Goal: Task Accomplishment & Management: Manage account settings

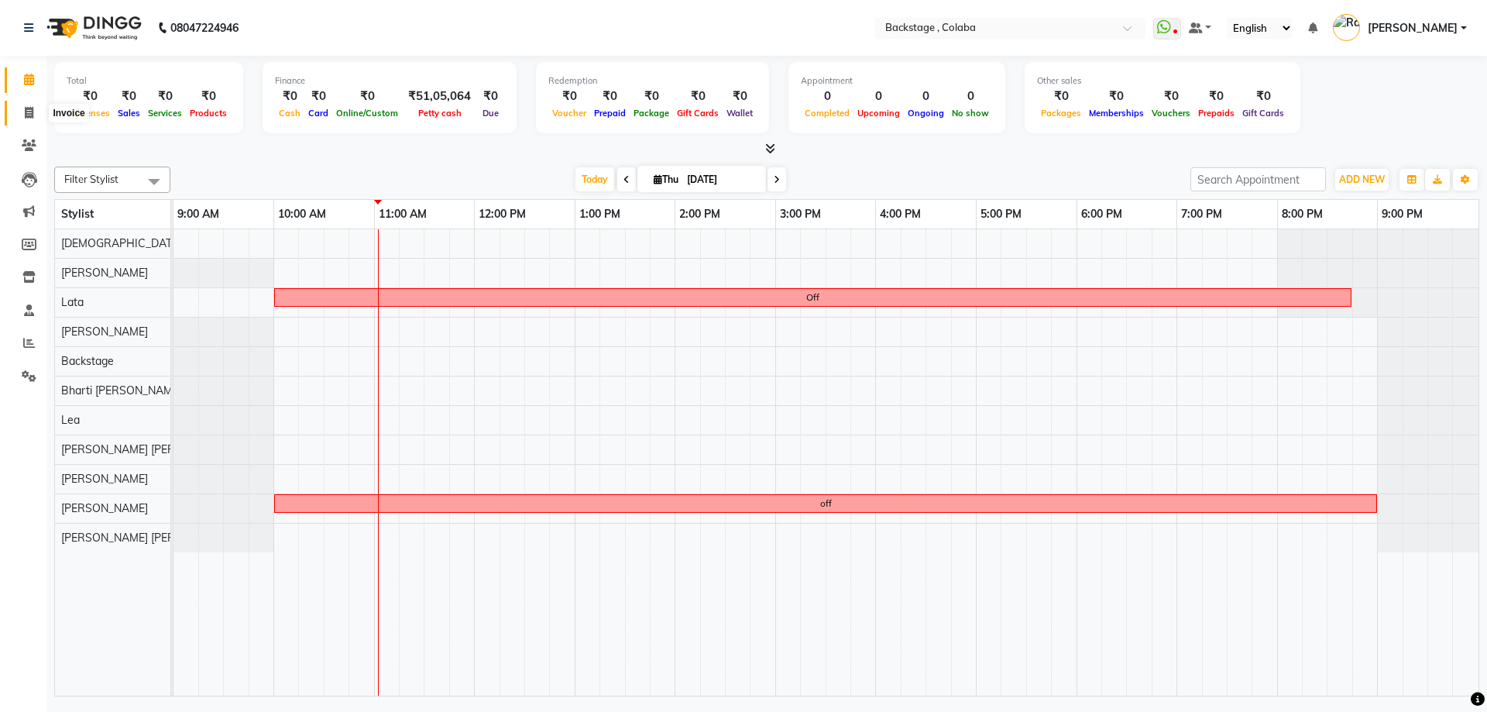
click at [27, 113] on icon at bounding box center [29, 113] width 9 height 12
select select "service"
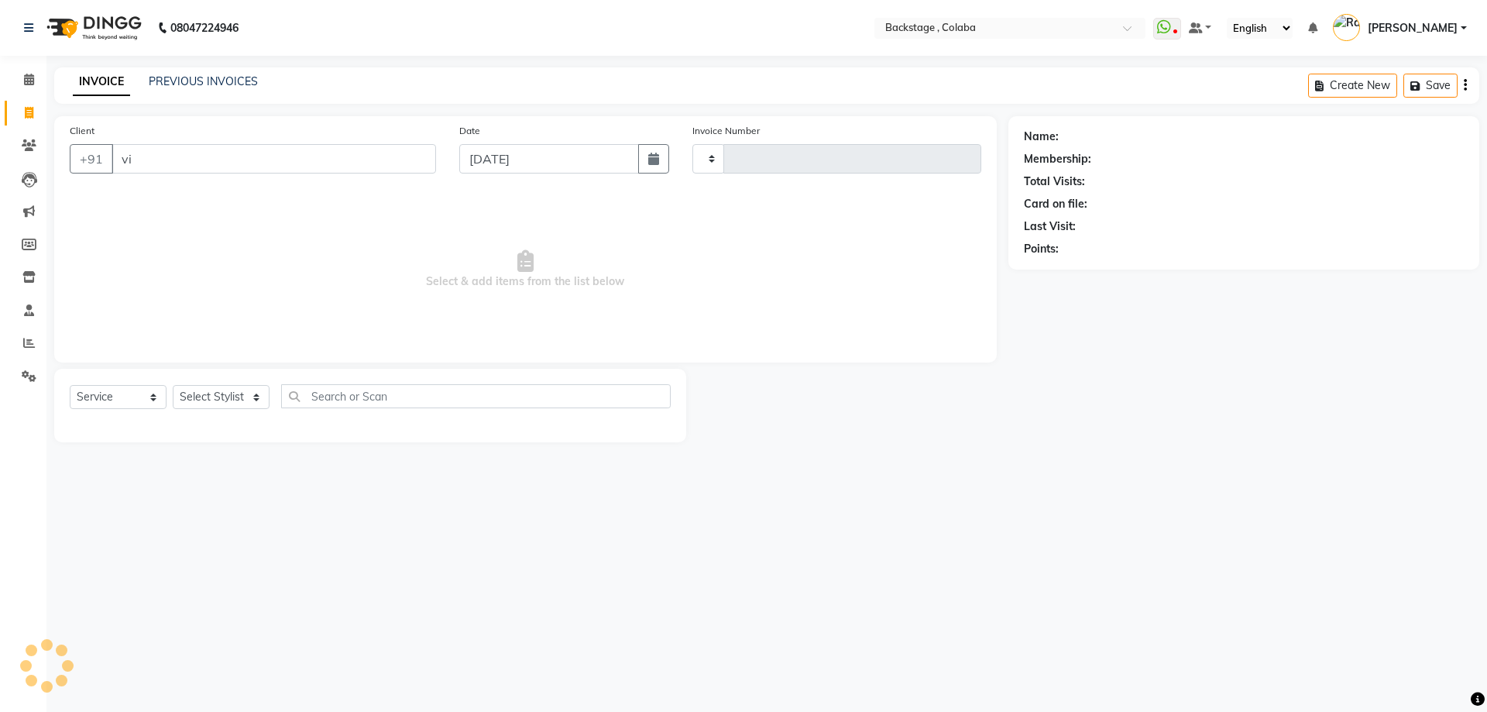
type input "vin"
type input "1864"
select select "5451"
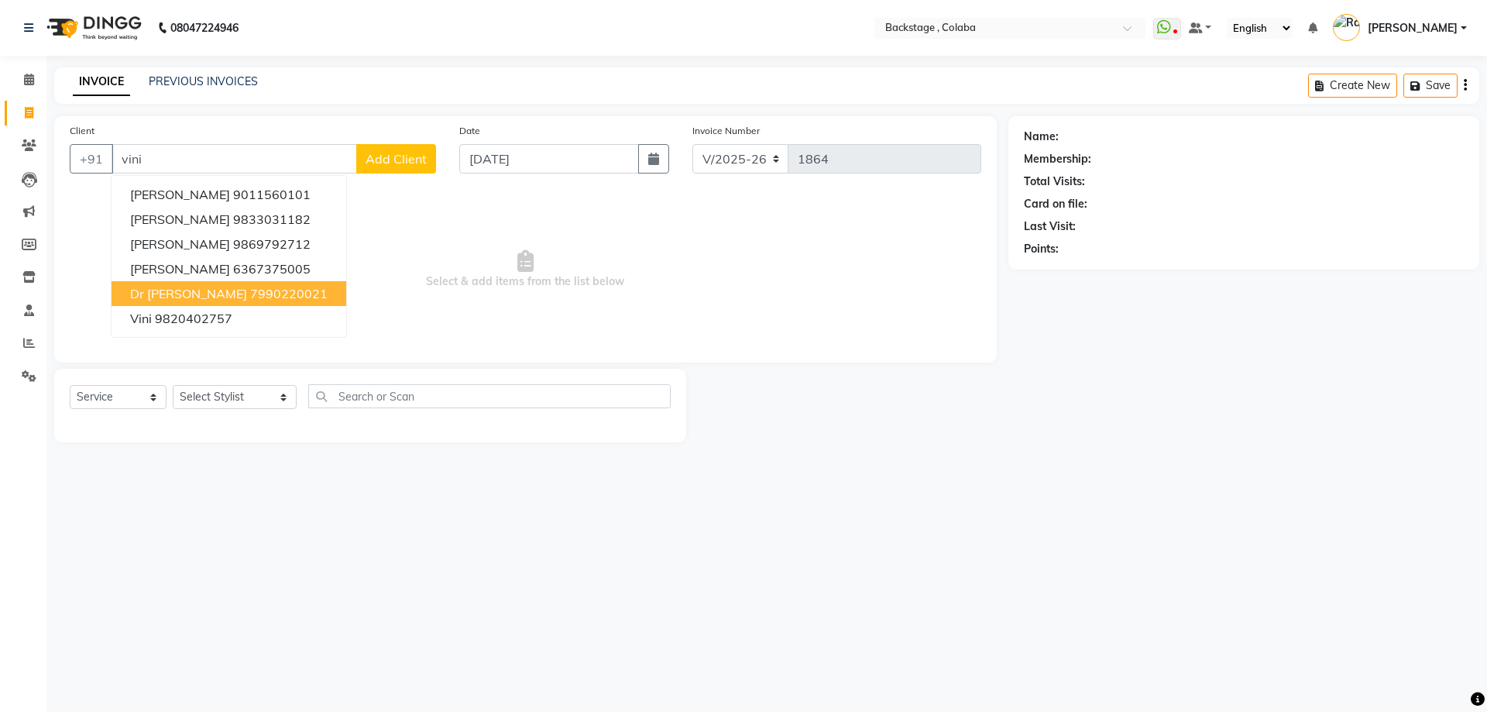
click at [208, 300] on span "Dr Vinita Meena" at bounding box center [188, 293] width 117 height 15
type input "7990220021"
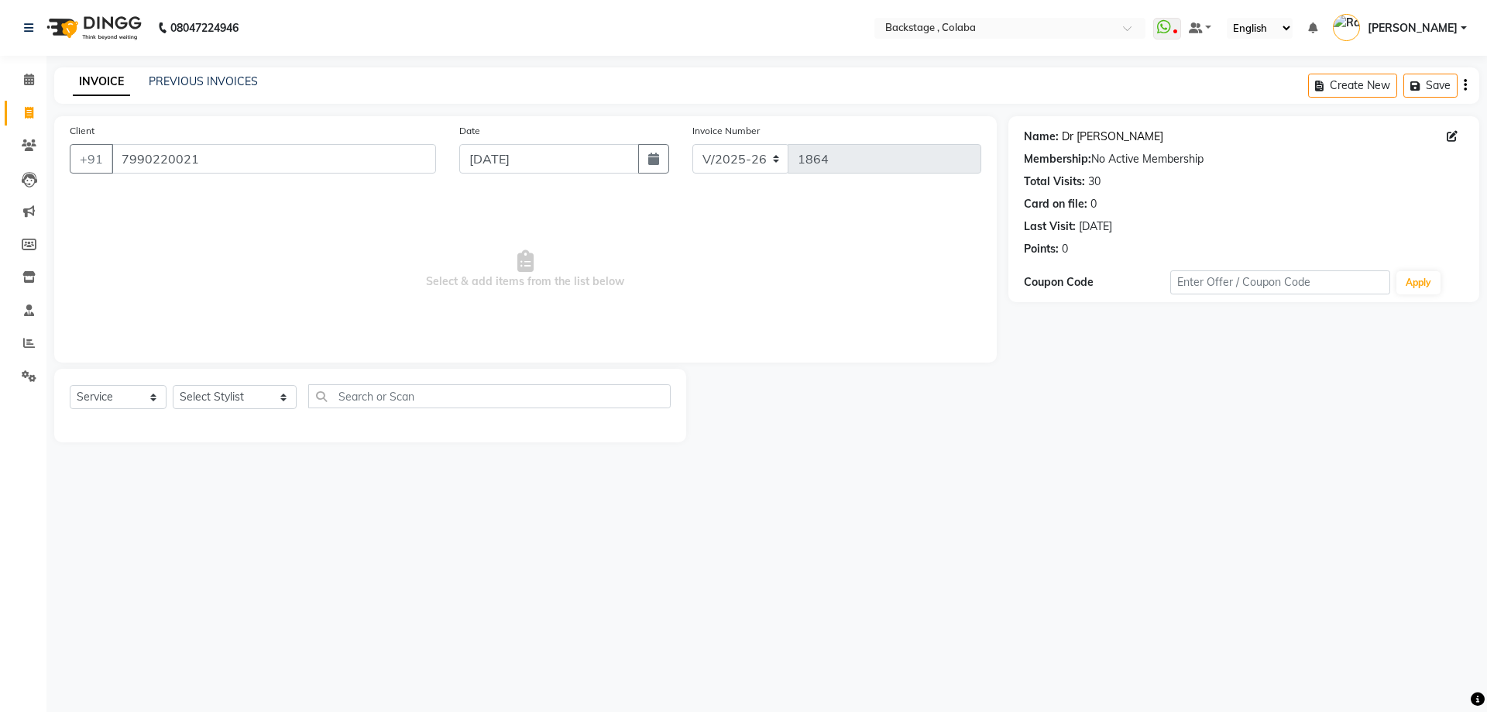
click at [1086, 142] on link "Dr Vinita Meena" at bounding box center [1112, 137] width 101 height 16
click at [31, 80] on icon at bounding box center [29, 80] width 10 height 12
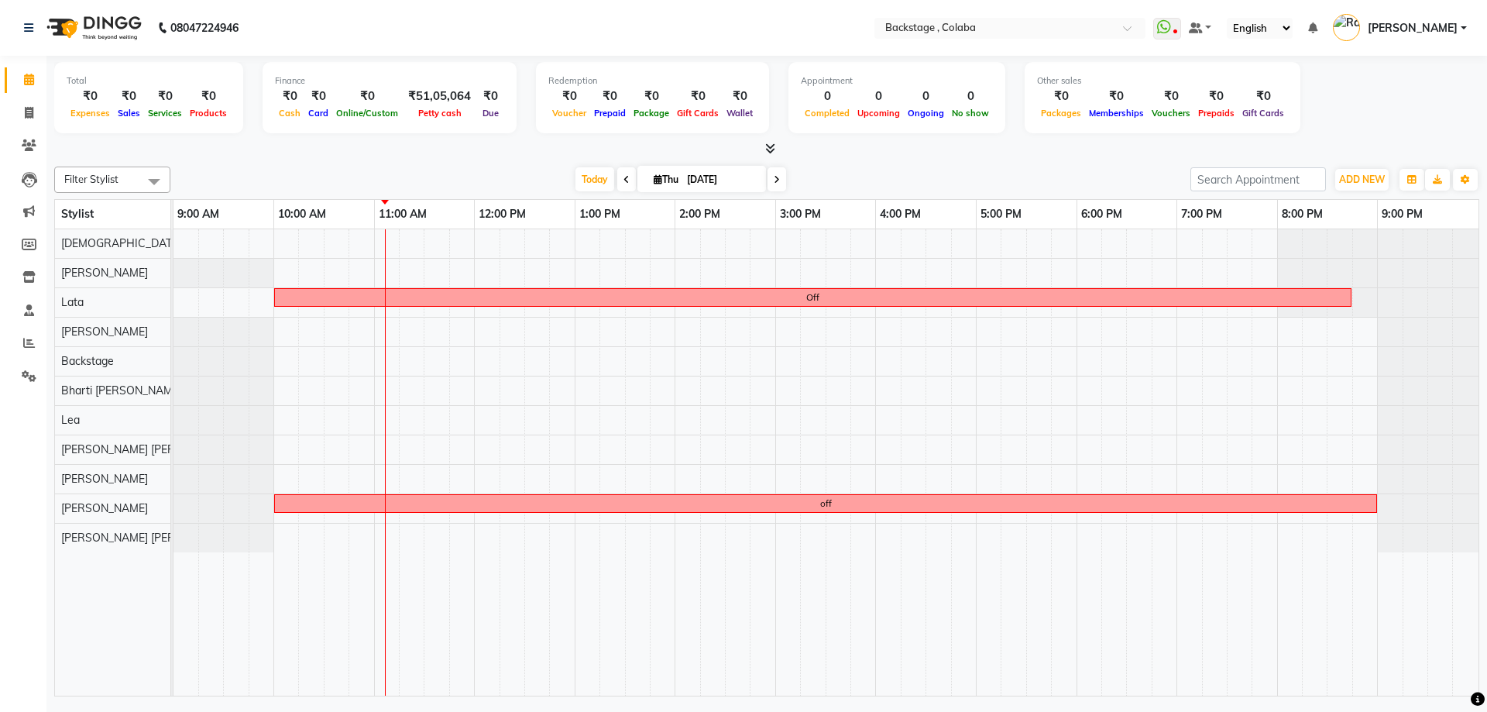
click at [630, 175] on span at bounding box center [626, 179] width 19 height 24
type input "03-09-2025"
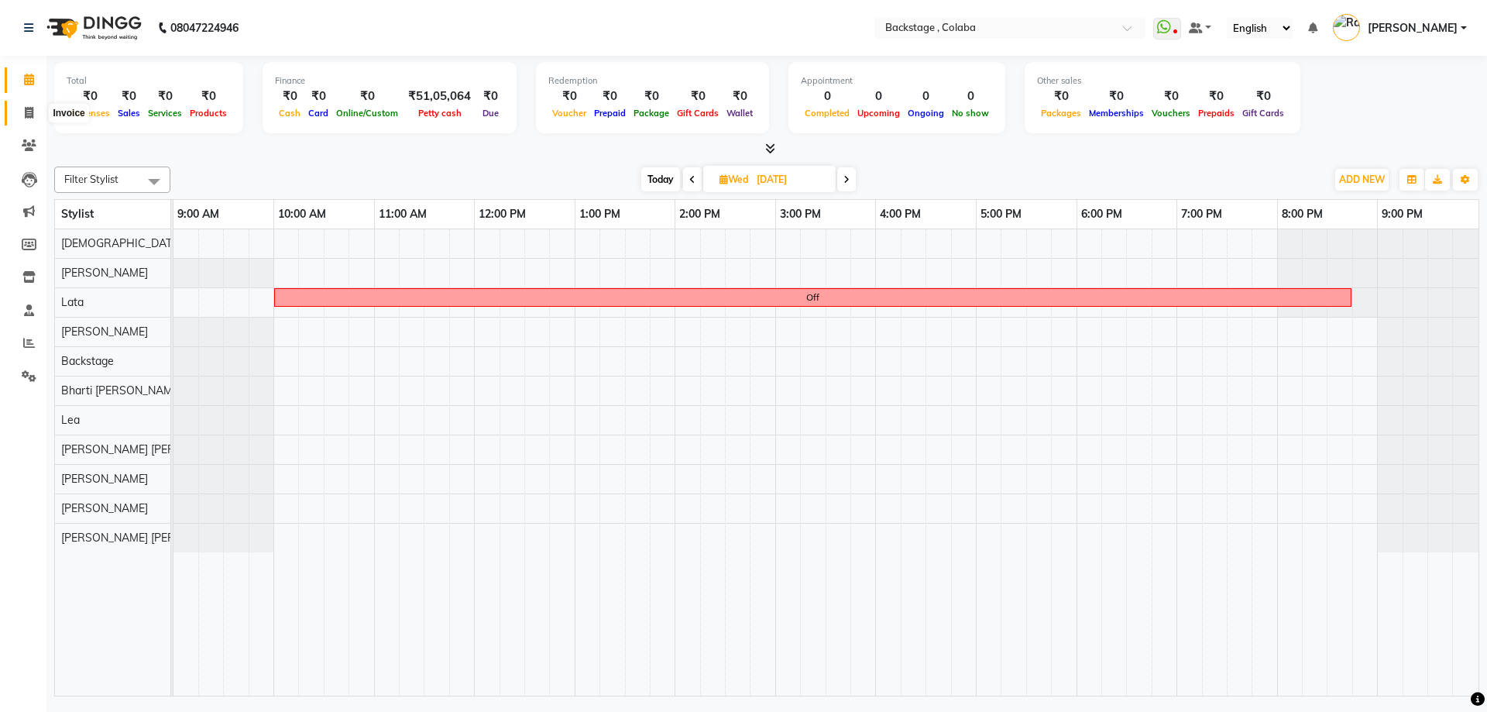
click at [29, 114] on icon at bounding box center [29, 113] width 9 height 12
select select "service"
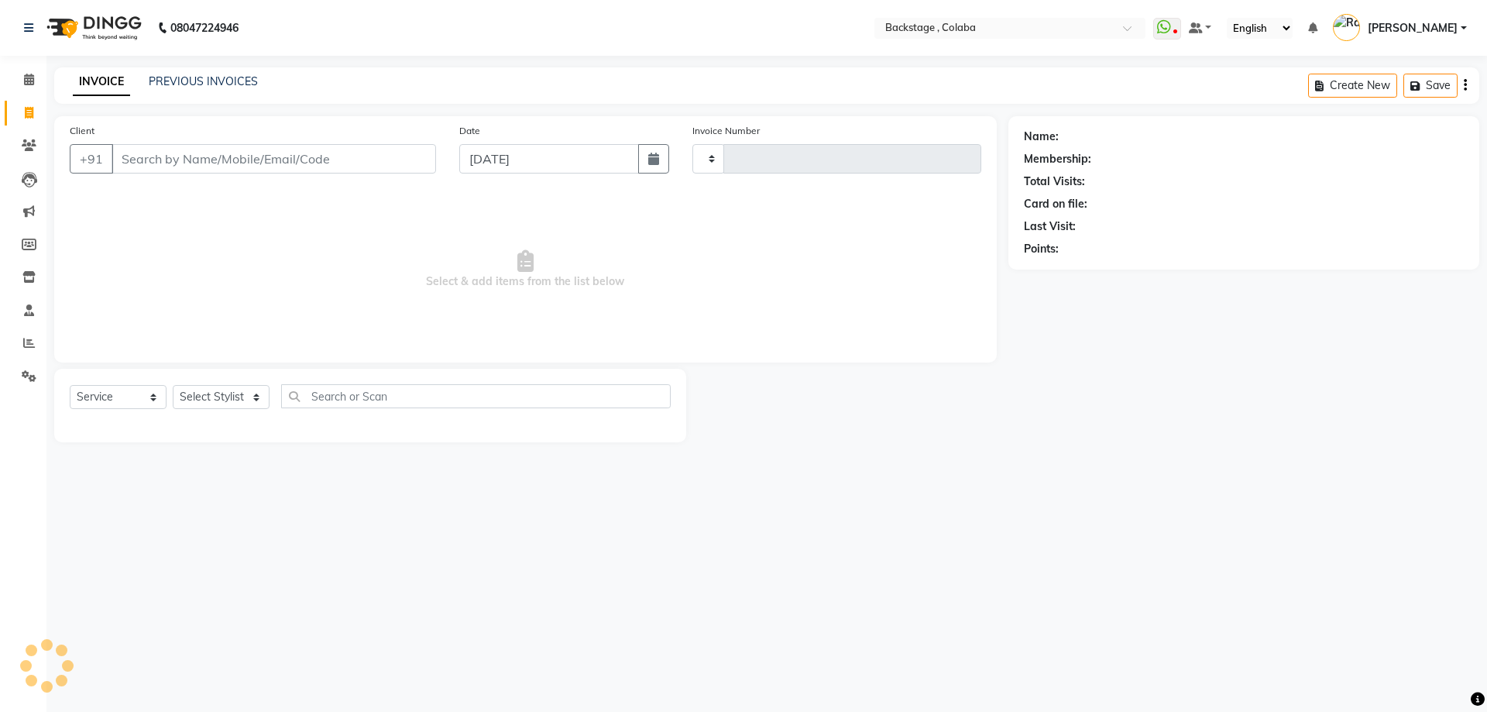
type input "1864"
select select "5451"
click at [166, 84] on link "PREVIOUS INVOICES" at bounding box center [203, 81] width 109 height 14
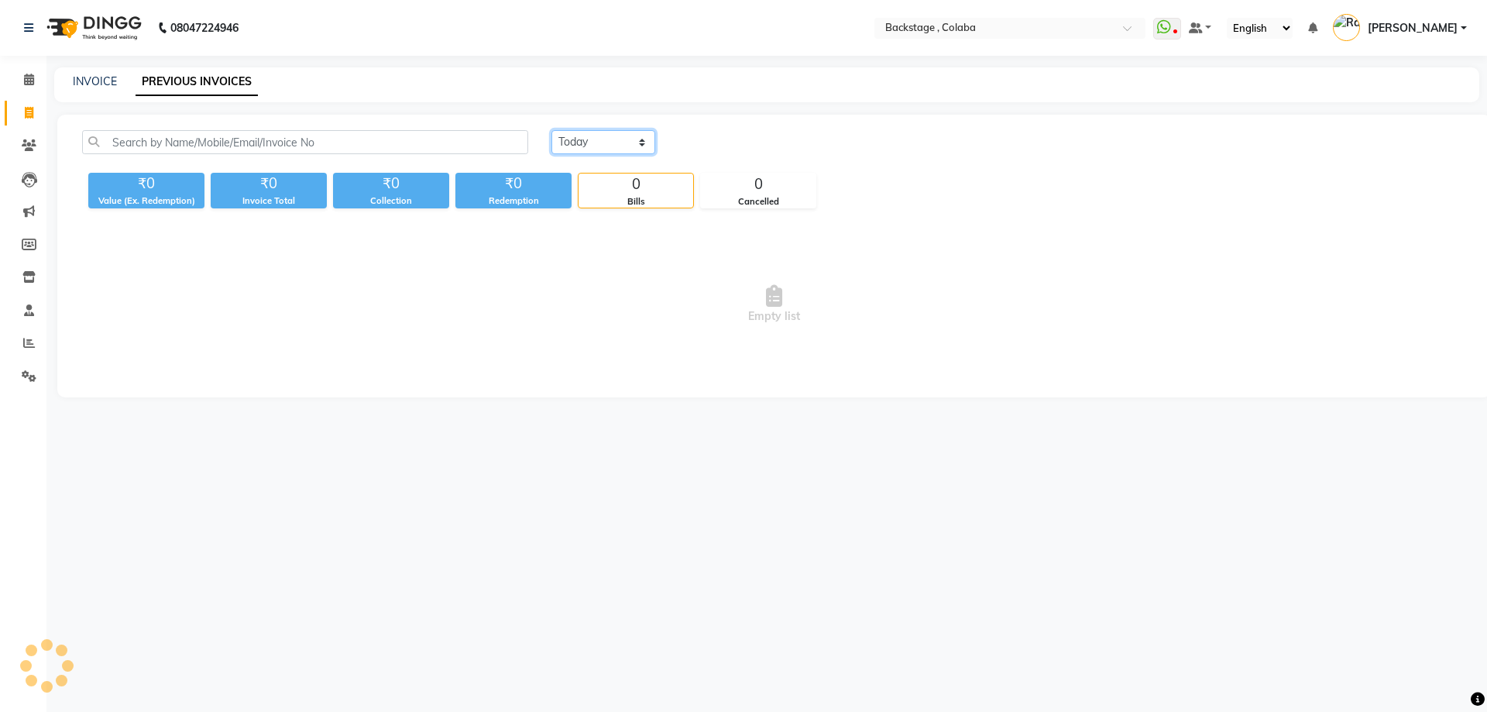
click at [604, 147] on select "Today Yesterday Custom Range" at bounding box center [603, 142] width 104 height 24
click at [551, 130] on select "Today Yesterday Custom Range" at bounding box center [603, 142] width 104 height 24
click at [591, 141] on select "Today Yesterday Custom Range" at bounding box center [603, 142] width 104 height 24
click at [551, 130] on select "Today Yesterday Custom Range" at bounding box center [603, 142] width 104 height 24
drag, startPoint x: 629, startPoint y: 143, endPoint x: 633, endPoint y: 150, distance: 8.4
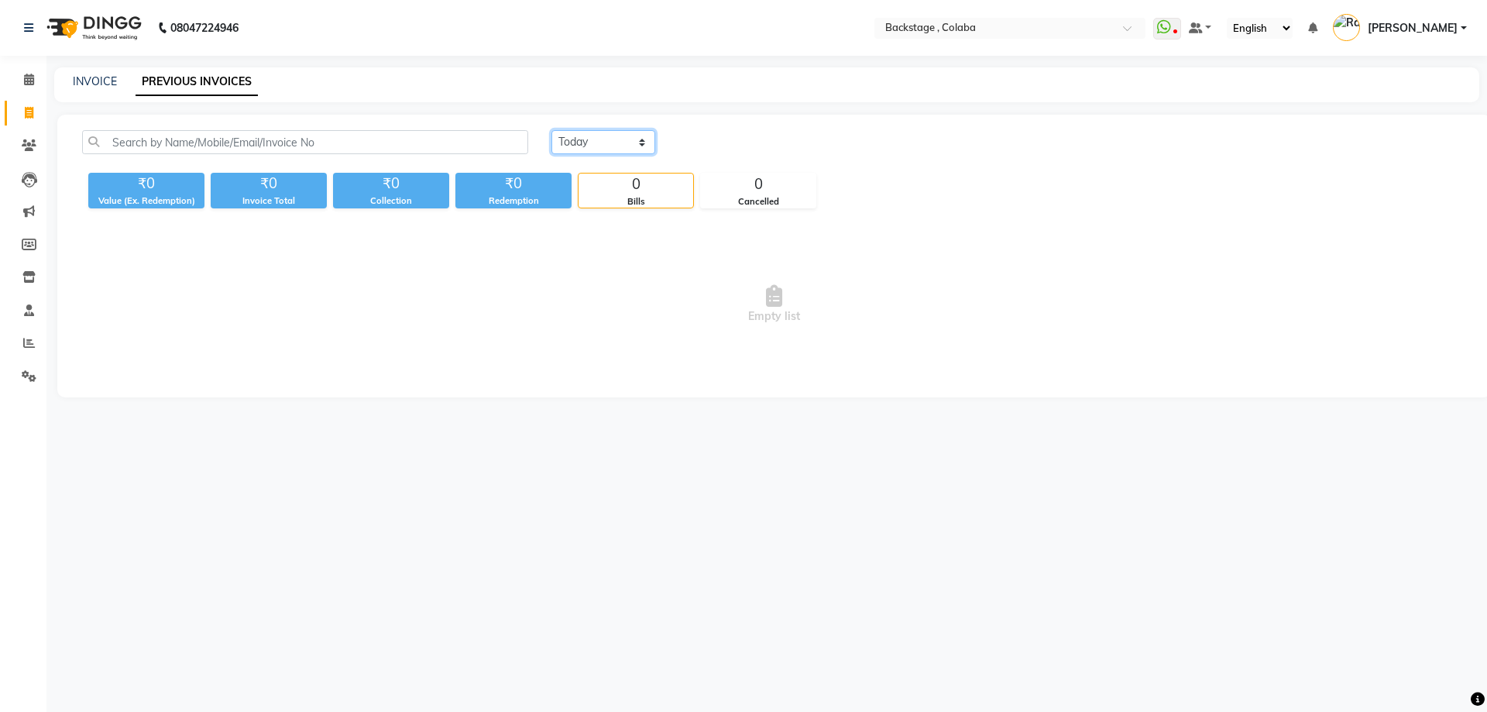
click at [629, 143] on select "Today Yesterday Custom Range" at bounding box center [603, 142] width 104 height 24
select select "range"
click at [551, 130] on select "Today Yesterday Custom Range" at bounding box center [603, 142] width 104 height 24
click at [724, 140] on input "04-09-2025" at bounding box center [729, 143] width 108 height 22
select select "9"
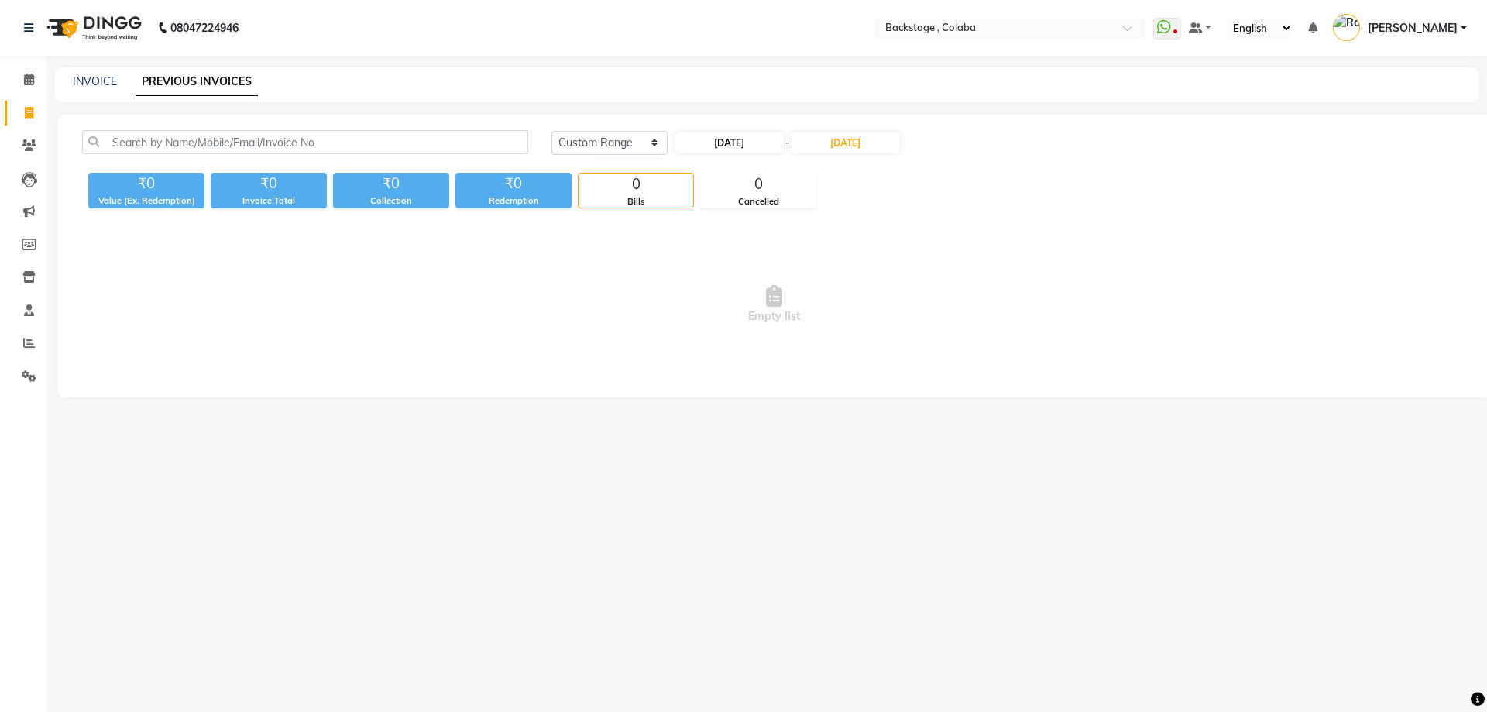
select select "2025"
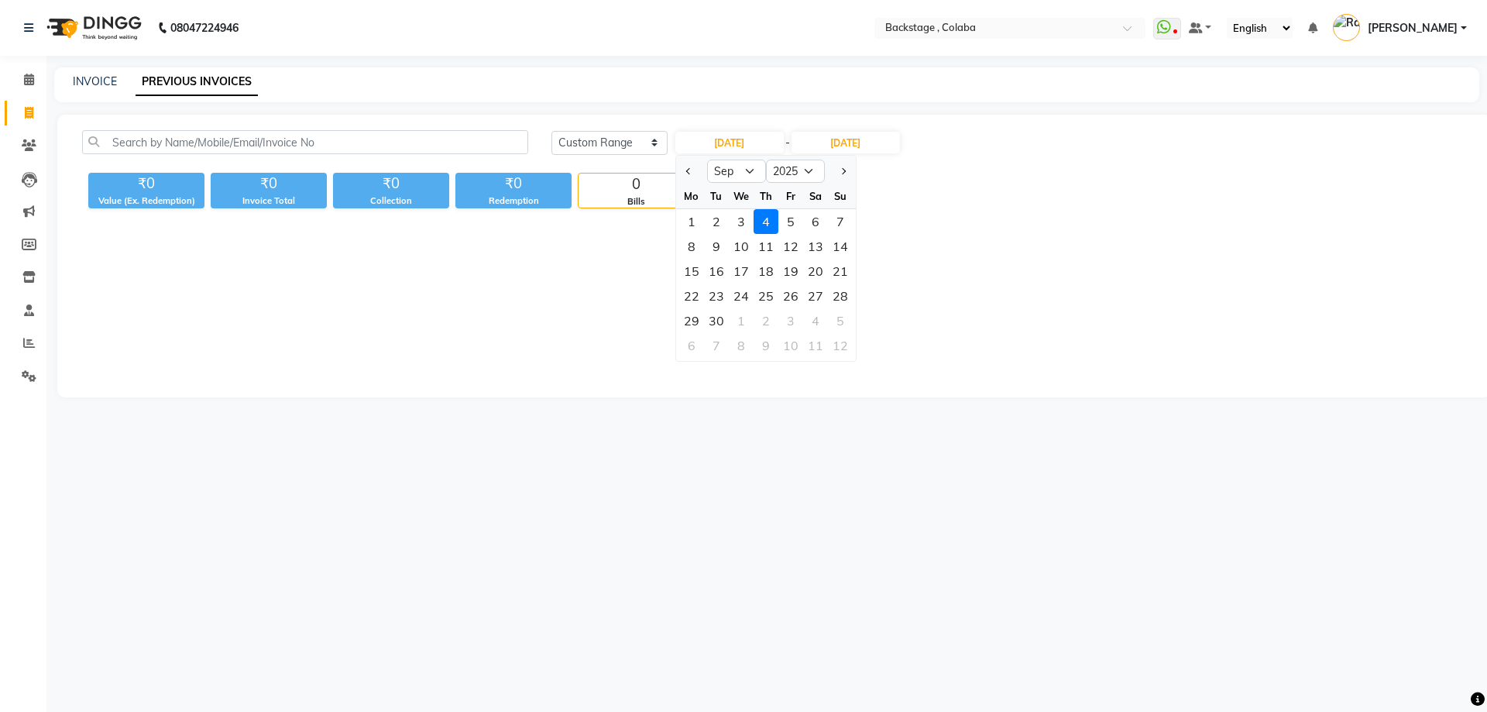
click at [698, 218] on div "1" at bounding box center [691, 221] width 25 height 25
type input "[DATE]"
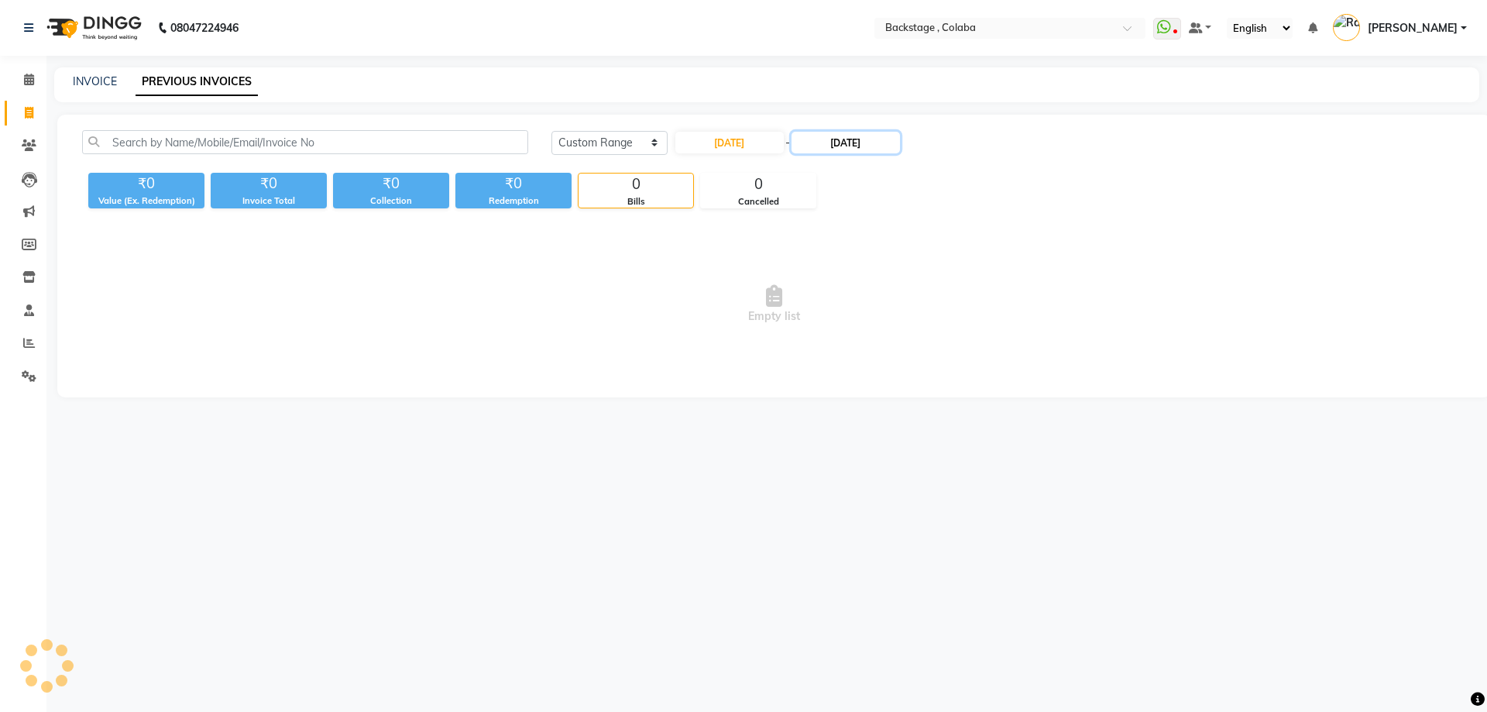
click at [880, 141] on input "04-09-2025" at bounding box center [845, 143] width 108 height 22
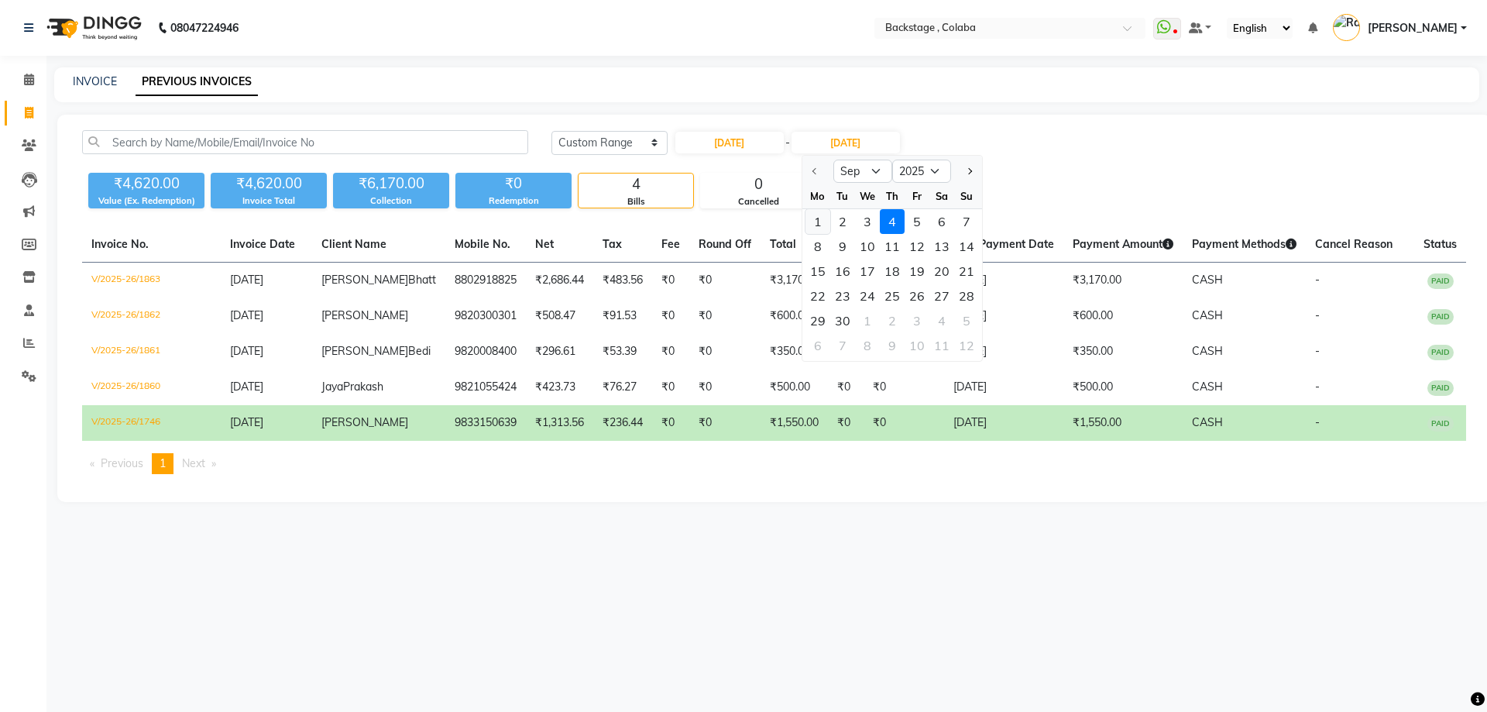
click at [816, 223] on div "1" at bounding box center [817, 221] width 25 height 25
type input "[DATE]"
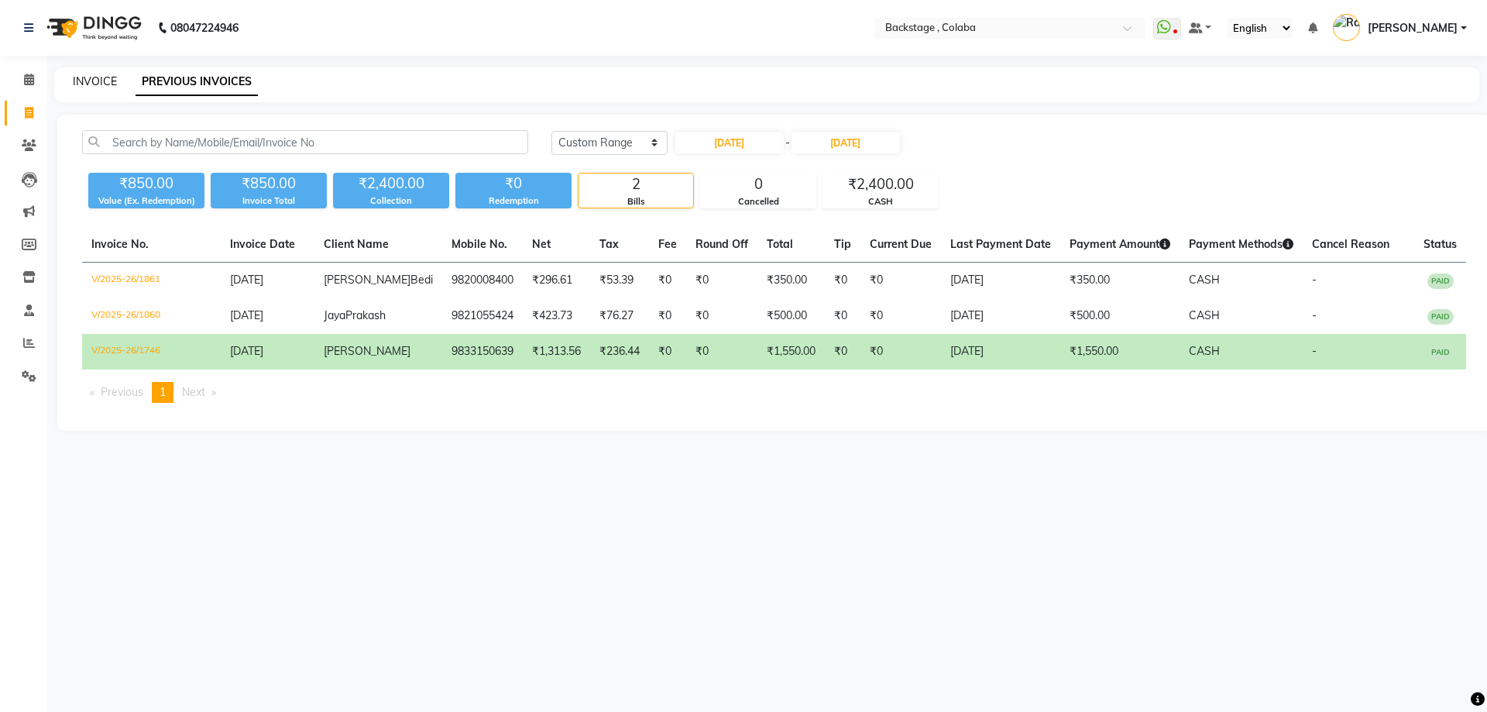
click at [104, 79] on link "INVOICE" at bounding box center [95, 81] width 44 height 14
select select "service"
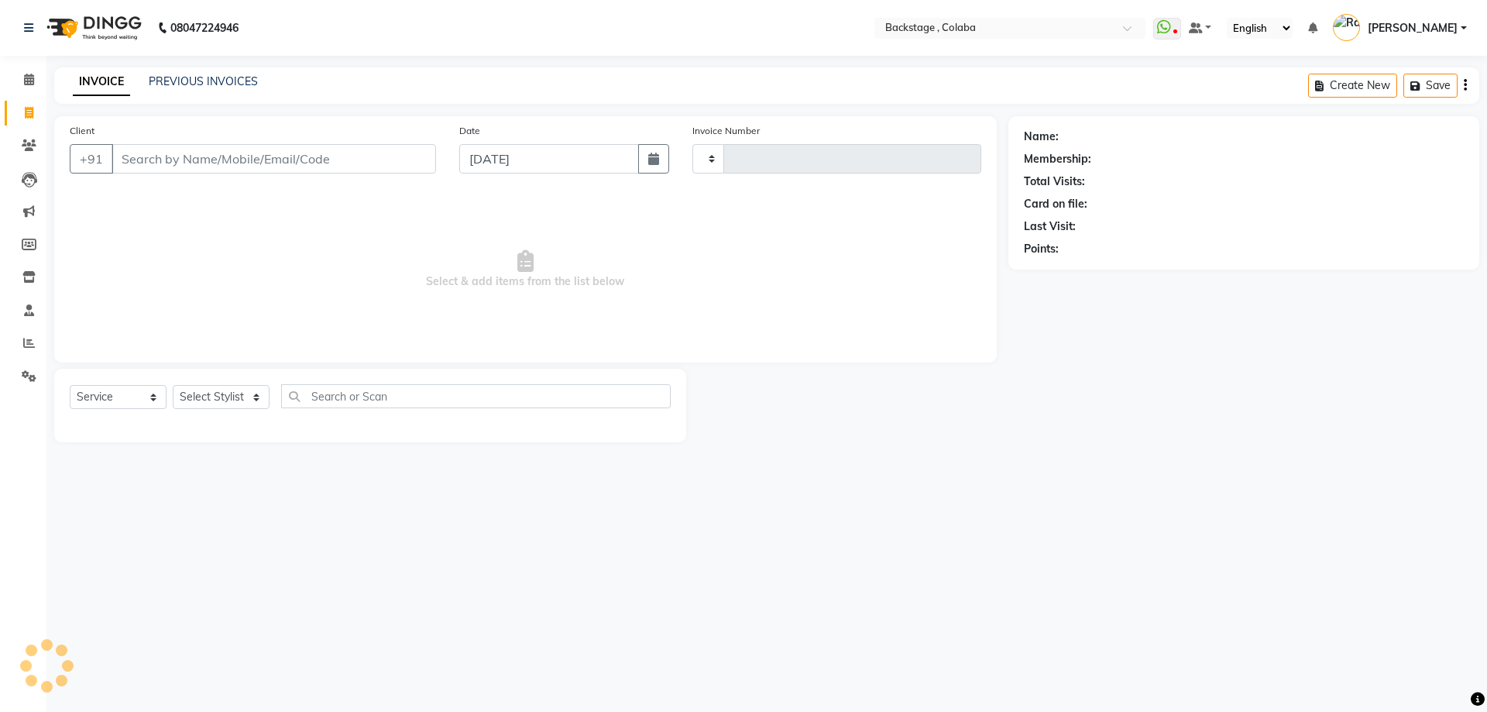
type input "1864"
select select "5451"
click at [208, 166] on input "Client" at bounding box center [274, 158] width 324 height 29
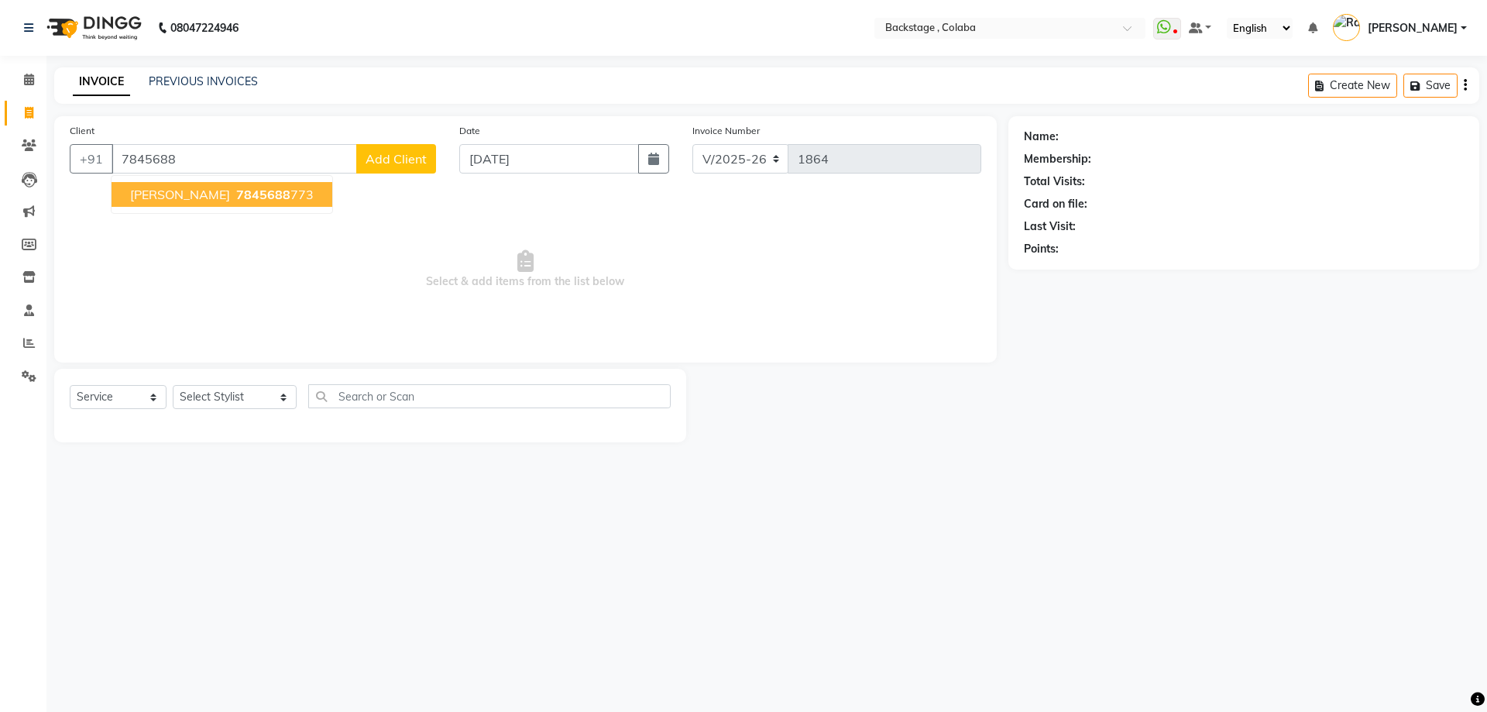
click at [191, 193] on span "[PERSON_NAME]" at bounding box center [180, 194] width 100 height 15
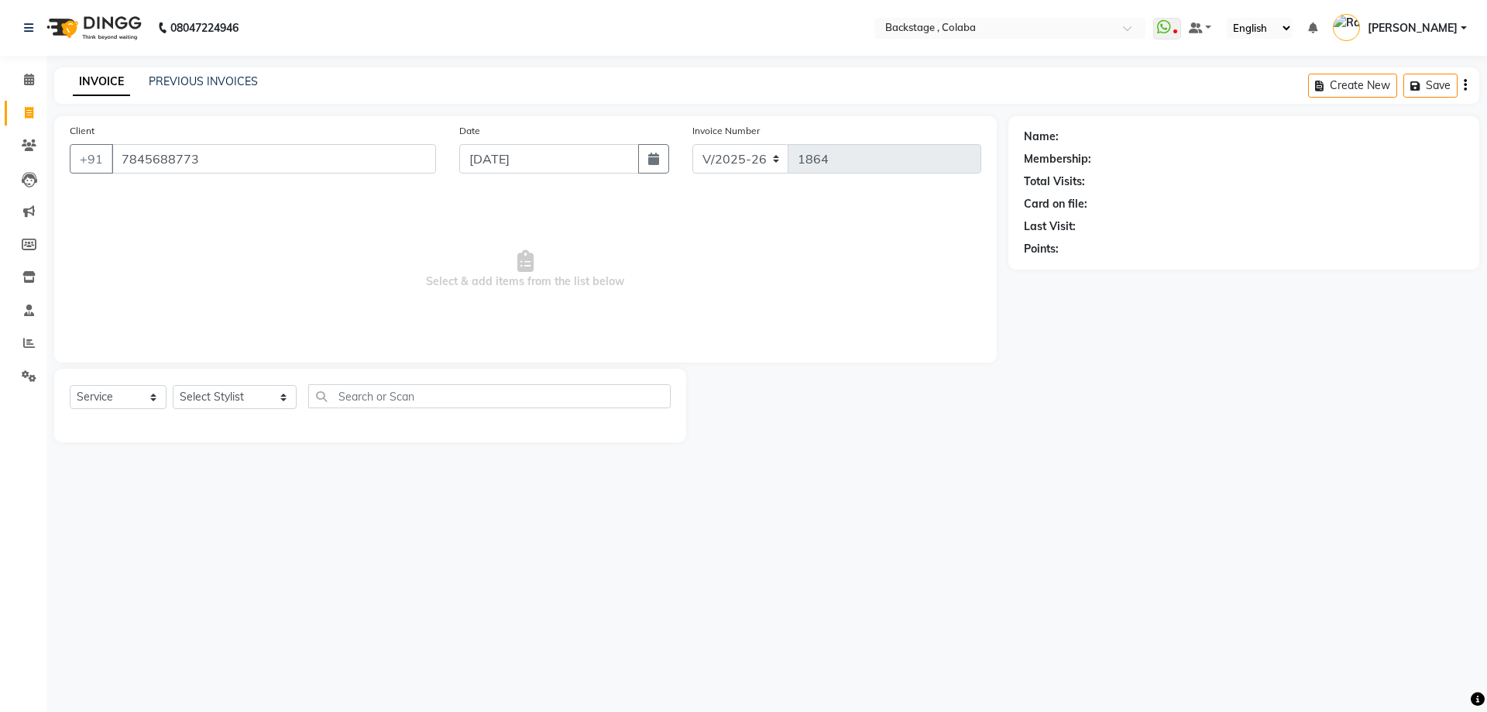
type input "7845688773"
click at [211, 396] on select "Select Stylist Backstage Bharti Nitesh Gohar Jayesh Anil Karekar Kalavati Sharm…" at bounding box center [235, 397] width 124 height 24
select select "37138"
click at [173, 385] on select "Select Stylist Backstage Bharti Nitesh Gohar Jayesh Anil Karekar Kalavati Sharm…" at bounding box center [235, 397] width 124 height 24
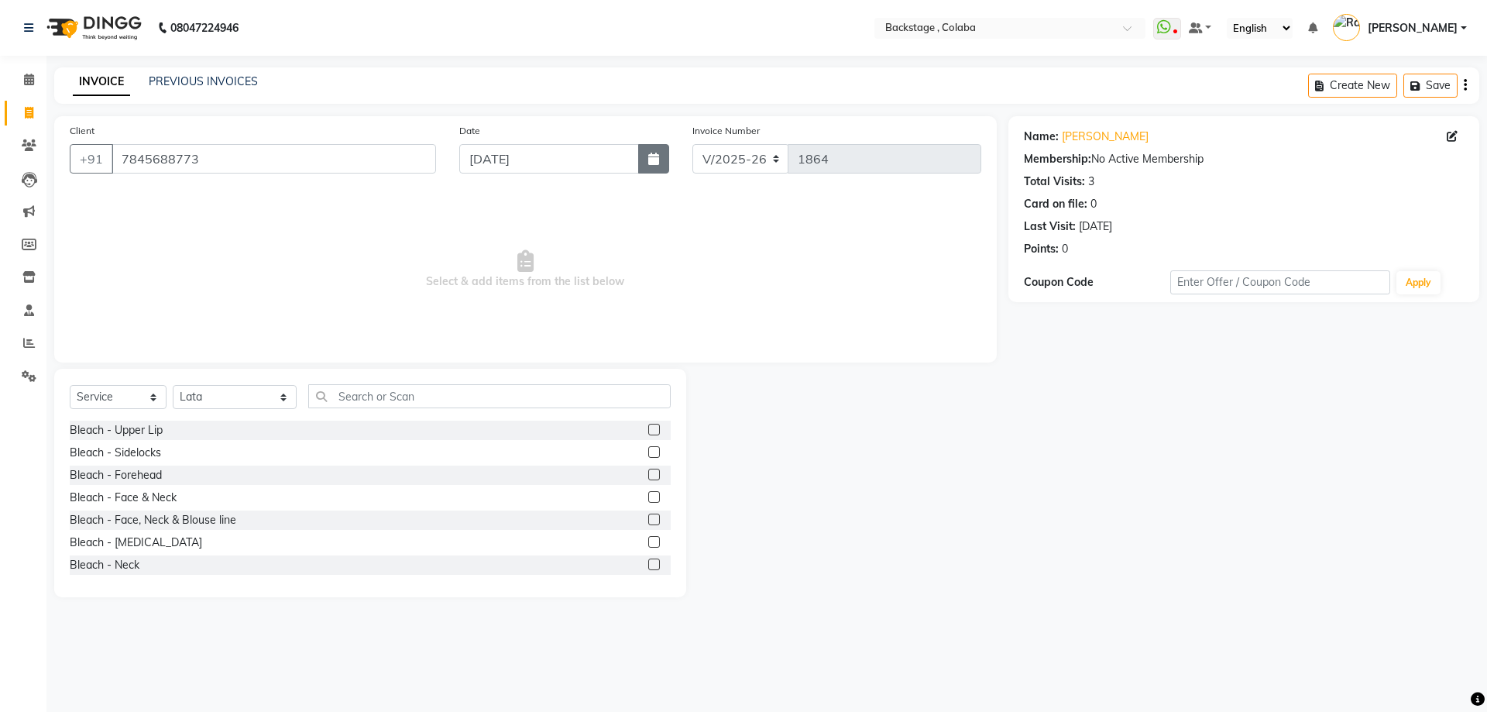
click at [646, 165] on button "button" at bounding box center [653, 158] width 31 height 29
select select "9"
select select "2025"
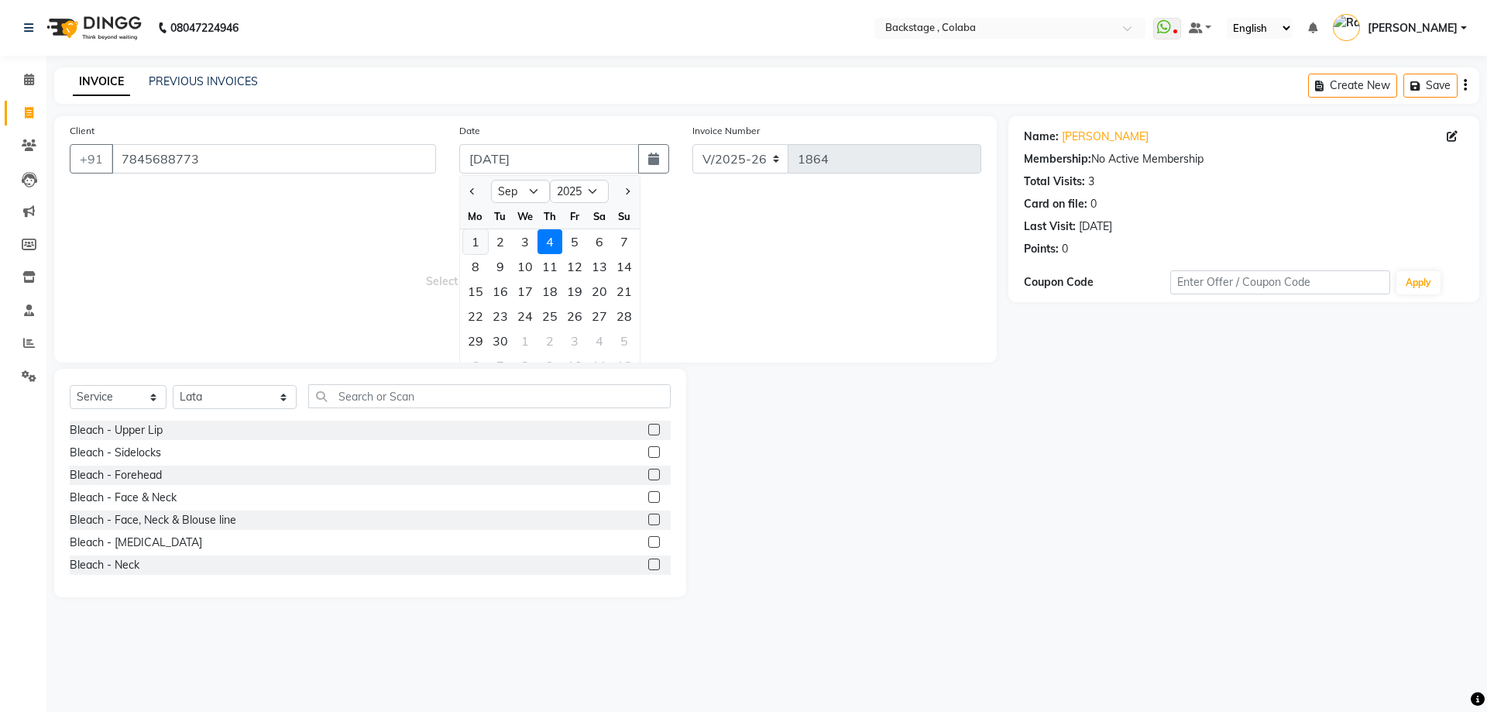
click at [482, 242] on div "1" at bounding box center [475, 241] width 25 height 25
type input "01-09-2025"
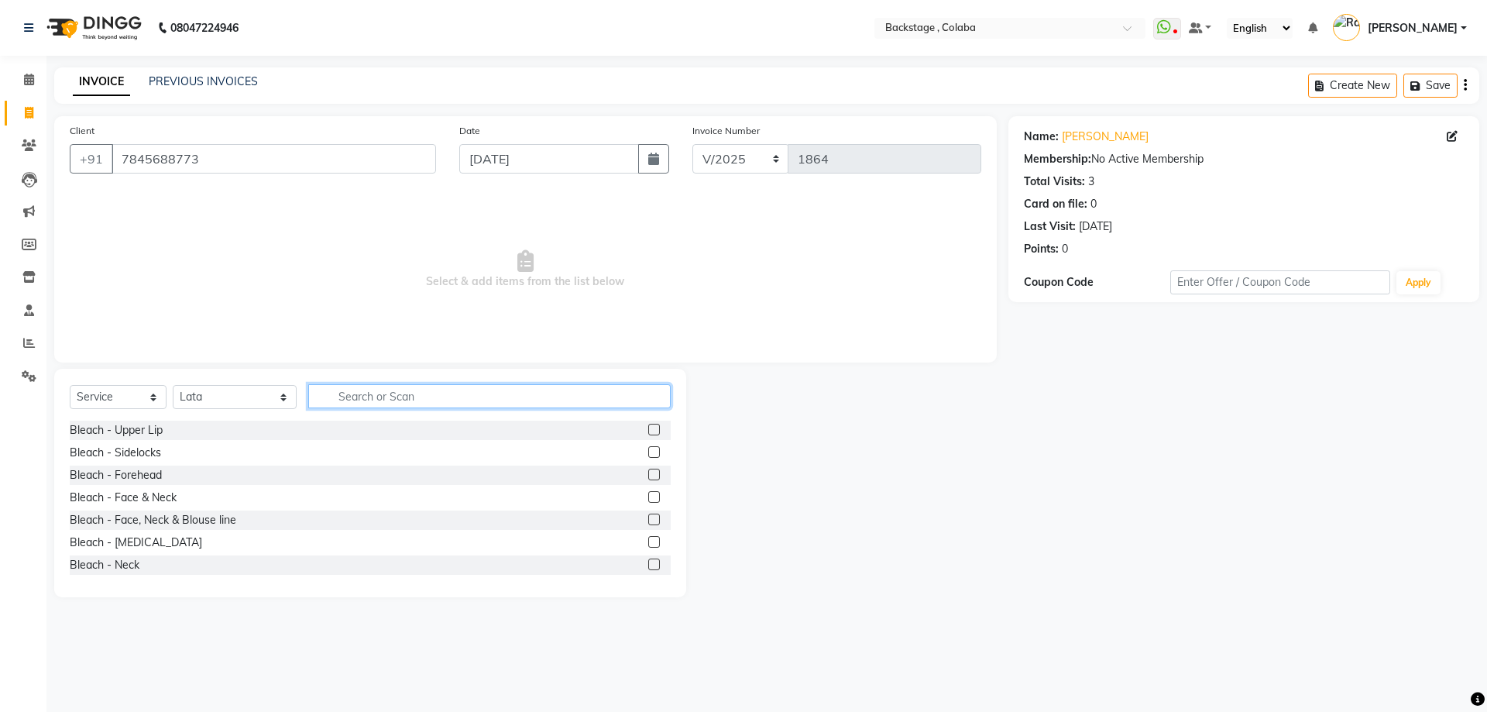
click at [378, 396] on input "text" at bounding box center [489, 396] width 362 height 24
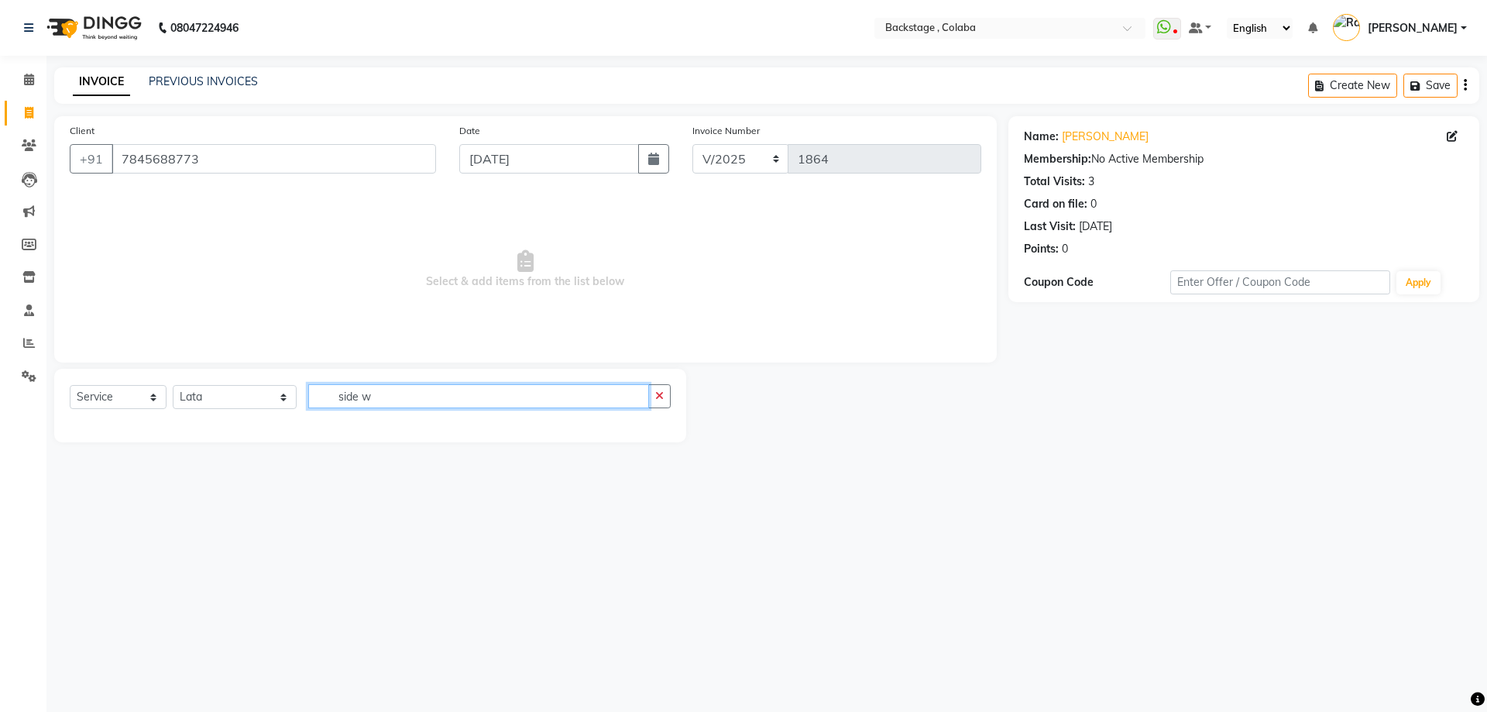
click at [390, 403] on input "side w" at bounding box center [478, 396] width 341 height 24
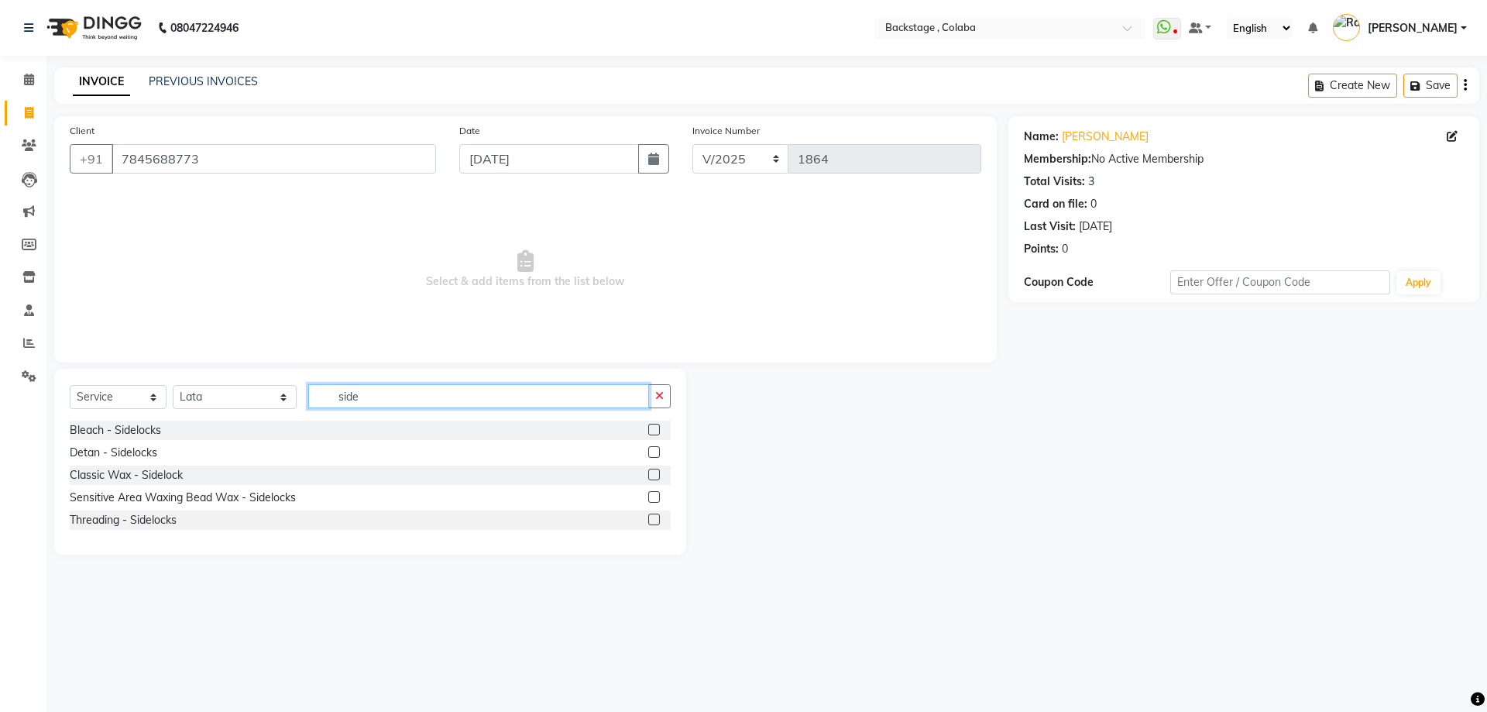
type input "side"
click at [277, 513] on div "Threading - Sidelocks" at bounding box center [370, 519] width 601 height 19
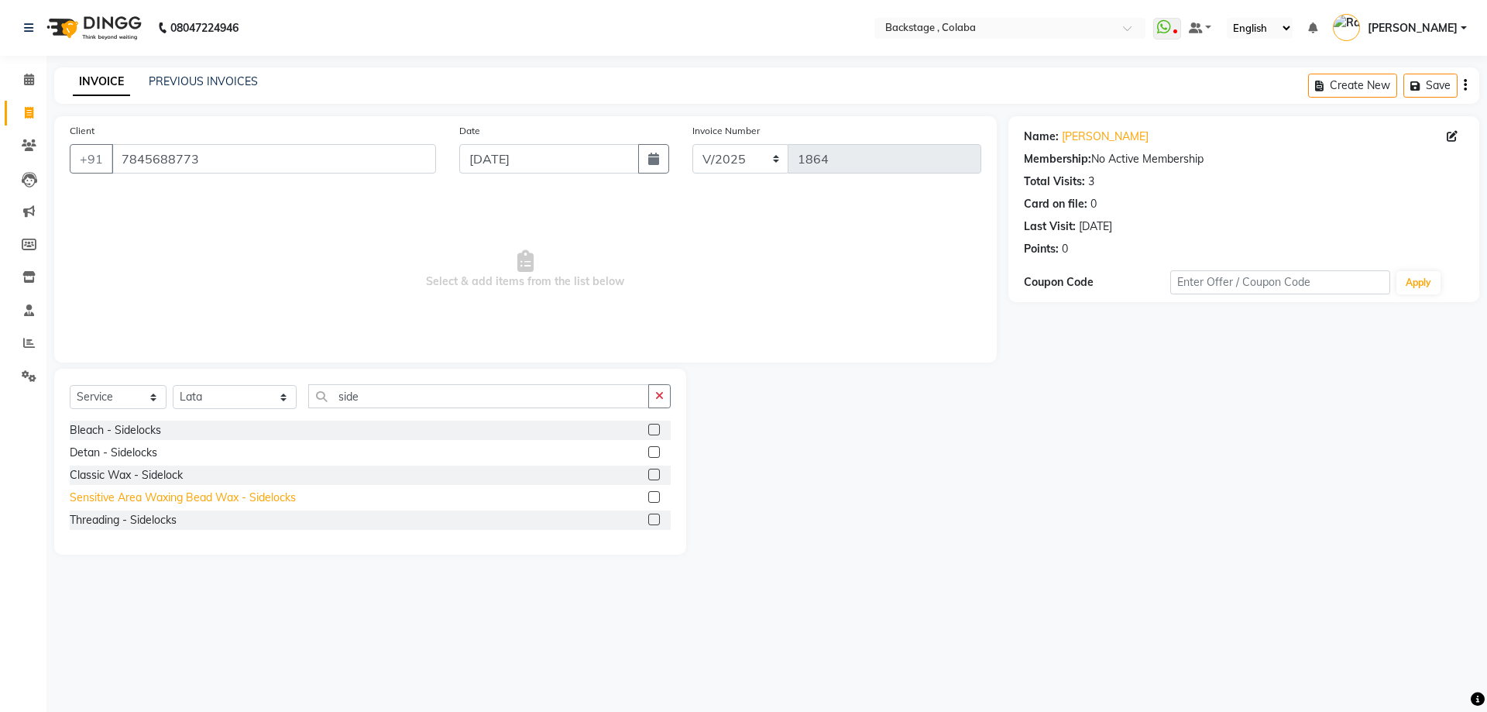
click at [279, 505] on div "Sensitive Area Waxing Bead Wax - Sidelocks" at bounding box center [183, 497] width 226 height 16
checkbox input "false"
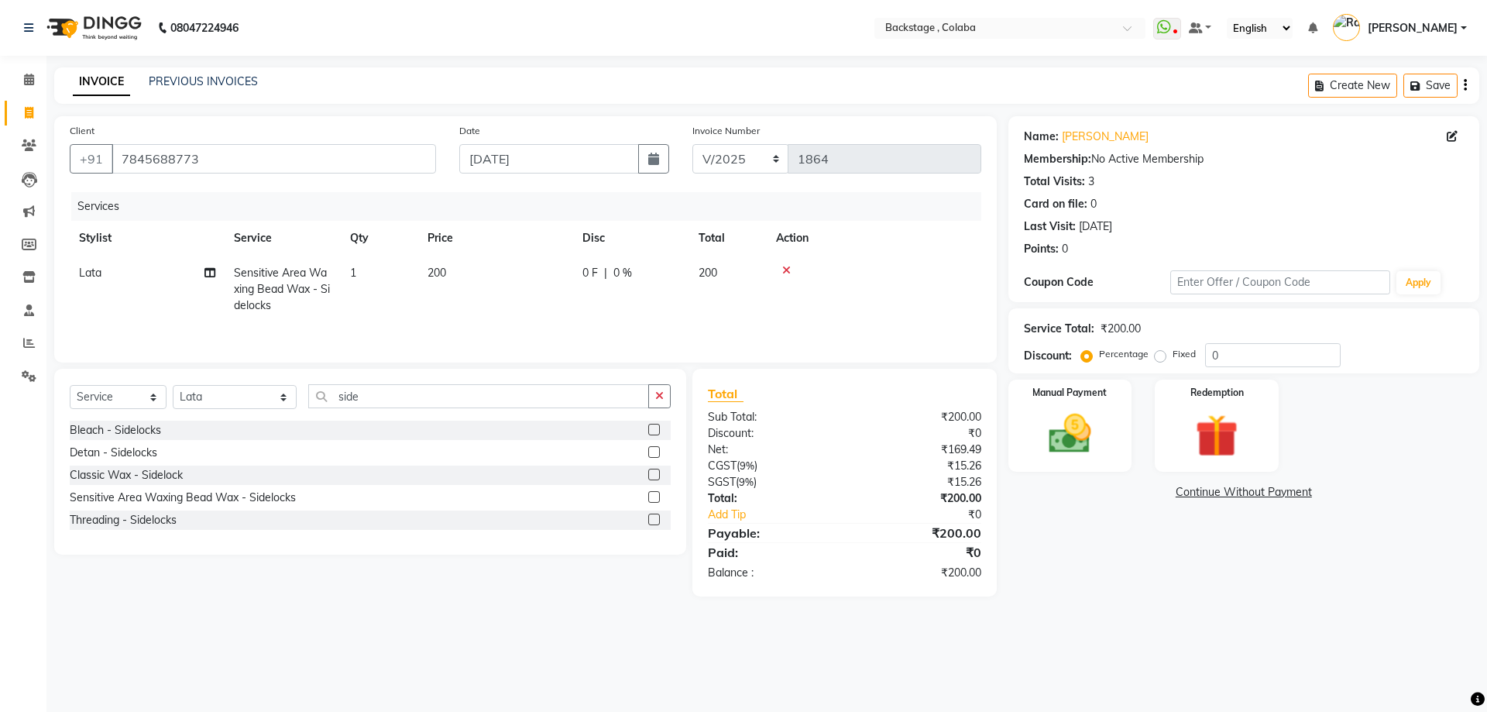
click at [449, 294] on td "200" at bounding box center [495, 289] width 155 height 67
select select "37138"
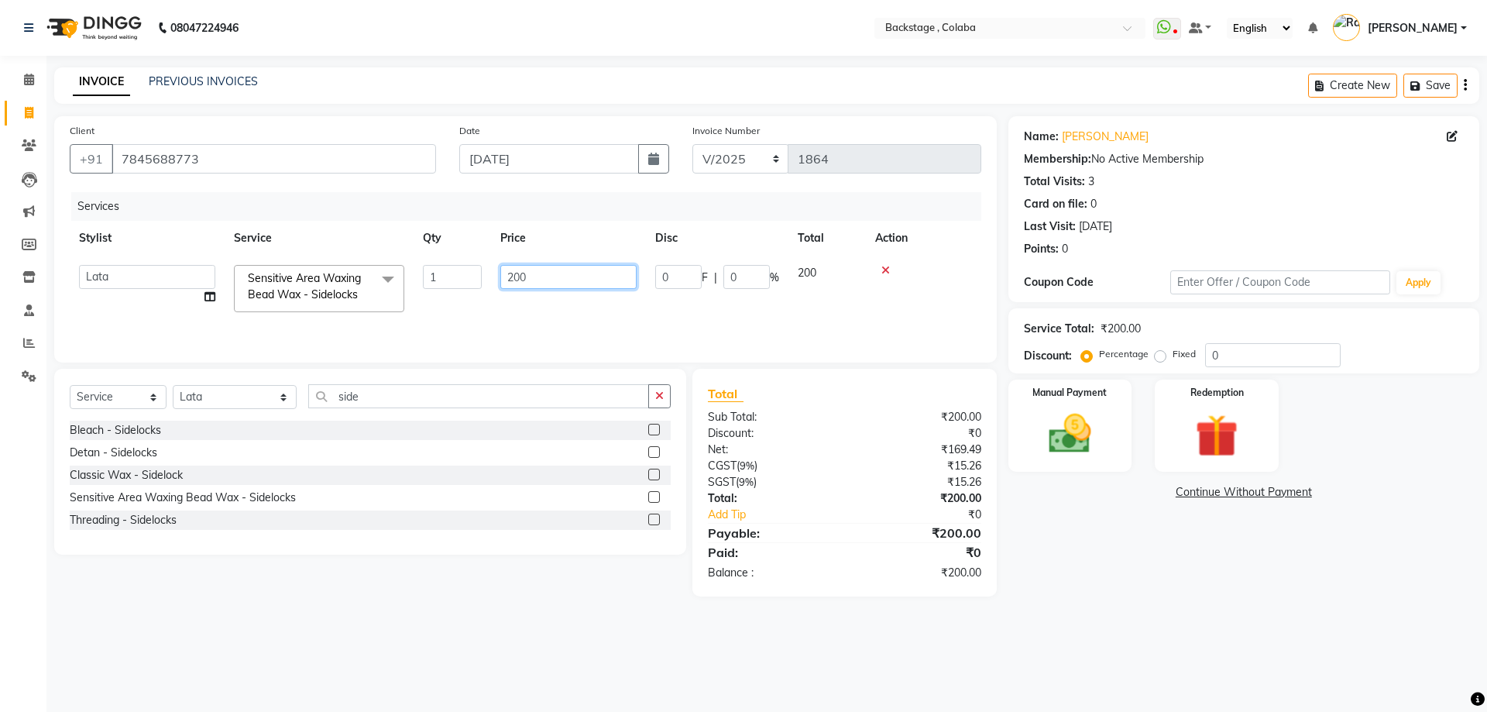
drag, startPoint x: 555, startPoint y: 276, endPoint x: 450, endPoint y: 276, distance: 105.3
click at [450, 276] on tr "Backstage Bharti Nitesh Gohar Jayesh Anil Karekar Kalavati Sharma Ketan Kamalak…" at bounding box center [525, 289] width 911 height 66
type input "300"
click at [1037, 486] on link "Continue Without Payment" at bounding box center [1243, 492] width 465 height 16
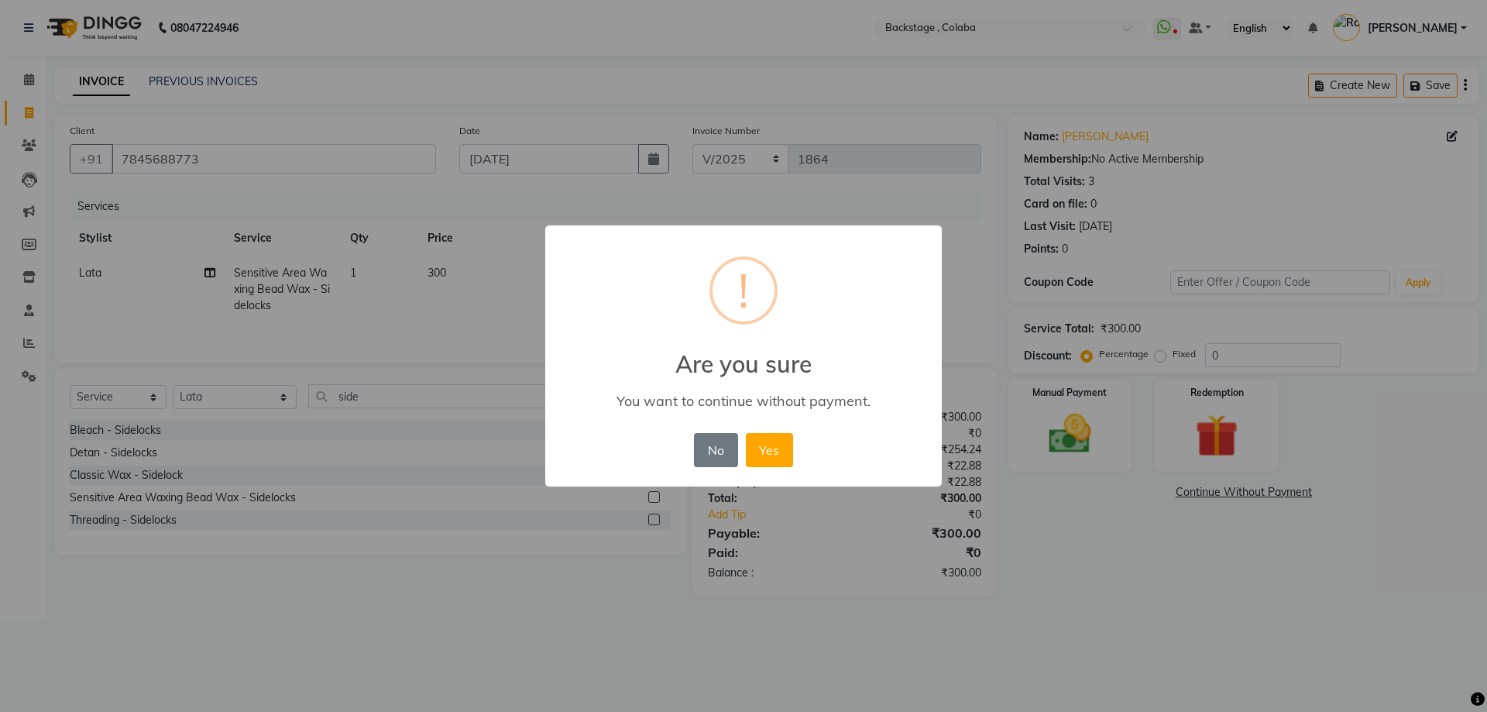
click at [730, 469] on div "No No Yes" at bounding box center [743, 450] width 106 height 42
click at [720, 457] on button "No" at bounding box center [715, 450] width 43 height 34
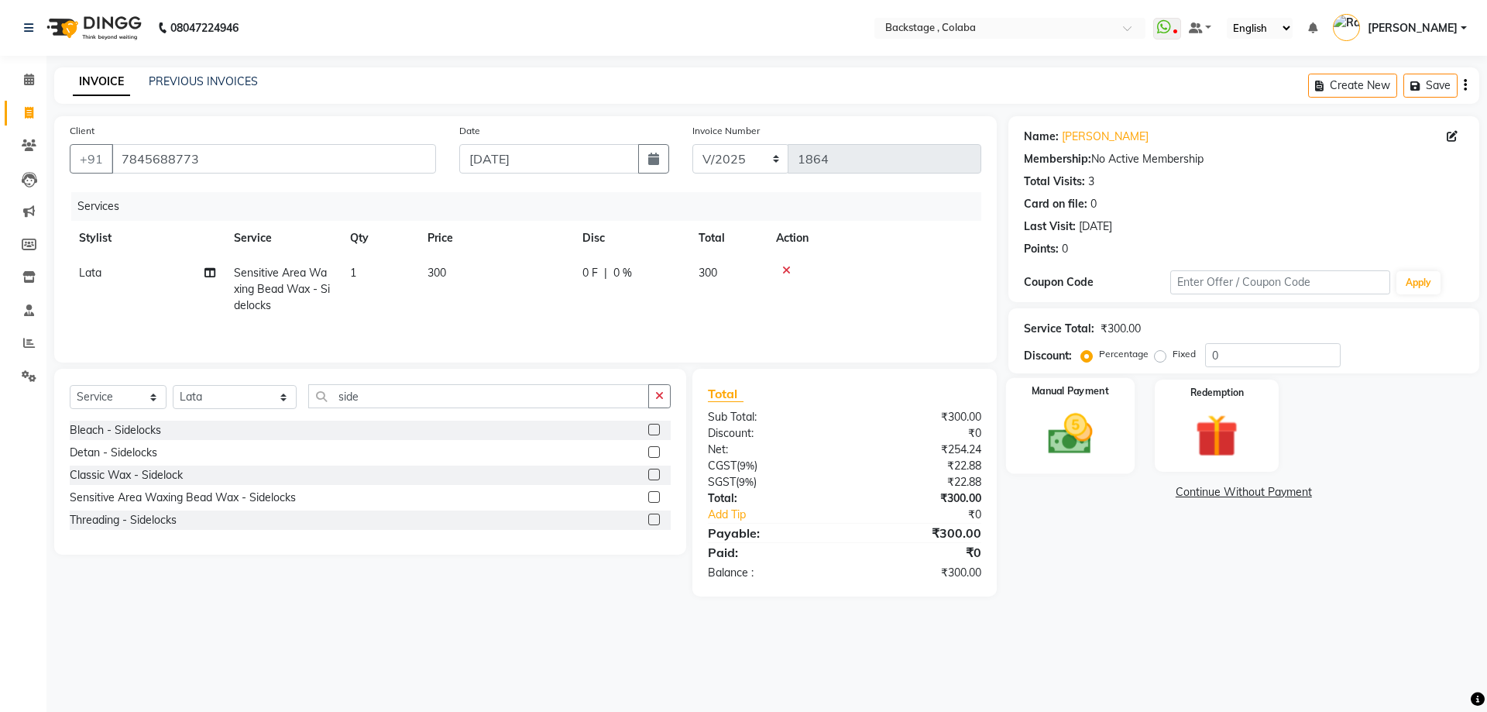
click at [1092, 435] on img at bounding box center [1070, 433] width 72 height 51
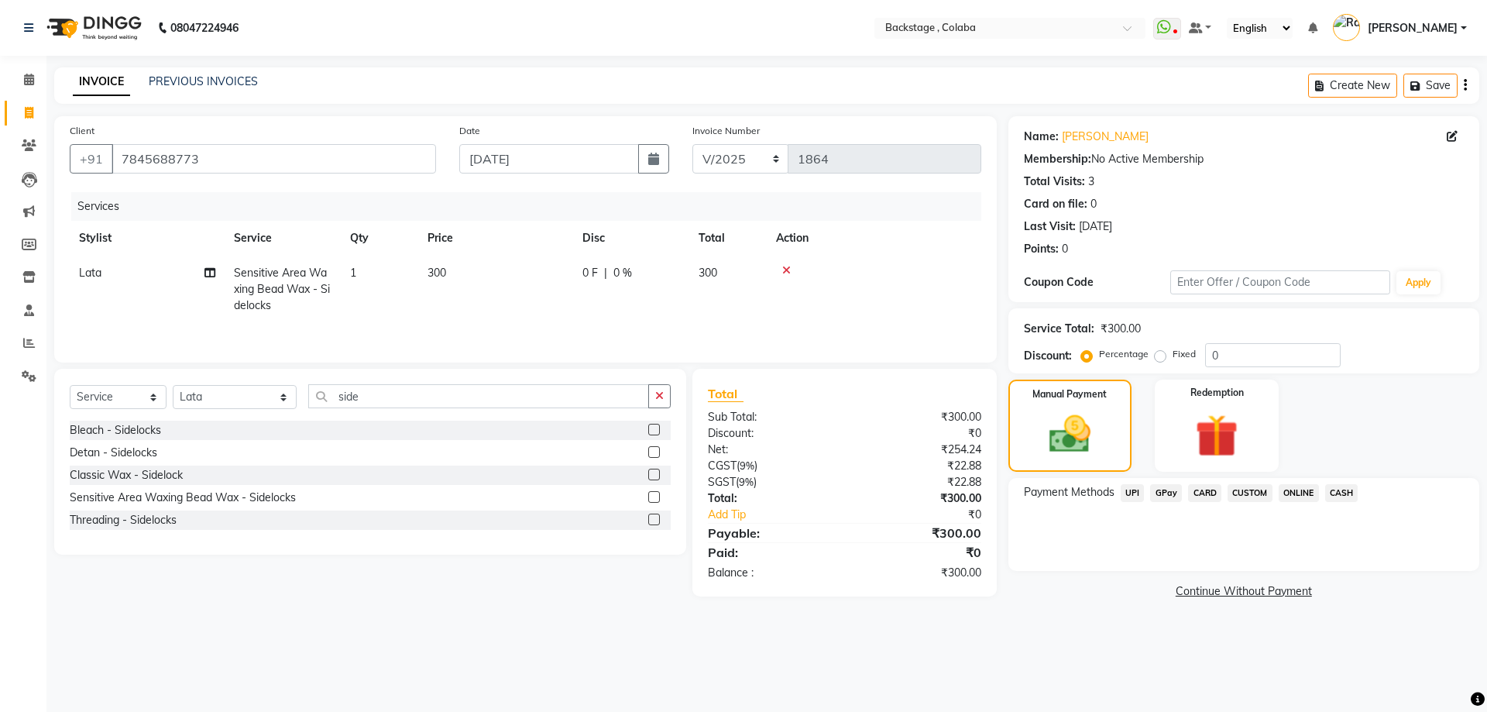
click at [1178, 497] on span "GPay" at bounding box center [1166, 493] width 32 height 18
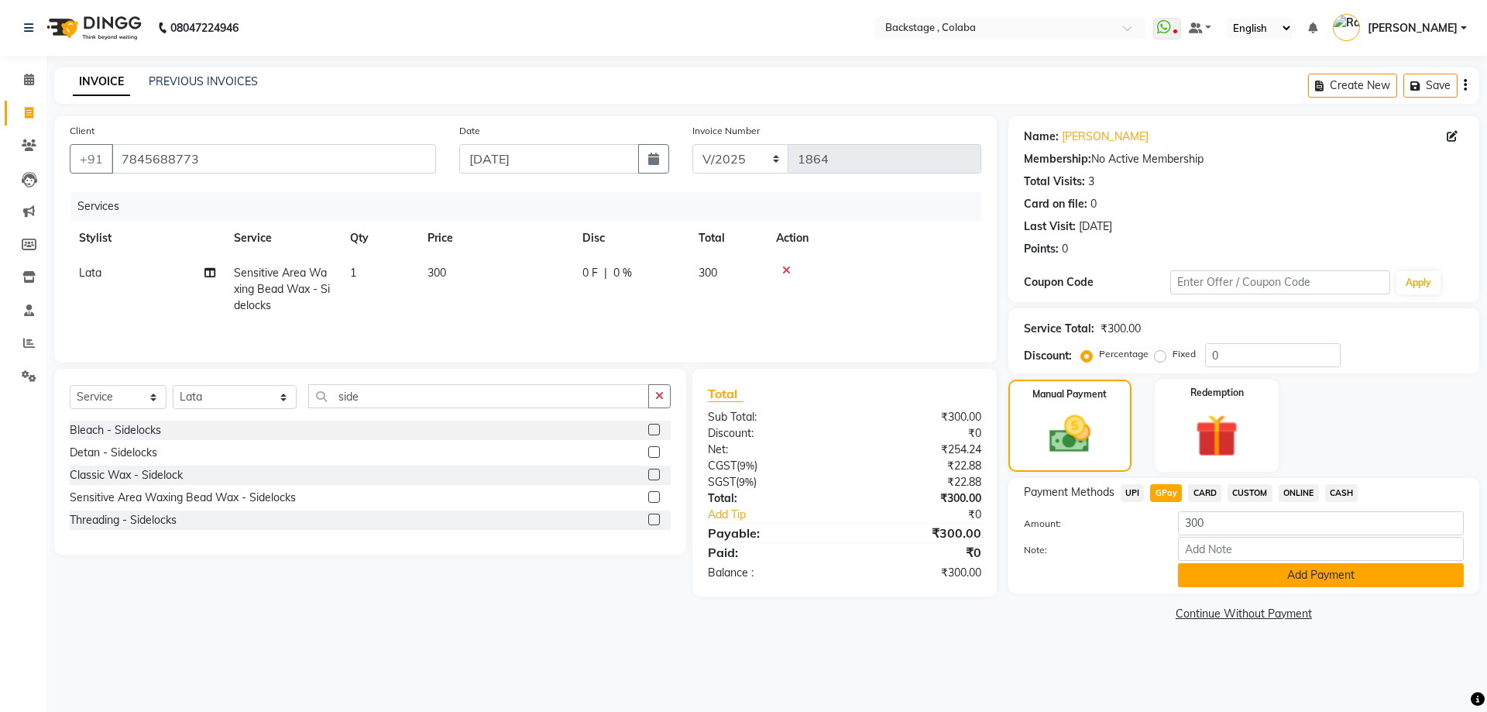
click at [1245, 572] on button "Add Payment" at bounding box center [1321, 575] width 286 height 24
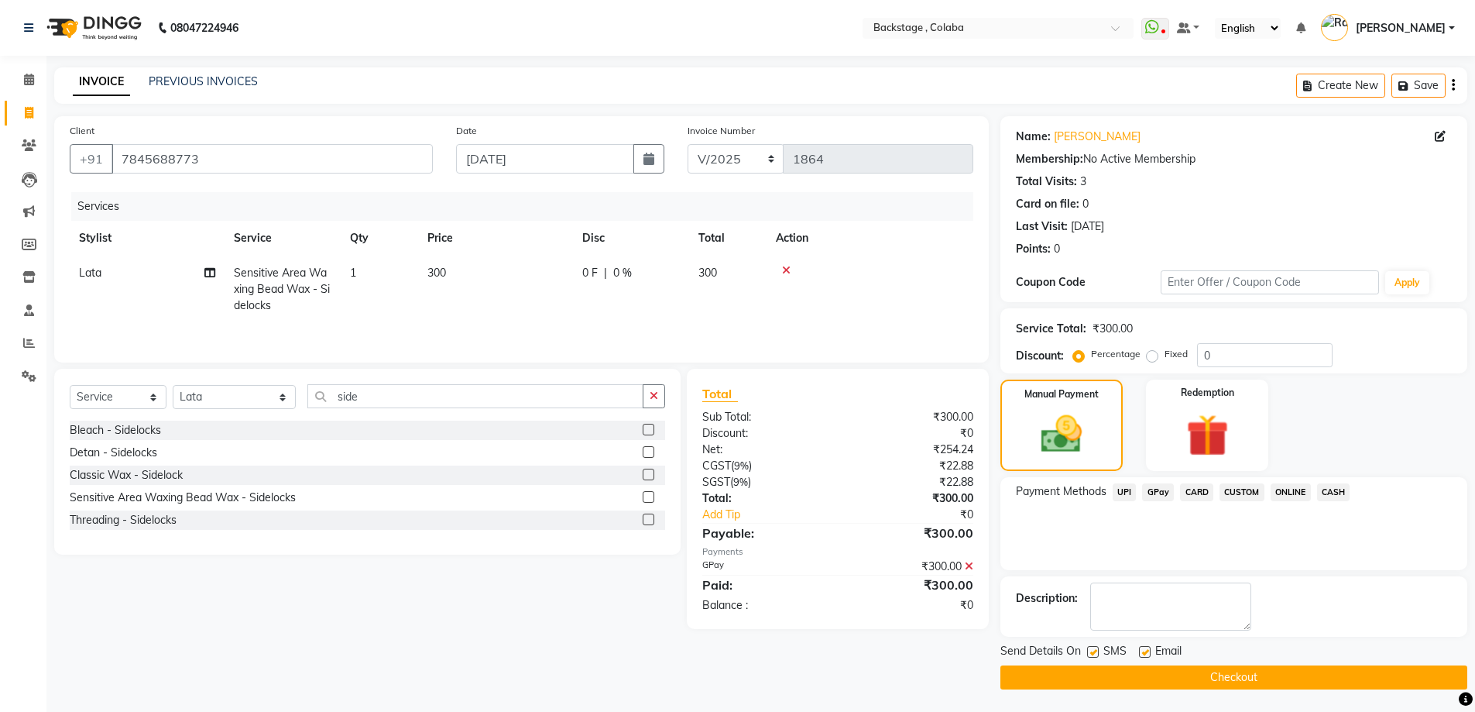
scroll to position [1, 0]
click at [1256, 676] on button "Checkout" at bounding box center [1234, 676] width 467 height 24
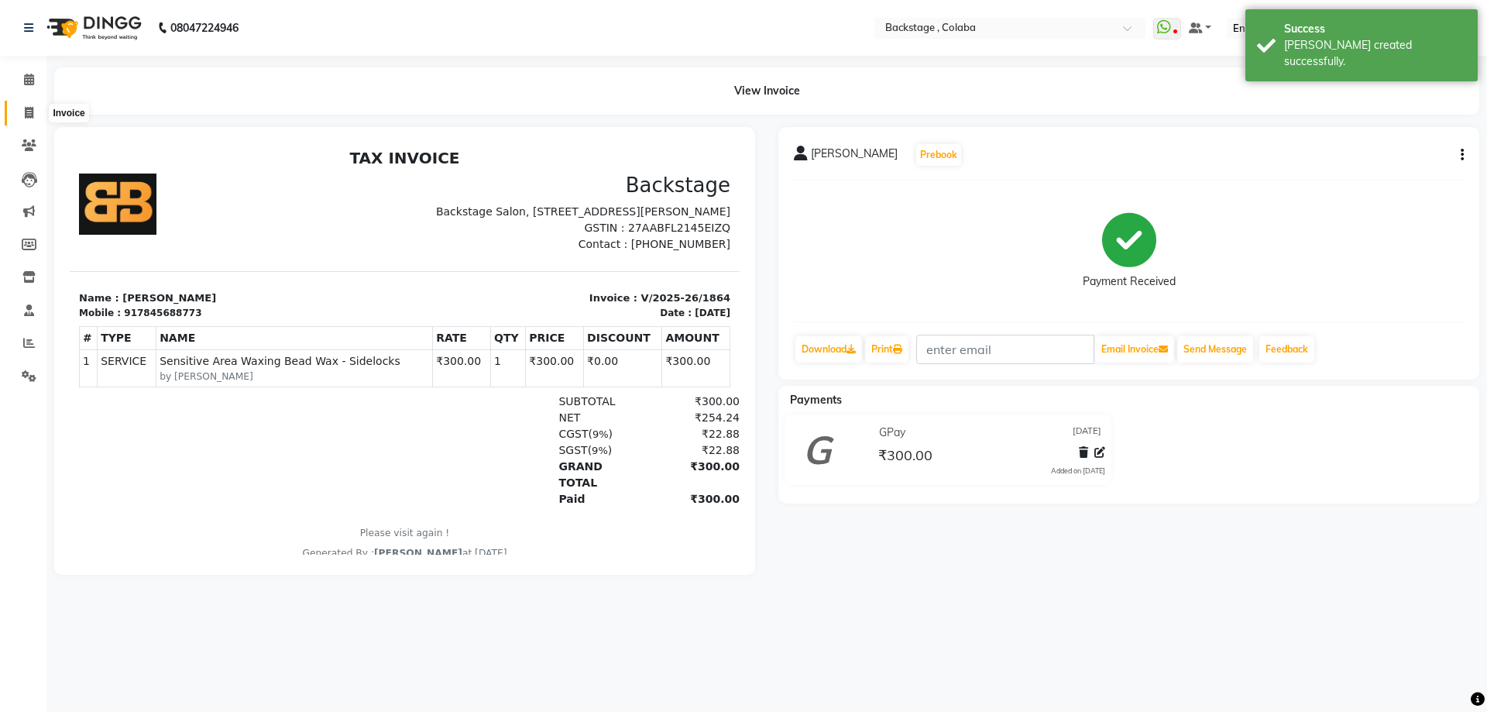
click at [29, 113] on icon at bounding box center [29, 113] width 9 height 12
select select "service"
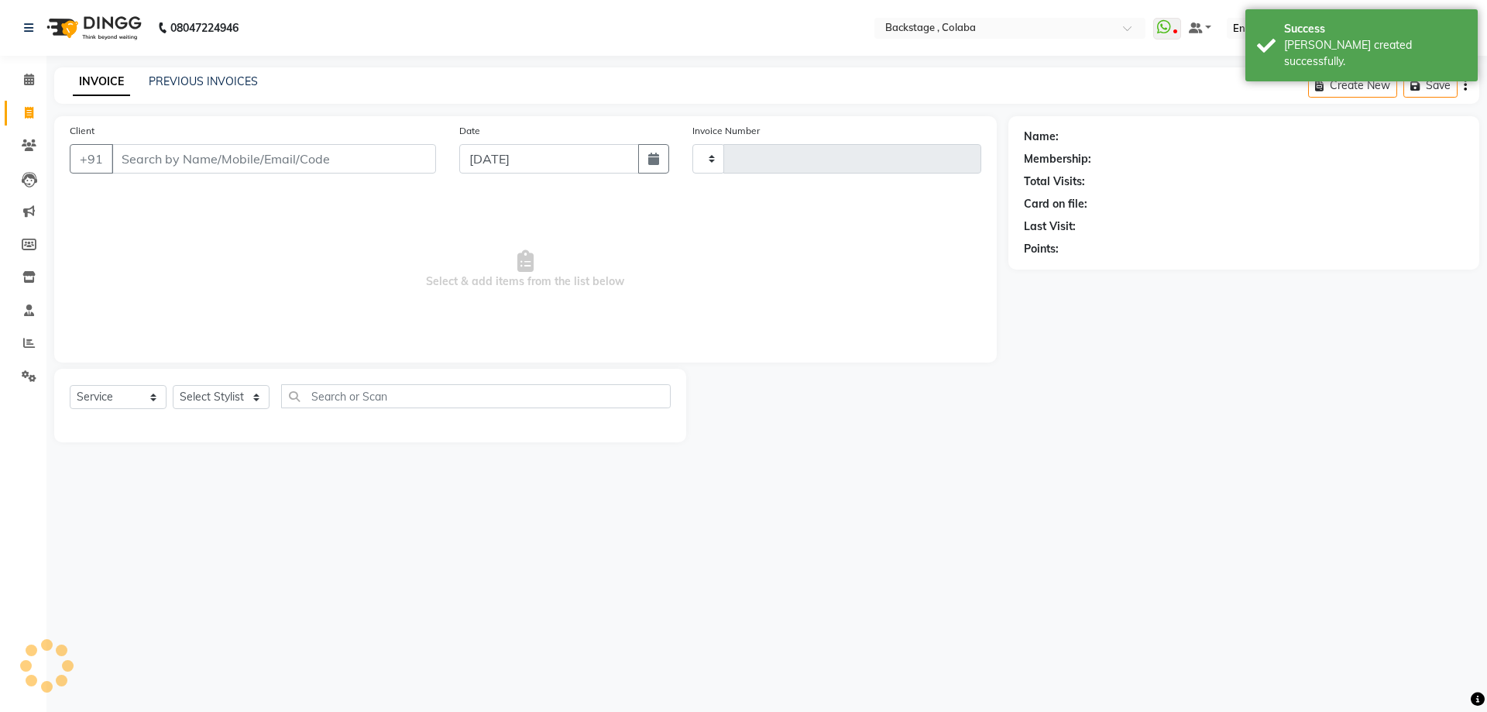
click at [146, 156] on input "Client" at bounding box center [274, 158] width 324 height 29
type input "1865"
select select "5451"
click at [659, 168] on button "button" at bounding box center [653, 158] width 31 height 29
select select "9"
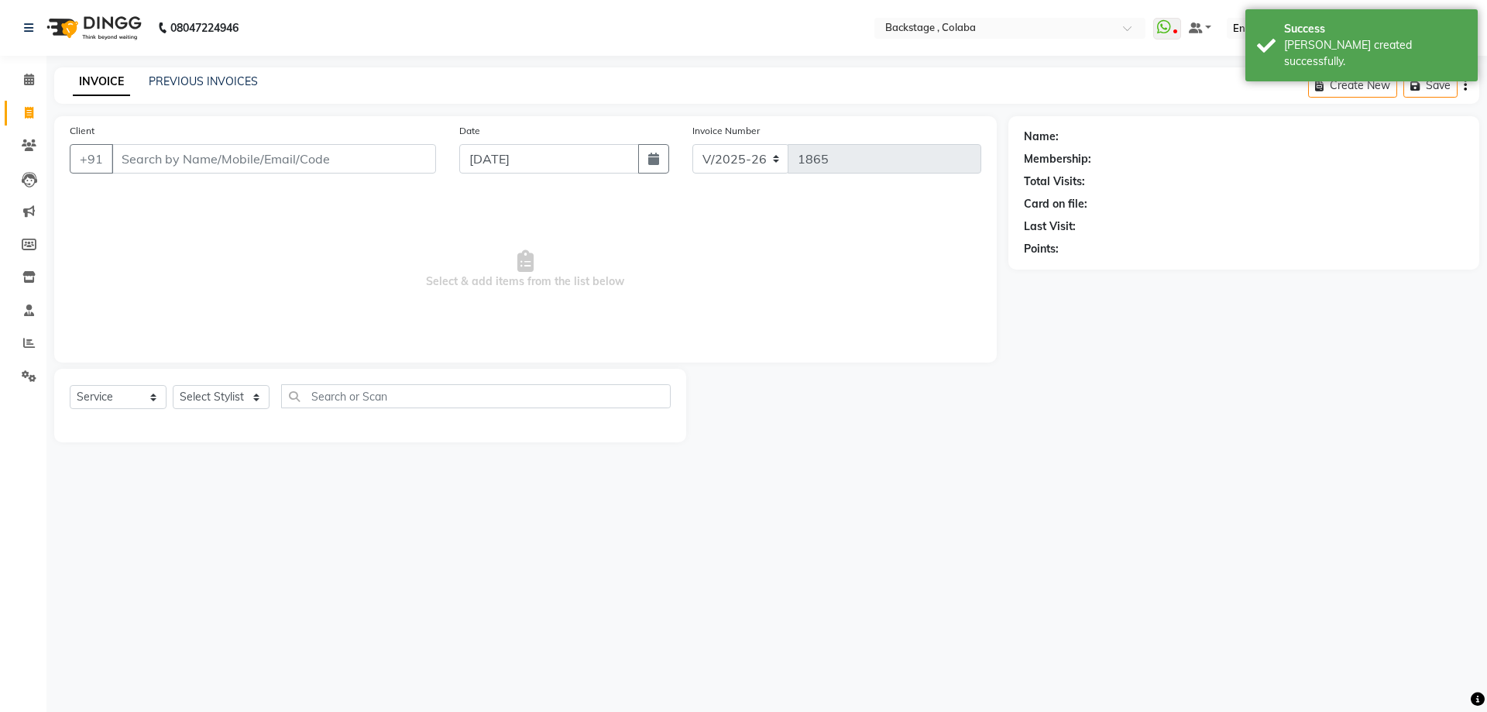
select select "2025"
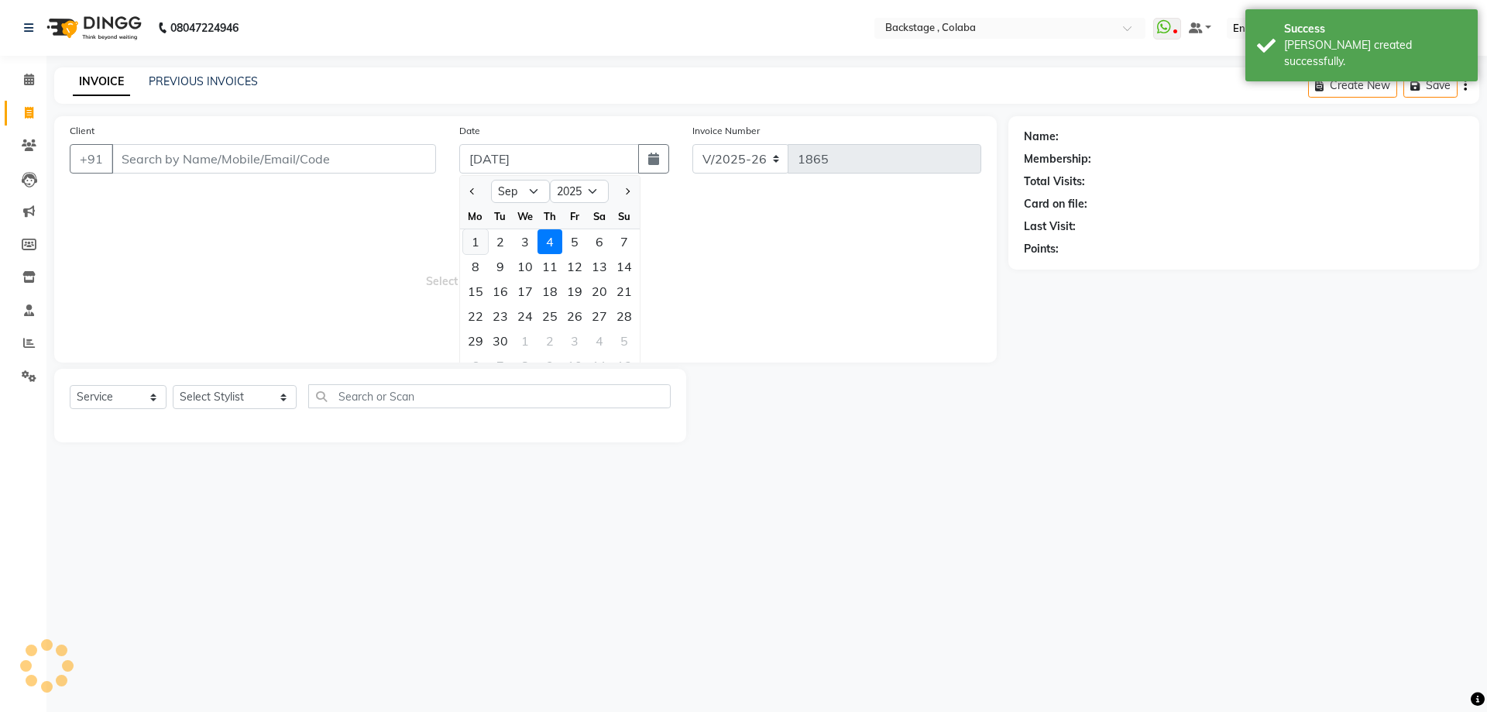
click at [474, 248] on div "1" at bounding box center [475, 241] width 25 height 25
type input "01-09-2025"
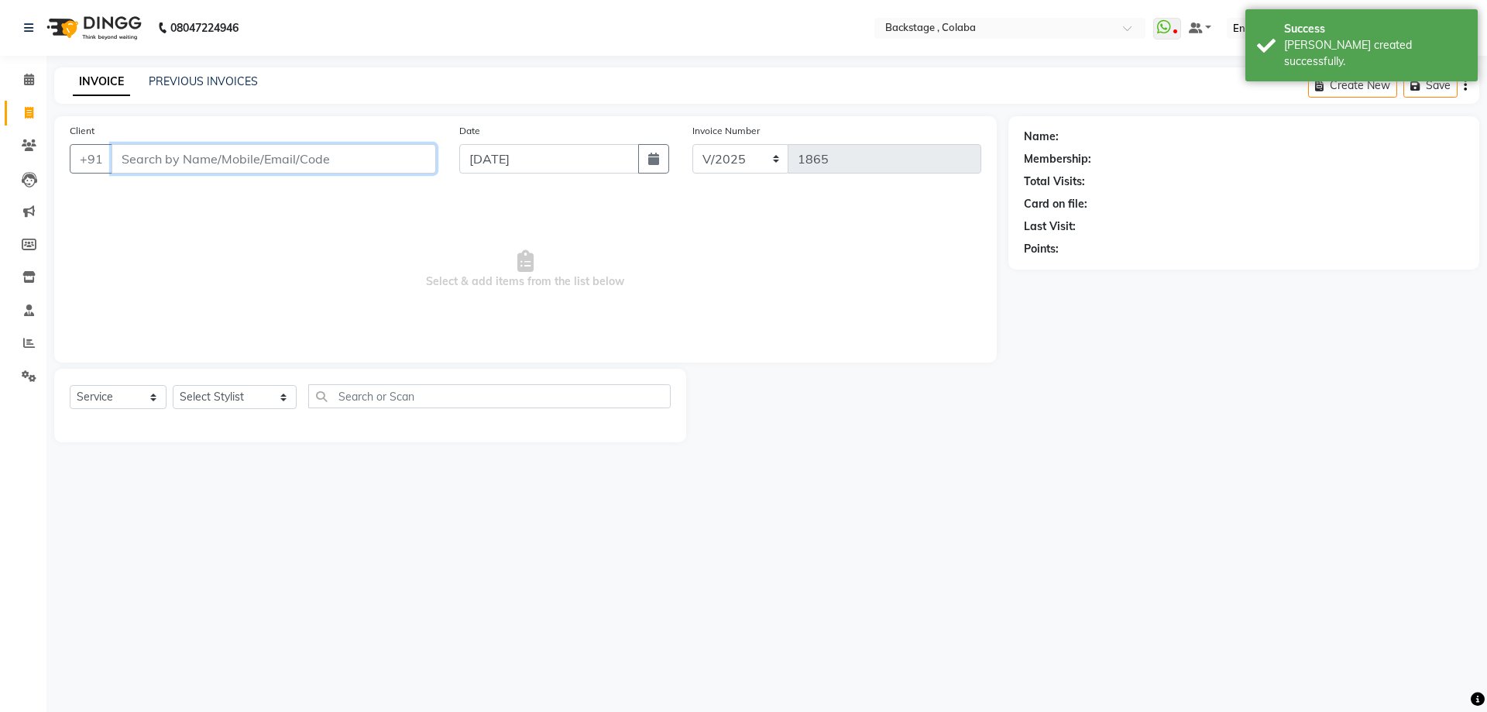
click at [247, 163] on input "Client" at bounding box center [274, 158] width 324 height 29
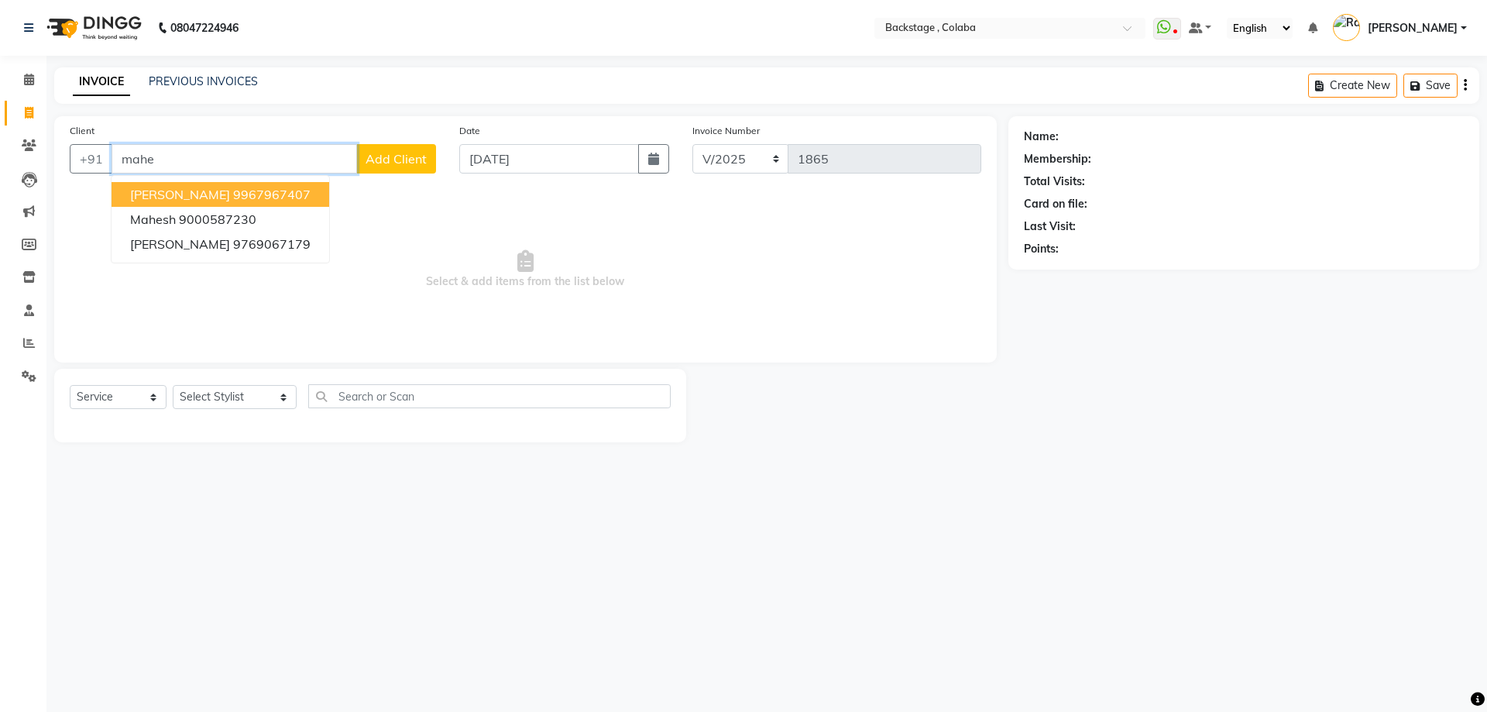
click at [232, 157] on input "mahe" at bounding box center [234, 158] width 245 height 29
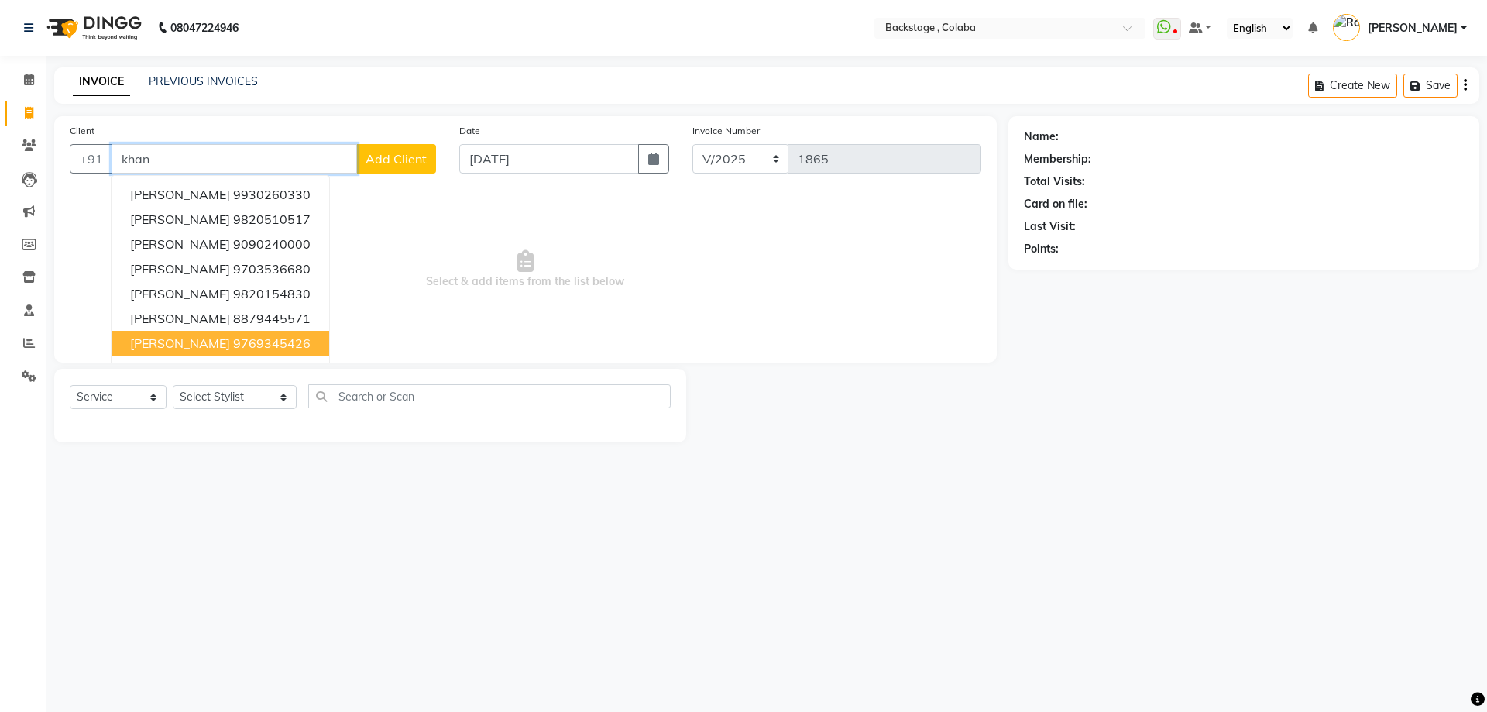
type input "khan"
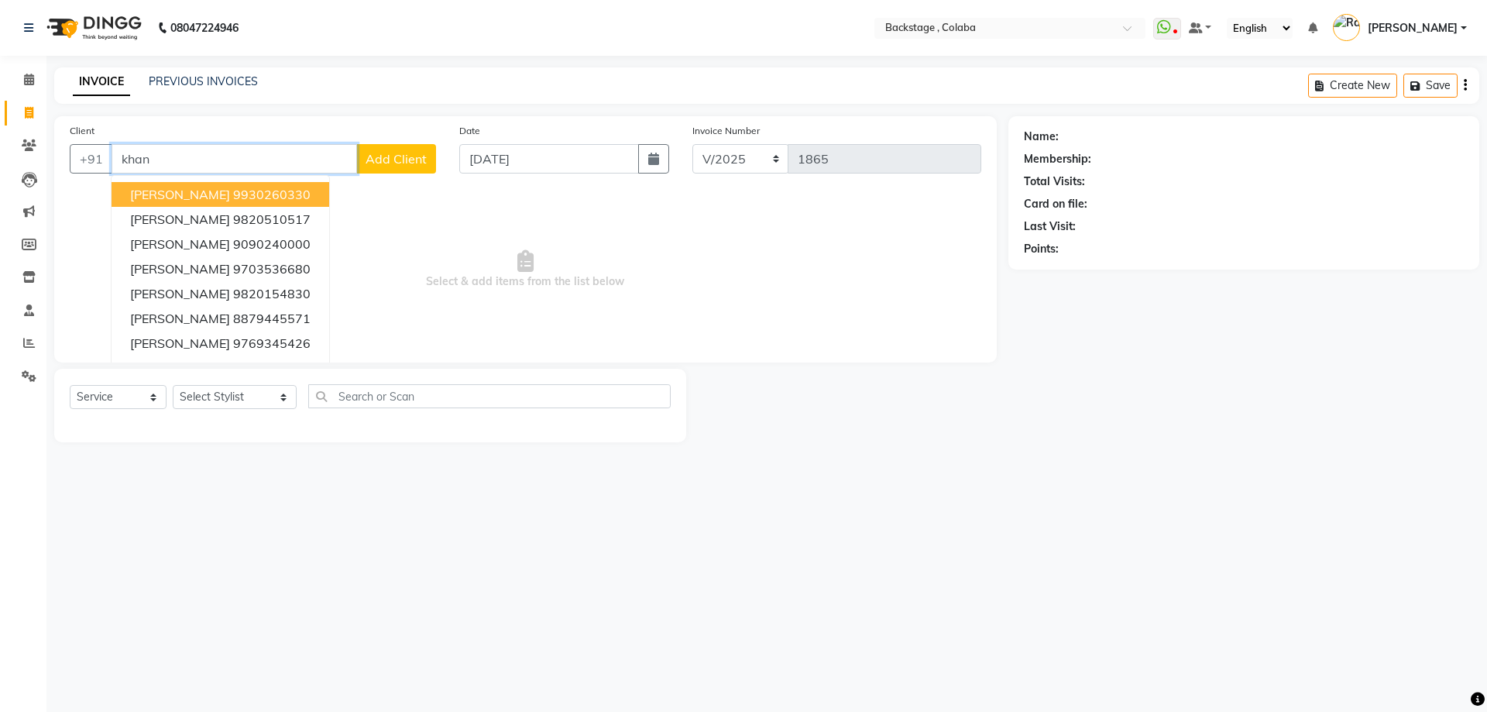
click at [224, 153] on input "khan" at bounding box center [234, 158] width 245 height 29
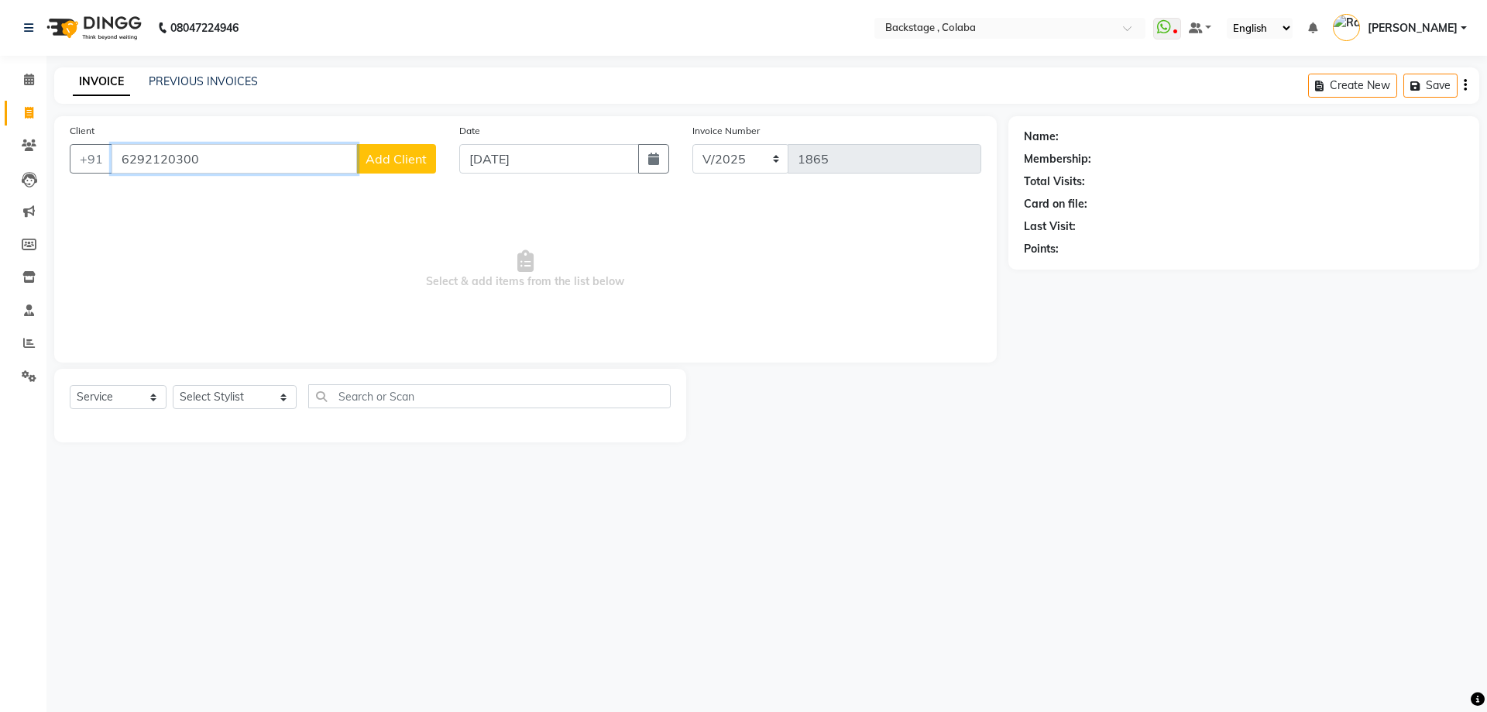
type input "6292120300"
click at [369, 157] on span "Add Client" at bounding box center [396, 158] width 61 height 15
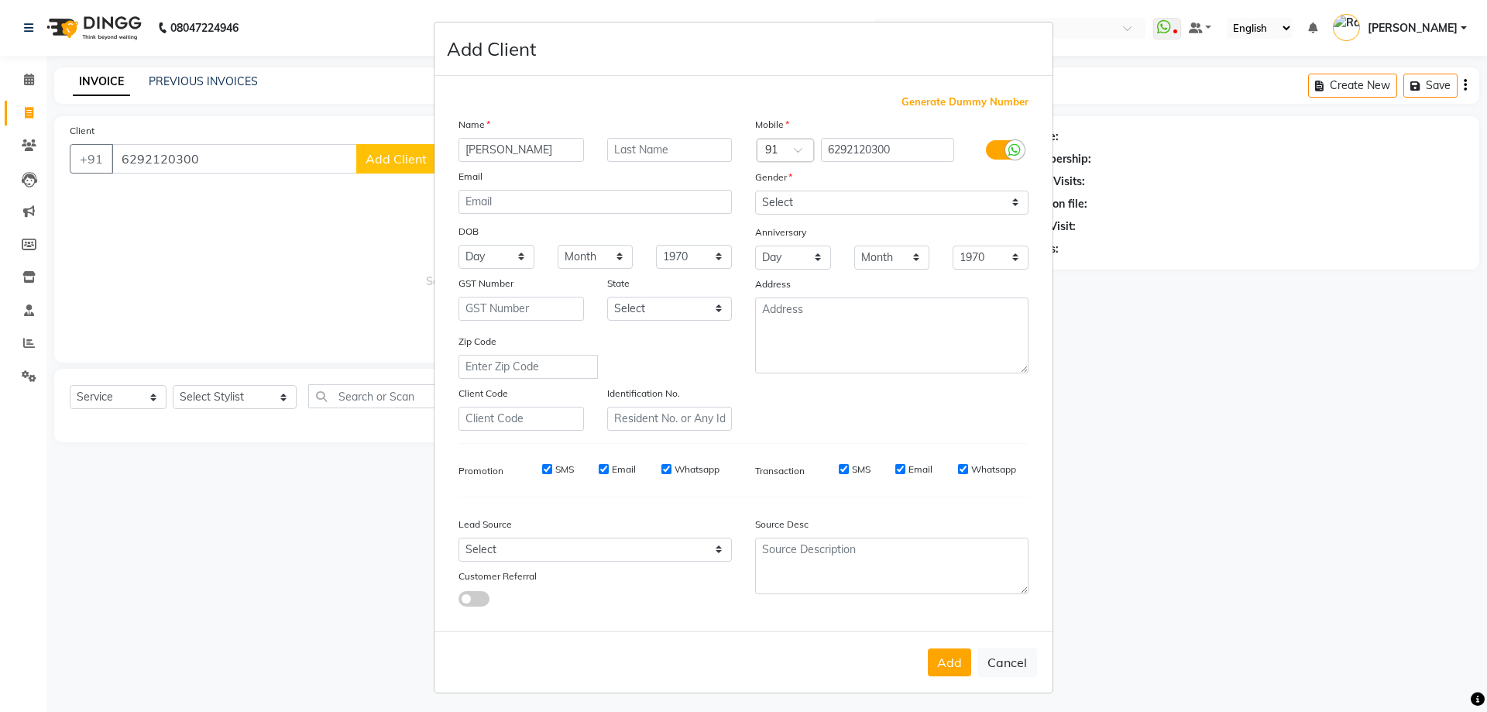
type input "Mahek"
click at [642, 135] on div "Name" at bounding box center [595, 127] width 297 height 22
click at [651, 157] on div "Name Mahek Email DOB Day 01 02 03 04 05 06 07 08 09 10 11 12 13 14 15 16 17 18 …" at bounding box center [595, 273] width 297 height 314
click at [652, 151] on input "text" at bounding box center [669, 150] width 125 height 24
type input "|"
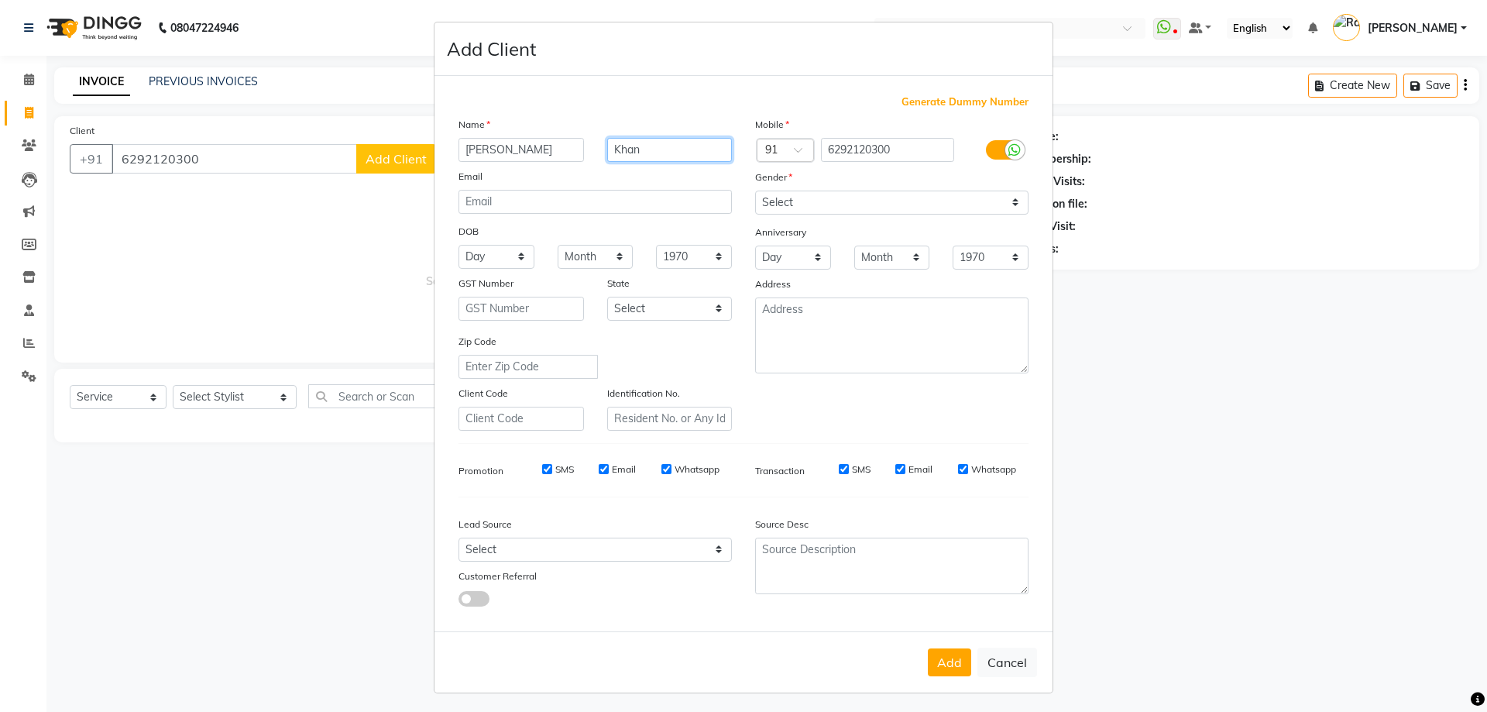
type input "Khan"
click at [794, 221] on div "Anniversary" at bounding box center [891, 233] width 297 height 25
click at [791, 211] on select "Select Male Female Other Prefer Not To Say" at bounding box center [891, 203] width 273 height 24
select select "female"
click at [755, 191] on select "Select Male Female Other Prefer Not To Say" at bounding box center [891, 203] width 273 height 24
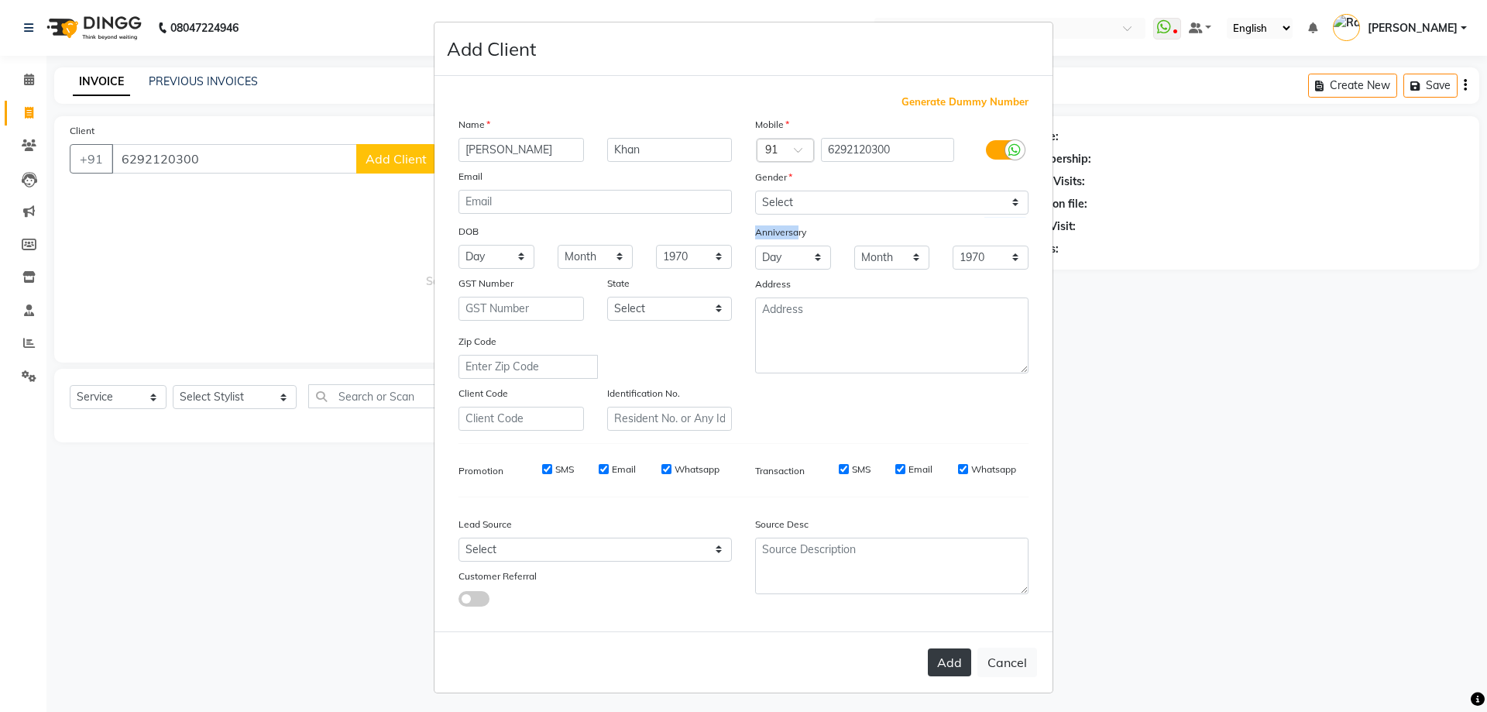
click at [945, 669] on button "Add" at bounding box center [949, 662] width 43 height 28
select select
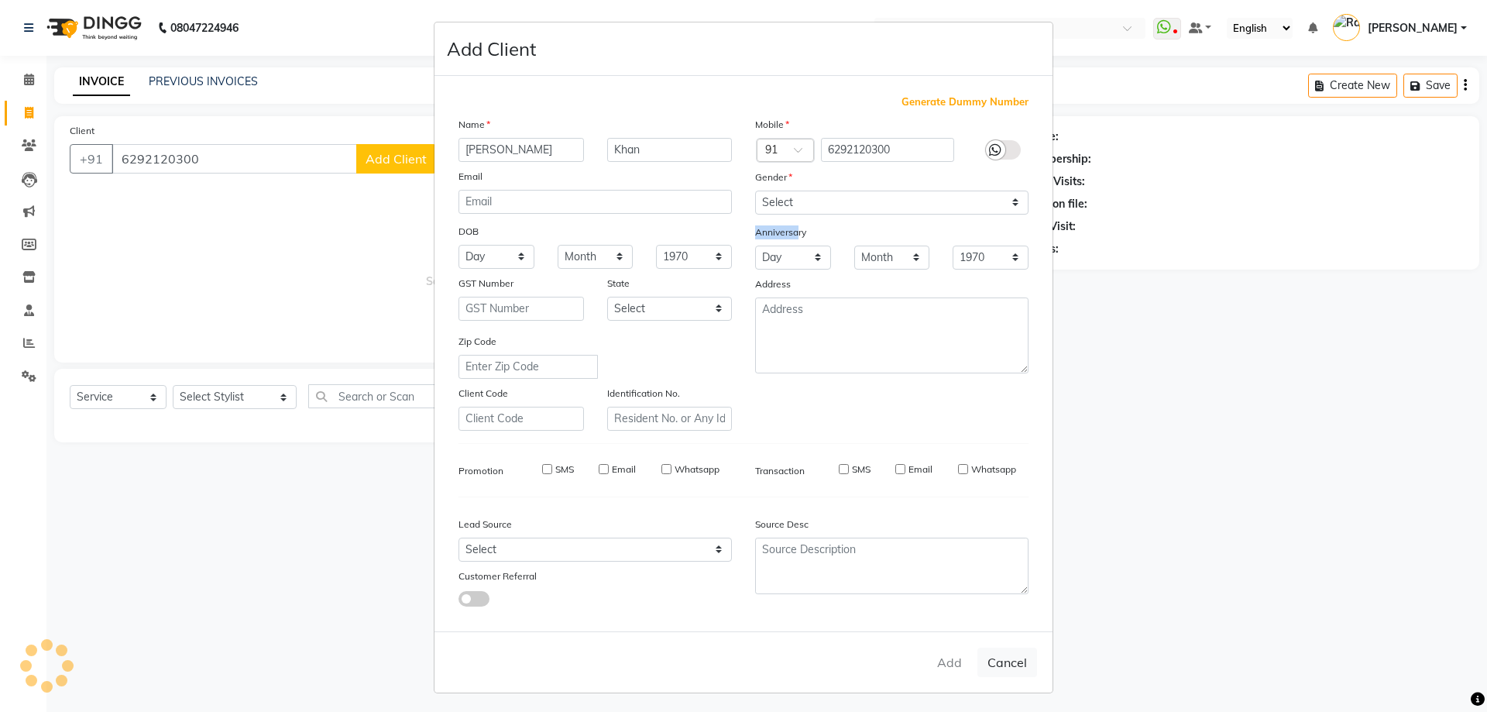
select select
checkbox input "false"
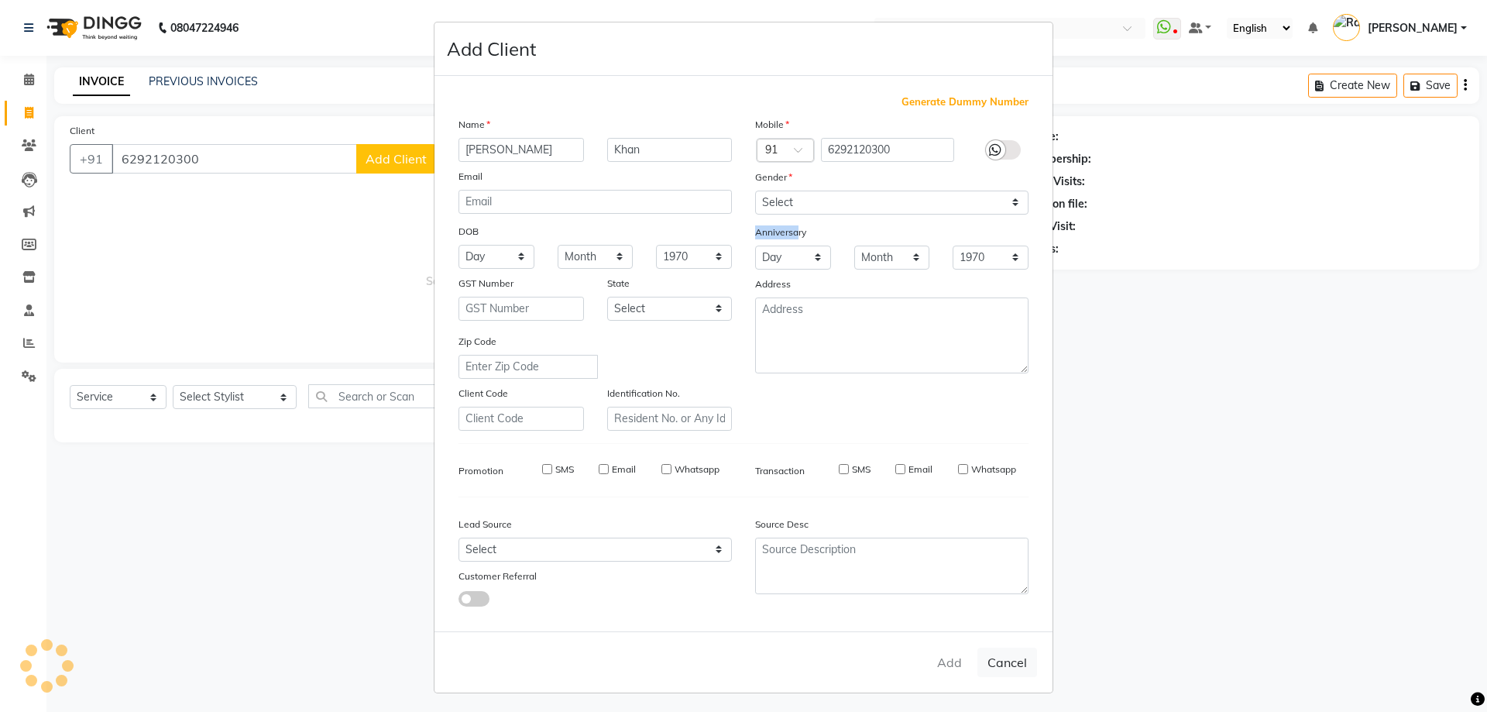
checkbox input "false"
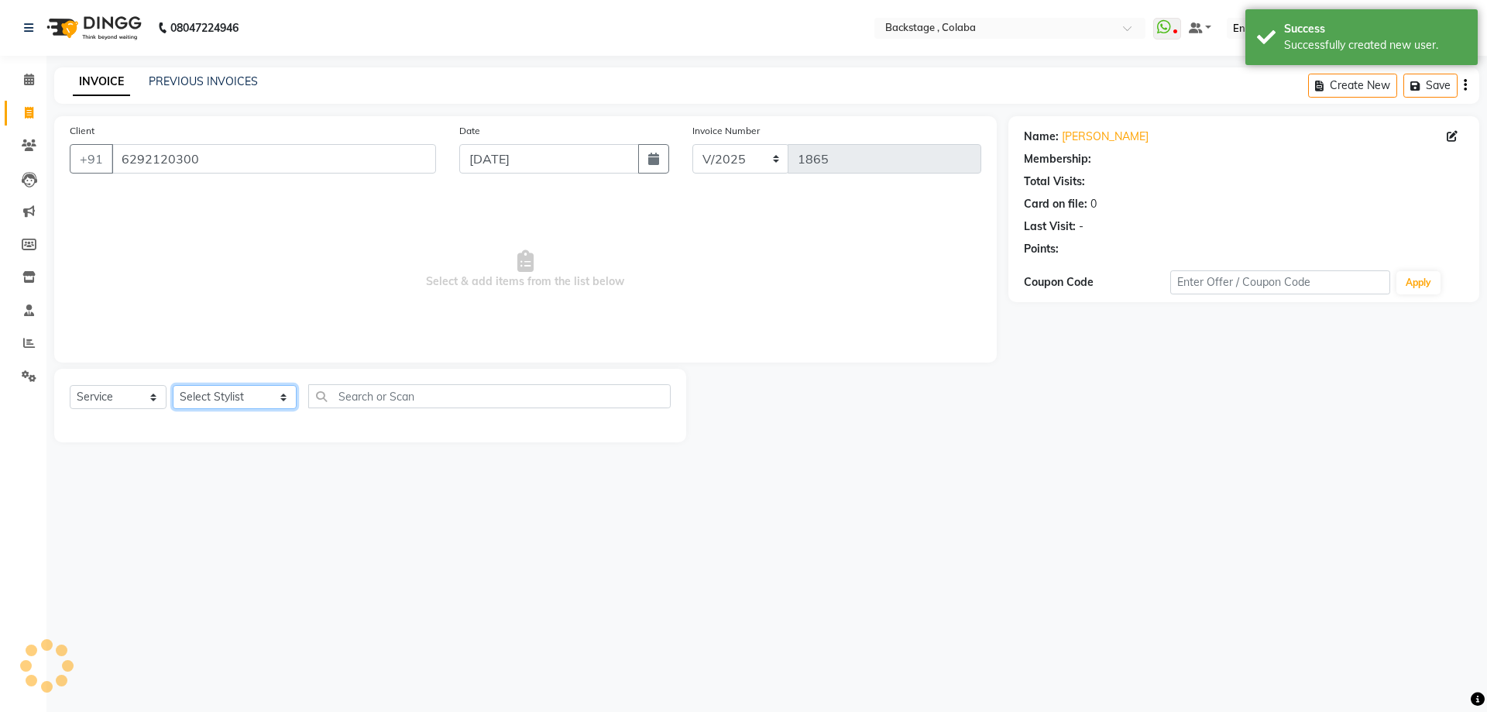
click at [180, 392] on select "Select Stylist Backstage Bharti Nitesh Gohar Jayesh Anil Karekar Kalavati Sharm…" at bounding box center [235, 397] width 124 height 24
select select "37596"
click at [173, 385] on select "Select Stylist Backstage Bharti Nitesh Gohar Jayesh Anil Karekar Kalavati Sharm…" at bounding box center [235, 397] width 124 height 24
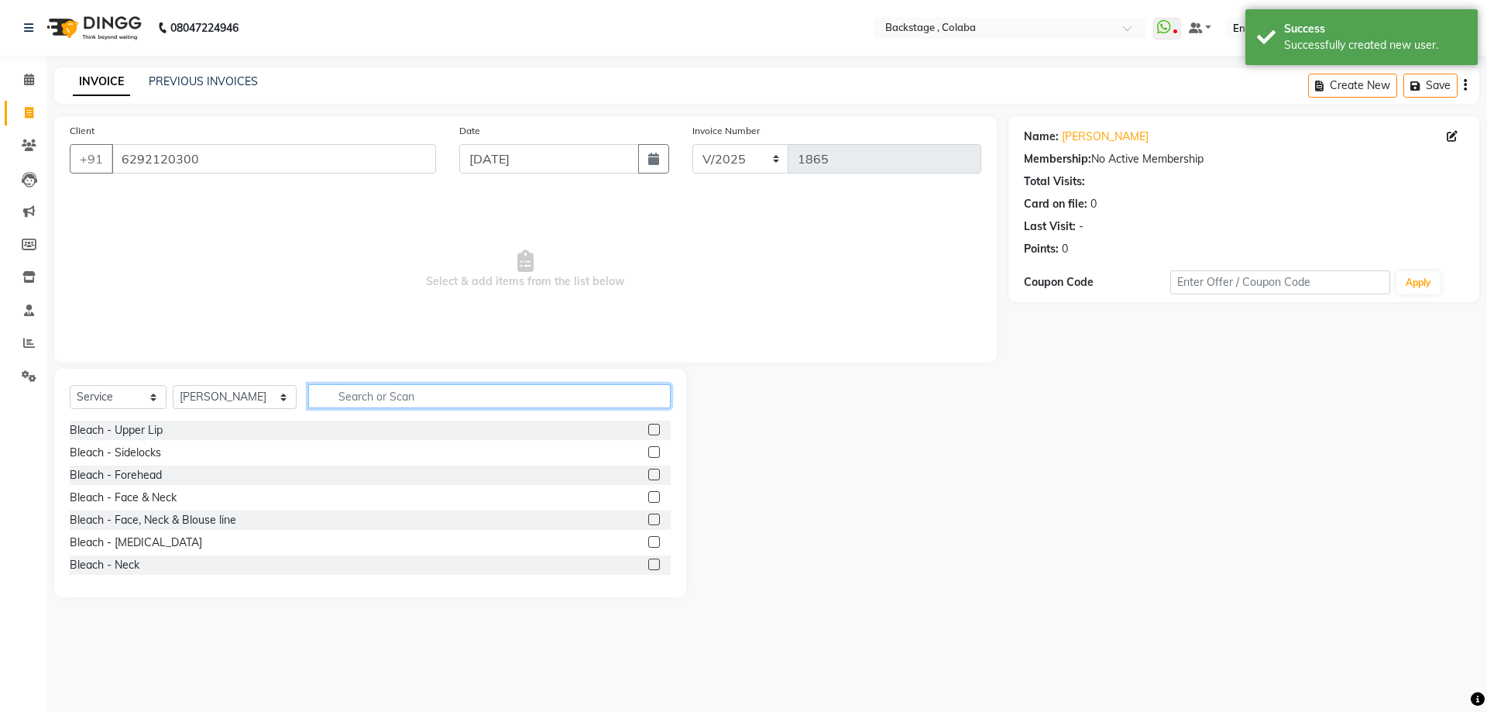
click at [359, 399] on input "text" at bounding box center [489, 396] width 362 height 24
click at [360, 398] on input "text" at bounding box center [489, 396] width 362 height 24
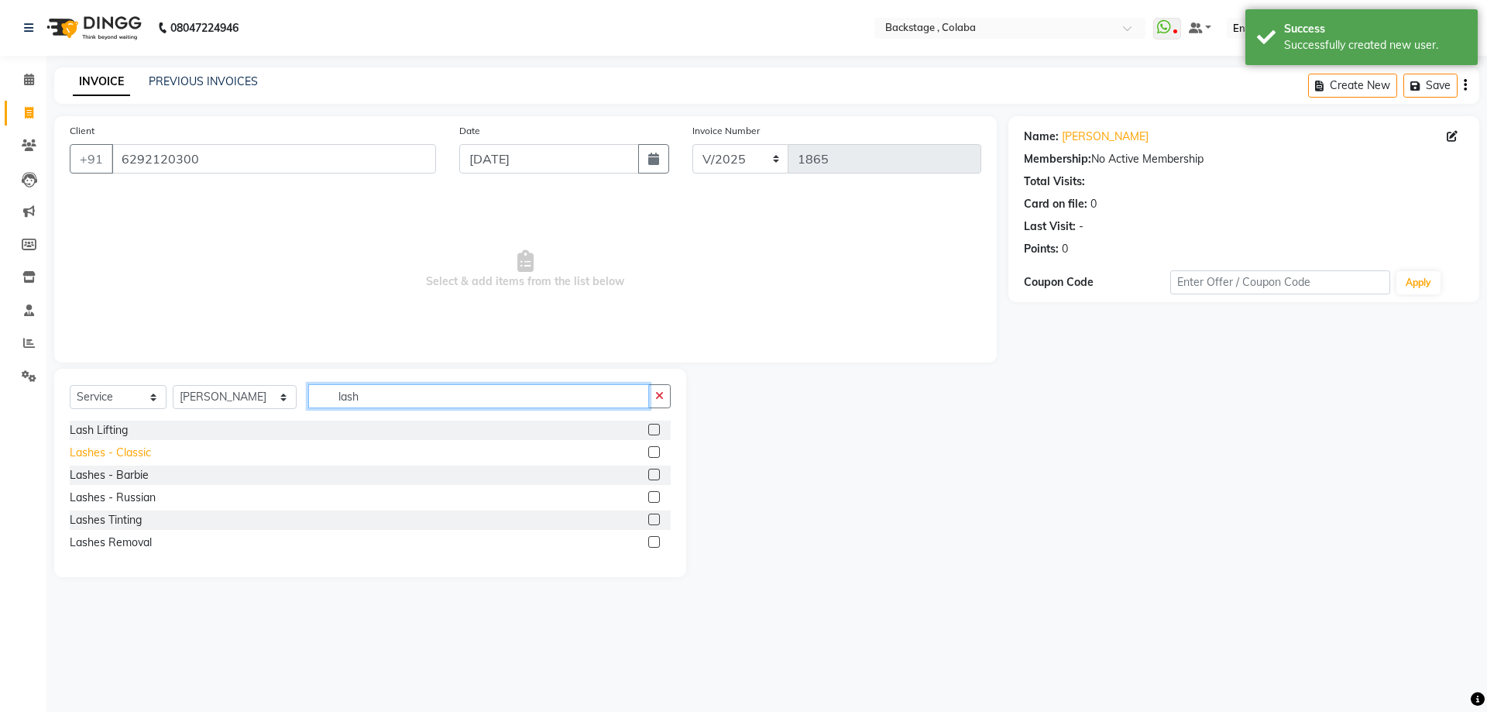
type input "lash"
click at [115, 456] on div "Lashes - Classic" at bounding box center [110, 453] width 81 height 16
checkbox input "false"
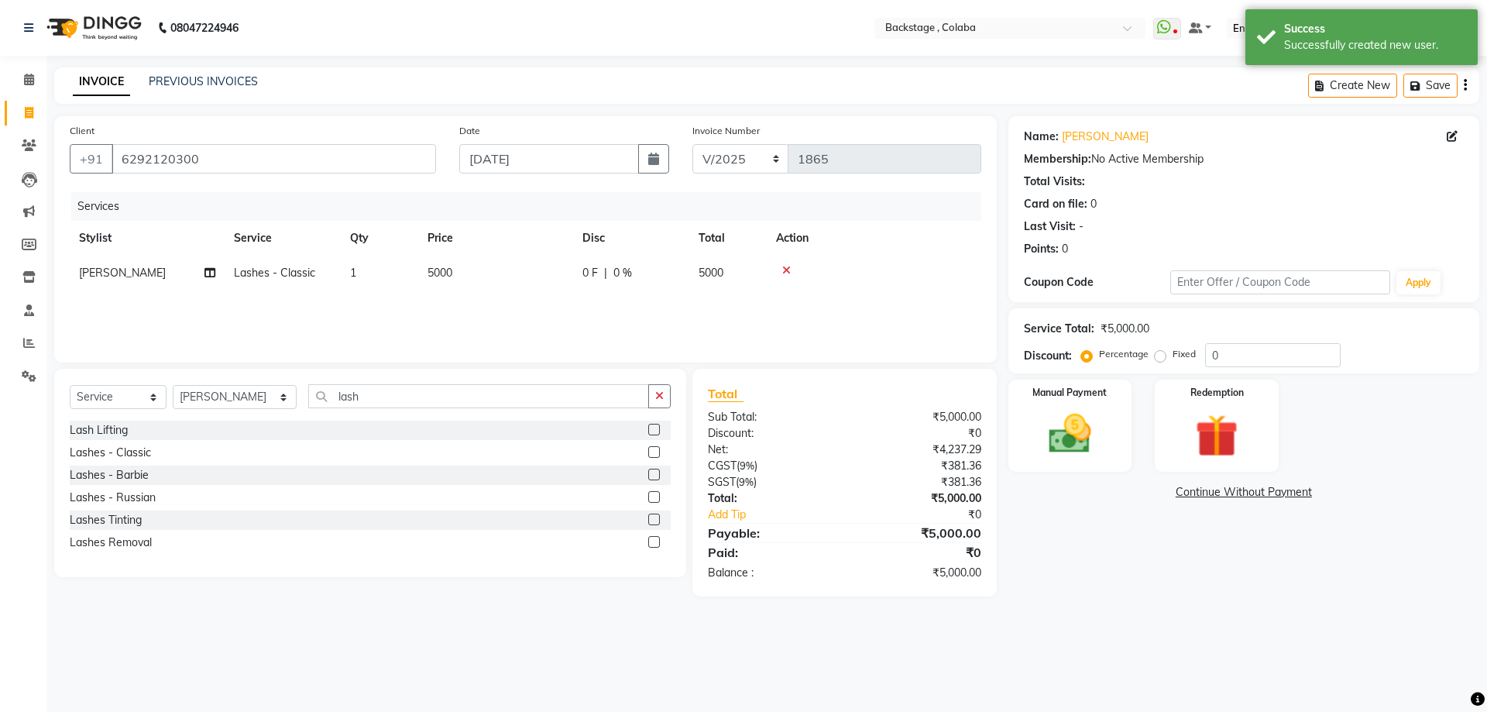
click at [513, 314] on div "Services Stylist Service Qty Price Disc Total Action Rashmi Banerjee Lashes - C…" at bounding box center [525, 269] width 911 height 155
click at [636, 281] on td "0 F | 0 %" at bounding box center [631, 273] width 116 height 35
select select "37596"
drag, startPoint x: 676, startPoint y: 278, endPoint x: 648, endPoint y: 274, distance: 28.1
click at [648, 274] on td "0 F | 0 %" at bounding box center [717, 285] width 142 height 59
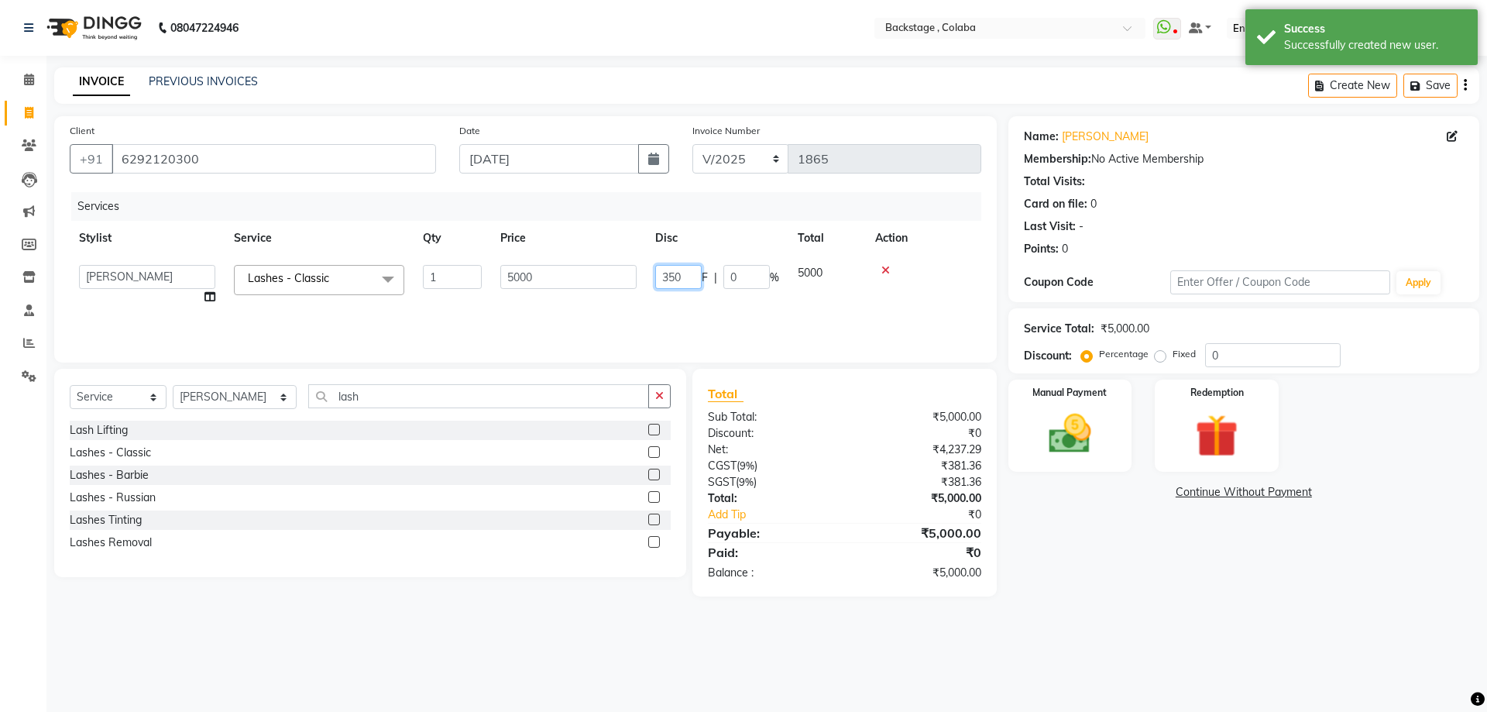
type input "3500"
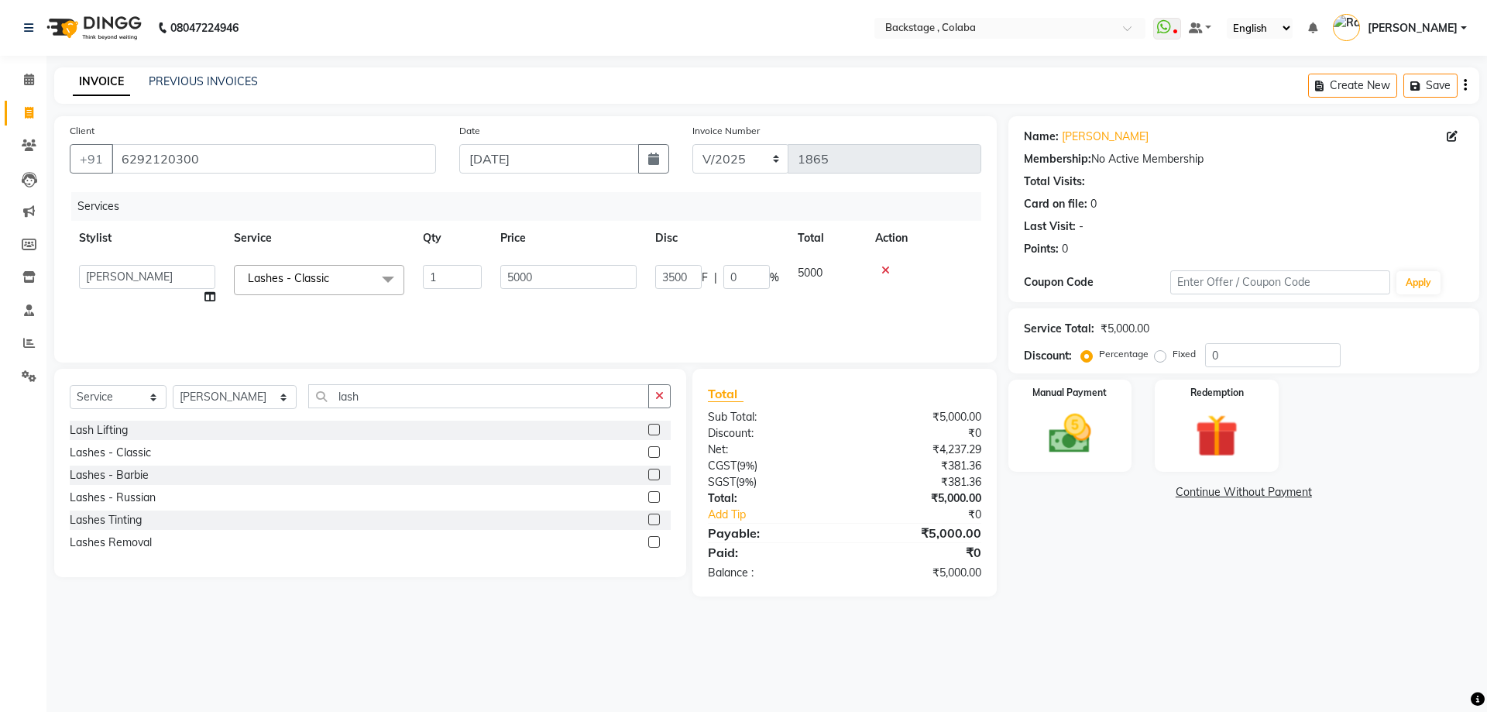
click at [626, 304] on div "Services Stylist Service Qty Price Disc Total Action Backstage Bharti Nitesh Go…" at bounding box center [525, 269] width 911 height 155
click at [661, 283] on td "3500 F | 70 %" at bounding box center [631, 273] width 116 height 35
select select "37596"
drag, startPoint x: 691, startPoint y: 277, endPoint x: 578, endPoint y: 261, distance: 113.5
click at [578, 261] on tr "Backstage Bharti Nitesh Gohar Jayesh Anil Karekar Kalavati Sharma Ketan Kamalak…" at bounding box center [525, 285] width 911 height 59
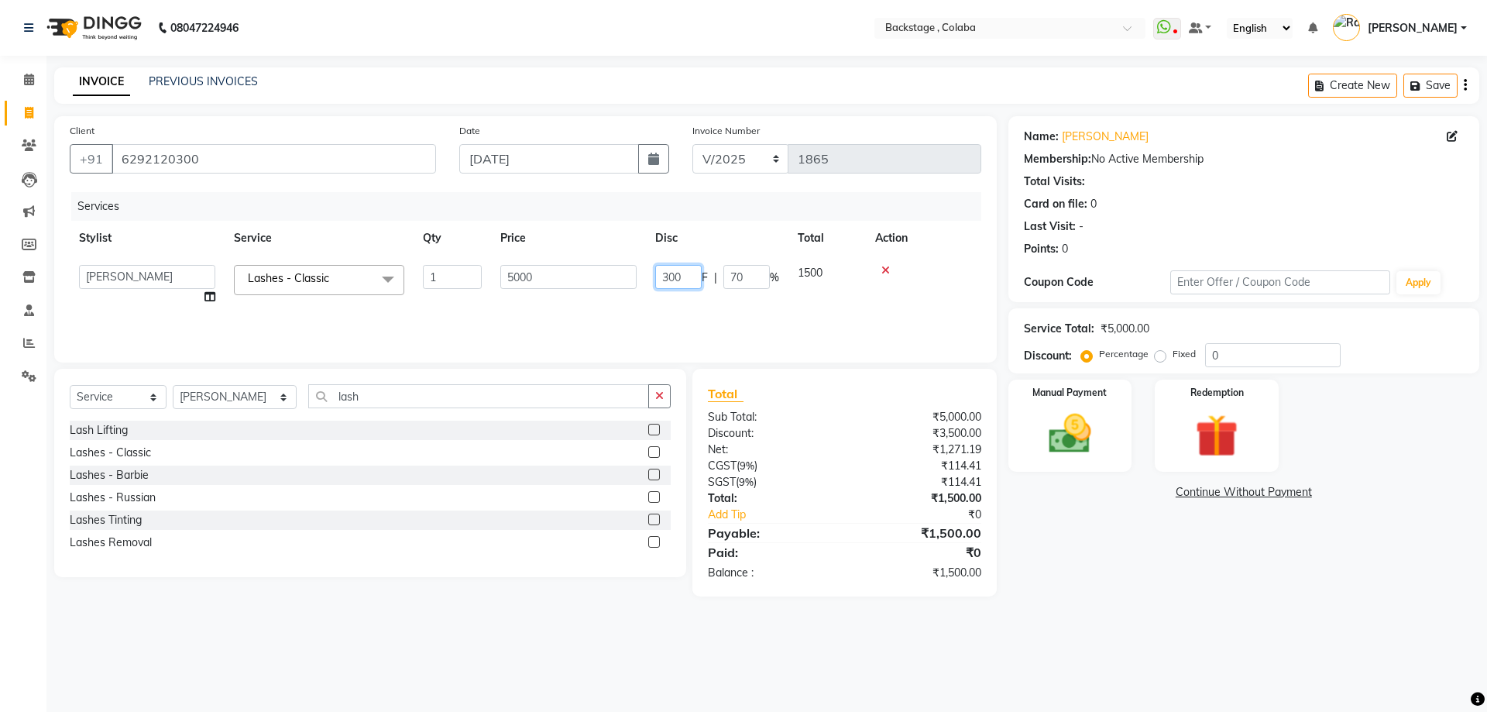
type input "3000"
click at [587, 310] on div "Services Stylist Service Qty Price Disc Total Action Rashmi Banerjee Lashes - C…" at bounding box center [525, 269] width 911 height 155
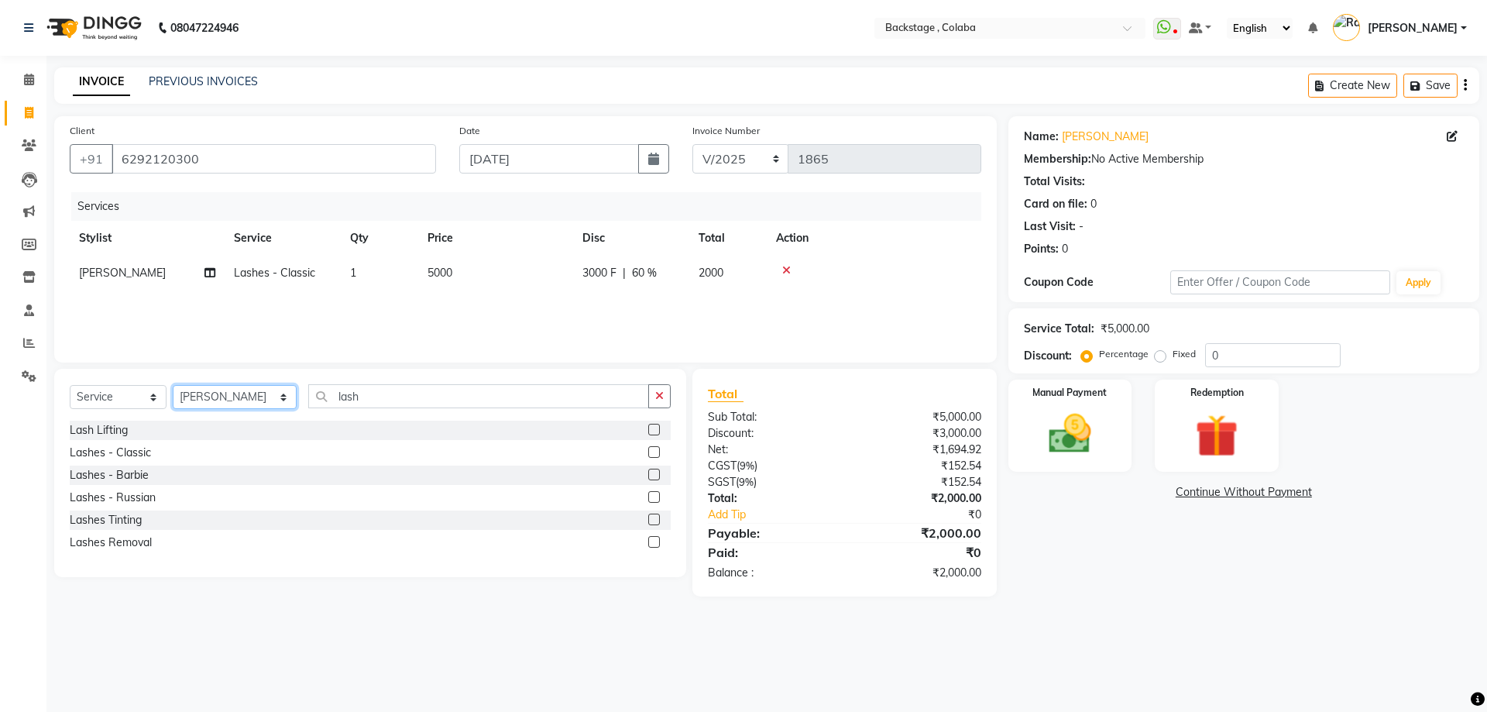
click at [211, 398] on select "Select Stylist Backstage Bharti Nitesh Gohar Jayesh Anil Karekar Kalavati Sharm…" at bounding box center [235, 397] width 124 height 24
select select "88168"
click at [173, 385] on select "Select Stylist Backstage Bharti Nitesh Gohar Jayesh Anil Karekar Kalavati Sharm…" at bounding box center [235, 397] width 124 height 24
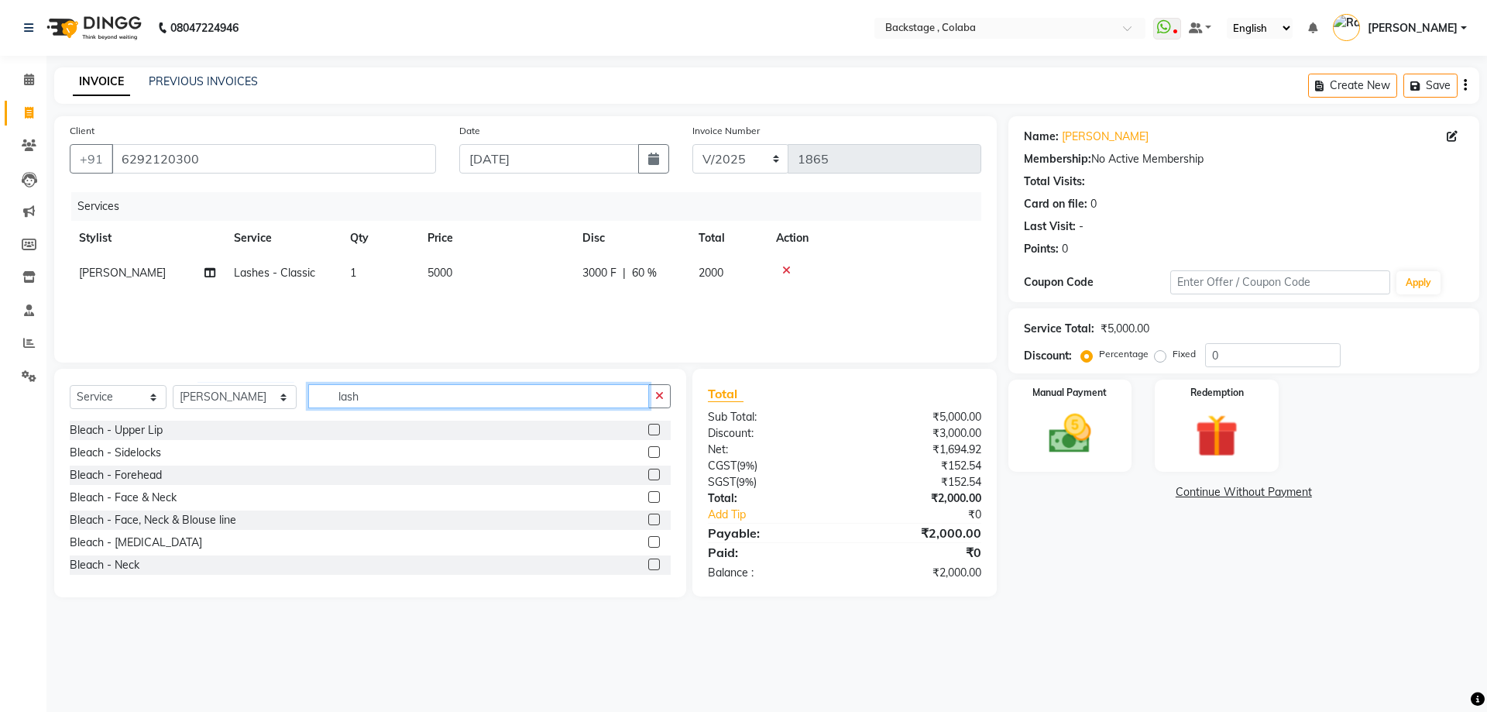
click at [420, 398] on input "lash" at bounding box center [478, 396] width 341 height 24
type input "thre"
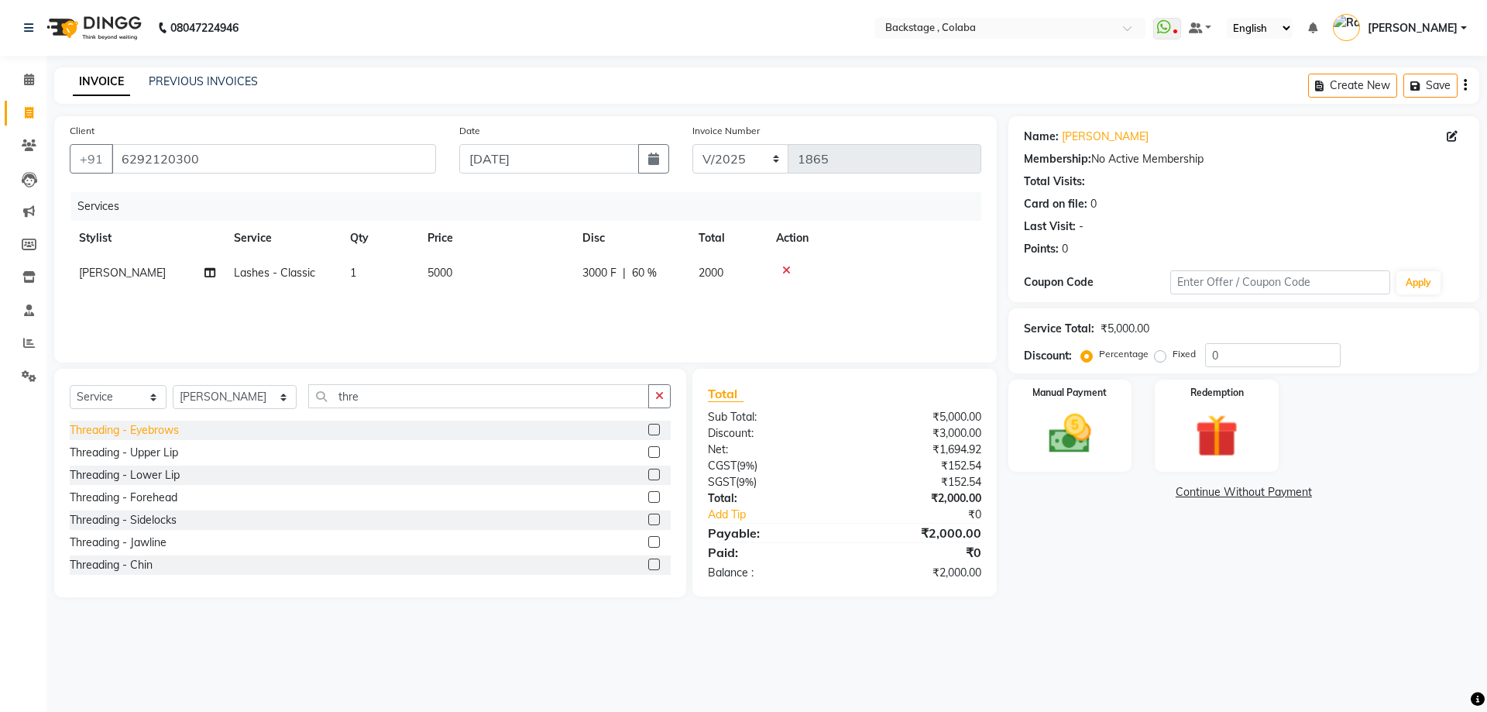
click at [173, 436] on div "Threading - Eyebrows" at bounding box center [124, 430] width 109 height 16
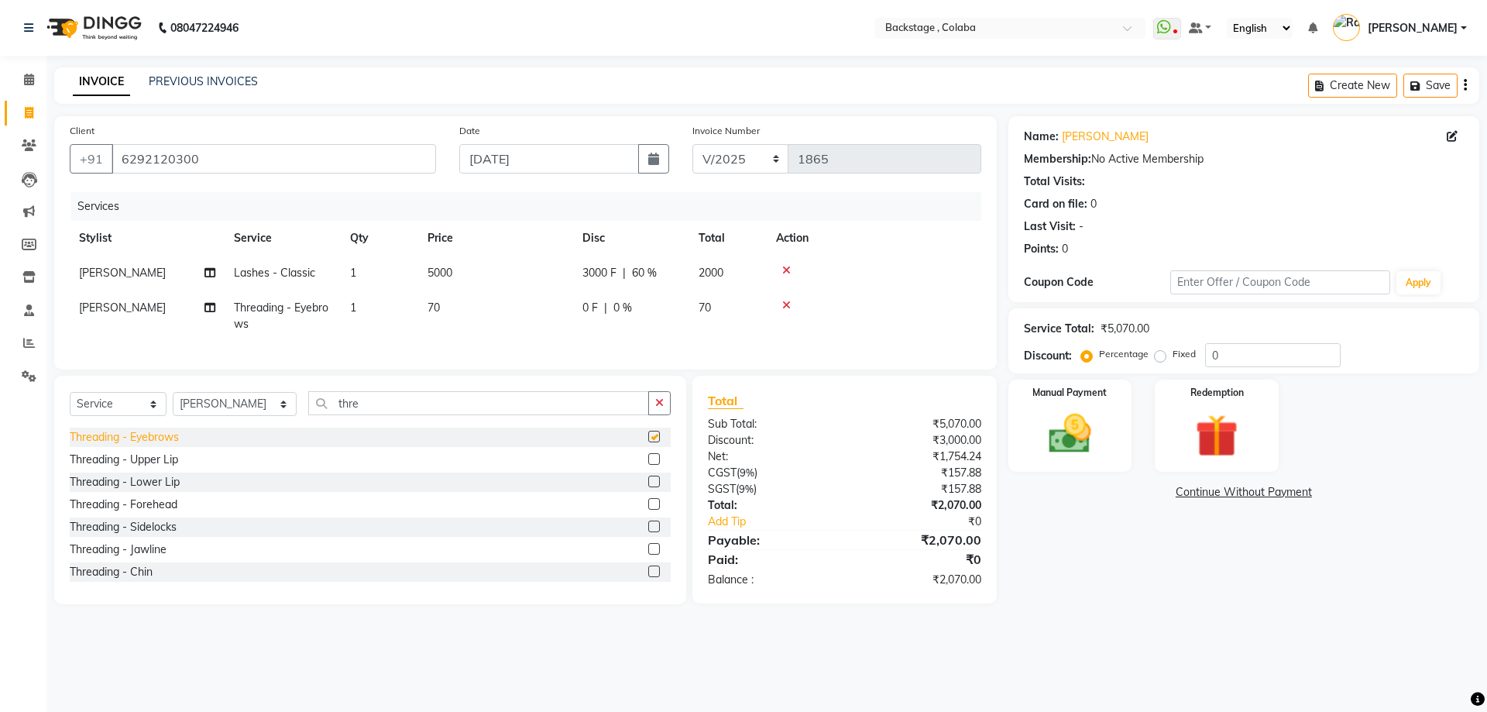
checkbox input "false"
click at [170, 468] on div "Threading - Upper Lip" at bounding box center [124, 459] width 108 height 16
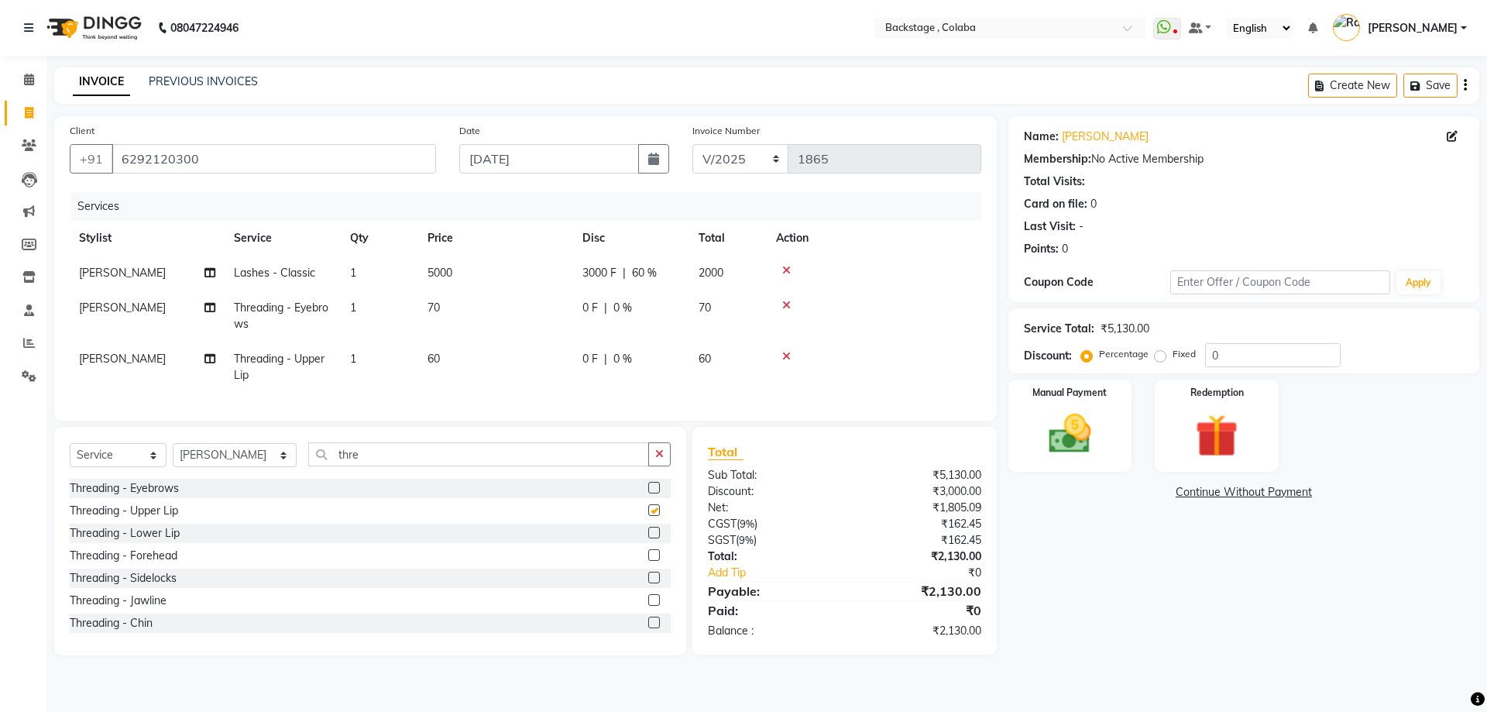
checkbox input "false"
click at [1121, 433] on div "Manual Payment" at bounding box center [1070, 425] width 124 height 92
click at [1336, 491] on span "CASH" at bounding box center [1341, 493] width 33 height 18
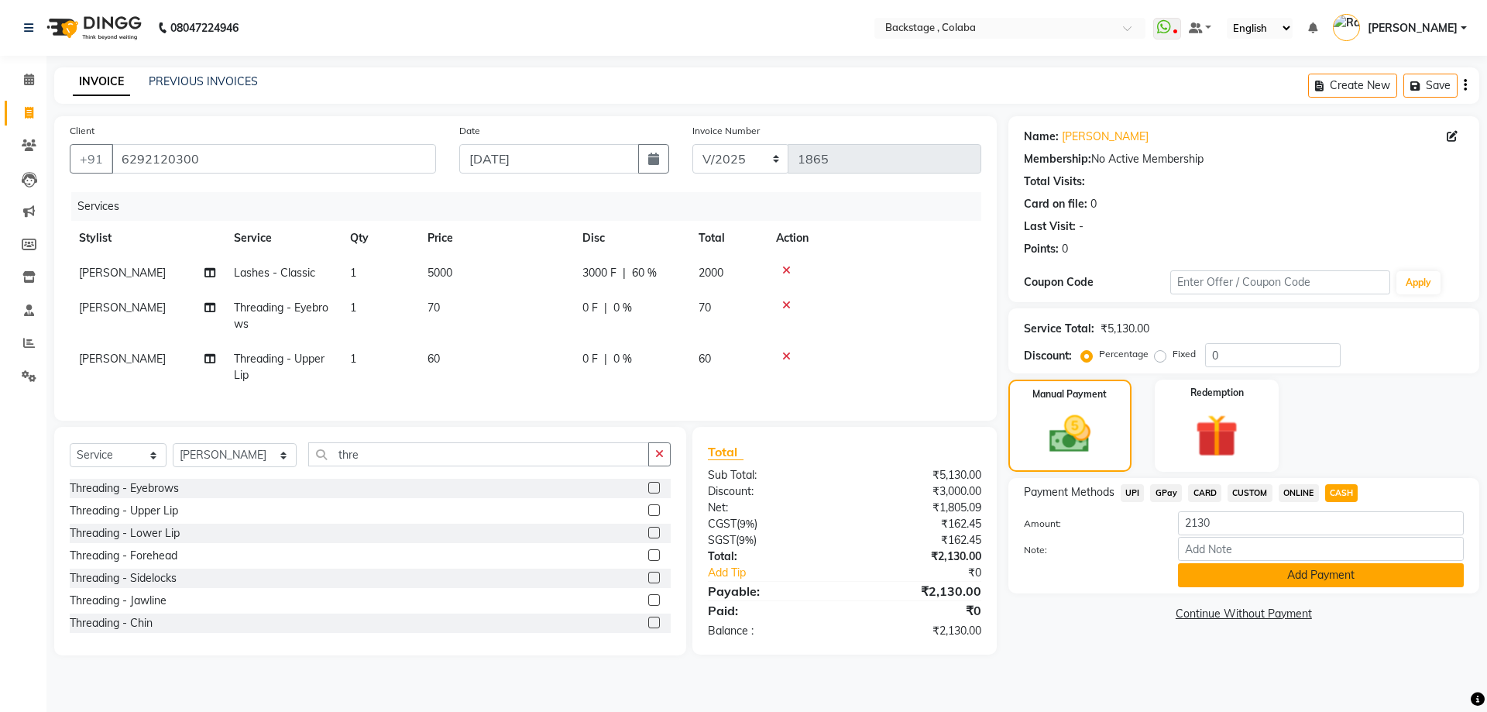
click at [1314, 585] on button "Add Payment" at bounding box center [1321, 575] width 286 height 24
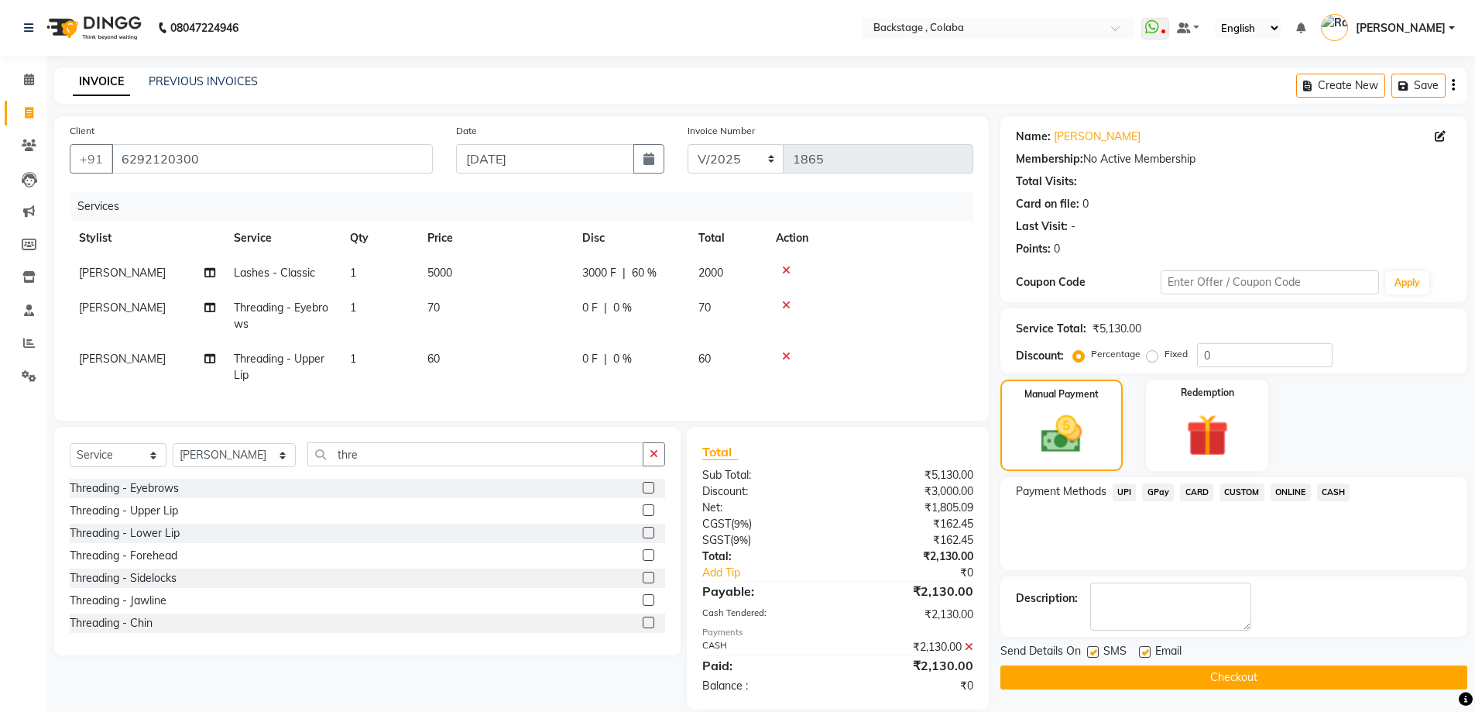
click at [1274, 686] on button "Checkout" at bounding box center [1234, 677] width 467 height 24
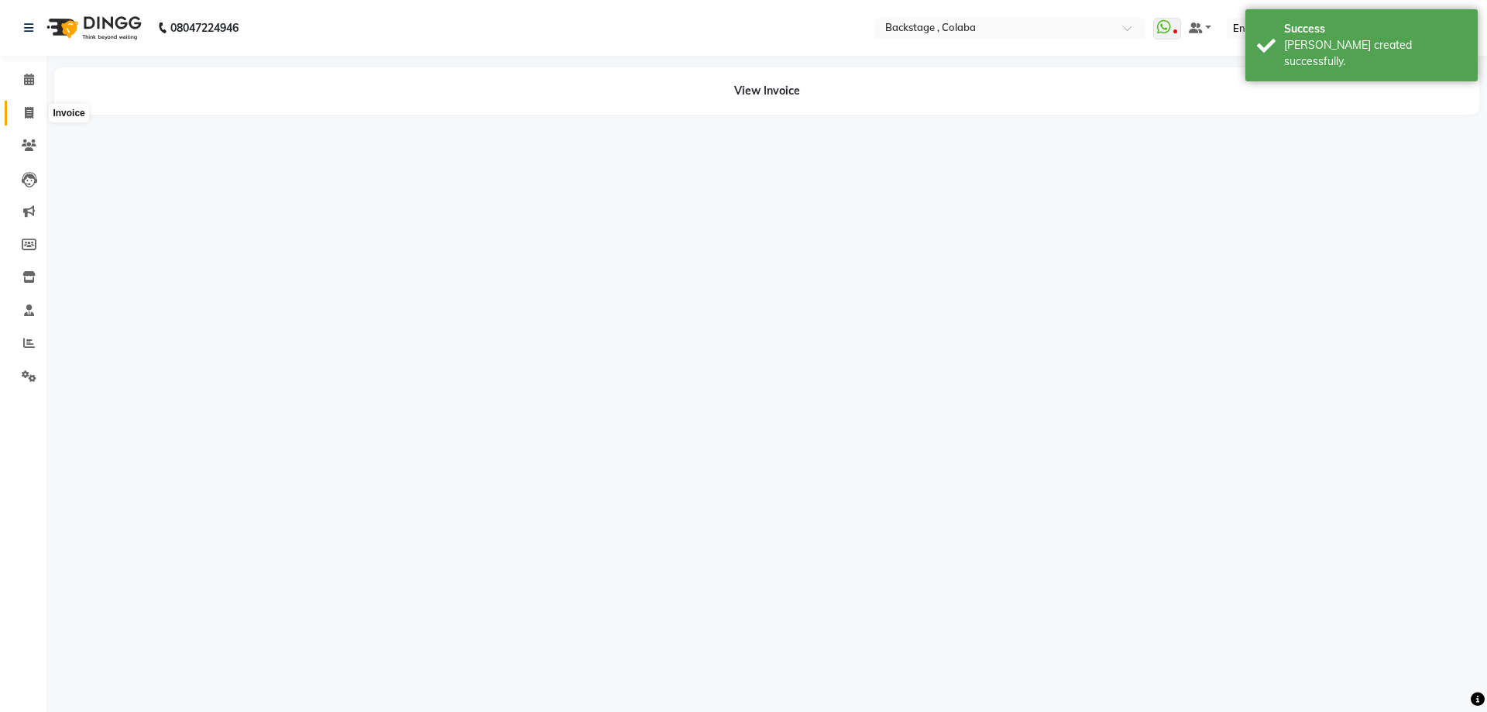
click at [28, 111] on icon at bounding box center [29, 113] width 9 height 12
select select "service"
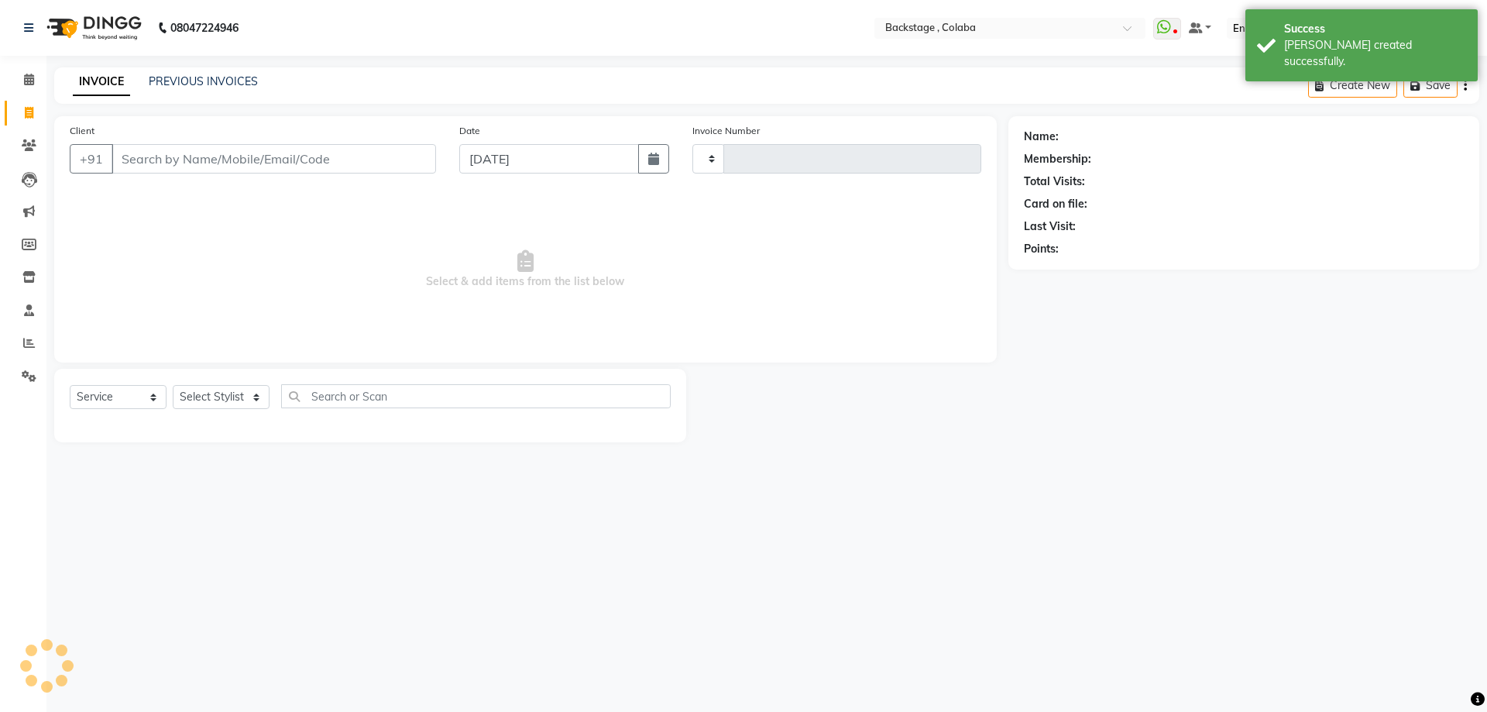
type input "1867"
select select "5451"
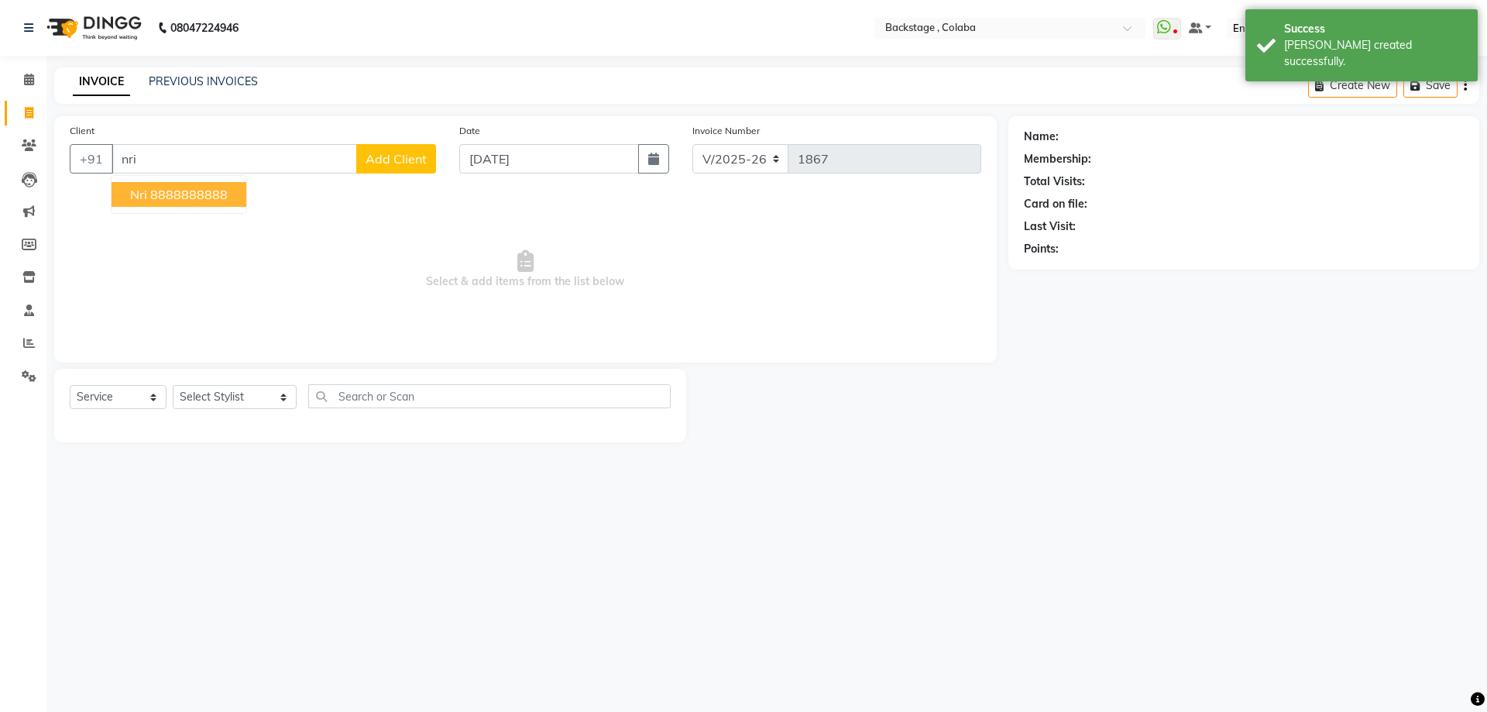
click at [205, 198] on ngb-highlight "8888888888" at bounding box center [188, 194] width 77 height 15
type input "8888888888"
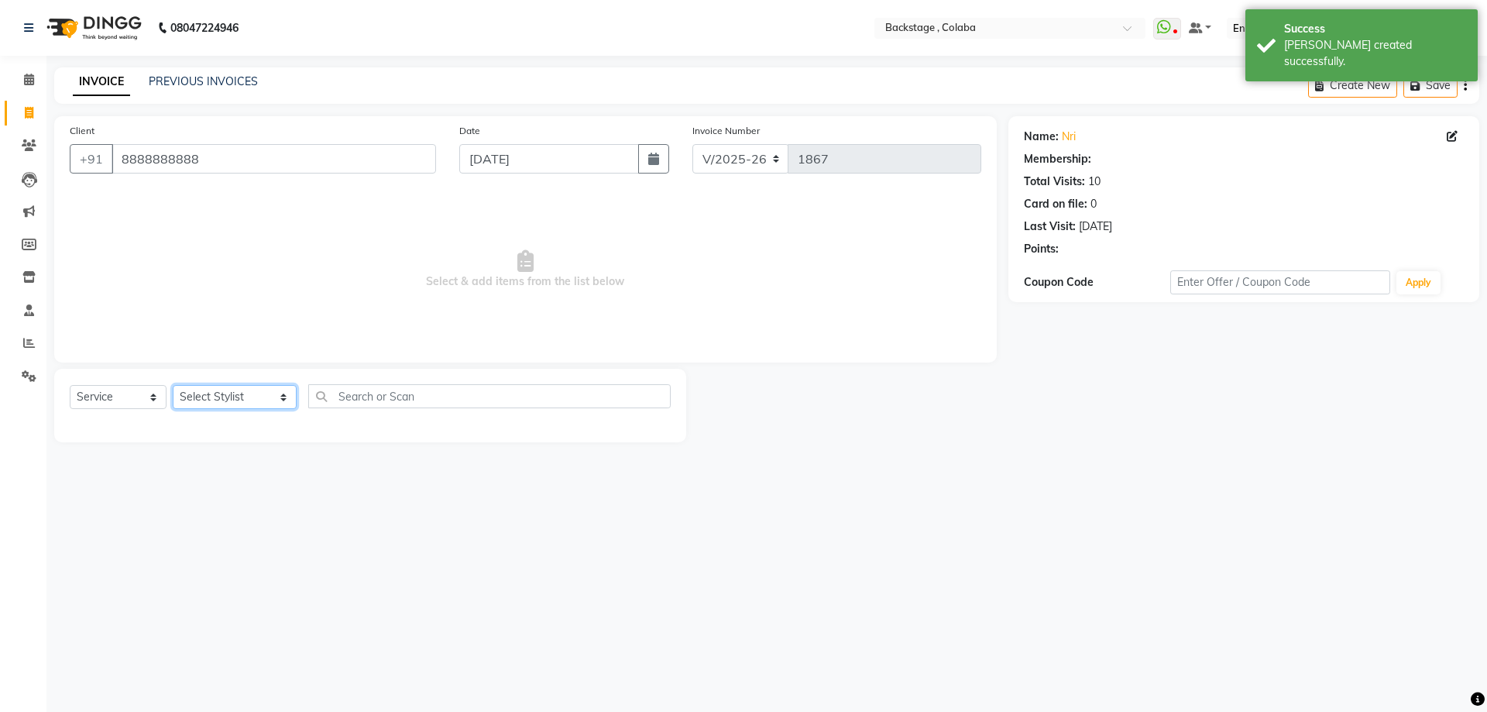
click at [218, 392] on select "Select Stylist Backstage Bharti Nitesh Gohar Jayesh Anil Karekar Kalavati Sharm…" at bounding box center [235, 397] width 124 height 24
drag, startPoint x: 666, startPoint y: 151, endPoint x: 661, endPoint y: 191, distance: 39.9
click at [667, 152] on button "button" at bounding box center [653, 158] width 31 height 29
select select "9"
select select "2025"
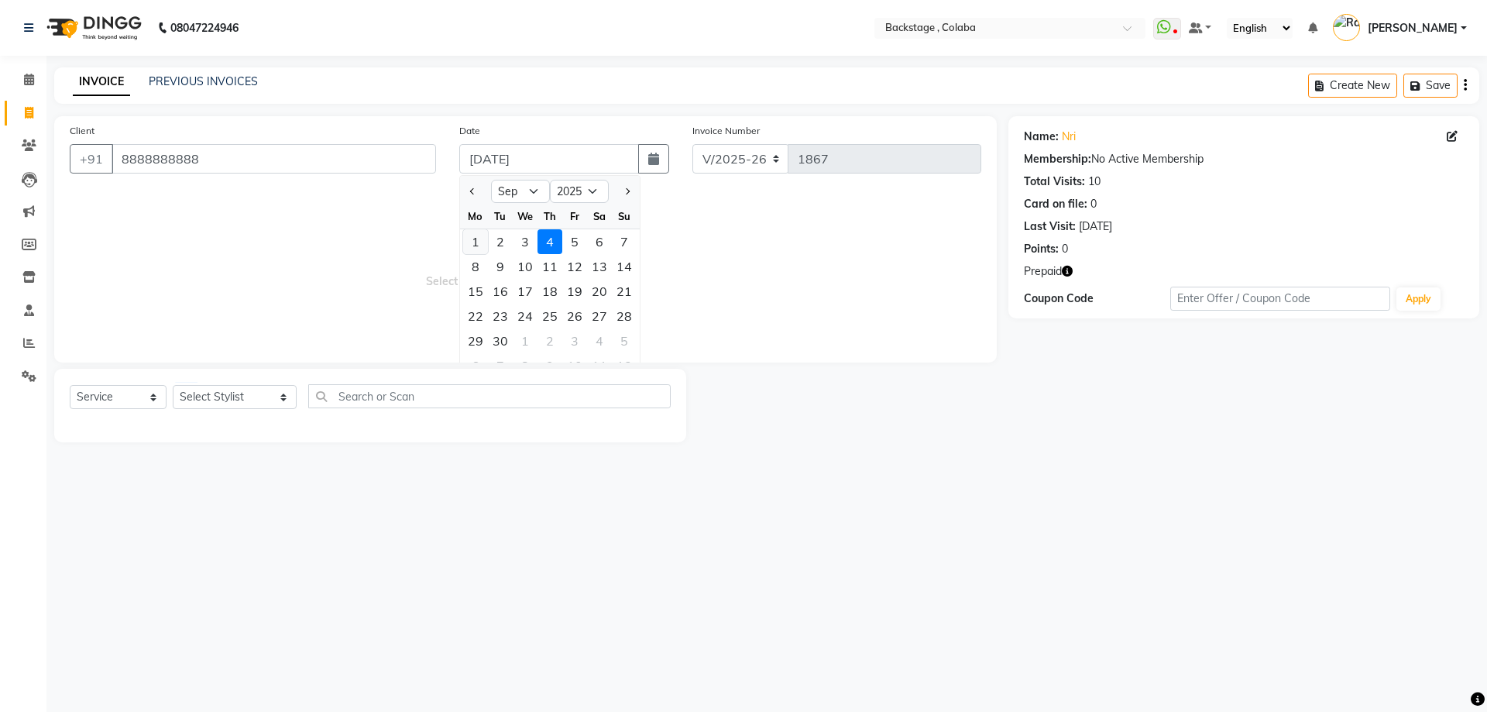
click at [483, 243] on div "1" at bounding box center [475, 241] width 25 height 25
type input "01-09-2025"
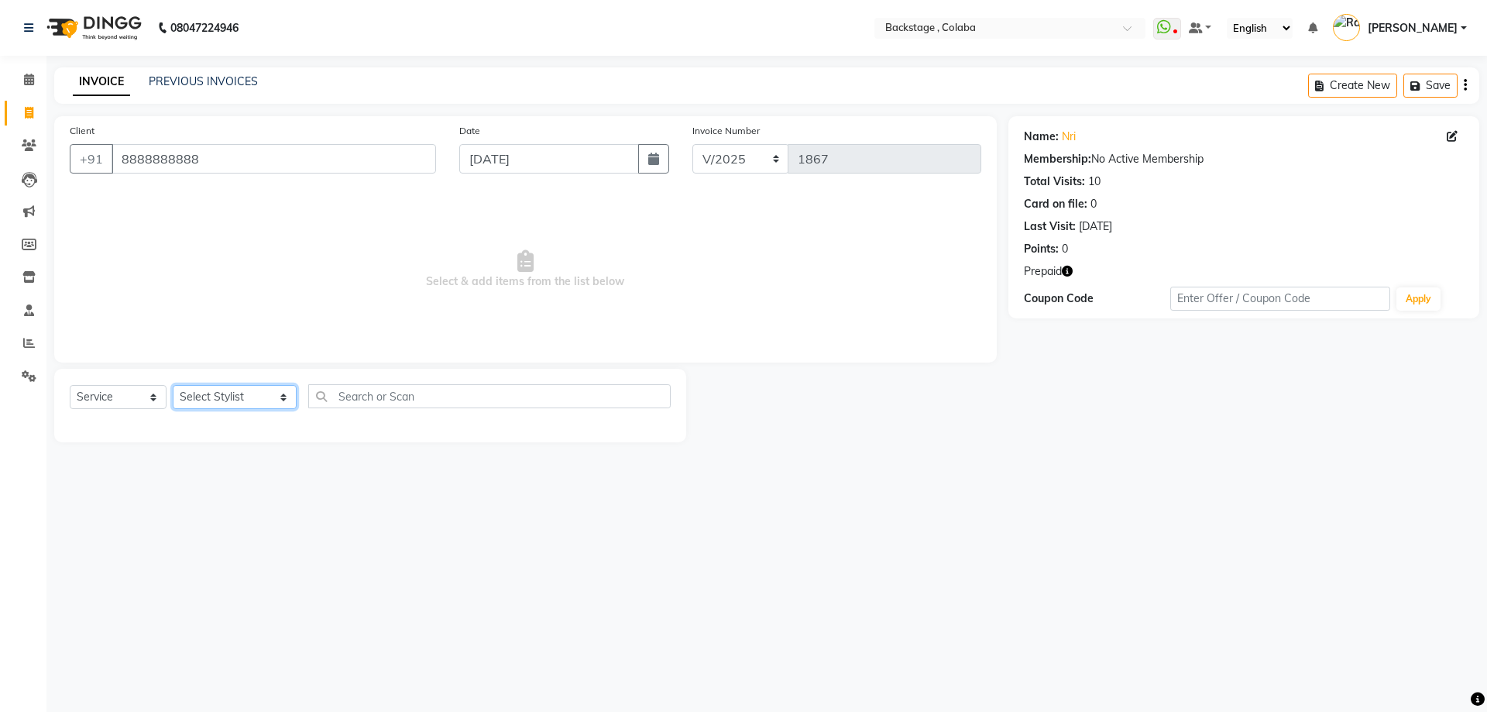
click at [245, 392] on select "Select Stylist Backstage Bharti Nitesh Gohar Jayesh Anil Karekar Kalavati Sharm…" at bounding box center [235, 397] width 124 height 24
select select "37138"
click at [173, 385] on select "Select Stylist Backstage Bharti Nitesh Gohar Jayesh Anil Karekar Kalavati Sharm…" at bounding box center [235, 397] width 124 height 24
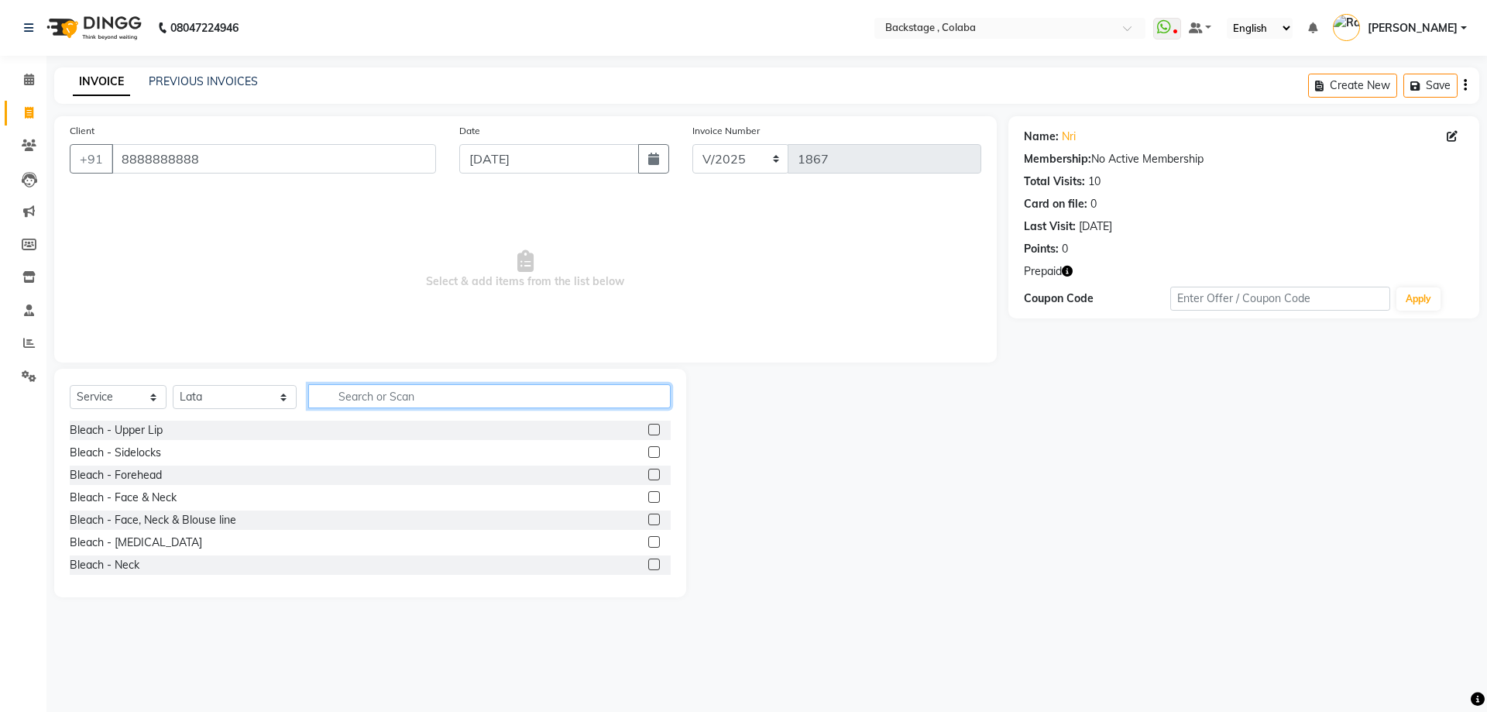
click at [325, 401] on input "text" at bounding box center [489, 396] width 362 height 24
click at [331, 400] on input "text" at bounding box center [489, 396] width 362 height 24
type input "clean up"
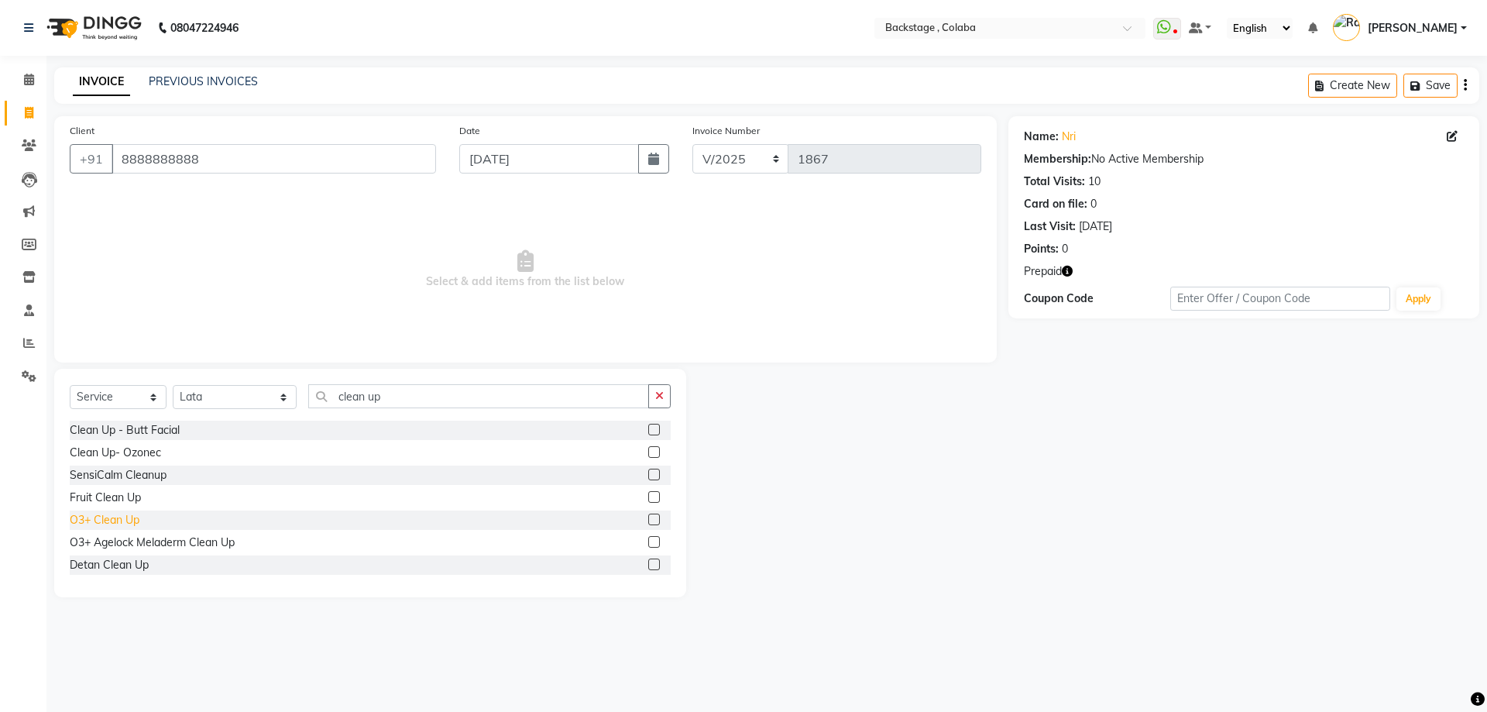
click at [114, 514] on div "O3+ Clean Up" at bounding box center [105, 520] width 70 height 16
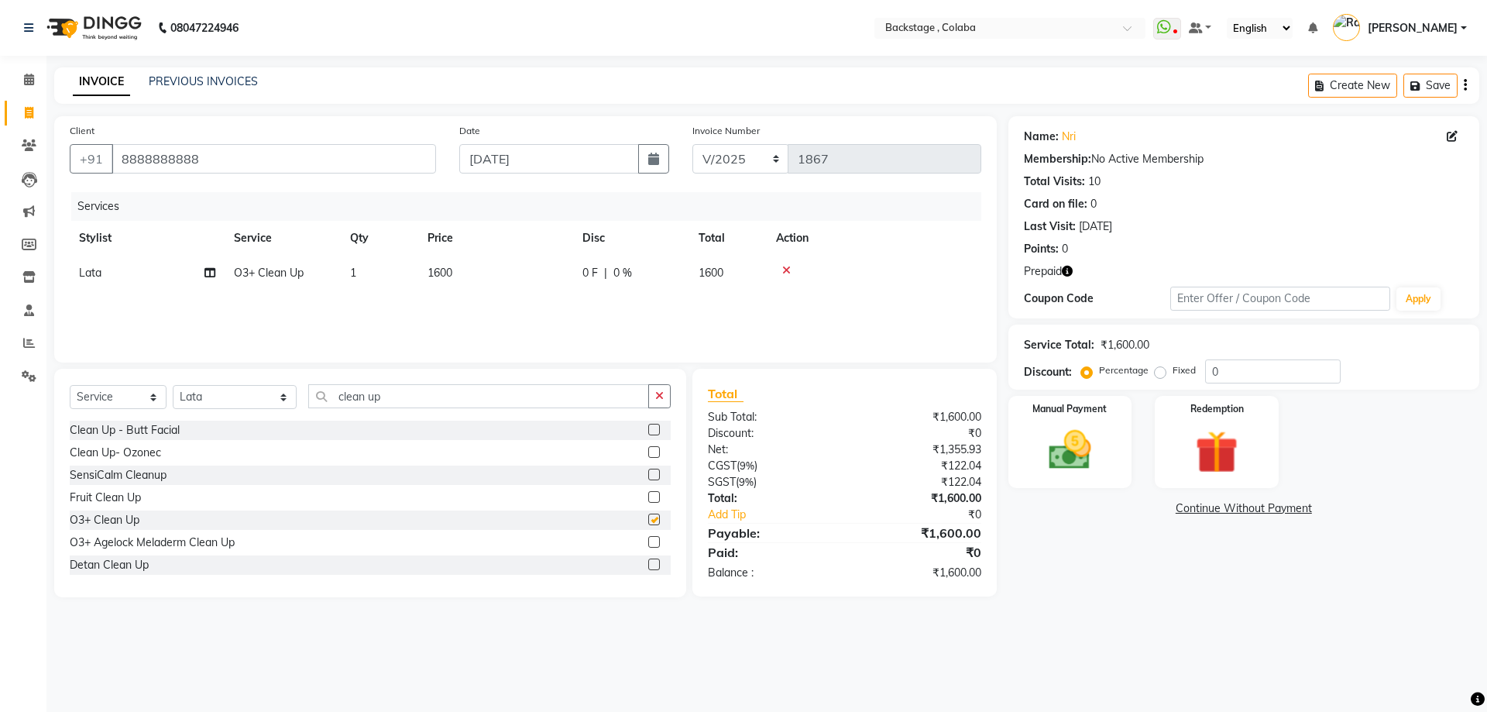
checkbox input "false"
click at [233, 404] on select "Select Stylist Backstage Bharti Nitesh Gohar Jayesh Anil Karekar Kalavati Sharm…" at bounding box center [235, 397] width 124 height 24
select select "83246"
click at [173, 385] on select "Select Stylist Backstage Bharti Nitesh Gohar Jayesh Anil Karekar Kalavati Sharm…" at bounding box center [235, 397] width 124 height 24
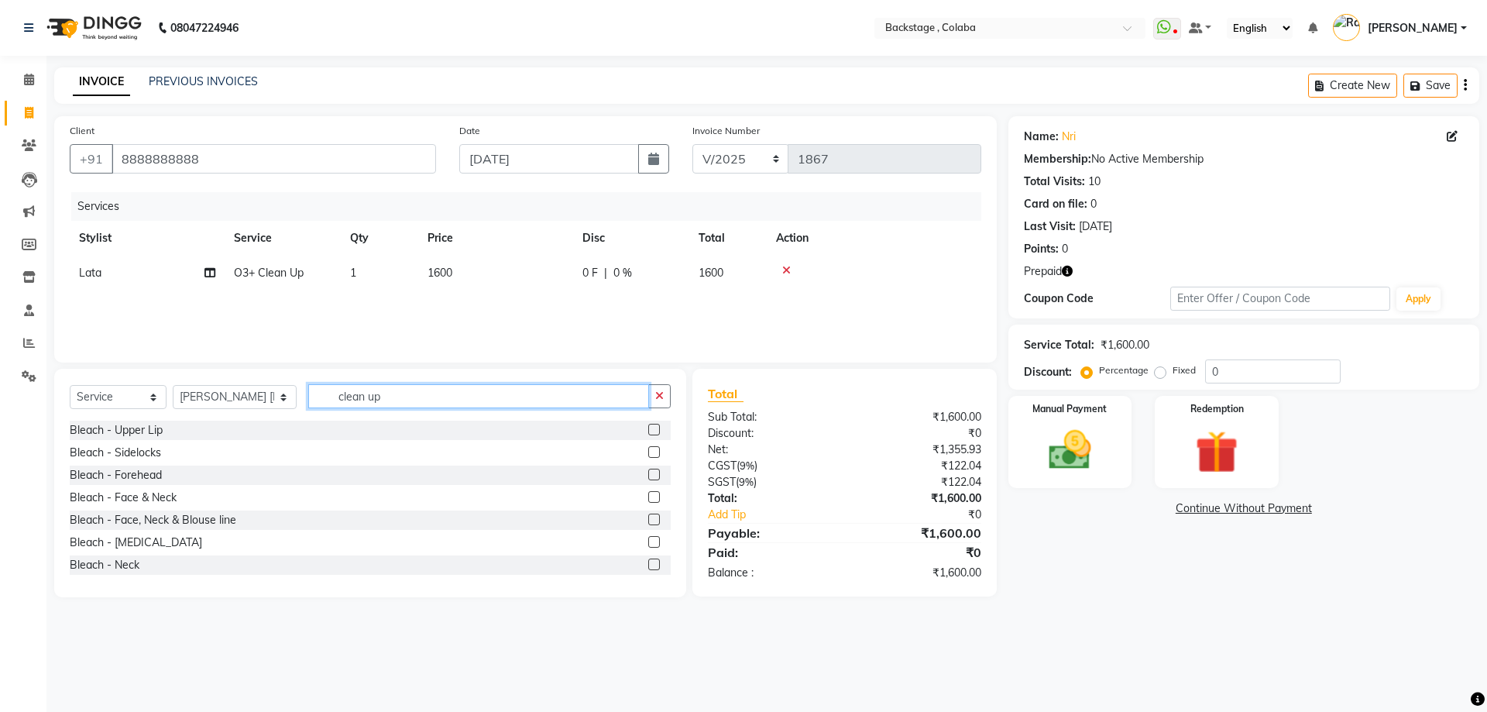
click at [389, 397] on input "clean up" at bounding box center [478, 396] width 341 height 24
click at [388, 400] on input "clean up" at bounding box center [478, 396] width 341 height 24
click at [387, 401] on input "clean up" at bounding box center [478, 396] width 341 height 24
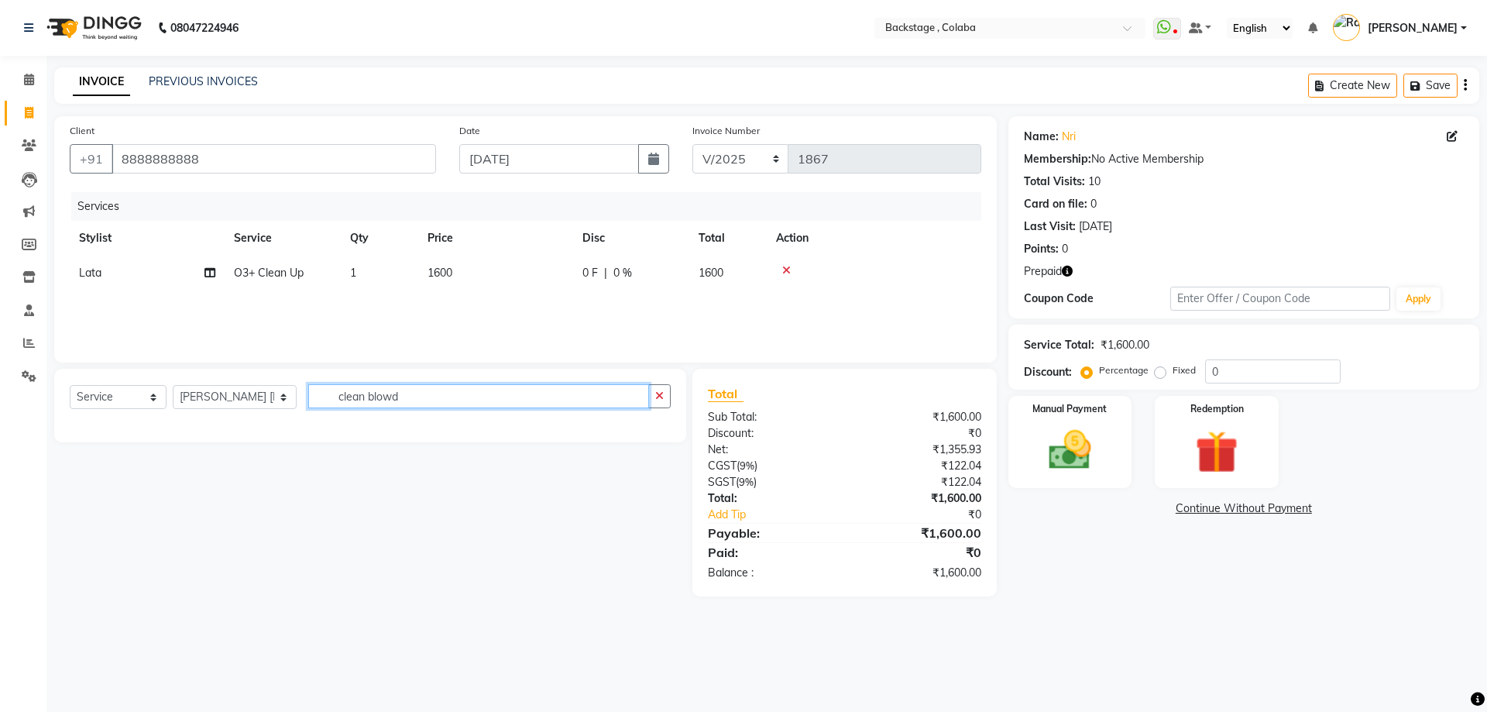
drag, startPoint x: 400, startPoint y: 386, endPoint x: 270, endPoint y: 376, distance: 129.8
click at [274, 375] on div "Select Service Product Membership Package Voucher Prepaid Gift Card Select Styl…" at bounding box center [370, 406] width 632 height 74
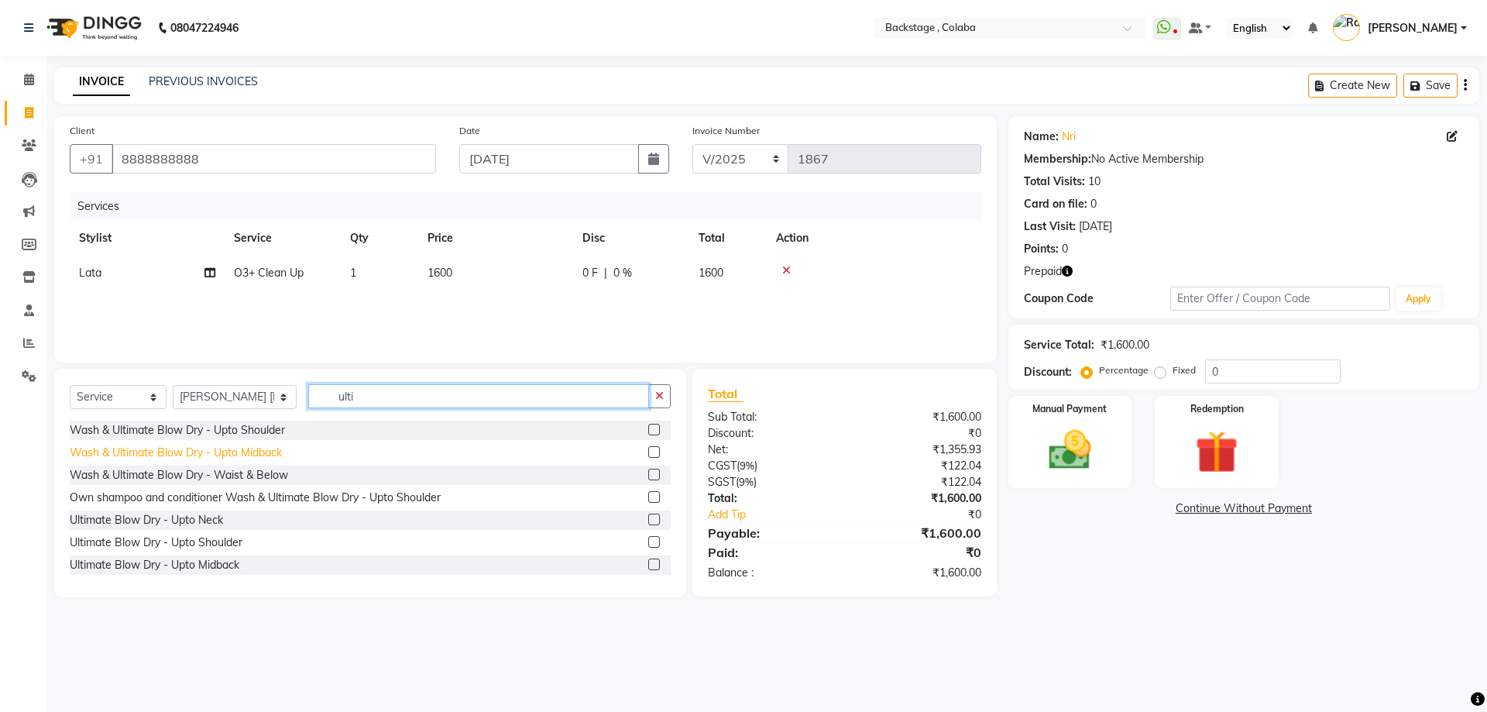
type input "ulti"
click at [235, 455] on div "Wash & Ultimate Blow Dry - Upto Midback" at bounding box center [176, 453] width 212 height 16
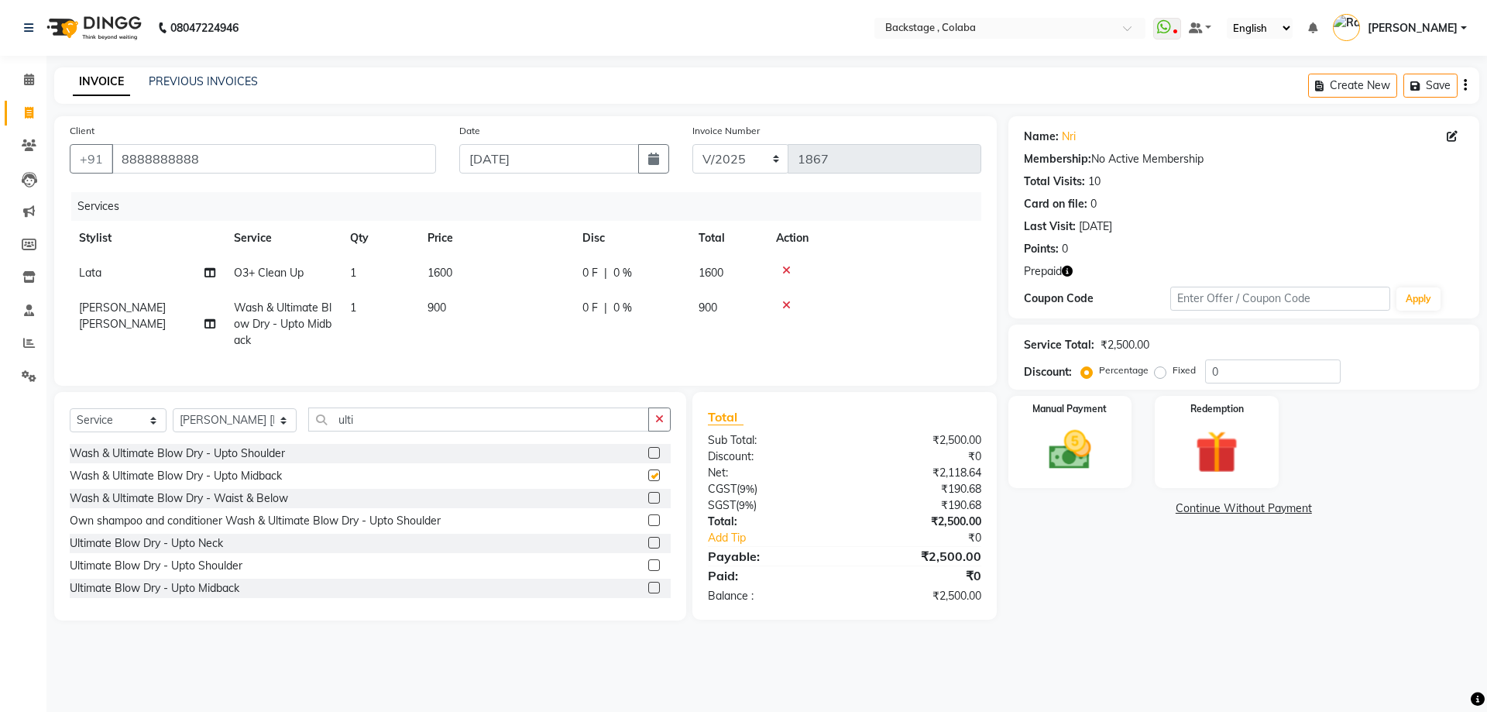
checkbox input "false"
click at [534, 317] on td "900" at bounding box center [495, 323] width 155 height 67
select select "83246"
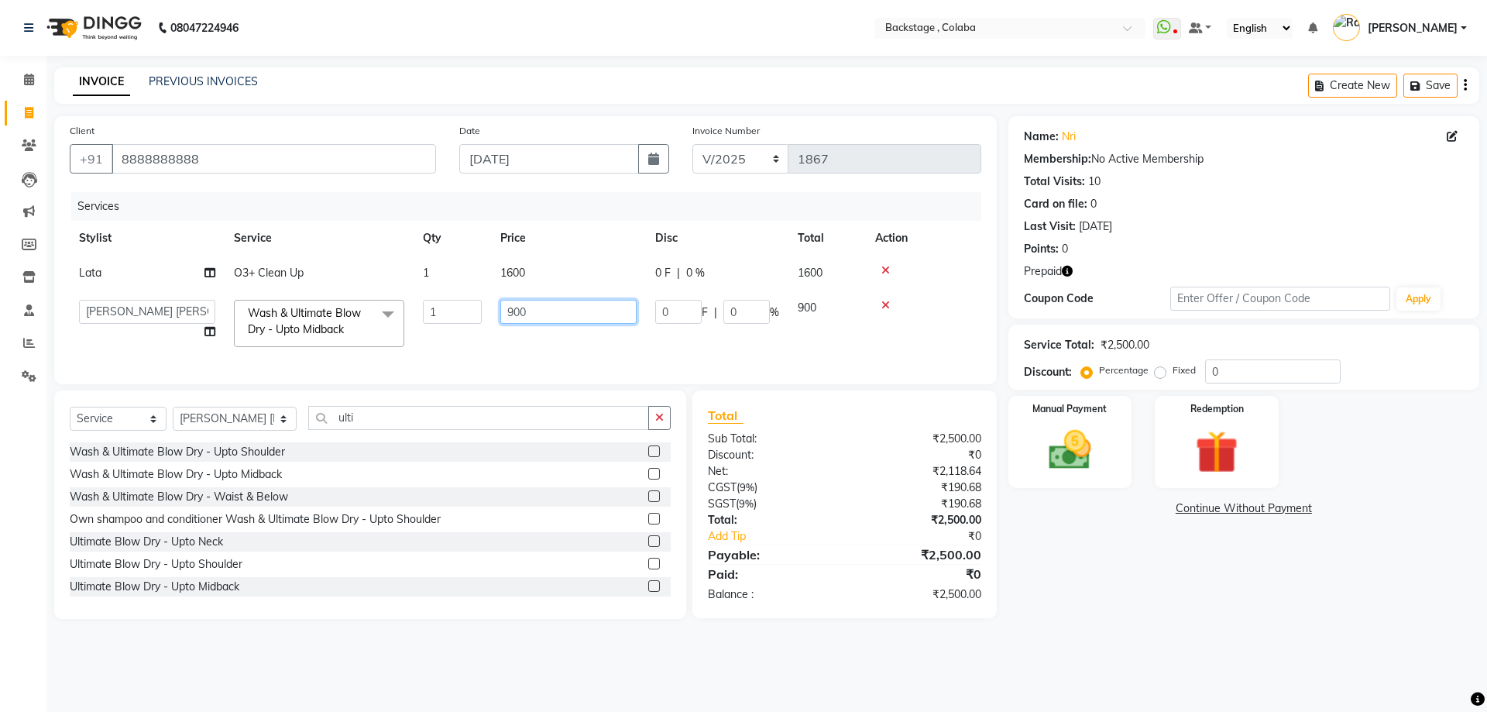
drag, startPoint x: 538, startPoint y: 311, endPoint x: 492, endPoint y: 311, distance: 46.5
click at [492, 311] on td "900" at bounding box center [568, 323] width 155 height 66
type input "800"
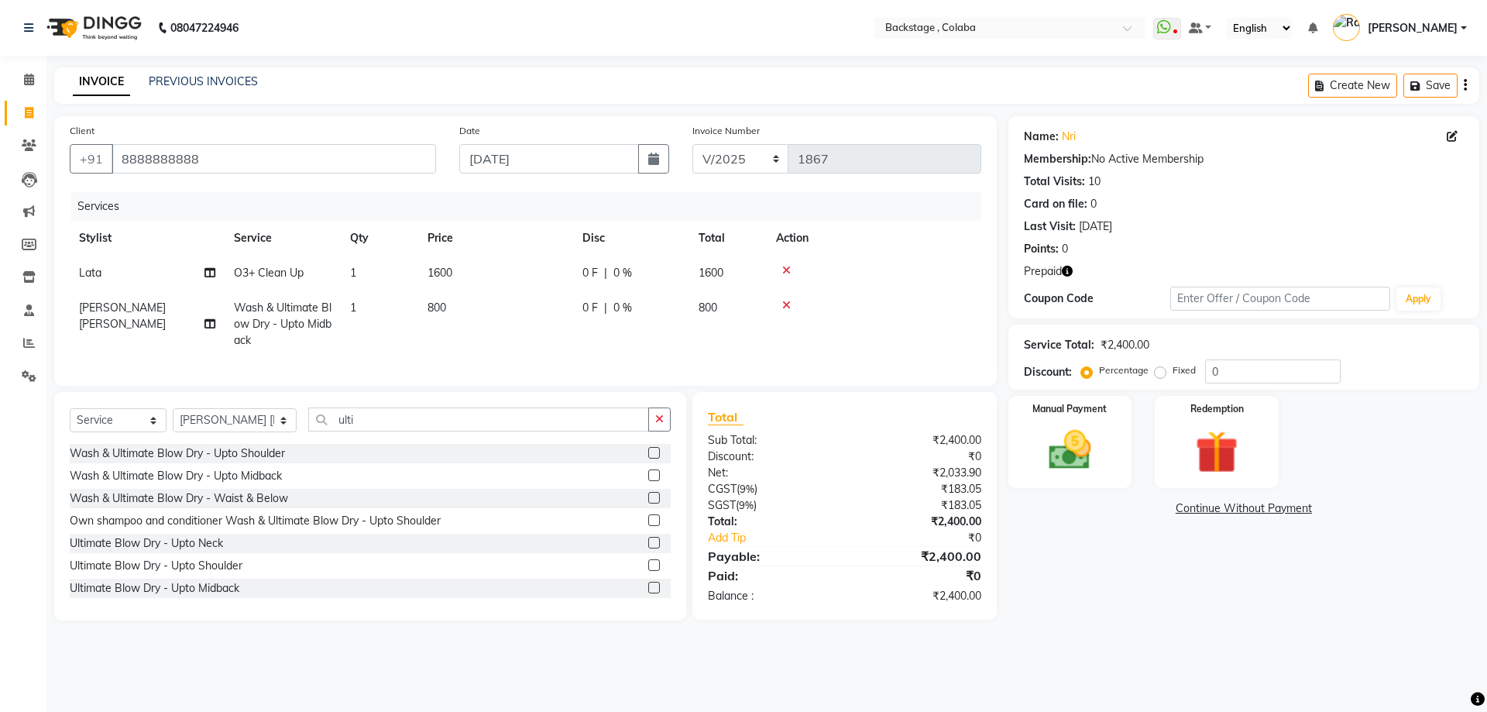
click at [502, 342] on td "800" at bounding box center [495, 323] width 155 height 67
select select "83246"
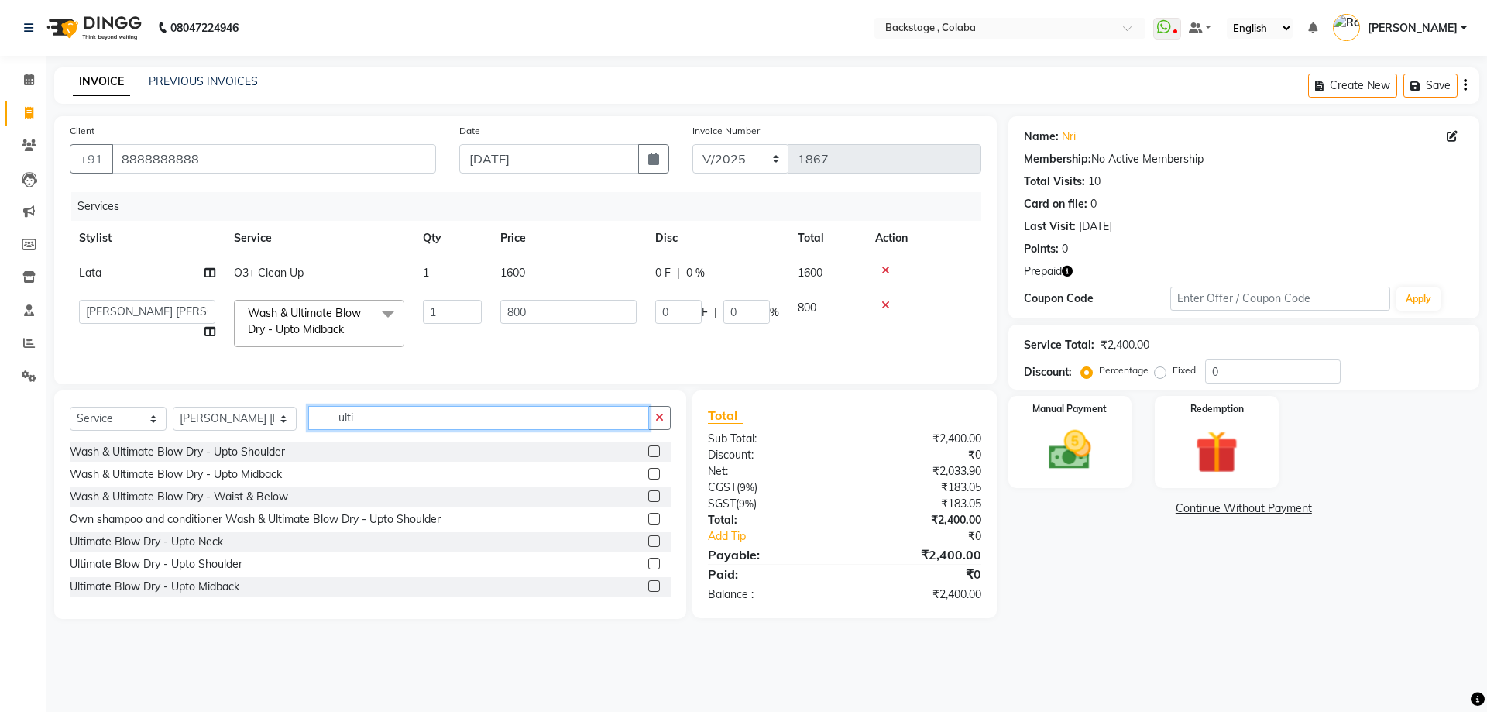
click at [445, 424] on input "ulti" at bounding box center [478, 418] width 341 height 24
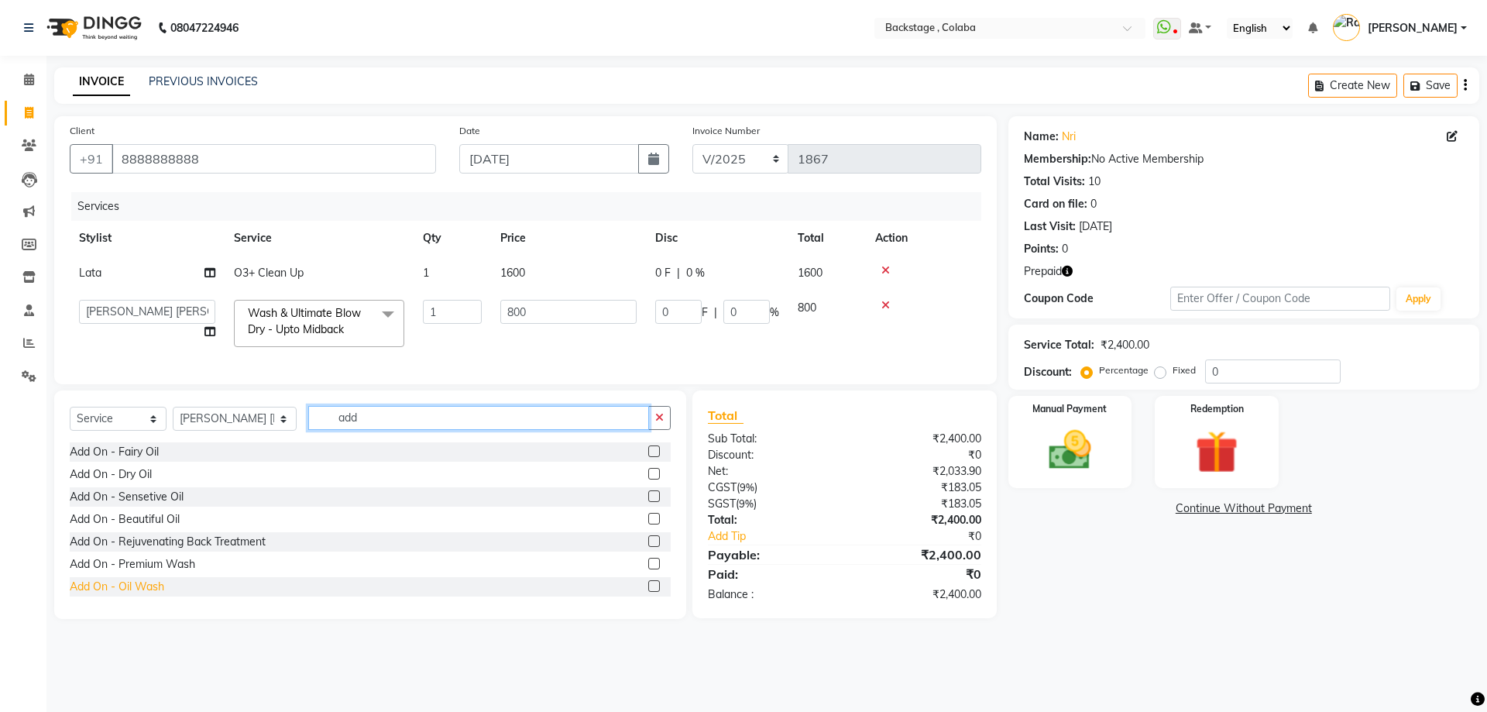
type input "add"
click at [140, 593] on div "Add On - Oil Wash" at bounding box center [117, 586] width 94 height 16
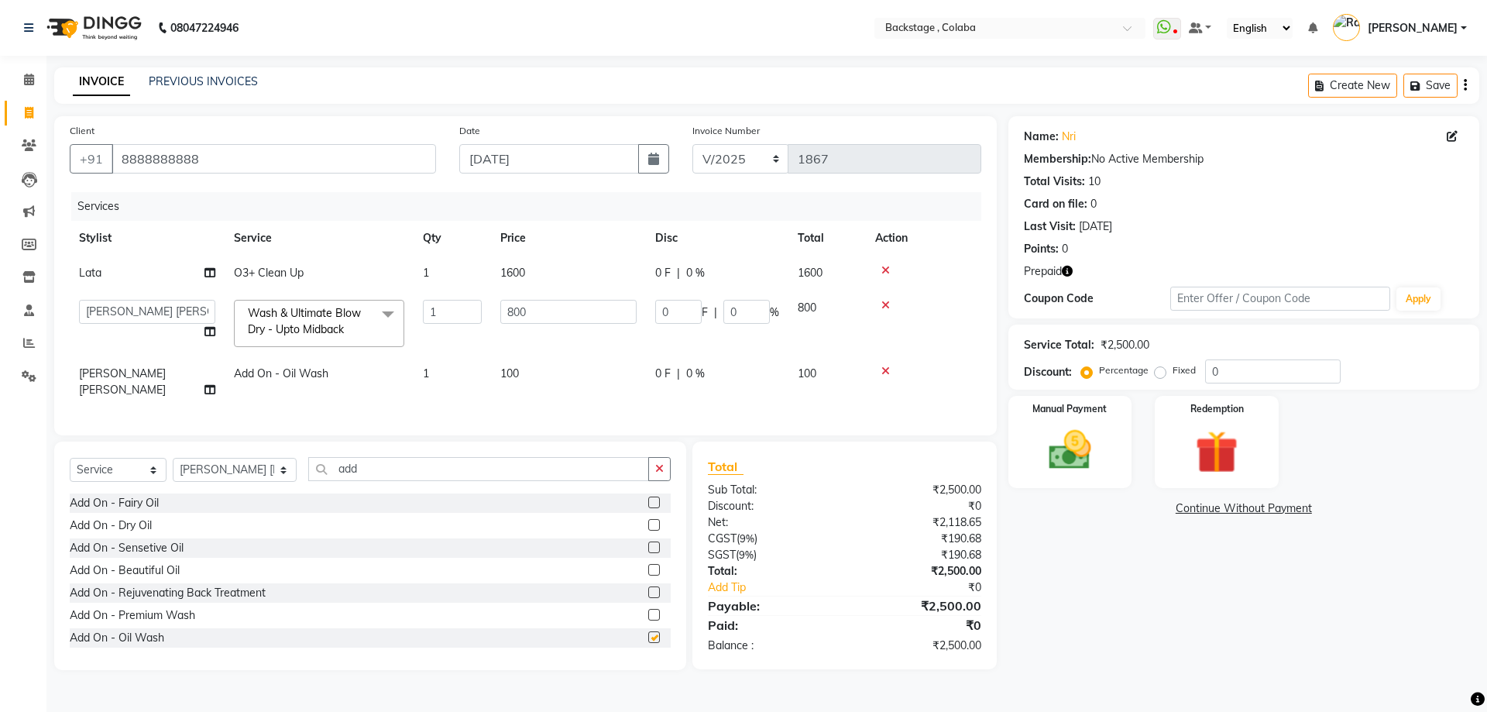
checkbox input "false"
click at [542, 373] on td "100" at bounding box center [568, 381] width 155 height 51
select select "83246"
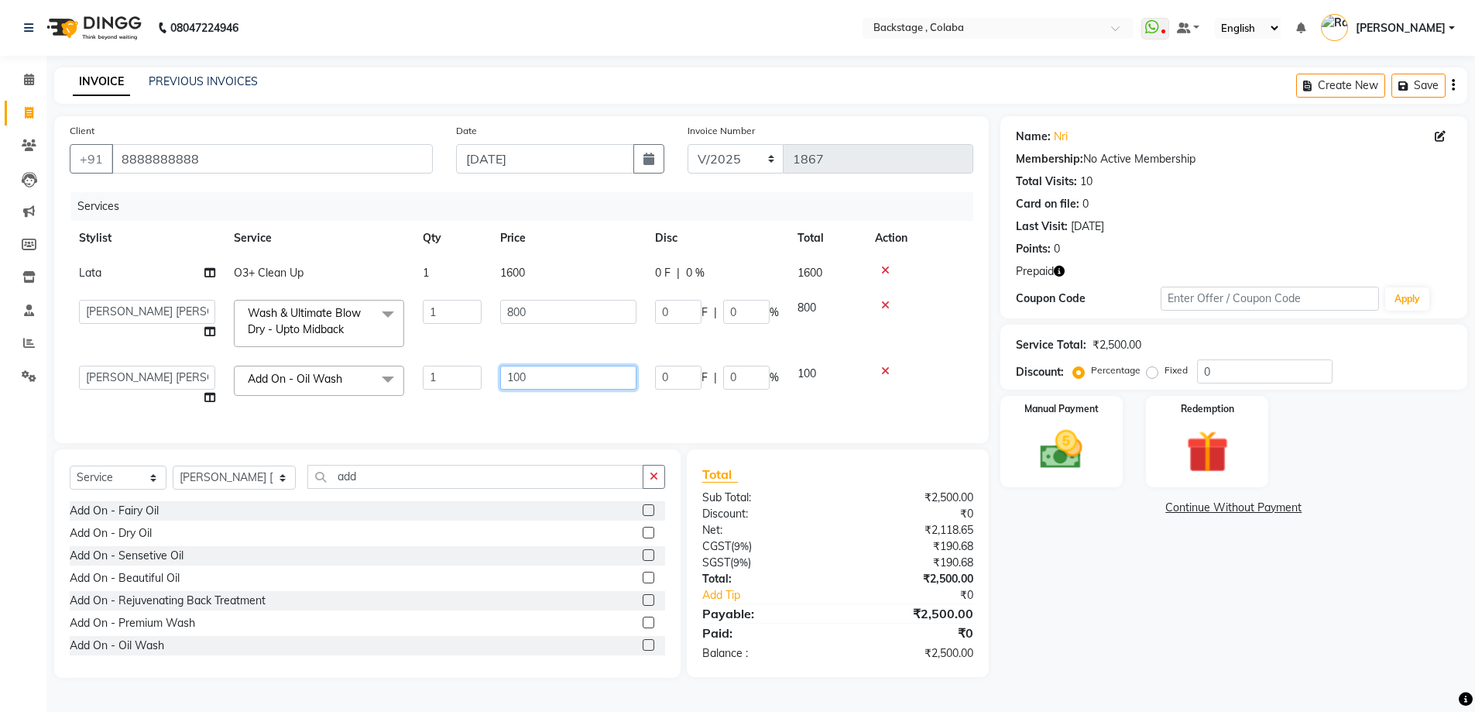
click at [557, 372] on input "100" at bounding box center [568, 378] width 136 height 24
click at [140, 637] on div "Add On - Fairy Oil Add On - Dry Oil Add On - Sensetive Oil Add On - Beautiful O…" at bounding box center [368, 578] width 596 height 155
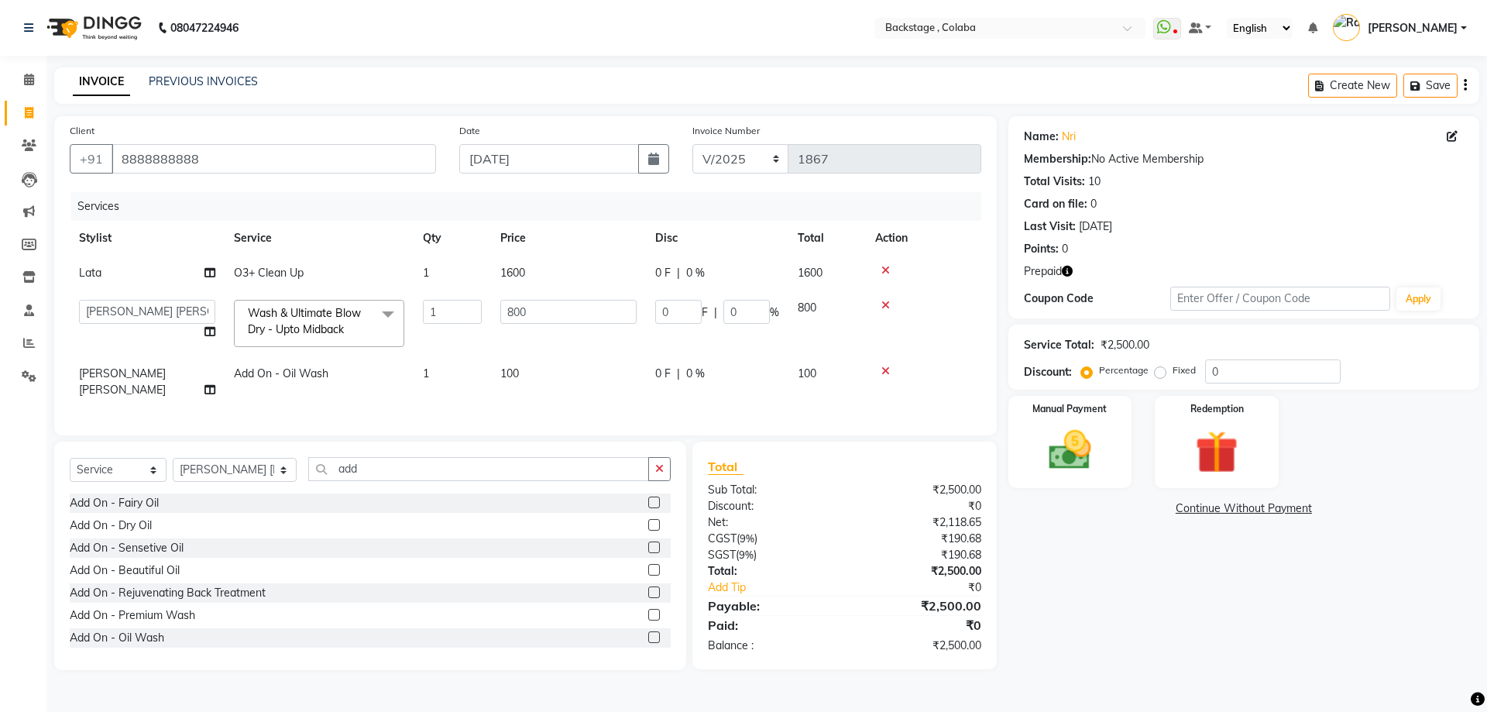
drag, startPoint x: 885, startPoint y: 371, endPoint x: 764, endPoint y: 372, distance: 121.6
click at [885, 372] on icon at bounding box center [885, 371] width 9 height 11
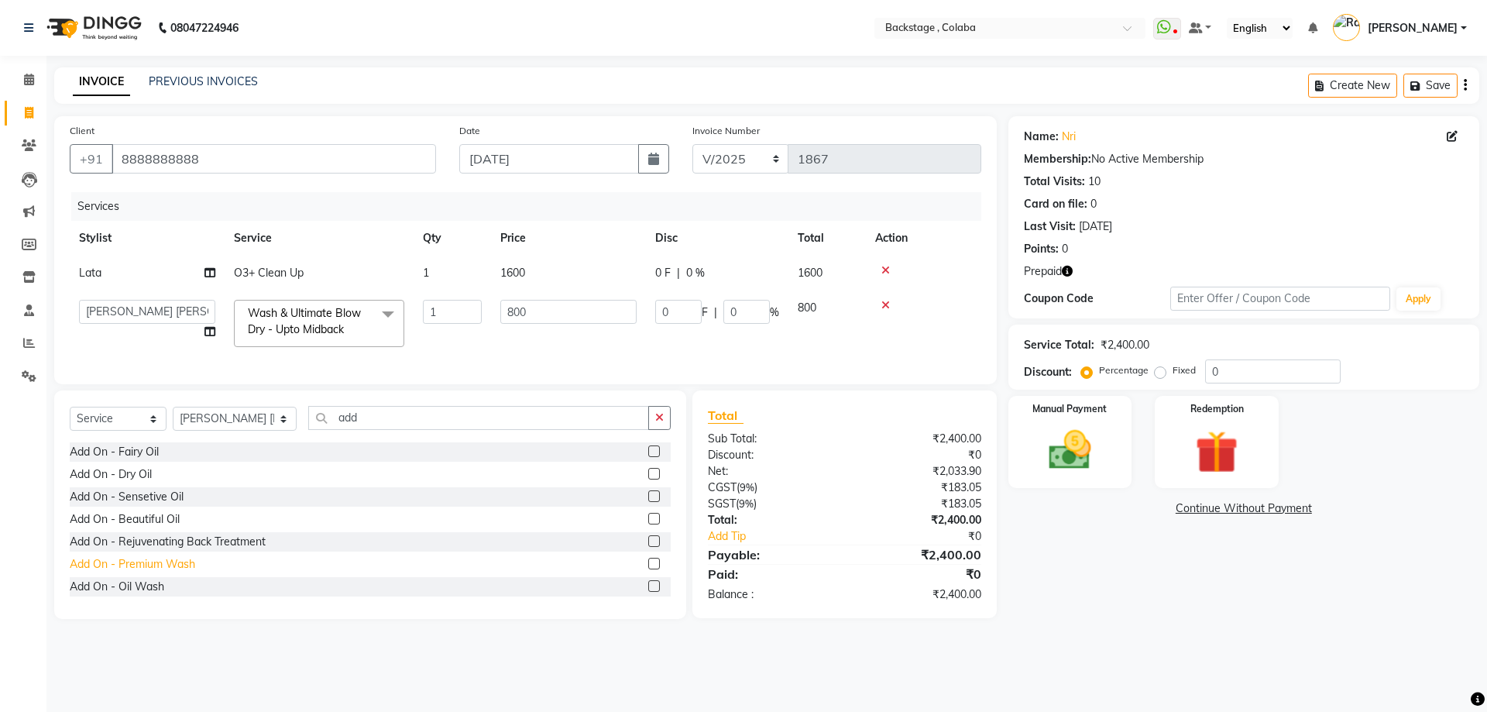
click at [168, 572] on div "Add On - Premium Wash" at bounding box center [132, 564] width 125 height 16
checkbox input "false"
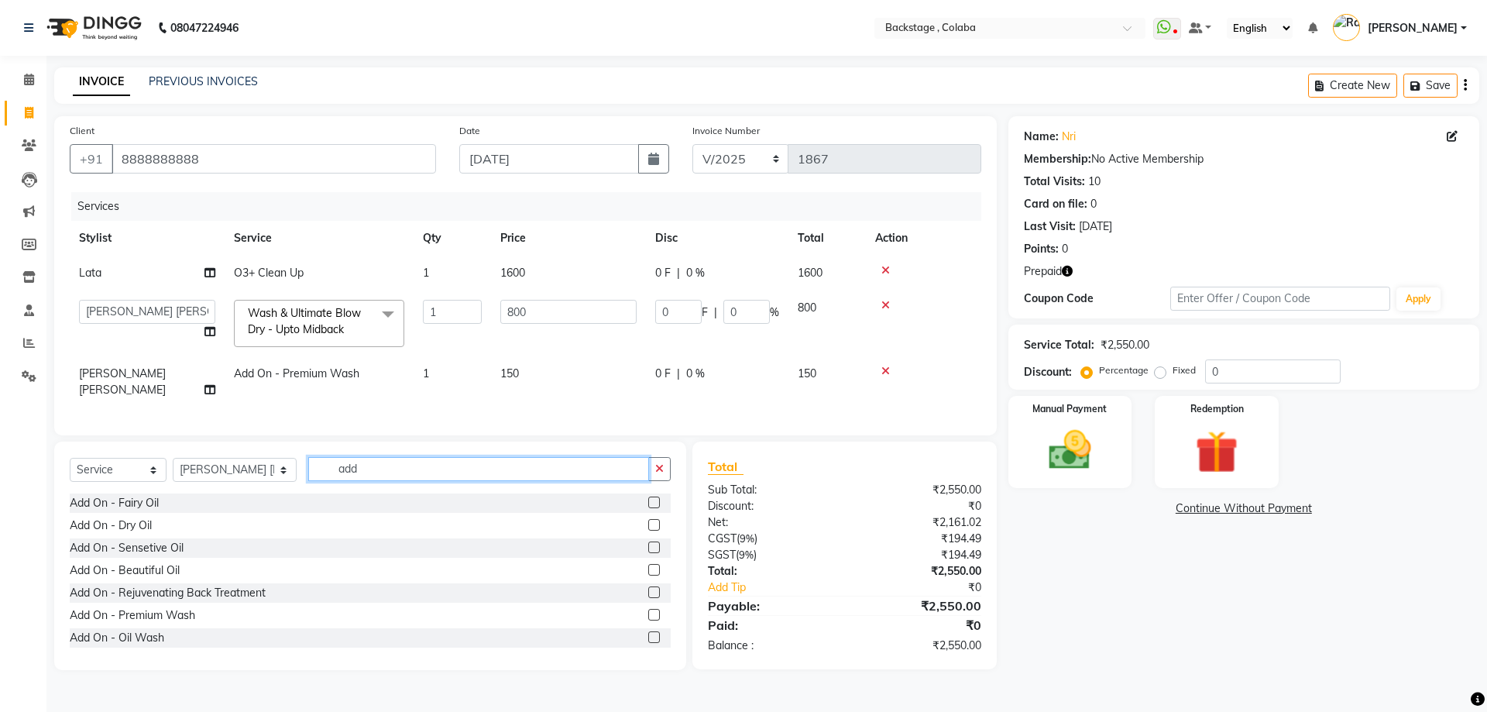
drag, startPoint x: 366, startPoint y: 460, endPoint x: 216, endPoint y: 464, distance: 150.3
click at [216, 464] on div "Select Service Product Membership Package Voucher Prepaid Gift Card Select Styl…" at bounding box center [370, 475] width 601 height 36
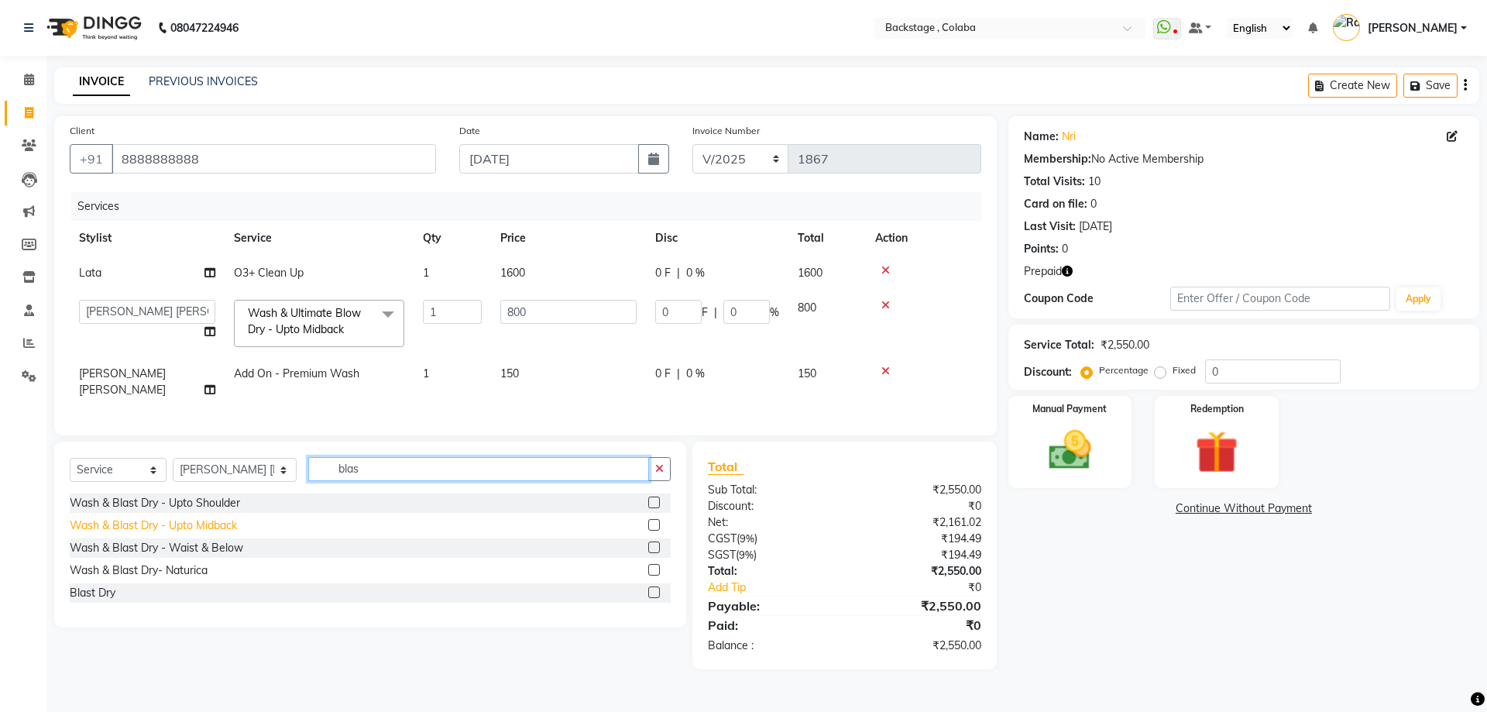
type input "blas"
click at [140, 523] on div "Wash & Blast Dry - Upto Midback" at bounding box center [153, 525] width 167 height 16
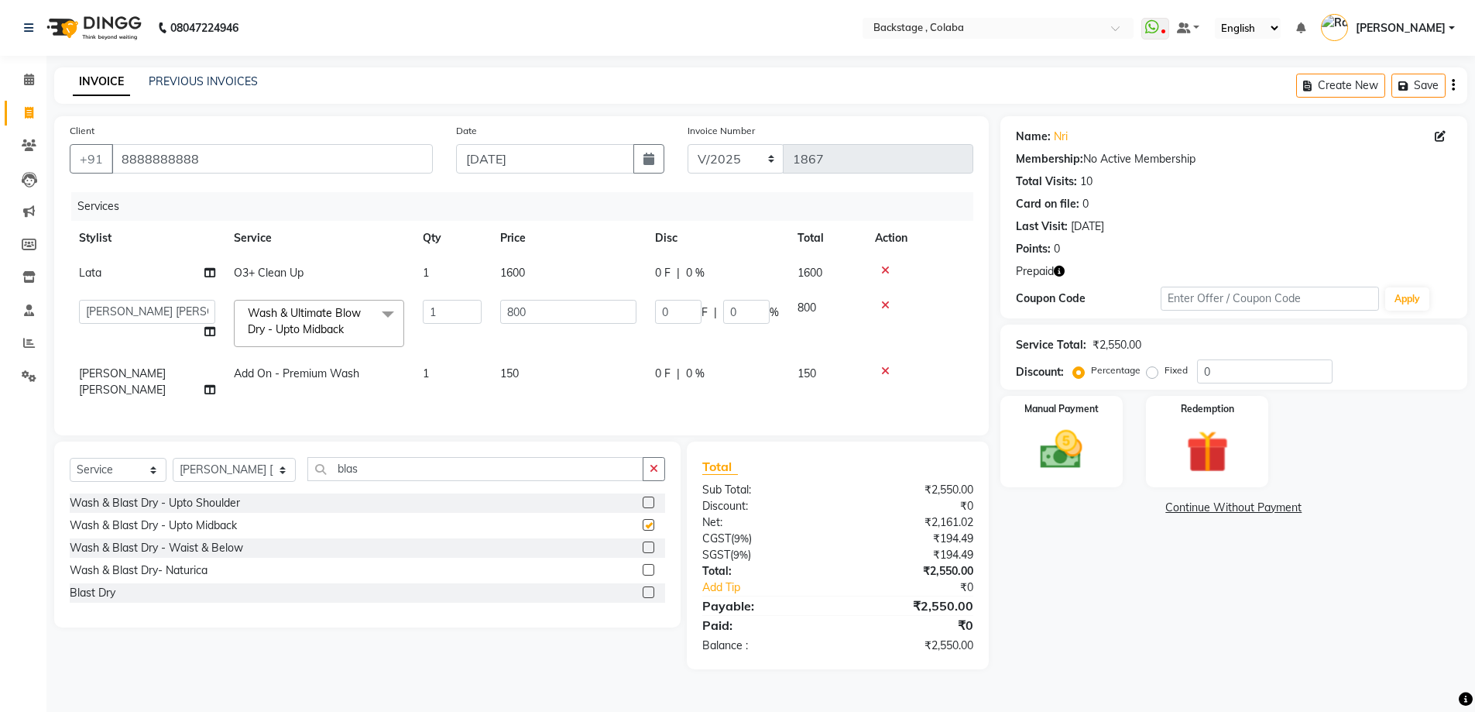
checkbox input "false"
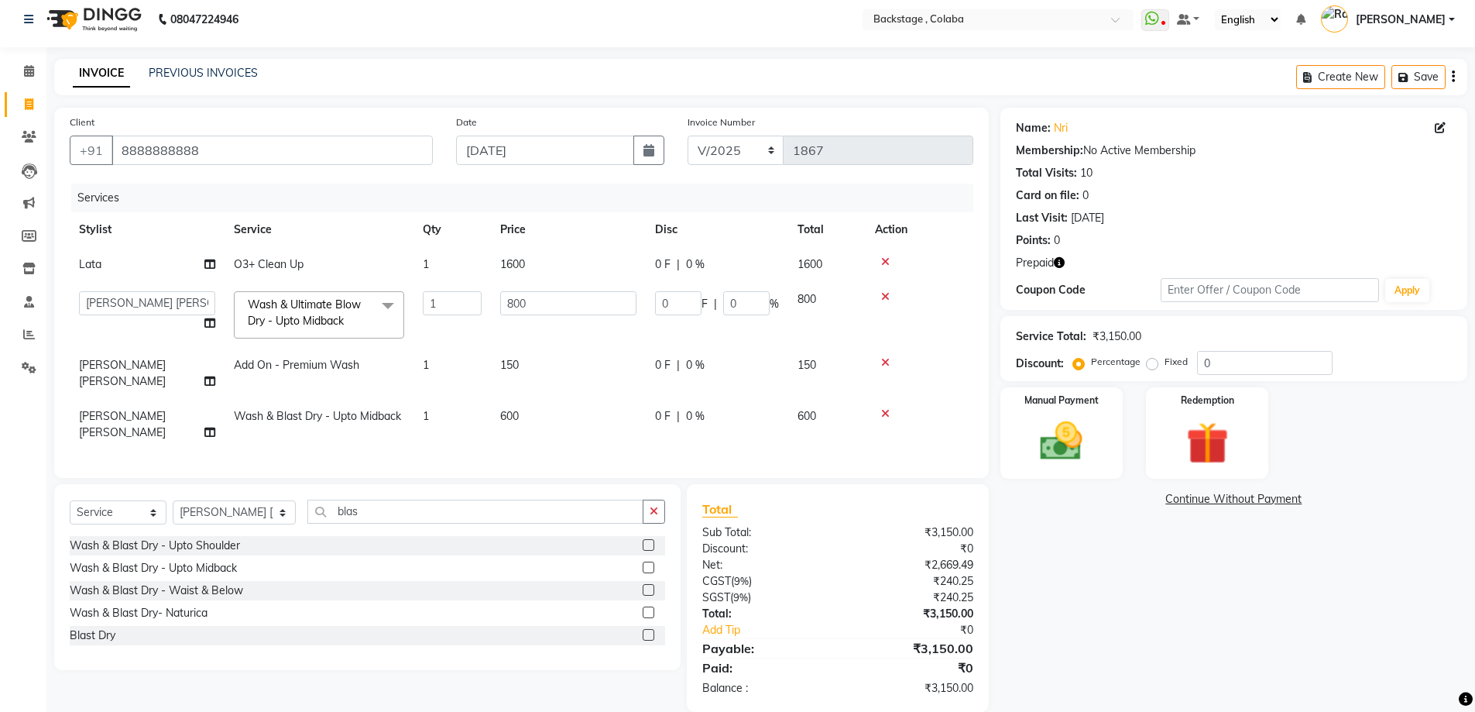
scroll to position [11, 0]
click at [537, 396] on td "600" at bounding box center [568, 421] width 155 height 51
select select "83246"
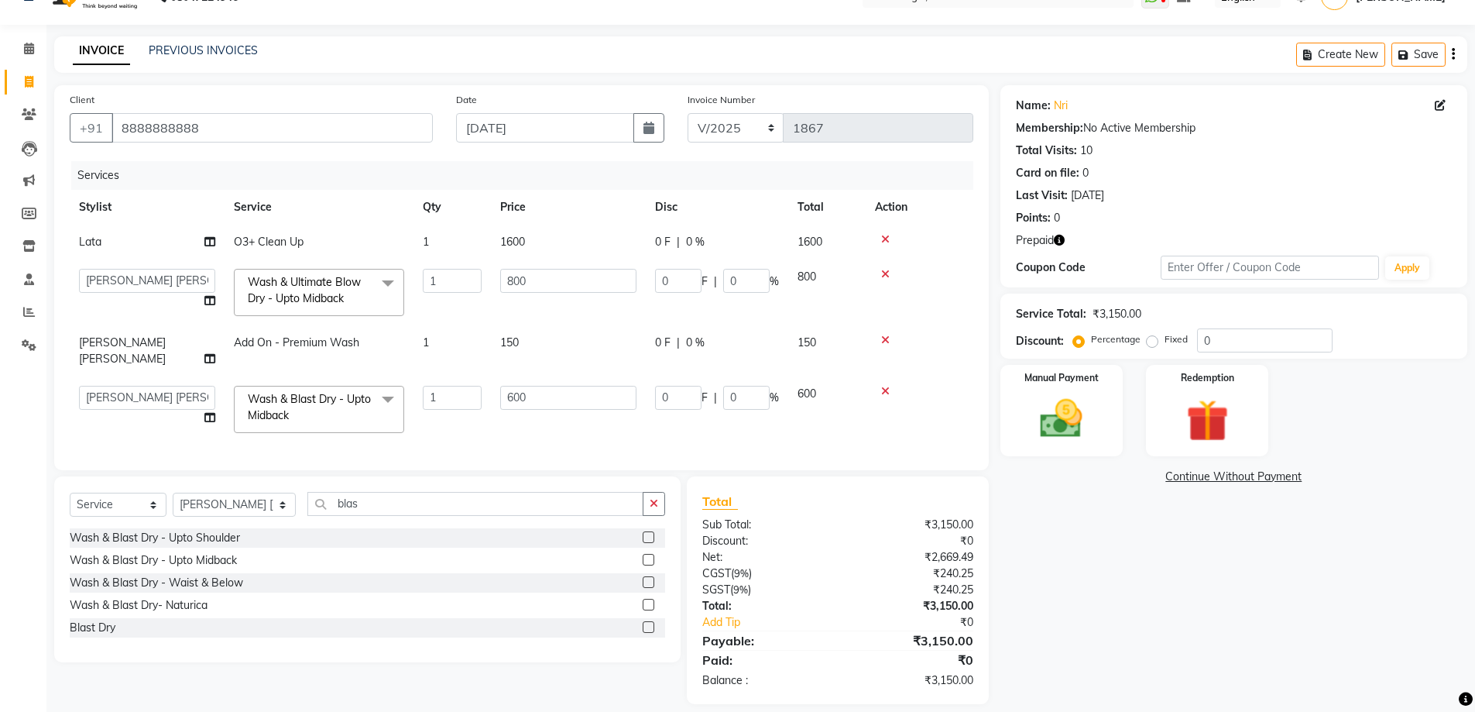
scroll to position [42, 0]
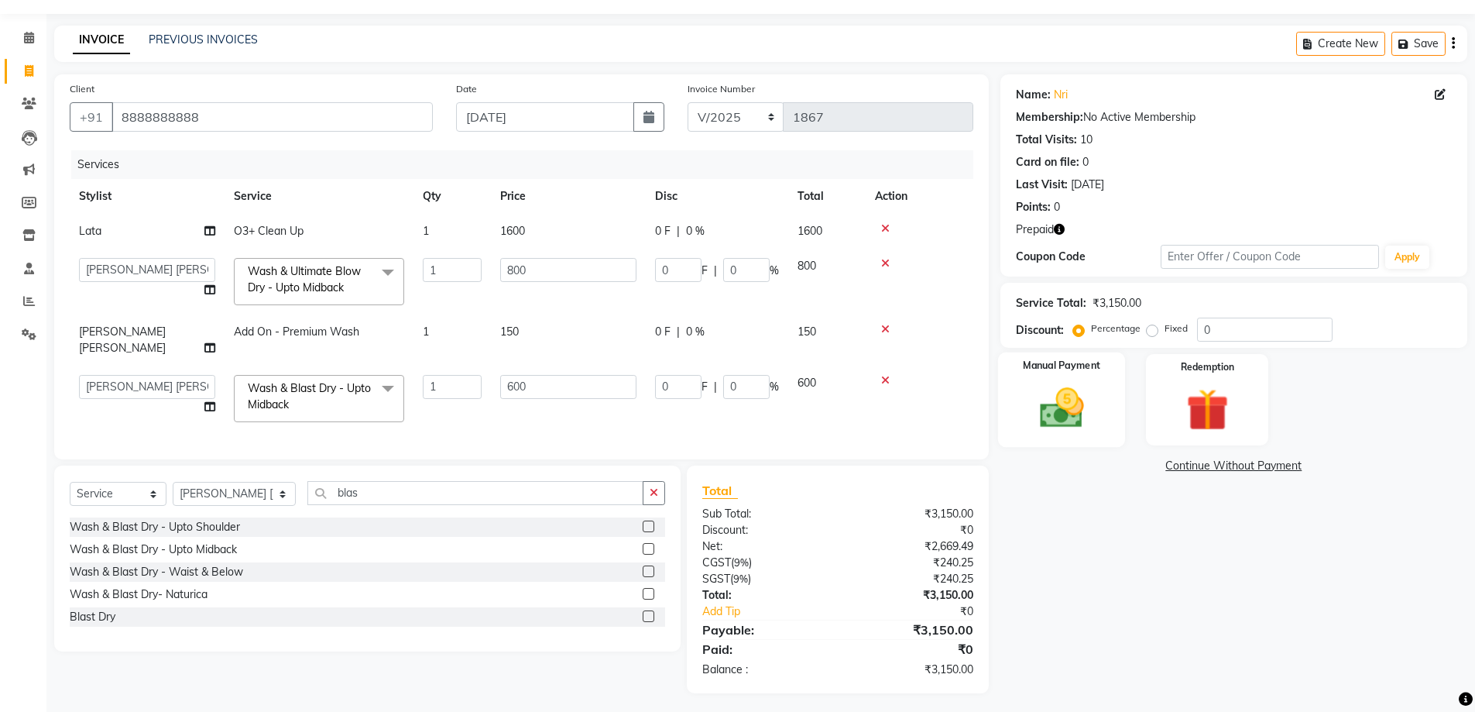
click at [1093, 424] on img at bounding box center [1061, 408] width 71 height 50
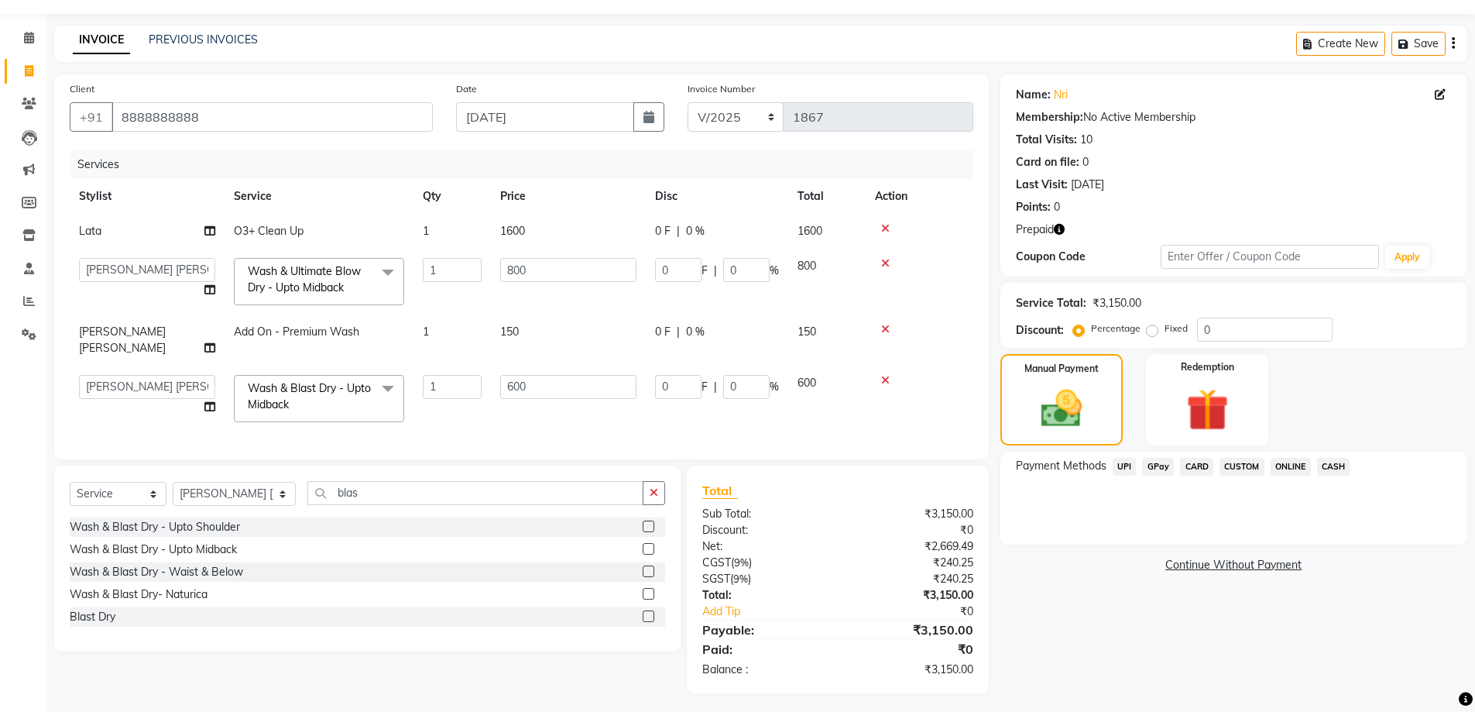
click at [1337, 467] on span "CASH" at bounding box center [1333, 467] width 33 height 18
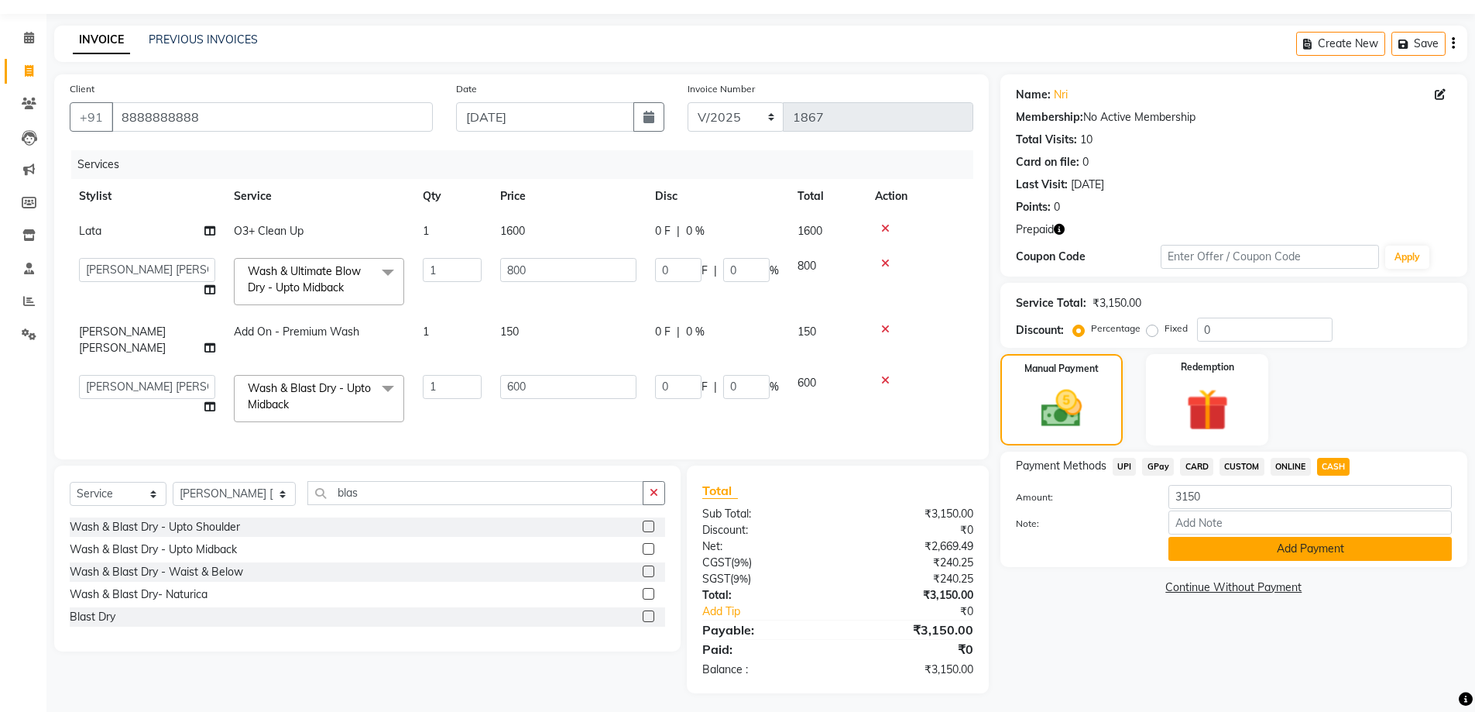
click at [1337, 557] on button "Add Payment" at bounding box center [1310, 549] width 283 height 24
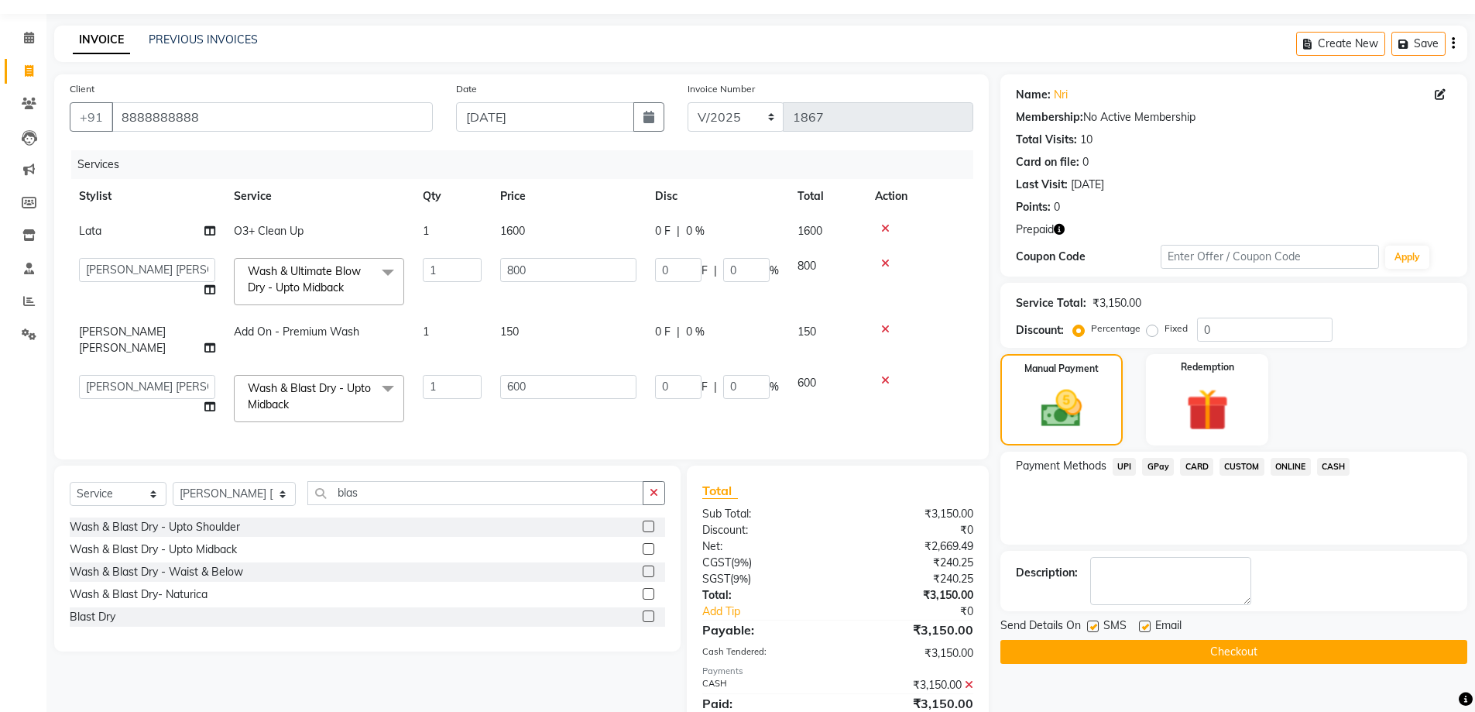
click at [1303, 648] on button "Checkout" at bounding box center [1234, 652] width 467 height 24
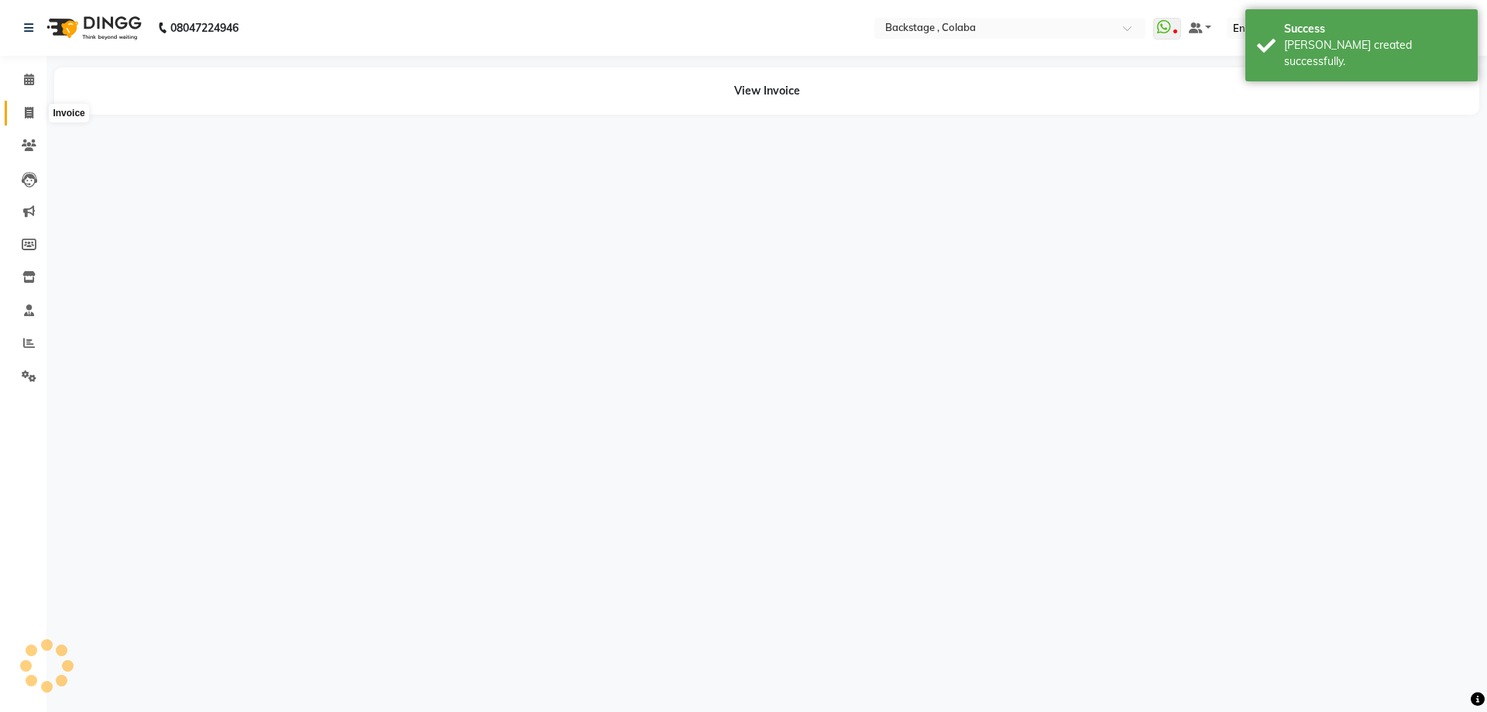
click at [33, 120] on span at bounding box center [28, 114] width 27 height 18
select select "service"
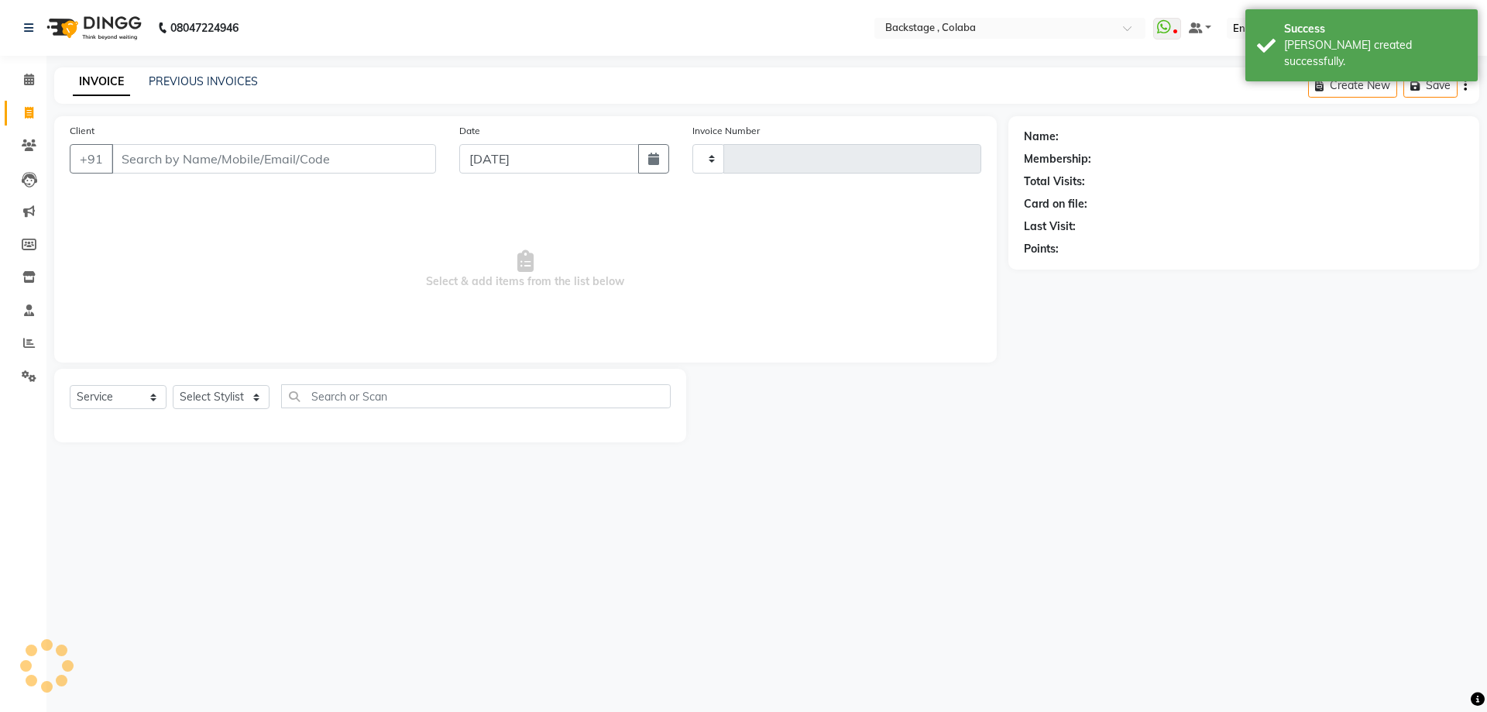
click at [167, 159] on input "Client" at bounding box center [274, 158] width 324 height 29
type input "1868"
select select "5451"
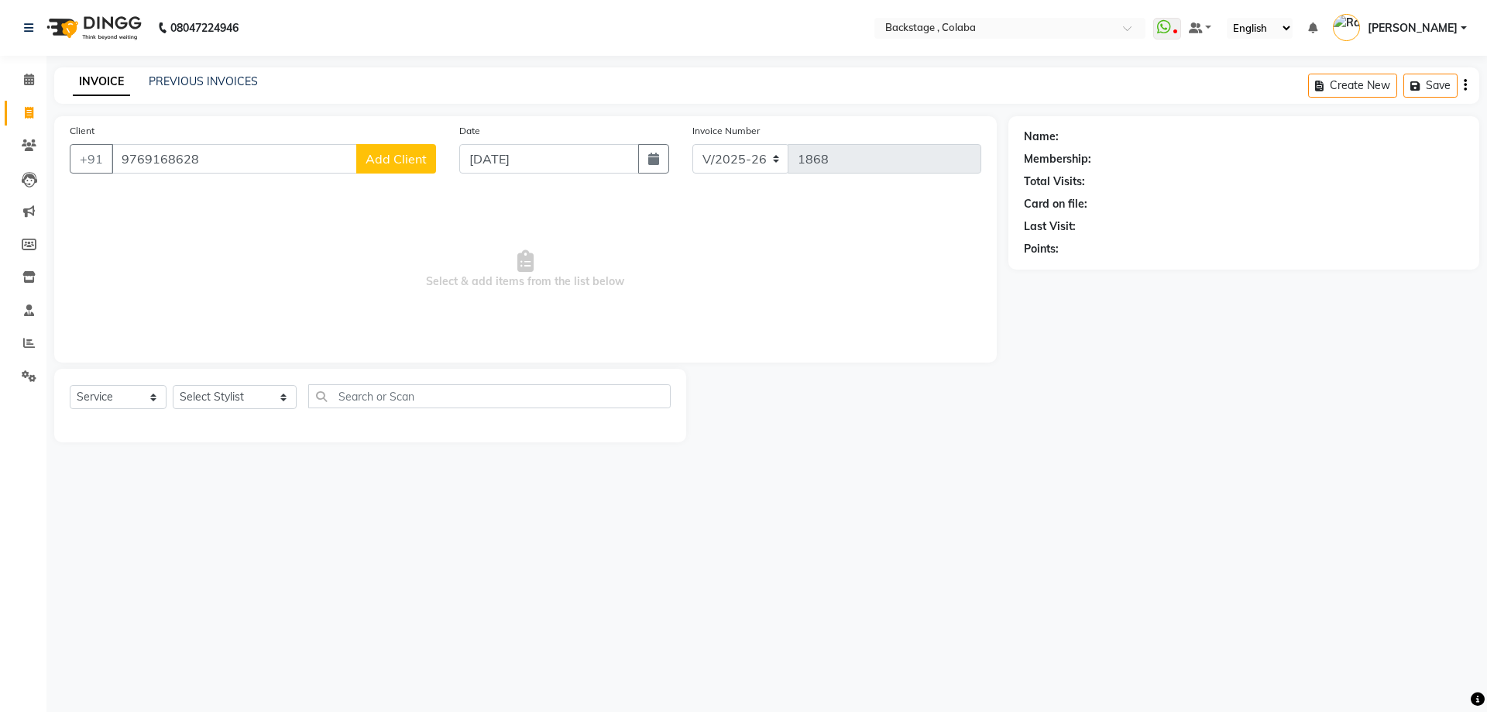
type input "9769168628"
click at [383, 170] on button "Add Client" at bounding box center [396, 158] width 80 height 29
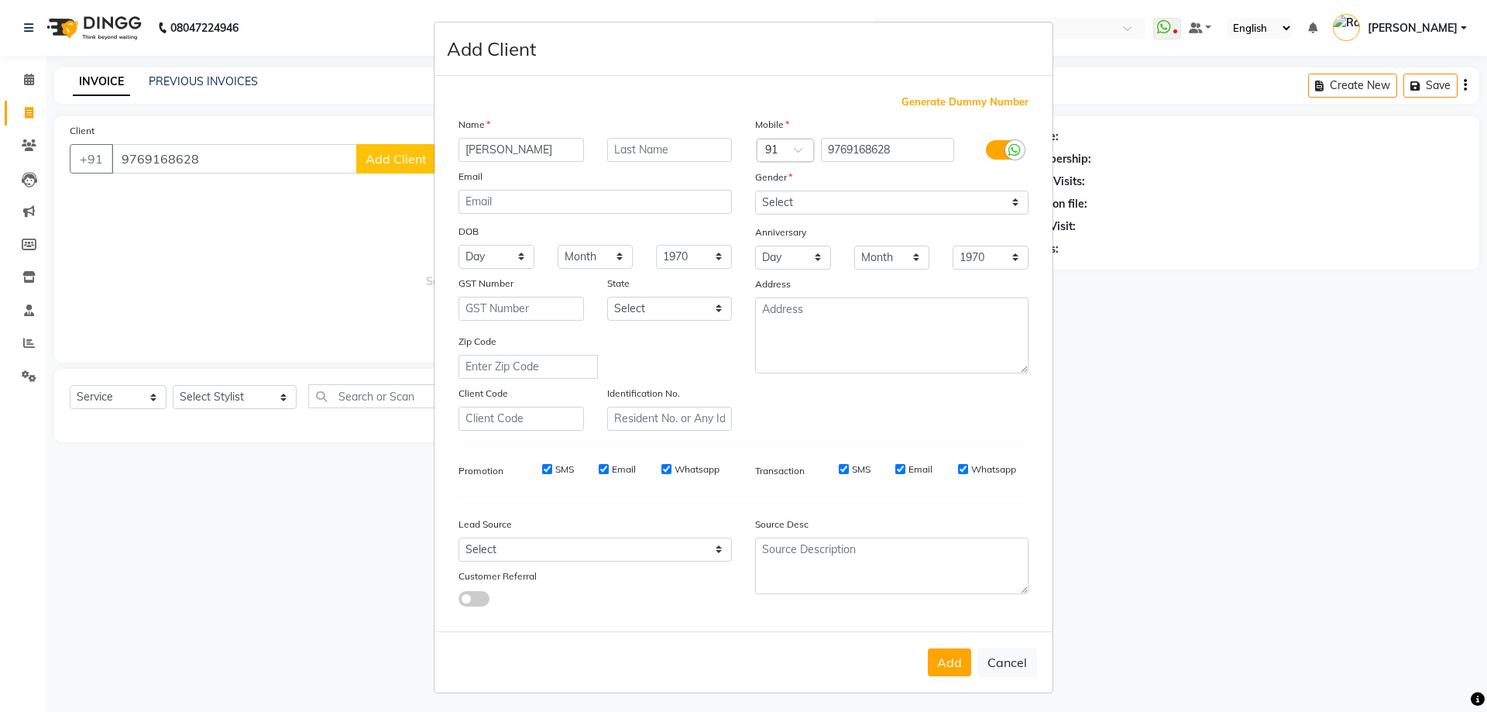
type input "Darshini"
click at [821, 205] on select "Select Male Female Other Prefer Not To Say" at bounding box center [891, 203] width 273 height 24
select select "female"
click at [755, 191] on select "Select Male Female Other Prefer Not To Say" at bounding box center [891, 203] width 273 height 24
click at [940, 654] on button "Add" at bounding box center [949, 662] width 43 height 28
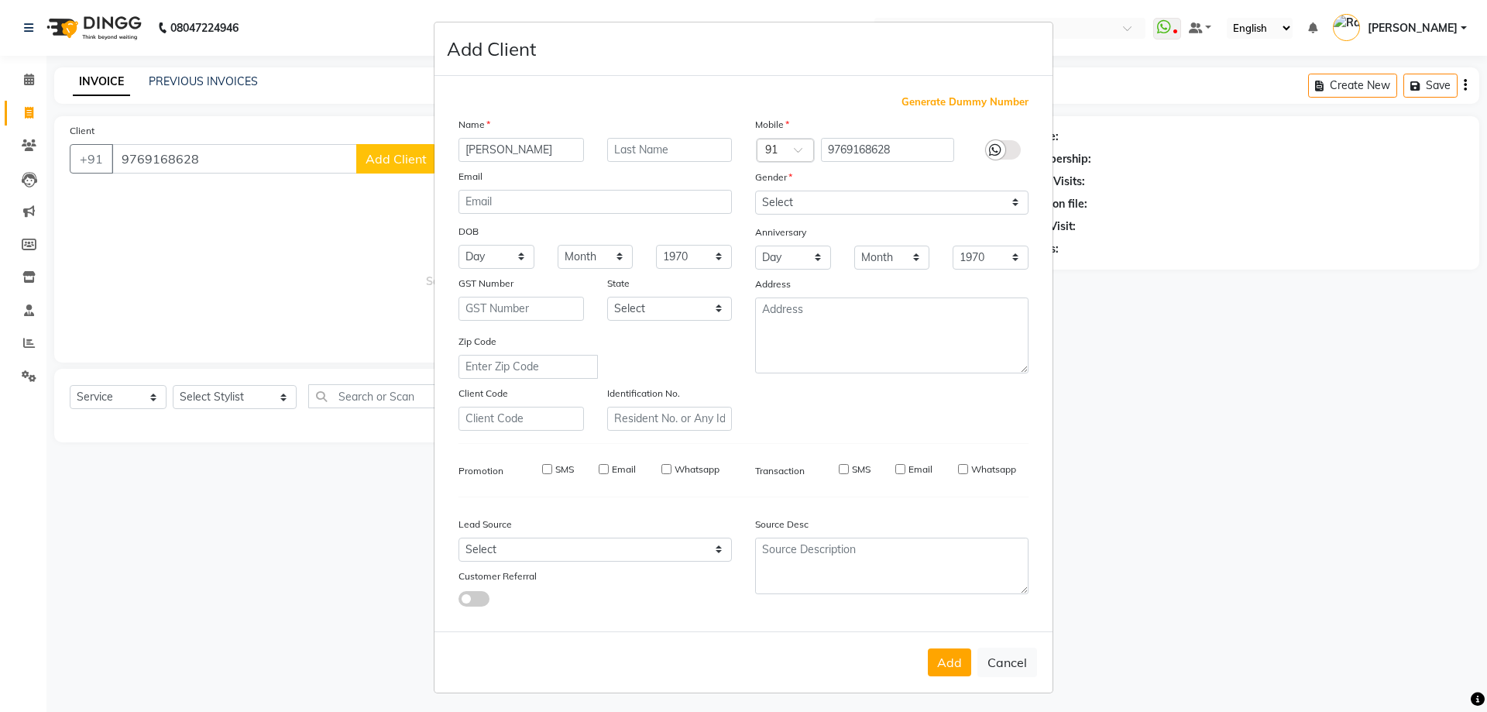
select select
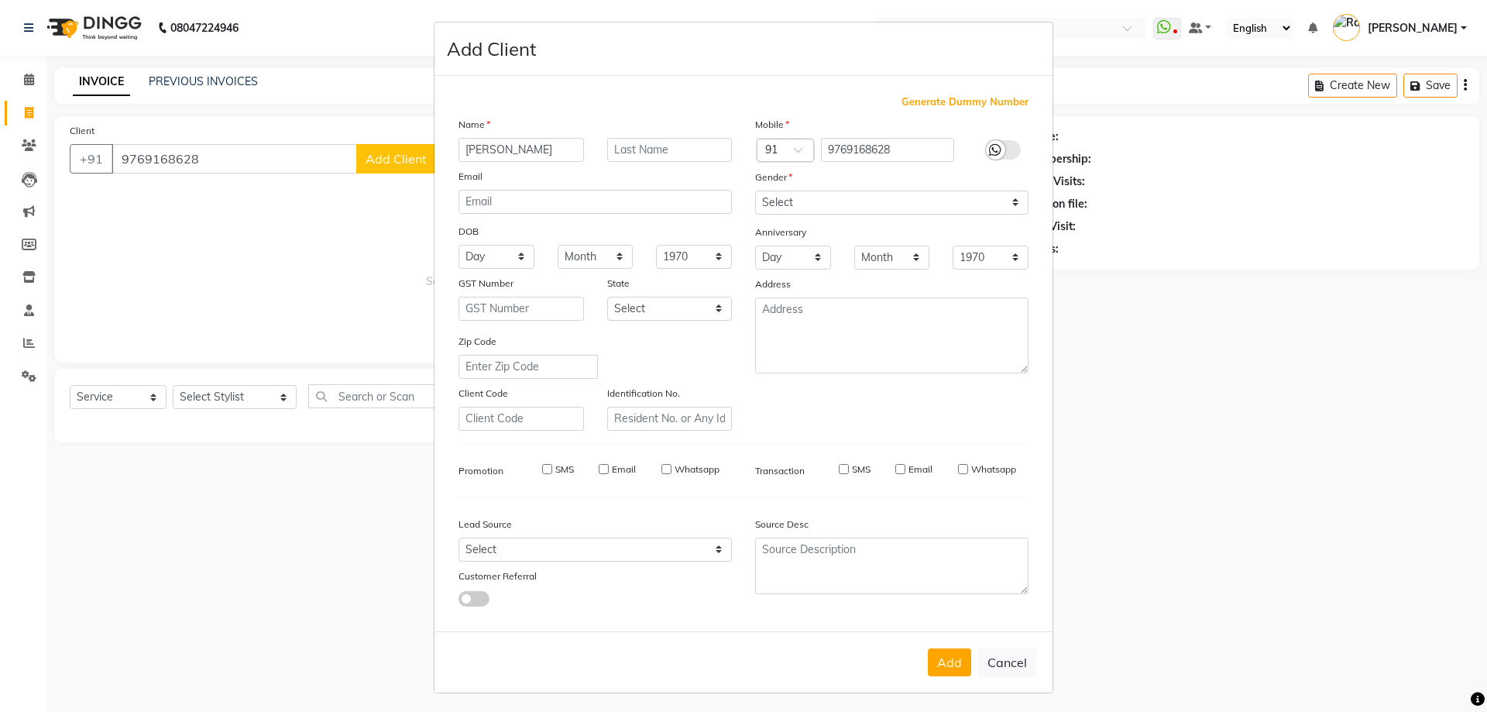
select select
checkbox input "false"
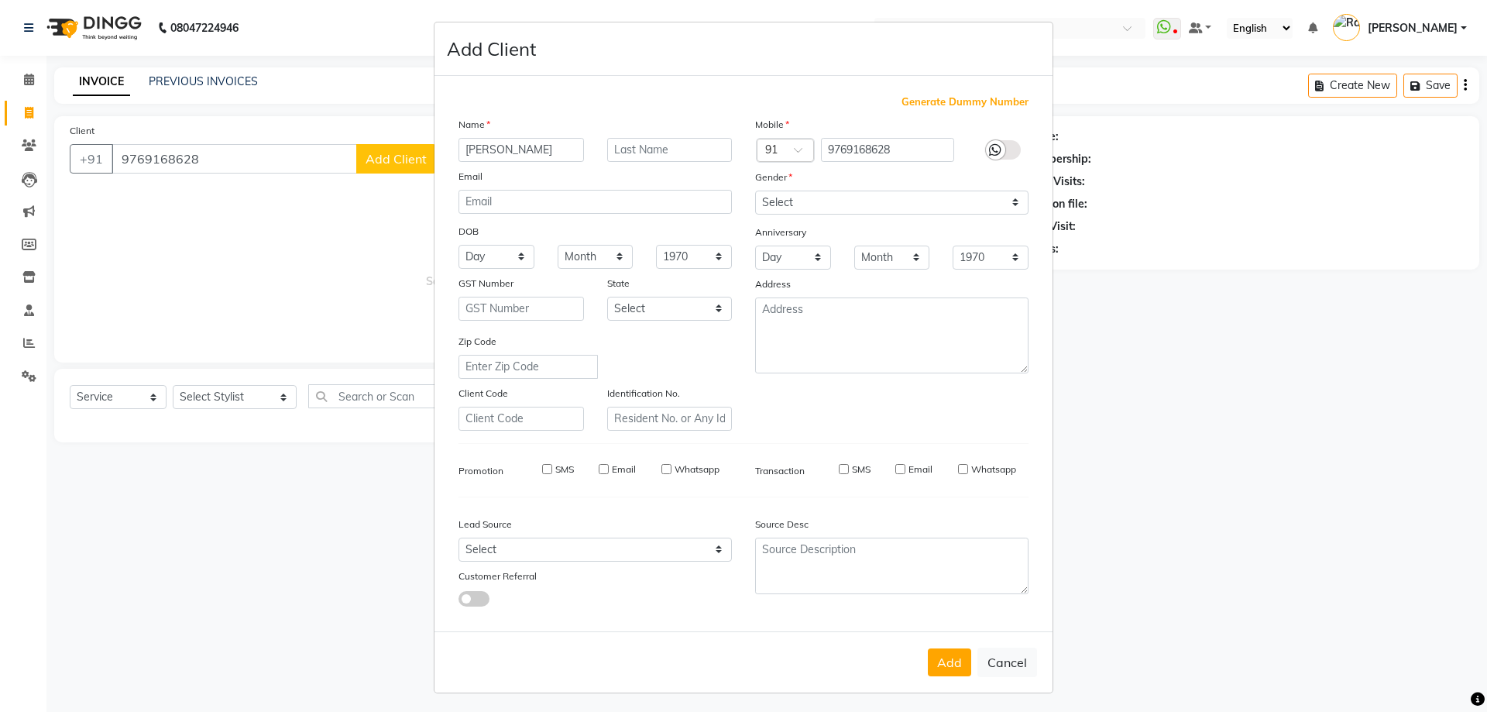
checkbox input "false"
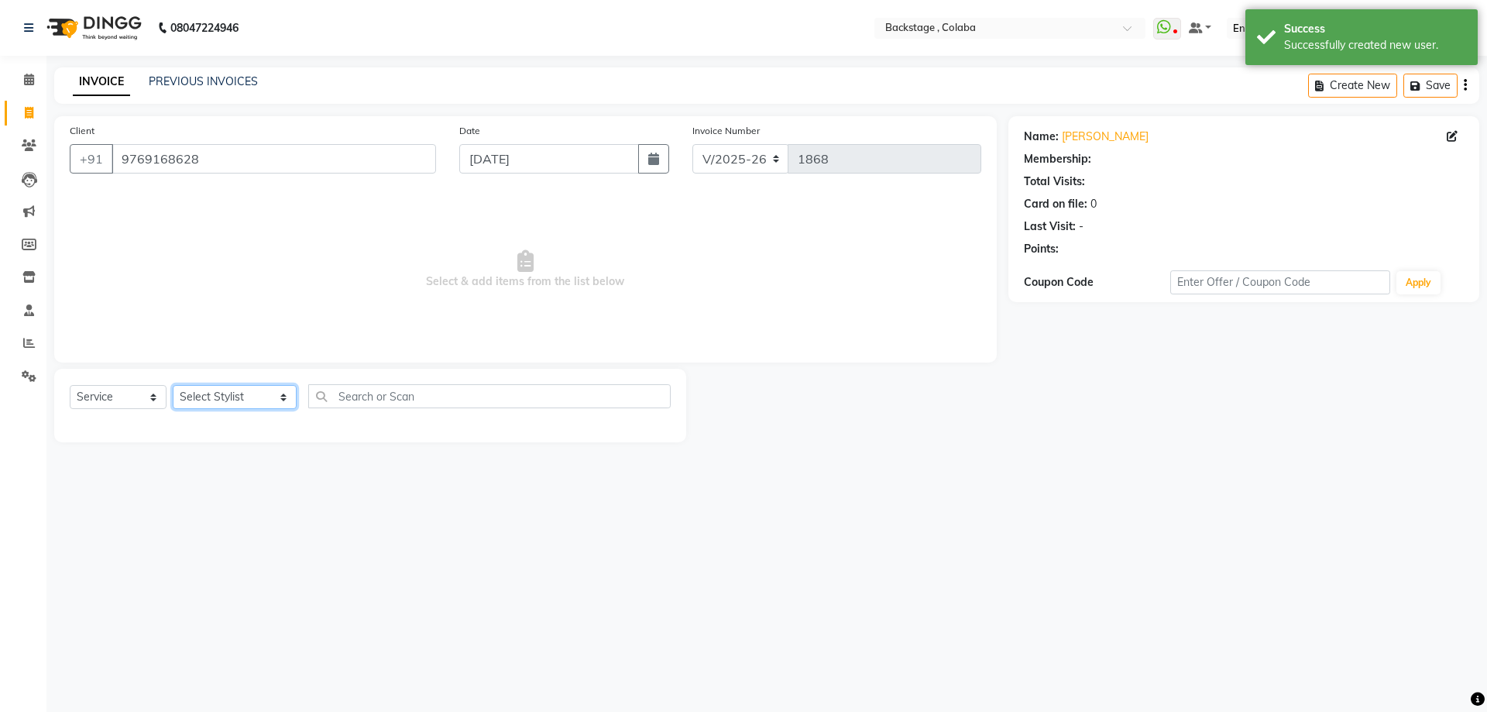
click at [227, 386] on select "Select Stylist Backstage Bharti Nitesh Gohar Jayesh Anil Karekar Kalavati Sharm…" at bounding box center [235, 397] width 124 height 24
select select "36480"
click at [173, 385] on select "Select Stylist Backstage Bharti Nitesh Gohar Jayesh Anil Karekar Kalavati Sharm…" at bounding box center [235, 397] width 124 height 24
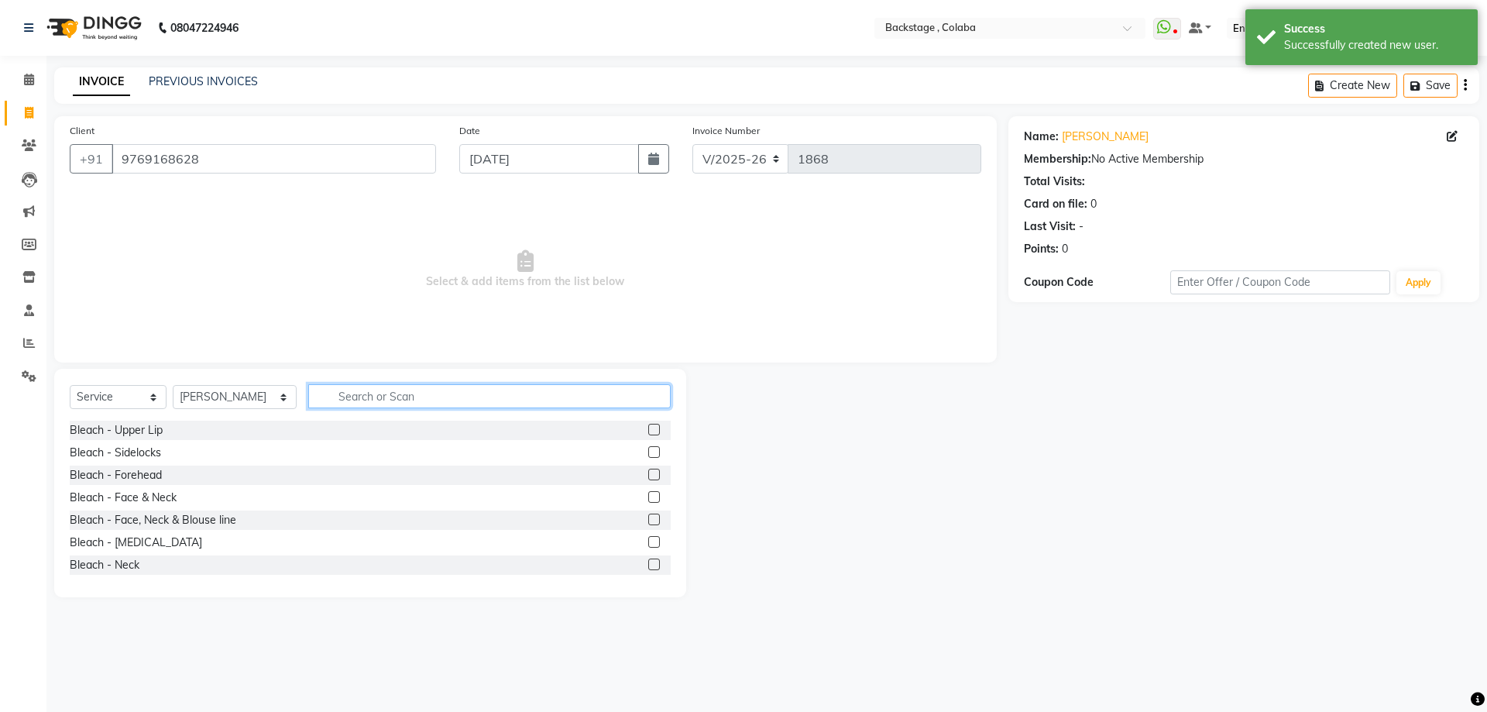
click at [334, 403] on input "text" at bounding box center [489, 396] width 362 height 24
click at [335, 403] on input "text" at bounding box center [489, 396] width 362 height 24
type input "glob"
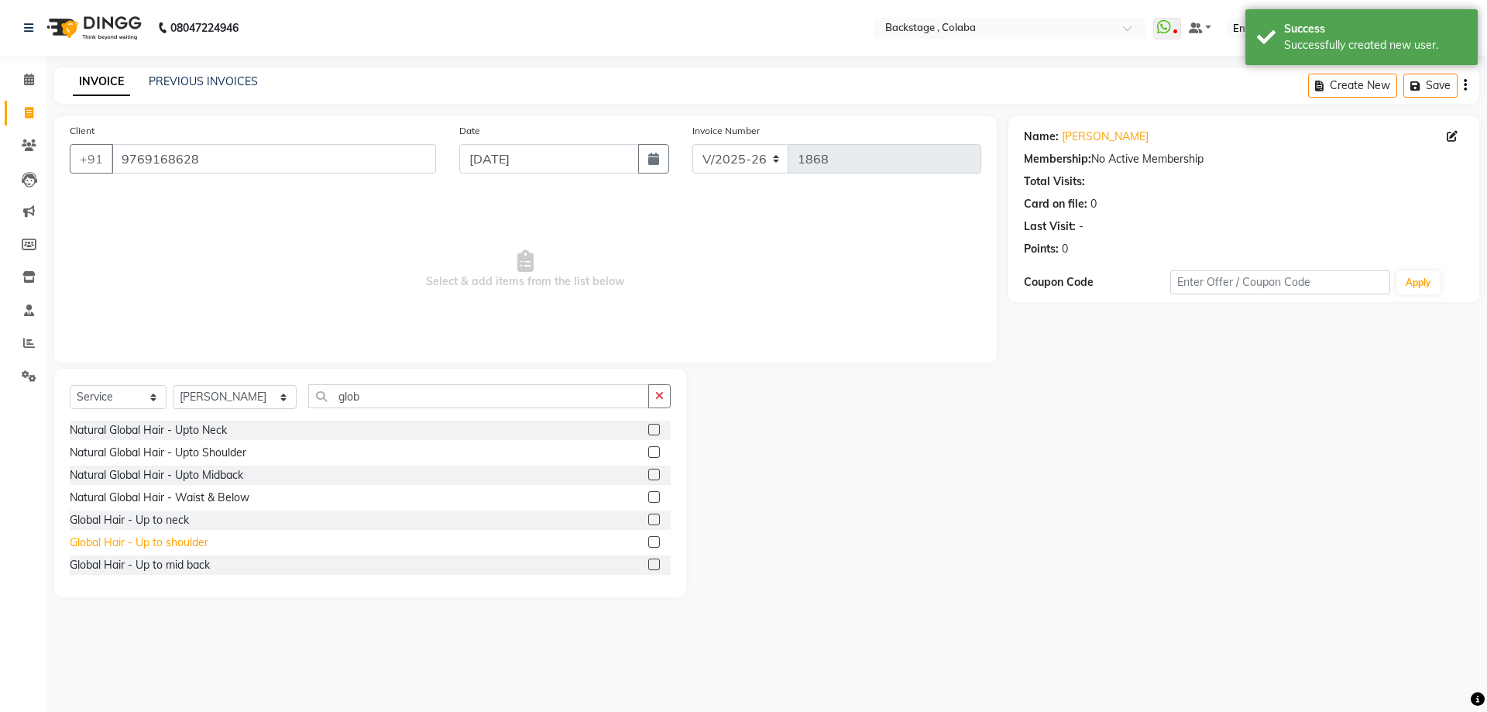
click at [188, 539] on div "Global Hair - Up to shoulder" at bounding box center [139, 542] width 139 height 16
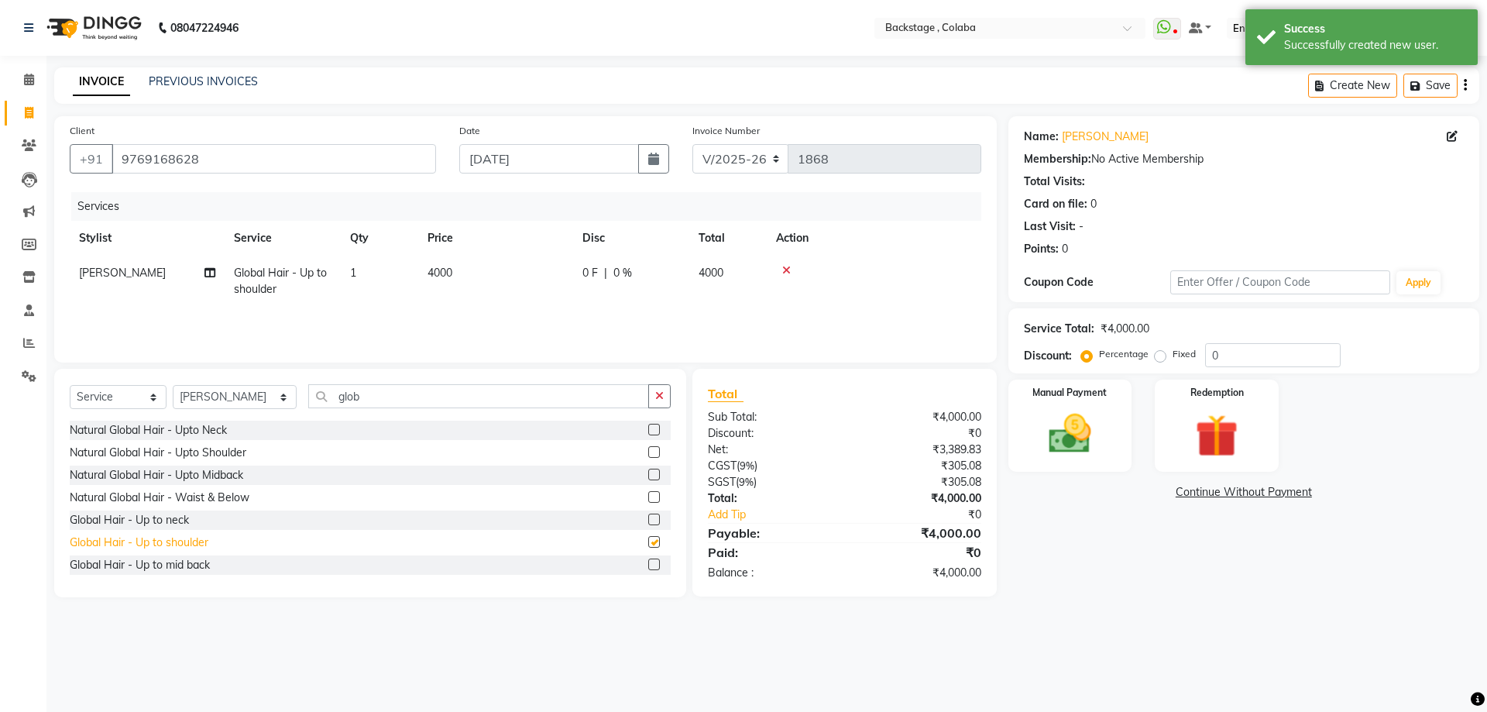
checkbox input "false"
click at [356, 410] on div "Select Service Product Membership Package Voucher Prepaid Gift Card Select Styl…" at bounding box center [370, 402] width 601 height 36
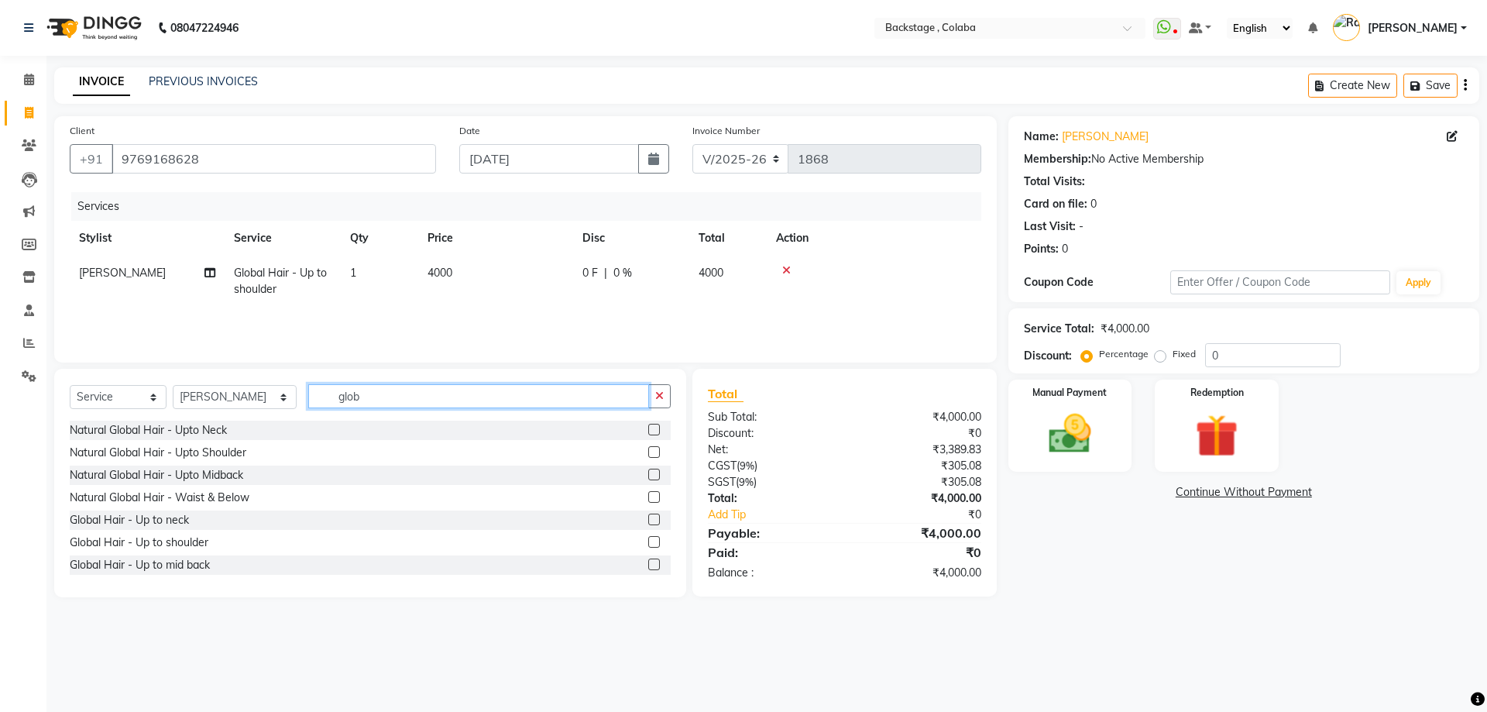
click at [359, 399] on input "glob" at bounding box center [478, 396] width 341 height 24
type input "hair c"
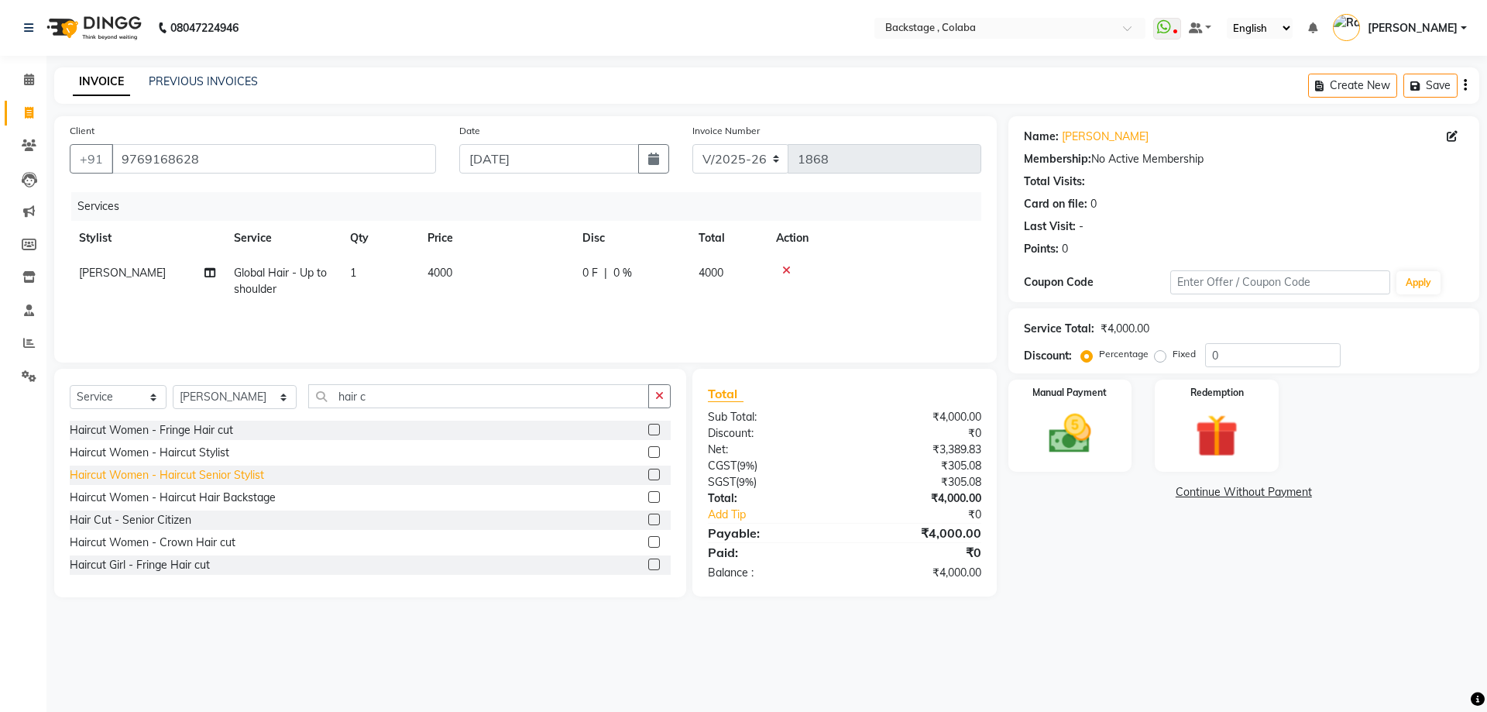
click at [230, 474] on div "Haircut Women - Haircut Senior Stylist" at bounding box center [167, 475] width 194 height 16
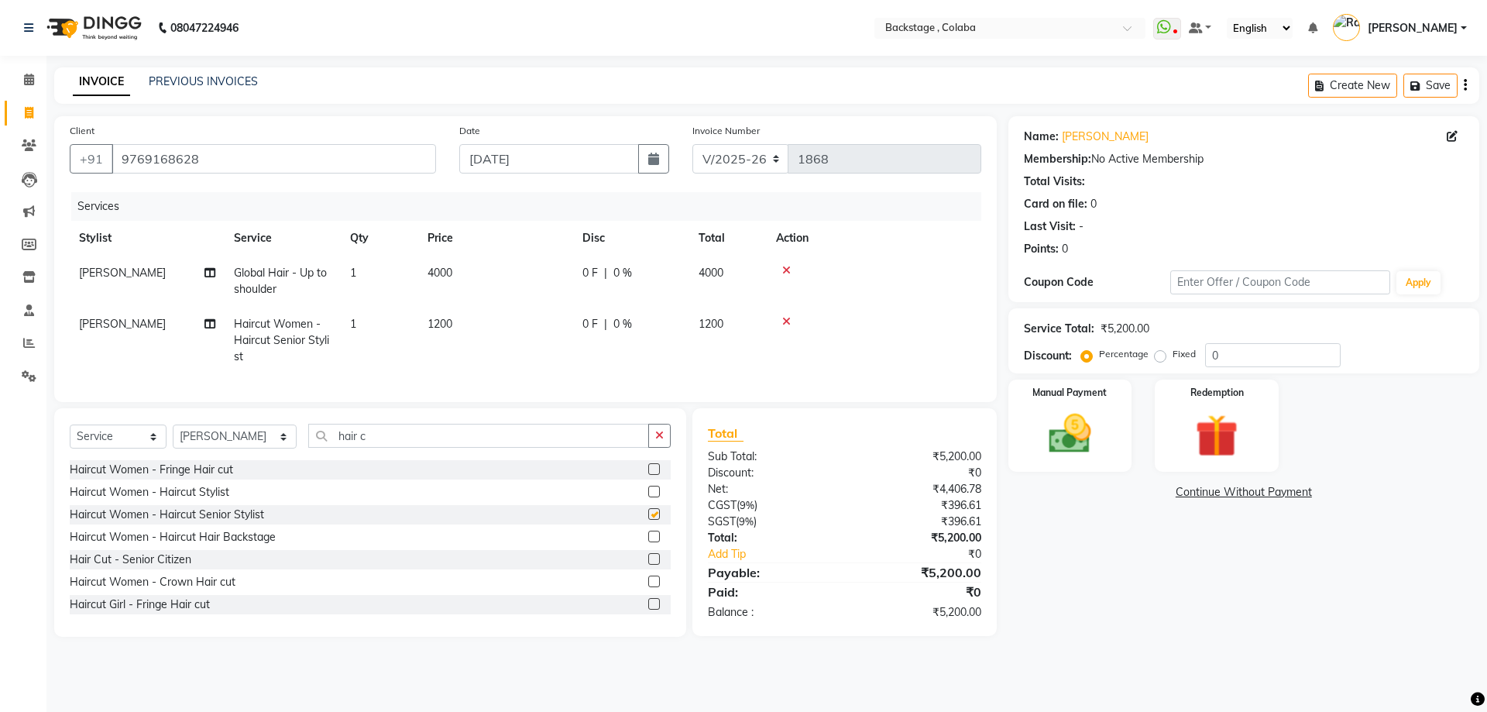
checkbox input "false"
click at [483, 359] on div "Services Stylist Service Qty Price Disc Total Action Rizwan Global Hair - Up to…" at bounding box center [525, 289] width 911 height 194
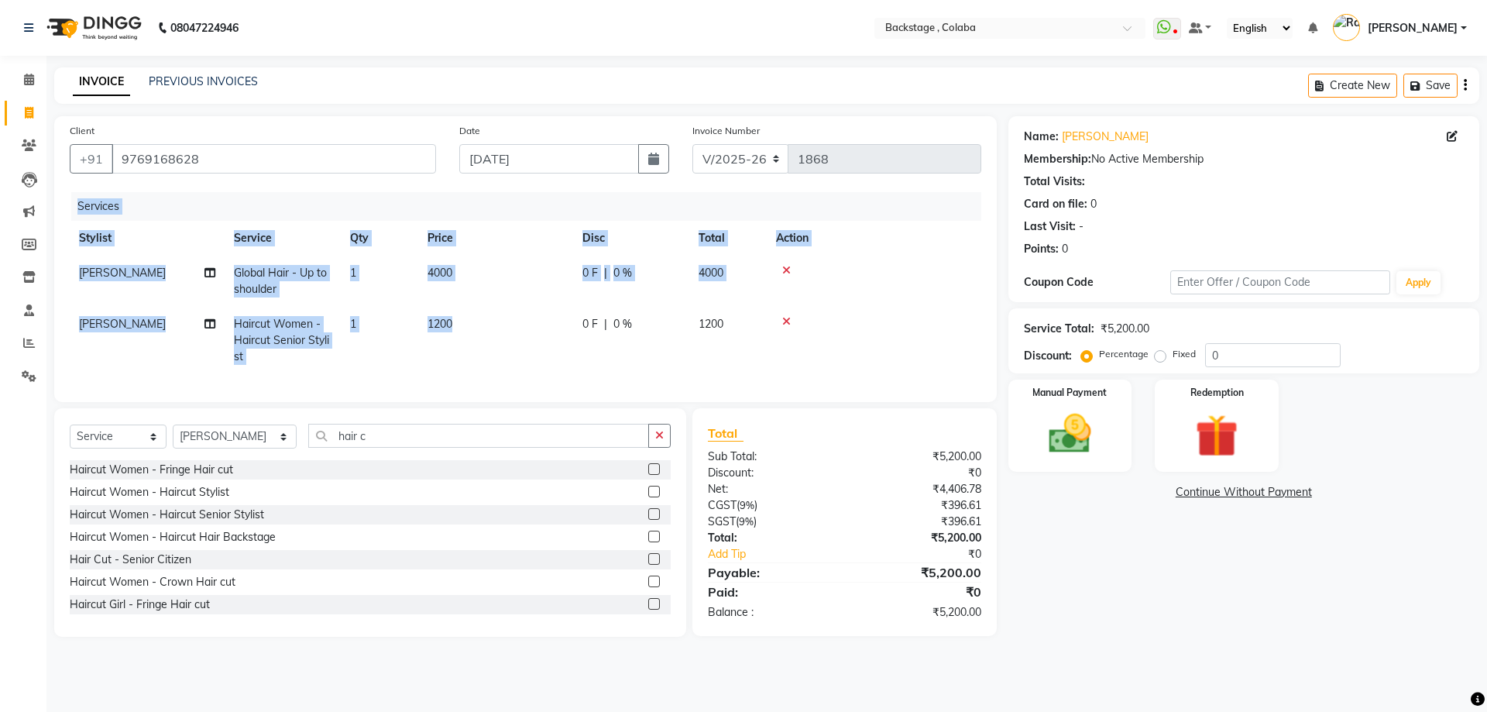
click at [479, 339] on td "1200" at bounding box center [495, 340] width 155 height 67
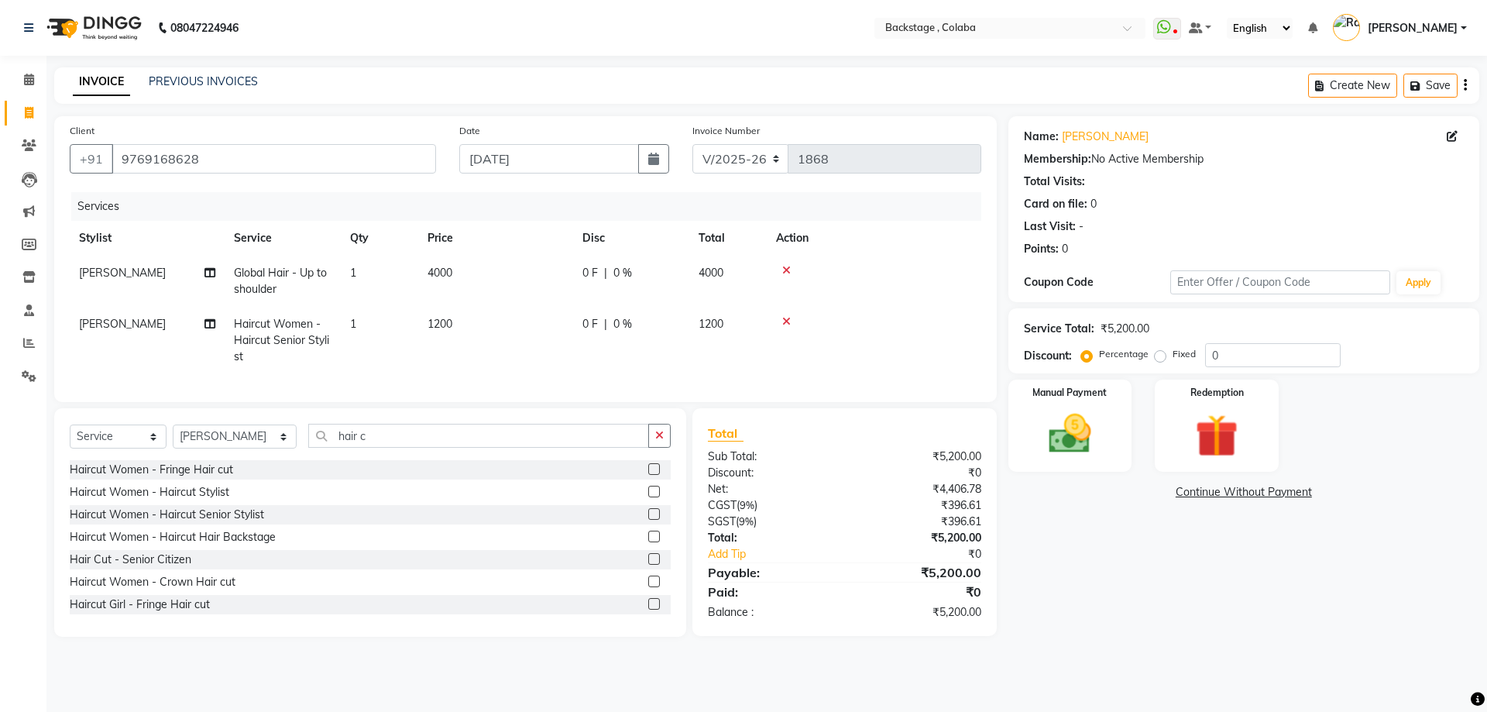
select select "36480"
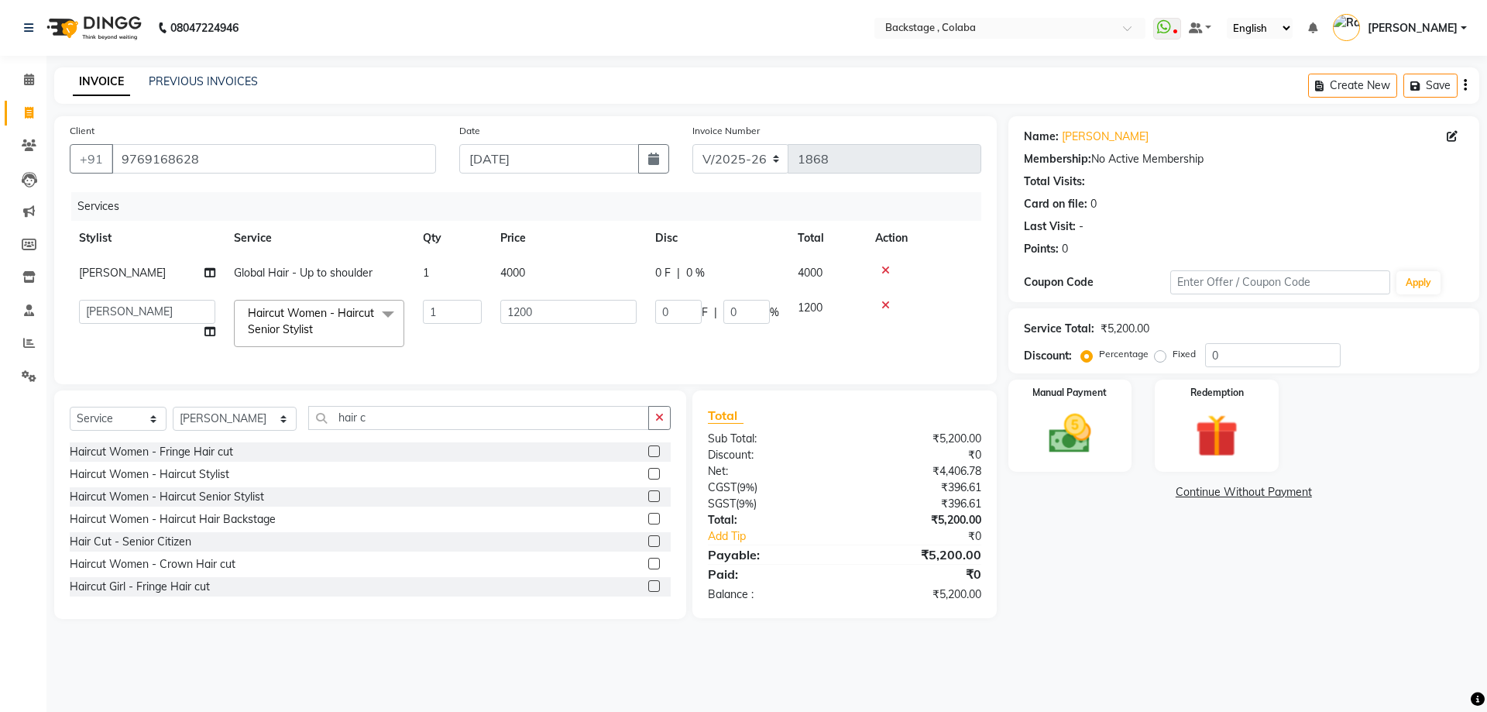
click at [479, 338] on td "1" at bounding box center [452, 323] width 77 height 66
click at [515, 313] on input "1200" at bounding box center [568, 312] width 136 height 24
type input "1500"
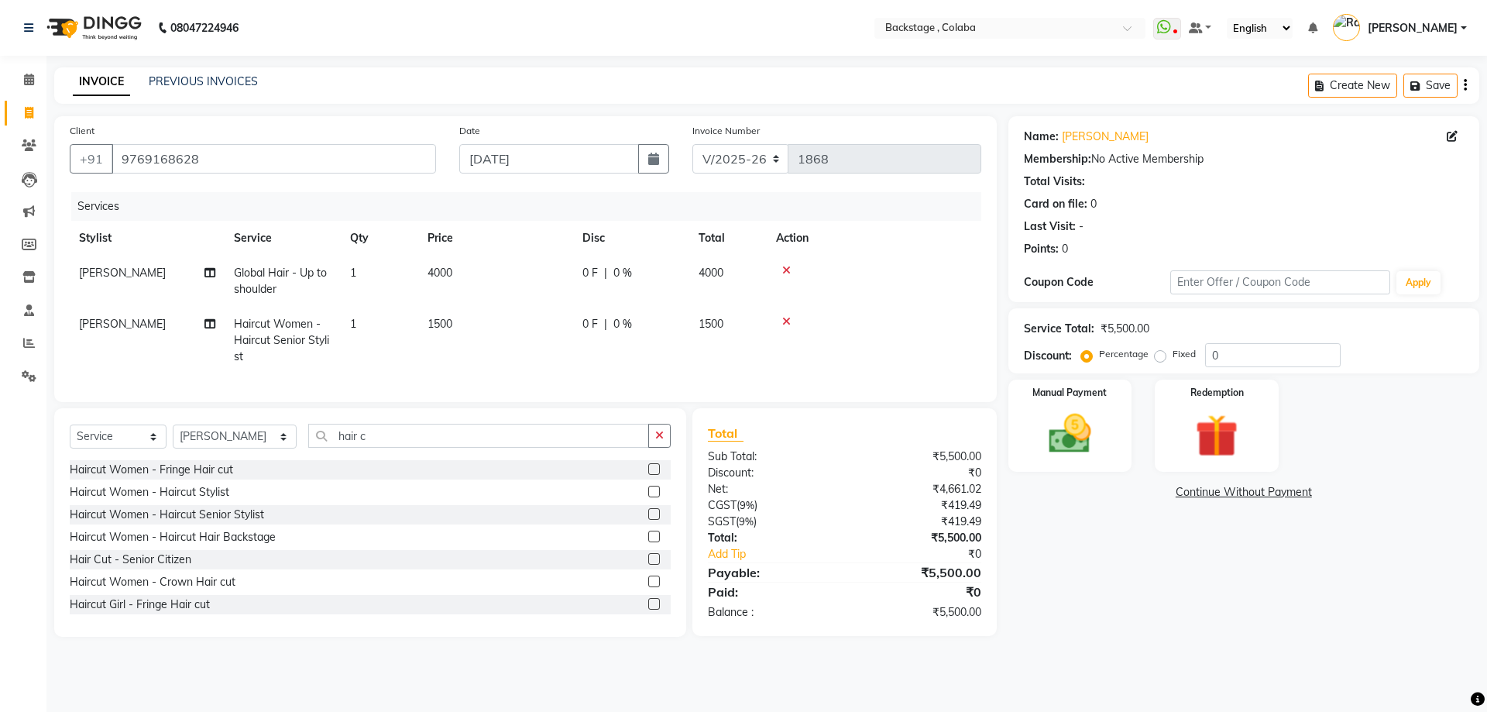
drag, startPoint x: 506, startPoint y: 341, endPoint x: 500, endPoint y: 347, distance: 8.8
click at [506, 342] on td "1500" at bounding box center [495, 340] width 155 height 67
select select "36480"
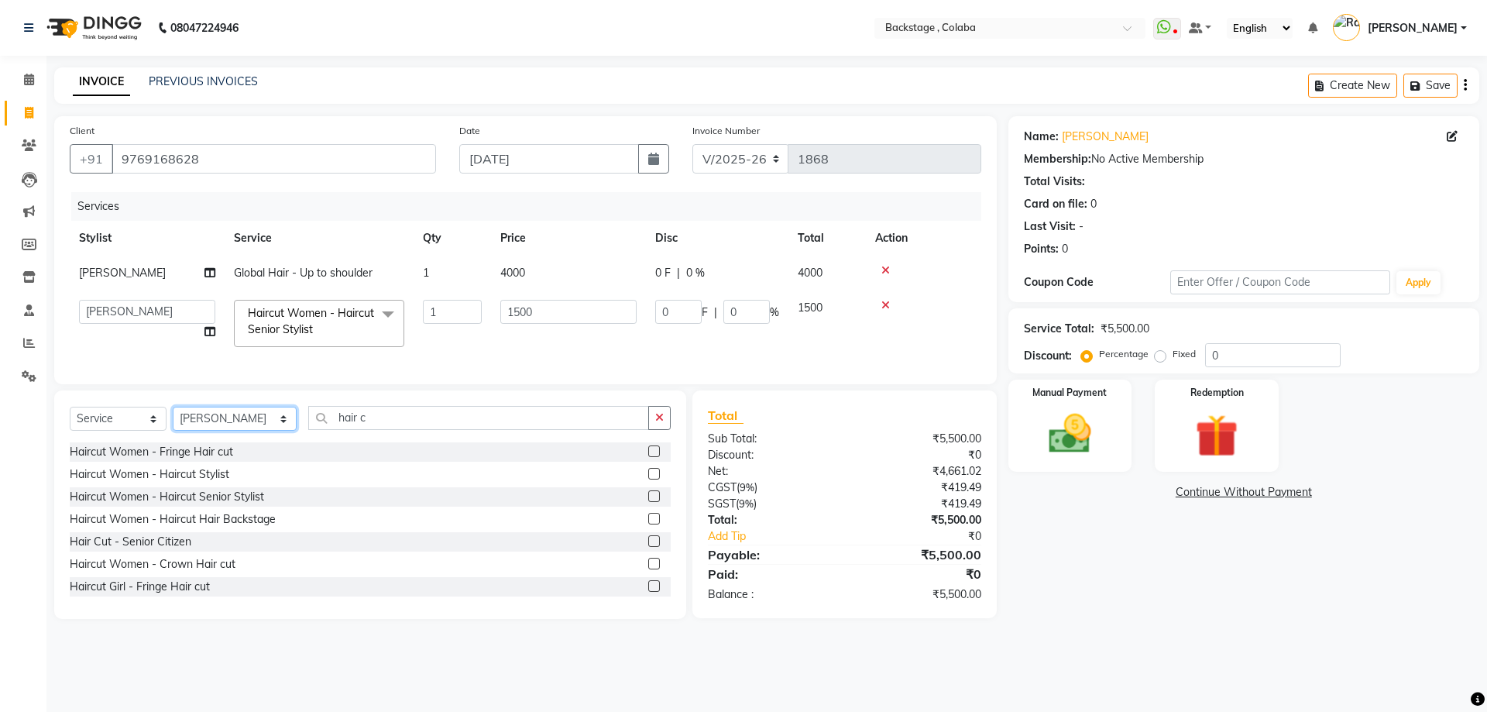
click at [221, 431] on select "Select Stylist Backstage Bharti Nitesh Gohar Jayesh Anil Karekar Kalavati Sharm…" at bounding box center [235, 419] width 124 height 24
select select "83246"
click at [173, 418] on select "Select Stylist Backstage Bharti Nitesh Gohar Jayesh Anil Karekar Kalavati Sharm…" at bounding box center [235, 419] width 124 height 24
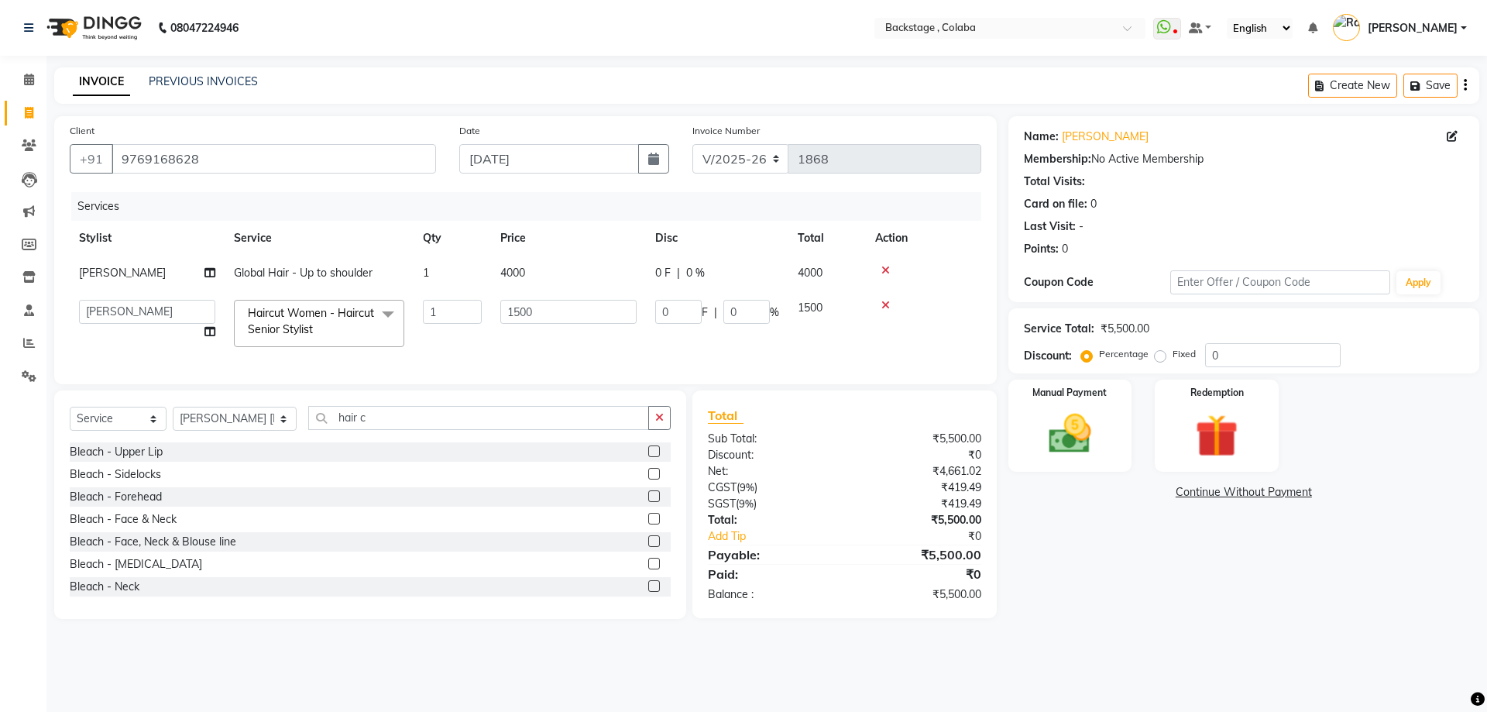
click at [383, 442] on div "Select Service Product Membership Package Voucher Prepaid Gift Card Select Styl…" at bounding box center [370, 424] width 601 height 36
click at [383, 430] on input "hair c" at bounding box center [478, 418] width 341 height 24
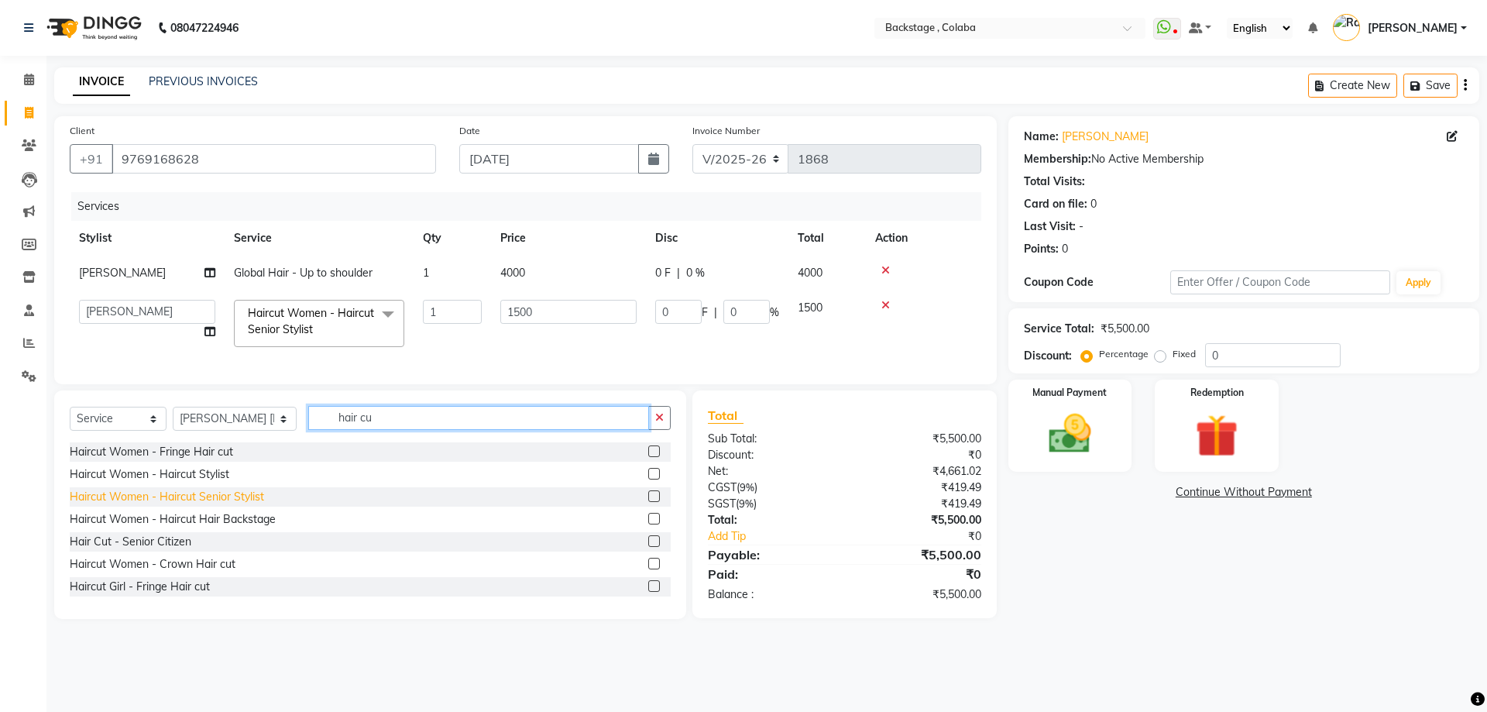
type input "hair cu"
click at [221, 503] on div "Haircut Women - Haircut Senior Stylist" at bounding box center [167, 497] width 194 height 16
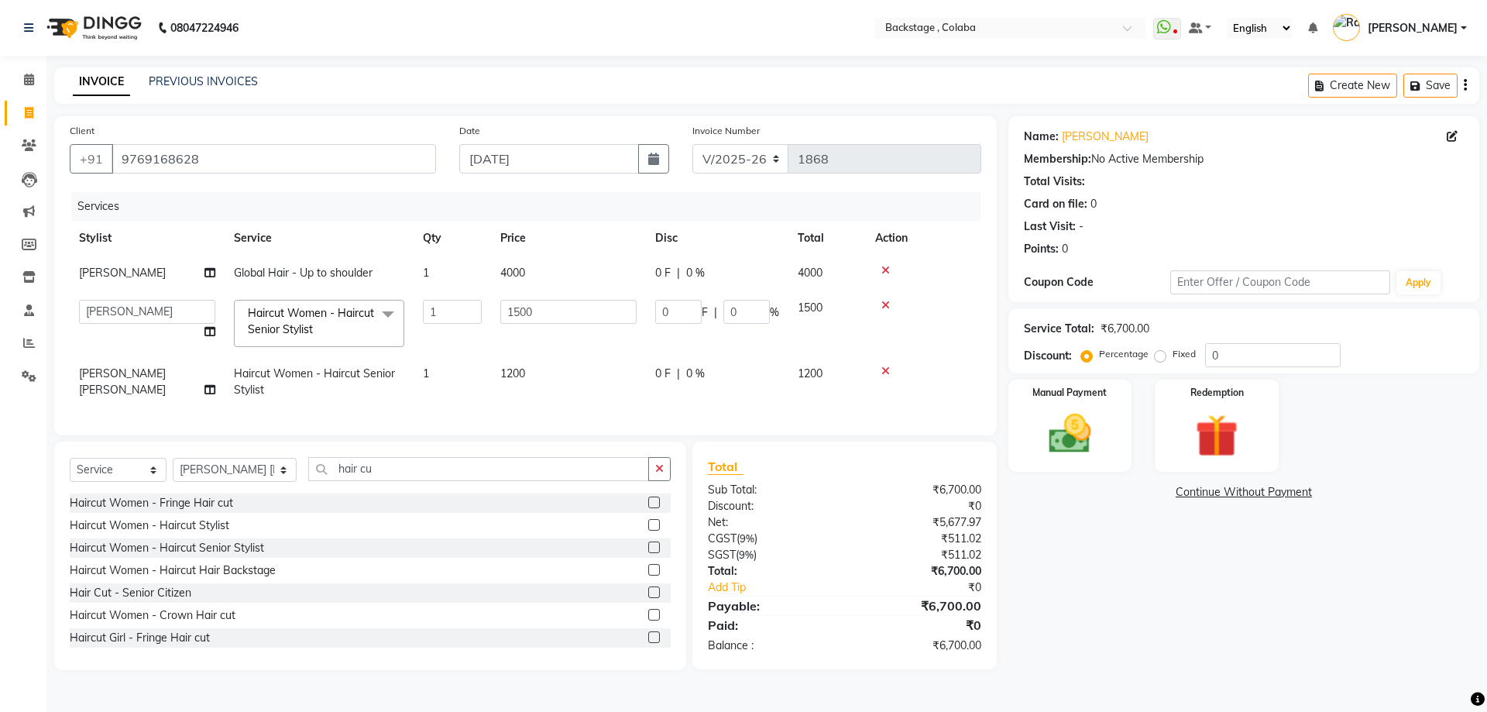
drag, startPoint x: 230, startPoint y: 566, endPoint x: 263, endPoint y: 553, distance: 35.8
click at [231, 556] on div "Haircut Women - Haircut Senior Stylist" at bounding box center [167, 548] width 194 height 16
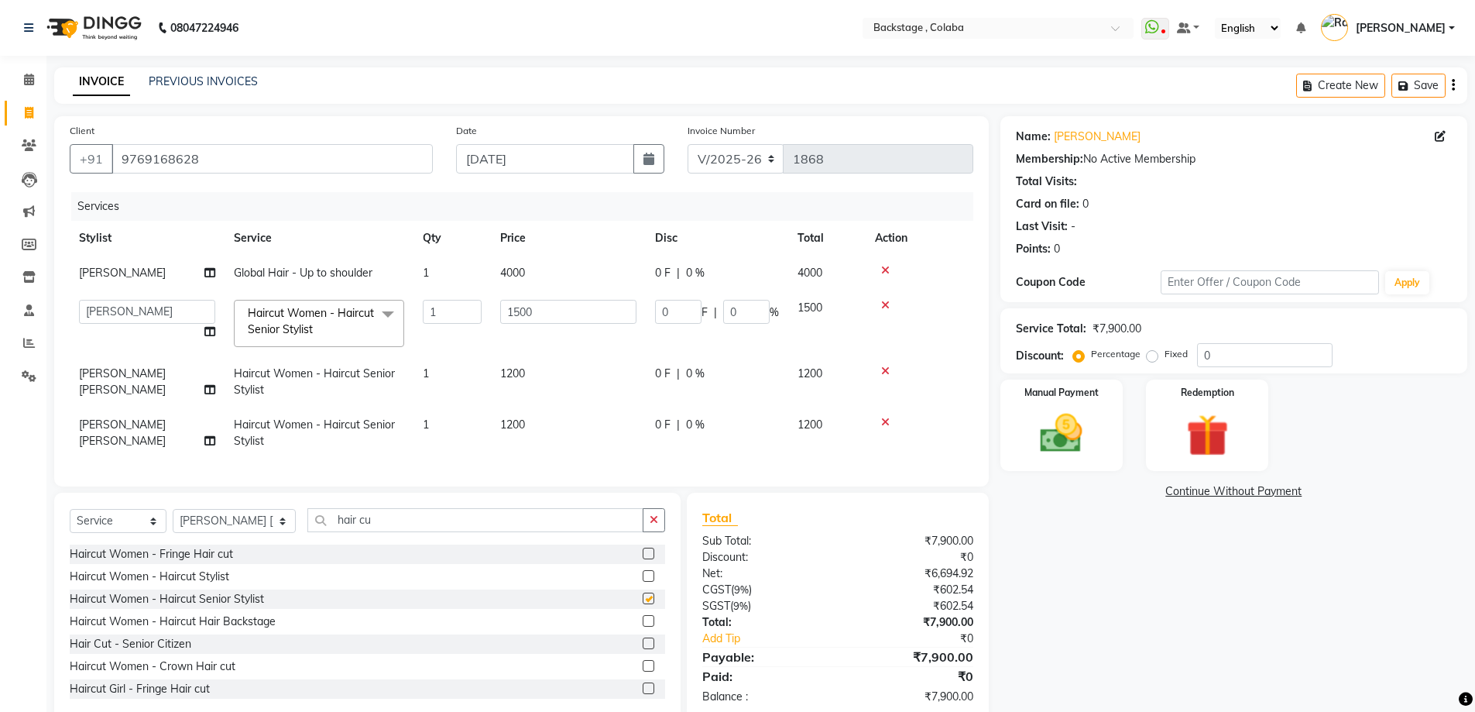
checkbox input "false"
click at [583, 390] on td "1200" at bounding box center [568, 381] width 155 height 51
select select "83246"
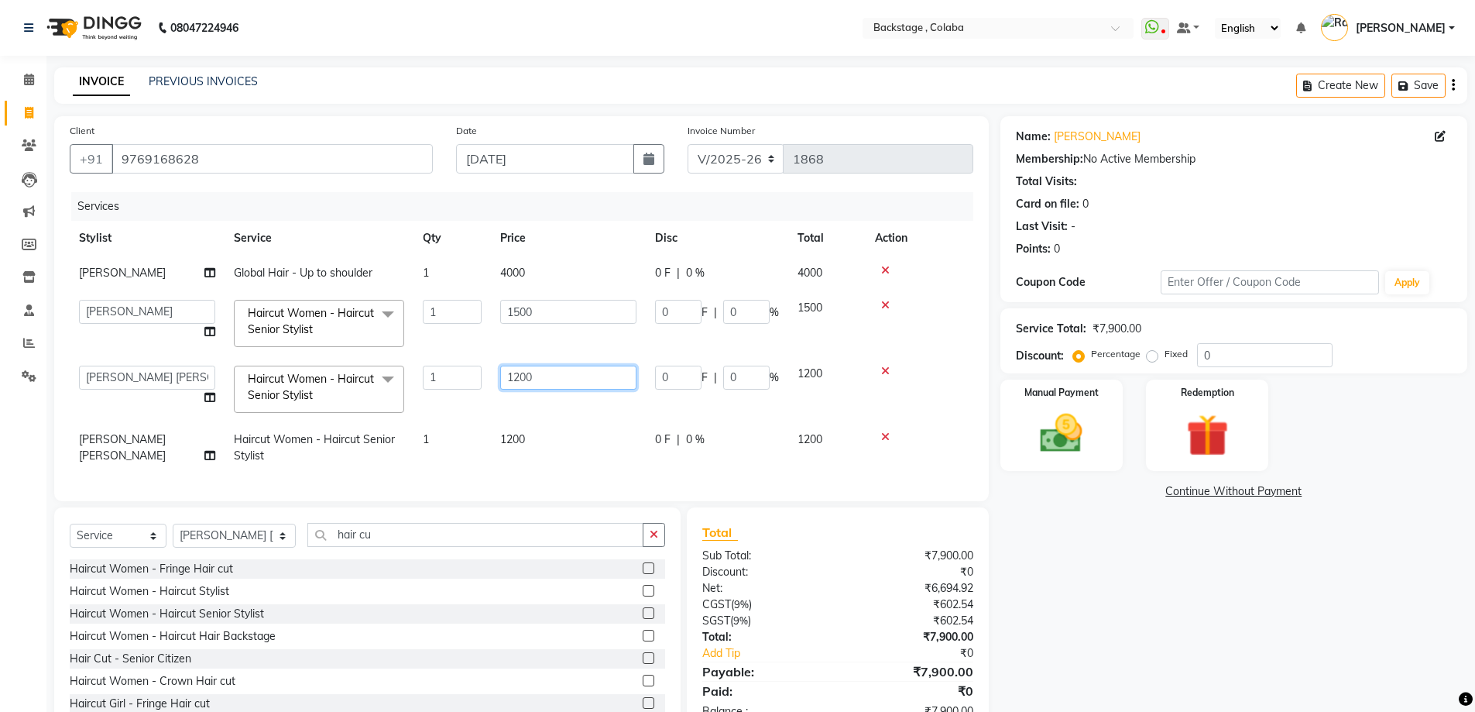
click at [568, 378] on input "1200" at bounding box center [568, 378] width 136 height 24
type input "1500"
click at [551, 434] on td "1200" at bounding box center [568, 447] width 155 height 51
select select "83246"
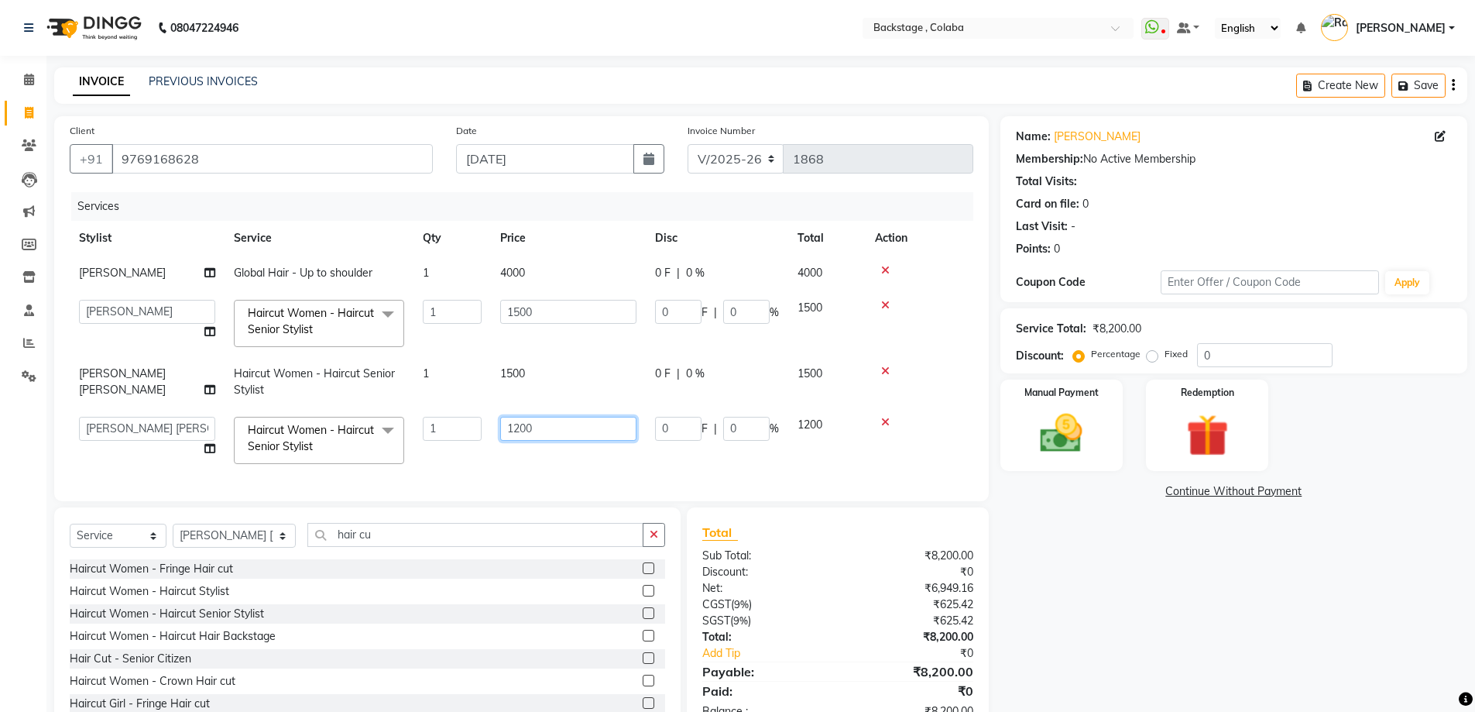
click at [552, 431] on input "1200" at bounding box center [568, 429] width 136 height 24
type input "1500"
click at [554, 458] on td "1500" at bounding box center [568, 440] width 155 height 66
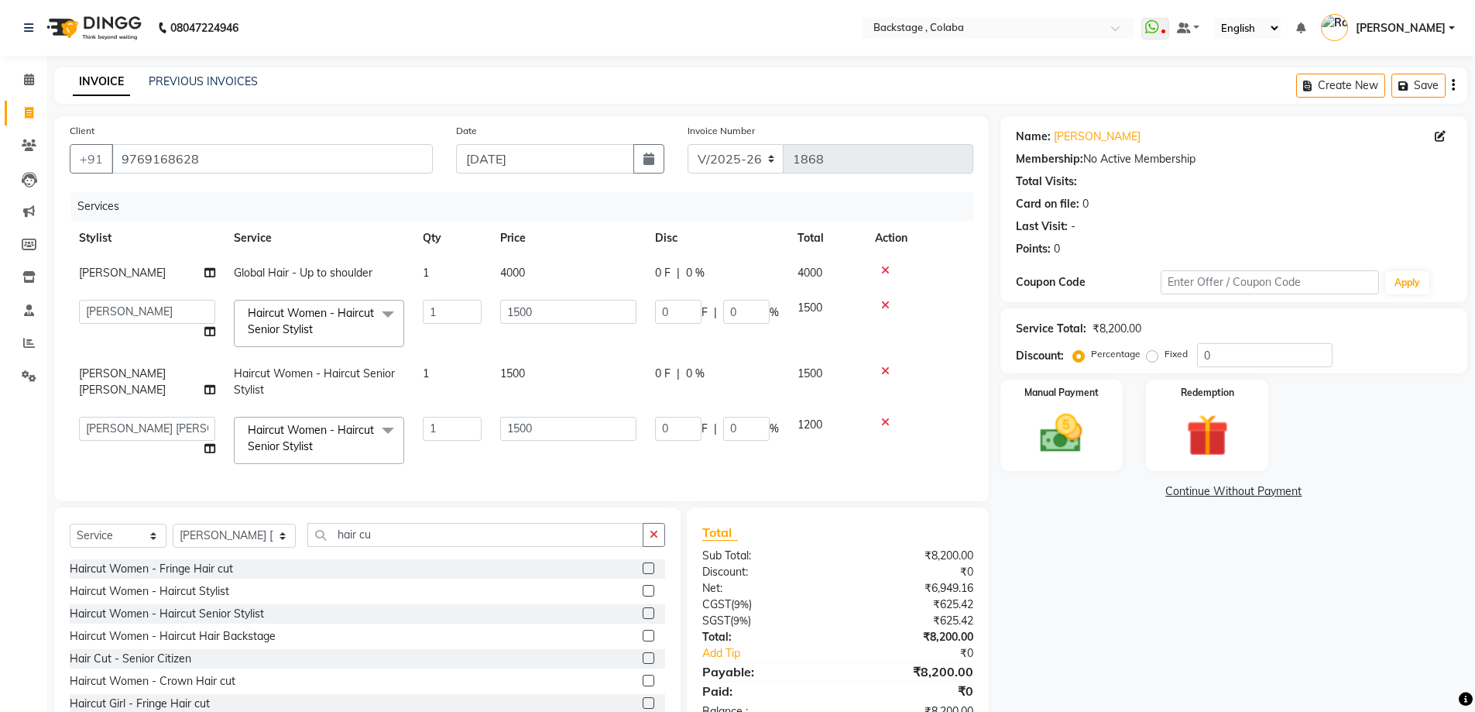
select select "83246"
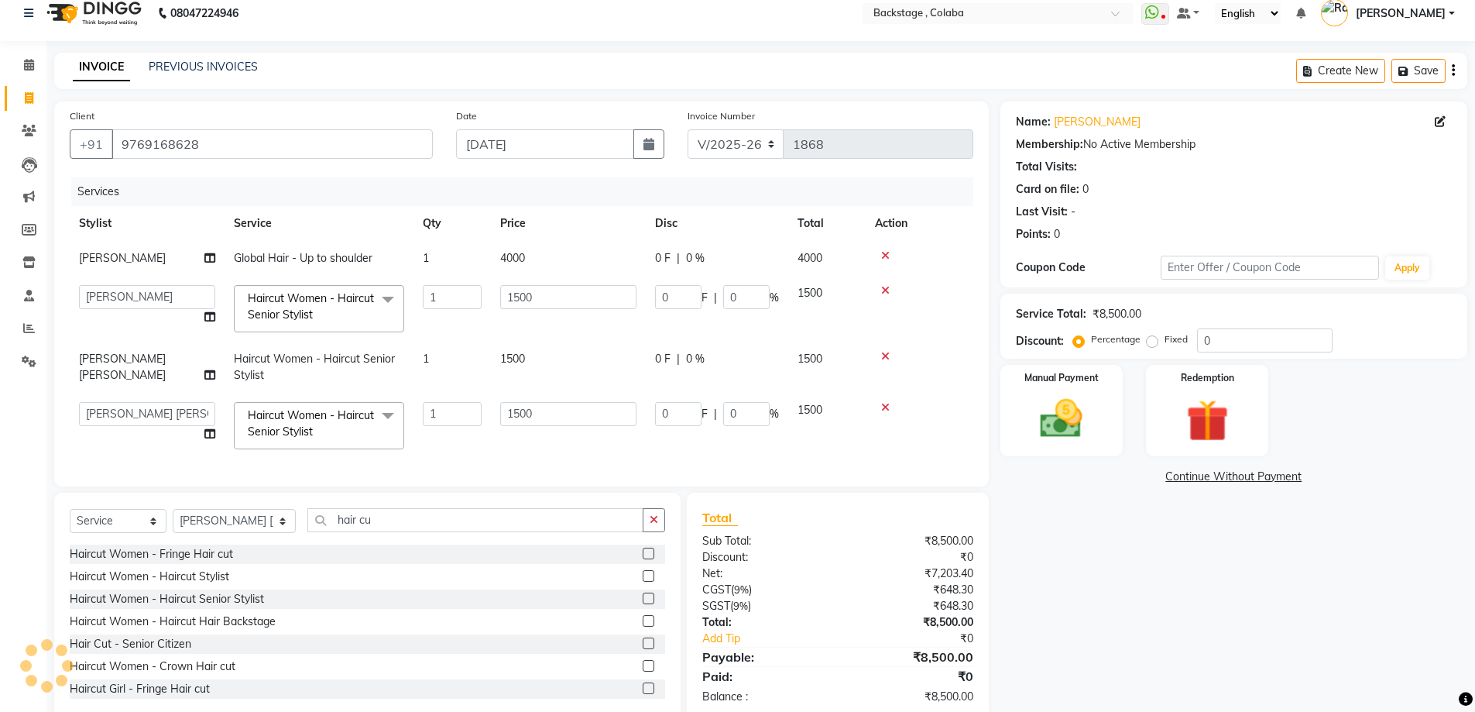
scroll to position [59, 0]
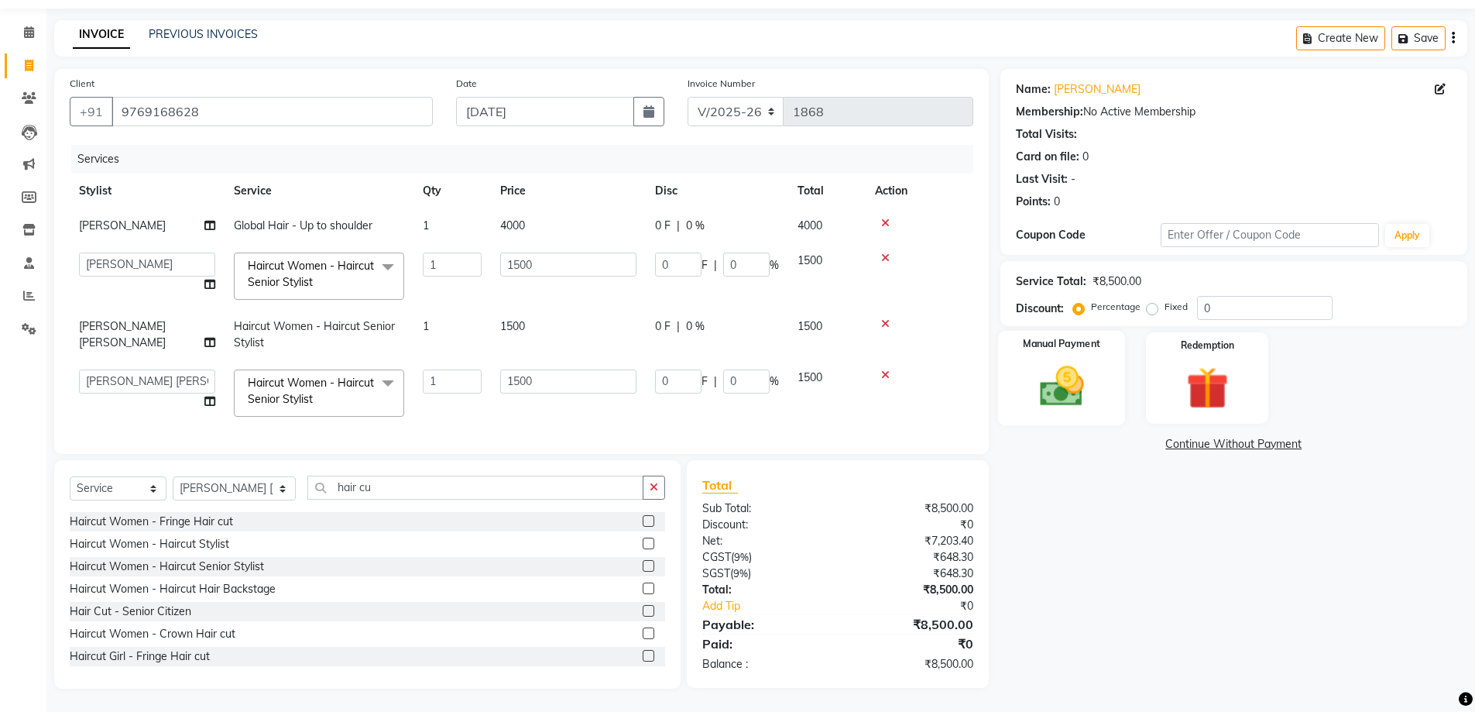
click at [1062, 378] on img at bounding box center [1061, 386] width 71 height 50
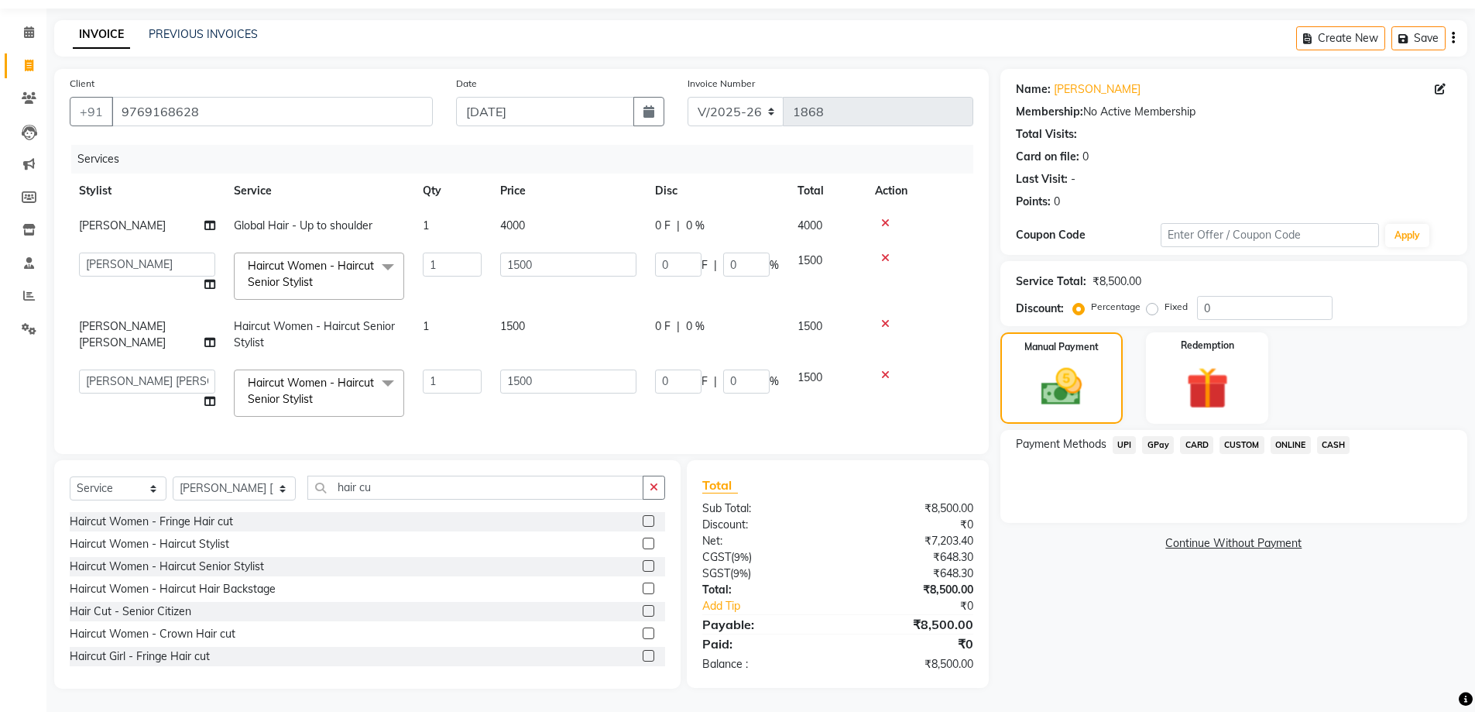
click at [1322, 436] on span "CASH" at bounding box center [1333, 445] width 33 height 18
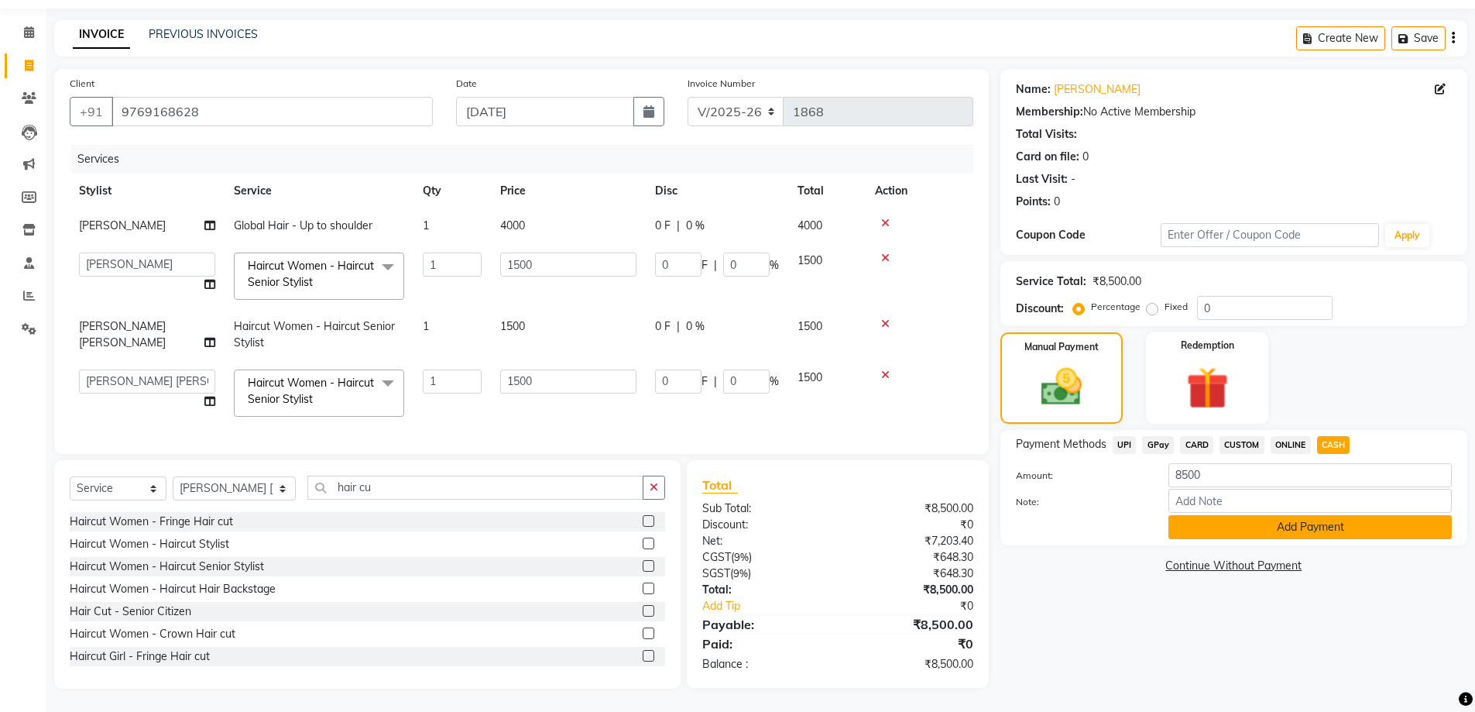
click at [1288, 524] on button "Add Payment" at bounding box center [1310, 527] width 283 height 24
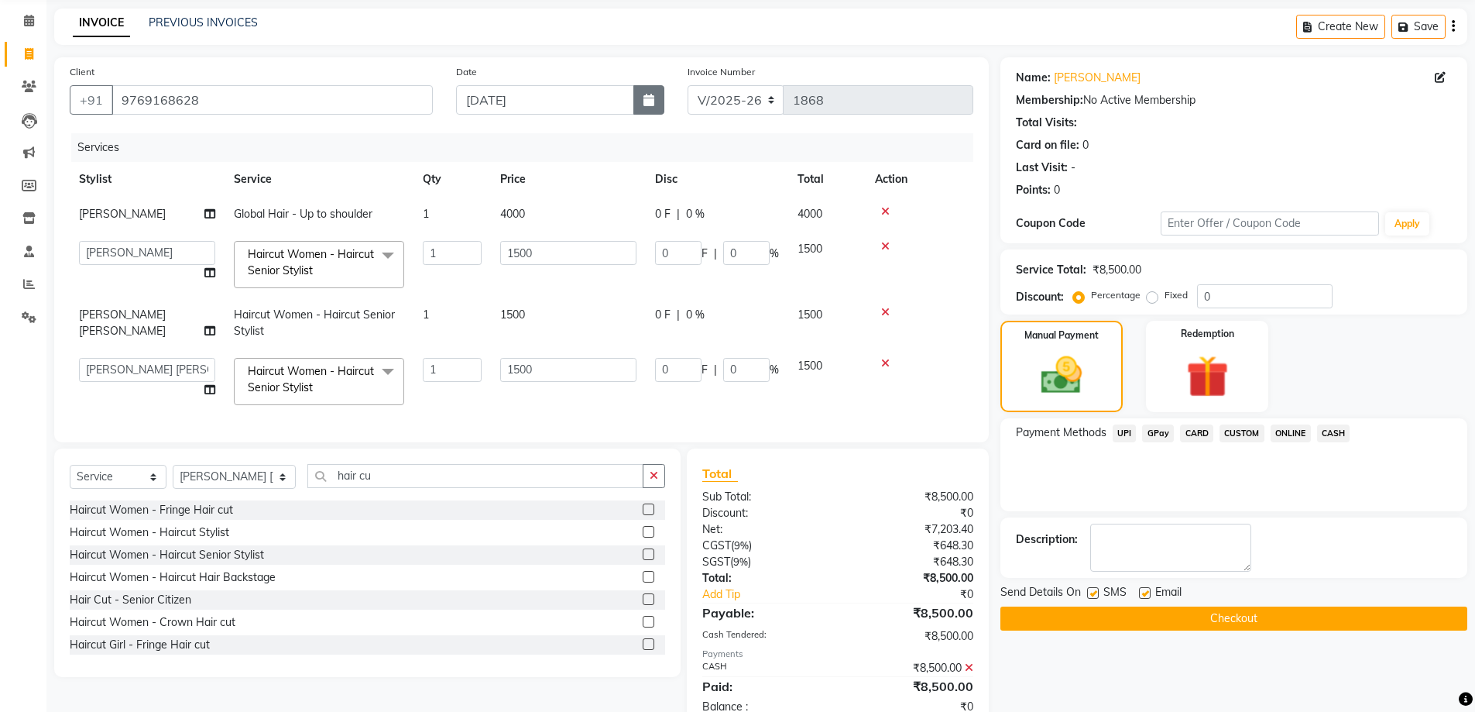
click at [652, 97] on icon "button" at bounding box center [649, 100] width 11 height 12
select select "9"
select select "2025"
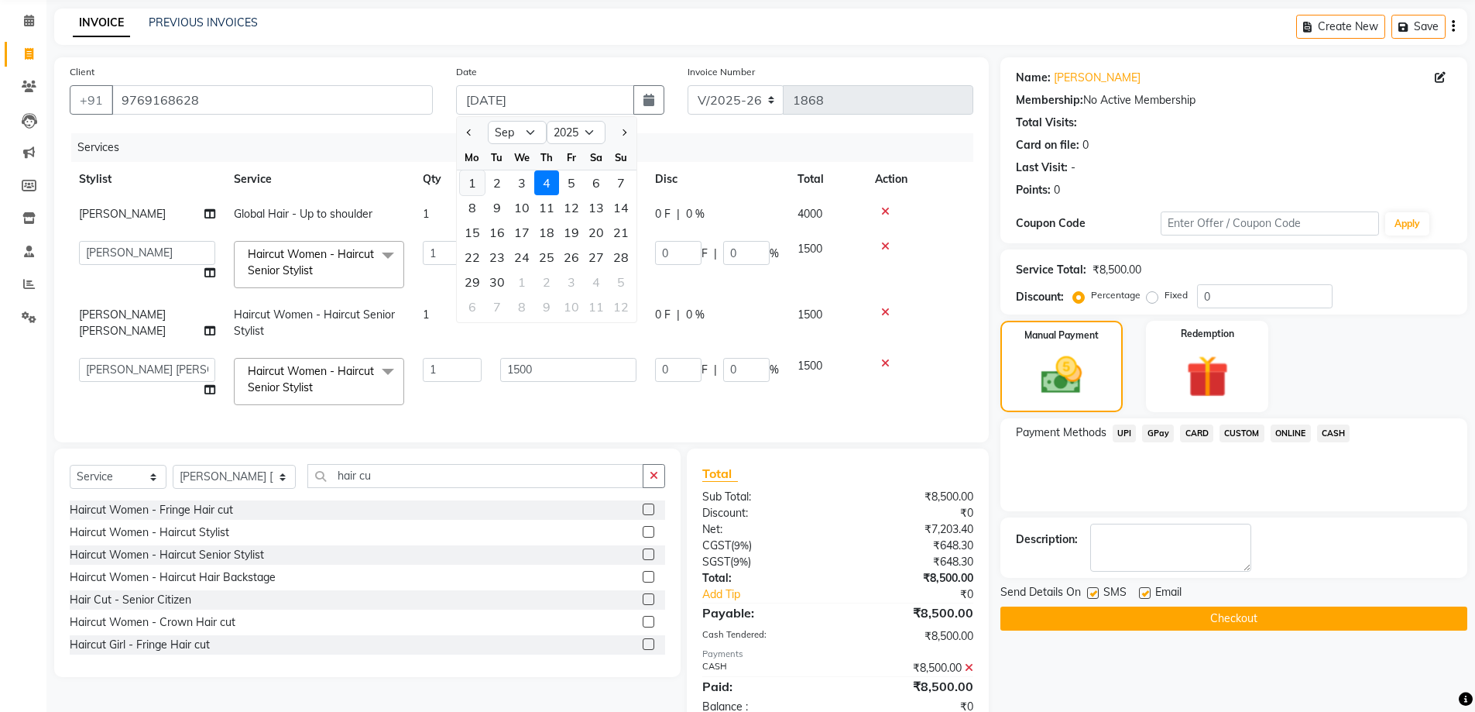
click at [469, 190] on div "1" at bounding box center [472, 182] width 25 height 25
type input "01-09-2025"
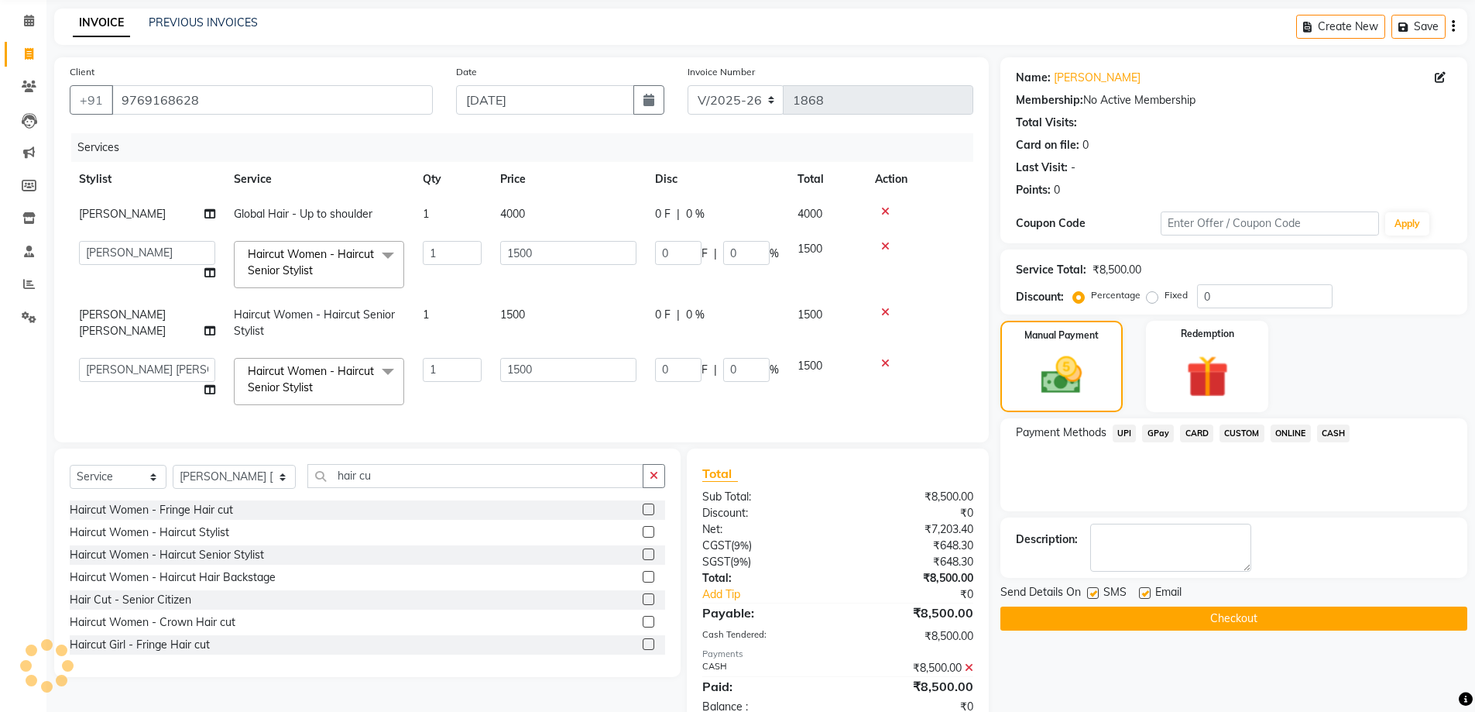
scroll to position [112, 0]
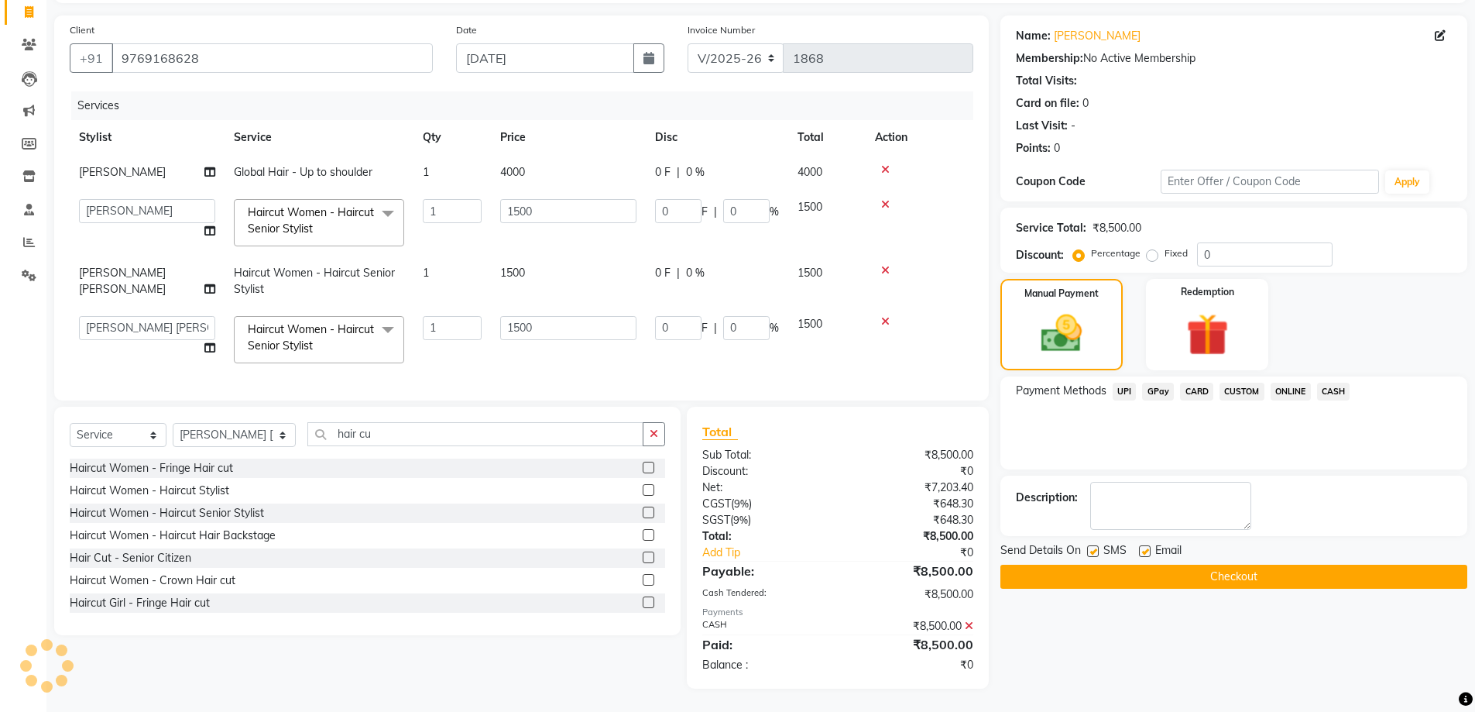
click at [1137, 633] on div "Name: Darshini Membership: No Active Membership Total Visits: Card on file: 0 L…" at bounding box center [1240, 351] width 479 height 673
click at [1158, 565] on button "Checkout" at bounding box center [1234, 577] width 467 height 24
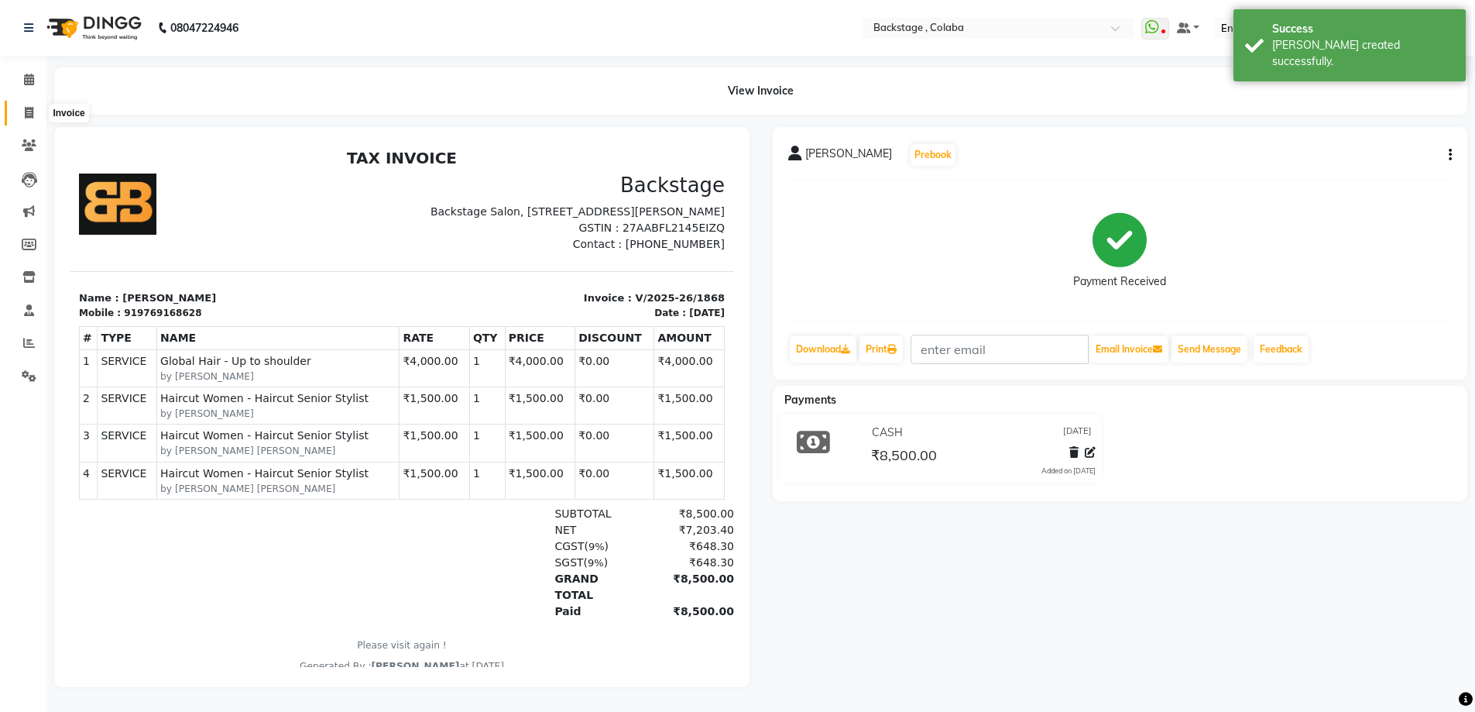
click at [35, 112] on span at bounding box center [28, 114] width 27 height 18
select select "service"
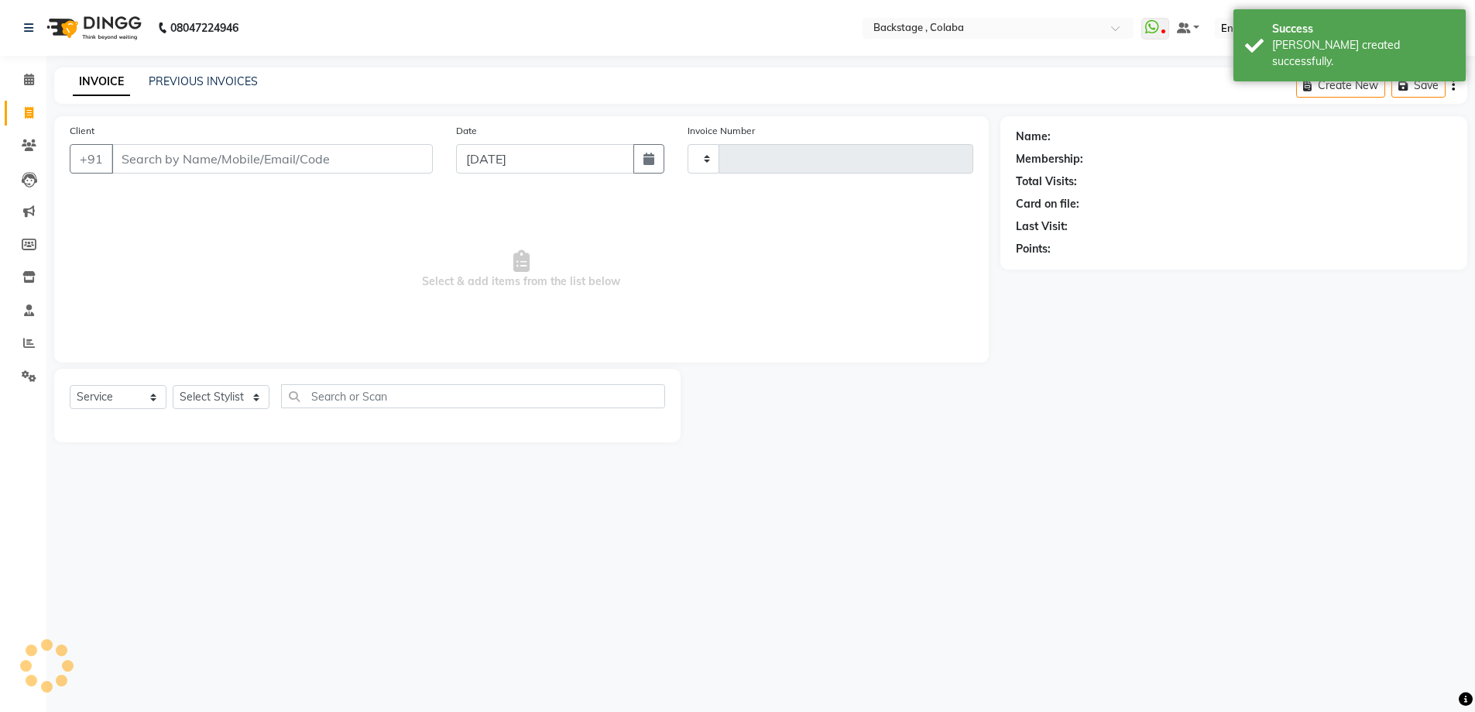
type input "1869"
select select "5451"
click at [213, 81] on link "PREVIOUS INVOICES" at bounding box center [203, 81] width 109 height 14
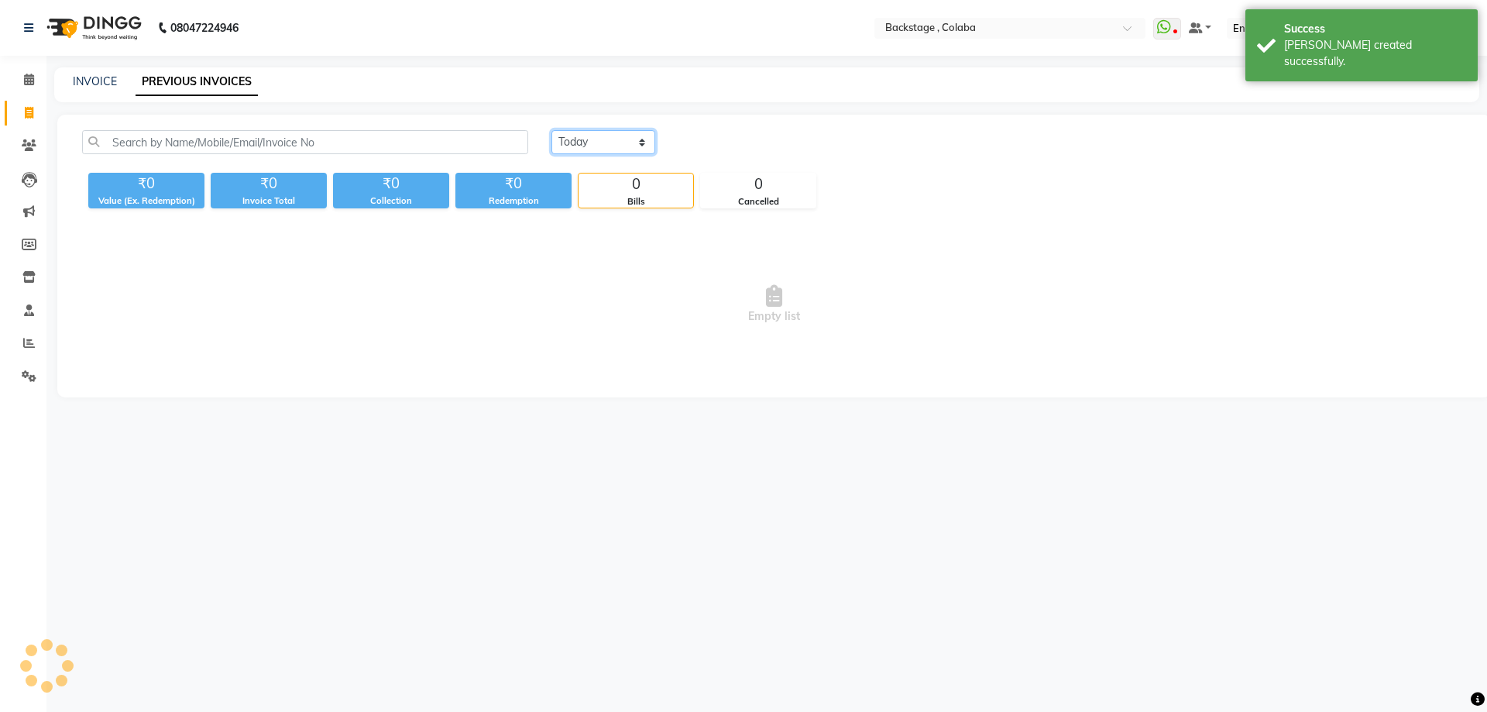
drag, startPoint x: 598, startPoint y: 143, endPoint x: 597, endPoint y: 153, distance: 9.3
click at [598, 145] on select "Today Yesterday Custom Range" at bounding box center [603, 142] width 104 height 24
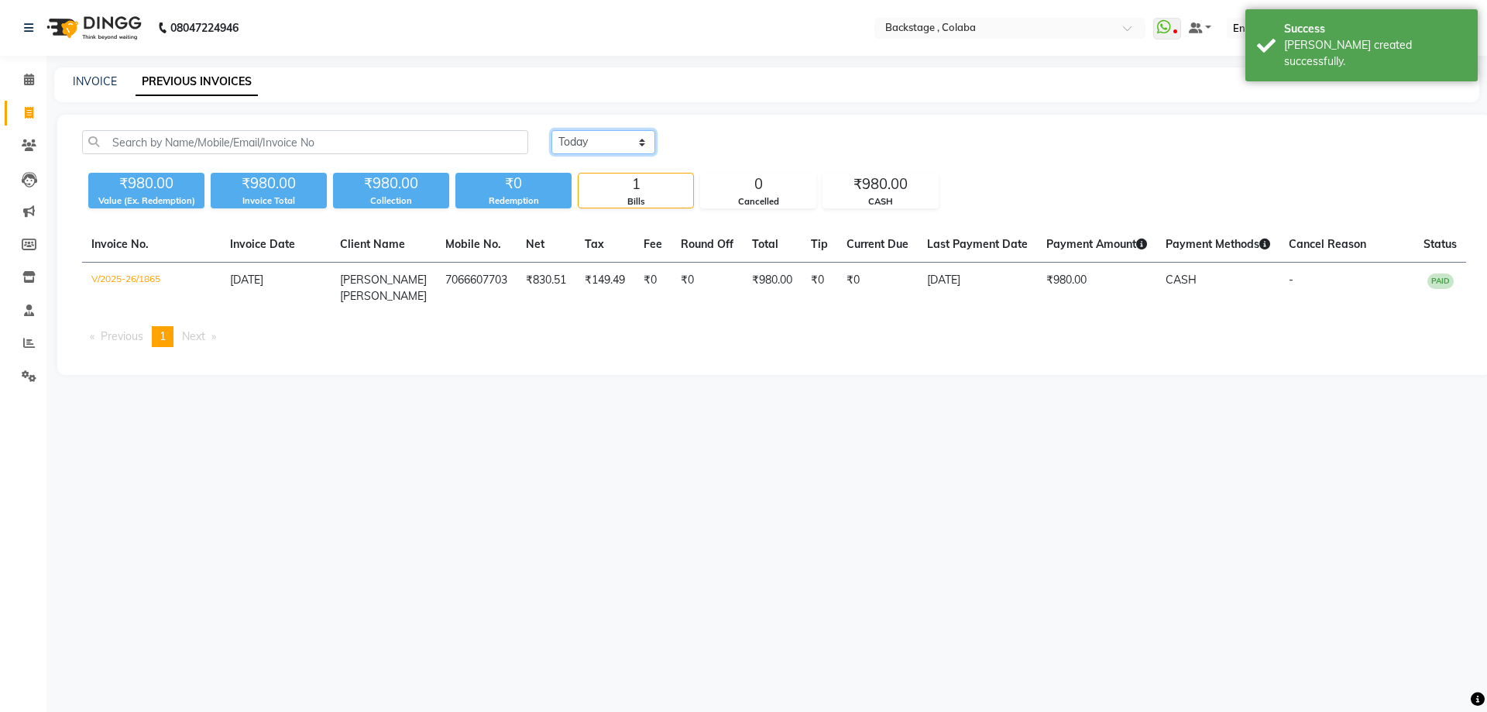
select select "range"
click at [551, 130] on select "Today Yesterday Custom Range" at bounding box center [603, 142] width 104 height 24
drag, startPoint x: 719, startPoint y: 148, endPoint x: 726, endPoint y: 153, distance: 8.8
click at [720, 148] on input "[DATE]" at bounding box center [729, 143] width 108 height 22
select select "9"
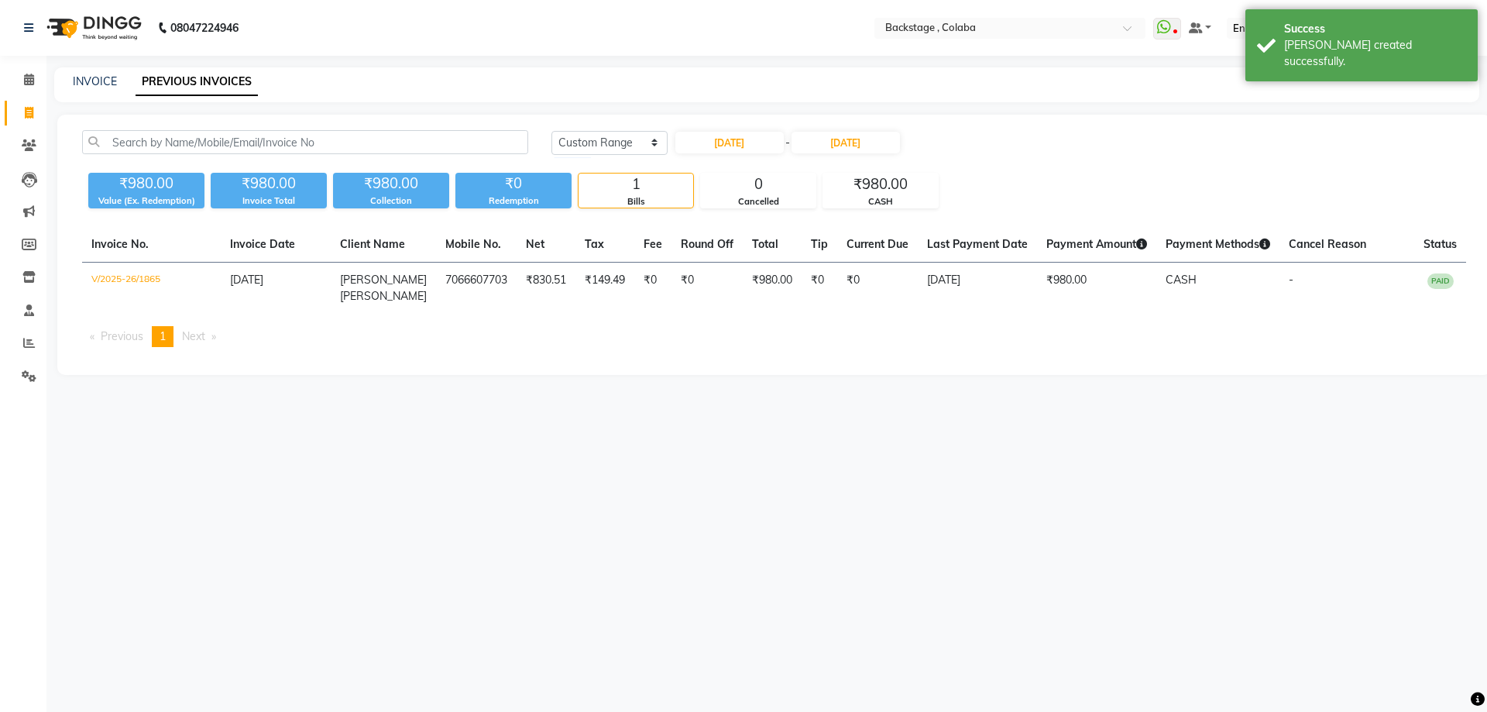
select select "2025"
drag, startPoint x: 689, startPoint y: 221, endPoint x: 701, endPoint y: 218, distance: 11.8
click at [690, 221] on div "1" at bounding box center [691, 221] width 25 height 25
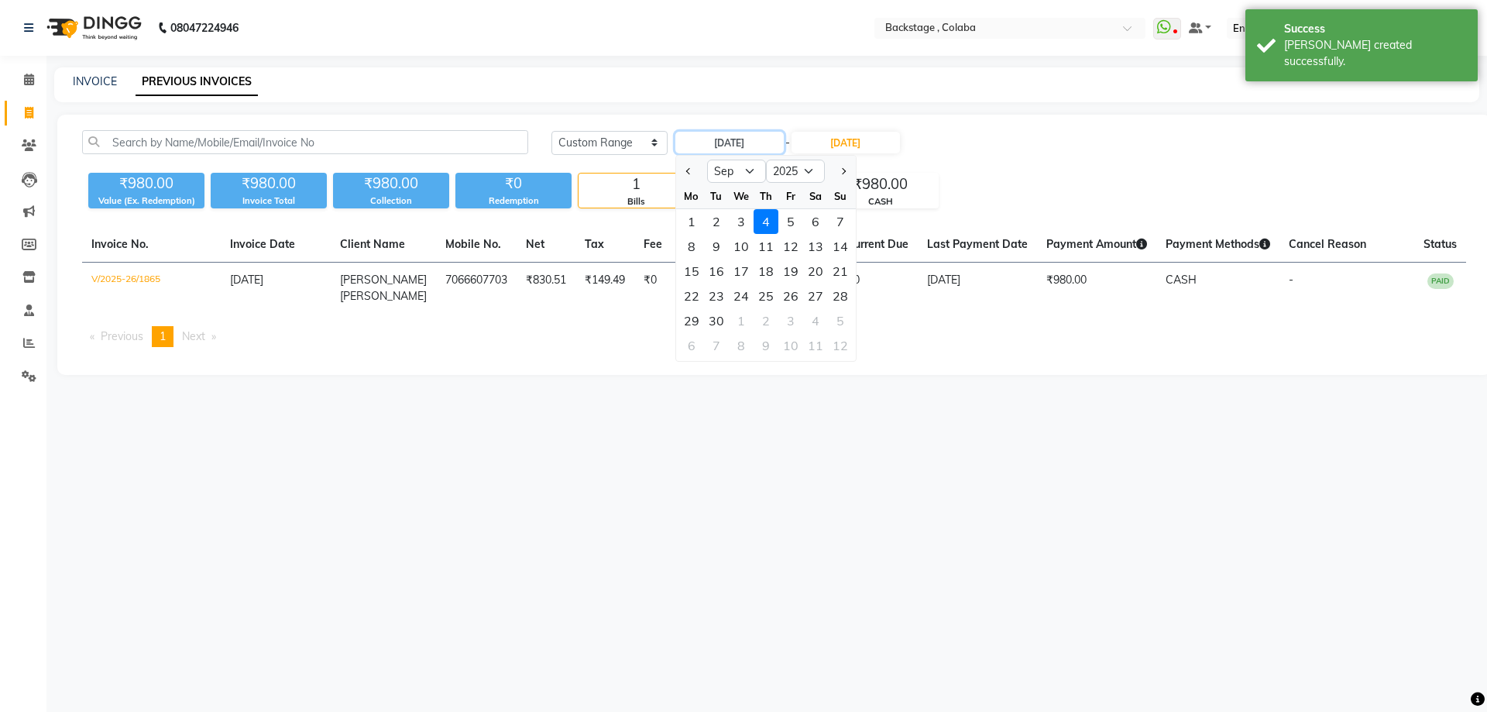
type input "01-09-2025"
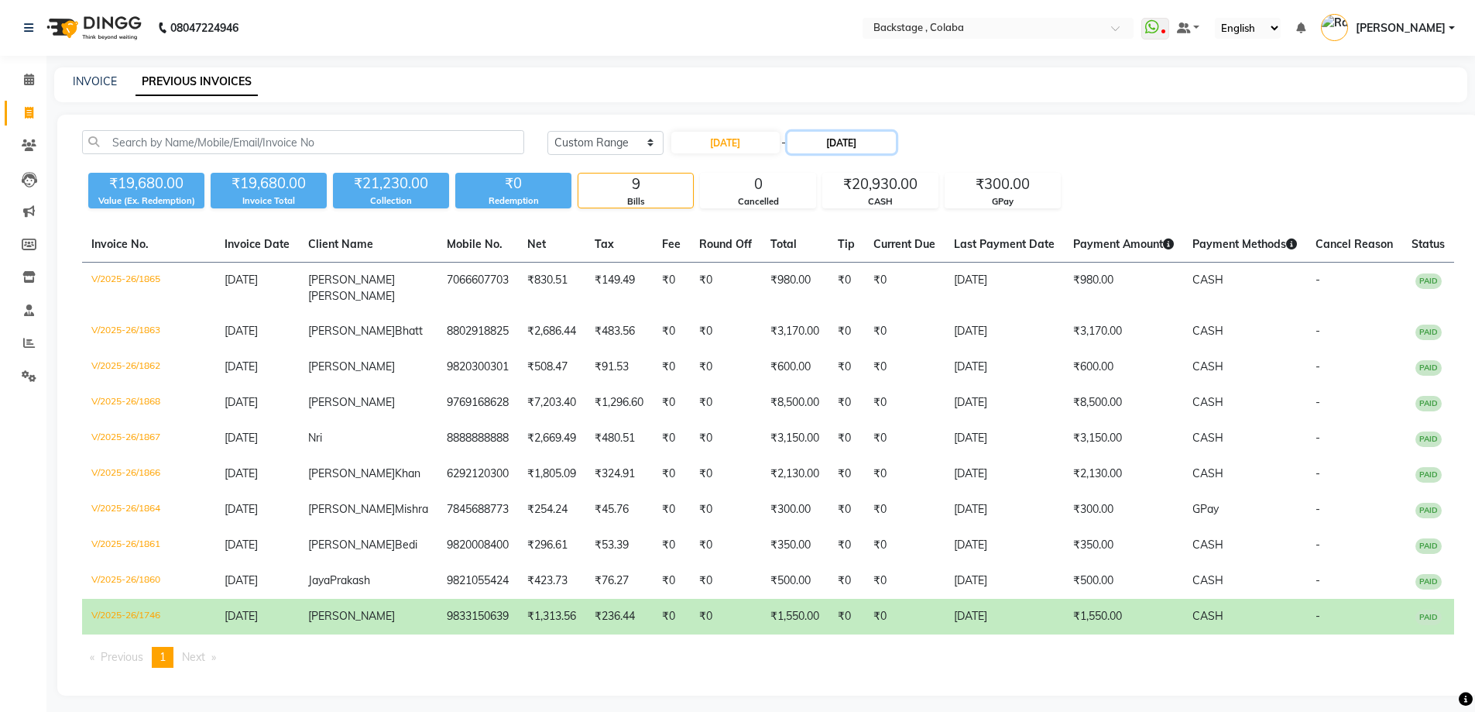
click at [850, 144] on input "[DATE]" at bounding box center [842, 143] width 108 height 22
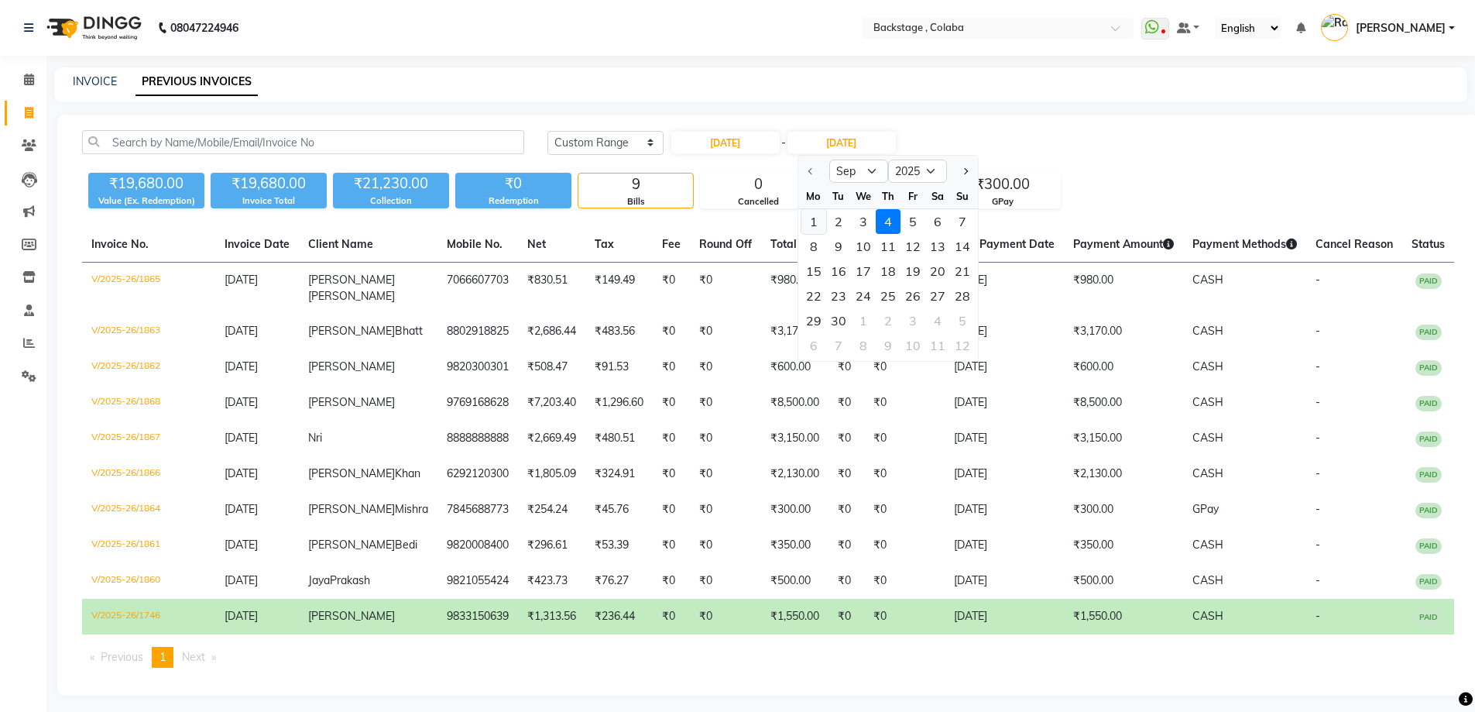
click at [806, 218] on div "1" at bounding box center [814, 221] width 25 height 25
type input "01-09-2025"
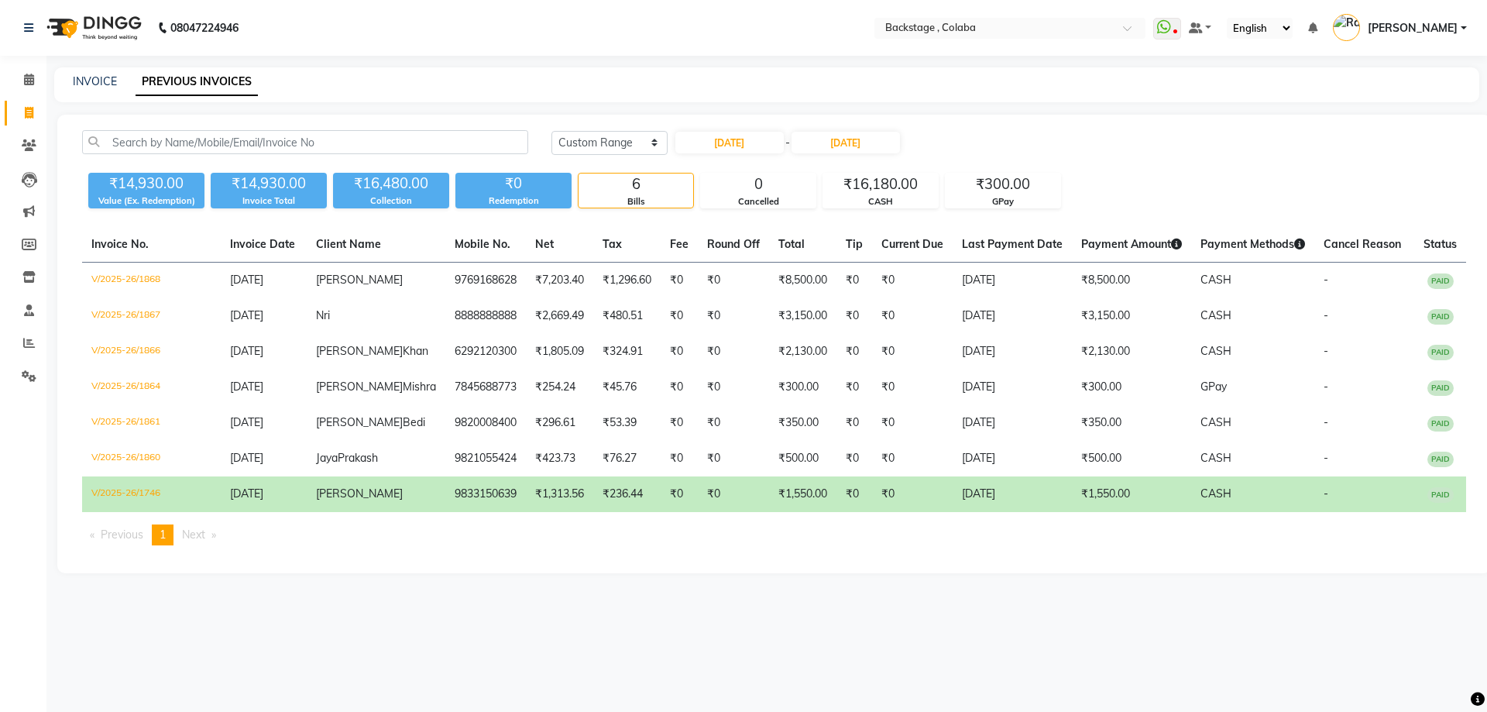
click at [956, 135] on div "Today Yesterday Custom Range 01-09-2025 - 01-09-2025" at bounding box center [1008, 142] width 915 height 25
click at [884, 200] on div "CASH" at bounding box center [880, 201] width 115 height 13
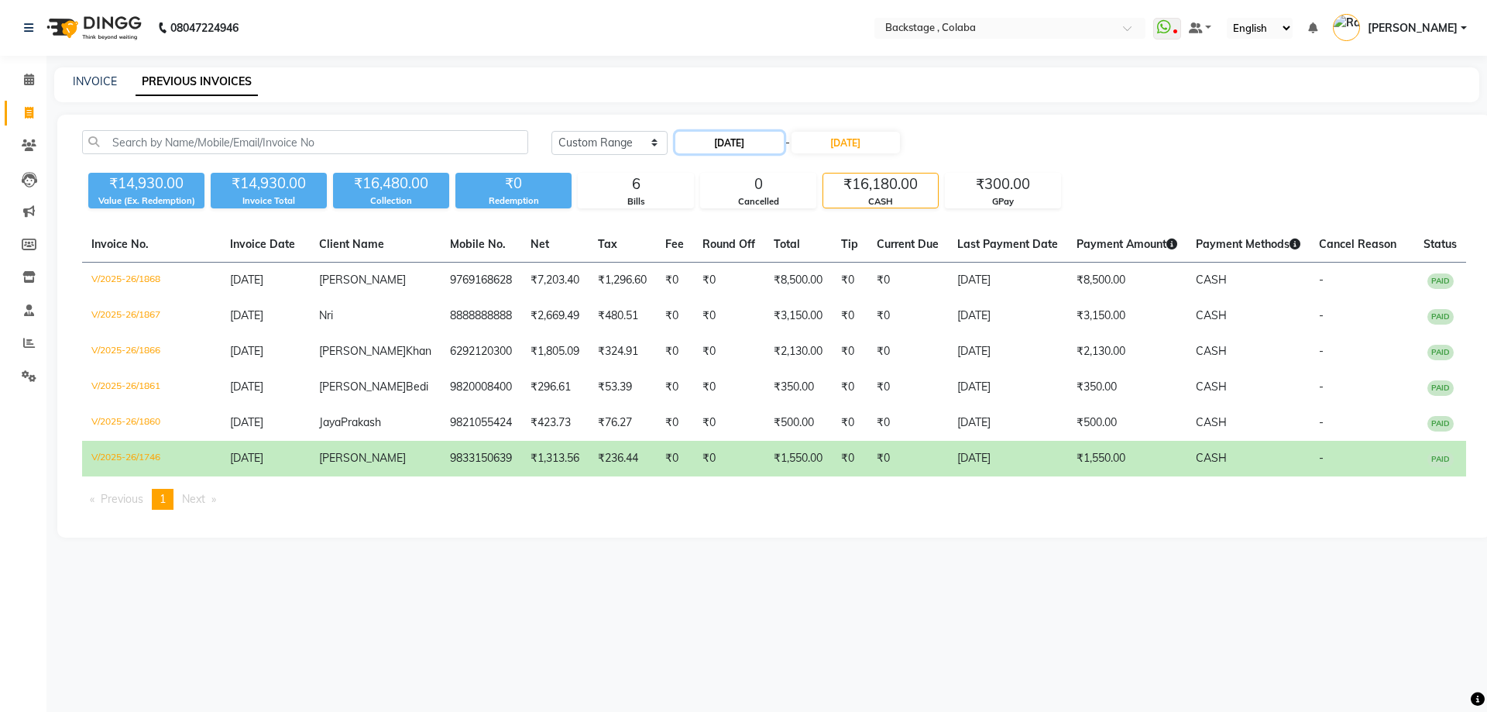
click at [713, 139] on input "01-09-2025" at bounding box center [729, 143] width 108 height 22
select select "9"
select select "2025"
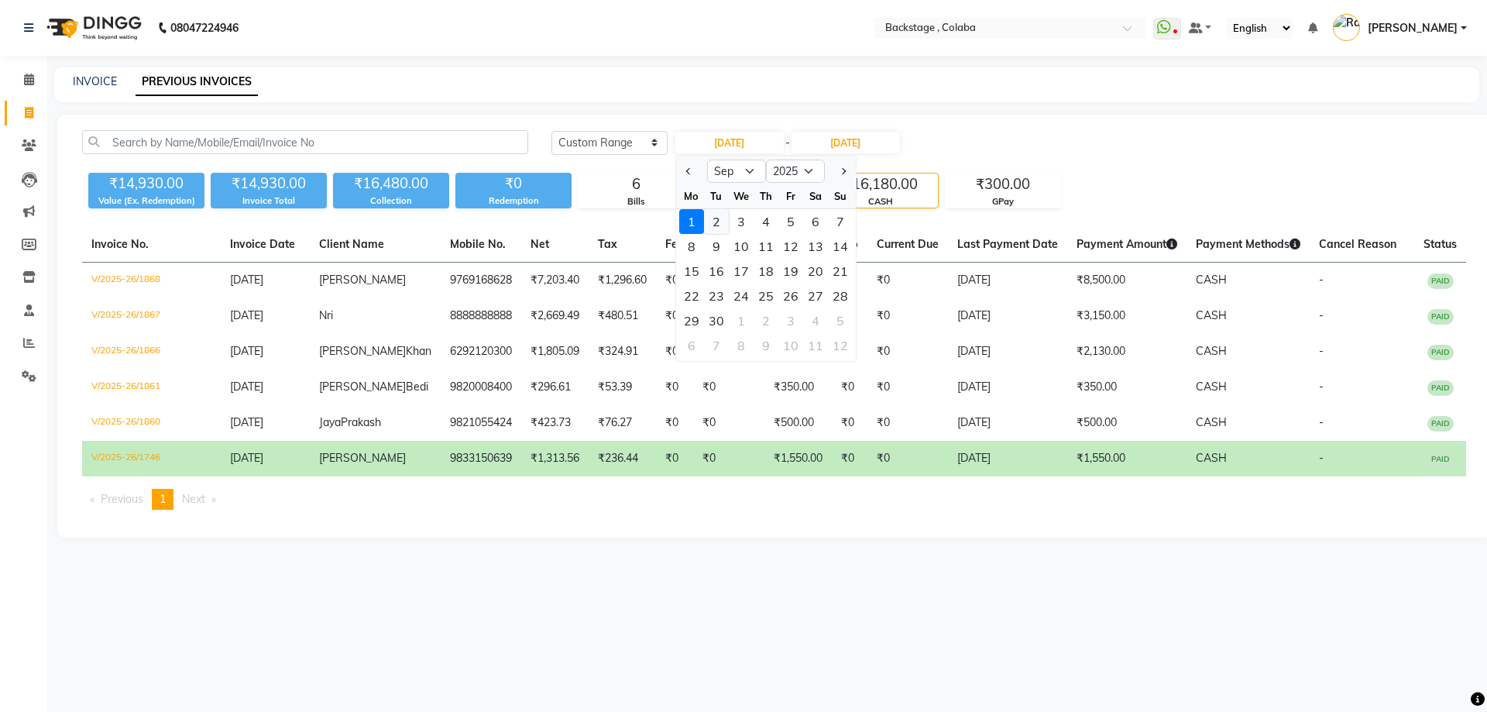
click at [715, 228] on div "2" at bounding box center [716, 221] width 25 height 25
type input "02-09-2025"
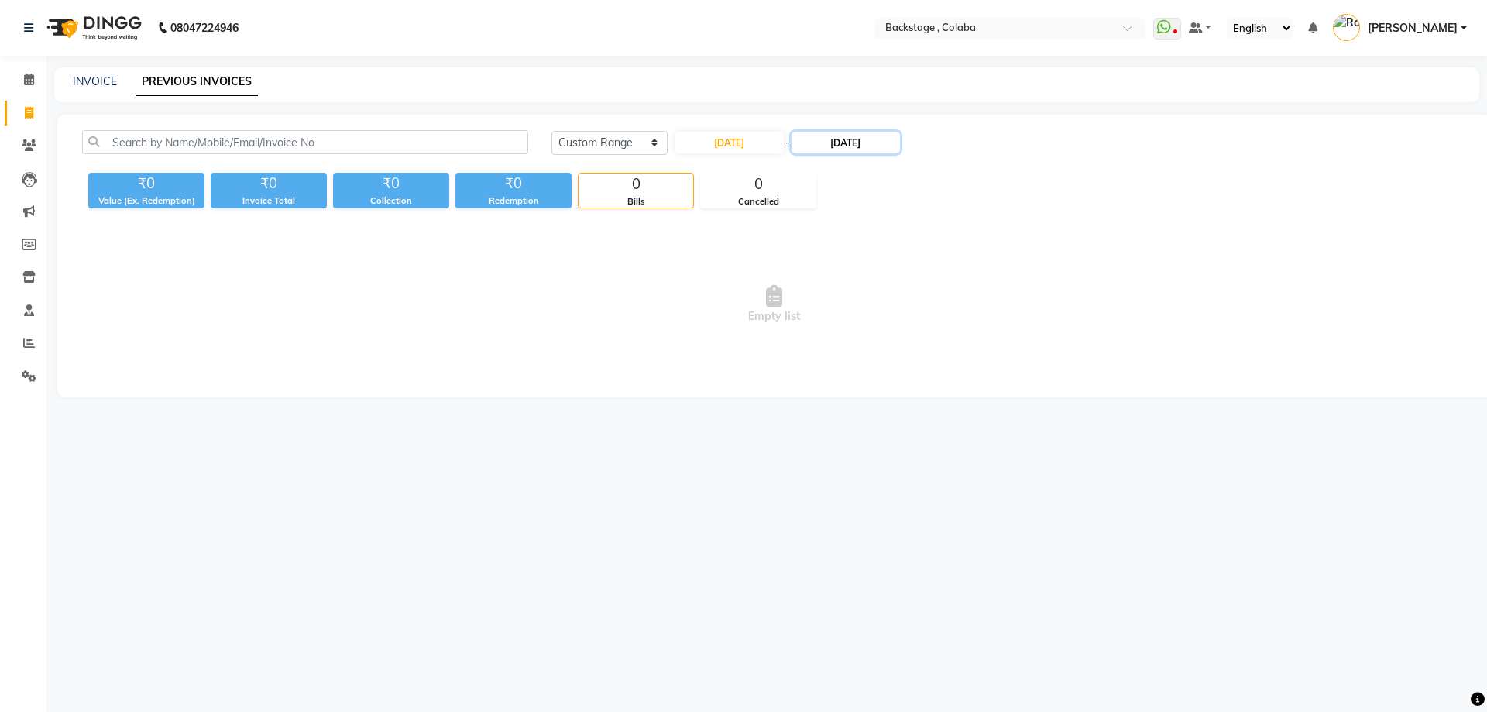
click at [837, 133] on input "01-09-2025" at bounding box center [845, 143] width 108 height 22
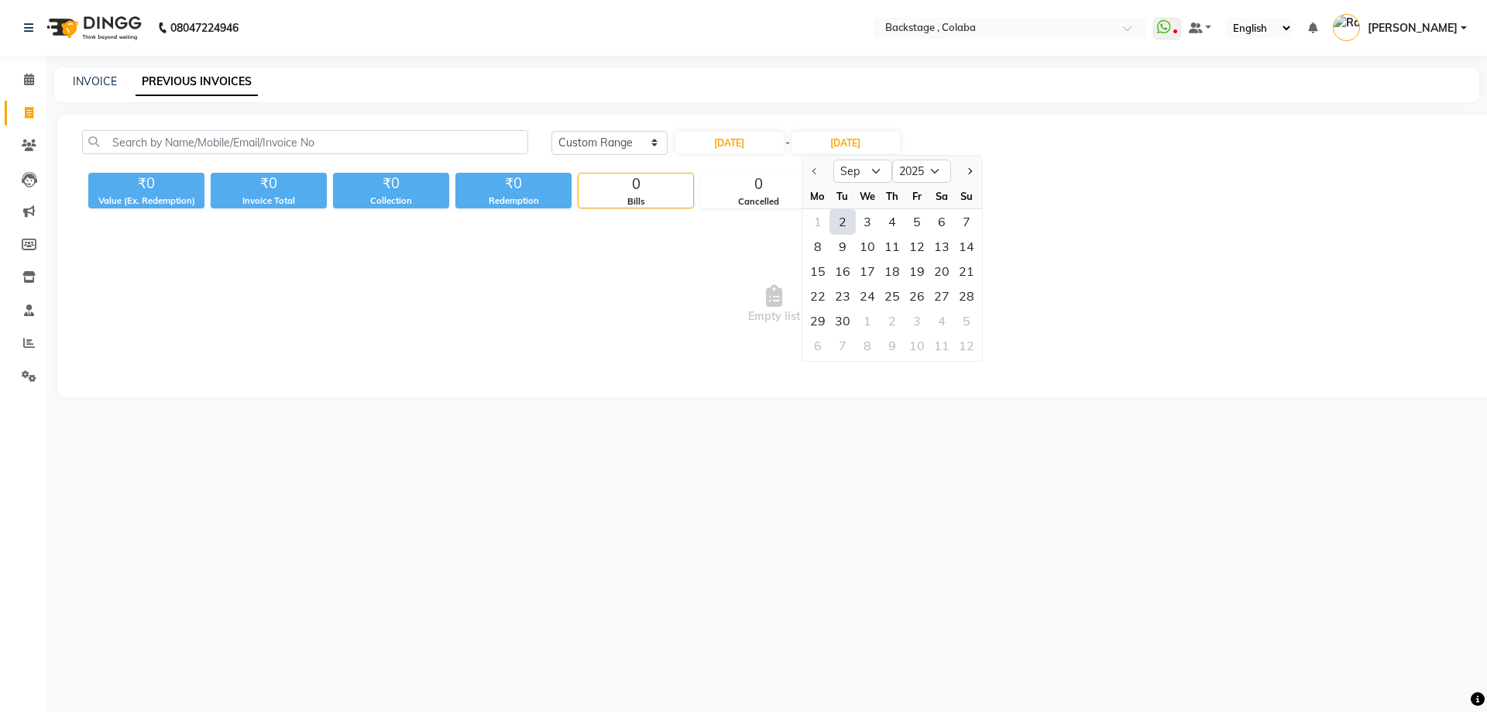
click at [846, 220] on div "2" at bounding box center [842, 221] width 25 height 25
type input "02-09-2025"
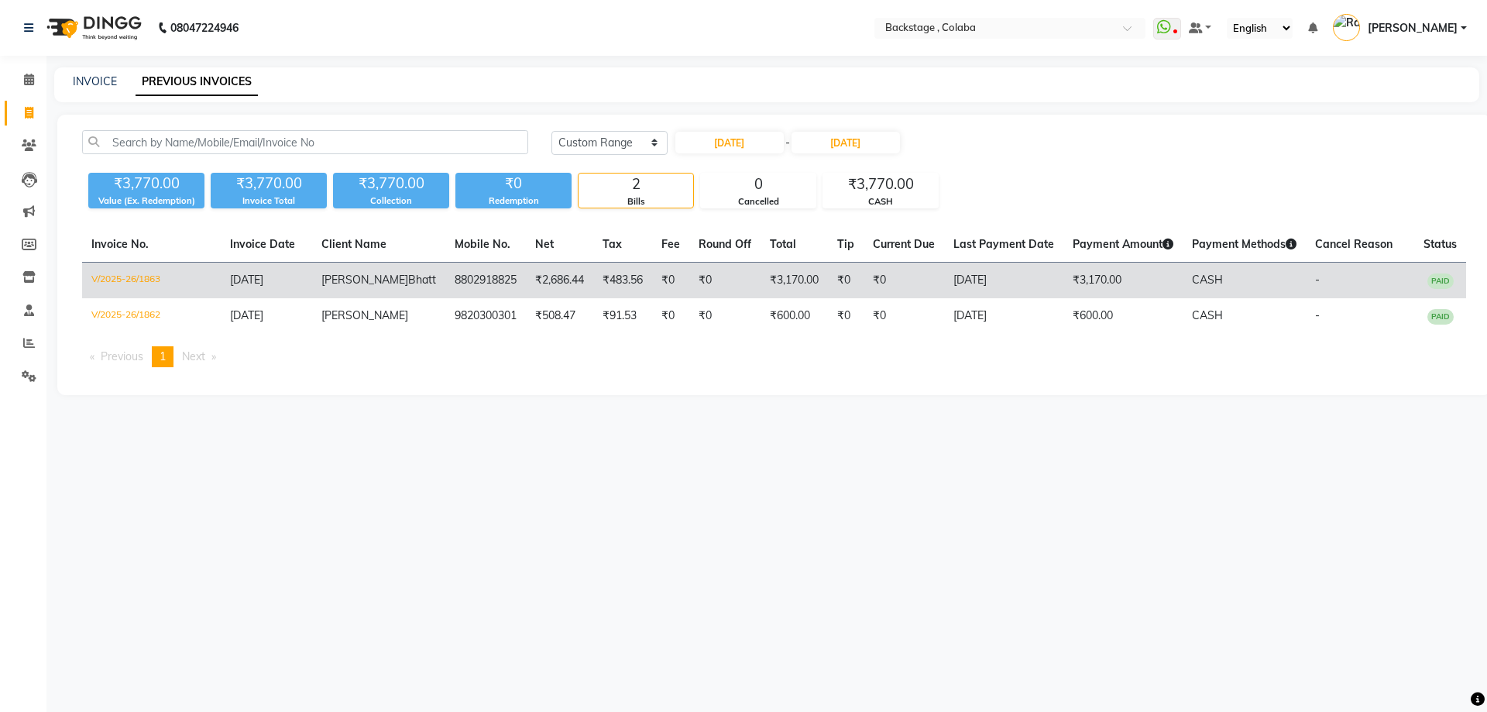
click at [863, 279] on td "₹0" at bounding box center [903, 281] width 81 height 36
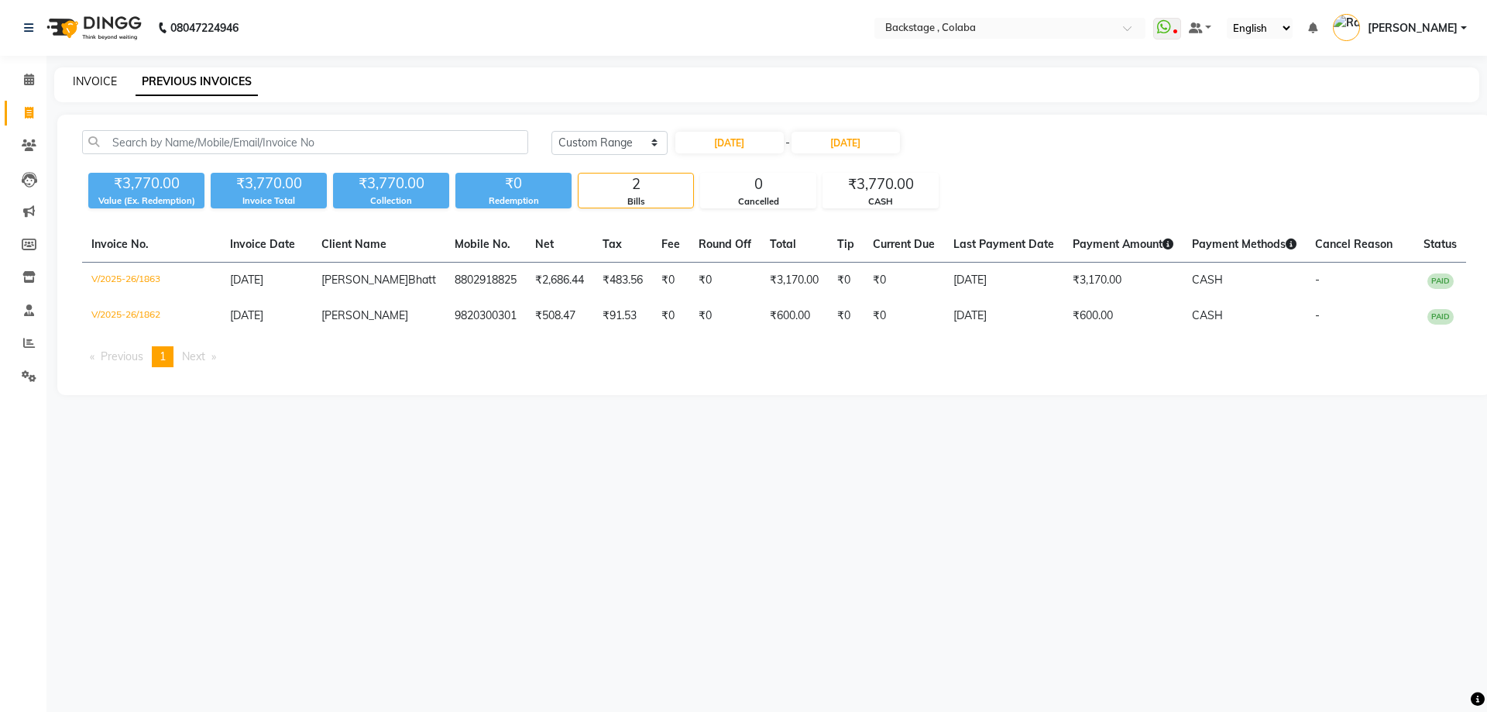
click at [83, 82] on link "INVOICE" at bounding box center [95, 81] width 44 height 14
select select "service"
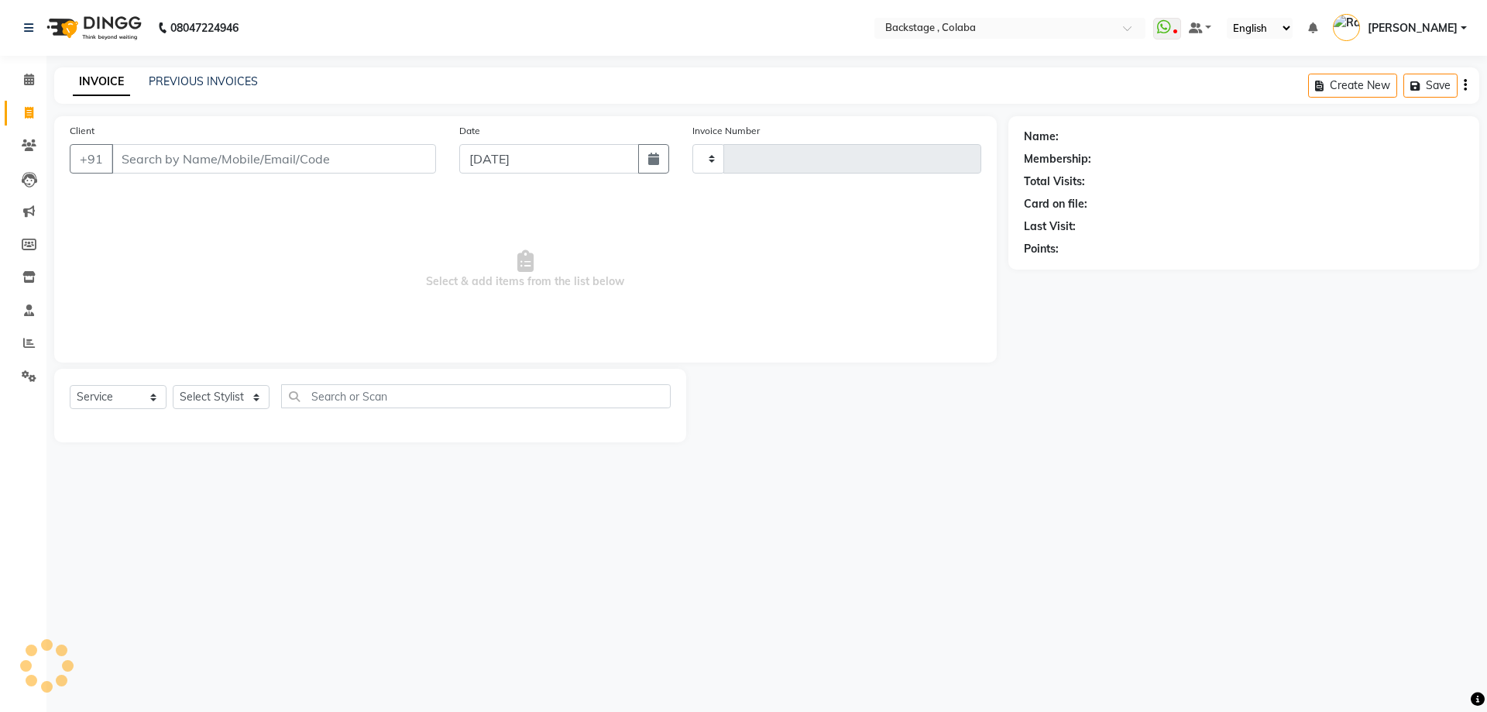
drag, startPoint x: 661, startPoint y: 166, endPoint x: 647, endPoint y: 178, distance: 18.6
click at [658, 166] on button "button" at bounding box center [653, 158] width 31 height 29
select select "9"
select select "2025"
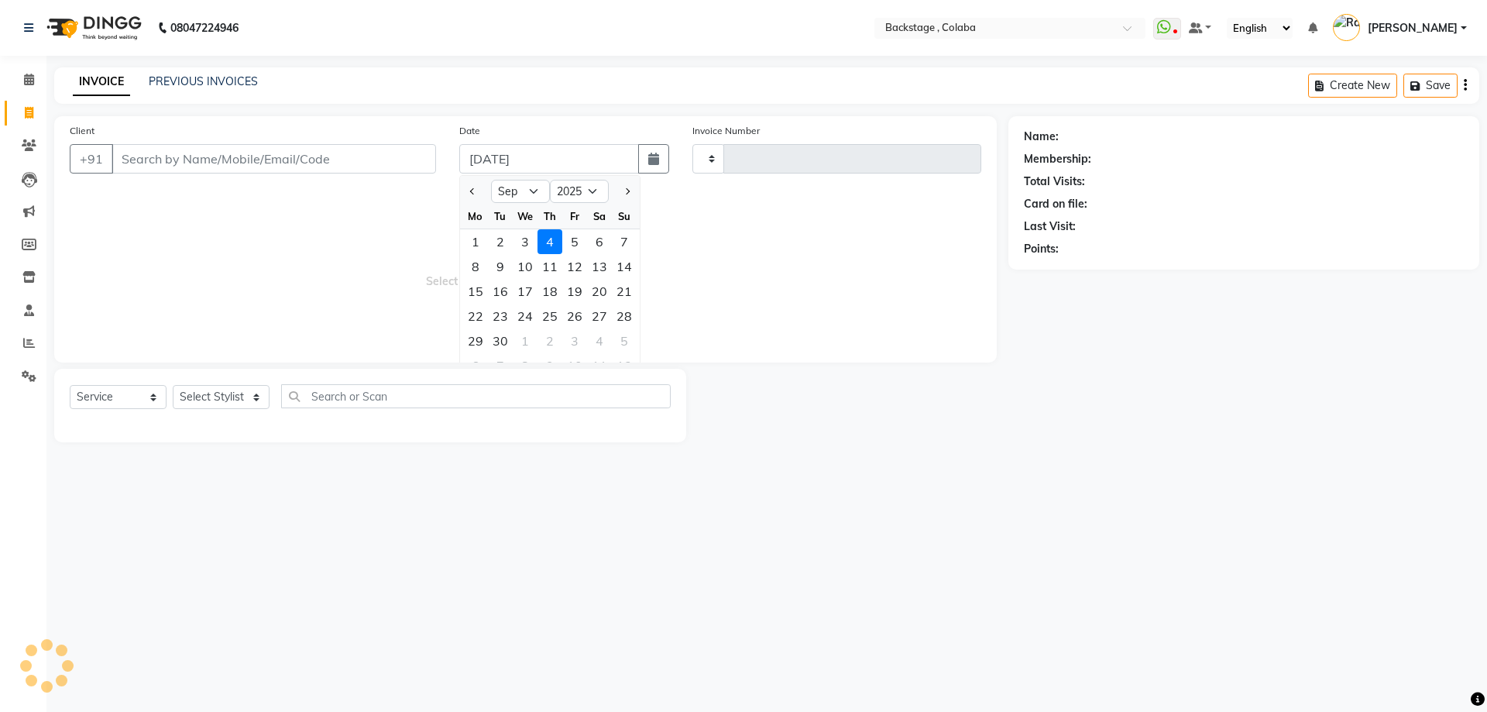
type input "1869"
select select "5451"
click at [508, 245] on div "2" at bounding box center [500, 241] width 25 height 25
type input "02-09-2025"
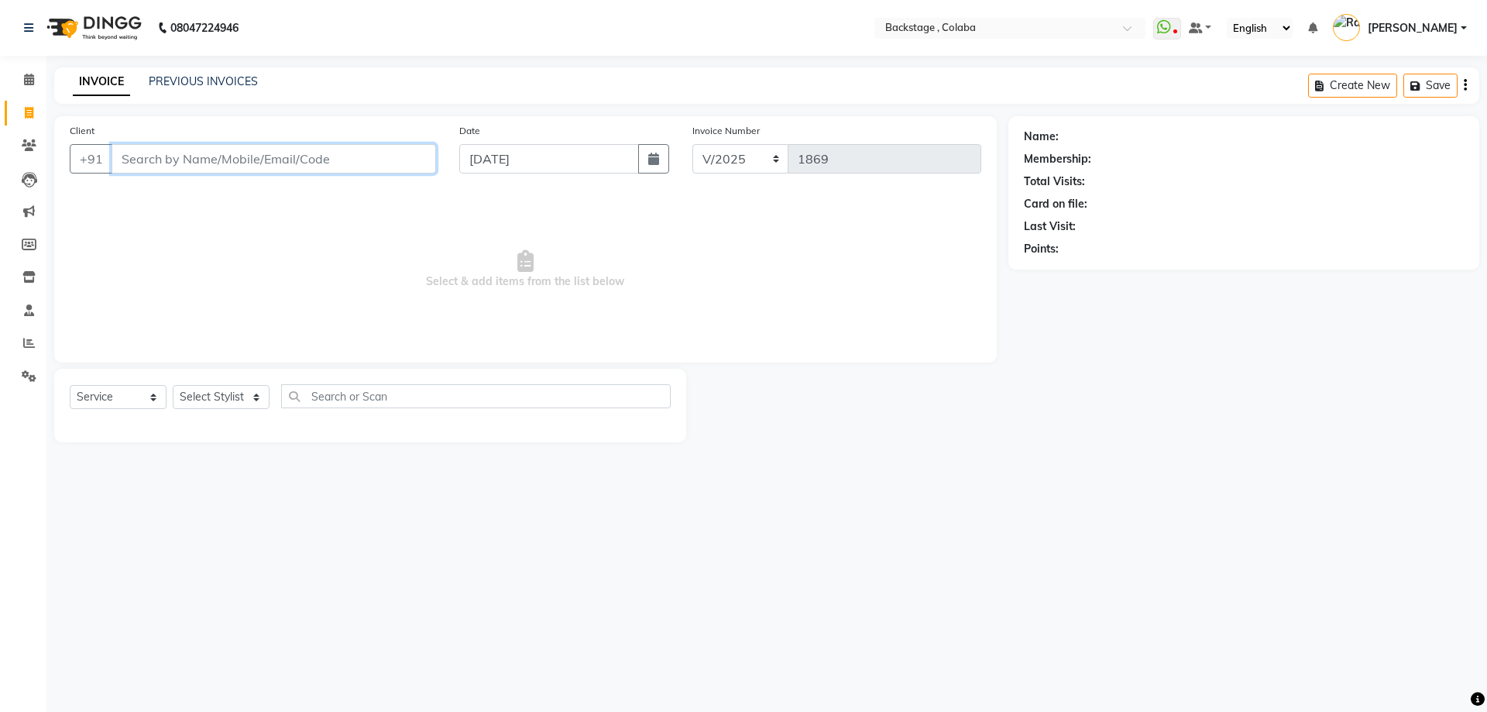
click at [334, 163] on input "Client" at bounding box center [274, 158] width 324 height 29
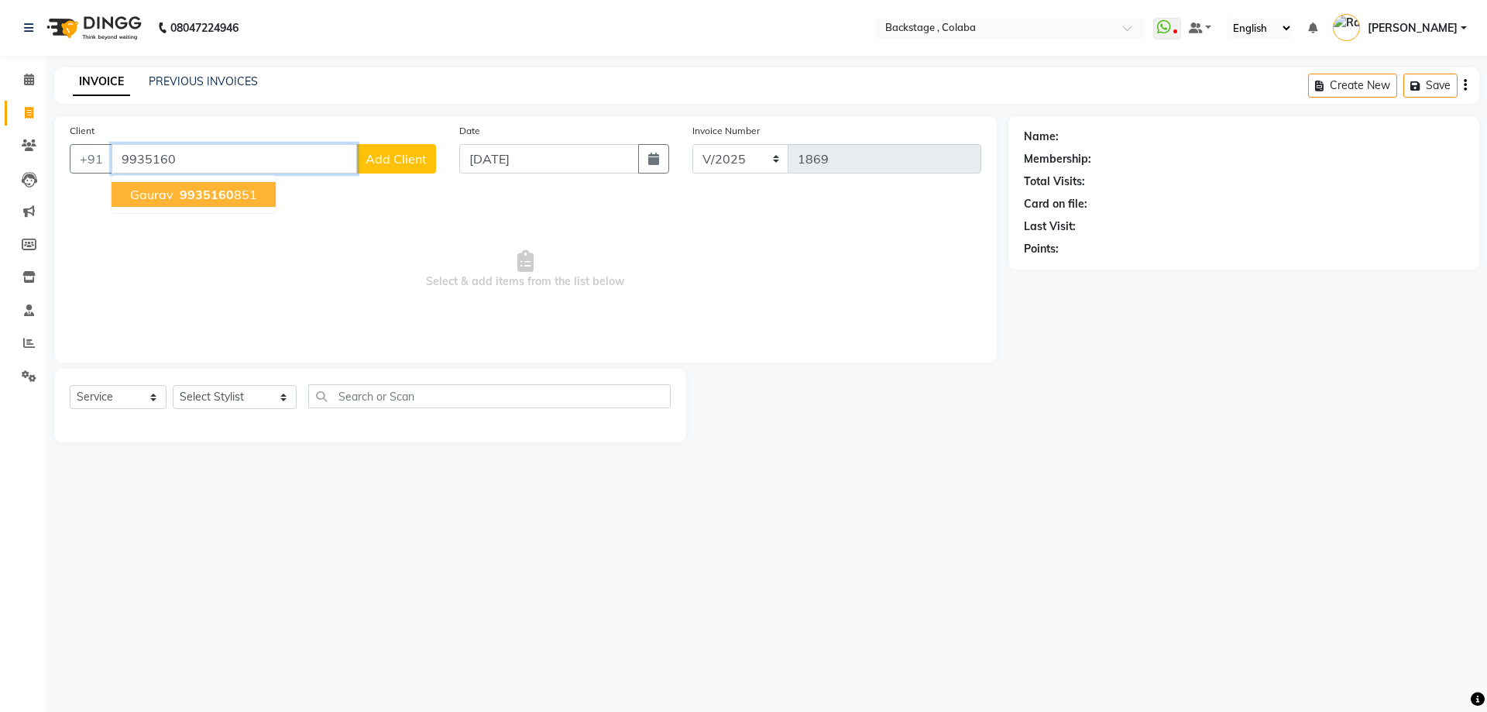
click at [211, 198] on span "9935160" at bounding box center [207, 194] width 54 height 15
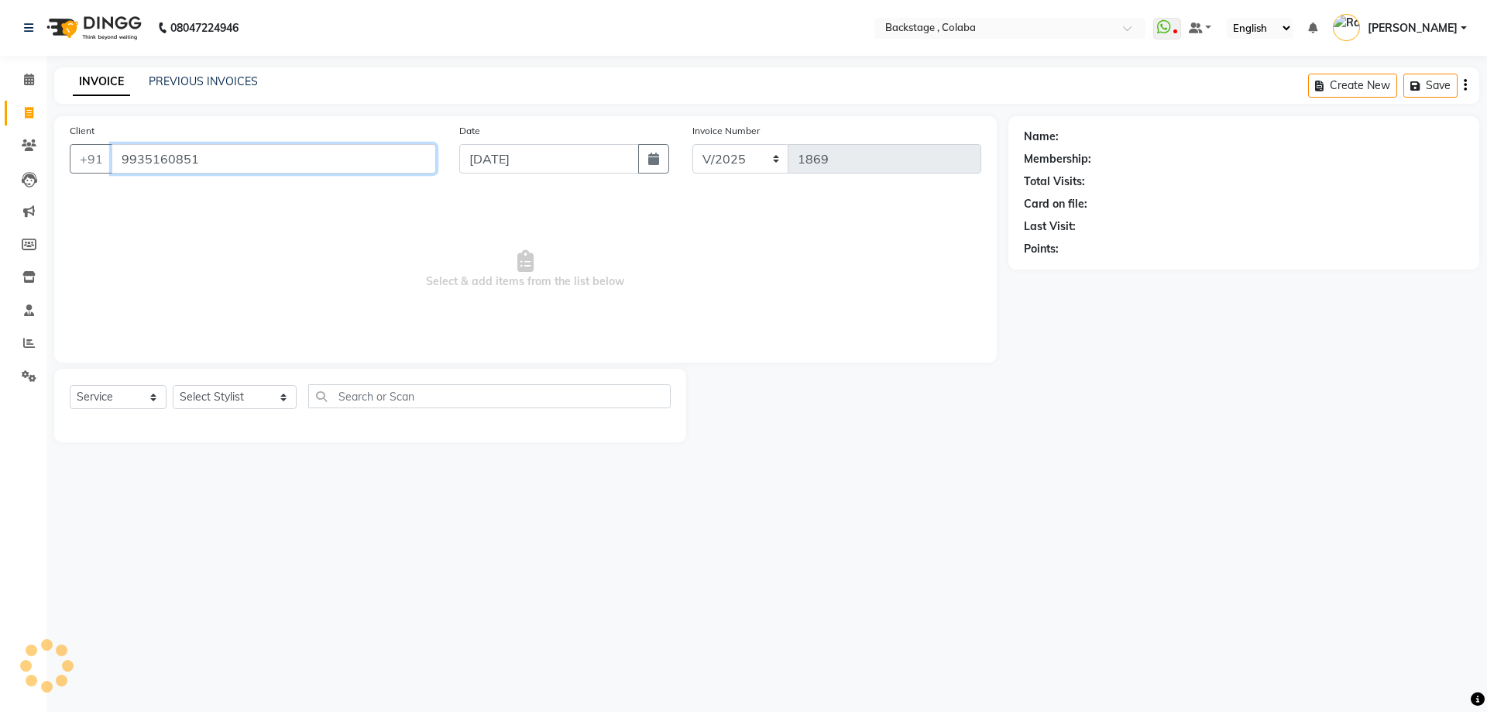
type input "9935160851"
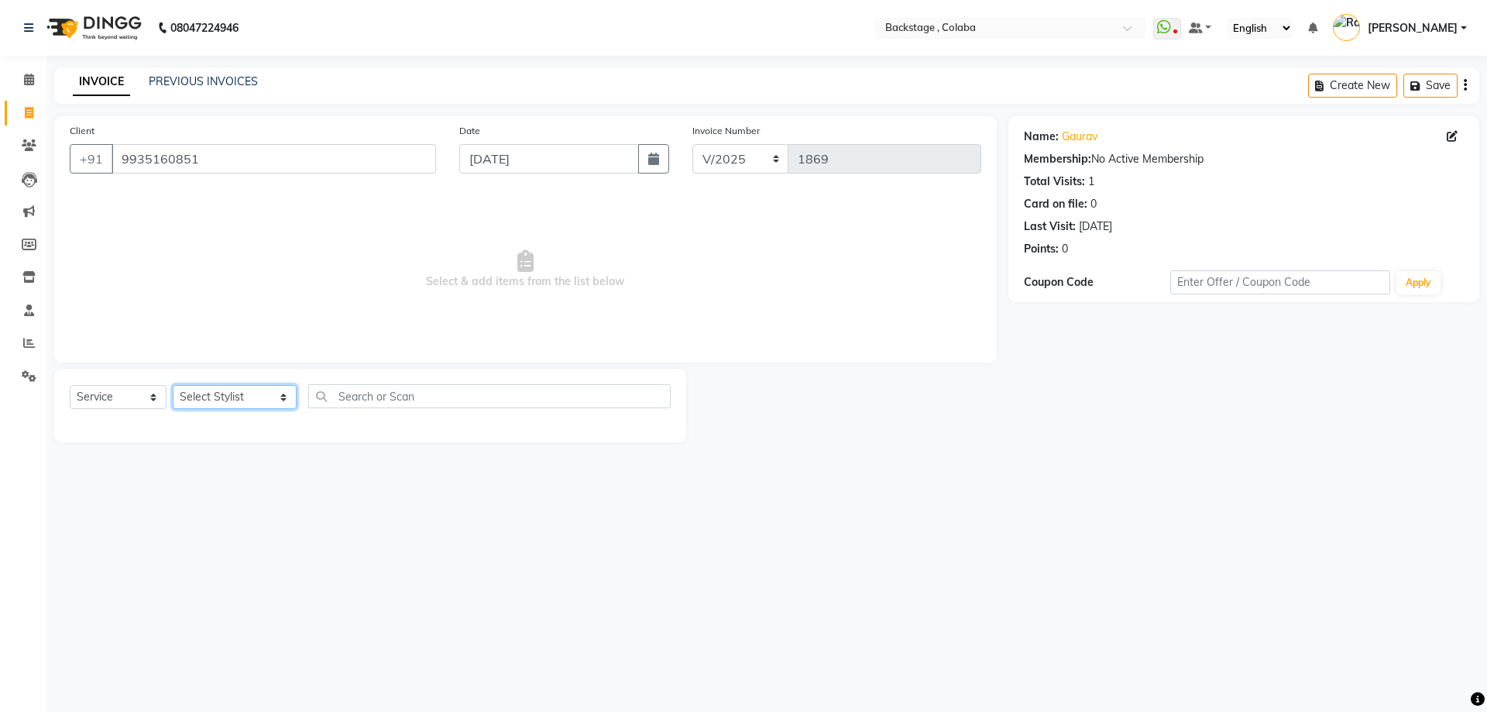
drag, startPoint x: 215, startPoint y: 393, endPoint x: 211, endPoint y: 407, distance: 13.5
click at [215, 393] on select "Select Stylist Backstage Bharti Nitesh Gohar Jayesh Anil Karekar Kalavati Sharm…" at bounding box center [235, 397] width 124 height 24
select select "83246"
click at [173, 385] on select "Select Stylist Backstage Bharti Nitesh Gohar Jayesh Anil Karekar Kalavati Sharm…" at bounding box center [235, 397] width 124 height 24
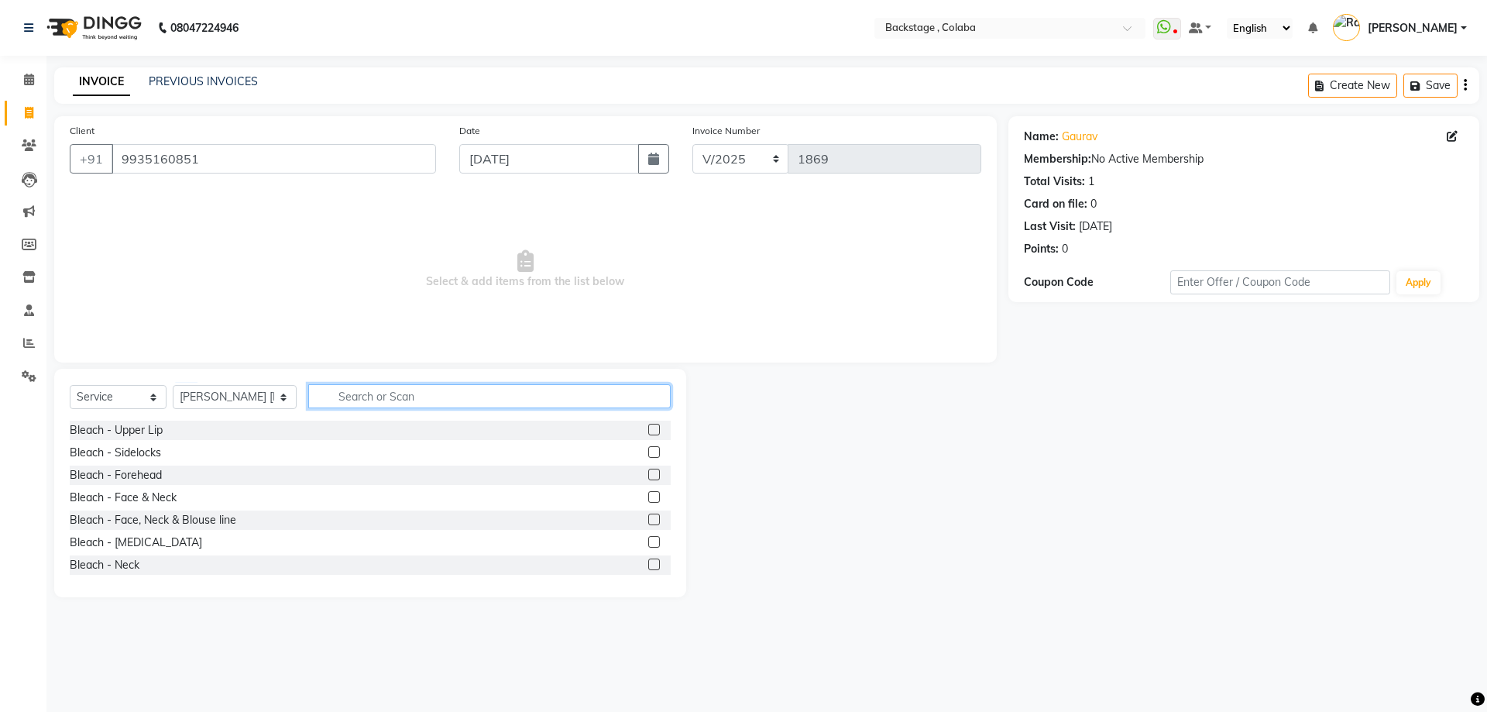
click at [407, 405] on input "text" at bounding box center [489, 396] width 362 height 24
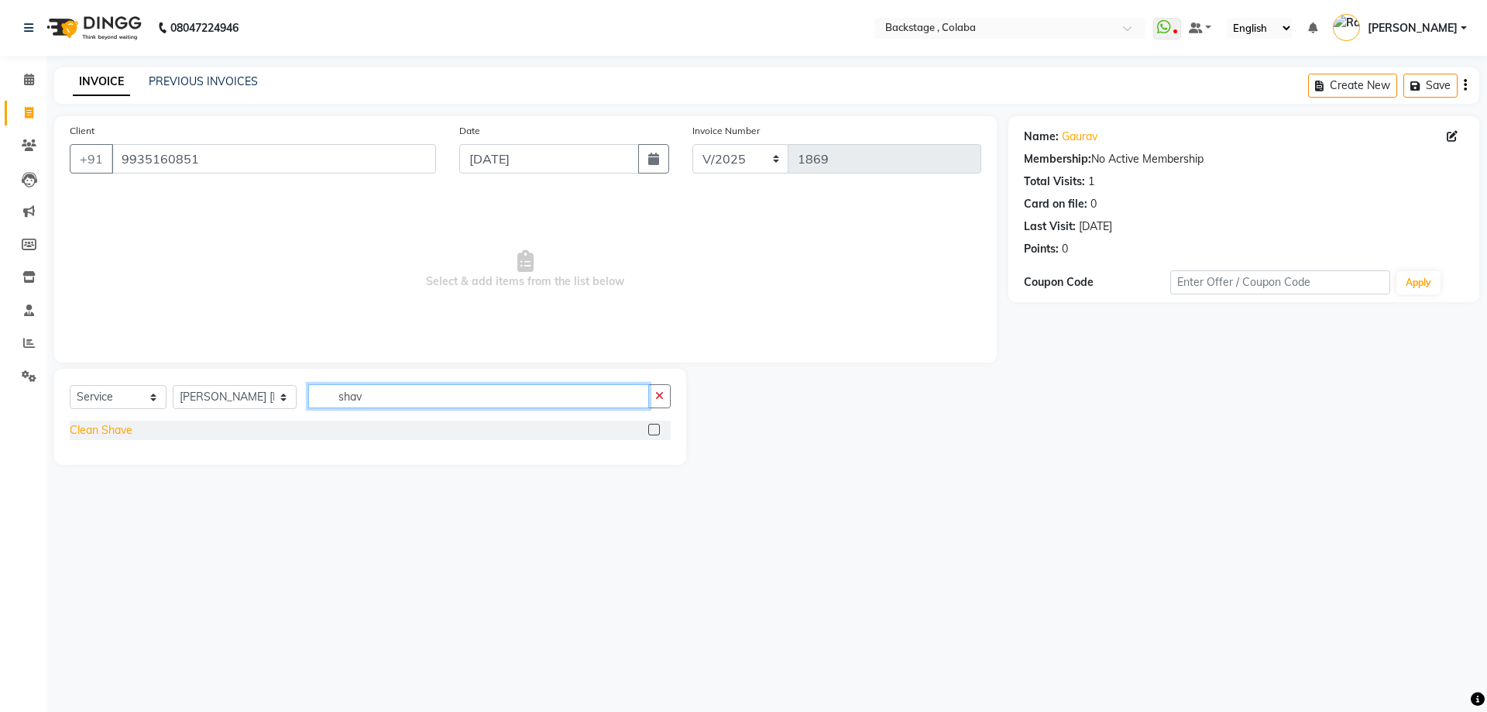
type input "shav"
click at [102, 433] on div "Clean Shave" at bounding box center [101, 430] width 63 height 16
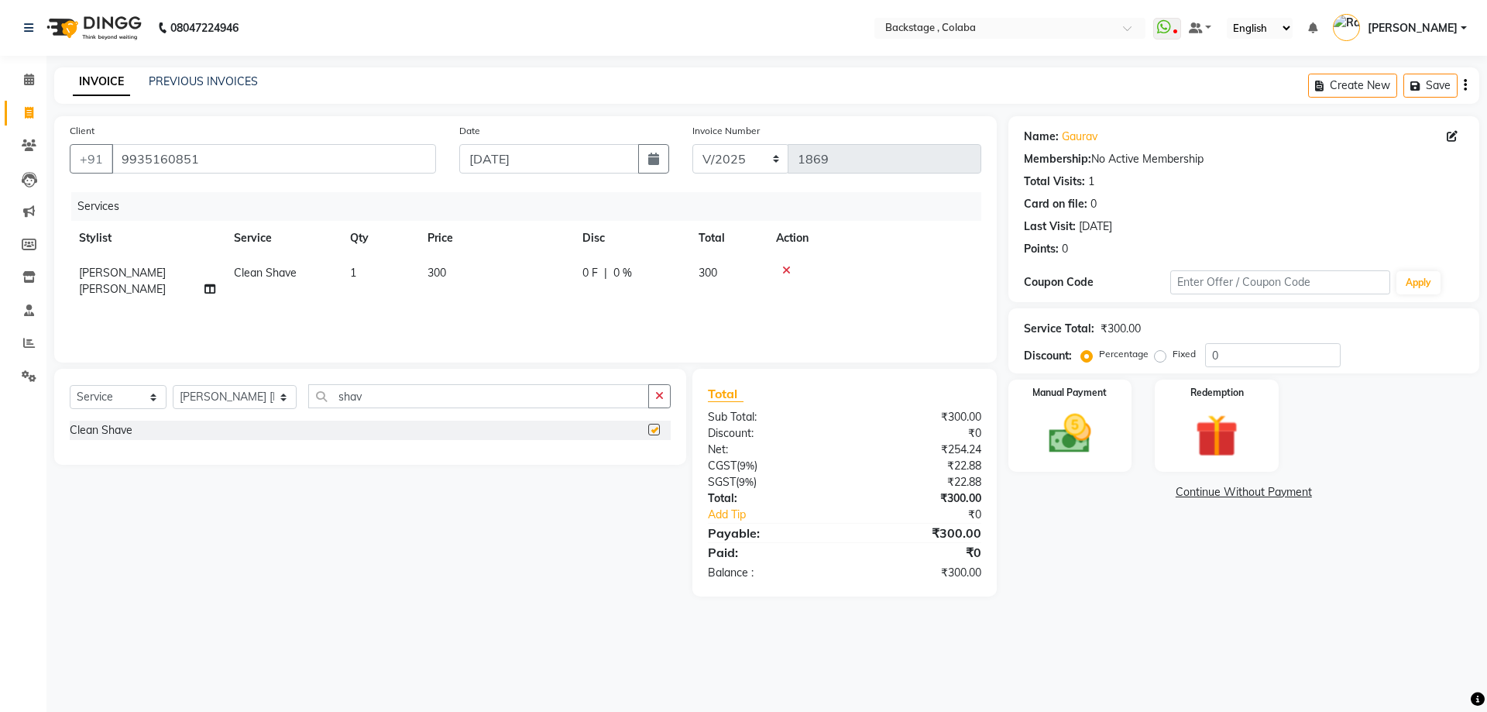
checkbox input "false"
click at [531, 270] on td "300" at bounding box center [495, 281] width 155 height 51
select select "83246"
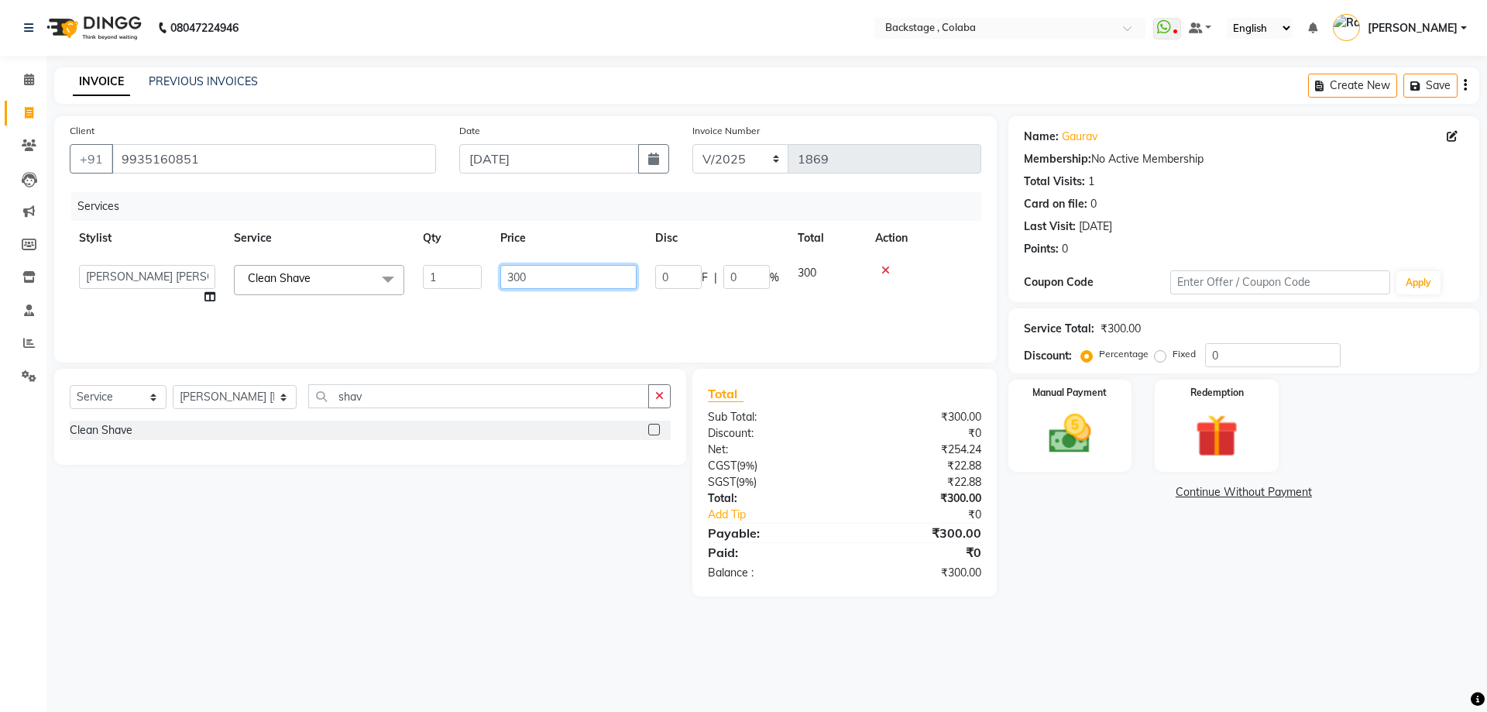
drag, startPoint x: 552, startPoint y: 274, endPoint x: 441, endPoint y: 264, distance: 111.2
click at [441, 264] on tr "Backstage Bharti Nitesh Gohar Jayesh Anil Karekar Kalavati Sharma Ketan Kamalak…" at bounding box center [525, 285] width 911 height 59
type input "400"
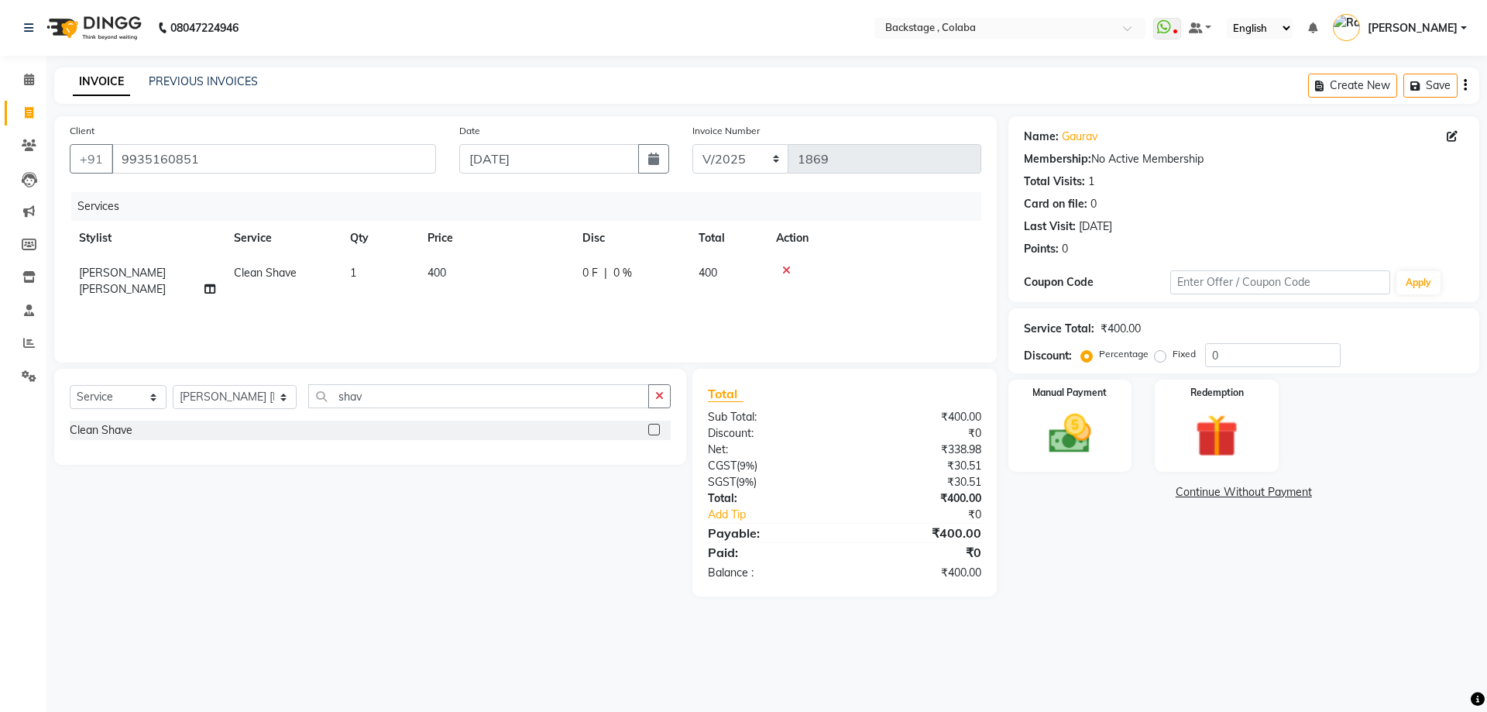
click at [496, 316] on div "Services Stylist Service Qty Price Disc Total Action Jayesh Anil Karekar Clean …" at bounding box center [525, 269] width 911 height 155
click at [1096, 431] on img at bounding box center [1070, 433] width 72 height 51
click at [1333, 493] on span "CASH" at bounding box center [1341, 493] width 33 height 18
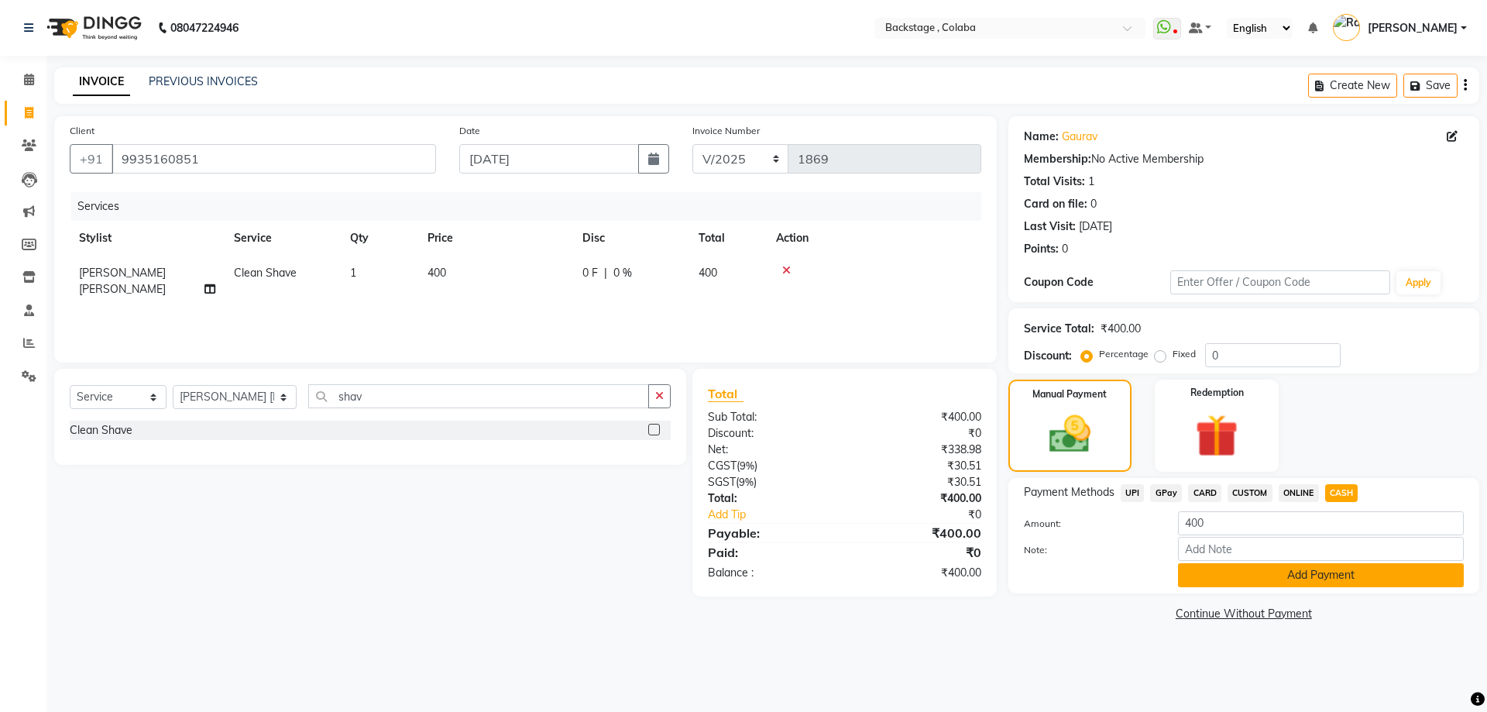
click at [1313, 569] on button "Add Payment" at bounding box center [1321, 575] width 286 height 24
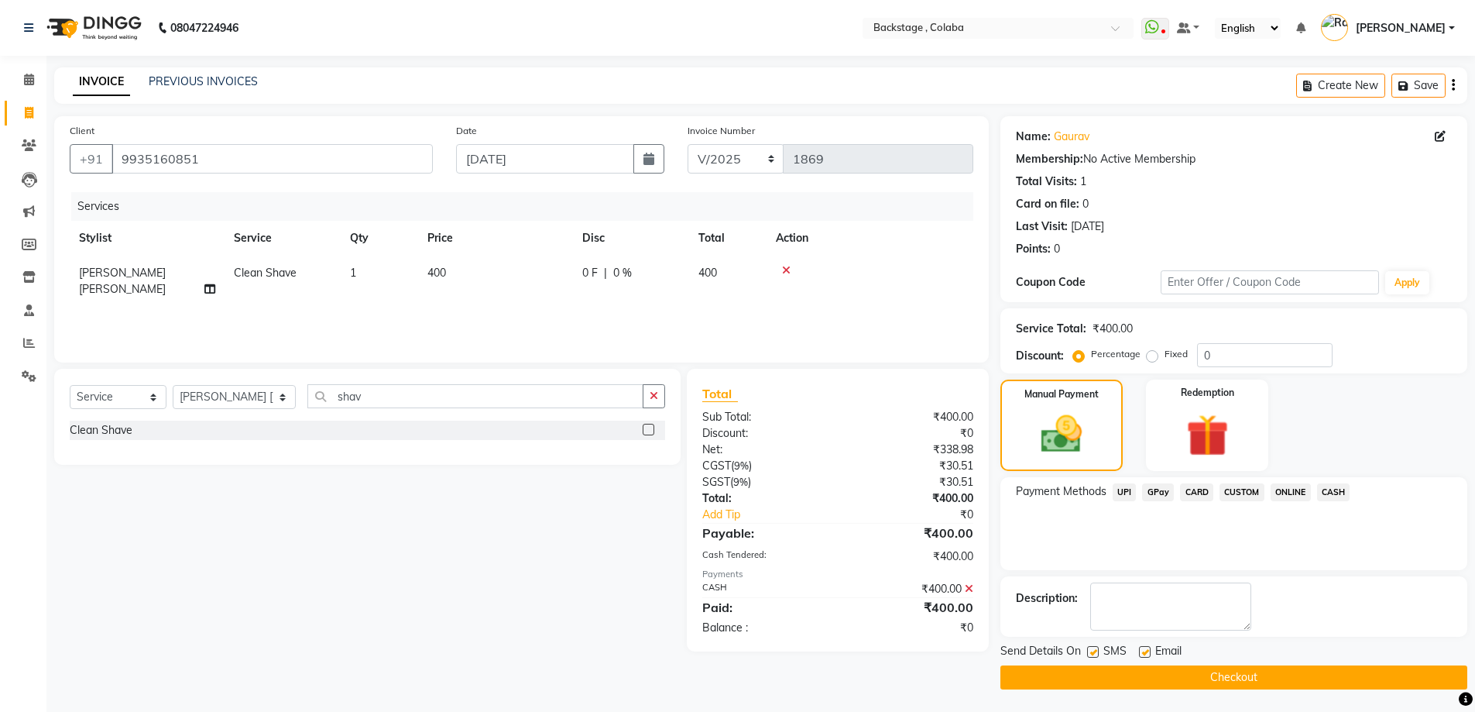
click at [1269, 672] on button "Checkout" at bounding box center [1234, 677] width 467 height 24
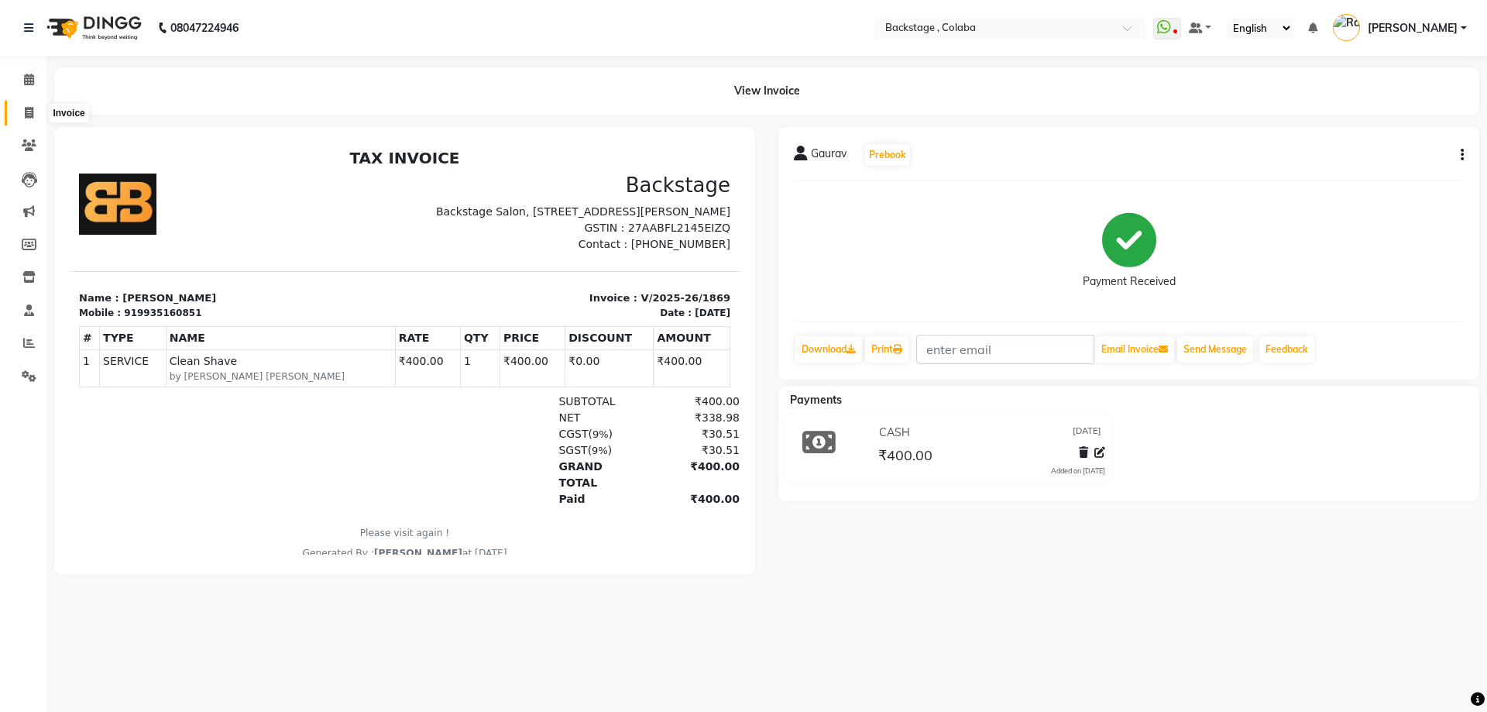
click at [23, 109] on span at bounding box center [28, 114] width 27 height 18
select select "service"
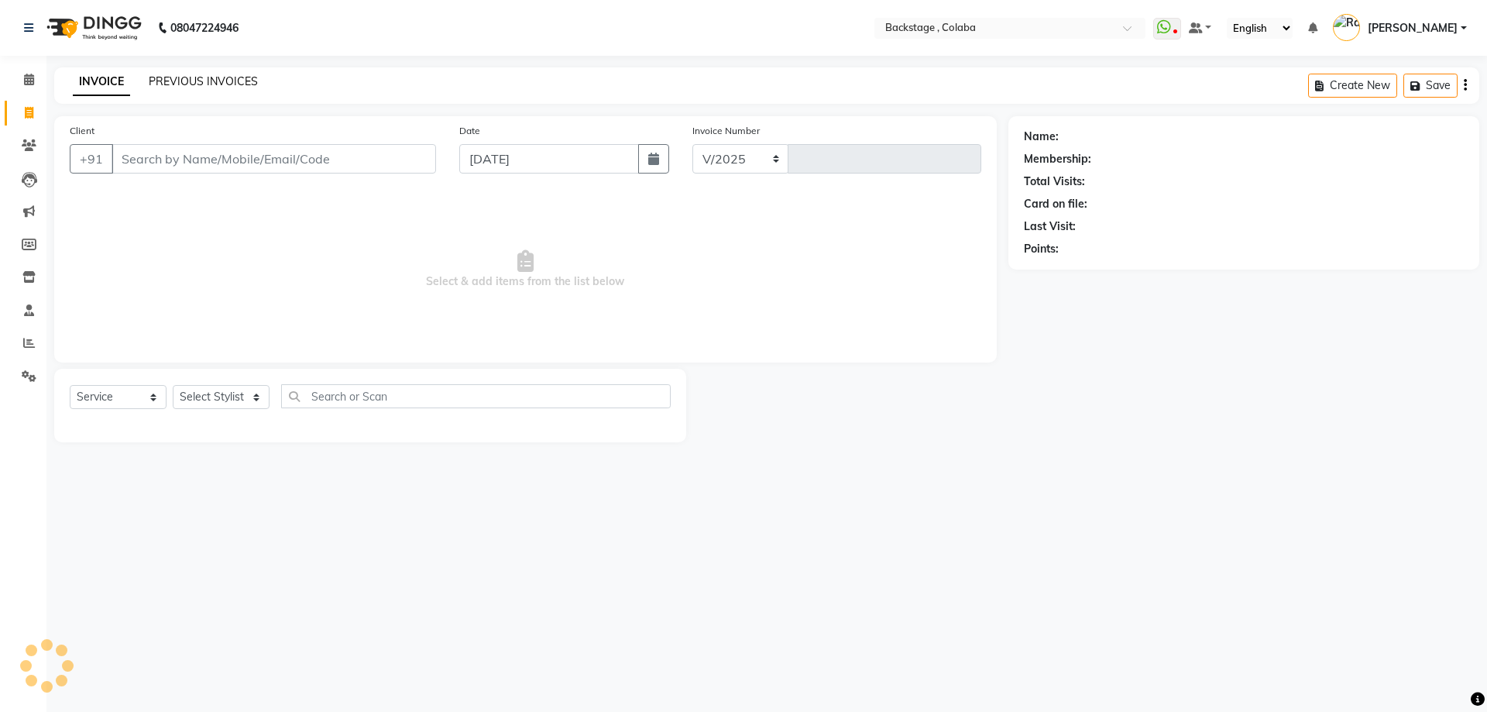
select select "5451"
type input "1870"
click at [248, 84] on link "PREVIOUS INVOICES" at bounding box center [203, 81] width 109 height 14
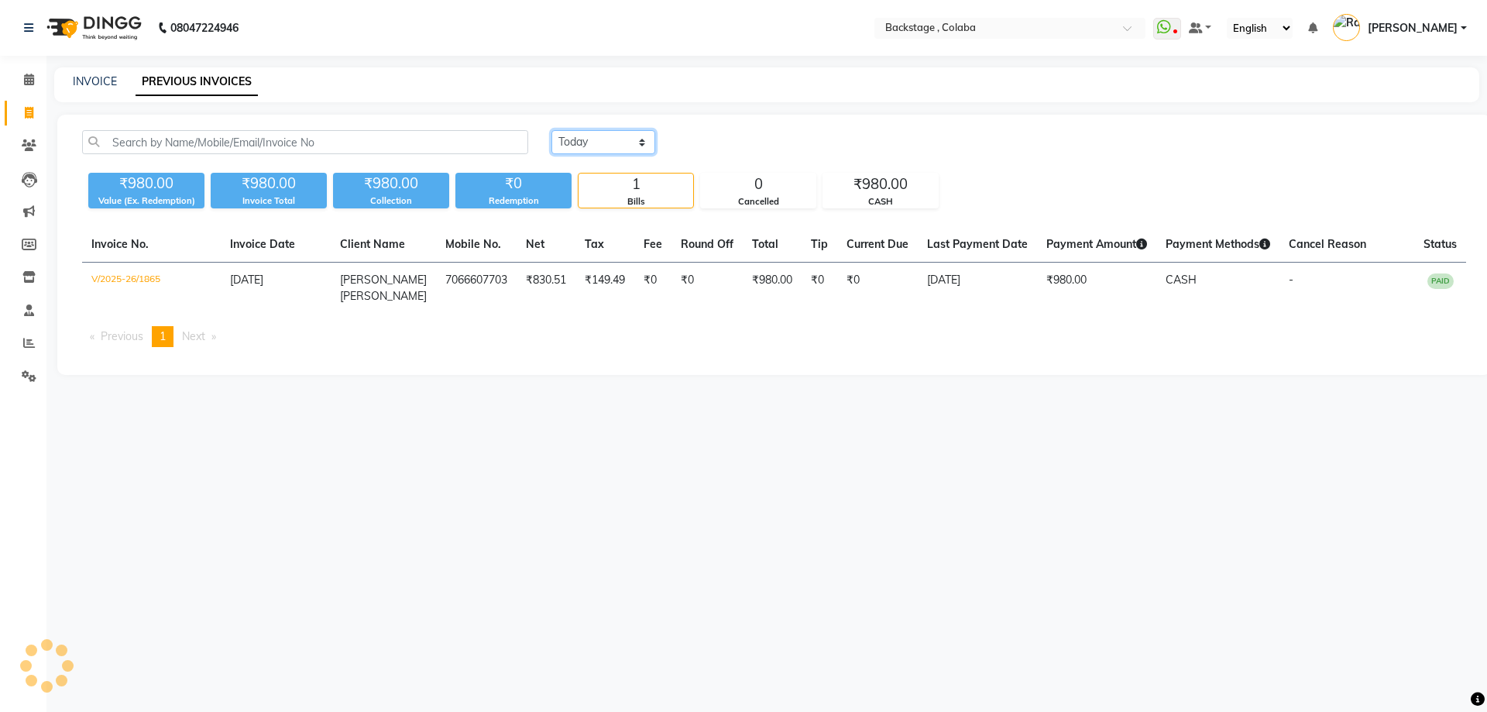
click at [625, 139] on select "Today Yesterday Custom Range" at bounding box center [603, 142] width 104 height 24
select select "range"
click at [551, 130] on select "Today Yesterday Custom Range" at bounding box center [603, 142] width 104 height 24
drag, startPoint x: 764, startPoint y: 134, endPoint x: 758, endPoint y: 149, distance: 16.7
click at [761, 142] on input "[DATE]" at bounding box center [729, 143] width 108 height 22
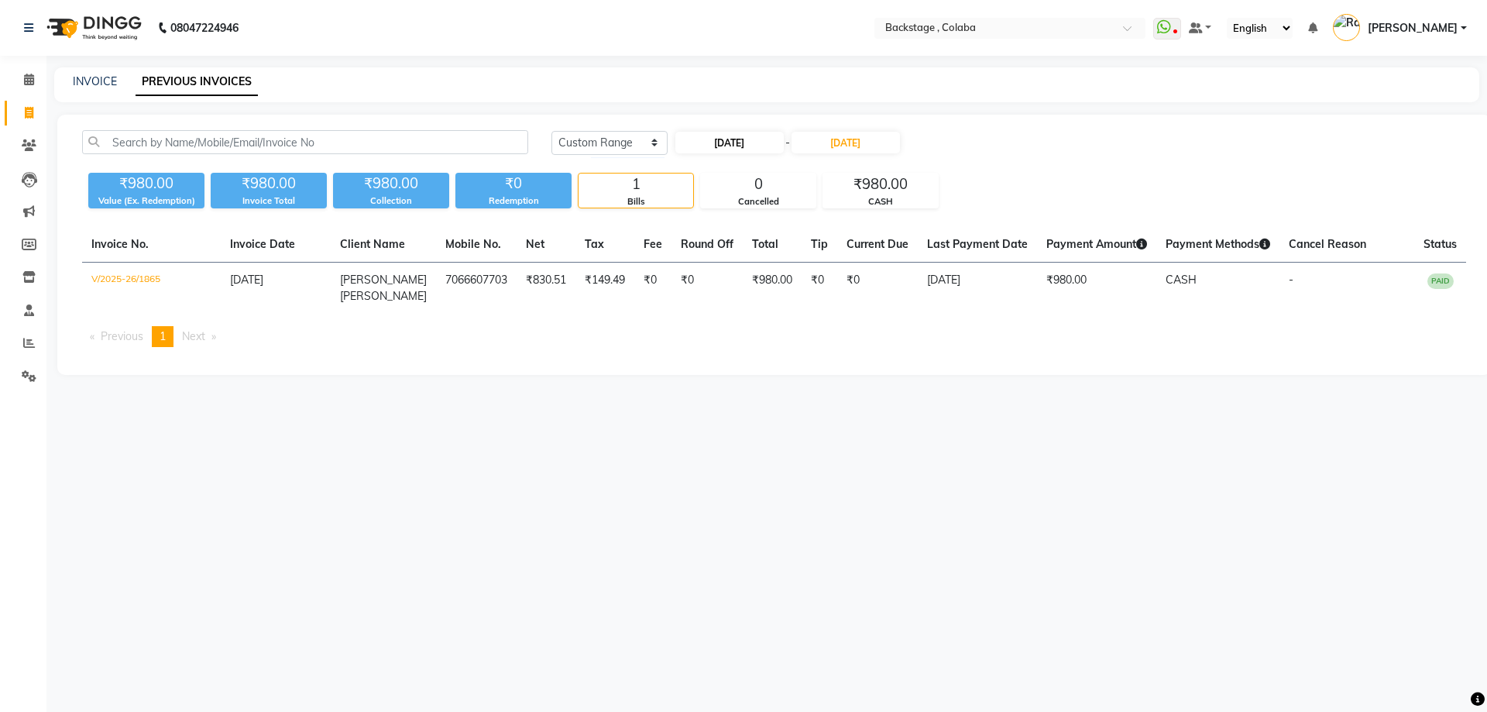
select select "9"
select select "2025"
drag, startPoint x: 691, startPoint y: 222, endPoint x: 831, endPoint y: 178, distance: 147.0
click at [692, 222] on div "1" at bounding box center [691, 221] width 25 height 25
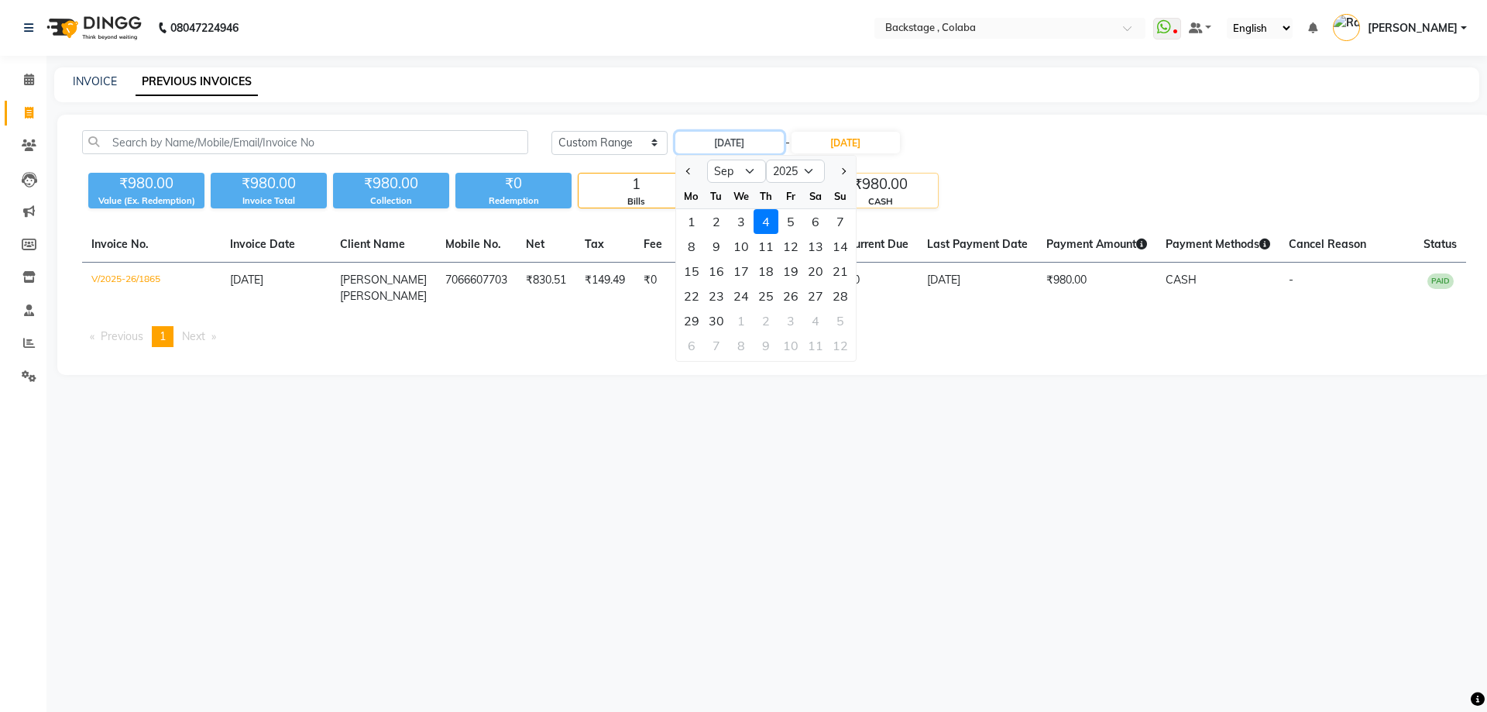
type input "01-09-2025"
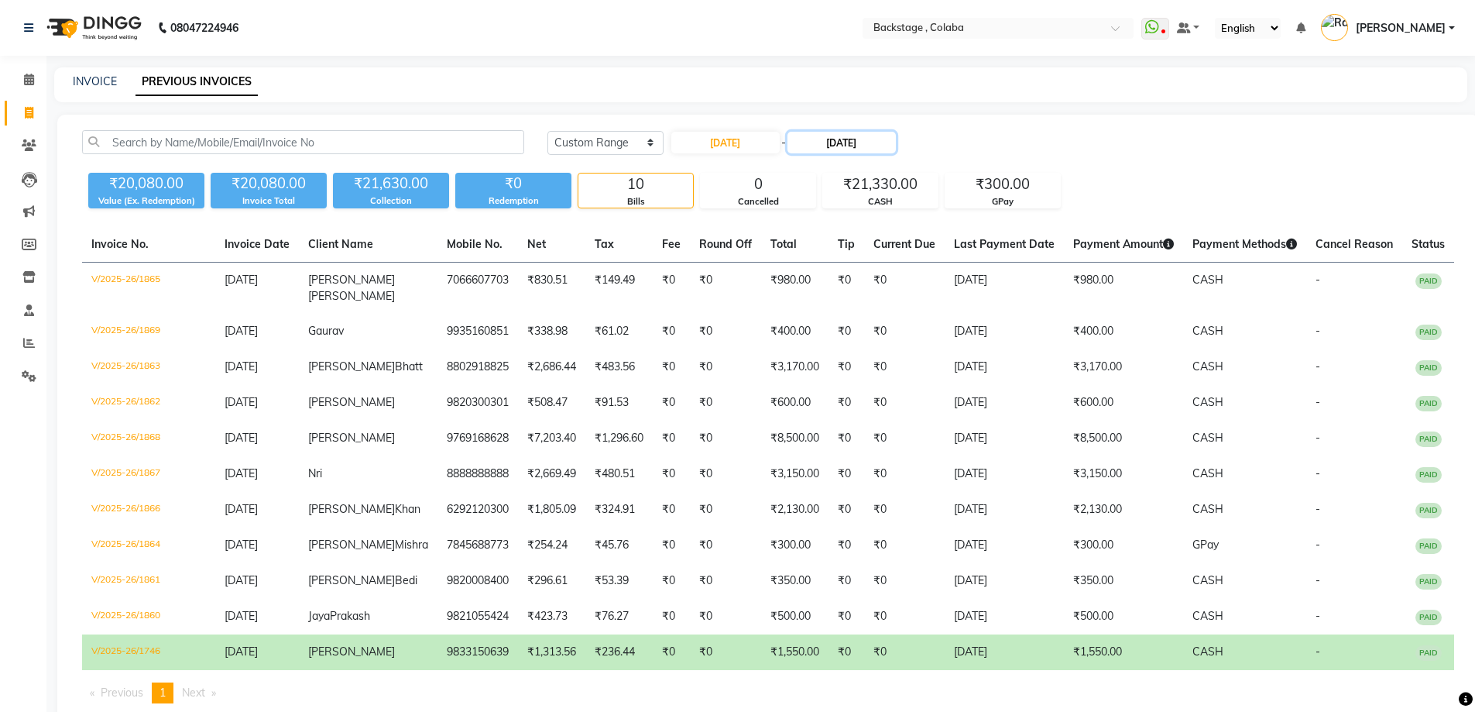
click at [870, 142] on input "[DATE]" at bounding box center [842, 143] width 108 height 22
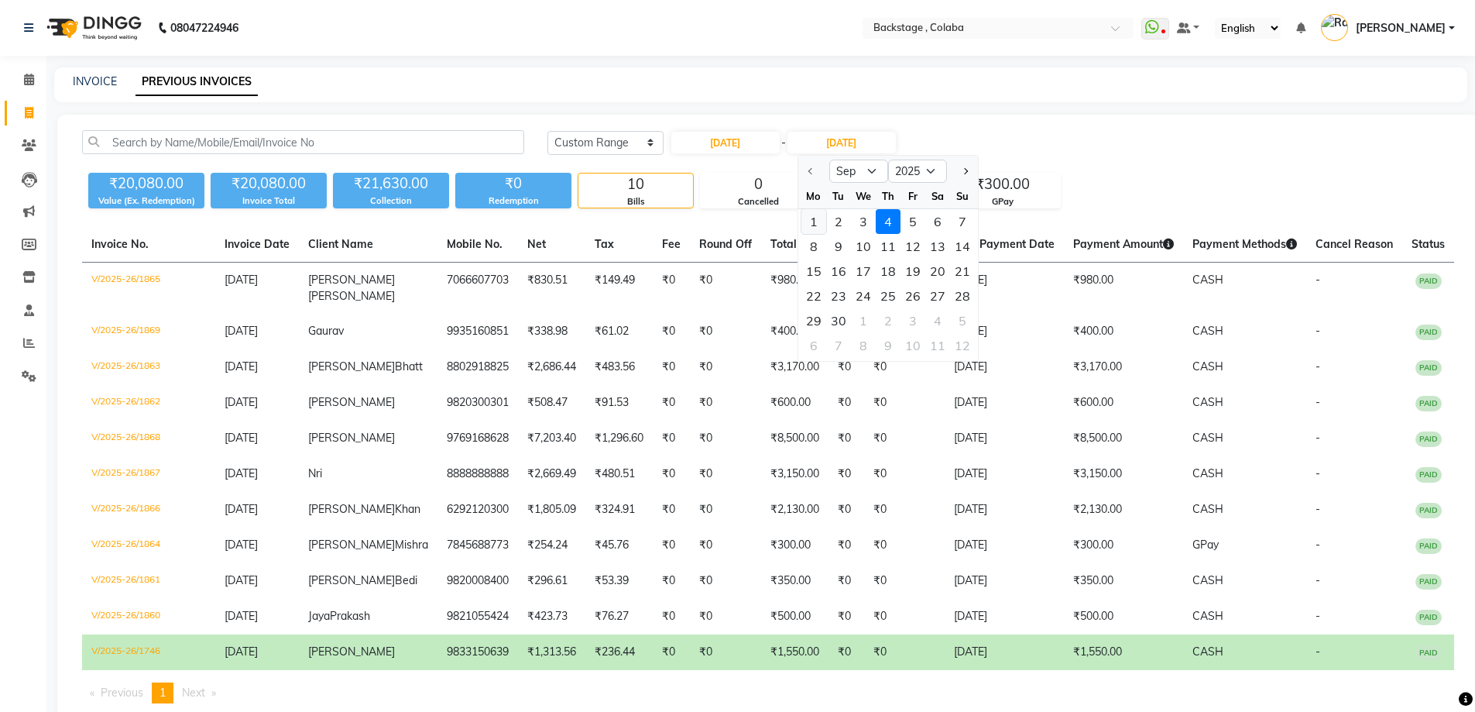
click at [815, 214] on div "1" at bounding box center [814, 221] width 25 height 25
type input "01-09-2025"
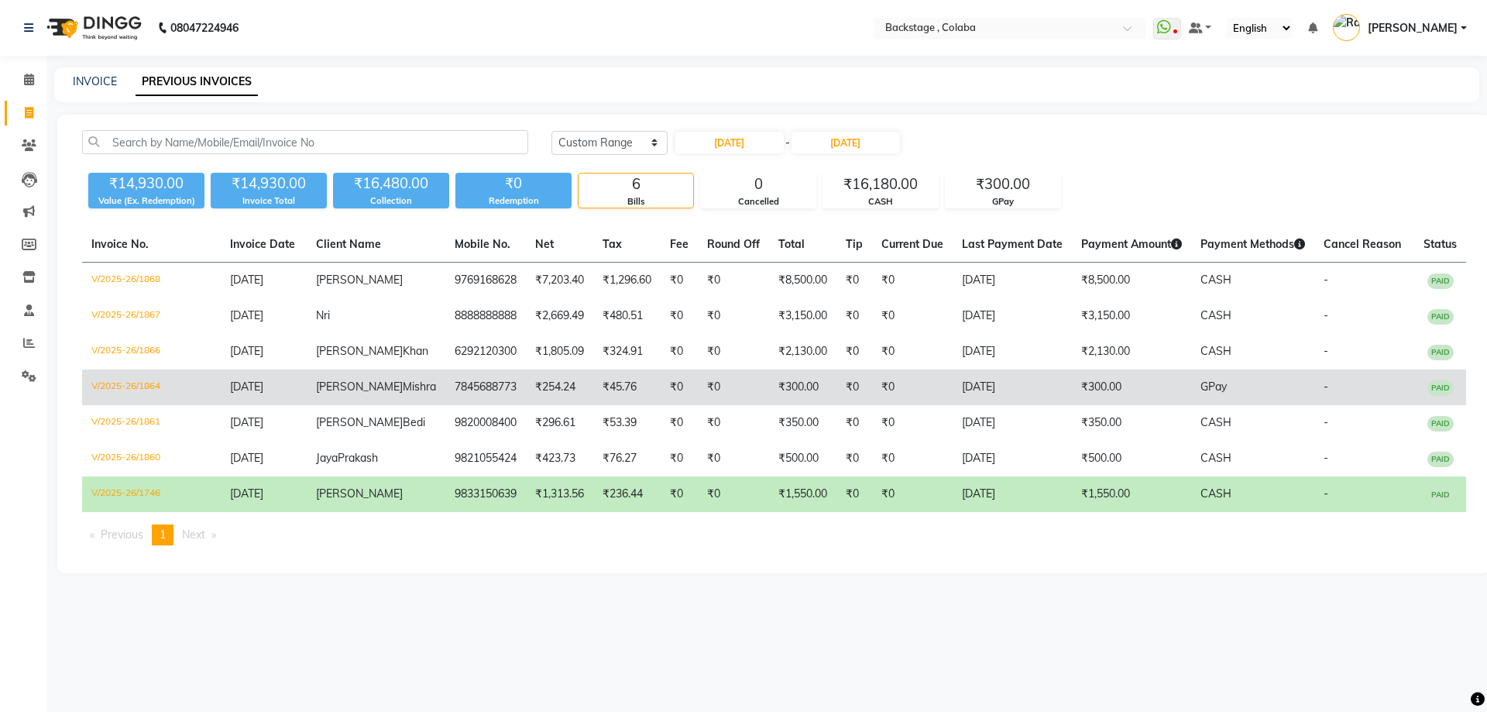
click at [1072, 391] on td "₹300.00" at bounding box center [1131, 387] width 119 height 36
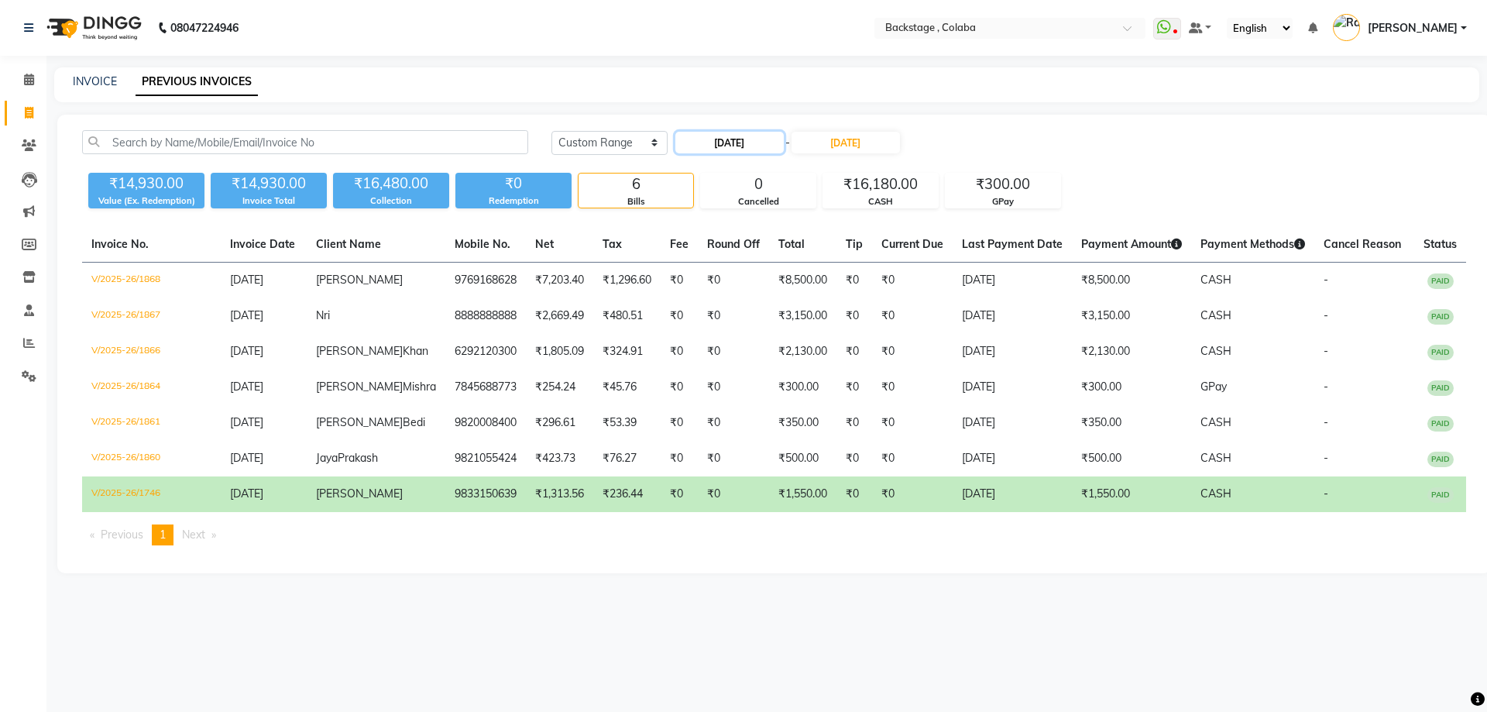
click at [765, 149] on input "01-09-2025" at bounding box center [729, 143] width 108 height 22
select select "9"
select select "2025"
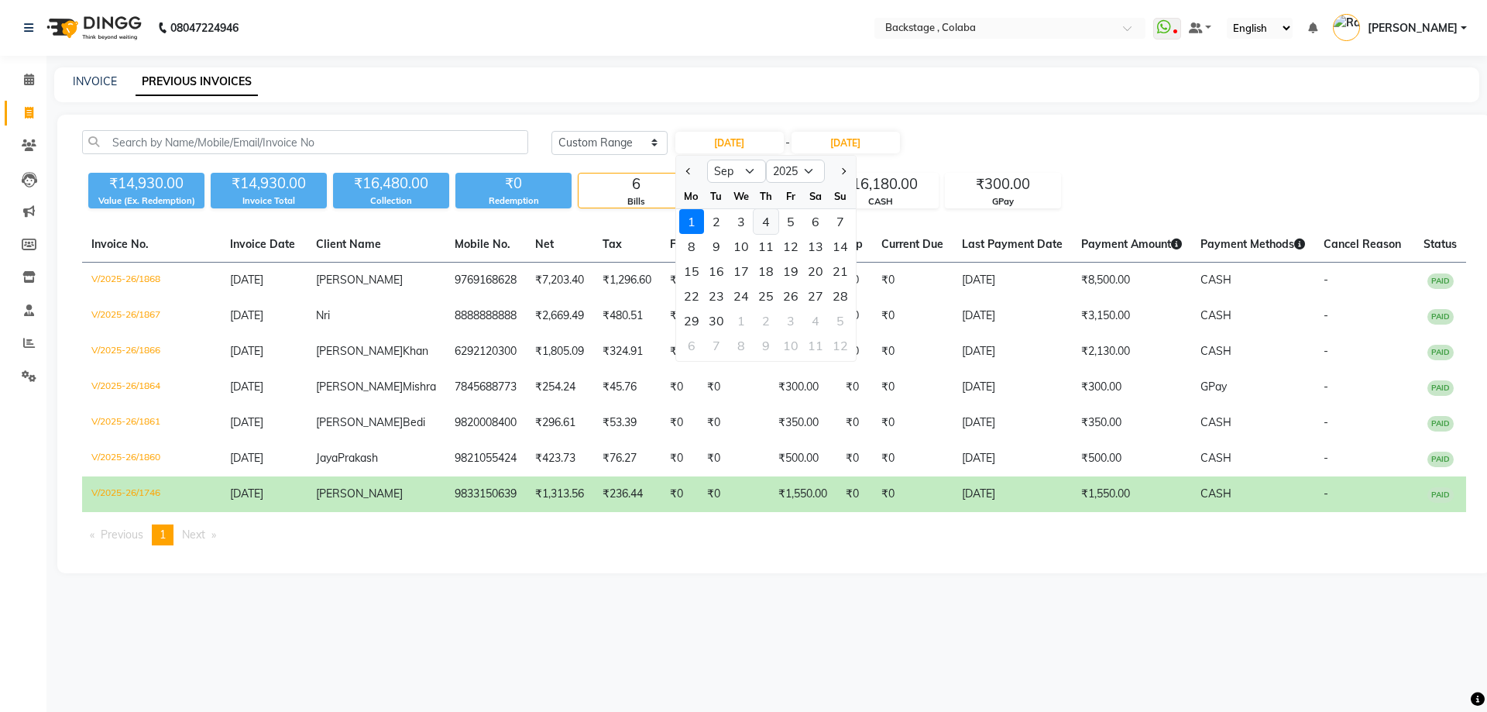
click at [771, 224] on div "4" at bounding box center [765, 221] width 25 height 25
type input "[DATE]"
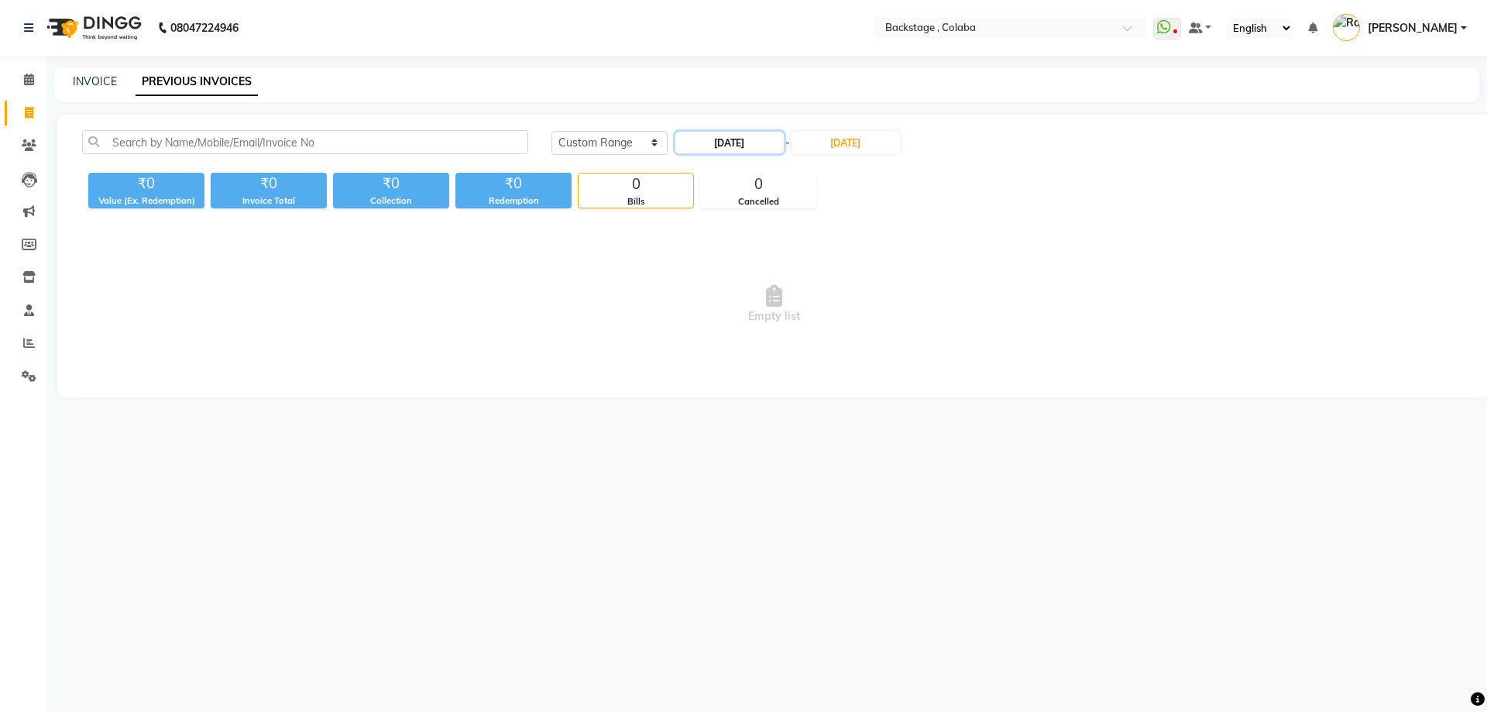
click at [739, 137] on input "[DATE]" at bounding box center [729, 143] width 108 height 22
select select "9"
select select "2025"
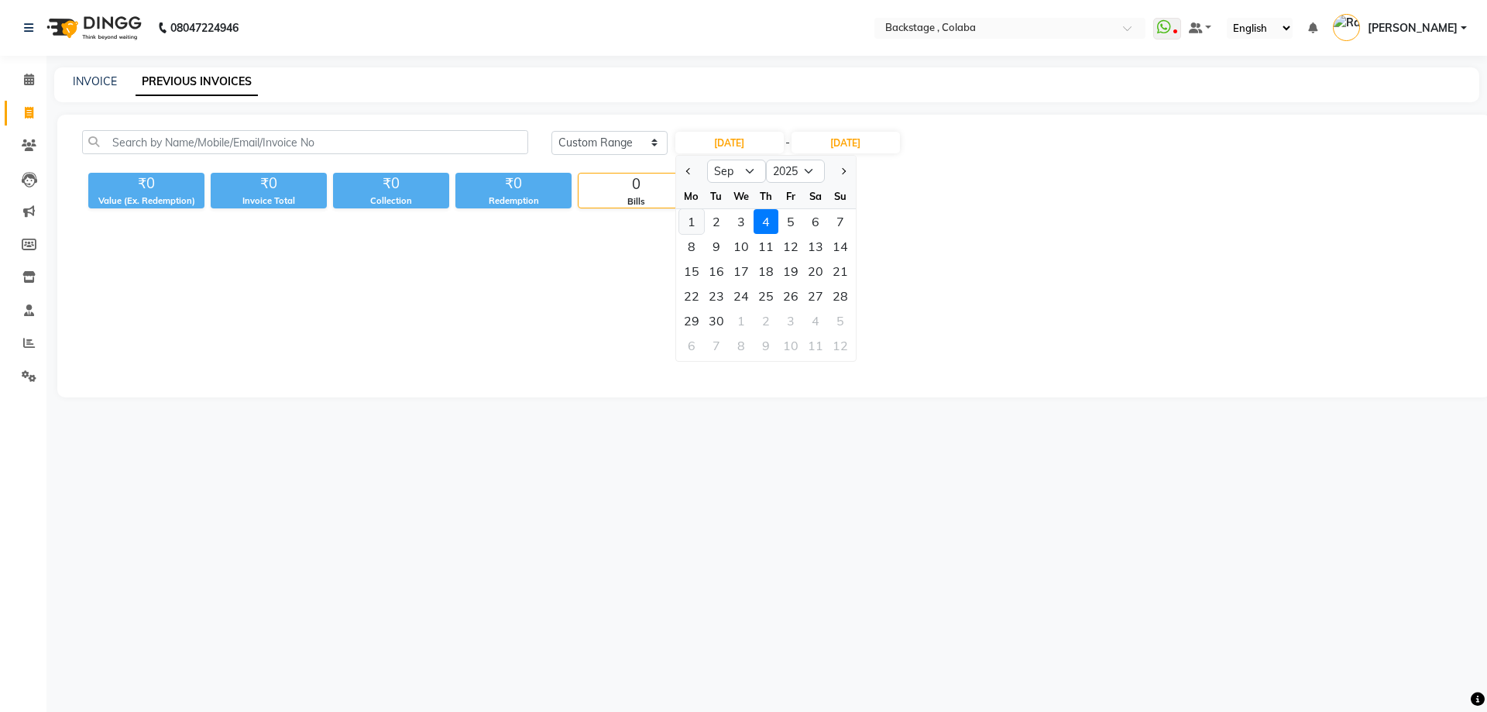
click at [691, 220] on div "1" at bounding box center [691, 221] width 25 height 25
type input "01-09-2025"
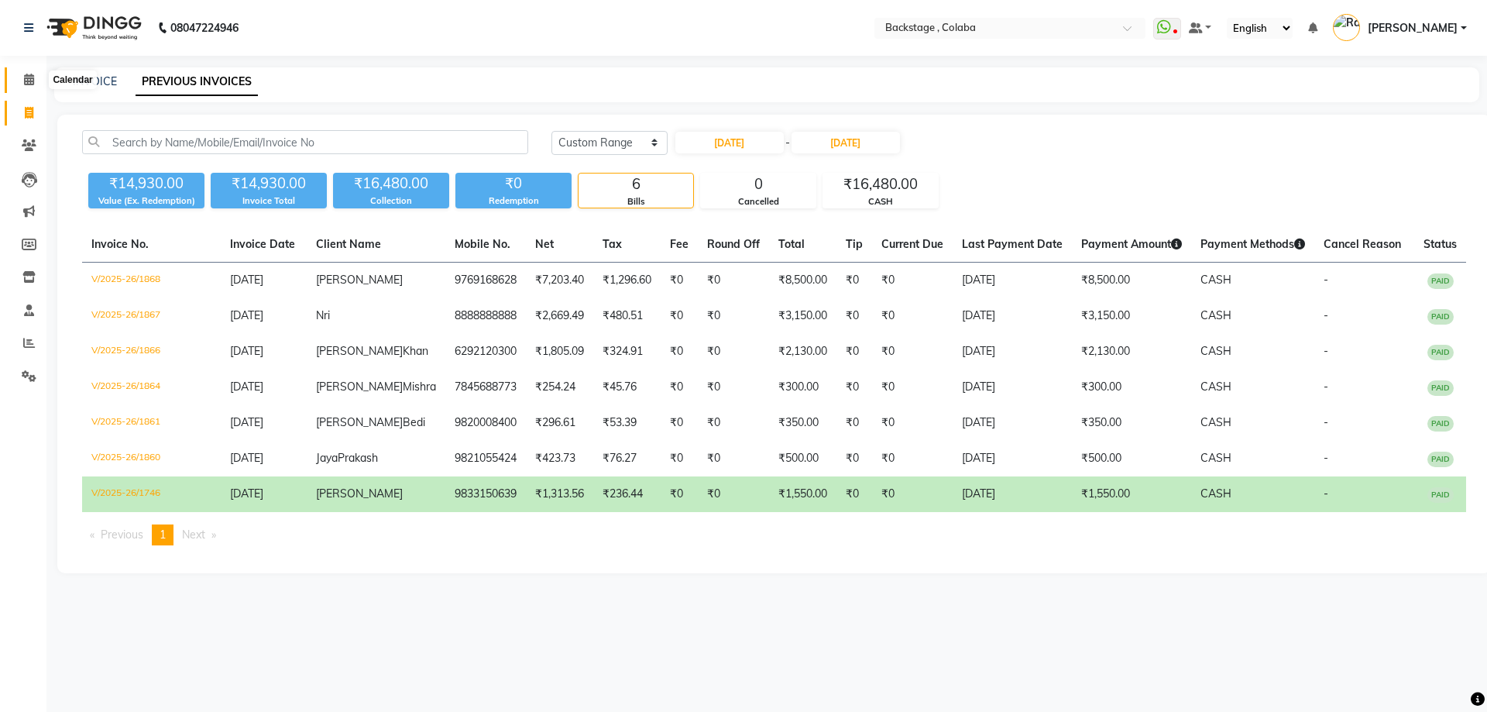
click at [29, 73] on span at bounding box center [28, 80] width 27 height 18
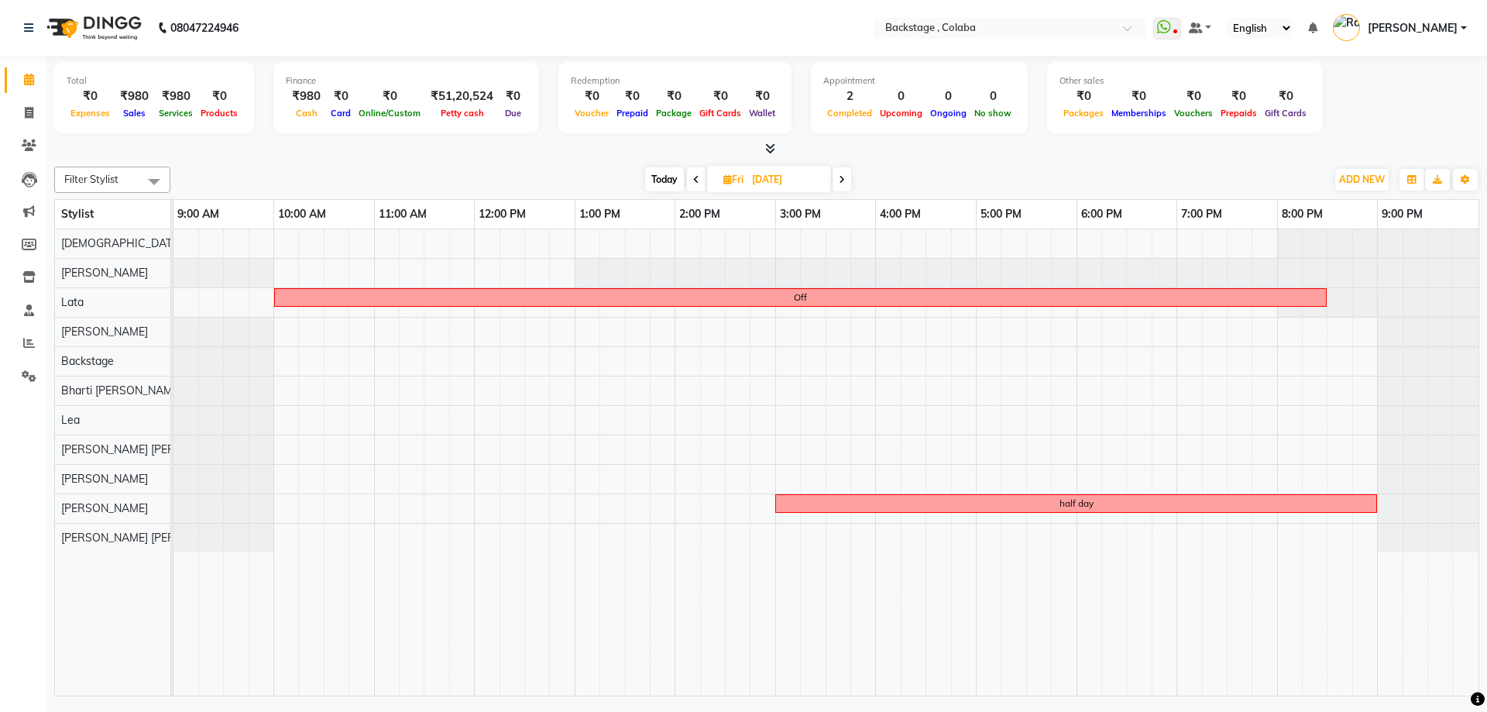
click at [173, 273] on div at bounding box center [173, 273] width 0 height 29
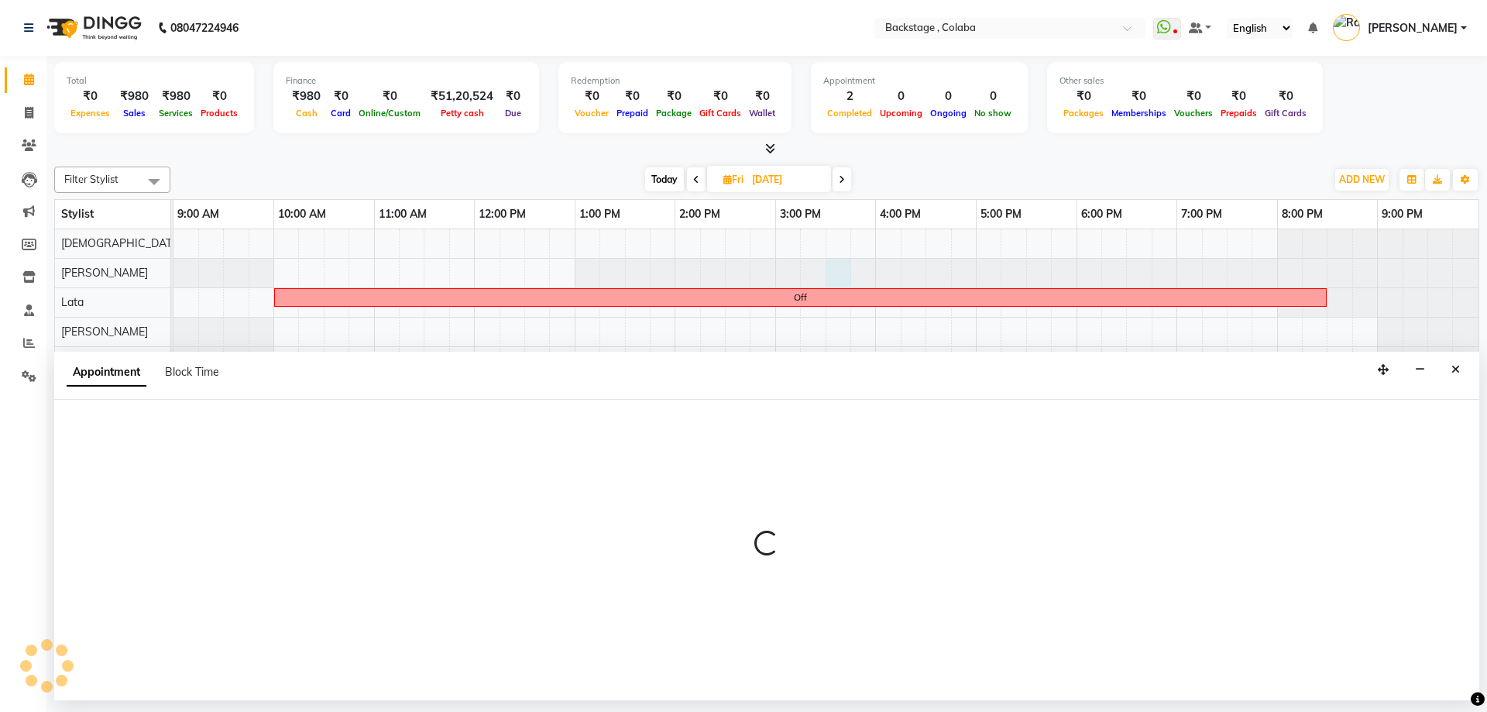
select select "36480"
select select "930"
select select "tentative"
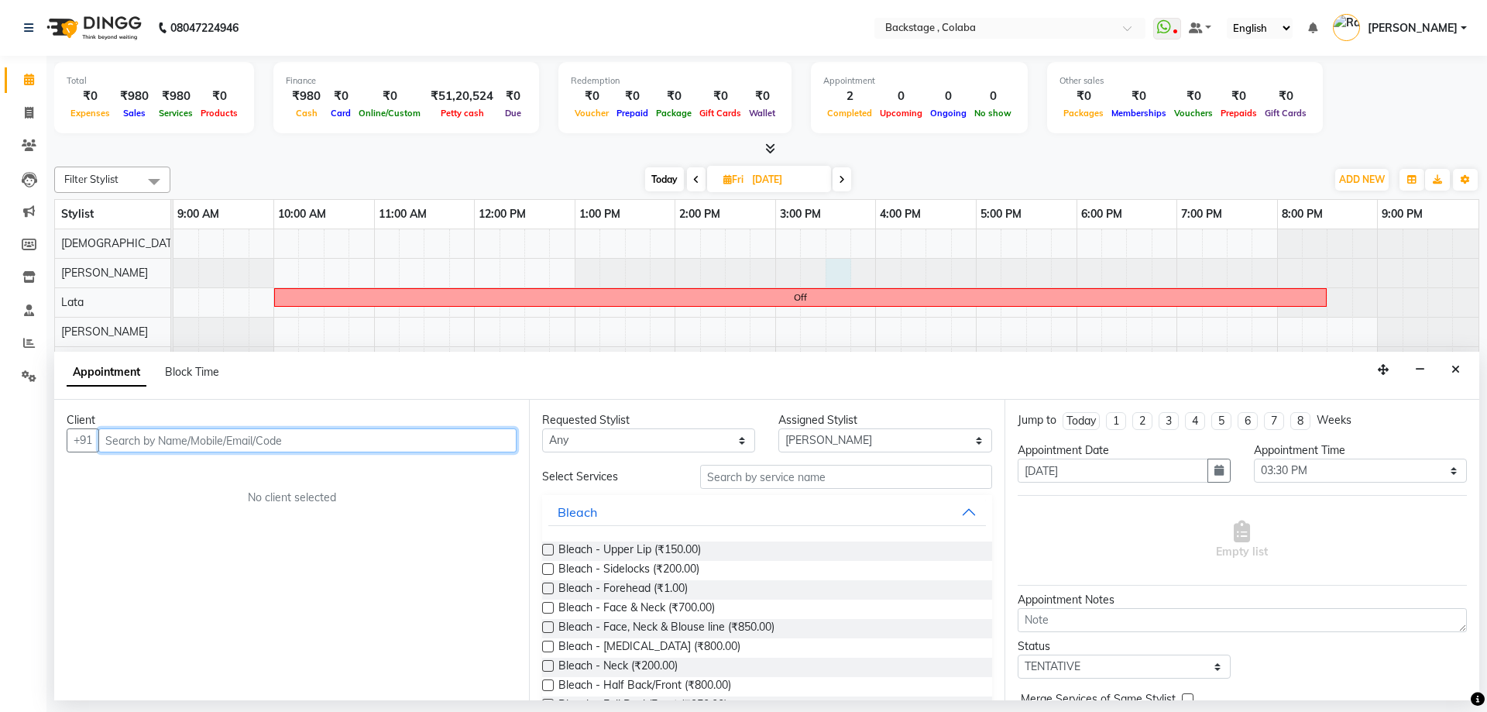
type input "r"
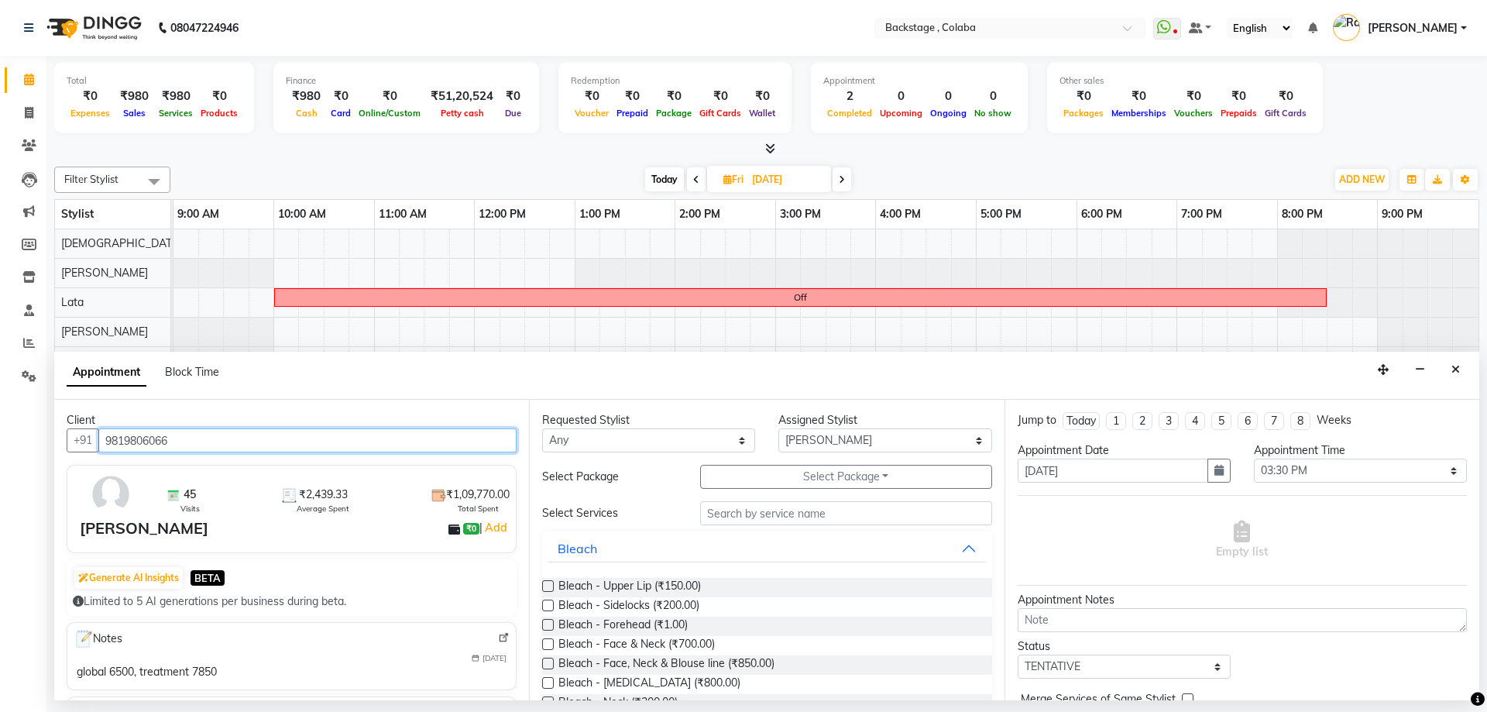
type input "9819806066"
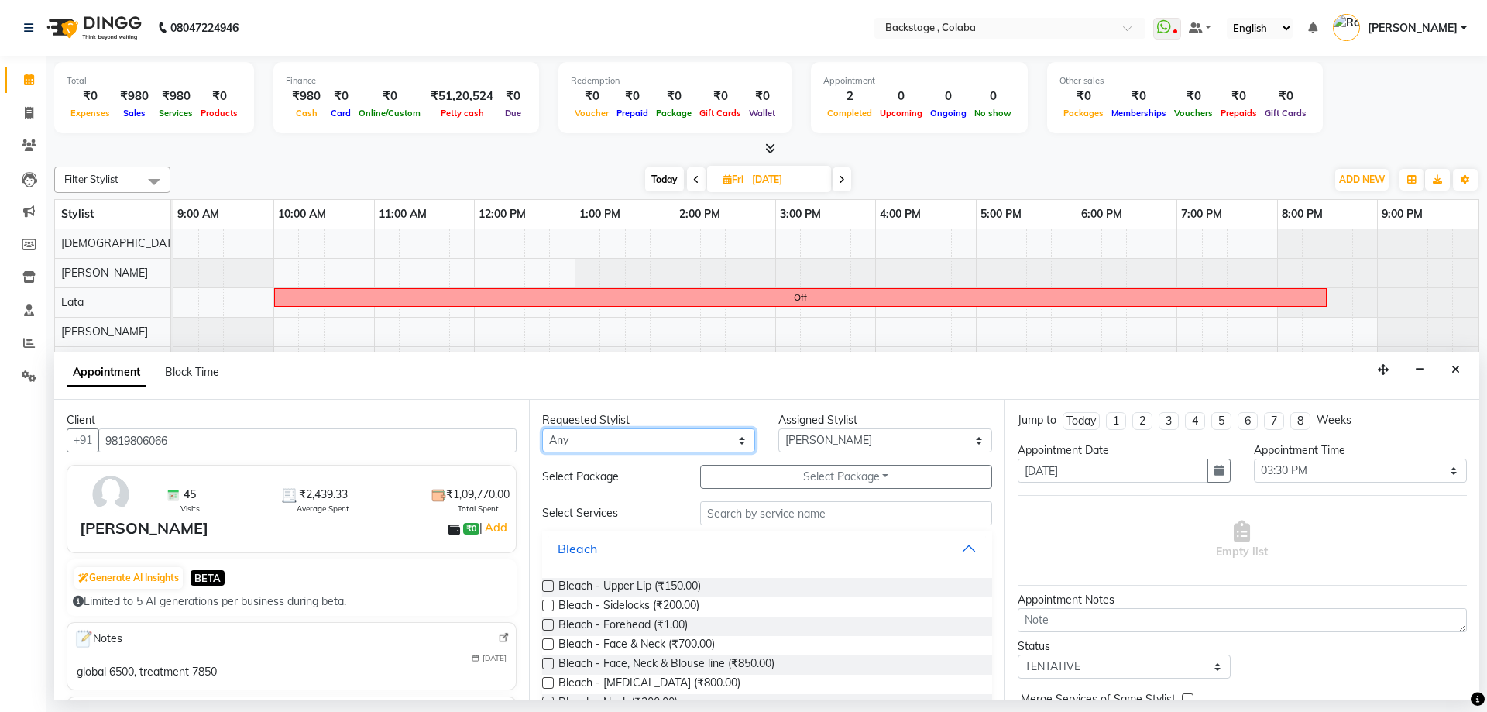
click at [641, 442] on select "Any Backstage Bharti Nitesh Gohar Jayesh Anil Karekar Kalavati Sharma Ketan Kam…" at bounding box center [648, 440] width 213 height 24
select select "36480"
click at [542, 428] on select "Any Backstage Bharti Nitesh Gohar Jayesh Anil Karekar Kalavati Sharma Ketan Kam…" at bounding box center [648, 440] width 213 height 24
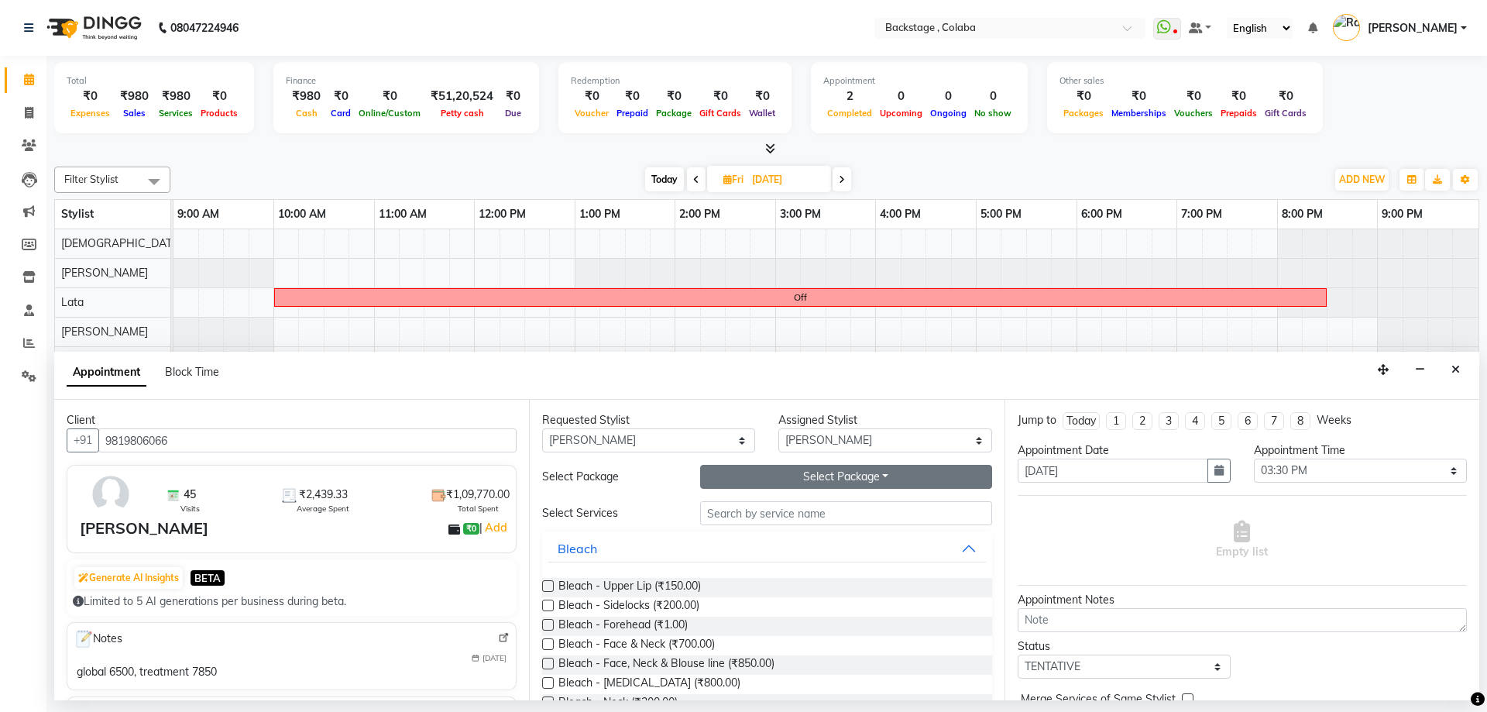
click at [764, 487] on button "Select Package Toggle Dropdown" at bounding box center [846, 477] width 292 height 24
click at [774, 513] on li "Wash & Blast Dry - Upto Midback" at bounding box center [810, 508] width 219 height 22
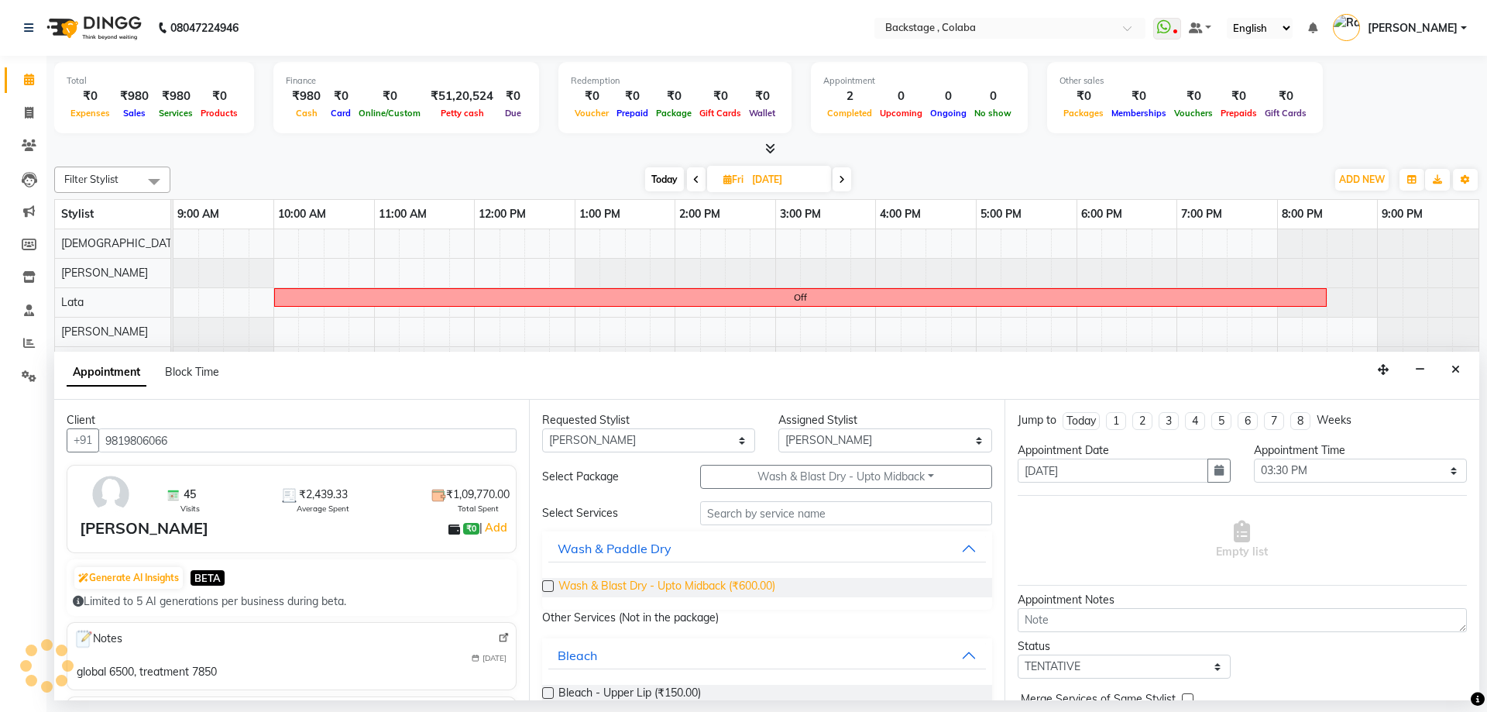
click at [694, 588] on span "Wash & Blast Dry - Upto Midback (₹600.00)" at bounding box center [666, 587] width 217 height 19
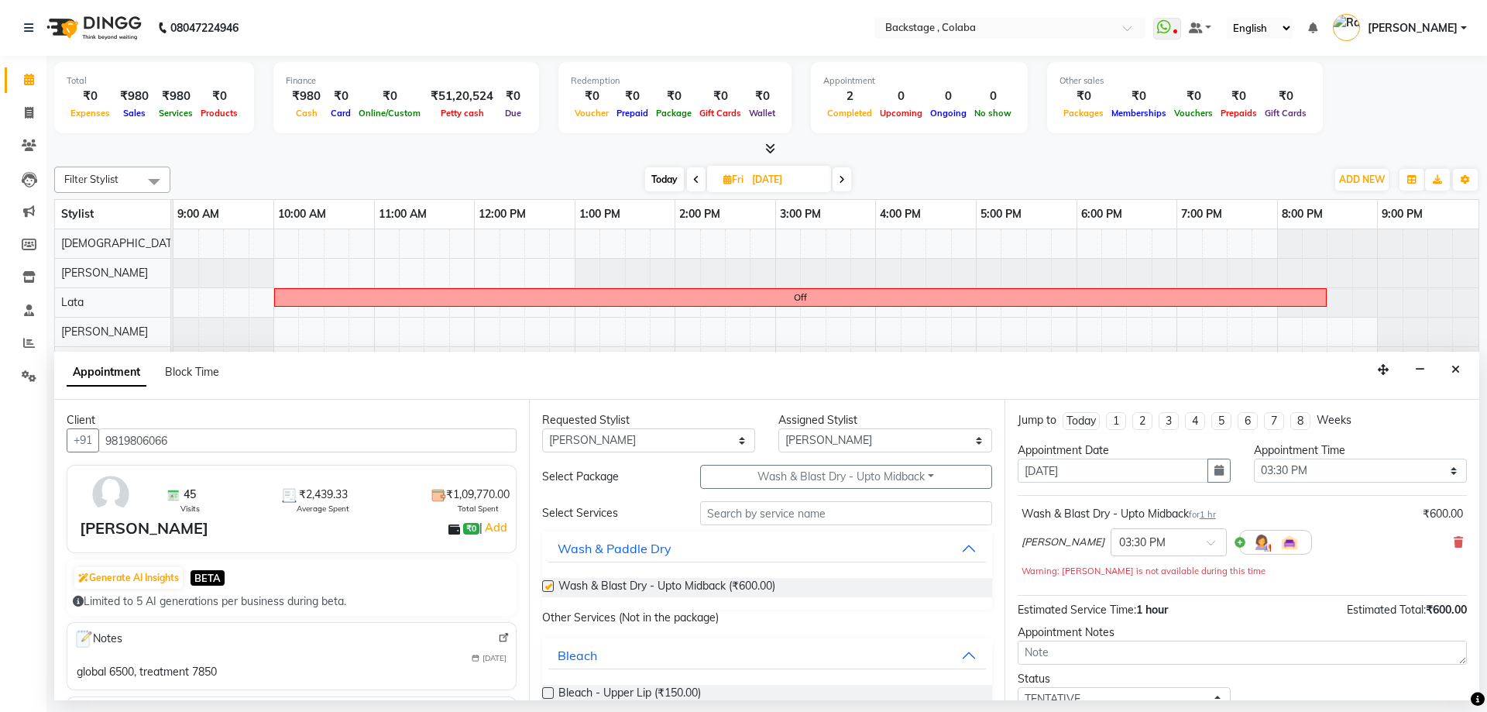
checkbox input "false"
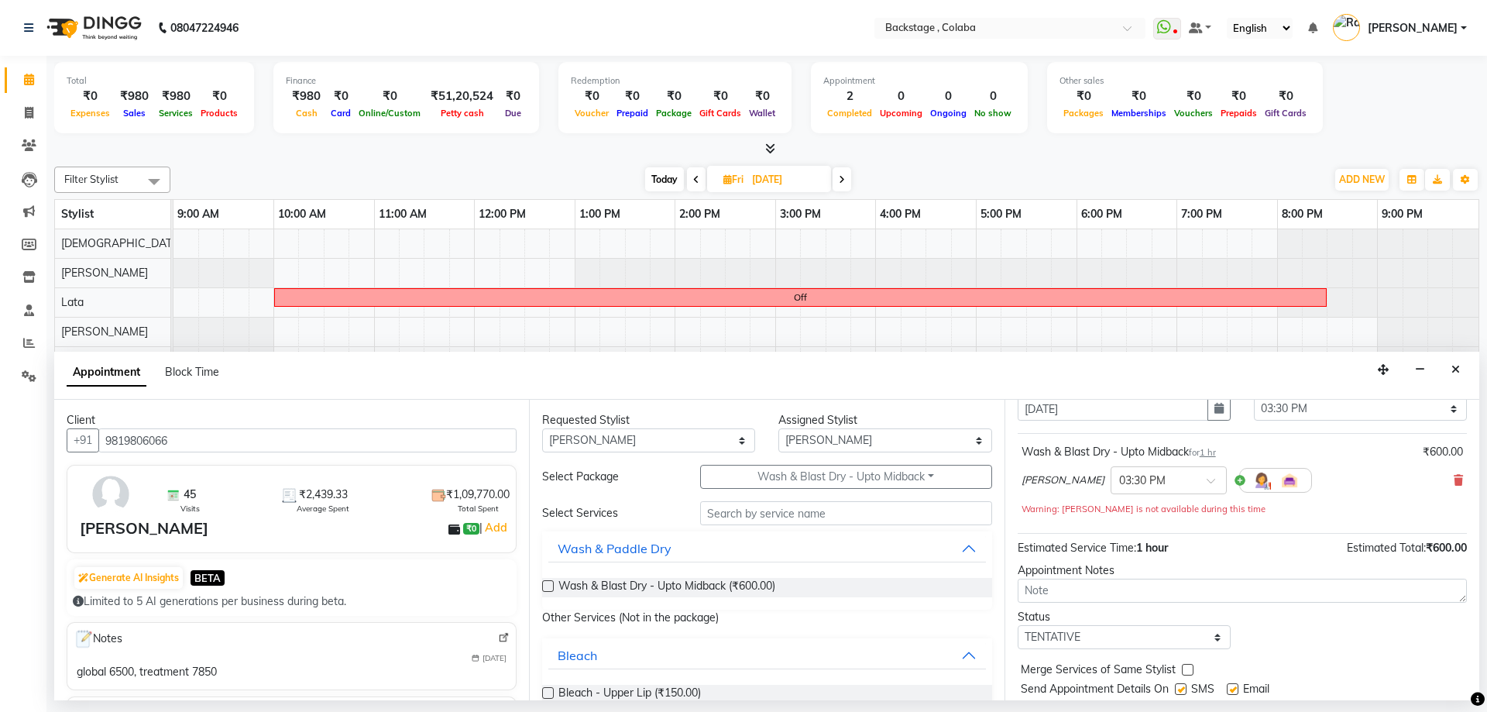
scroll to position [108, 0]
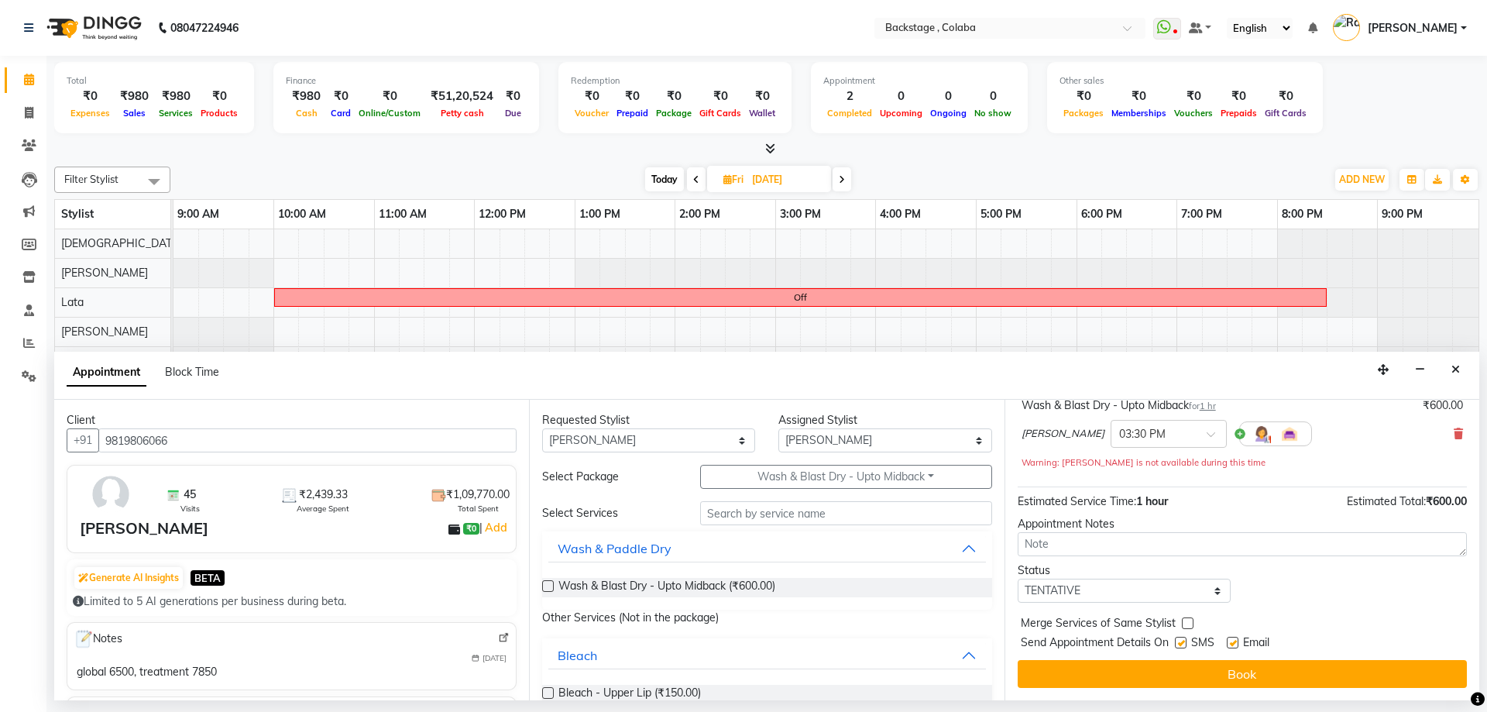
click at [1122, 688] on div "Jump to Today 1 2 3 4 5 6 7 8 Weeks Appointment Date 05-09-2025 Appointment Tim…" at bounding box center [1241, 550] width 475 height 300
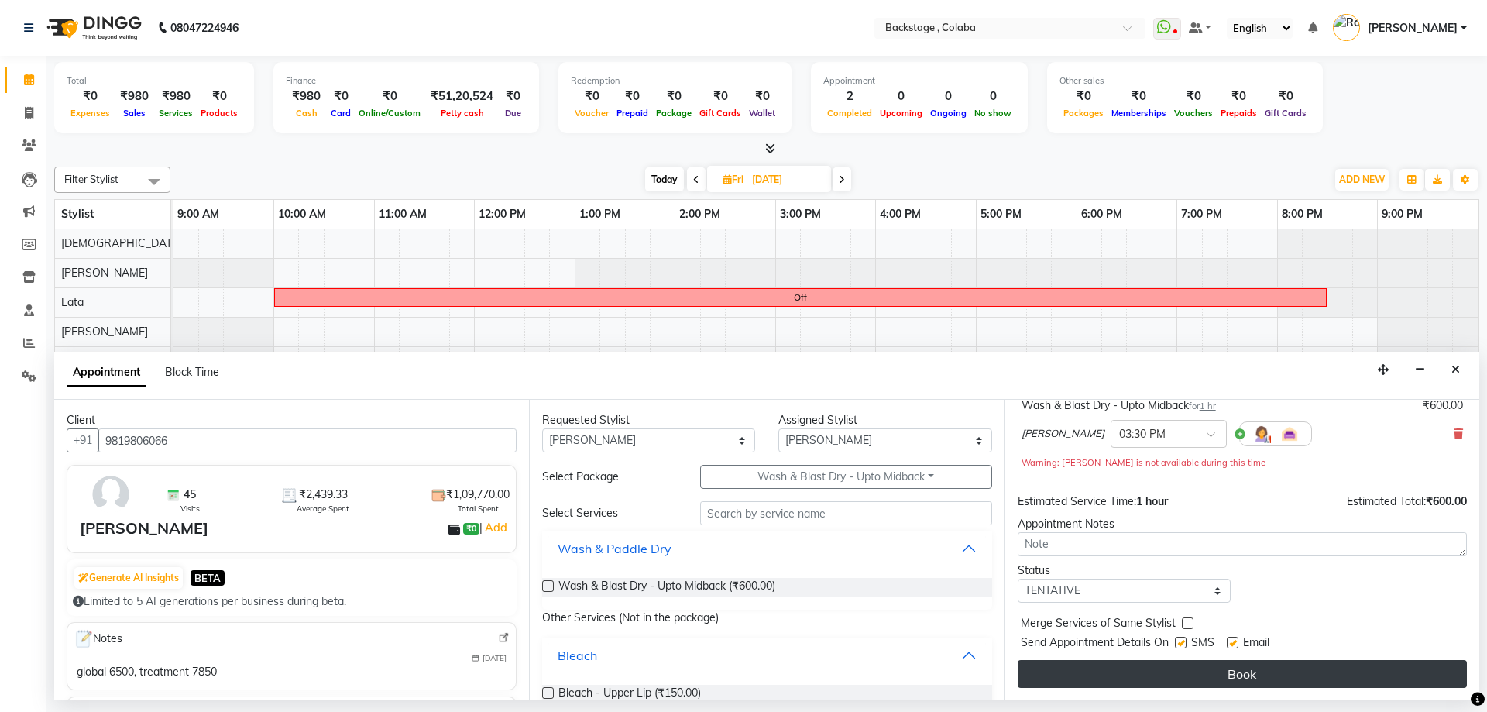
click at [1114, 683] on button "Book" at bounding box center [1242, 674] width 449 height 28
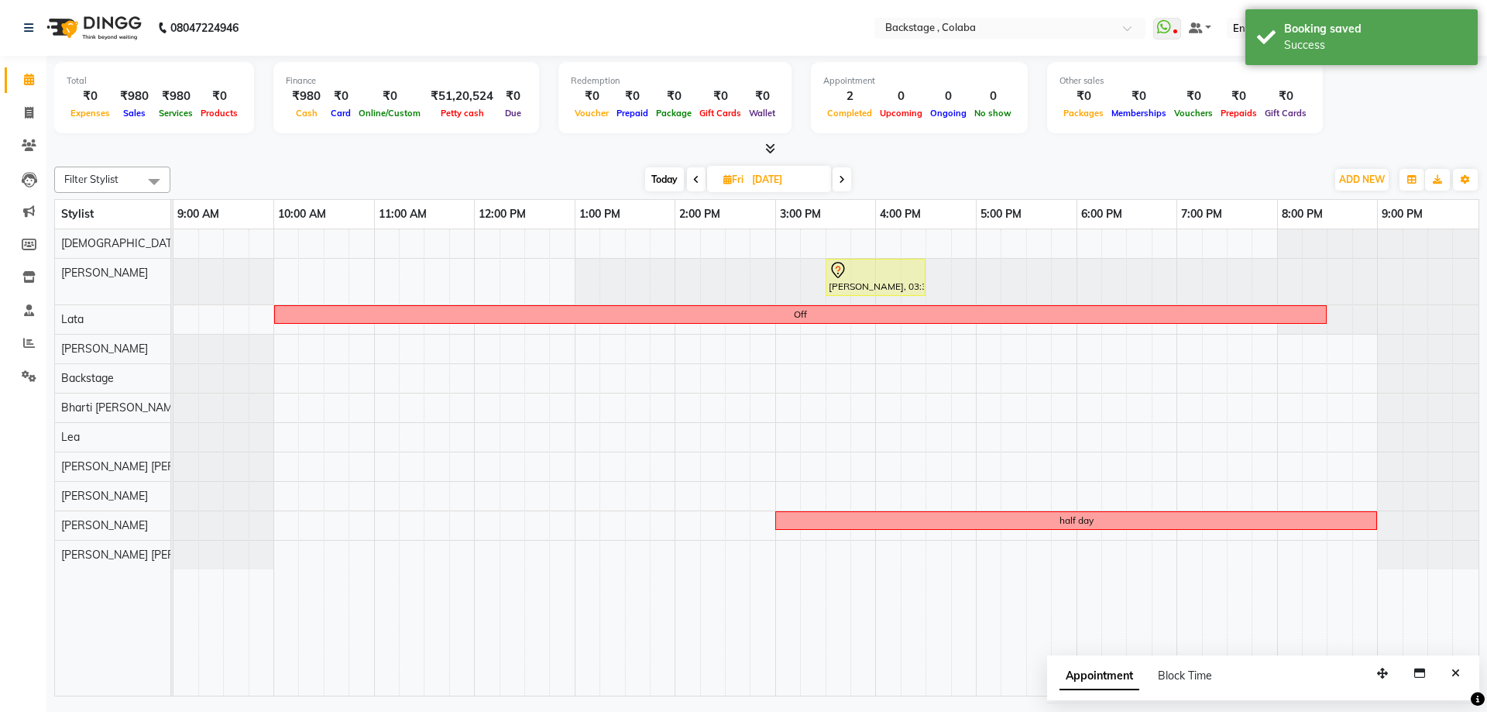
click at [648, 180] on span "Today" at bounding box center [664, 179] width 39 height 24
type input "[DATE]"
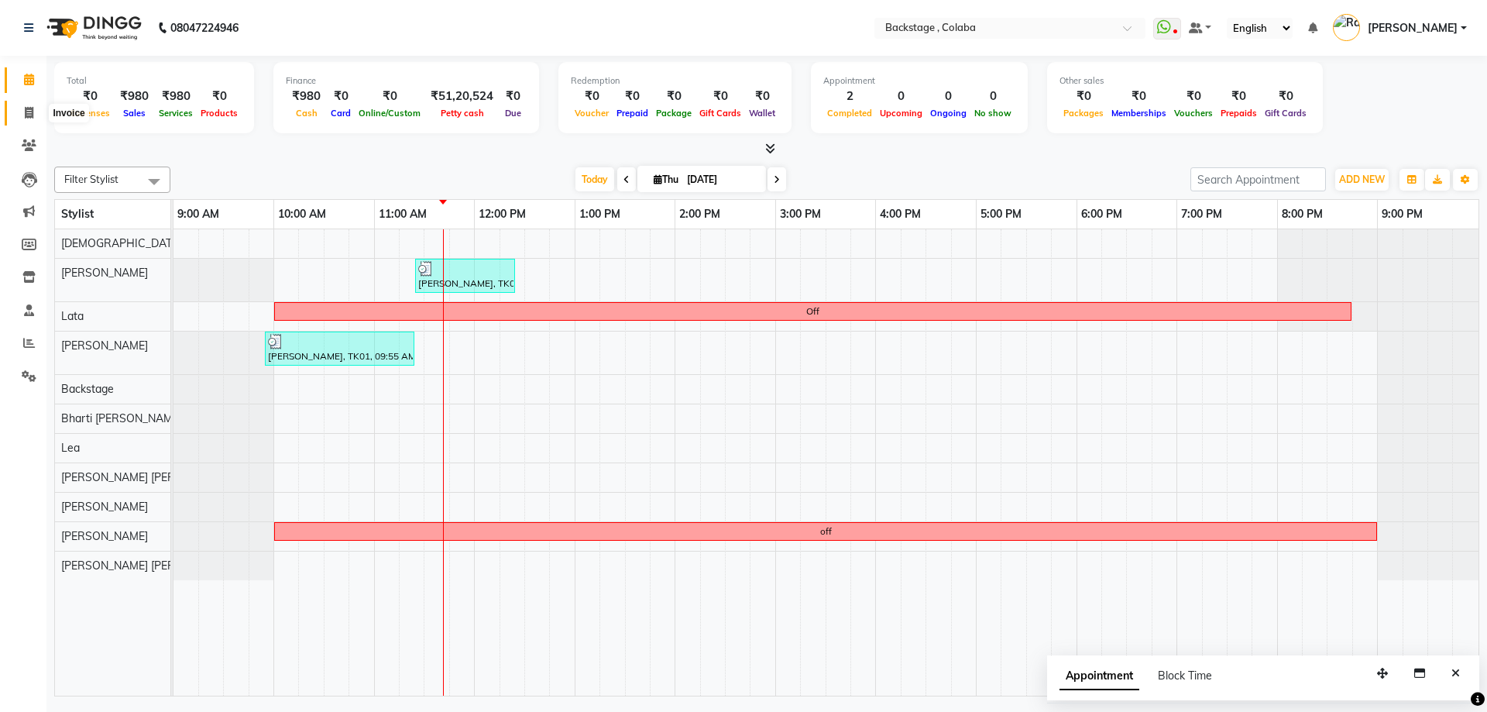
click at [35, 112] on span at bounding box center [28, 114] width 27 height 18
select select "service"
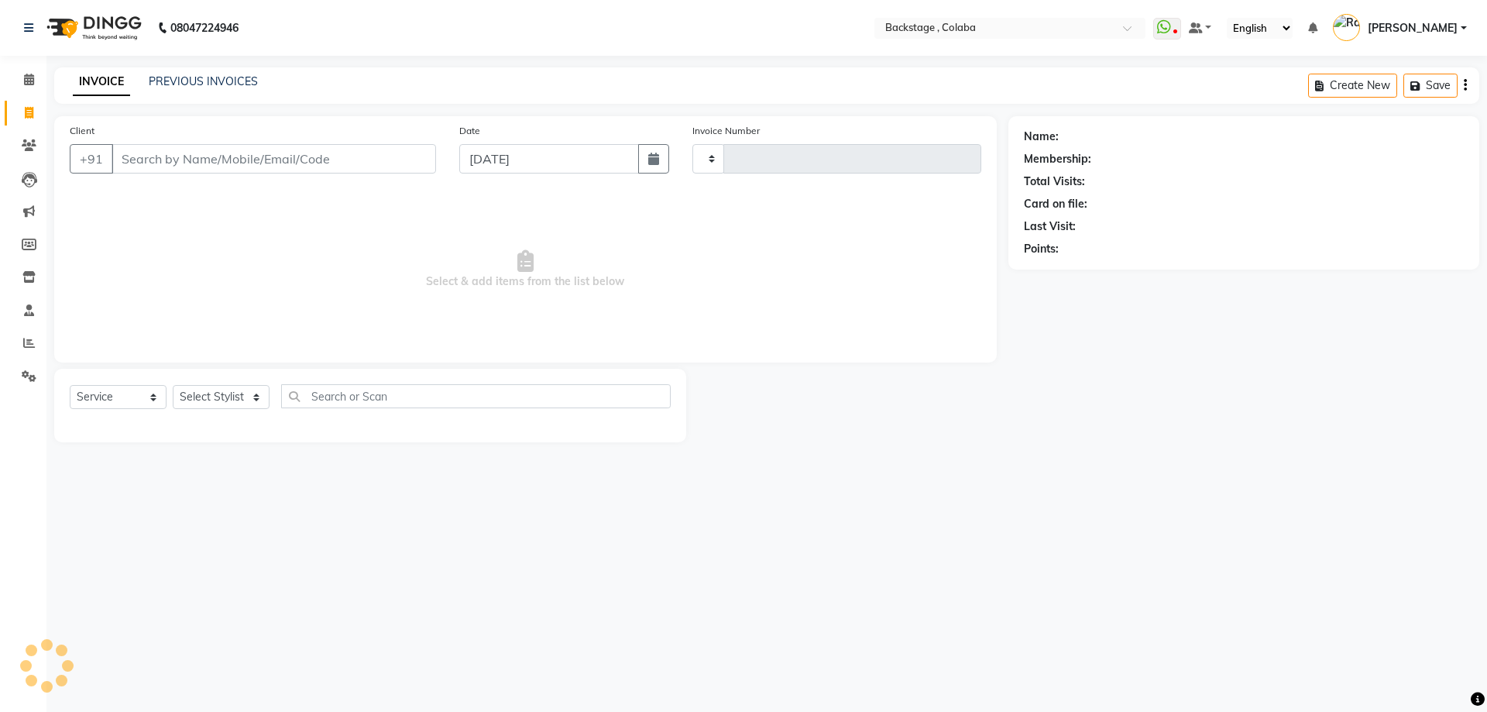
type input "1870"
select select "5451"
click at [644, 165] on button "button" at bounding box center [653, 158] width 31 height 29
select select "9"
select select "2025"
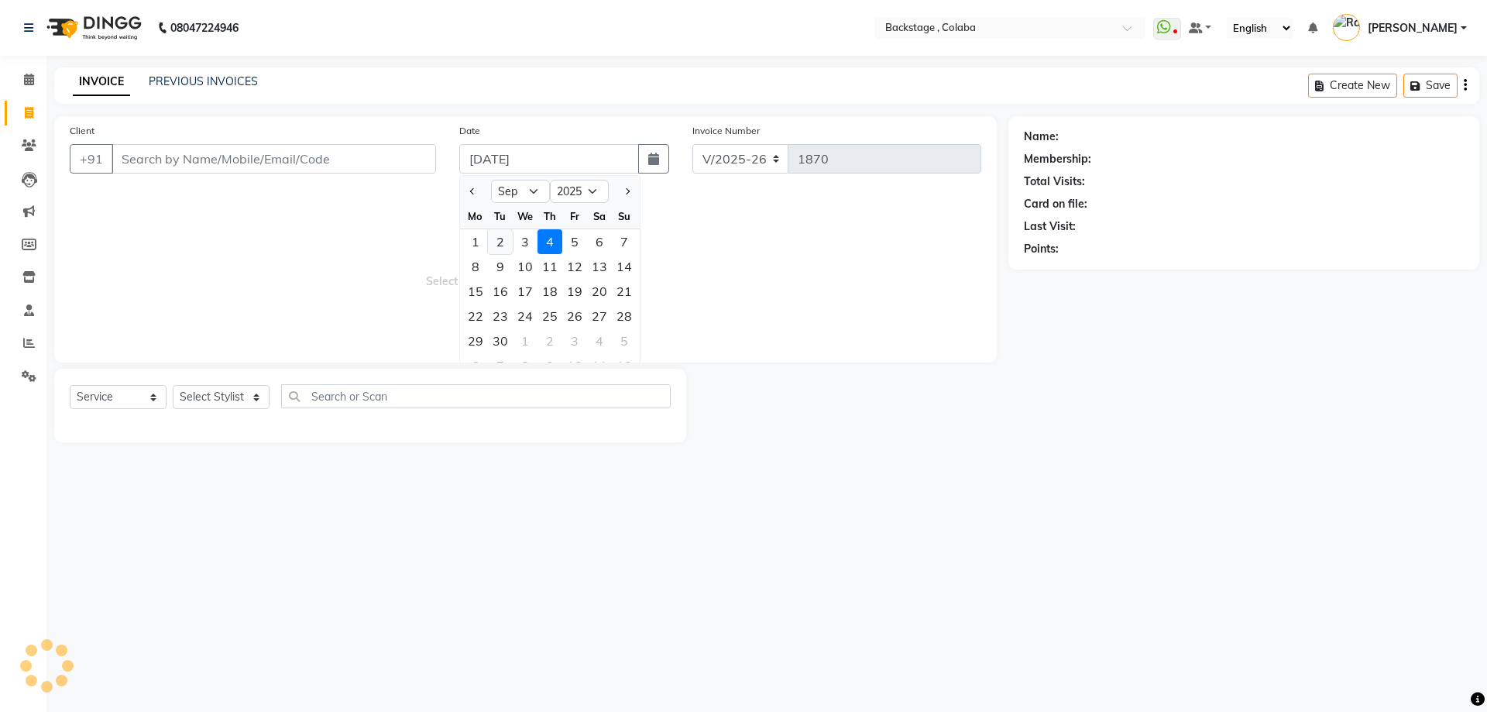
click at [505, 245] on div "2" at bounding box center [500, 241] width 25 height 25
type input "02-09-2025"
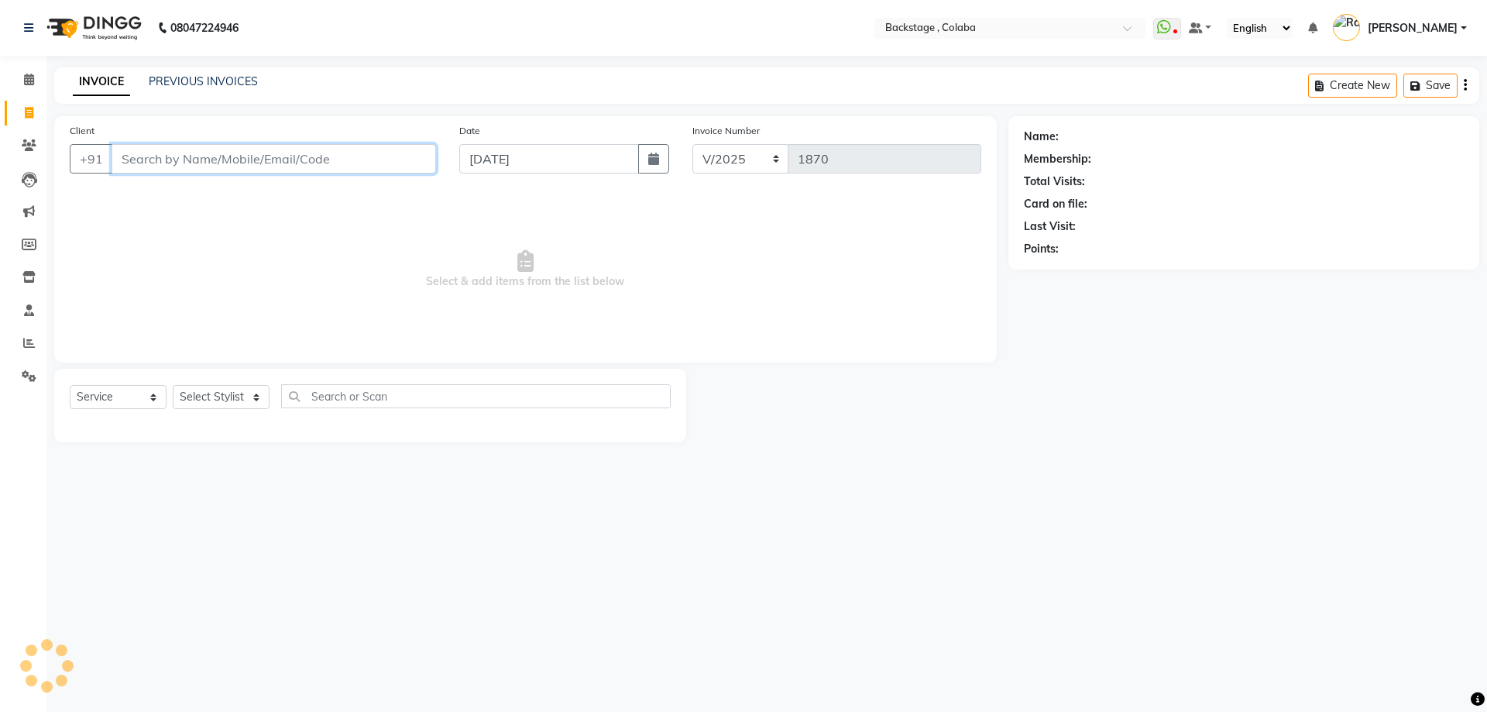
click at [342, 150] on input "Client" at bounding box center [274, 158] width 324 height 29
type input "9930974970"
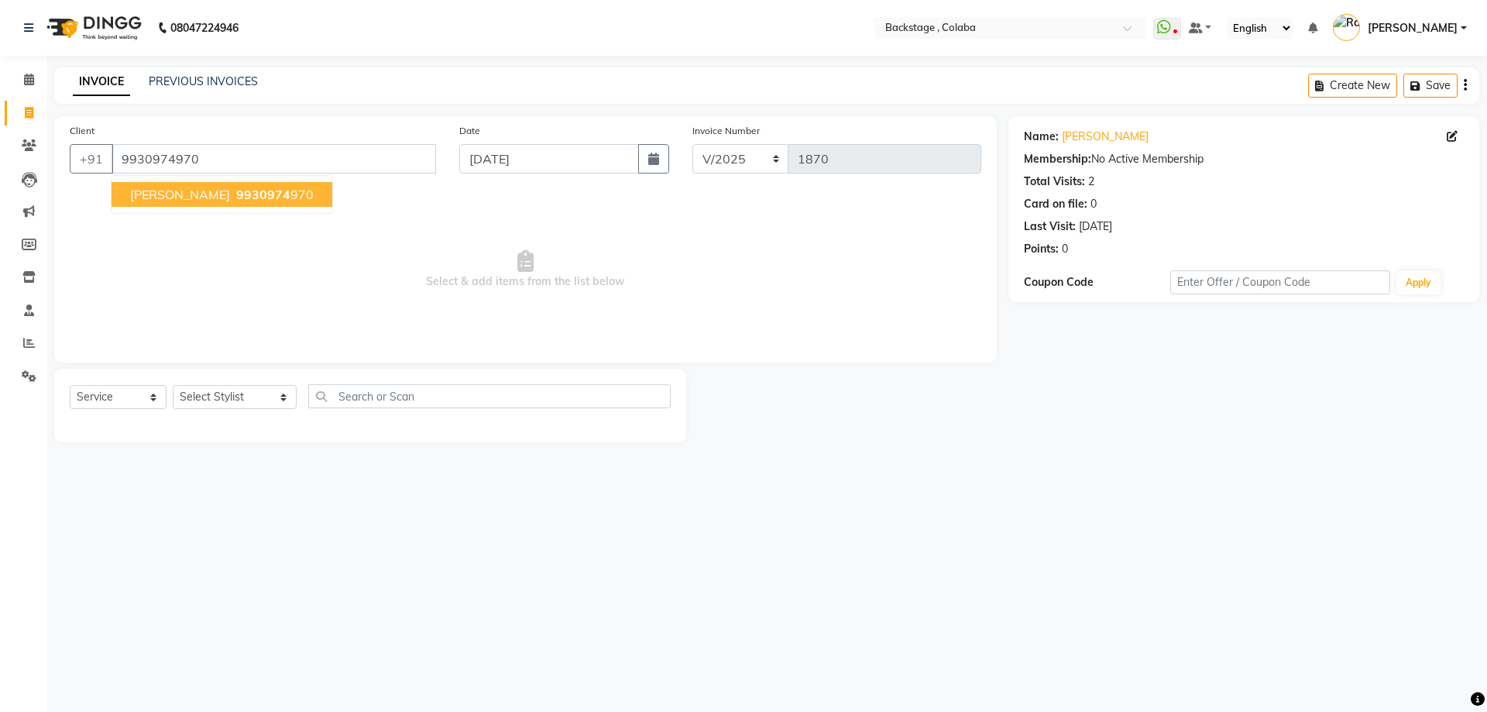
click at [132, 197] on span "Monika" at bounding box center [180, 194] width 100 height 15
click at [207, 392] on select "Select Stylist Backstage Bharti Nitesh Gohar Jayesh Anil Karekar Kalavati Sharm…" at bounding box center [235, 397] width 124 height 24
select select "88168"
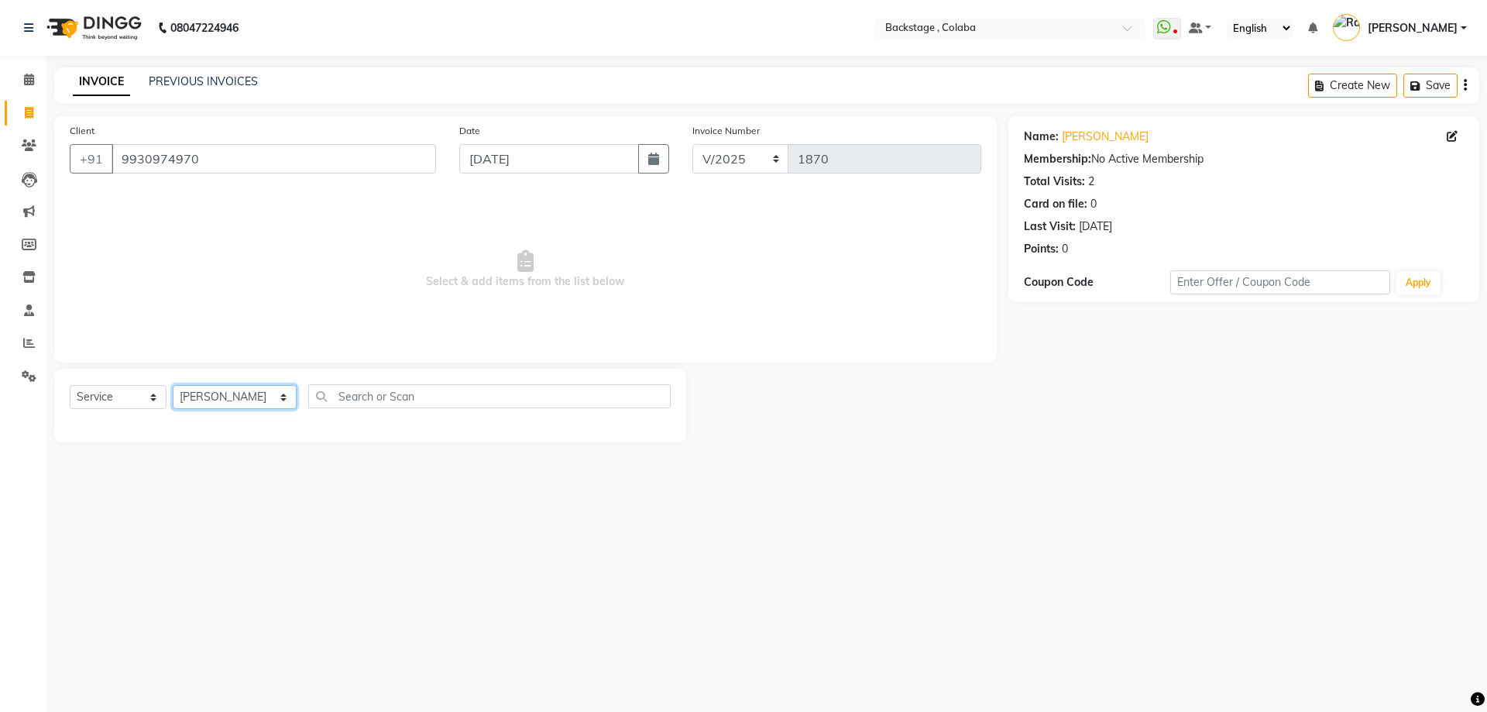
click at [173, 385] on select "Select Stylist Backstage Bharti Nitesh Gohar Jayesh Anil Karekar Kalavati Sharm…" at bounding box center [235, 397] width 124 height 24
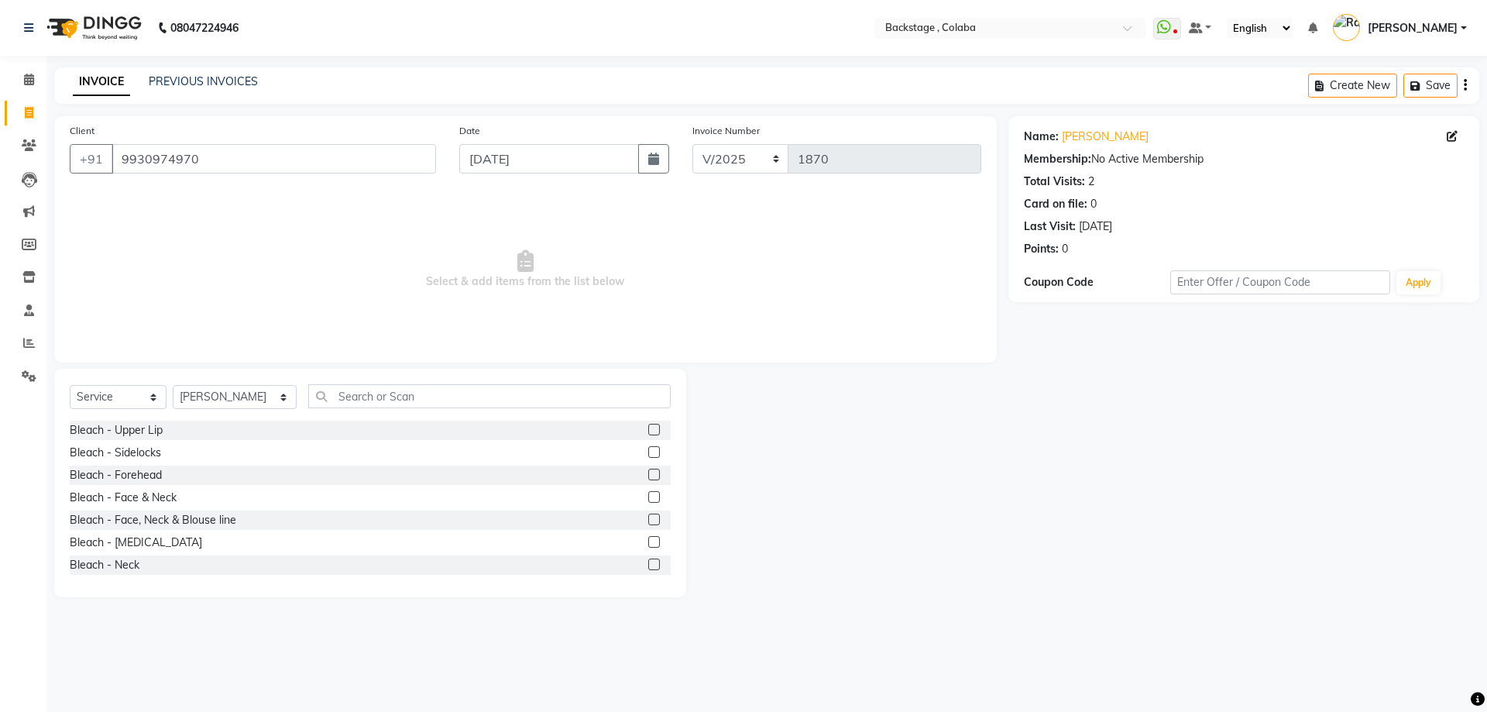
click at [349, 409] on div "Select Service Product Membership Package Voucher Prepaid Gift Card Select Styl…" at bounding box center [370, 402] width 601 height 36
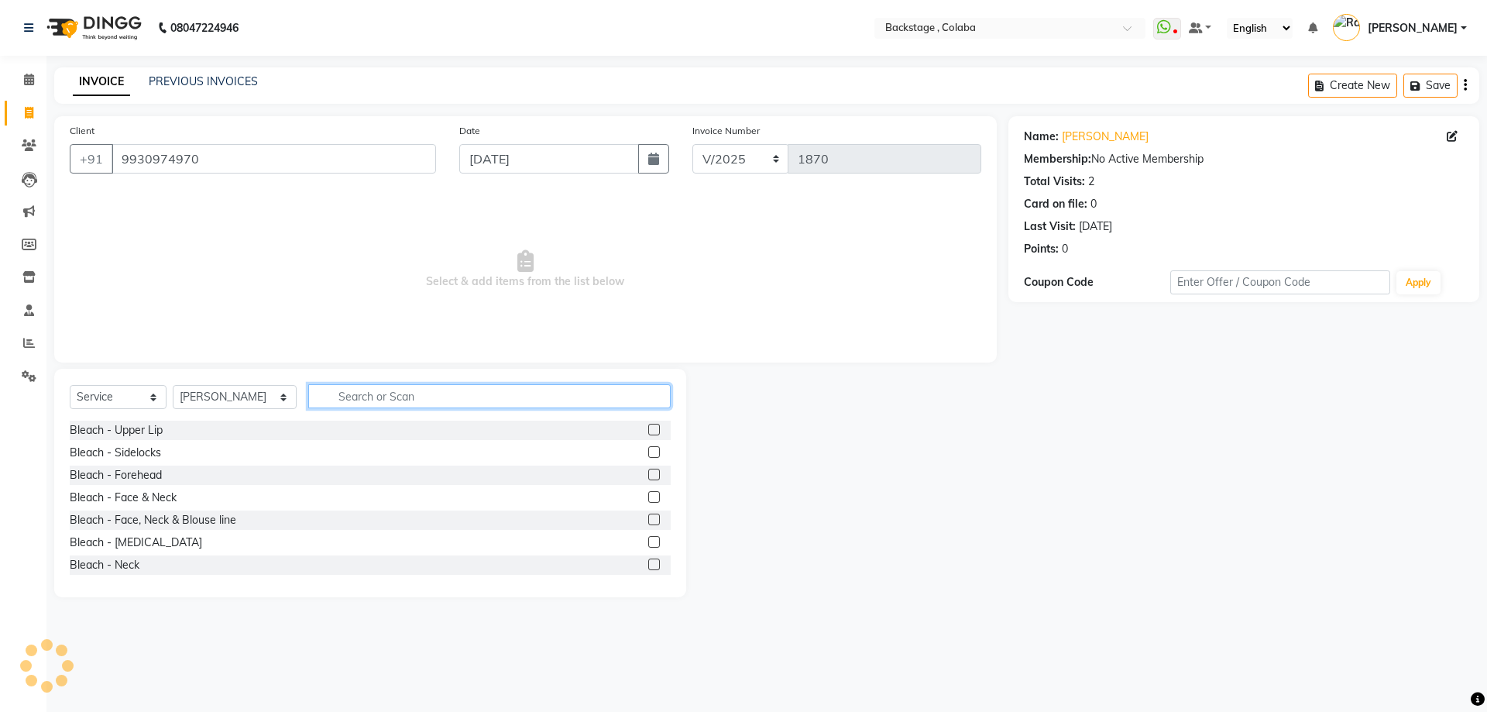
click at [355, 393] on input "text" at bounding box center [489, 396] width 362 height 24
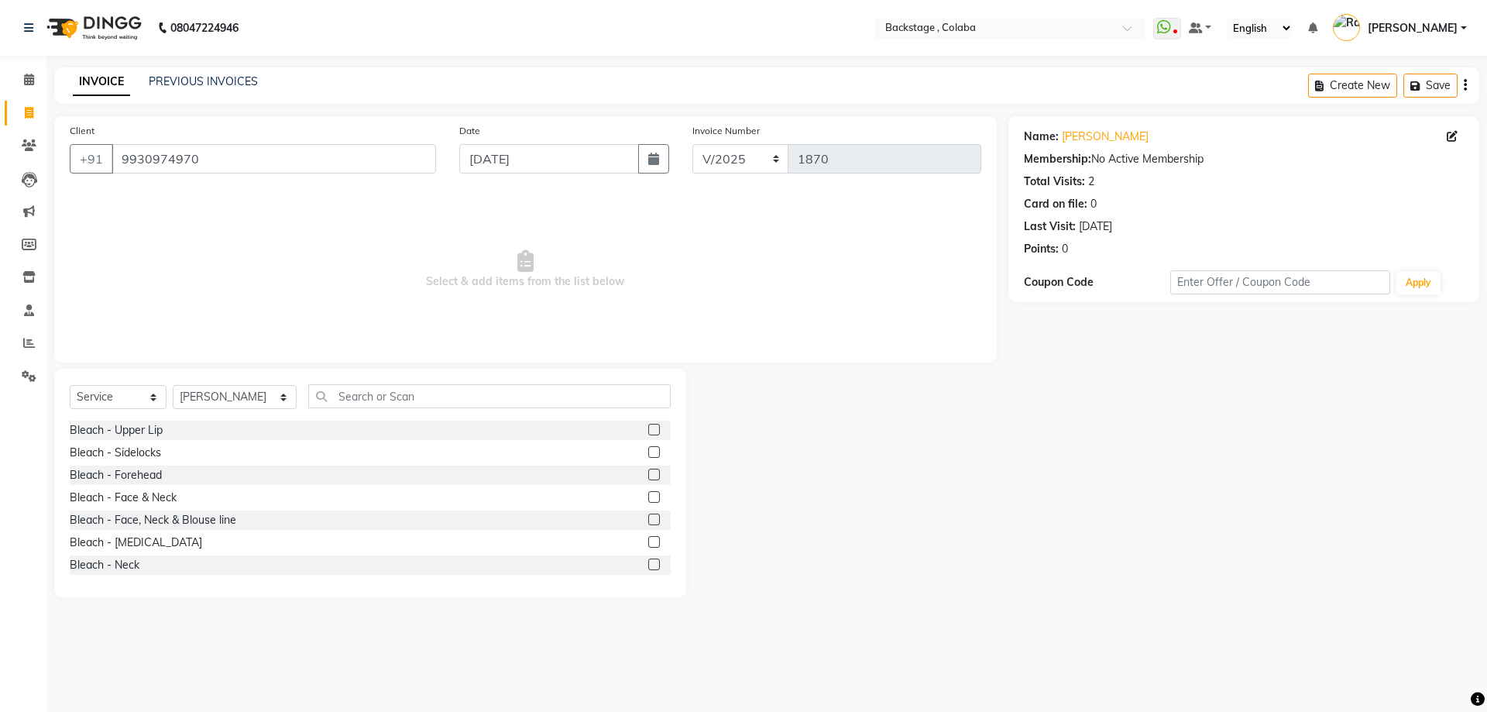
click at [923, 455] on div at bounding box center [847, 483] width 322 height 228
click at [218, 403] on select "Select Stylist Backstage Bharti Nitesh Gohar Jayesh Anil Karekar Kalavati Sharm…" at bounding box center [235, 397] width 124 height 24
click at [343, 403] on input "text" at bounding box center [489, 396] width 362 height 24
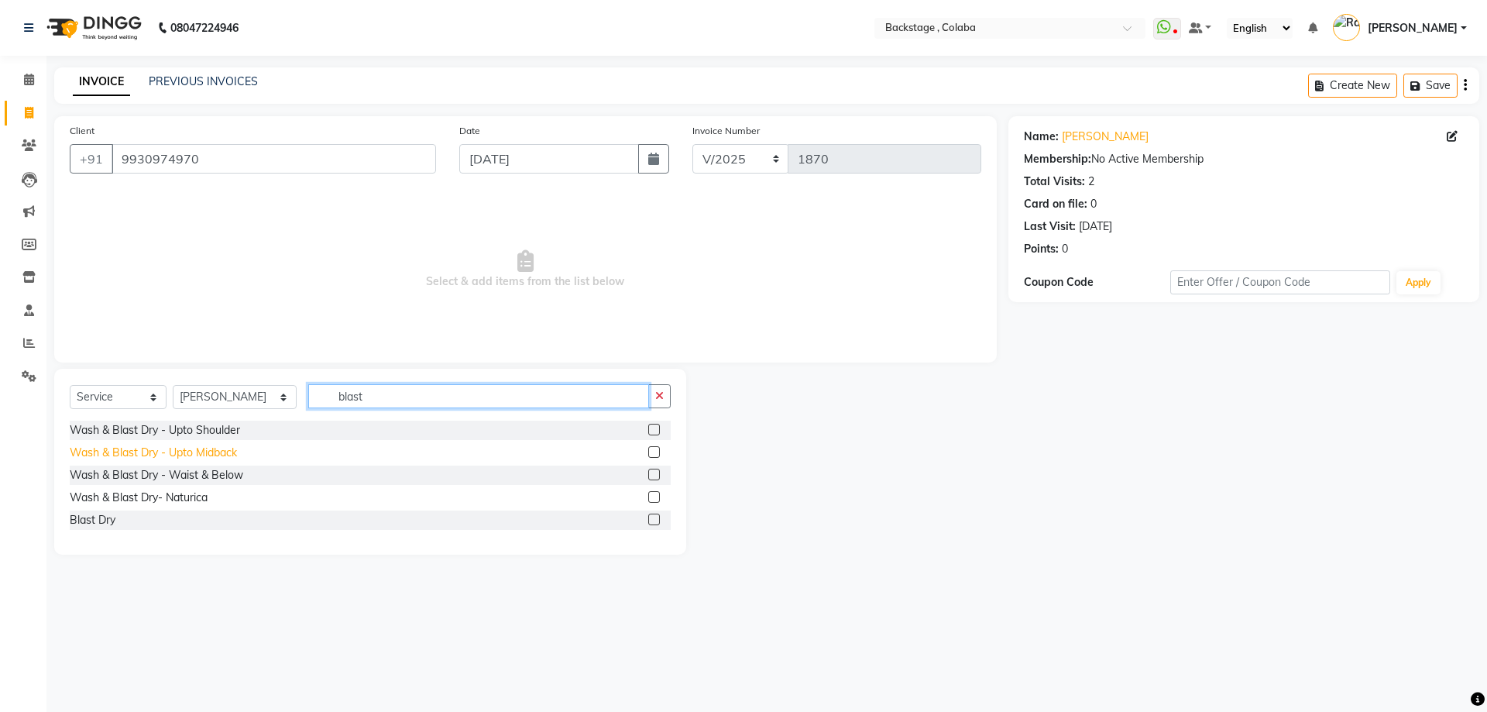
type input "blast"
click at [191, 455] on div "Wash & Blast Dry - Upto Midback" at bounding box center [153, 453] width 167 height 16
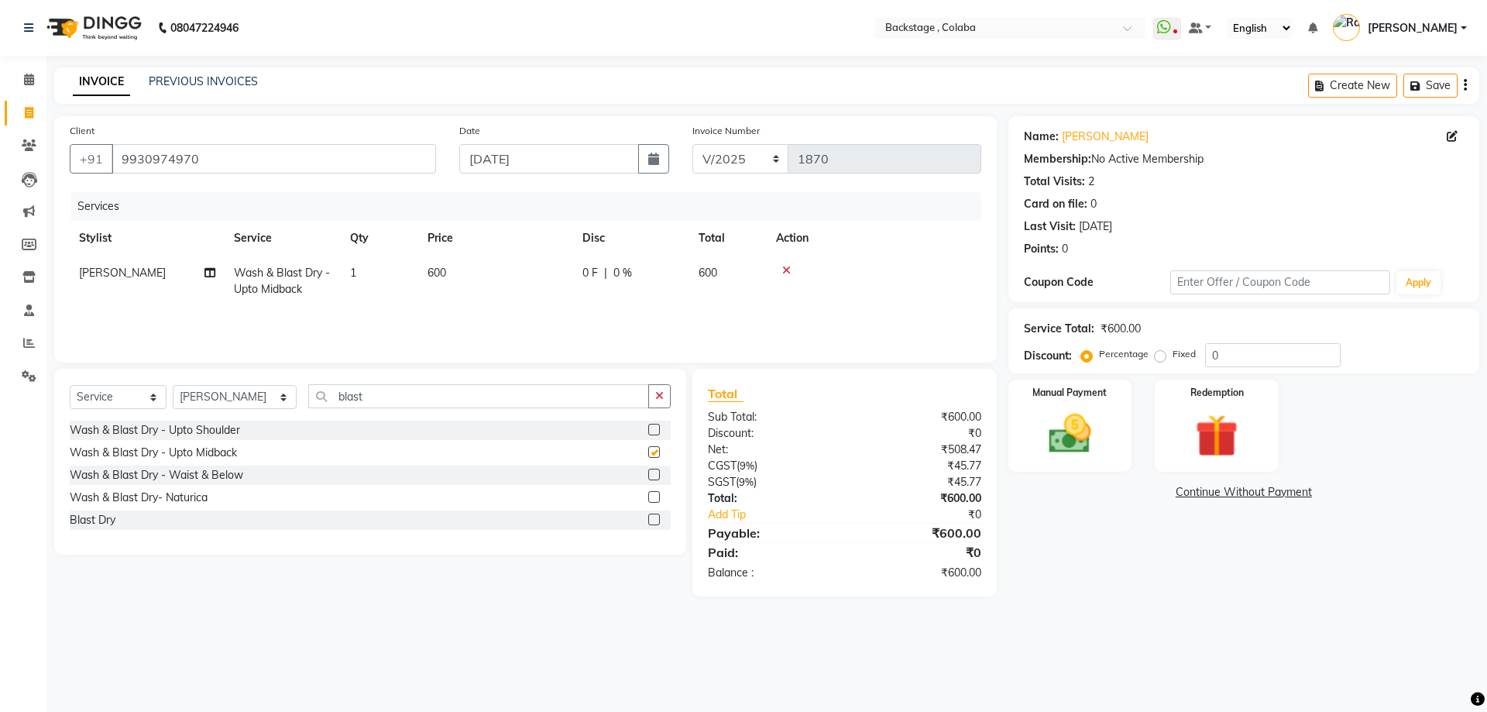
checkbox input "false"
click at [476, 287] on td "600" at bounding box center [495, 281] width 155 height 51
select select "88168"
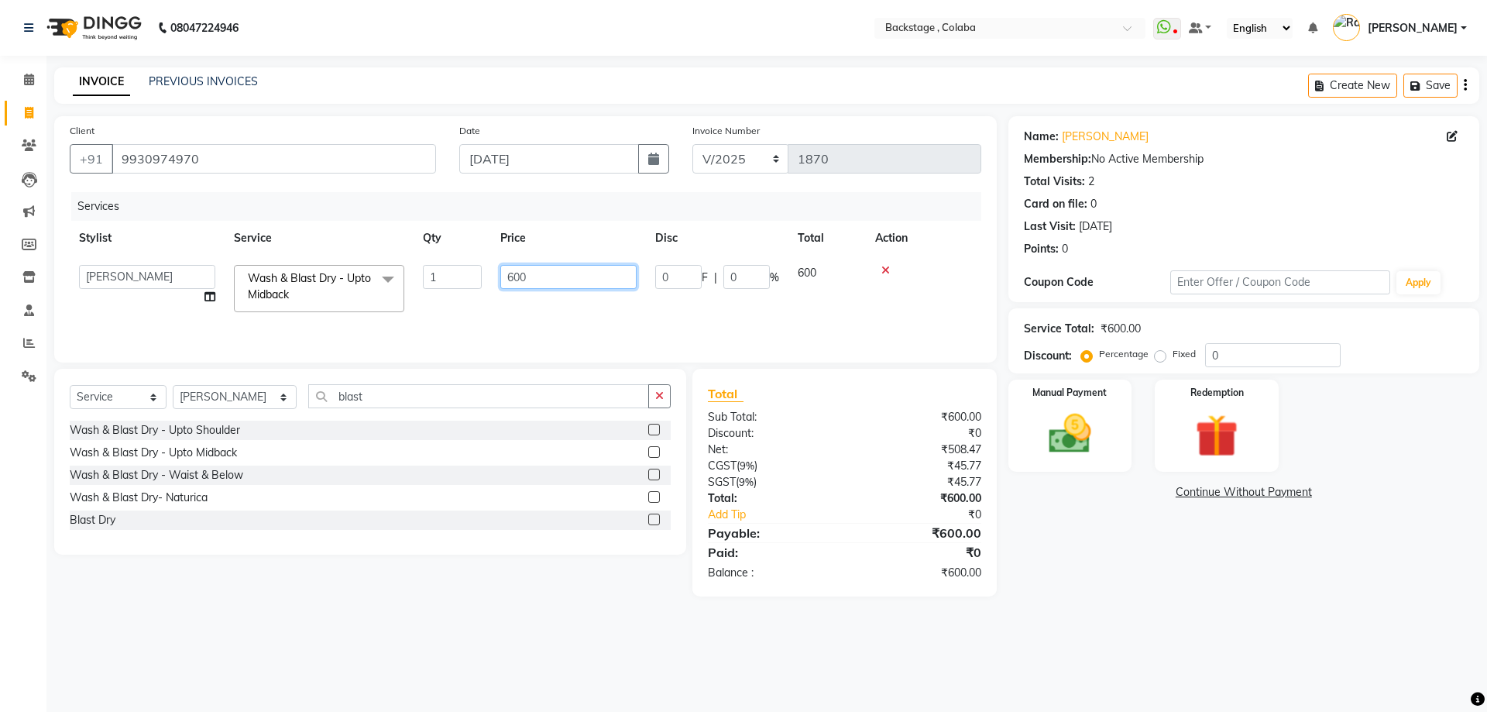
click at [524, 280] on input "600" at bounding box center [568, 277] width 136 height 24
type input "650"
click at [537, 318] on div "Services Stylist Service Qty Price Disc Total Action Backstage Bharti Nitesh Go…" at bounding box center [525, 269] width 911 height 155
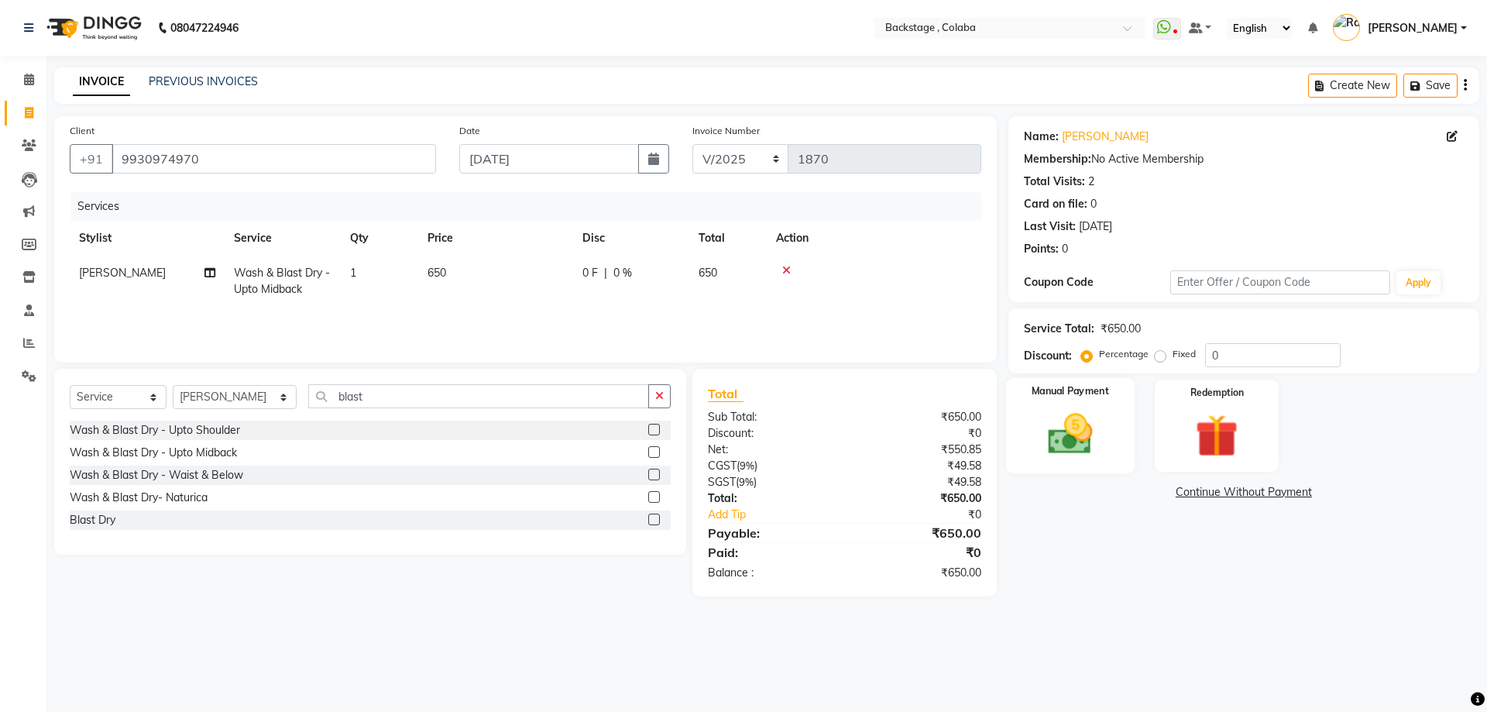
click at [1033, 428] on div "Manual Payment" at bounding box center [1069, 425] width 129 height 95
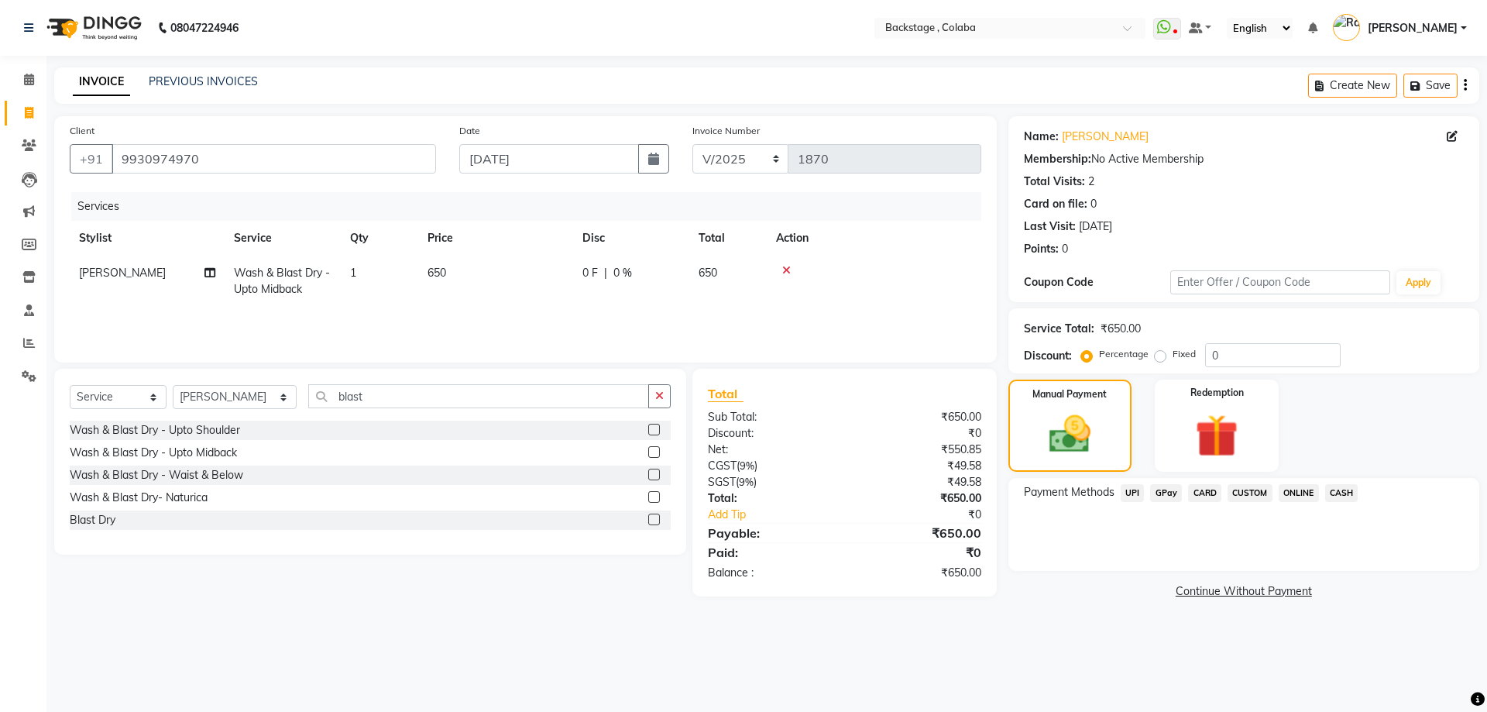
click at [1349, 489] on span "CASH" at bounding box center [1341, 493] width 33 height 18
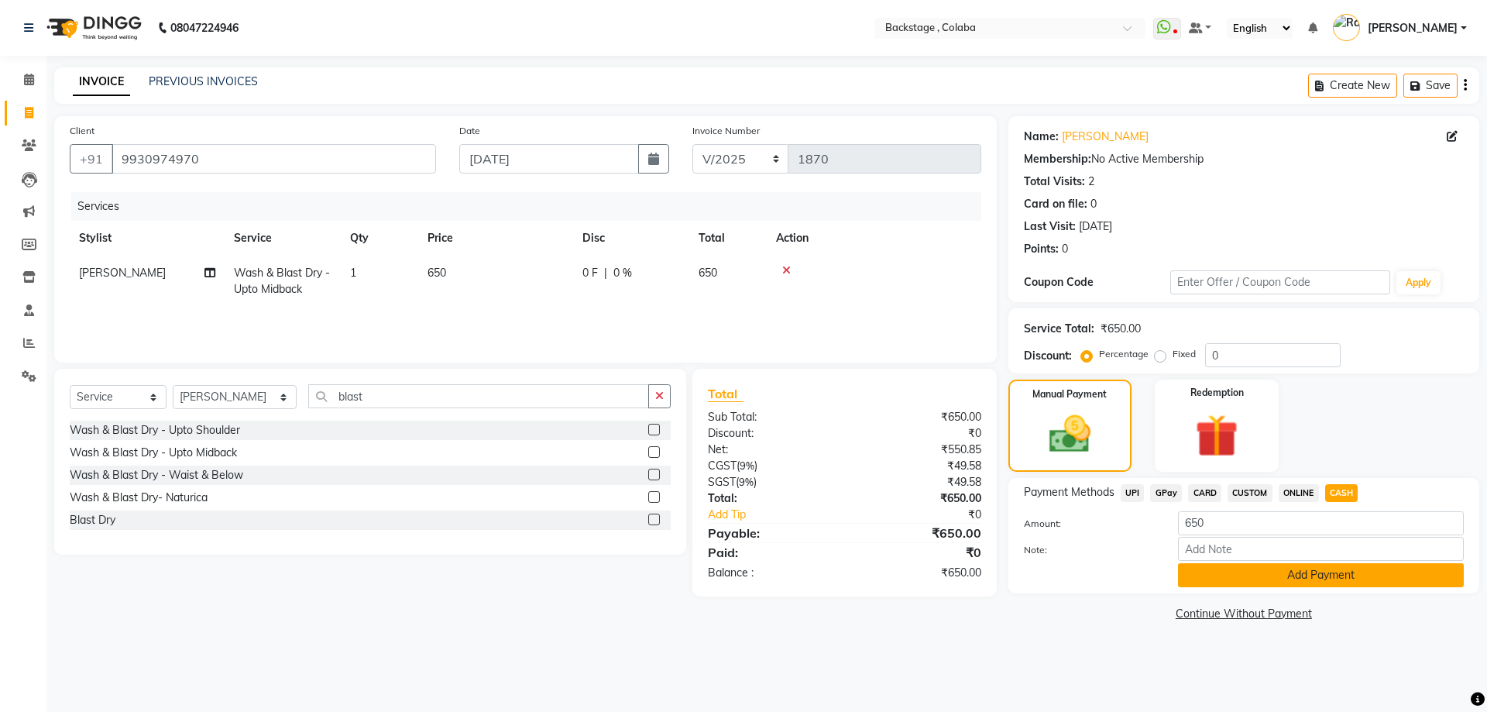
click at [1326, 568] on button "Add Payment" at bounding box center [1321, 575] width 286 height 24
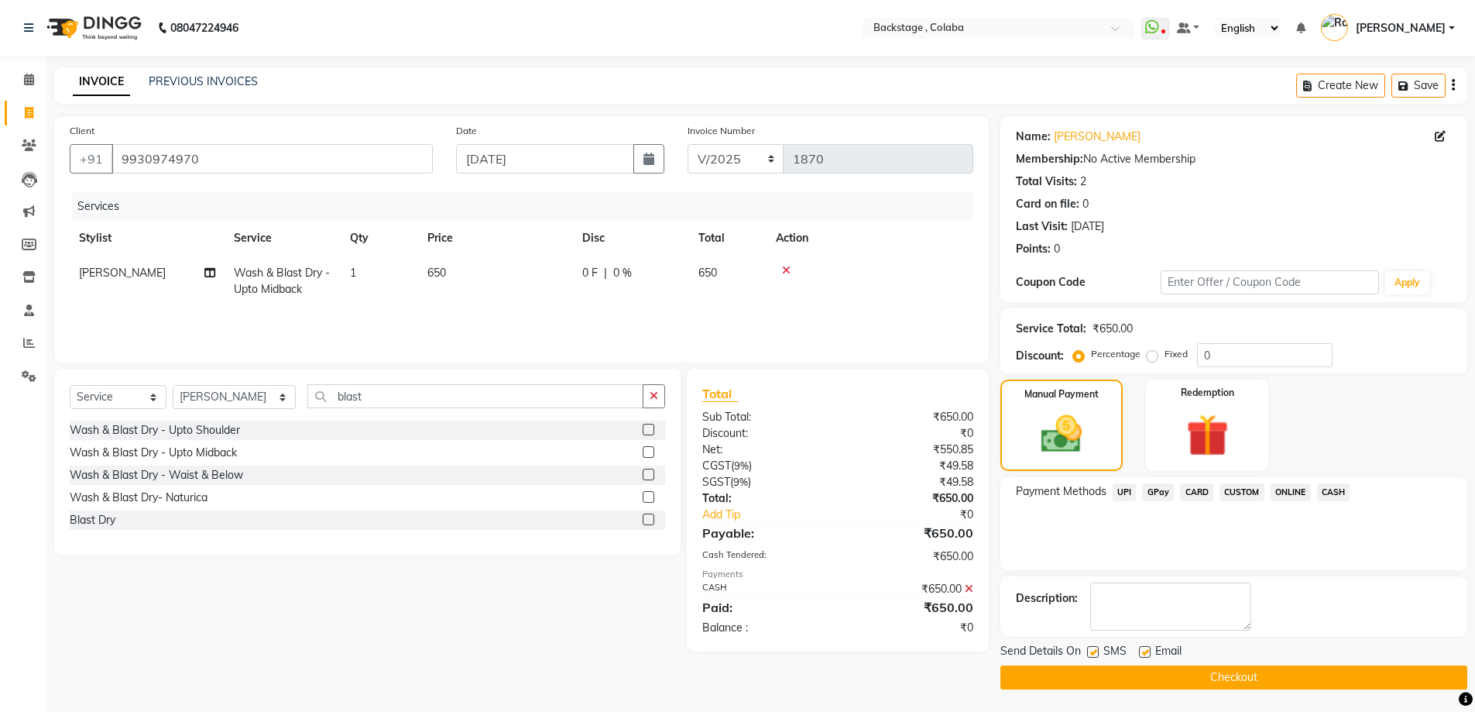
click at [1269, 677] on button "Checkout" at bounding box center [1234, 677] width 467 height 24
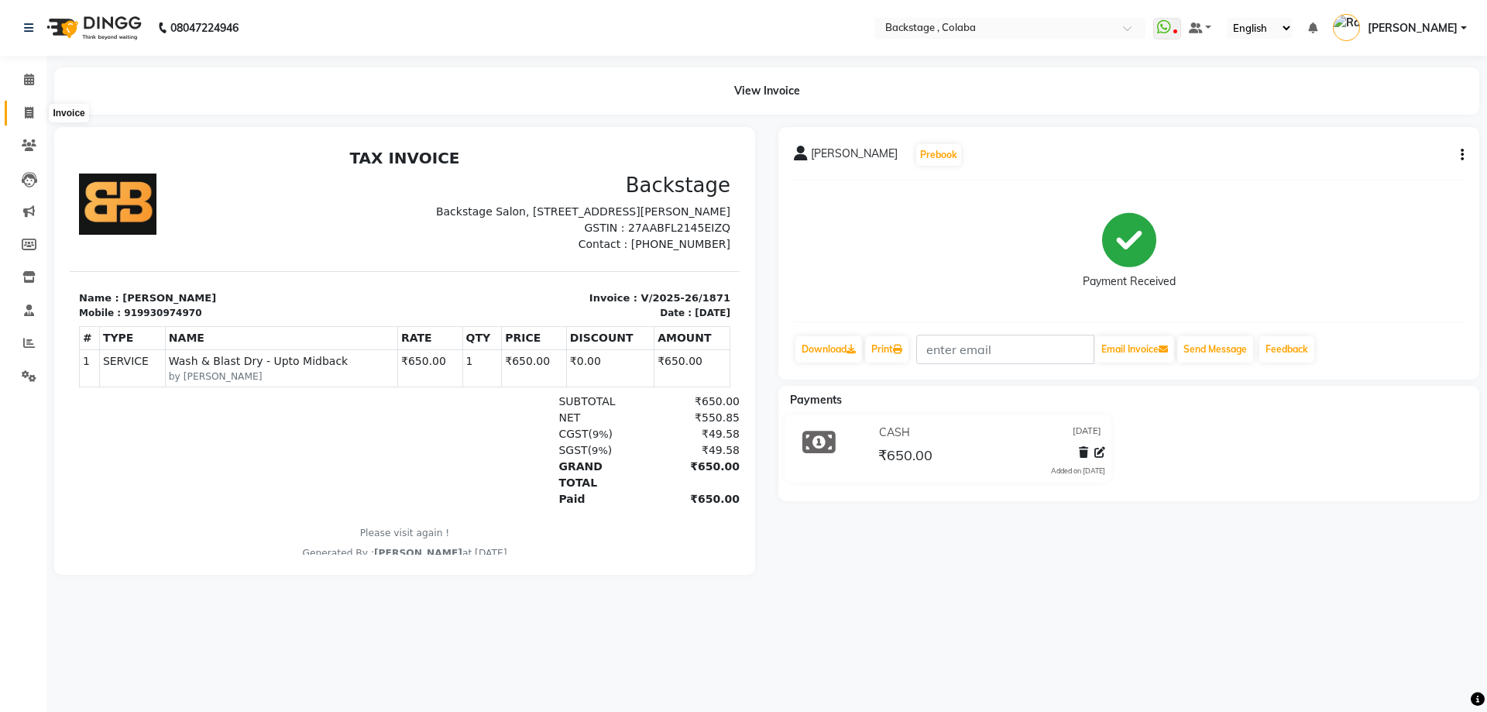
click at [29, 115] on icon at bounding box center [29, 113] width 9 height 12
select select "service"
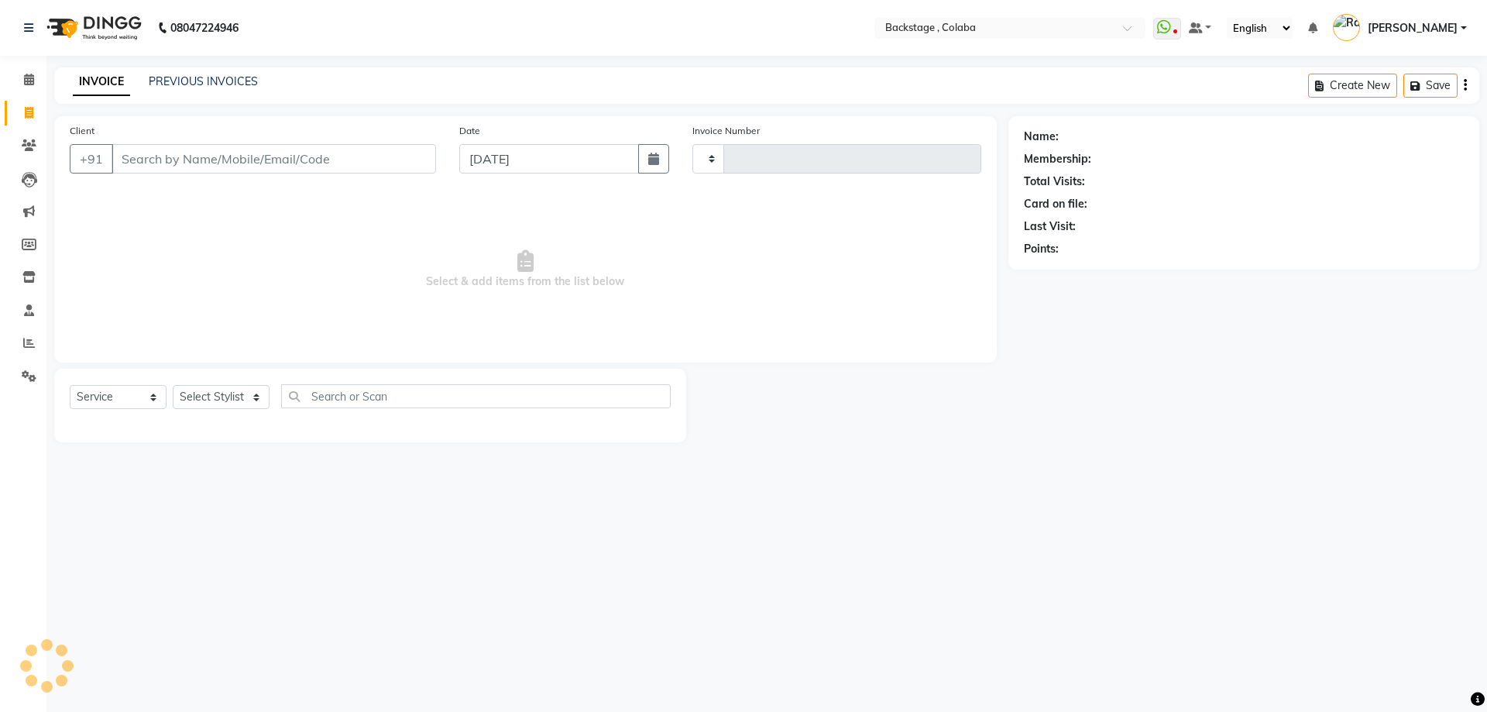
click at [286, 165] on input "Client" at bounding box center [274, 158] width 324 height 29
type input "1872"
select select "5451"
click at [659, 169] on button "button" at bounding box center [653, 158] width 31 height 29
select select "9"
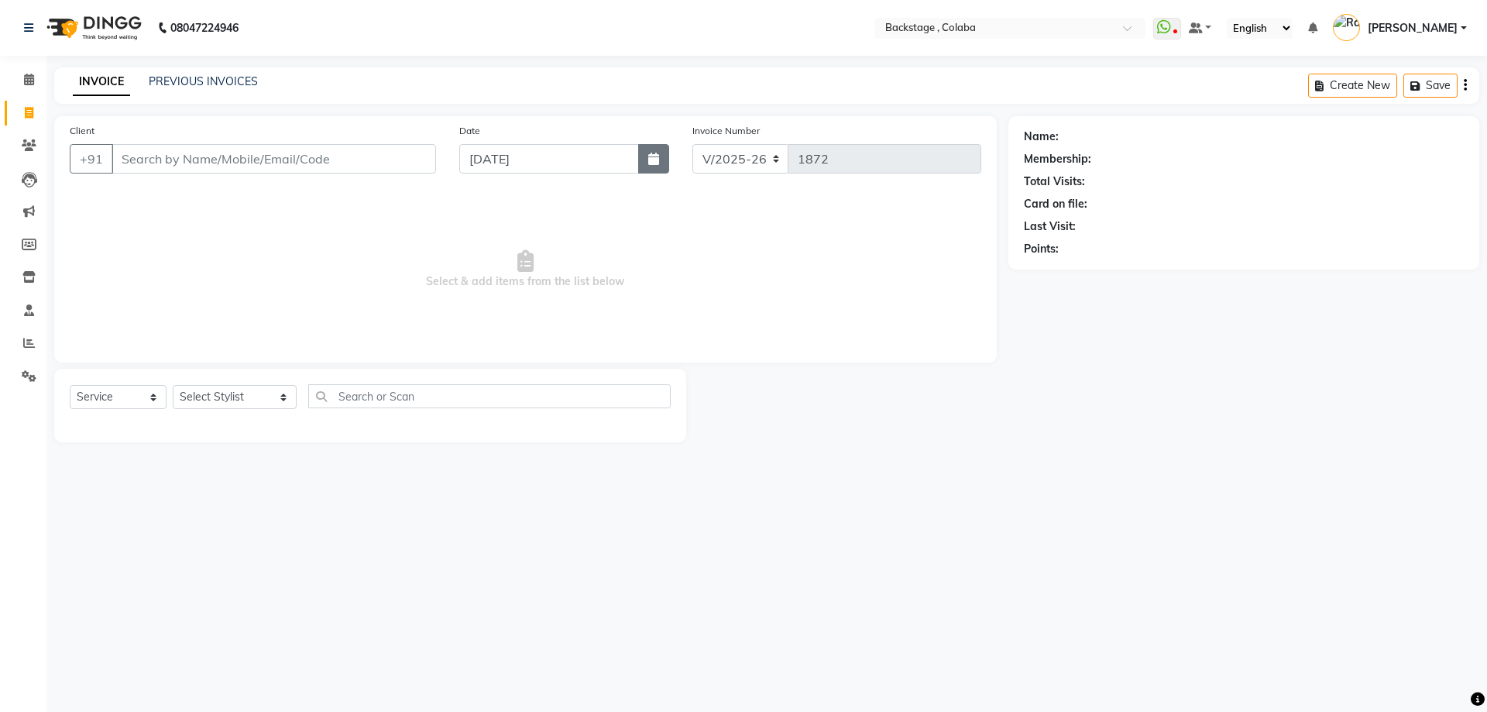
select select "2025"
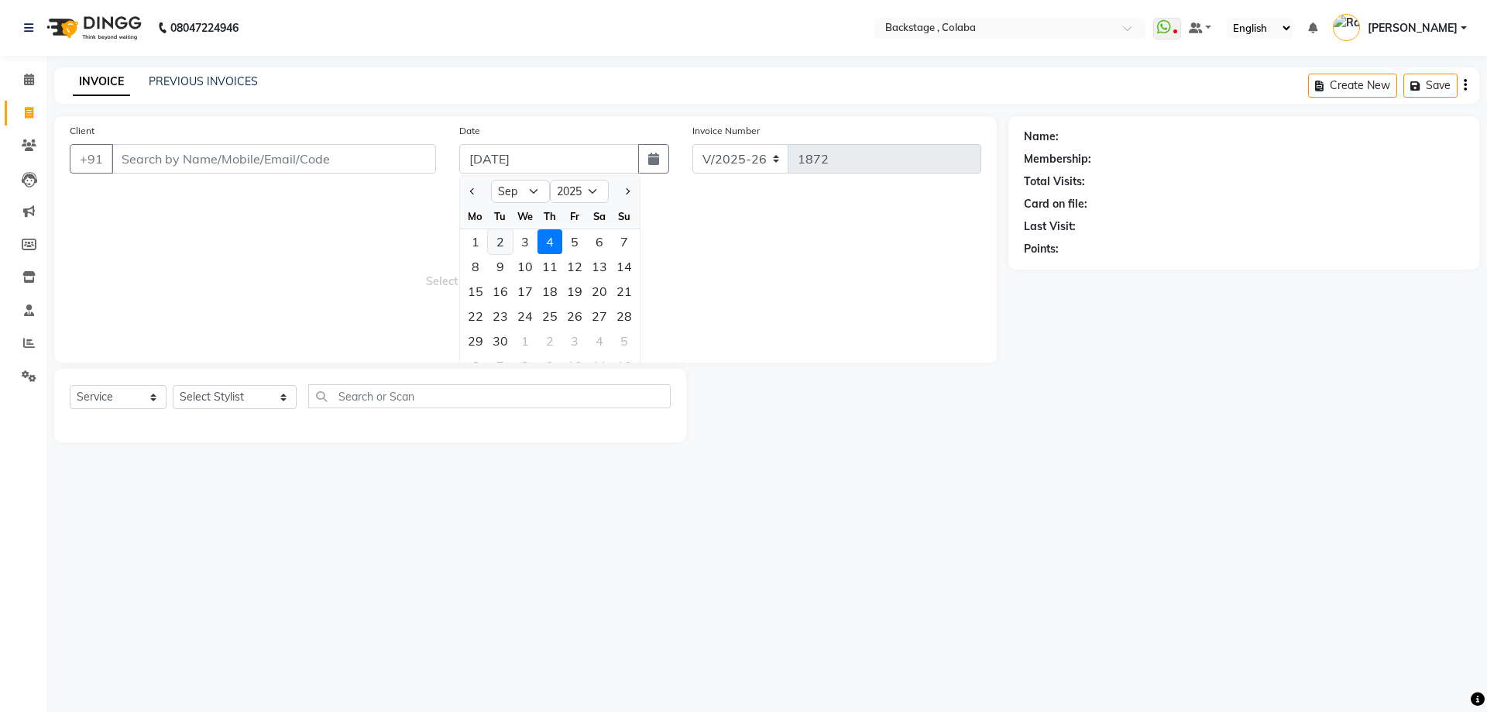
click at [506, 241] on div "2" at bounding box center [500, 241] width 25 height 25
type input "02-09-2025"
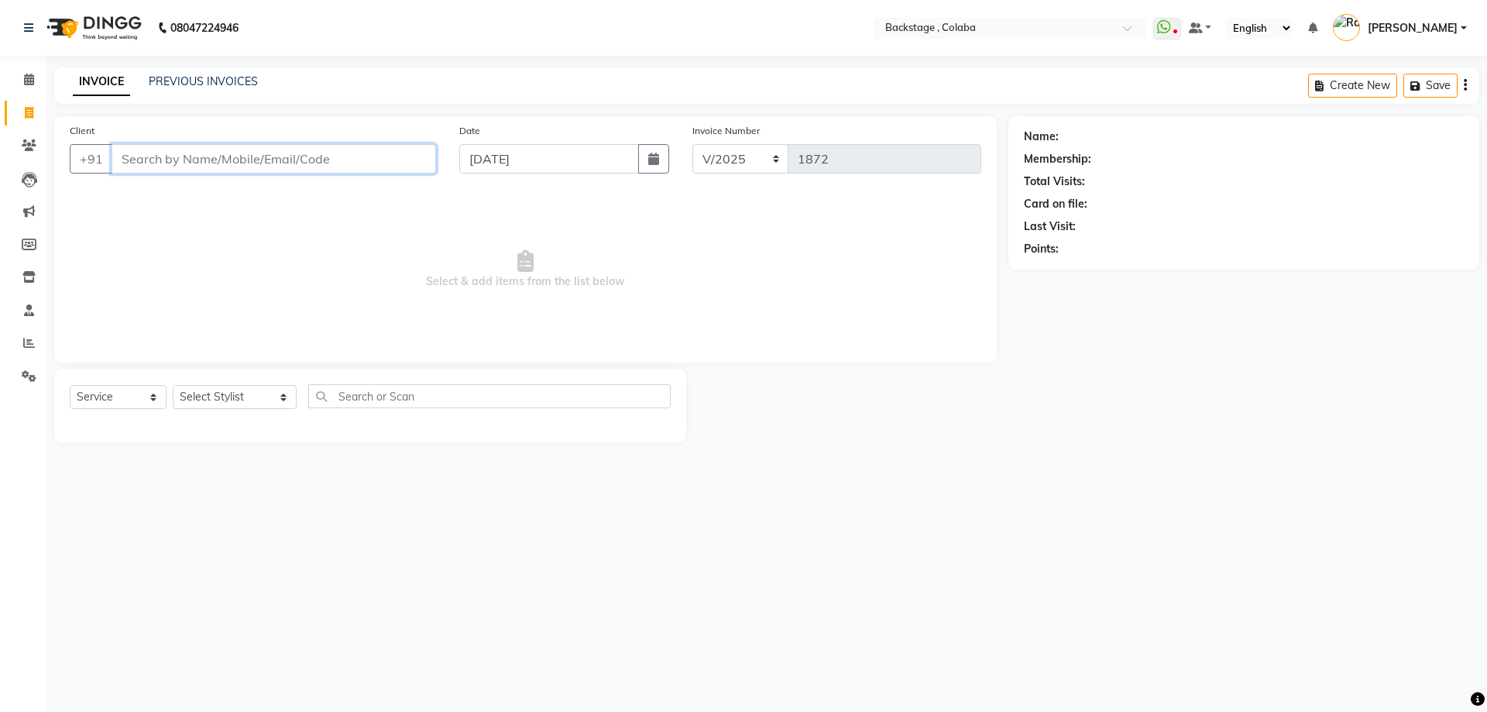
click at [376, 160] on input "Client" at bounding box center [274, 158] width 324 height 29
type input "7720094112"
click at [379, 154] on span "Add Client" at bounding box center [396, 158] width 61 height 15
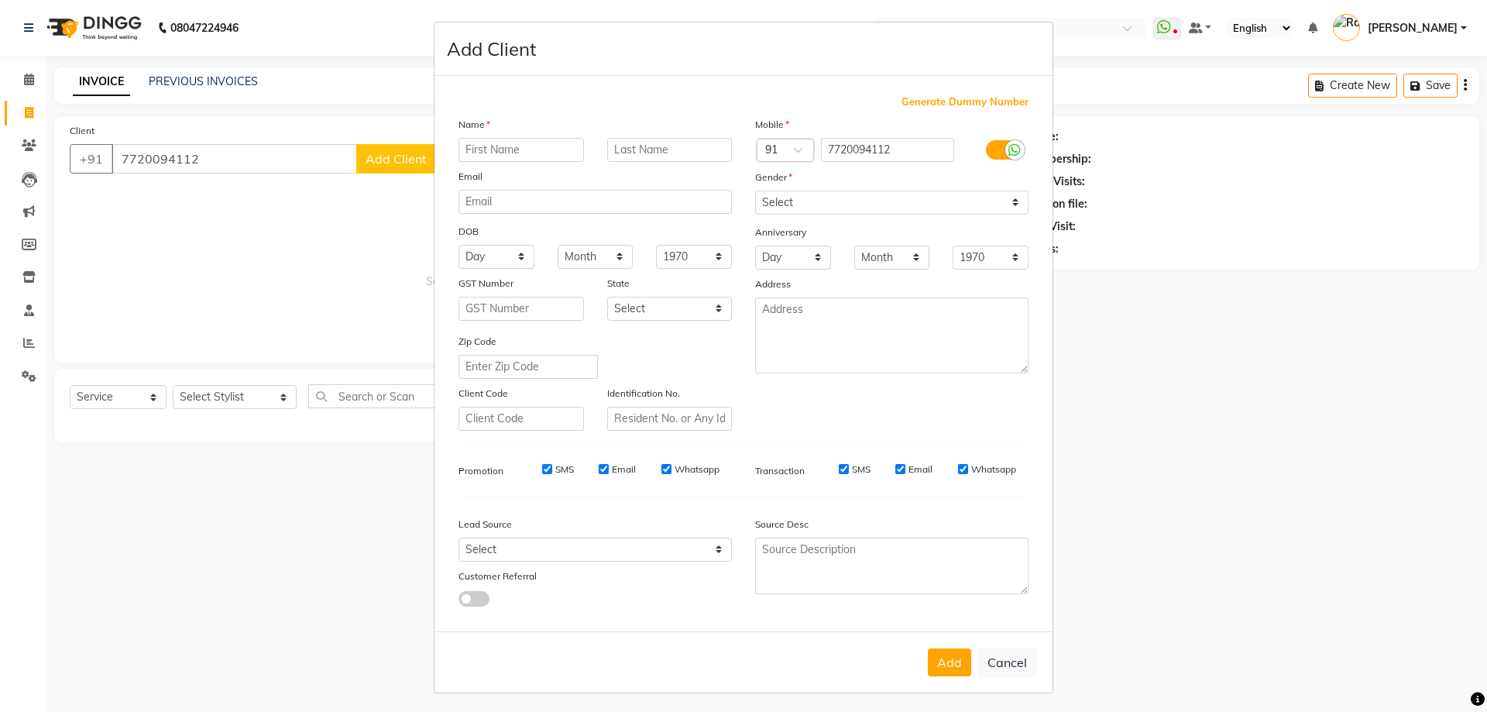
click at [473, 149] on input "text" at bounding box center [520, 150] width 125 height 24
type input "Shambhavi"
click at [629, 146] on input "text" at bounding box center [669, 150] width 125 height 24
type input "Pandey"
click at [788, 207] on select "Select Male Female Other Prefer Not To Say" at bounding box center [891, 203] width 273 height 24
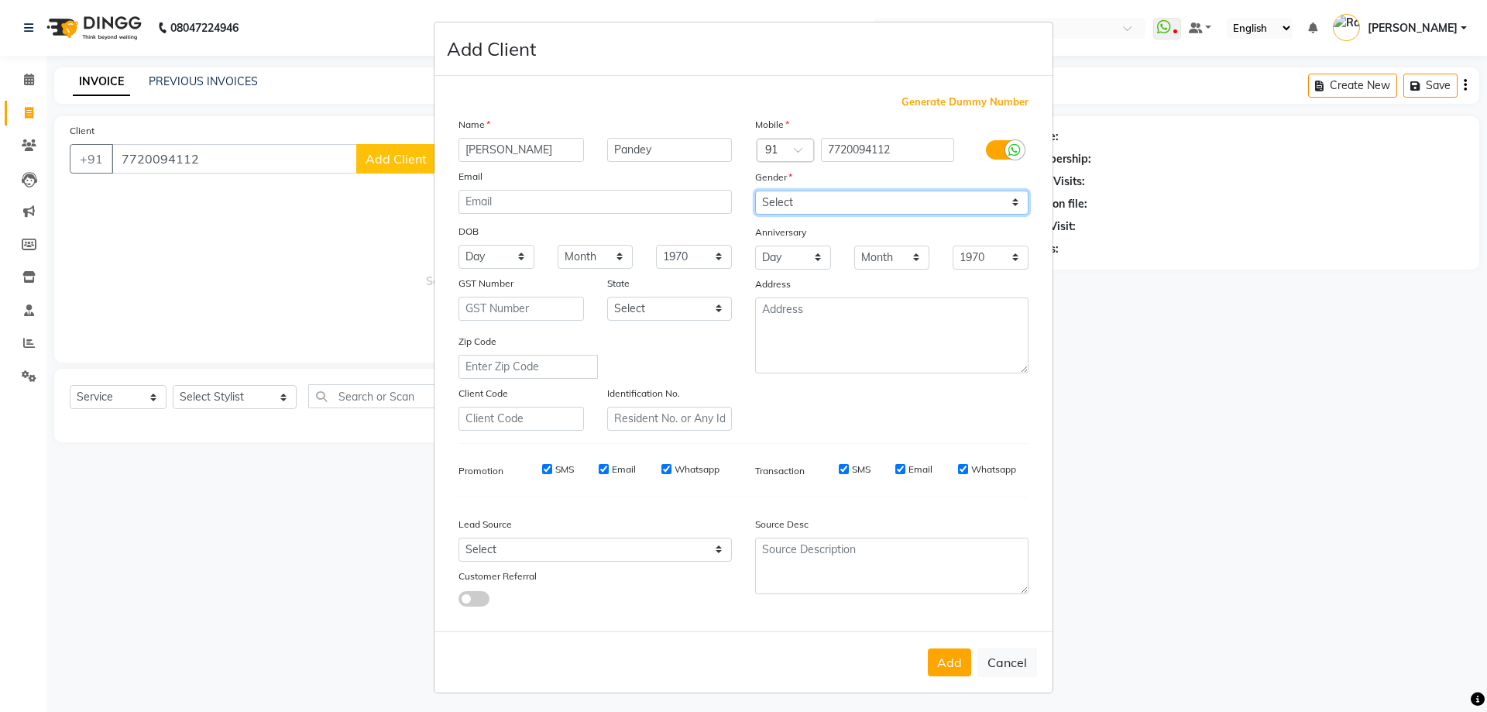
select select "female"
click at [755, 191] on select "Select Male Female Other Prefer Not To Say" at bounding box center [891, 203] width 273 height 24
click at [932, 658] on button "Add" at bounding box center [949, 662] width 43 height 28
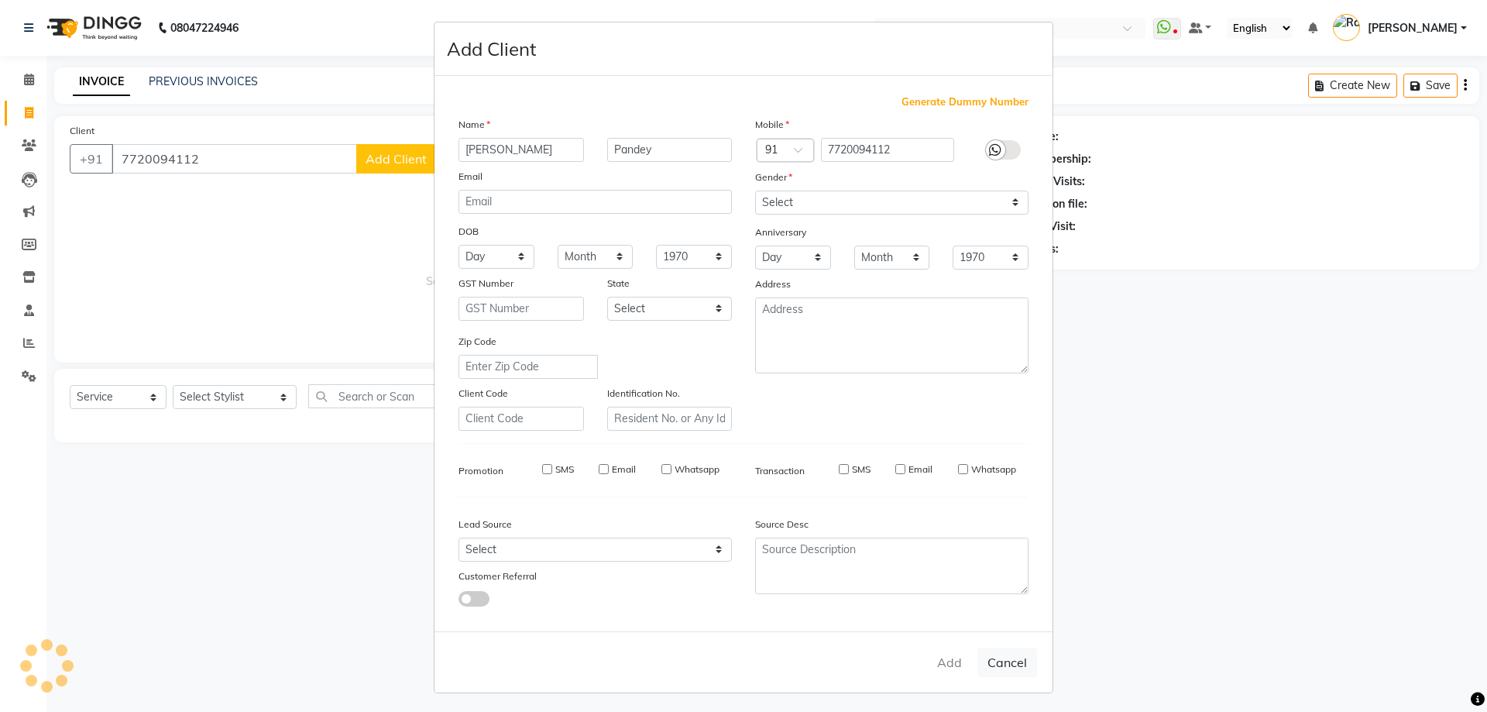
select select
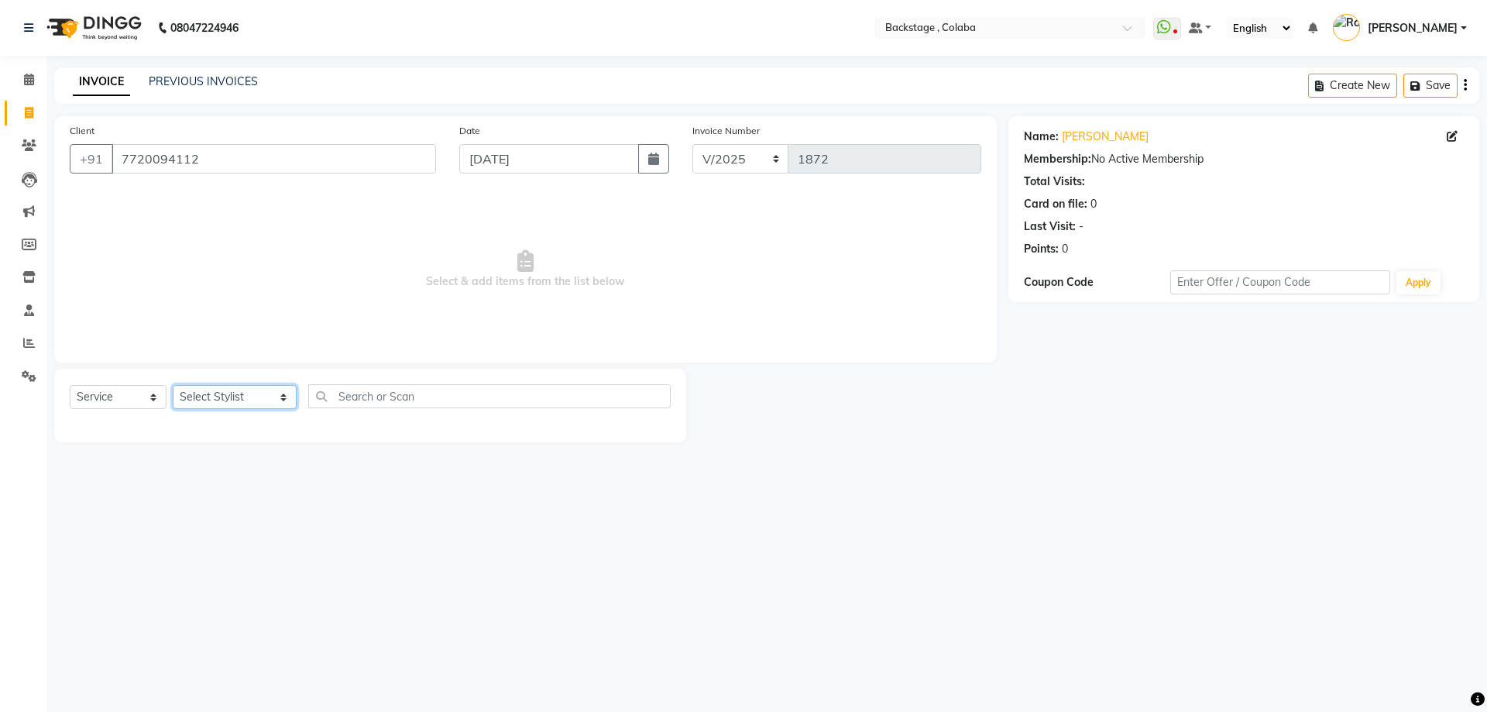
click at [228, 403] on select "Select Stylist Backstage Bharti Nitesh Gohar Jayesh Anil Karekar Kalavati Sharm…" at bounding box center [235, 397] width 124 height 24
click at [173, 385] on select "Select Stylist Backstage Bharti Nitesh Gohar Jayesh Anil Karekar Kalavati Sharm…" at bounding box center [235, 397] width 124 height 24
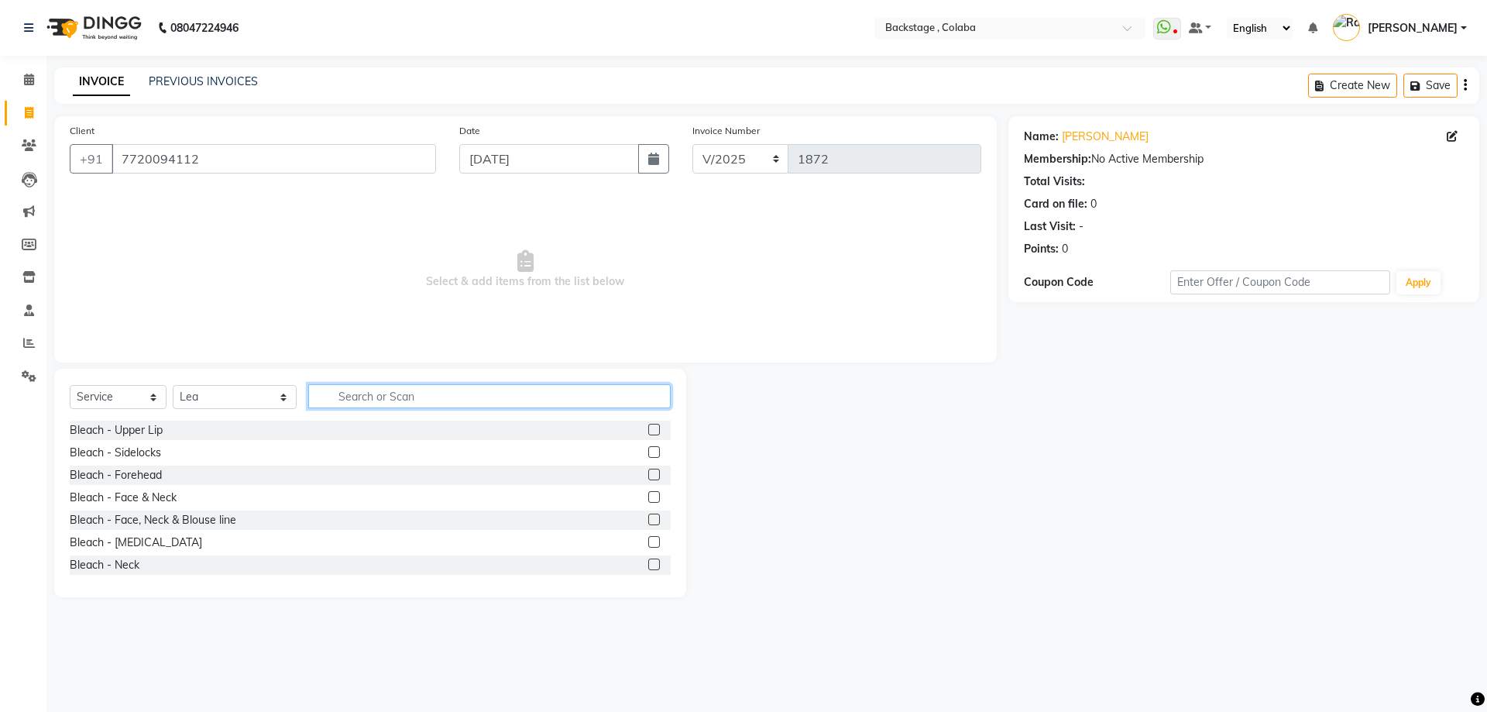
click at [360, 393] on input "text" at bounding box center [489, 396] width 362 height 24
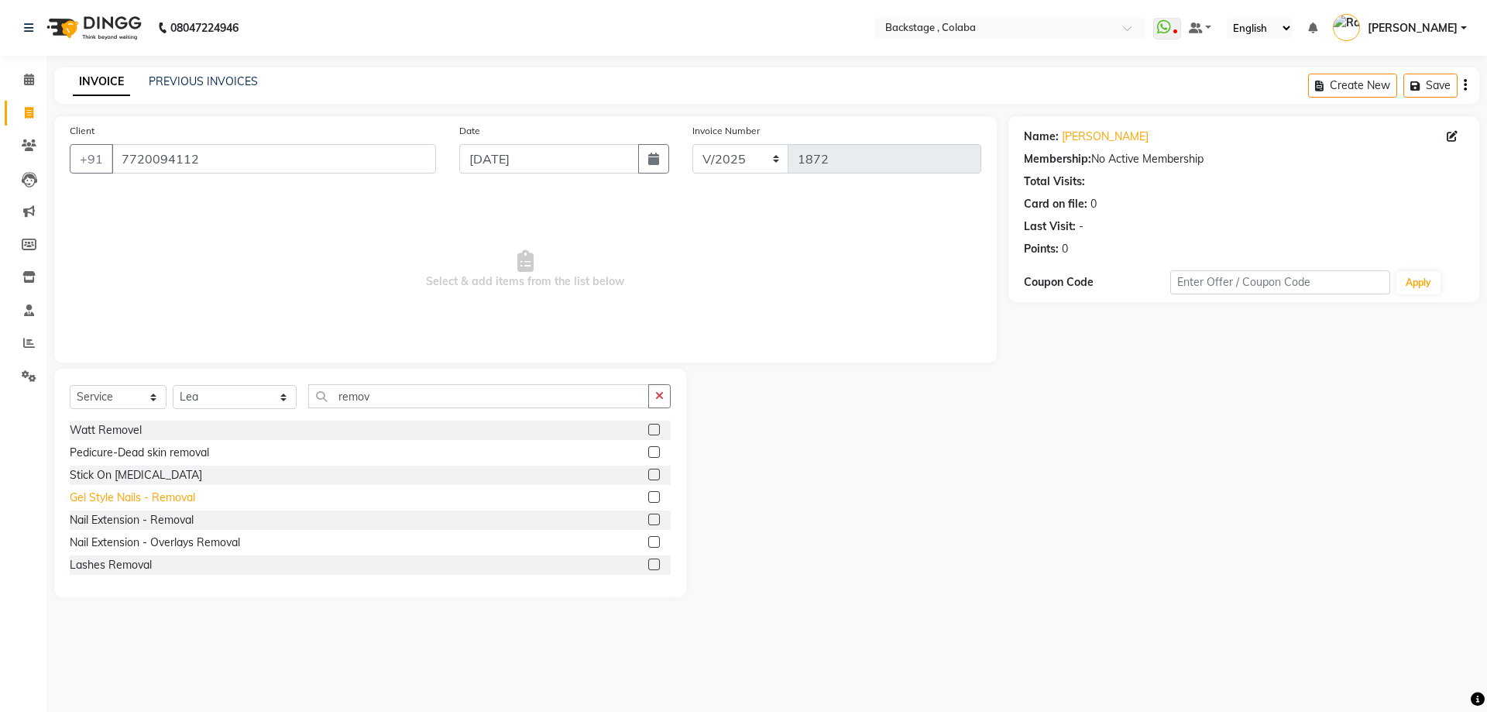
click at [151, 499] on div "Gel Style Nails - Removal" at bounding box center [132, 497] width 125 height 16
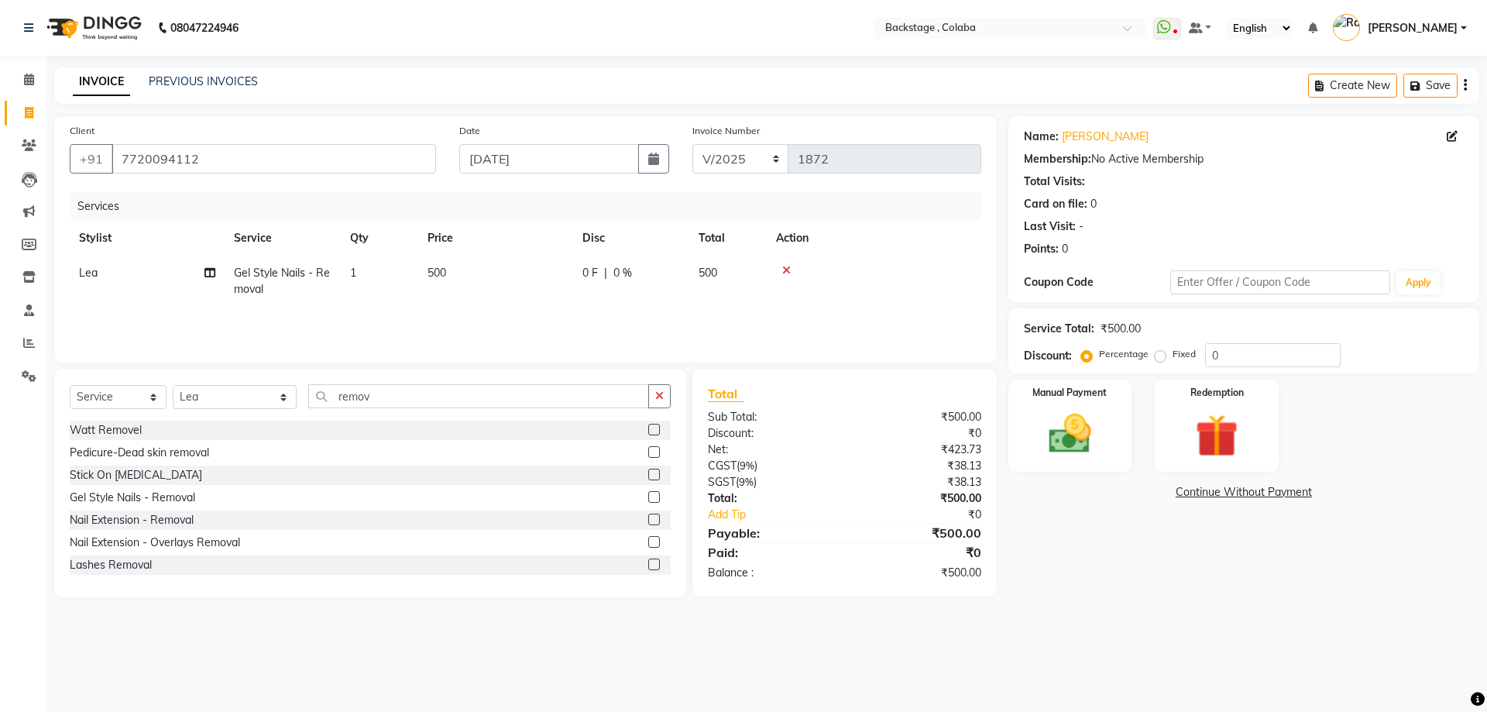
click at [470, 318] on div "Services Stylist Service Qty Price Disc Total Action Lea Gel Style Nails - Remo…" at bounding box center [525, 269] width 911 height 155
click at [513, 260] on td "500" at bounding box center [495, 281] width 155 height 51
click at [528, 278] on input "500" at bounding box center [568, 277] width 136 height 24
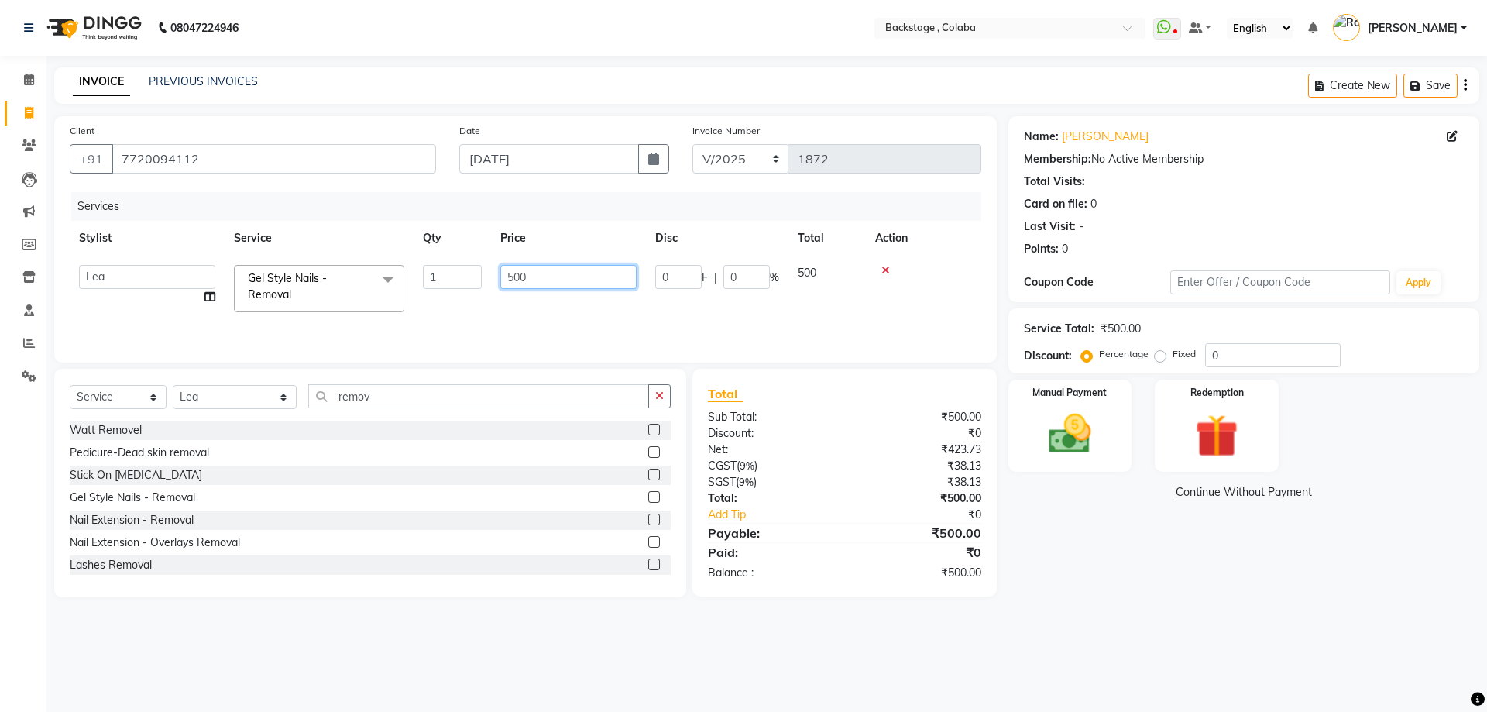
click at [528, 278] on input "500" at bounding box center [568, 277] width 136 height 24
drag, startPoint x: 1078, startPoint y: 589, endPoint x: 1076, endPoint y: 483, distance: 105.3
click at [1079, 586] on div "Name: Shambhavi Pandey Membership: No Active Membership Total Visits: Card on f…" at bounding box center [1249, 356] width 482 height 481
click at [1080, 438] on img at bounding box center [1070, 433] width 72 height 51
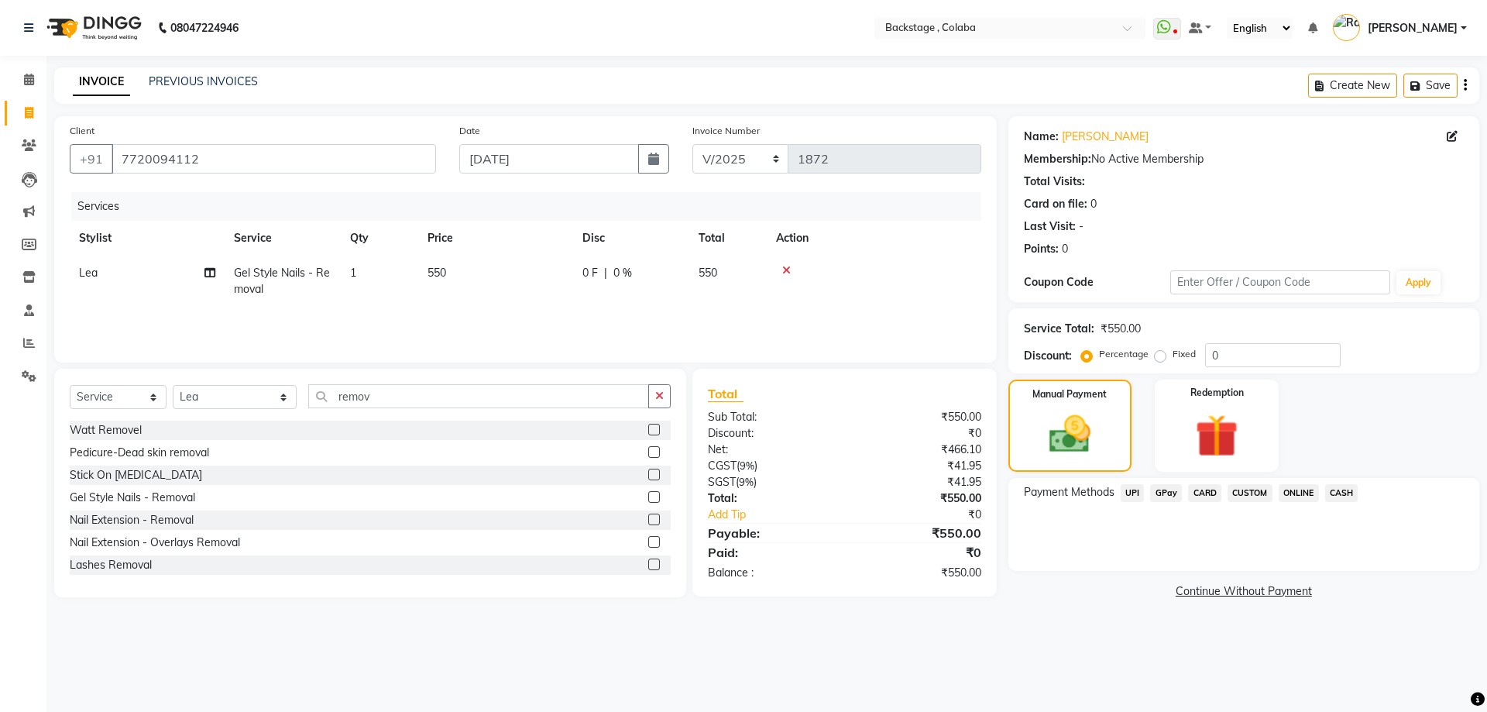
click at [1344, 496] on span "CASH" at bounding box center [1341, 493] width 33 height 18
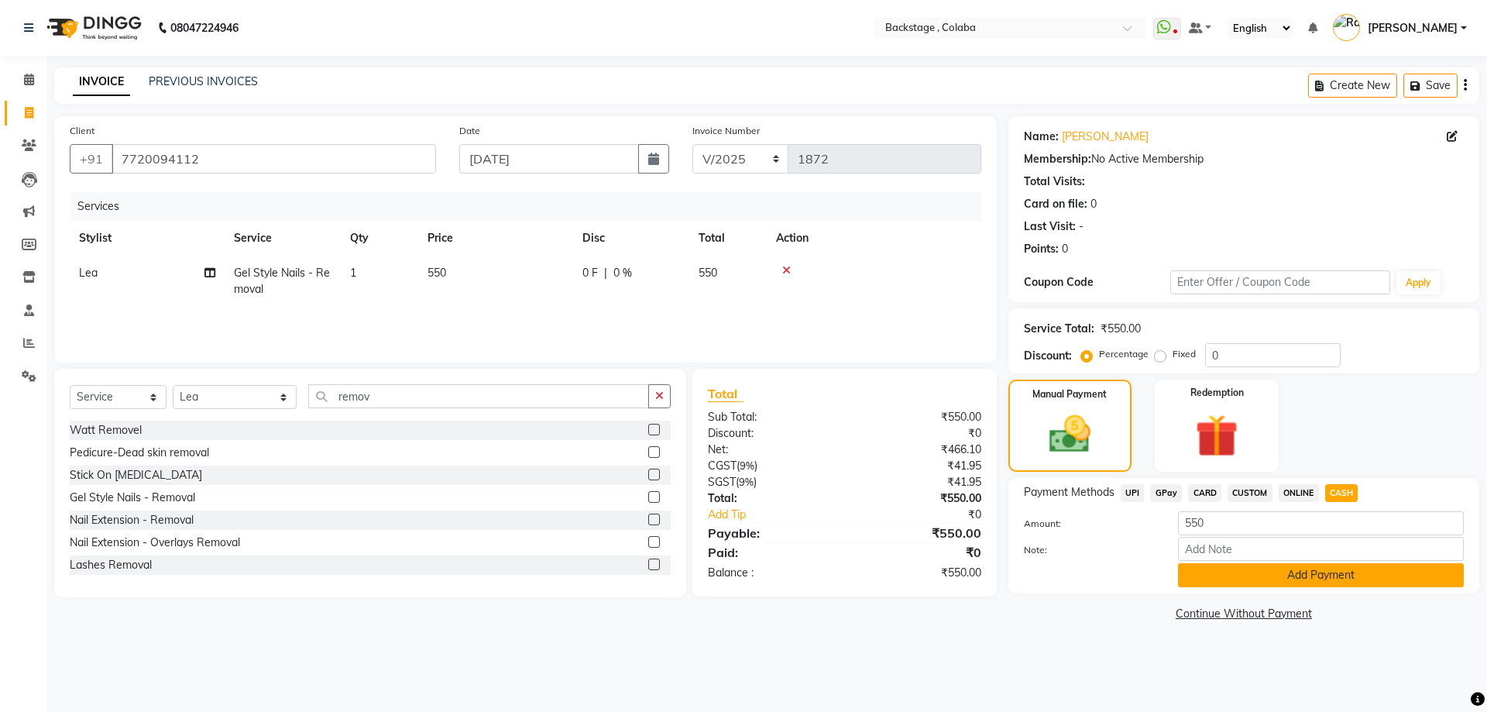
click at [1303, 585] on button "Add Payment" at bounding box center [1321, 575] width 286 height 24
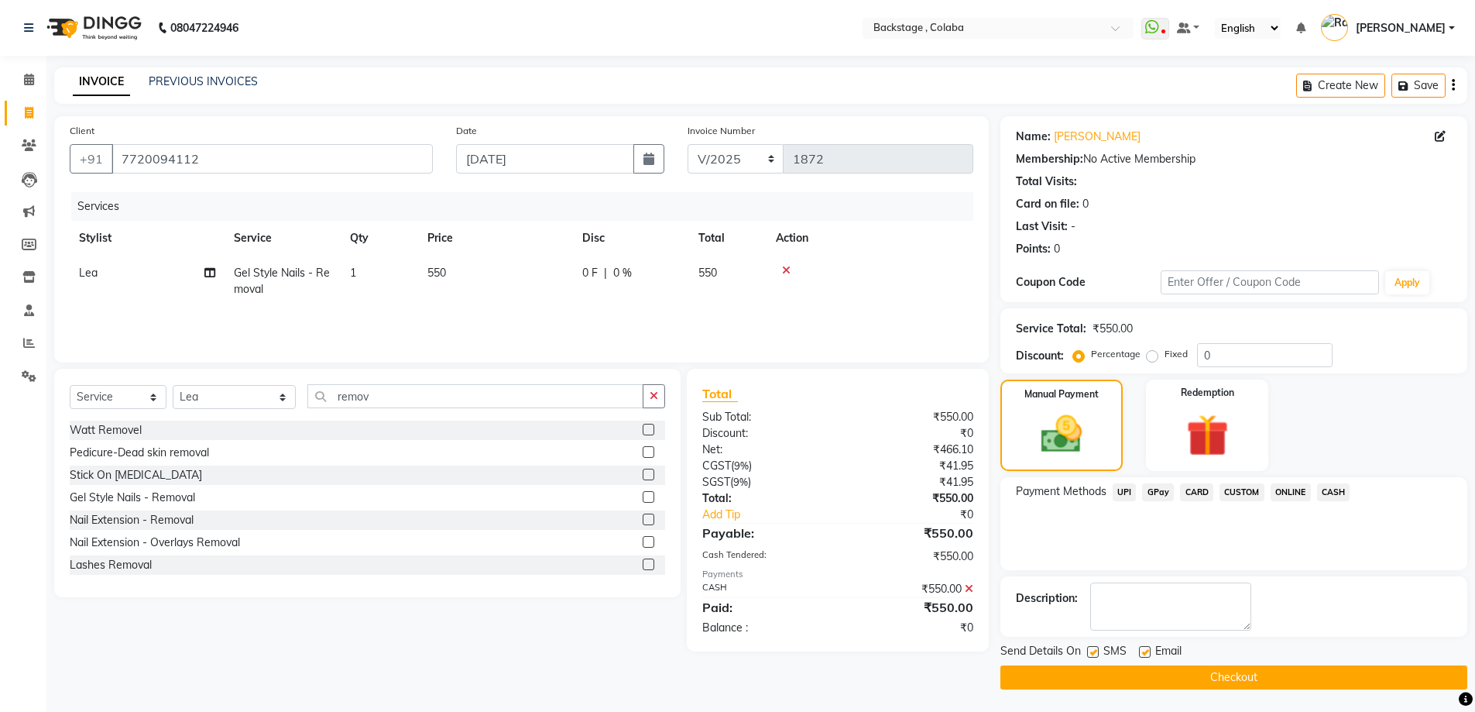
scroll to position [1, 0]
click at [1128, 671] on button "Checkout" at bounding box center [1234, 676] width 467 height 24
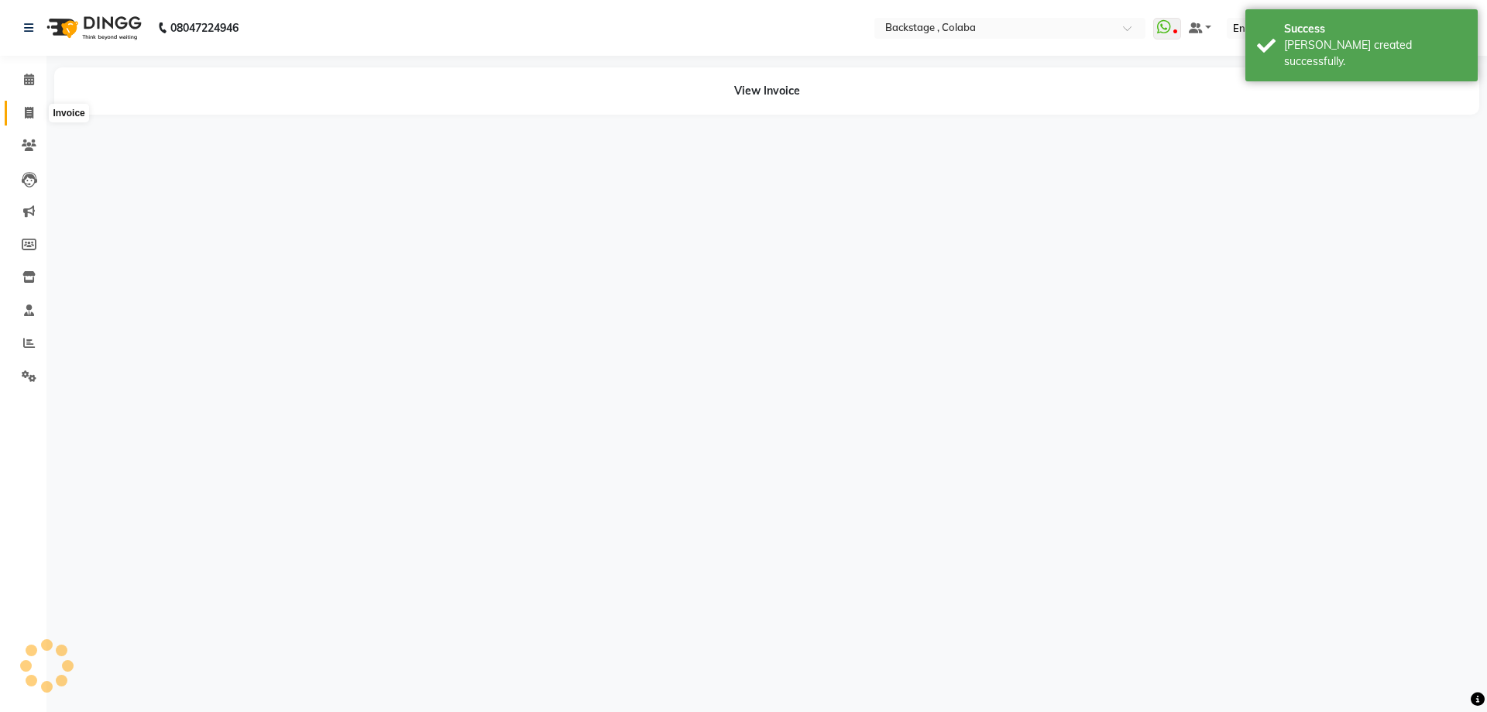
click at [30, 114] on icon at bounding box center [29, 113] width 9 height 12
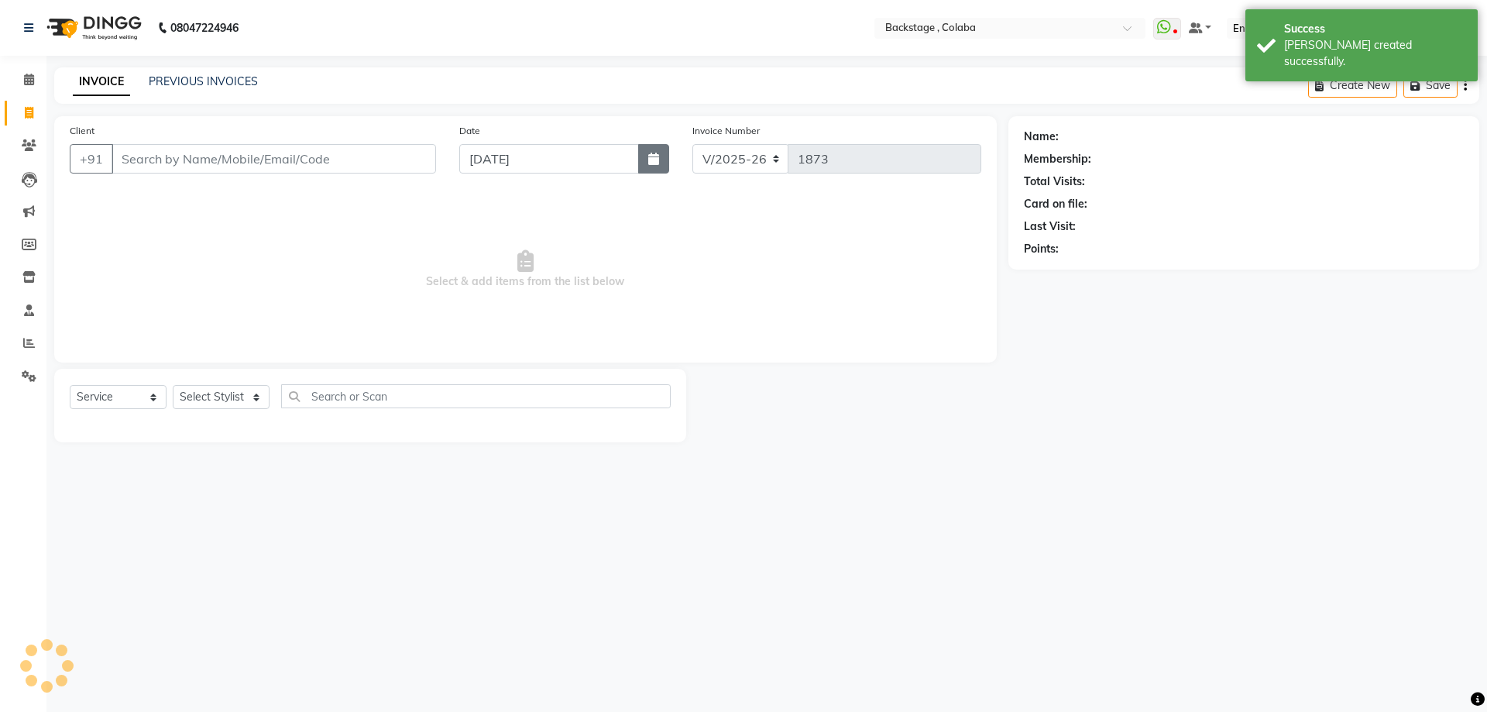
click at [647, 160] on button "button" at bounding box center [653, 158] width 31 height 29
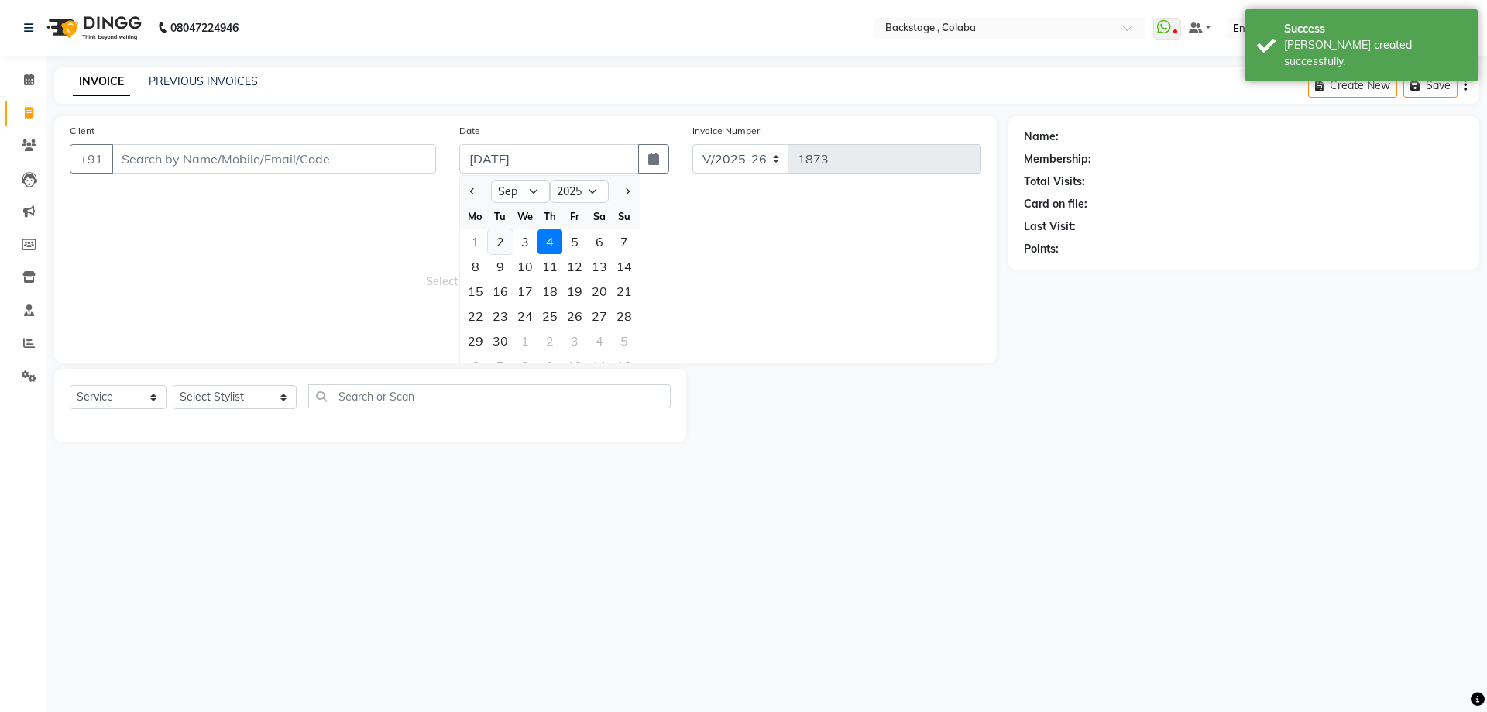
click at [501, 245] on div "2" at bounding box center [500, 241] width 25 height 25
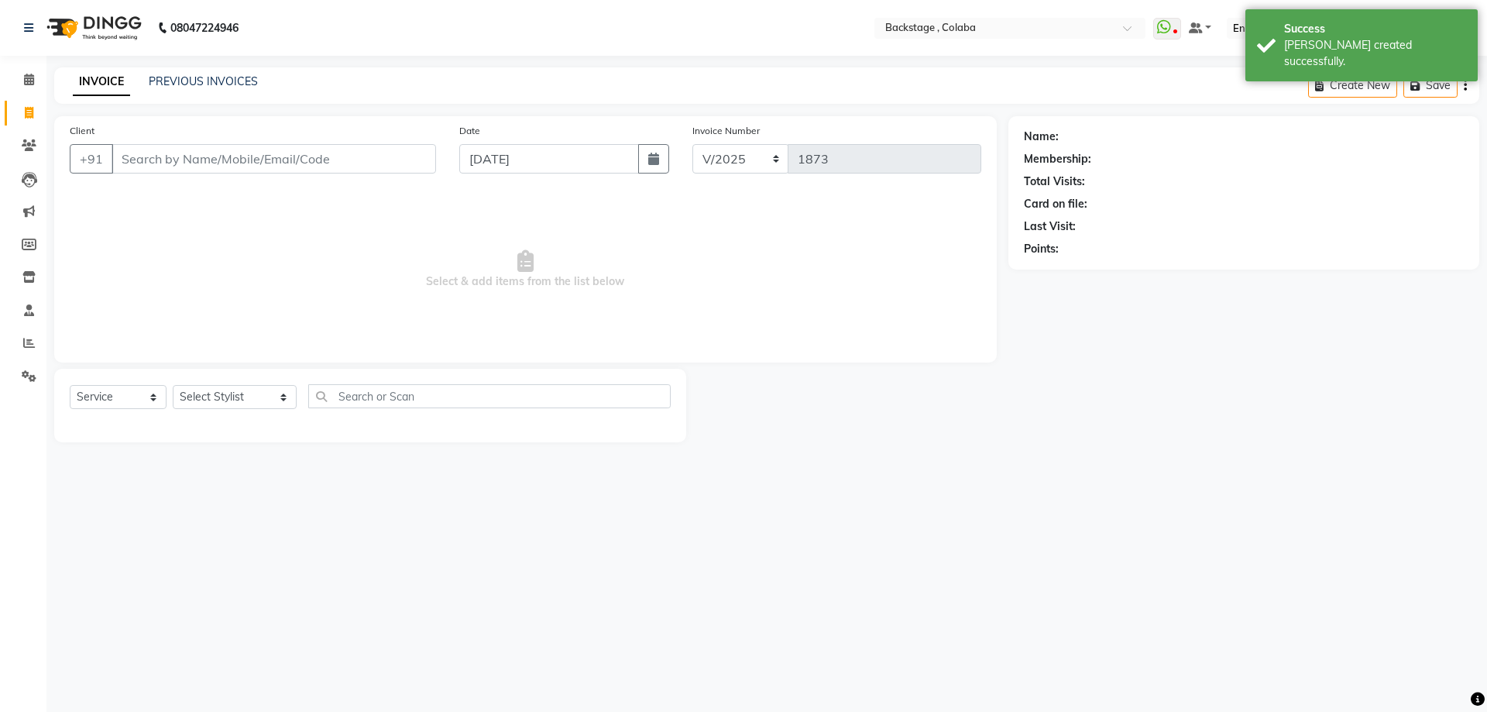
drag, startPoint x: 366, startPoint y: 173, endPoint x: 360, endPoint y: 157, distance: 17.4
click at [365, 170] on div "Client +91" at bounding box center [253, 154] width 390 height 64
click at [360, 157] on input "Client" at bounding box center [274, 158] width 324 height 29
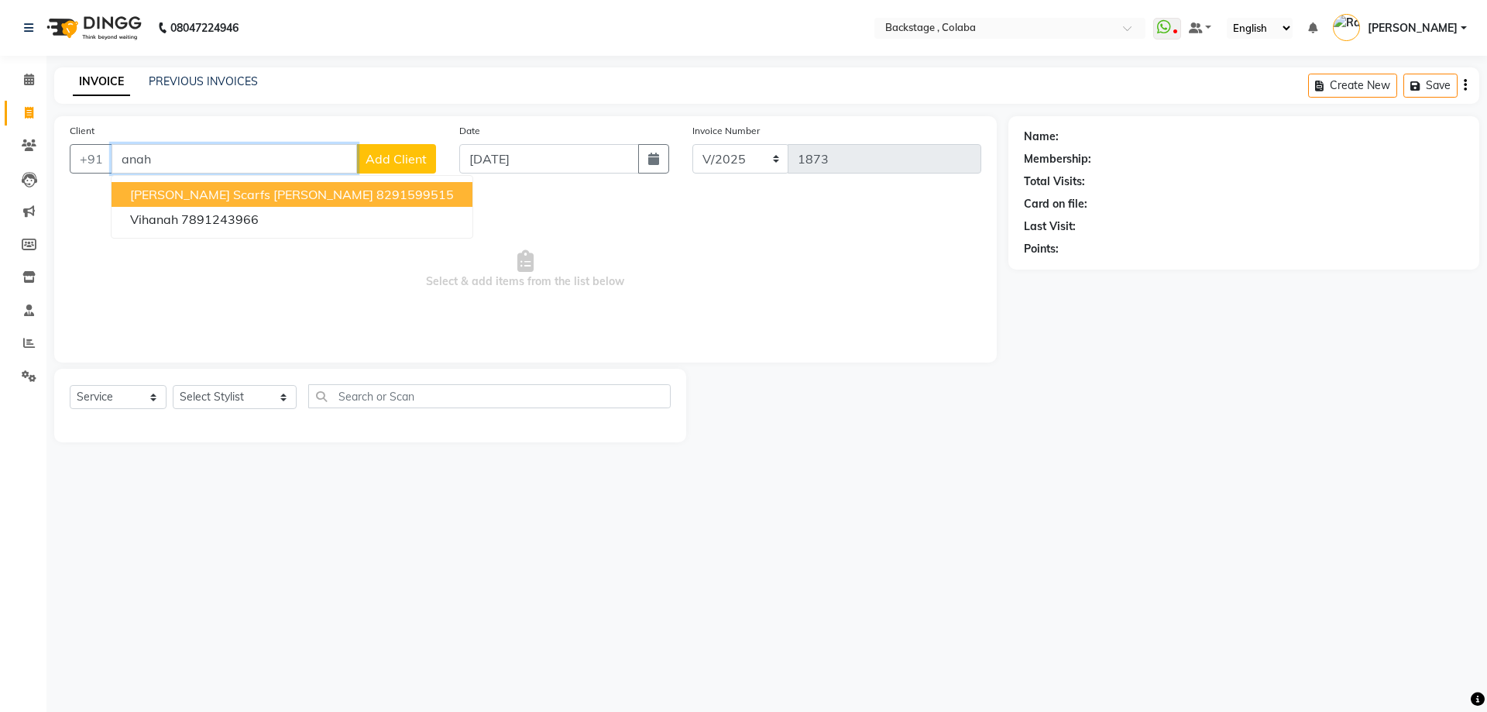
click at [233, 197] on span "Anahita Scarfs Elavia" at bounding box center [251, 194] width 243 height 15
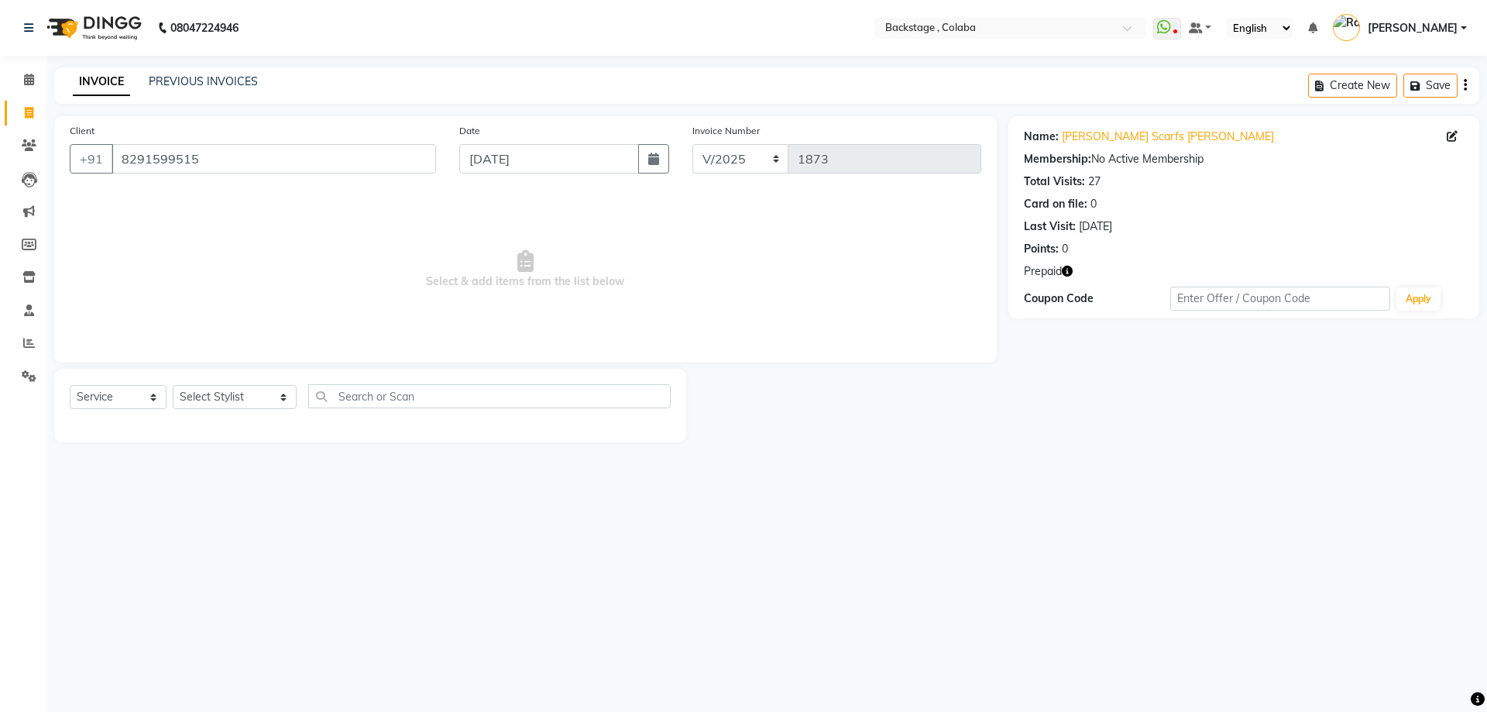
click at [1067, 273] on icon "button" at bounding box center [1067, 271] width 11 height 11
click at [1055, 408] on div "Name: Anahita Scarfs Elavia Membership: No Active Membership Total Visits: 27 C…" at bounding box center [1249, 279] width 482 height 326
click at [182, 403] on select "Select Stylist Backstage Bharti Nitesh Gohar Jayesh Anil Karekar Kalavati Sharm…" at bounding box center [235, 397] width 124 height 24
click at [173, 385] on select "Select Stylist Backstage Bharti Nitesh Gohar Jayesh Anil Karekar Kalavati Sharm…" at bounding box center [235, 397] width 124 height 24
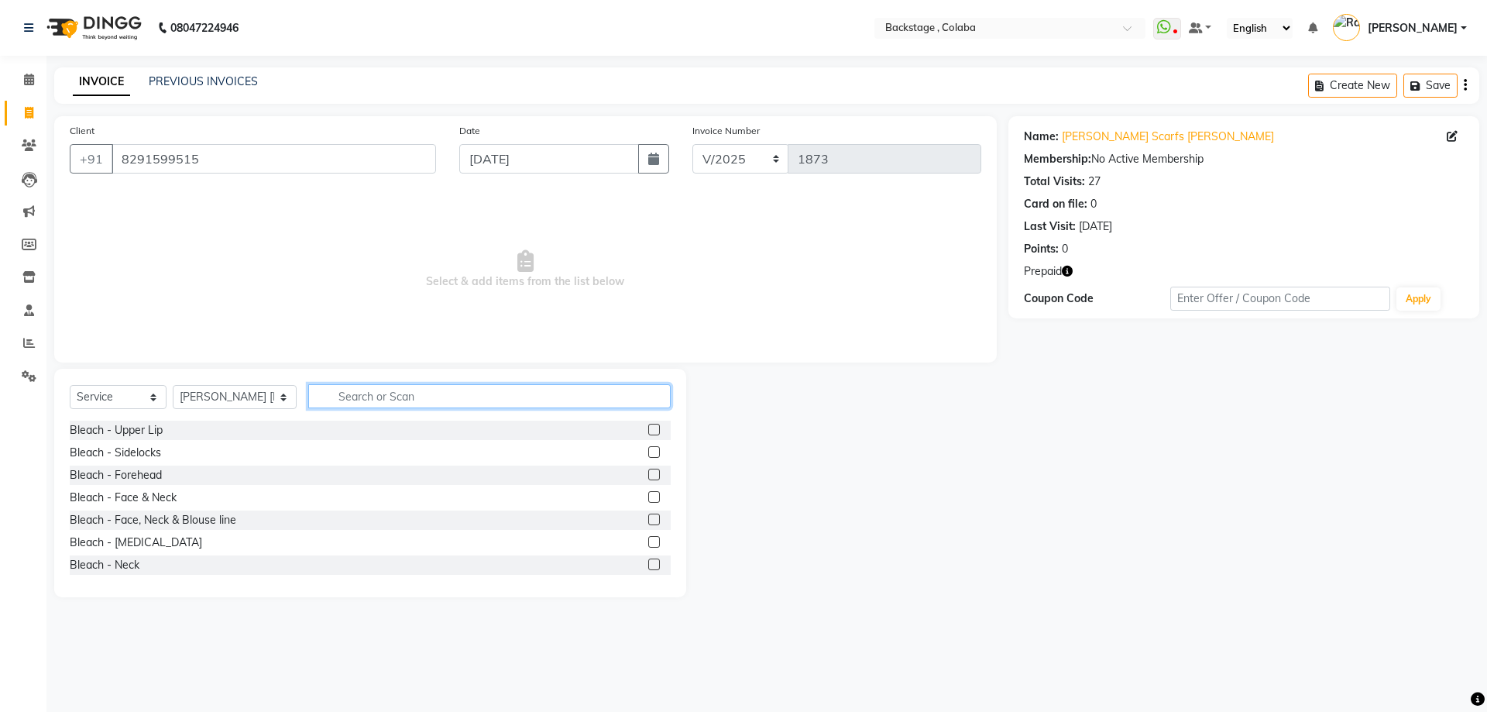
click at [359, 397] on input "text" at bounding box center [489, 396] width 362 height 24
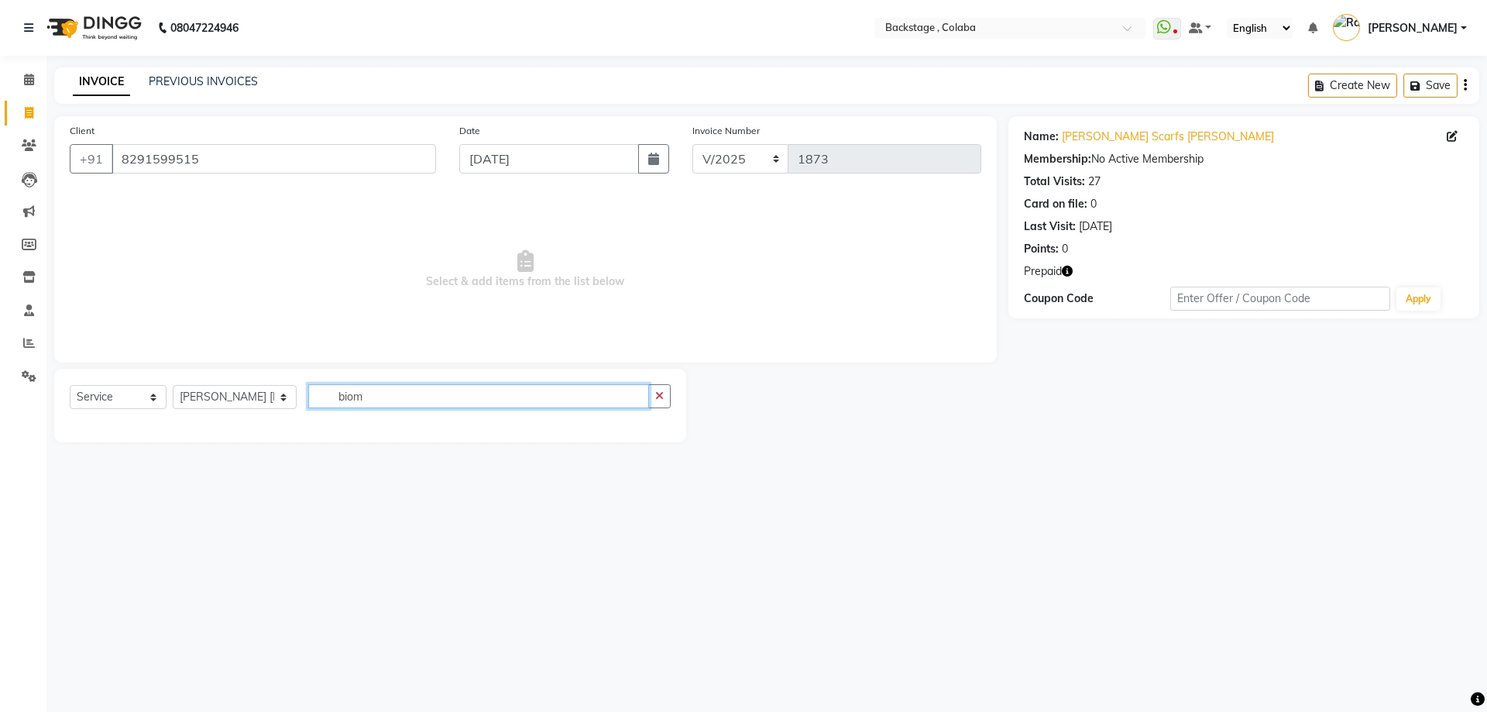
click at [354, 403] on input "biom" at bounding box center [478, 396] width 341 height 24
drag, startPoint x: 139, startPoint y: 391, endPoint x: 132, endPoint y: 403, distance: 14.2
click at [139, 391] on select "Select Service Product Membership Package Voucher Prepaid Gift Card" at bounding box center [118, 397] width 97 height 24
click at [70, 385] on select "Select Service Product Membership Package Voucher Prepaid Gift Card" at bounding box center [118, 397] width 97 height 24
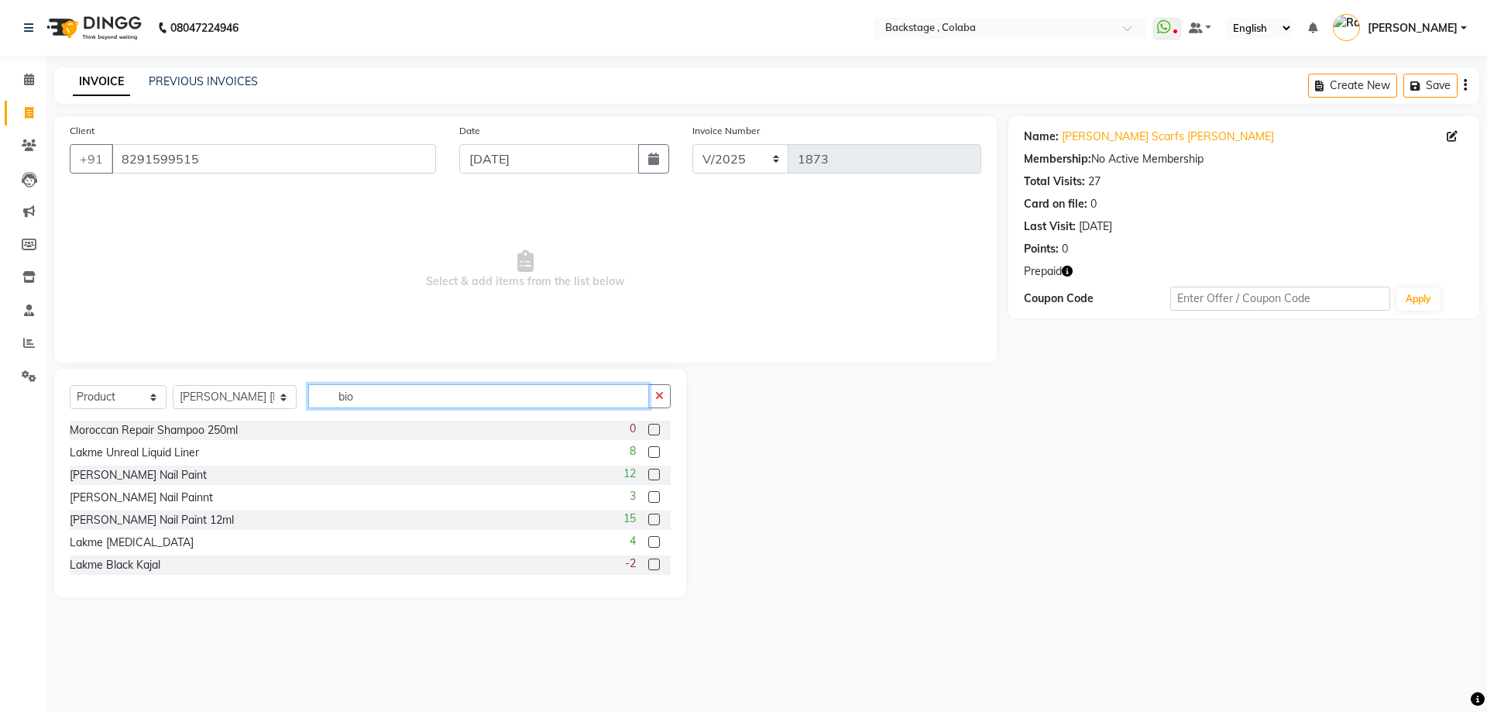
click at [347, 395] on input "bio" at bounding box center [478, 396] width 341 height 24
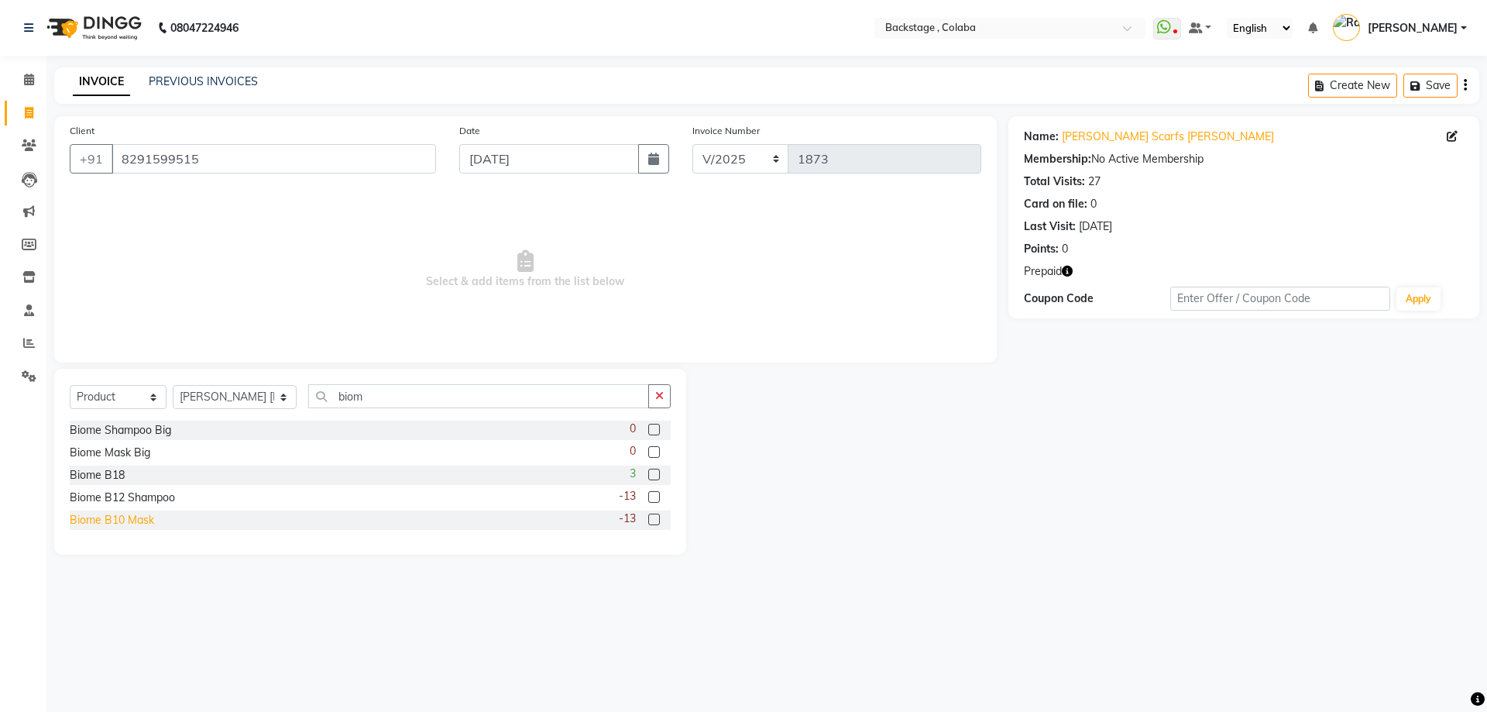
click at [146, 527] on div "Biome B10 Mask" at bounding box center [112, 520] width 84 height 16
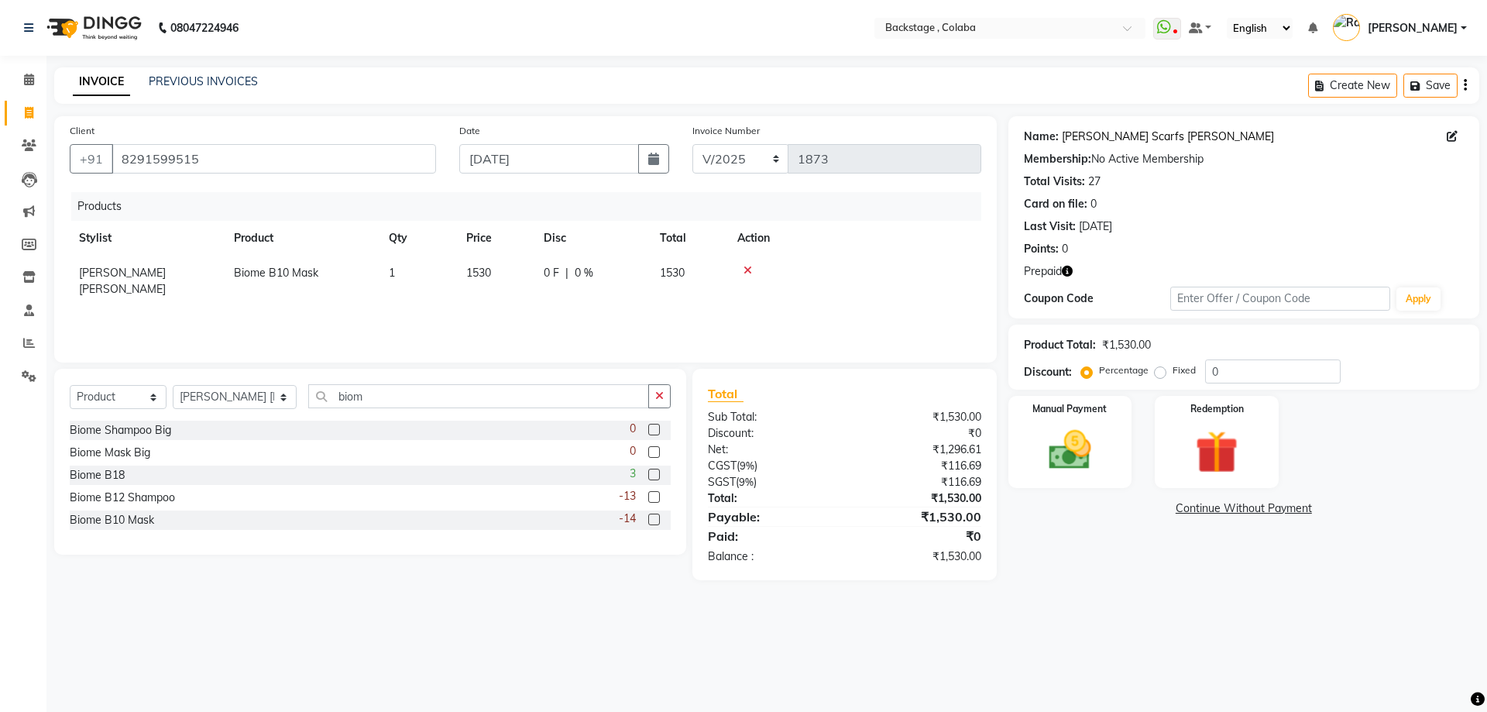
click at [1111, 133] on link "Anahita Scarfs Elavia" at bounding box center [1168, 137] width 212 height 16
click at [232, 160] on input "8291599515" at bounding box center [274, 158] width 324 height 29
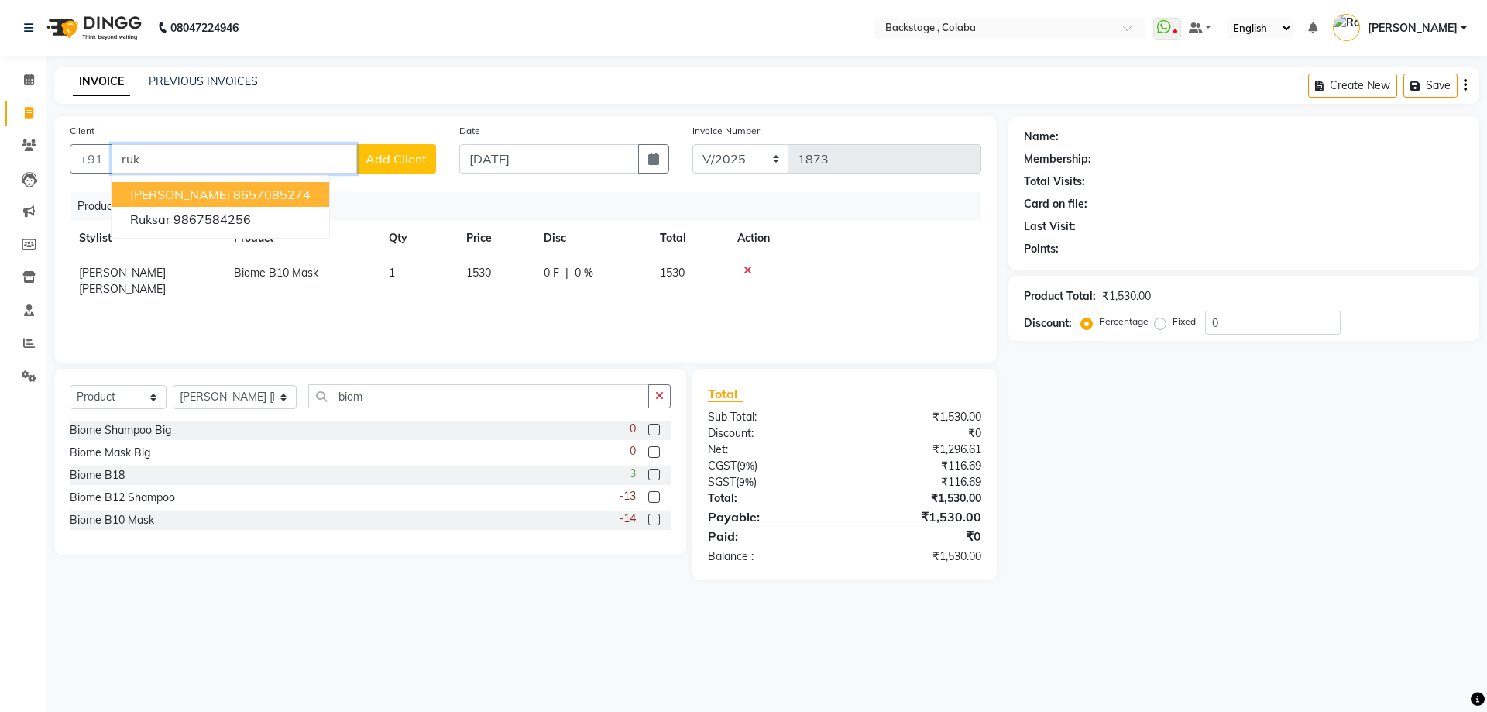
click at [233, 190] on ngb-highlight "8657085274" at bounding box center [271, 194] width 77 height 15
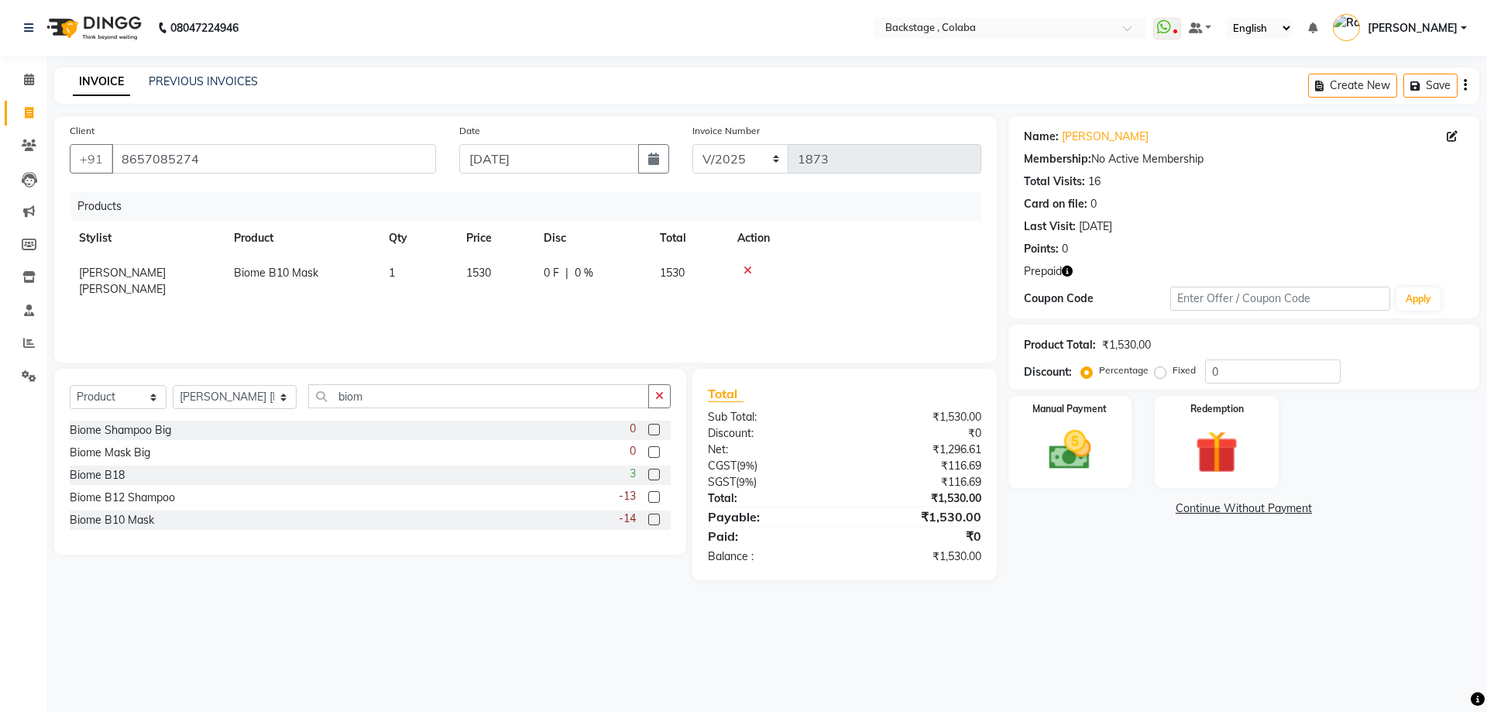
click at [1243, 511] on link "Continue Without Payment" at bounding box center [1243, 508] width 465 height 16
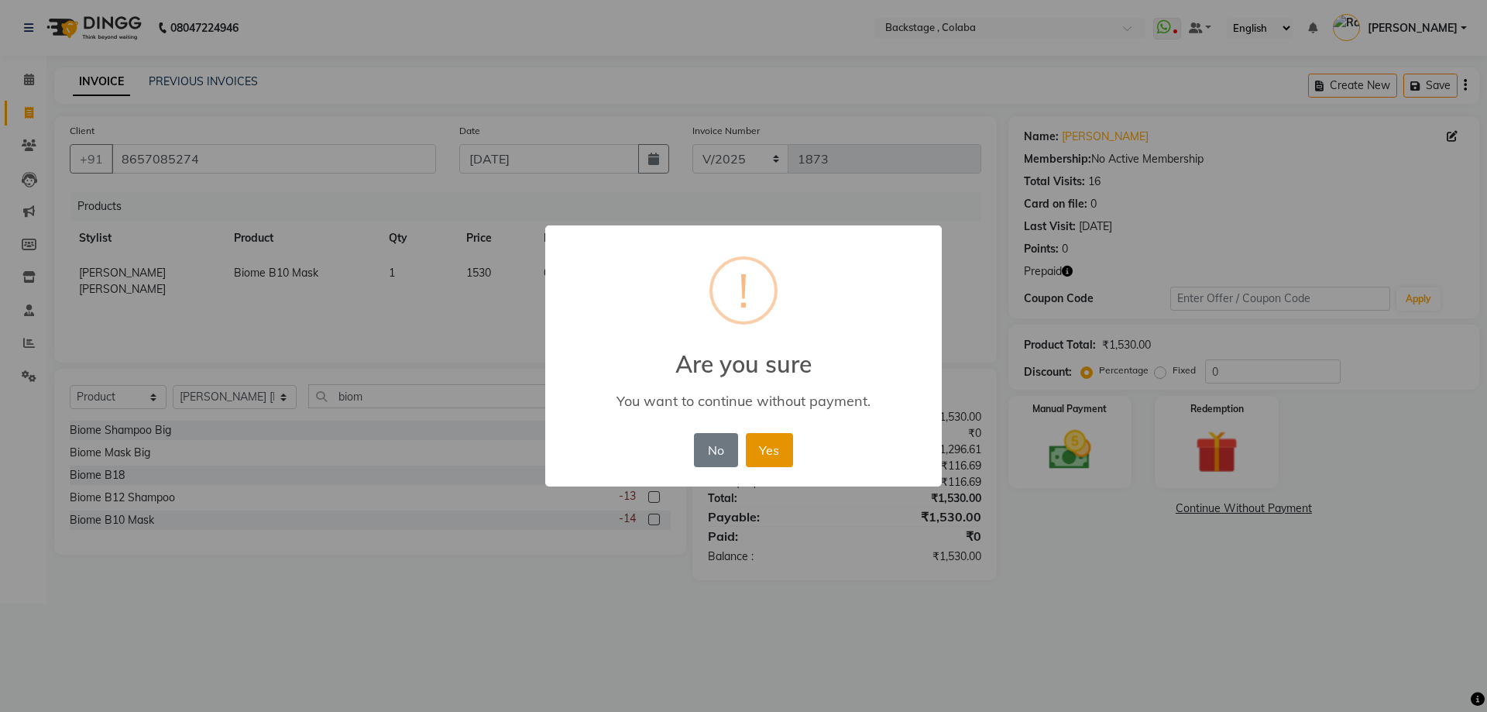
click at [778, 451] on button "Yes" at bounding box center [769, 450] width 47 height 34
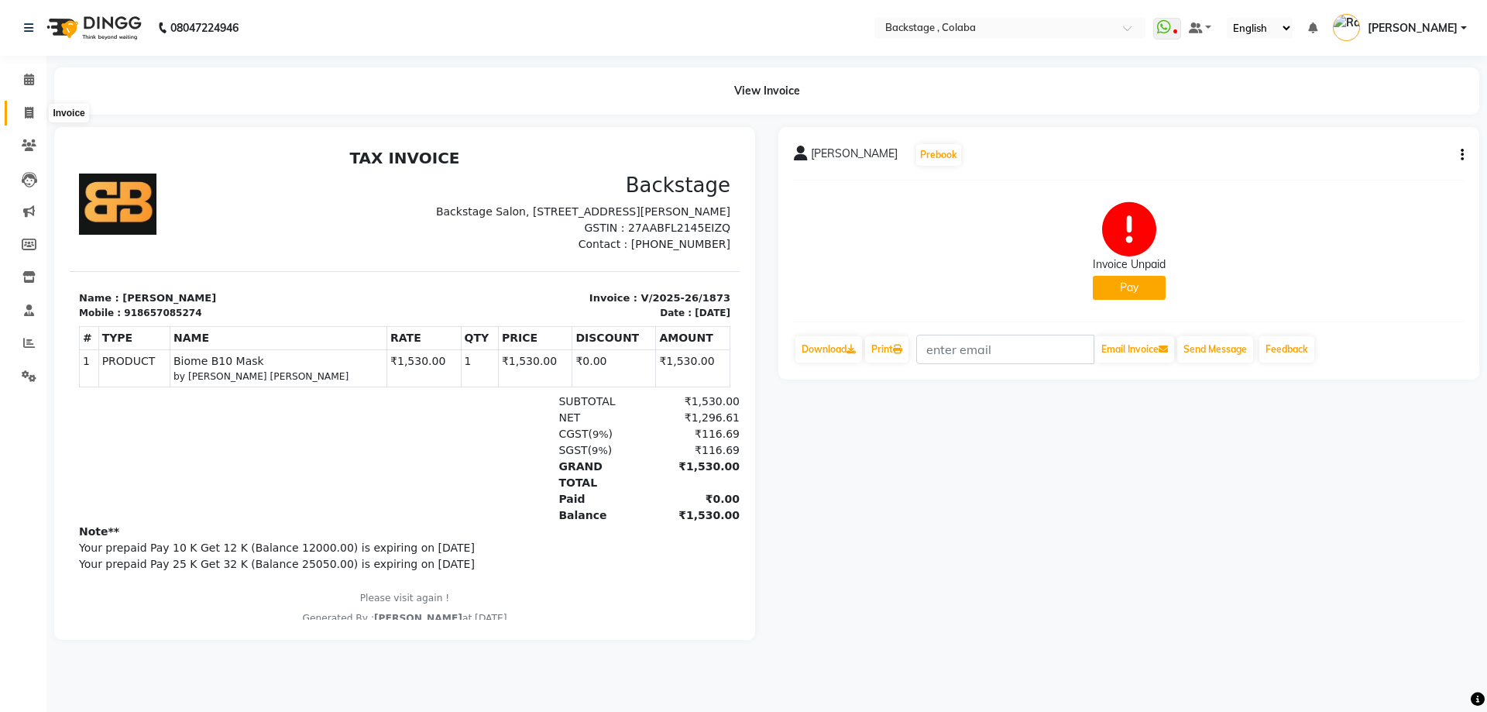
click at [28, 107] on icon at bounding box center [29, 113] width 9 height 12
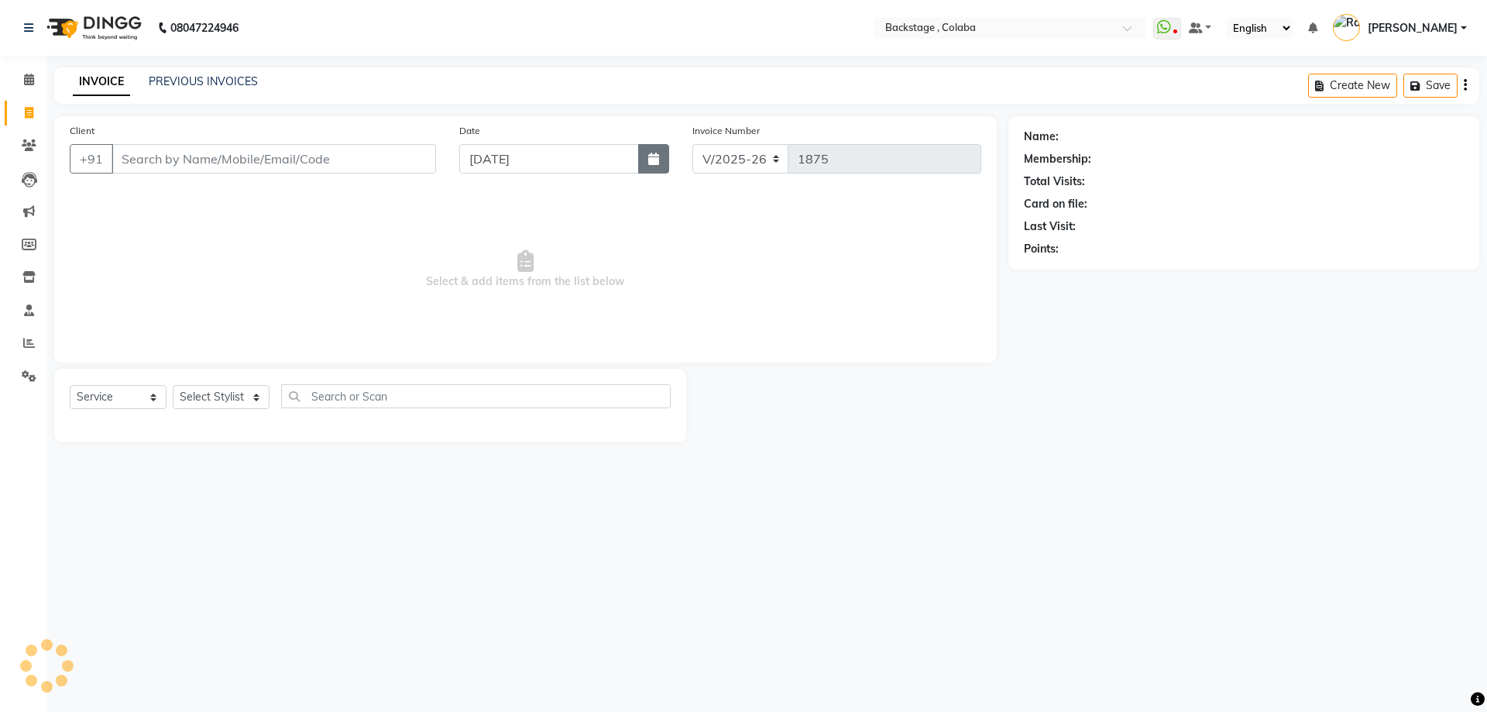
click at [668, 157] on button "button" at bounding box center [653, 158] width 31 height 29
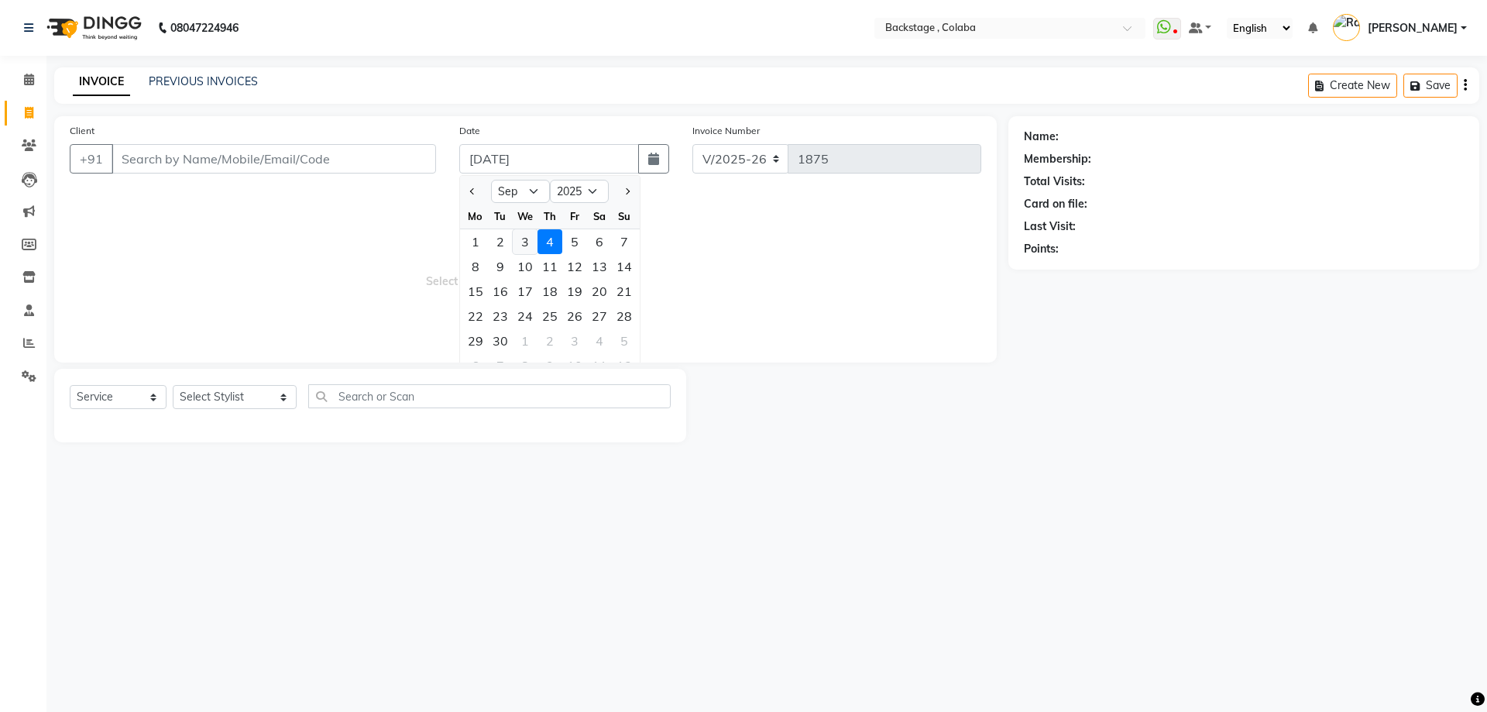
click at [530, 240] on div "3" at bounding box center [525, 241] width 25 height 25
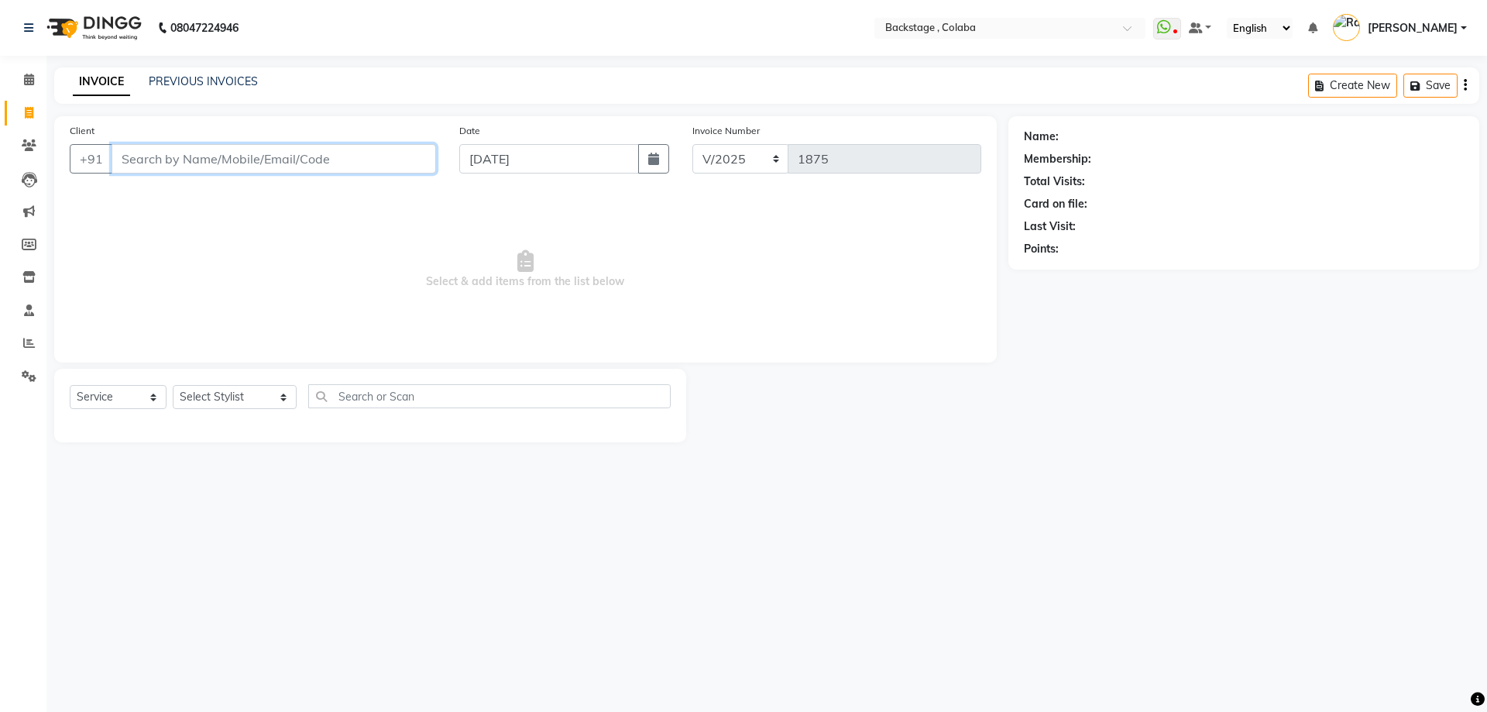
click at [348, 166] on input "Client" at bounding box center [274, 158] width 324 height 29
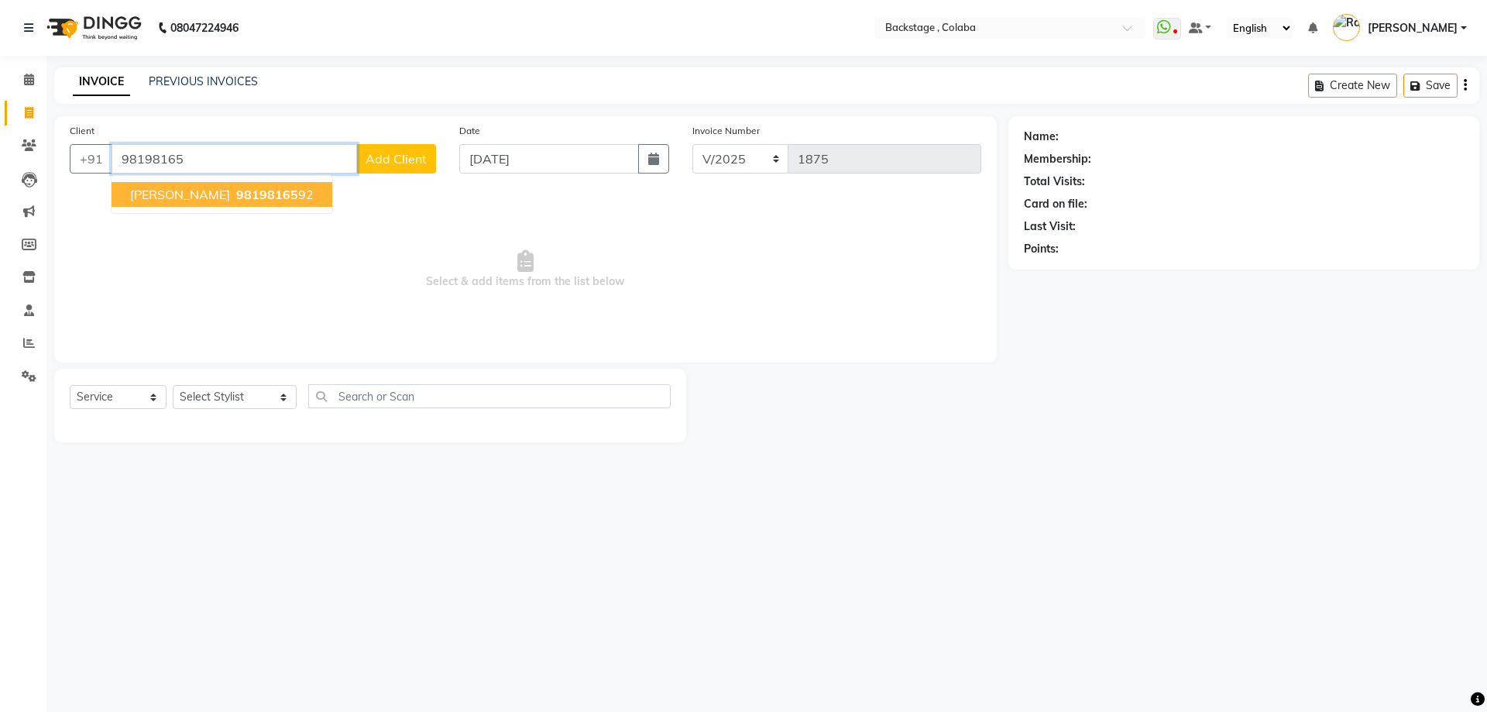
click at [250, 198] on span "98198165" at bounding box center [267, 194] width 62 height 15
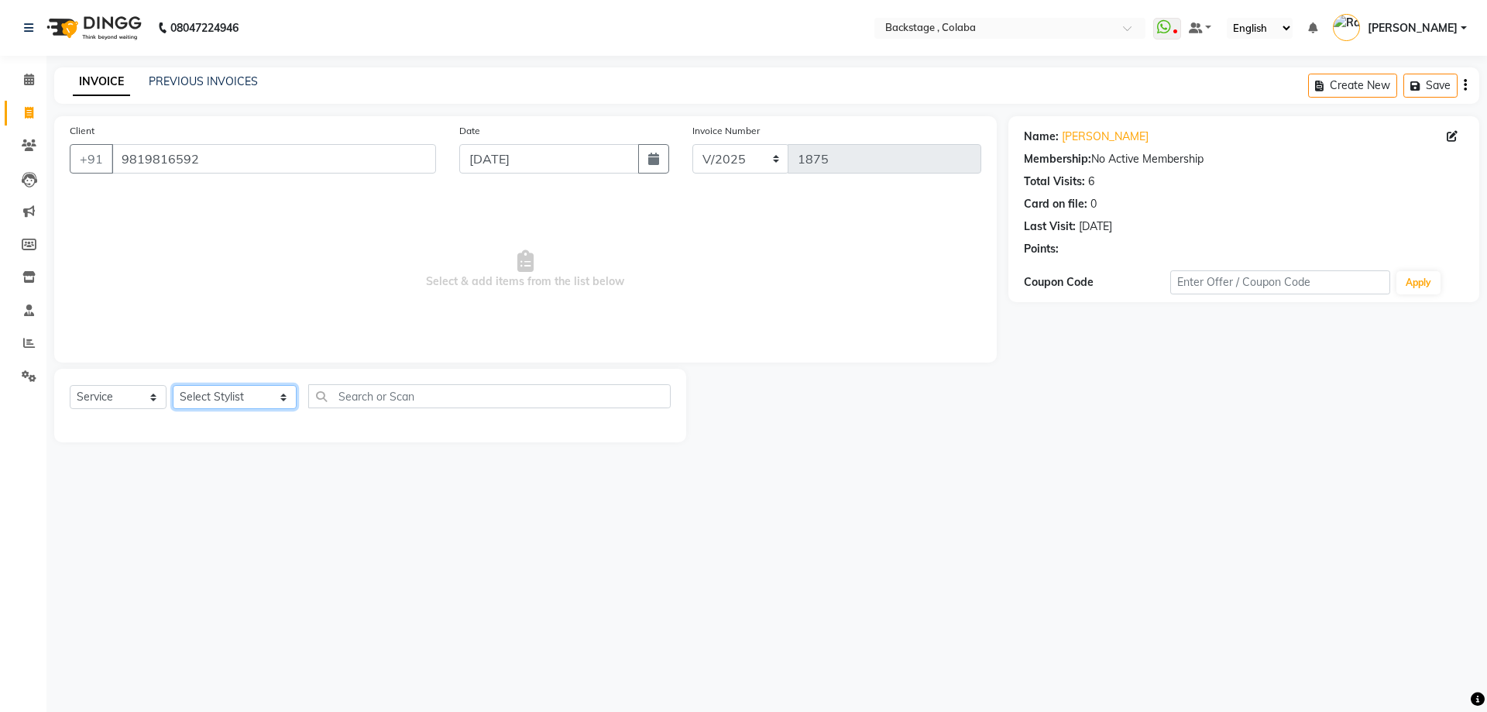
click at [211, 403] on select "Select Stylist Backstage Bharti Nitesh Gohar Jayesh Anil Karekar Kalavati Sharm…" at bounding box center [235, 397] width 124 height 24
click at [173, 385] on select "Select Stylist Backstage Bharti Nitesh Gohar Jayesh Anil Karekar Kalavati Sharm…" at bounding box center [235, 397] width 124 height 24
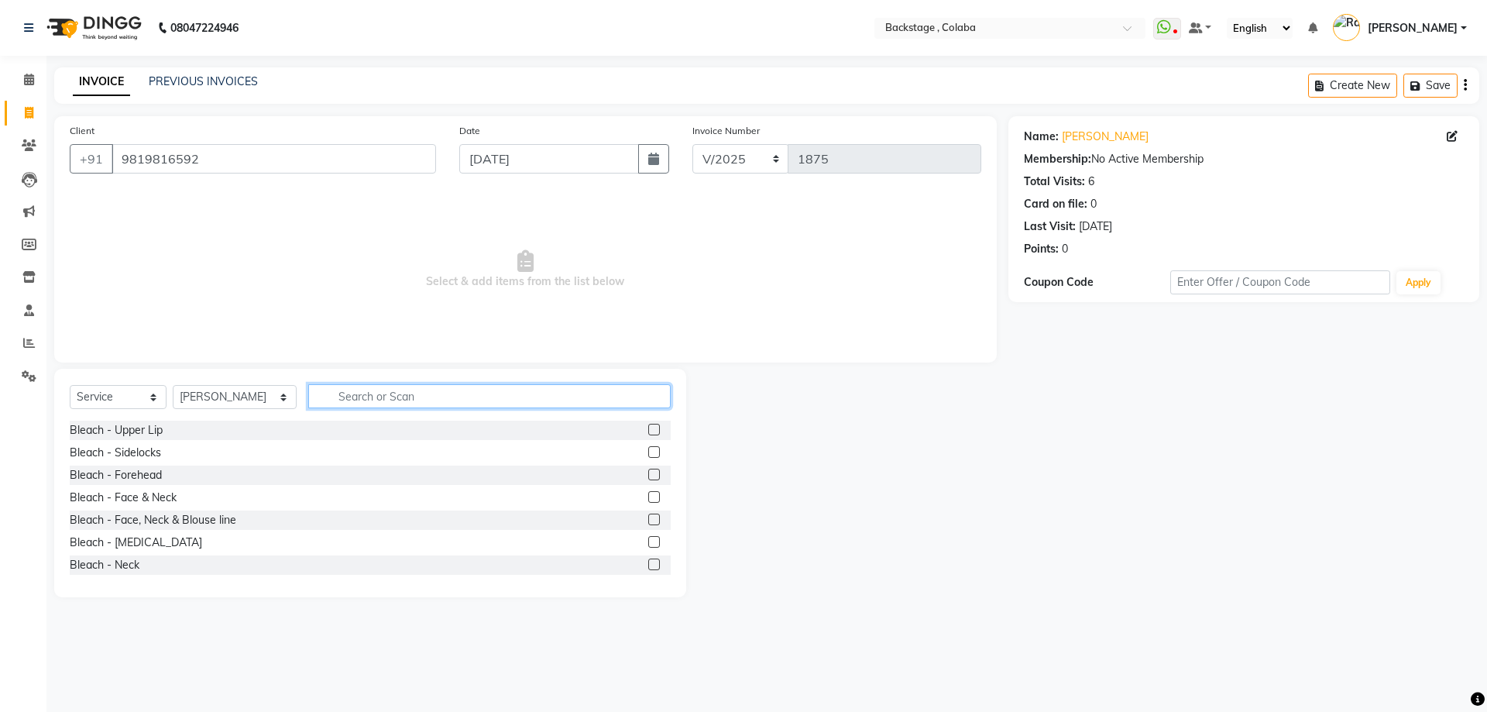
click at [354, 404] on input "text" at bounding box center [489, 396] width 362 height 24
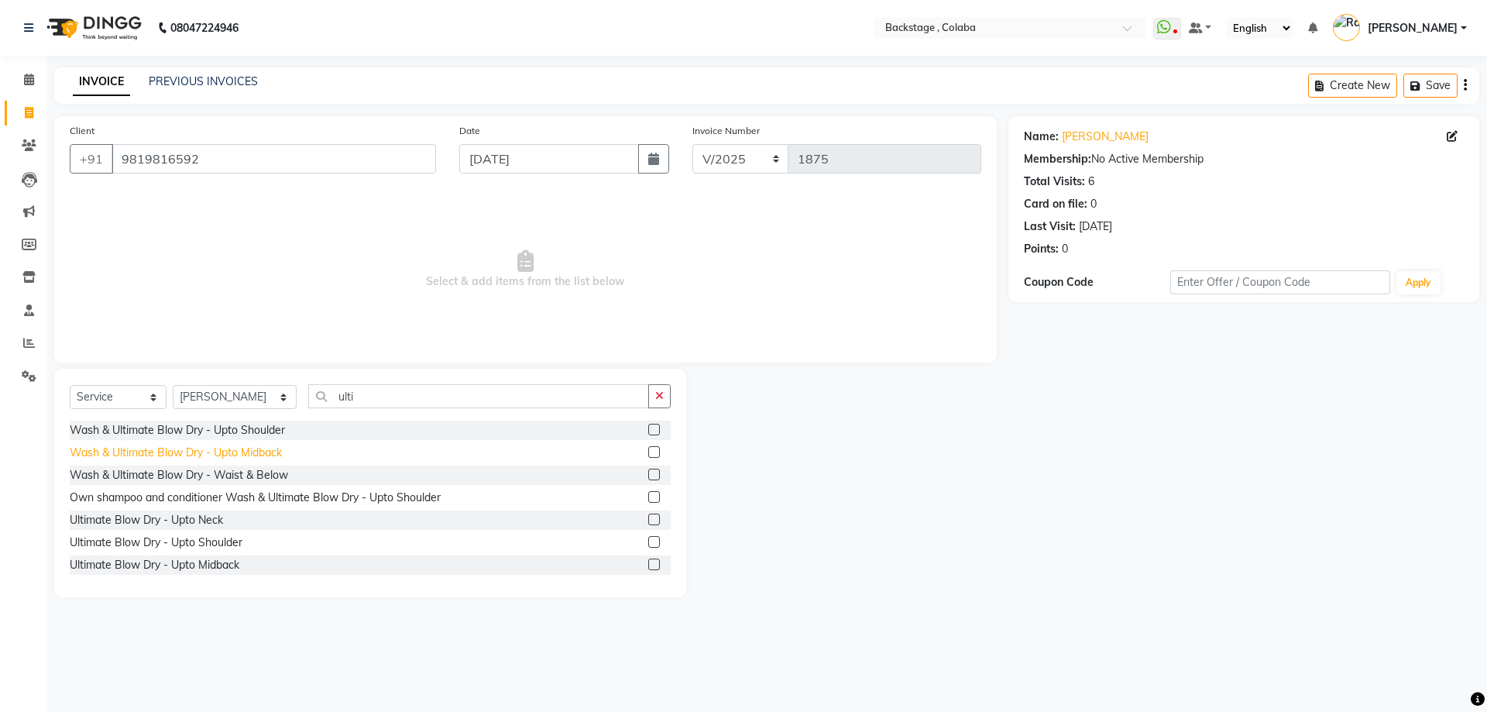
click at [278, 452] on div "Wash & Ultimate Blow Dry - Upto Midback" at bounding box center [176, 453] width 212 height 16
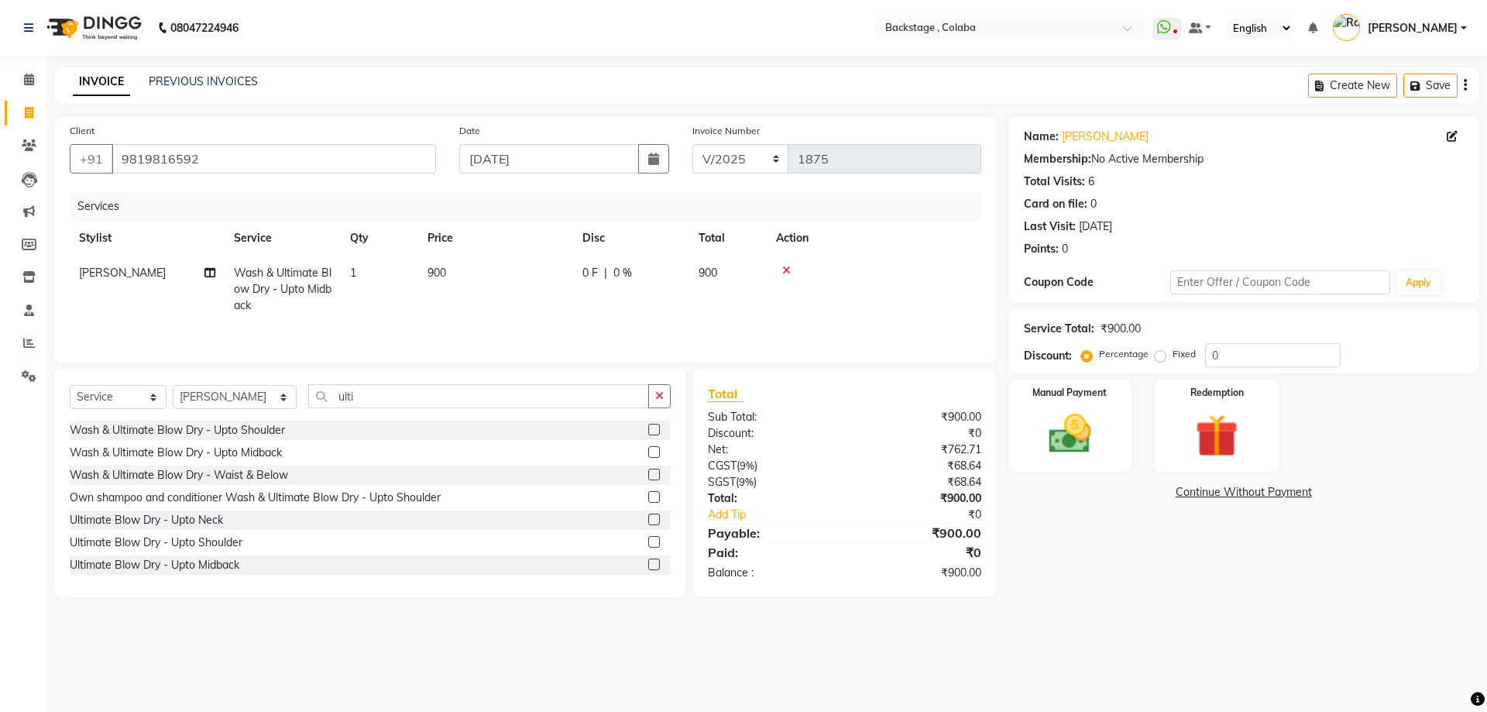
click at [1007, 414] on div "Manual Payment Redemption" at bounding box center [1244, 425] width 494 height 92
click at [1046, 424] on img at bounding box center [1070, 433] width 72 height 51
click at [1343, 495] on span "CASH" at bounding box center [1341, 493] width 33 height 18
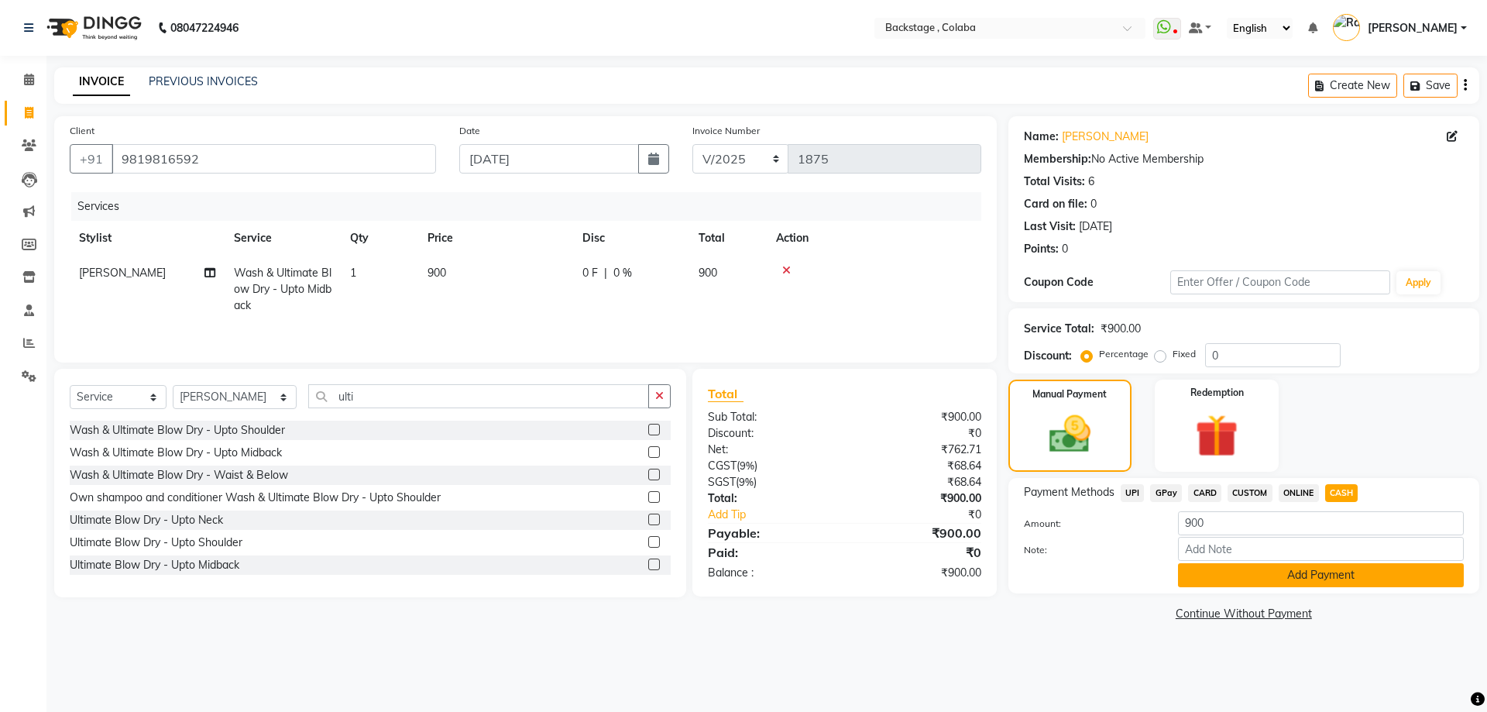
click at [1336, 574] on button "Add Payment" at bounding box center [1321, 575] width 286 height 24
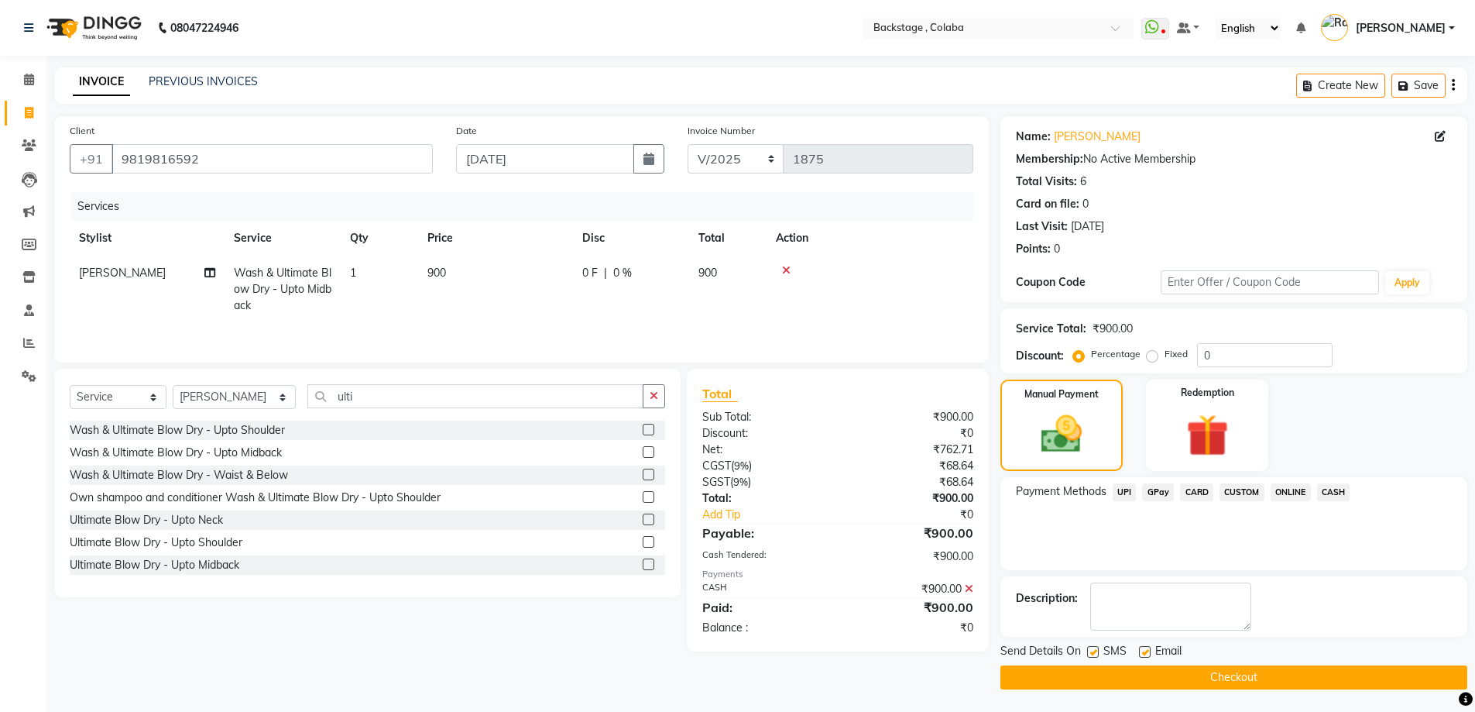
scroll to position [1, 0]
click at [1333, 671] on button "Checkout" at bounding box center [1234, 676] width 467 height 24
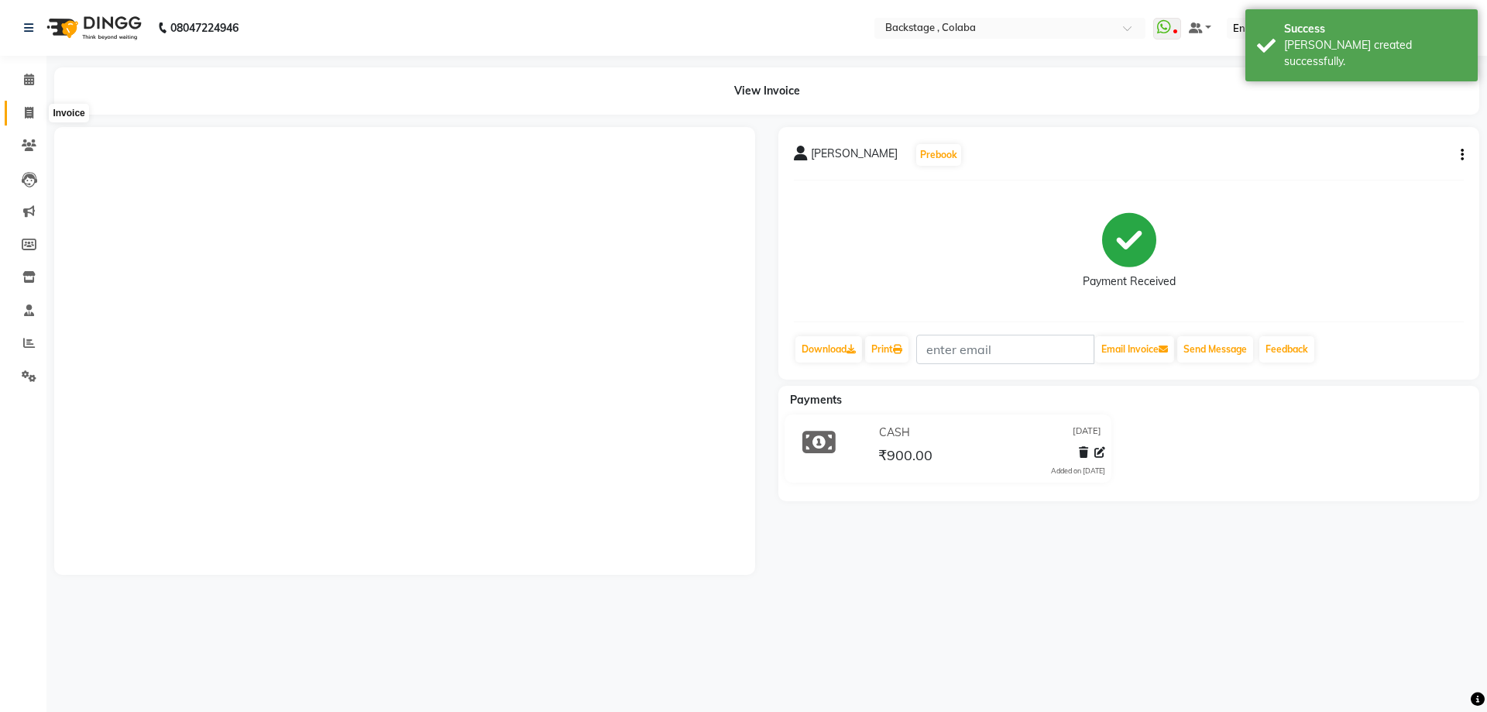
click at [25, 115] on icon at bounding box center [29, 113] width 9 height 12
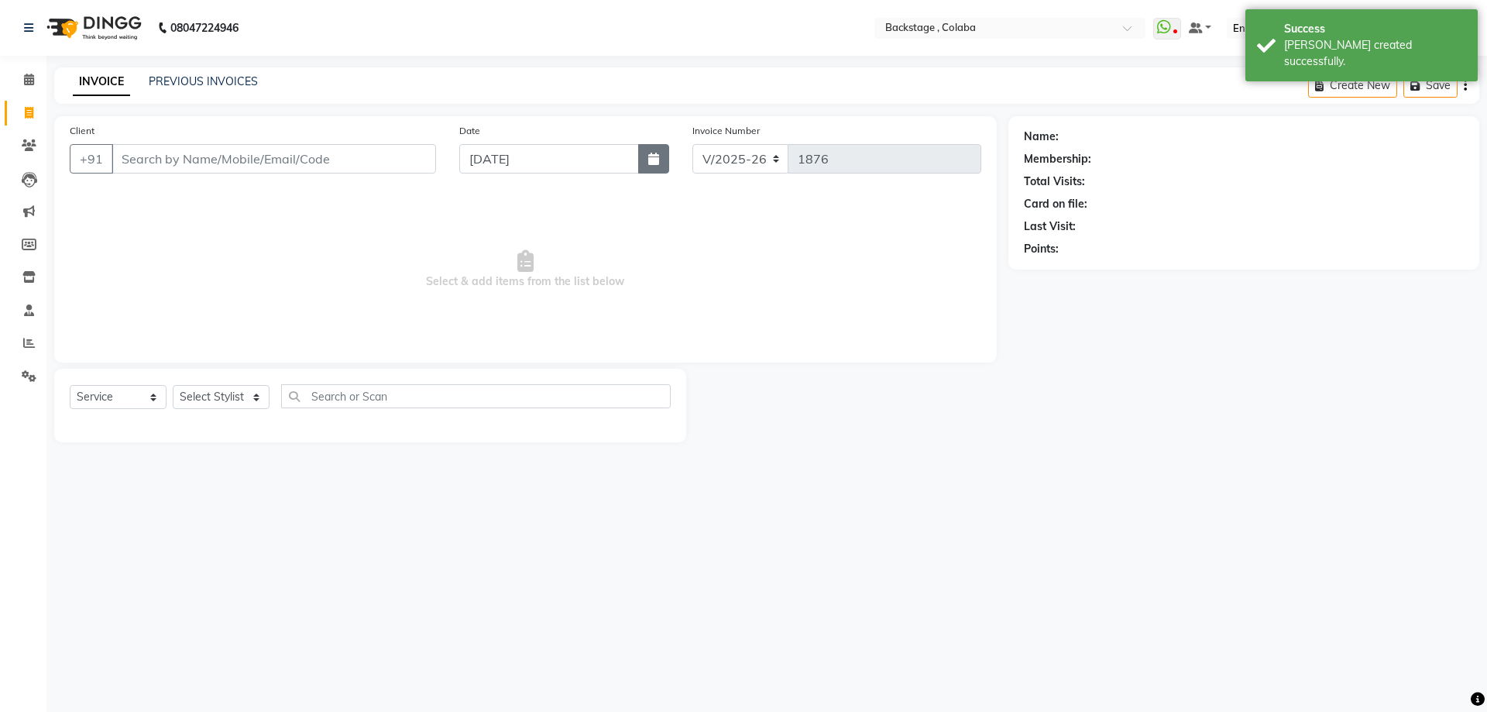
click at [654, 166] on button "button" at bounding box center [653, 158] width 31 height 29
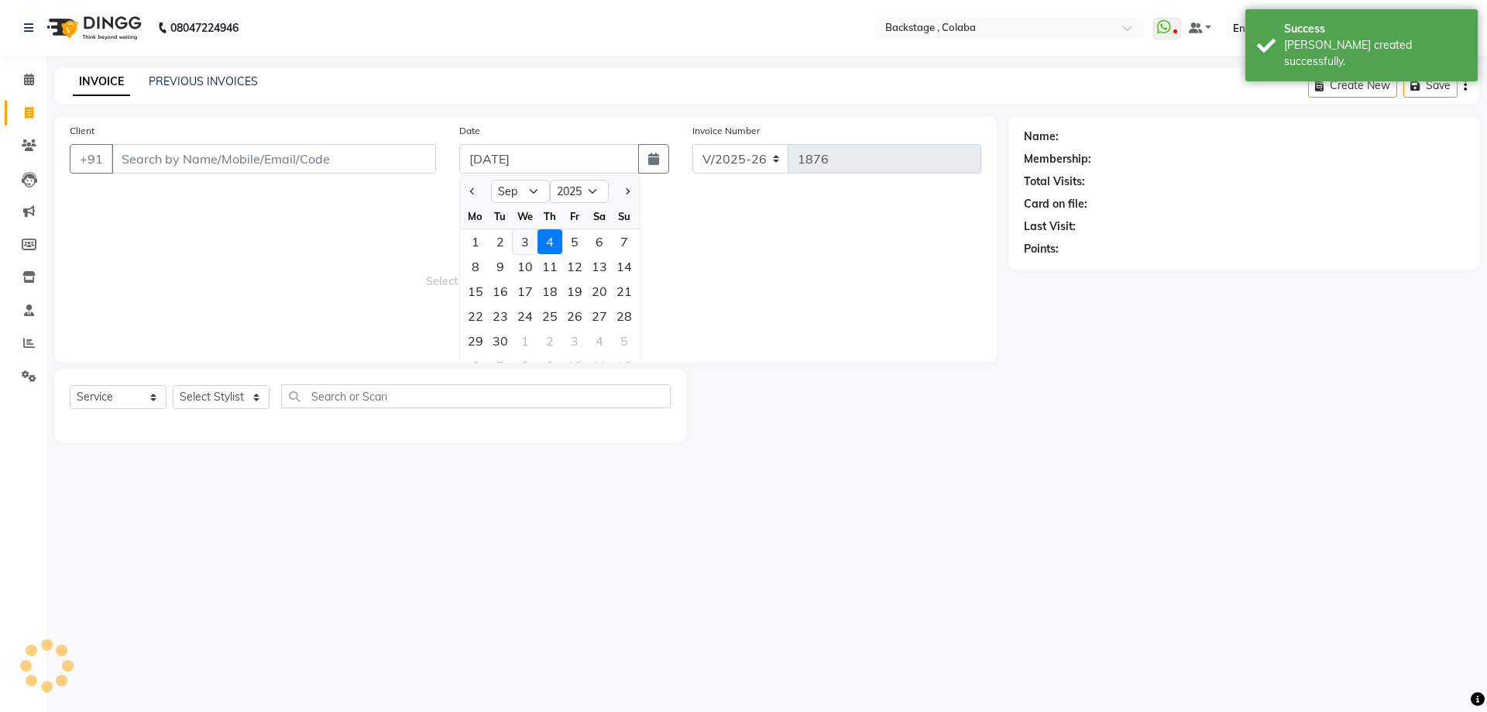
click at [523, 241] on div "3" at bounding box center [525, 241] width 25 height 25
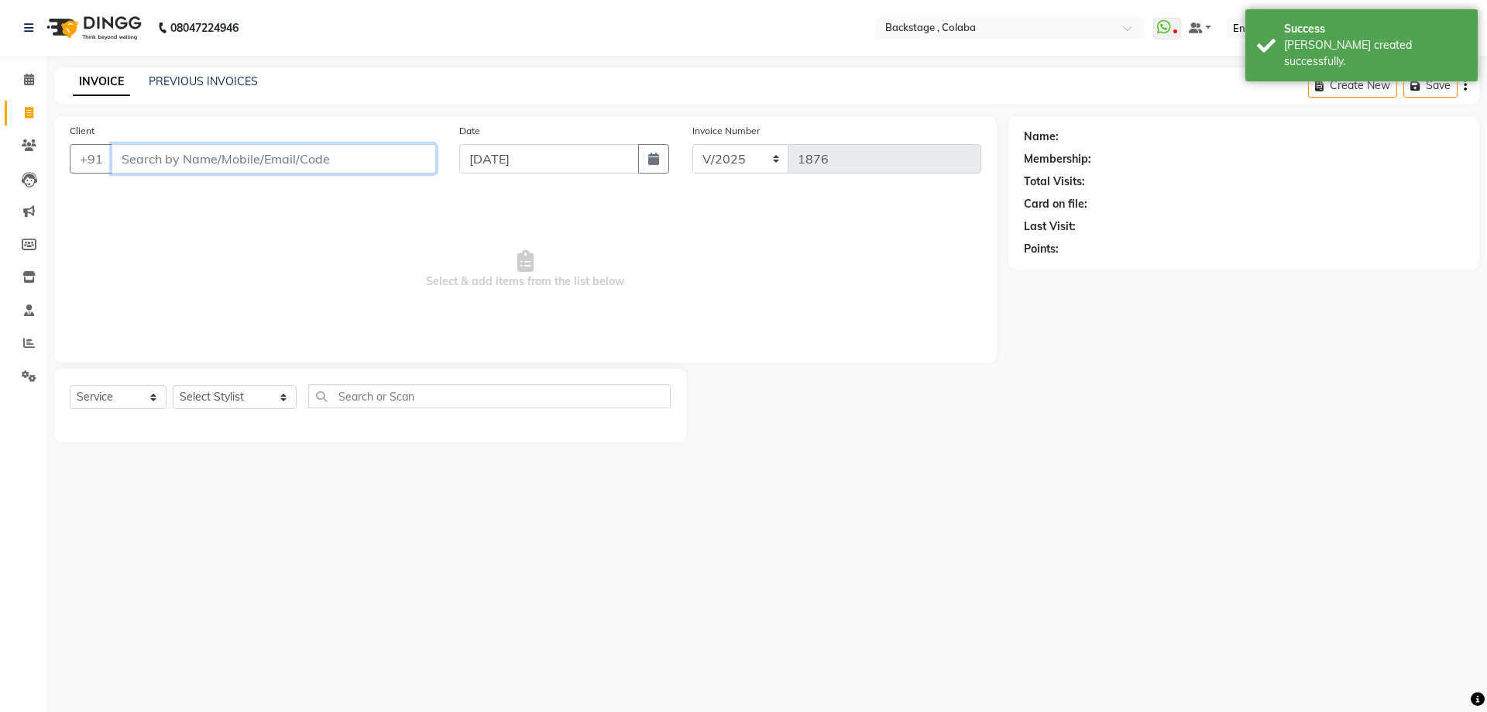
click at [316, 156] on input "Client" at bounding box center [274, 158] width 324 height 29
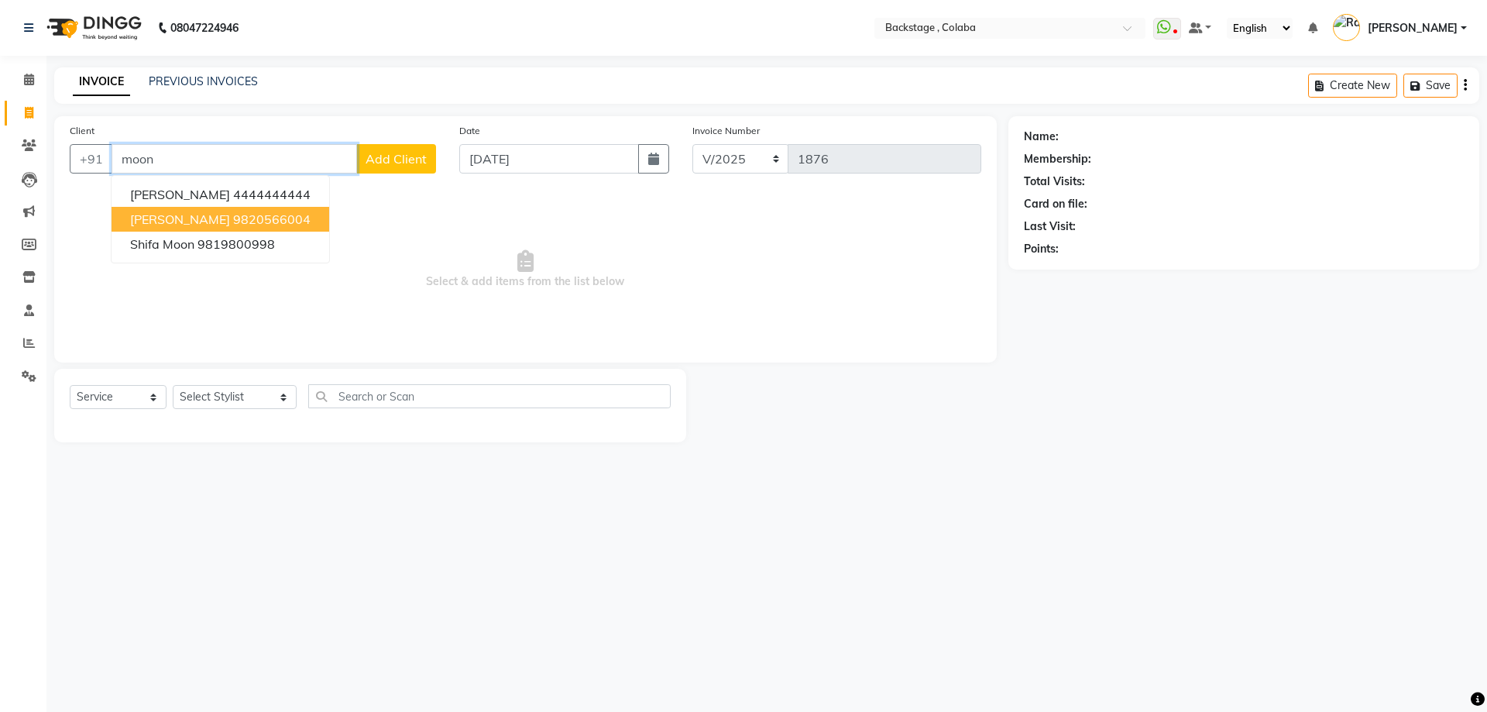
click at [234, 221] on ngb-highlight "9820566004" at bounding box center [271, 218] width 77 height 15
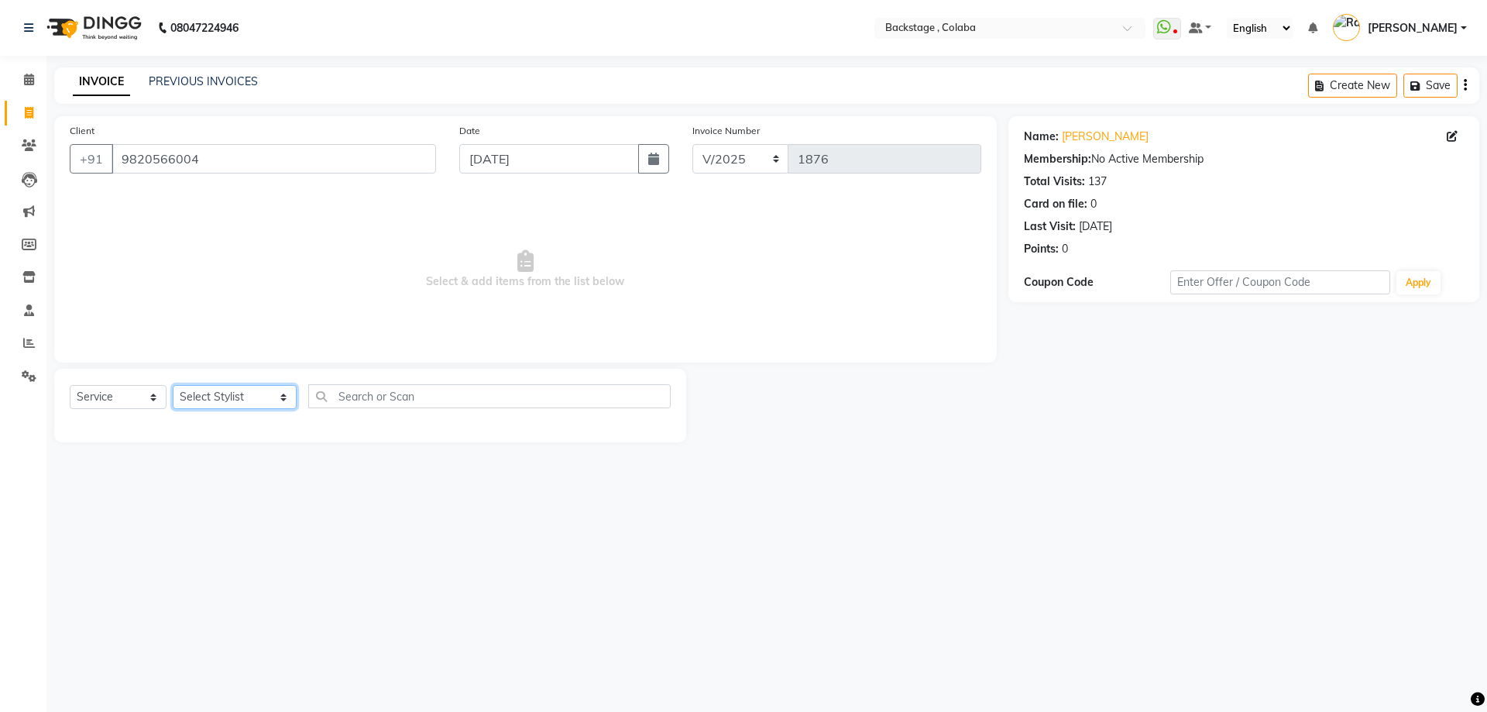
click at [221, 390] on select "Select Stylist Backstage Bharti Nitesh Gohar Jayesh Anil Karekar Kalavati Sharm…" at bounding box center [235, 397] width 124 height 24
drag, startPoint x: 105, startPoint y: 396, endPoint x: 133, endPoint y: 404, distance: 29.7
click at [105, 396] on select "Select Service Product Membership Package Voucher Prepaid Gift Card" at bounding box center [118, 397] width 97 height 24
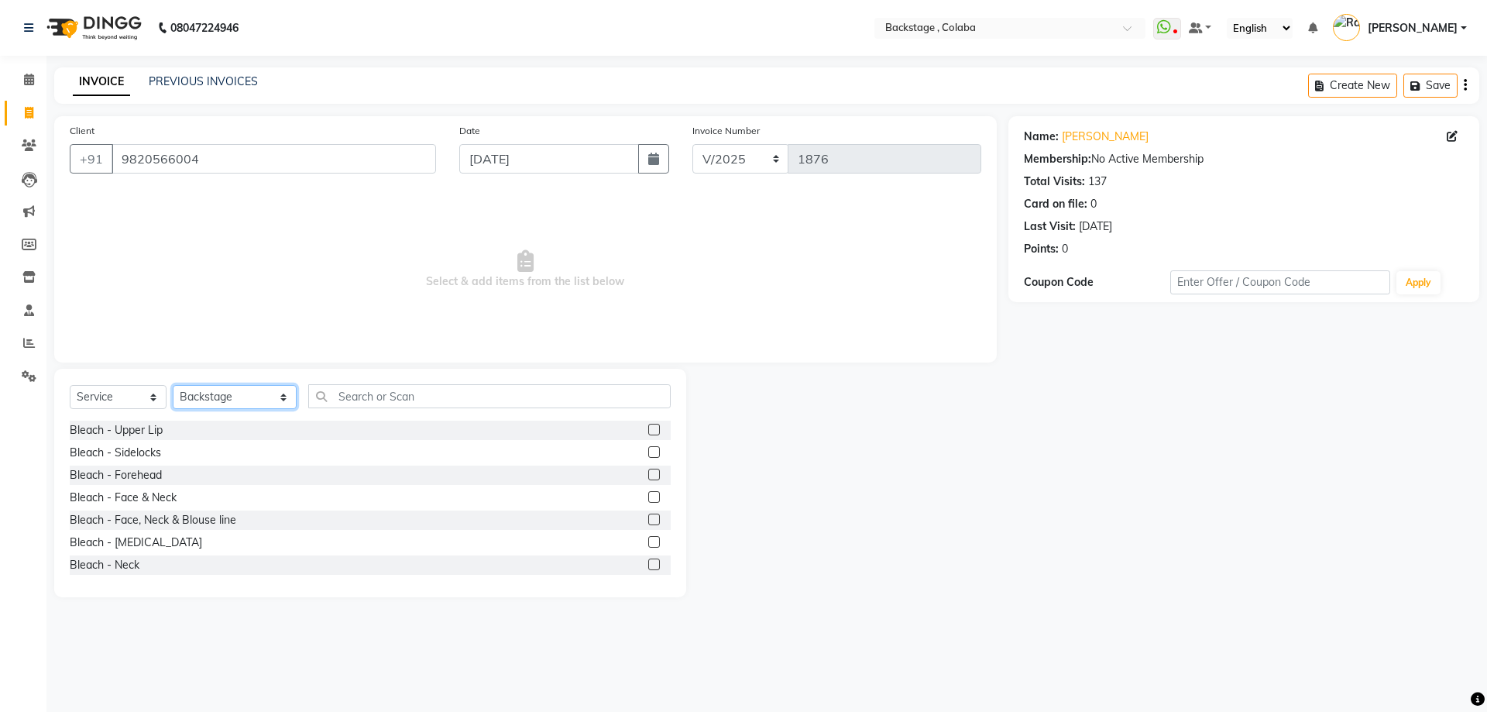
click at [201, 400] on select "Select Stylist Backstage Bharti Nitesh Gohar Jayesh Anil Karekar Kalavati Sharm…" at bounding box center [235, 397] width 124 height 24
click at [173, 385] on select "Select Stylist Backstage Bharti Nitesh Gohar Jayesh Anil Karekar Kalavati Sharm…" at bounding box center [235, 397] width 124 height 24
click at [363, 401] on input "text" at bounding box center [489, 396] width 362 height 24
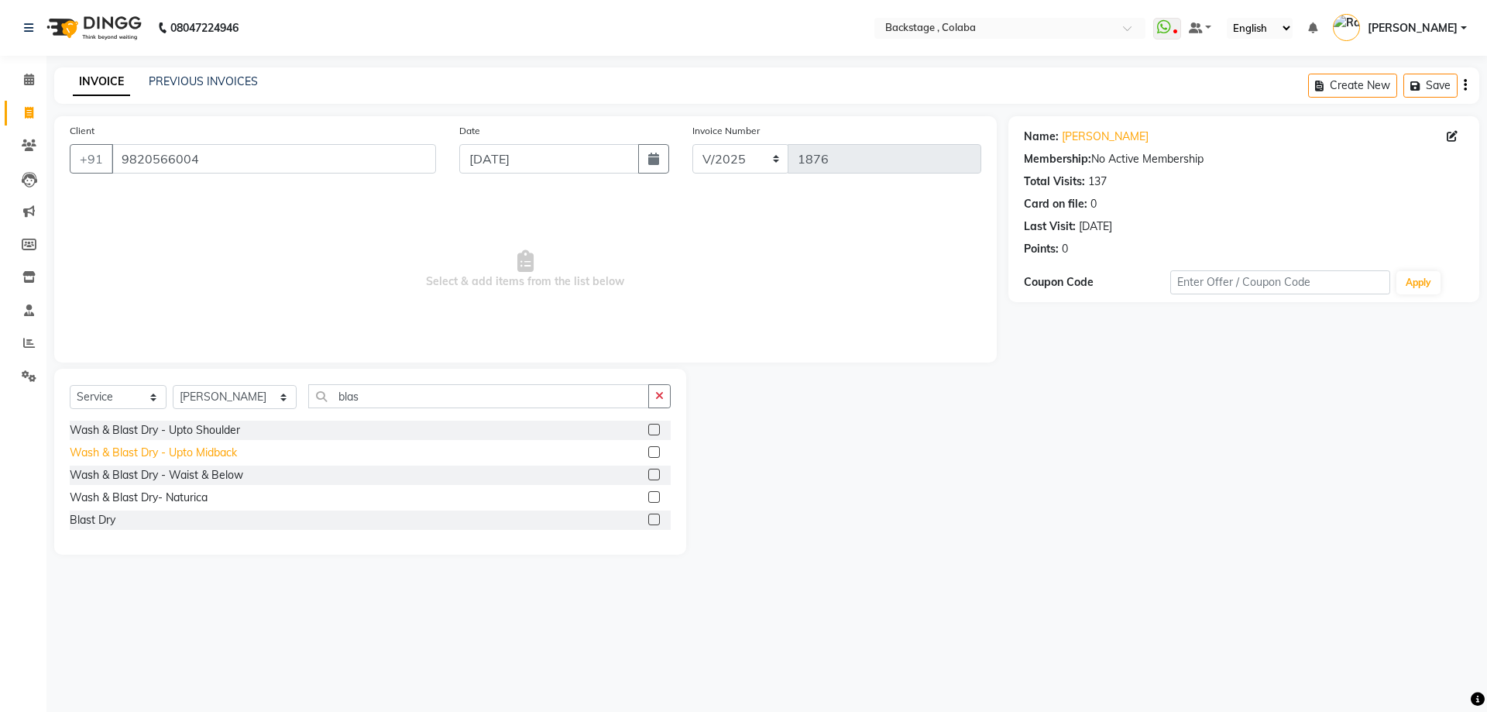
click at [216, 458] on div "Wash & Blast Dry - Upto Midback" at bounding box center [153, 453] width 167 height 16
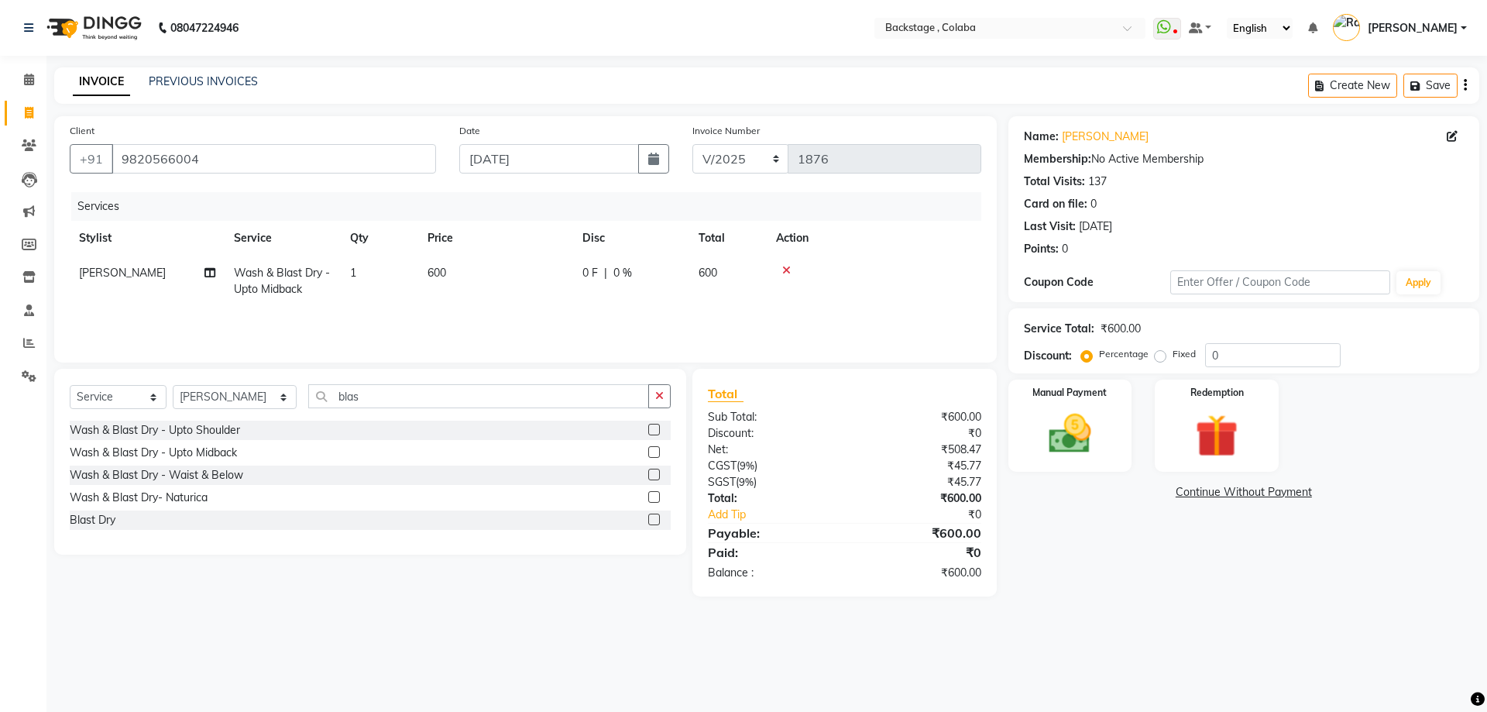
click at [541, 287] on td "600" at bounding box center [495, 281] width 155 height 51
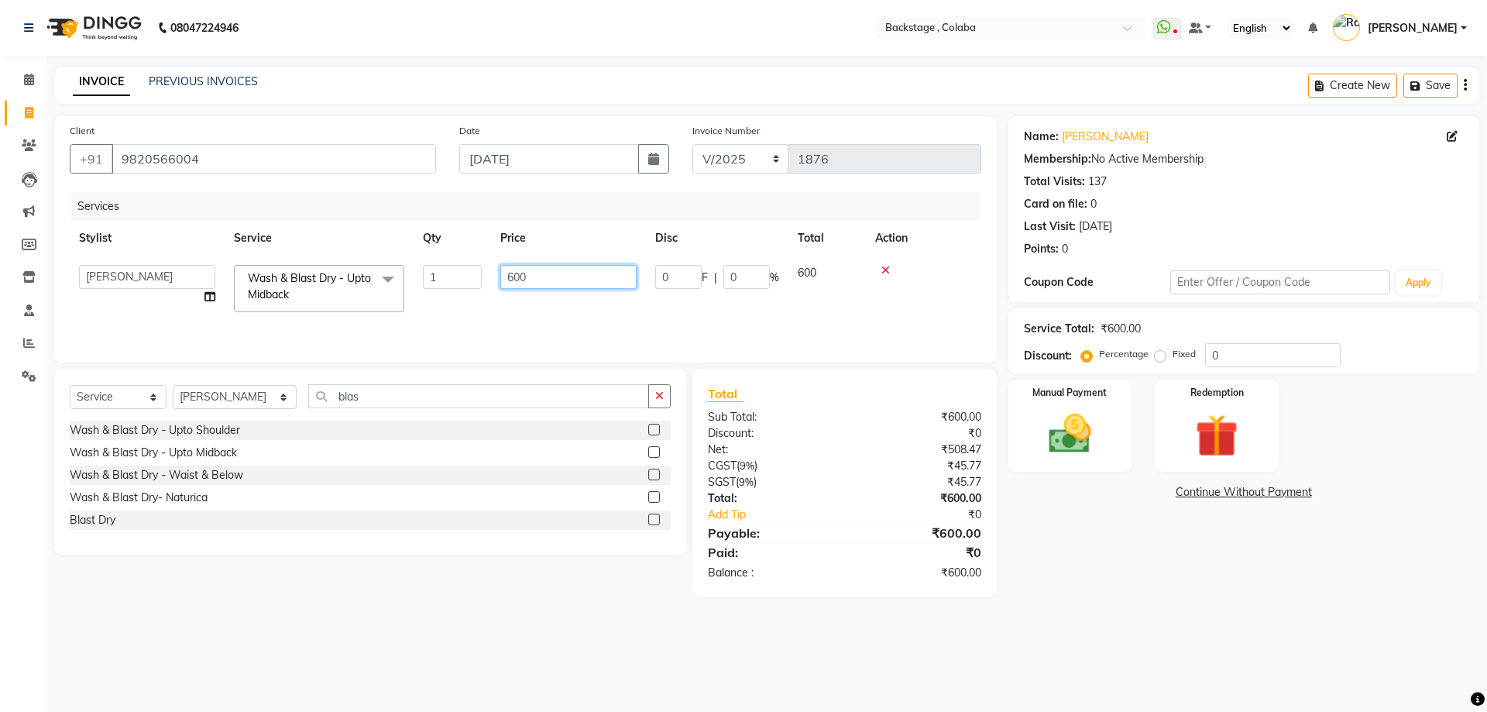
drag, startPoint x: 568, startPoint y: 273, endPoint x: 493, endPoint y: 276, distance: 75.2
click at [493, 276] on td "600" at bounding box center [568, 289] width 155 height 66
click at [510, 310] on div "Services Stylist Service Qty Price Disc Total Action Backstage Bharti Nitesh Go…" at bounding box center [525, 269] width 911 height 155
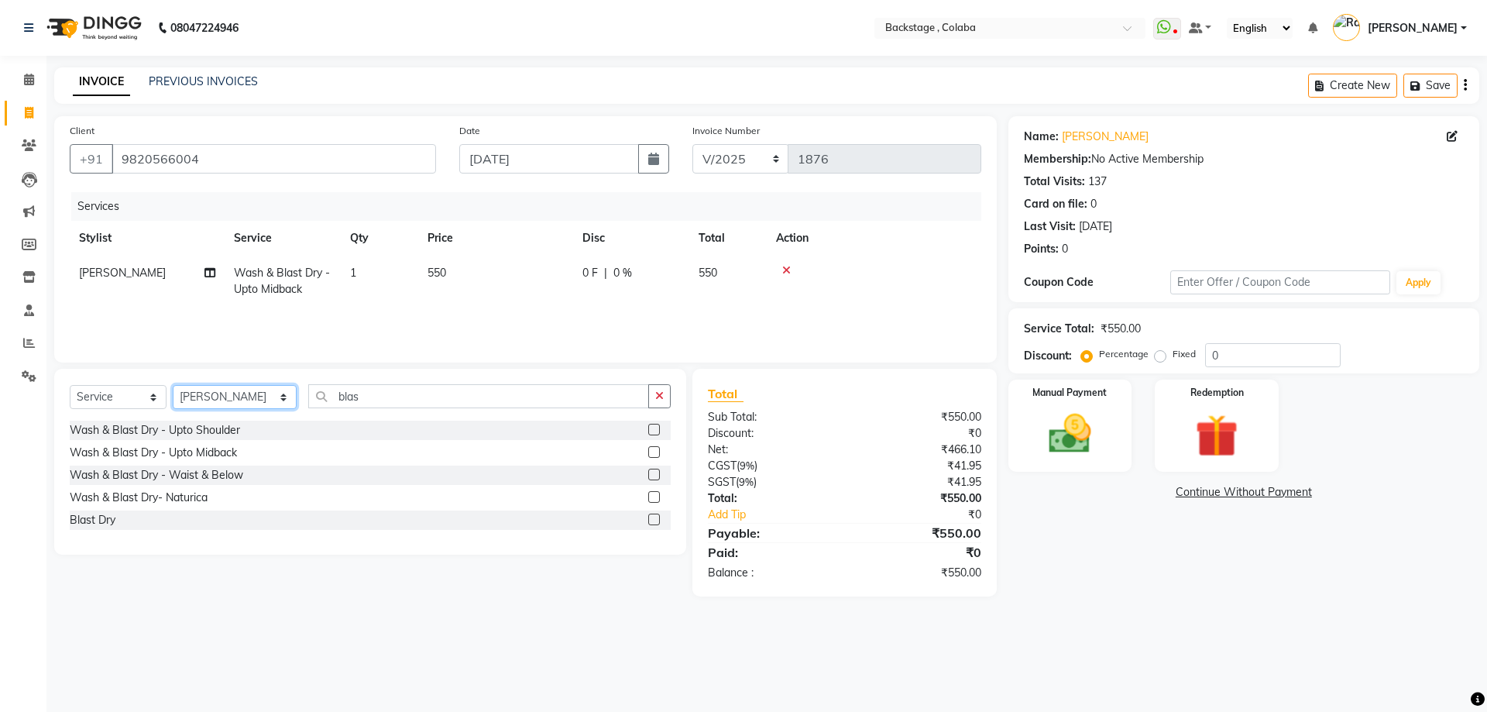
click at [201, 402] on select "Select Stylist Backstage Bharti Nitesh Gohar Jayesh Anil Karekar Kalavati Sharm…" at bounding box center [235, 397] width 124 height 24
click at [173, 385] on select "Select Stylist Backstage Bharti Nitesh Gohar Jayesh Anil Karekar Kalavati Sharm…" at bounding box center [235, 397] width 124 height 24
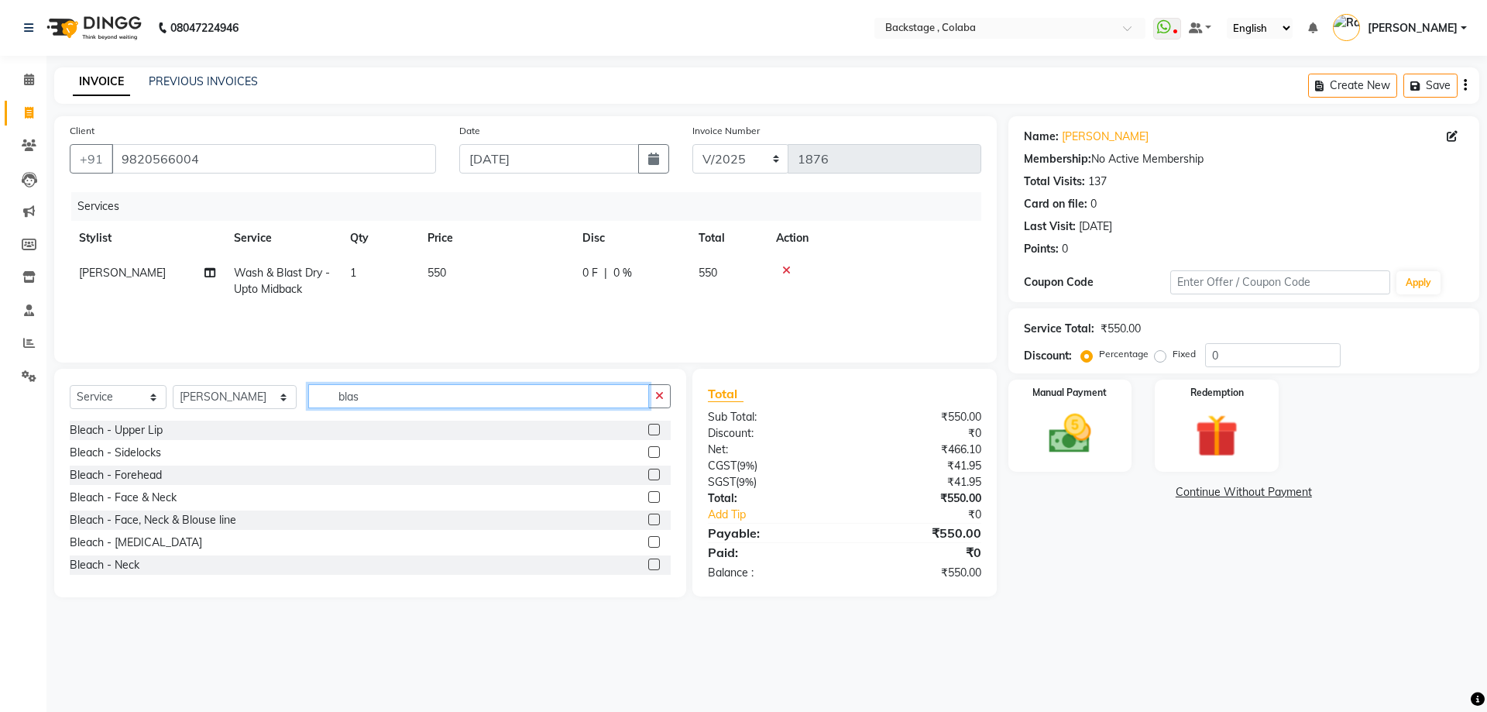
click at [365, 396] on input "blas" at bounding box center [478, 396] width 341 height 24
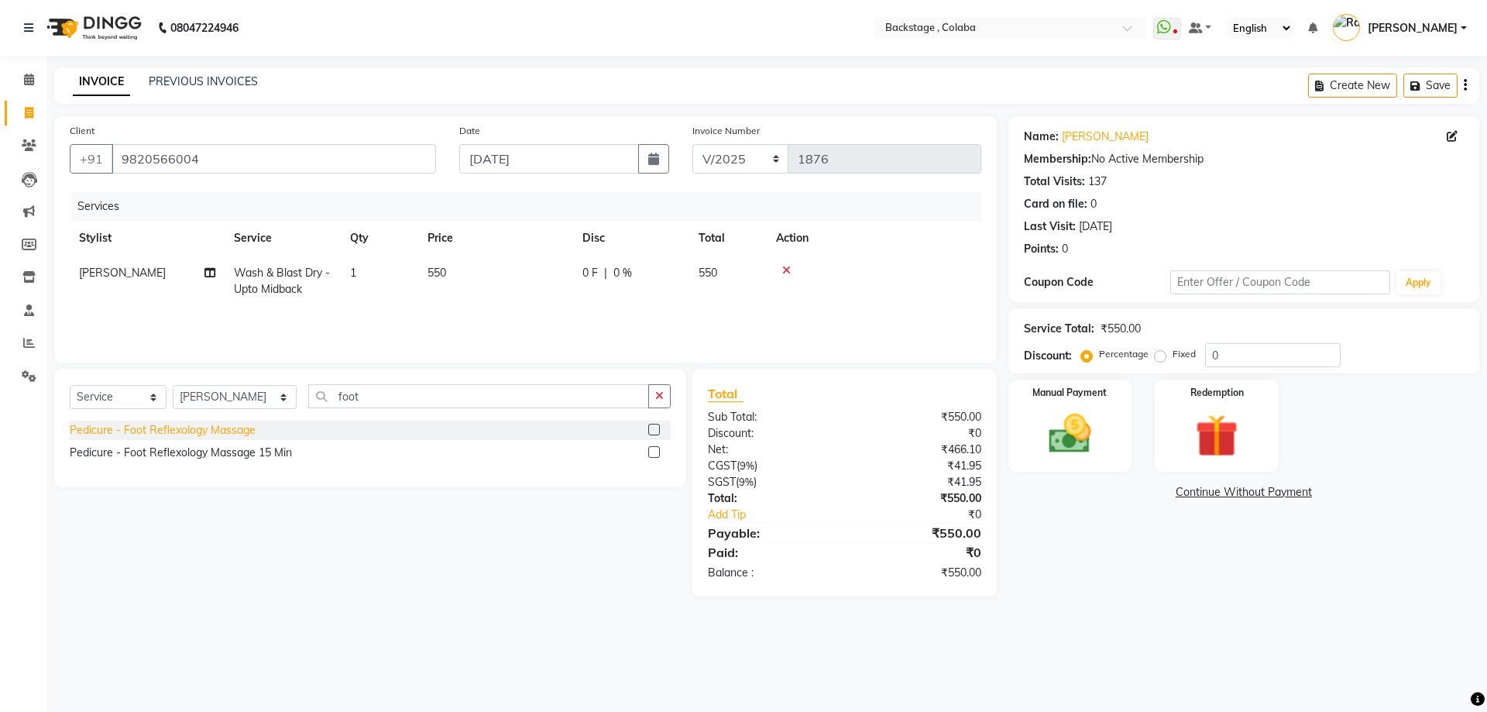
click at [220, 434] on div "Pedicure - Foot Reflexology Massage" at bounding box center [163, 430] width 186 height 16
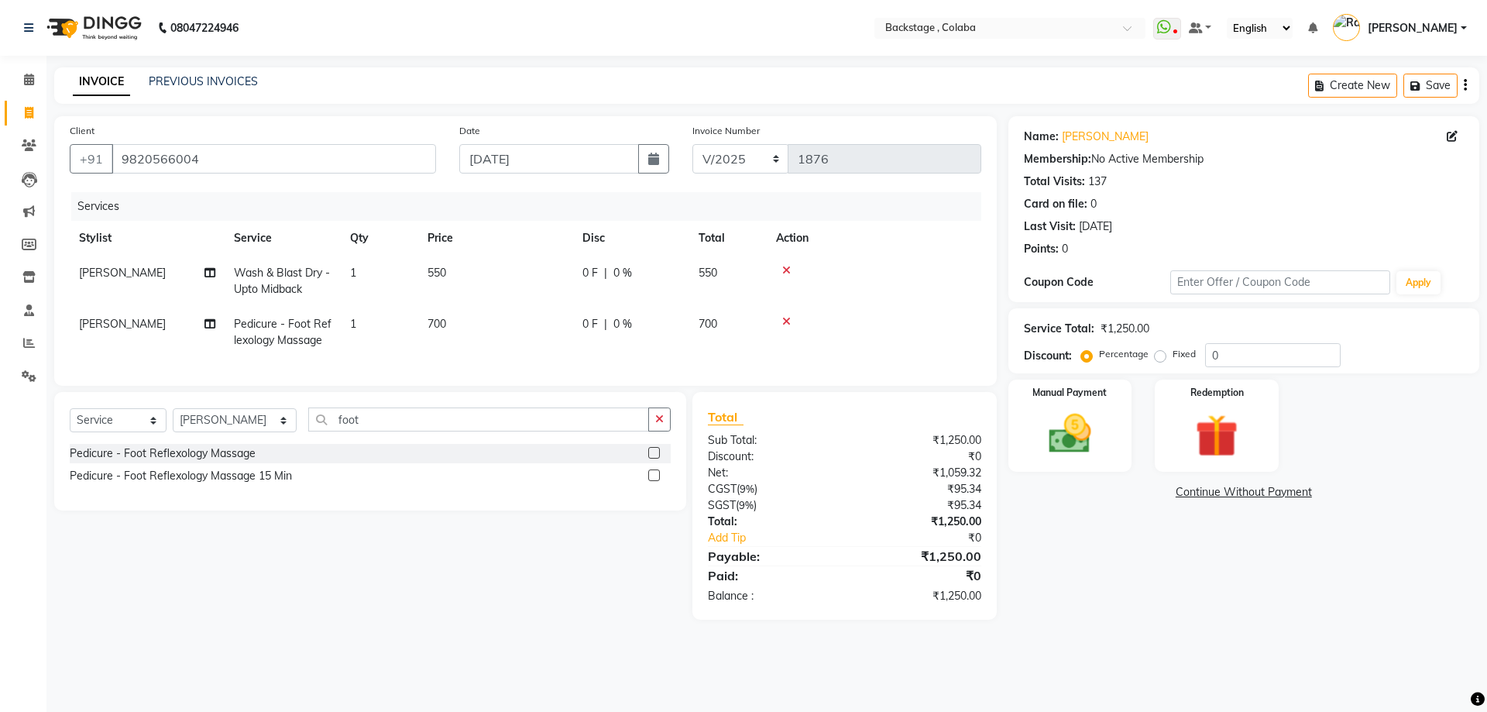
click at [463, 338] on td "700" at bounding box center [495, 332] width 155 height 51
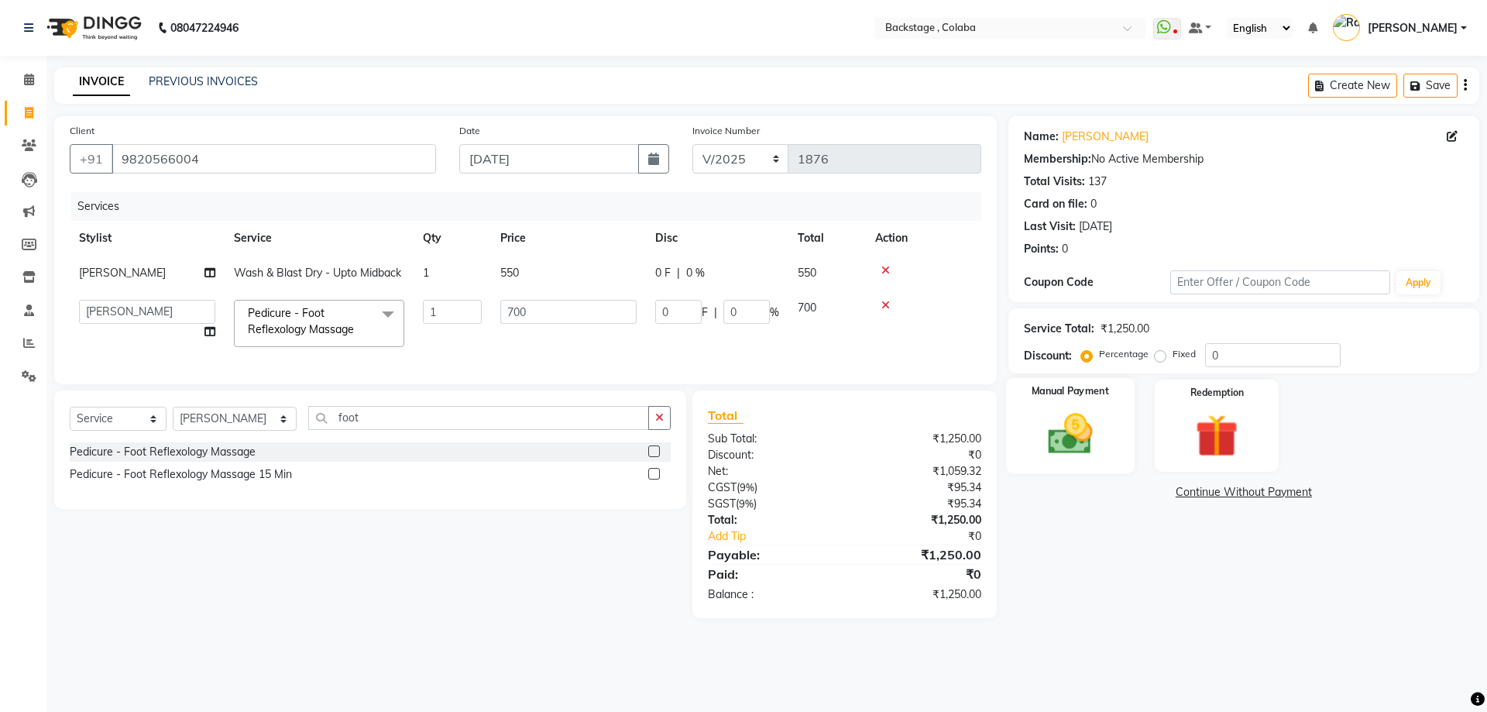
click at [1090, 458] on img at bounding box center [1070, 433] width 72 height 51
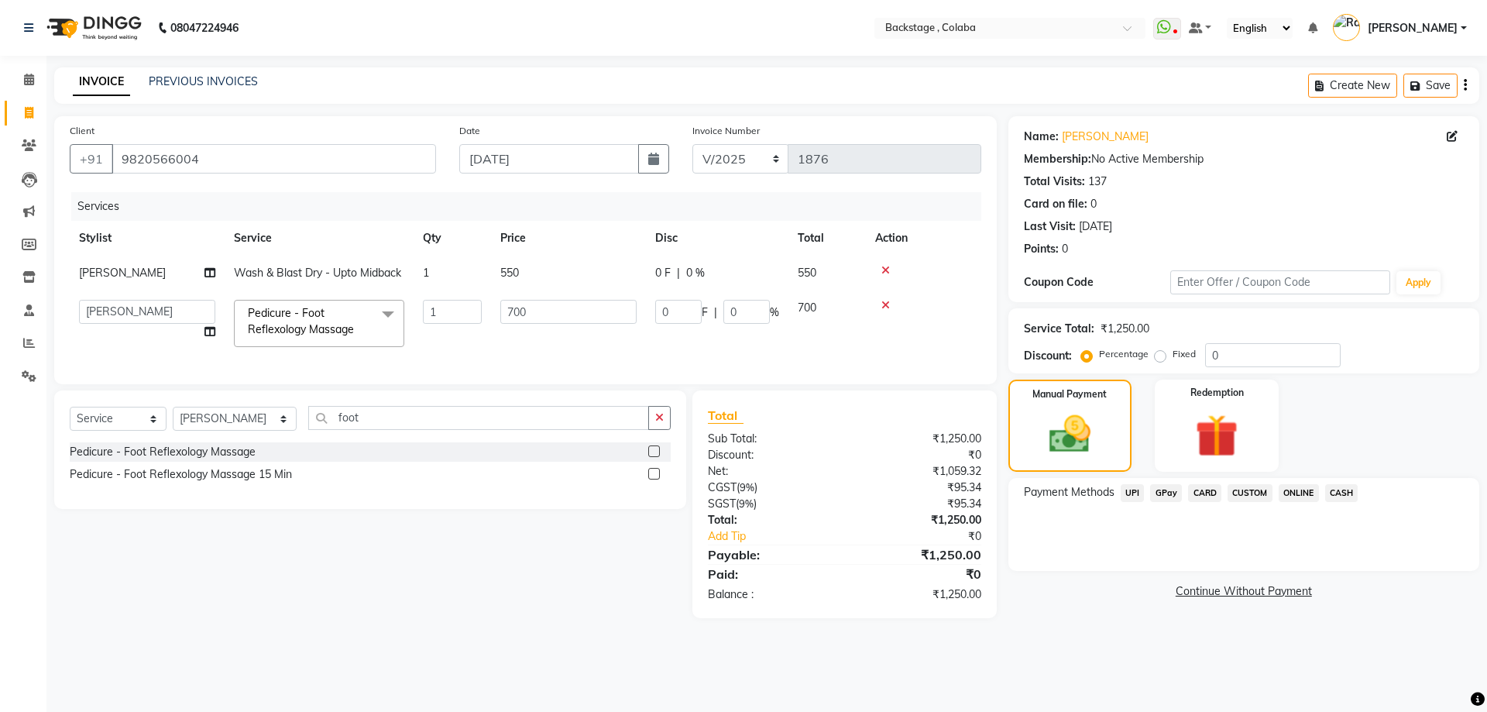
click at [1340, 488] on span "CASH" at bounding box center [1341, 493] width 33 height 18
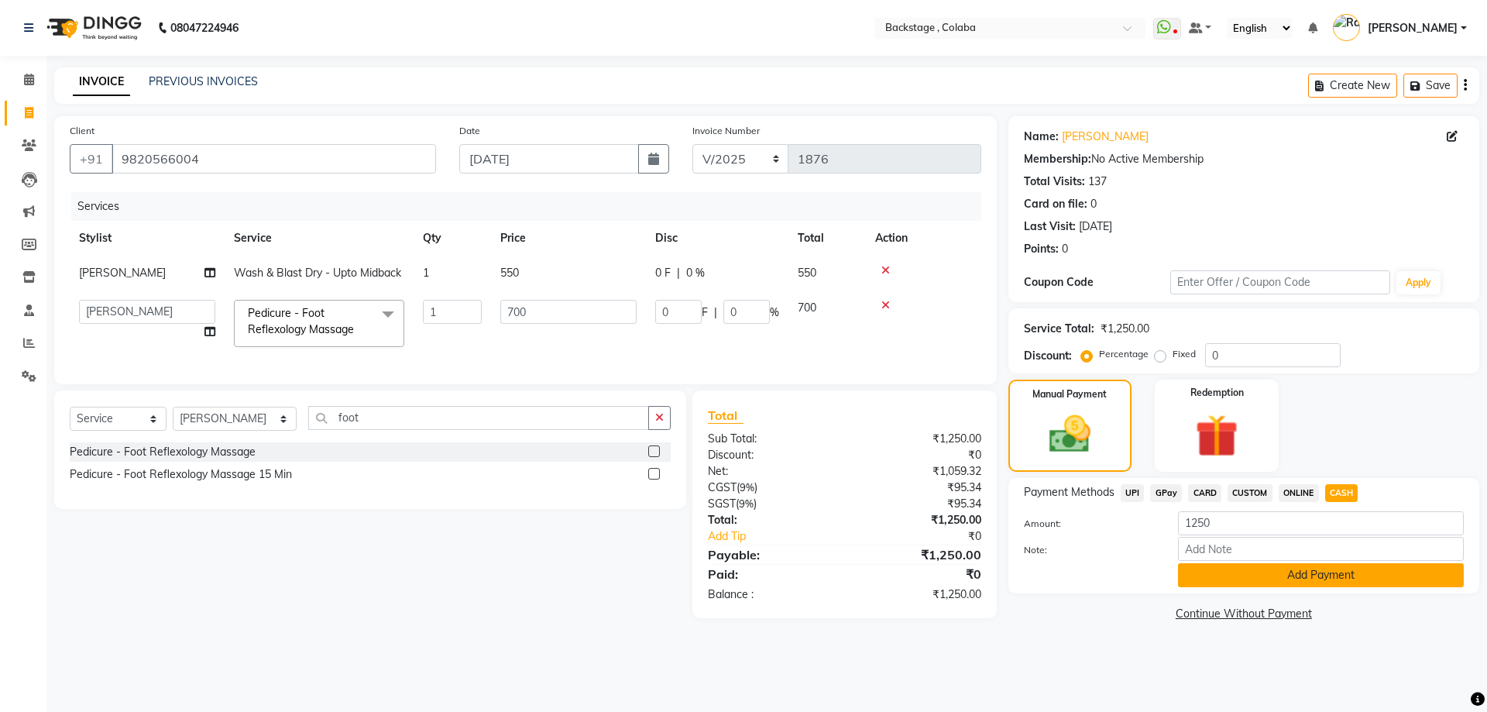
click at [1289, 565] on button "Add Payment" at bounding box center [1321, 575] width 286 height 24
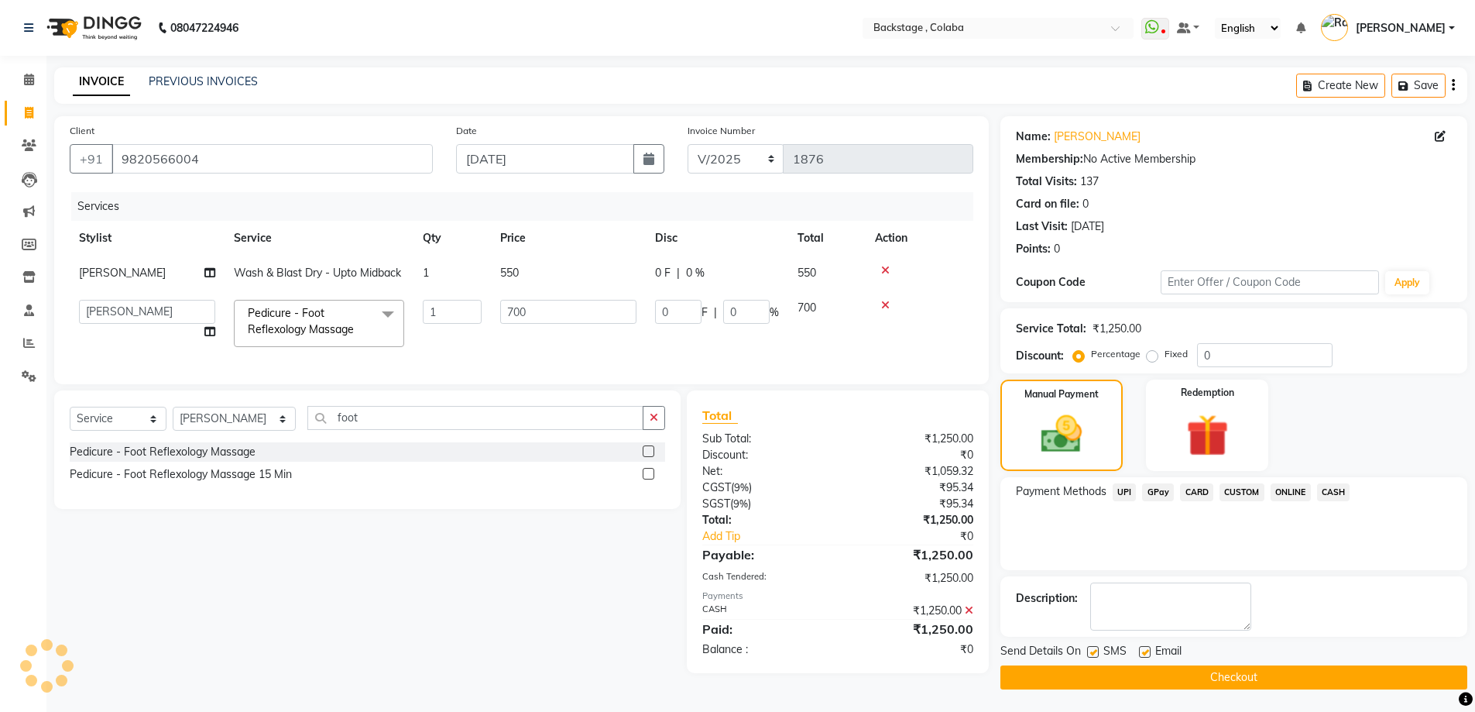
click at [1243, 665] on button "Checkout" at bounding box center [1234, 677] width 467 height 24
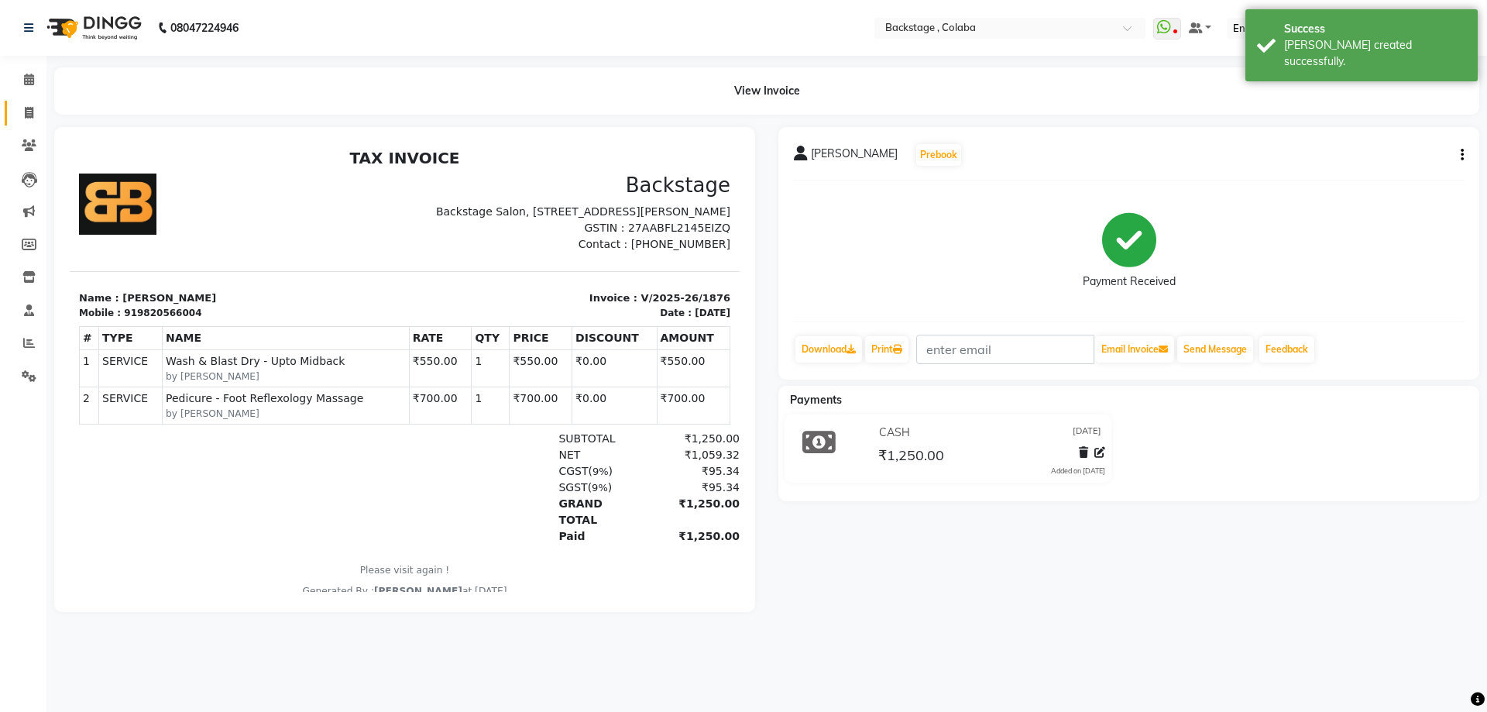
click at [19, 112] on span at bounding box center [28, 114] width 27 height 18
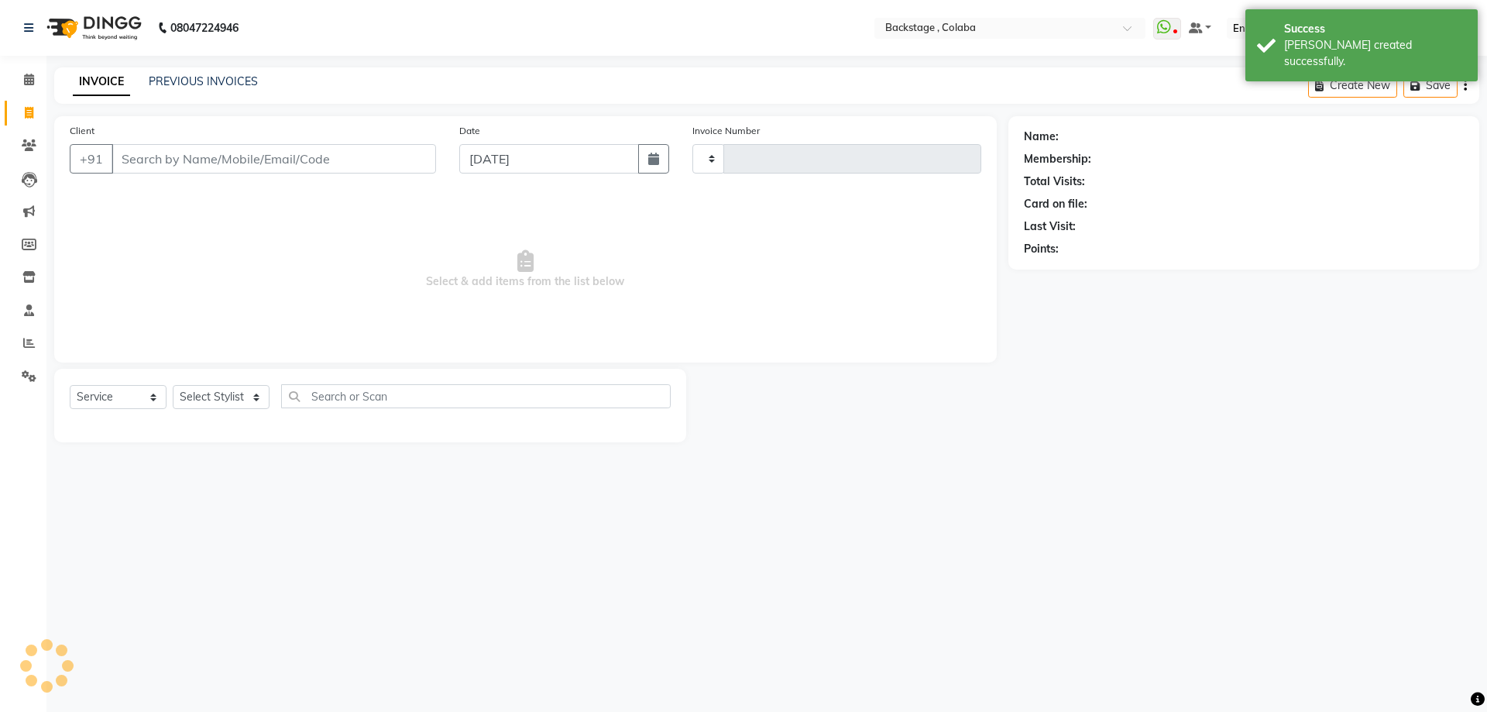
click at [23, 115] on span at bounding box center [28, 114] width 27 height 18
click at [269, 172] on input "Client" at bounding box center [274, 158] width 324 height 29
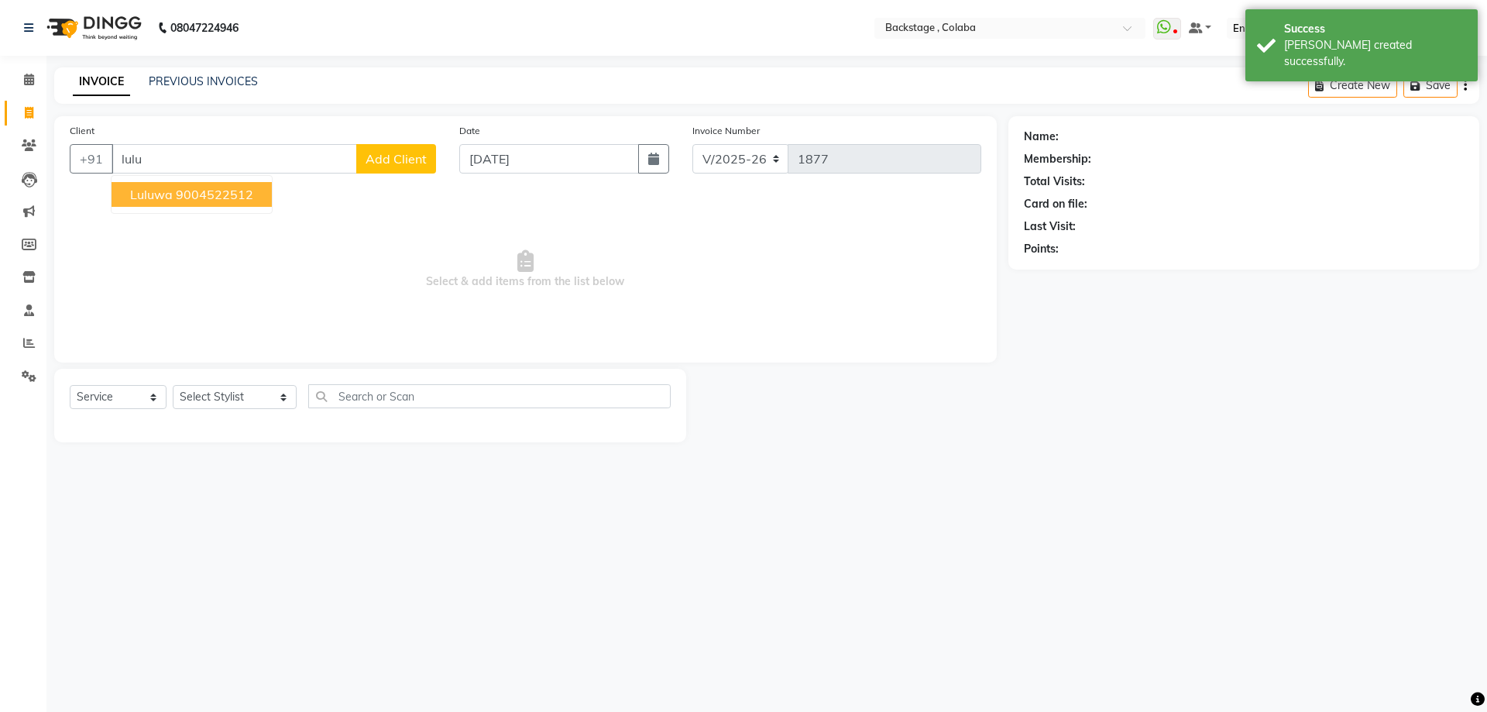
click at [163, 197] on span "Luluwa" at bounding box center [151, 194] width 43 height 15
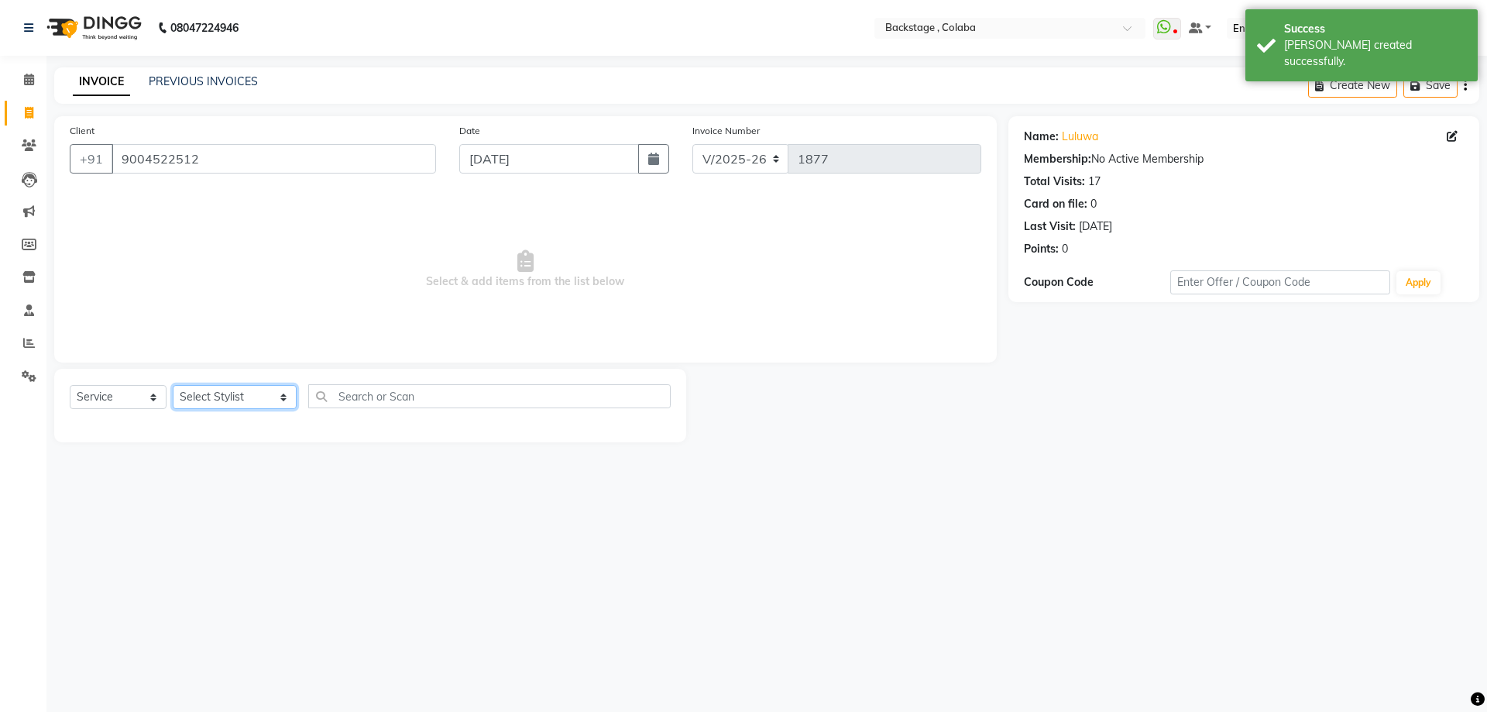
click at [200, 399] on select "Select Stylist Backstage Bharti Nitesh Gohar Jayesh Anil Karekar Kalavati Sharm…" at bounding box center [235, 397] width 124 height 24
click at [661, 162] on button "button" at bounding box center [653, 158] width 31 height 29
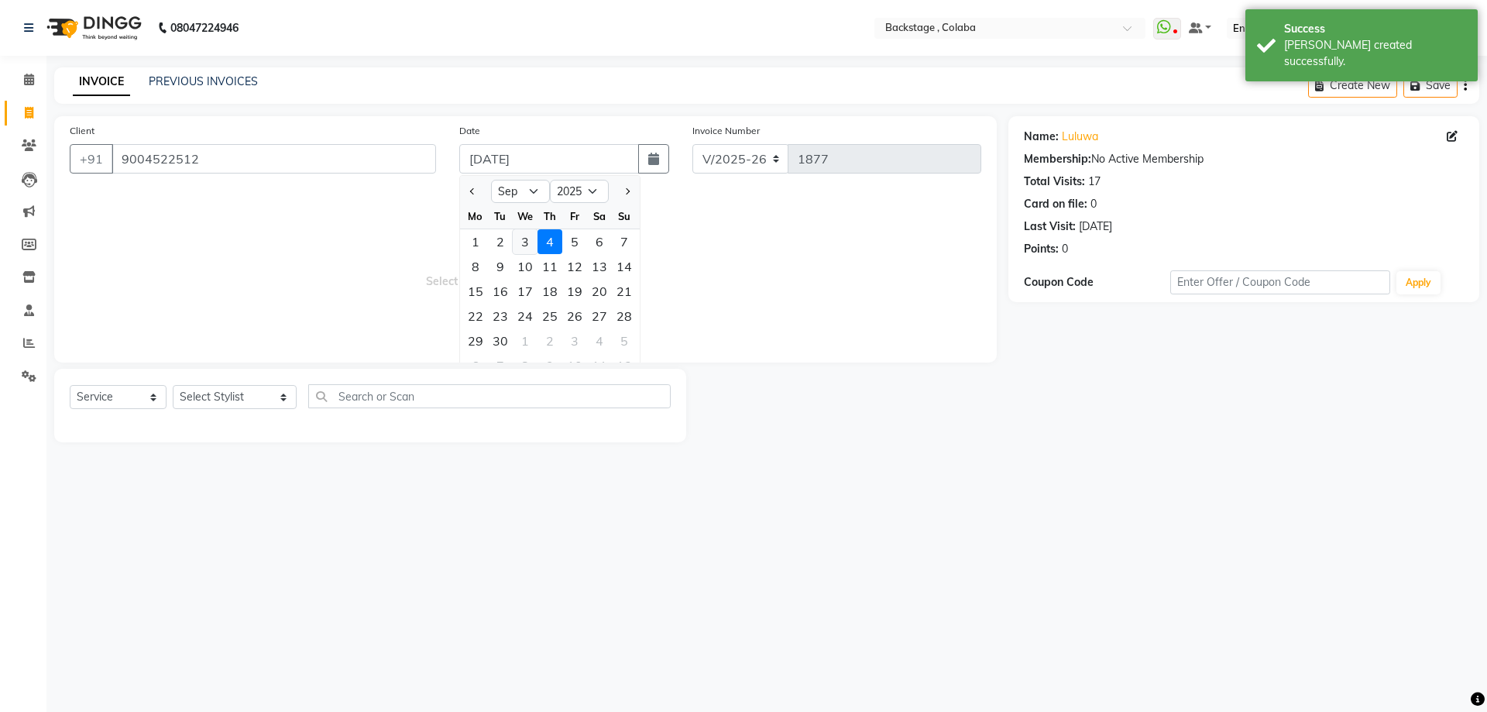
click at [528, 246] on div "3" at bounding box center [525, 241] width 25 height 25
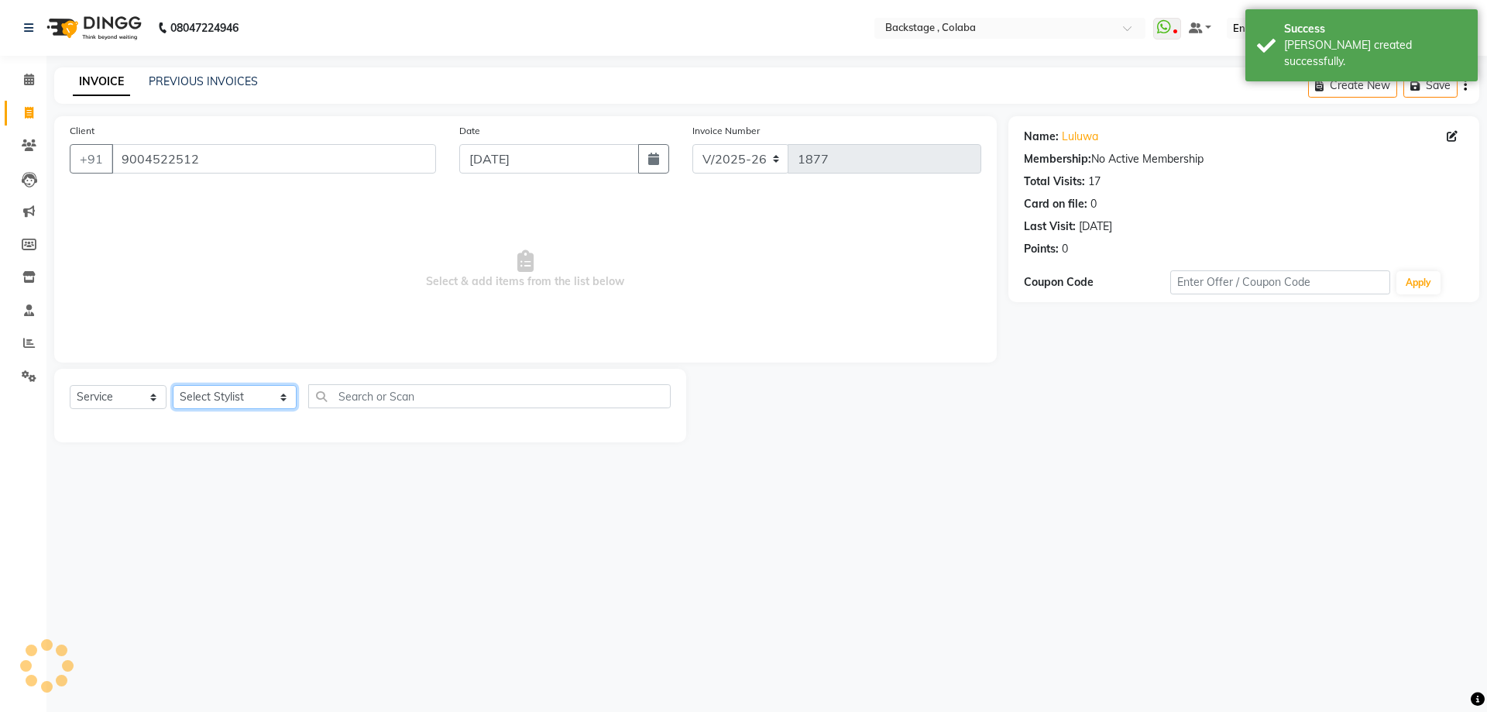
click at [234, 400] on select "Select Stylist Backstage Bharti Nitesh Gohar Jayesh Anil Karekar Kalavati Sharm…" at bounding box center [235, 397] width 124 height 24
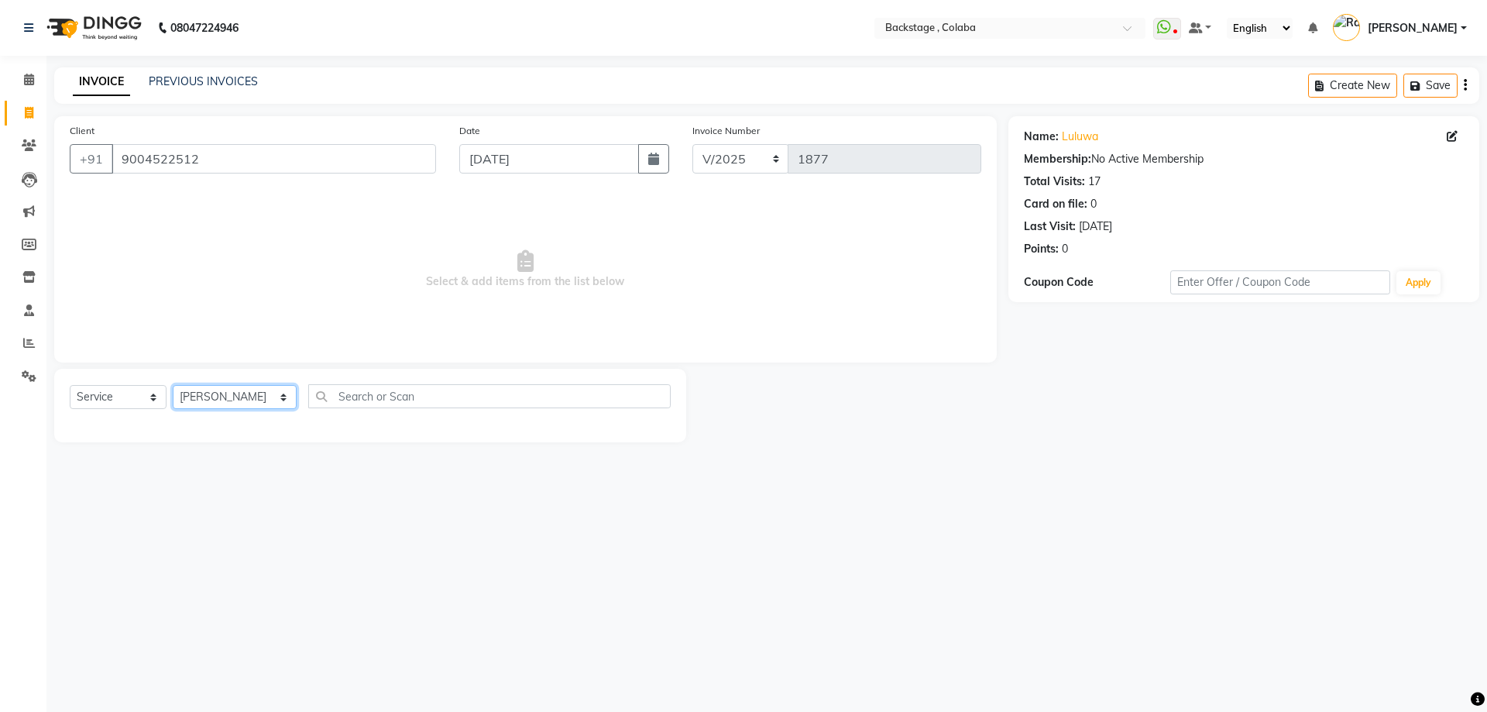
click at [173, 385] on select "Select Stylist Backstage Bharti Nitesh Gohar Jayesh Anil Karekar Kalavati Sharm…" at bounding box center [235, 397] width 124 height 24
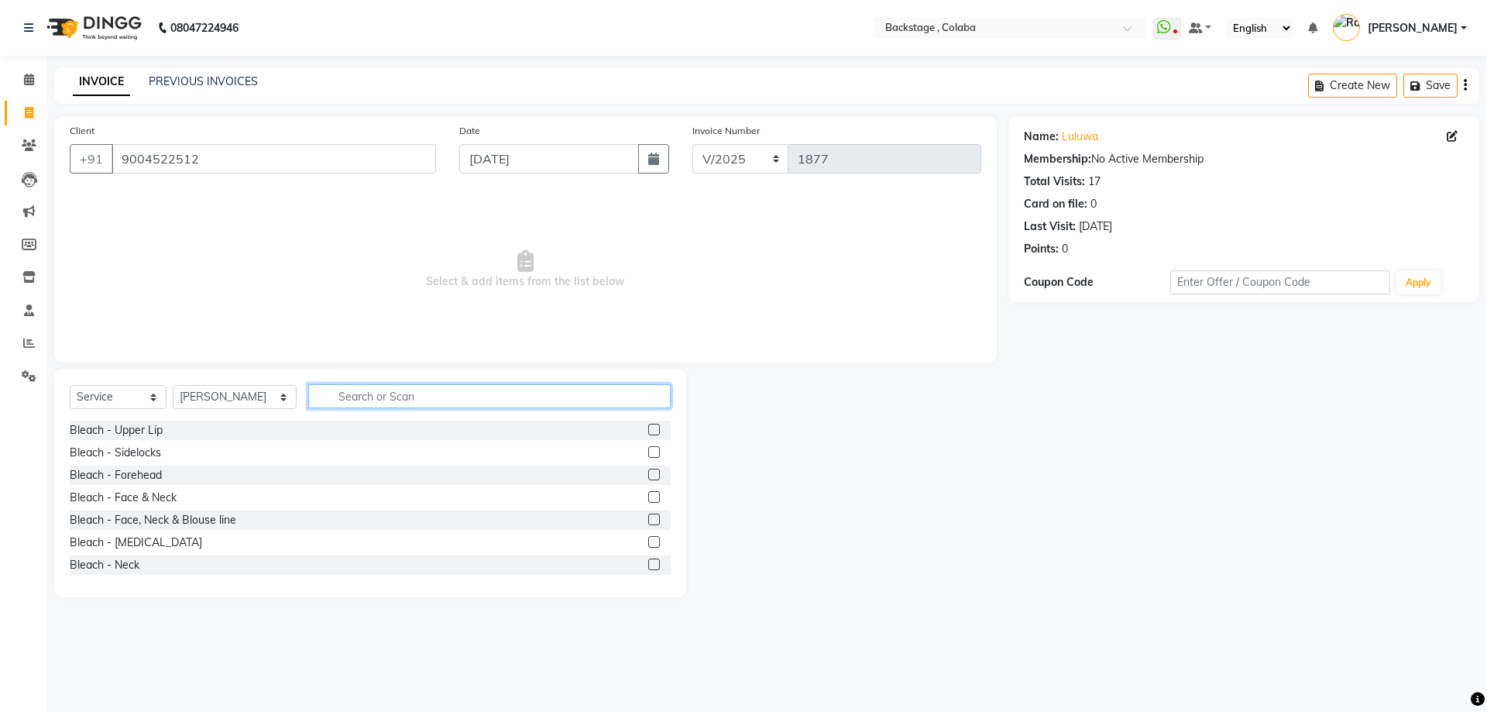
click at [361, 399] on input "text" at bounding box center [489, 396] width 362 height 24
click at [357, 399] on input "text" at bounding box center [489, 396] width 362 height 24
click at [370, 387] on input "text" at bounding box center [489, 396] width 362 height 24
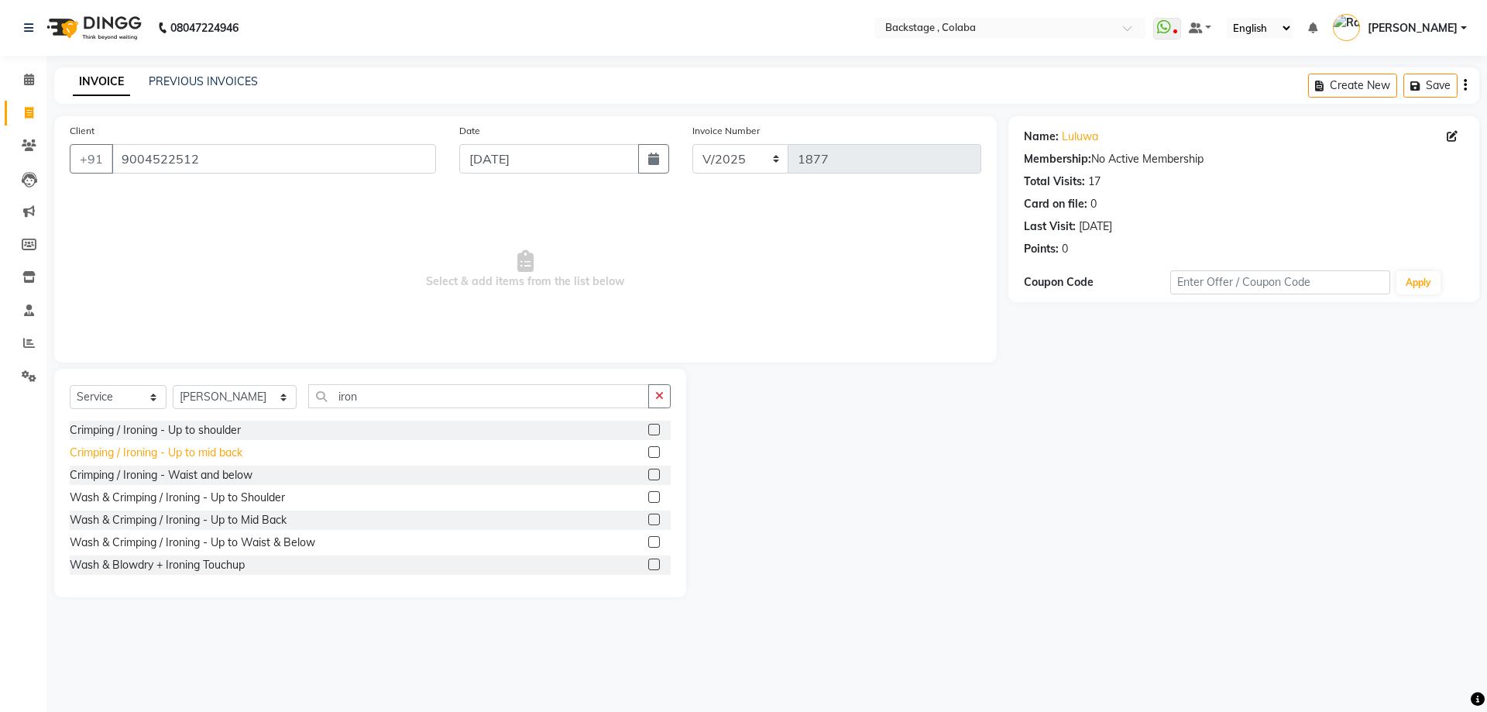
click at [205, 451] on div "Crimping / Ironing - Up to mid back" at bounding box center [156, 453] width 173 height 16
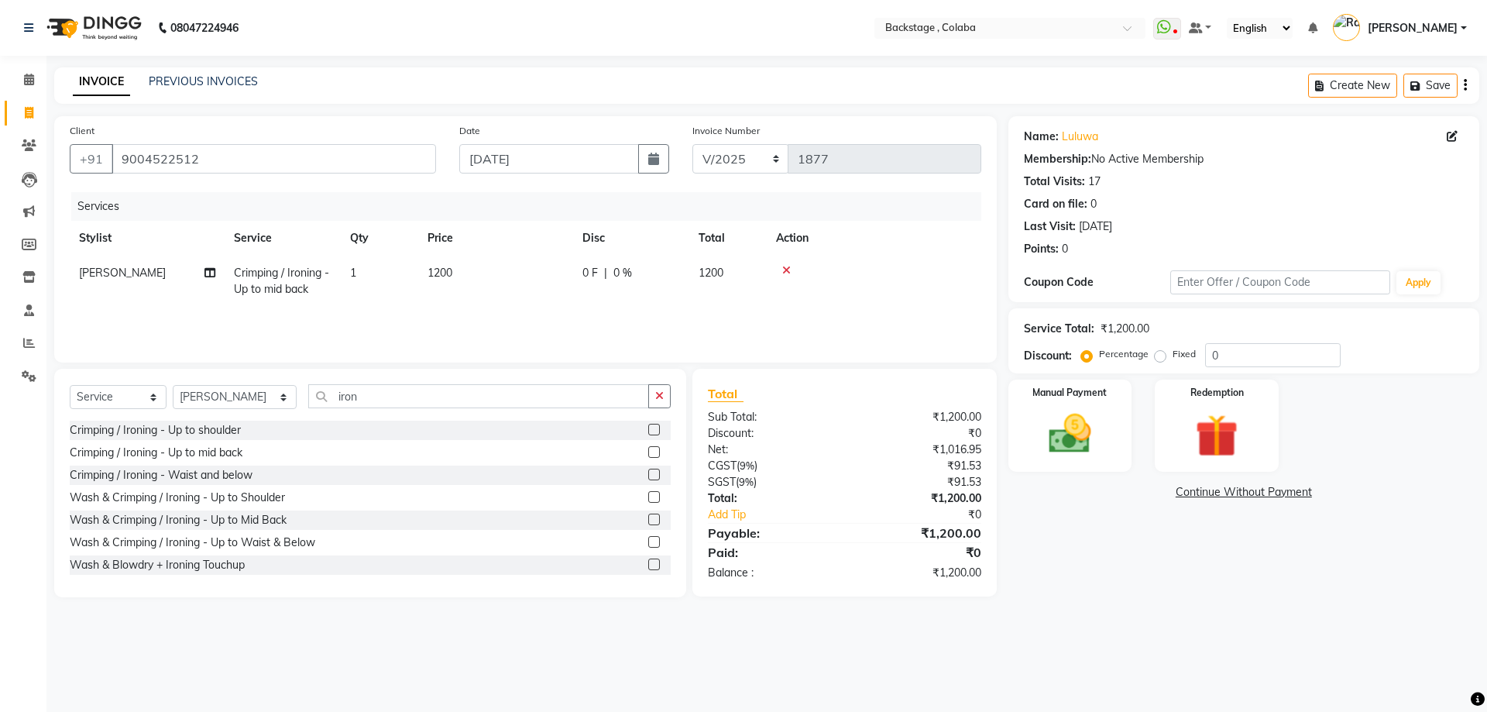
click at [539, 276] on td "1200" at bounding box center [495, 281] width 155 height 51
drag, startPoint x: 677, startPoint y: 274, endPoint x: 653, endPoint y: 269, distance: 24.6
click at [653, 269] on td "0 F | 0 %" at bounding box center [717, 289] width 142 height 66
click at [620, 326] on div "Services Stylist Service Qty Price Disc Total Action Backstage Bharti Nitesh Go…" at bounding box center [525, 269] width 911 height 155
click at [416, 397] on input "iron" at bounding box center [478, 396] width 341 height 24
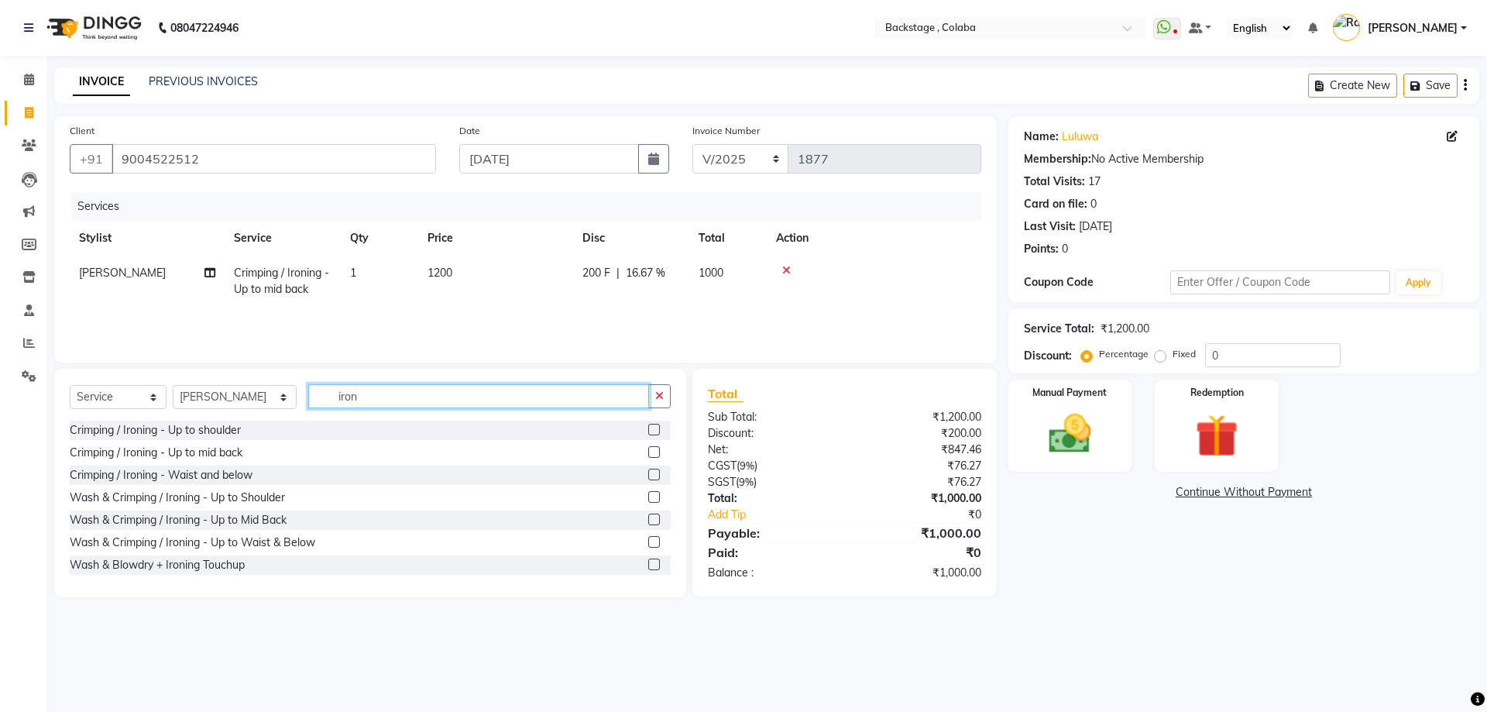
click at [416, 397] on input "iron" at bounding box center [478, 396] width 341 height 24
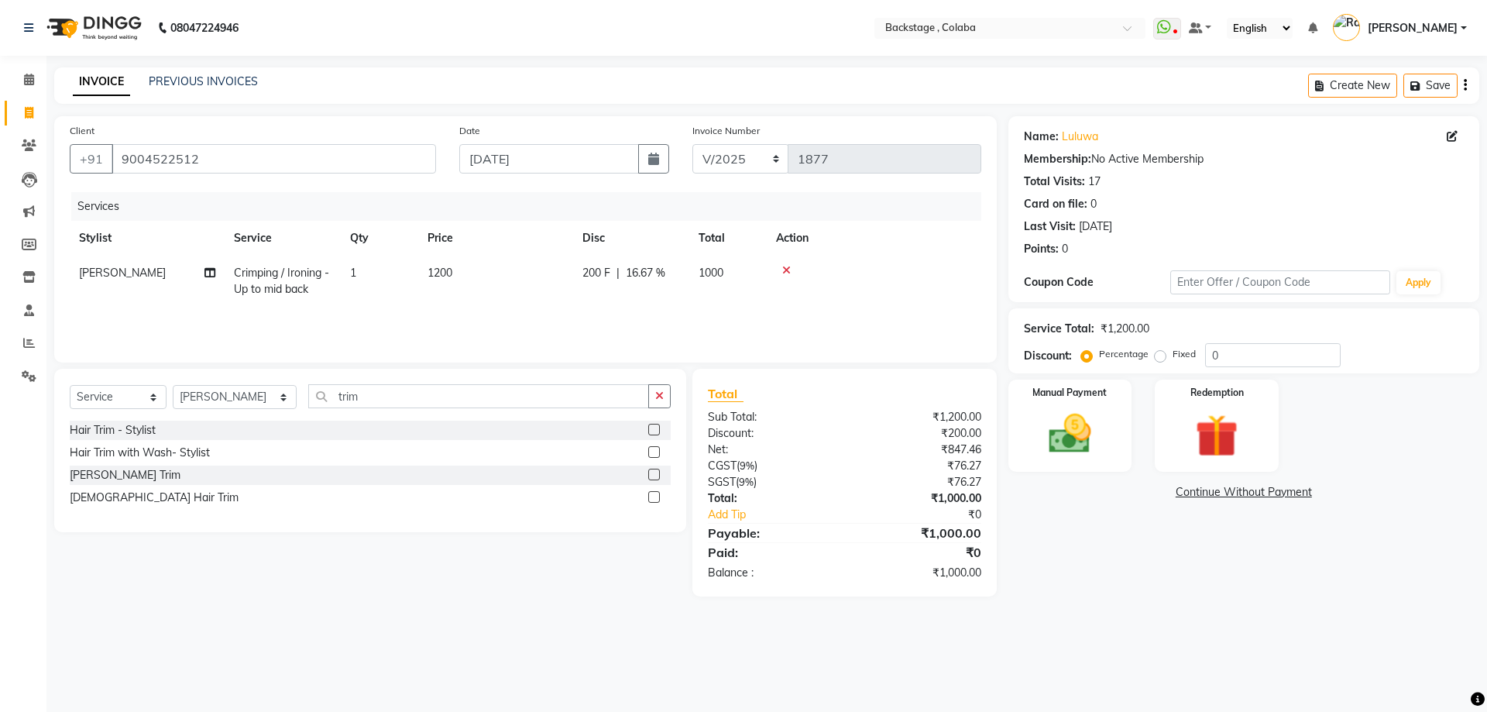
click at [118, 431] on div "Hair Trim - Stylist" at bounding box center [113, 430] width 86 height 16
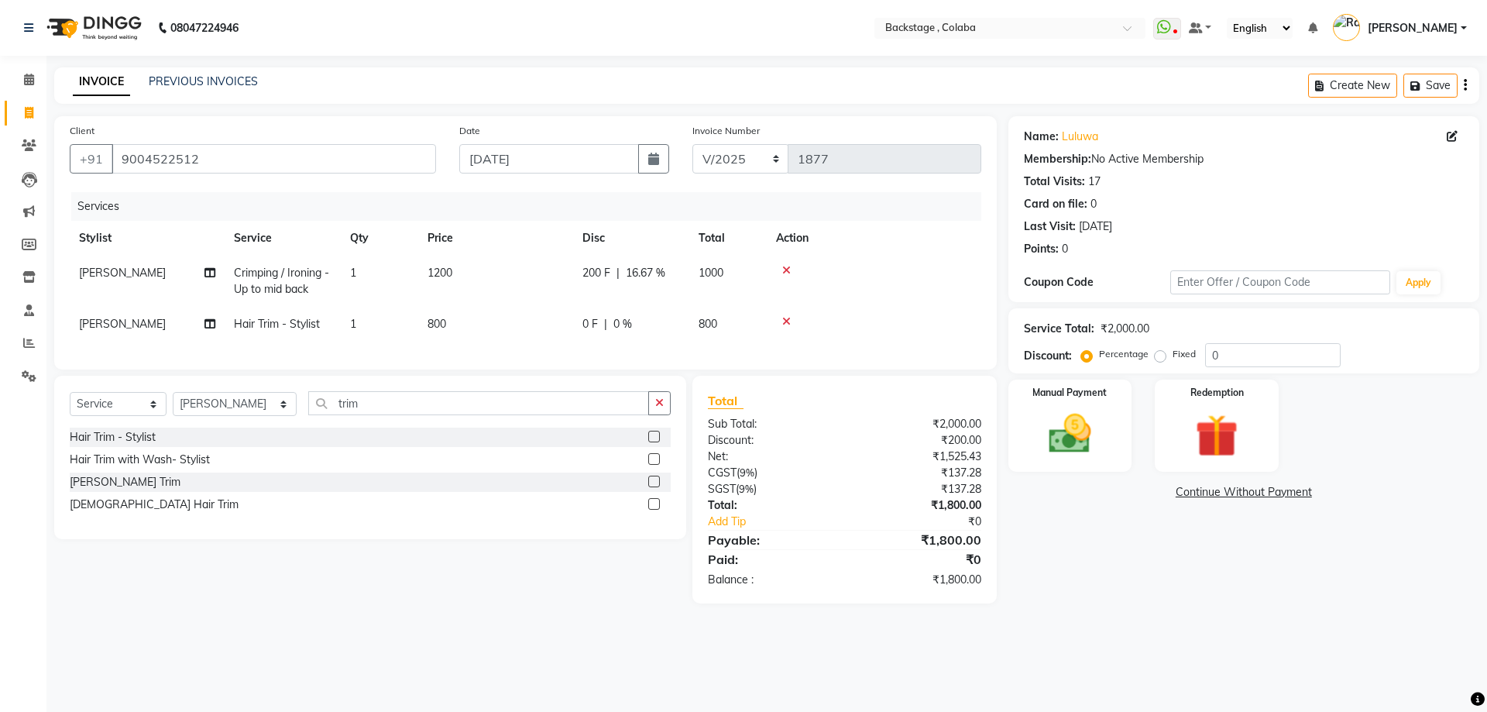
scroll to position [0, 1]
click at [507, 330] on td "800" at bounding box center [494, 324] width 155 height 35
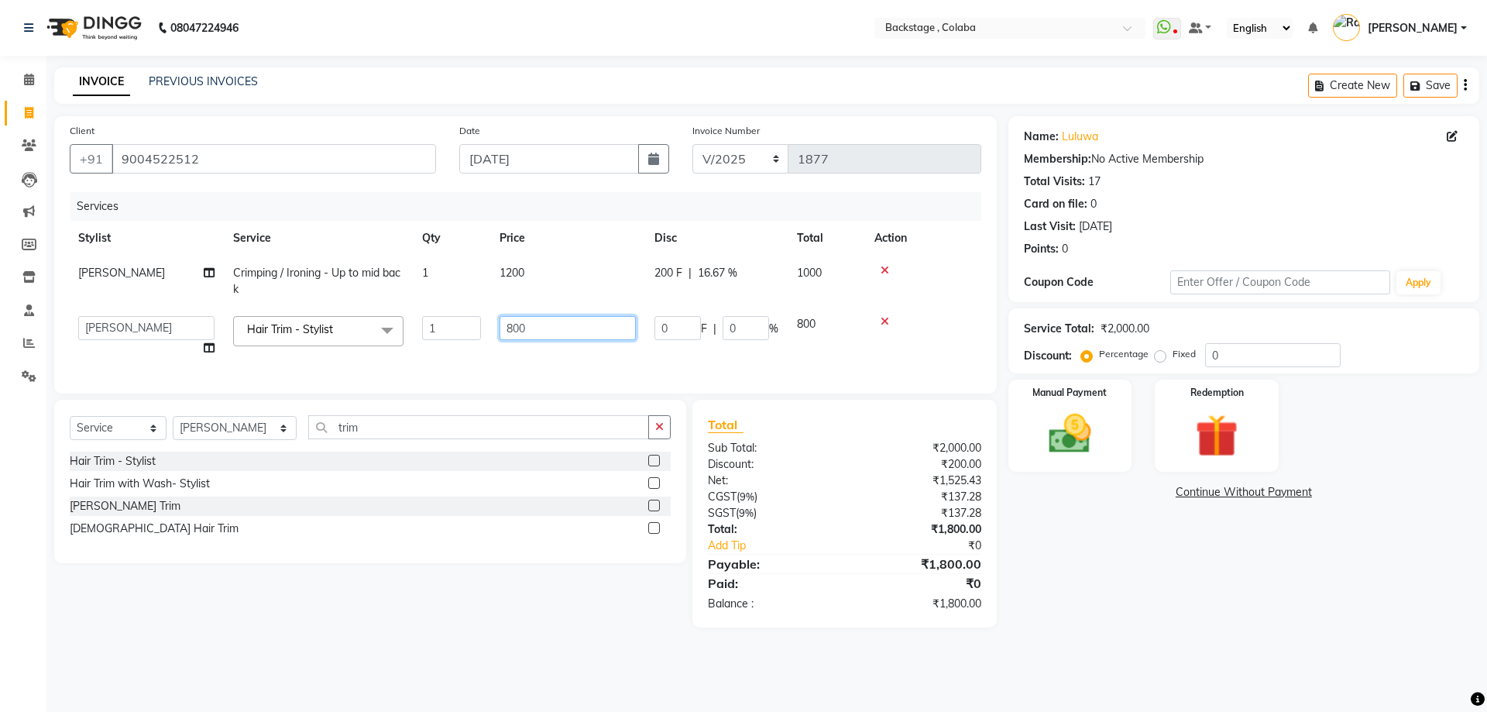
drag, startPoint x: 529, startPoint y: 319, endPoint x: 476, endPoint y: 311, distance: 53.2
click at [476, 311] on tr "Backstage Bharti Nitesh Gohar Jayesh Anil Karekar Kalavati Sharma Ketan Kamalak…" at bounding box center [524, 336] width 911 height 59
click at [1055, 524] on div "Name: Luluwa Membership: No Active Membership Total Visits: 17 Card on file: 0 …" at bounding box center [1249, 371] width 482 height 511
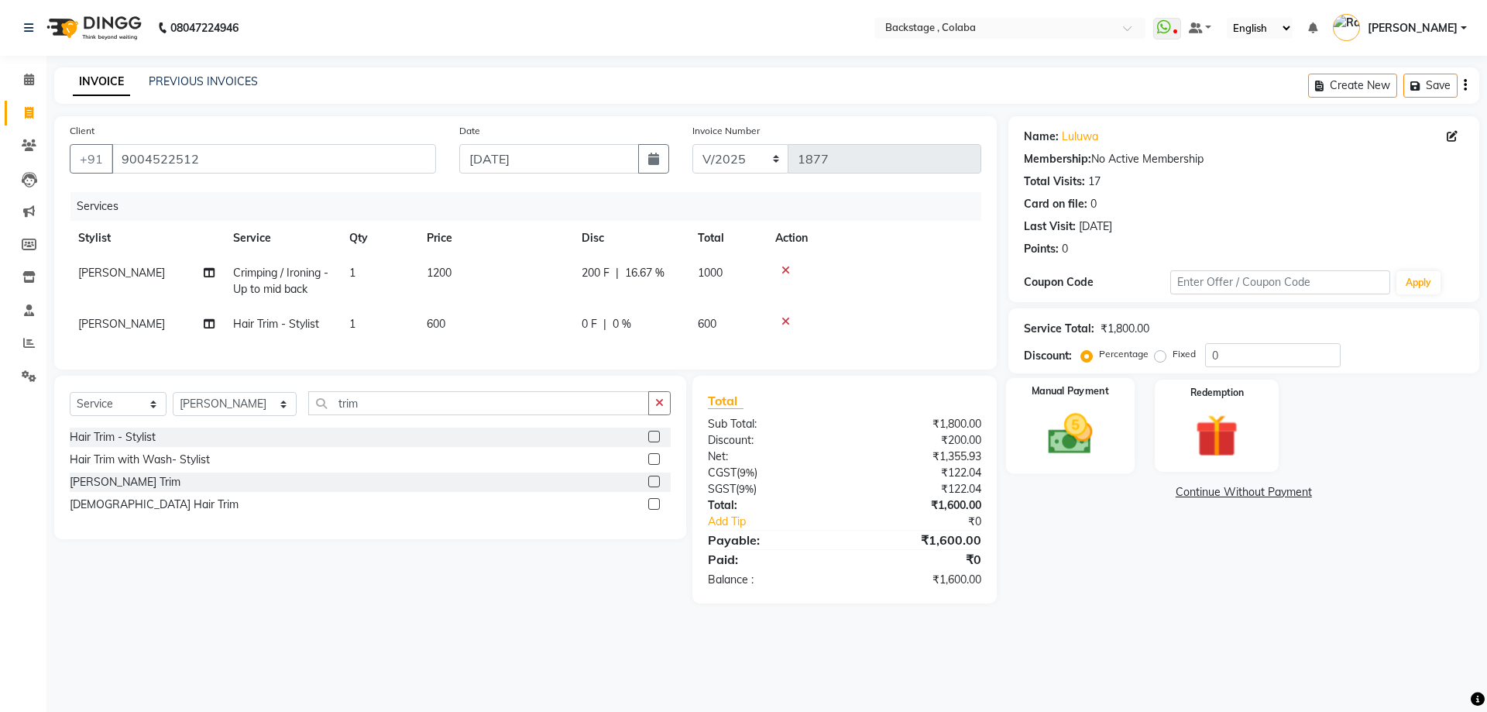
click at [1102, 455] on img at bounding box center [1070, 433] width 72 height 51
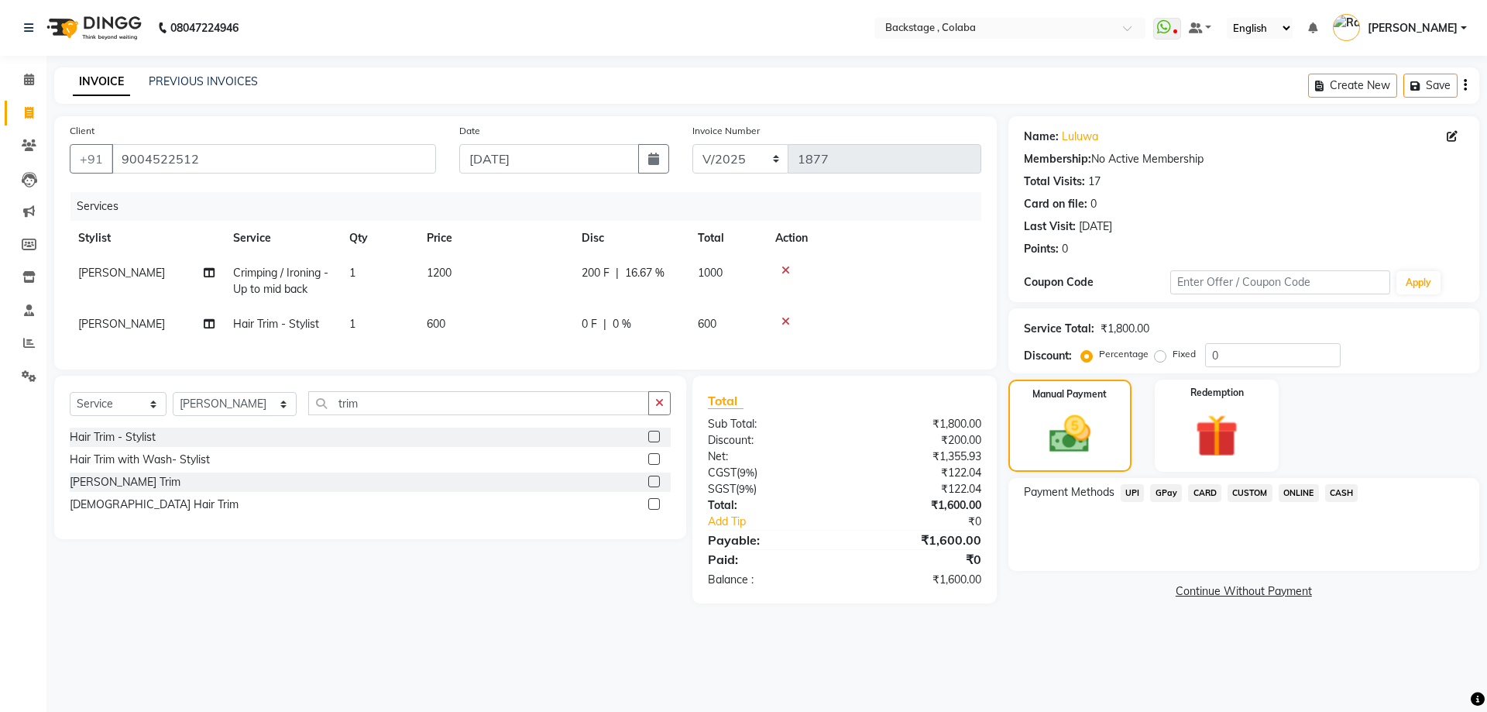
click at [1330, 490] on span "CASH" at bounding box center [1341, 493] width 33 height 18
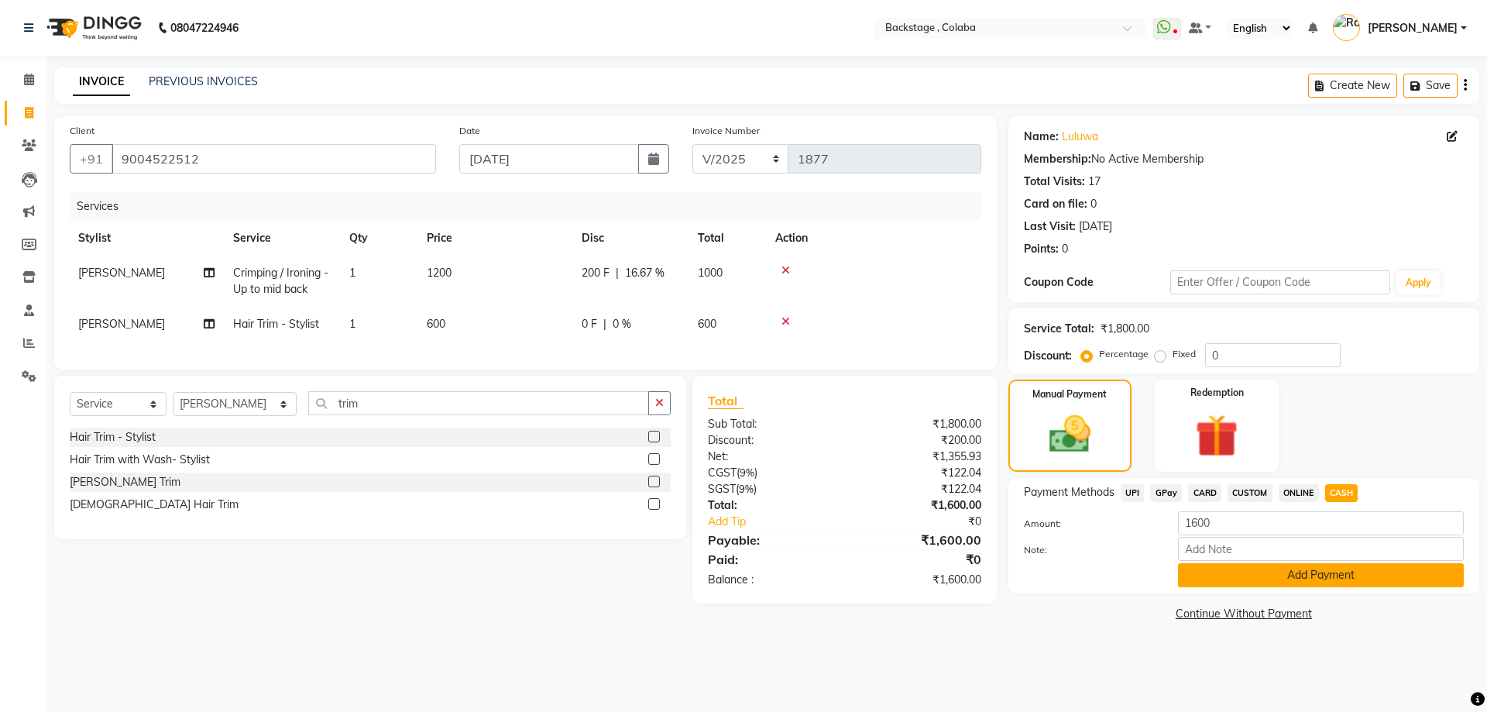
click at [1339, 575] on button "Add Payment" at bounding box center [1321, 575] width 286 height 24
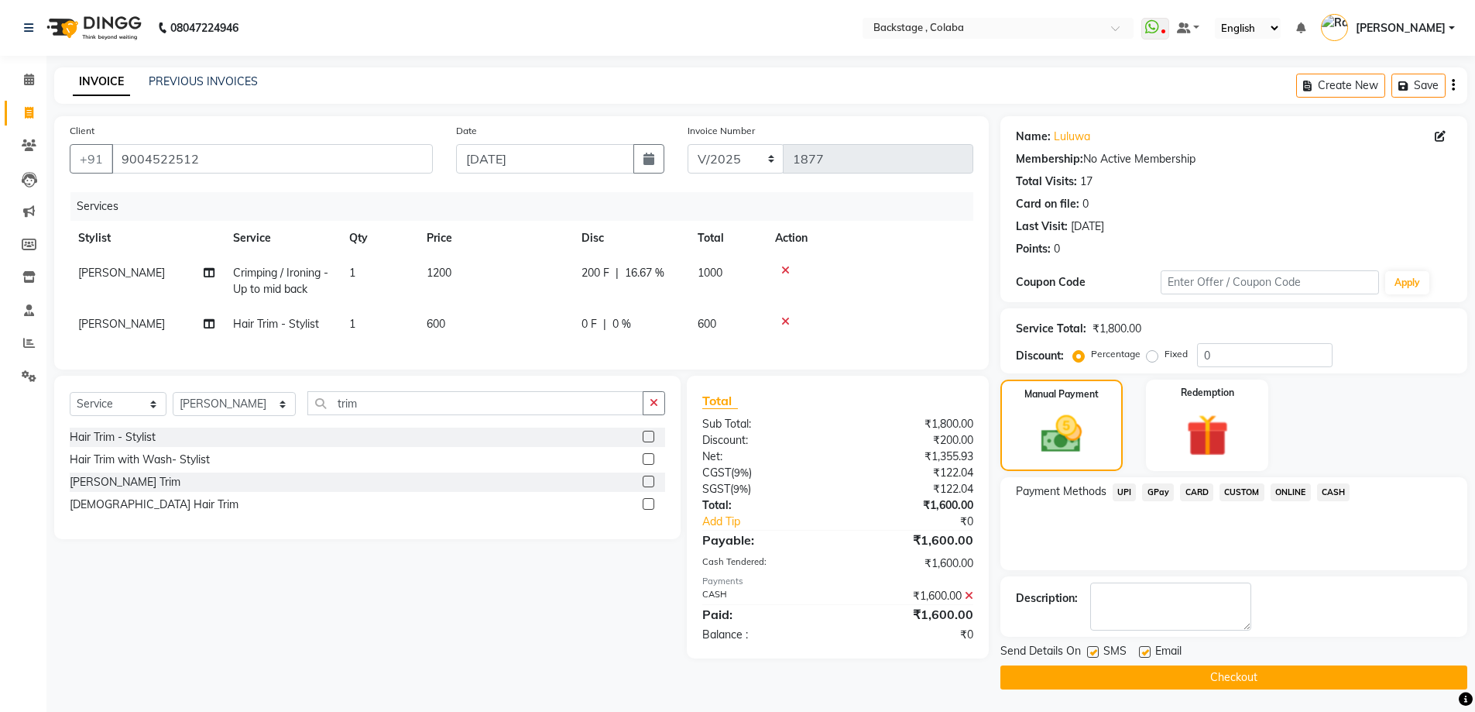
click at [1286, 688] on button "Checkout" at bounding box center [1234, 677] width 467 height 24
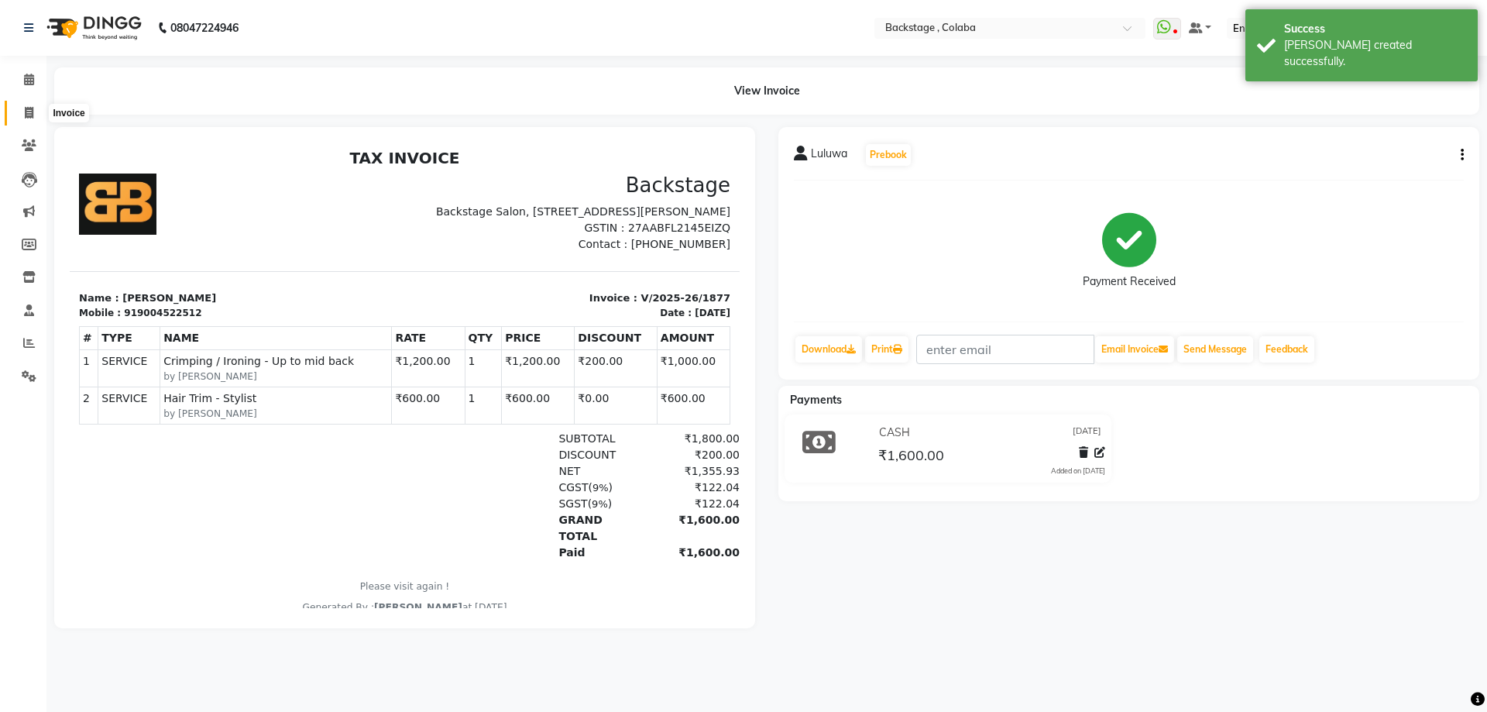
click at [29, 110] on icon at bounding box center [29, 113] width 9 height 12
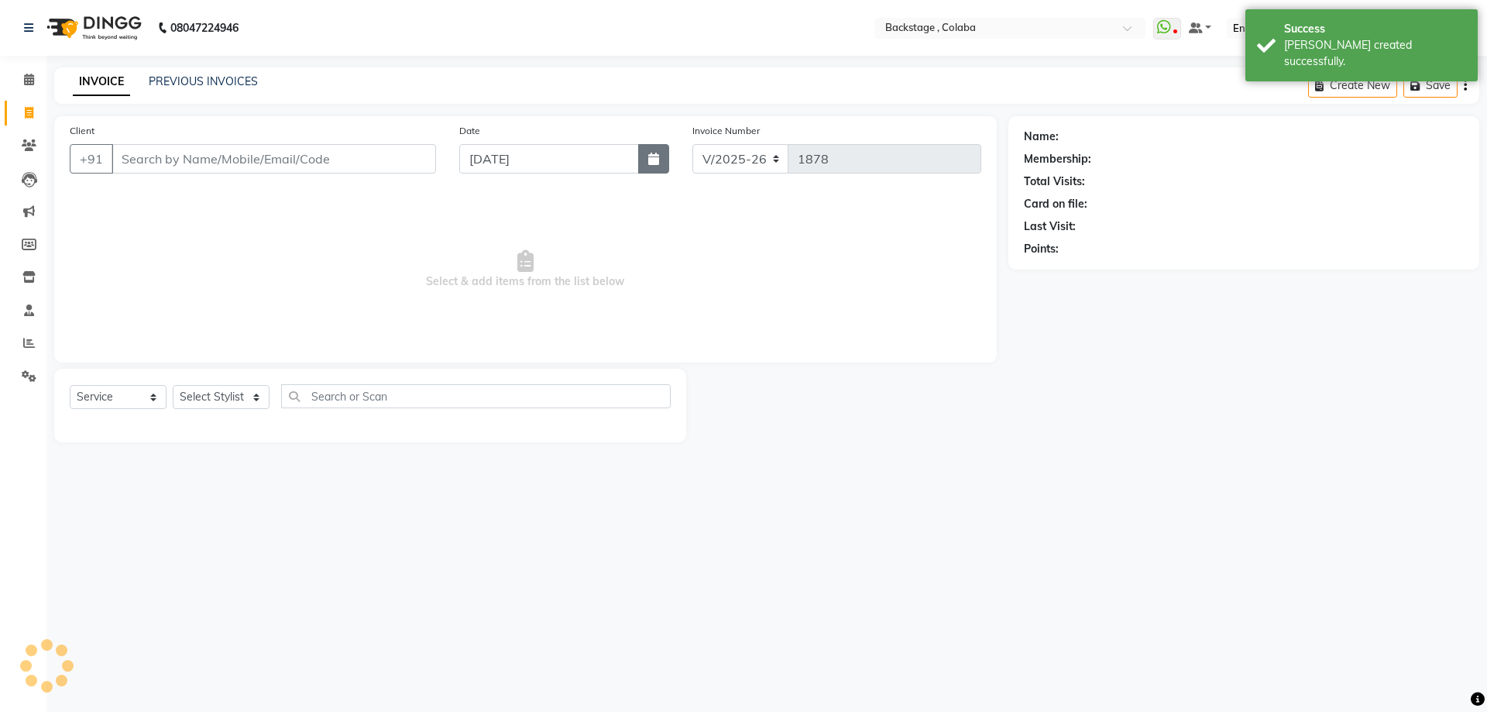
click at [647, 158] on button "button" at bounding box center [653, 158] width 31 height 29
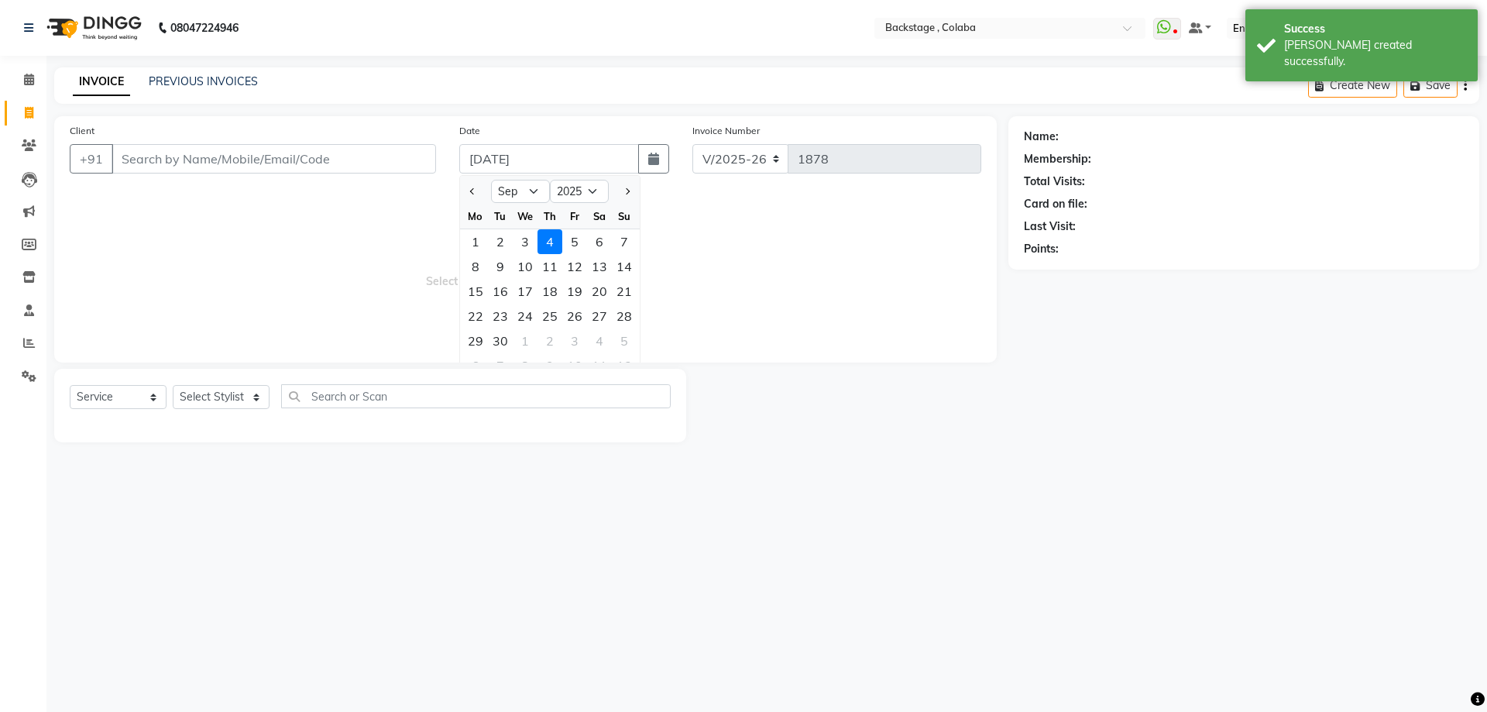
click at [527, 248] on div "3" at bounding box center [525, 241] width 25 height 25
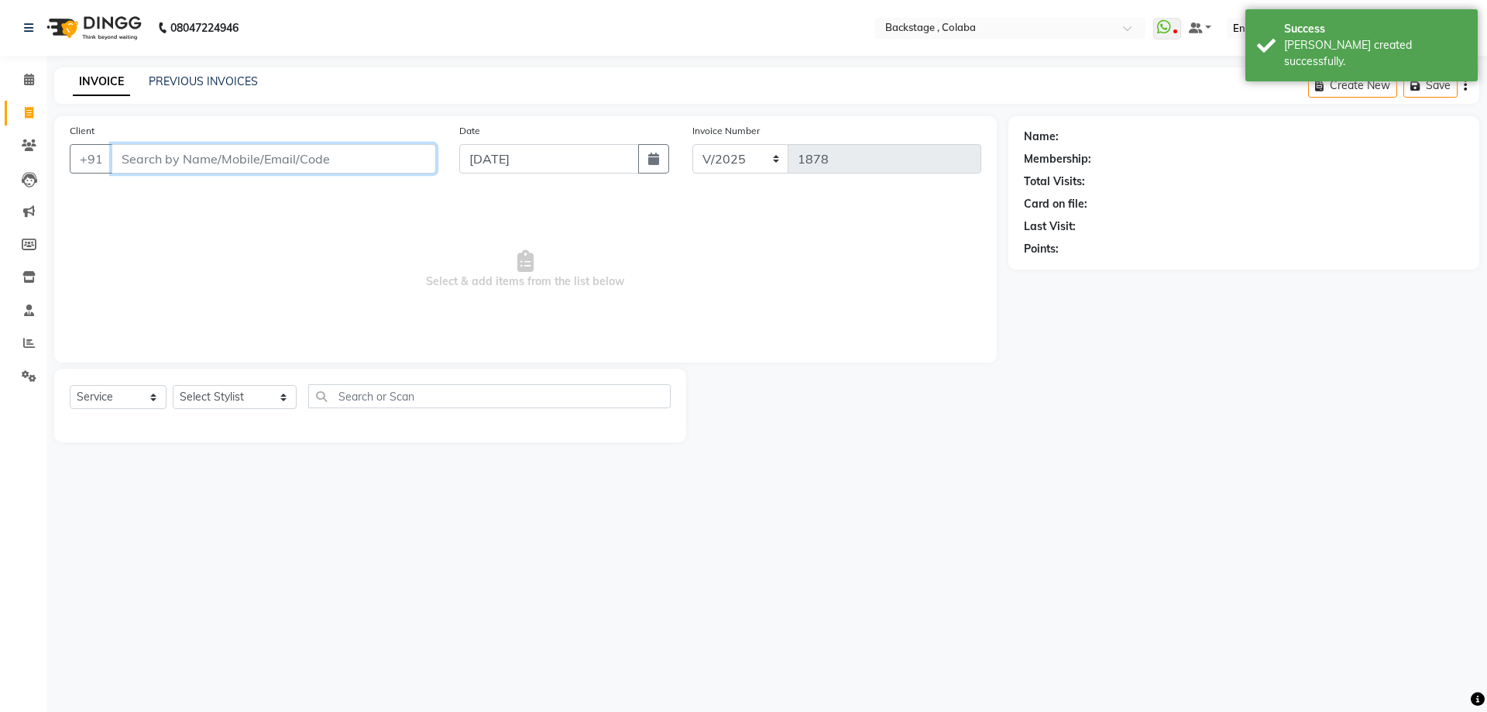
click at [327, 162] on input "Client" at bounding box center [274, 158] width 324 height 29
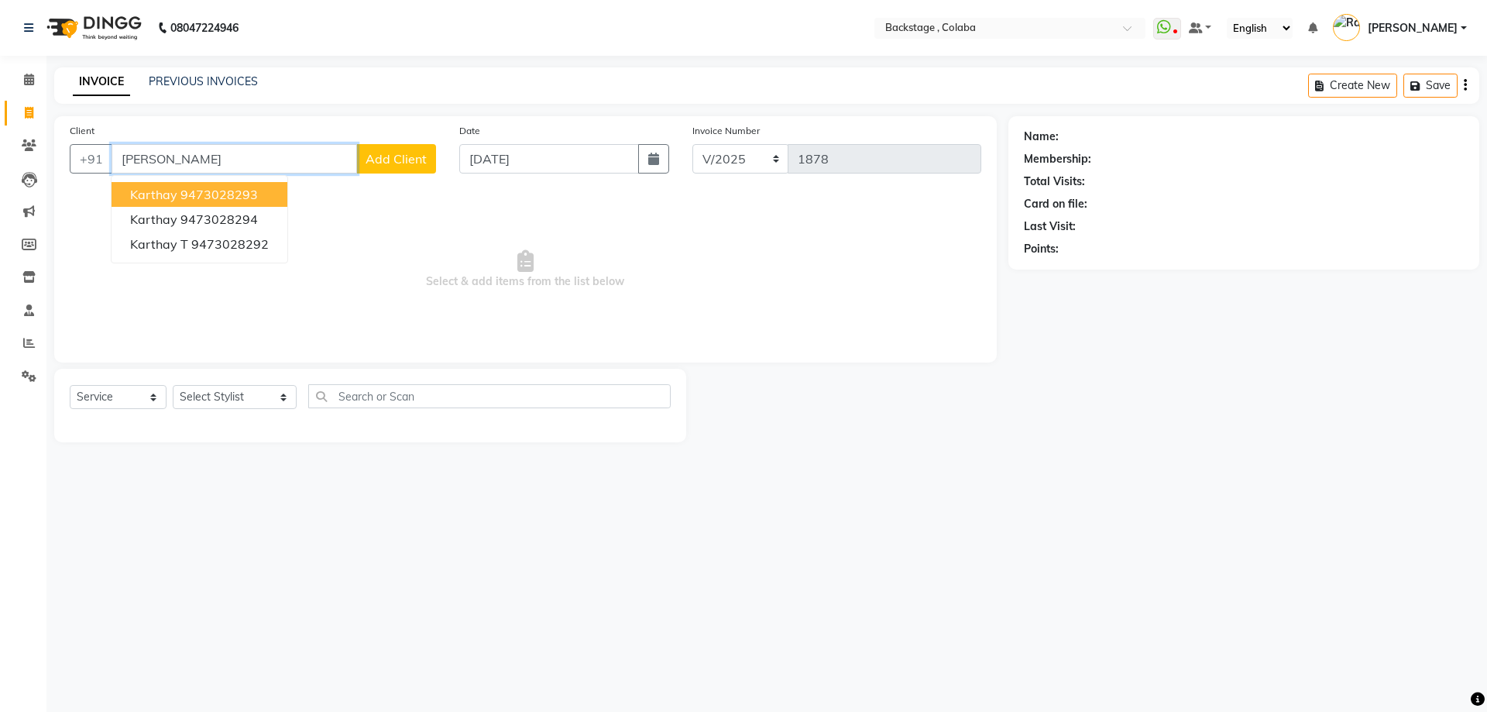
click at [215, 195] on ngb-highlight "9473028293" at bounding box center [218, 194] width 77 height 15
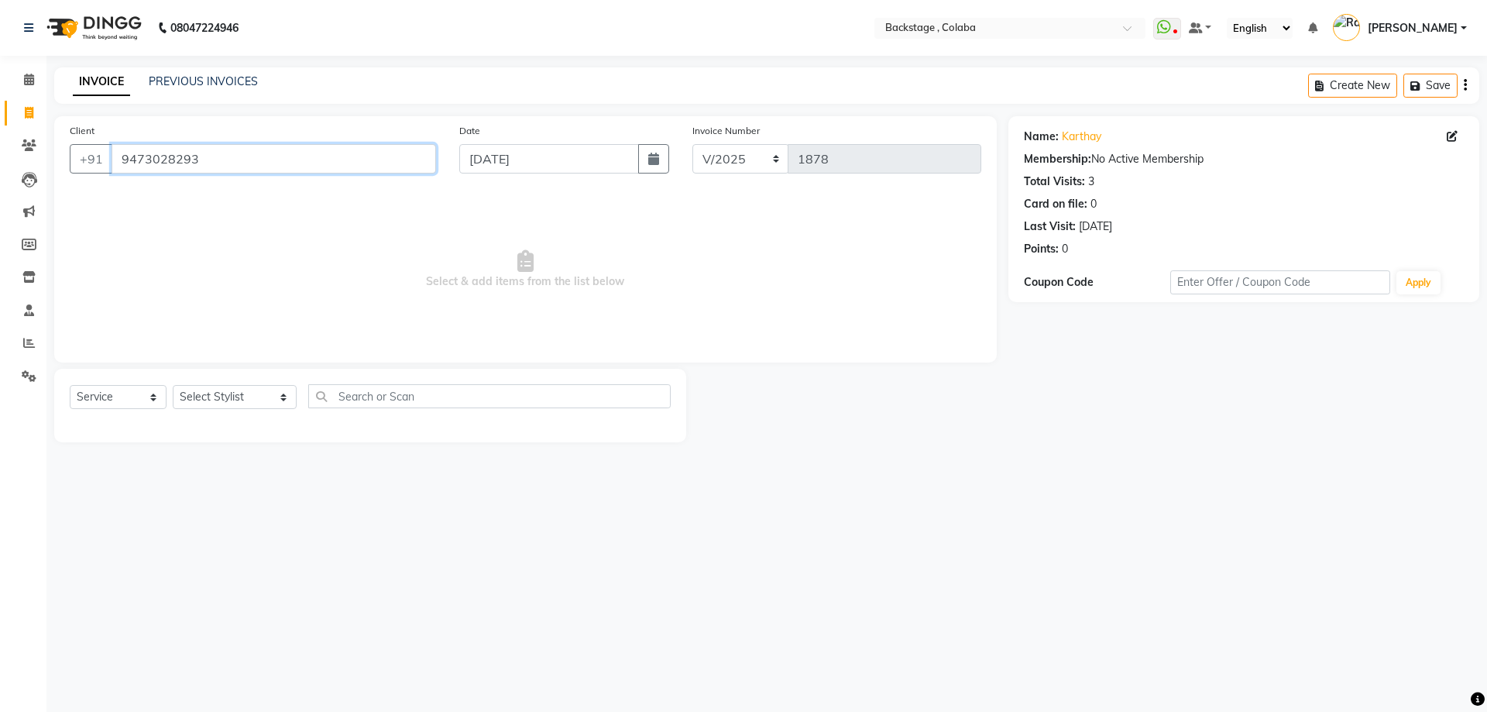
click at [259, 148] on input "9473028293" at bounding box center [274, 158] width 324 height 29
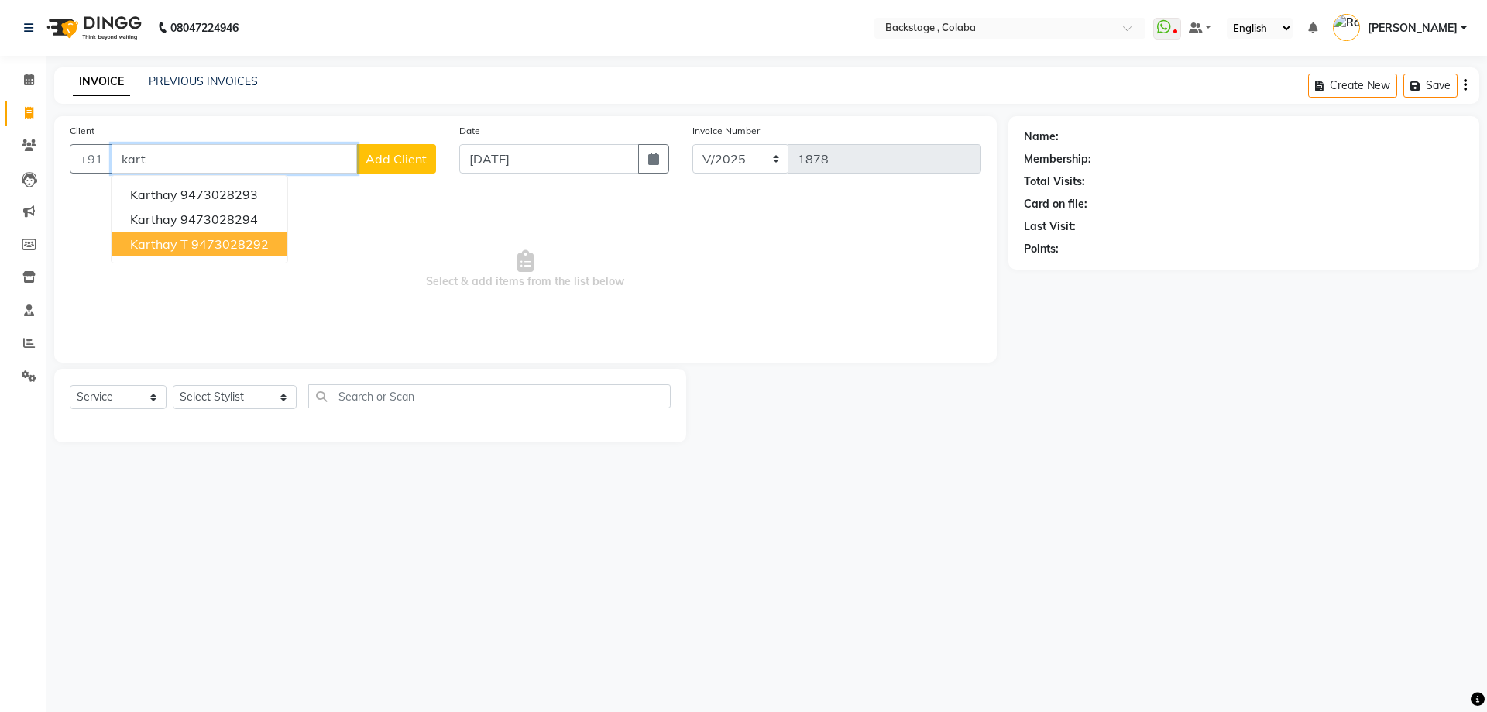
click at [195, 242] on ngb-highlight "9473028292" at bounding box center [229, 243] width 77 height 15
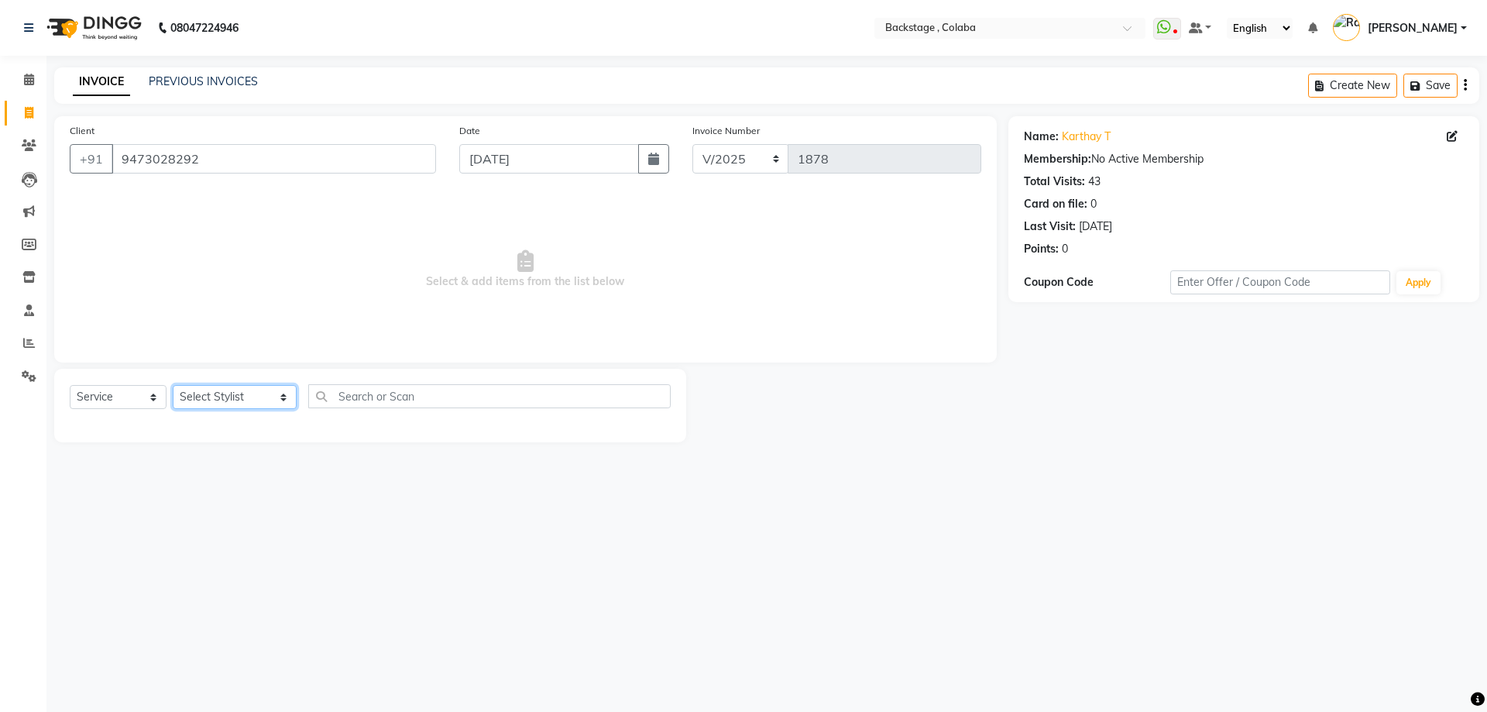
click at [206, 395] on select "Select Stylist Backstage Bharti Nitesh Gohar Jayesh Anil Karekar Kalavati Sharm…" at bounding box center [235, 397] width 124 height 24
click at [173, 385] on select "Select Stylist Backstage Bharti Nitesh Gohar Jayesh Anil Karekar Kalavati Sharm…" at bounding box center [235, 397] width 124 height 24
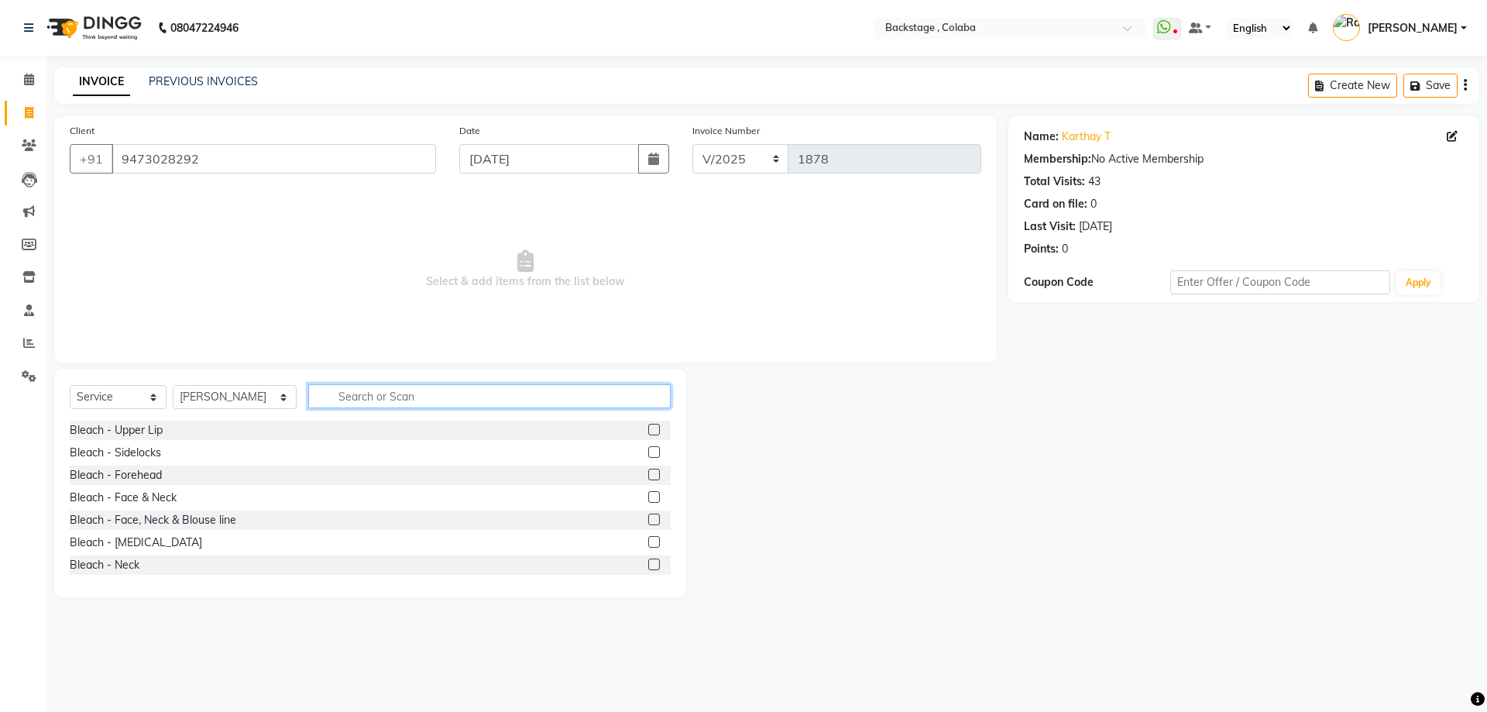
click at [343, 395] on input "text" at bounding box center [489, 396] width 362 height 24
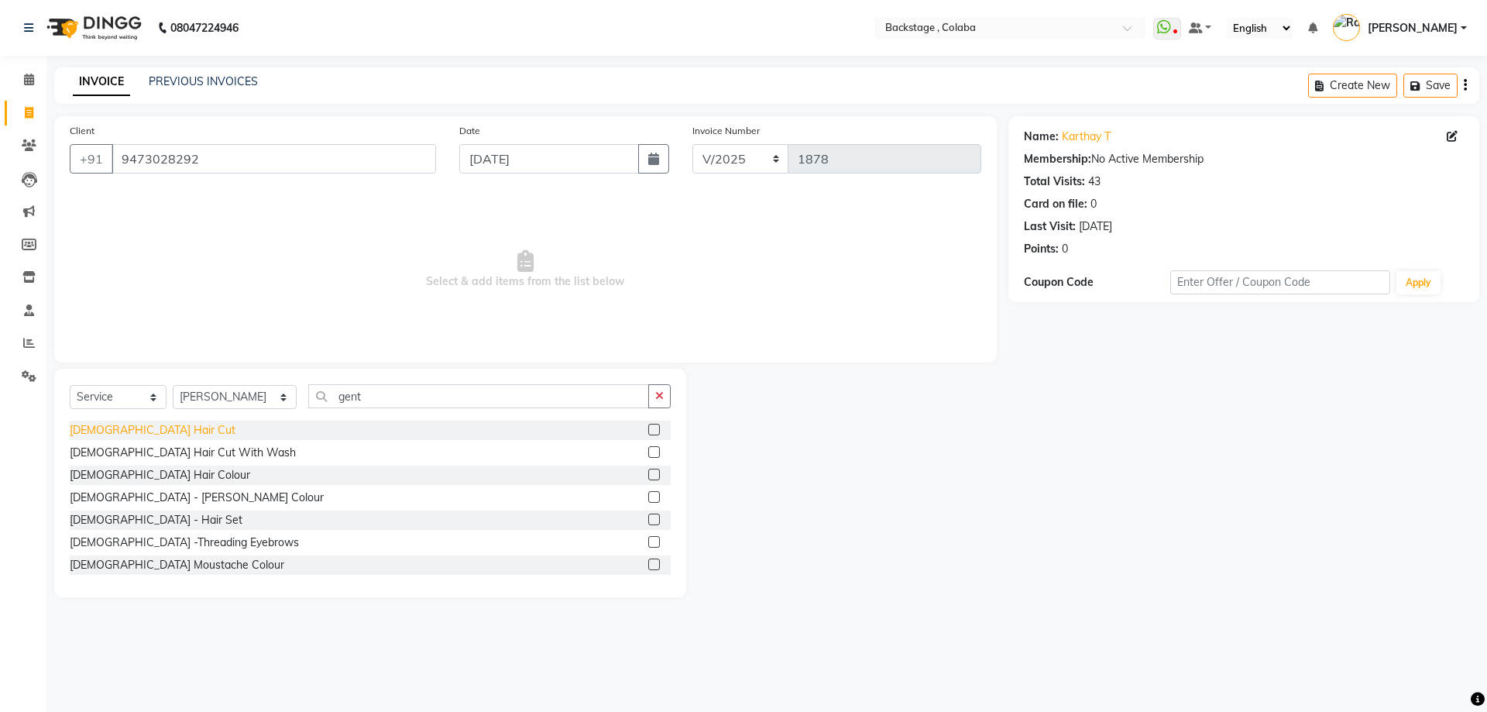
click at [98, 434] on div "[DEMOGRAPHIC_DATA] Hair Cut" at bounding box center [153, 430] width 166 height 16
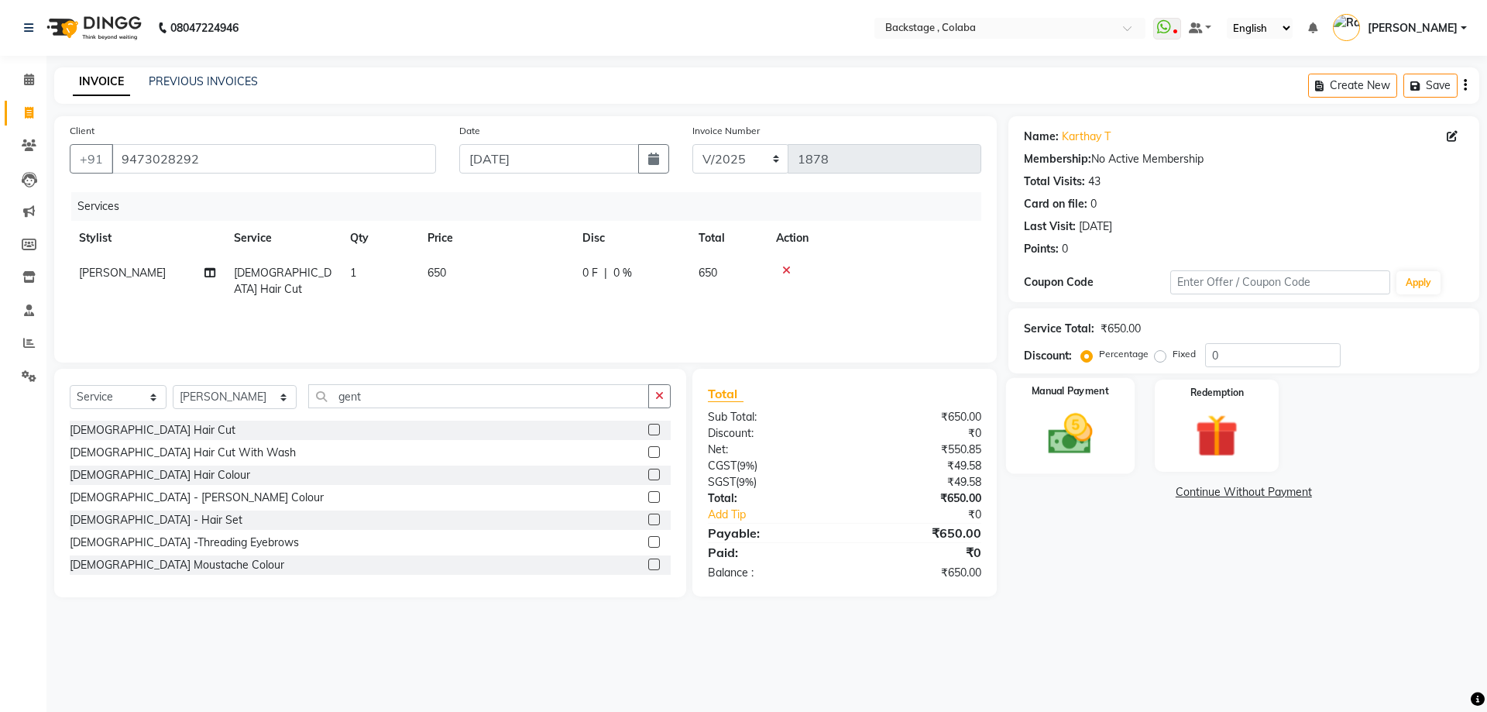
click at [1095, 428] on img at bounding box center [1070, 433] width 72 height 51
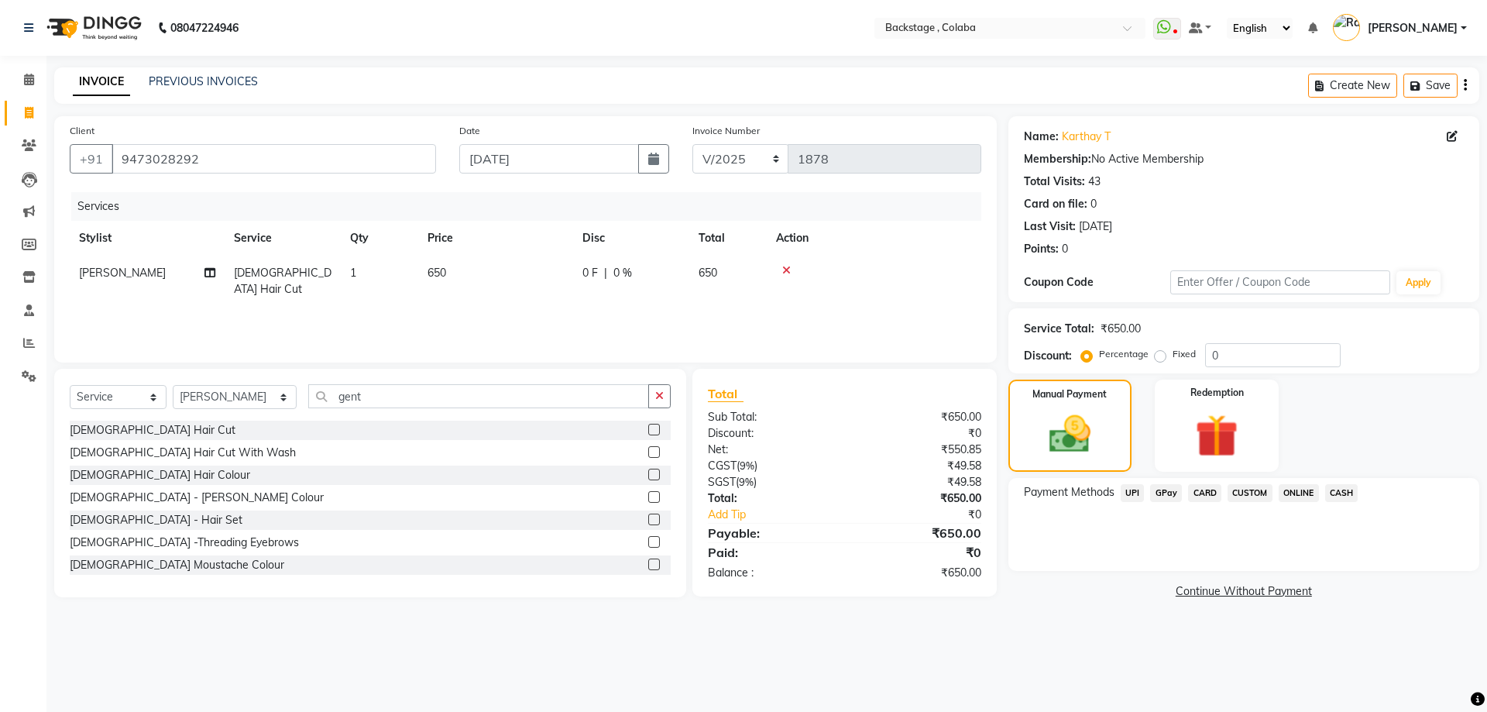
click at [1334, 493] on span "CASH" at bounding box center [1341, 493] width 33 height 18
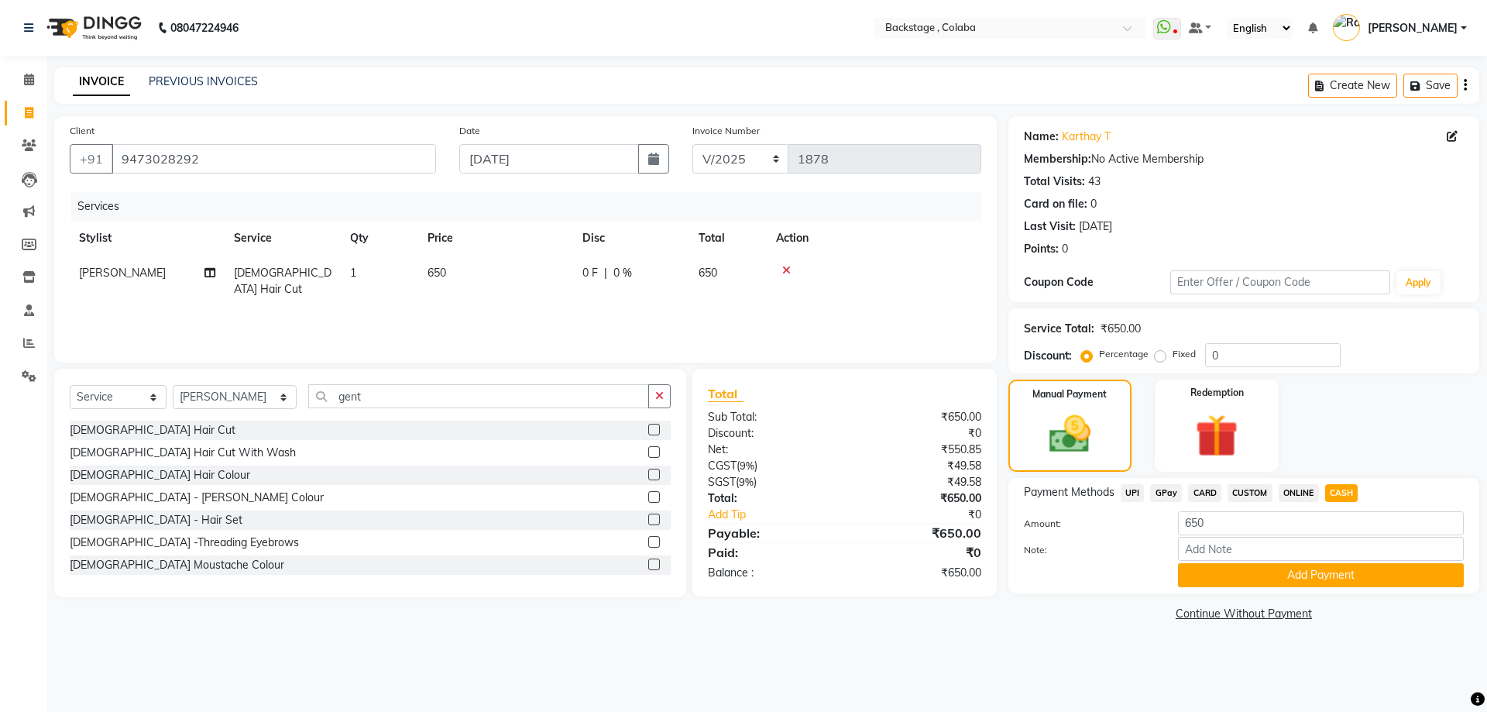
click at [1311, 573] on button "Add Payment" at bounding box center [1321, 575] width 286 height 24
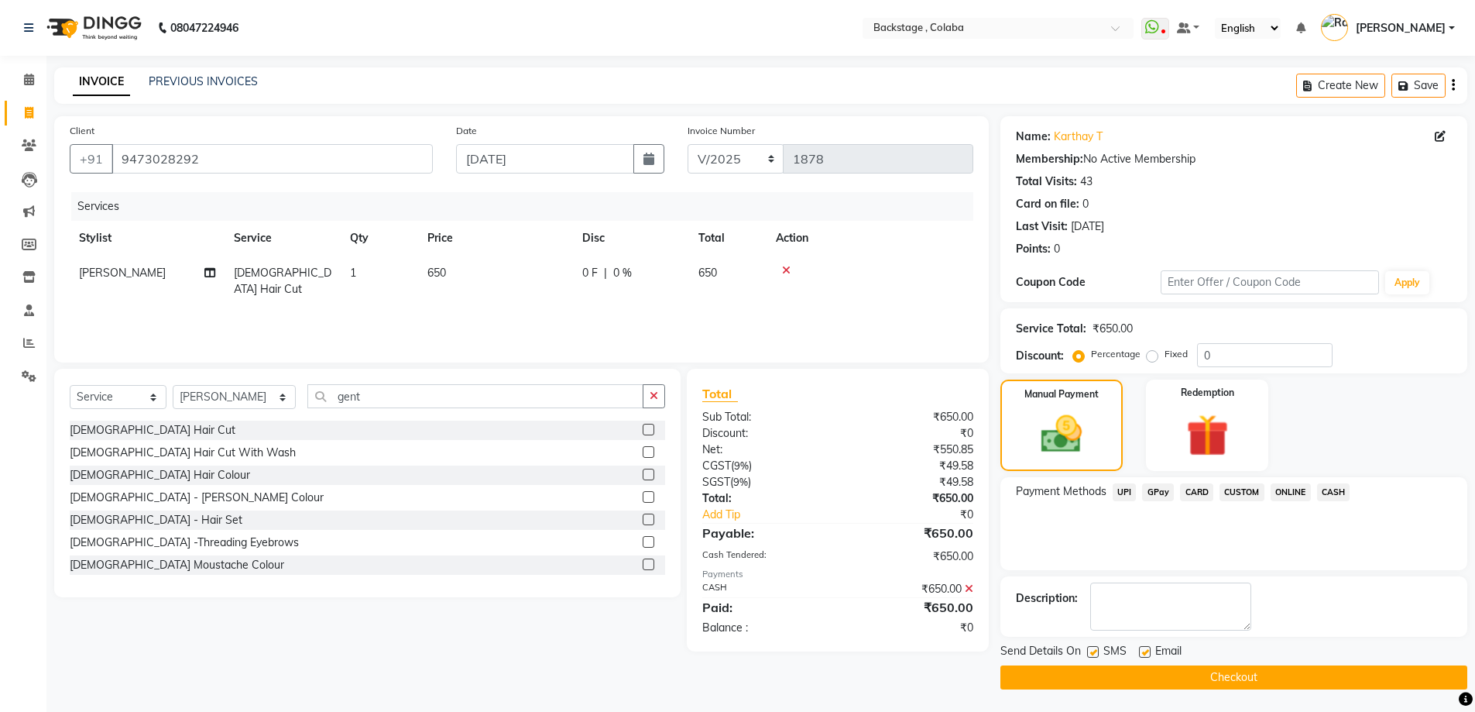
click at [1258, 679] on button "Checkout" at bounding box center [1234, 677] width 467 height 24
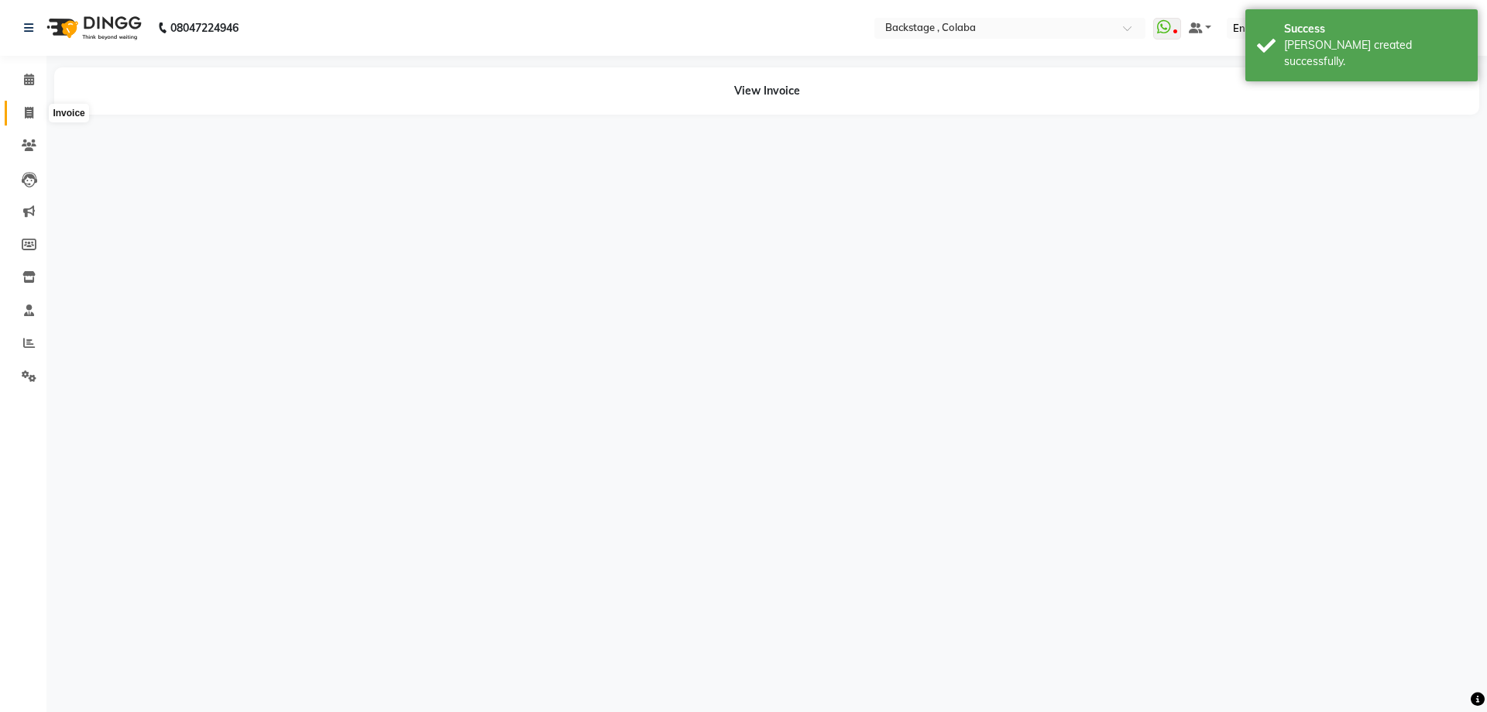
click at [25, 113] on icon at bounding box center [29, 113] width 9 height 12
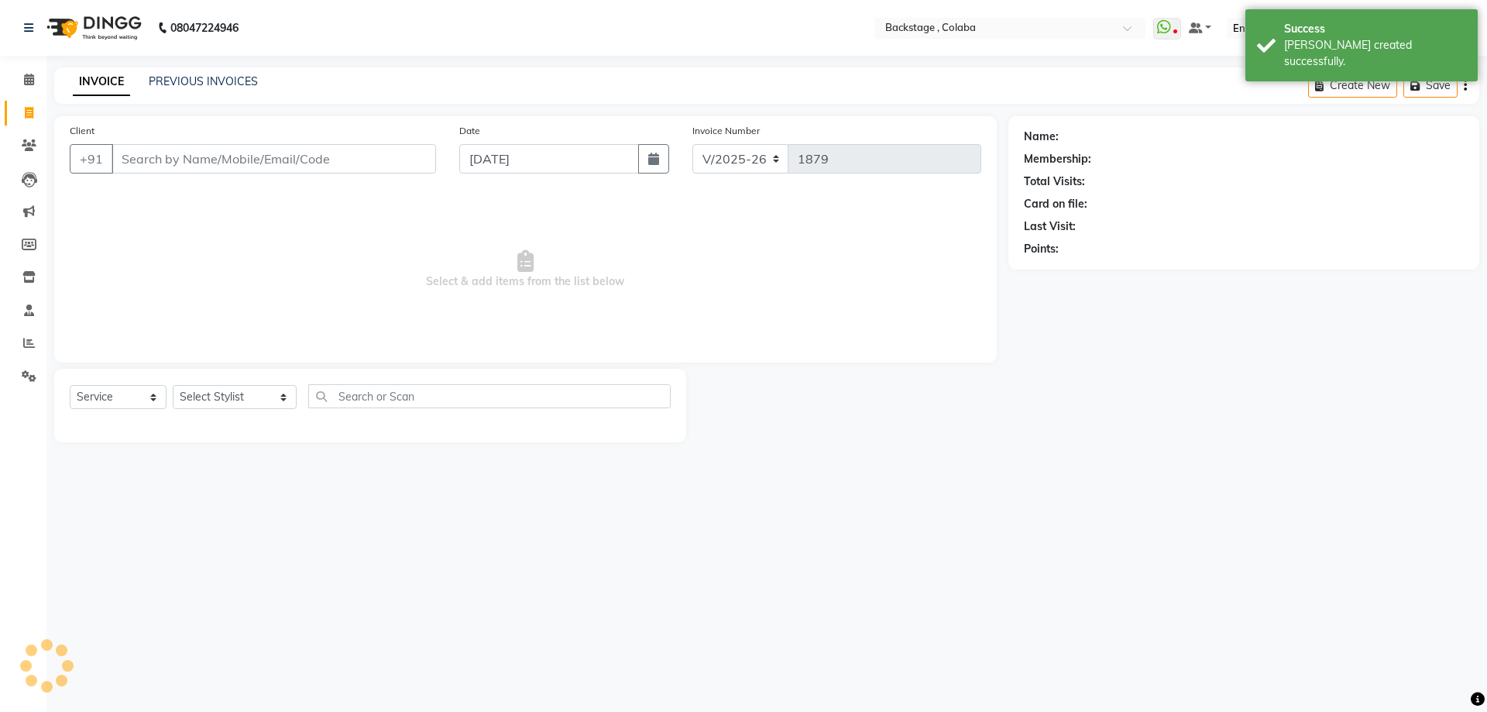
click at [339, 156] on input "Client" at bounding box center [274, 158] width 324 height 29
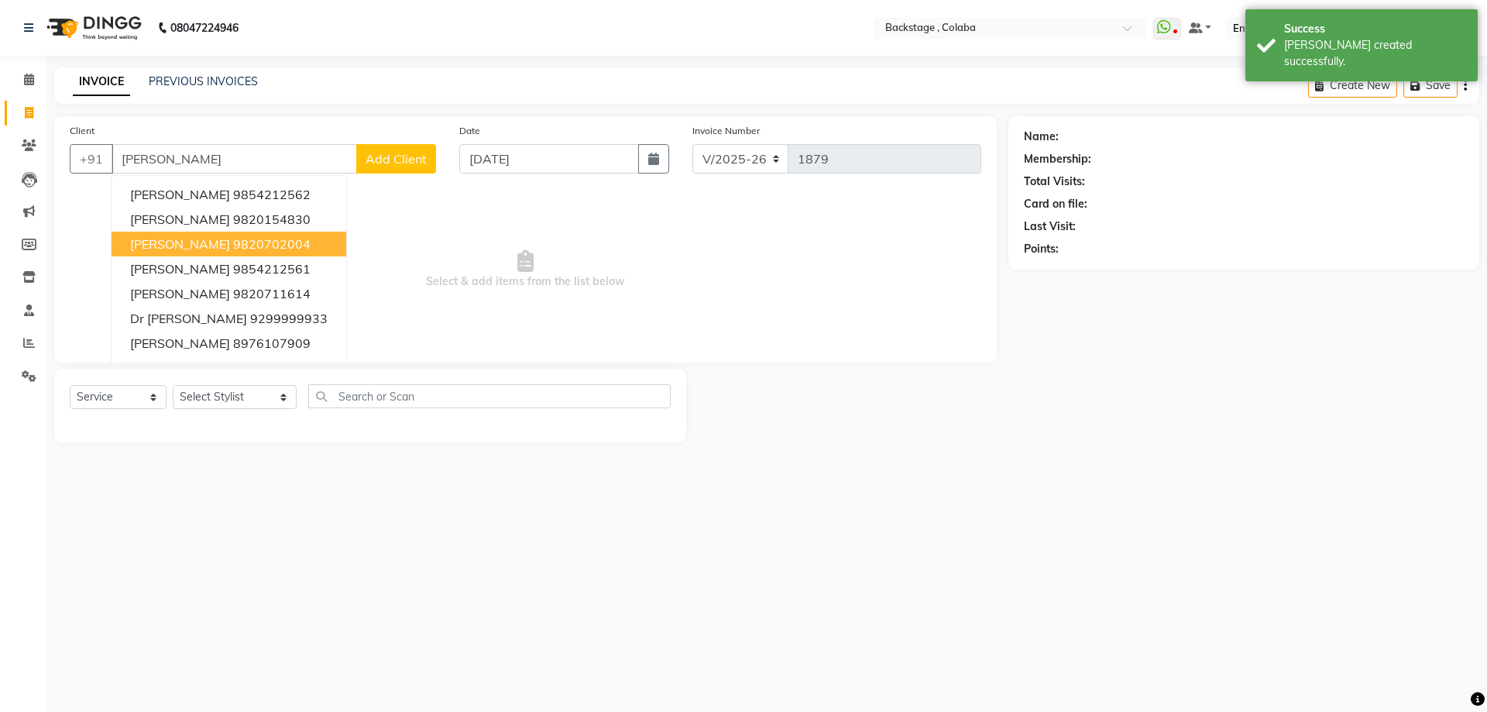
click at [233, 250] on ngb-highlight "9820702004" at bounding box center [271, 243] width 77 height 15
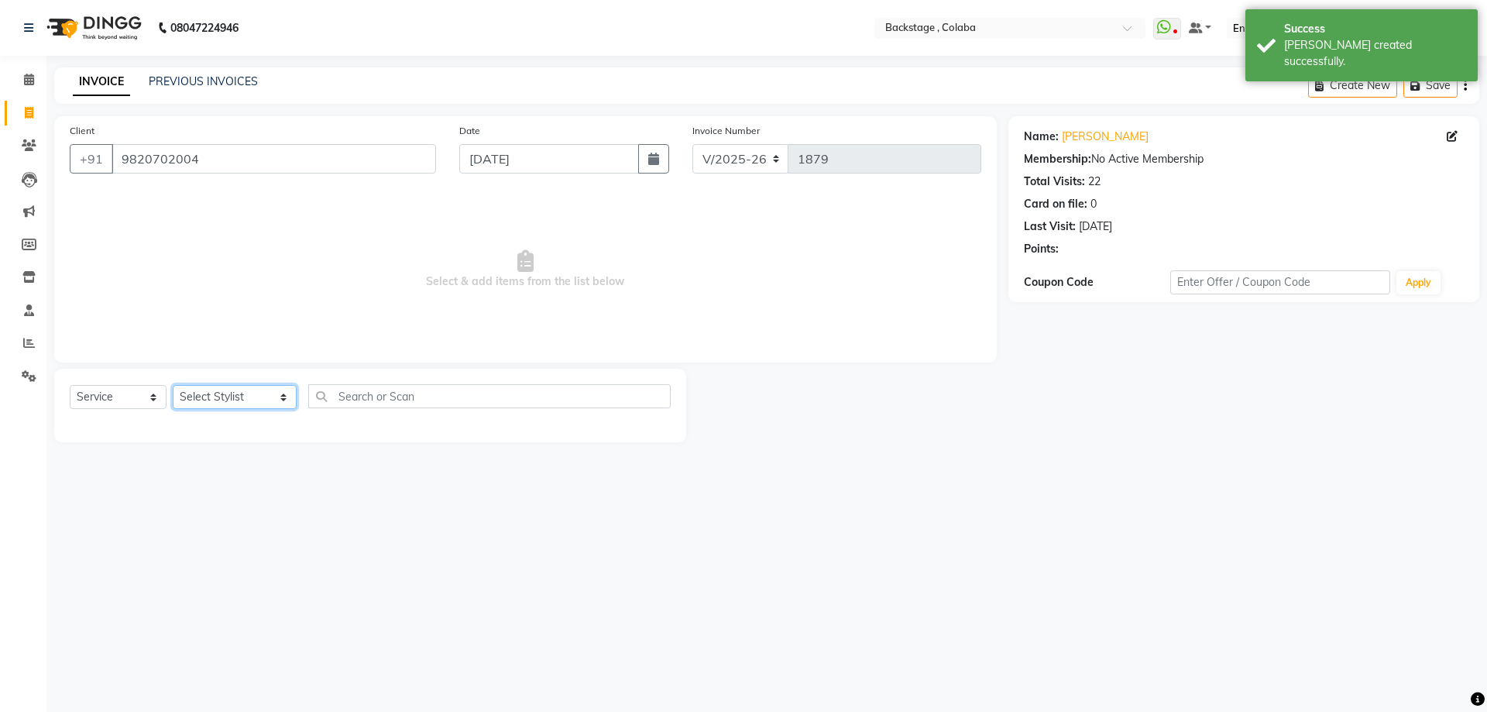
click at [215, 404] on select "Select Stylist Backstage Bharti Nitesh Gohar Jayesh Anil Karekar Kalavati Sharm…" at bounding box center [235, 397] width 124 height 24
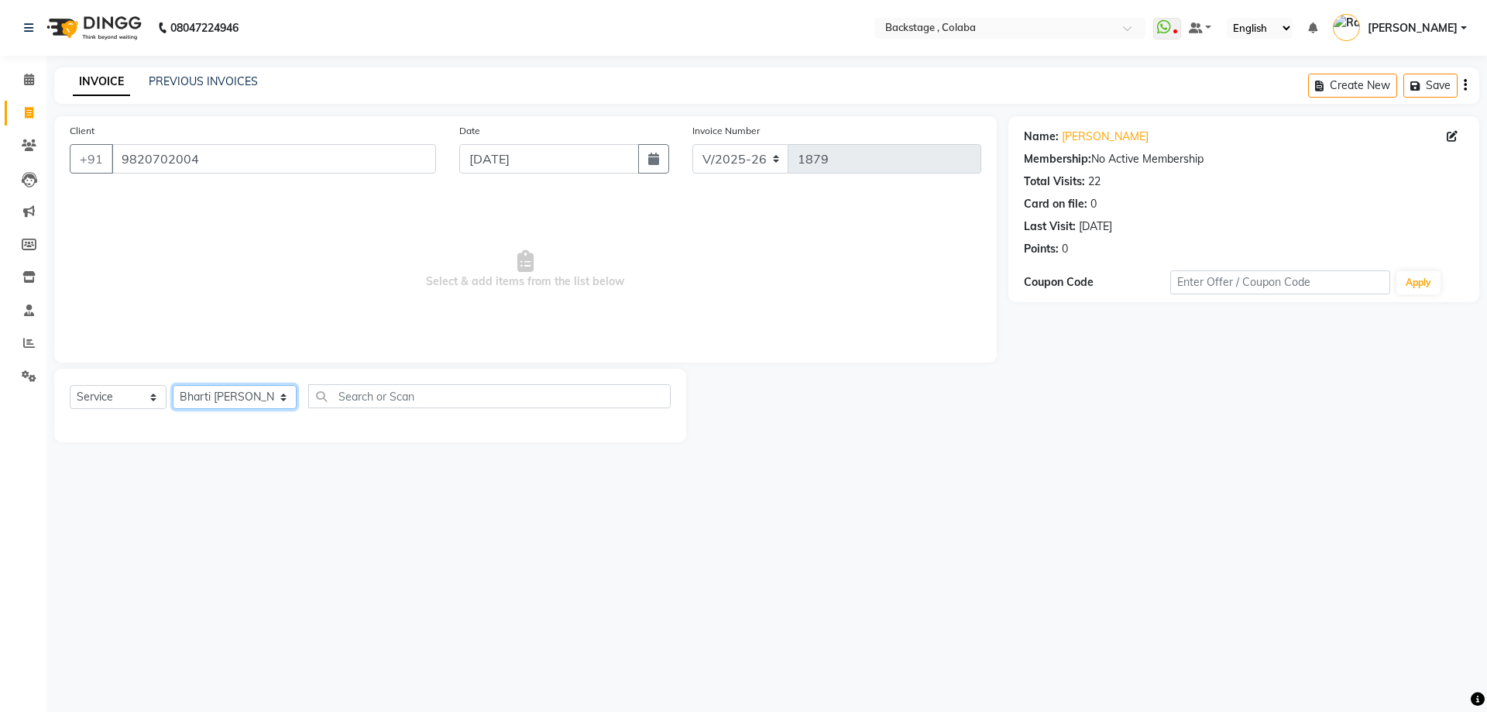
click at [173, 385] on select "Select Stylist Backstage Bharti Nitesh Gohar Jayesh Anil Karekar Kalavati Sharm…" at bounding box center [235, 397] width 124 height 24
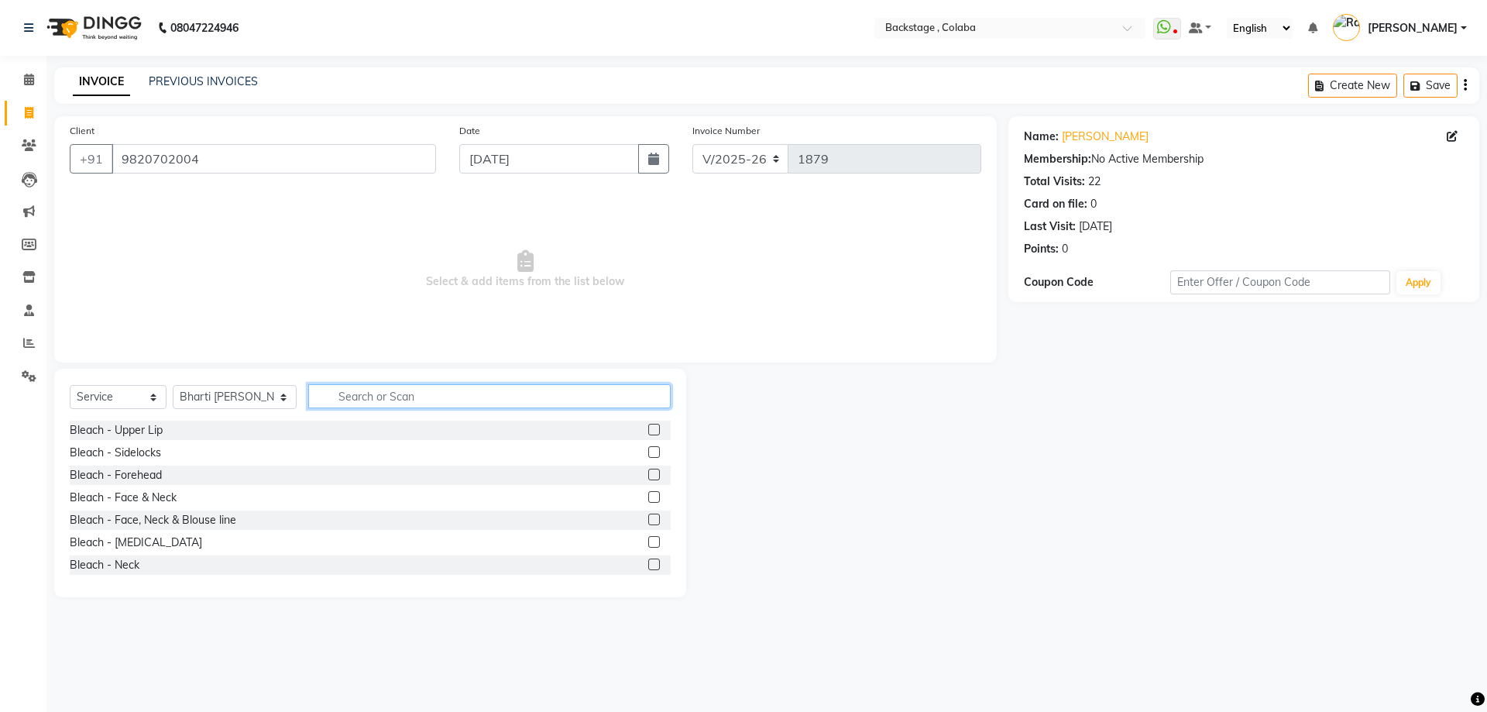
click at [360, 397] on input "text" at bounding box center [489, 396] width 362 height 24
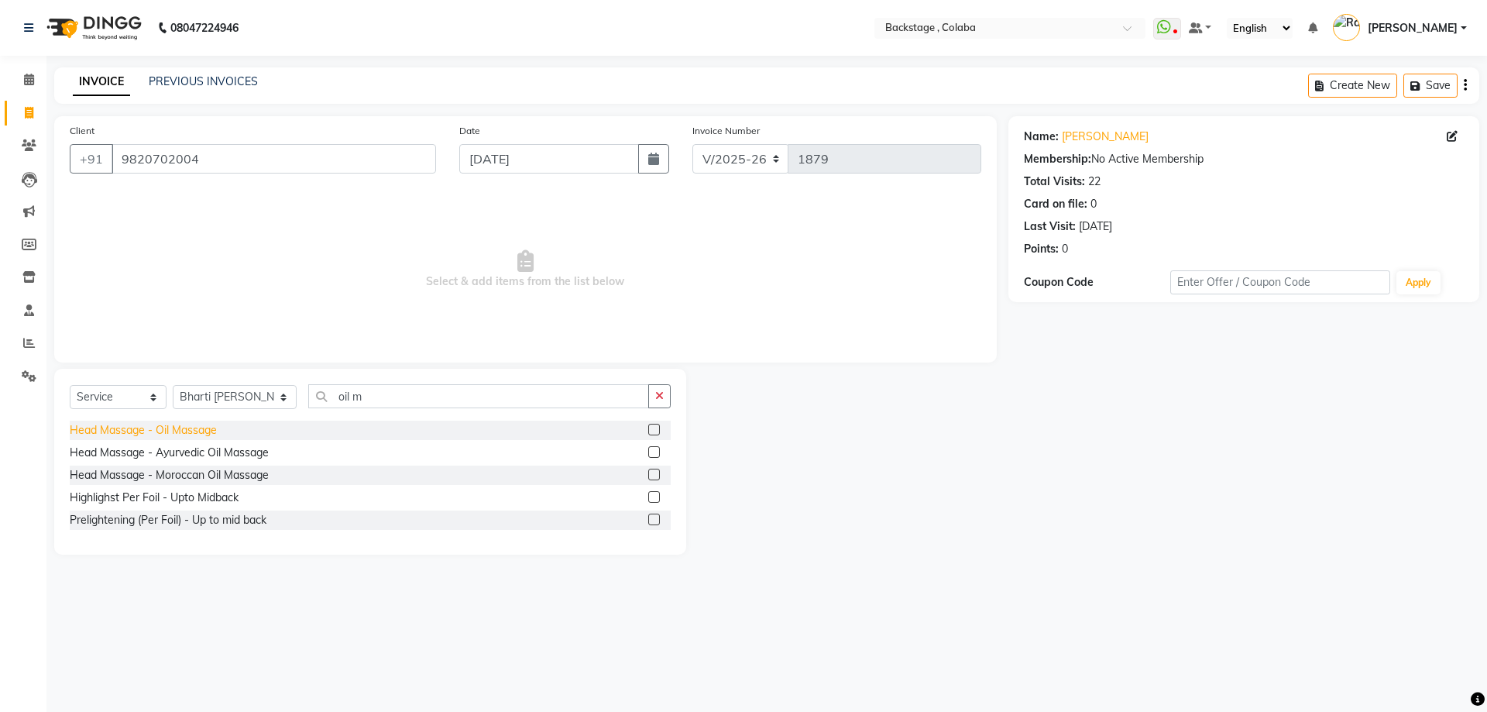
click at [154, 430] on div "Head Massage - Oil Massage" at bounding box center [143, 430] width 147 height 16
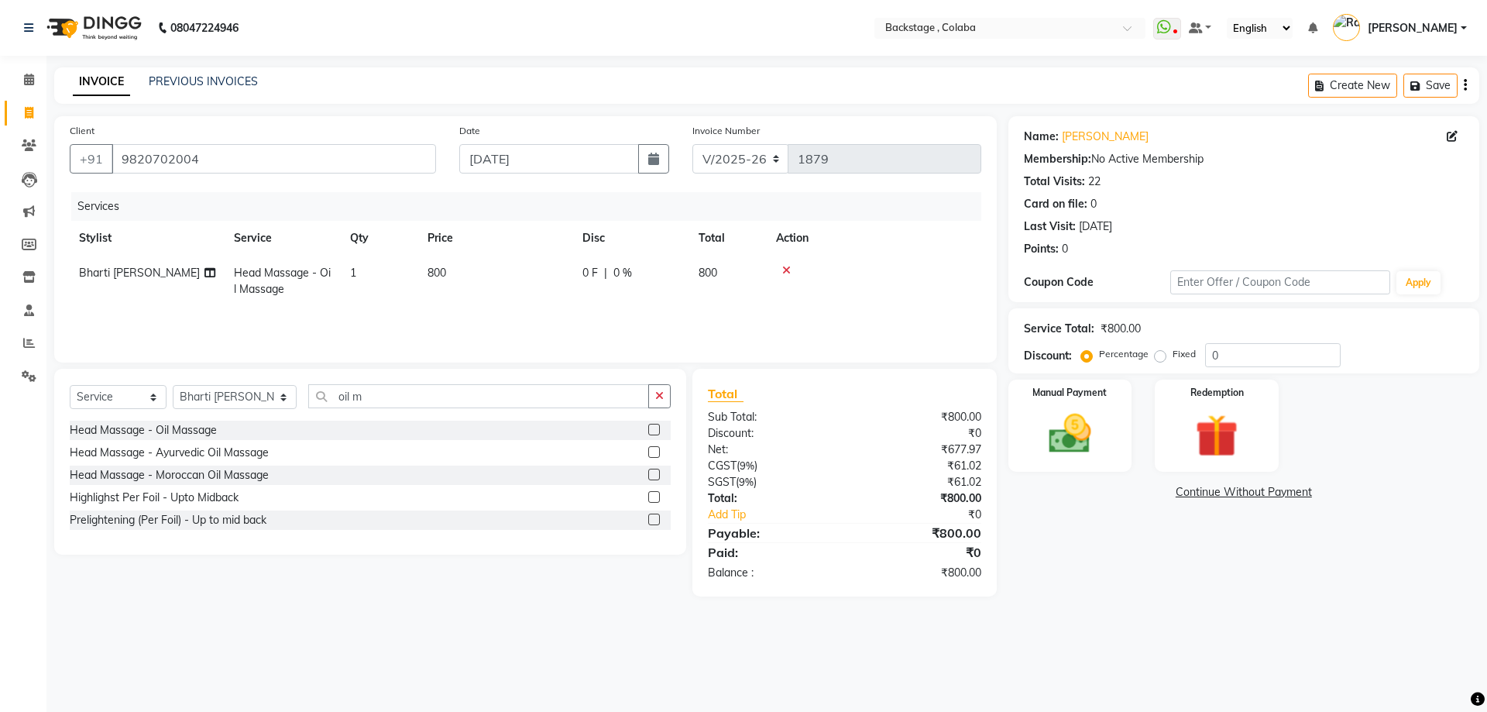
click at [466, 312] on div "Services Stylist Service Qty Price Disc Total Action Bharti Nitesh Gohar Head M…" at bounding box center [525, 269] width 911 height 155
click at [532, 283] on td "800" at bounding box center [495, 281] width 155 height 51
drag, startPoint x: 568, startPoint y: 275, endPoint x: 475, endPoint y: 274, distance: 92.2
click at [475, 274] on tr "Backstage Bharti Nitesh Gohar Jayesh Anil Karekar Kalavati Sharma Ketan Kamalak…" at bounding box center [525, 289] width 911 height 66
click at [517, 326] on div "Services Stylist Service Qty Price Disc Total Action Backstage Bharti Nitesh Go…" at bounding box center [525, 269] width 911 height 155
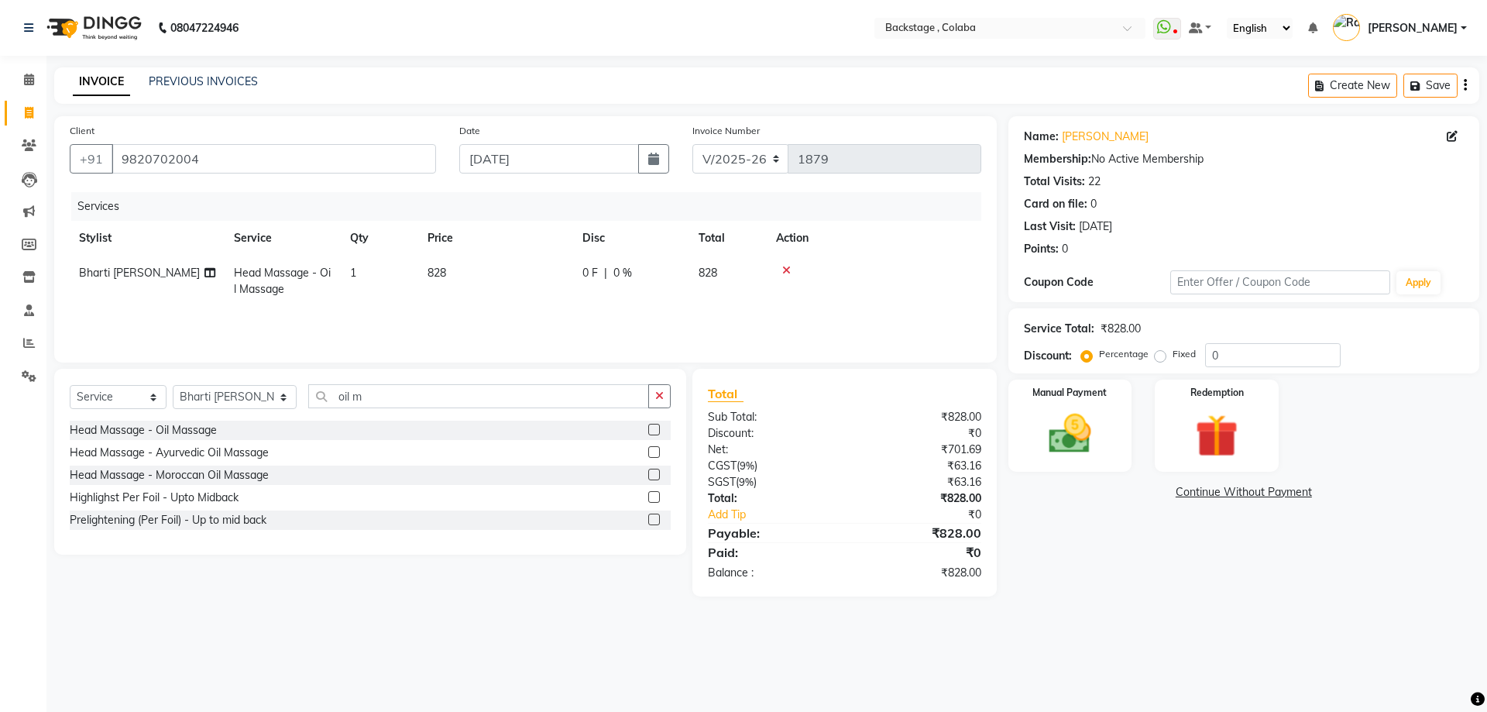
click at [567, 273] on td "828" at bounding box center [495, 281] width 155 height 51
click at [563, 270] on input "828" at bounding box center [568, 277] width 136 height 24
click at [559, 314] on div "Services Stylist Service Qty Price Disc Total Action Bharti Nitesh Gohar Head M…" at bounding box center [525, 269] width 911 height 155
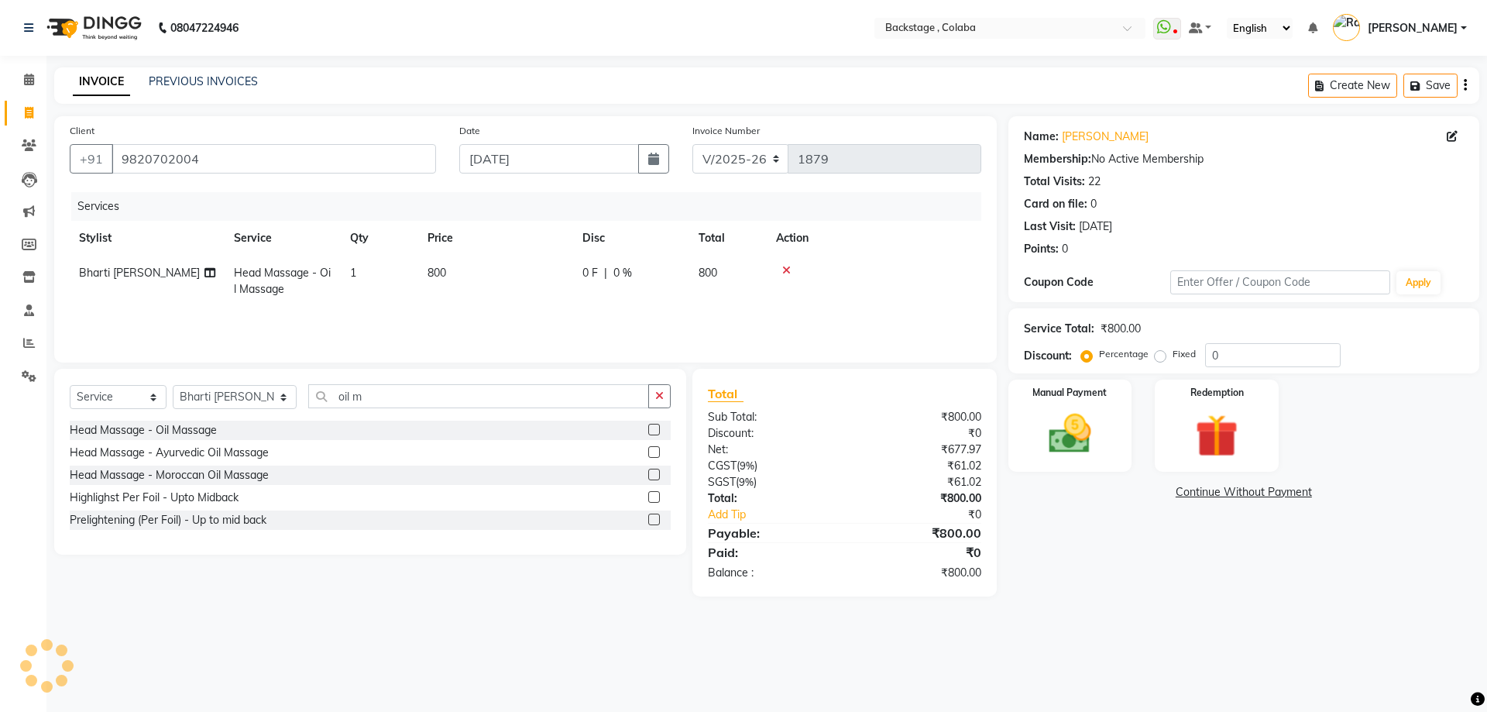
click at [993, 430] on div "Total Sub Total: ₹800.00 Discount: ₹0 Net: ₹677.97 CGST ( 9% ) ₹61.02 SGST ( 9%…" at bounding box center [844, 483] width 304 height 228
click at [1025, 432] on div "Manual Payment" at bounding box center [1069, 425] width 129 height 95
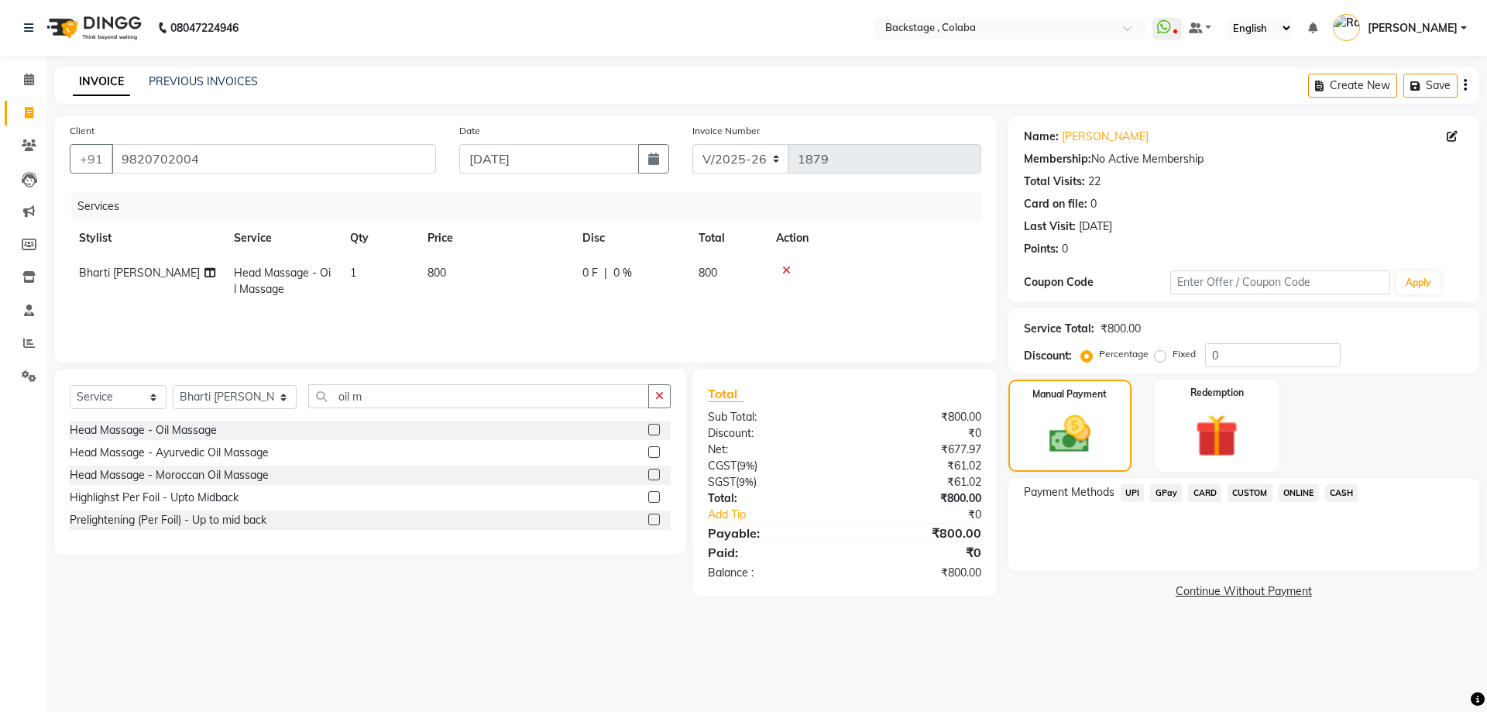
click at [1215, 493] on span "CARD" at bounding box center [1204, 493] width 33 height 18
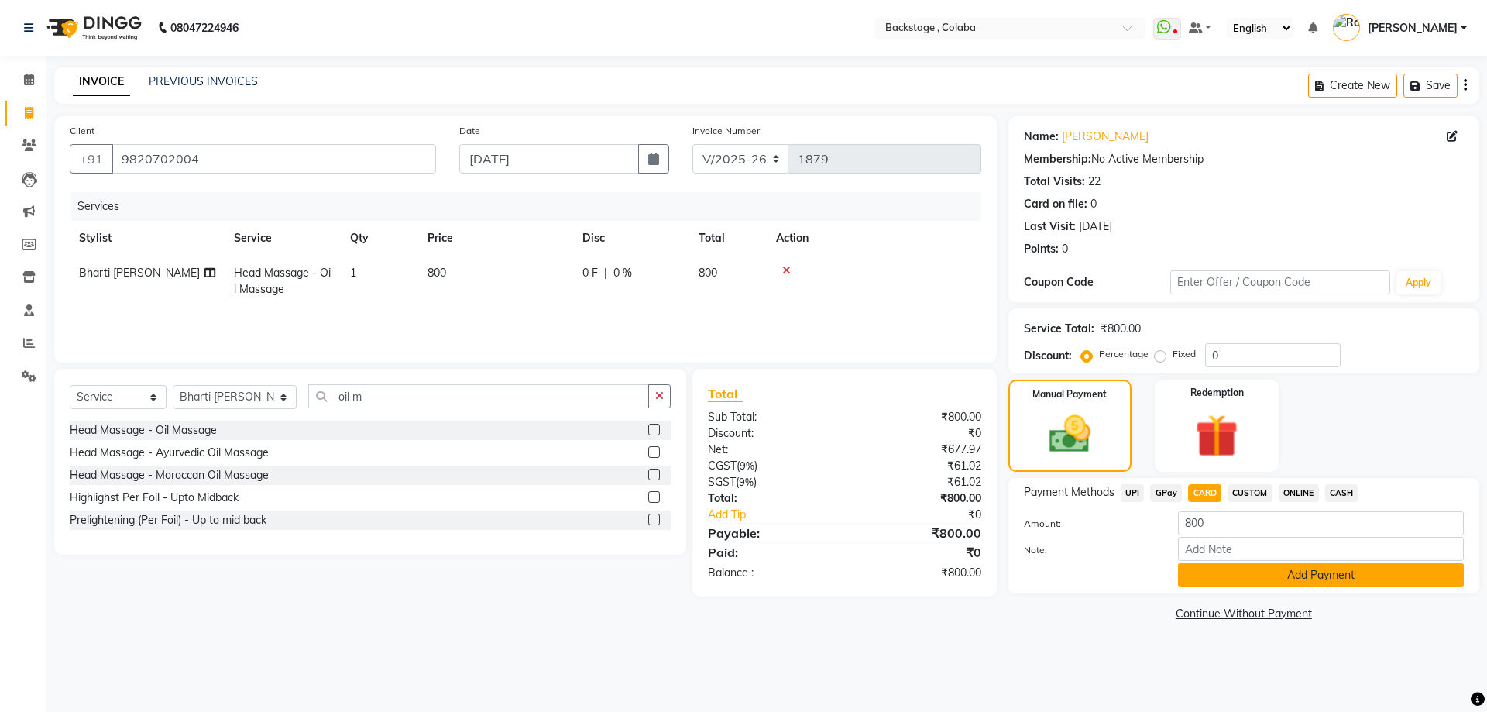
click at [1247, 571] on button "Add Payment" at bounding box center [1321, 575] width 286 height 24
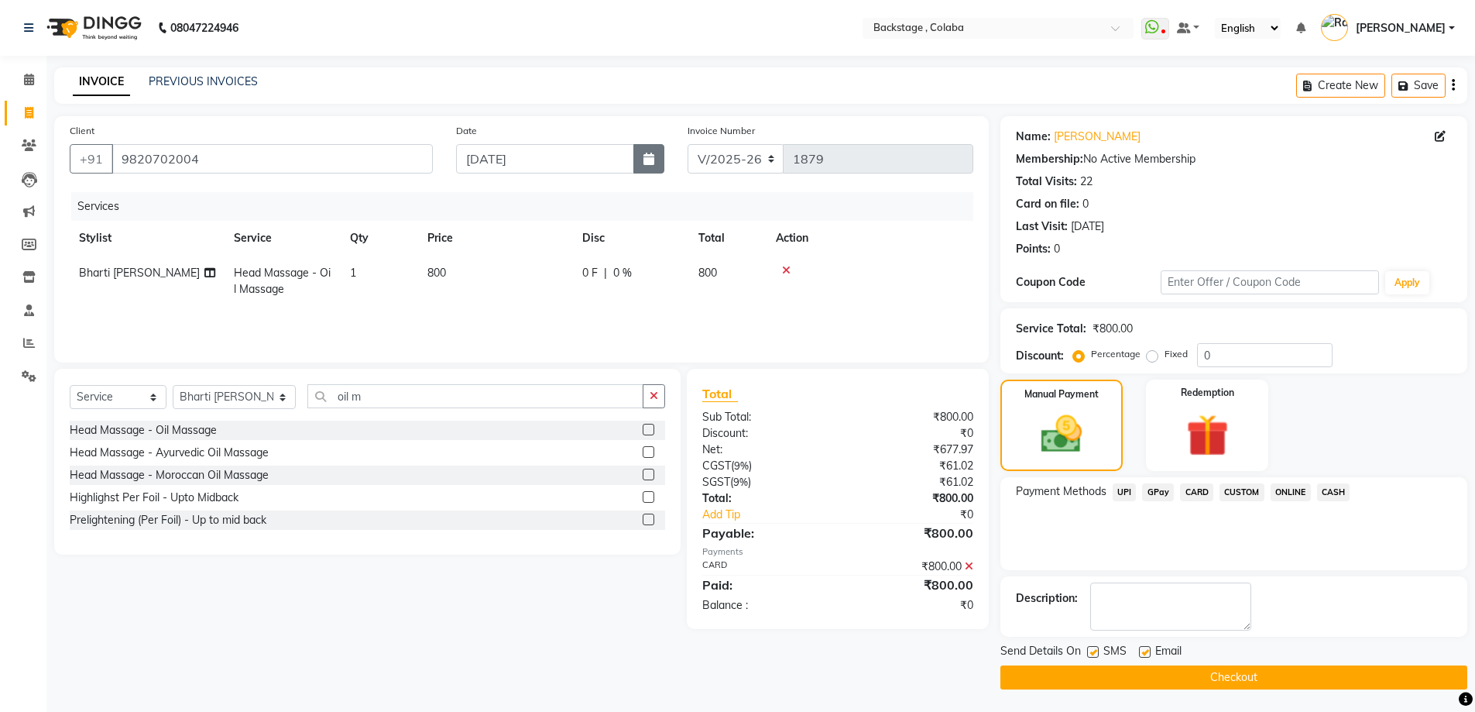
click at [654, 162] on button "button" at bounding box center [648, 158] width 31 height 29
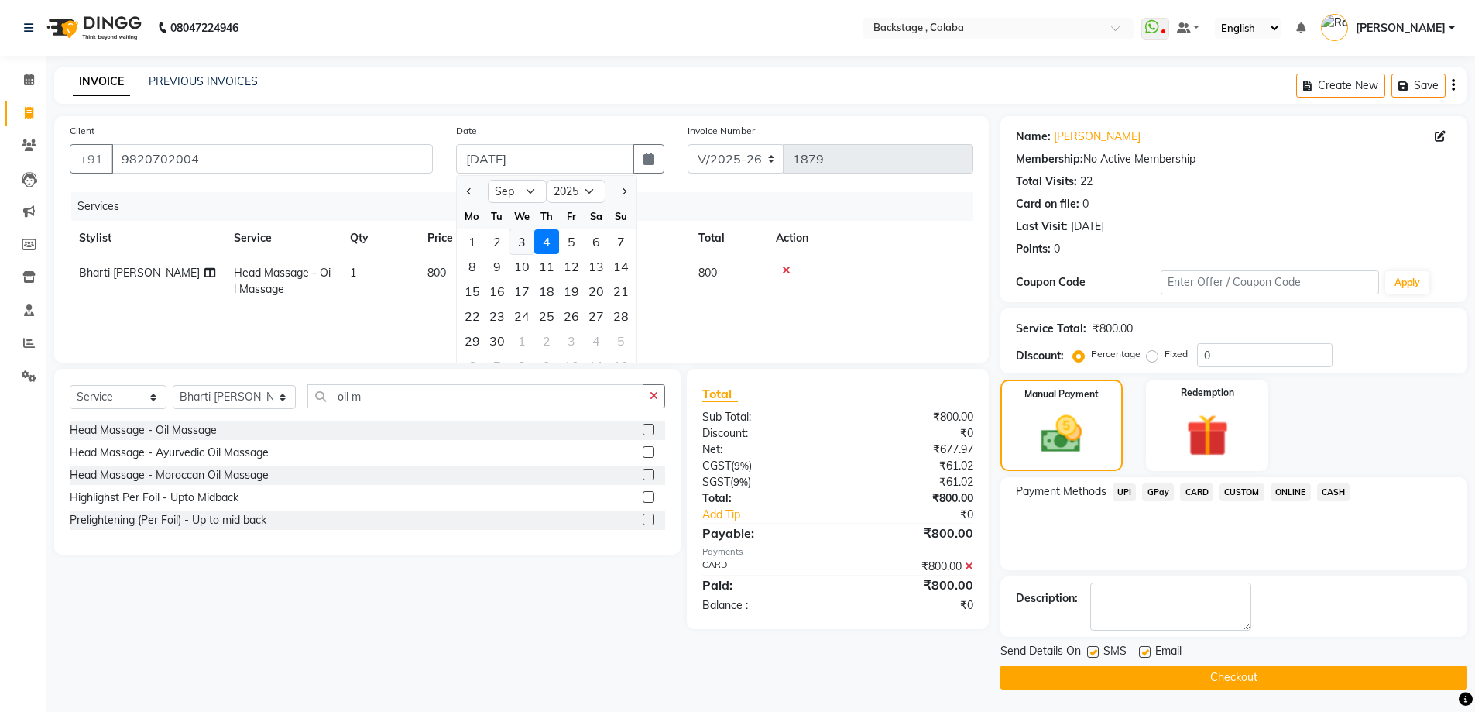
click at [523, 243] on div "3" at bounding box center [522, 241] width 25 height 25
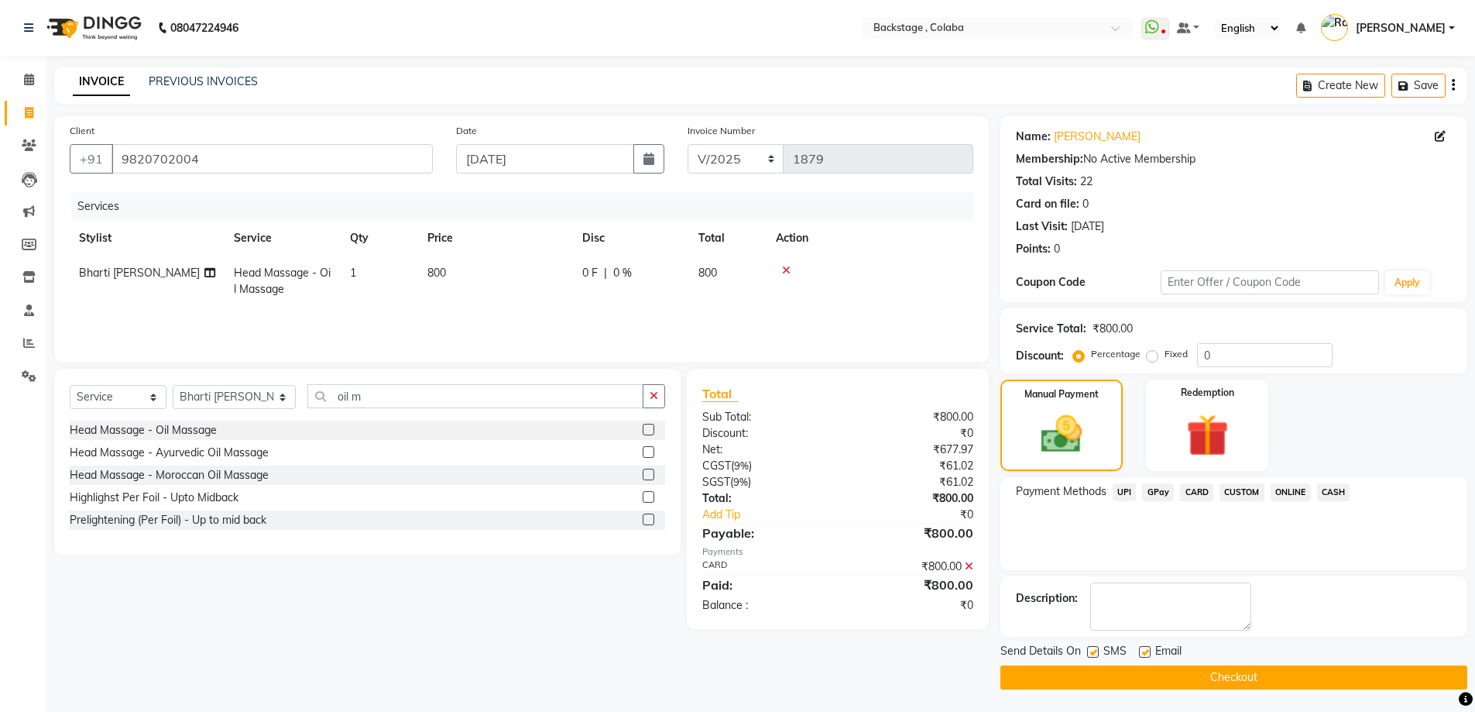
click at [1255, 679] on button "Checkout" at bounding box center [1234, 677] width 467 height 24
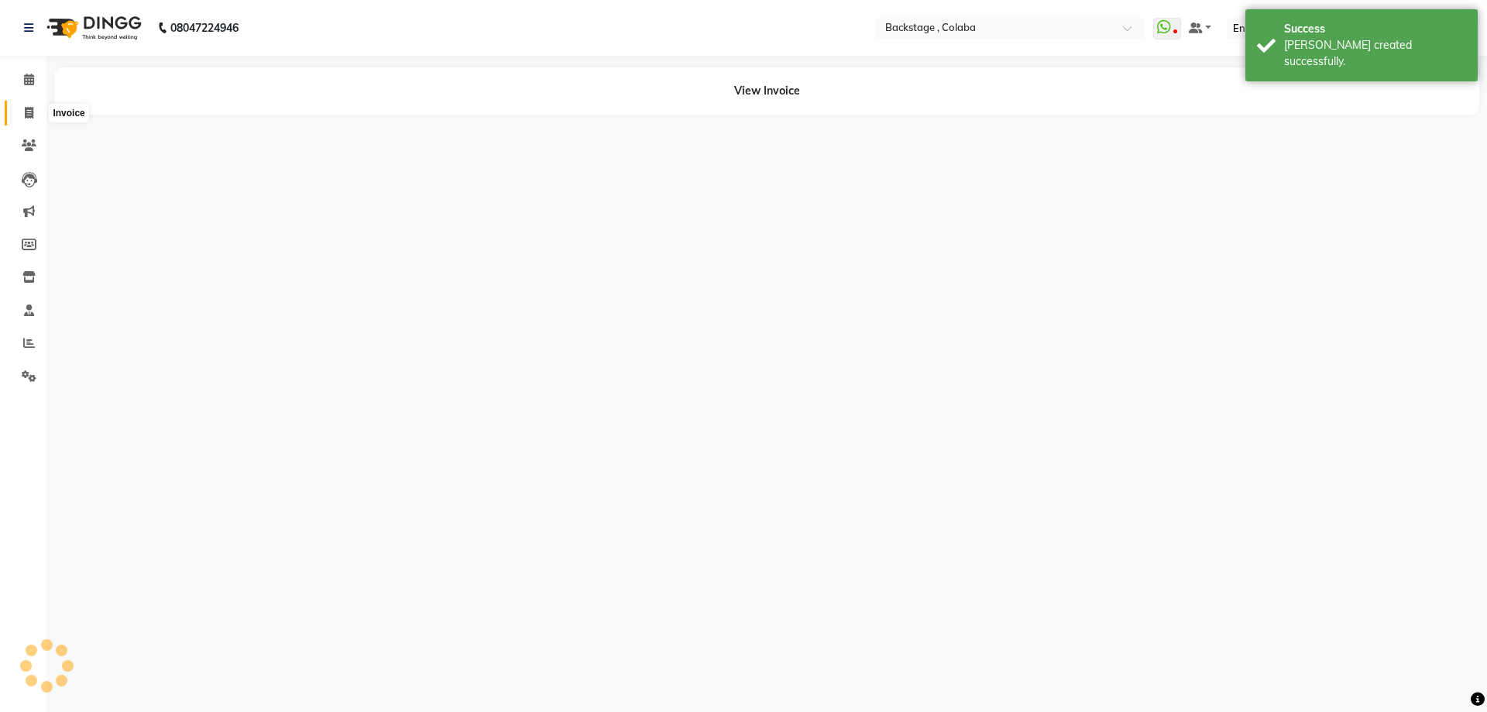
click at [32, 115] on icon at bounding box center [29, 113] width 9 height 12
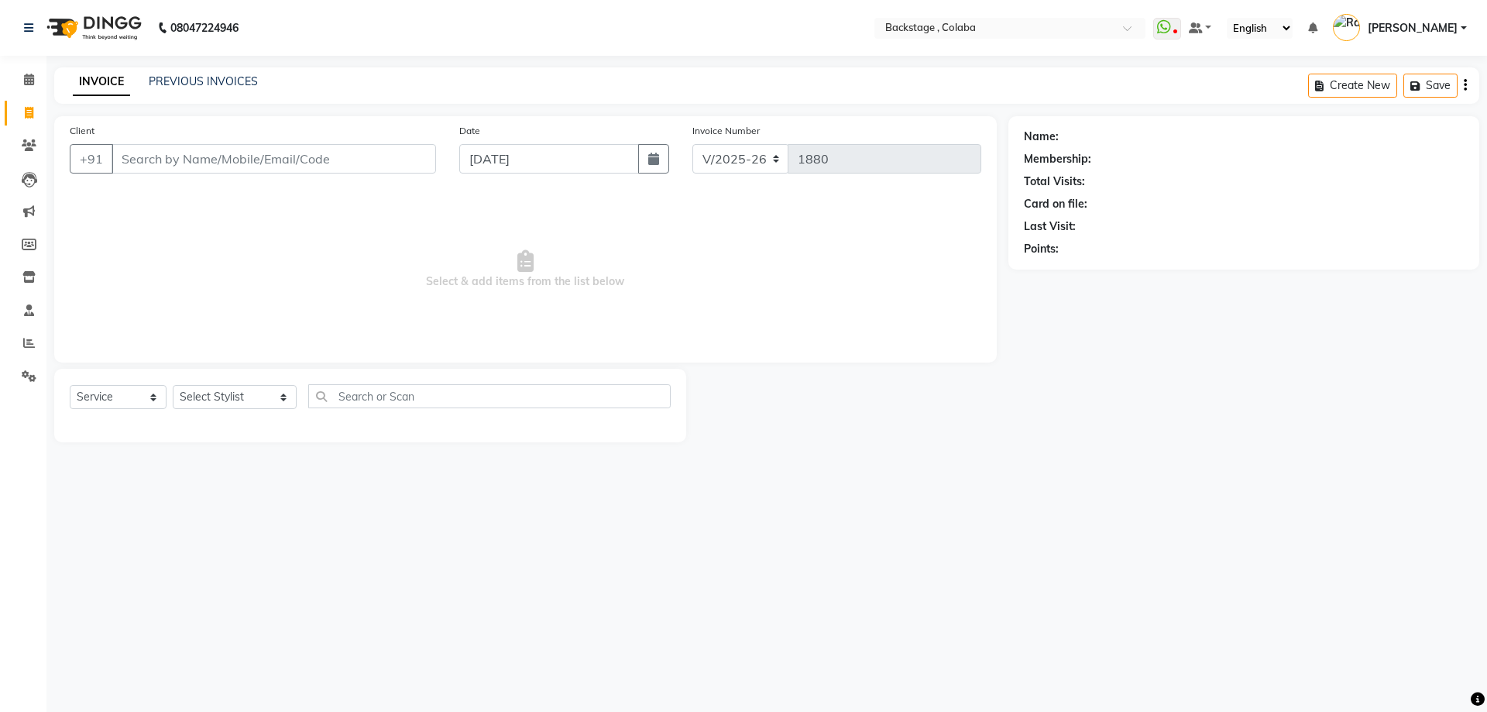
click at [139, 160] on input "Client" at bounding box center [274, 158] width 324 height 29
click at [36, 381] on icon at bounding box center [29, 376] width 15 height 12
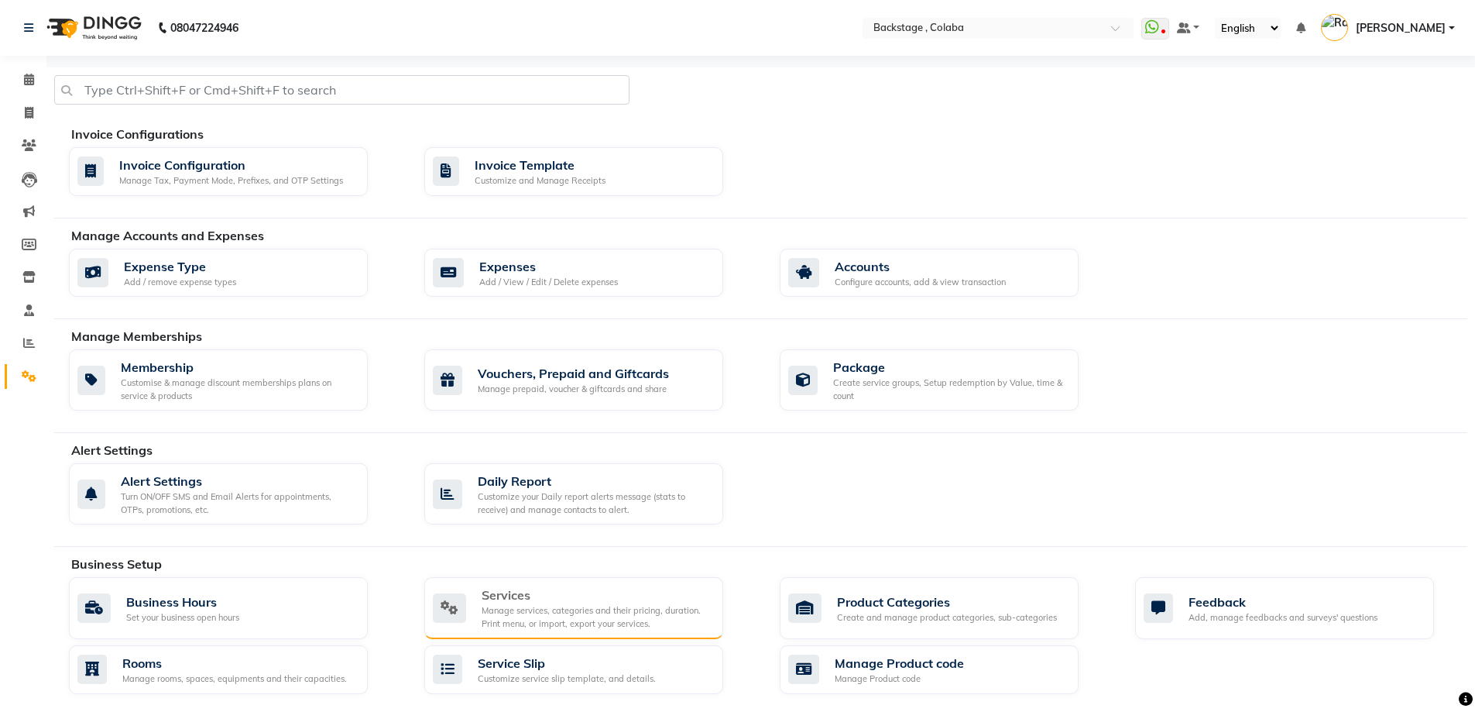
click at [547, 596] on div "Services" at bounding box center [596, 594] width 229 height 19
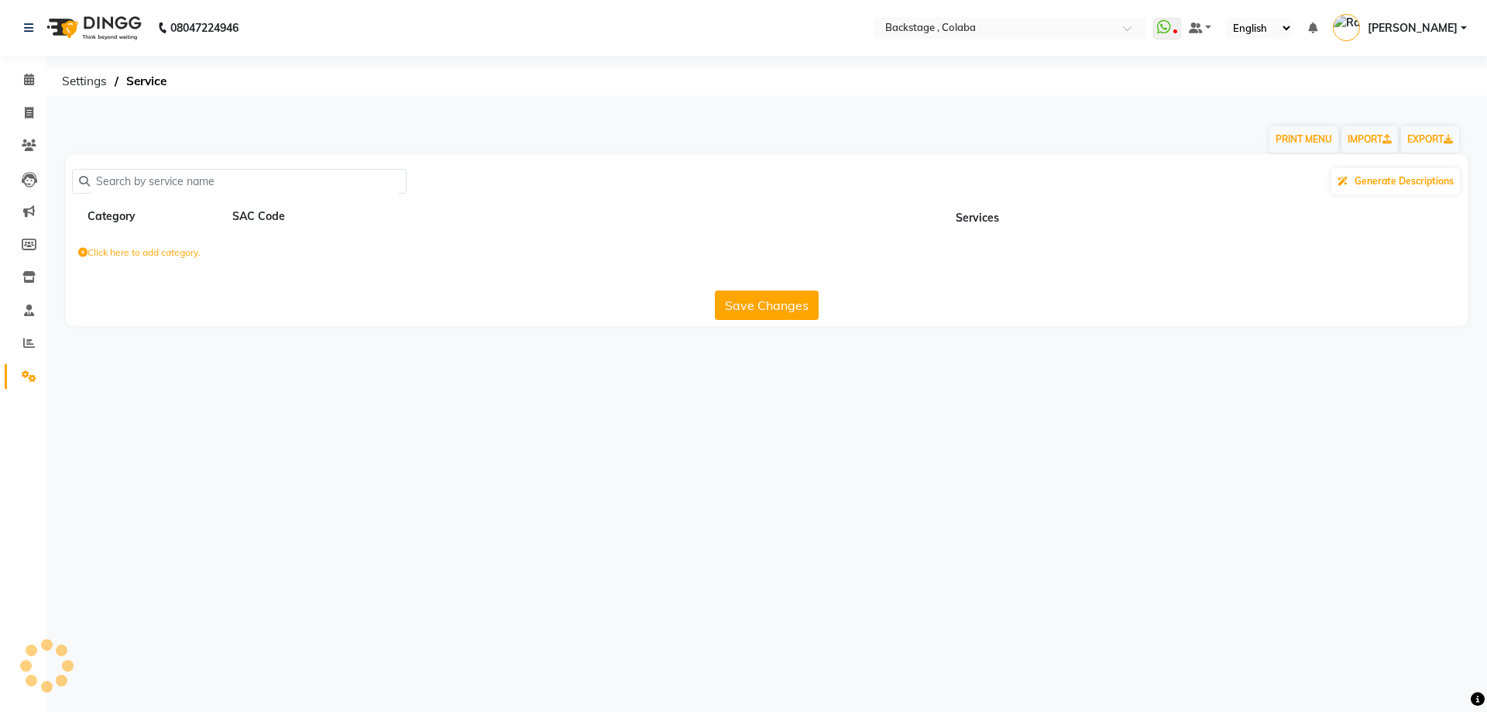
click at [199, 184] on input "text" at bounding box center [245, 182] width 310 height 24
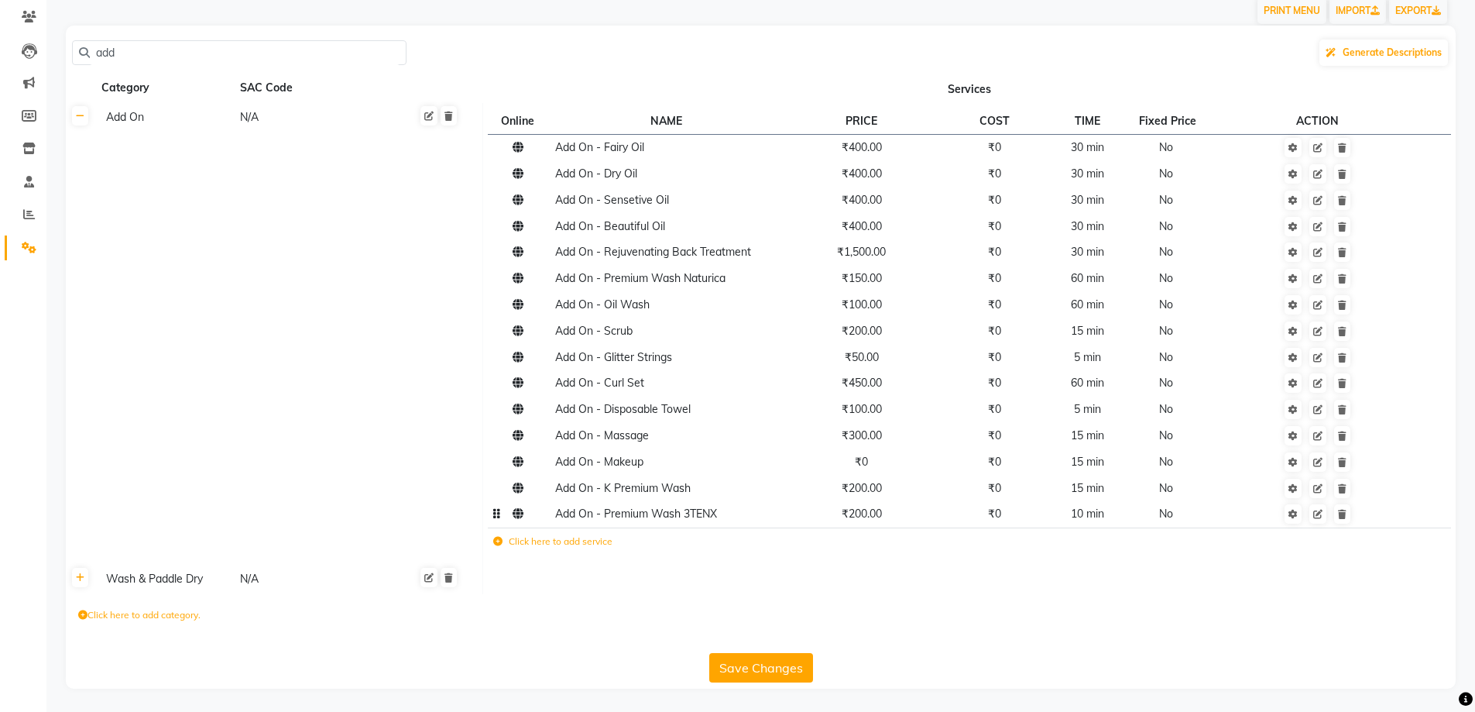
scroll to position [129, 0]
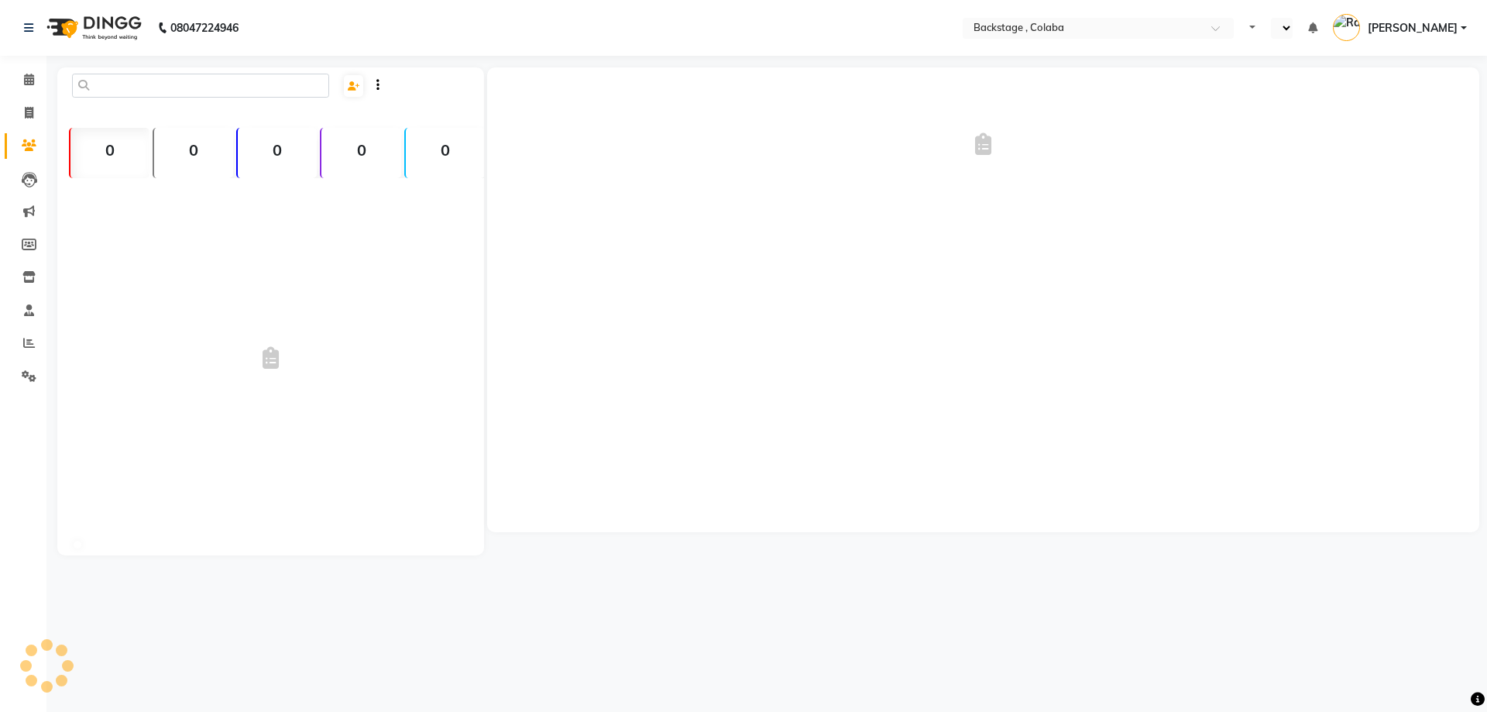
select select "en"
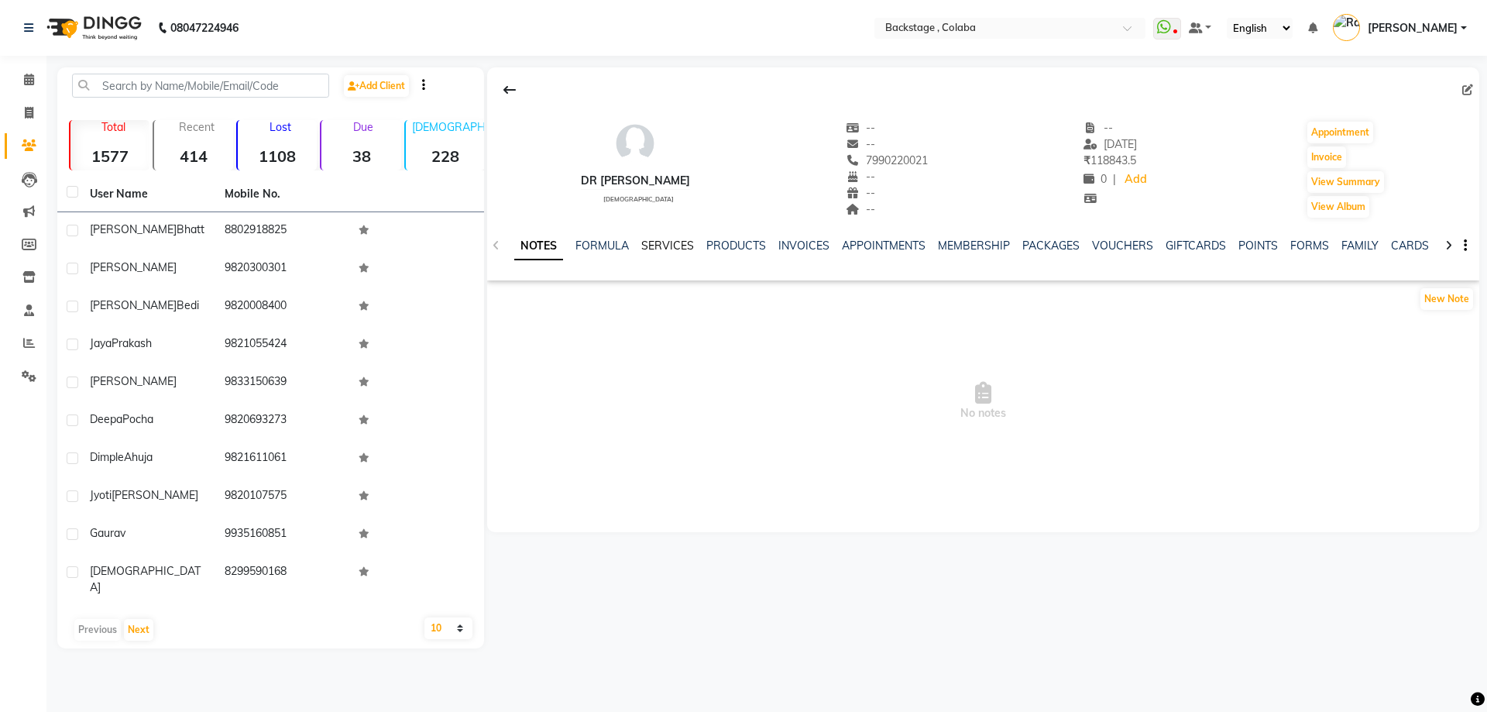
click at [664, 252] on link "SERVICES" at bounding box center [667, 246] width 53 height 14
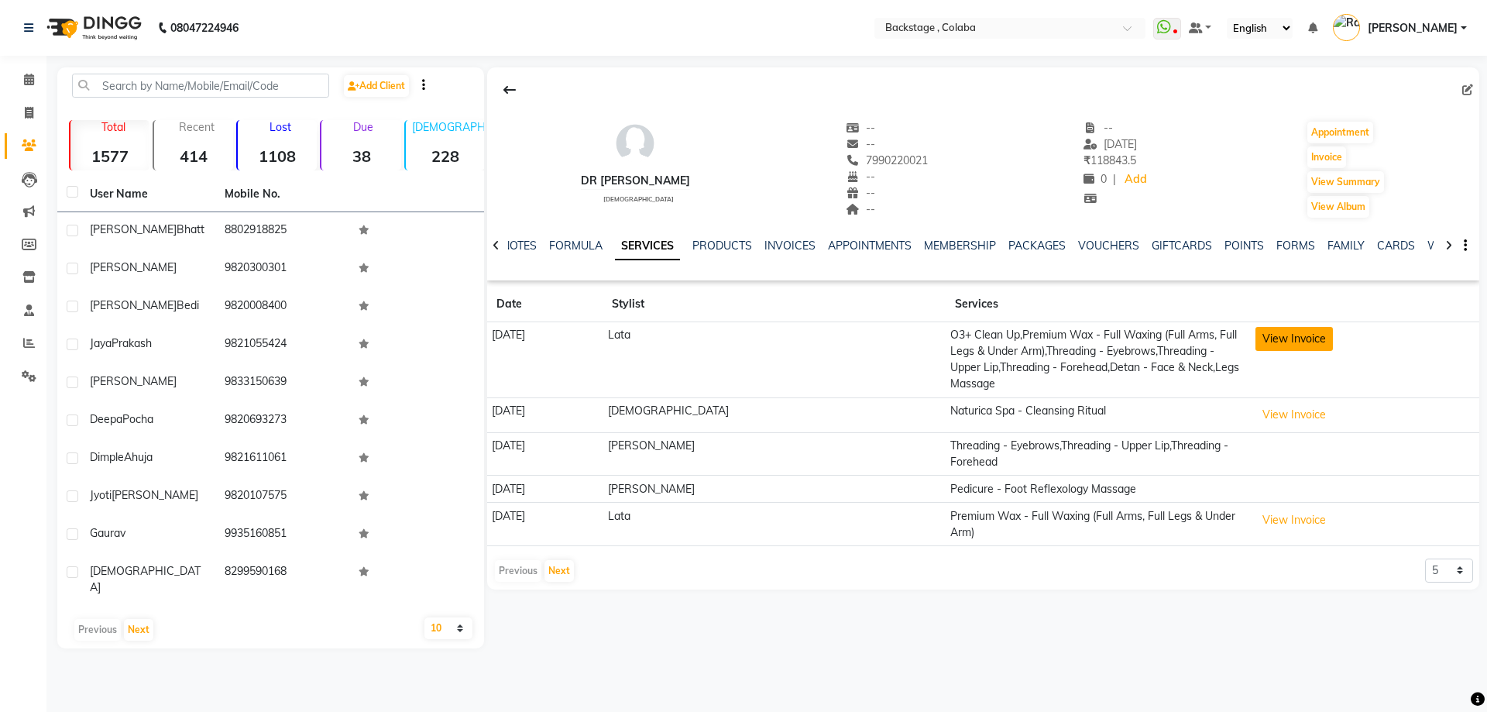
click at [1263, 339] on button "View Invoice" at bounding box center [1293, 339] width 77 height 24
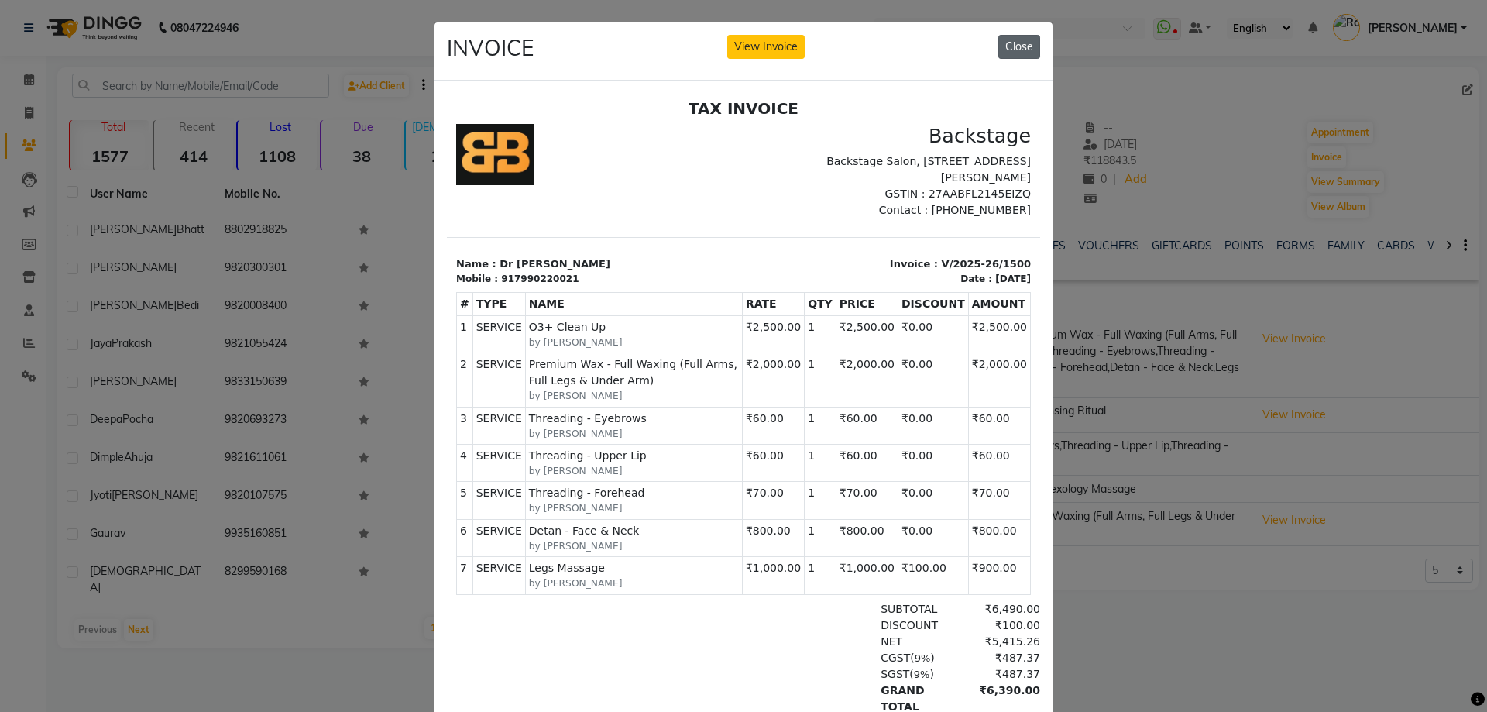
click at [1025, 46] on button "Close" at bounding box center [1019, 47] width 42 height 24
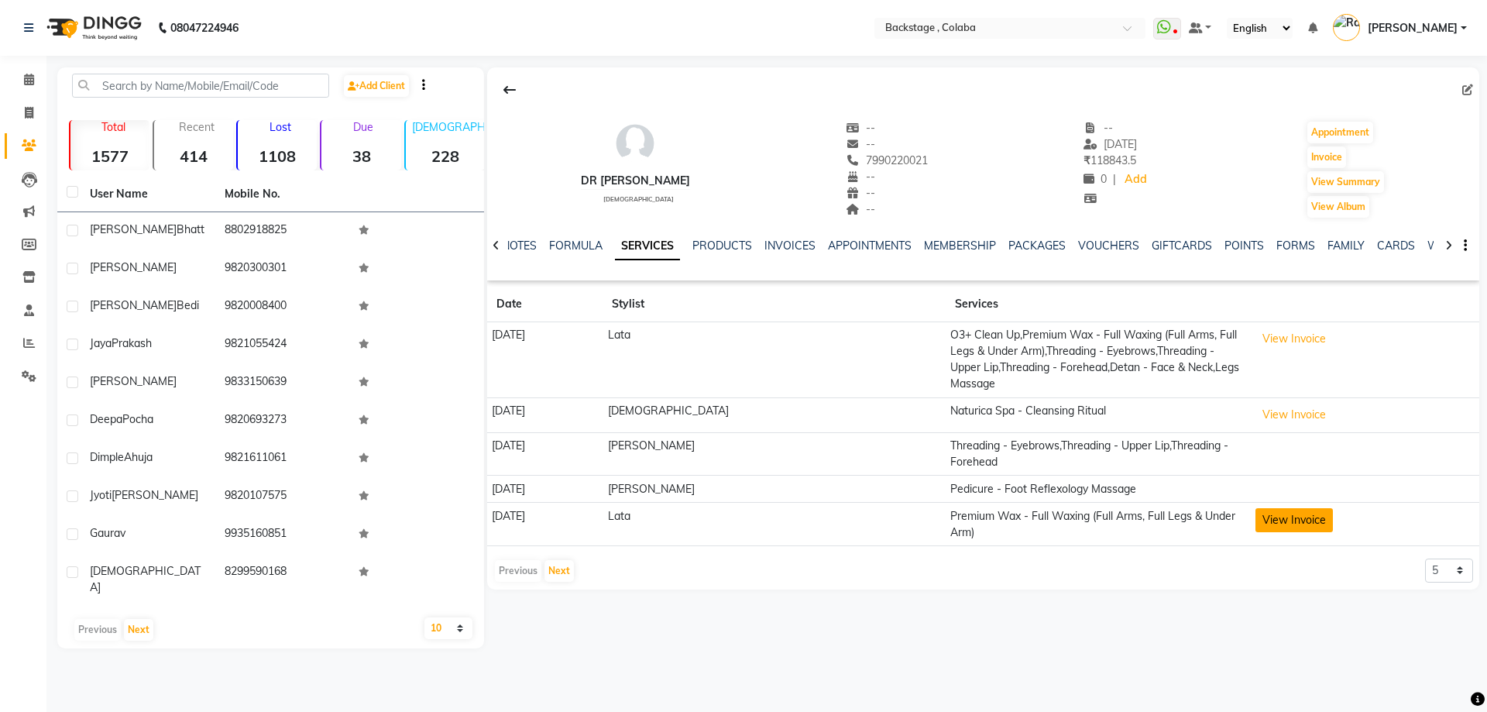
click at [1303, 523] on button "View Invoice" at bounding box center [1293, 520] width 77 height 24
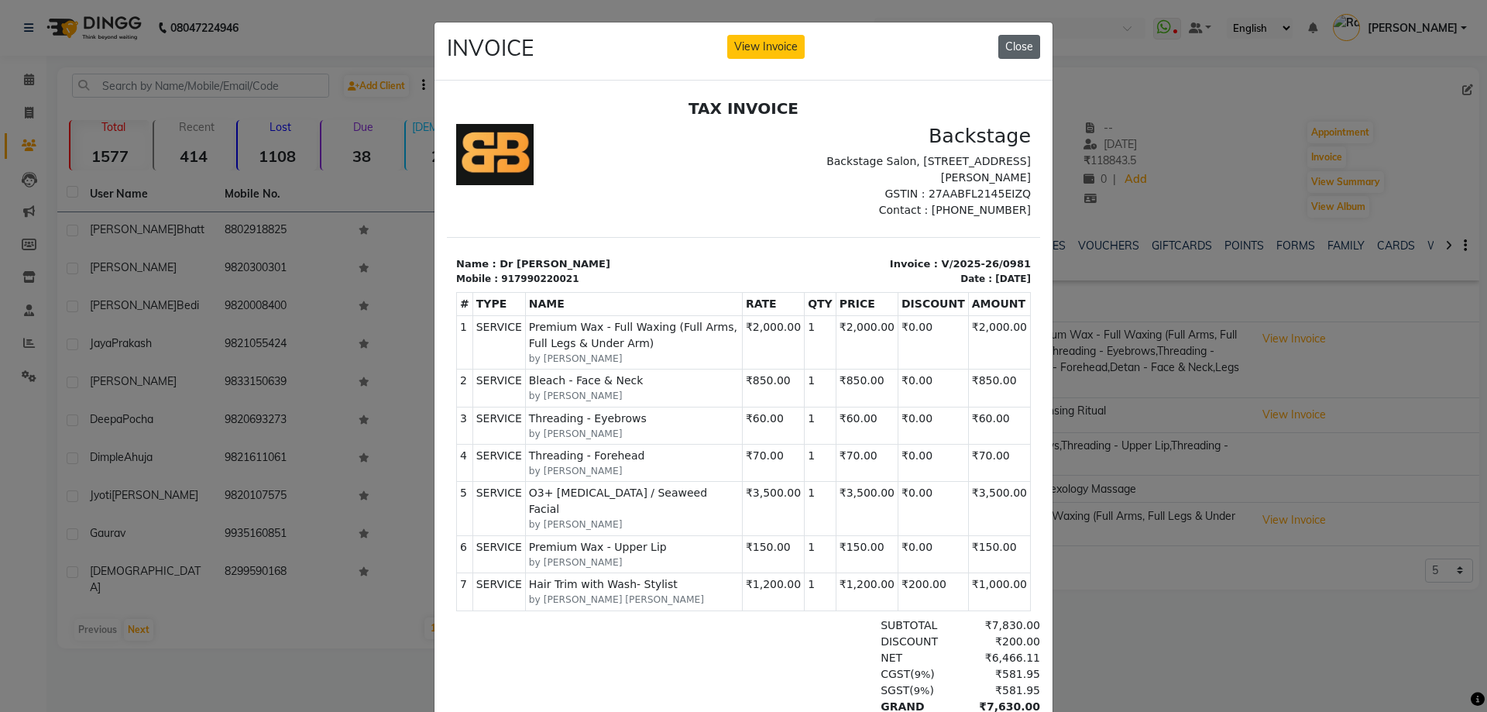
click at [1004, 53] on button "Close" at bounding box center [1019, 47] width 42 height 24
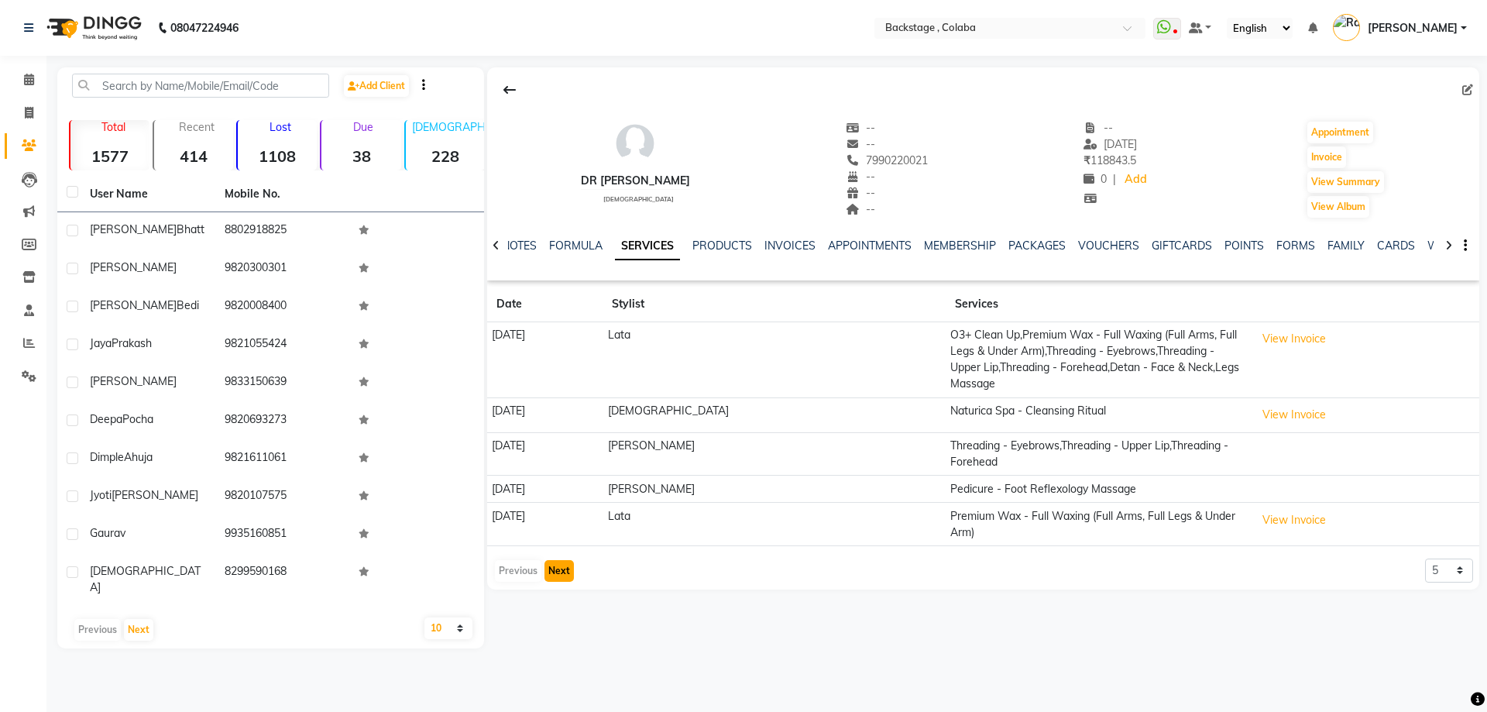
click at [552, 577] on button "Next" at bounding box center [558, 571] width 29 height 22
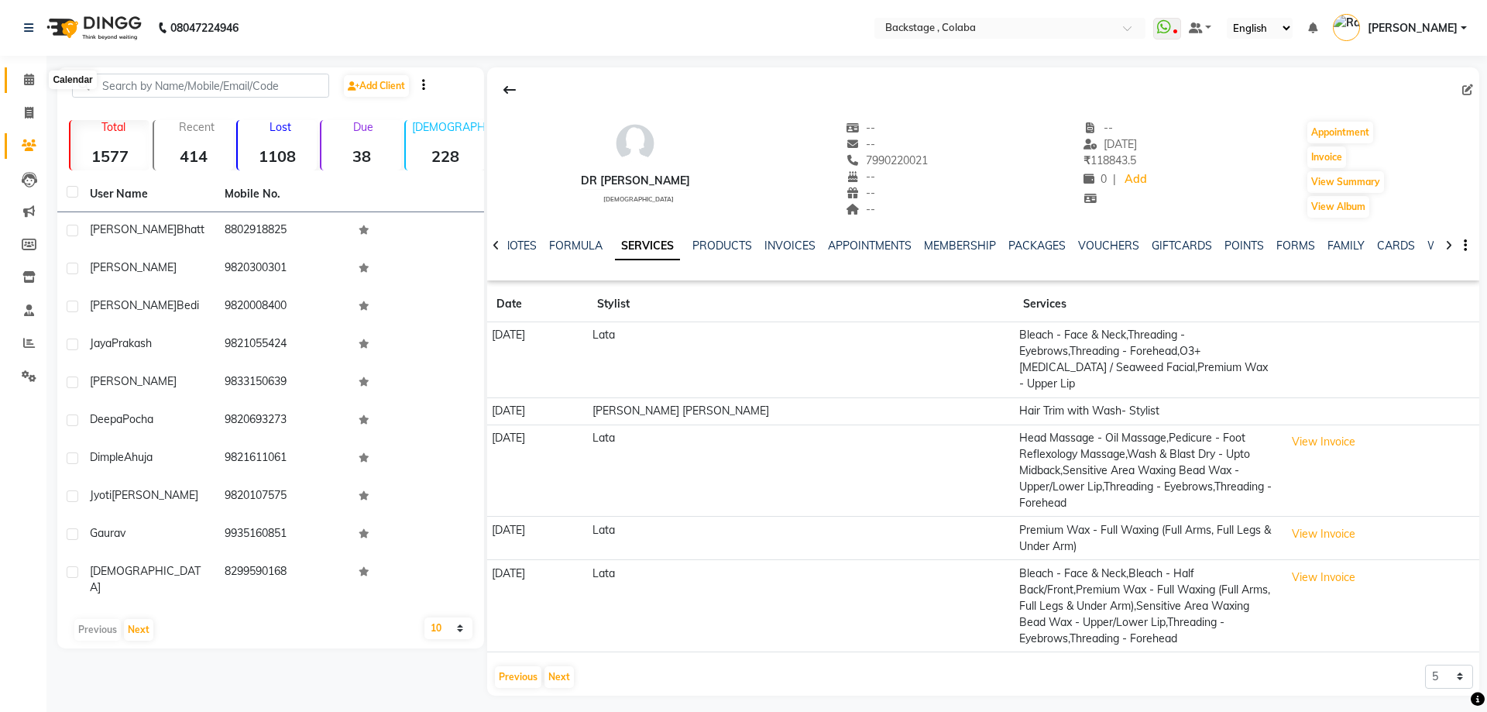
click at [25, 78] on icon at bounding box center [29, 80] width 10 height 12
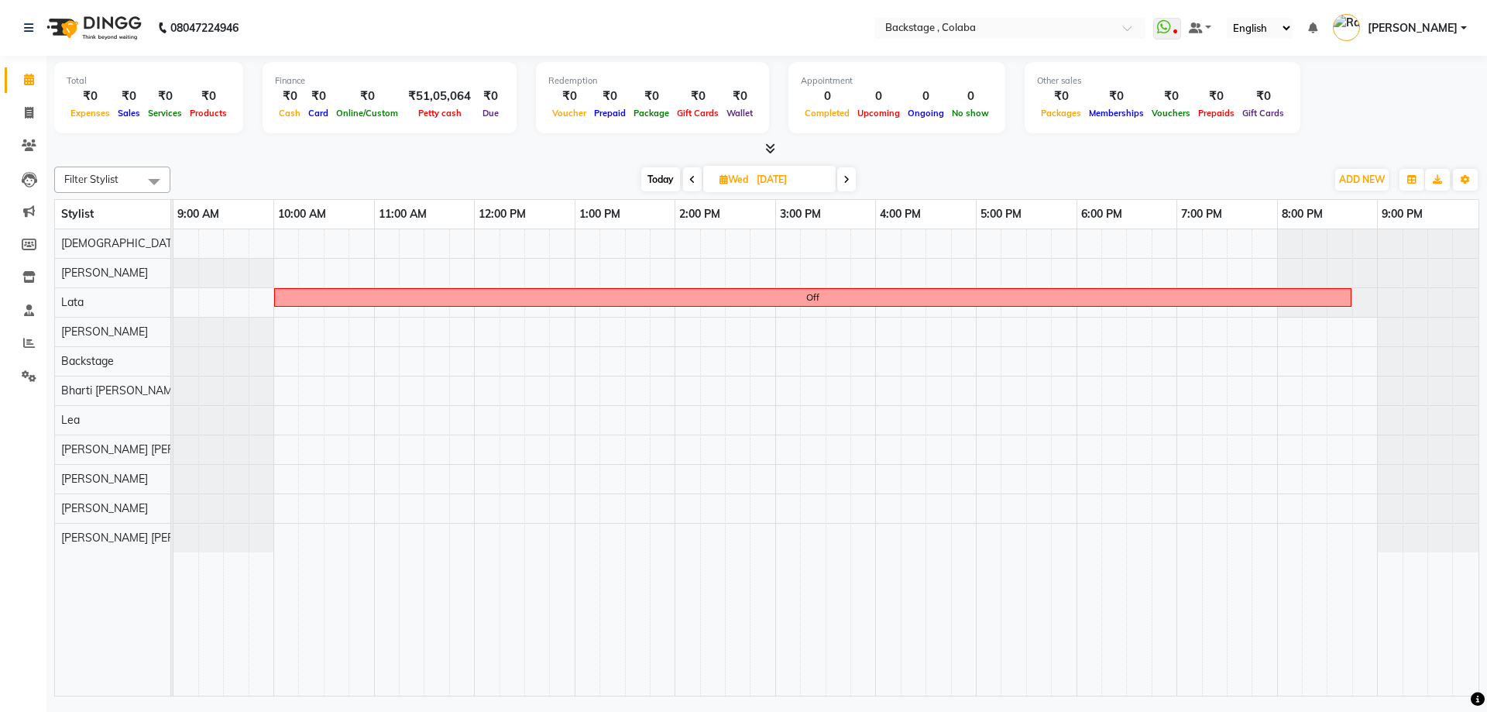
click at [851, 181] on span at bounding box center [846, 179] width 19 height 24
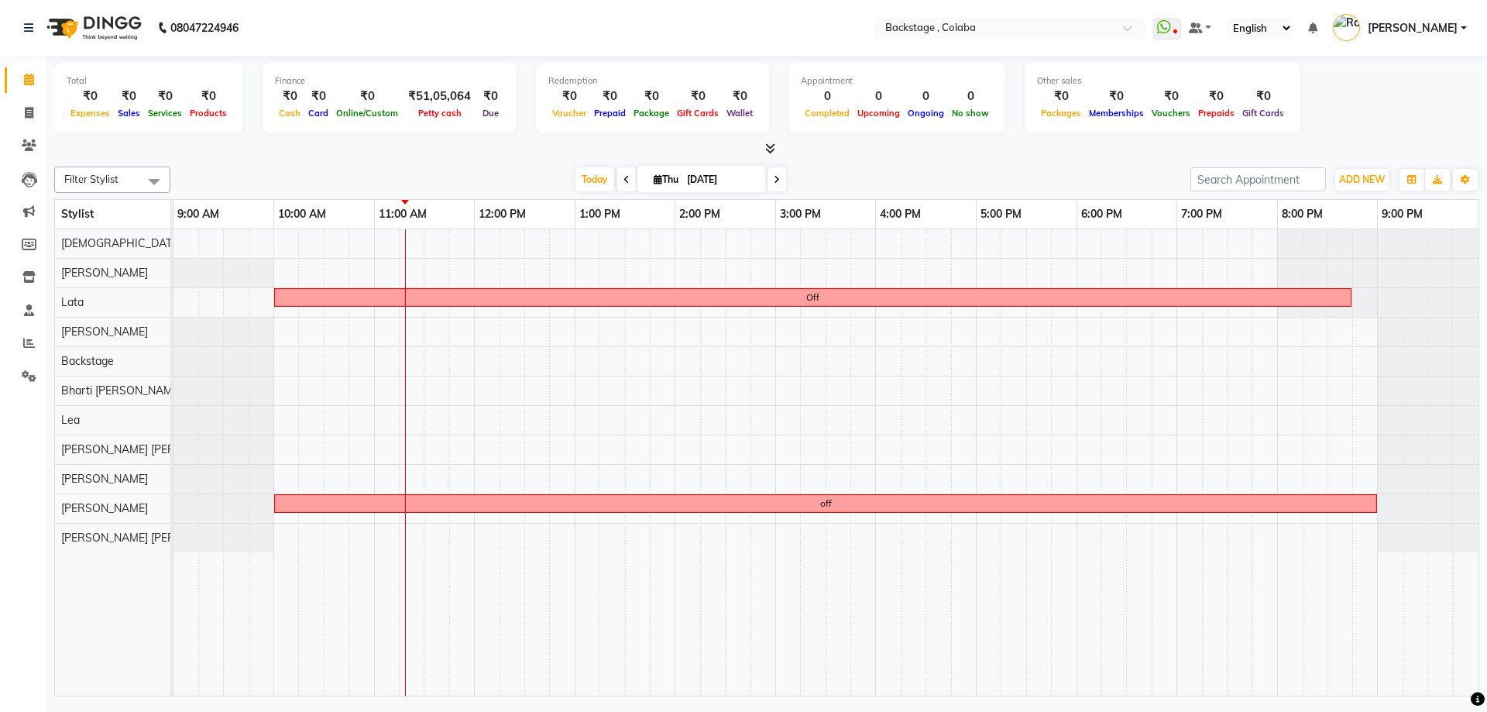
click at [779, 180] on span at bounding box center [776, 179] width 19 height 24
type input "05-09-2025"
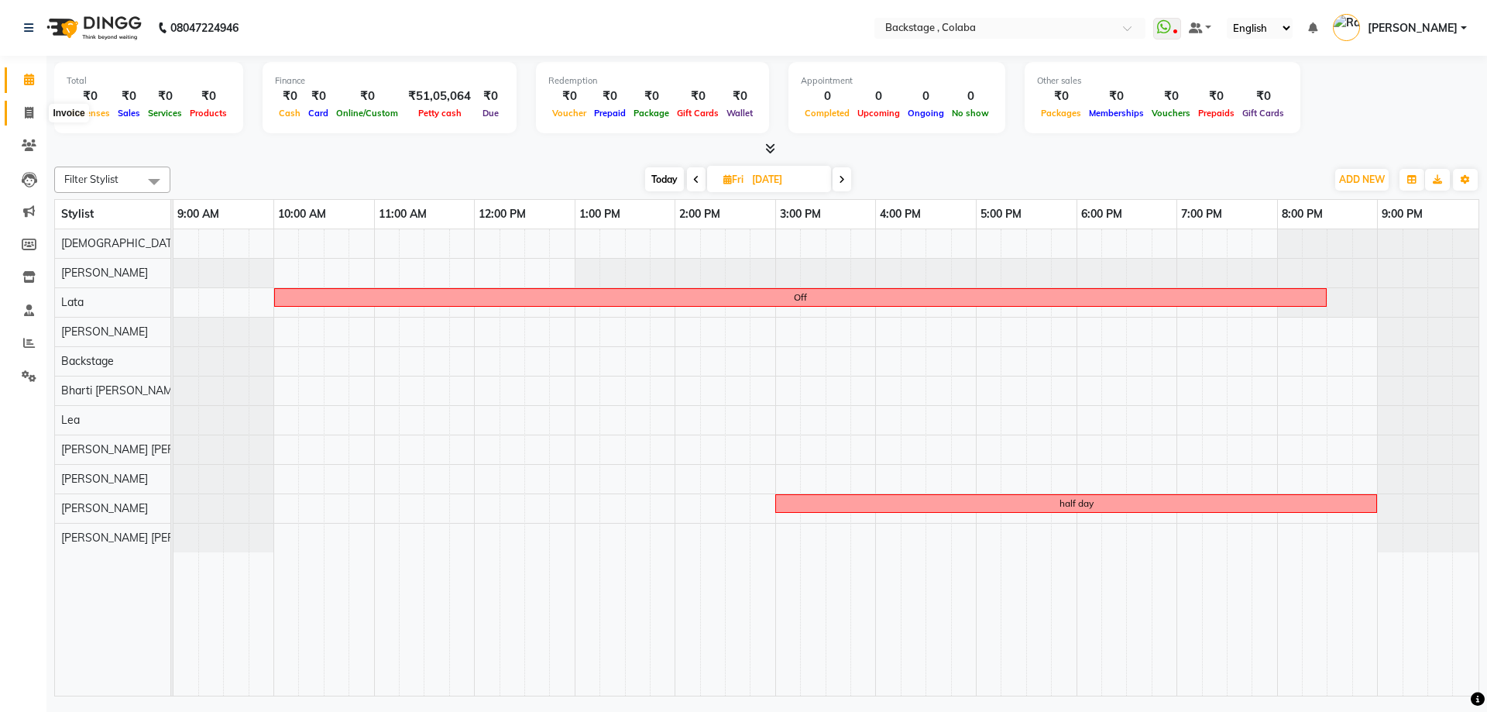
click at [28, 115] on icon at bounding box center [29, 113] width 9 height 12
select select "service"
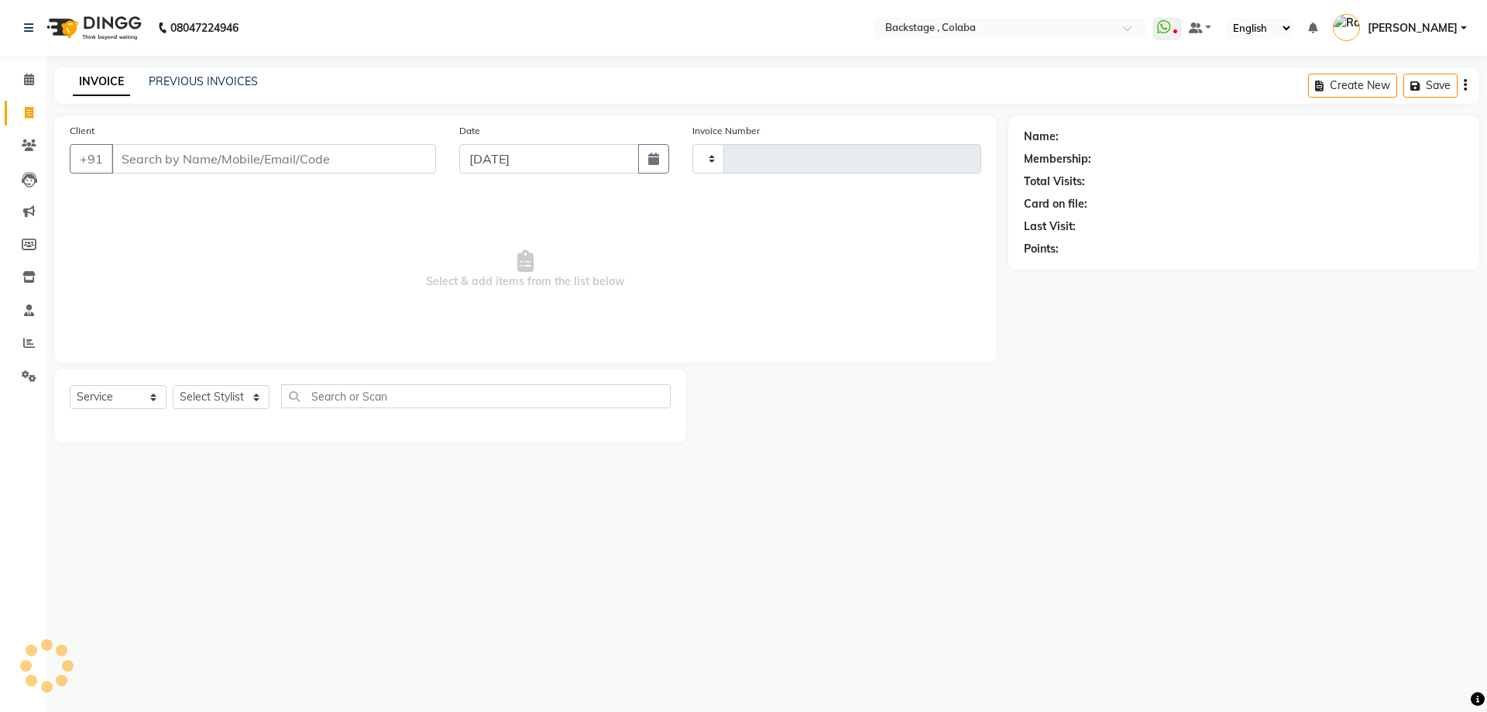
type input "1864"
select select "5451"
click at [139, 153] on input "Client" at bounding box center [274, 158] width 324 height 29
type input "d"
click at [142, 153] on input "d" at bounding box center [274, 158] width 324 height 29
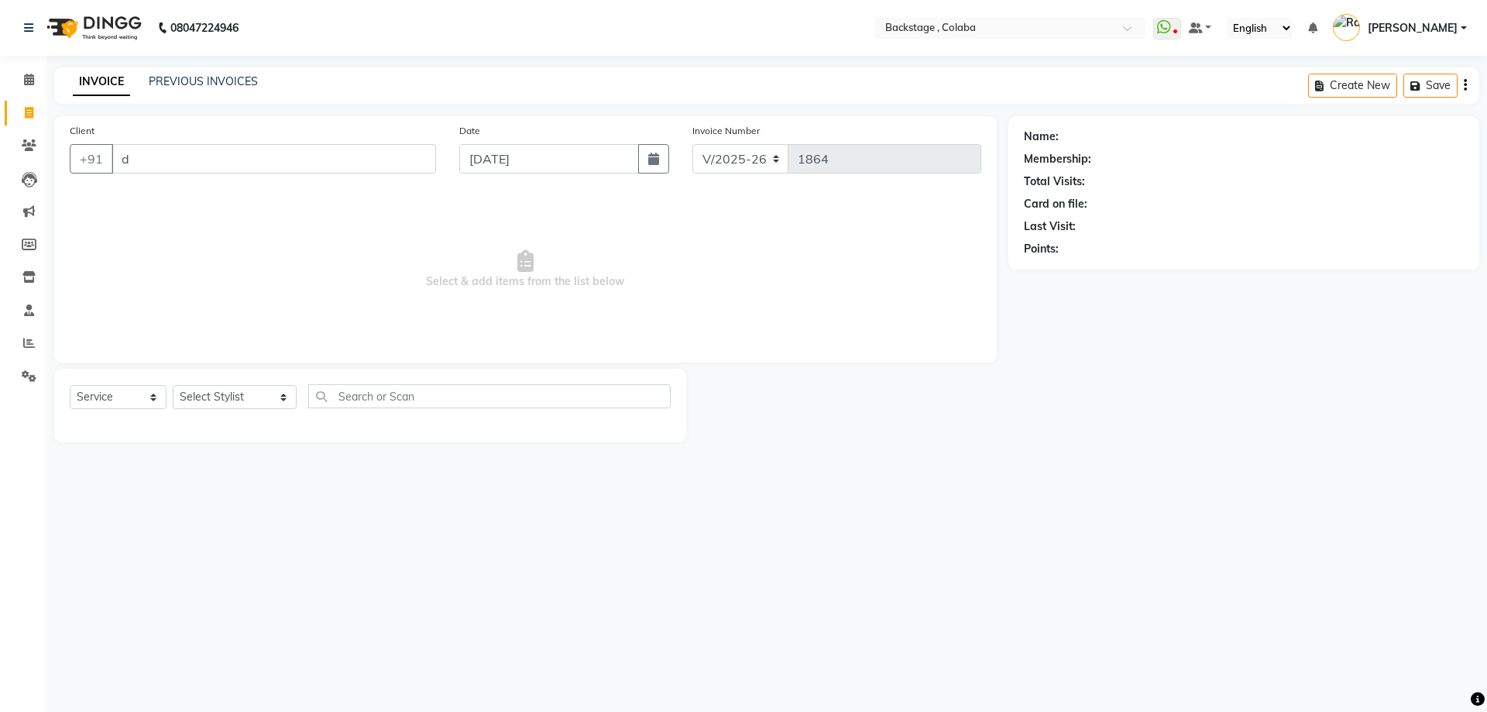
click at [142, 153] on input "d" at bounding box center [274, 158] width 324 height 29
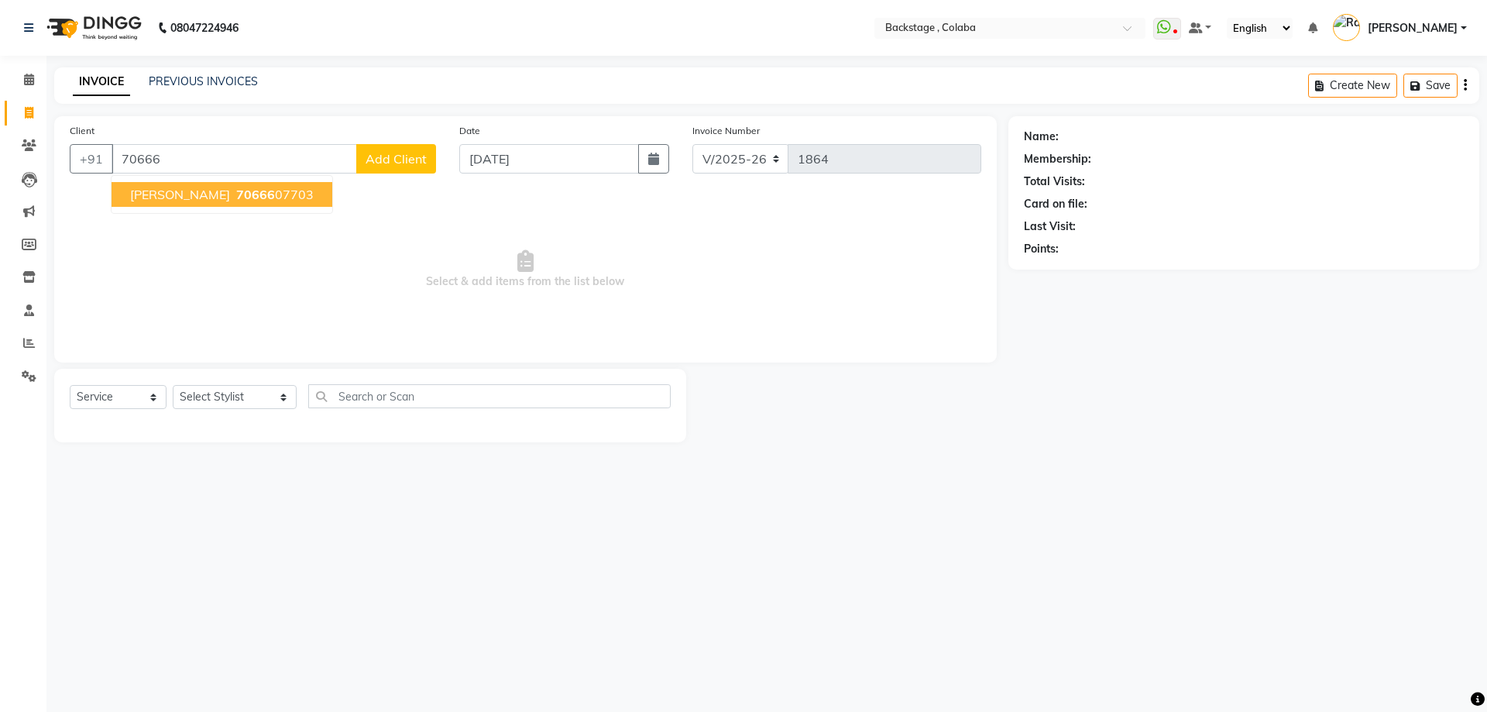
click at [201, 187] on span "Dhanashri Thakare" at bounding box center [180, 194] width 100 height 15
type input "7066607703"
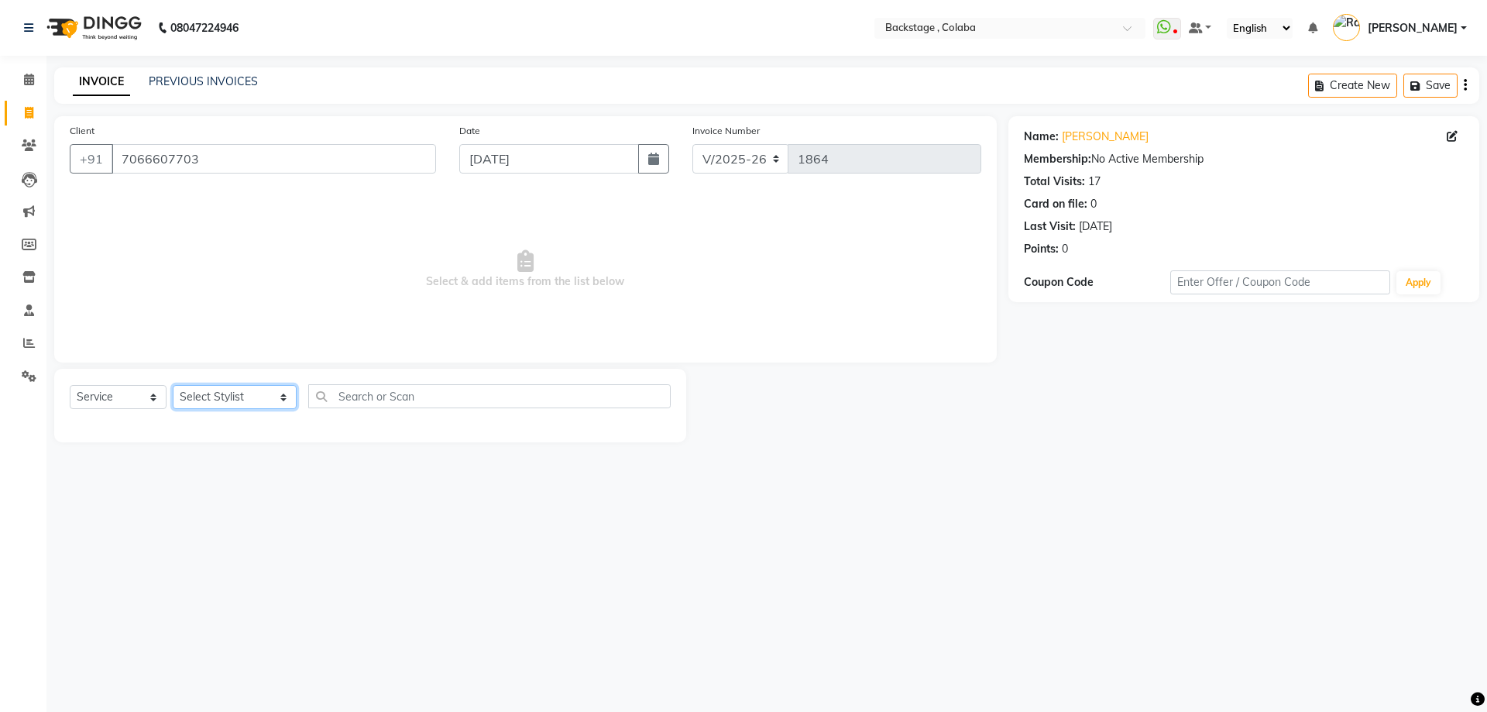
click at [188, 388] on select "Select Stylist Backstage Bharti Nitesh Gohar Jayesh Anil Karekar Kalavati Sharm…" at bounding box center [235, 397] width 124 height 24
select select "37596"
click at [173, 385] on select "Select Stylist Backstage Bharti Nitesh Gohar Jayesh Anil Karekar Kalavati Sharm…" at bounding box center [235, 397] width 124 height 24
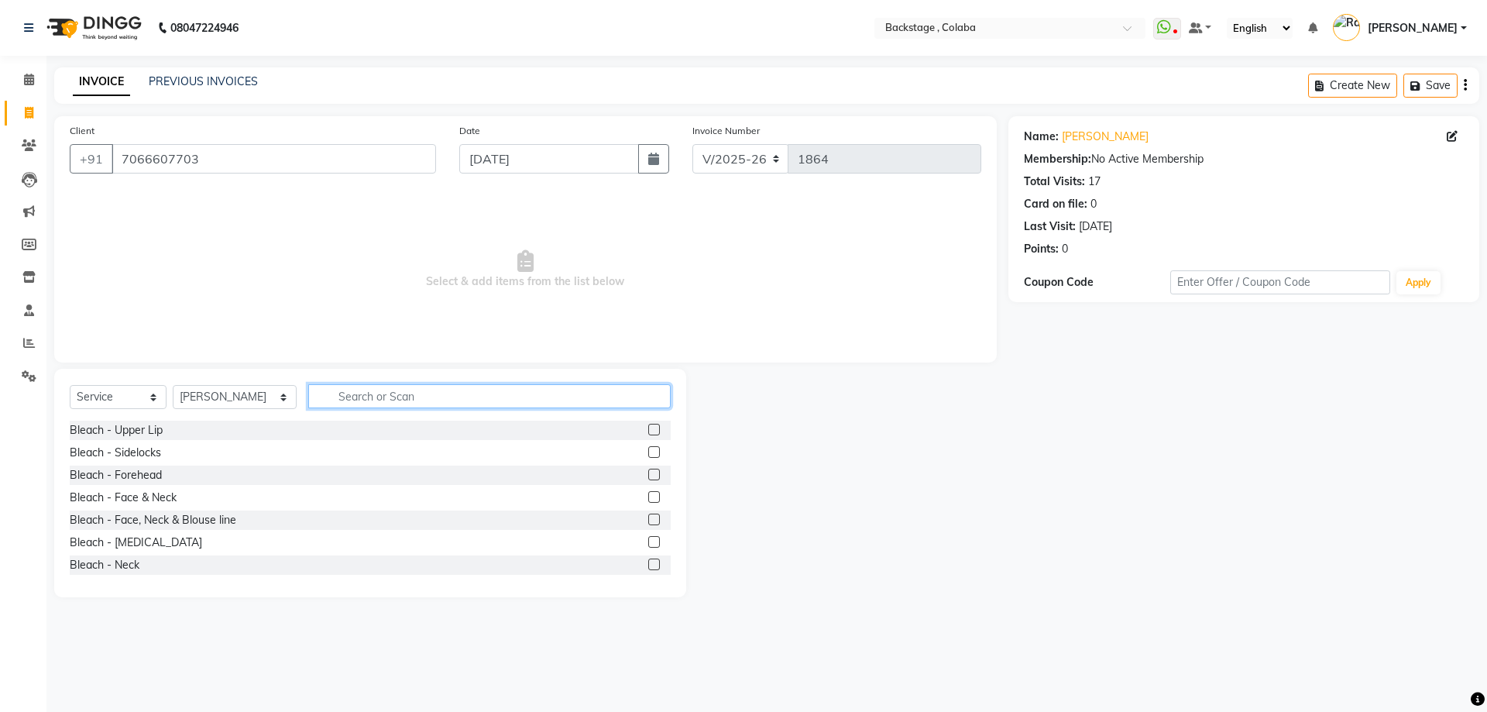
click at [341, 390] on input "text" at bounding box center [489, 396] width 362 height 24
type input "thre"
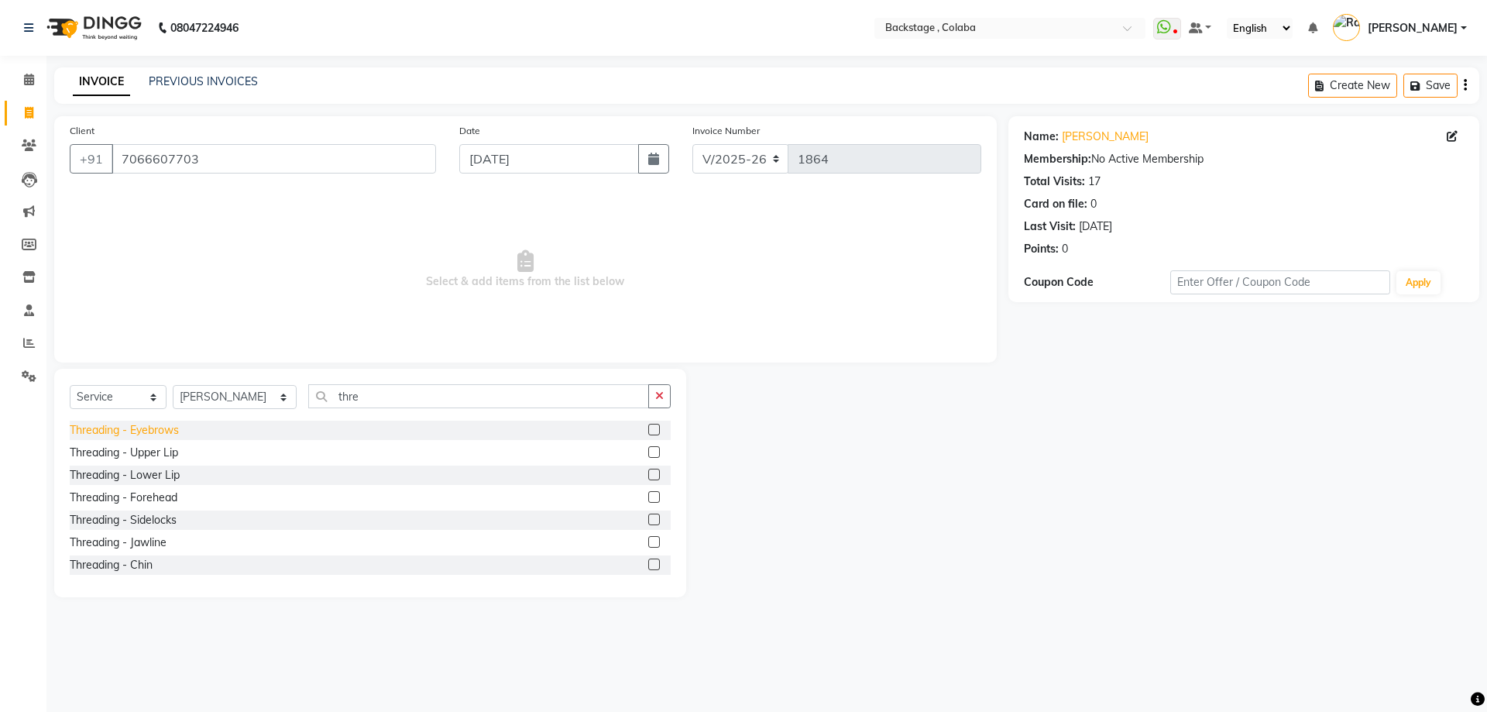
click at [148, 427] on div "Threading - Eyebrows" at bounding box center [124, 430] width 109 height 16
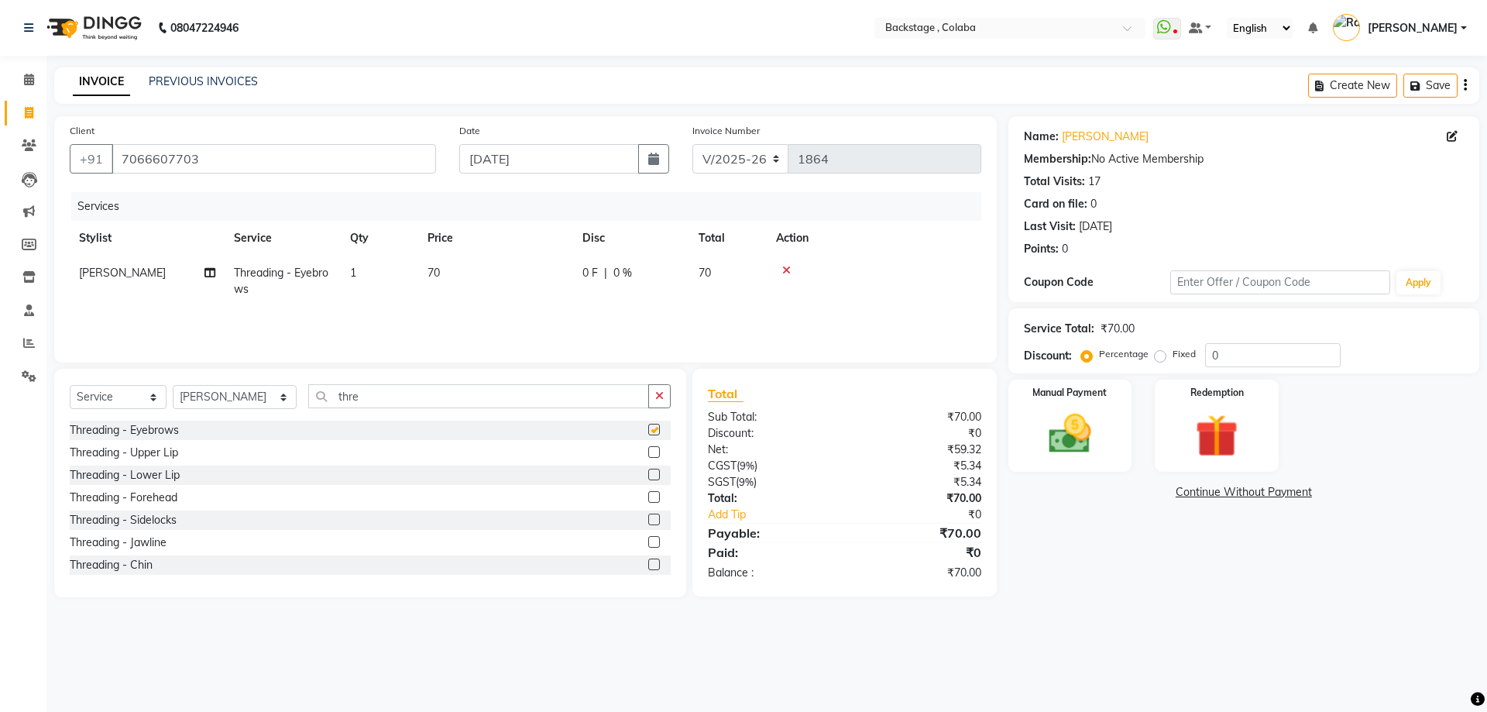
checkbox input "false"
click at [156, 451] on div "Threading - Upper Lip" at bounding box center [124, 453] width 108 height 16
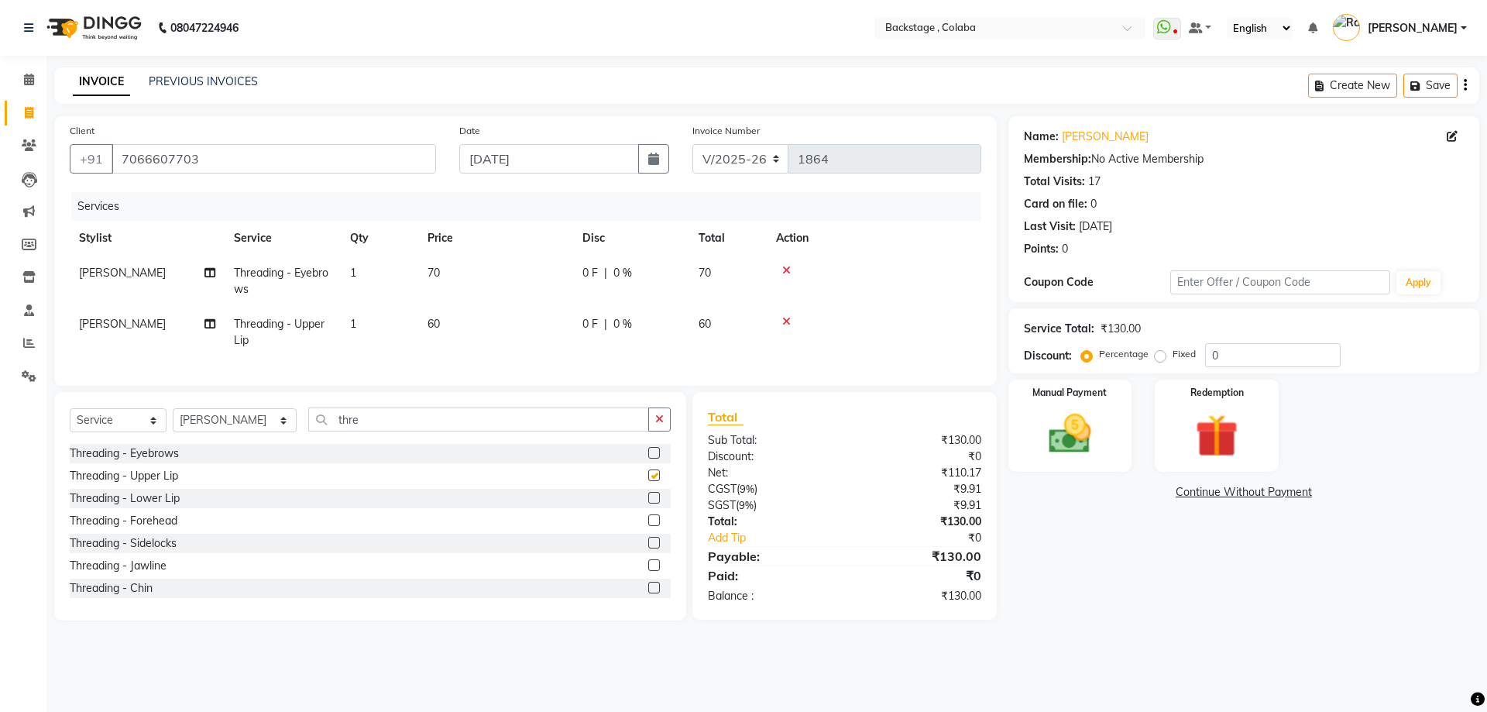
checkbox input "false"
click at [376, 428] on input "thre" at bounding box center [478, 419] width 341 height 24
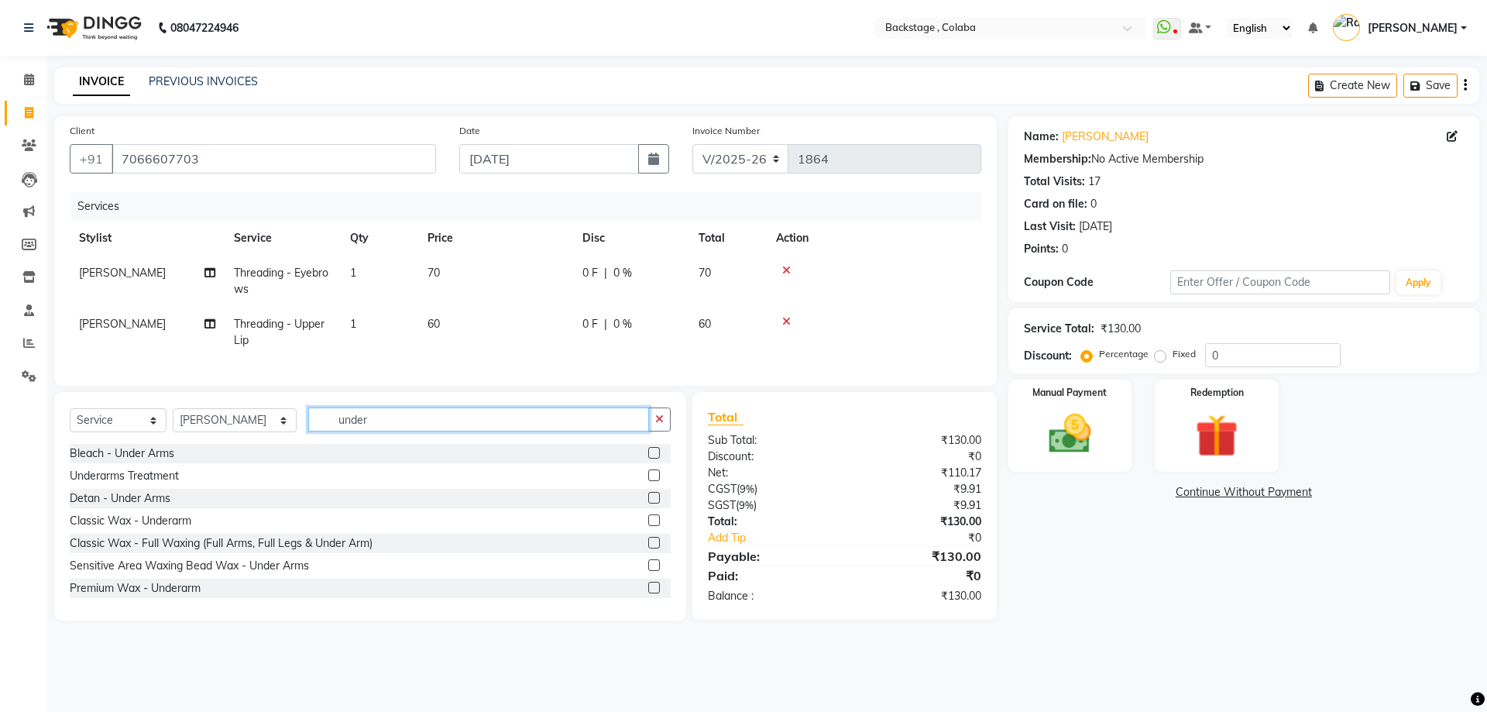
type input "under"
click at [199, 574] on div "Sensitive Area Waxing Bead Wax - Under Arms" at bounding box center [189, 566] width 239 height 16
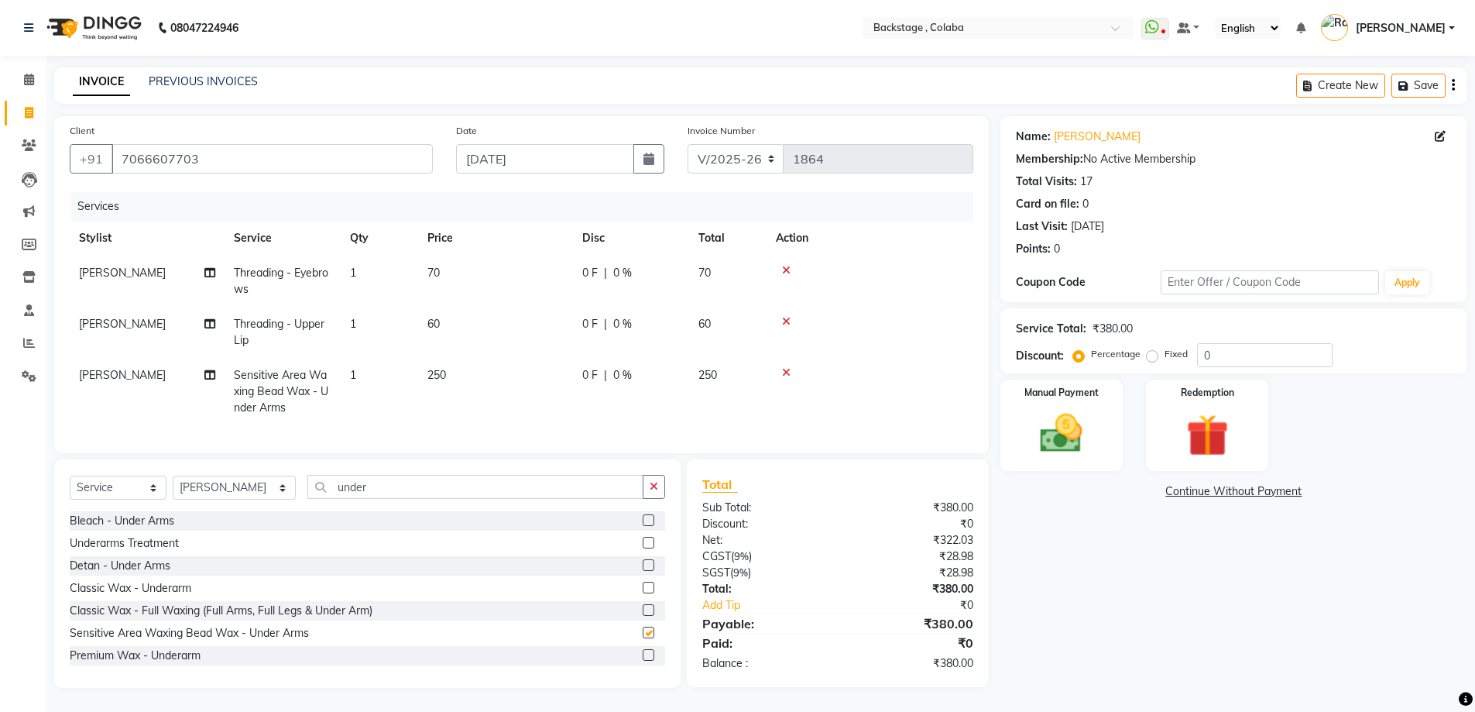
checkbox input "false"
click at [437, 393] on td "250" at bounding box center [495, 391] width 155 height 67
select select "37596"
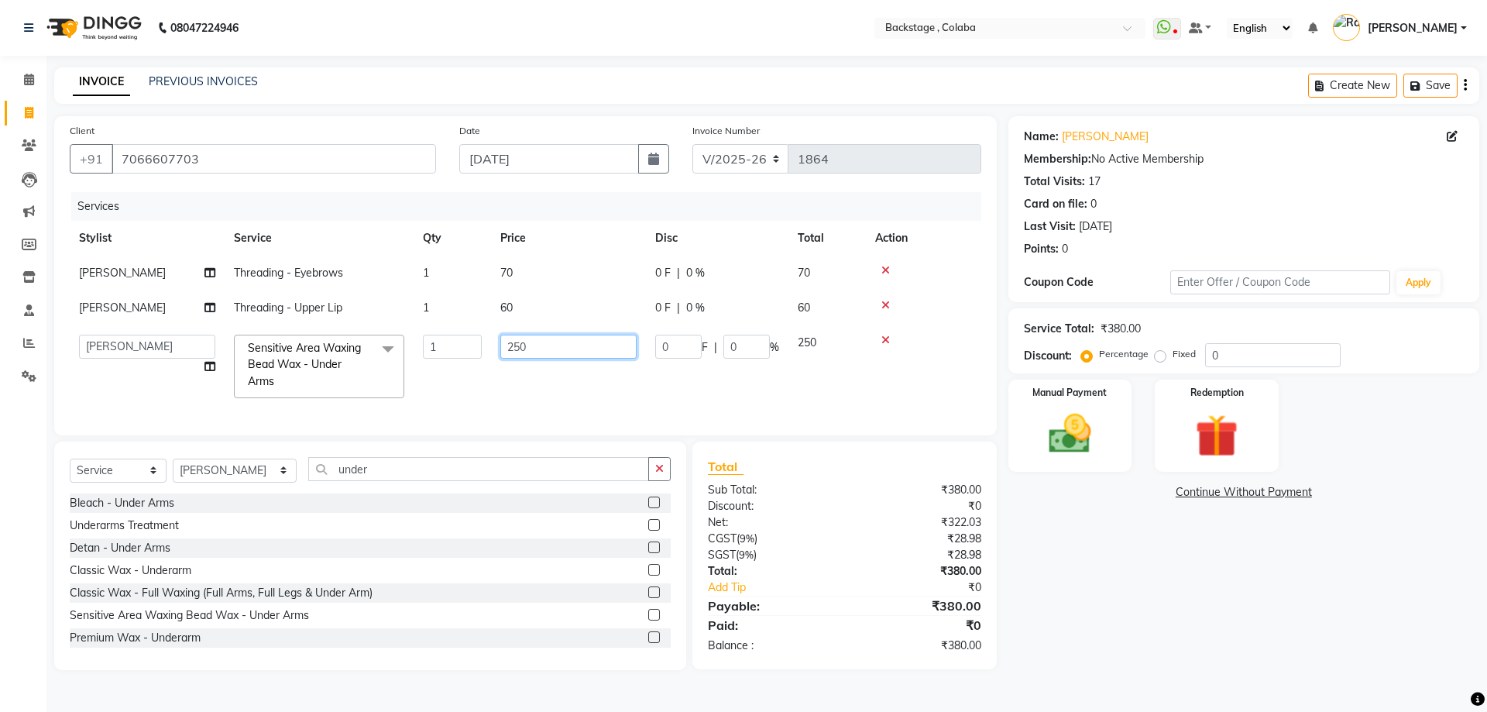
click at [562, 343] on input "250" at bounding box center [568, 347] width 136 height 24
type input "300"
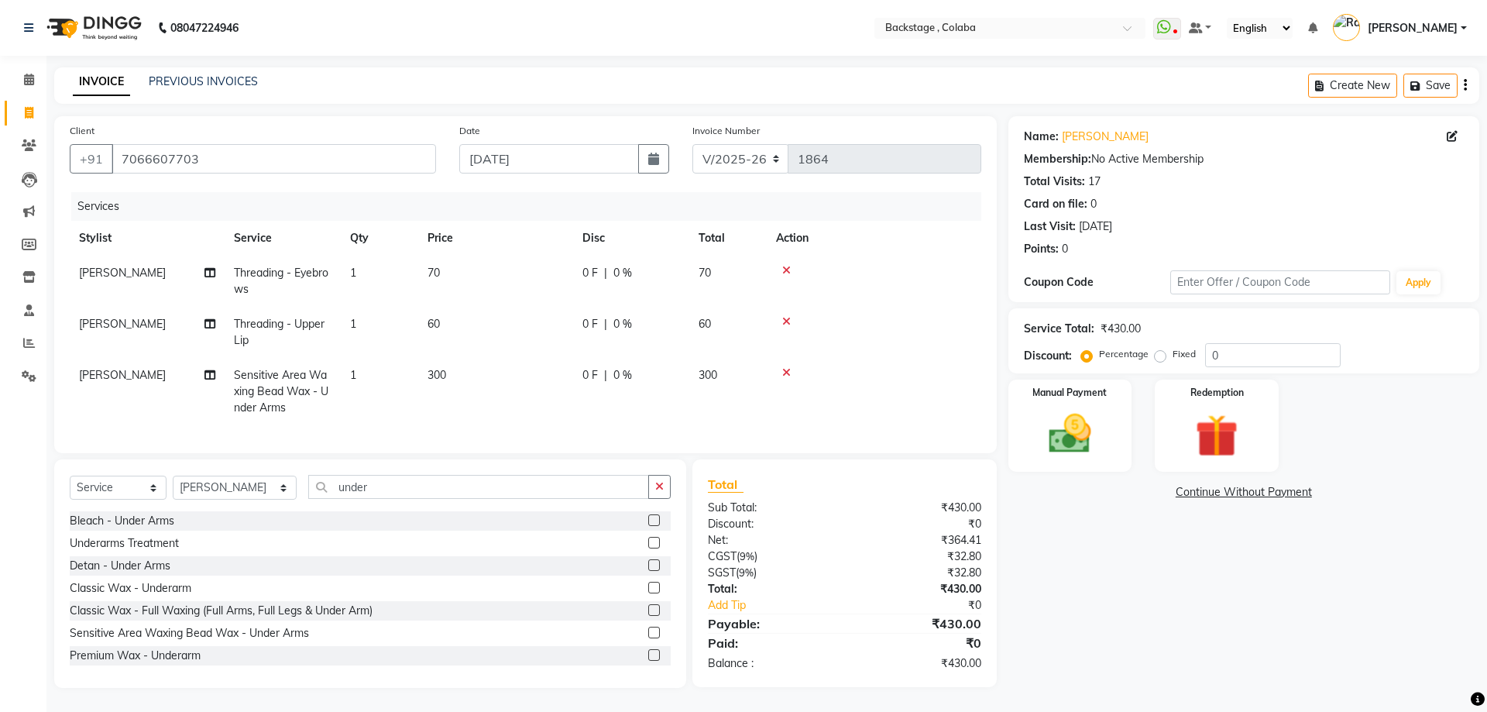
click at [533, 386] on td "300" at bounding box center [495, 391] width 155 height 67
select select "37596"
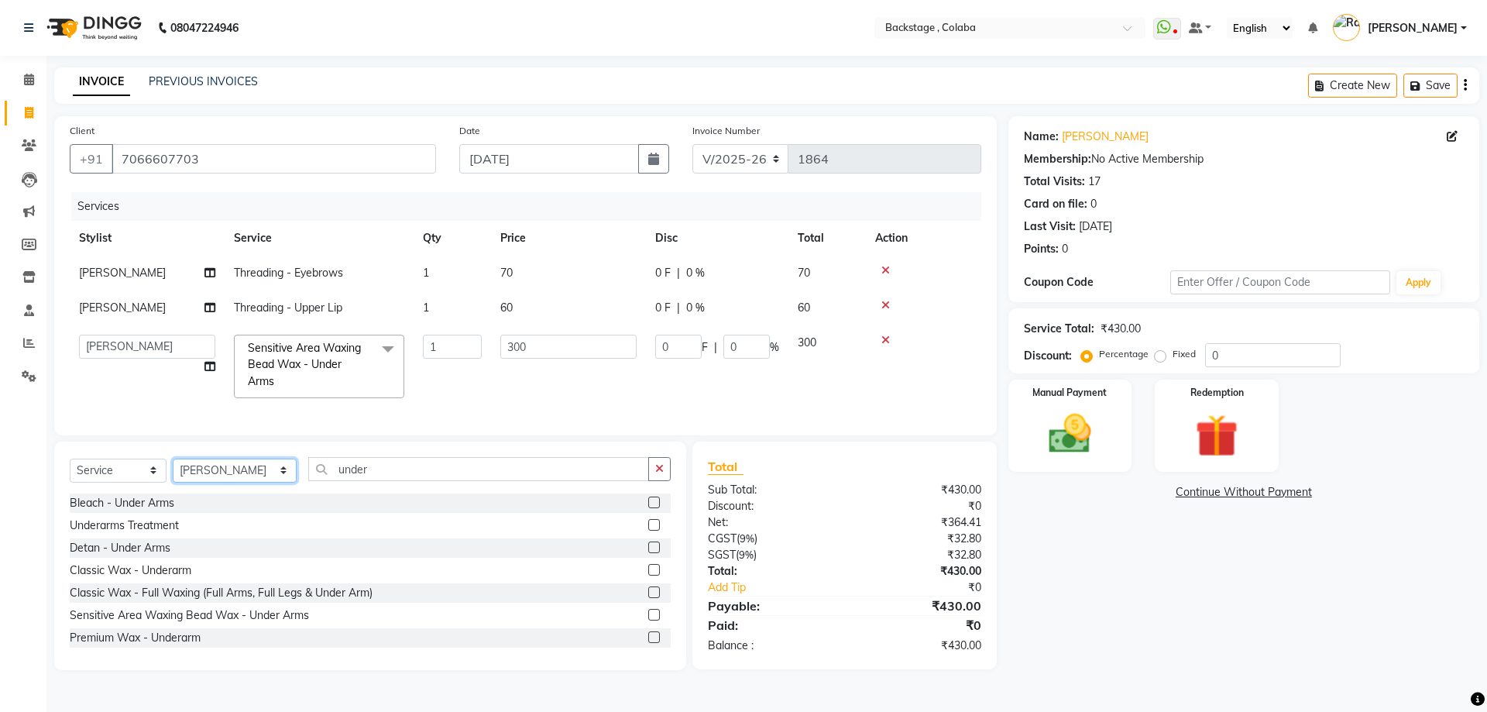
click at [252, 479] on select "Select Stylist Backstage Bharti [PERSON_NAME] [PERSON_NAME] [PERSON_NAME] [PERS…" at bounding box center [235, 470] width 124 height 24
select select "36480"
click at [173, 469] on select "Select Stylist Backstage Bharti [PERSON_NAME] [PERSON_NAME] [PERSON_NAME] [PERS…" at bounding box center [235, 470] width 124 height 24
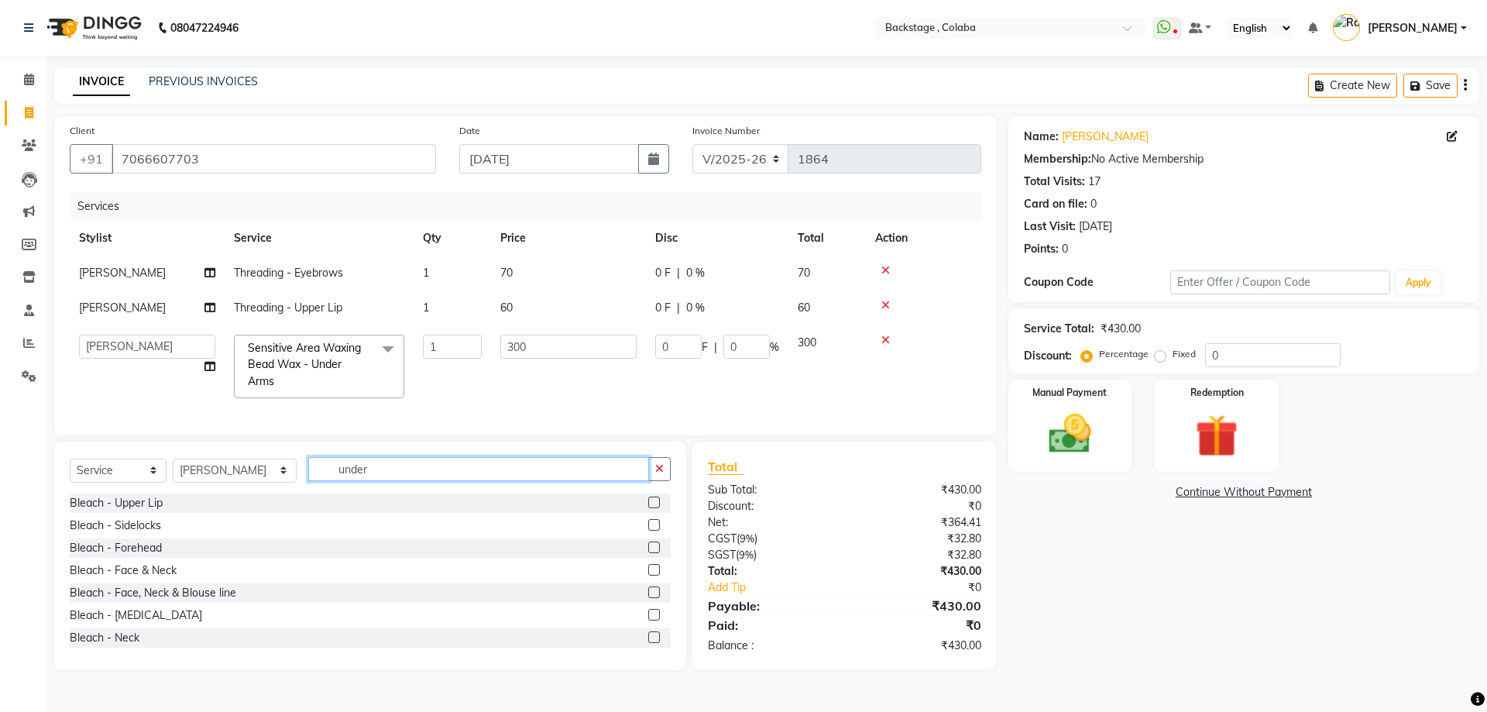
click at [355, 481] on input "under" at bounding box center [478, 469] width 341 height 24
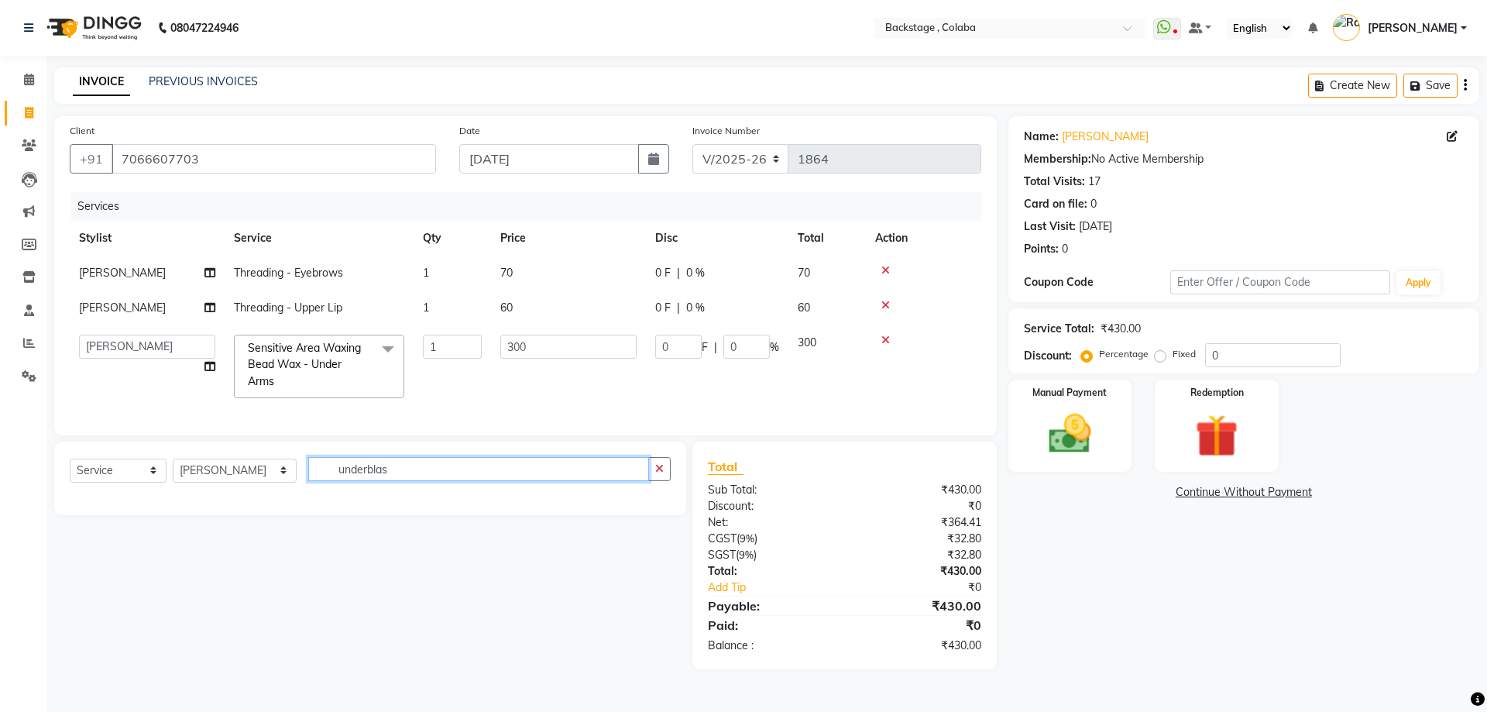
drag, startPoint x: 400, startPoint y: 479, endPoint x: 252, endPoint y: 462, distance: 148.9
click at [252, 462] on div "Select Service Product Membership Package Voucher Prepaid Gift Card Select Styl…" at bounding box center [370, 478] width 632 height 74
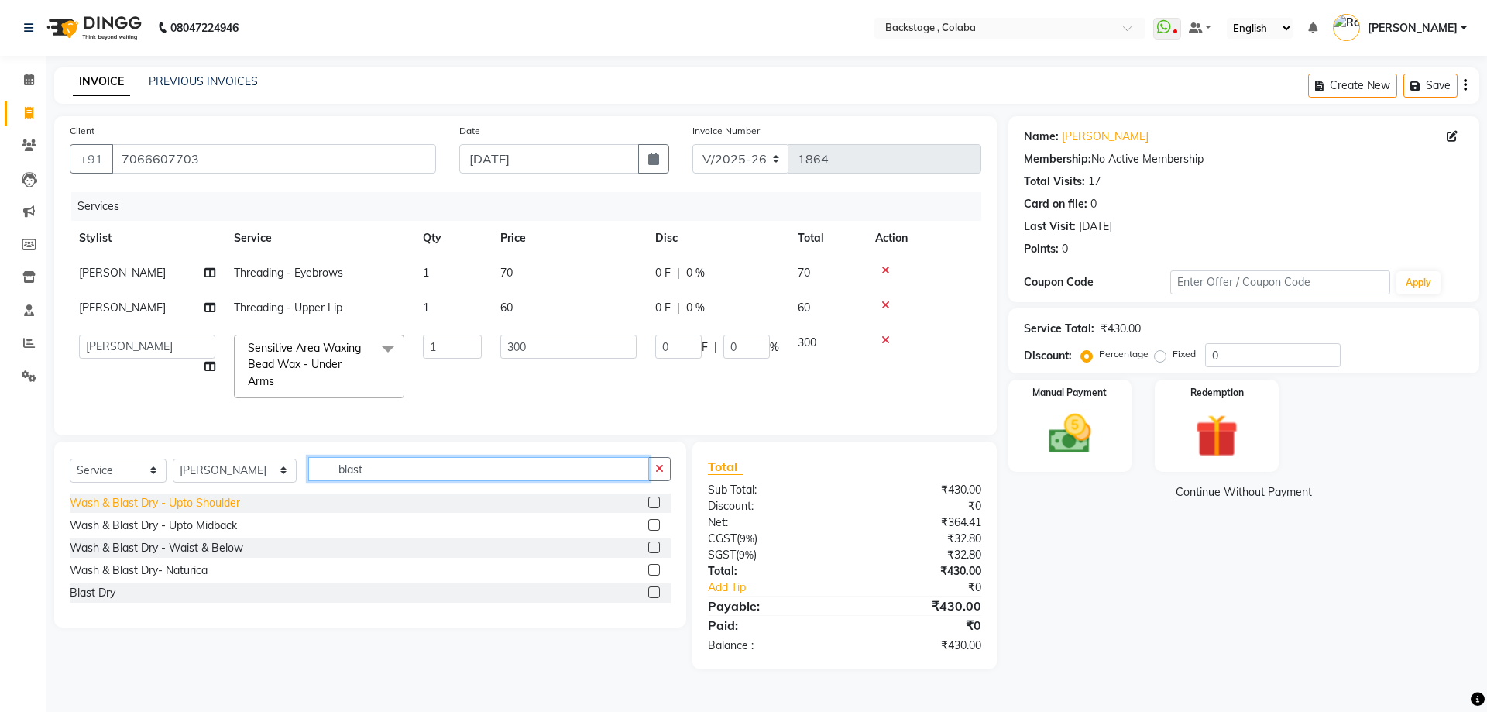
type input "blast"
click at [227, 511] on div "Wash & Blast Dry - Upto Shoulder" at bounding box center [155, 503] width 170 height 16
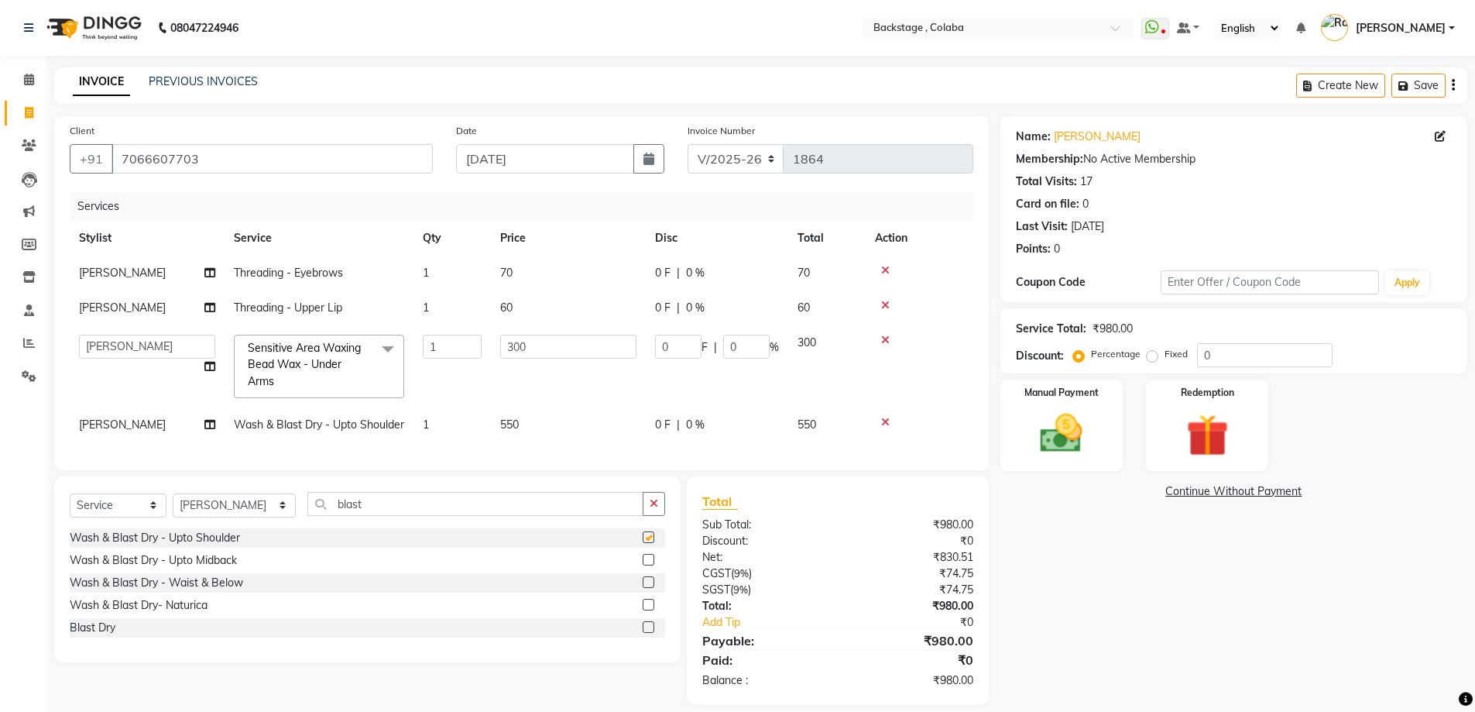
checkbox input "false"
click at [574, 439] on td "550" at bounding box center [568, 424] width 155 height 35
select select "36480"
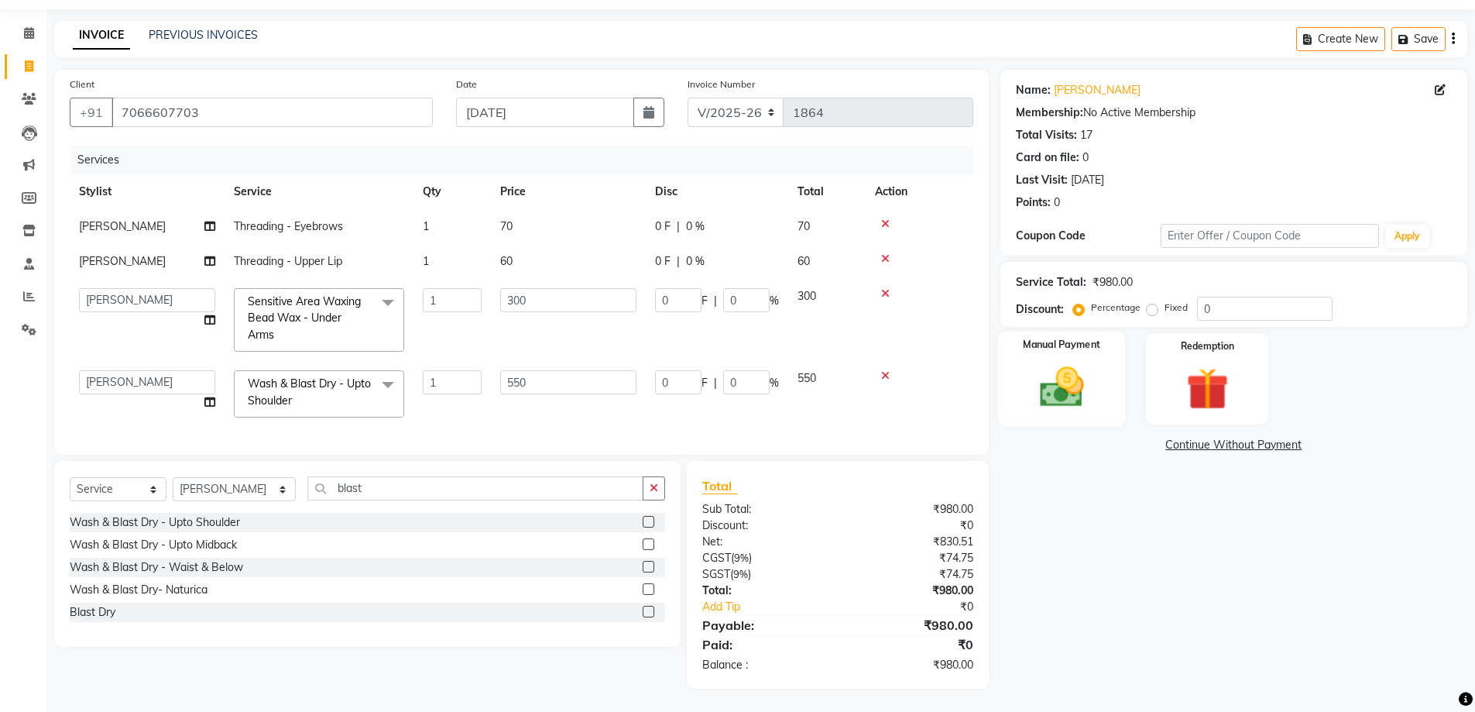
click at [1087, 394] on img at bounding box center [1061, 387] width 71 height 50
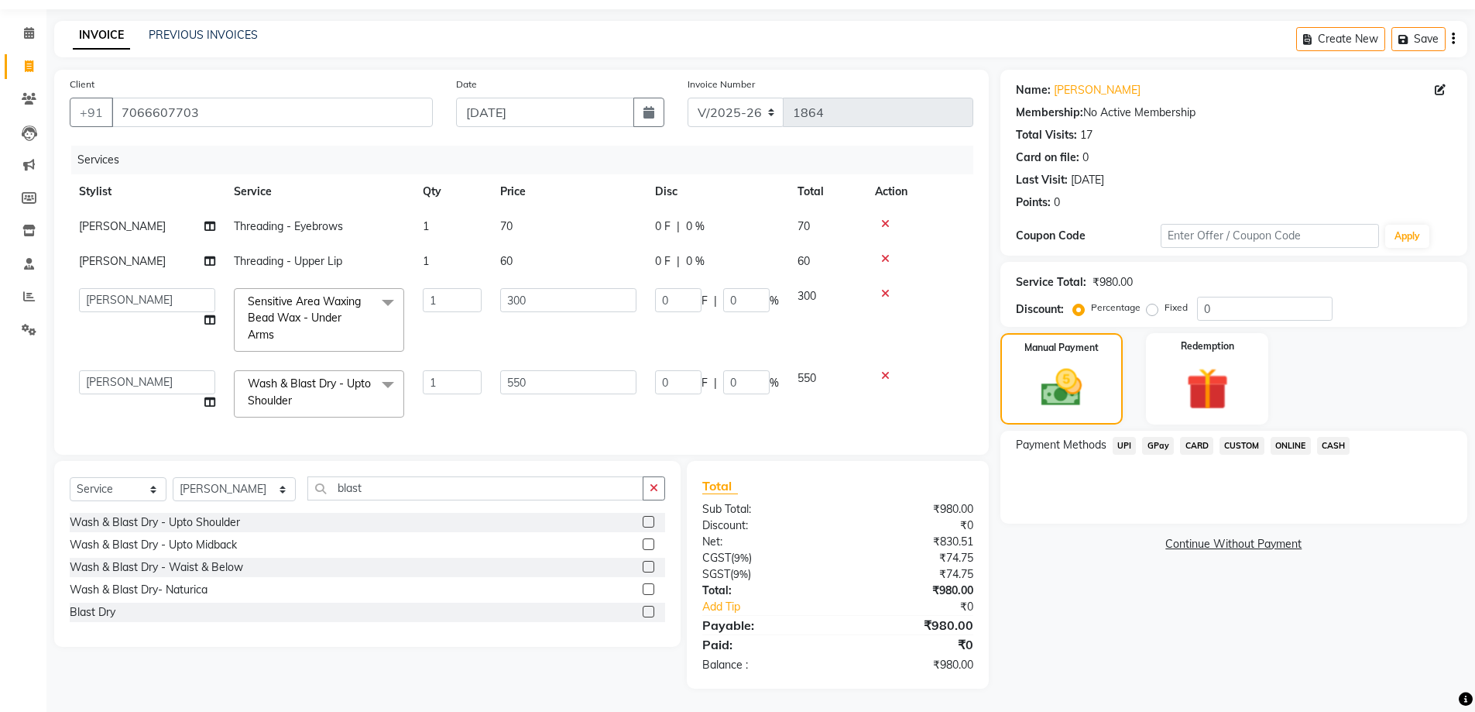
click at [1172, 437] on span "GPay" at bounding box center [1158, 446] width 32 height 18
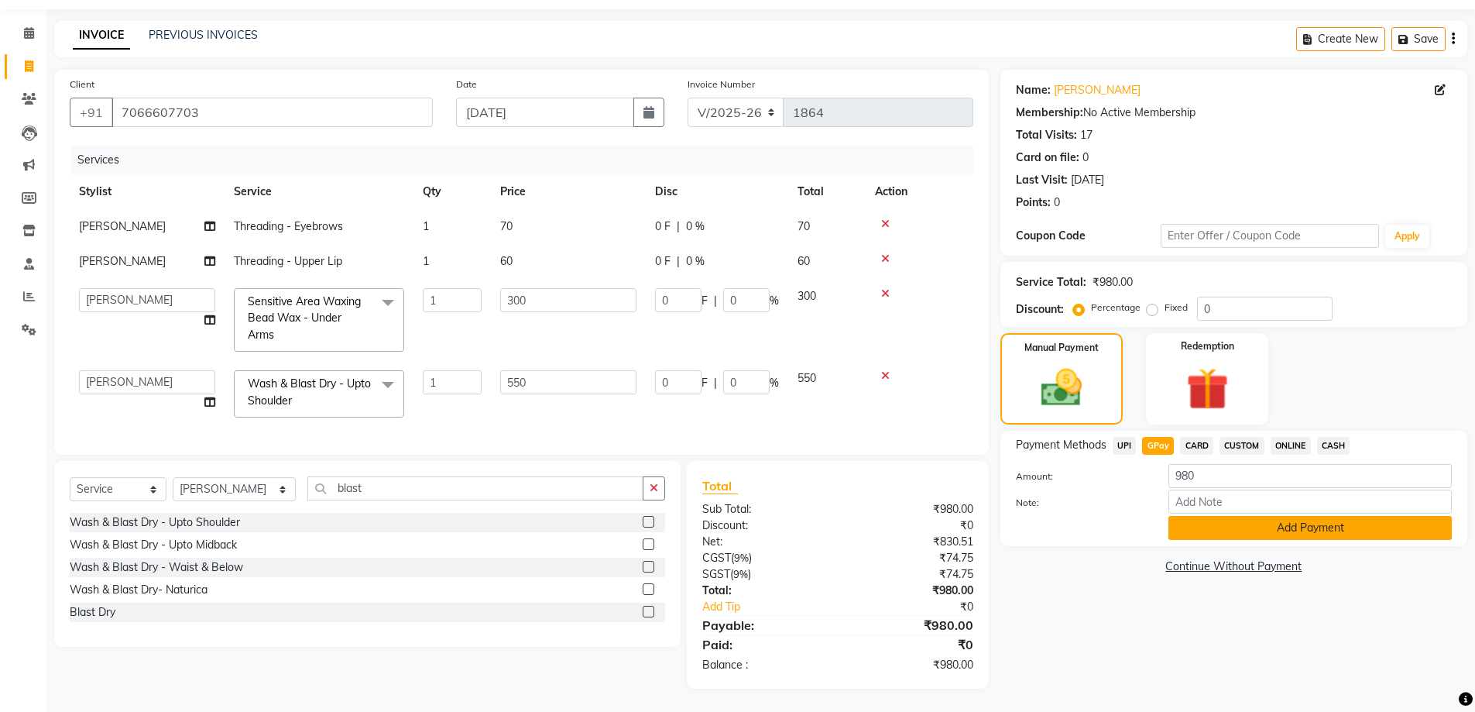
click at [1225, 516] on button "Add Payment" at bounding box center [1310, 528] width 283 height 24
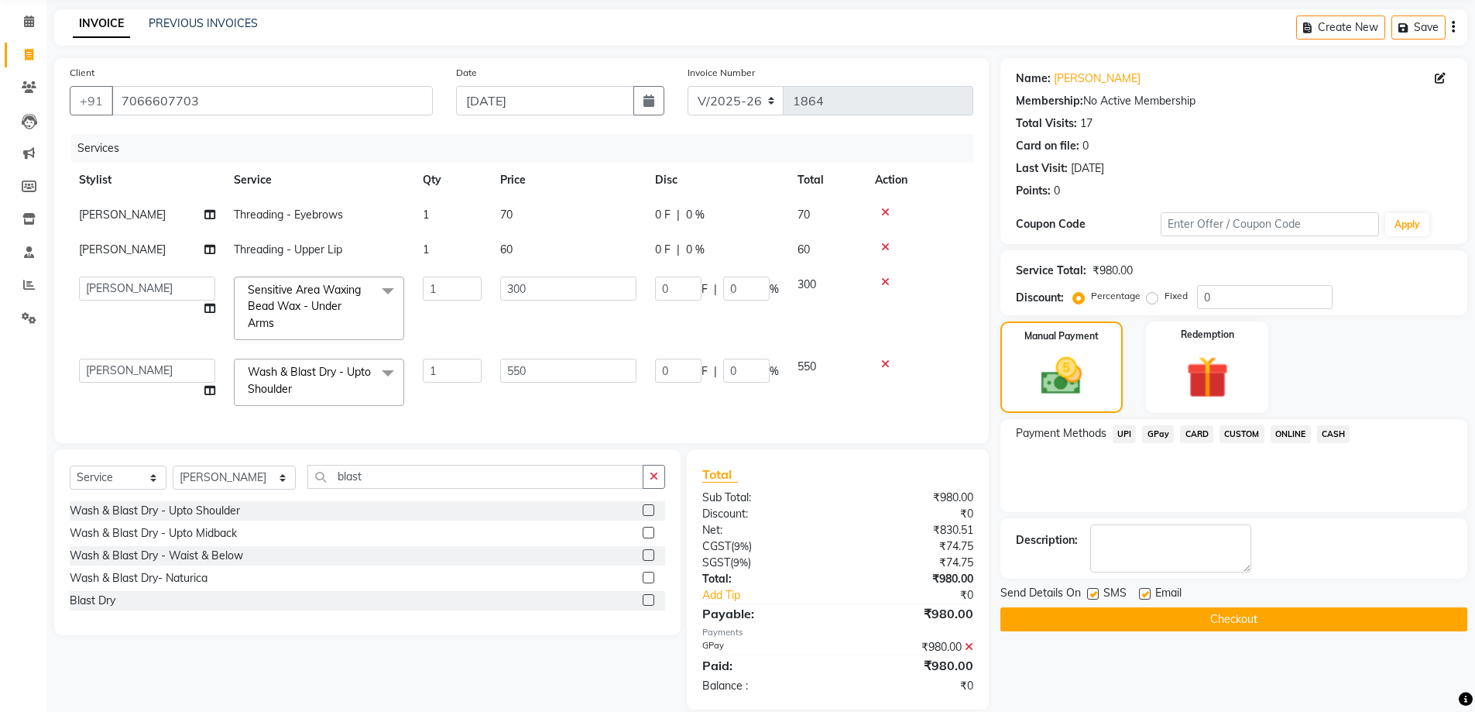
click at [968, 652] on icon at bounding box center [969, 646] width 9 height 11
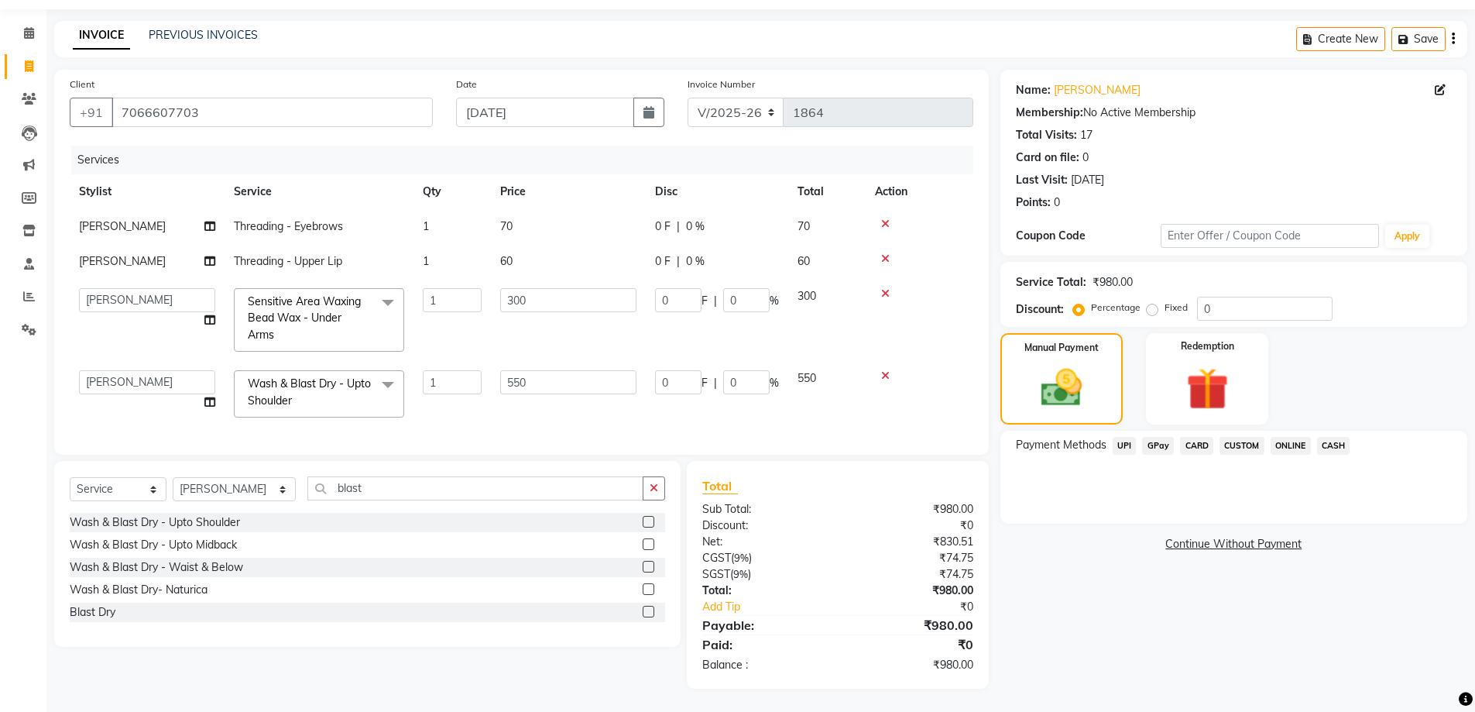
click at [1339, 437] on span "CASH" at bounding box center [1333, 446] width 33 height 18
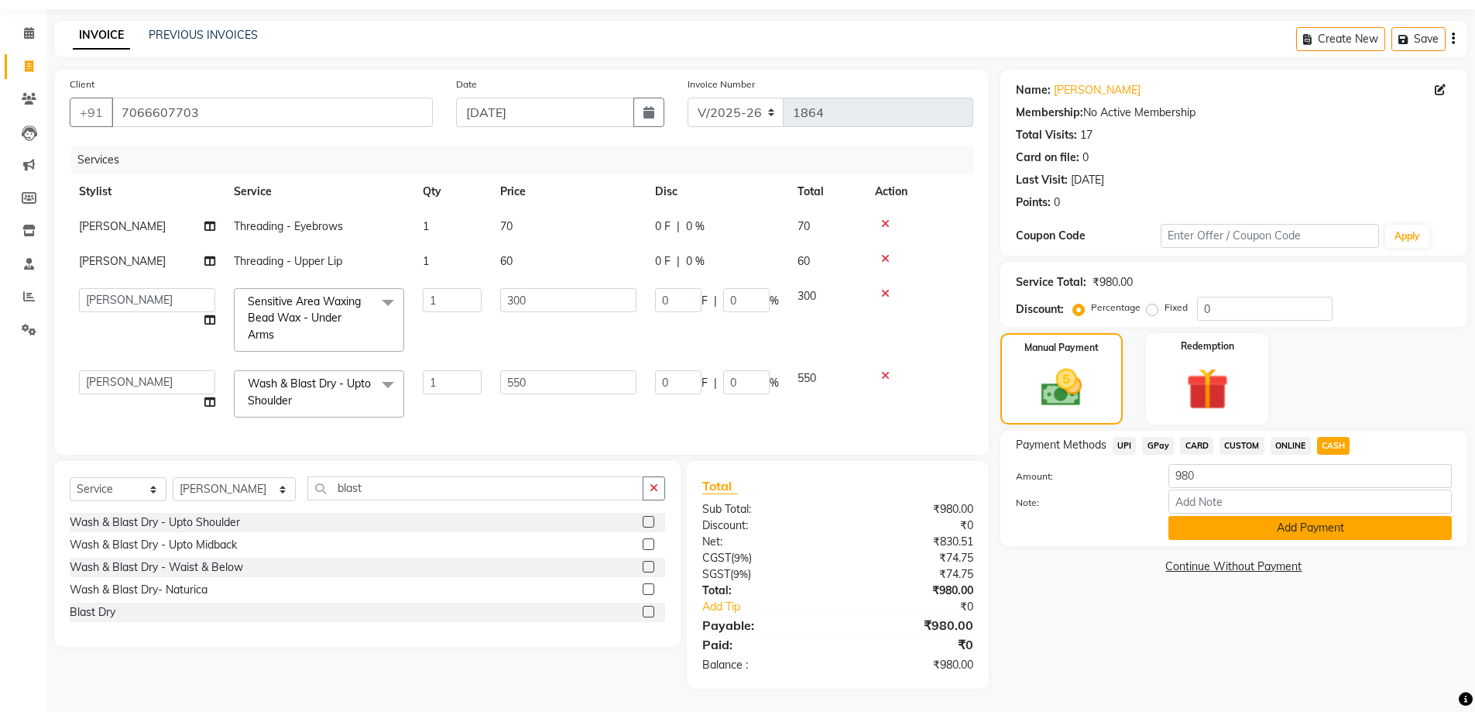
click at [1273, 516] on button "Add Payment" at bounding box center [1310, 528] width 283 height 24
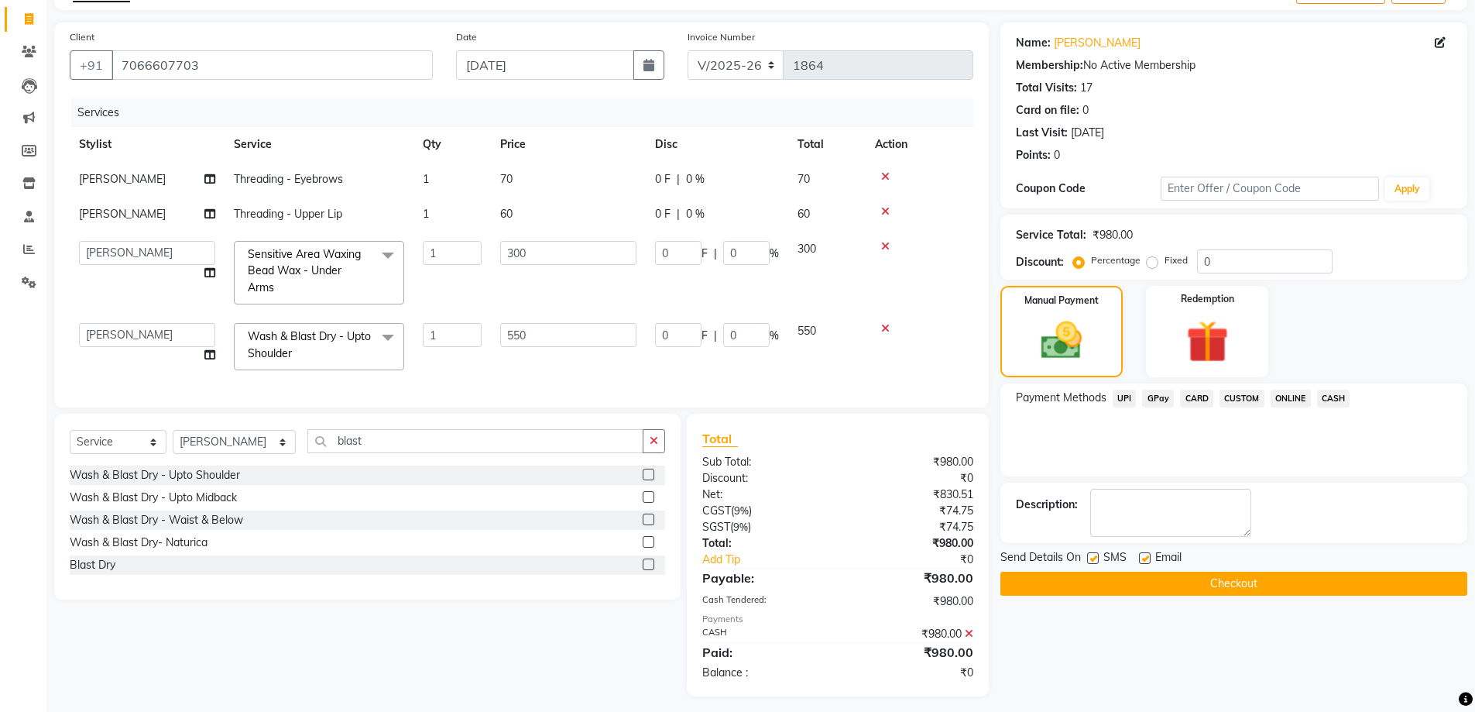
scroll to position [113, 0]
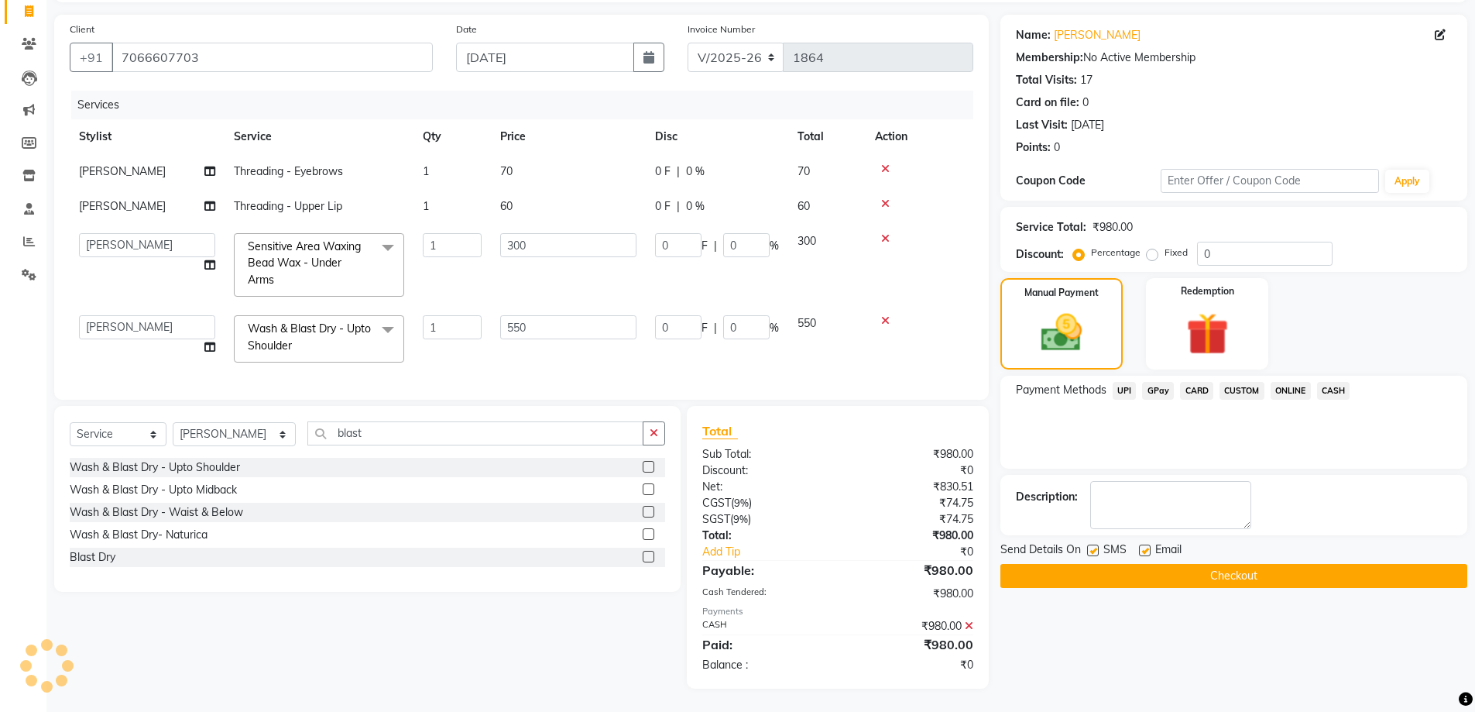
click at [1265, 564] on button "Checkout" at bounding box center [1234, 576] width 467 height 24
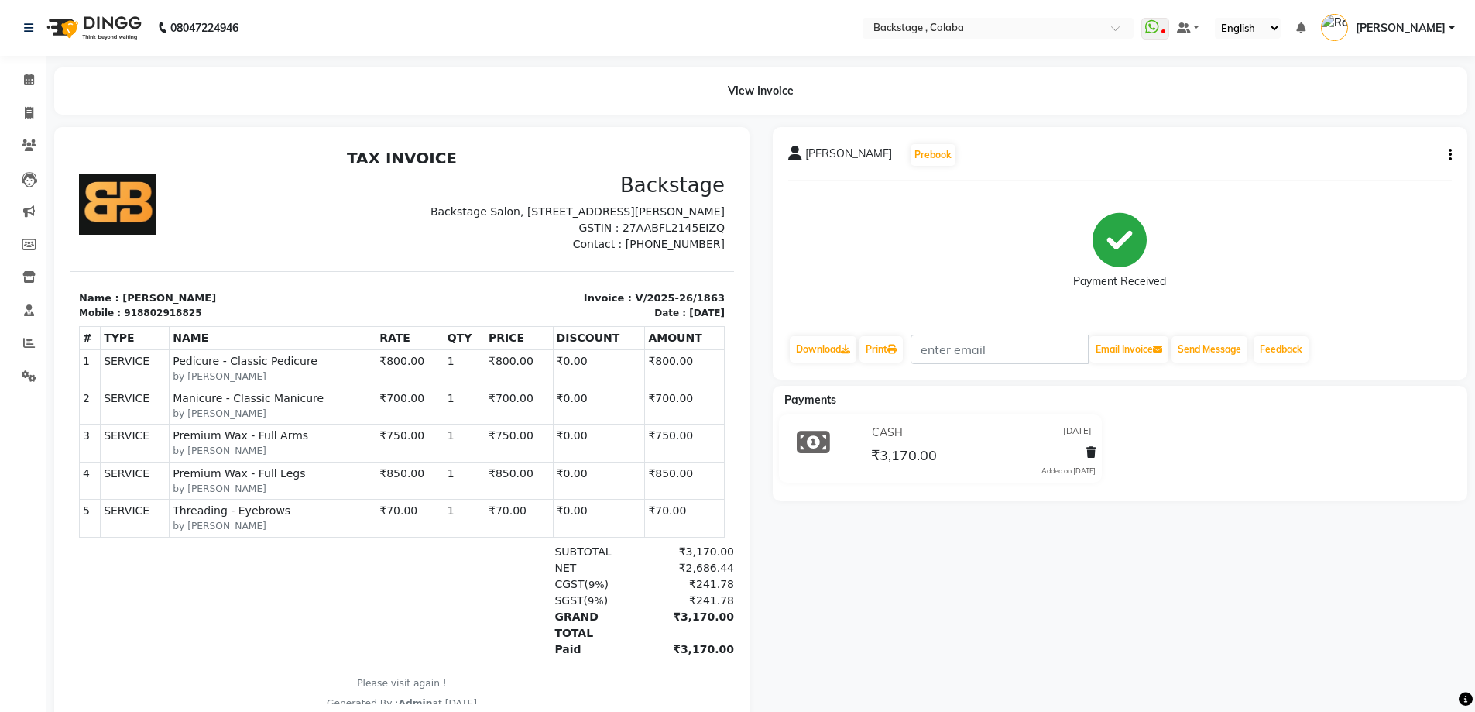
click at [1450, 156] on icon "button" at bounding box center [1450, 155] width 3 height 1
click at [1362, 176] on div "Edit Invoice" at bounding box center [1373, 174] width 106 height 19
select select "service"
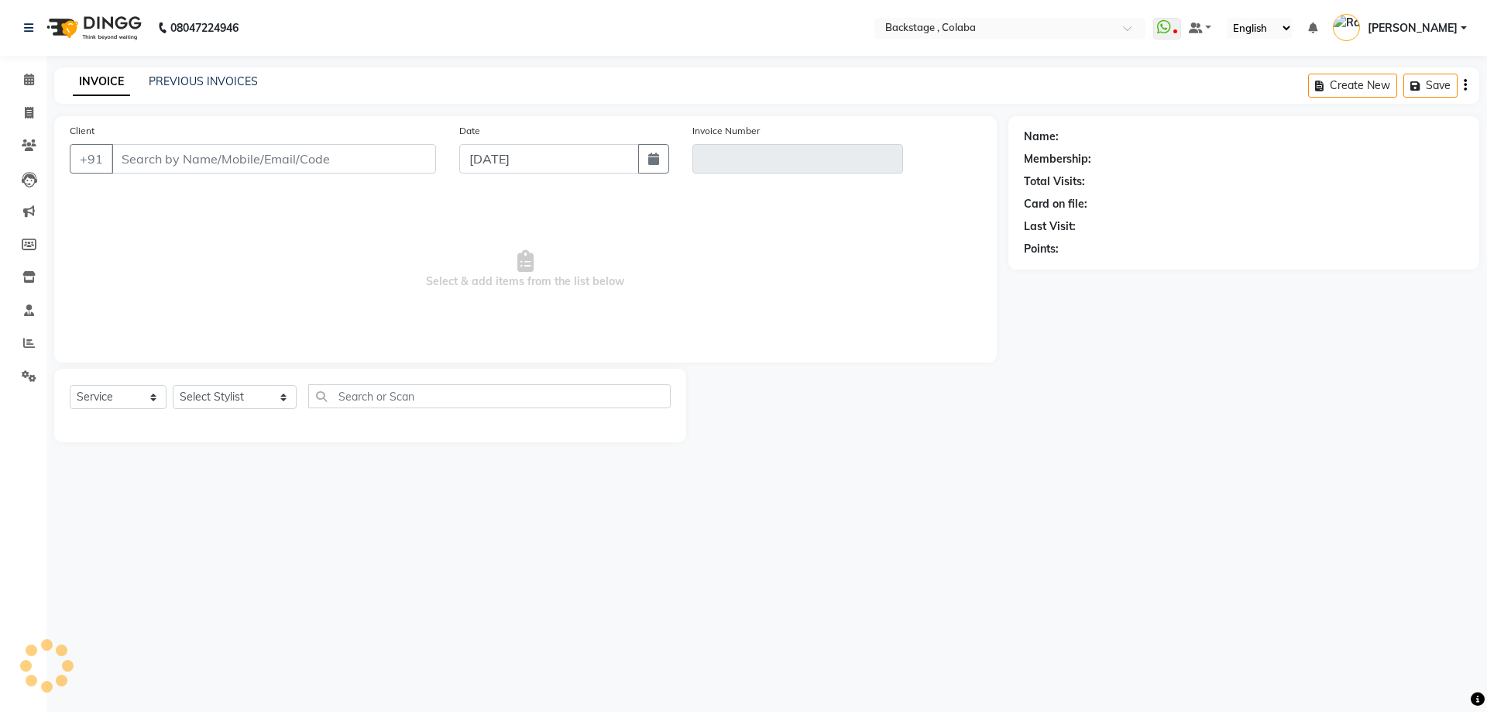
type input "8802918825"
type input "V/2025-26/1863"
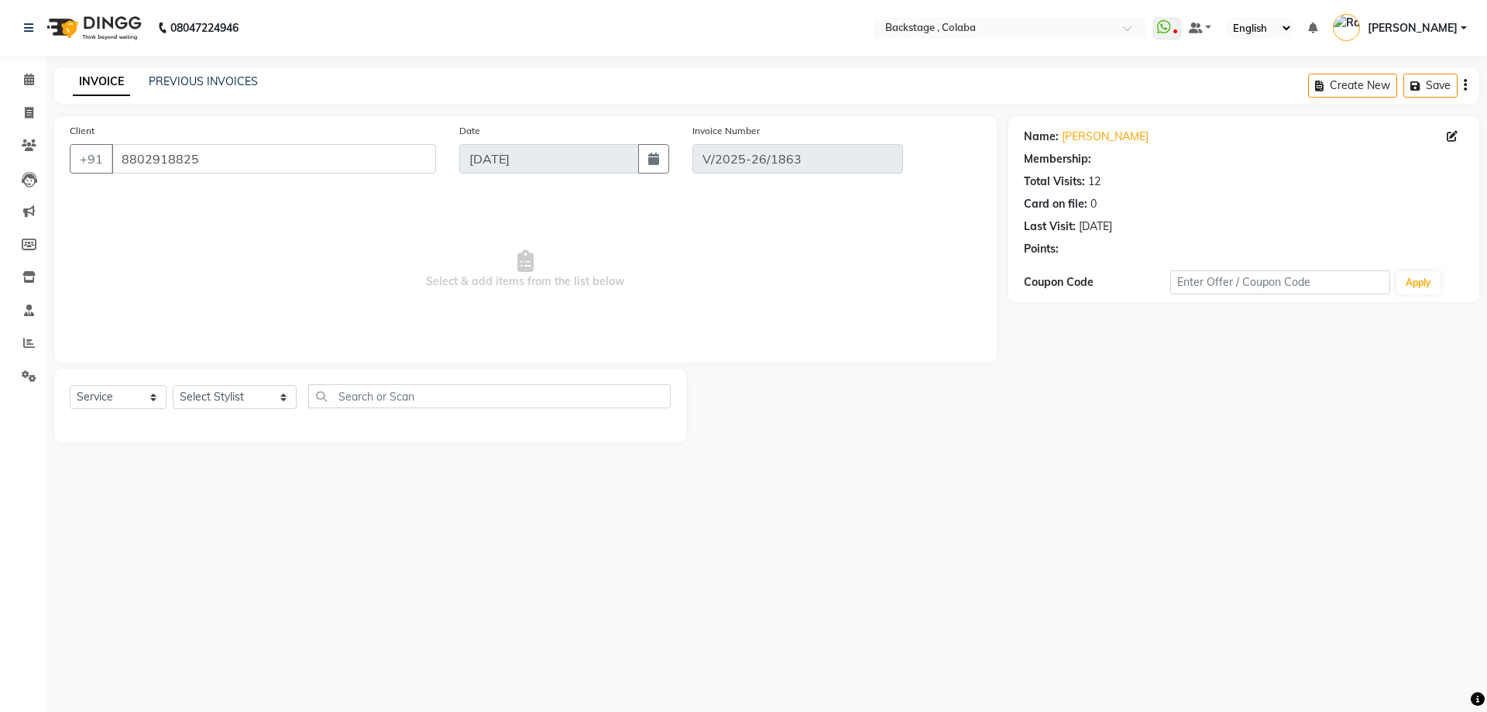
type input "02-09-2025"
select select "select"
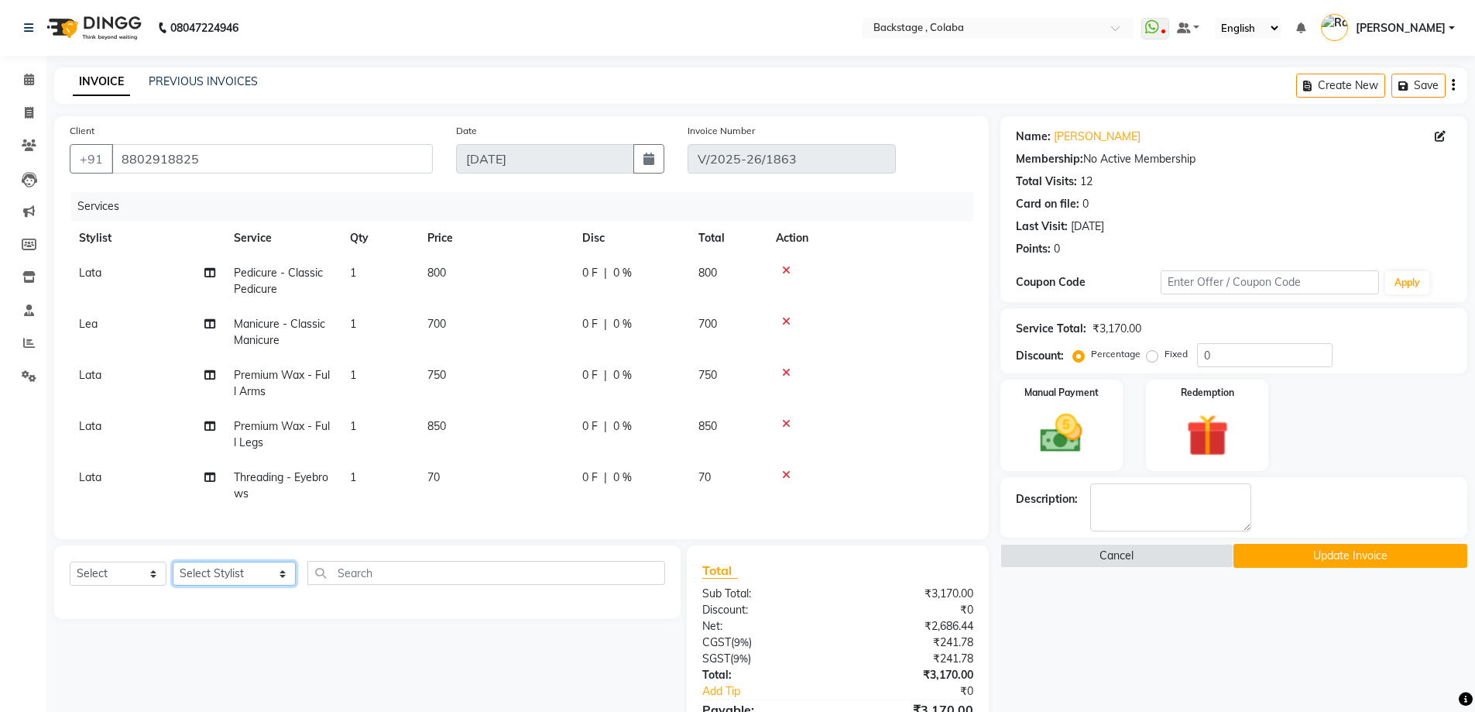
click at [234, 577] on select "Select Stylist Backstage Bharti Nitesh Gohar Jayesh Anil Karekar Kalavati Sharm…" at bounding box center [234, 573] width 123 height 24
select select "47129"
click at [173, 573] on select "Select Stylist Backstage Bharti Nitesh Gohar Jayesh Anil Karekar Kalavati Sharm…" at bounding box center [234, 573] width 123 height 24
click at [136, 572] on div "Select Service Product Membership Package Voucher Prepaid Gift Card Select Styl…" at bounding box center [367, 582] width 626 height 74
click at [137, 585] on select "Select Service Product Membership Package Voucher Prepaid Gift Card" at bounding box center [118, 573] width 97 height 24
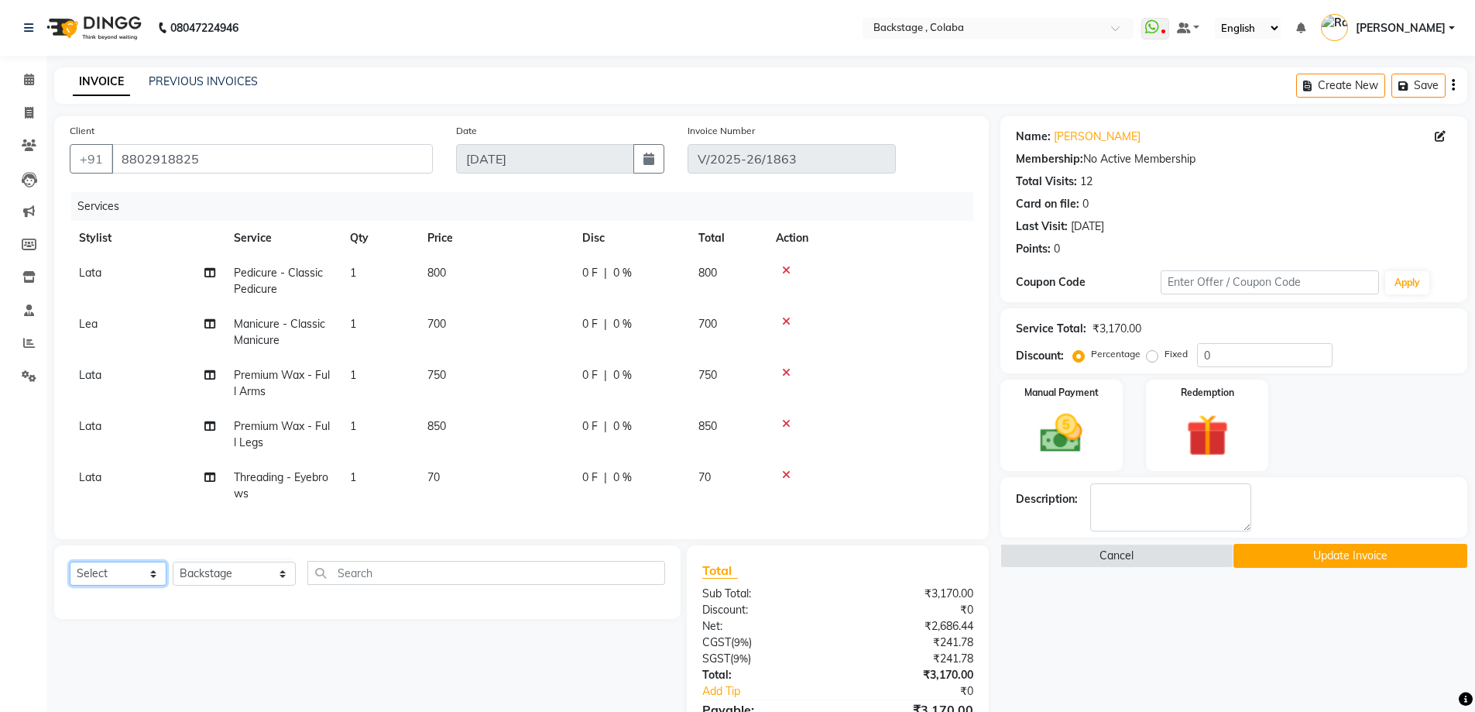
select select "product"
click at [70, 573] on select "Select Service Product Membership Package Voucher Prepaid Gift Card" at bounding box center [118, 573] width 97 height 24
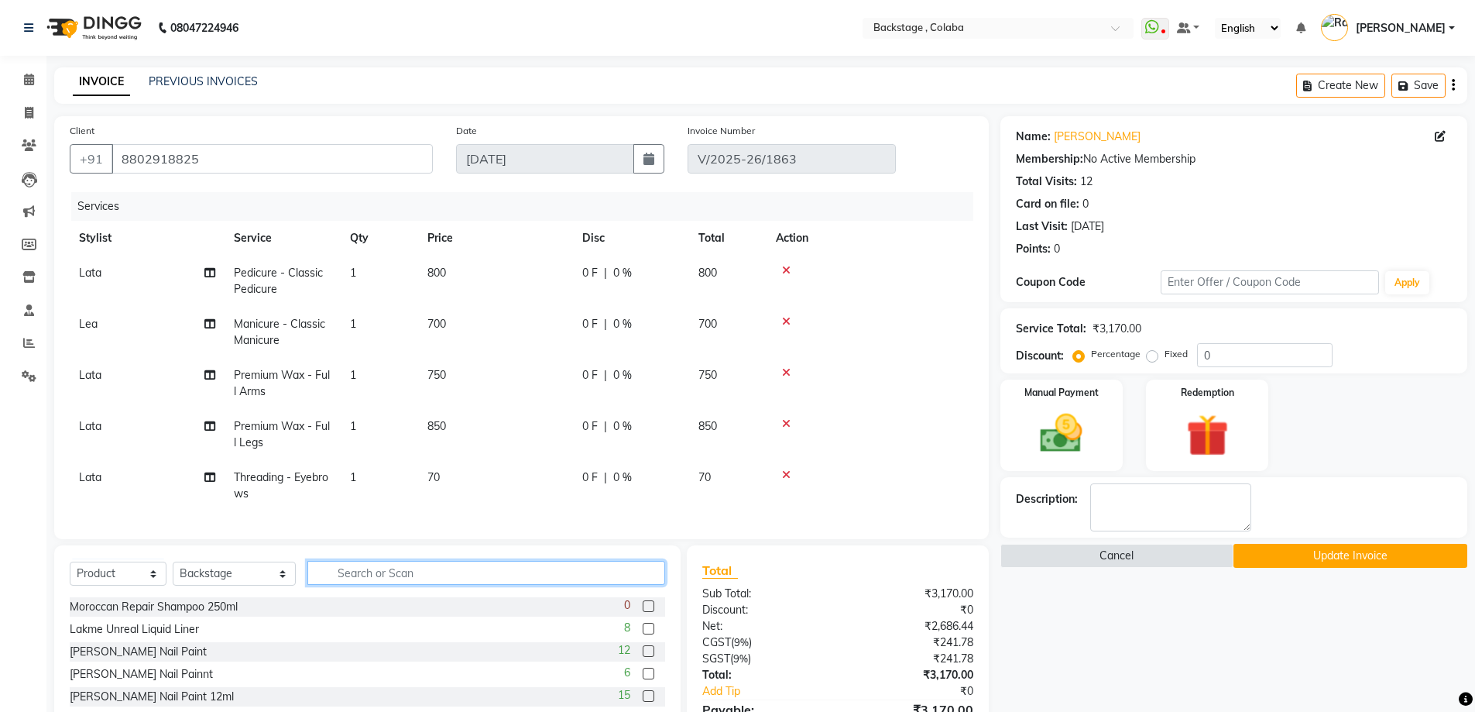
click at [358, 577] on input "text" at bounding box center [486, 573] width 358 height 24
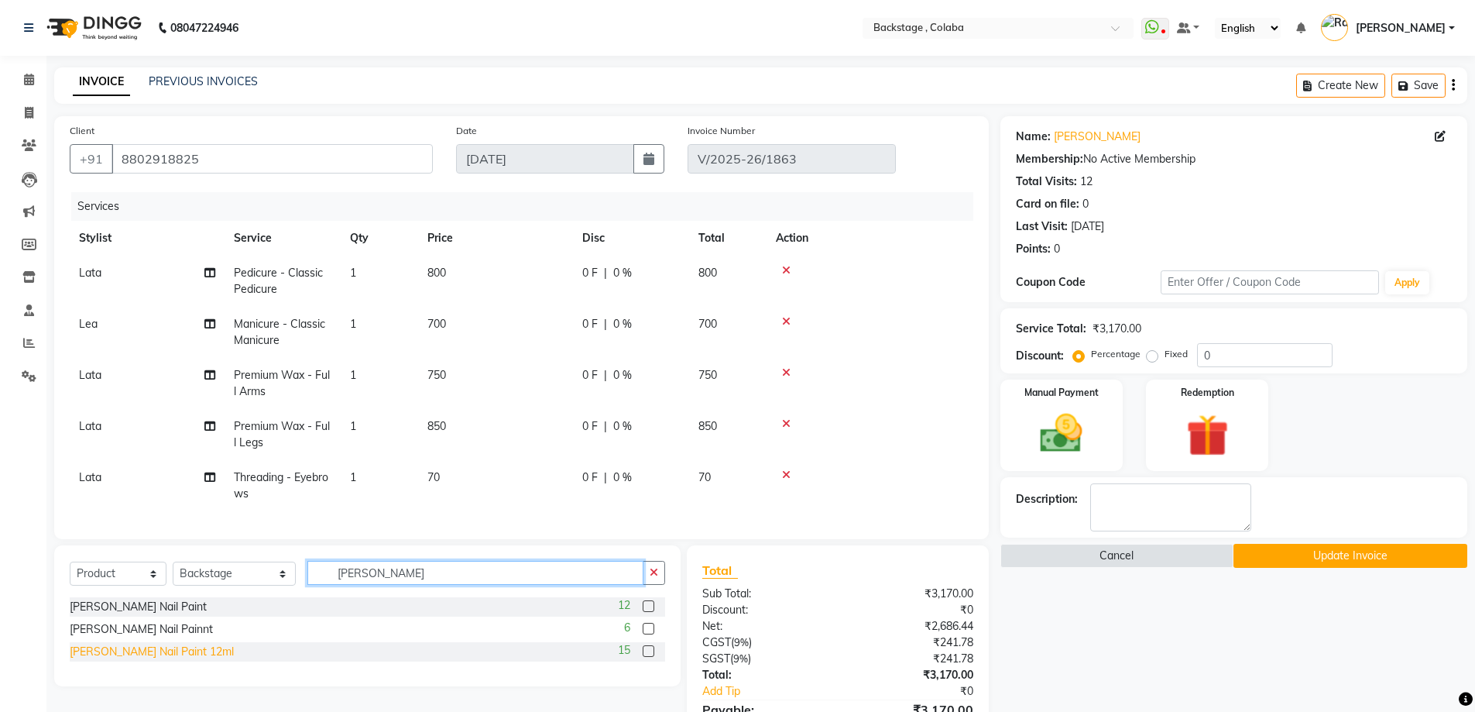
type input "lyn"
click at [146, 660] on div "LYN Nail Paint 12ml" at bounding box center [152, 652] width 164 height 16
checkbox input "false"
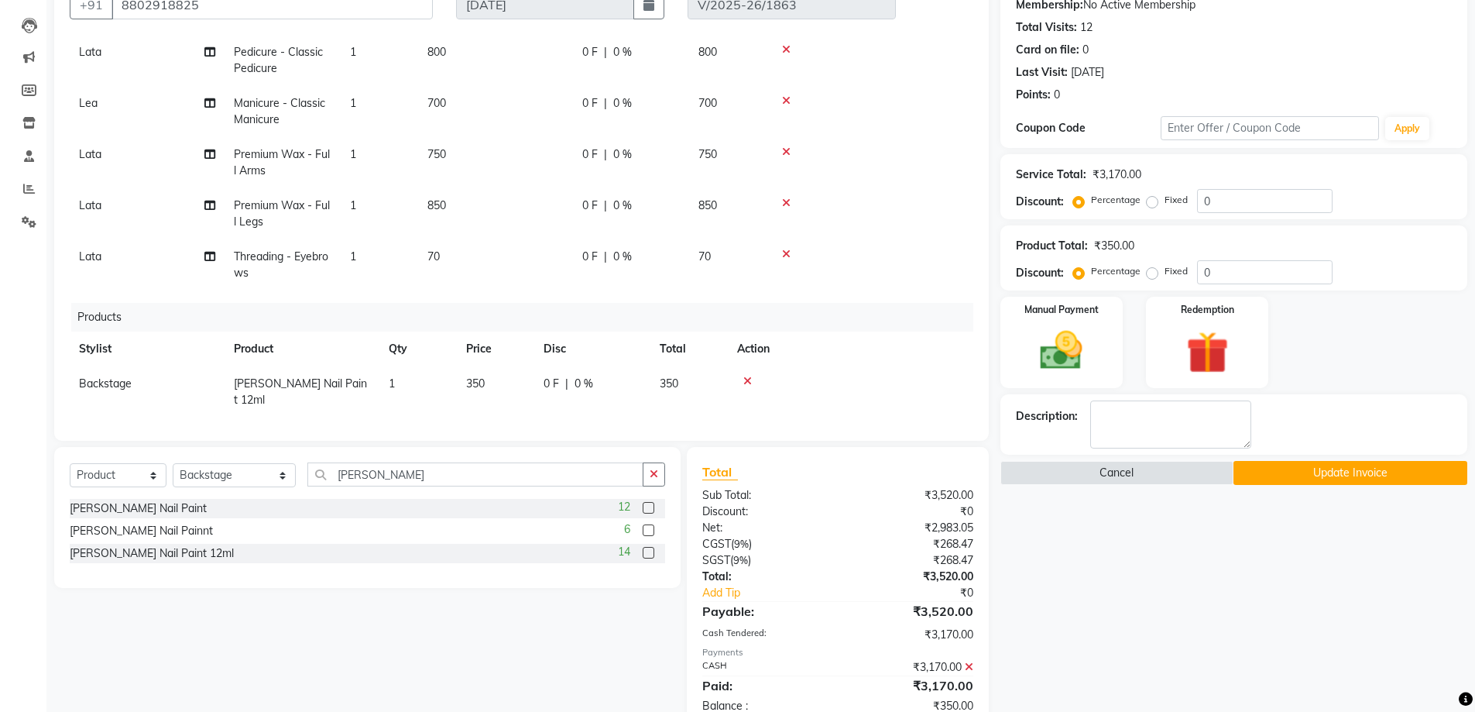
scroll to position [155, 0]
click at [137, 528] on div "LYN Nail Painnt" at bounding box center [141, 530] width 143 height 16
checkbox input "false"
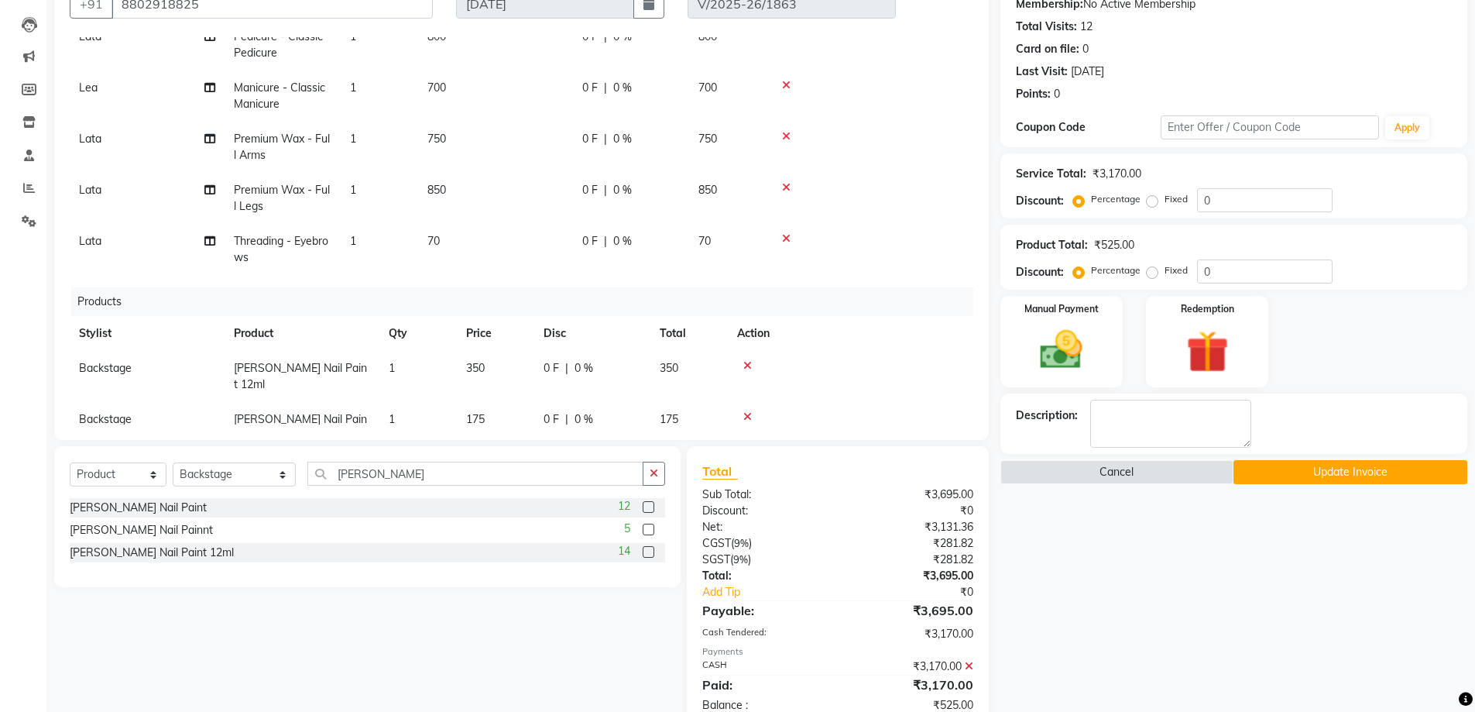
scroll to position [101, 0]
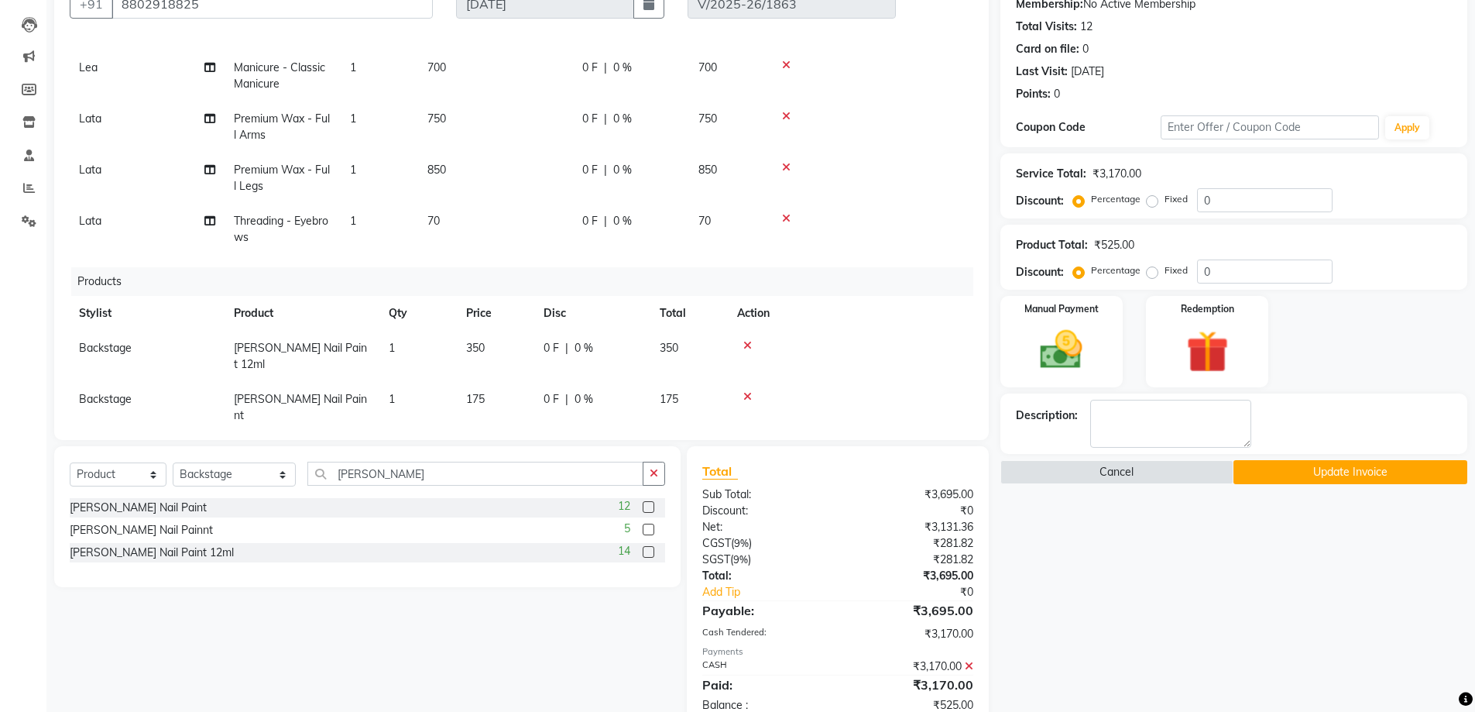
drag, startPoint x: 131, startPoint y: 503, endPoint x: 153, endPoint y: 500, distance: 22.7
click at [132, 504] on div "LYN Nail Paint" at bounding box center [138, 507] width 137 height 16
checkbox input "false"
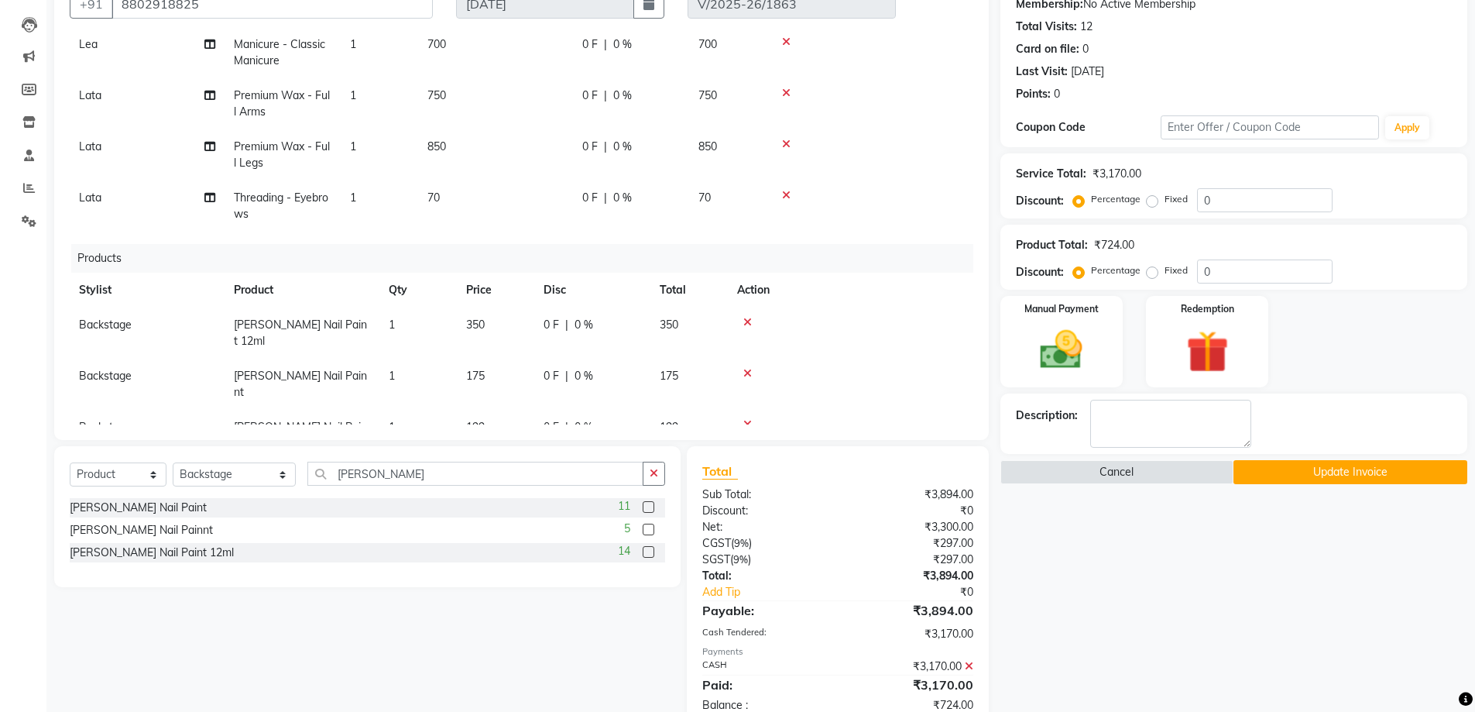
scroll to position [136, 0]
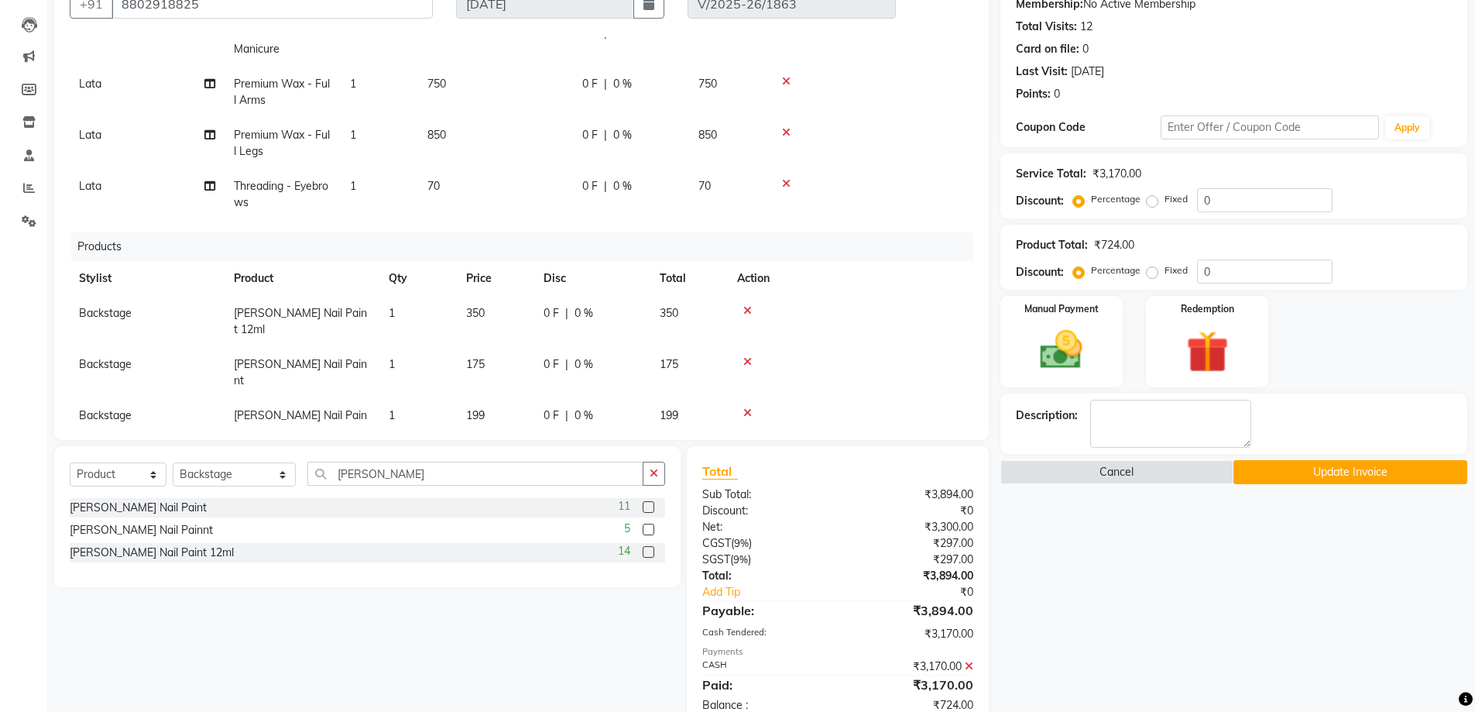
click at [748, 407] on icon at bounding box center [747, 412] width 9 height 11
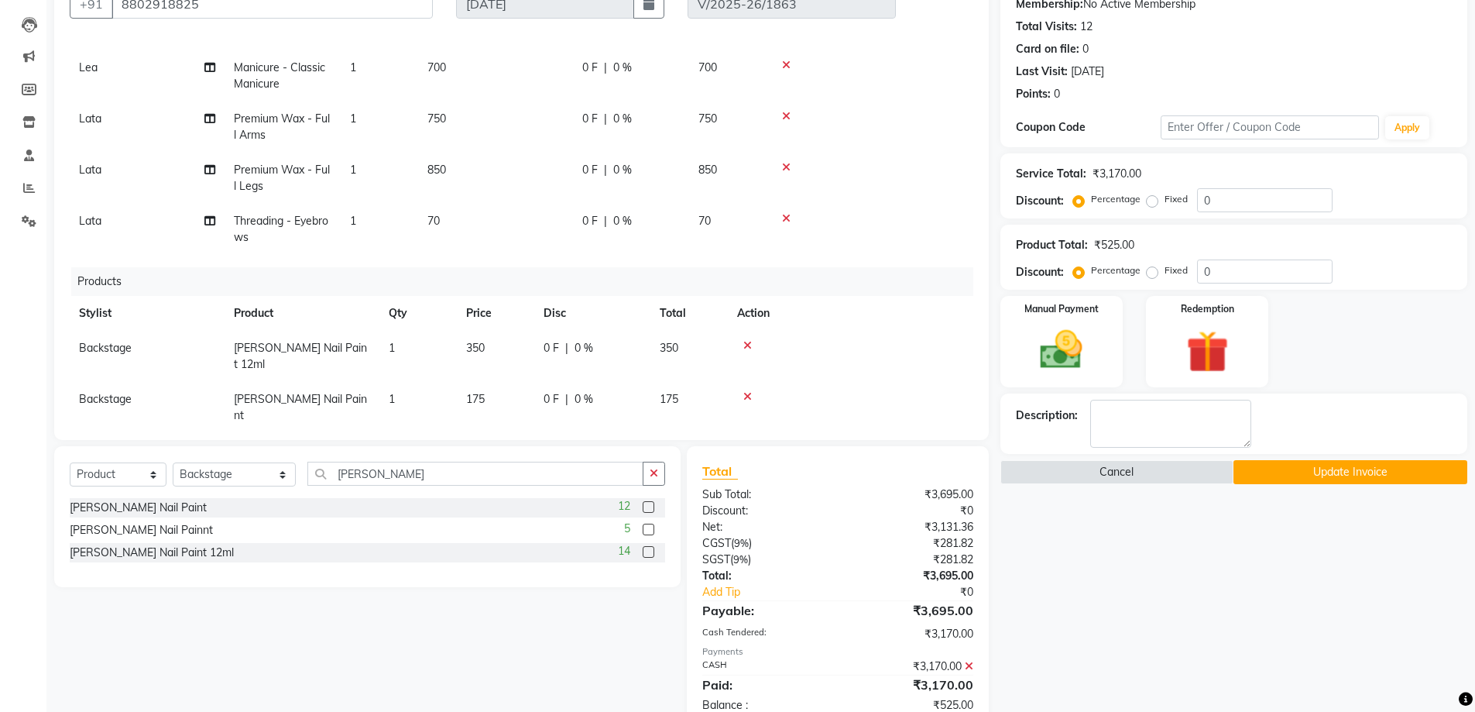
click at [486, 386] on td "175" at bounding box center [495, 407] width 77 height 51
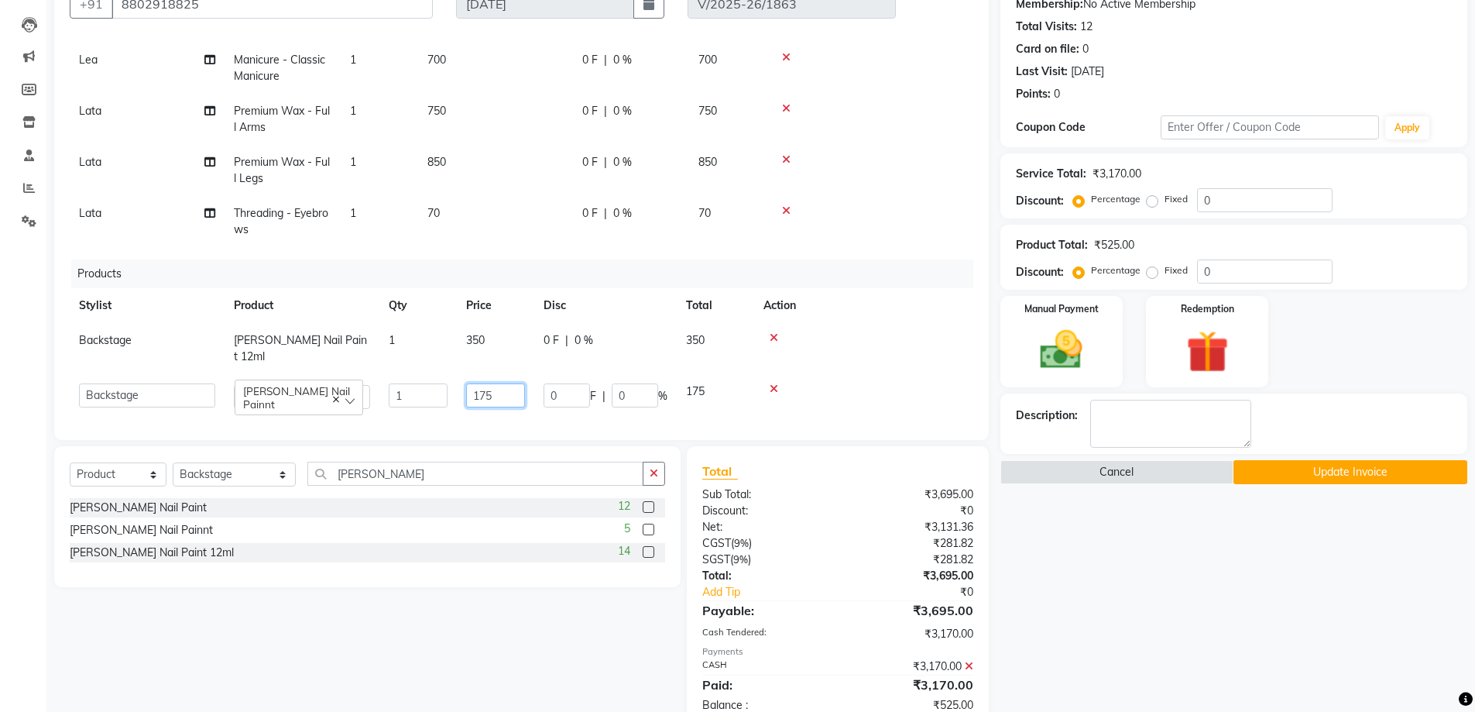
click at [508, 386] on input "175" at bounding box center [495, 395] width 59 height 24
type input "125"
click at [424, 359] on tbody "Backstage LYN Nail Paint 12ml 1 350 0 F | 0 % 350 Backstage Bharti Nitesh Gohar…" at bounding box center [522, 370] width 904 height 95
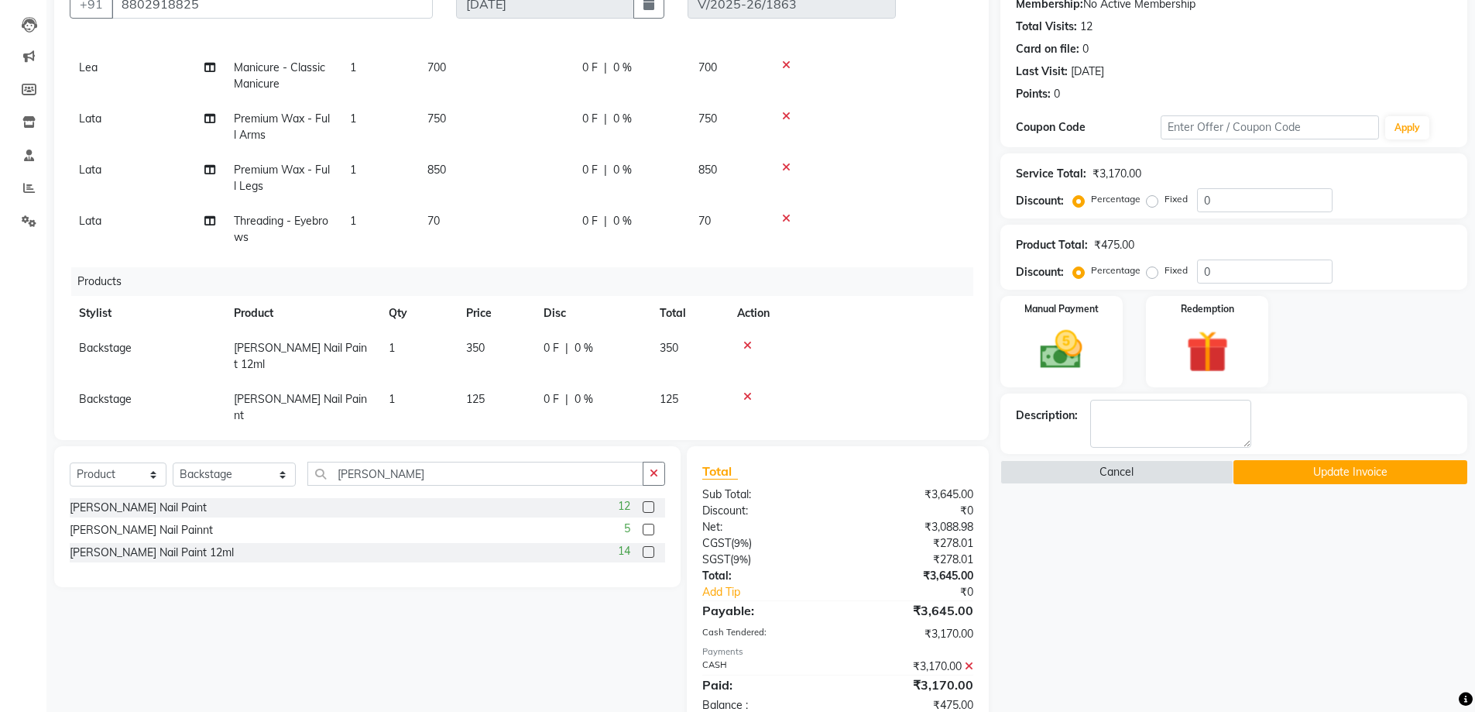
click at [420, 382] on td "1" at bounding box center [417, 407] width 77 height 51
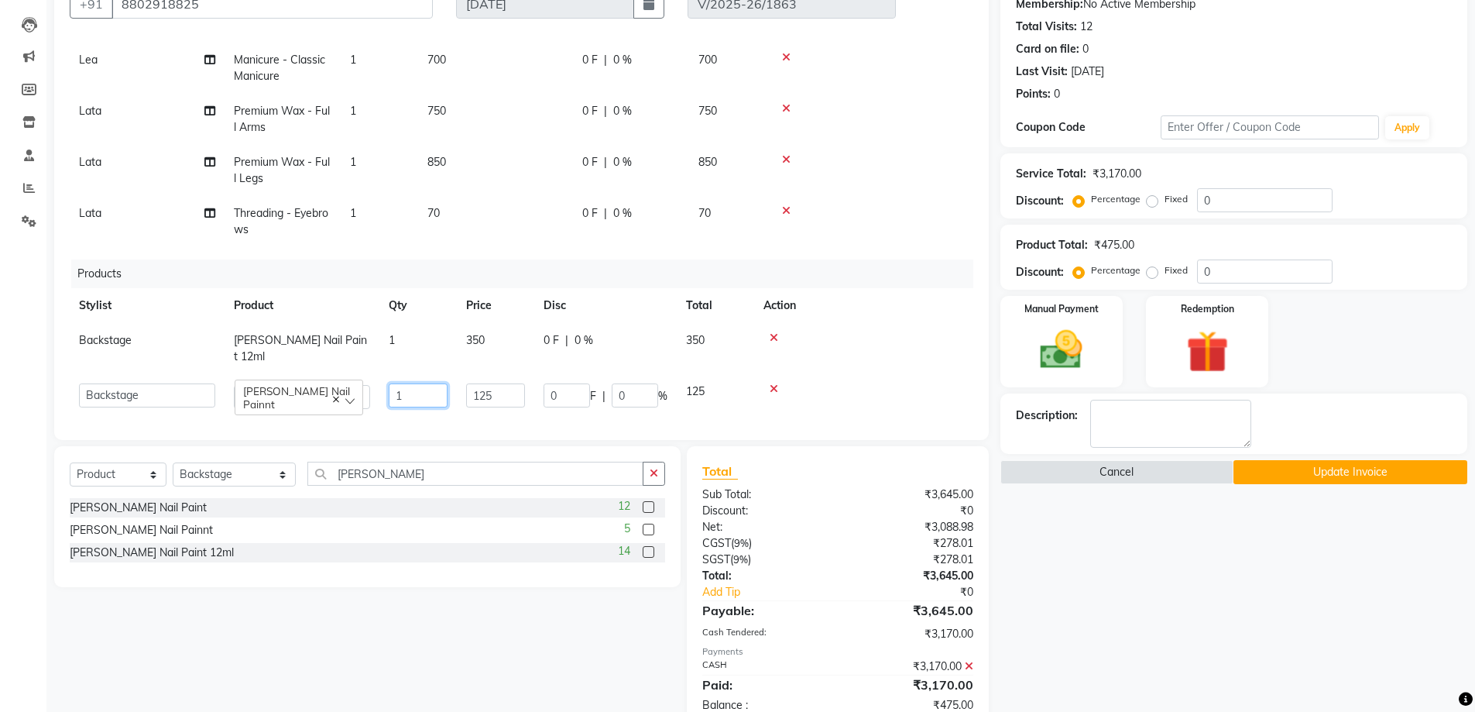
click at [424, 383] on input "1" at bounding box center [418, 395] width 59 height 24
drag, startPoint x: 424, startPoint y: 379, endPoint x: 422, endPoint y: 360, distance: 18.6
click at [424, 383] on input "1" at bounding box center [418, 395] width 59 height 24
type input "3"
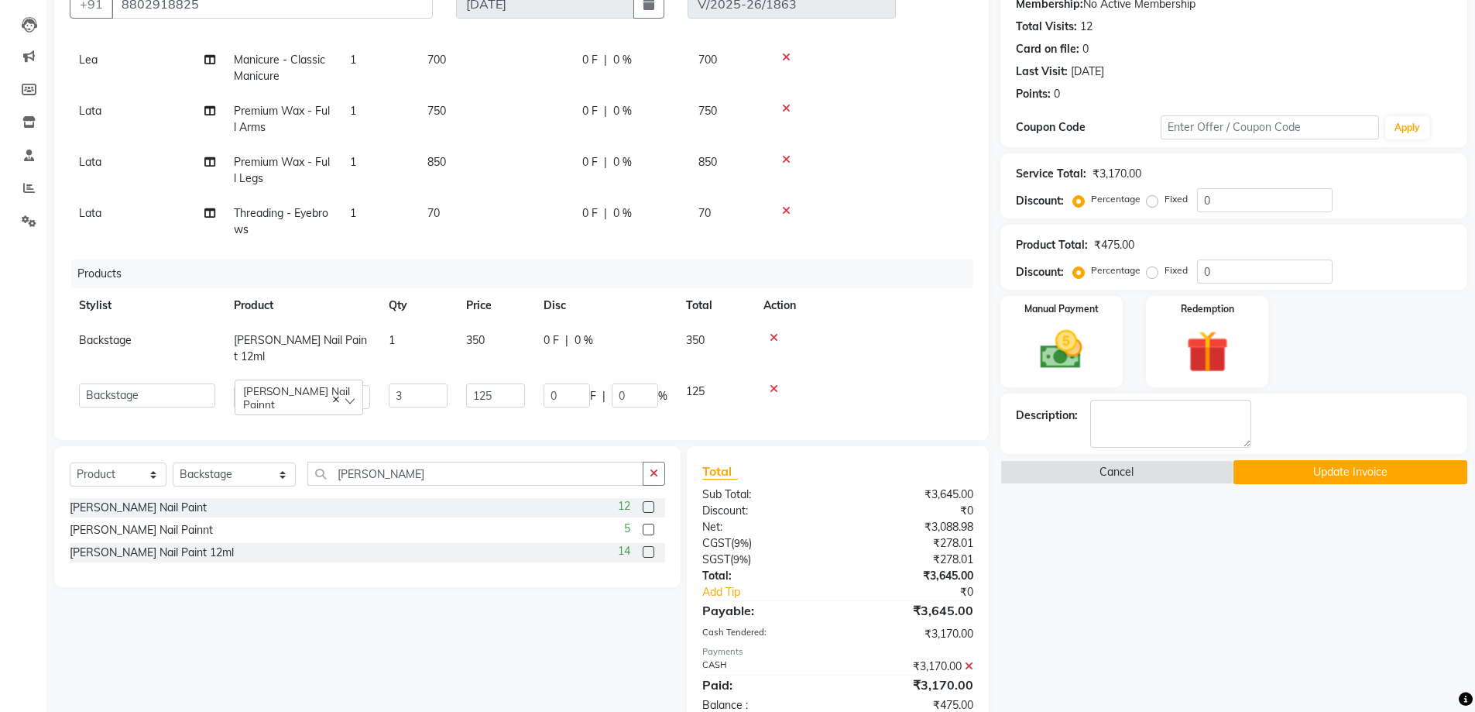
click at [839, 374] on td at bounding box center [863, 396] width 219 height 44
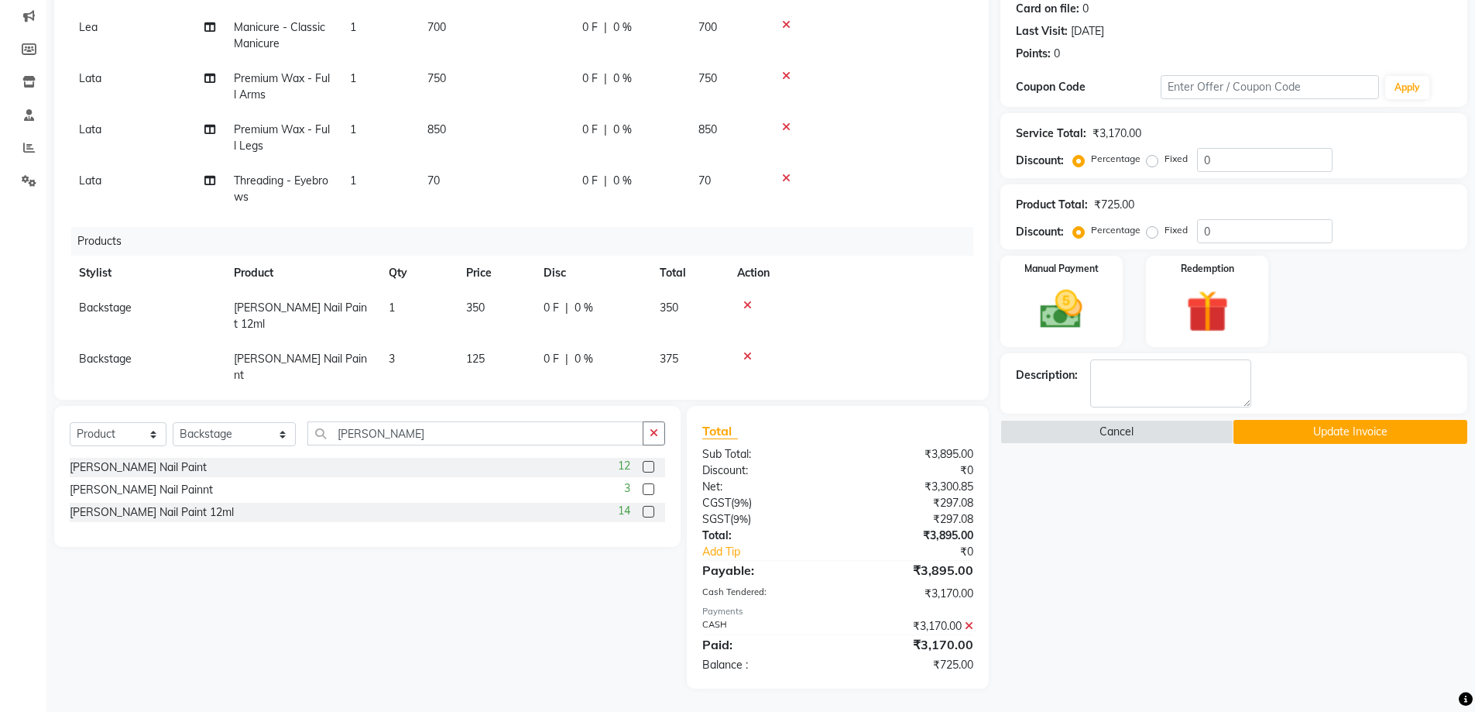
scroll to position [0, 0]
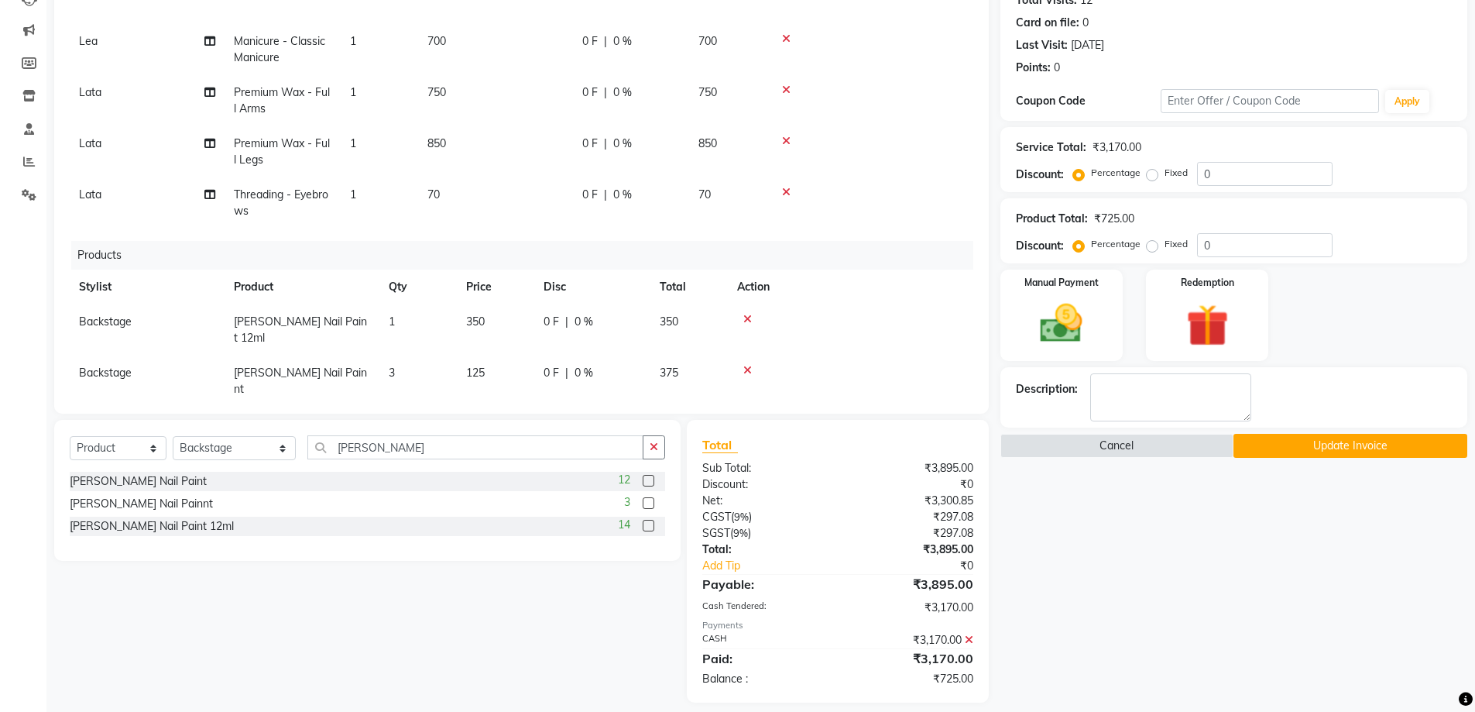
scroll to position [195, 0]
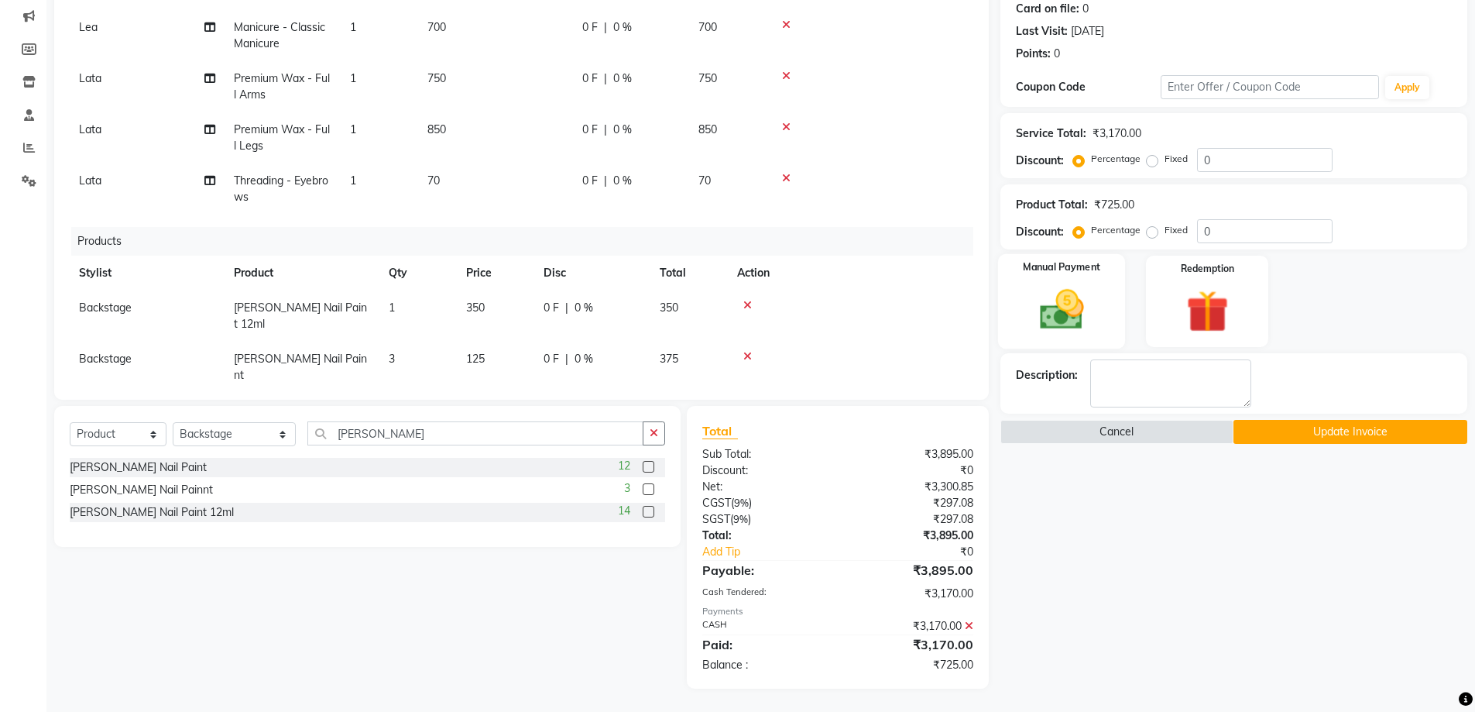
click at [1092, 326] on img at bounding box center [1061, 309] width 71 height 50
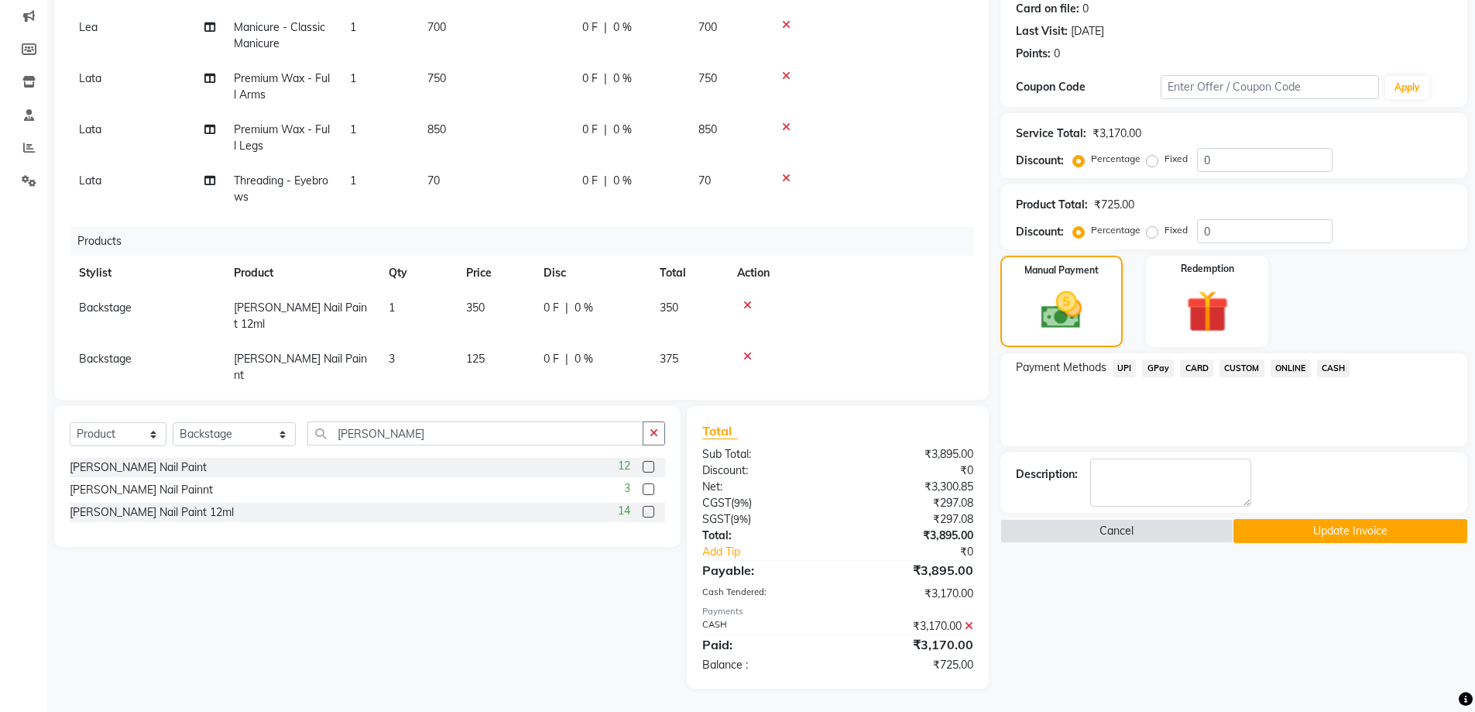
click at [1345, 372] on span "CASH" at bounding box center [1333, 368] width 33 height 18
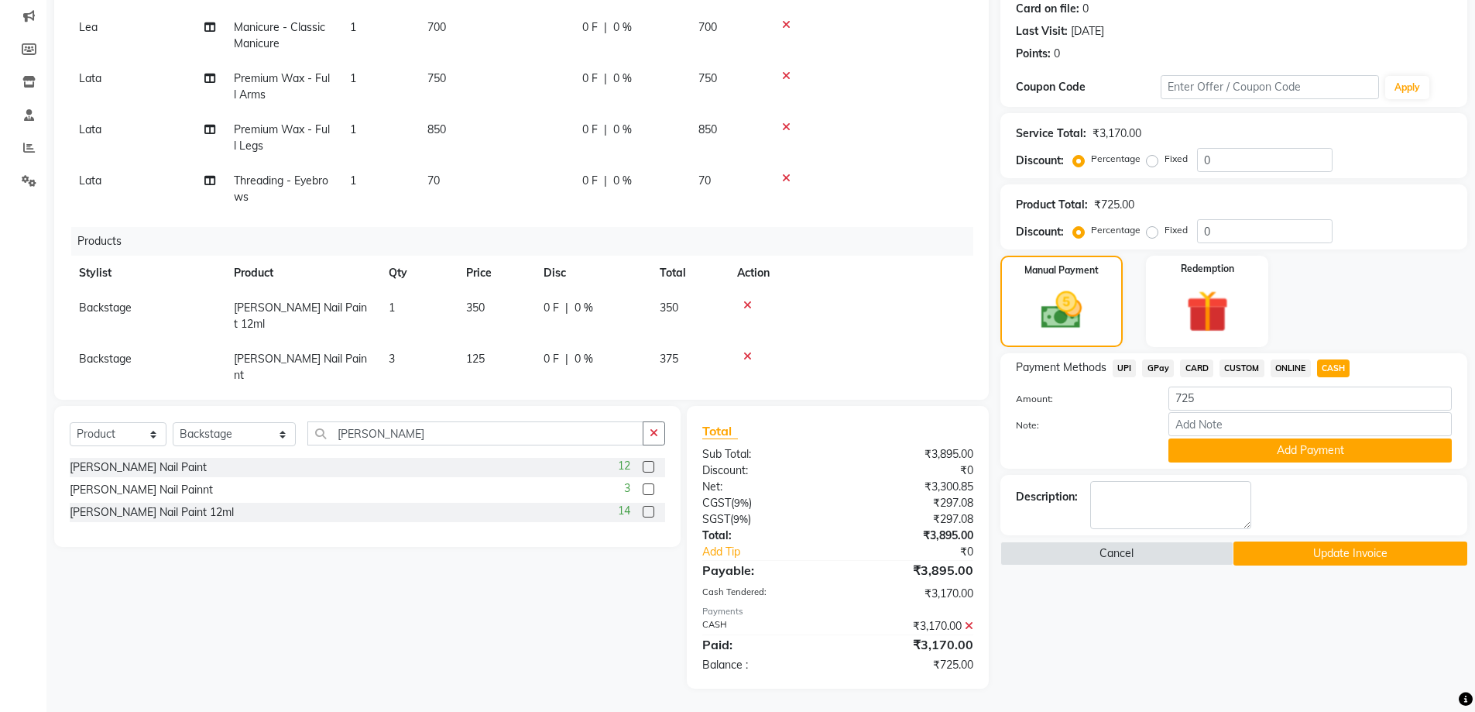
click at [751, 306] on icon at bounding box center [747, 305] width 9 height 11
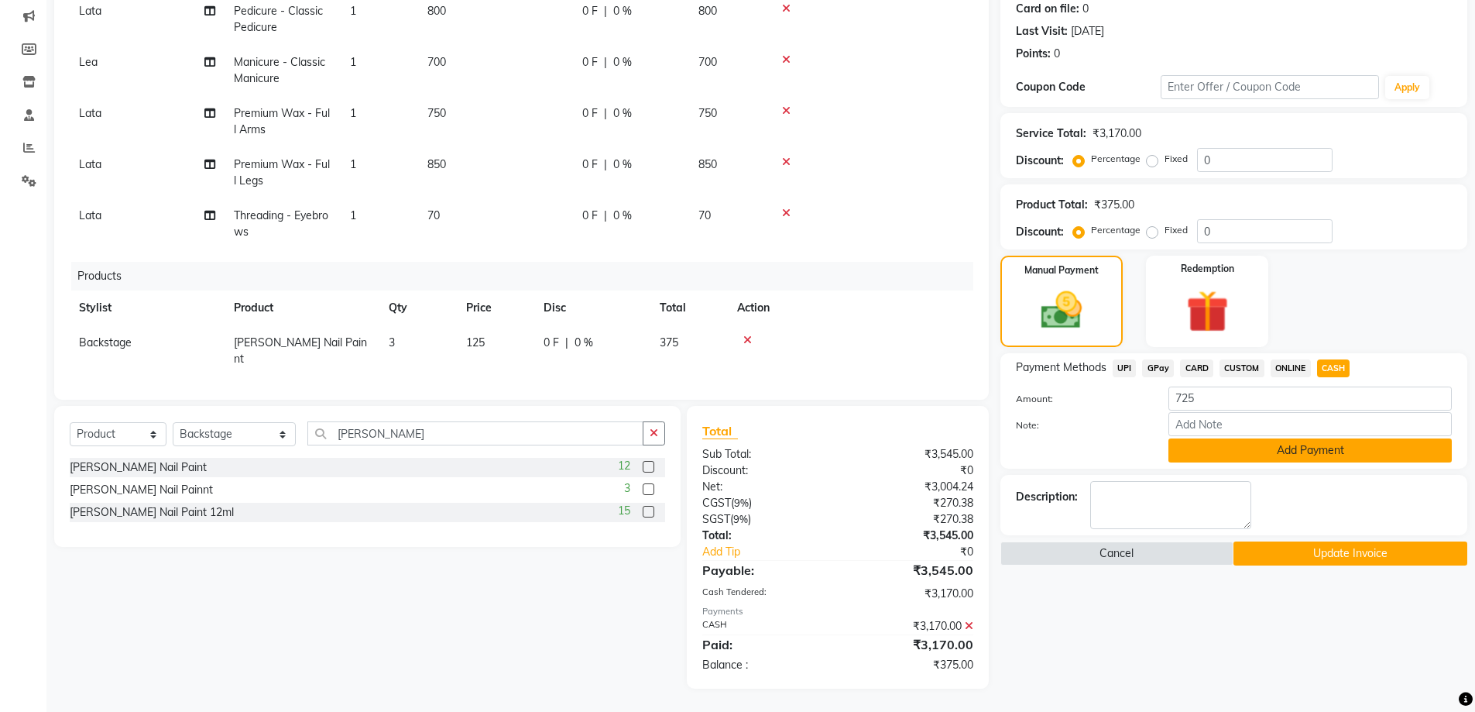
click at [1287, 459] on button "Add Payment" at bounding box center [1310, 450] width 283 height 24
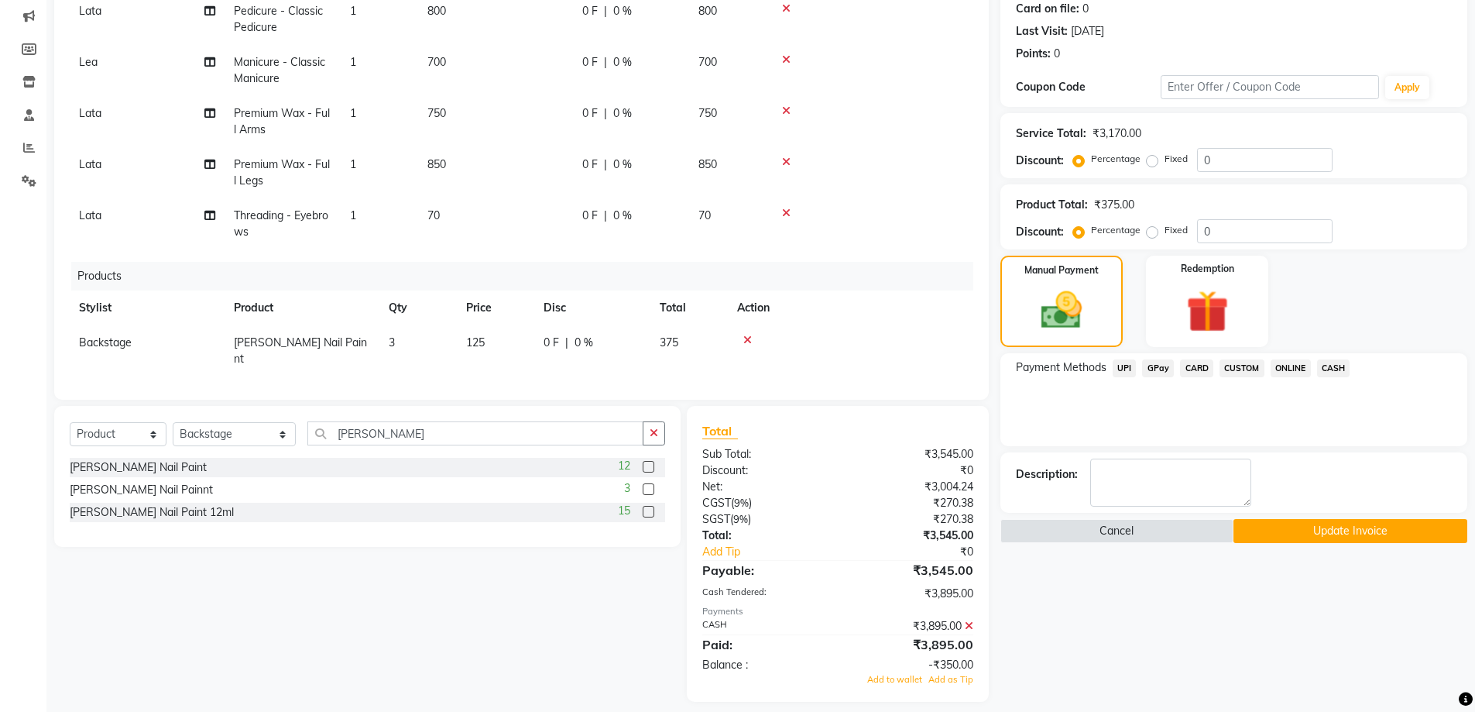
click at [968, 624] on icon at bounding box center [969, 625] width 9 height 11
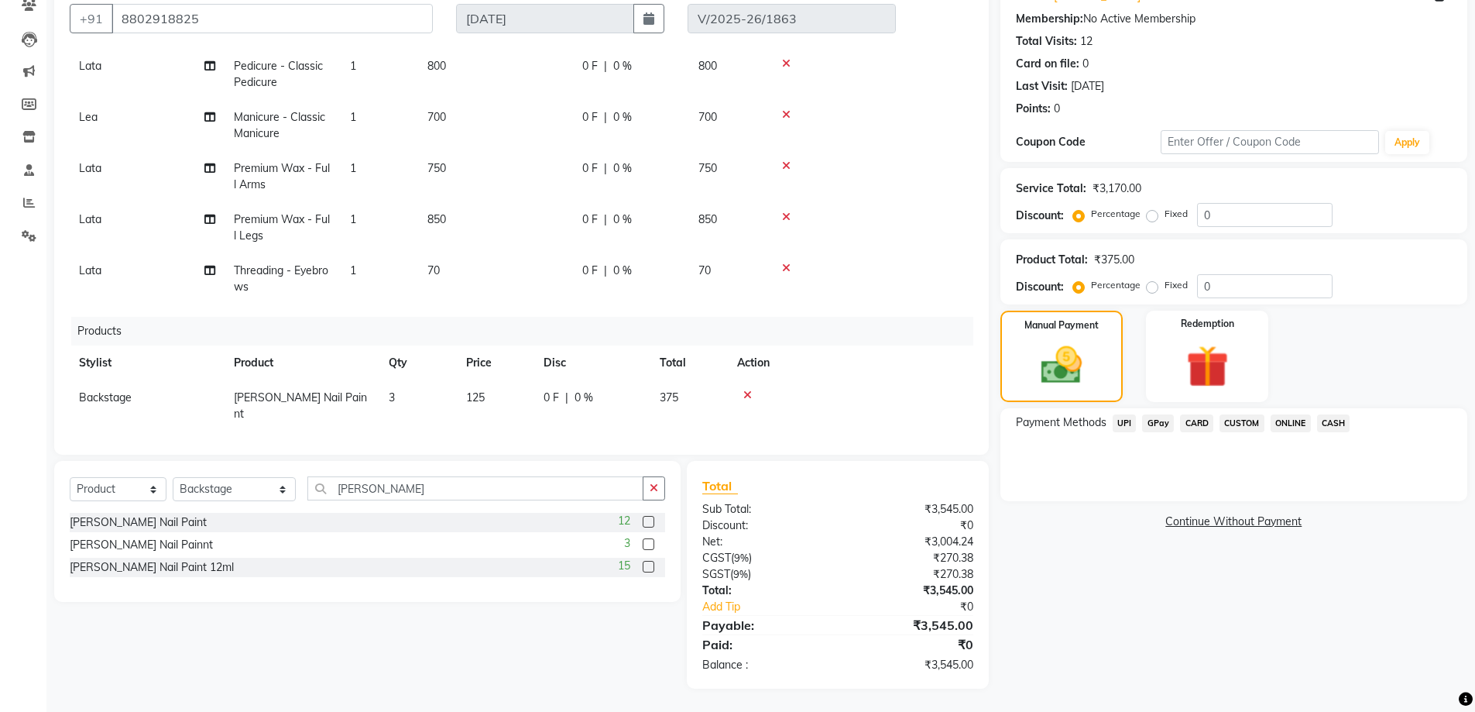
scroll to position [140, 0]
click at [1337, 421] on span "CASH" at bounding box center [1333, 423] width 33 height 18
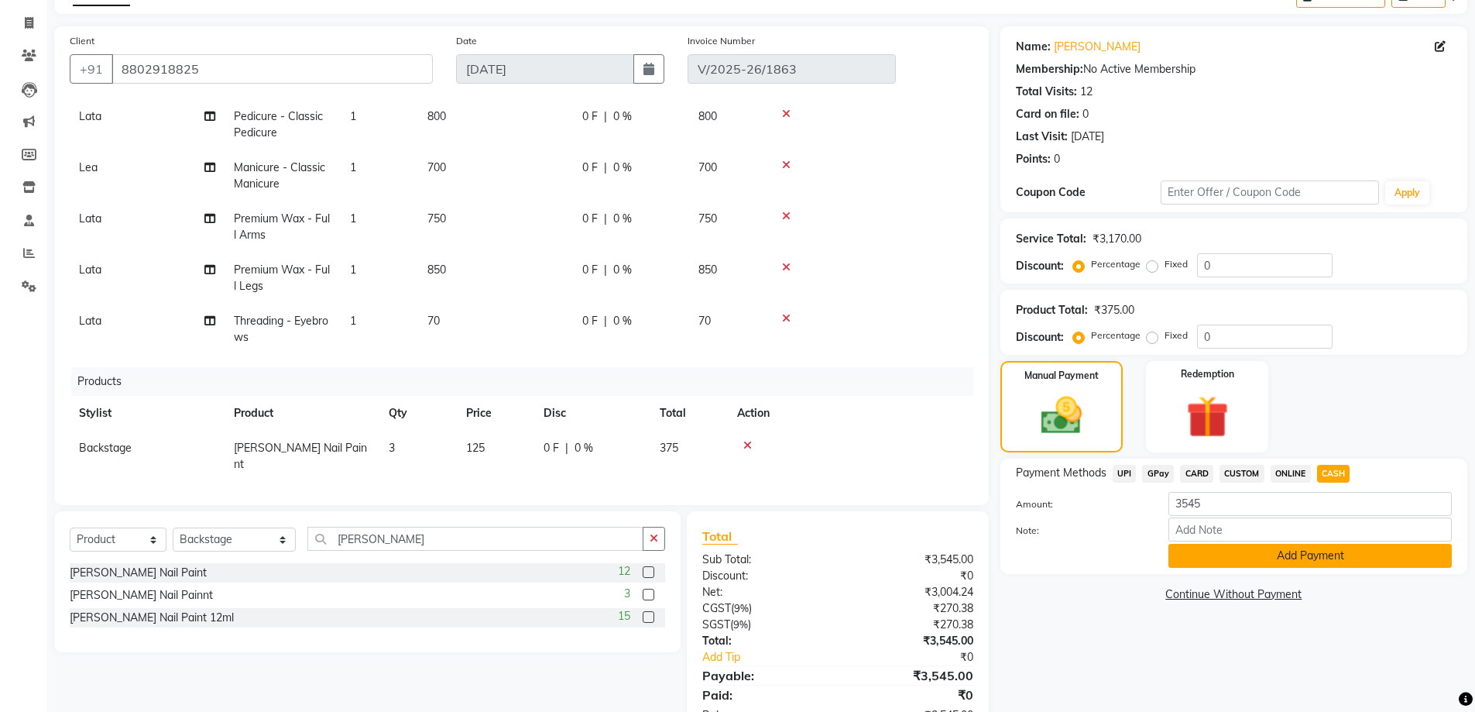
scroll to position [63, 0]
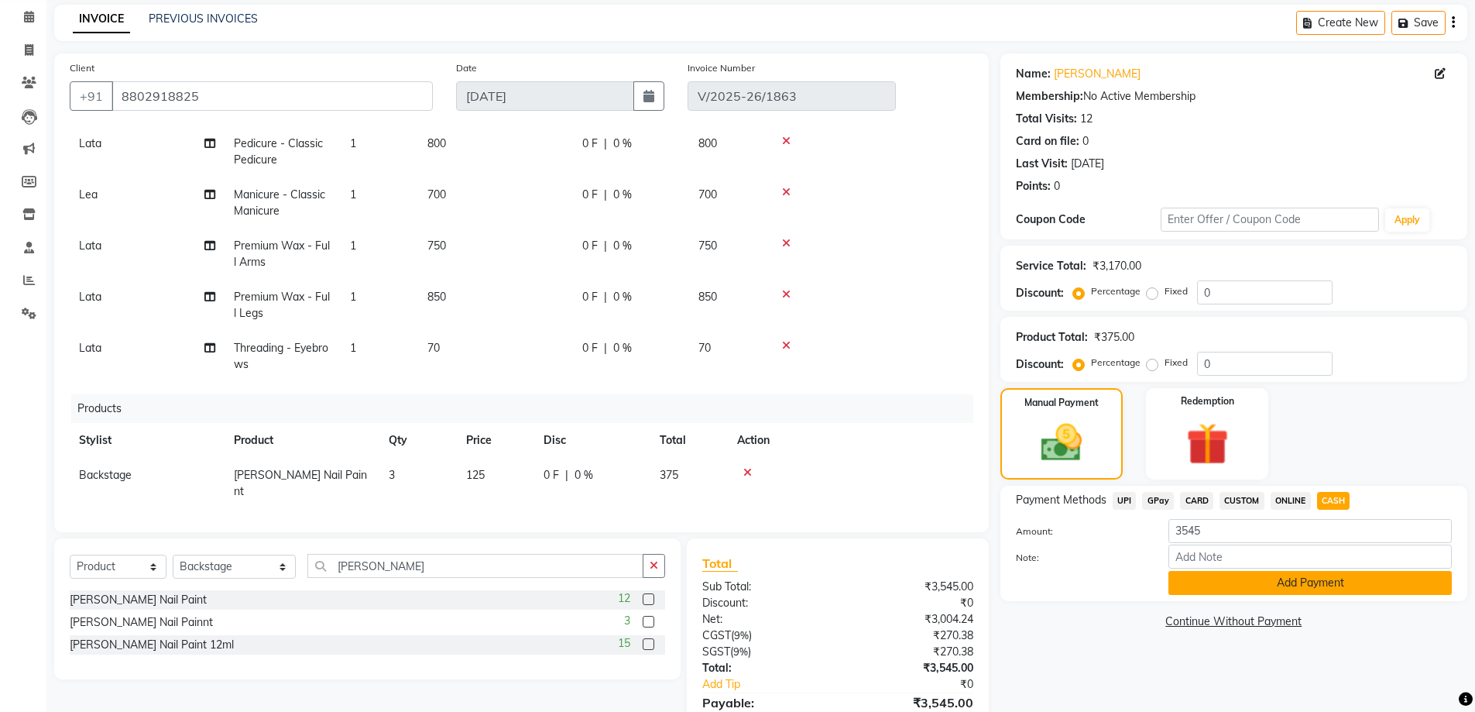
click at [1264, 584] on button "Add Payment" at bounding box center [1310, 583] width 283 height 24
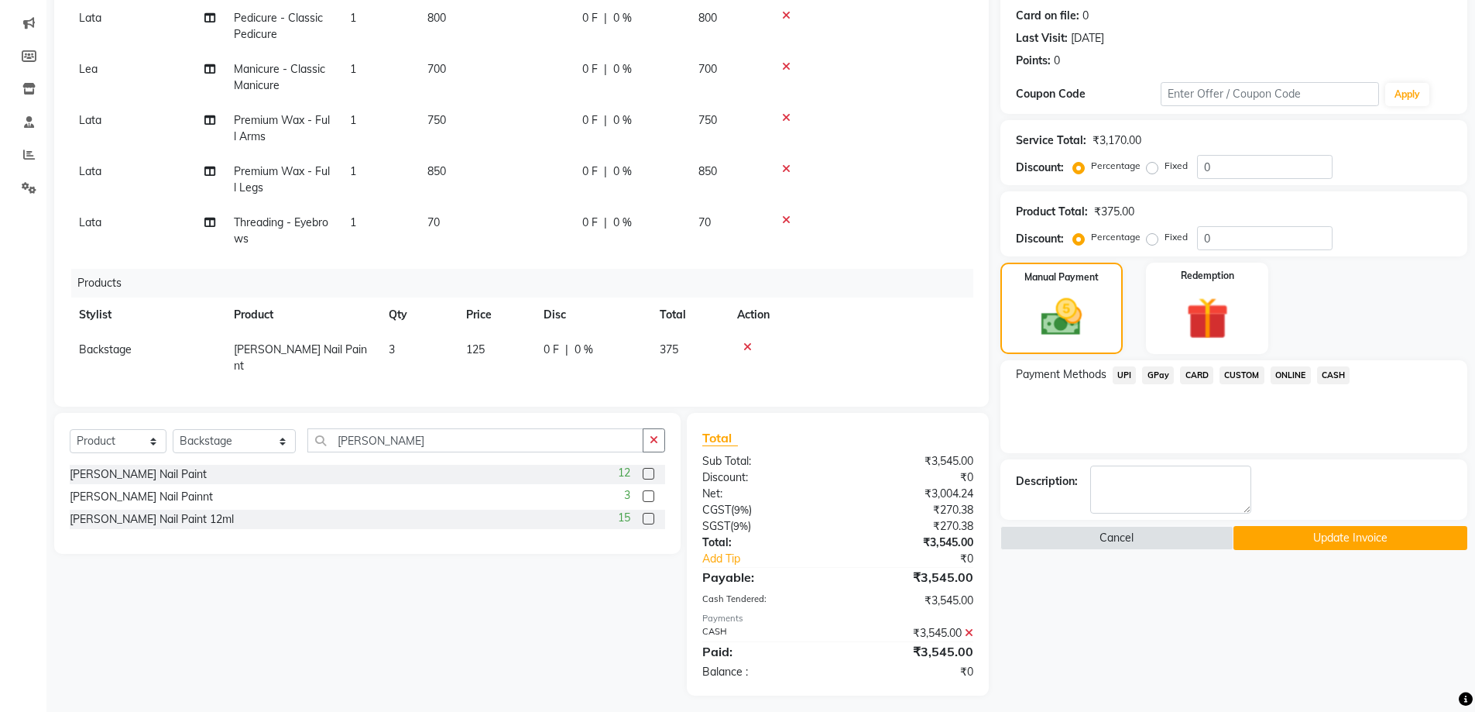
scroll to position [195, 0]
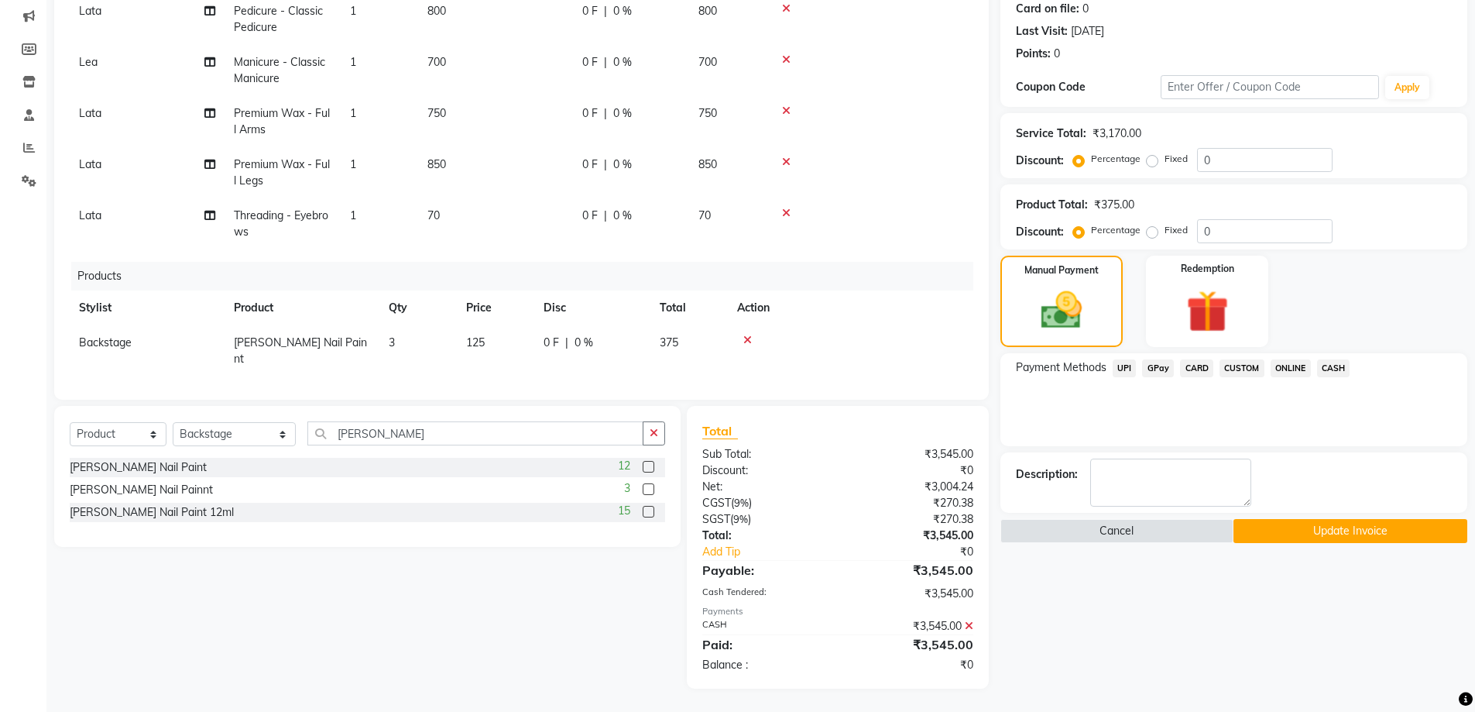
click at [1330, 540] on button "Update Invoice" at bounding box center [1351, 531] width 234 height 24
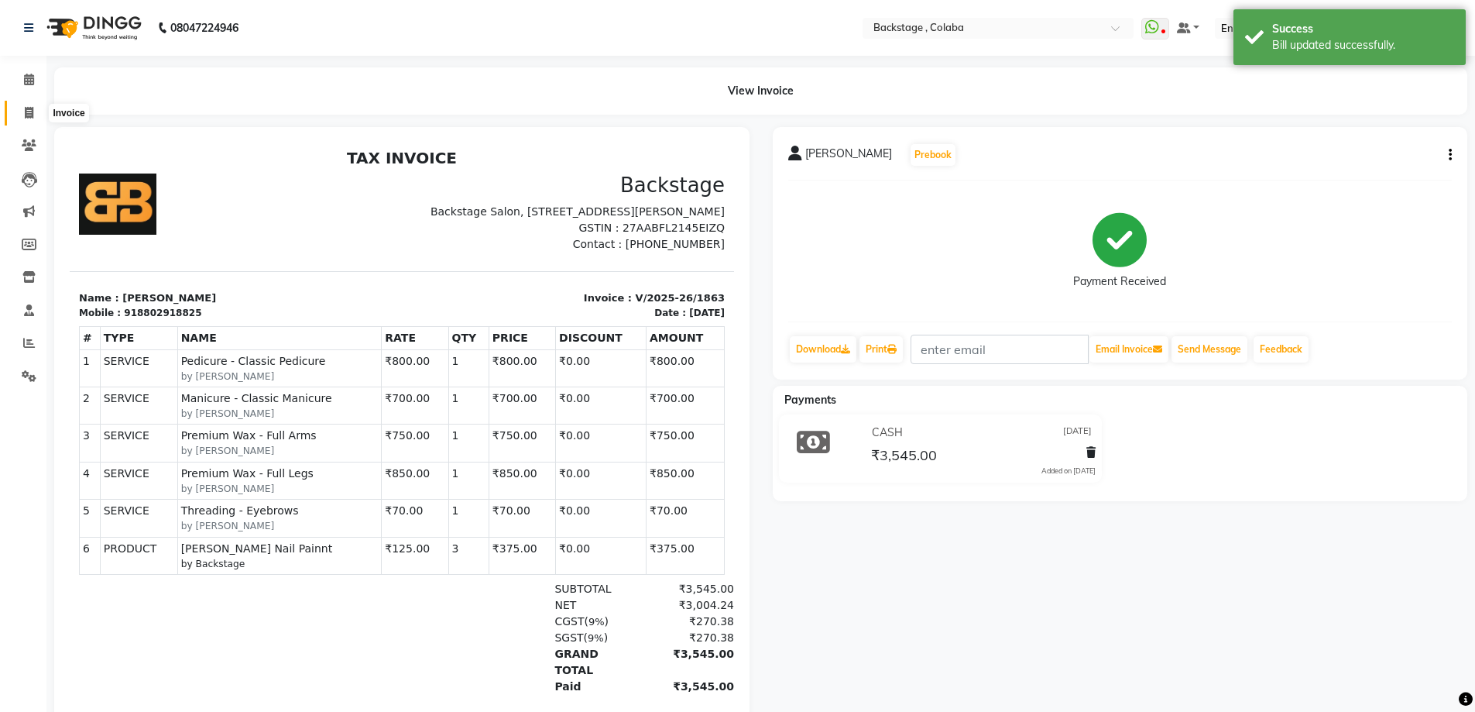
click at [32, 112] on icon at bounding box center [29, 113] width 9 height 12
select select "service"
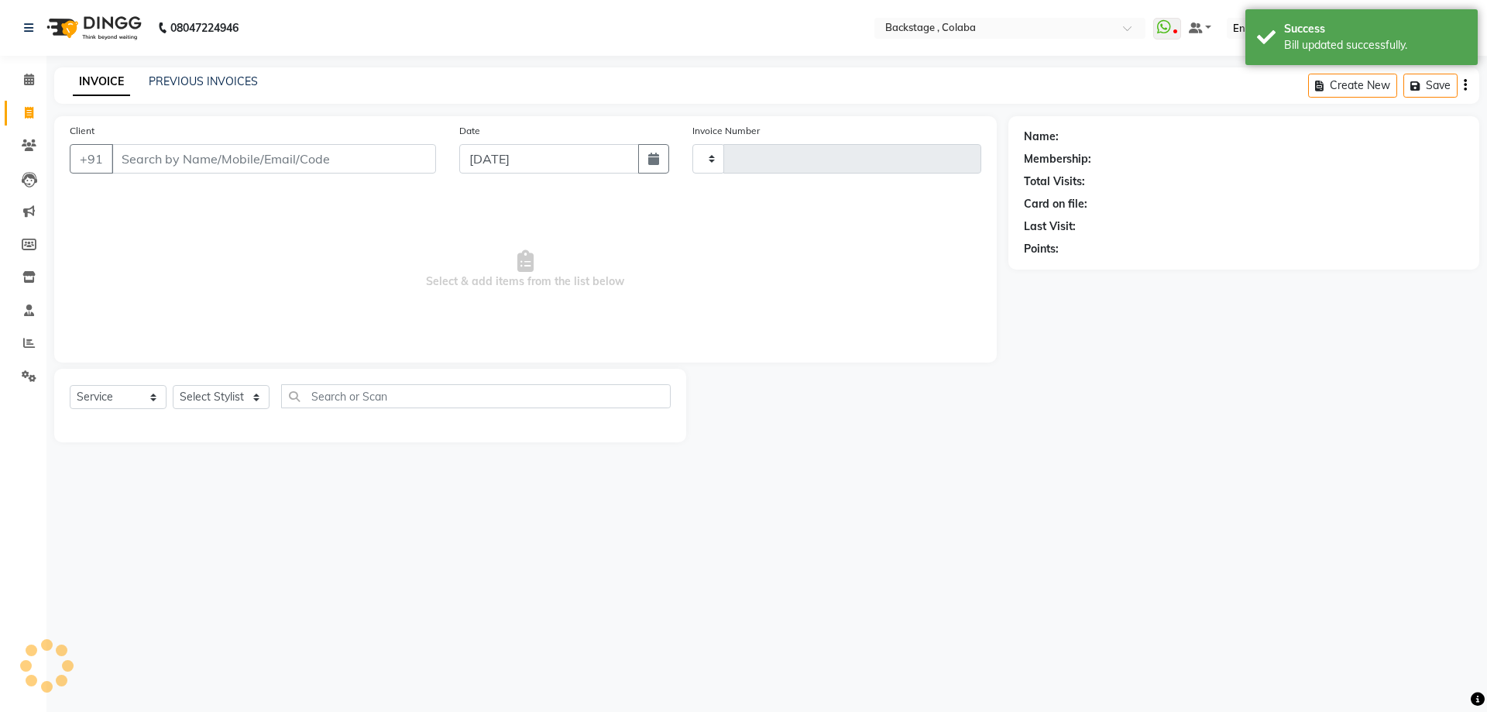
type input "1870"
click at [157, 144] on div "Client +91" at bounding box center [253, 154] width 390 height 64
select select "5451"
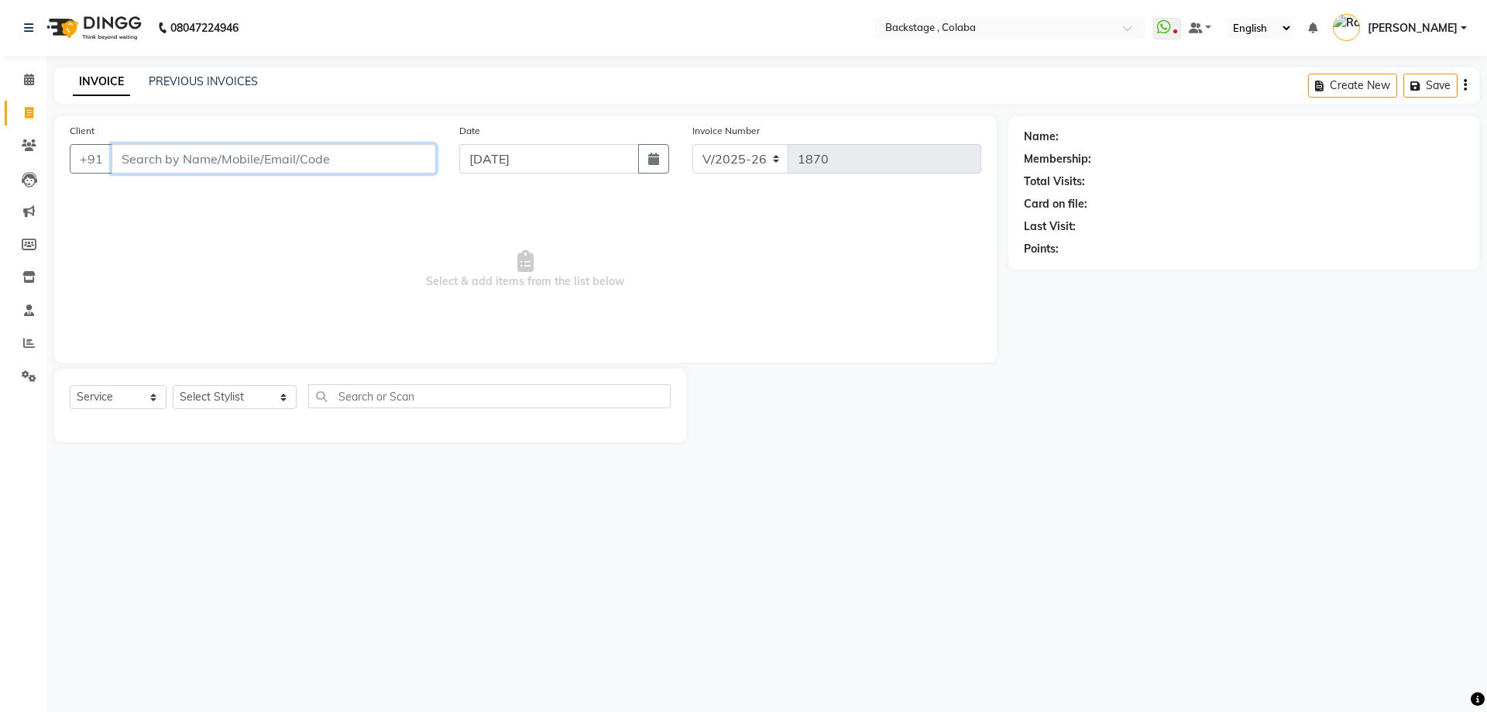
click at [171, 167] on input "Client" at bounding box center [274, 158] width 324 height 29
type input "9121009036"
click at [376, 156] on span "Add Client" at bounding box center [396, 158] width 61 height 15
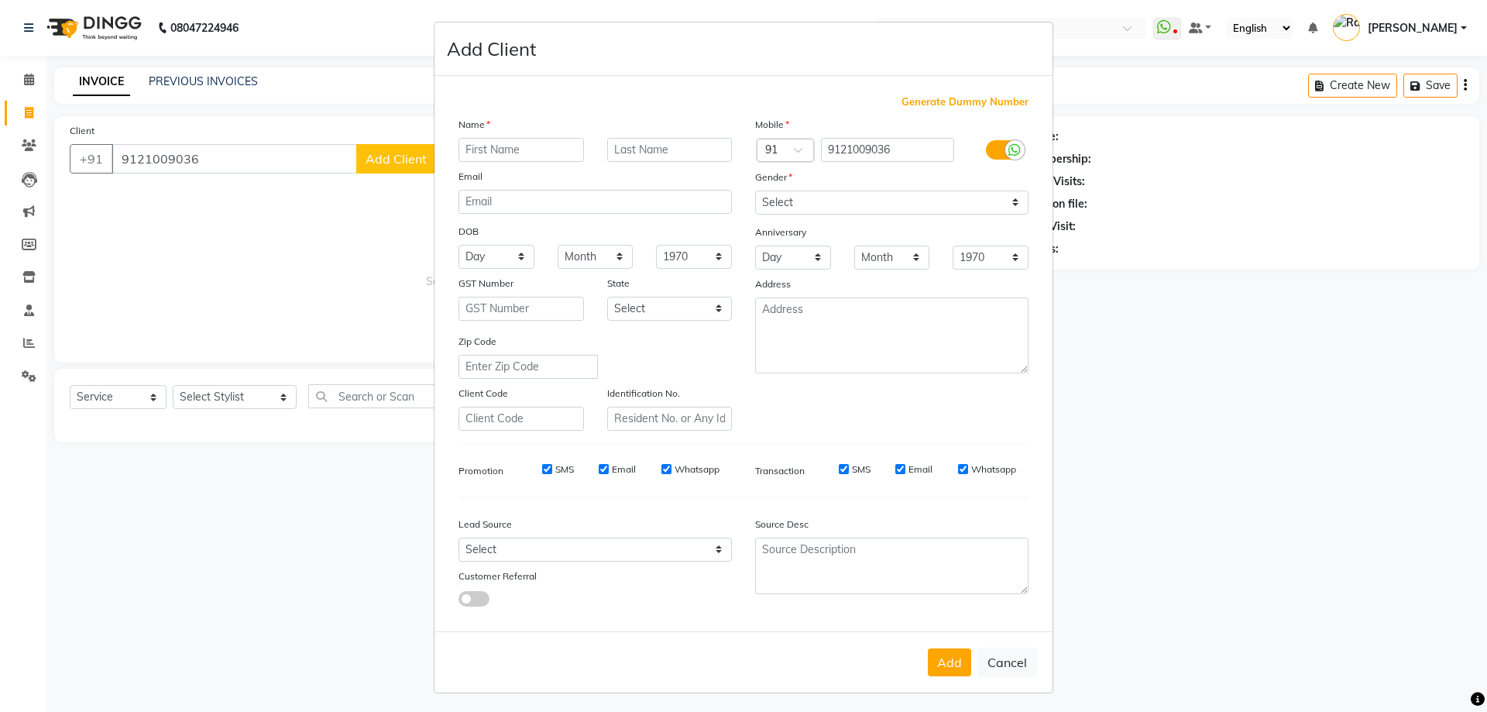
click at [519, 153] on input "text" at bounding box center [520, 150] width 125 height 24
type input "[PERSON_NAME]"
drag, startPoint x: 853, startPoint y: 194, endPoint x: 850, endPoint y: 202, distance: 8.8
click at [852, 194] on select "Select Male Female Other Prefer Not To Say" at bounding box center [891, 203] width 273 height 24
select select "[DEMOGRAPHIC_DATA]"
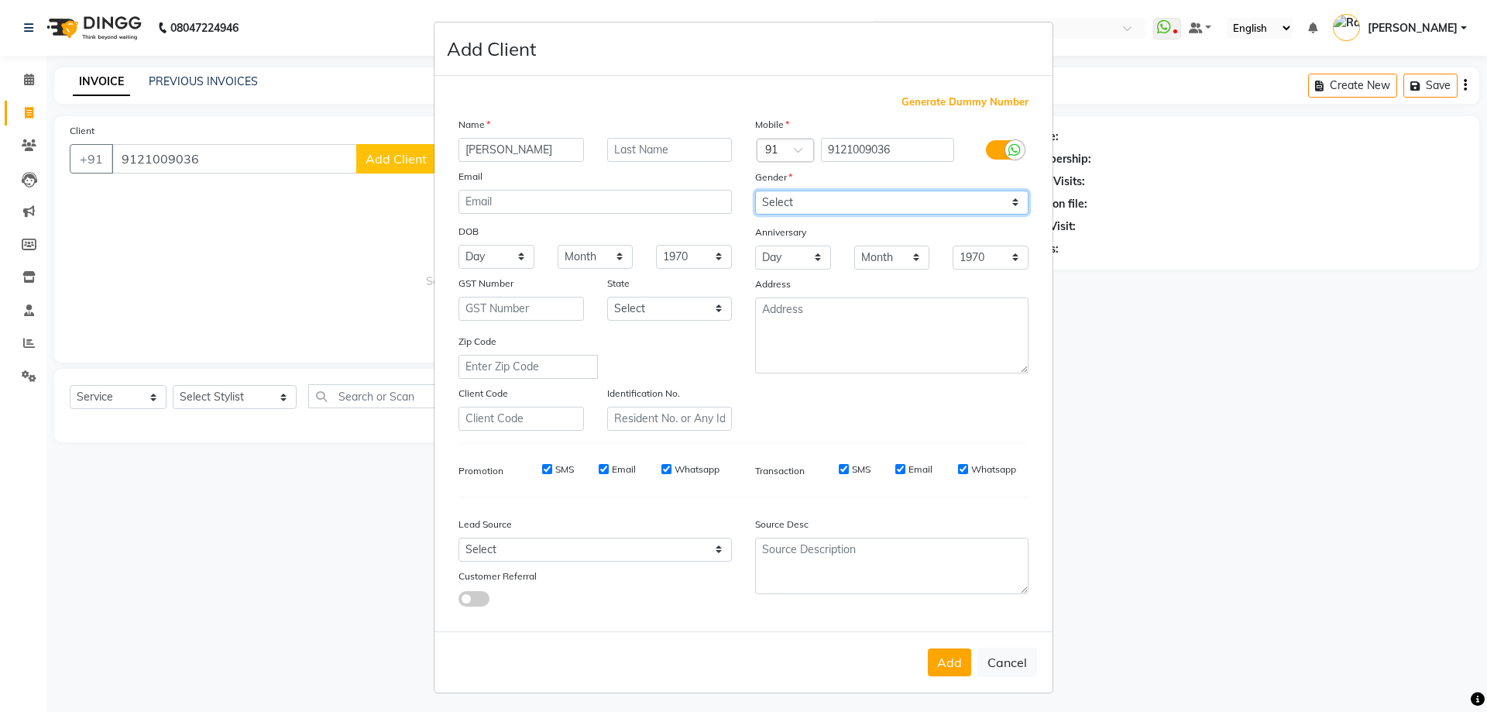
click at [755, 191] on select "Select Male Female Other Prefer Not To Say" at bounding box center [891, 203] width 273 height 24
click at [949, 662] on button "Add" at bounding box center [949, 662] width 43 height 28
select select
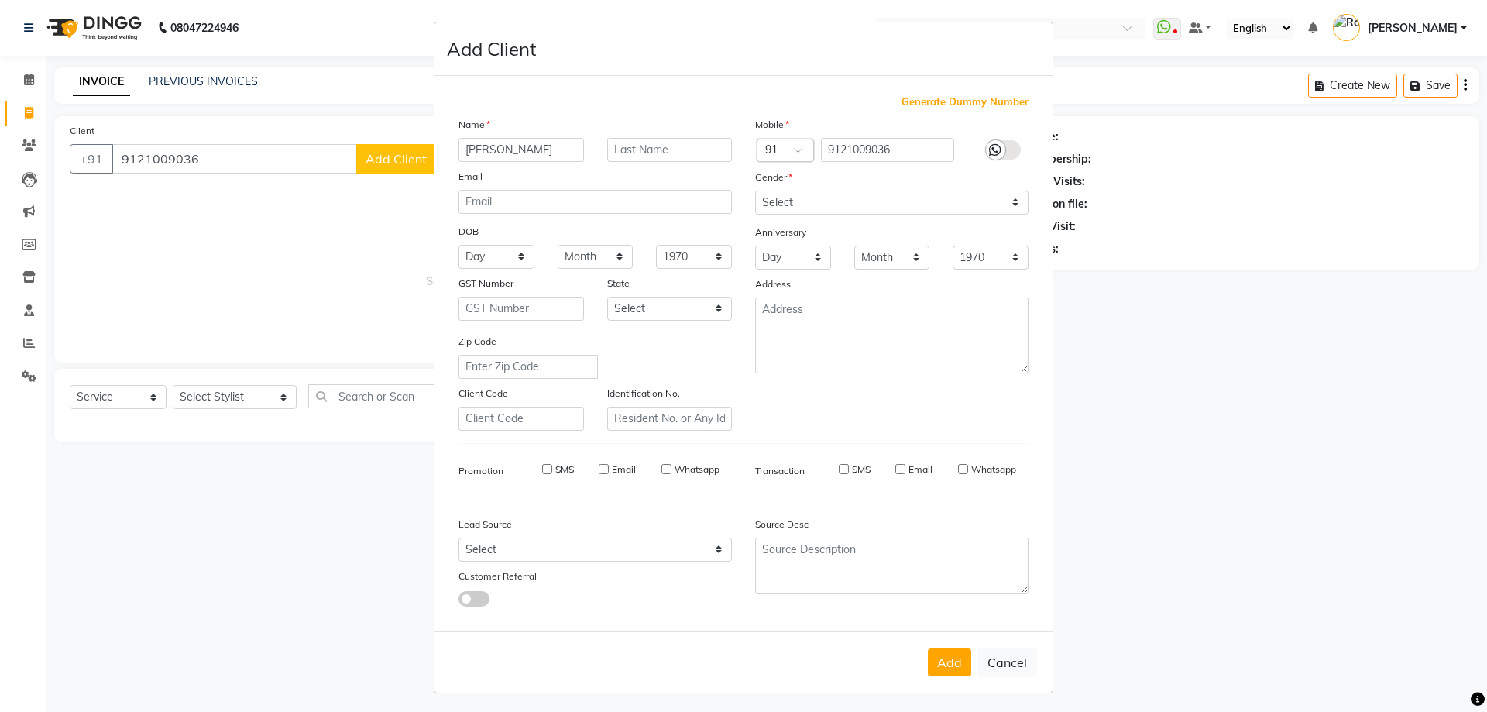
select select
checkbox input "false"
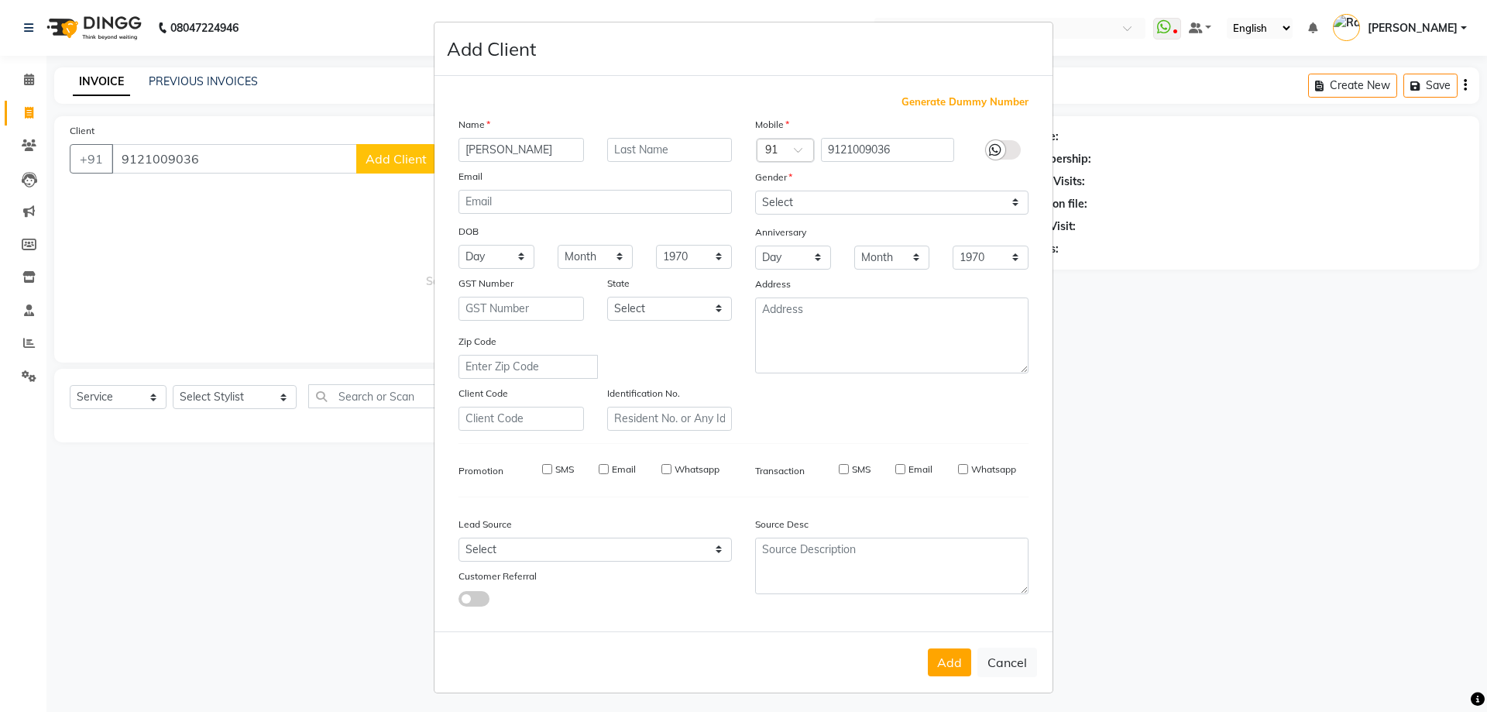
checkbox input "false"
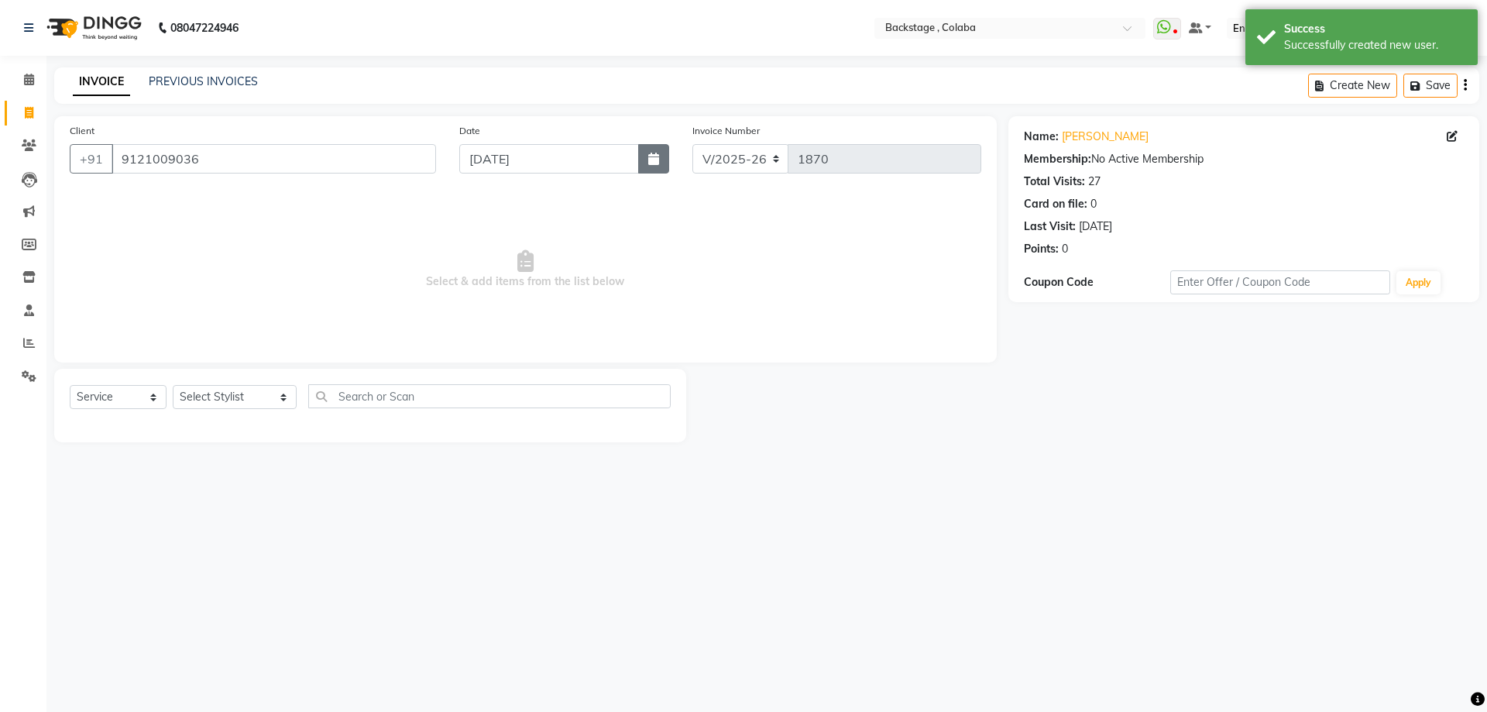
click at [645, 166] on button "button" at bounding box center [653, 158] width 31 height 29
select select "9"
select select "2025"
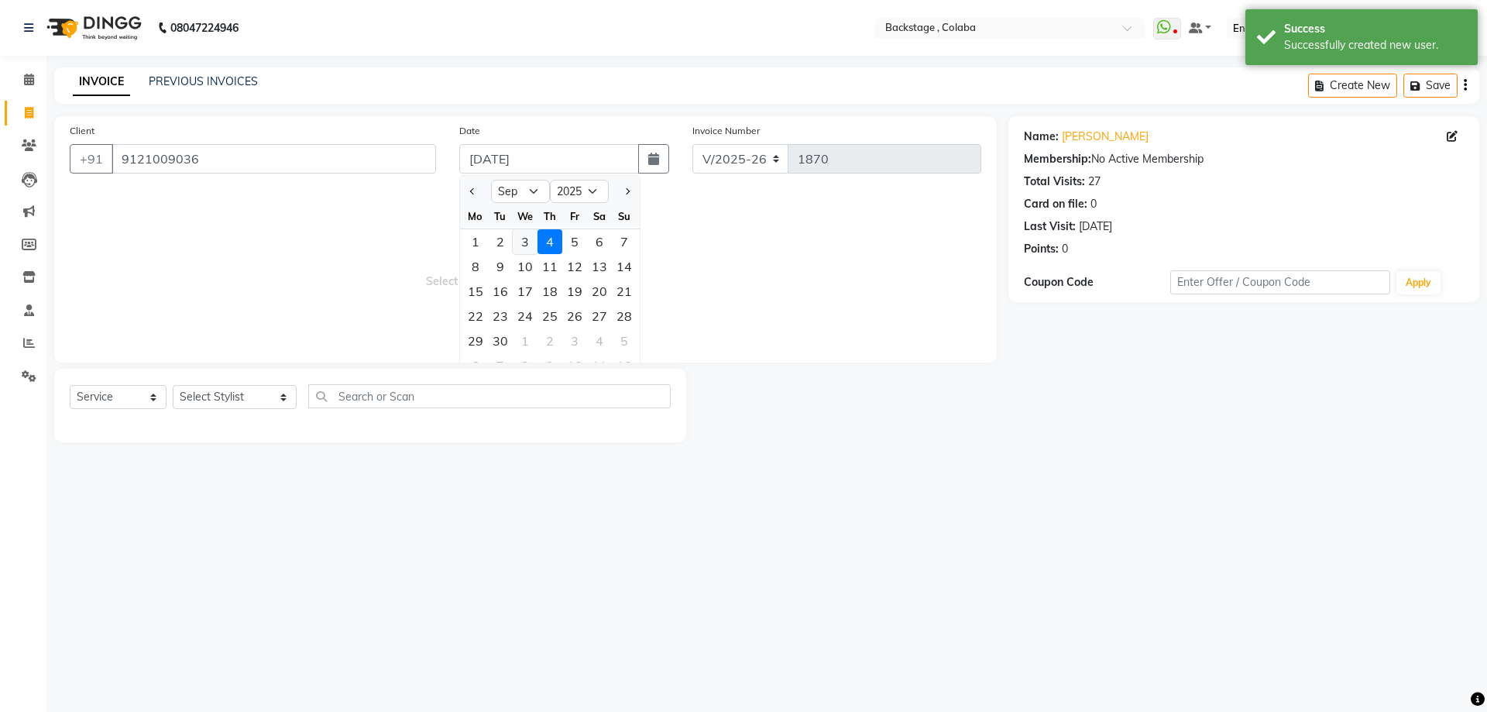
click at [513, 235] on div "3" at bounding box center [525, 241] width 25 height 25
type input "[DATE]"
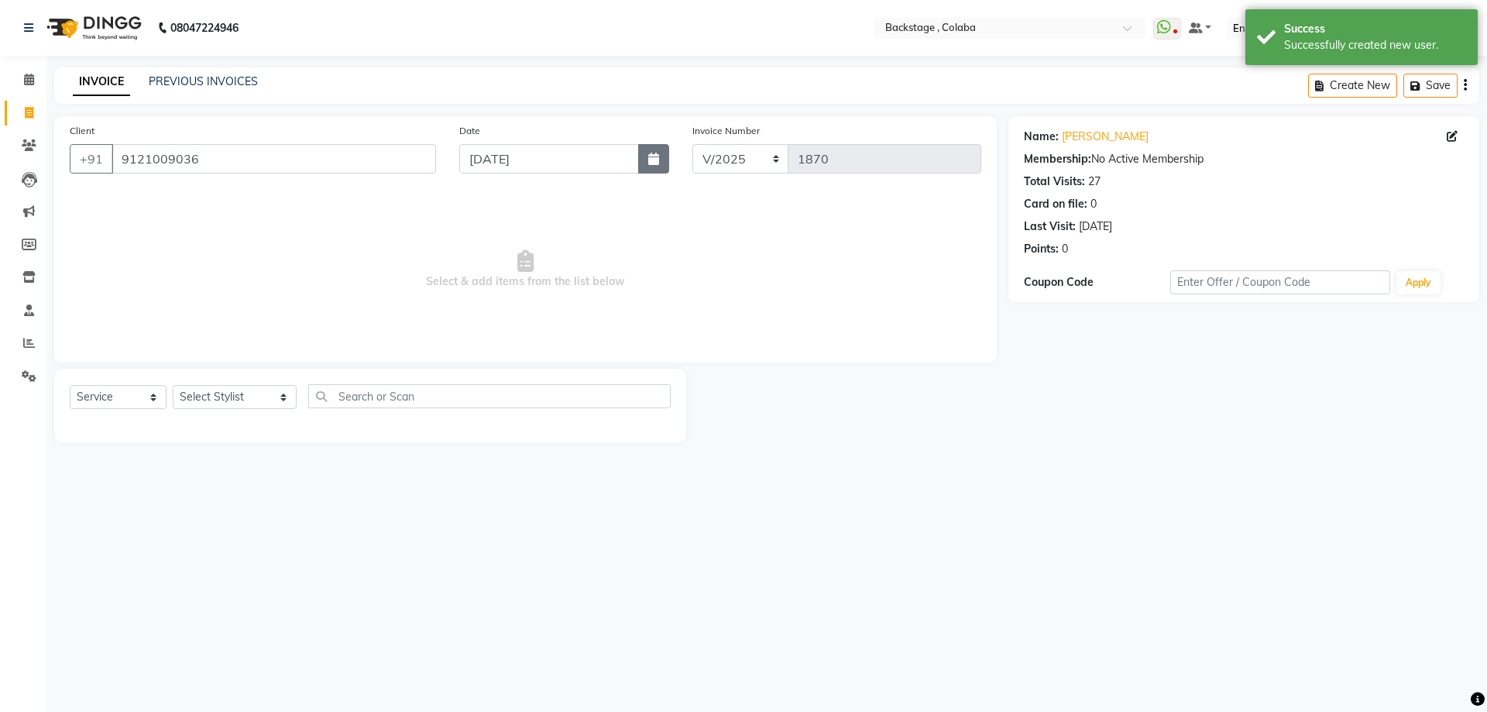
drag, startPoint x: 654, startPoint y: 156, endPoint x: 637, endPoint y: 164, distance: 19.0
click at [654, 156] on icon "button" at bounding box center [653, 159] width 11 height 12
select select "9"
select select "2025"
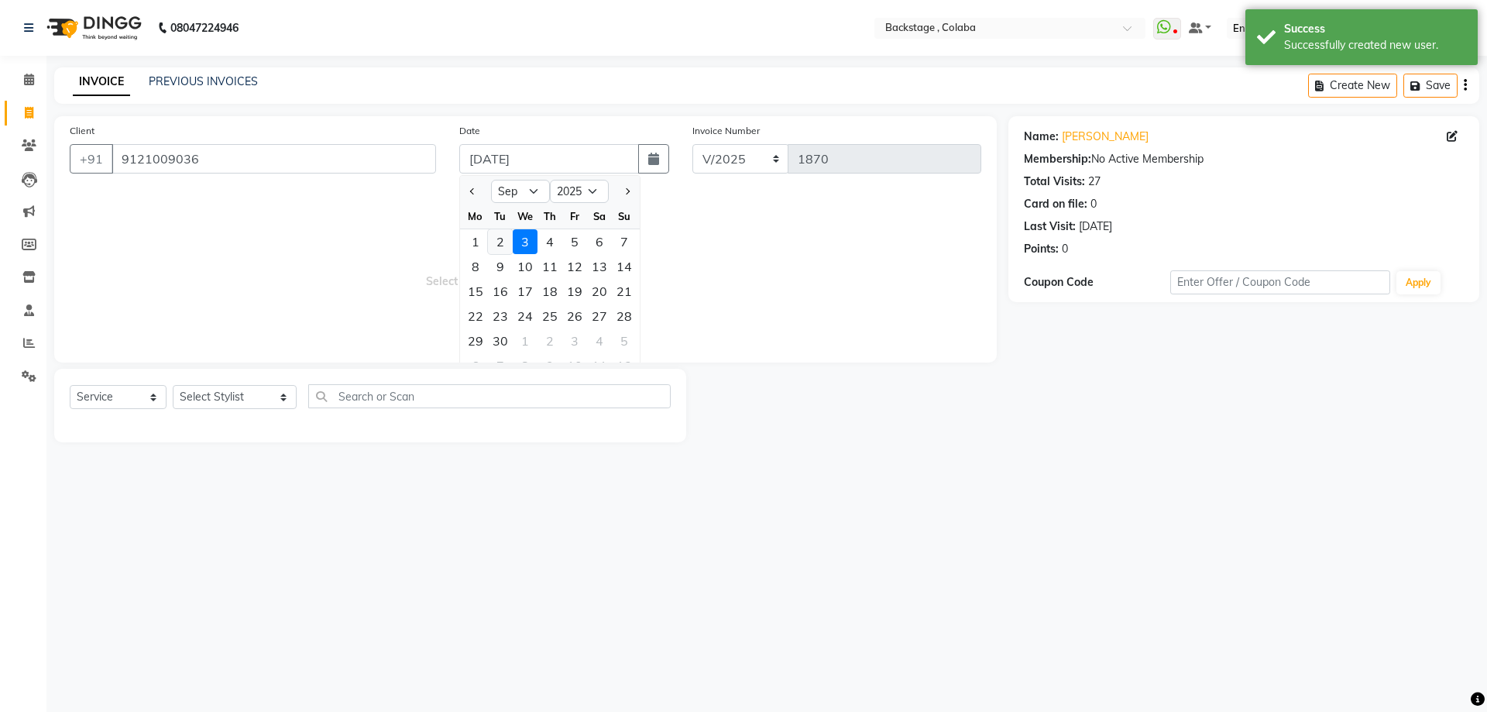
click at [499, 239] on div "2" at bounding box center [500, 241] width 25 height 25
type input "[DATE]"
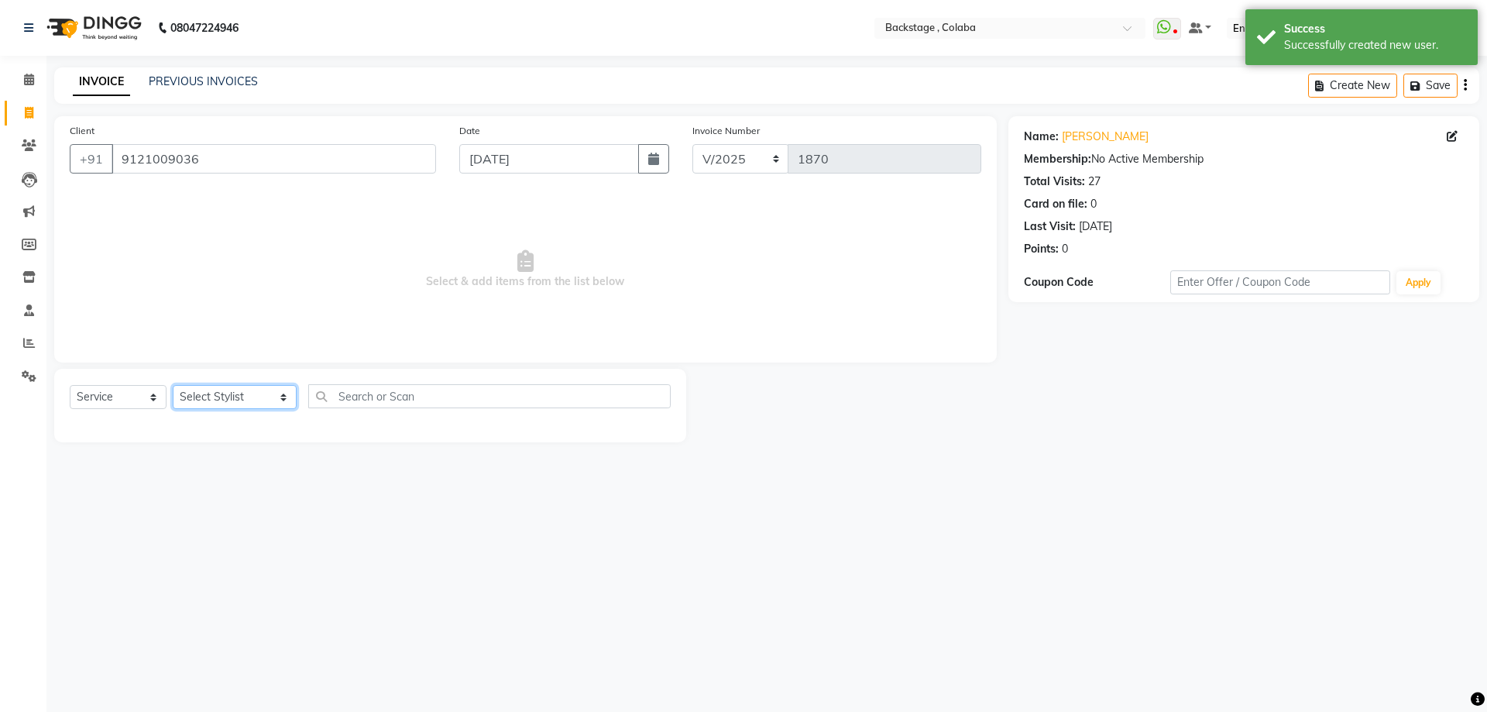
click at [228, 400] on select "Select Stylist Backstage Bharti [PERSON_NAME] [PERSON_NAME] [PERSON_NAME] [PERS…" at bounding box center [235, 397] width 124 height 24
select select "88168"
click at [173, 385] on select "Select Stylist Backstage Bharti [PERSON_NAME] [PERSON_NAME] [PERSON_NAME] [PERS…" at bounding box center [235, 397] width 124 height 24
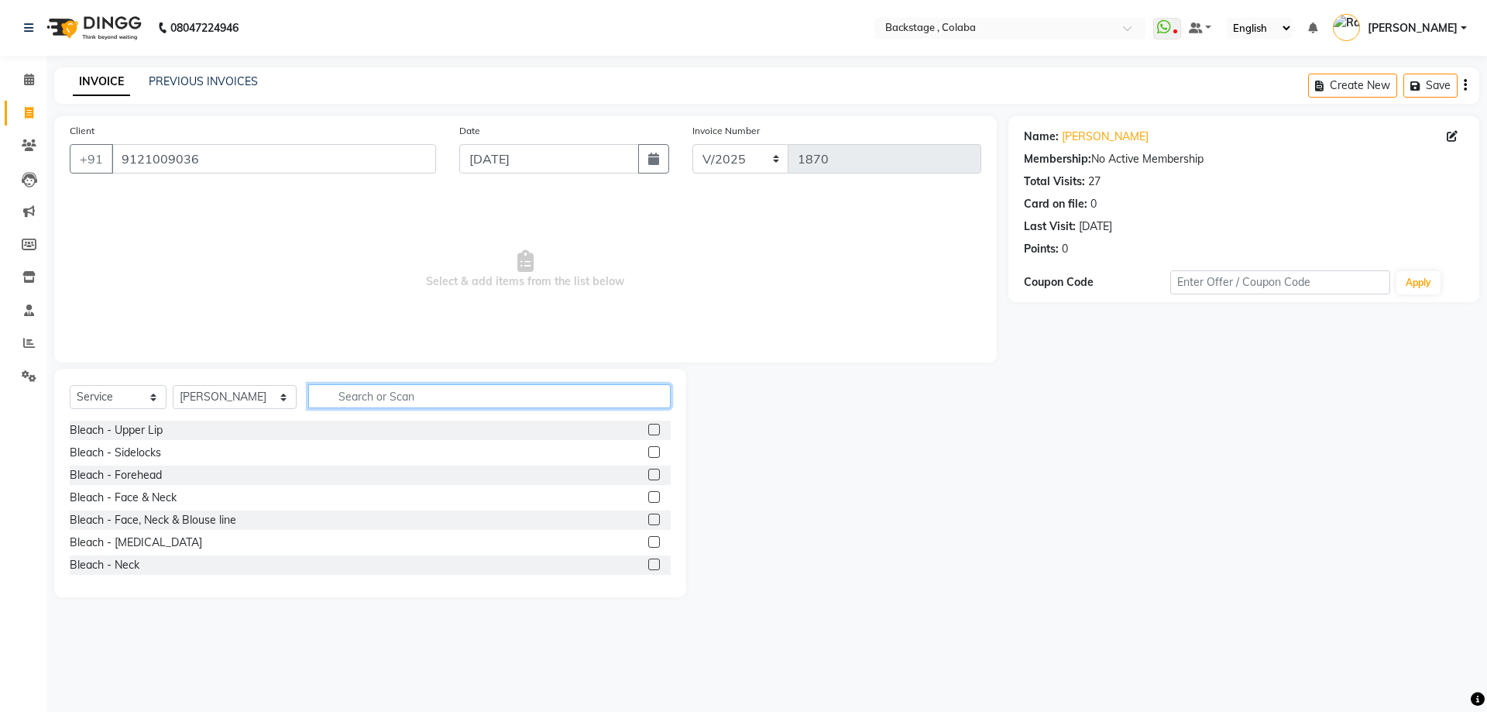
click at [336, 403] on input "text" at bounding box center [489, 396] width 362 height 24
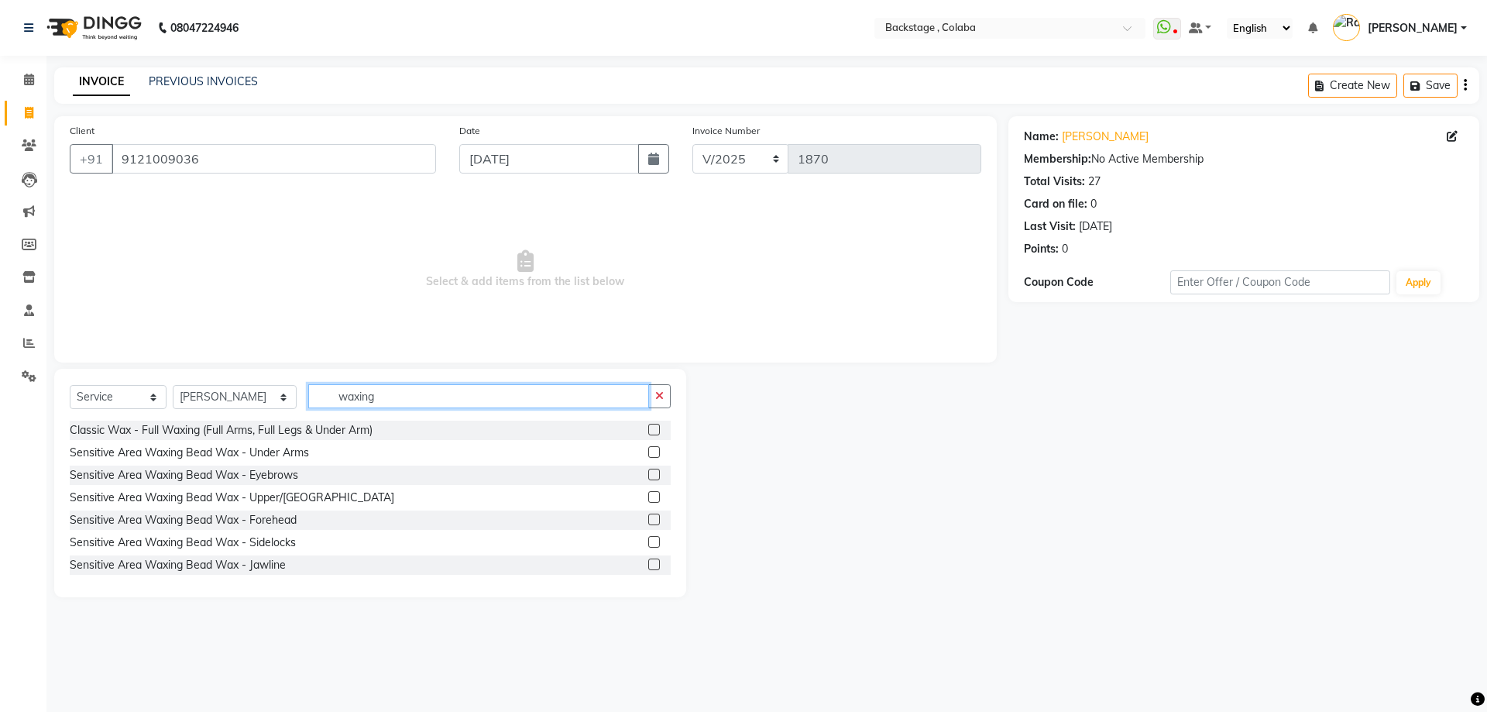
type input "waxing"
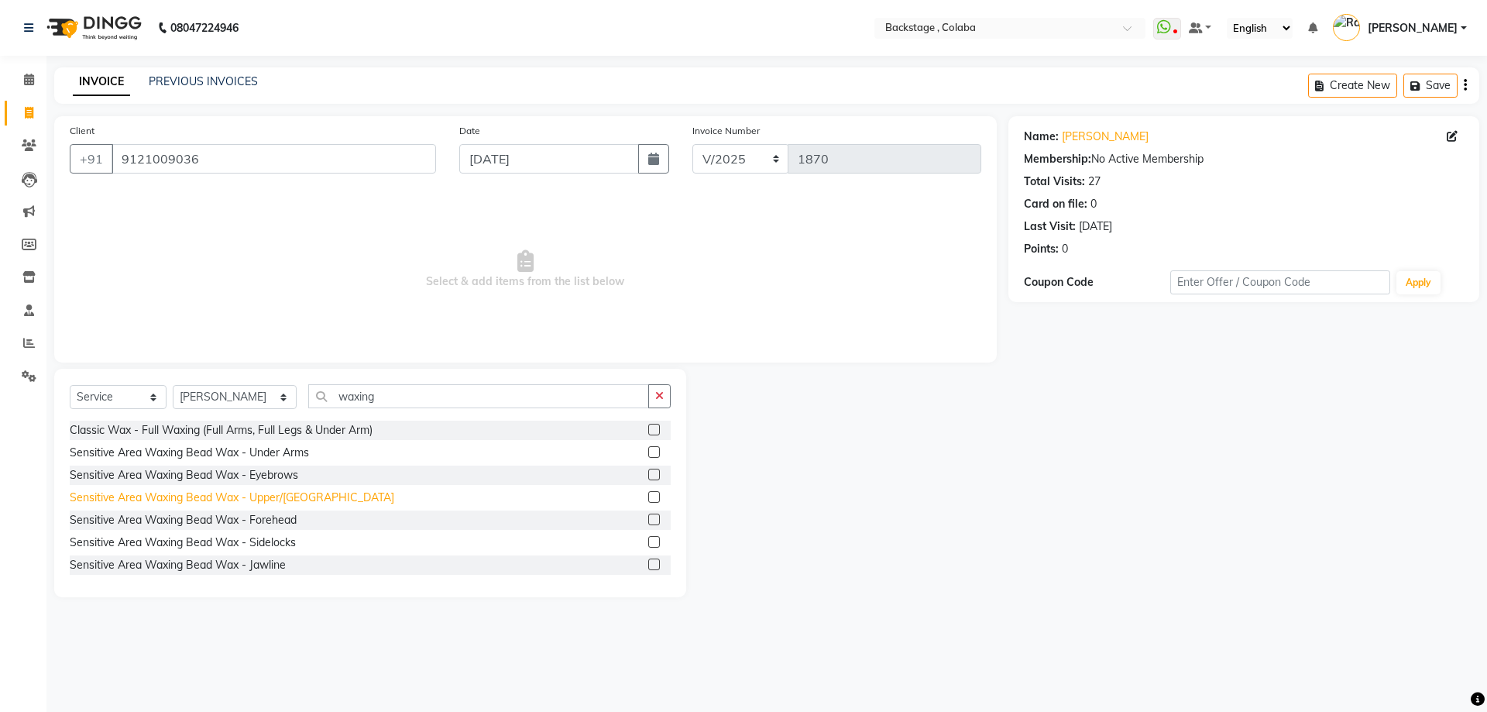
click at [269, 489] on div "Sensitive Area Waxing Bead Wax - Upper/[GEOGRAPHIC_DATA]" at bounding box center [370, 497] width 601 height 19
click at [267, 493] on div "Sensitive Area Waxing Bead Wax - Upper/[GEOGRAPHIC_DATA]" at bounding box center [232, 497] width 324 height 16
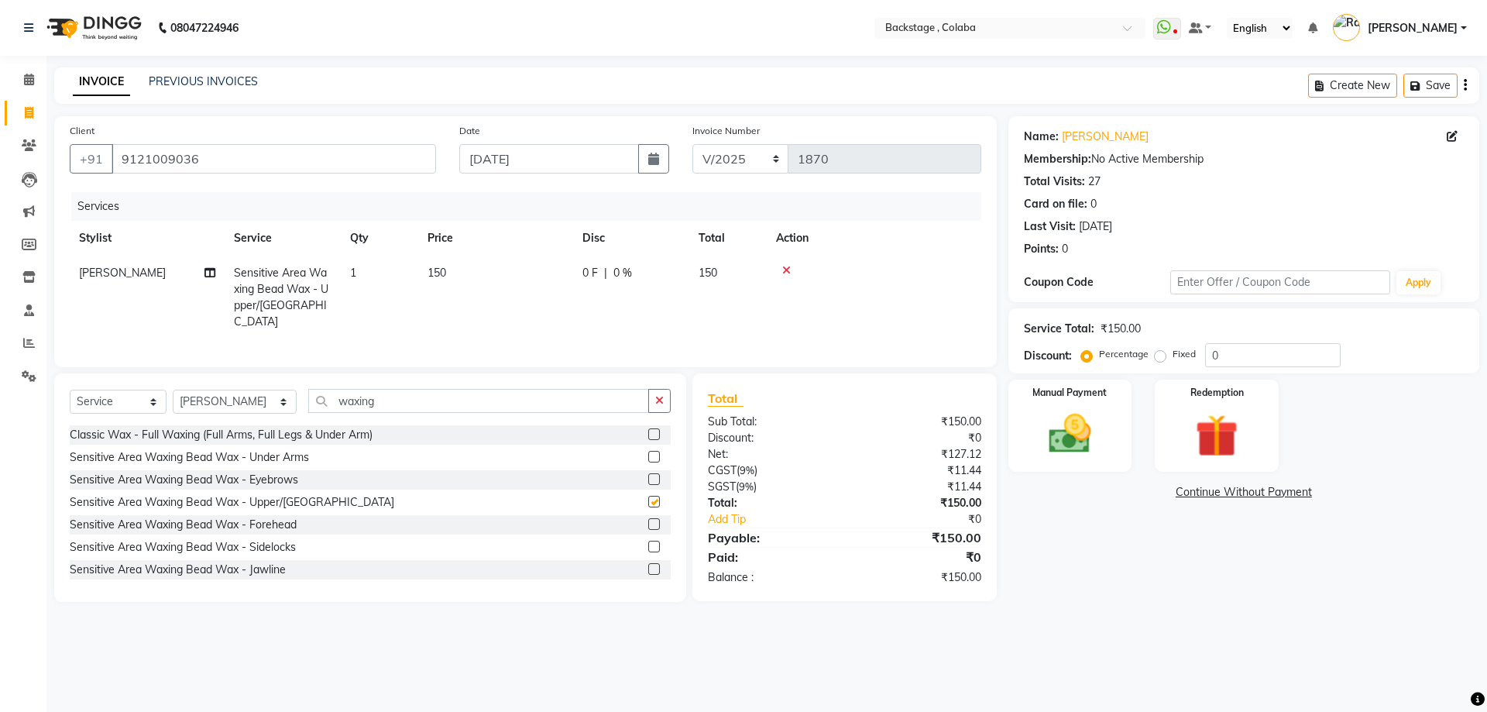
checkbox input "false"
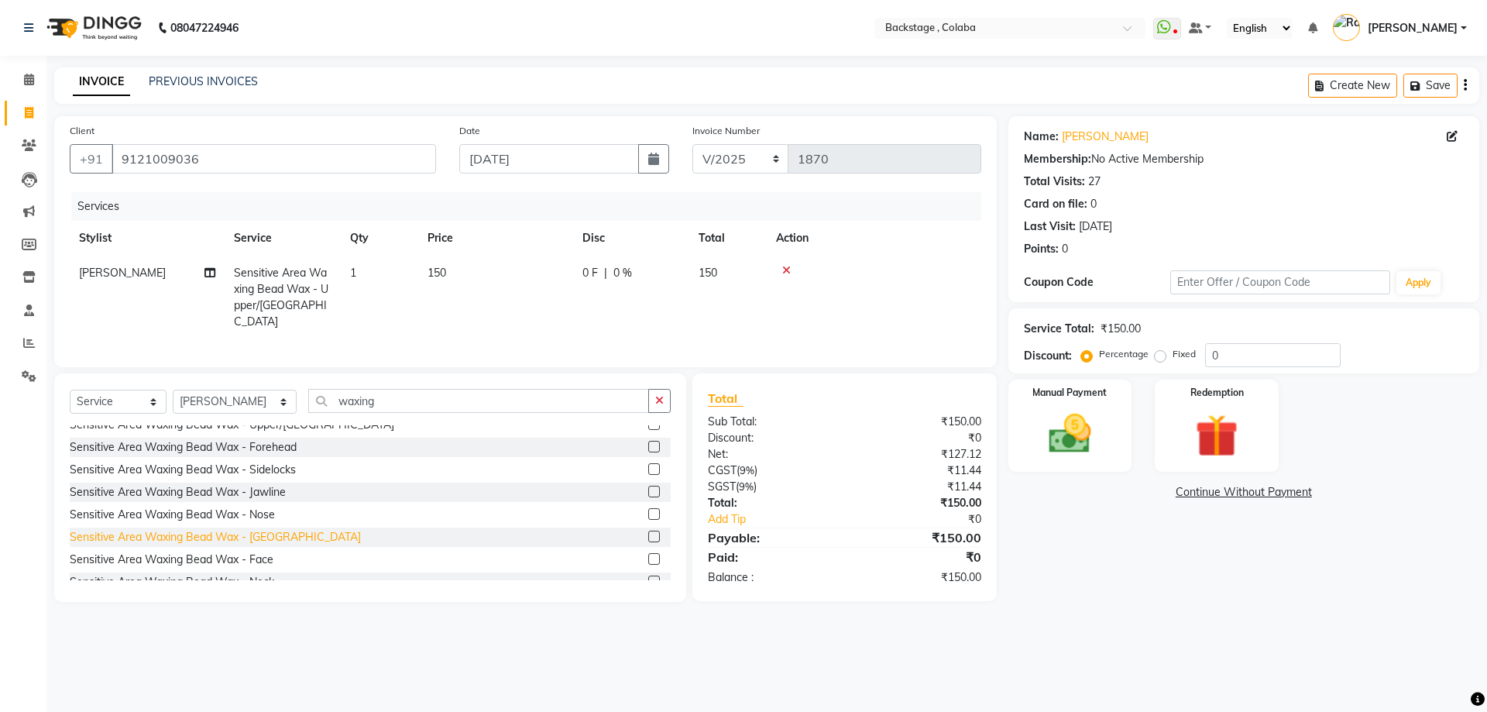
drag, startPoint x: 251, startPoint y: 528, endPoint x: 273, endPoint y: 527, distance: 21.7
click at [251, 529] on div "Sensitive Area Waxing Bead Wax - [GEOGRAPHIC_DATA]" at bounding box center [215, 537] width 291 height 16
checkbox input "false"
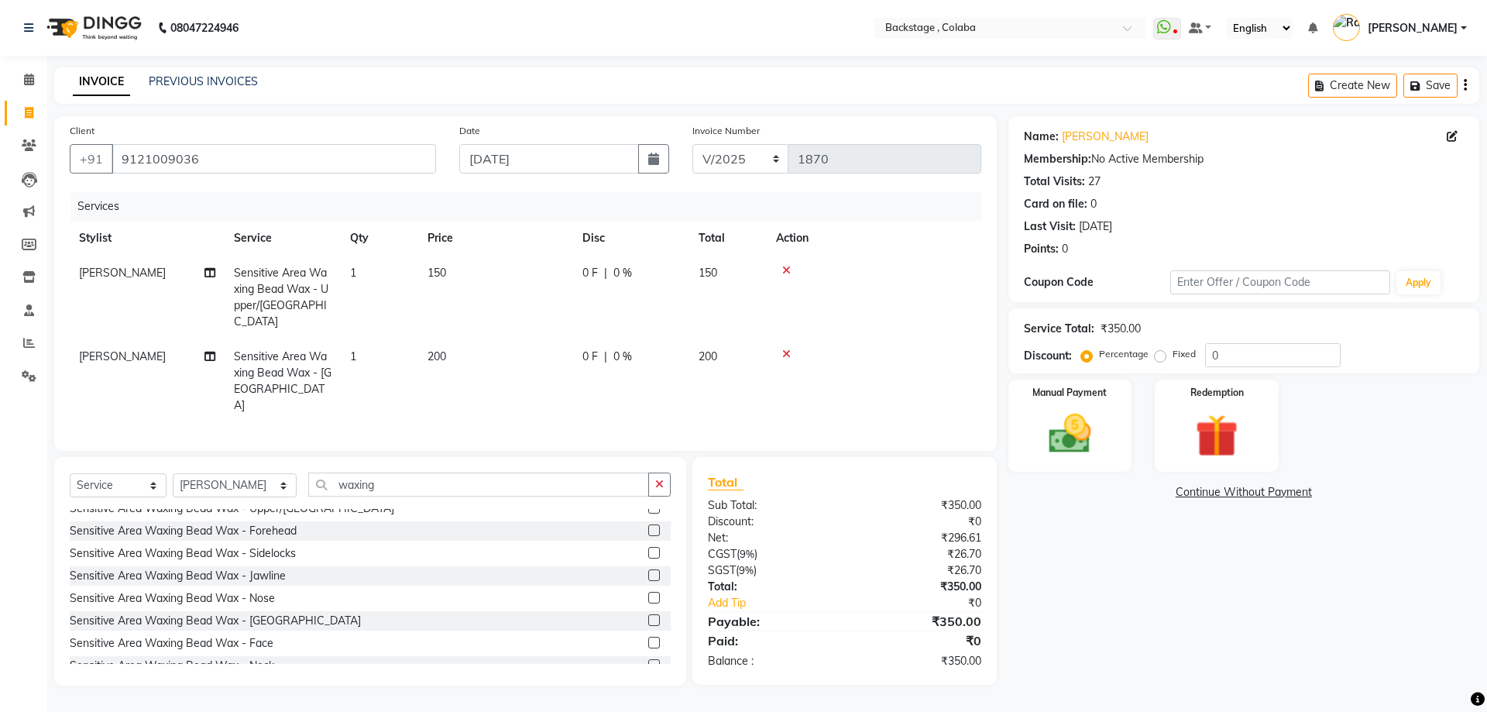
click at [486, 275] on td "150" at bounding box center [495, 298] width 155 height 84
select select "88168"
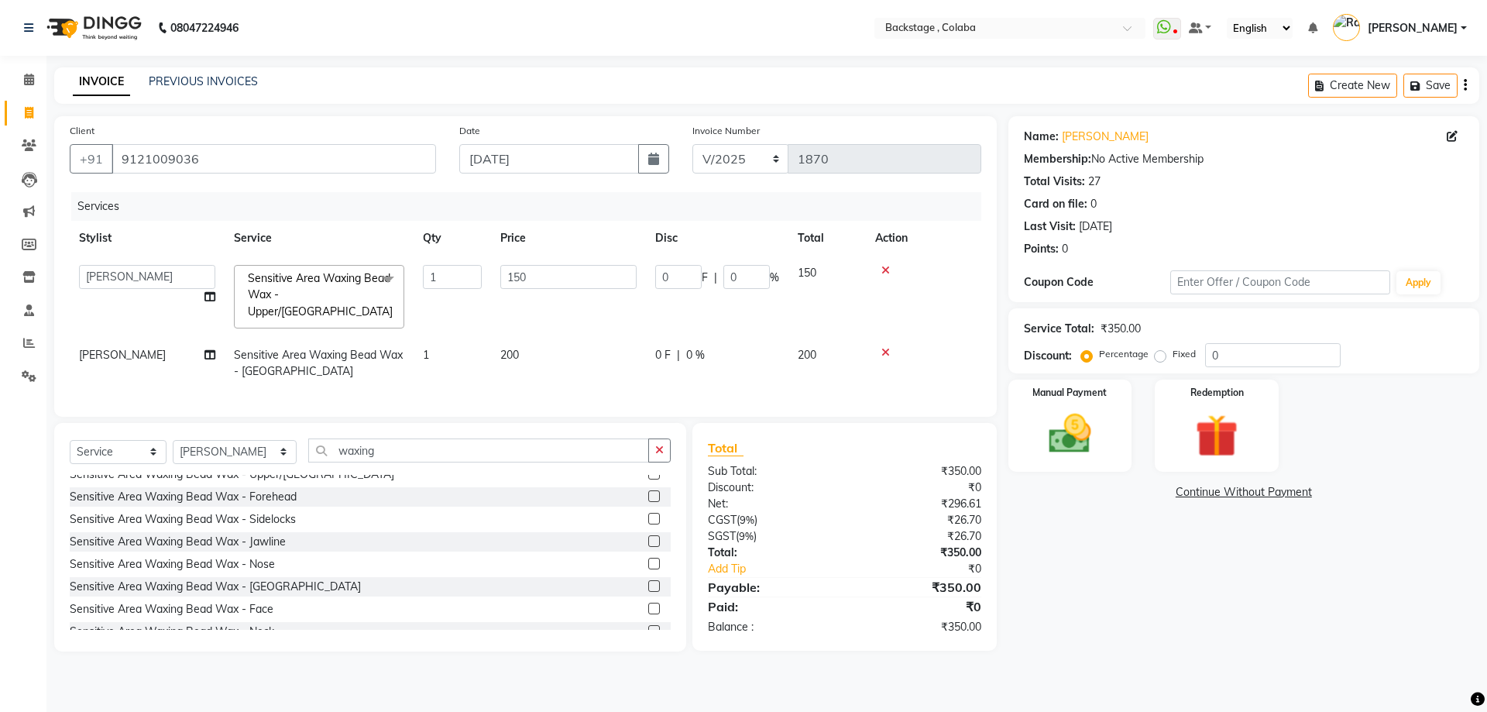
click at [887, 356] on icon at bounding box center [885, 352] width 9 height 11
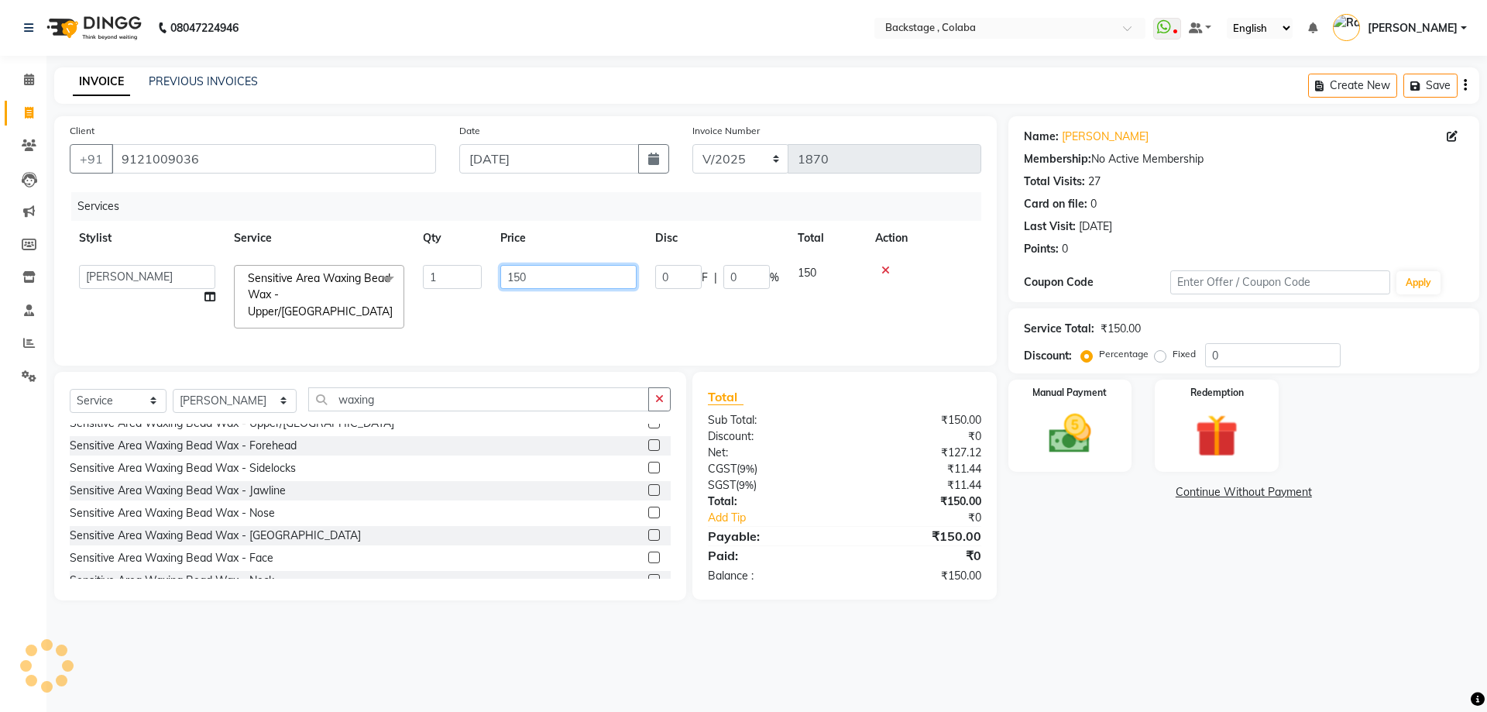
click at [545, 271] on input "150" at bounding box center [568, 277] width 136 height 24
type input "130"
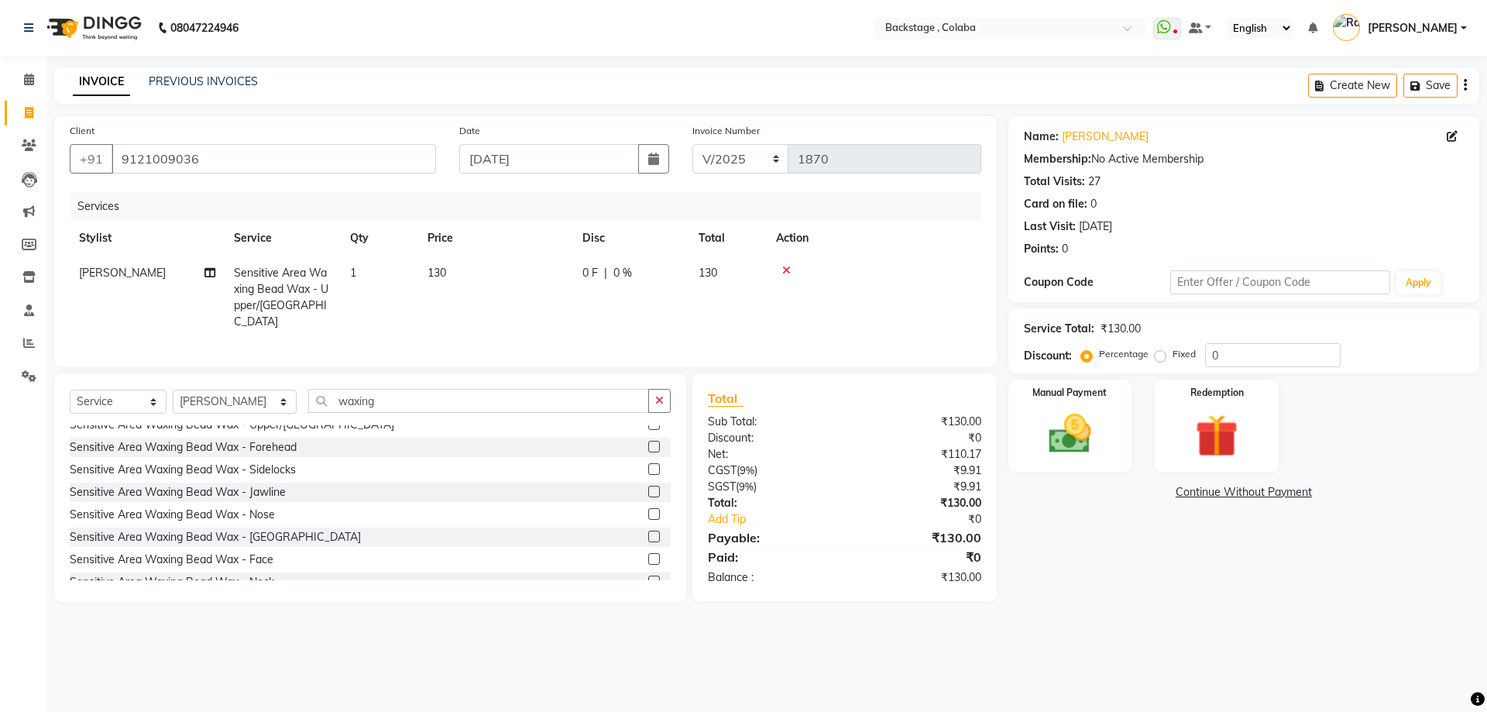
drag, startPoint x: 532, startPoint y: 300, endPoint x: 502, endPoint y: 298, distance: 30.2
click at [530, 302] on td "130" at bounding box center [495, 298] width 155 height 84
select select "88168"
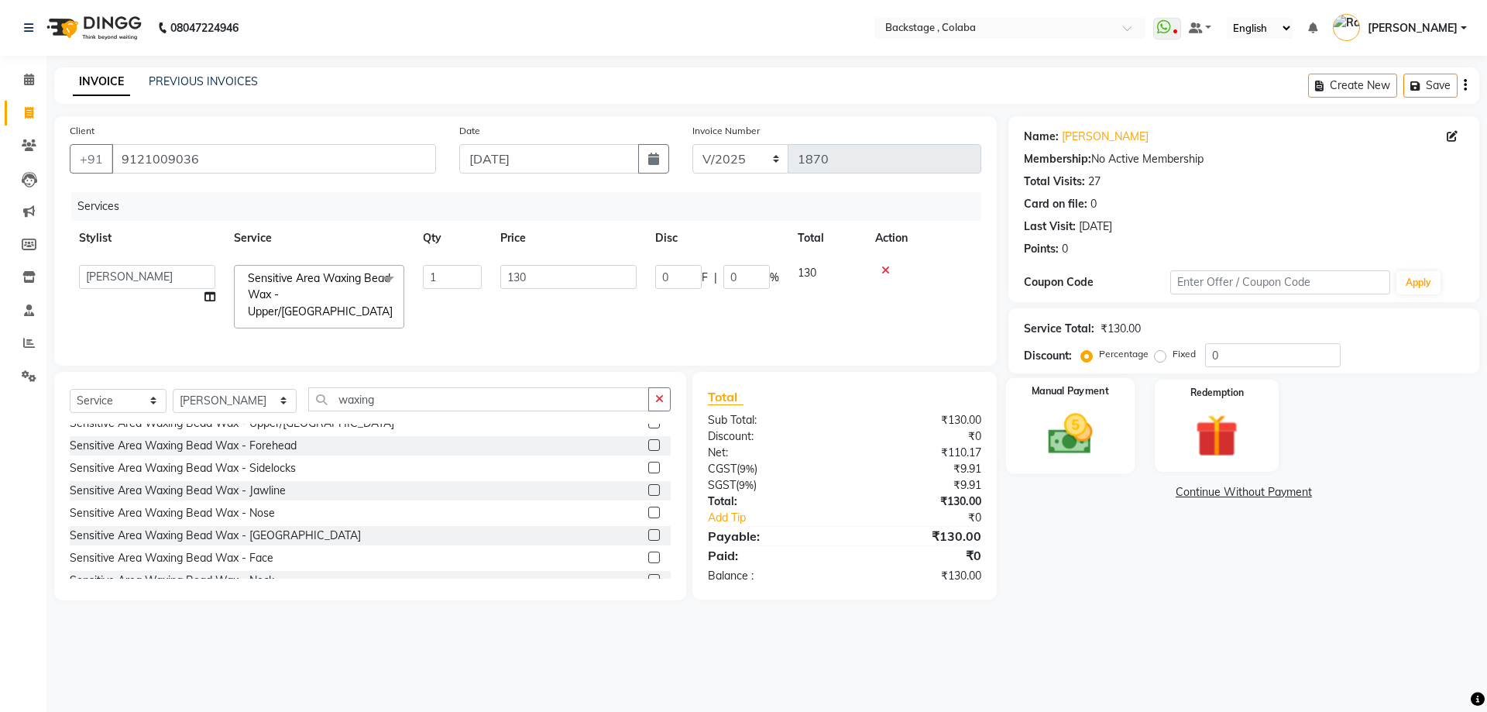
click at [1110, 423] on div "Manual Payment" at bounding box center [1069, 425] width 129 height 95
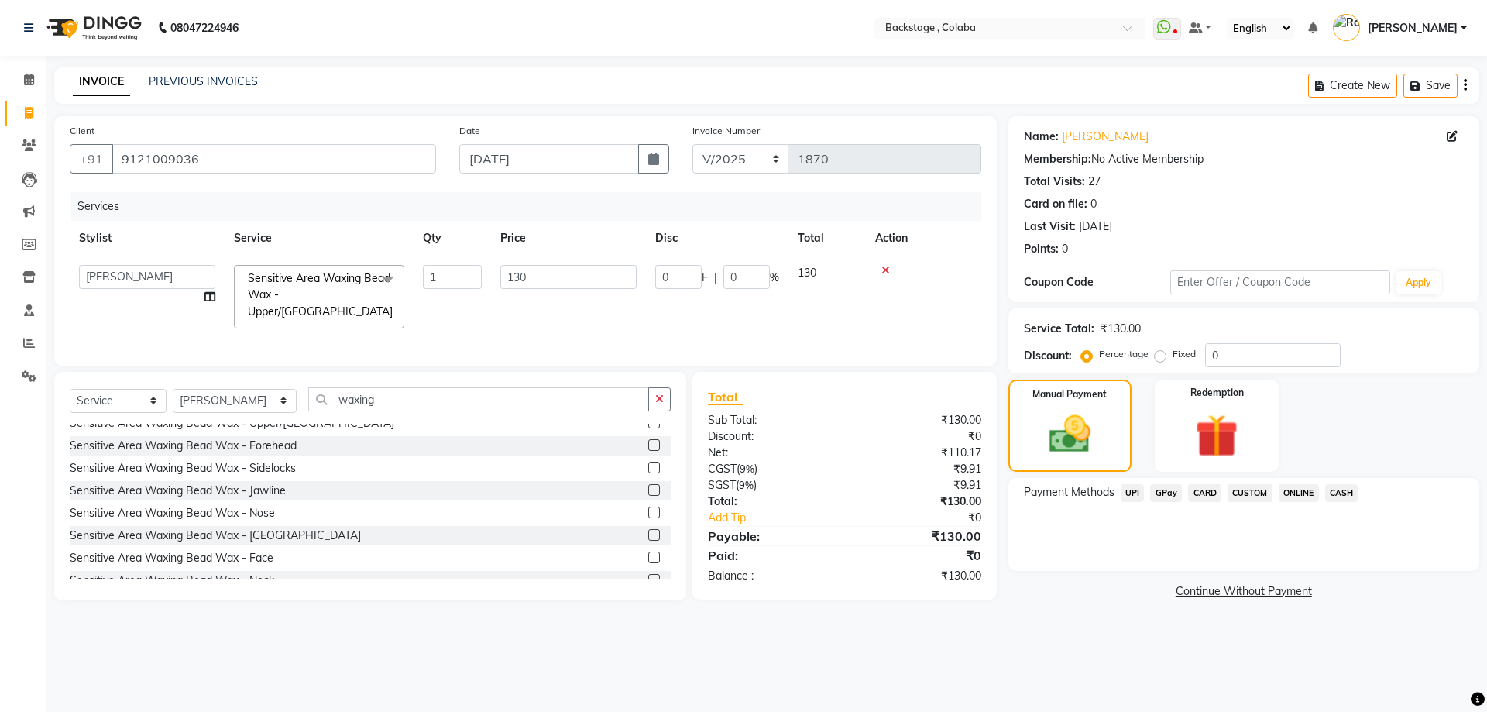
click at [1341, 480] on div "Payment Methods UPI GPay CARD CUSTOM ONLINE CASH" at bounding box center [1243, 524] width 471 height 93
click at [1340, 489] on span "CASH" at bounding box center [1341, 493] width 33 height 18
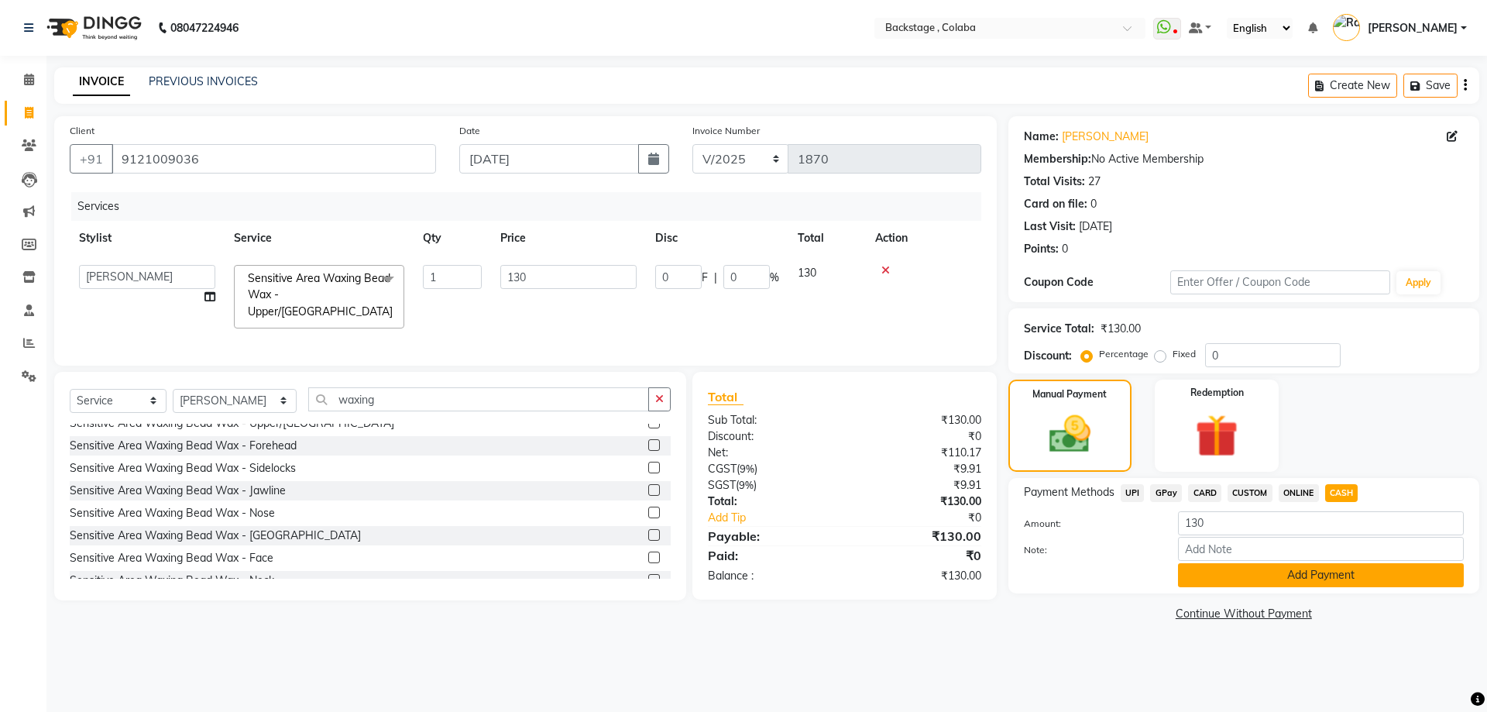
click at [1311, 575] on button "Add Payment" at bounding box center [1321, 575] width 286 height 24
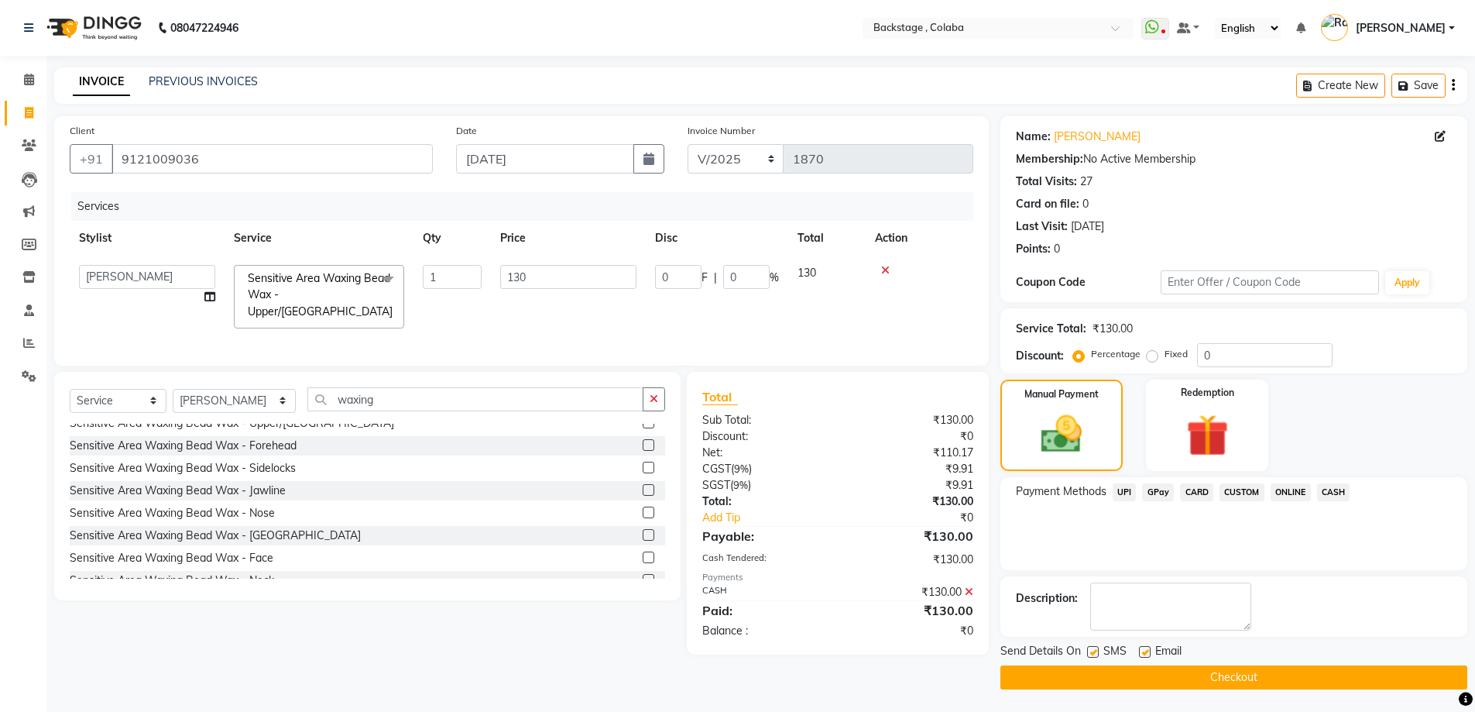
click at [1169, 682] on button "Checkout" at bounding box center [1234, 677] width 467 height 24
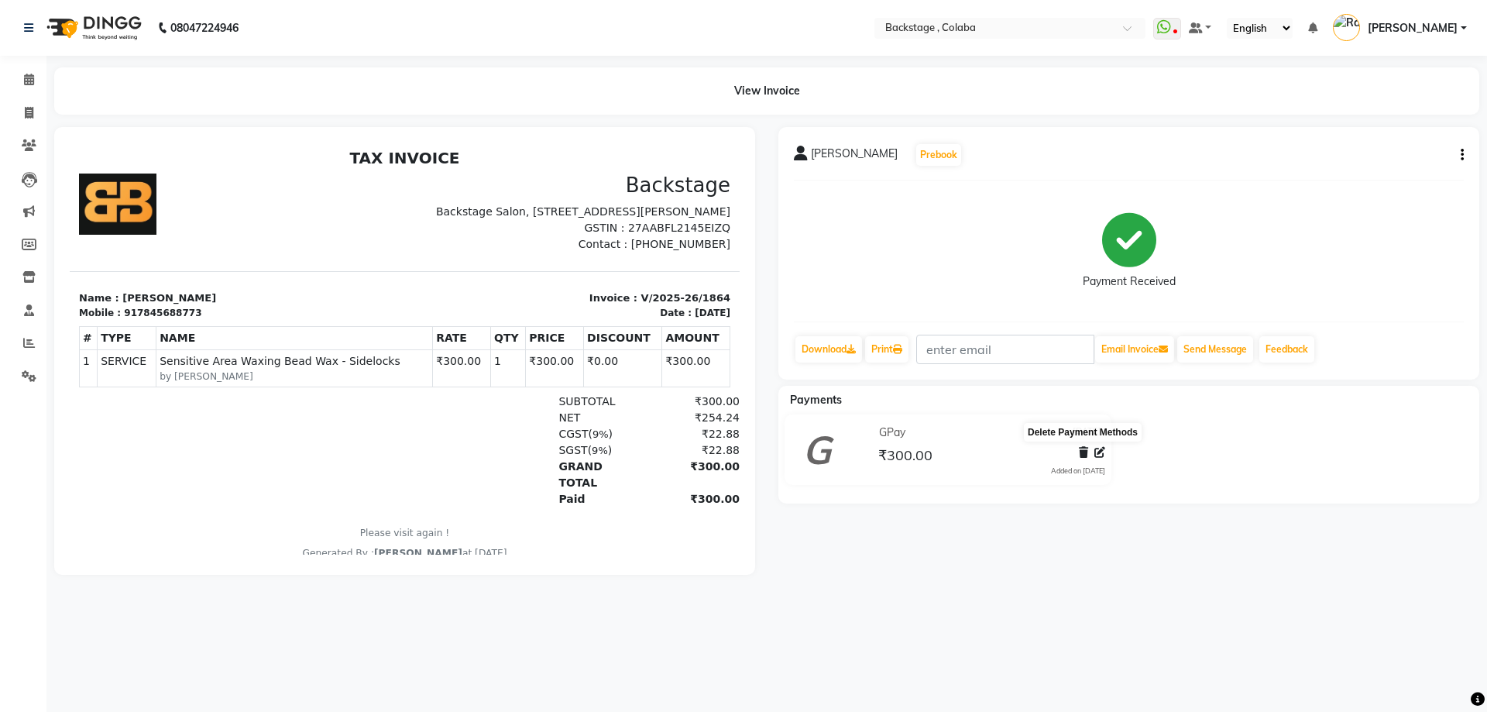
click at [1083, 451] on icon at bounding box center [1083, 452] width 9 height 11
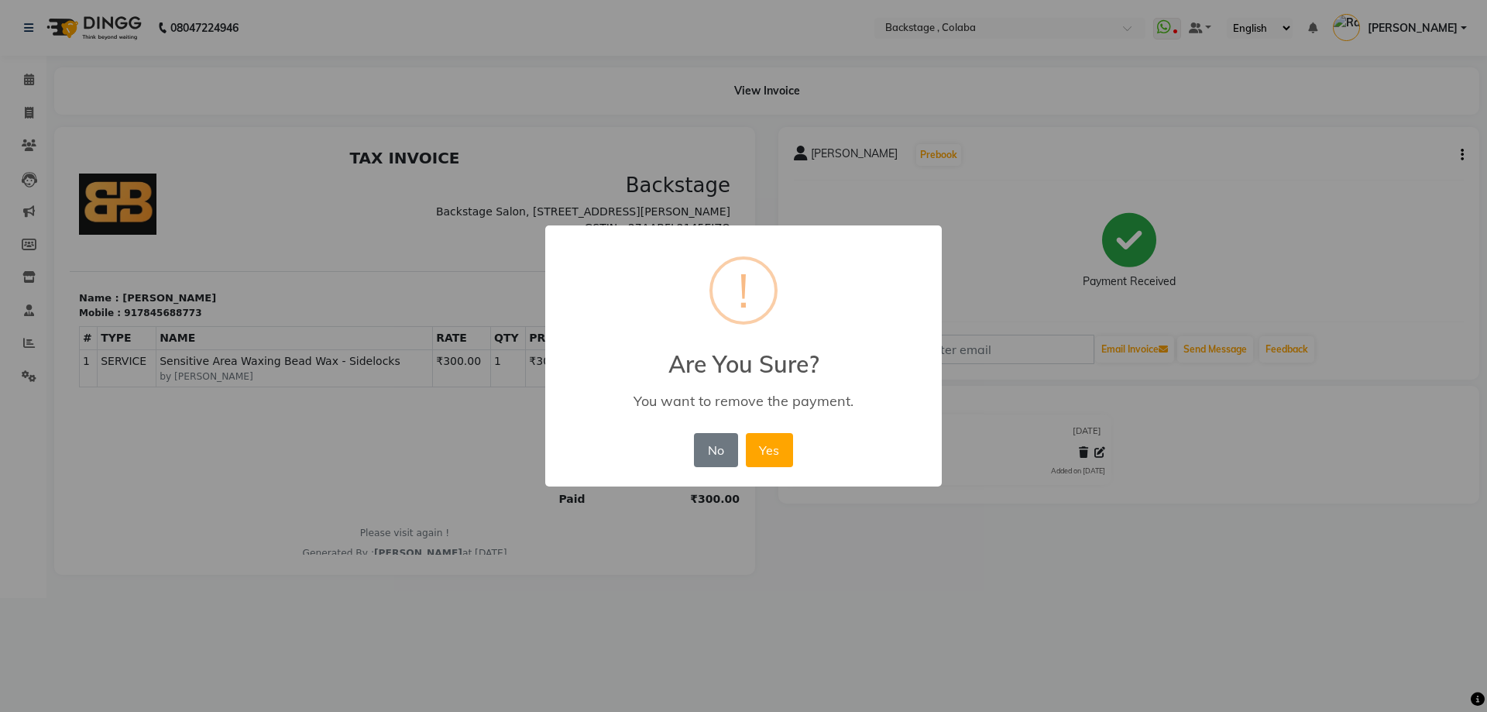
click at [720, 455] on button "No" at bounding box center [715, 450] width 43 height 34
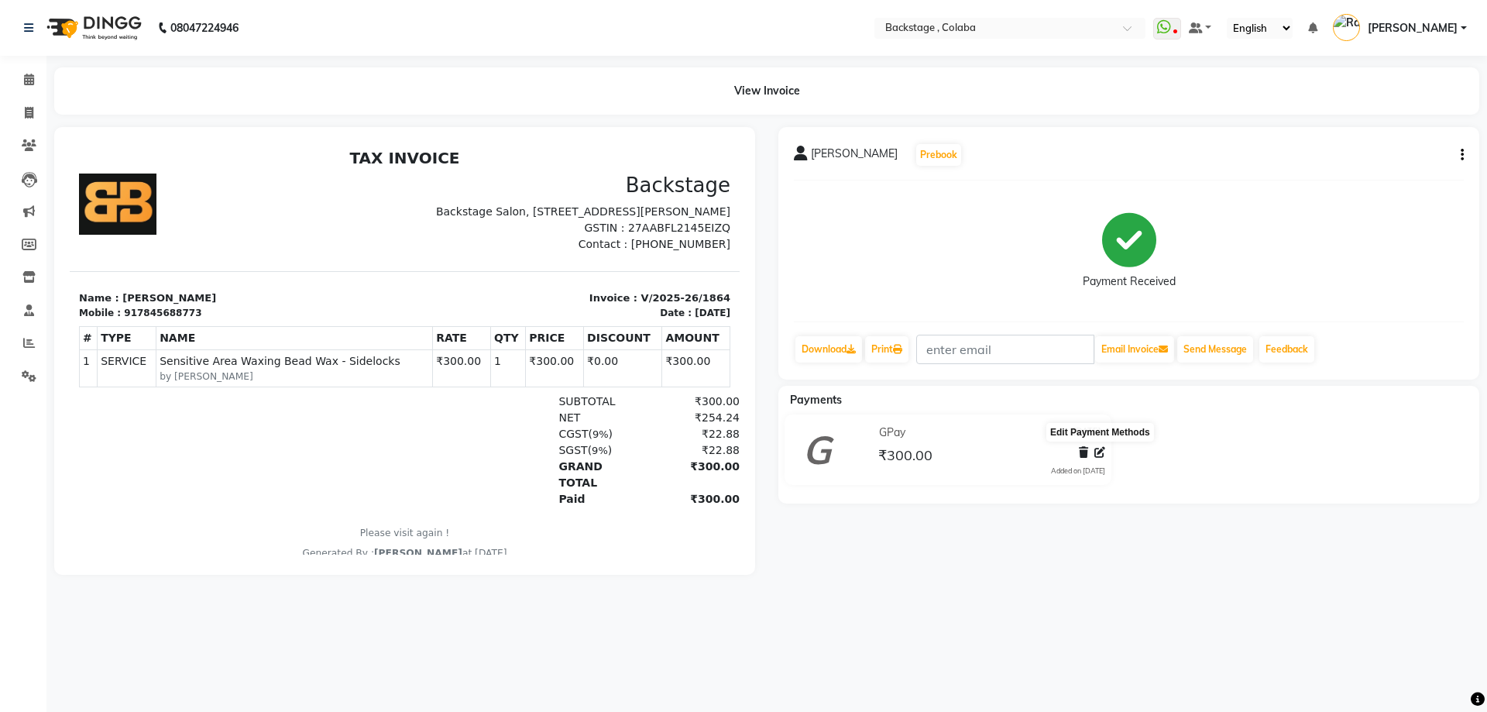
click at [1097, 456] on icon at bounding box center [1099, 452] width 11 height 11
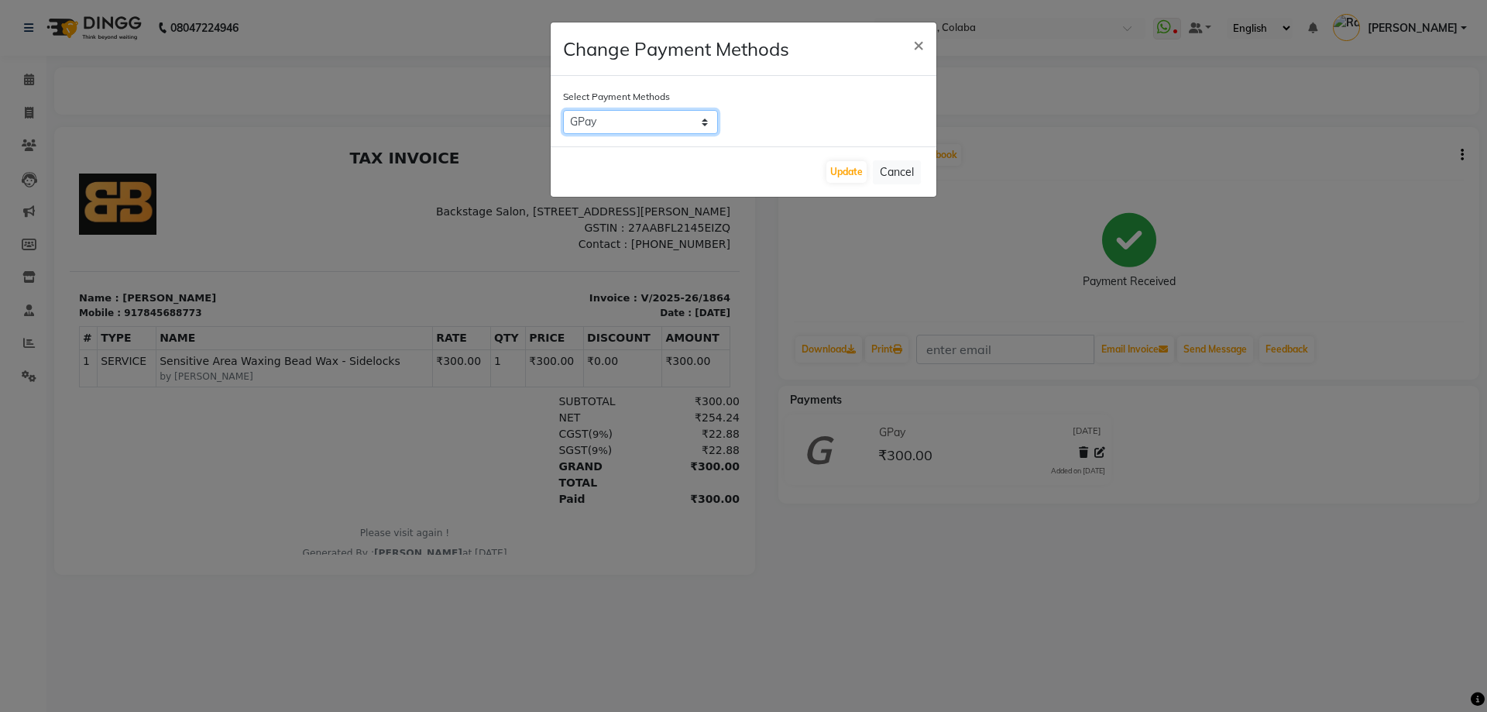
click at [636, 123] on select "UPI GPay CARD CUSTOM ONLINE CASH" at bounding box center [640, 122] width 155 height 24
select select "1"
click at [563, 110] on select "UPI GPay CARD CUSTOM ONLINE CASH" at bounding box center [640, 122] width 155 height 24
click at [836, 166] on button "Update" at bounding box center [846, 172] width 40 height 22
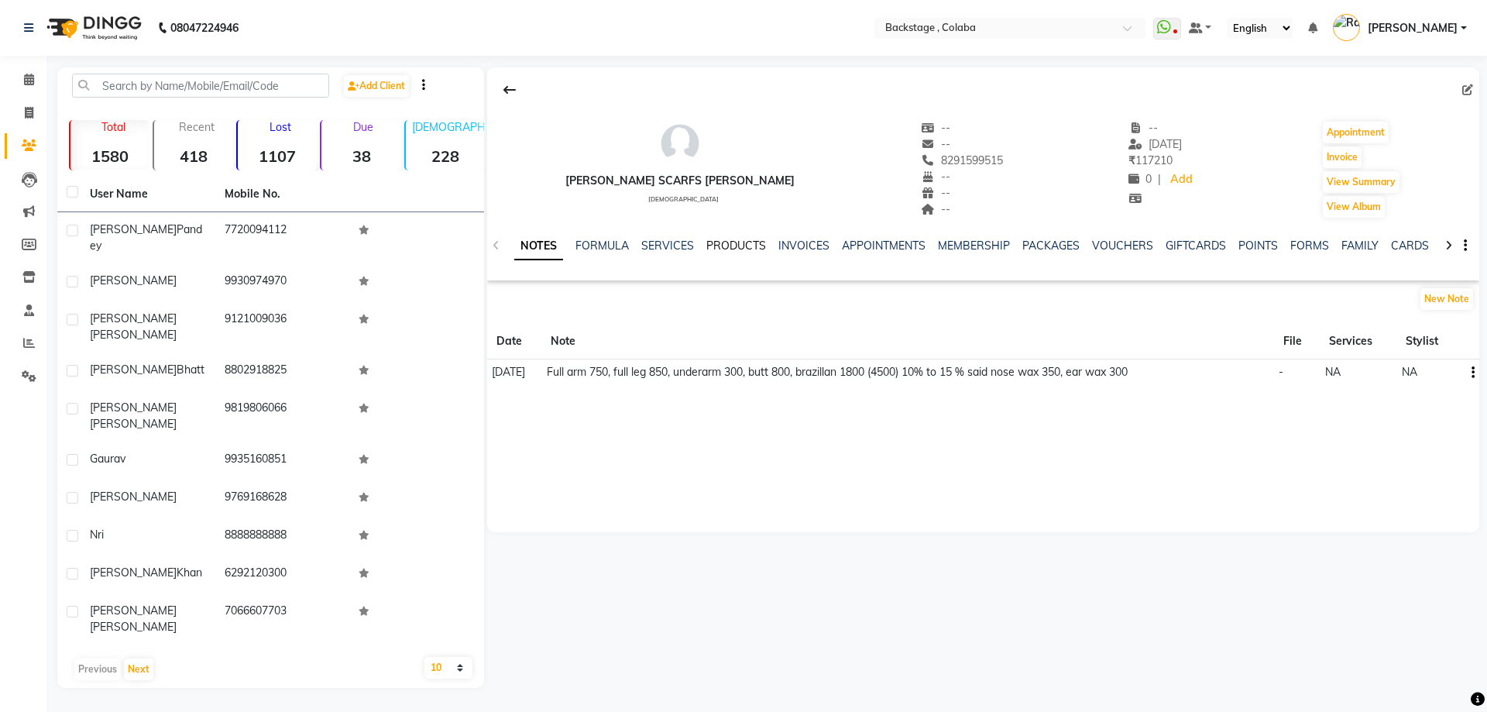
click at [747, 245] on link "PRODUCTS" at bounding box center [736, 246] width 60 height 14
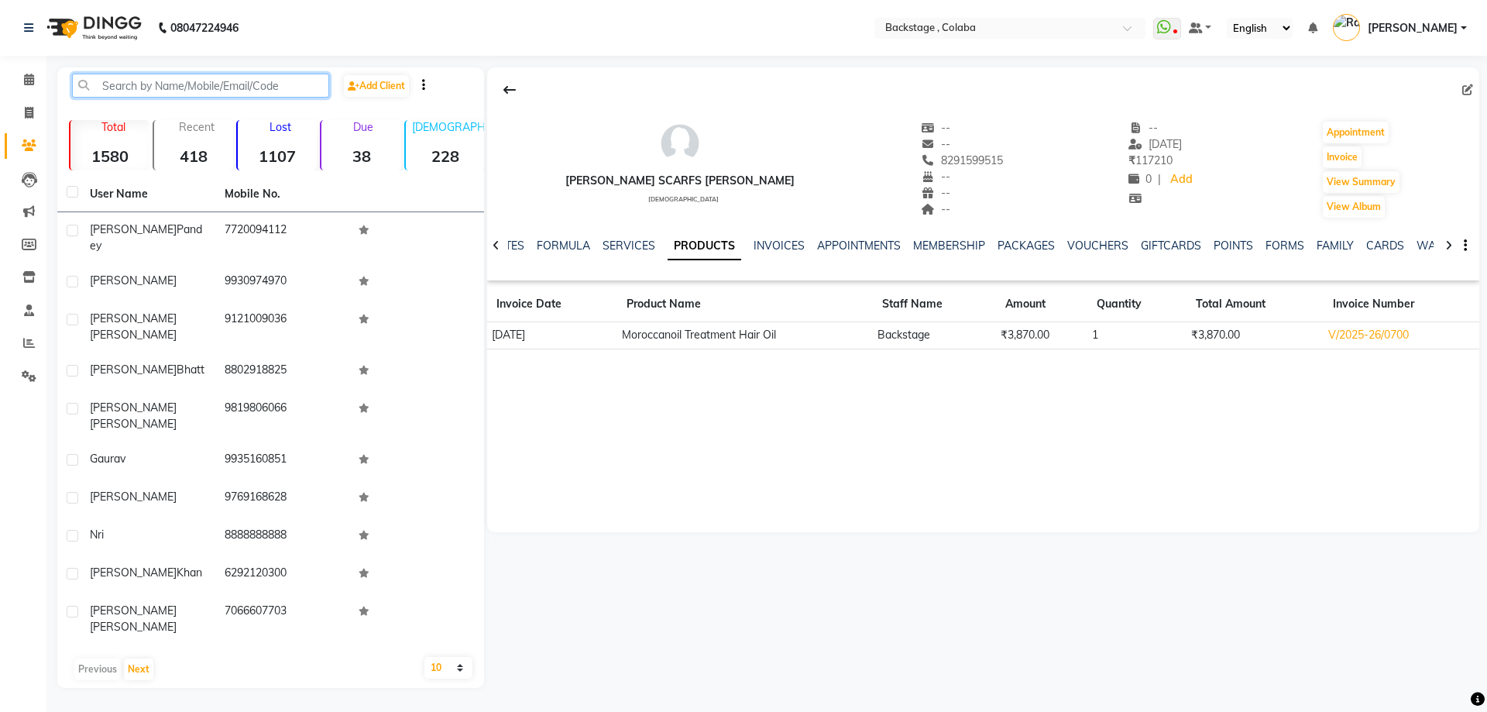
click at [113, 89] on input "text" at bounding box center [200, 86] width 257 height 24
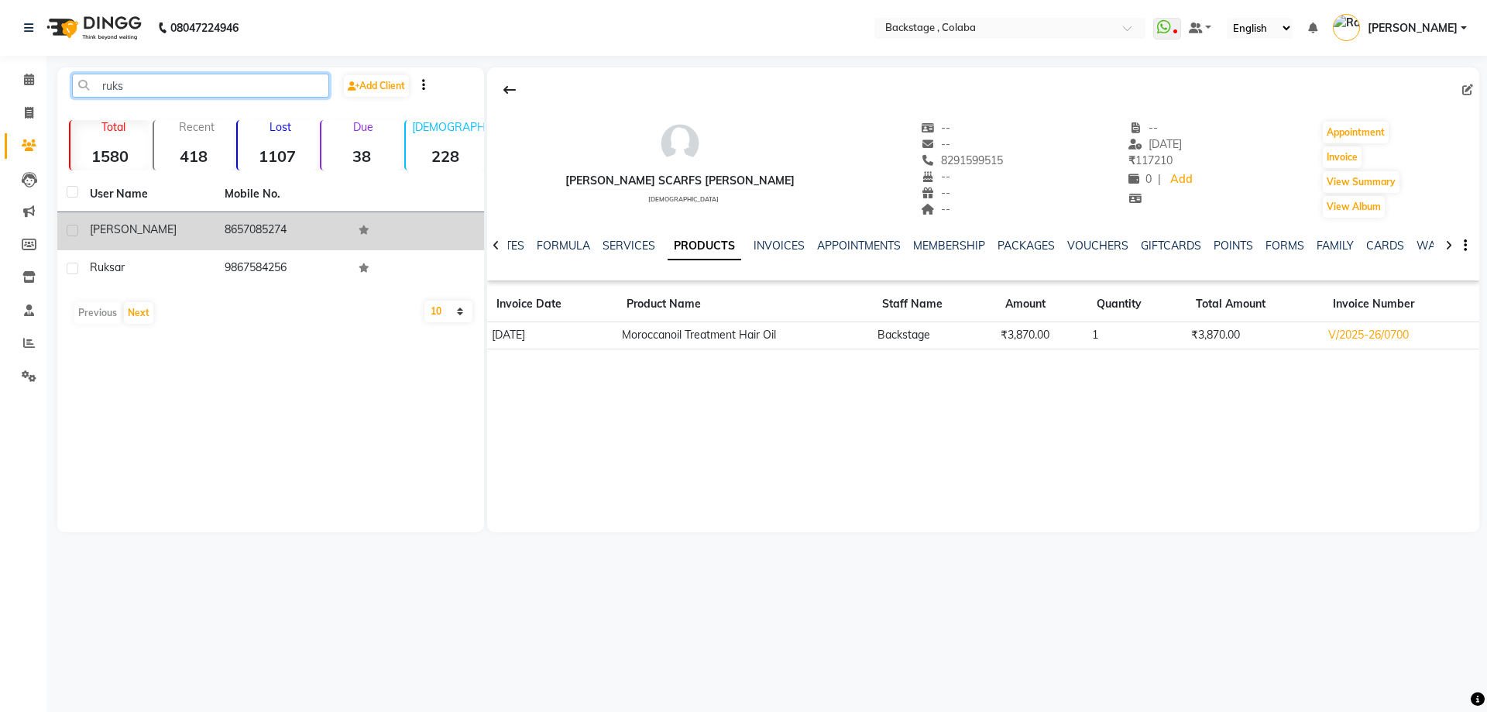
type input "ruks"
click at [133, 239] on td "[PERSON_NAME]" at bounding box center [148, 231] width 135 height 38
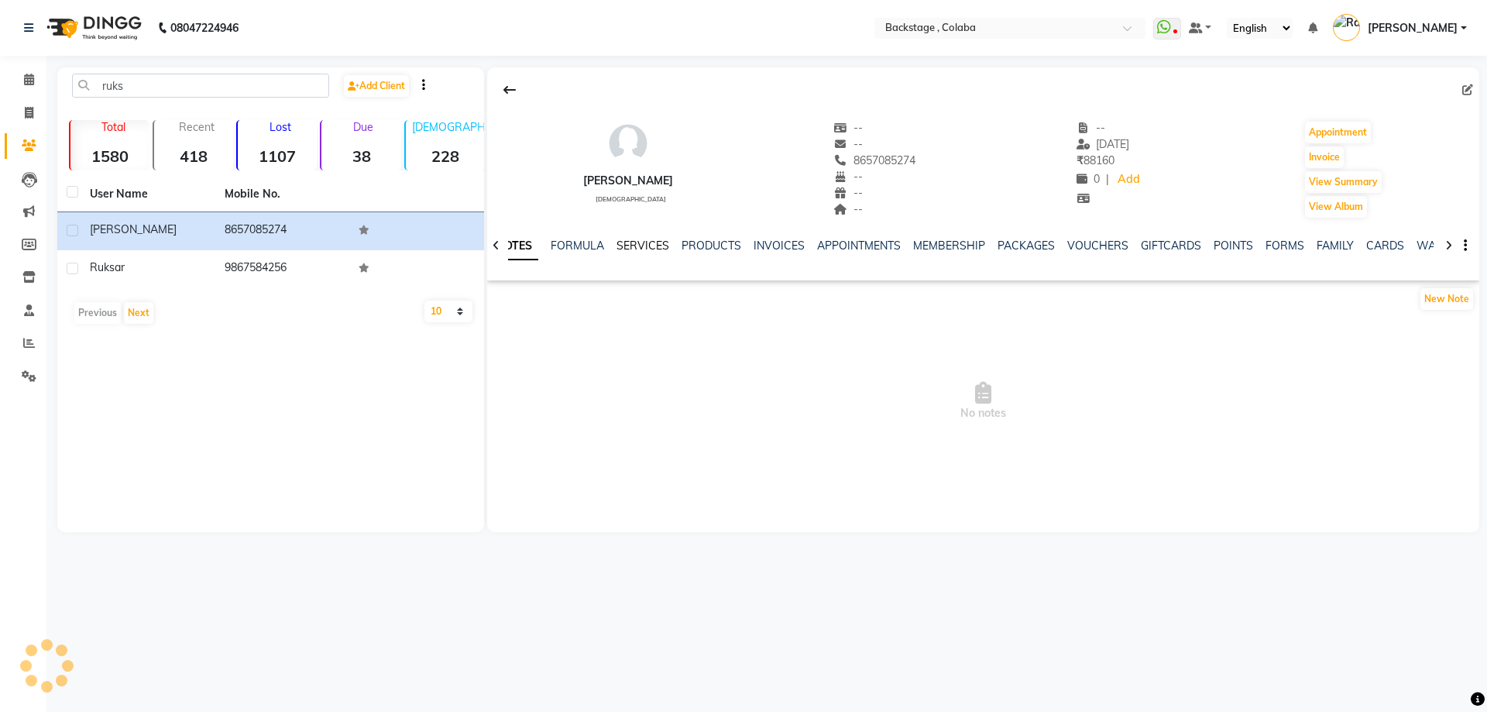
click at [624, 243] on link "SERVICES" at bounding box center [642, 246] width 53 height 14
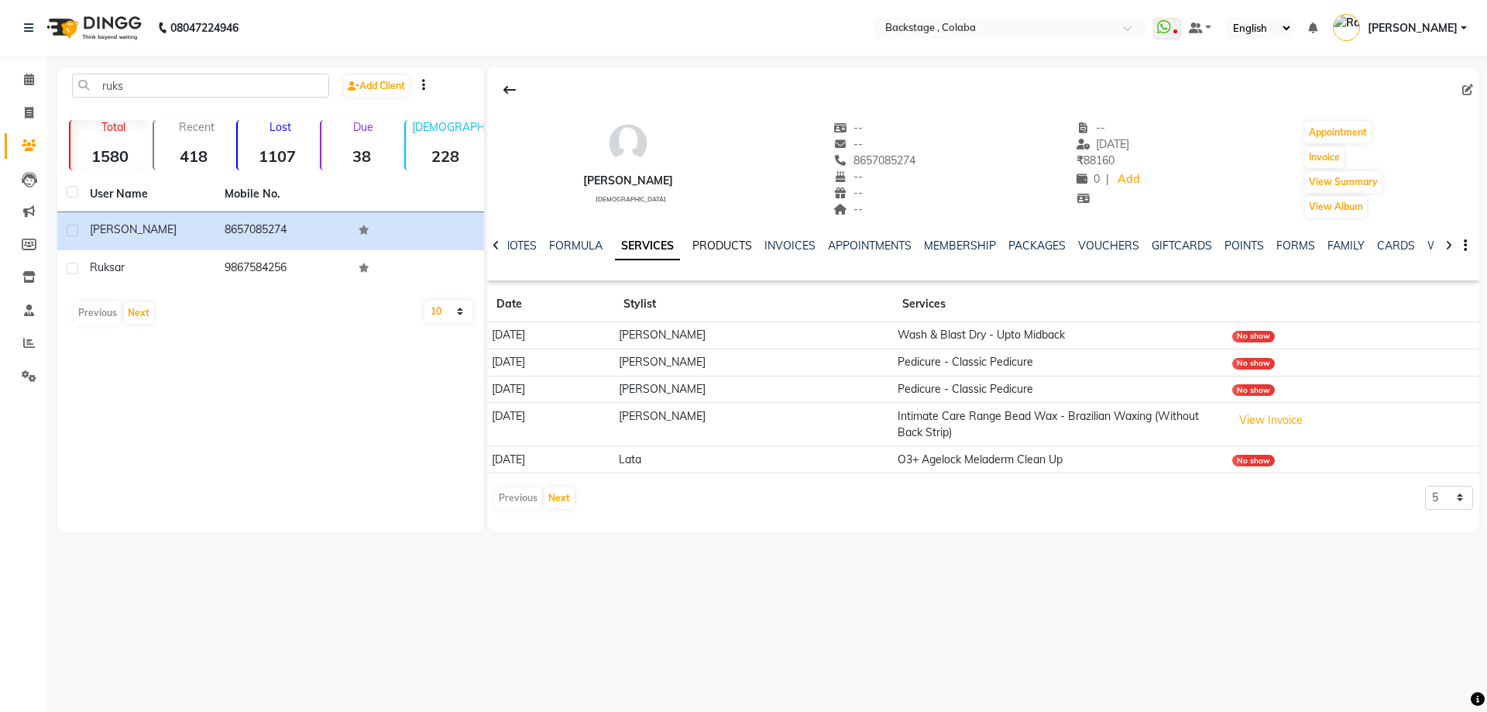
click at [697, 251] on link "PRODUCTS" at bounding box center [722, 246] width 60 height 14
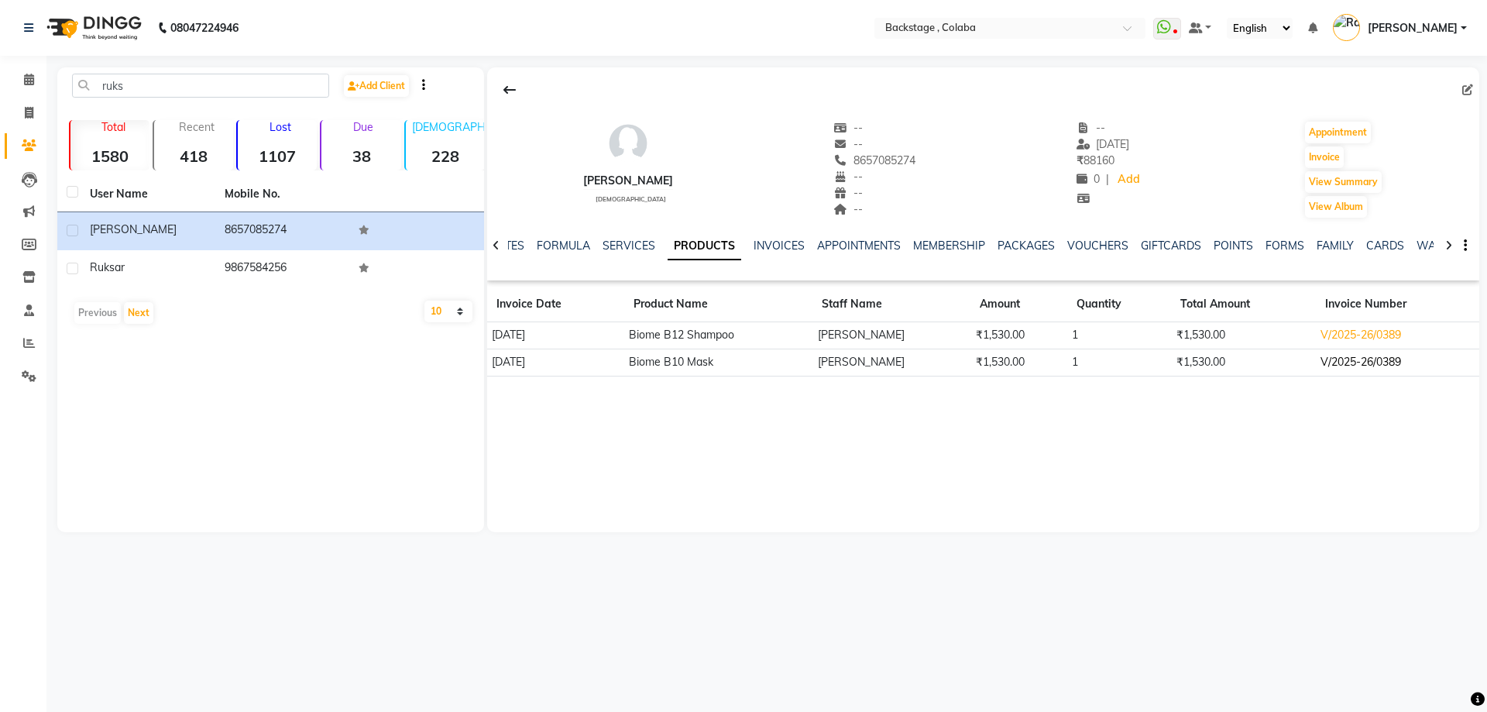
click at [1320, 359] on tr "[DATE] Biome B10 Mask [PERSON_NAME] ₹1,530.00 1 ₹1,530.00 V/2025-26/0389" at bounding box center [983, 361] width 992 height 27
click at [1326, 360] on td "V/2025-26/0389" at bounding box center [1397, 361] width 163 height 27
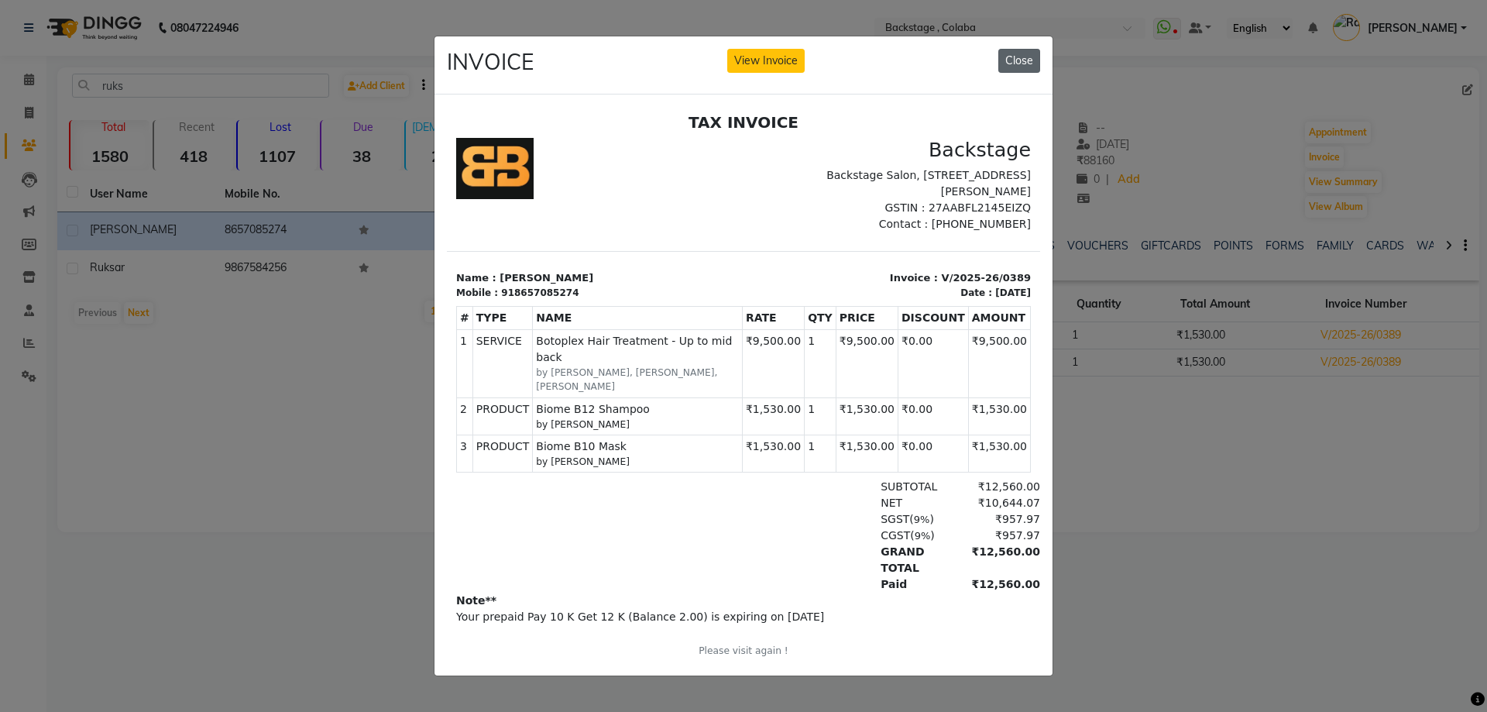
click at [1025, 53] on button "Close" at bounding box center [1019, 61] width 42 height 24
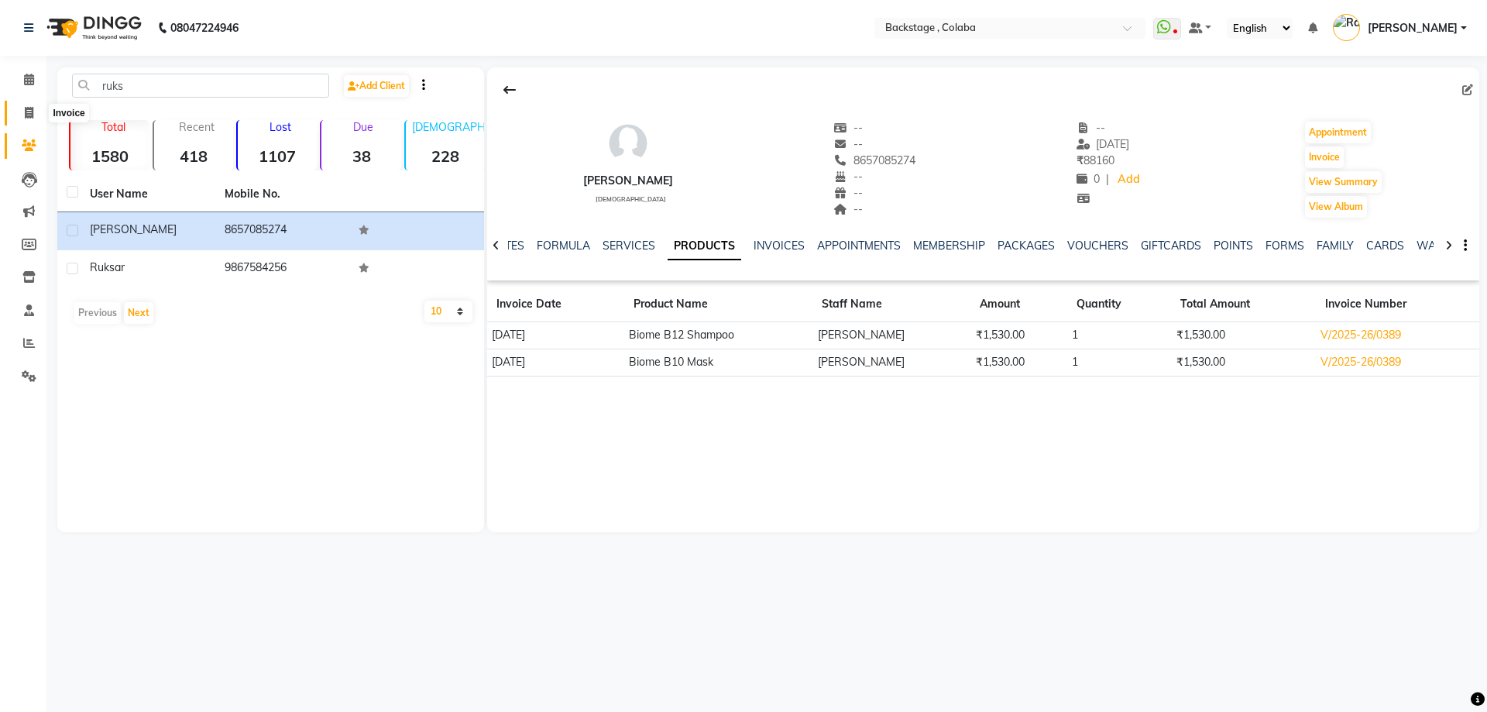
click at [26, 113] on icon at bounding box center [29, 113] width 9 height 12
select select "service"
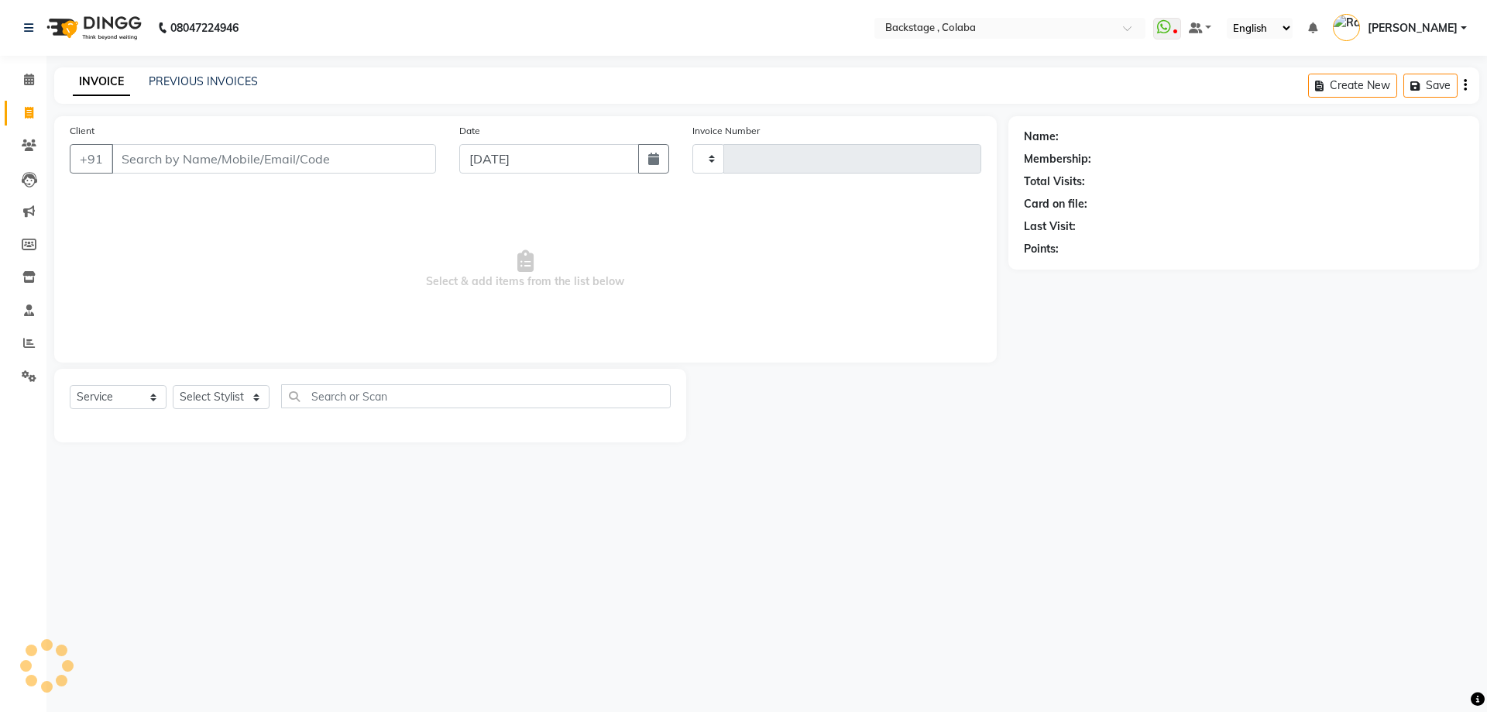
type input "1874"
select select "5451"
click at [647, 160] on button "button" at bounding box center [653, 158] width 31 height 29
select select "9"
select select "2025"
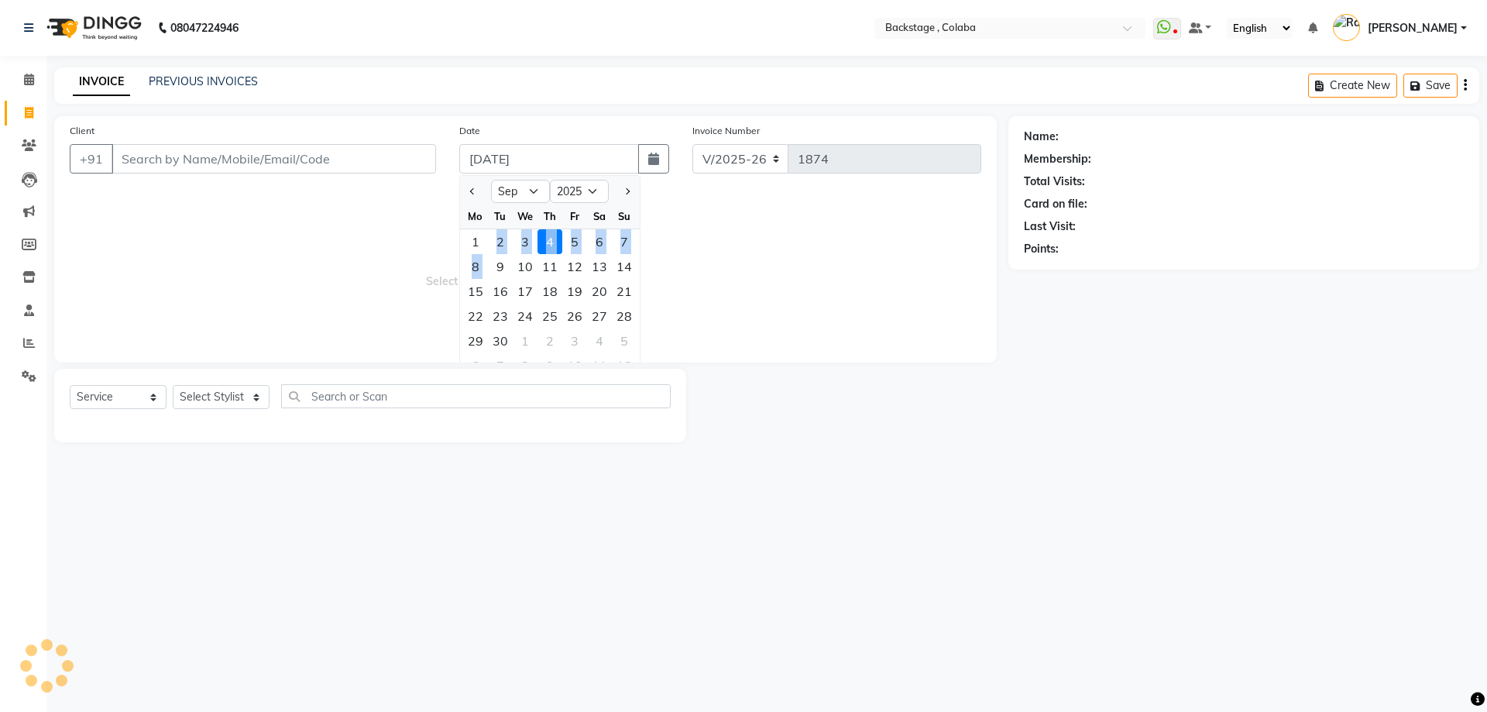
drag, startPoint x: 499, startPoint y: 252, endPoint x: 448, endPoint y: 225, distance: 57.5
click at [499, 255] on ngb-datepicker-month "Mo Tu We Th Fr Sa Su 1 2 3 4 5 6 7 8 9 10 11 12 13 14 15 16 17 18 19 20 21 22 2…" at bounding box center [550, 292] width 180 height 177
click at [501, 240] on div "2" at bounding box center [500, 241] width 25 height 25
type input "[DATE]"
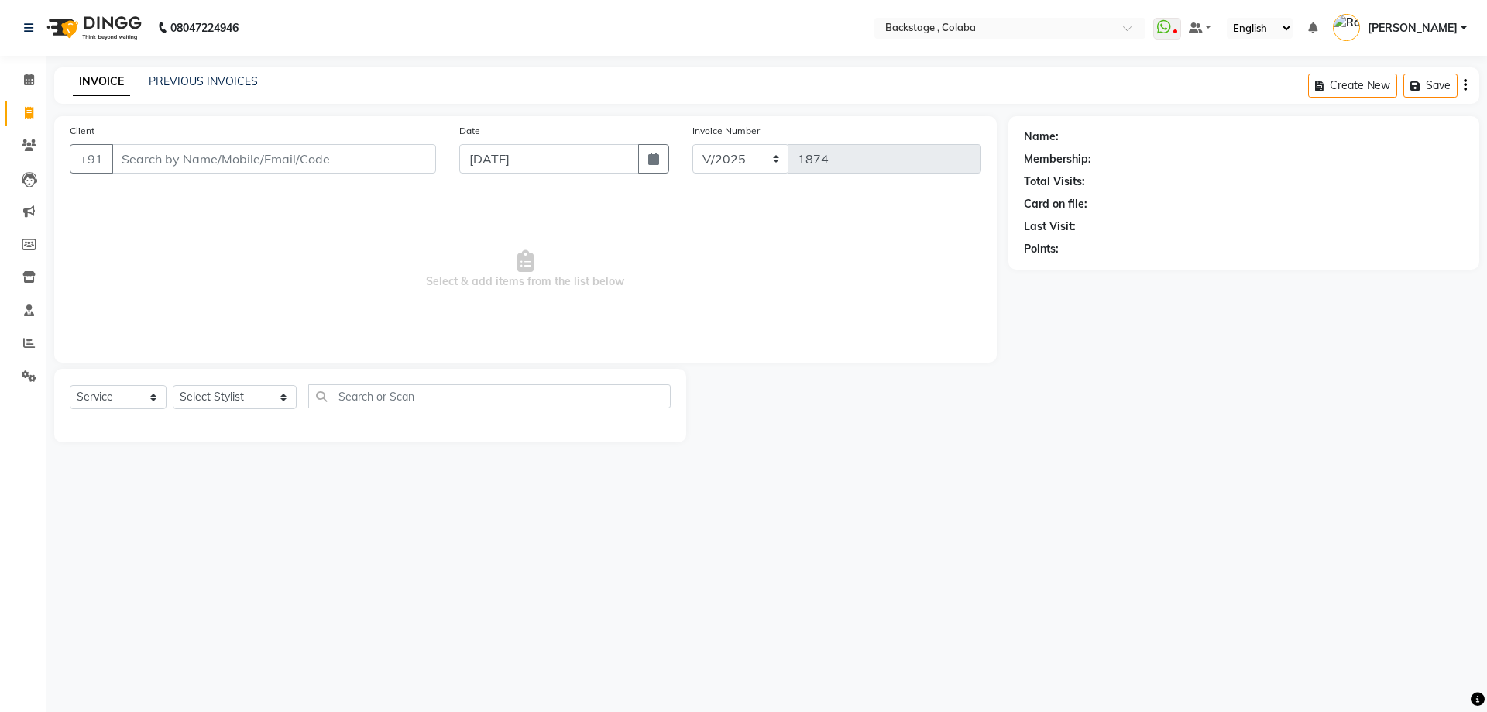
drag, startPoint x: 290, startPoint y: 133, endPoint x: 278, endPoint y: 146, distance: 18.1
click at [280, 144] on div "Client +91" at bounding box center [253, 154] width 390 height 64
click at [278, 146] on input "Client" at bounding box center [274, 158] width 324 height 29
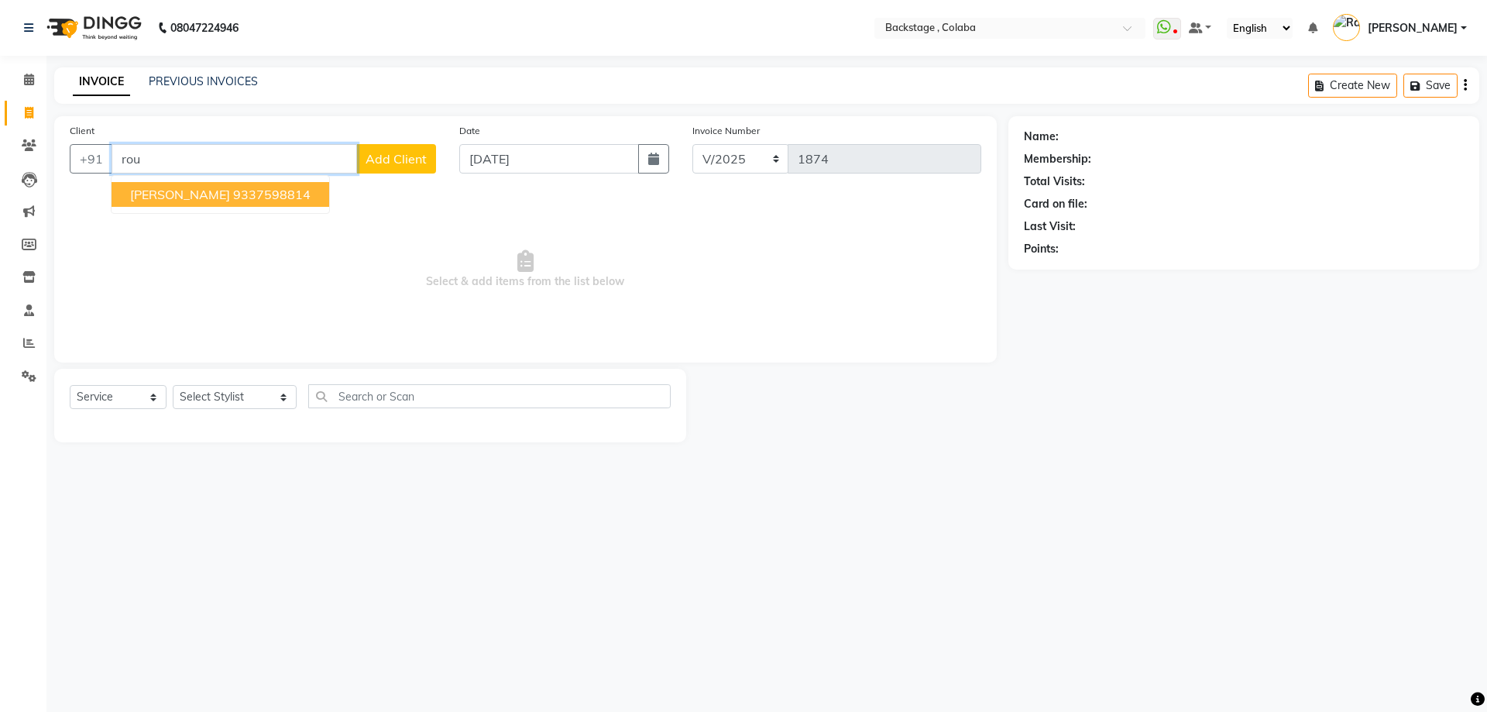
click at [259, 195] on ngb-highlight "9337598814" at bounding box center [271, 194] width 77 height 15
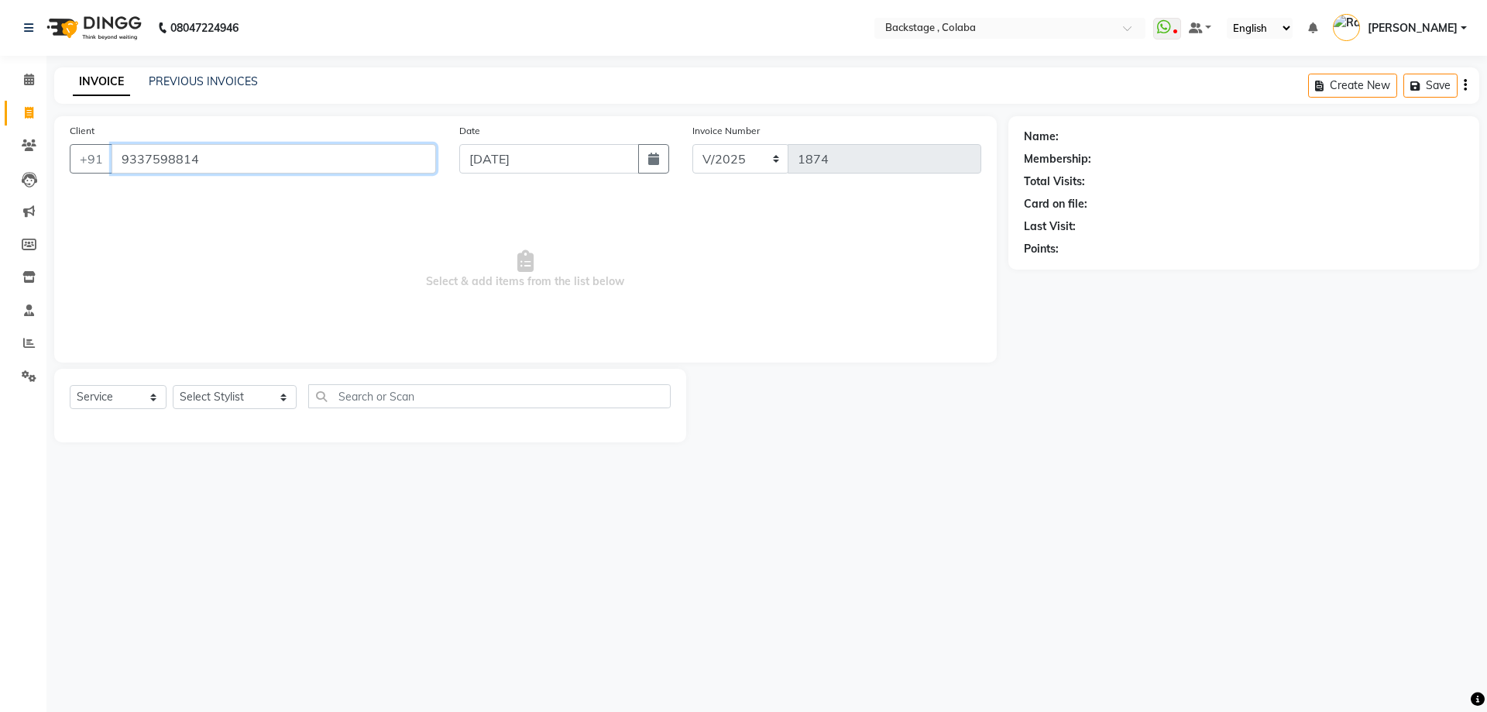
type input "9337598814"
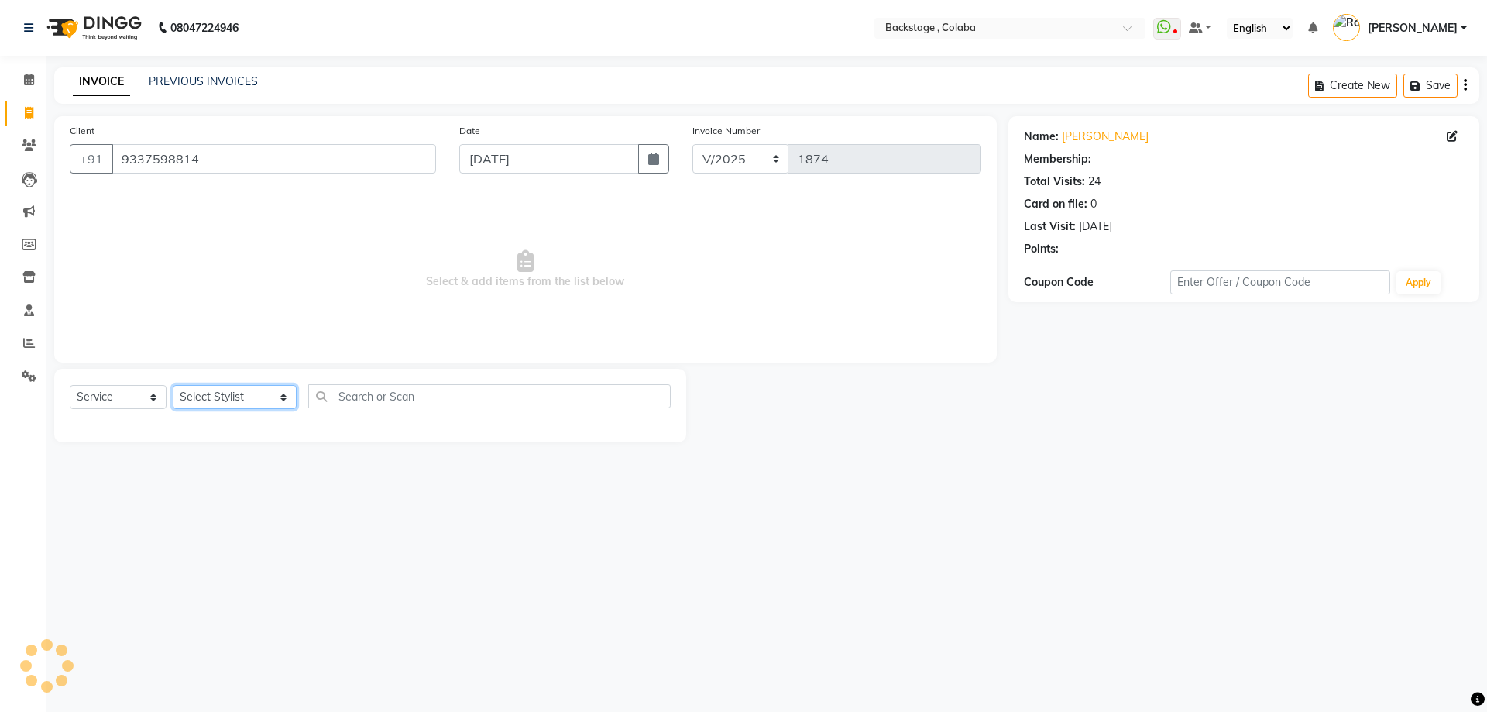
click at [222, 394] on select "Select Stylist Backstage Bharti [PERSON_NAME] [PERSON_NAME] [PERSON_NAME] [PERS…" at bounding box center [235, 397] width 124 height 24
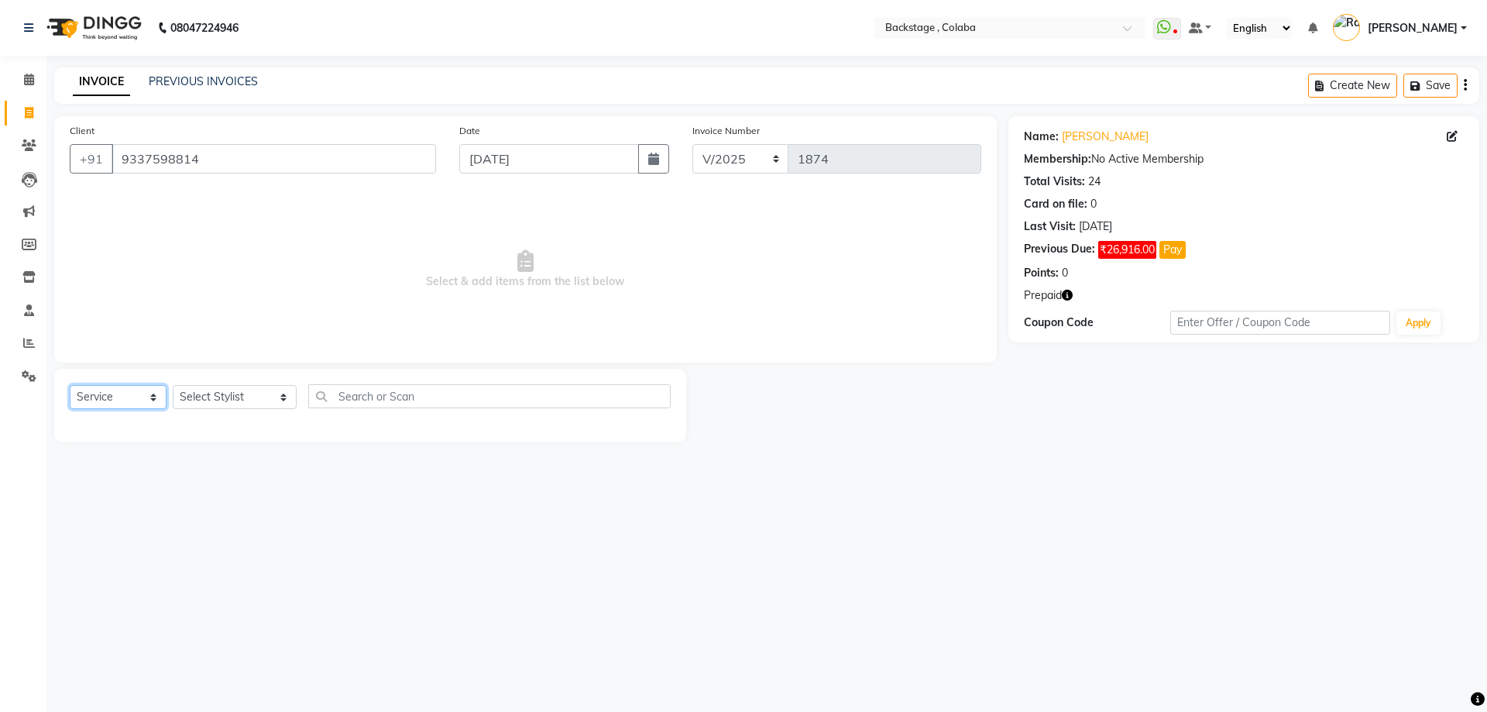
drag, startPoint x: 98, startPoint y: 397, endPoint x: 98, endPoint y: 407, distance: 10.1
click at [98, 398] on select "Select Service Product Membership Package Voucher Prepaid Gift Card" at bounding box center [118, 397] width 97 height 24
click at [70, 385] on select "Select Service Product Membership Package Voucher Prepaid Gift Card" at bounding box center [118, 397] width 97 height 24
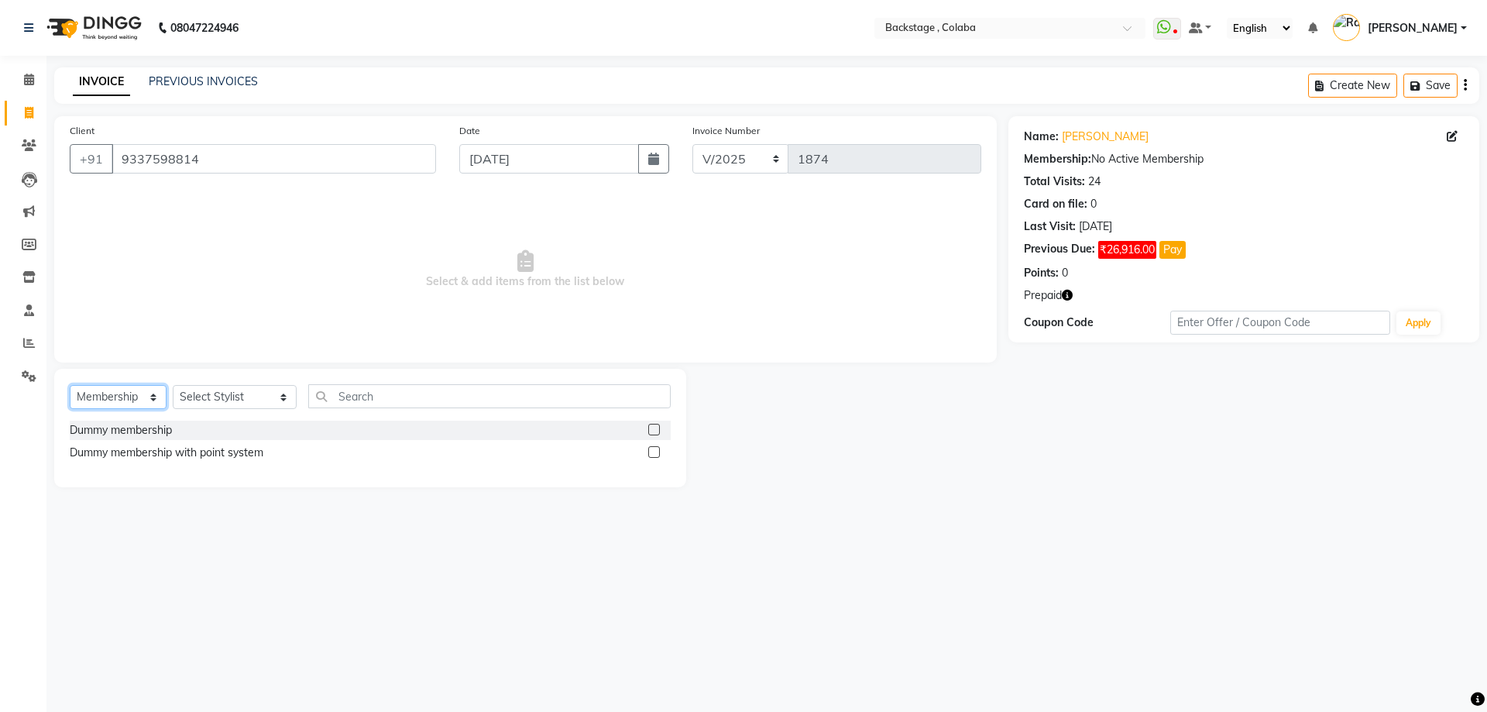
click at [109, 400] on select "Select Service Product Membership Package Voucher Prepaid Gift Card" at bounding box center [118, 397] width 97 height 24
select select "product"
click at [70, 385] on select "Select Service Product Membership Package Voucher Prepaid Gift Card" at bounding box center [118, 397] width 97 height 24
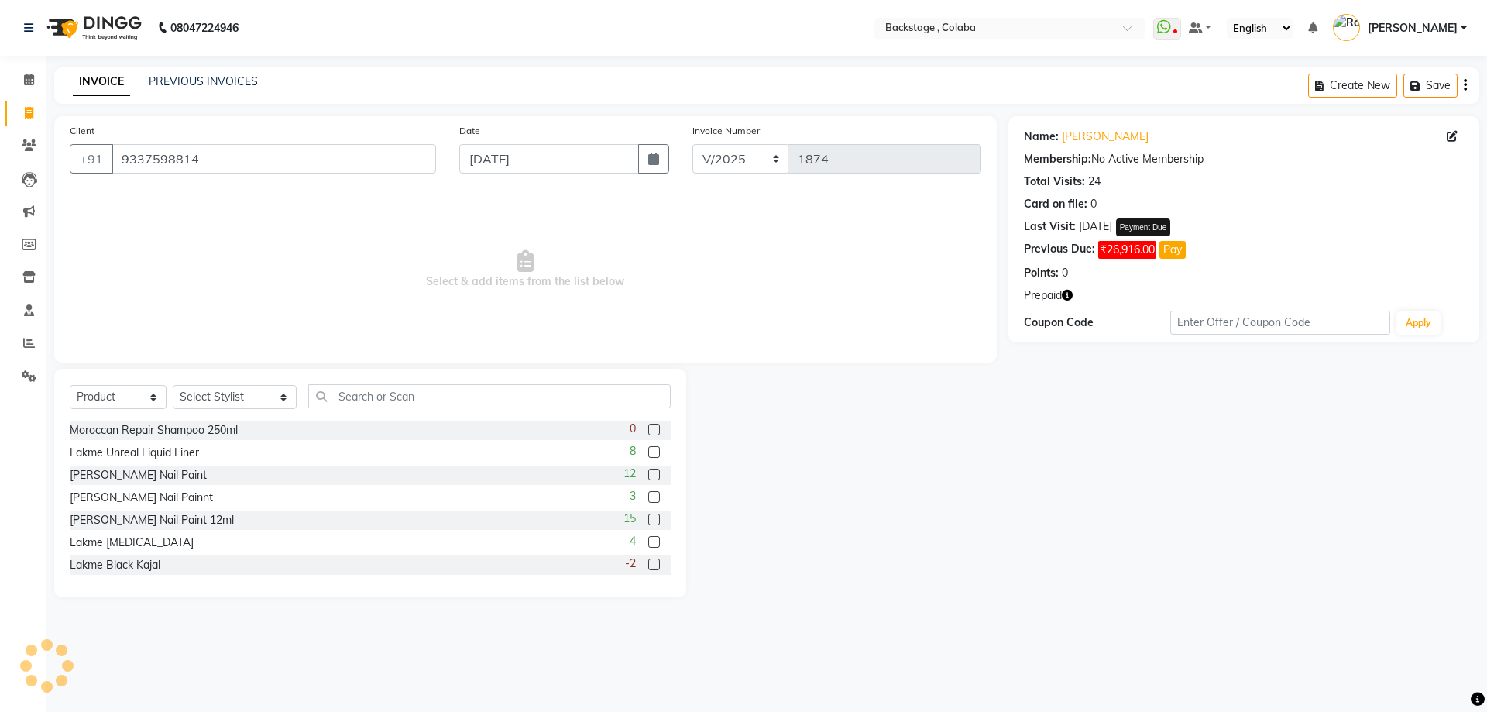
click at [1169, 253] on button "Pay" at bounding box center [1172, 250] width 26 height 18
select select "1"
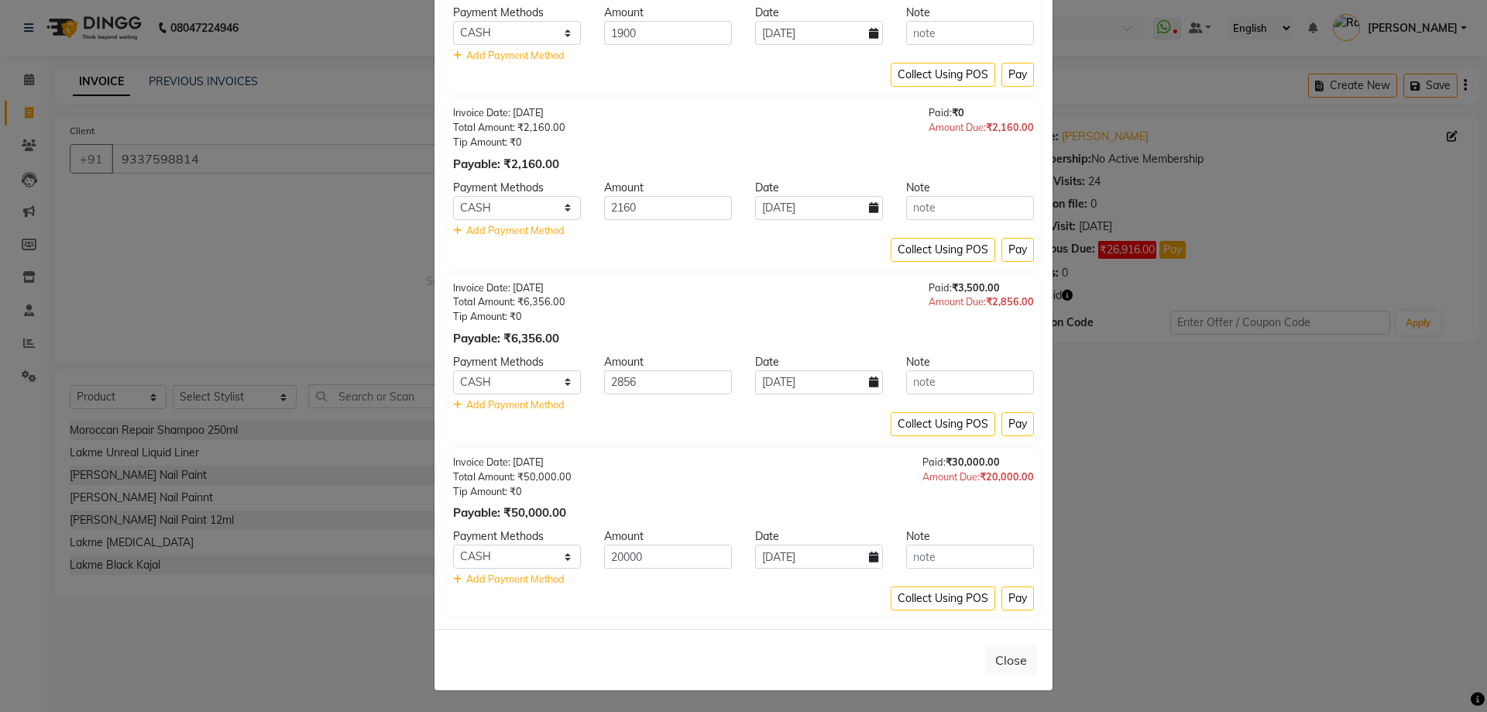
scroll to position [164, 0]
click at [239, 318] on ngb-modal-window "Payment Due × Invoice Date: 12-08-2025 Total Amount: ₹1,900.00 Tip Amount: ₹0 P…" at bounding box center [743, 356] width 1487 height 712
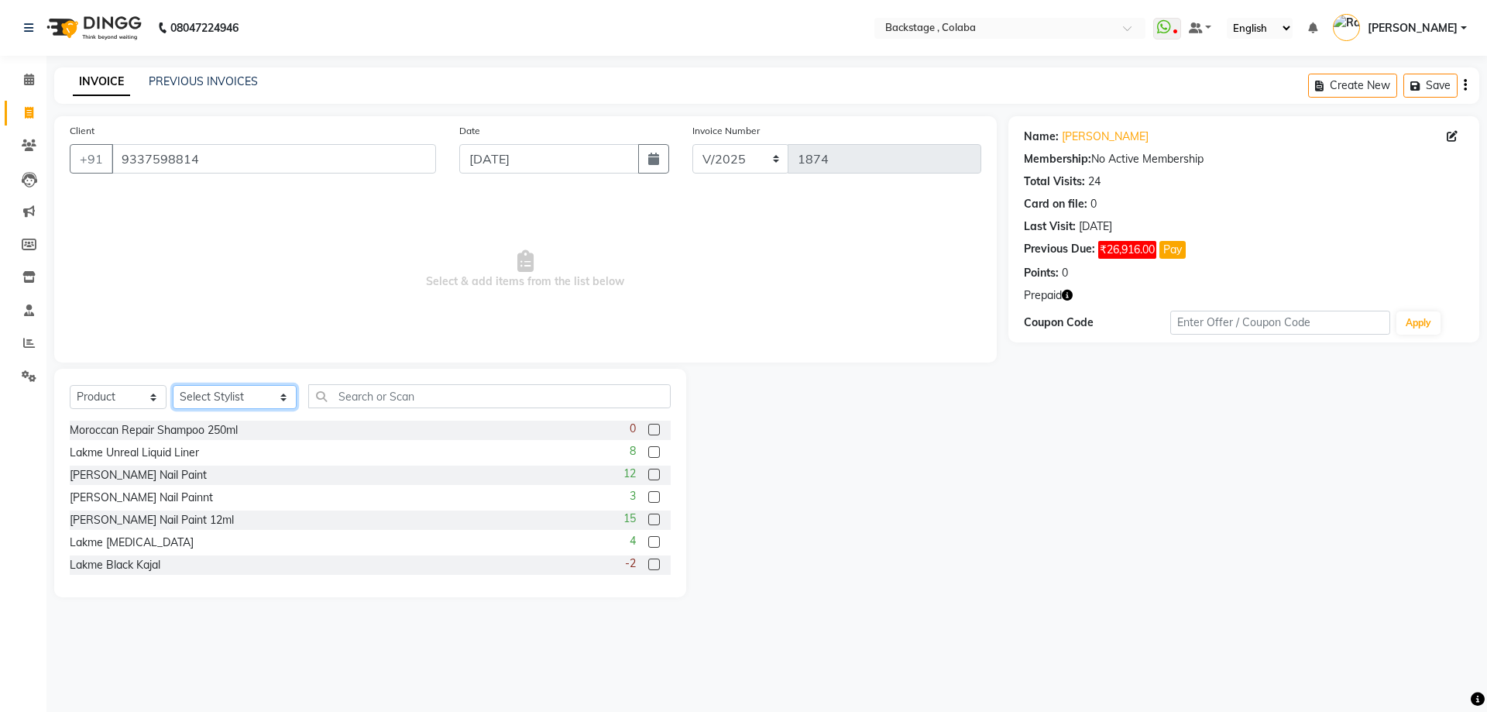
click at [209, 400] on select "Select Stylist Backstage Bharti Nitesh Gohar Jayesh Anil Karekar Kalavati Sharm…" at bounding box center [235, 397] width 124 height 24
select select "47129"
click at [173, 385] on select "Select Stylist Backstage Bharti Nitesh Gohar Jayesh Anil Karekar Kalavati Sharm…" at bounding box center [235, 397] width 124 height 24
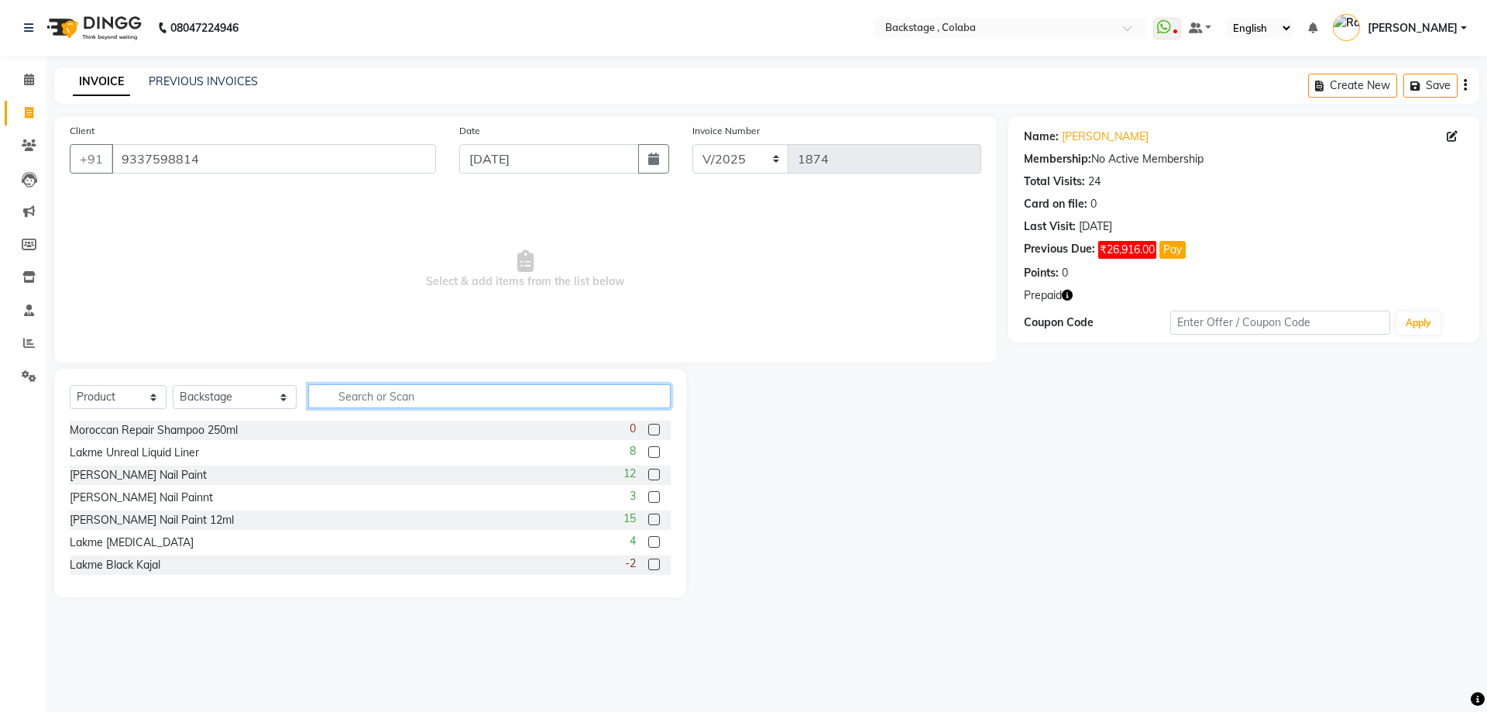
click at [362, 403] on input "text" at bounding box center [489, 396] width 362 height 24
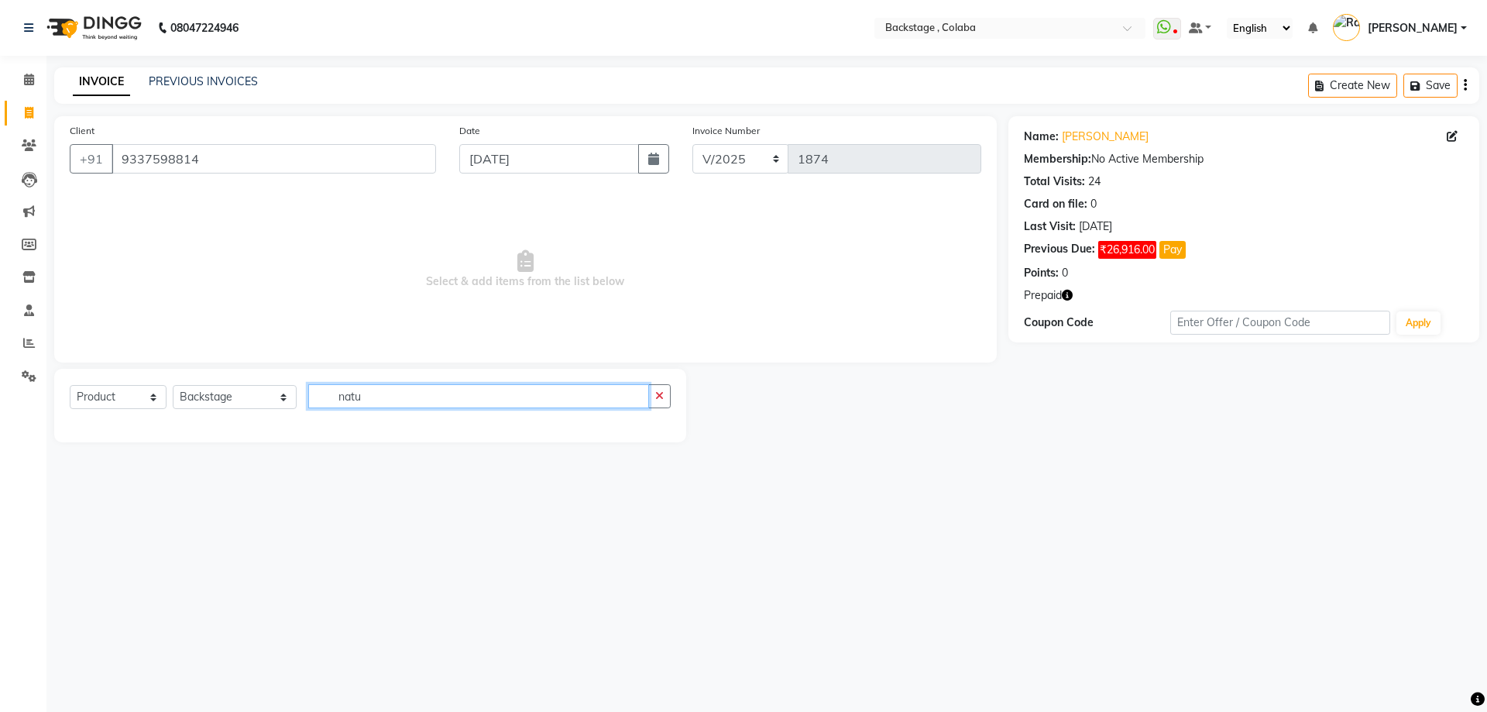
click at [363, 403] on input "natu" at bounding box center [478, 396] width 341 height 24
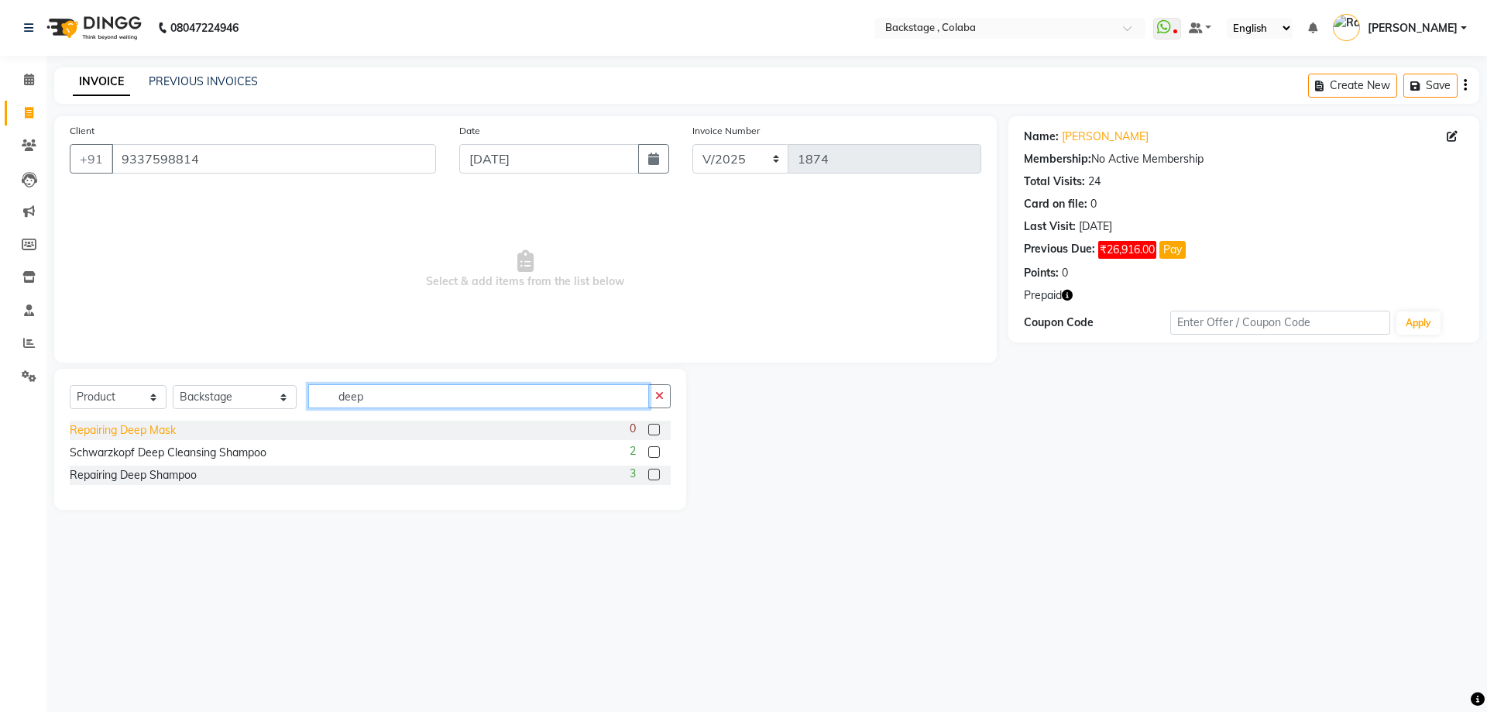
type input "deep"
click at [146, 434] on div "Repairing Deep Mask" at bounding box center [123, 430] width 106 height 16
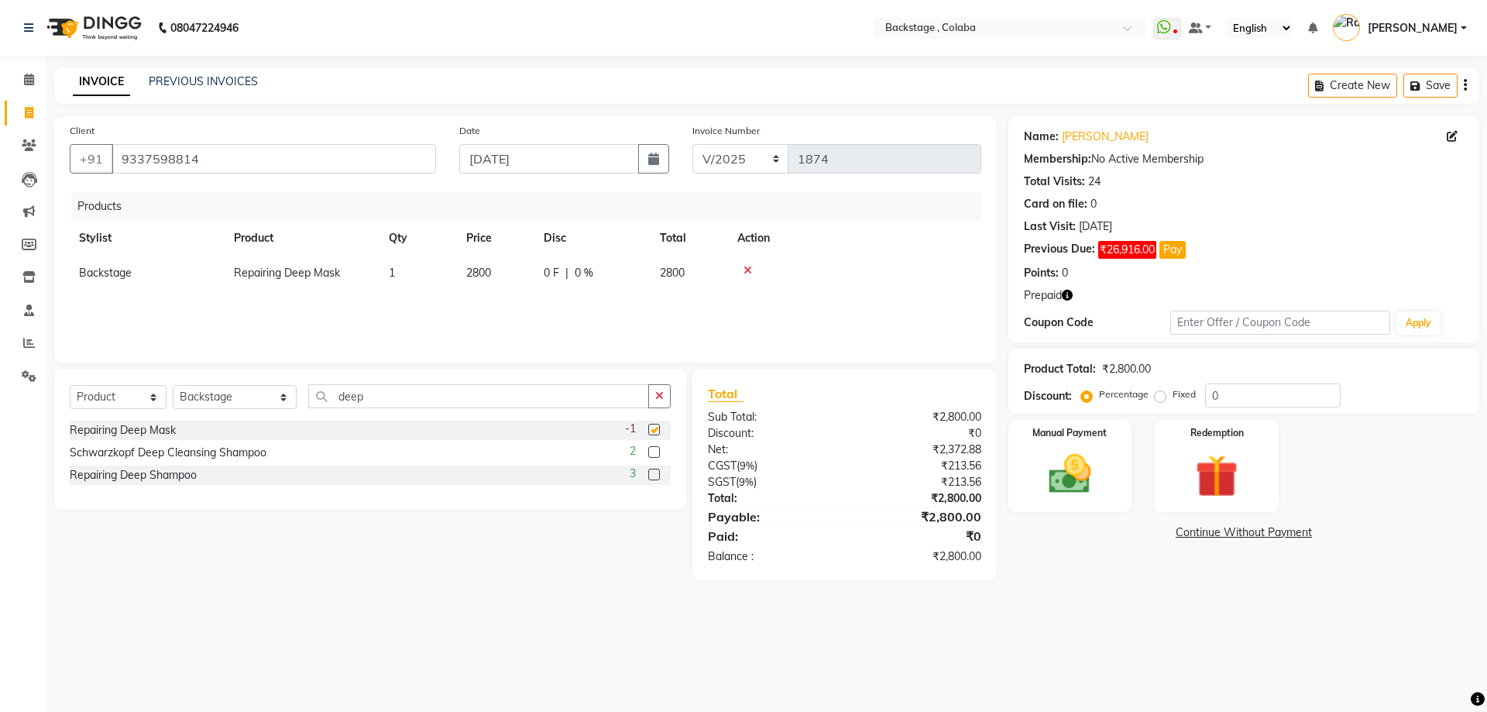
checkbox input "false"
click at [1210, 537] on link "Continue Without Payment" at bounding box center [1243, 532] width 465 height 16
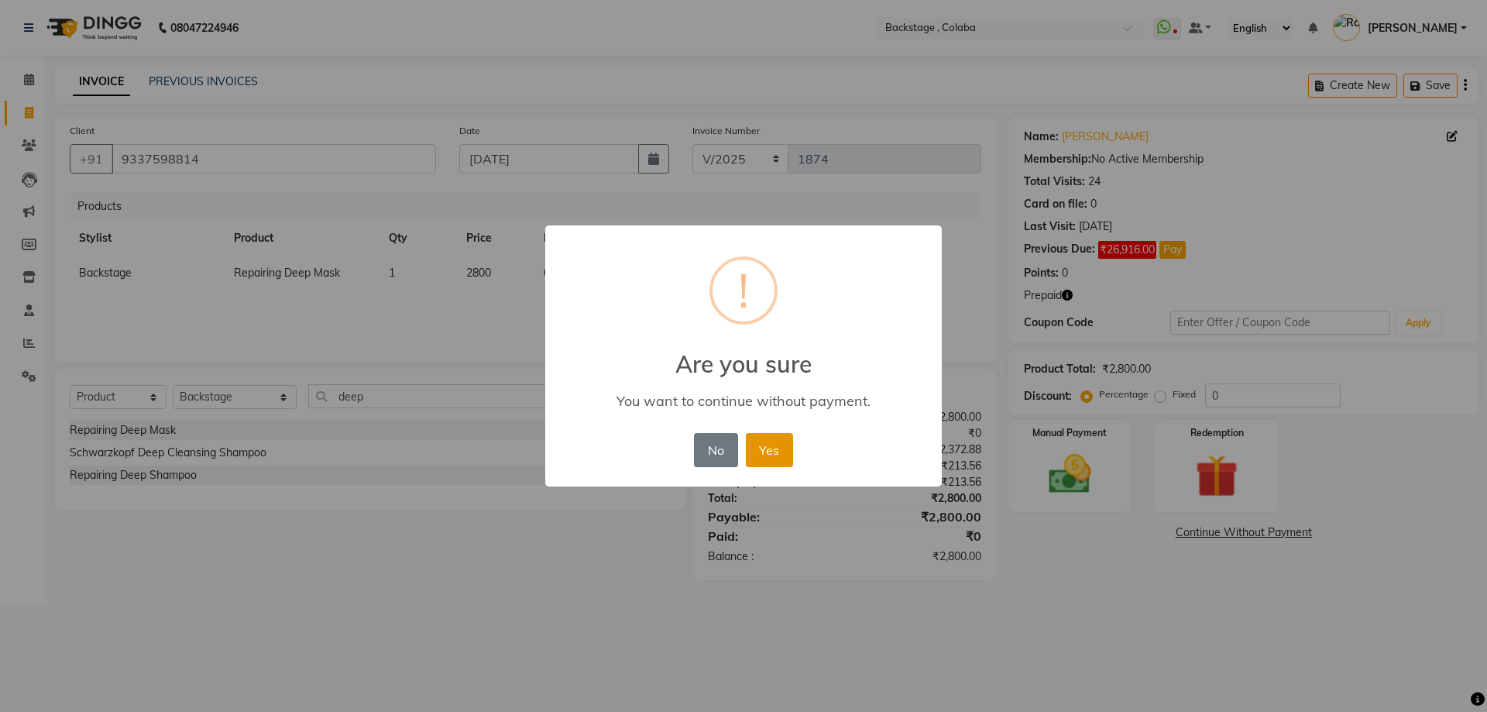
click at [771, 445] on button "Yes" at bounding box center [769, 450] width 47 height 34
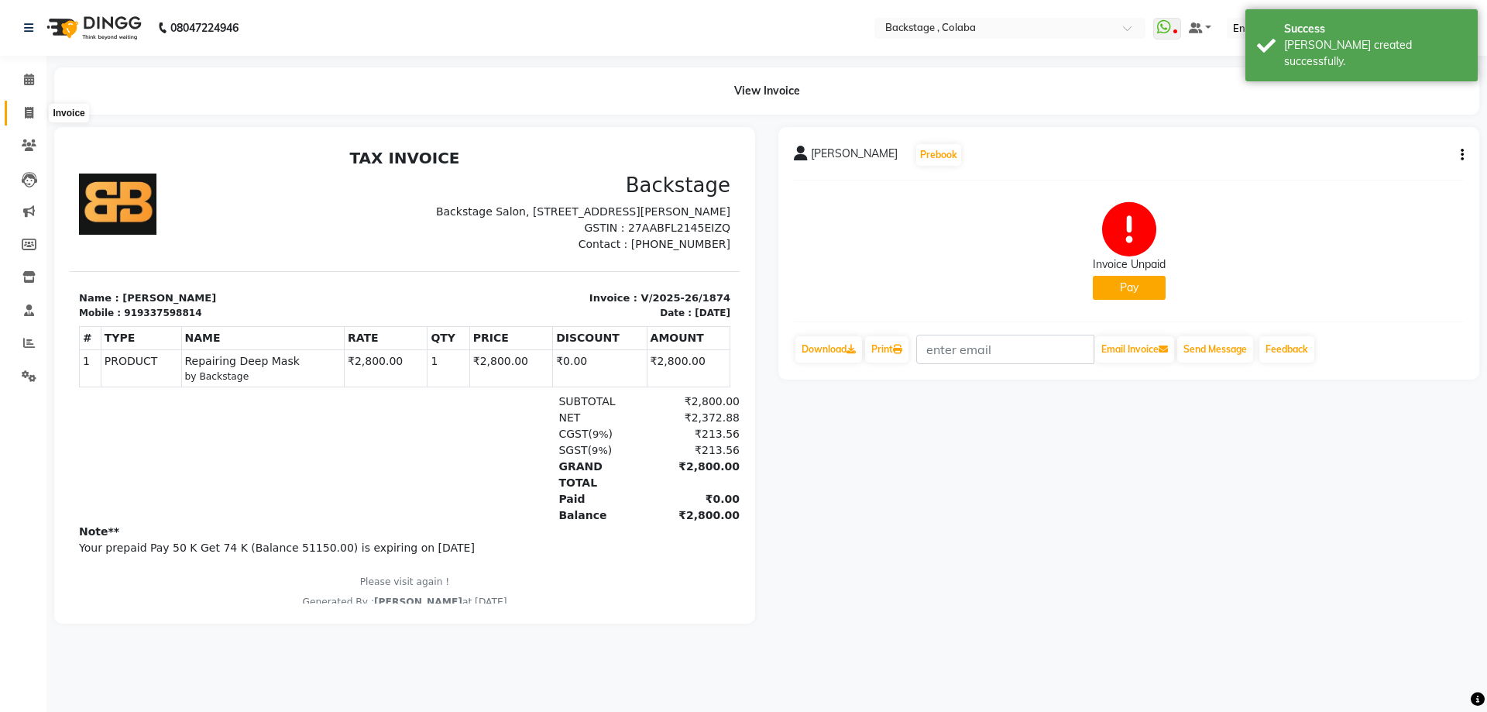
click at [32, 118] on icon at bounding box center [29, 113] width 9 height 12
select select "service"
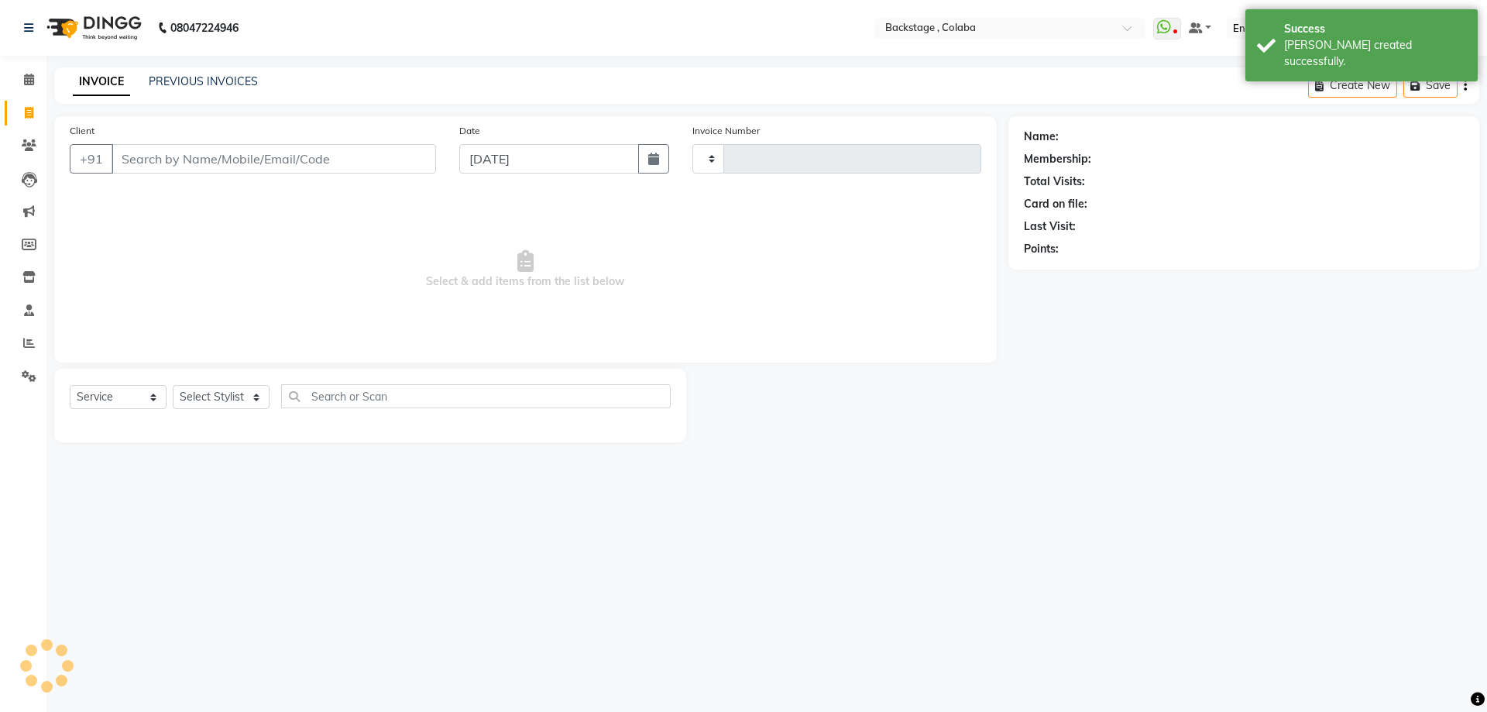
type input "1875"
select select "5451"
click at [211, 84] on link "PREVIOUS INVOICES" at bounding box center [203, 81] width 109 height 14
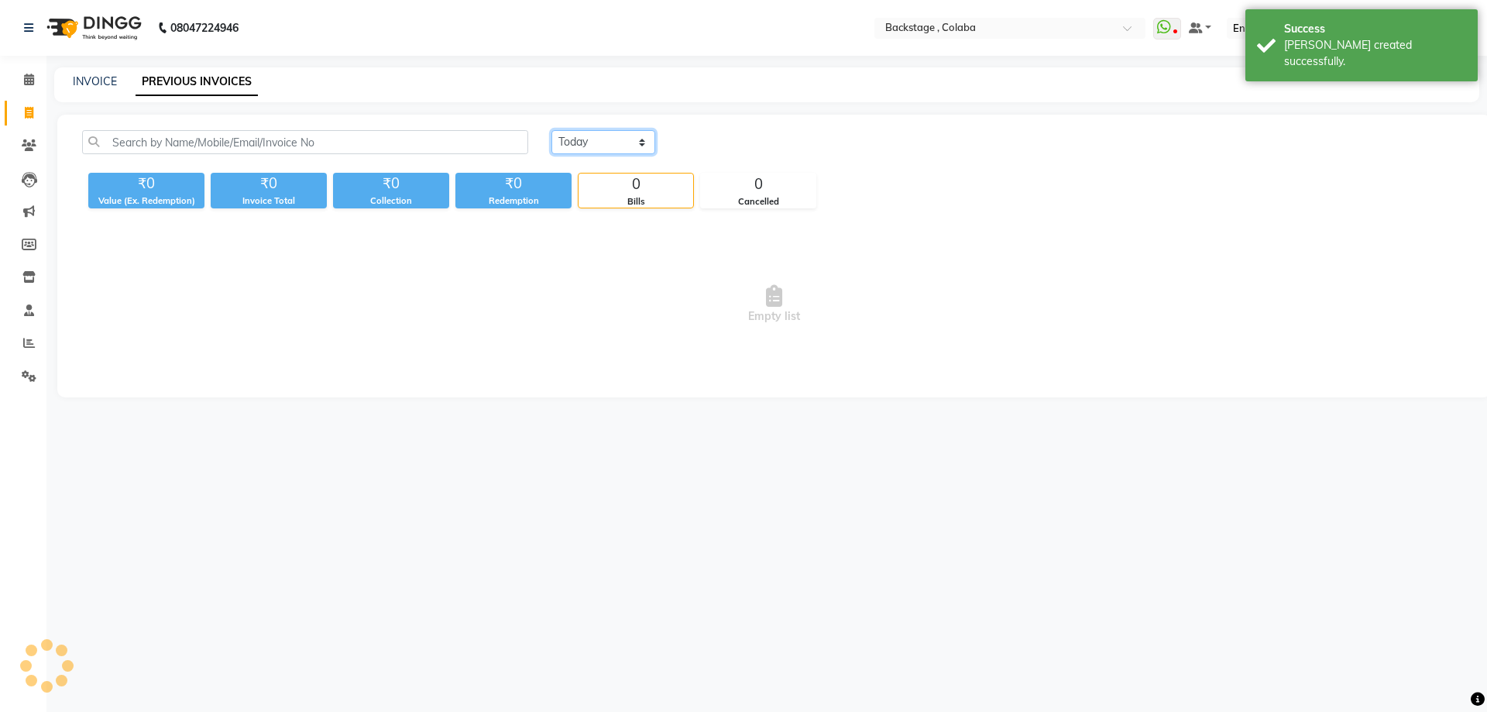
click at [579, 145] on select "Today Yesterday Custom Range" at bounding box center [603, 142] width 104 height 24
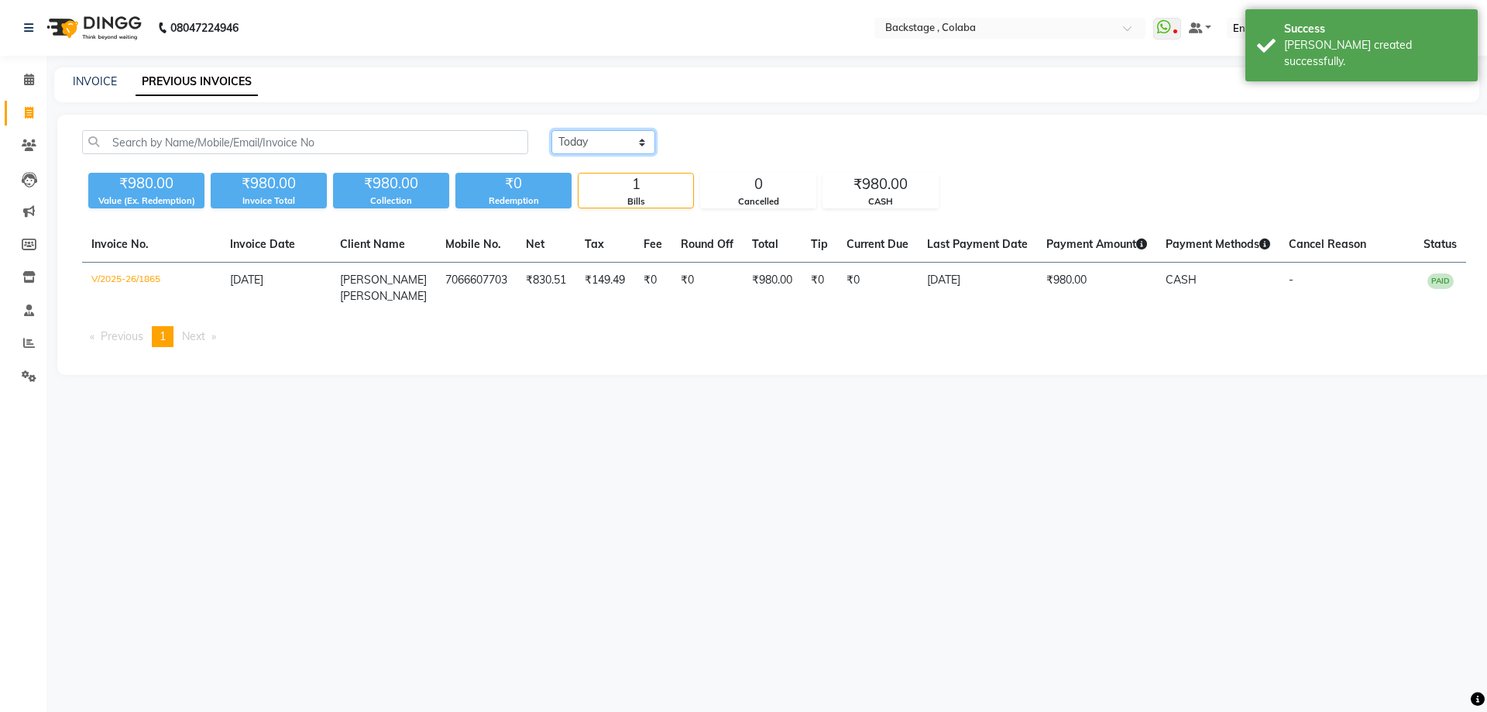
select select "range"
click at [551, 130] on select "Today Yesterday Custom Range" at bounding box center [603, 142] width 104 height 24
drag, startPoint x: 712, startPoint y: 143, endPoint x: 758, endPoint y: 189, distance: 65.2
click at [729, 153] on div "04-09-2025 - 04-09-2025" at bounding box center [788, 142] width 228 height 25
drag, startPoint x: 739, startPoint y: 141, endPoint x: 743, endPoint y: 150, distance: 10.4
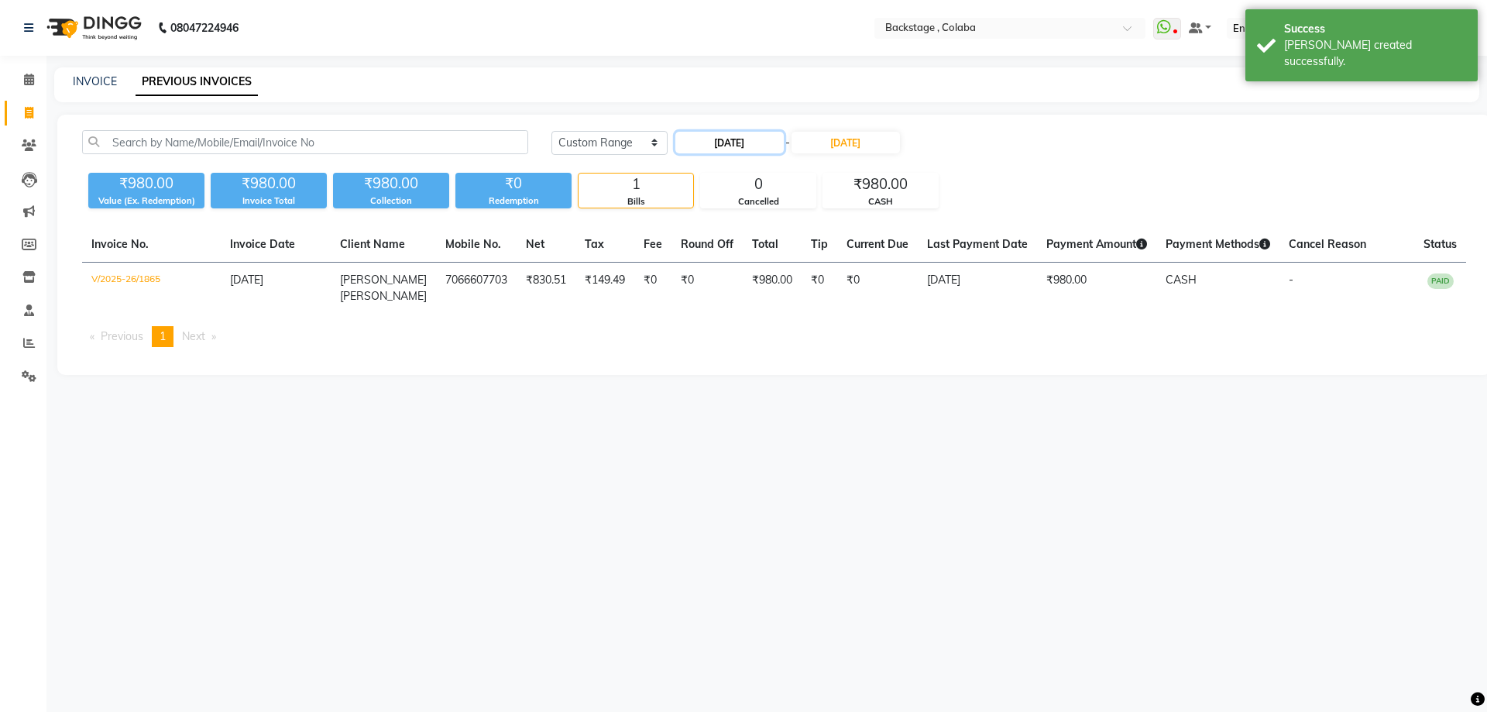
click at [739, 142] on input "[DATE]" at bounding box center [729, 143] width 108 height 22
select select "9"
select select "2025"
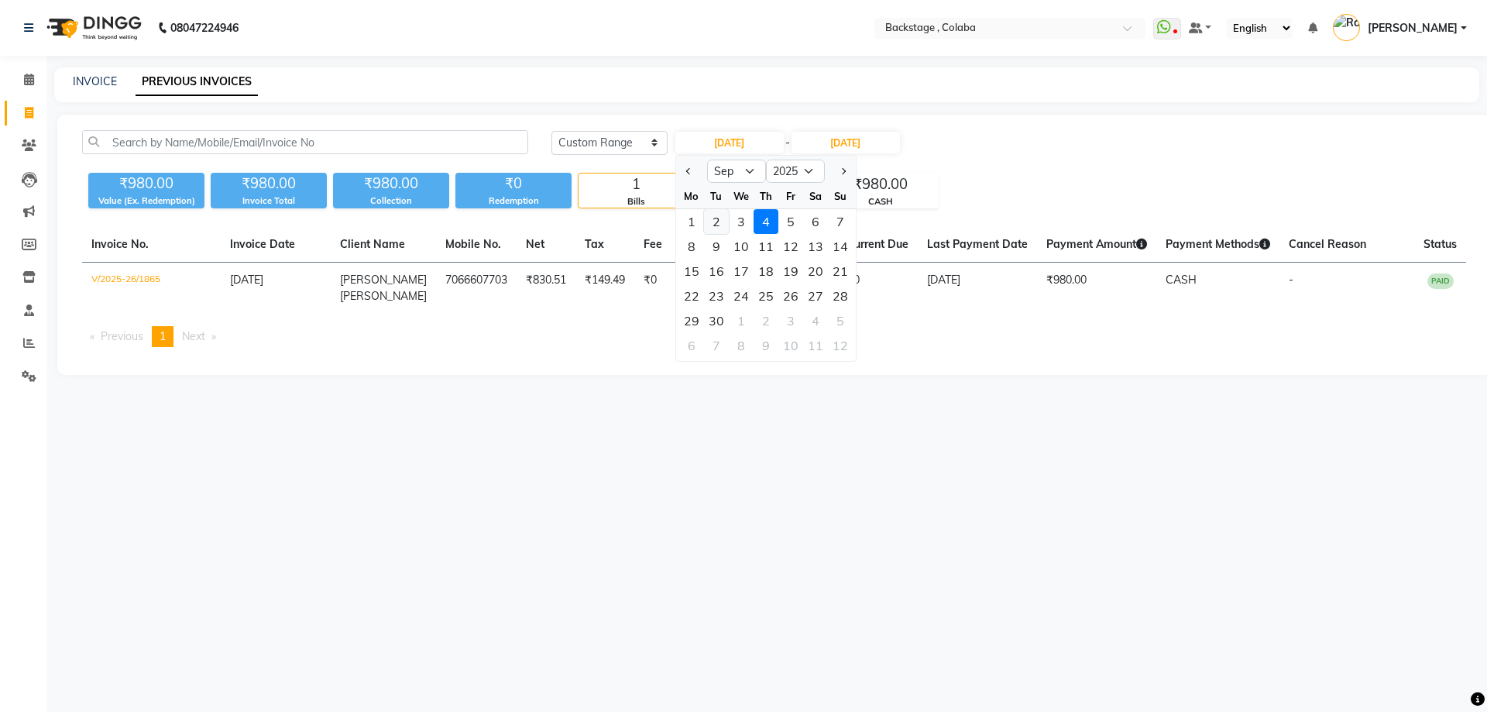
click at [713, 218] on div "2" at bounding box center [716, 221] width 25 height 25
type input "02-09-2025"
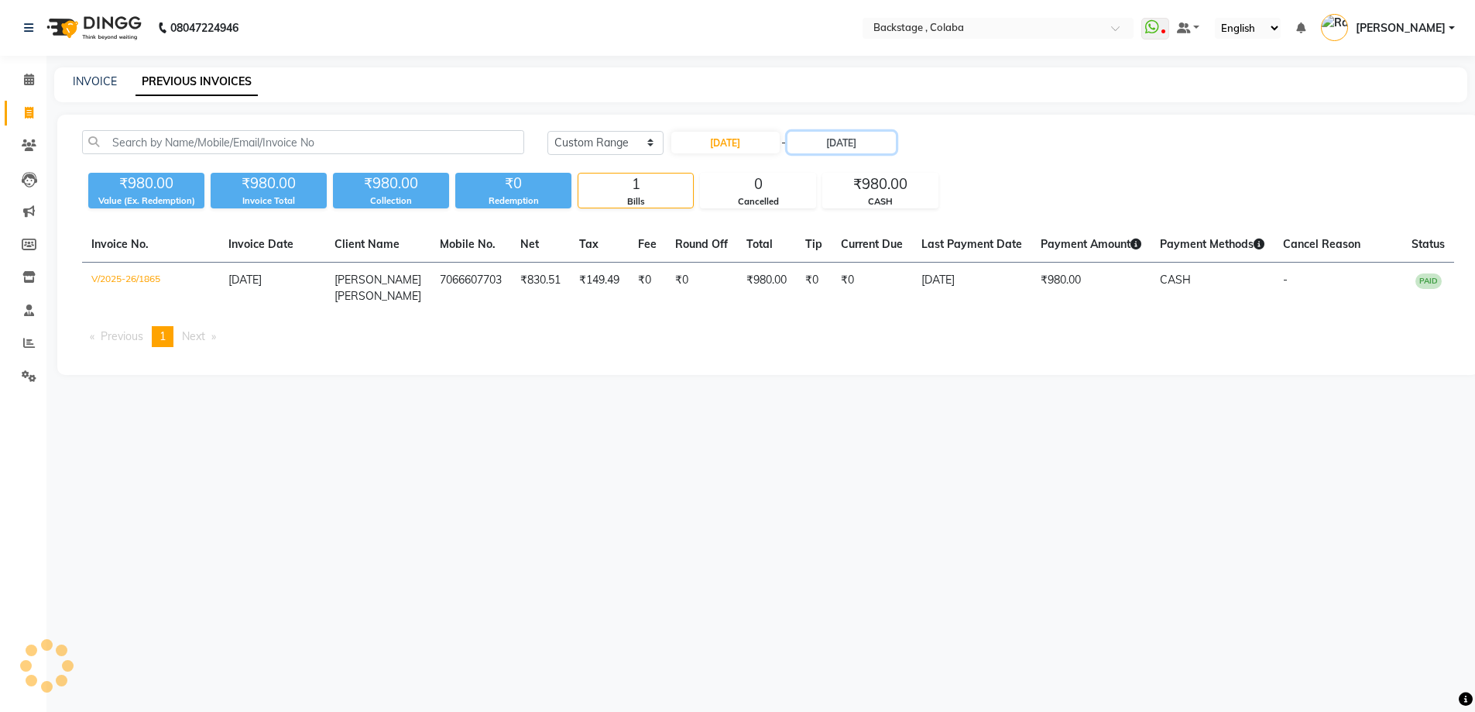
drag, startPoint x: 867, startPoint y: 135, endPoint x: 871, endPoint y: 153, distance: 19.2
click at [867, 139] on input "[DATE]" at bounding box center [842, 143] width 108 height 22
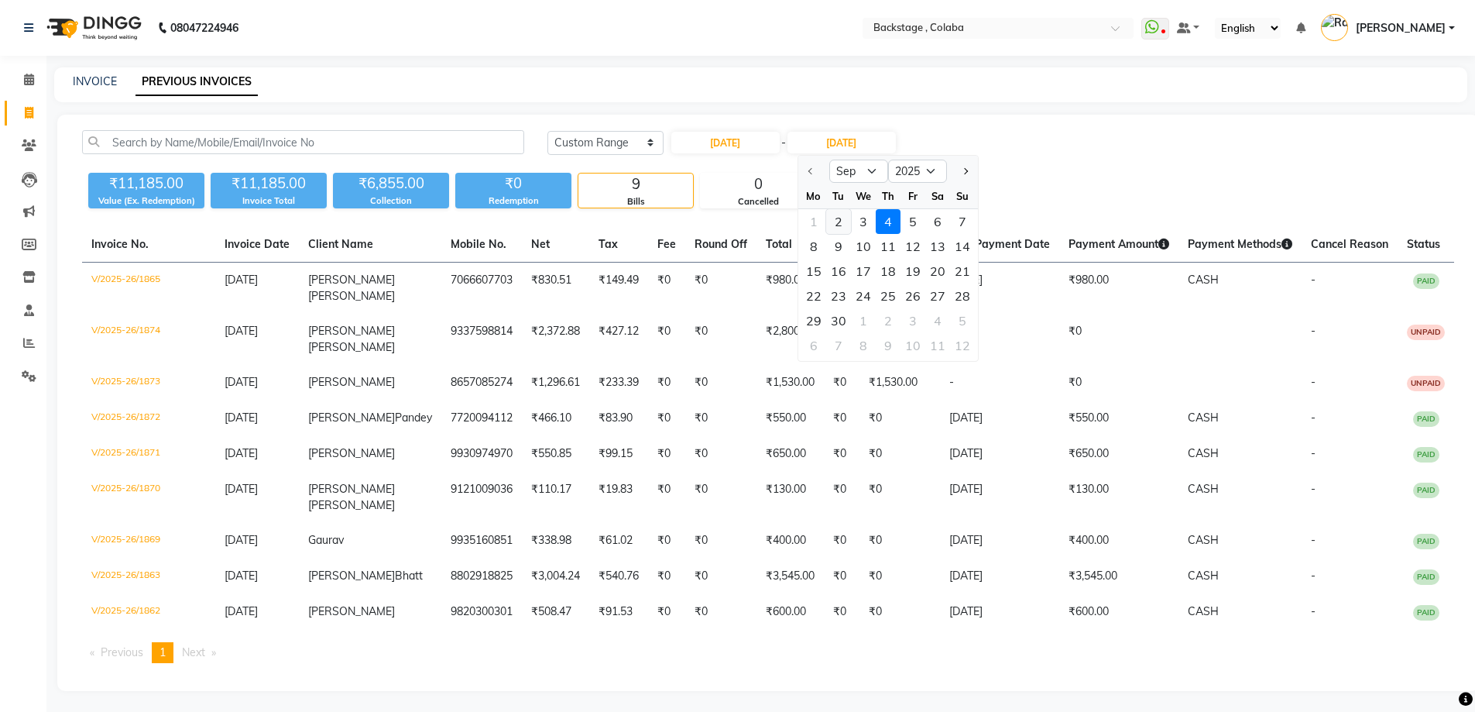
click at [831, 226] on div "2" at bounding box center [838, 221] width 25 height 25
type input "02-09-2025"
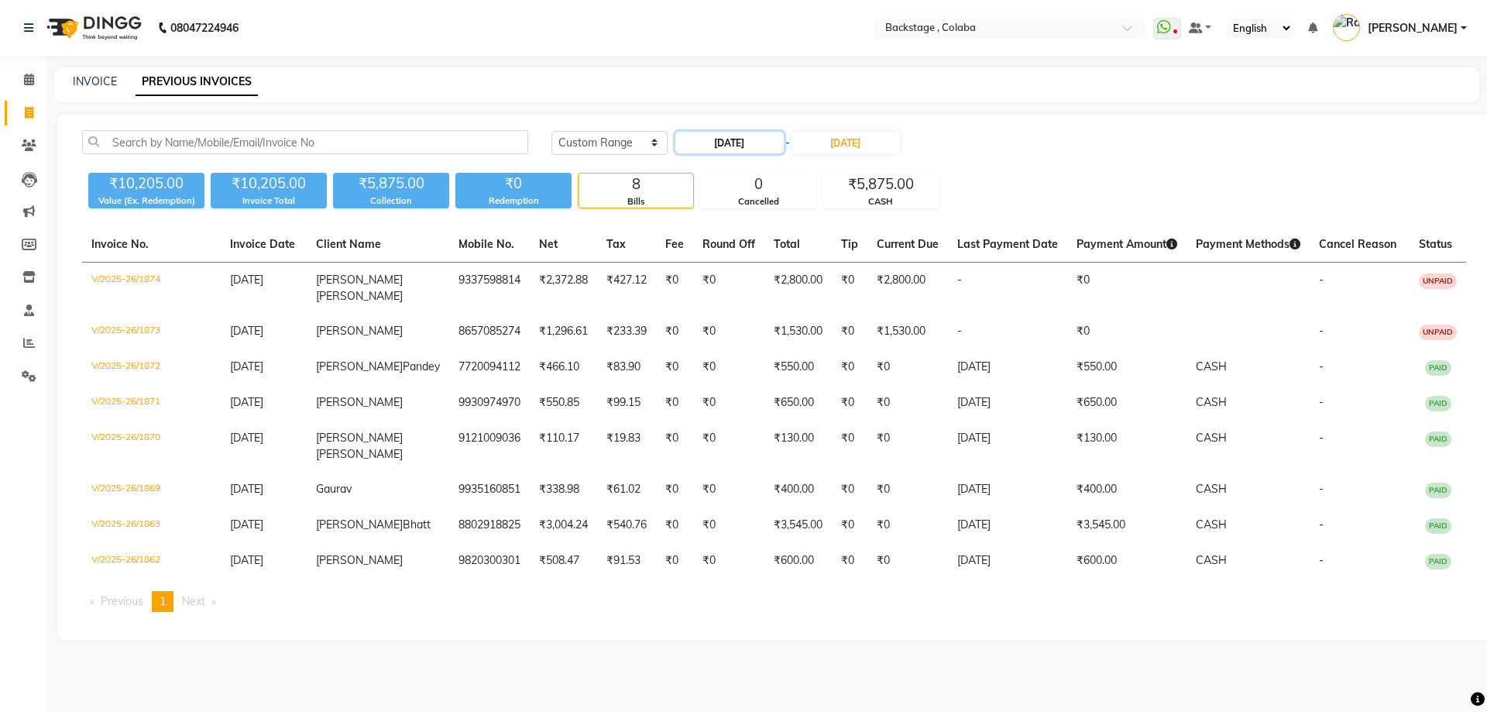
click at [741, 153] on input "02-09-2025" at bounding box center [729, 143] width 108 height 22
select select "9"
select select "2025"
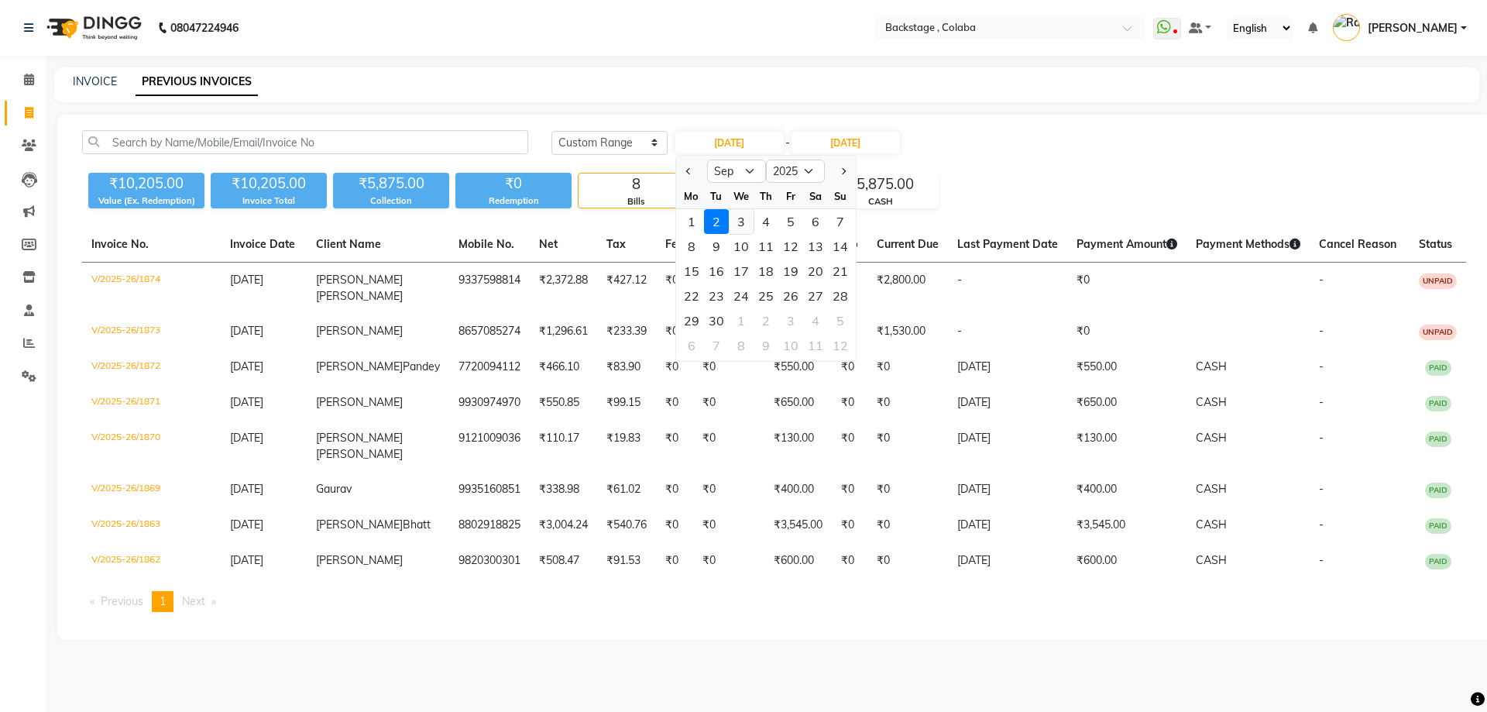
click at [743, 230] on div "3" at bounding box center [741, 221] width 25 height 25
type input "03-09-2025"
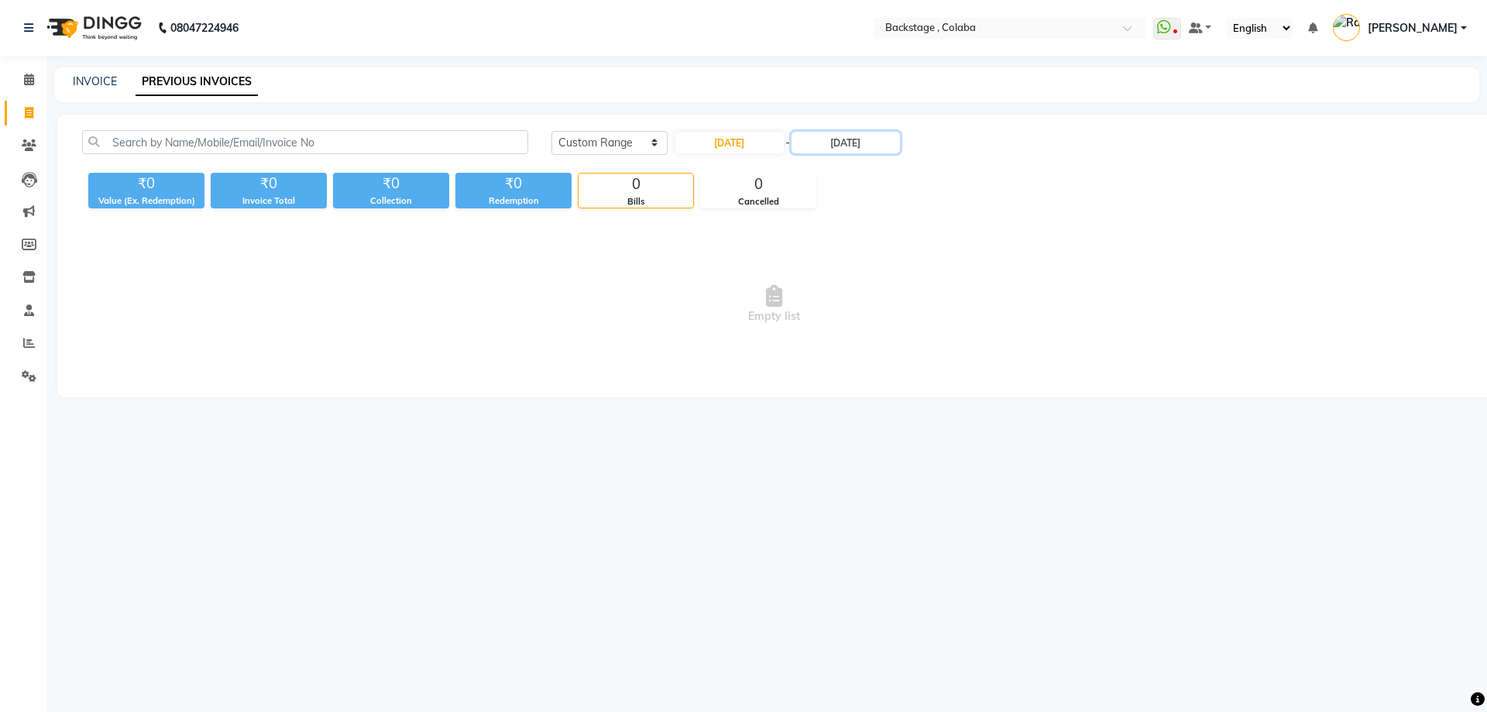
drag, startPoint x: 843, startPoint y: 146, endPoint x: 855, endPoint y: 154, distance: 14.4
click at [844, 145] on input "02-09-2025" at bounding box center [845, 143] width 108 height 22
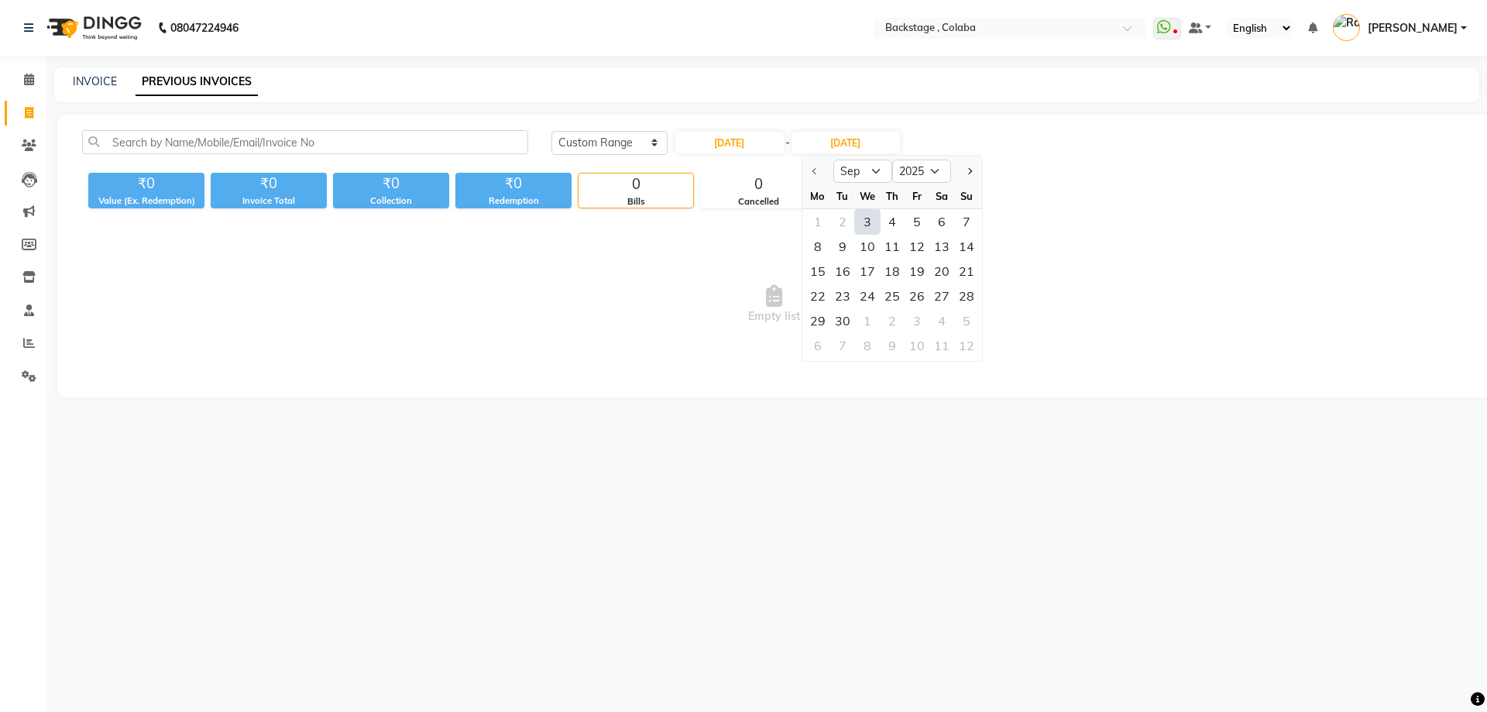
click at [867, 222] on div "3" at bounding box center [867, 221] width 25 height 25
type input "03-09-2025"
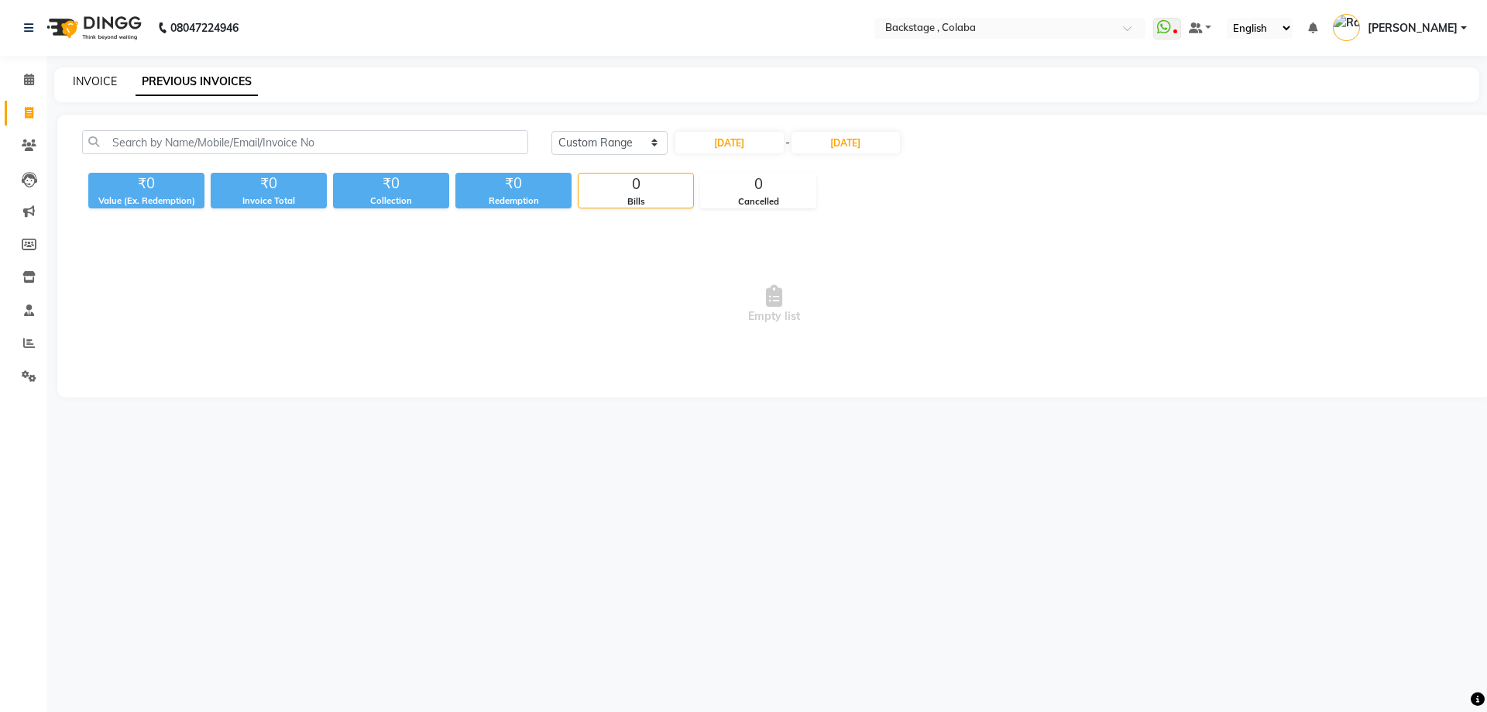
click at [101, 82] on link "INVOICE" at bounding box center [95, 81] width 44 height 14
select select "service"
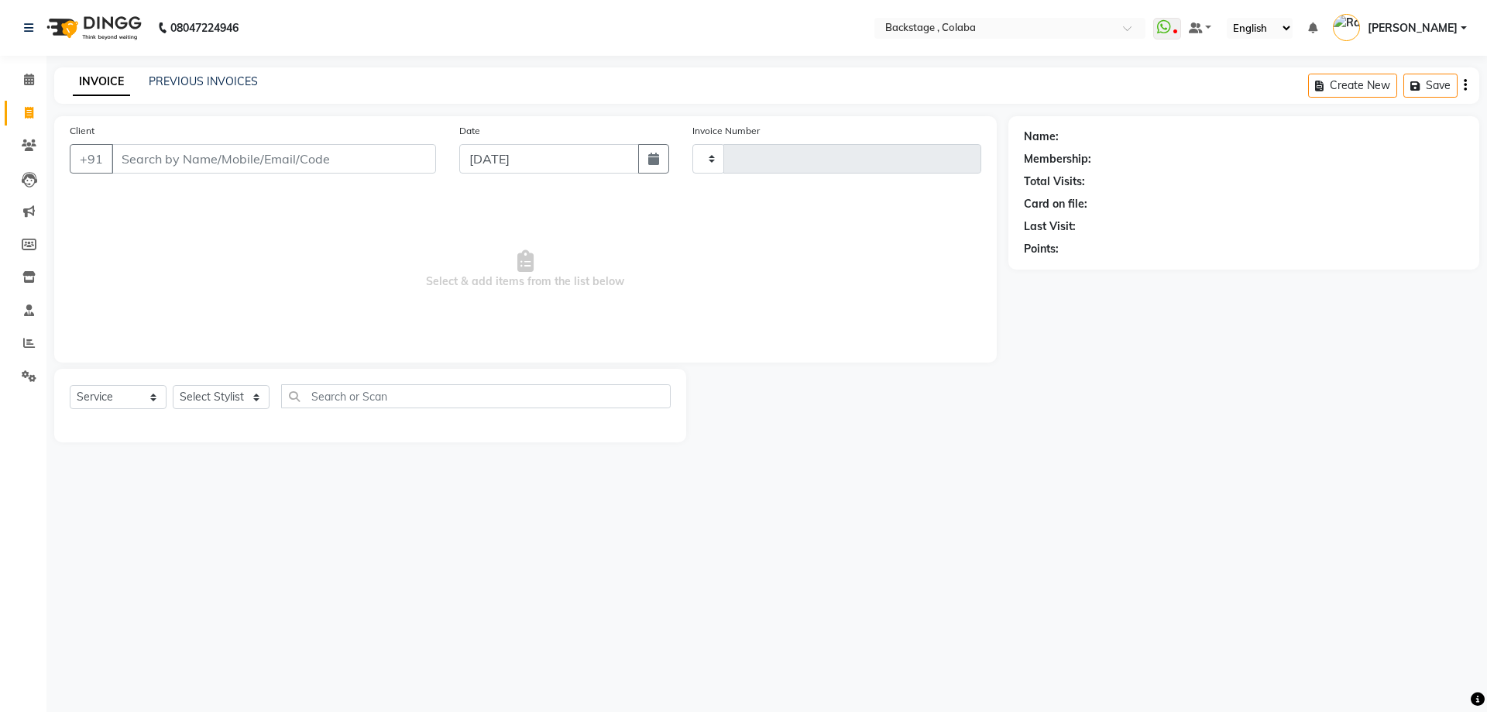
type input "1877"
select select "5451"
click at [659, 159] on icon "button" at bounding box center [653, 159] width 11 height 12
select select "9"
select select "2025"
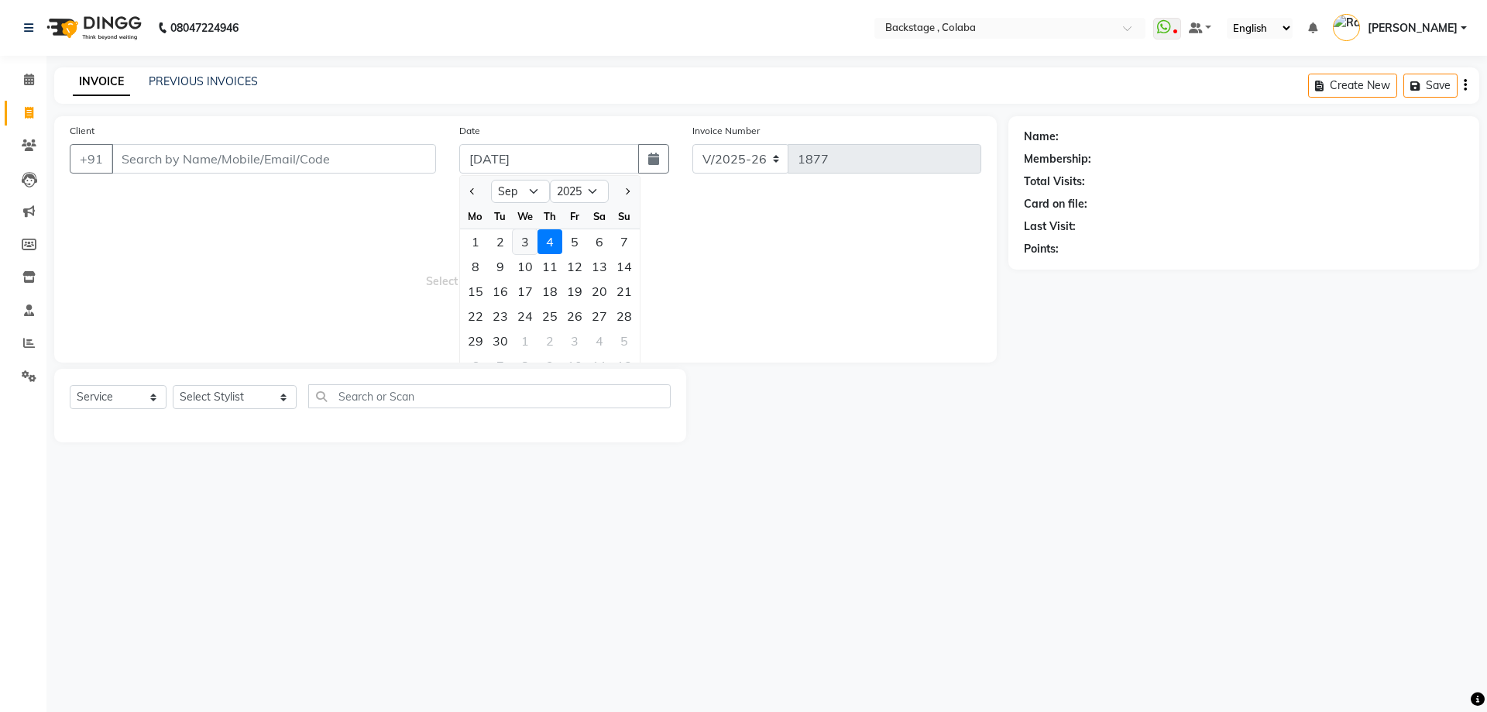
click at [528, 239] on div "3" at bounding box center [525, 241] width 25 height 25
type input "03-09-2025"
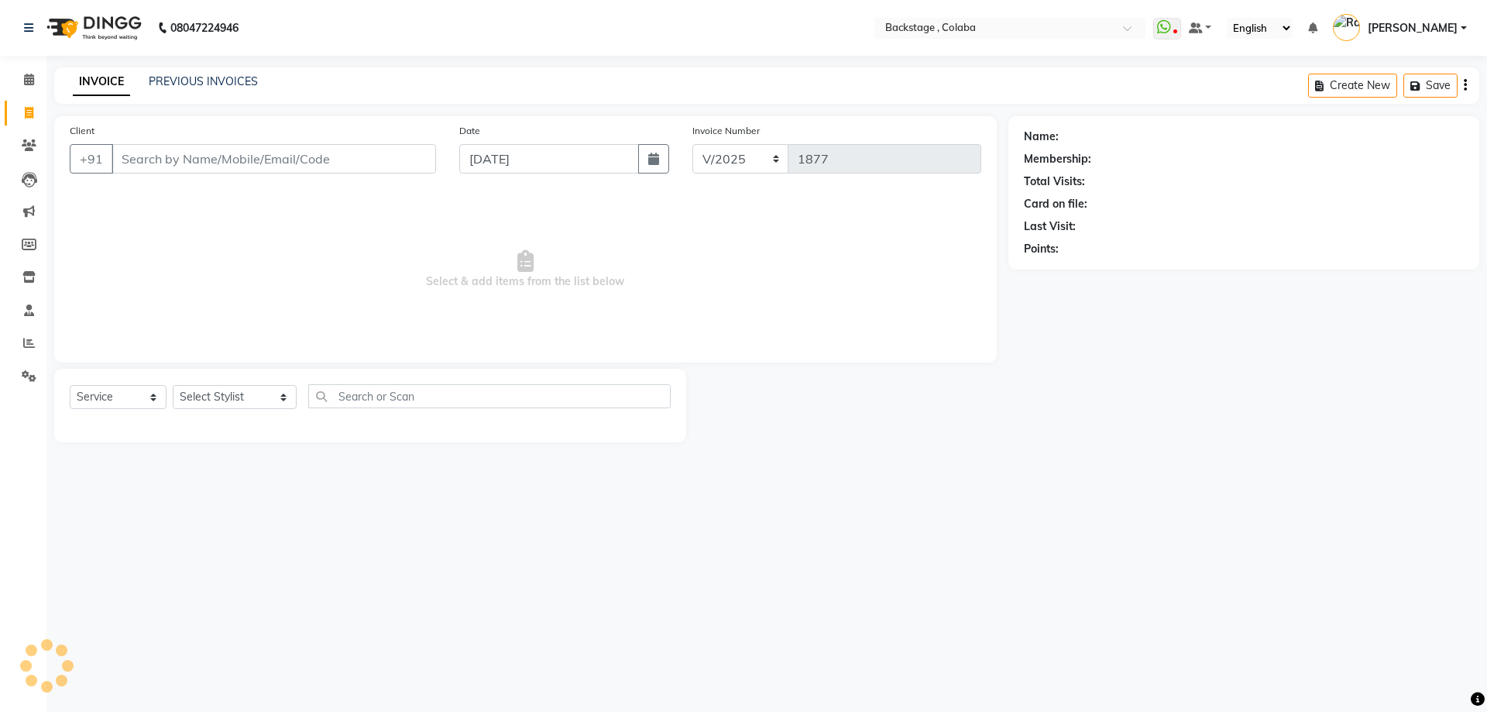
click at [242, 74] on div "PREVIOUS INVOICES" at bounding box center [203, 82] width 109 height 16
click at [239, 80] on link "PREVIOUS INVOICES" at bounding box center [203, 81] width 109 height 14
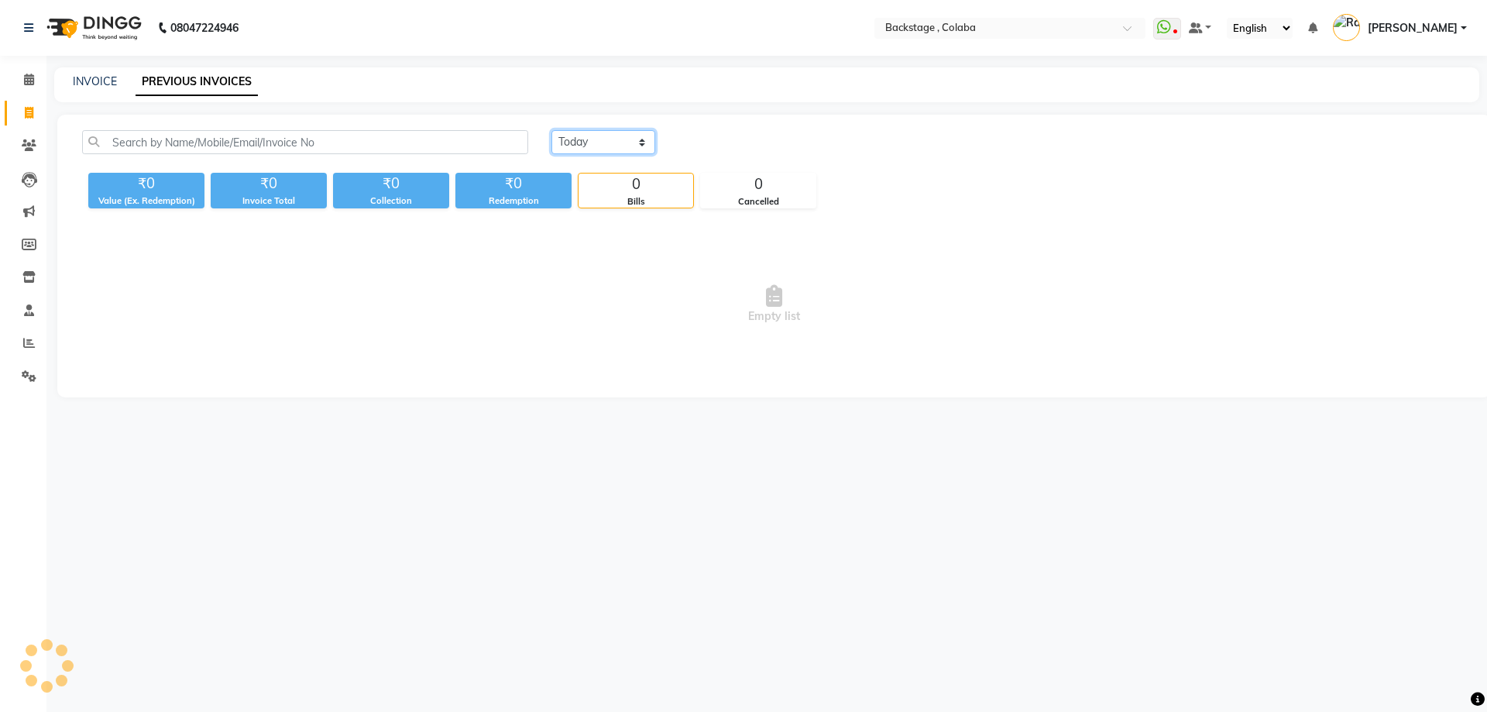
click at [597, 147] on select "Today Yesterday Custom Range" at bounding box center [603, 142] width 104 height 24
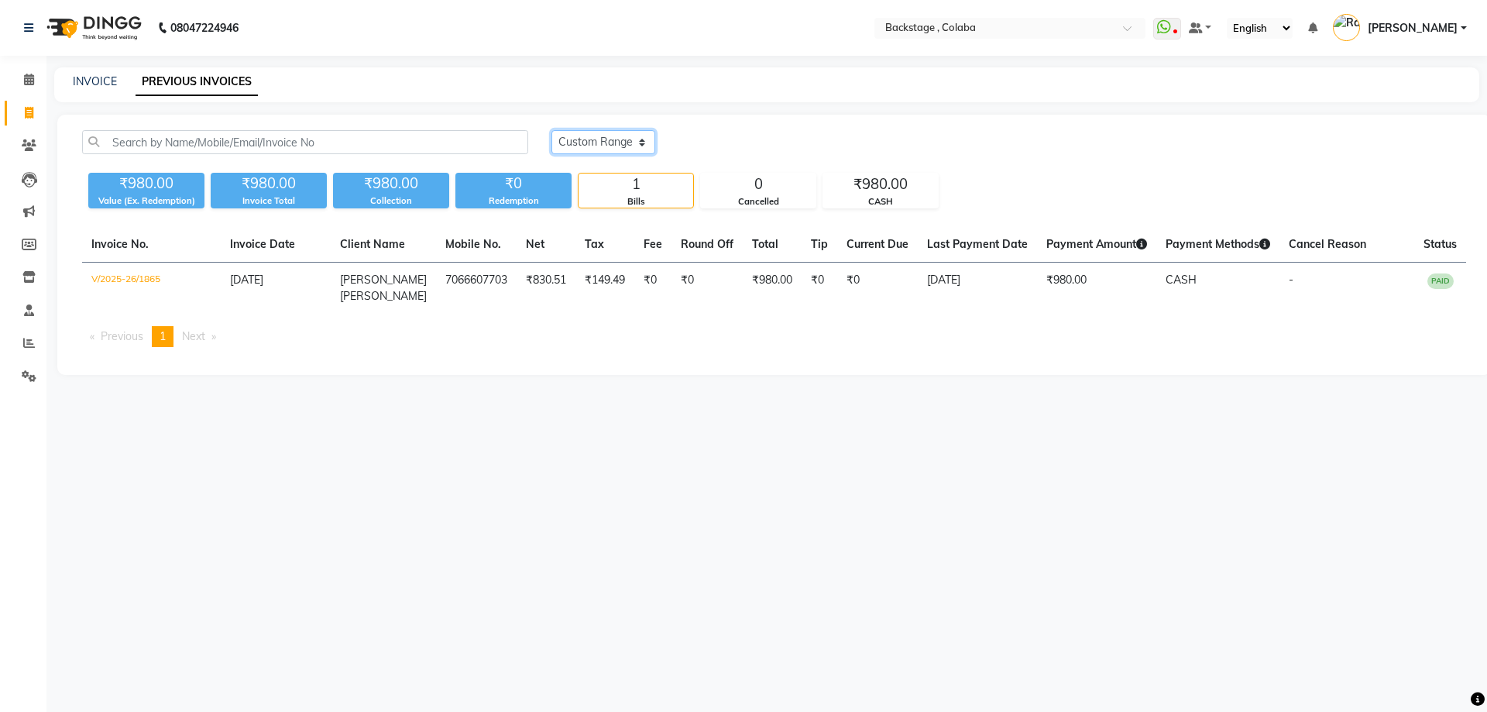
click at [551, 130] on select "Today Yesterday Custom Range" at bounding box center [603, 142] width 104 height 24
click at [575, 146] on select "Today Yesterday Custom Range" at bounding box center [609, 143] width 116 height 24
select select "yesterday"
click at [551, 131] on select "Today Yesterday Custom Range" at bounding box center [609, 143] width 116 height 24
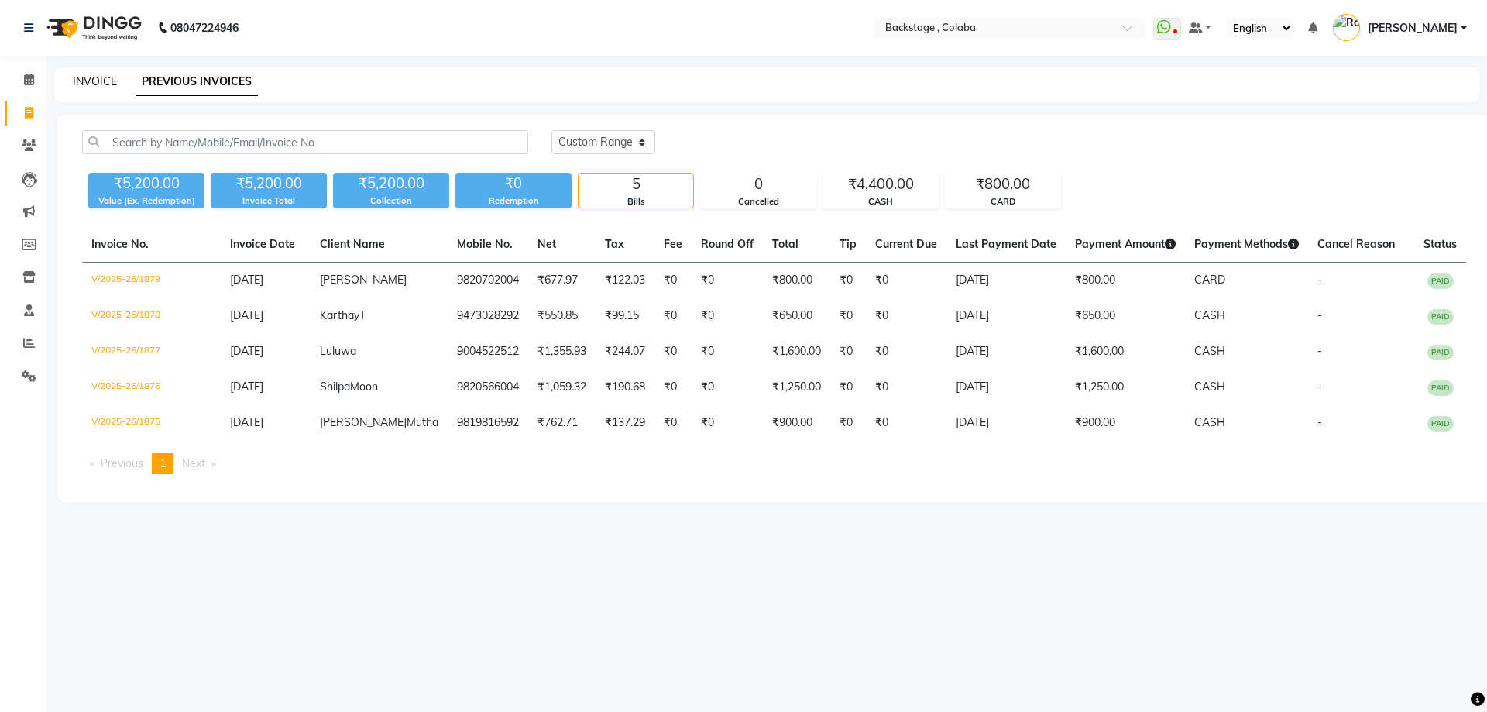
click at [95, 76] on link "INVOICE" at bounding box center [95, 81] width 44 height 14
select select "service"
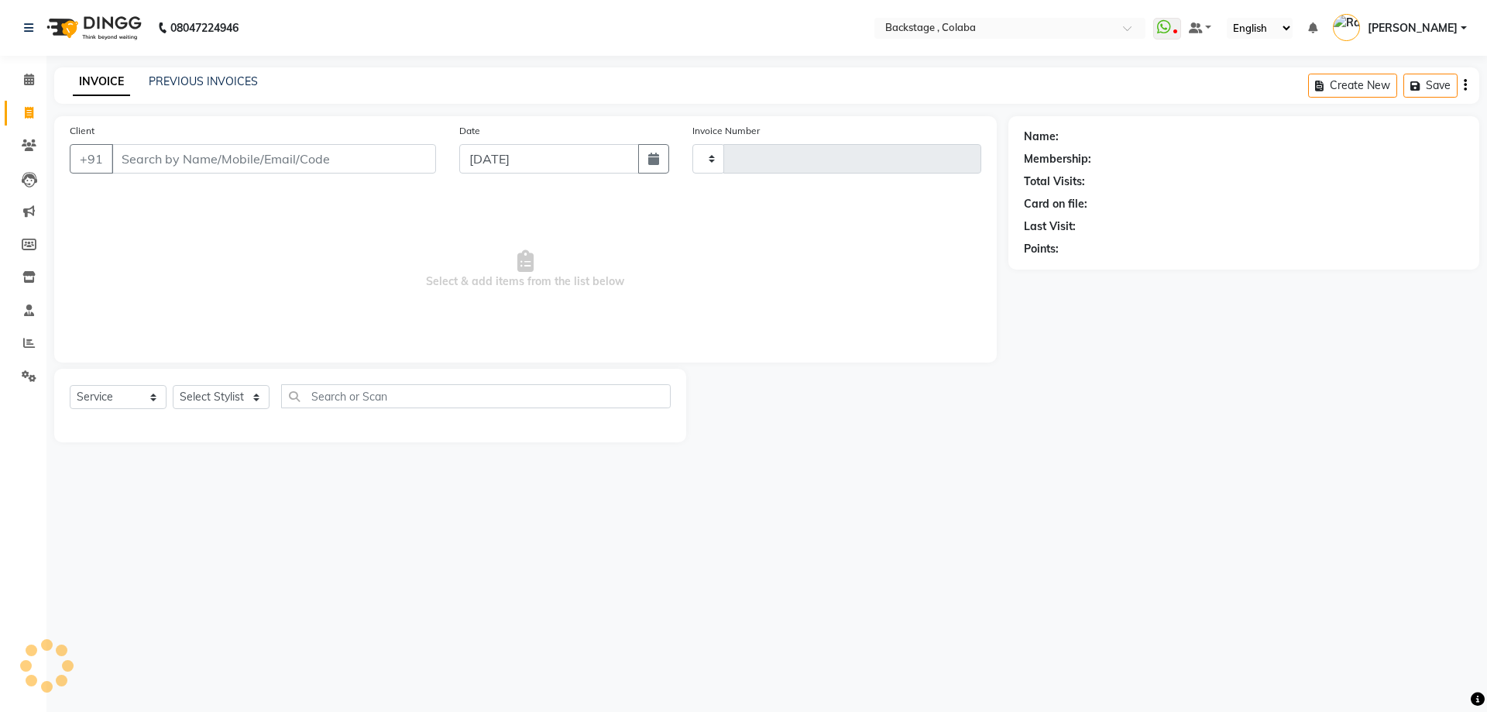
click at [164, 156] on input "Client" at bounding box center [274, 158] width 324 height 29
type input "1880"
select select "5451"
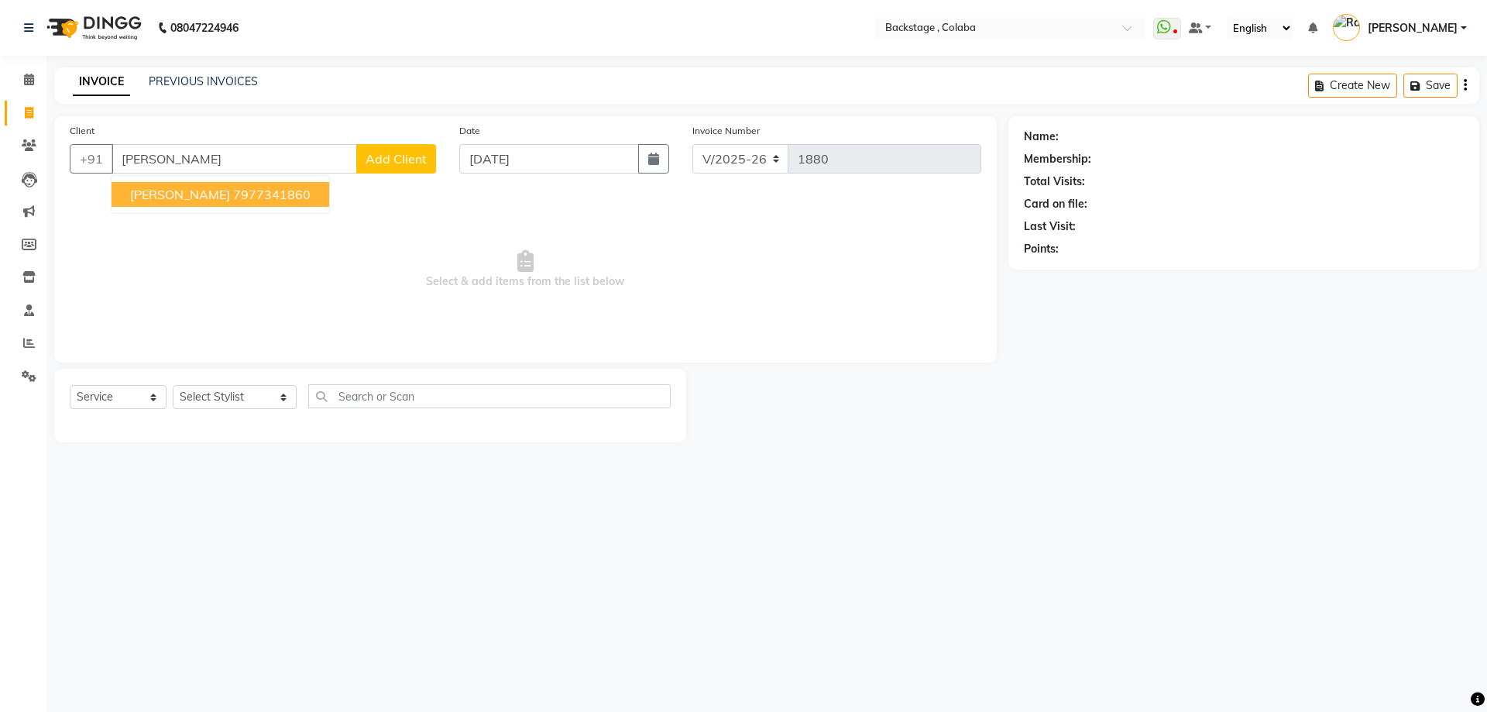
click at [190, 198] on span "Tanvi Deshpande" at bounding box center [180, 194] width 100 height 15
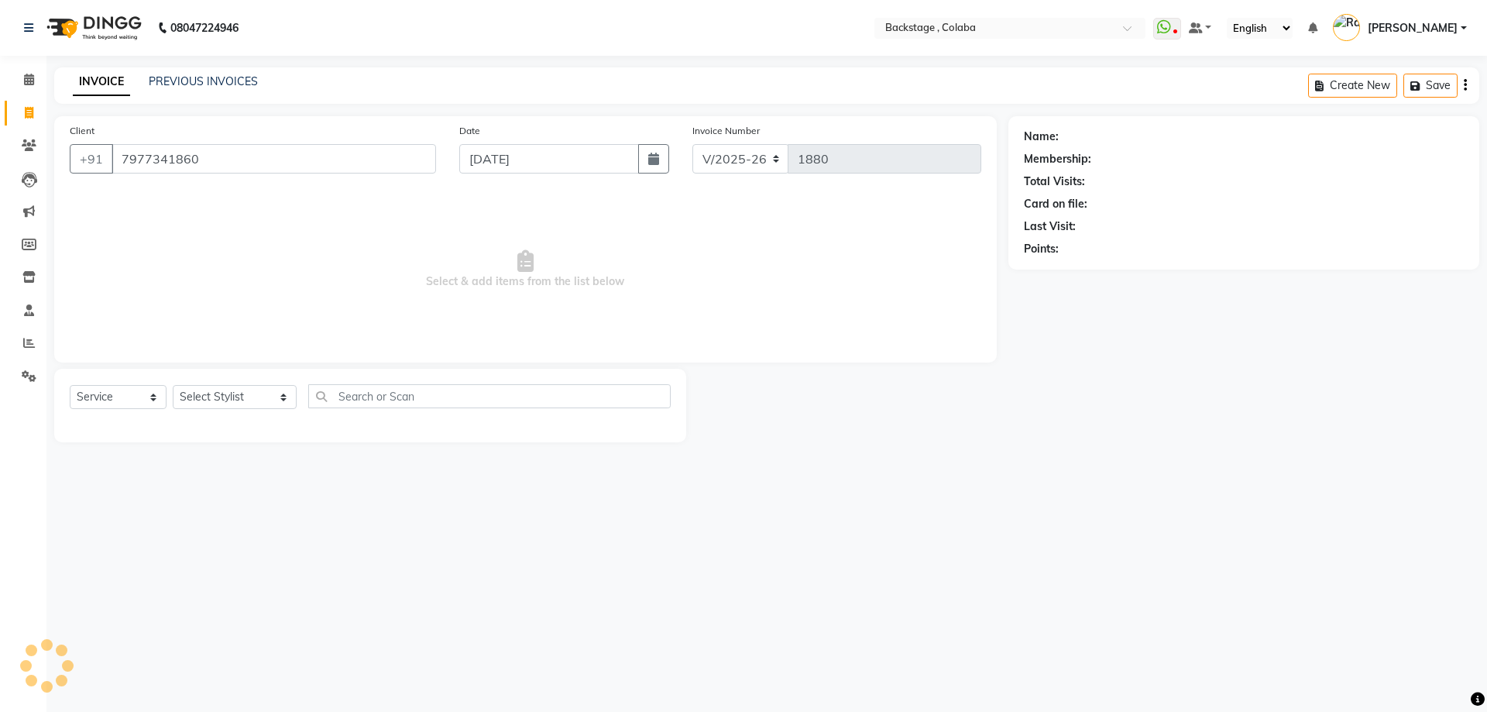
type input "7977341860"
click at [655, 162] on icon "button" at bounding box center [653, 159] width 11 height 12
select select "9"
select select "2025"
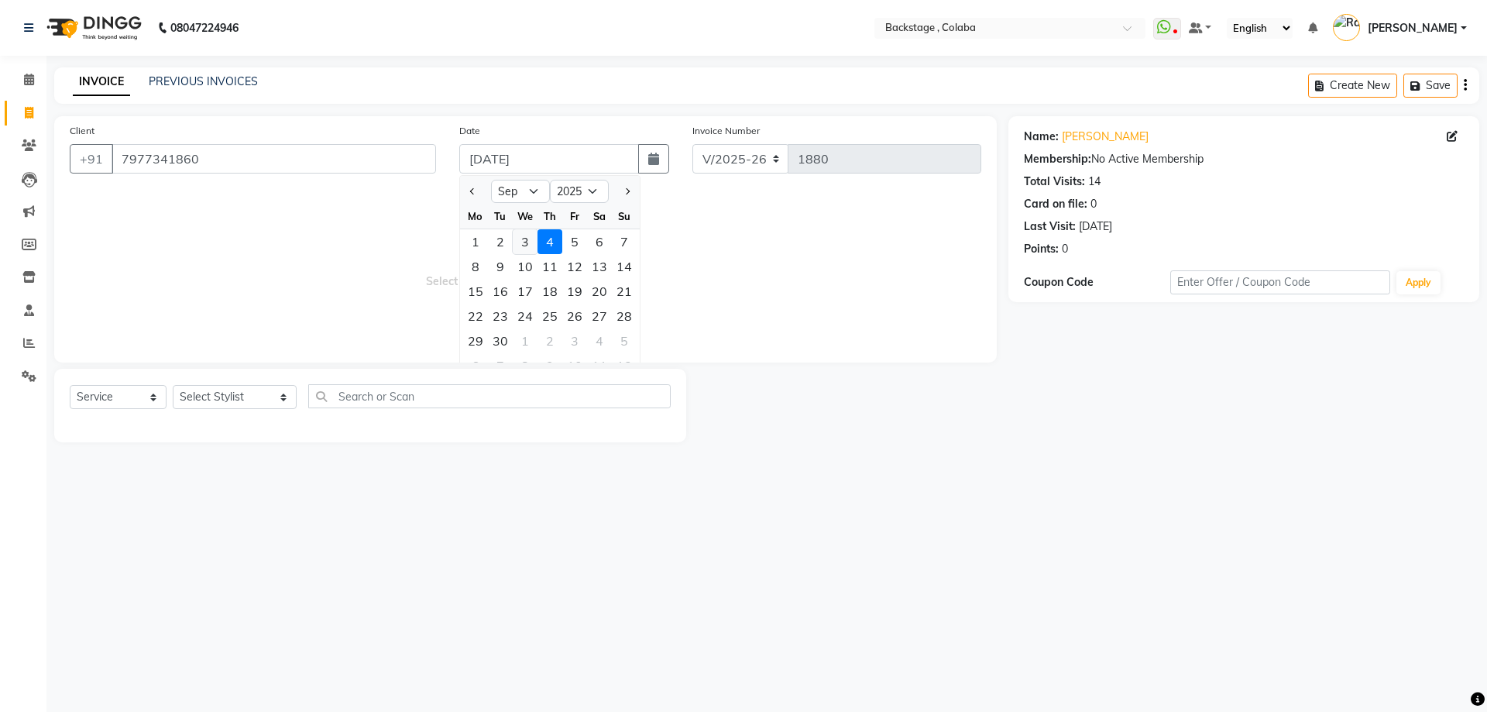
click at [526, 242] on div "3" at bounding box center [525, 241] width 25 height 25
type input "03-09-2025"
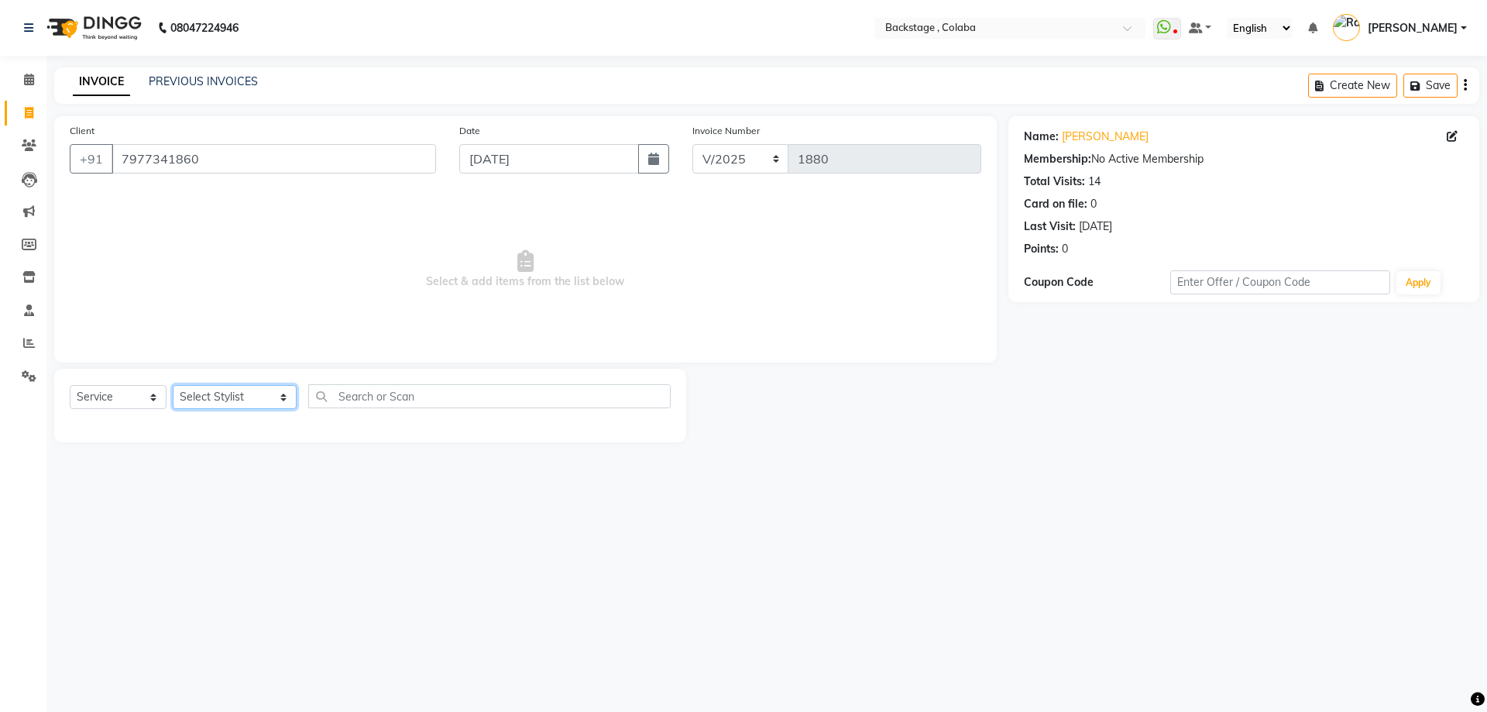
click at [188, 396] on select "Select Stylist Backstage Bharti Nitesh Gohar Jayesh Anil Karekar Kalavati Sharm…" at bounding box center [235, 397] width 124 height 24
select select "88168"
click at [173, 385] on select "Select Stylist Backstage Bharti Nitesh Gohar Jayesh Anil Karekar Kalavati Sharm…" at bounding box center [235, 397] width 124 height 24
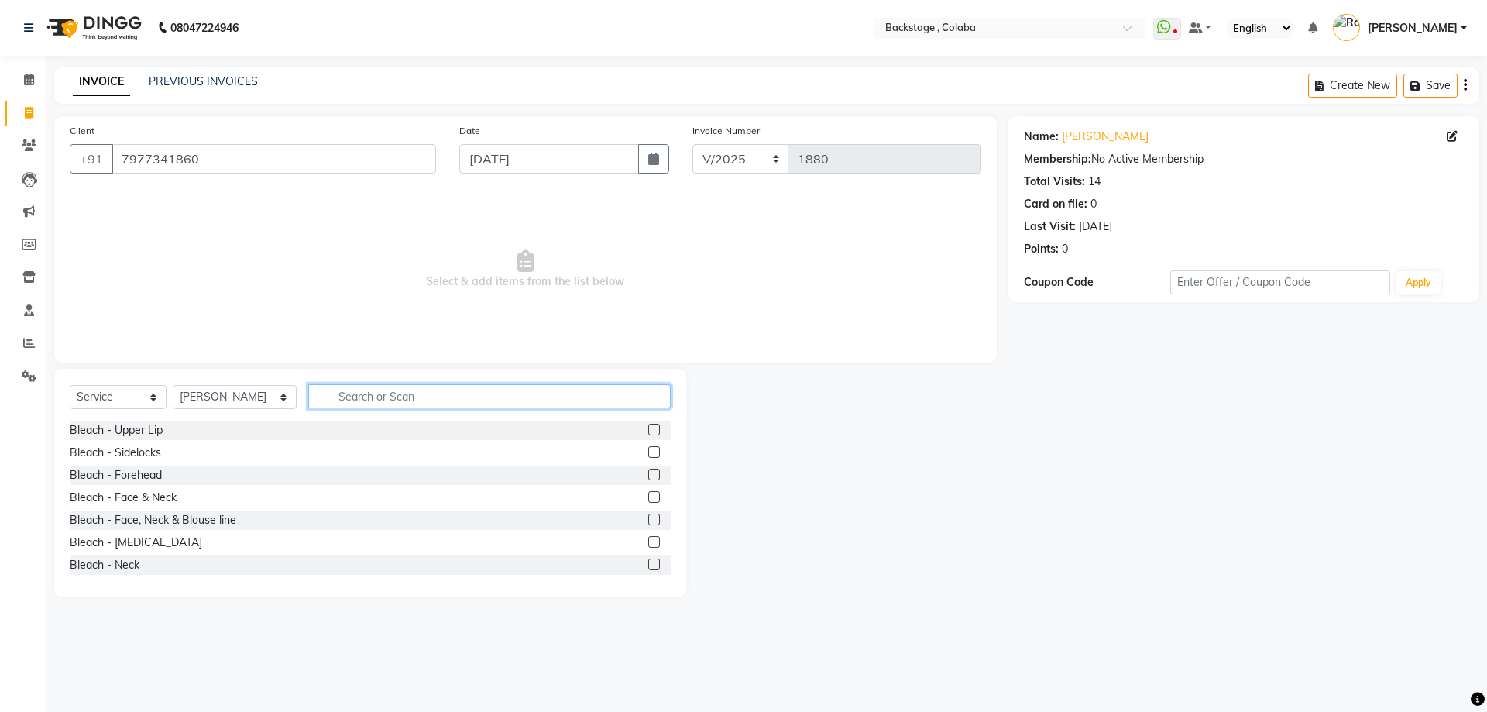
click at [348, 404] on input "text" at bounding box center [489, 396] width 362 height 24
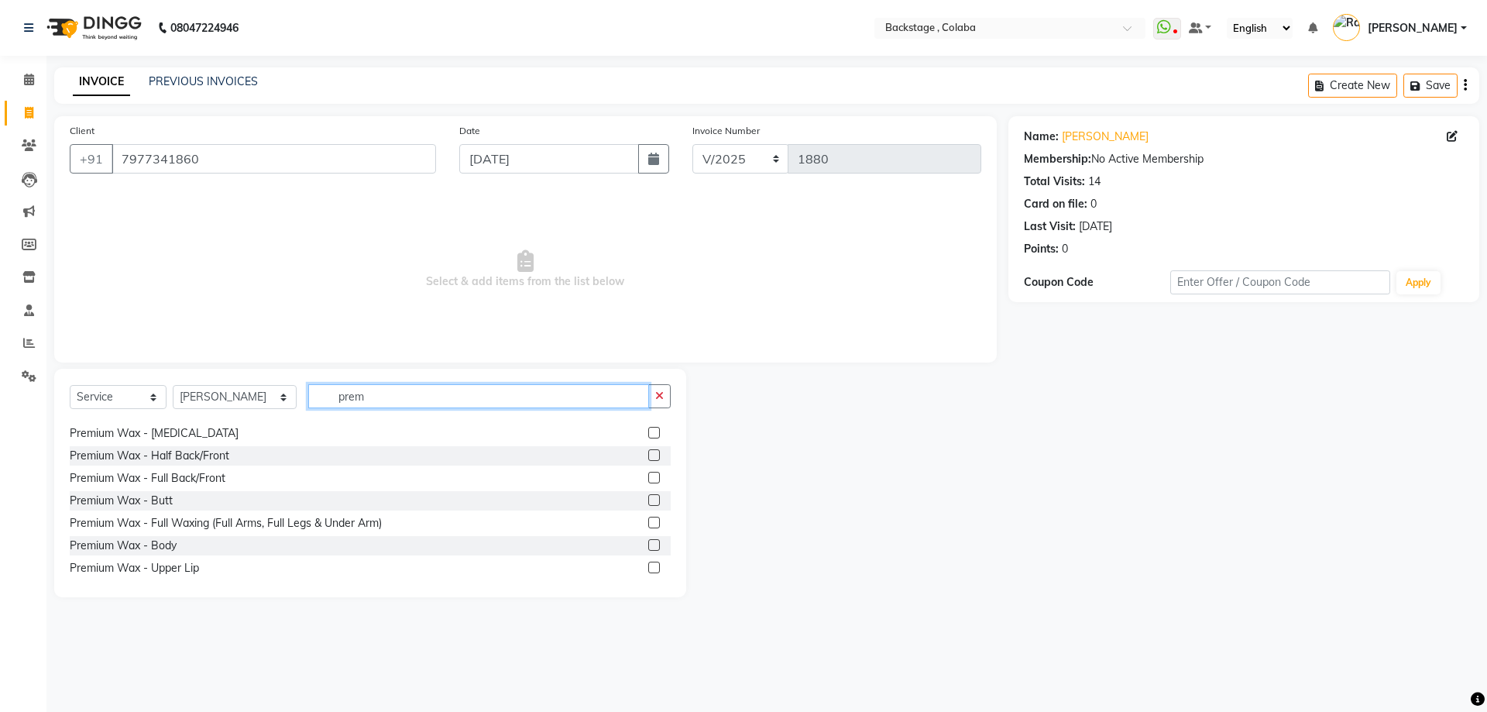
scroll to position [155, 0]
type input "prem"
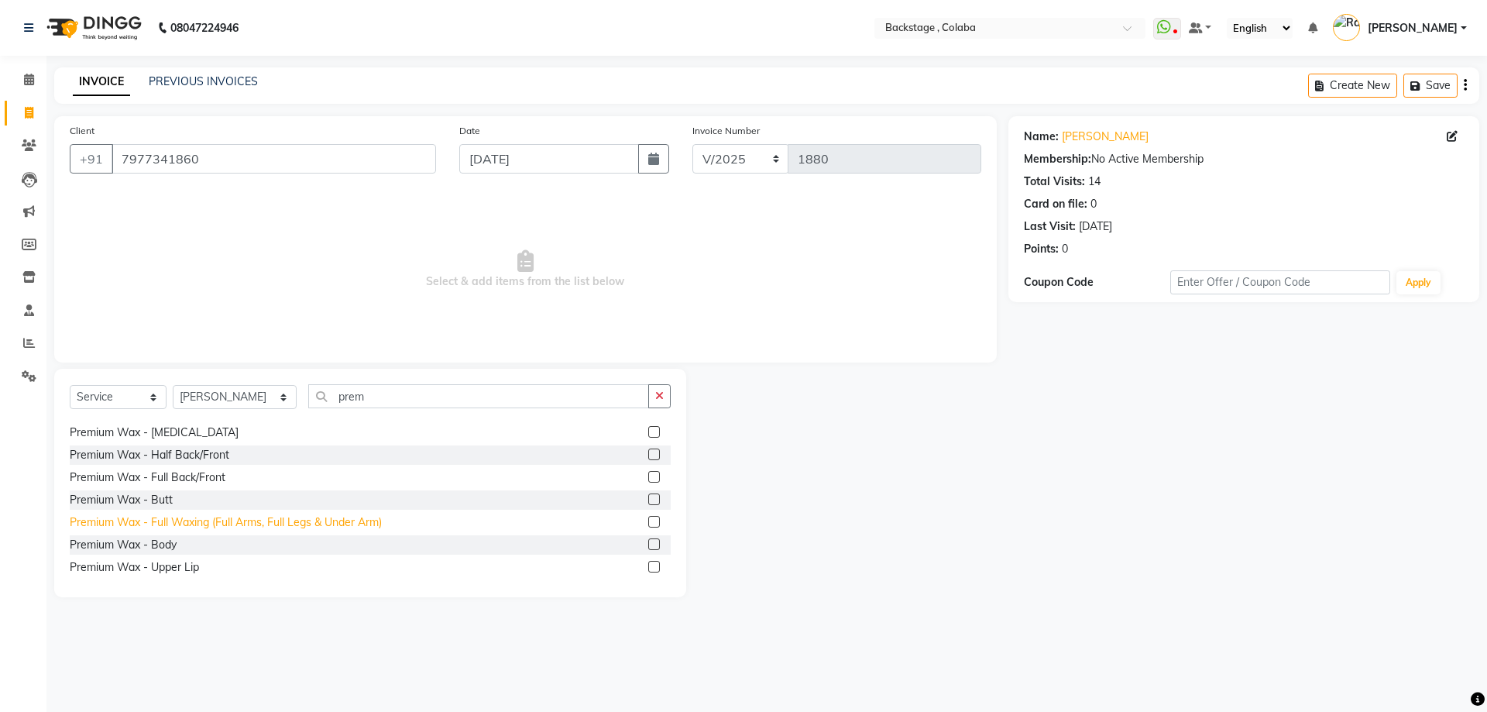
click at [226, 519] on div "Premium Wax - Full Waxing (Full Arms, Full Legs & Under Arm)" at bounding box center [226, 522] width 312 height 16
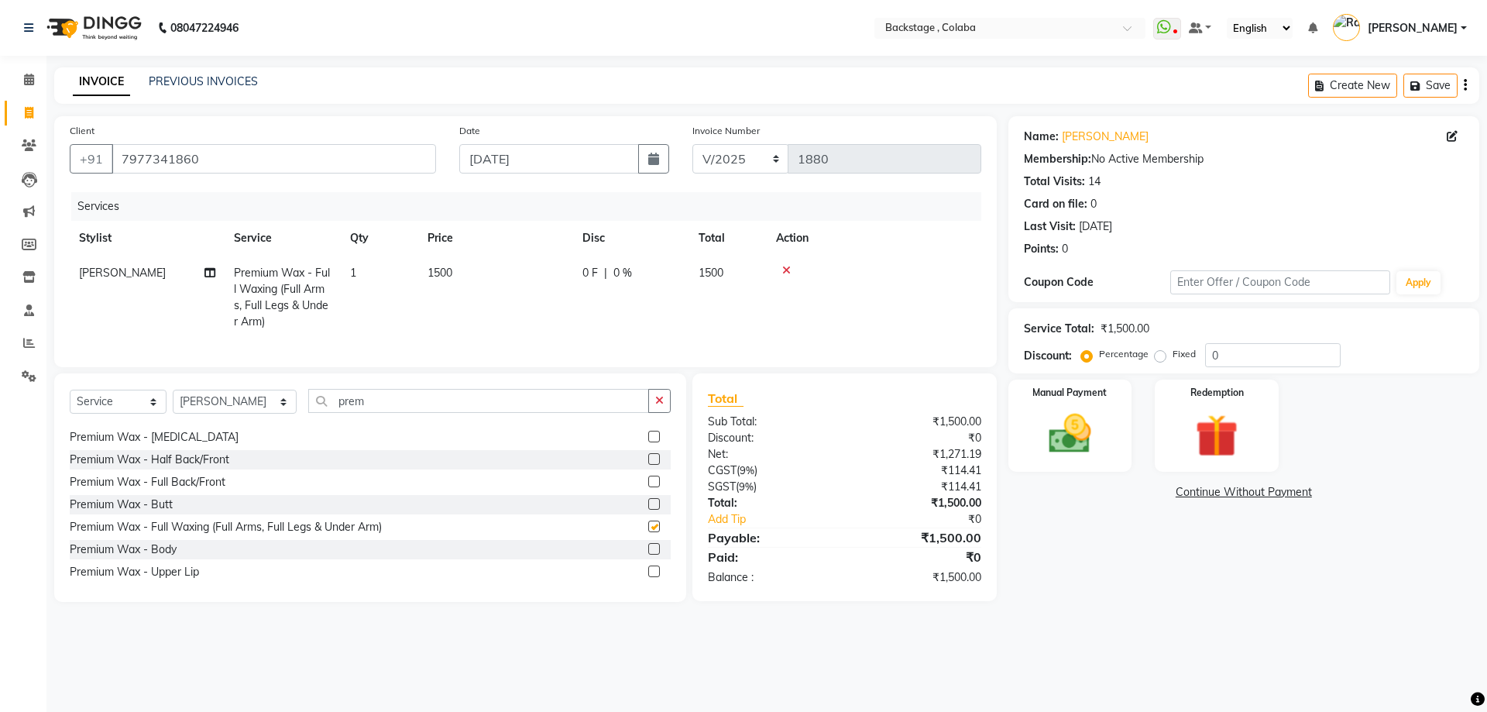
checkbox input "false"
click at [492, 290] on td "1500" at bounding box center [495, 298] width 155 height 84
select select "88168"
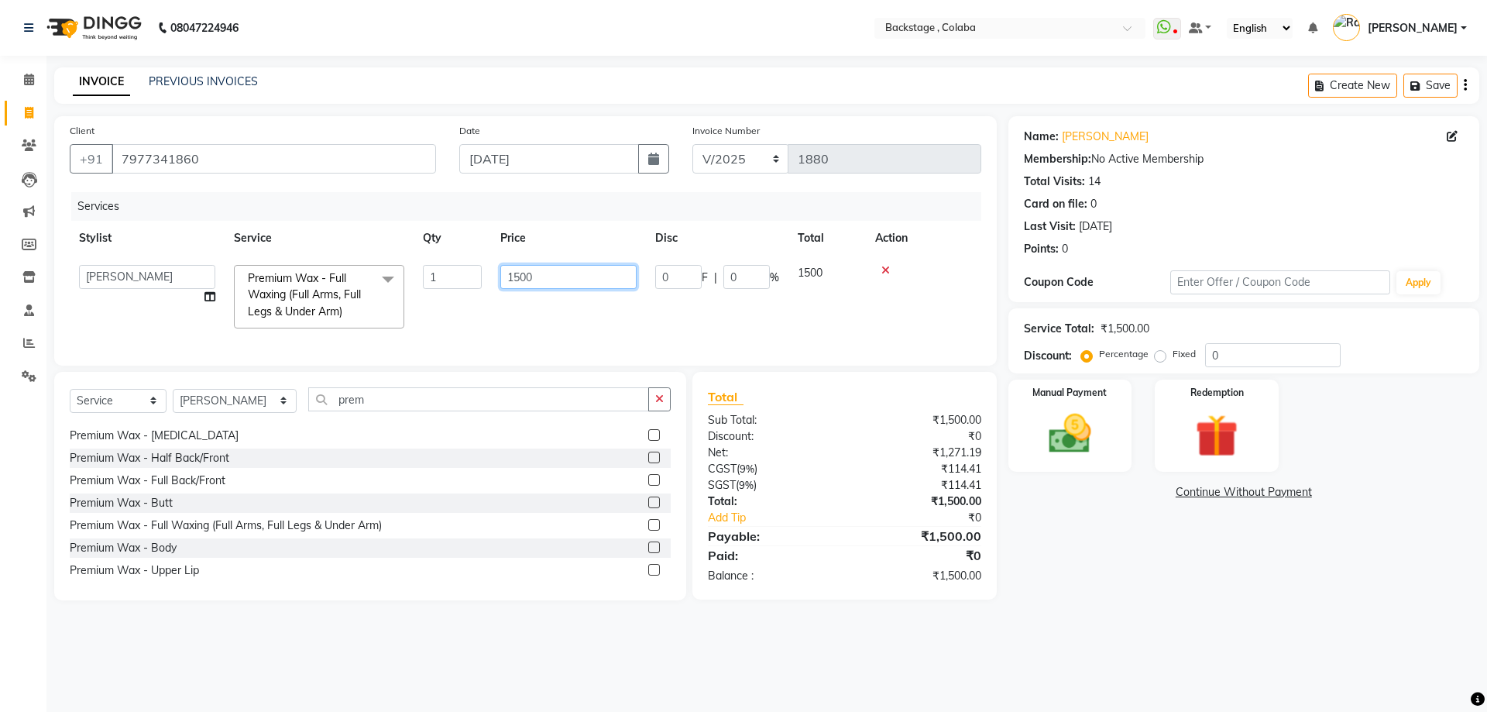
drag, startPoint x: 520, startPoint y: 278, endPoint x: 560, endPoint y: 276, distance: 39.5
click at [560, 276] on input "1500" at bounding box center [568, 277] width 136 height 24
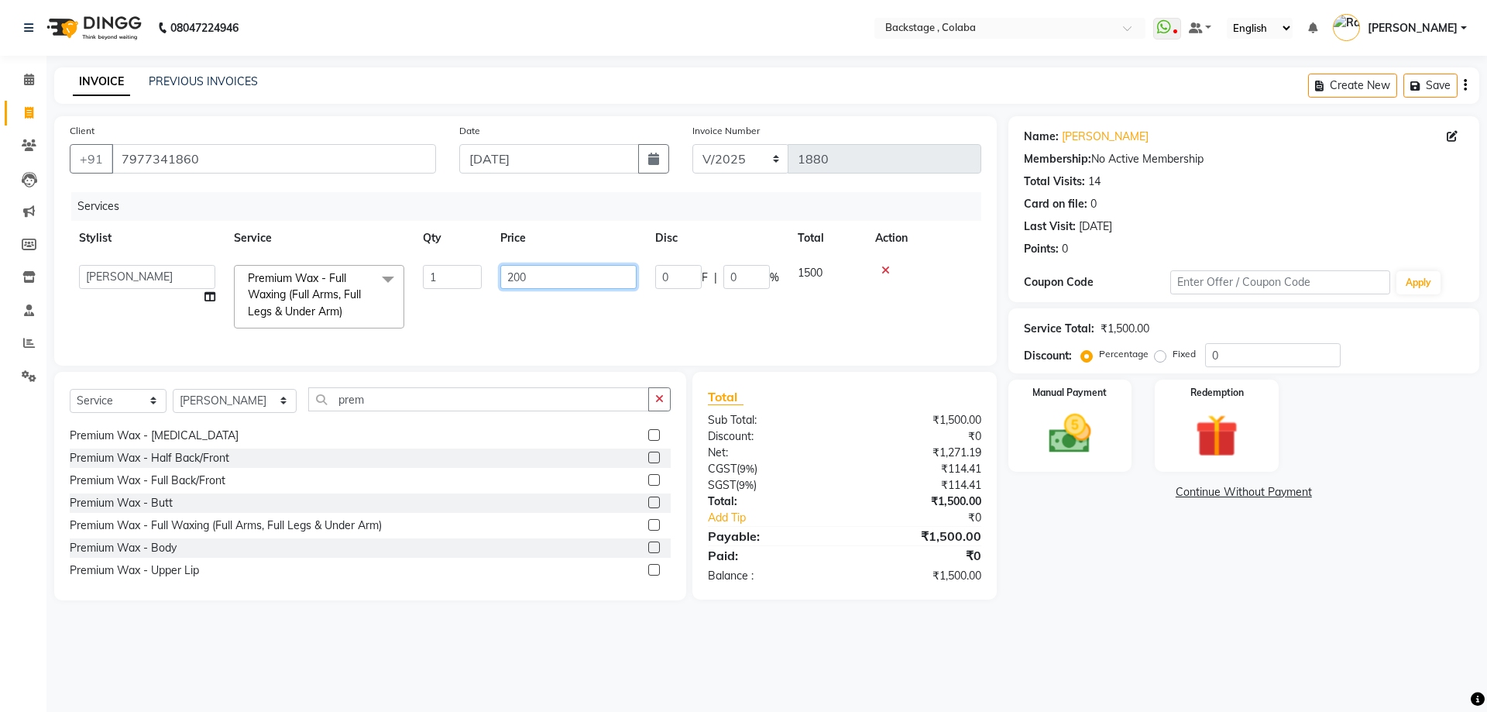
type input "2000"
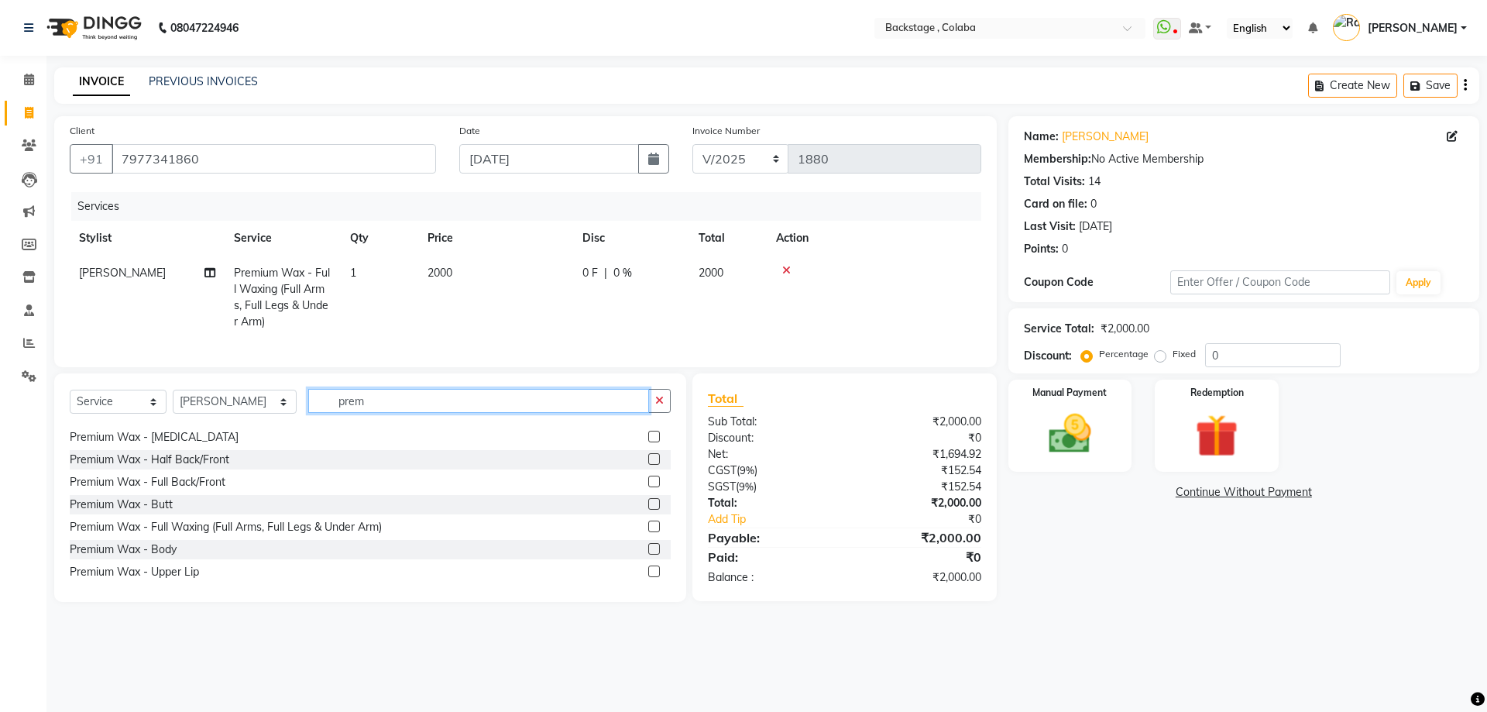
drag, startPoint x: 356, startPoint y: 414, endPoint x: 239, endPoint y: 405, distance: 117.2
click at [239, 405] on div "Select Service Product Membership Package Voucher Prepaid Gift Card Select Styl…" at bounding box center [370, 407] width 601 height 36
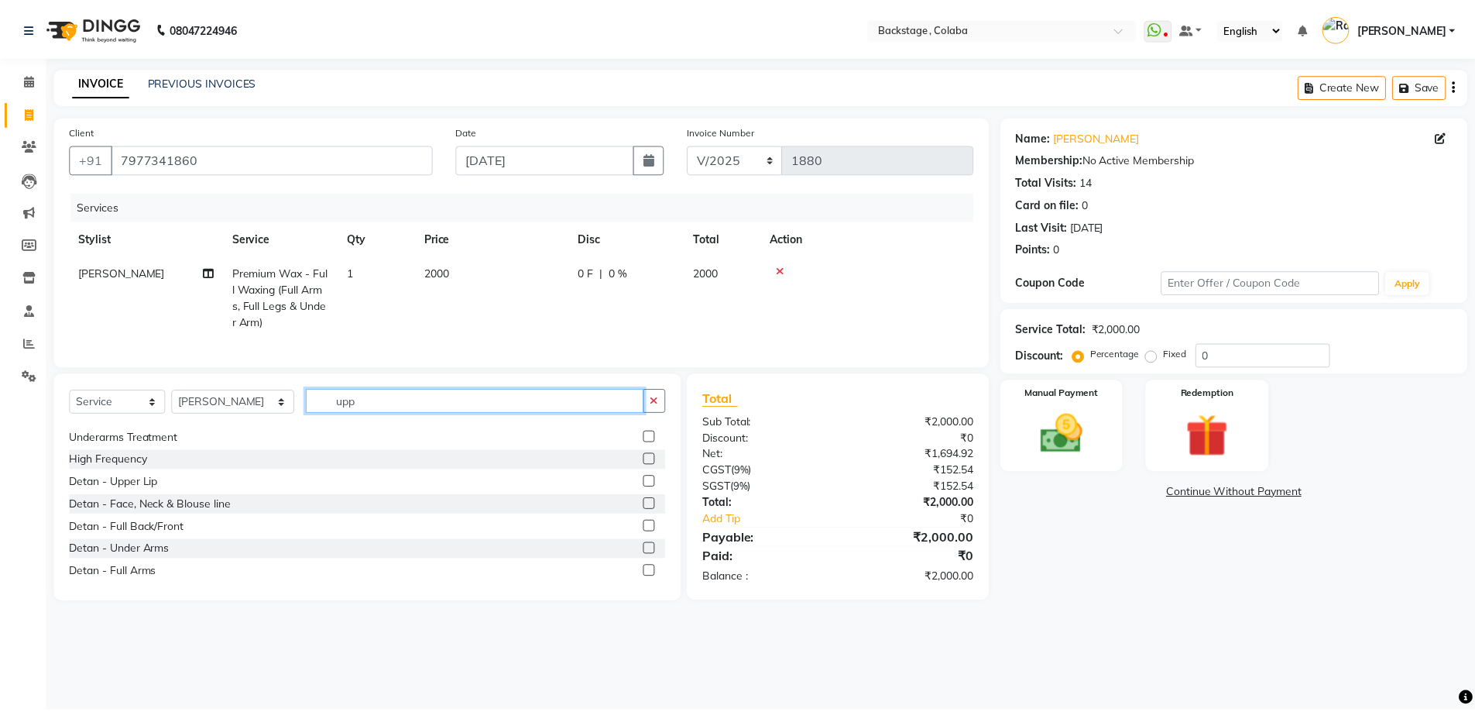
scroll to position [0, 0]
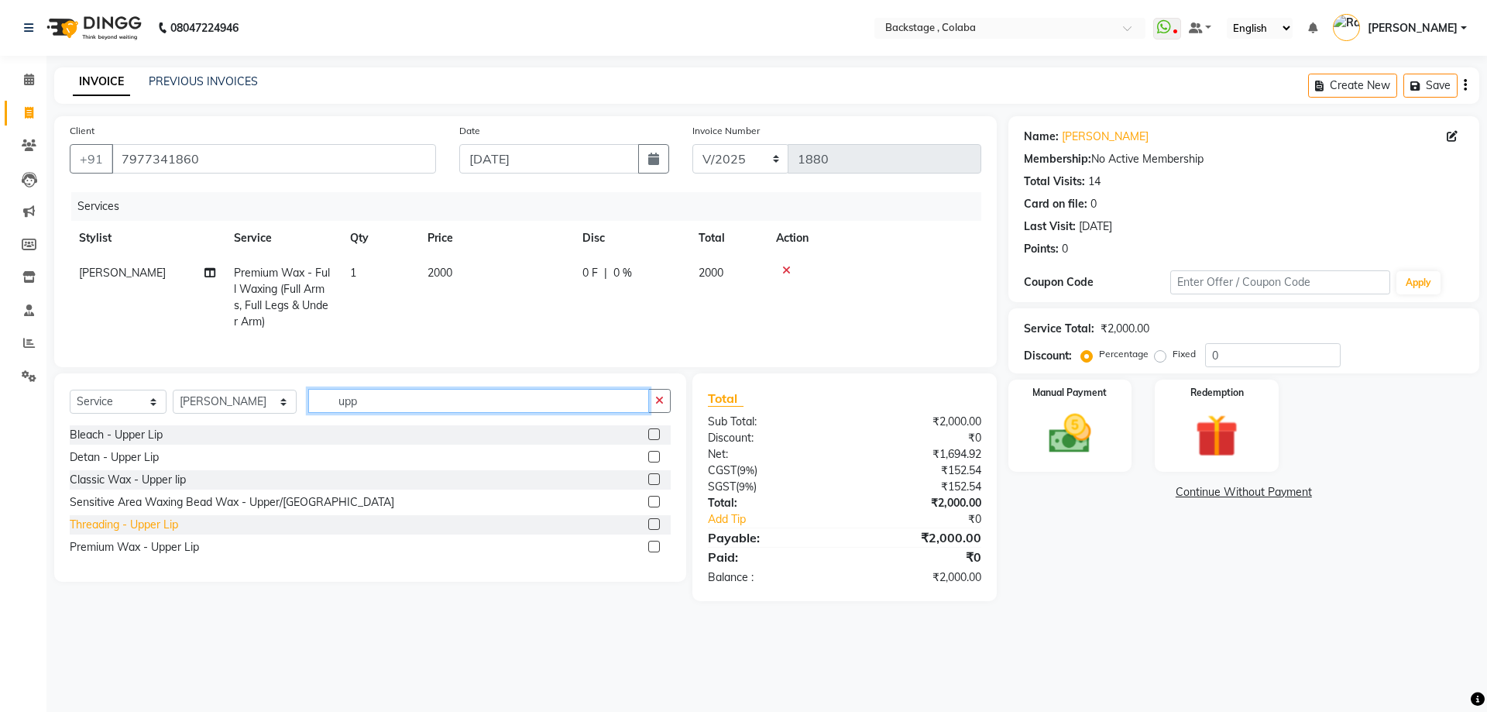
type input "upp"
click at [161, 531] on div "Threading - Upper Lip" at bounding box center [124, 525] width 108 height 16
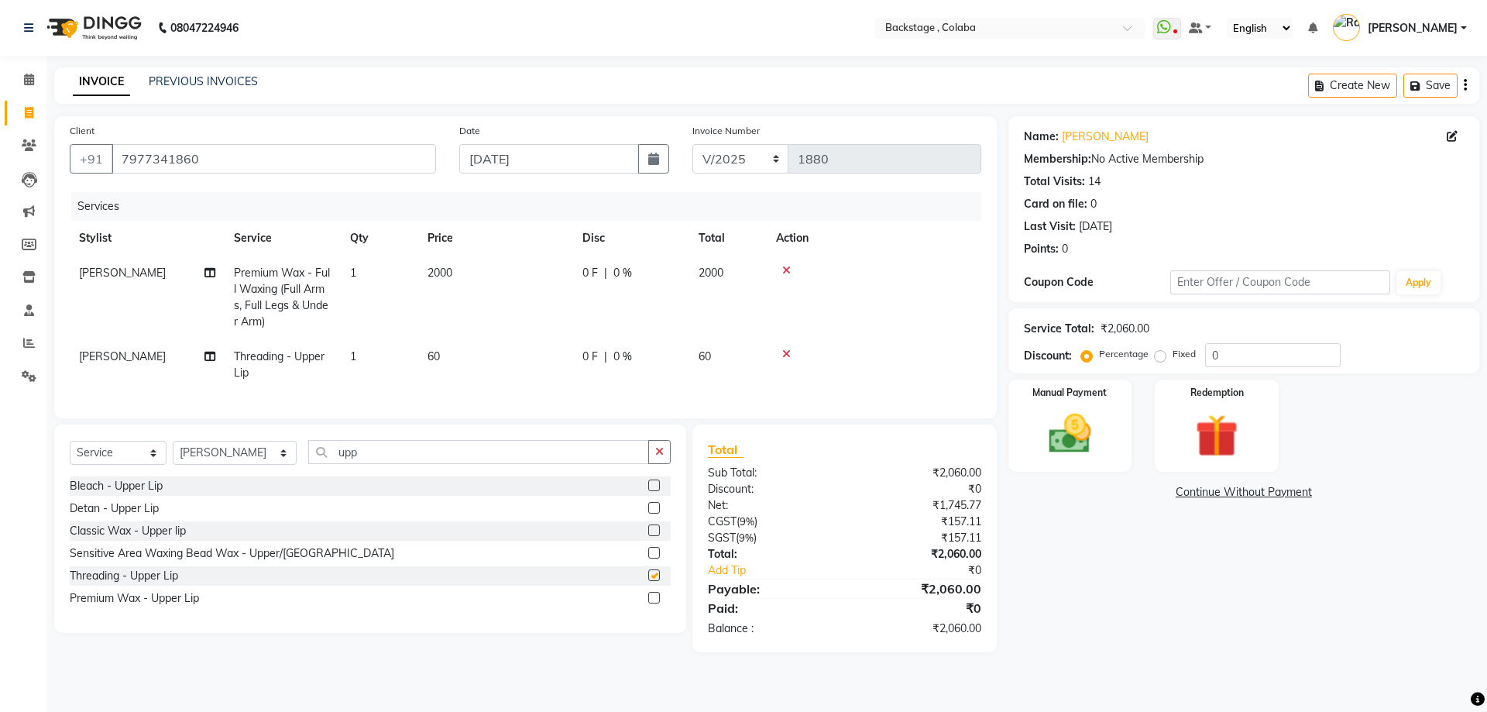
checkbox input "false"
click at [1106, 458] on img at bounding box center [1070, 433] width 72 height 51
click at [1340, 496] on span "CASH" at bounding box center [1341, 493] width 33 height 18
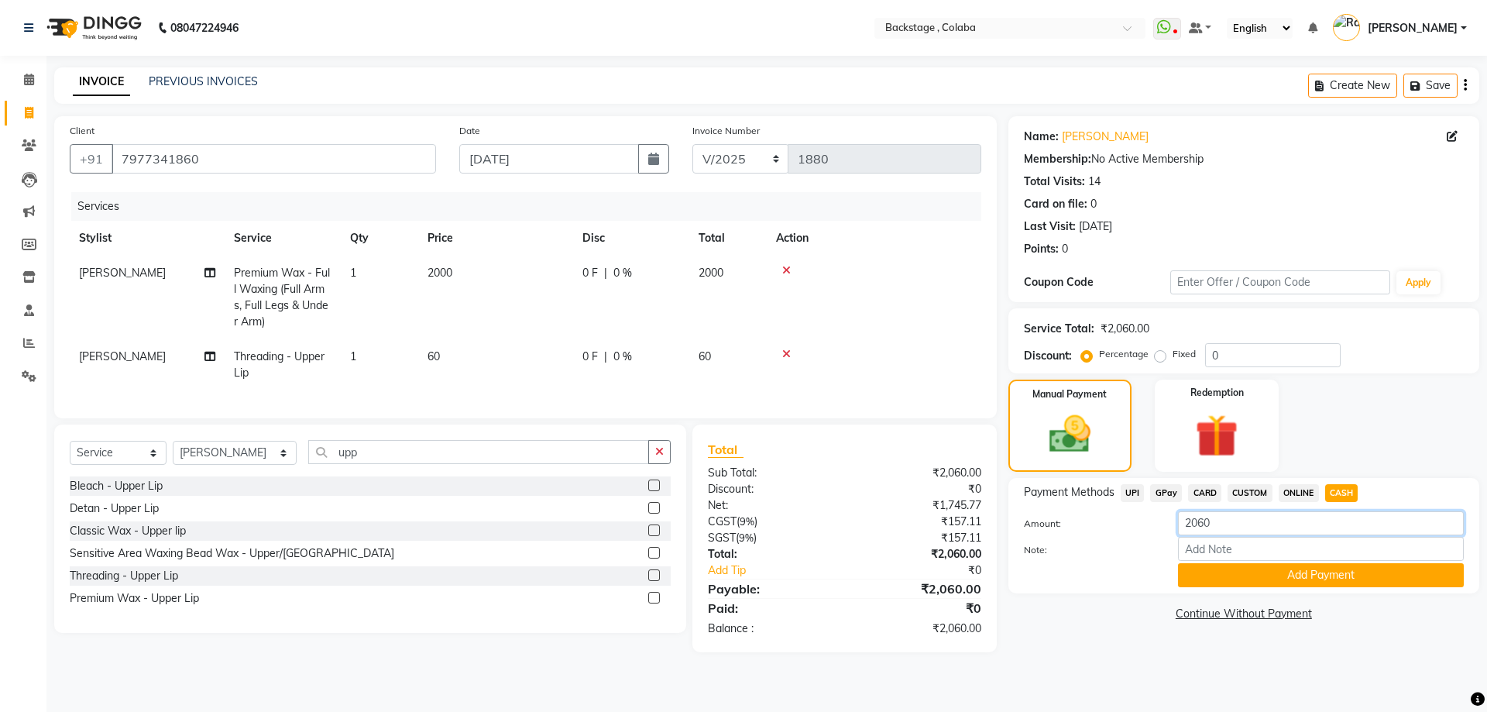
drag, startPoint x: 1256, startPoint y: 523, endPoint x: 1083, endPoint y: 507, distance: 173.4
click at [1083, 507] on div "Payment Methods UPI GPay CARD CUSTOM ONLINE CASH Amount: 2060 Note: Add Payment" at bounding box center [1244, 535] width 440 height 103
type input "2000"
click at [1220, 575] on button "Add Payment" at bounding box center [1321, 575] width 286 height 24
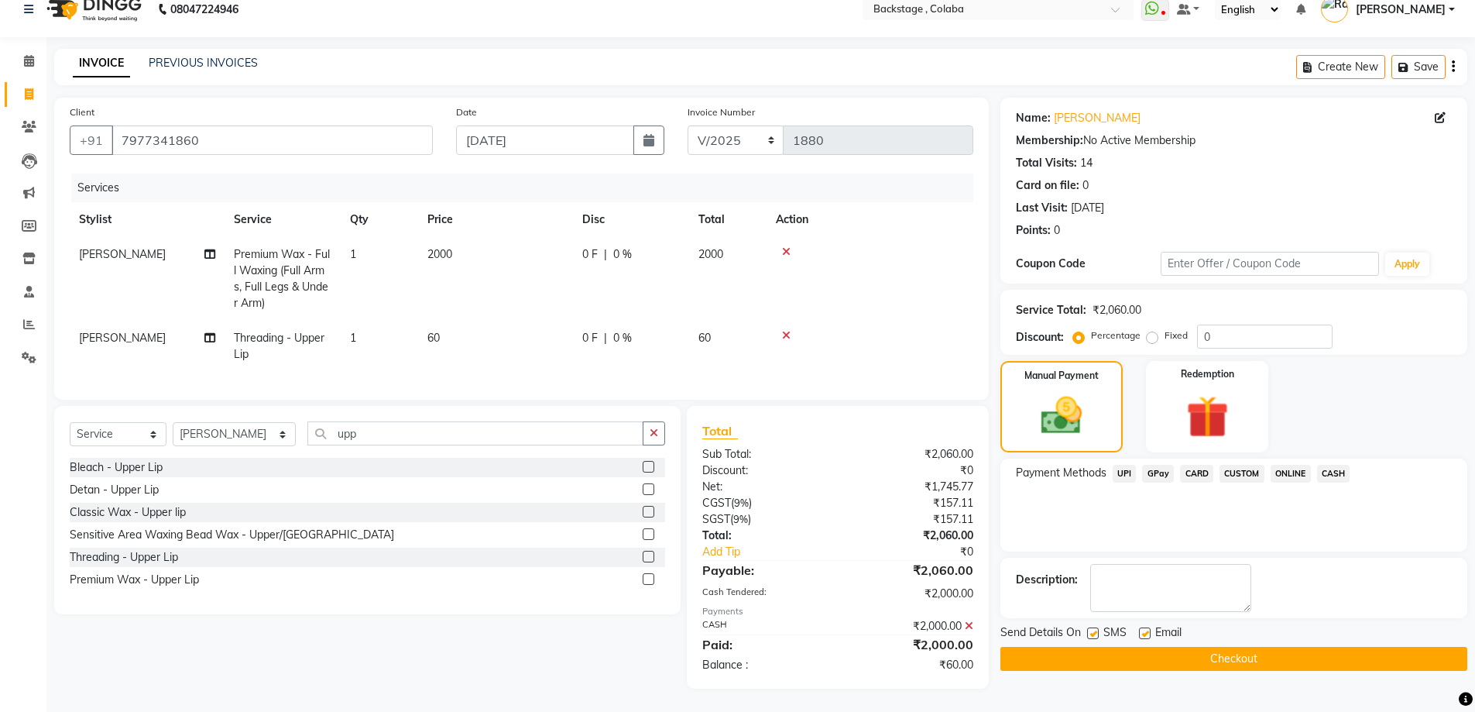
scroll to position [30, 0]
click at [1173, 655] on button "Checkout" at bounding box center [1234, 659] width 467 height 24
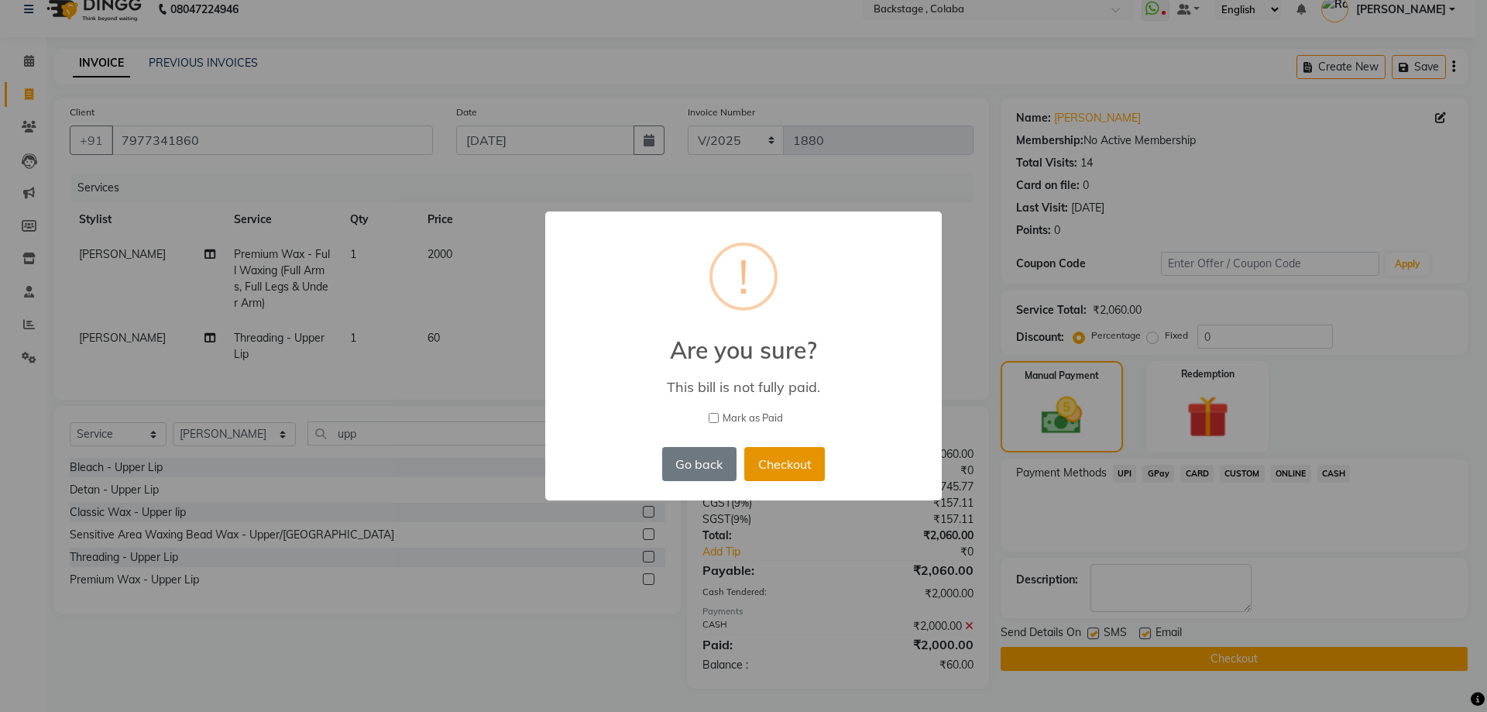
click at [776, 459] on button "Checkout" at bounding box center [784, 464] width 81 height 34
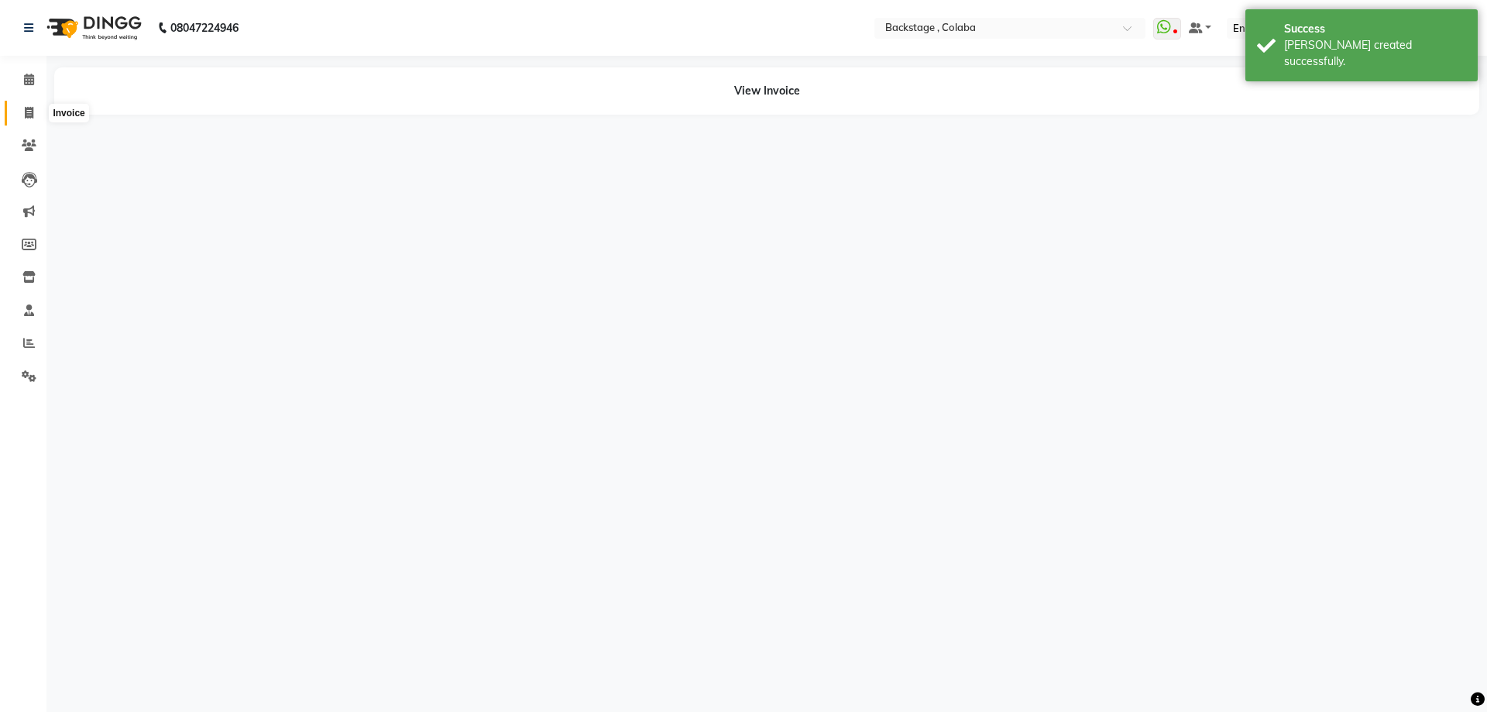
click at [33, 111] on icon at bounding box center [29, 113] width 9 height 12
select select "service"
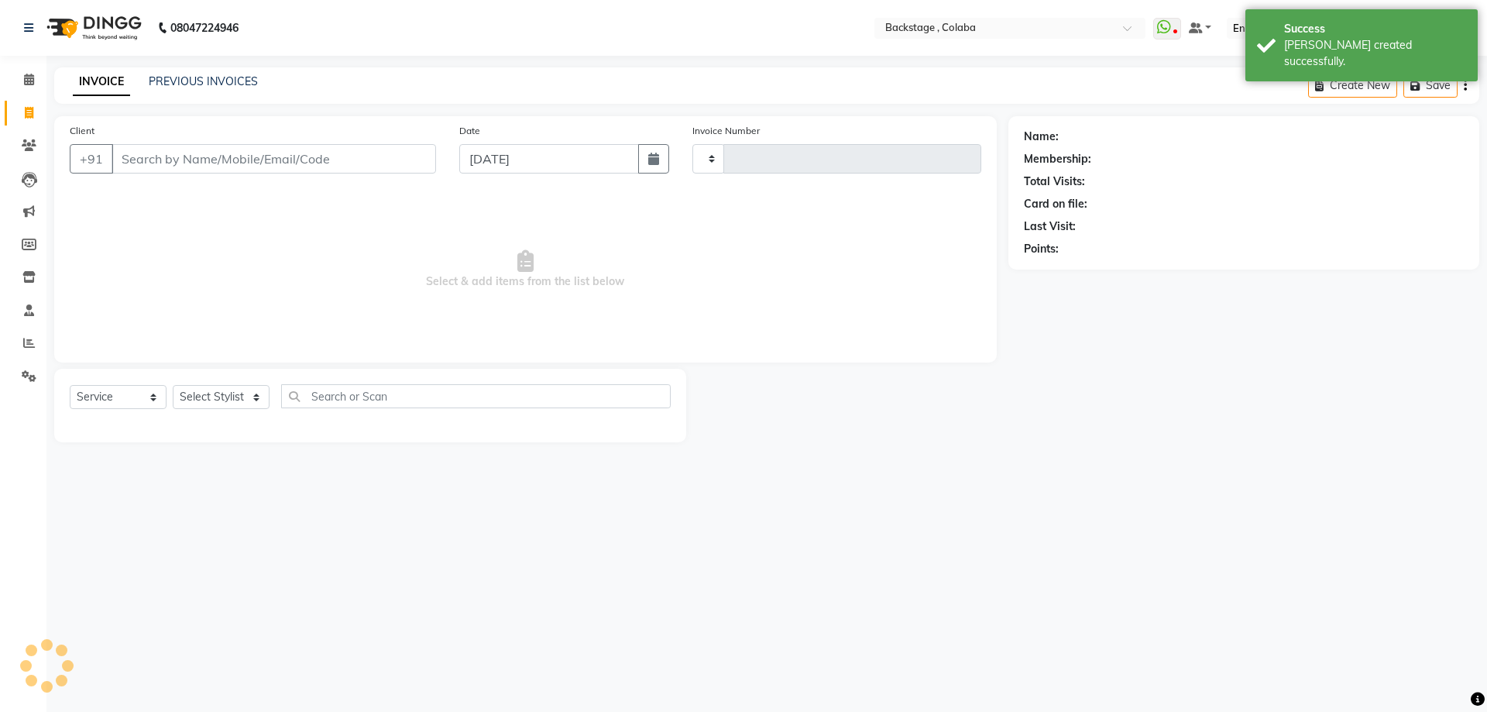
type input "1881"
select select "5451"
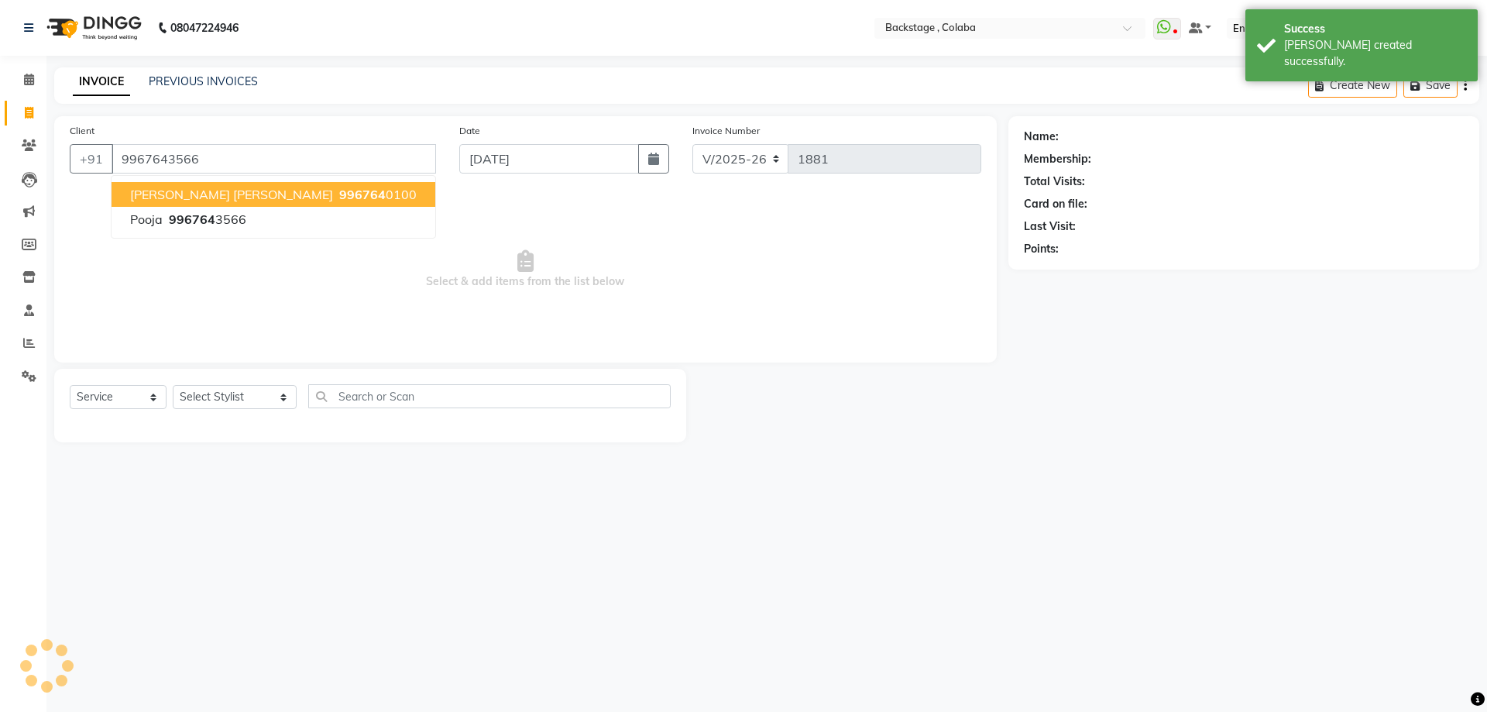
type input "9967643566"
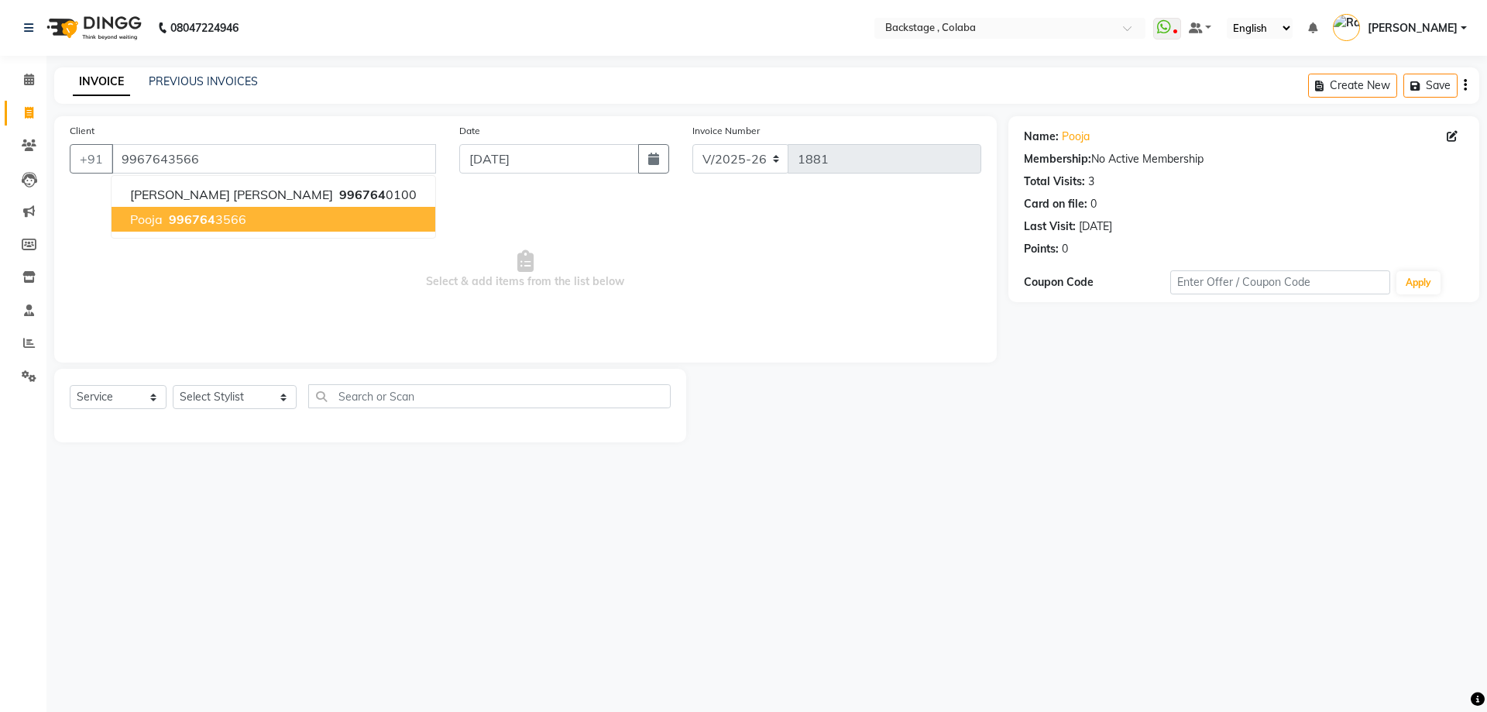
click at [236, 225] on ngb-highlight "996764 3566" at bounding box center [206, 218] width 81 height 15
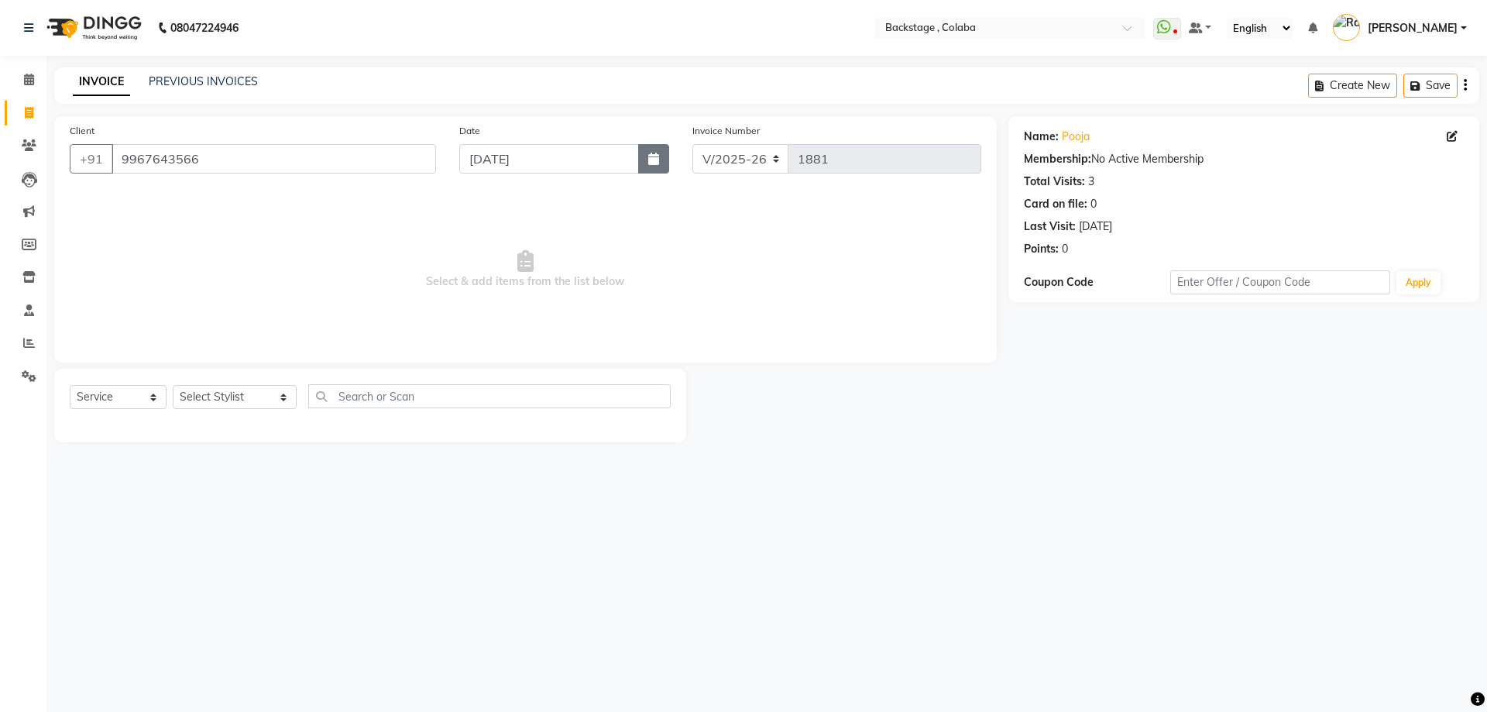
click at [657, 155] on icon "button" at bounding box center [653, 159] width 11 height 12
select select "9"
select select "2025"
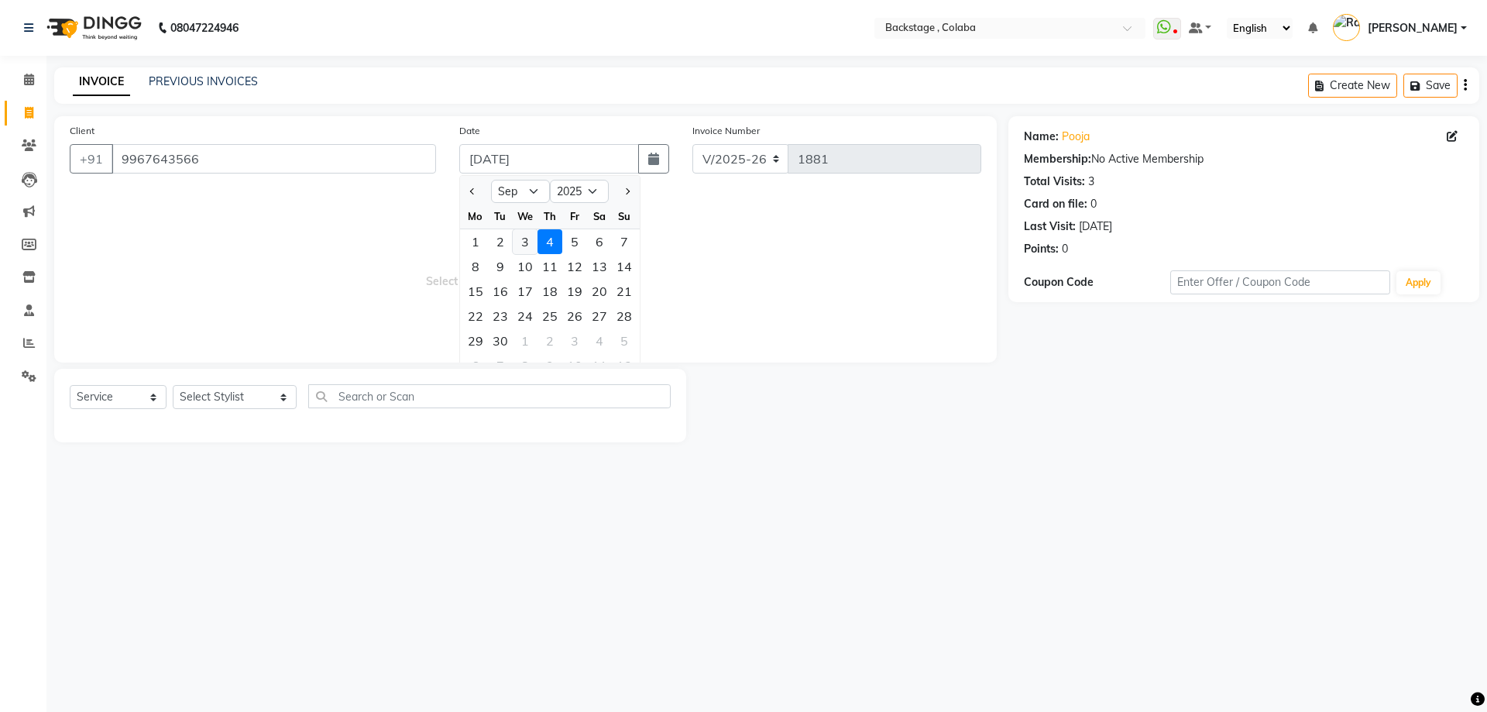
click at [527, 243] on div "3" at bounding box center [525, 241] width 25 height 25
type input "03-09-2025"
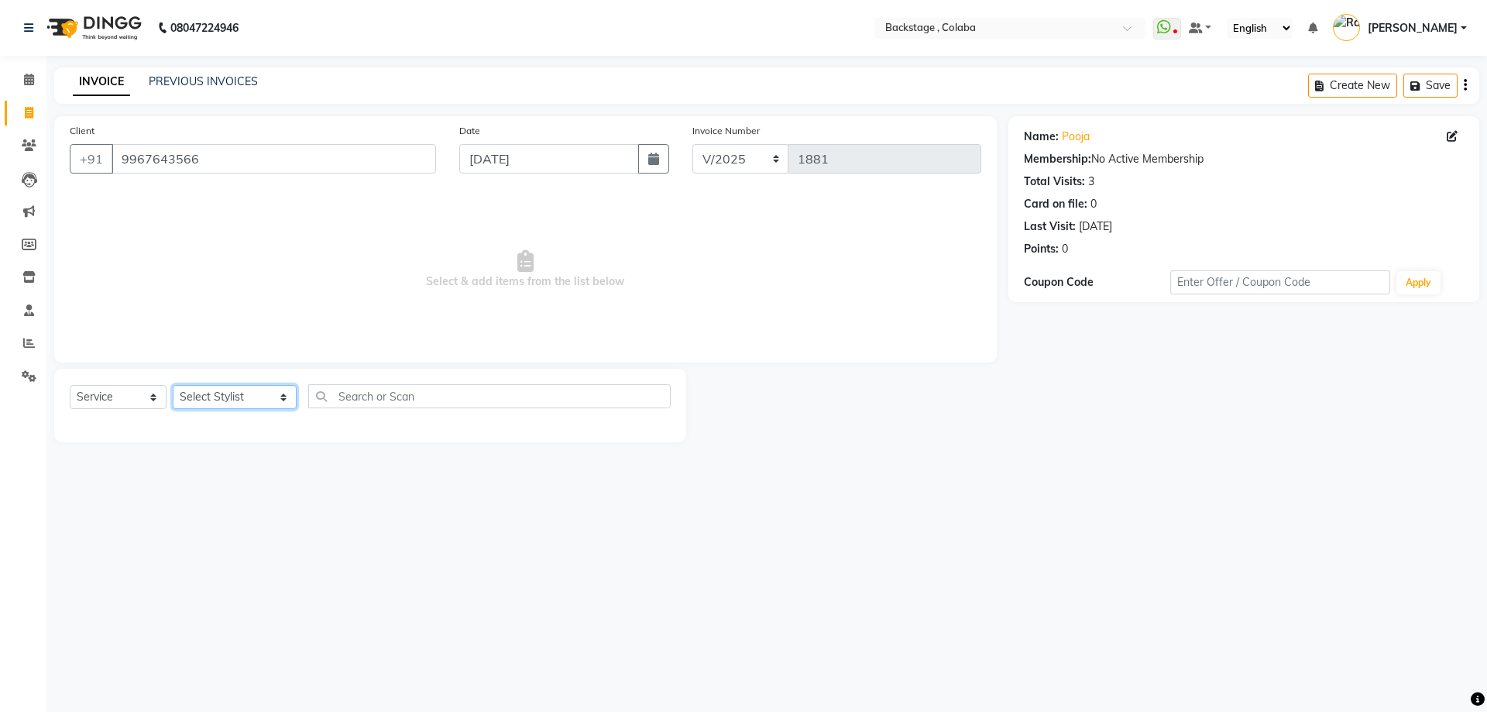
click at [220, 400] on select "Select Stylist Backstage Bharti Nitesh Gohar Jayesh Anil Karekar Kalavati Sharm…" at bounding box center [235, 397] width 124 height 24
select select "59642"
click at [173, 385] on select "Select Stylist Backstage Bharti Nitesh Gohar Jayesh Anil Karekar Kalavati Sharm…" at bounding box center [235, 397] width 124 height 24
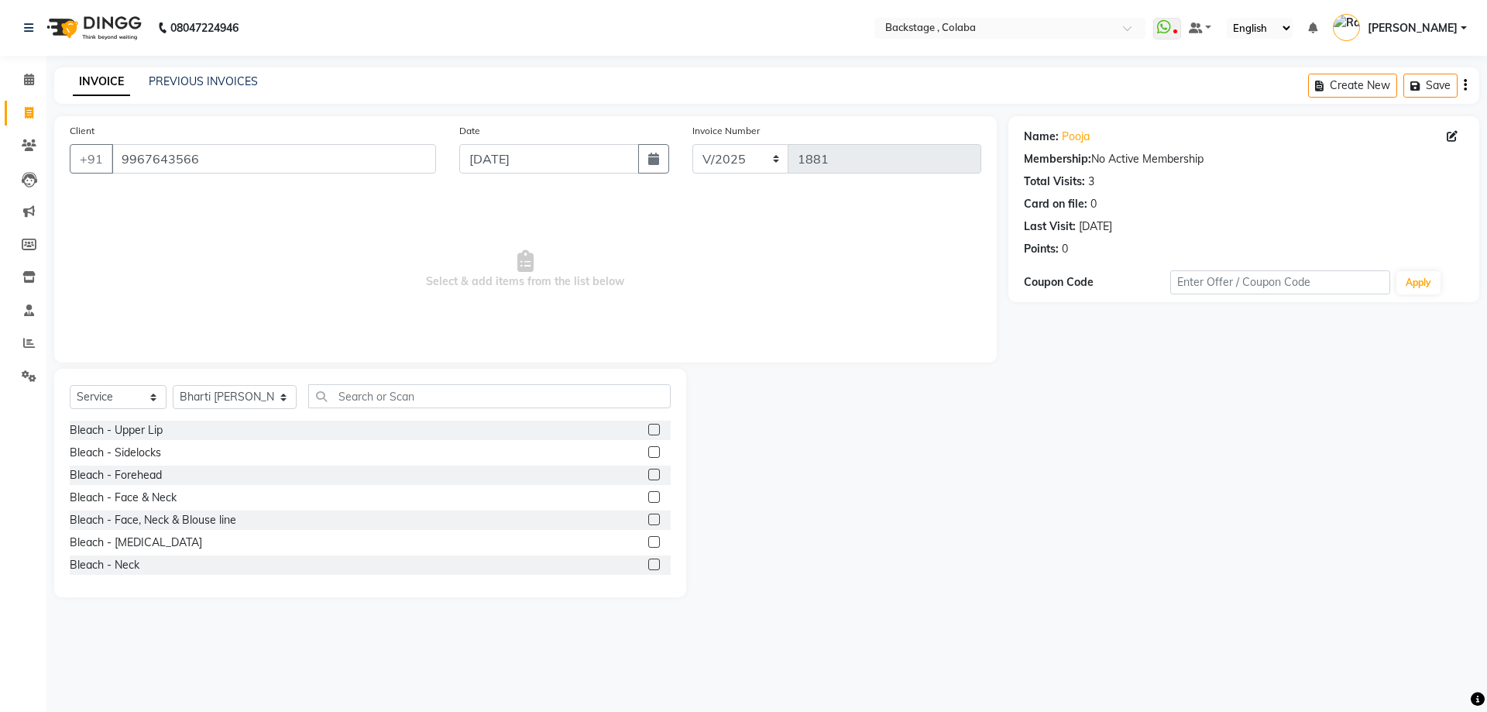
click at [376, 379] on div "Select Service Product Membership Package Voucher Prepaid Gift Card Select Styl…" at bounding box center [370, 483] width 632 height 228
click at [380, 396] on input "text" at bounding box center [489, 396] width 362 height 24
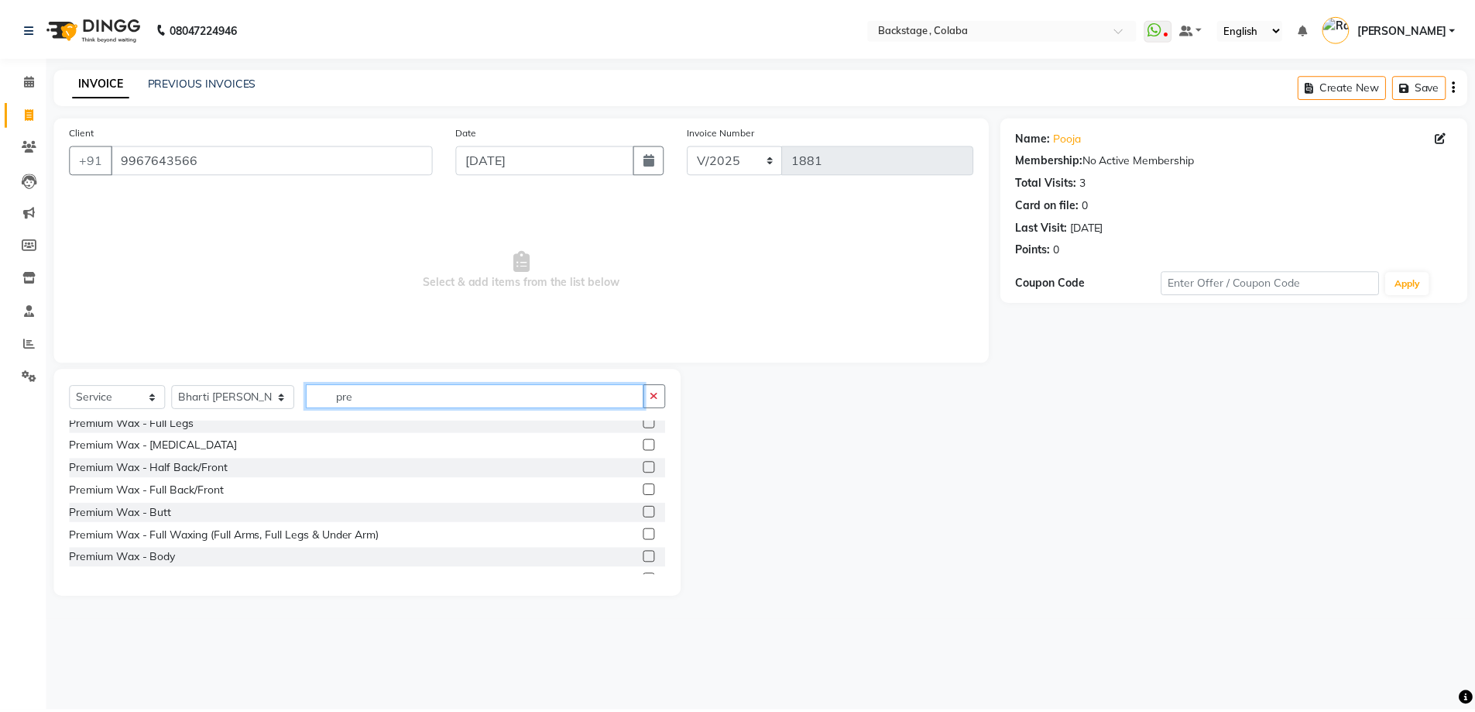
scroll to position [155, 0]
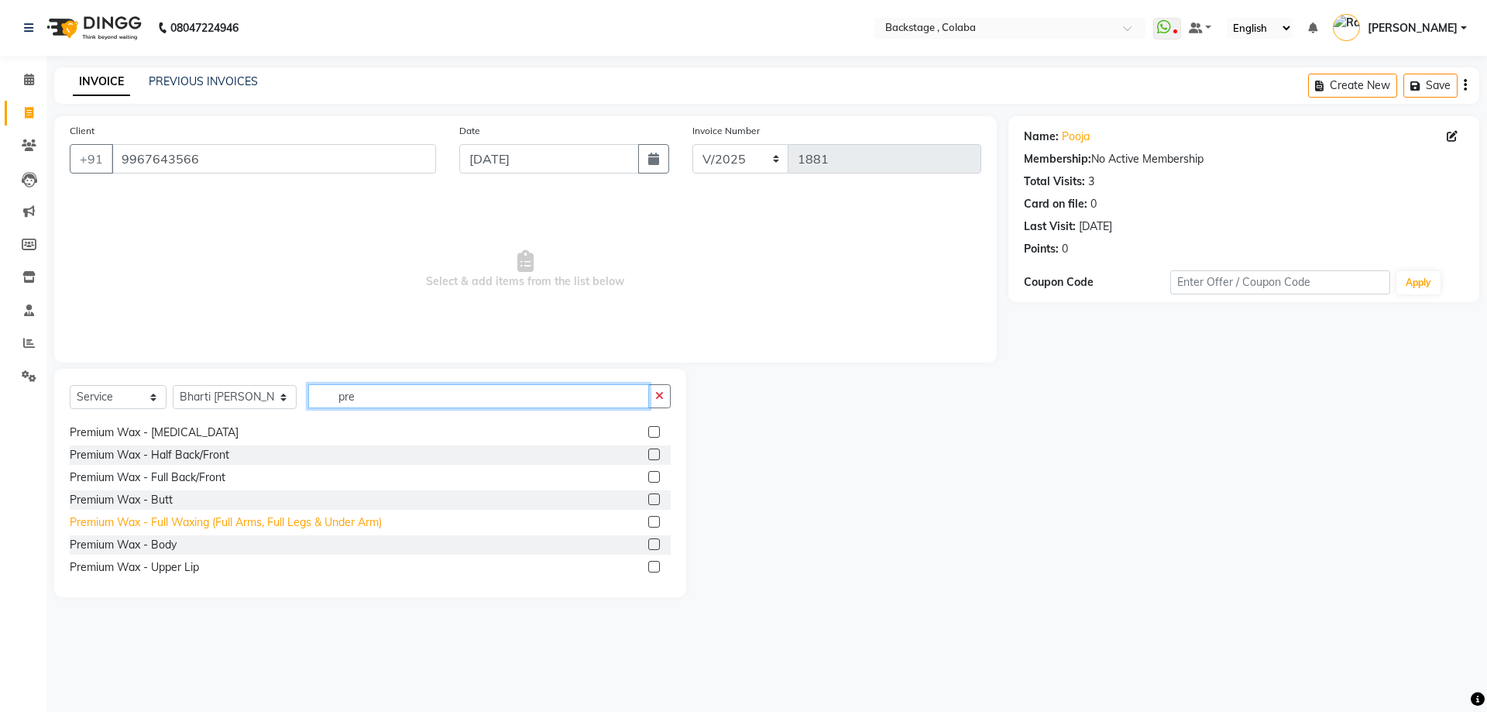
type input "pre"
click at [340, 526] on div "Premium Wax - Full Waxing (Full Arms, Full Legs & Under Arm)" at bounding box center [226, 522] width 312 height 16
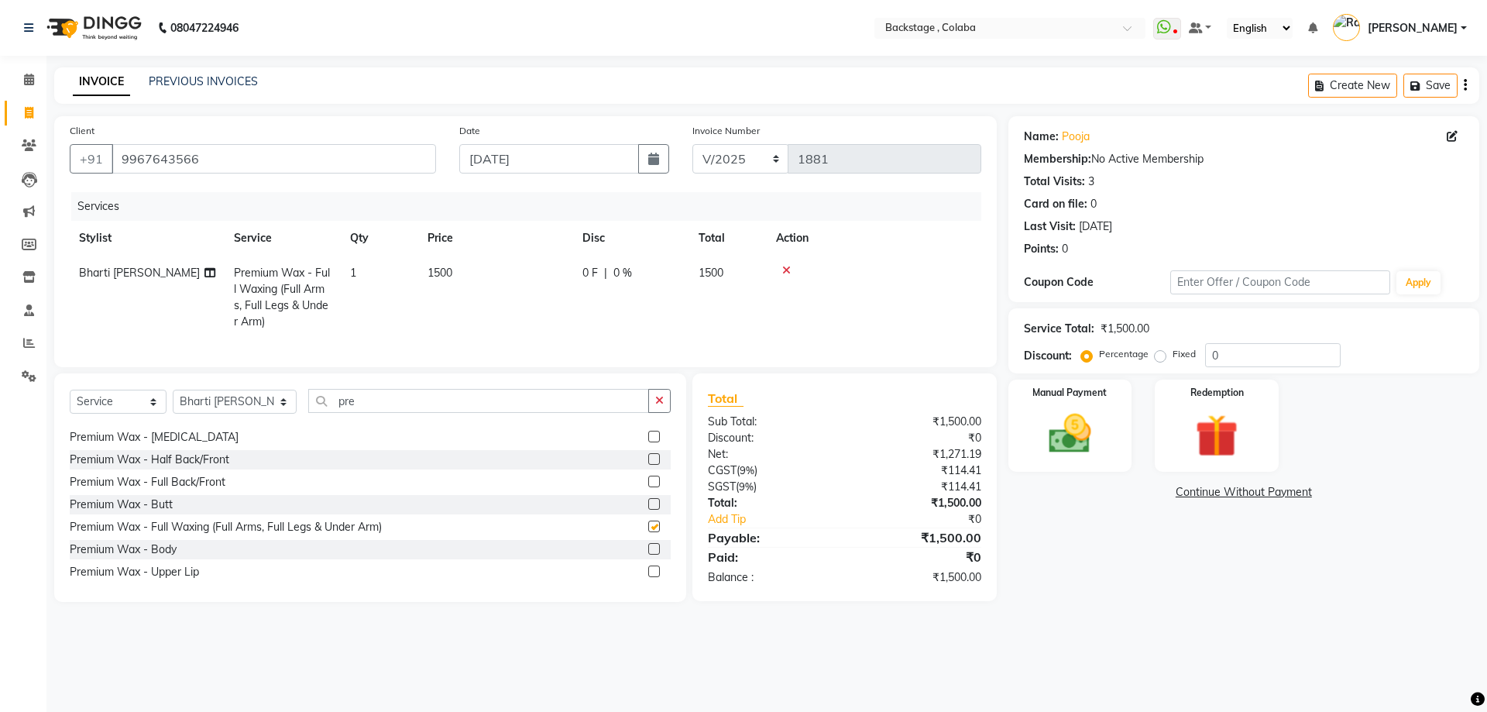
checkbox input "false"
click at [498, 267] on td "1500" at bounding box center [495, 298] width 155 height 84
select select "59642"
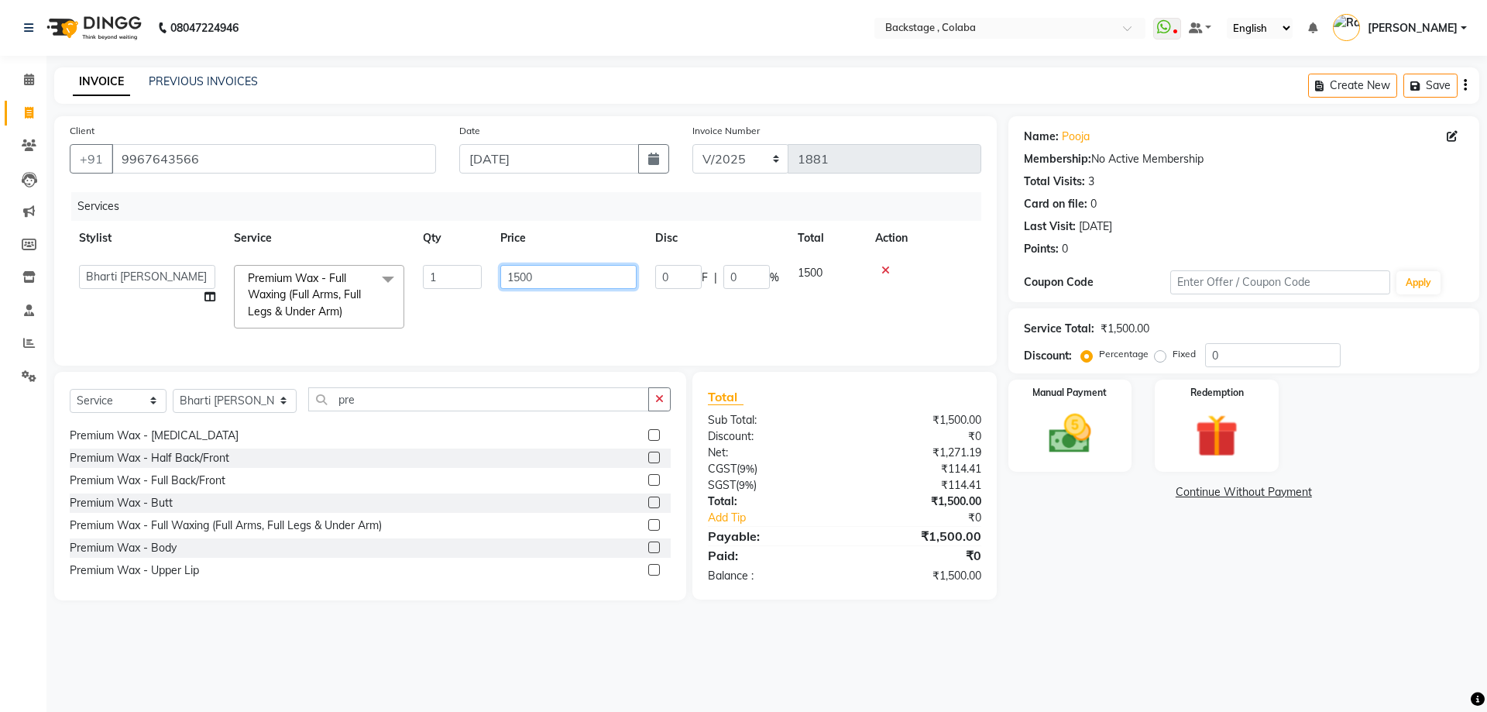
drag, startPoint x: 498, startPoint y: 281, endPoint x: 475, endPoint y: 284, distance: 22.7
click at [475, 284] on tr "Backstage Bharti Nitesh Gohar Jayesh Anil Karekar Kalavati Sharma Ketan Kamalak…" at bounding box center [525, 297] width 911 height 82
type input "2000"
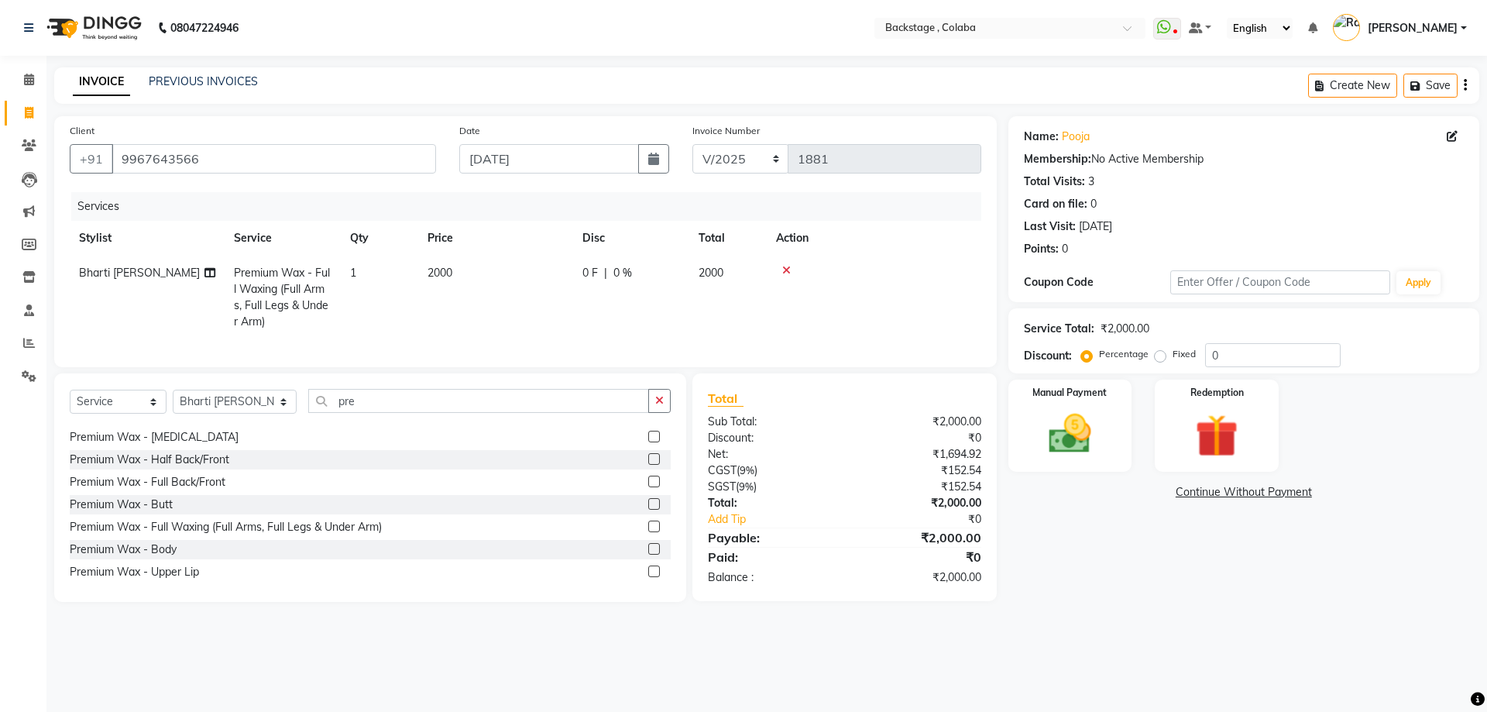
click at [530, 328] on td "2000" at bounding box center [495, 298] width 155 height 84
select select "59642"
click at [1075, 433] on img at bounding box center [1070, 433] width 72 height 51
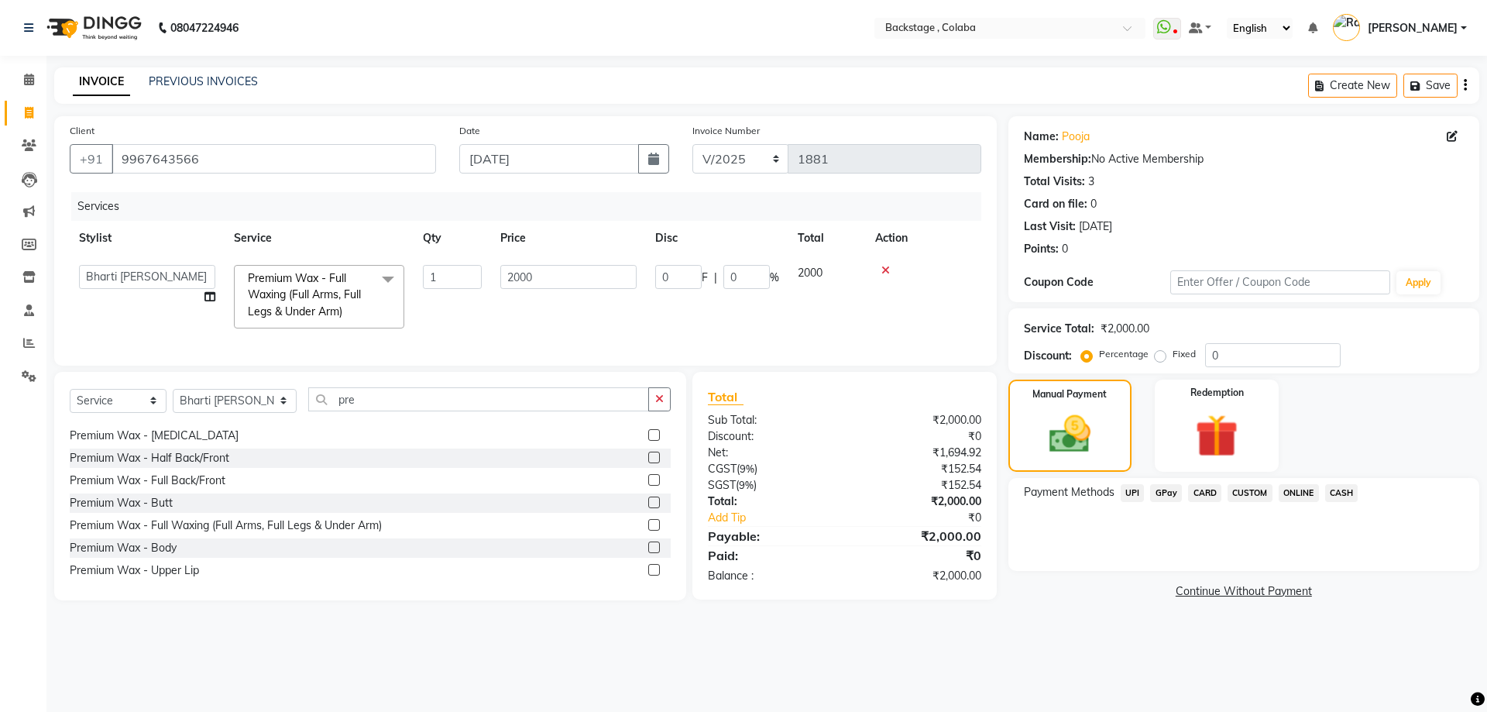
drag, startPoint x: 1209, startPoint y: 490, endPoint x: 1210, endPoint y: 509, distance: 18.6
click at [1209, 492] on span "CARD" at bounding box center [1204, 493] width 33 height 18
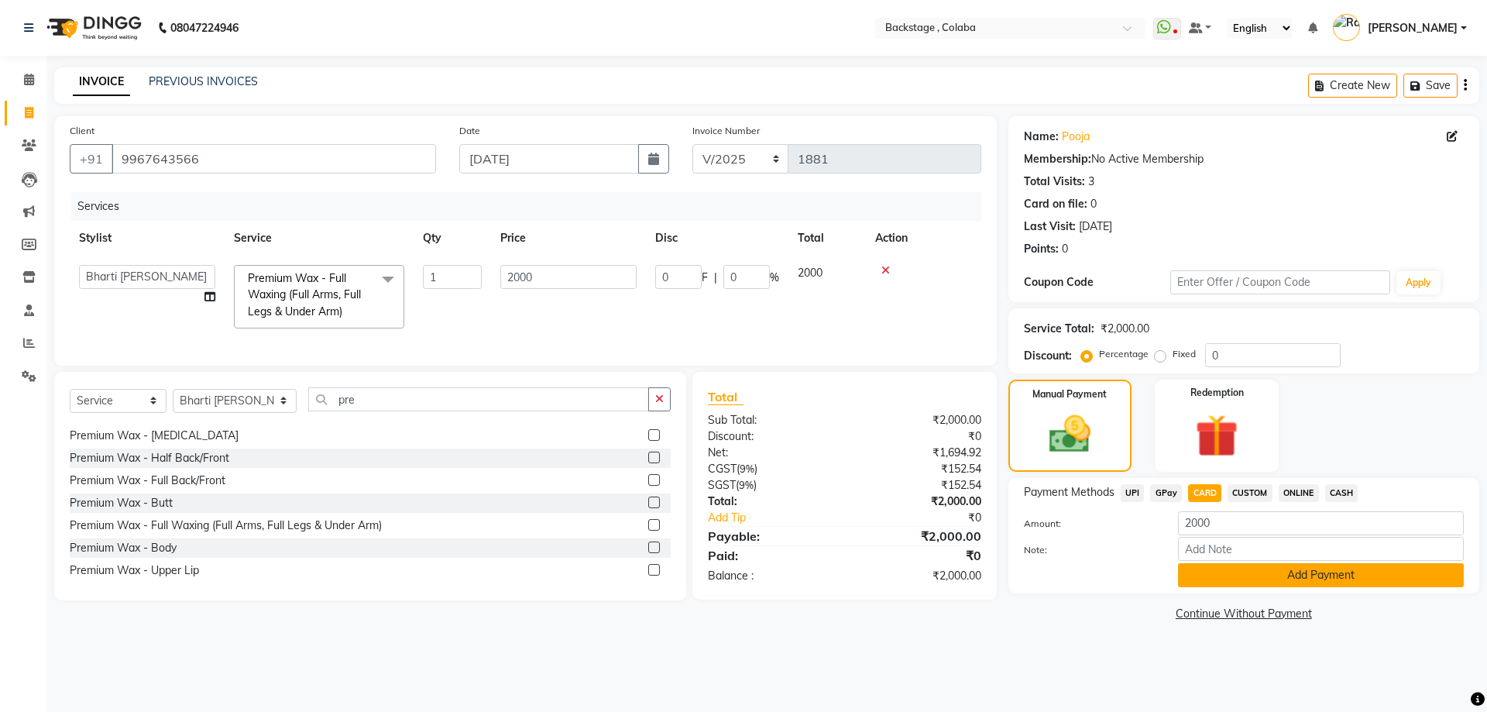
click at [1207, 569] on button "Add Payment" at bounding box center [1321, 575] width 286 height 24
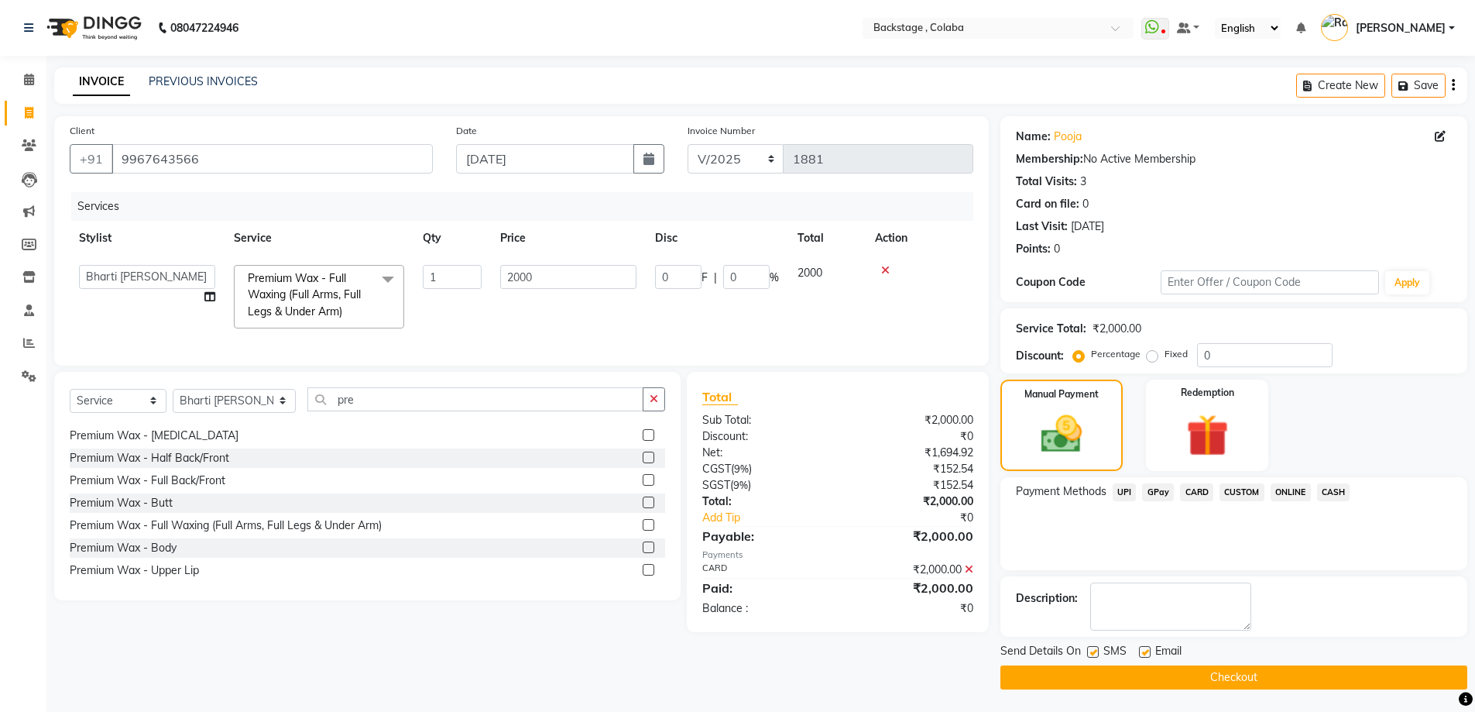
scroll to position [1, 0]
click at [1218, 668] on button "Checkout" at bounding box center [1234, 676] width 467 height 24
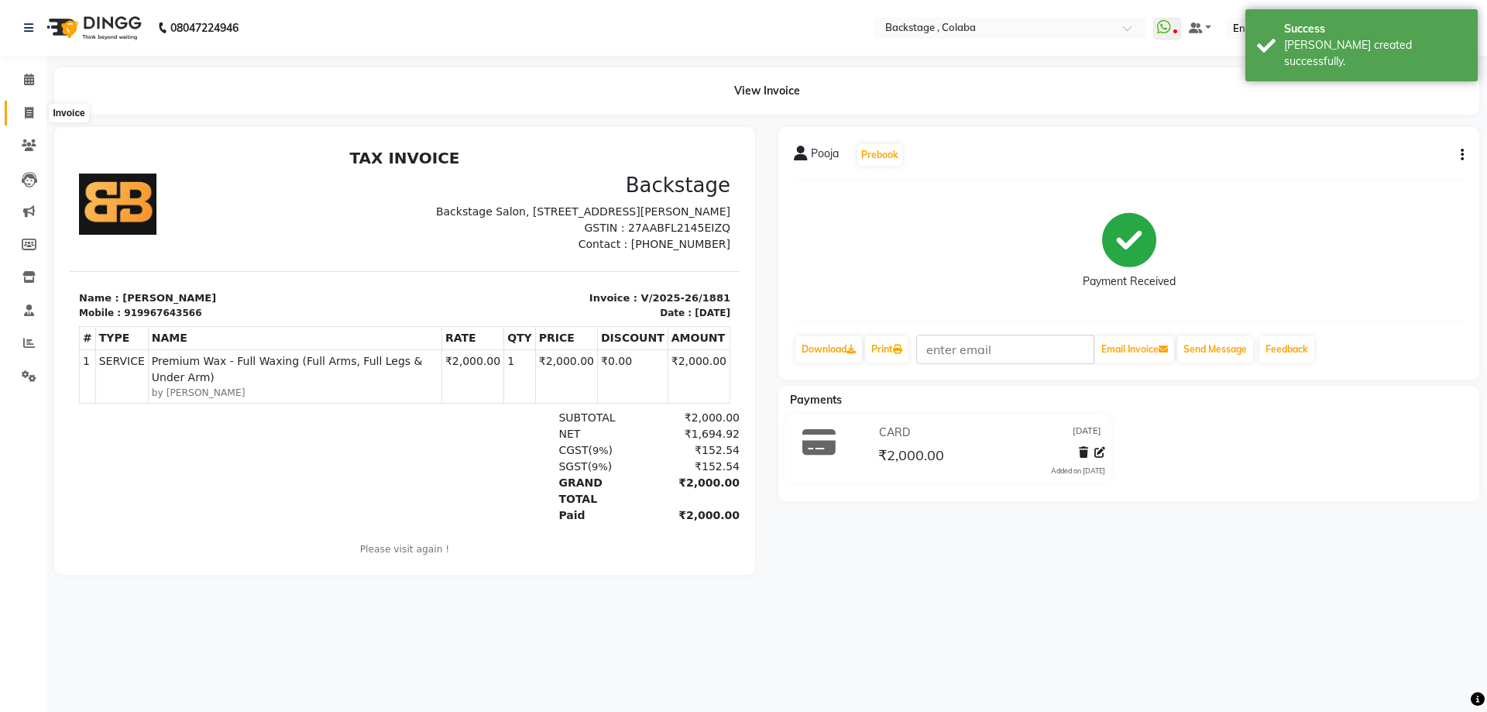
click at [25, 107] on icon at bounding box center [29, 113] width 9 height 12
select select "service"
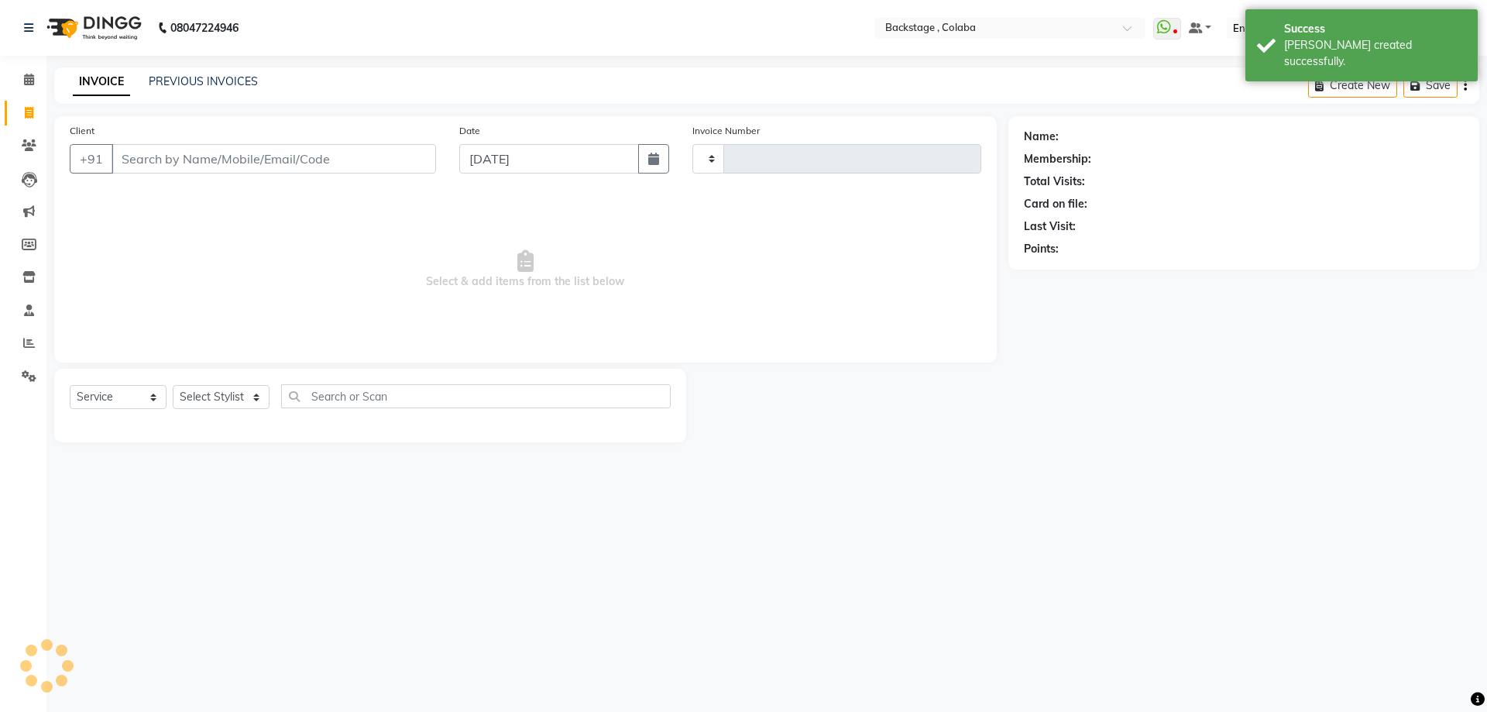
click at [197, 169] on input "Client" at bounding box center [274, 158] width 324 height 29
type input "1882"
select select "5451"
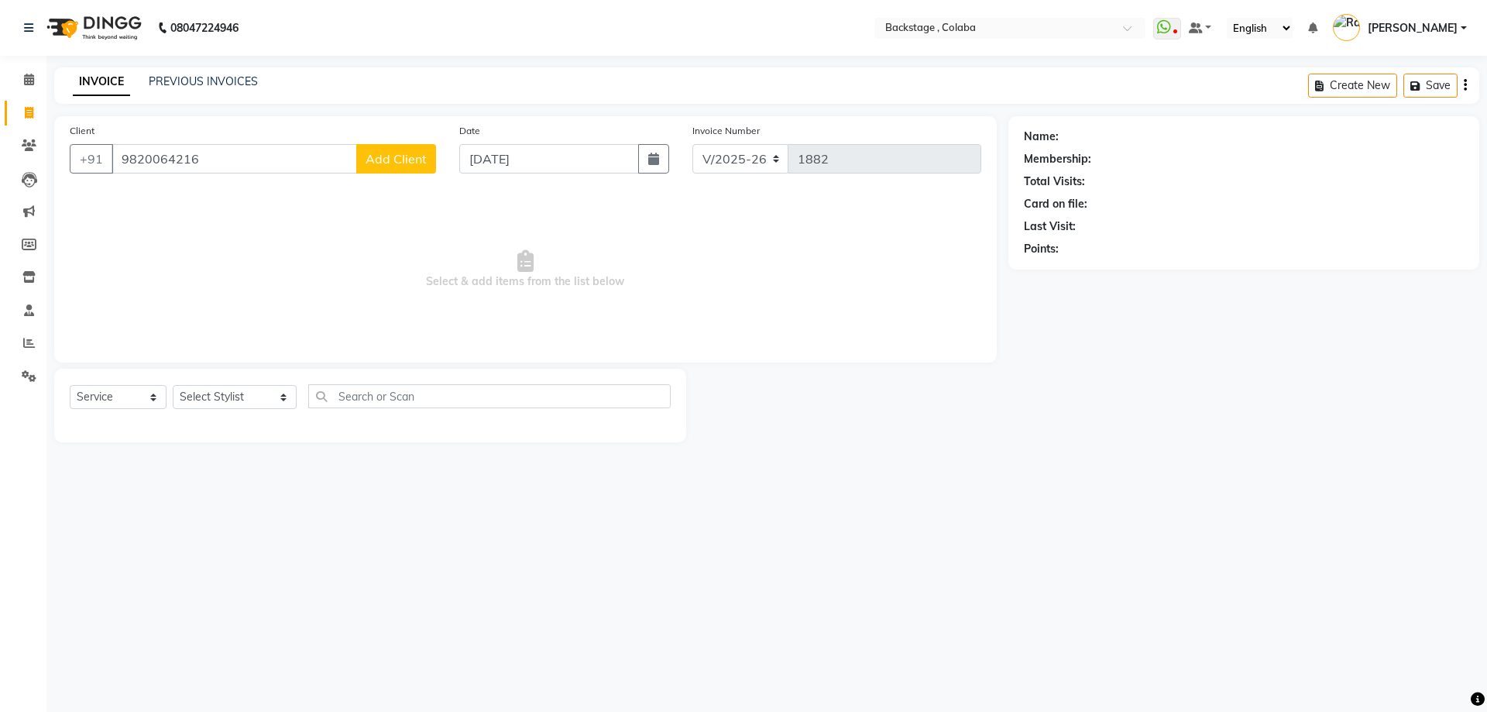
type input "9820064216"
click at [408, 166] on button "Add Client" at bounding box center [396, 158] width 80 height 29
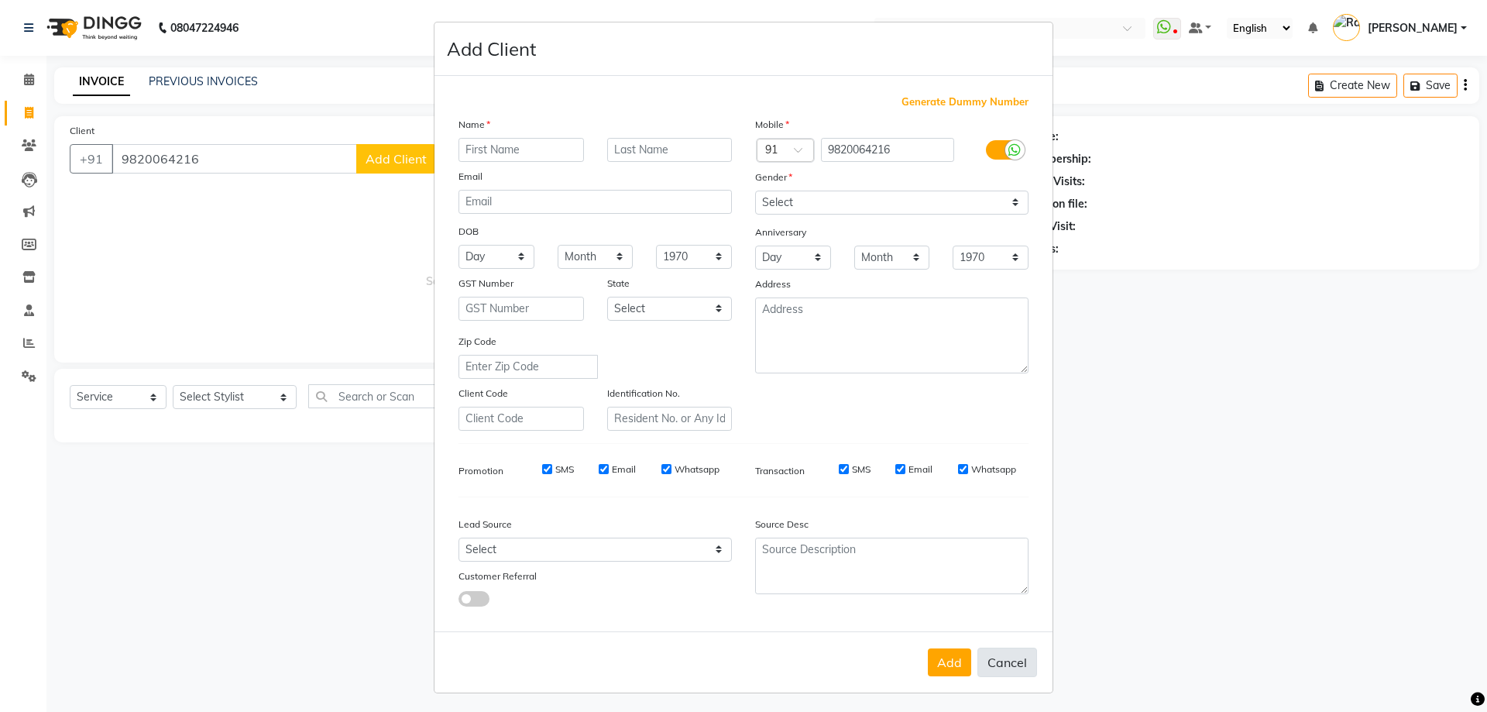
click at [1003, 666] on button "Cancel" at bounding box center [1007, 661] width 60 height 29
select select
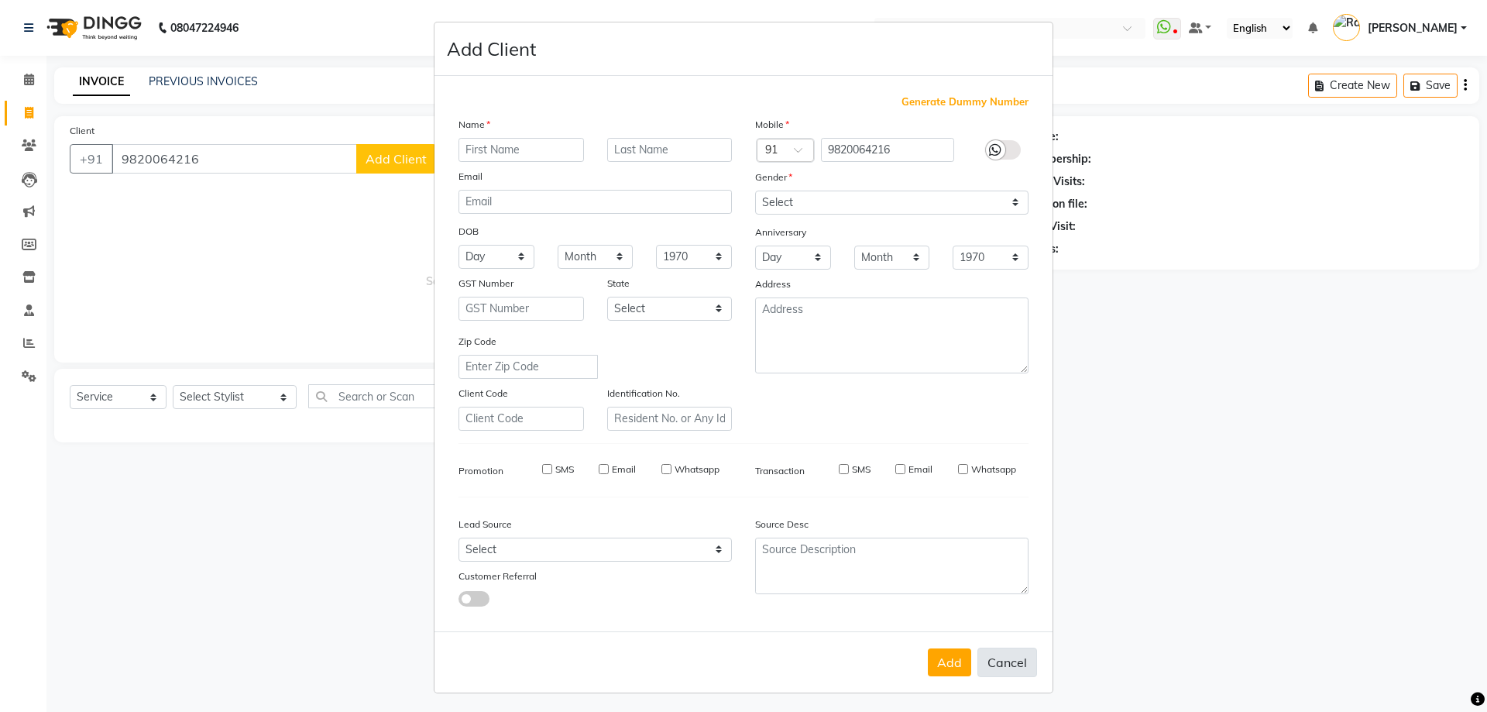
select select
checkbox input "false"
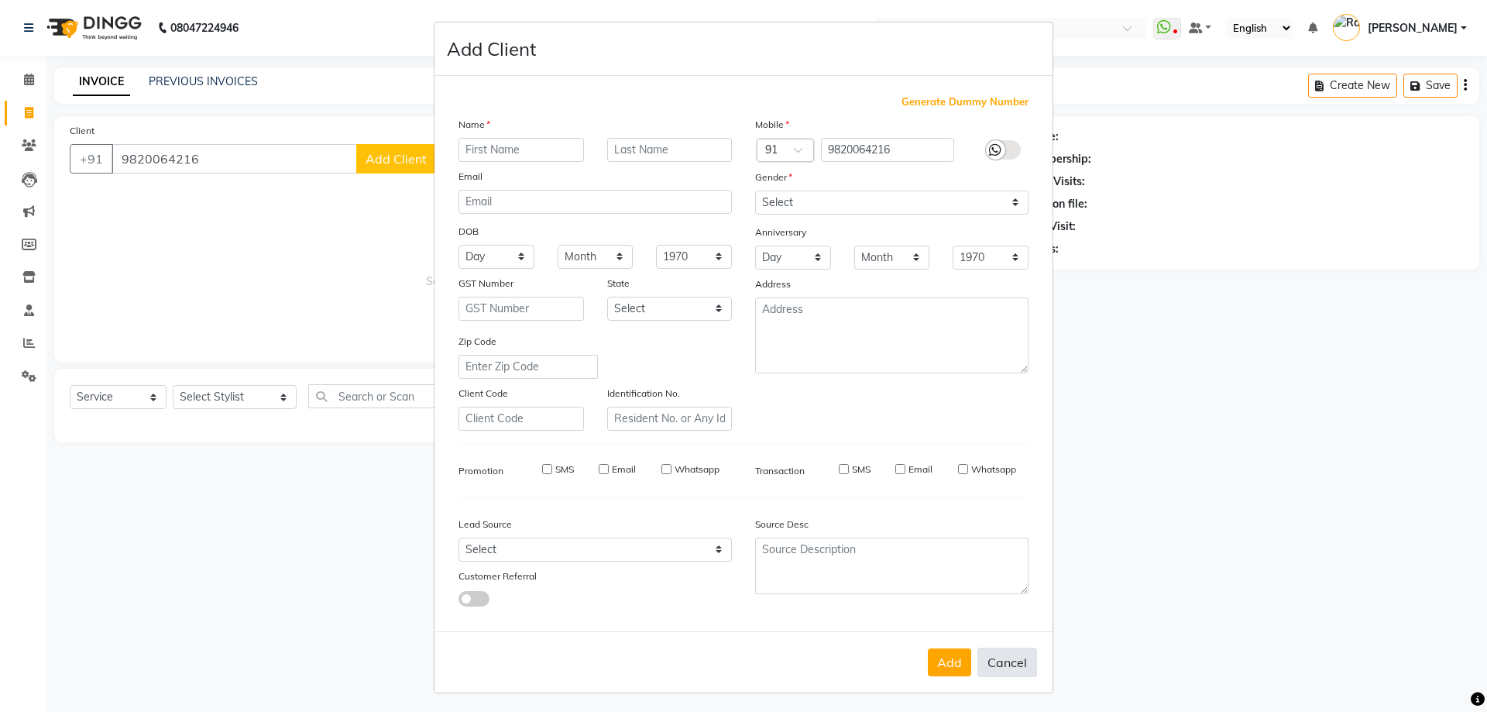
checkbox input "false"
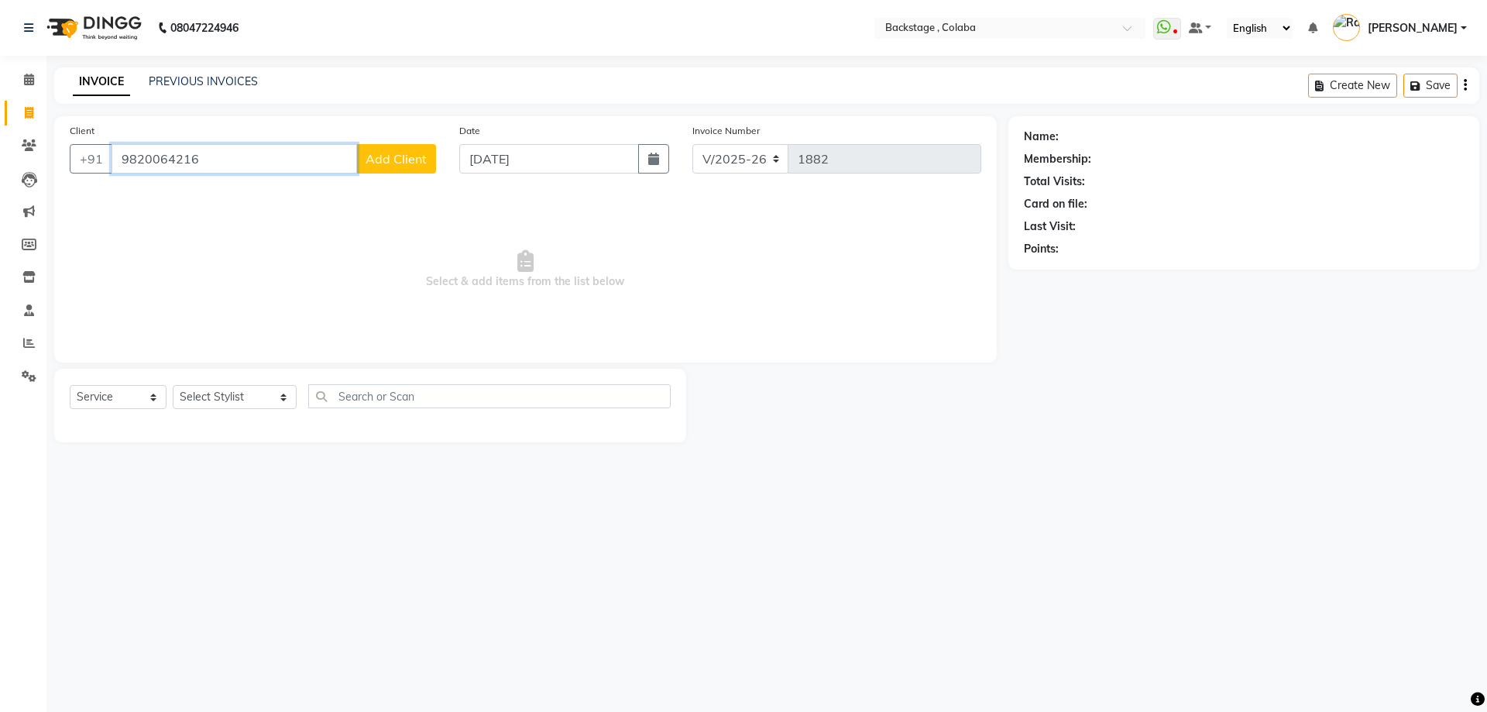
click at [239, 168] on input "9820064216" at bounding box center [234, 158] width 245 height 29
click at [208, 191] on span "Rajesh Khubchandani" at bounding box center [180, 194] width 100 height 15
type input "9820062216"
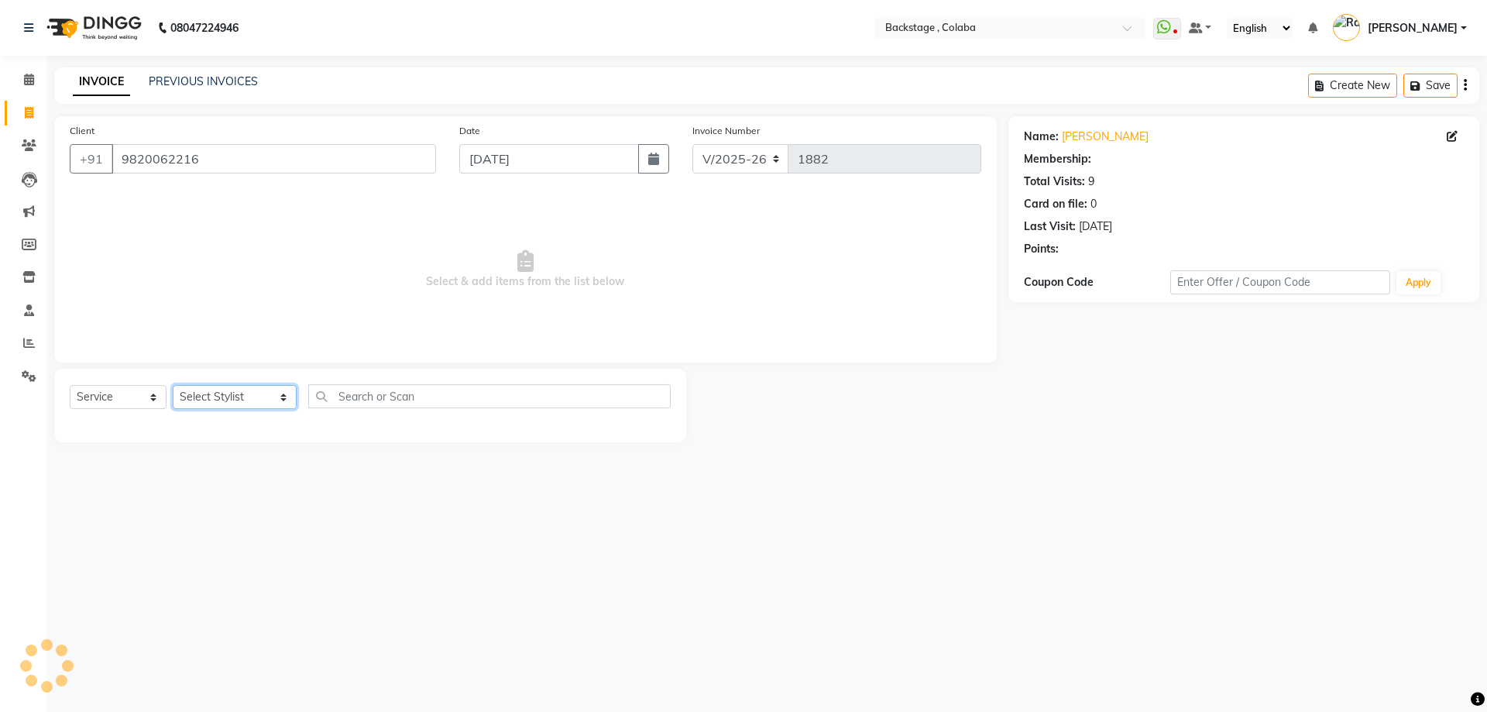
click at [235, 405] on select "Select Stylist Backstage Bharti Nitesh Gohar Jayesh Anil Karekar Kalavati Sharm…" at bounding box center [235, 397] width 124 height 24
select select "88168"
click at [173, 385] on select "Select Stylist Backstage Bharti Nitesh Gohar Jayesh Anil Karekar Kalavati Sharm…" at bounding box center [235, 397] width 124 height 24
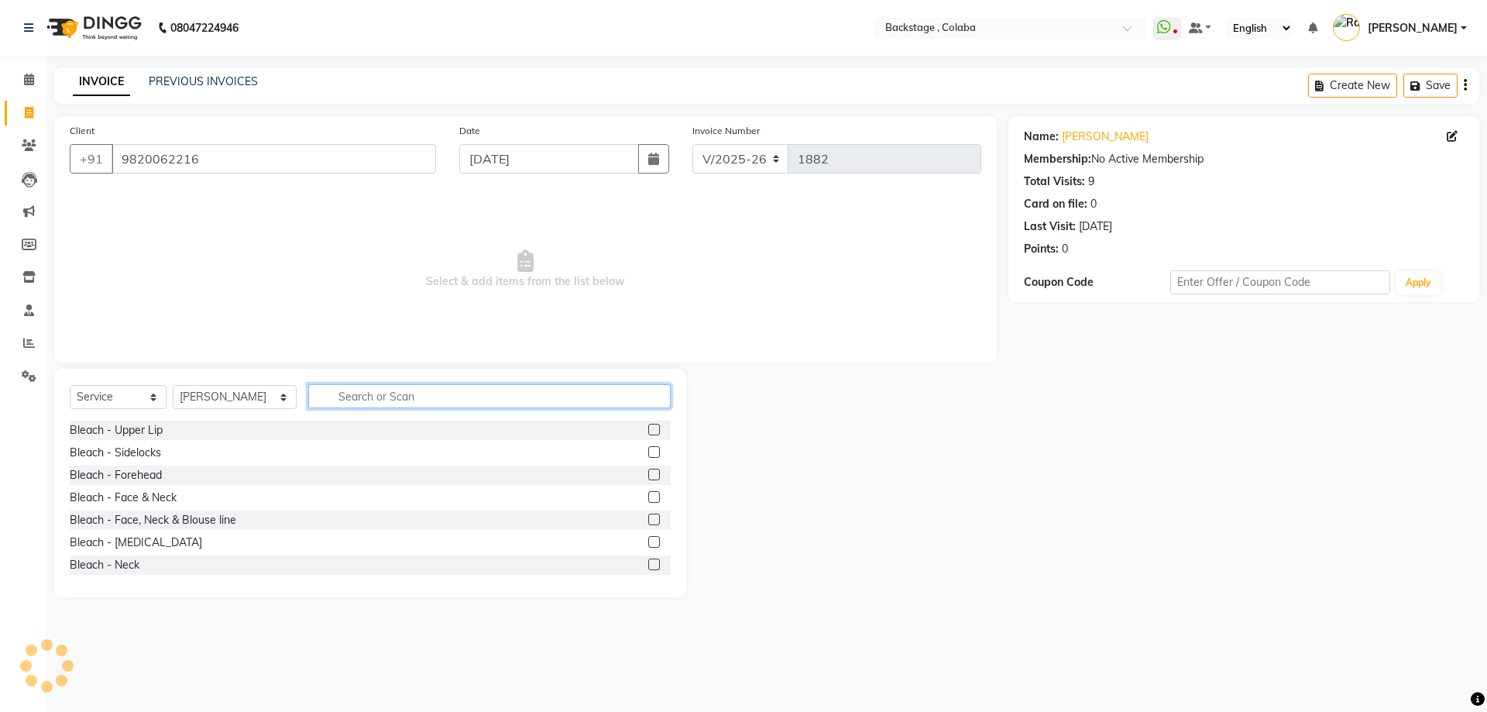
click at [357, 407] on input "text" at bounding box center [489, 396] width 362 height 24
click at [369, 399] on input "text" at bounding box center [489, 396] width 362 height 24
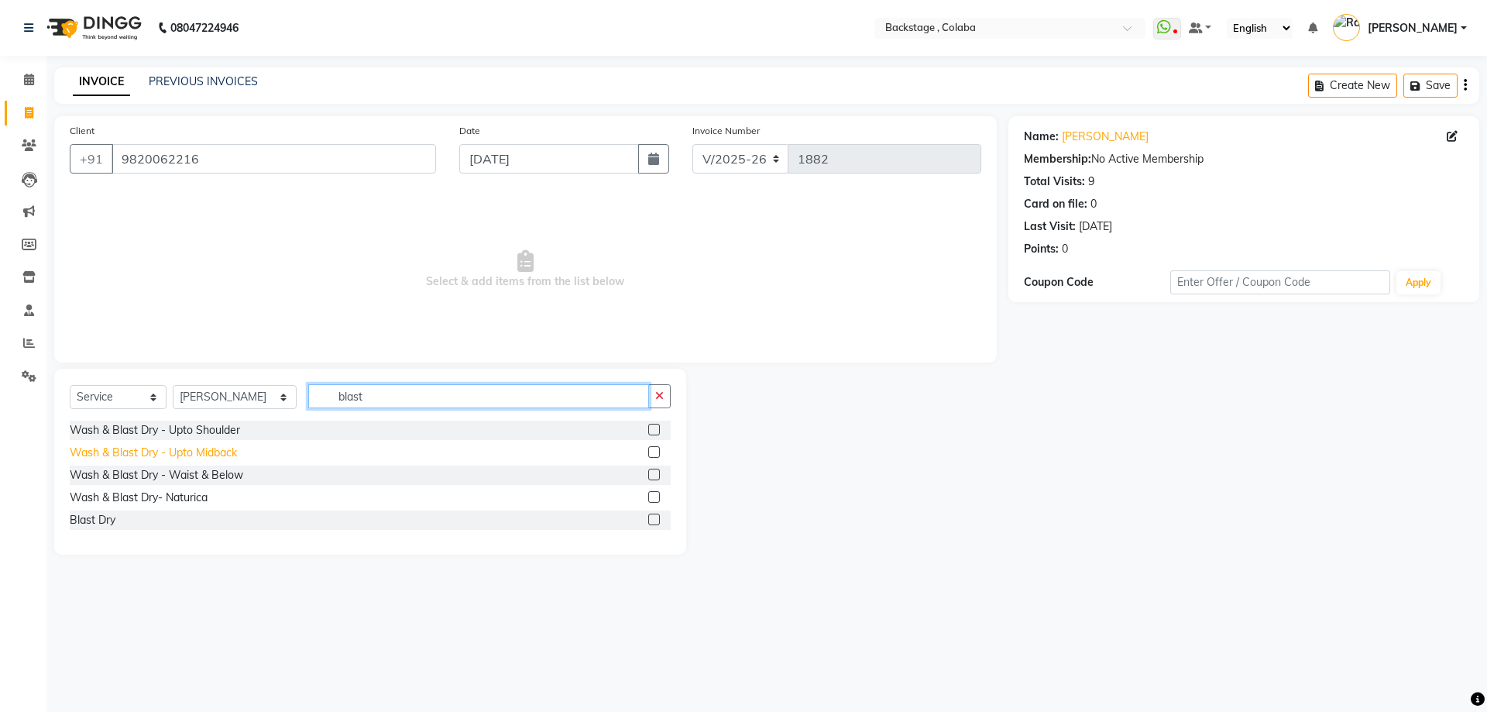
type input "blast"
drag, startPoint x: 213, startPoint y: 451, endPoint x: 239, endPoint y: 441, distance: 27.9
click at [212, 451] on div "Wash & Blast Dry - Upto Midback" at bounding box center [153, 453] width 167 height 16
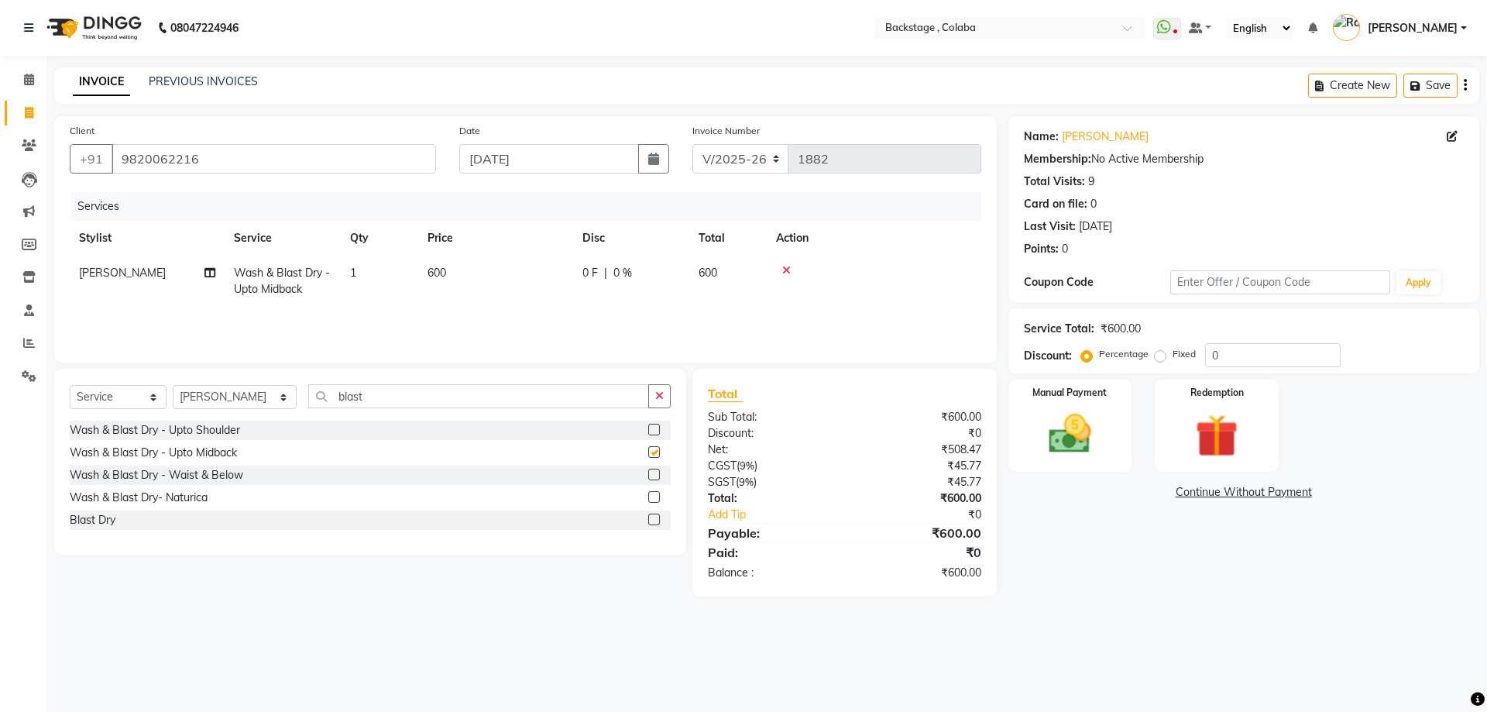
checkbox input "false"
click at [480, 299] on td "600" at bounding box center [495, 281] width 155 height 51
select select "88168"
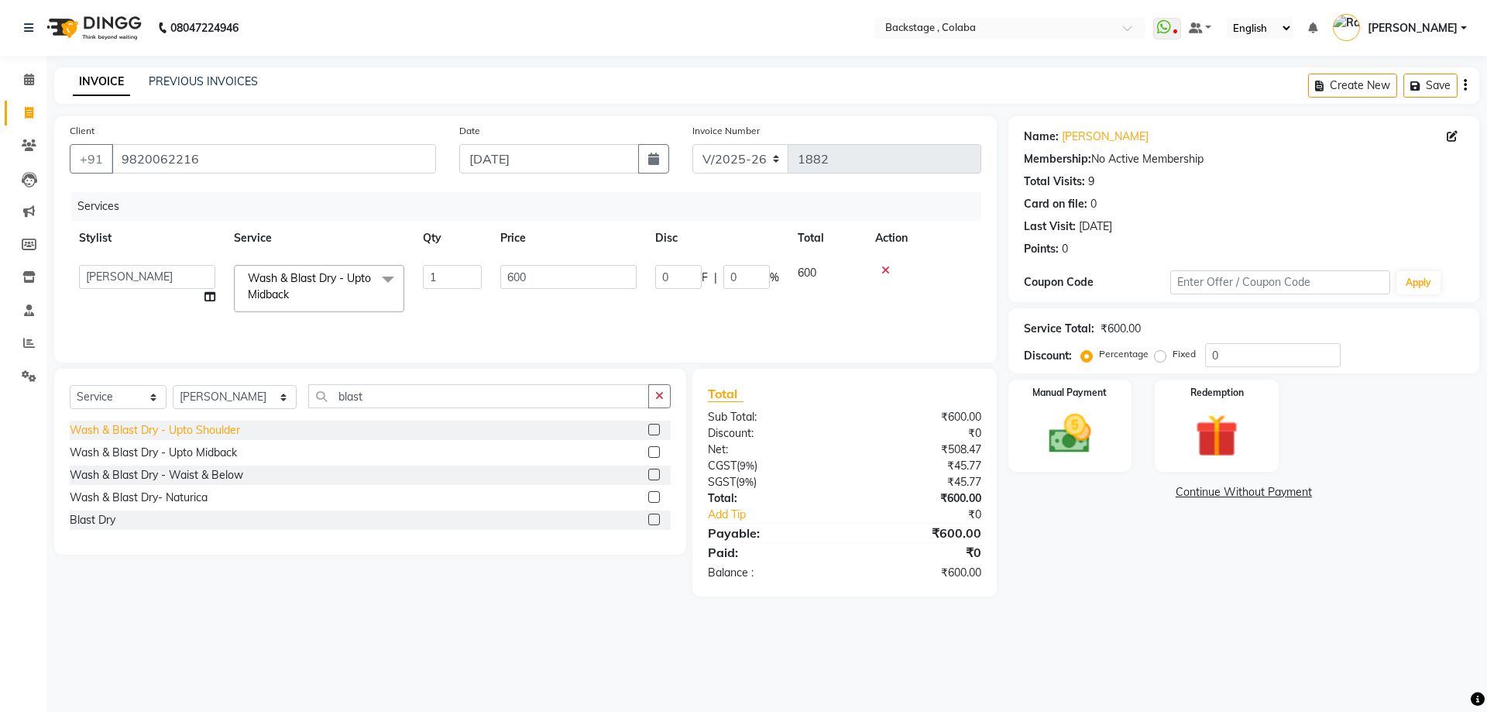
click at [232, 433] on div "Wash & Blast Dry - Upto Shoulder" at bounding box center [155, 430] width 170 height 16
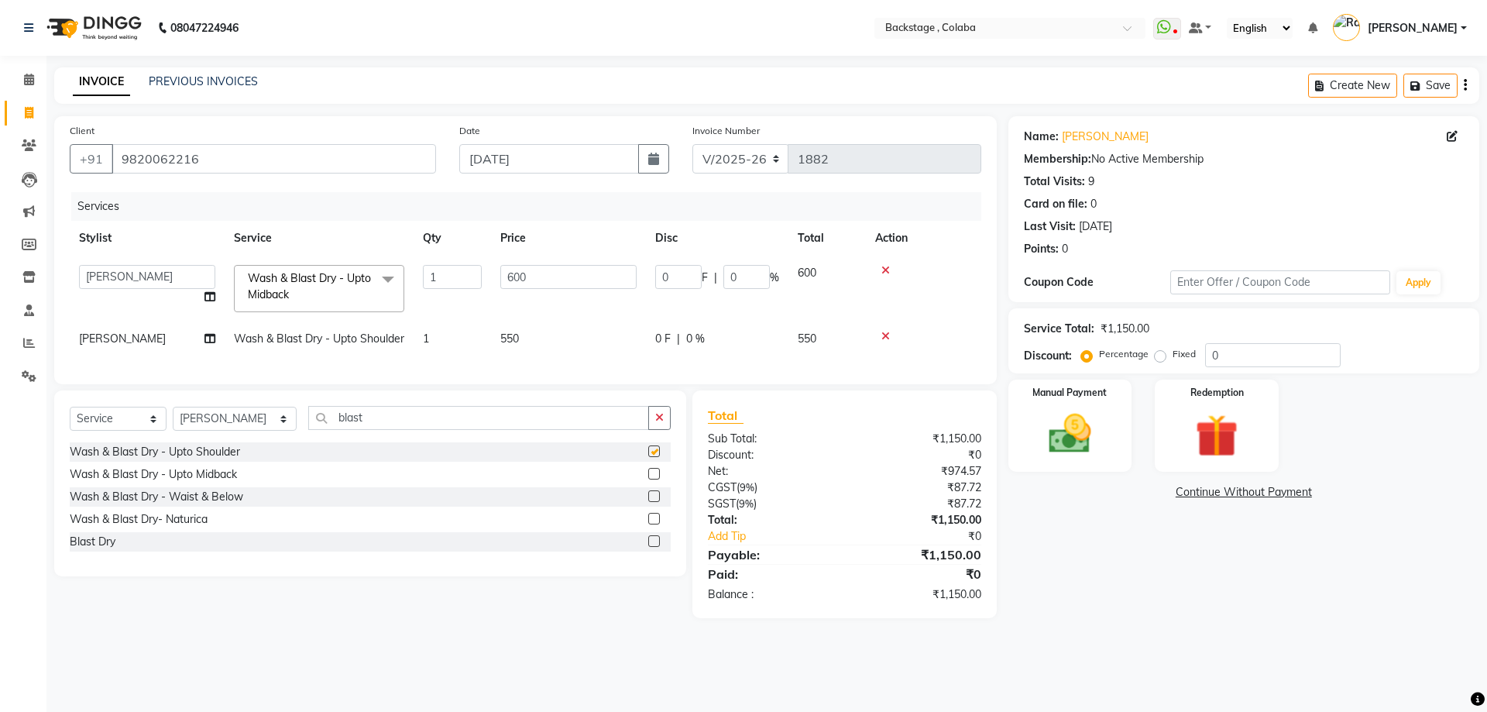
checkbox input "false"
click at [884, 272] on icon at bounding box center [885, 270] width 9 height 11
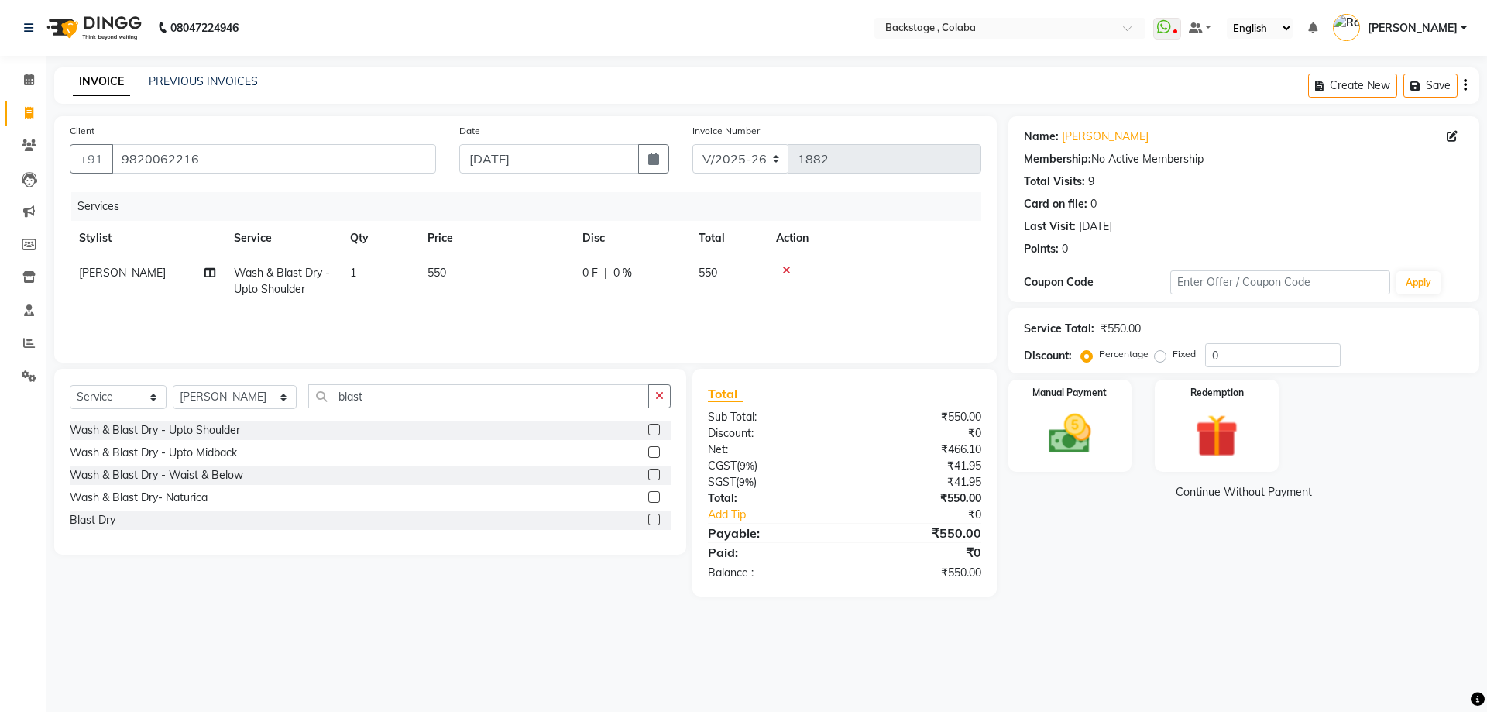
click at [704, 300] on td "550" at bounding box center [727, 281] width 77 height 51
select select "88168"
drag, startPoint x: 695, startPoint y: 279, endPoint x: 613, endPoint y: 276, distance: 82.1
click at [613, 276] on tr "Backstage Bharti [PERSON_NAME] [PERSON_NAME] [PERSON_NAME] [PERSON_NAME] [PERSO…" at bounding box center [525, 289] width 911 height 66
type input "100"
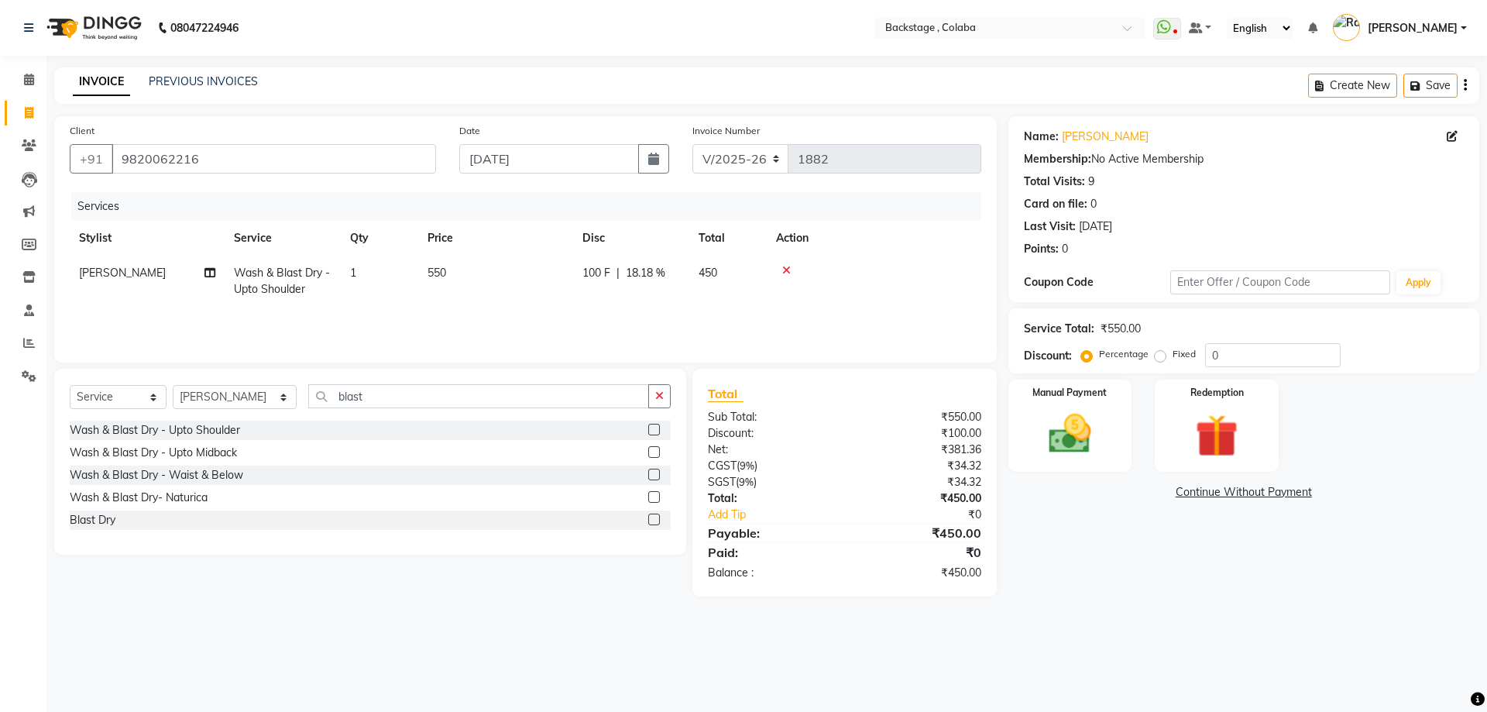
drag, startPoint x: 1201, startPoint y: 613, endPoint x: 1133, endPoint y: 535, distance: 103.7
click at [1200, 610] on main "INVOICE PREVIOUS INVOICES Create New Save Client +91 9820062216 Date 04-09-2025…" at bounding box center [766, 343] width 1440 height 552
click at [1097, 446] on img at bounding box center [1070, 433] width 72 height 51
click at [1332, 493] on span "CASH" at bounding box center [1341, 493] width 33 height 18
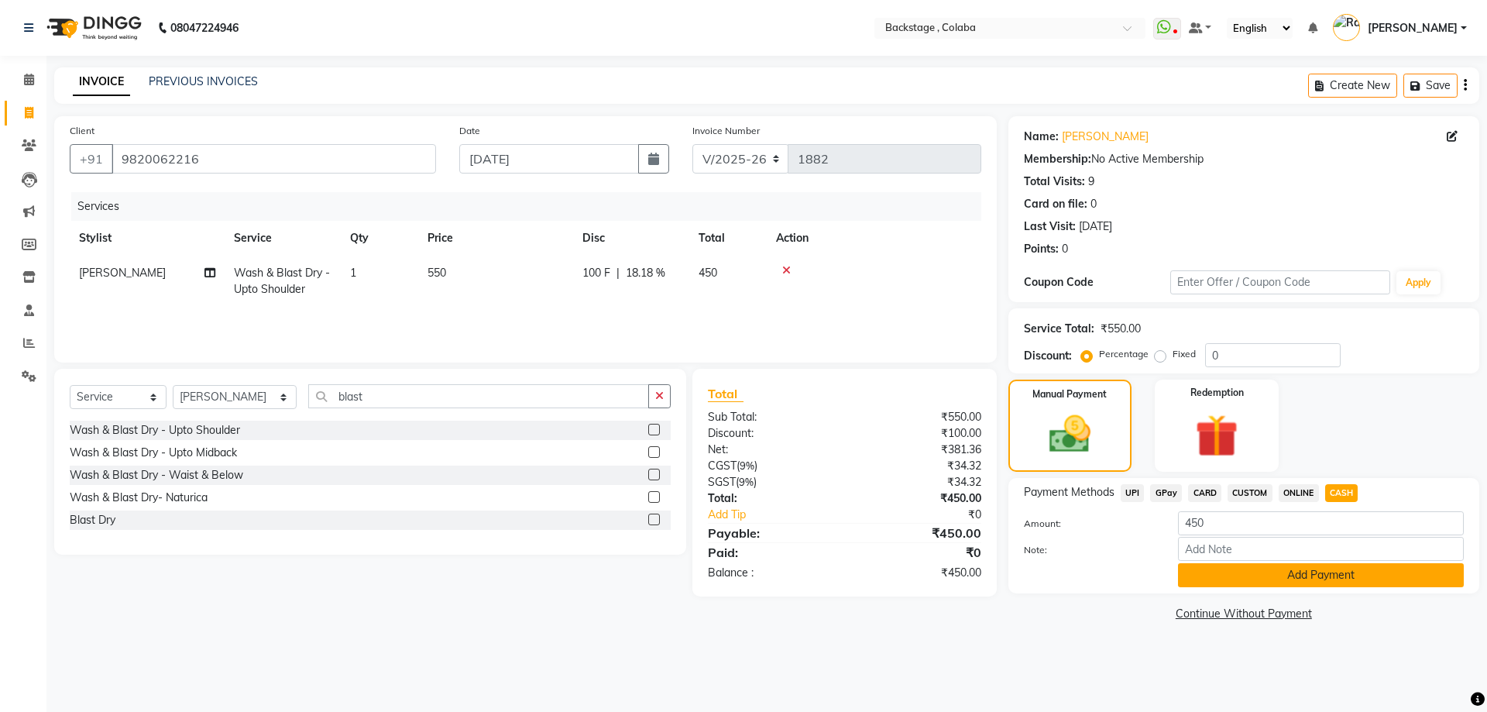
click at [1295, 575] on button "Add Payment" at bounding box center [1321, 575] width 286 height 24
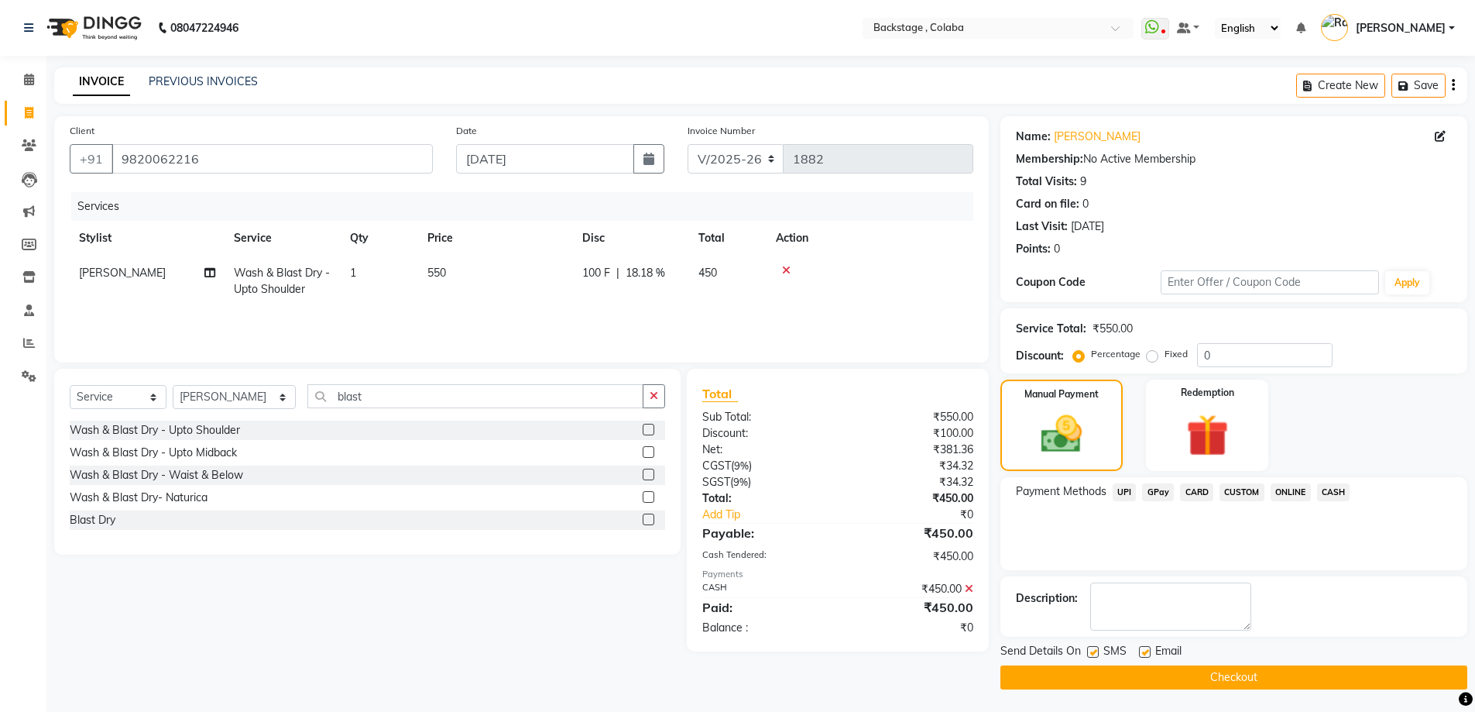
drag, startPoint x: 658, startPoint y: 163, endPoint x: 670, endPoint y: 267, distance: 105.2
click at [657, 164] on button "button" at bounding box center [648, 158] width 31 height 29
select select "9"
select select "2025"
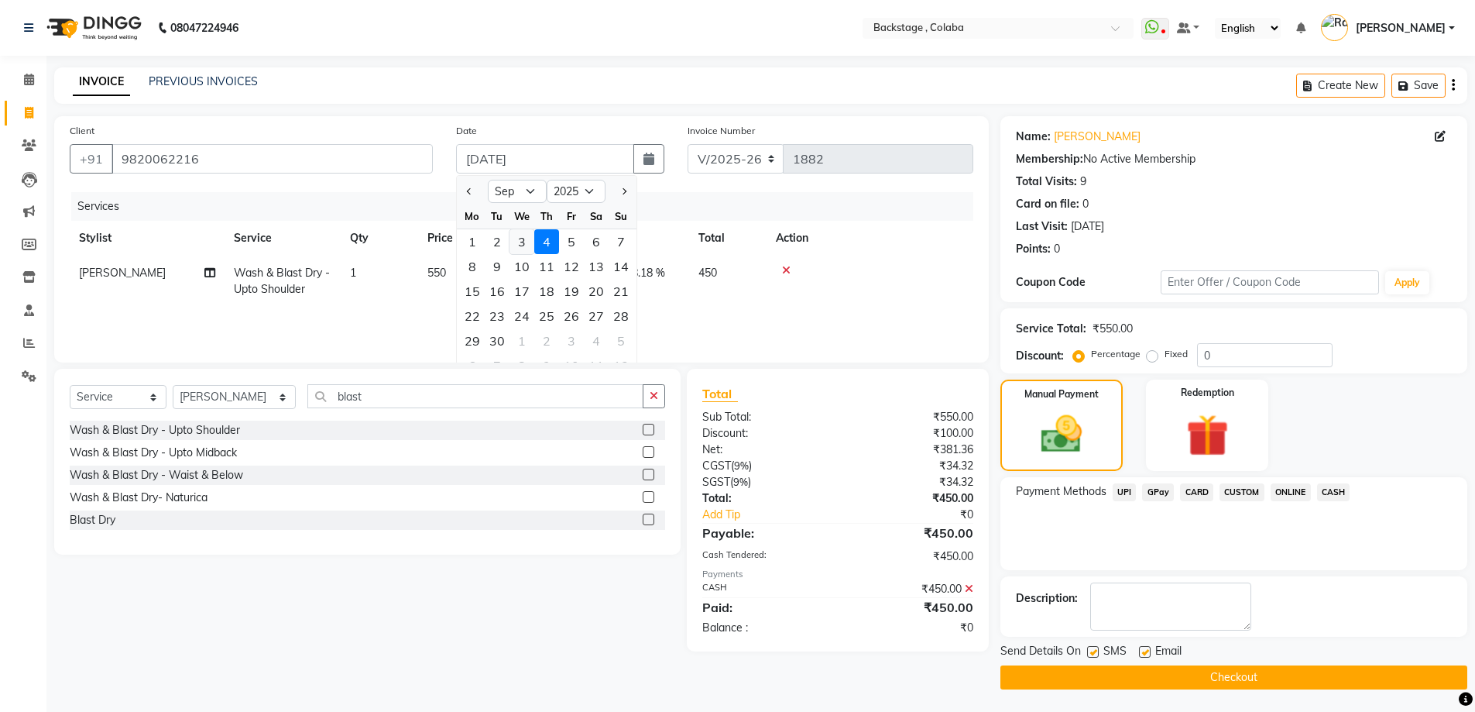
click at [516, 238] on div "3" at bounding box center [522, 241] width 25 height 25
type input "03-09-2025"
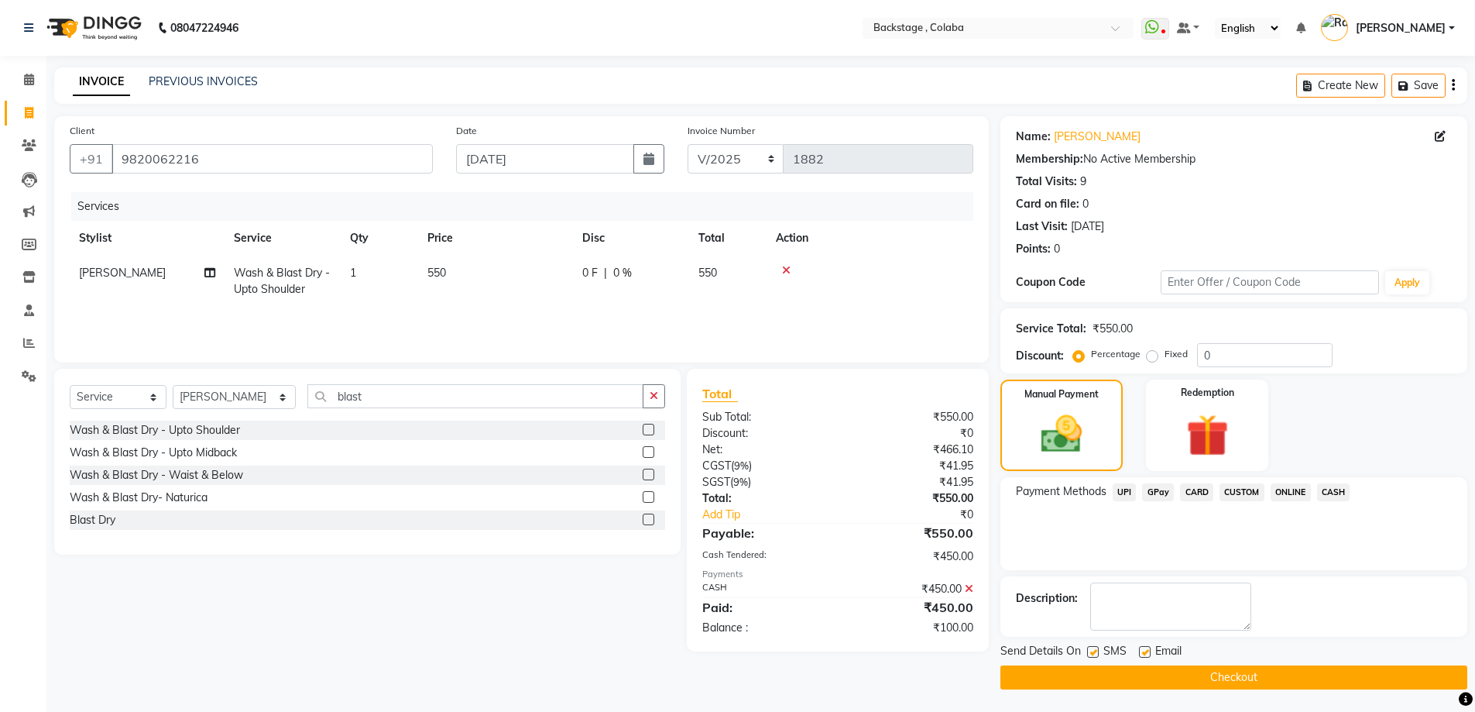
click at [970, 588] on icon at bounding box center [969, 588] width 9 height 11
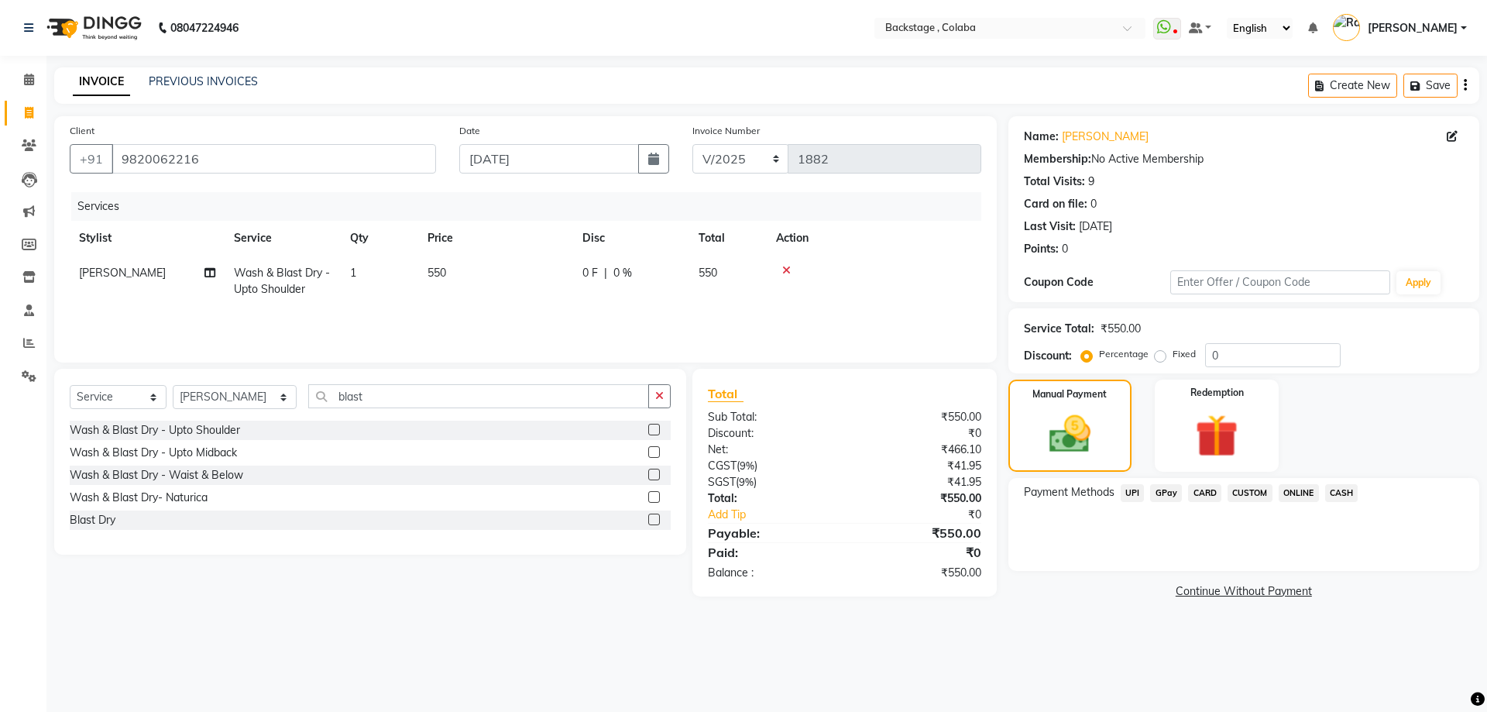
click at [697, 291] on td "550" at bounding box center [727, 281] width 77 height 51
select select "88168"
drag, startPoint x: 659, startPoint y: 281, endPoint x: 633, endPoint y: 280, distance: 26.3
click at [633, 280] on tr "Backstage Bharti [PERSON_NAME] [PERSON_NAME] [PERSON_NAME] [PERSON_NAME] [PERSO…" at bounding box center [525, 289] width 911 height 66
type input "100"
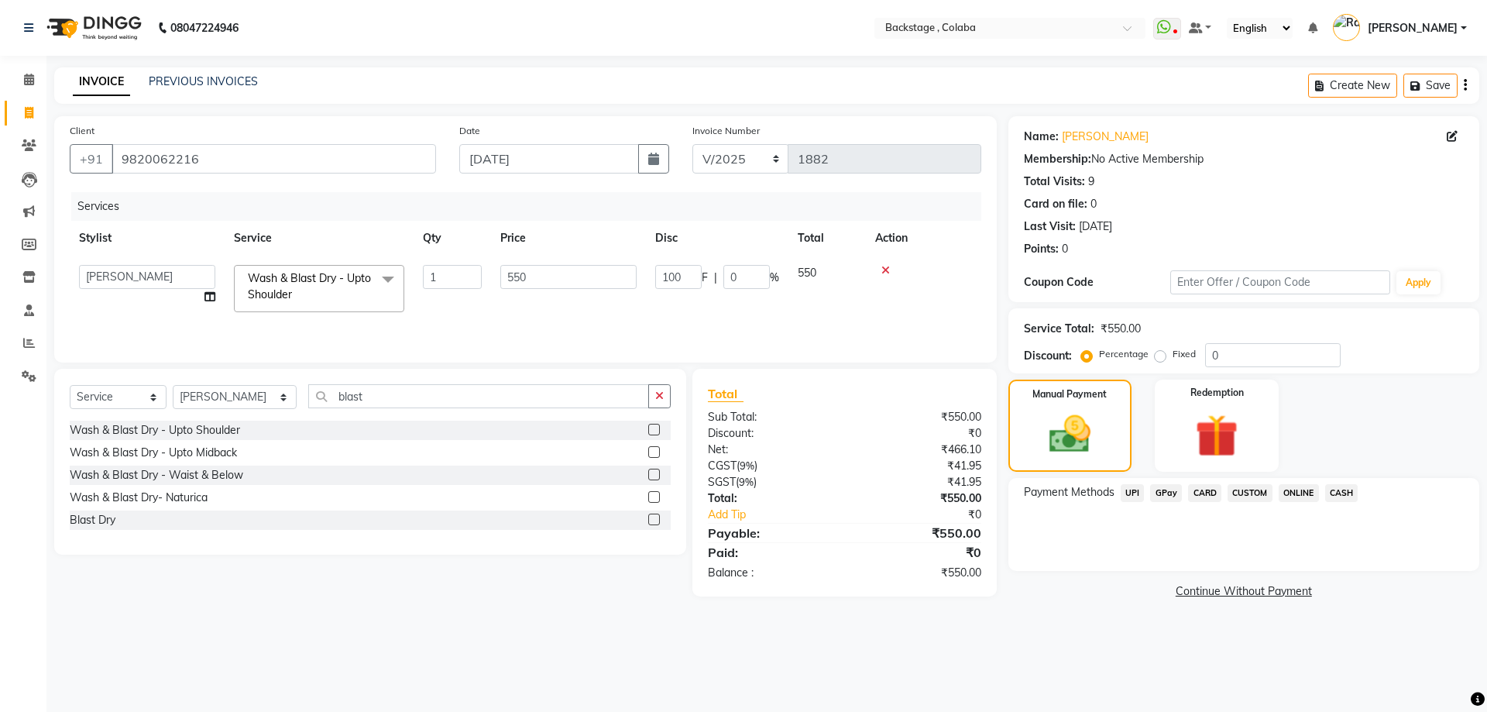
drag, startPoint x: 685, startPoint y: 322, endPoint x: 705, endPoint y: 339, distance: 26.4
click at [686, 324] on div "Services Stylist Service Qty Price Disc Total Action Backstage Bharti Nitesh Go…" at bounding box center [525, 269] width 911 height 155
click at [1351, 499] on span "CASH" at bounding box center [1341, 493] width 33 height 18
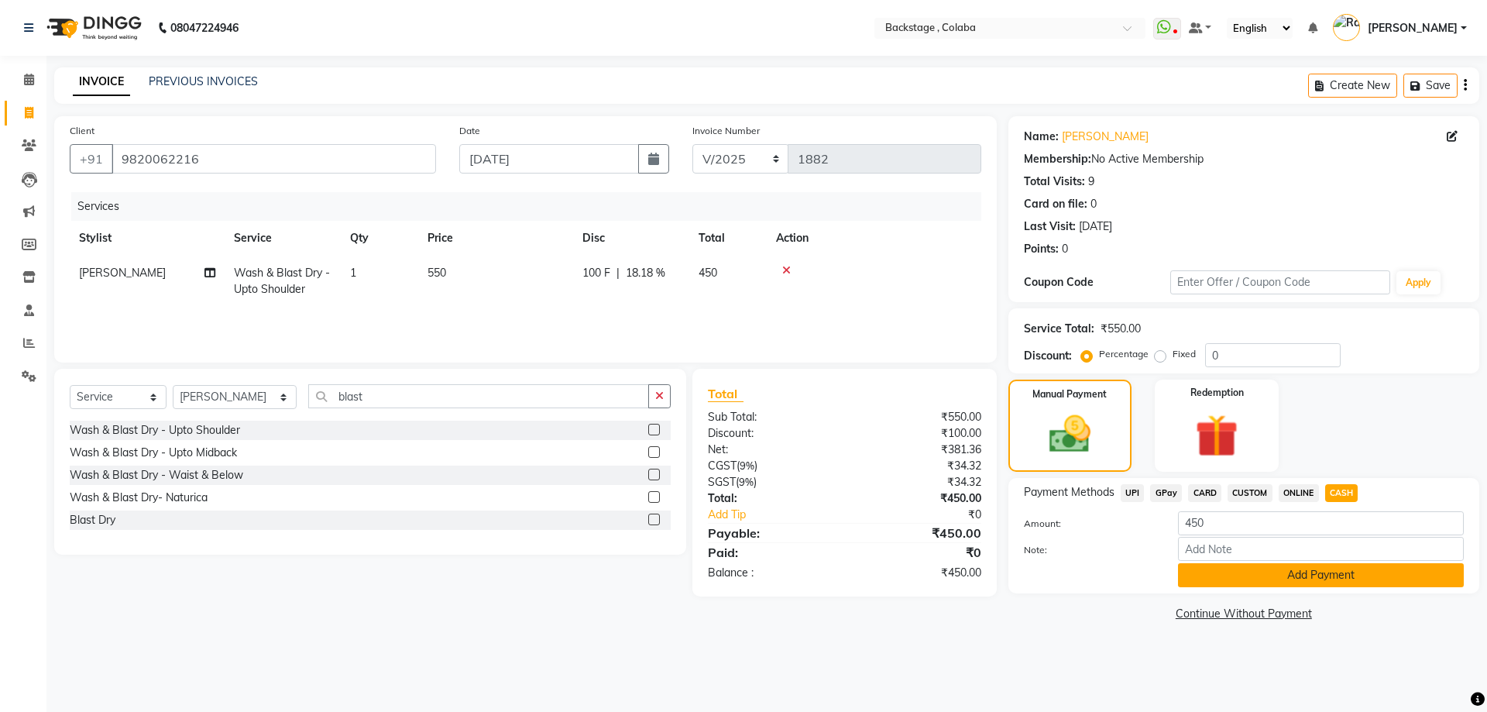
click at [1326, 584] on button "Add Payment" at bounding box center [1321, 575] width 286 height 24
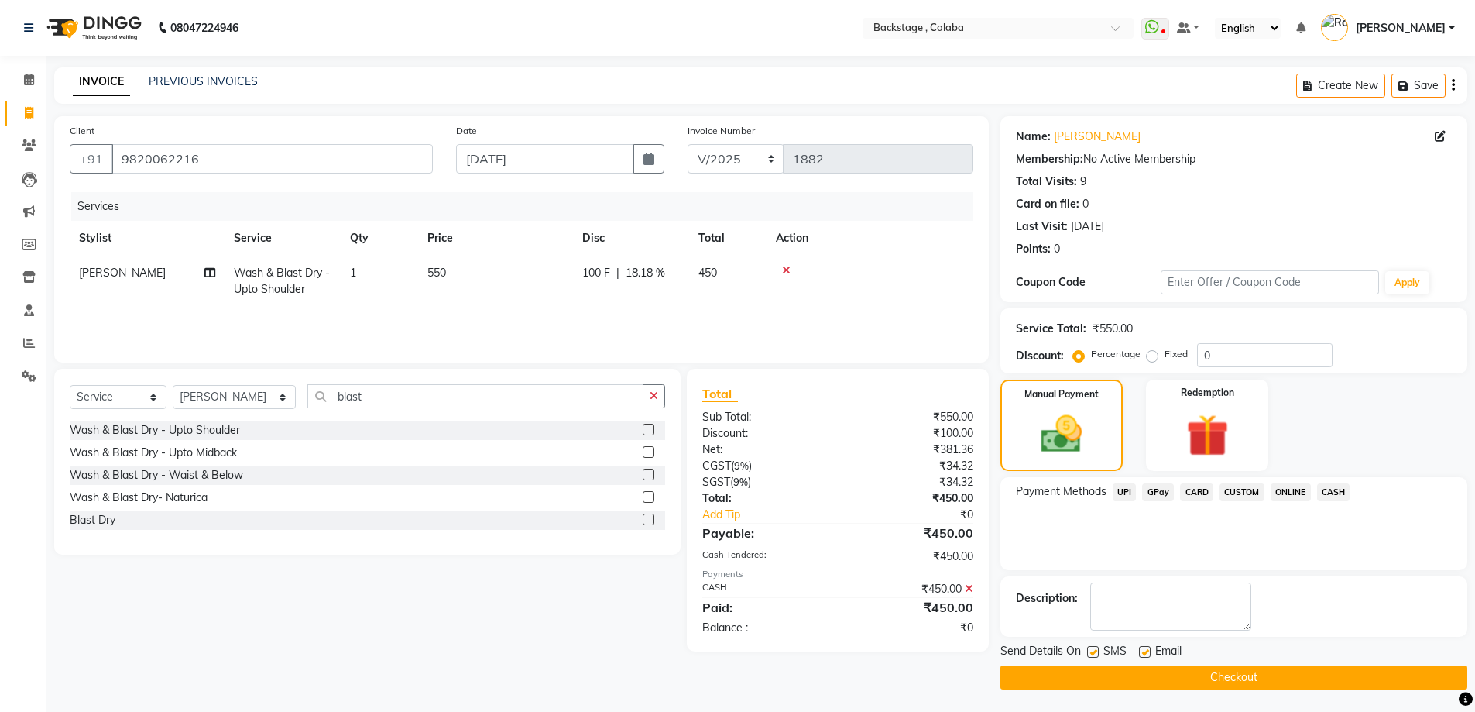
click at [1302, 673] on button "Checkout" at bounding box center [1234, 677] width 467 height 24
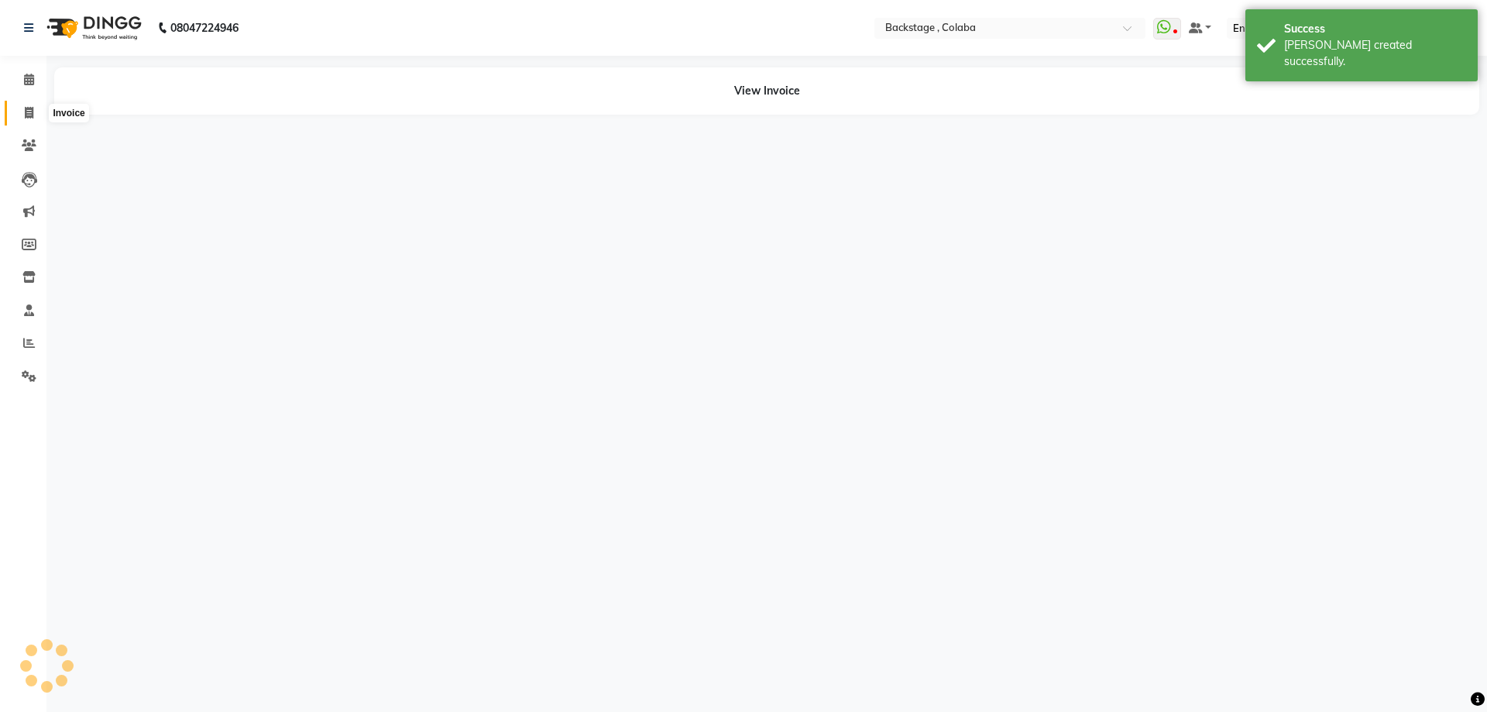
click at [29, 114] on icon at bounding box center [29, 113] width 9 height 12
select select "service"
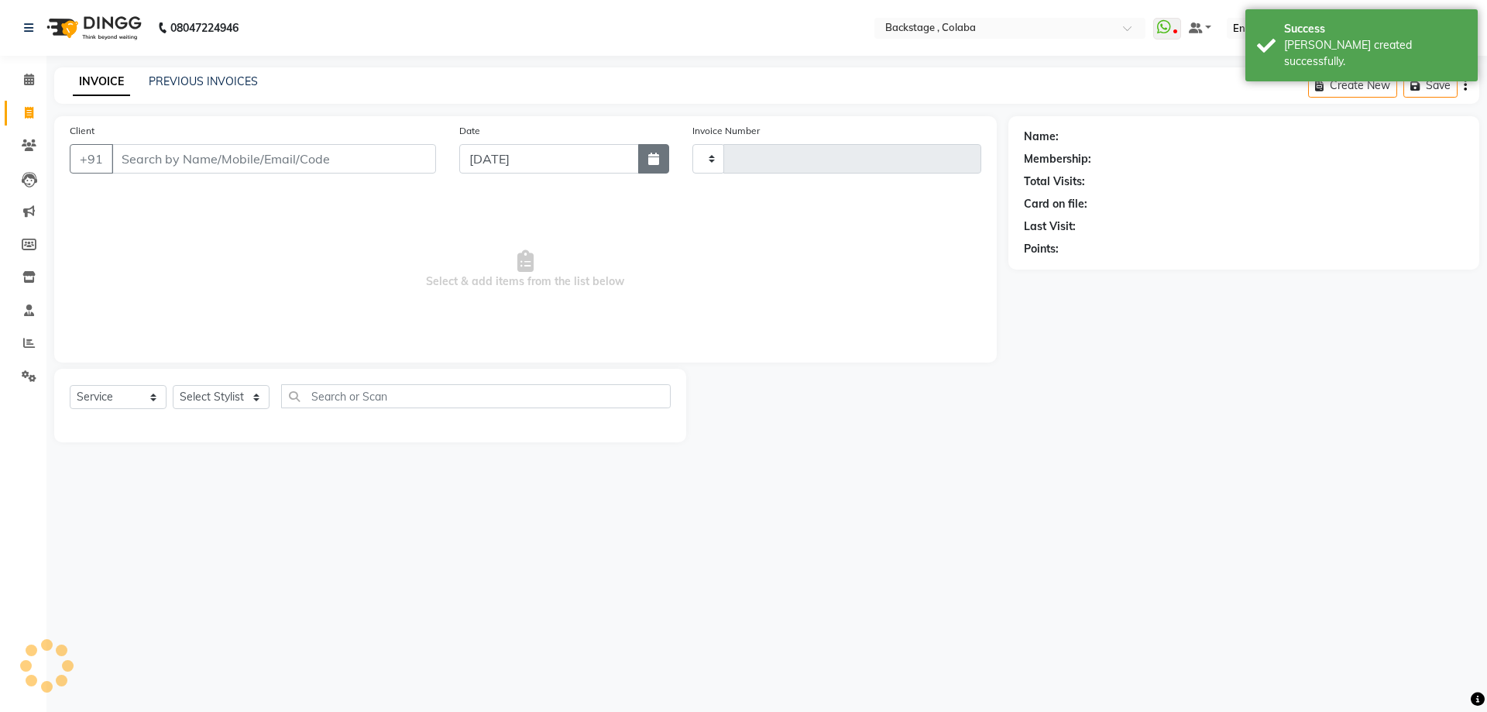
click at [661, 163] on button "button" at bounding box center [653, 158] width 31 height 29
select select "9"
select select "2025"
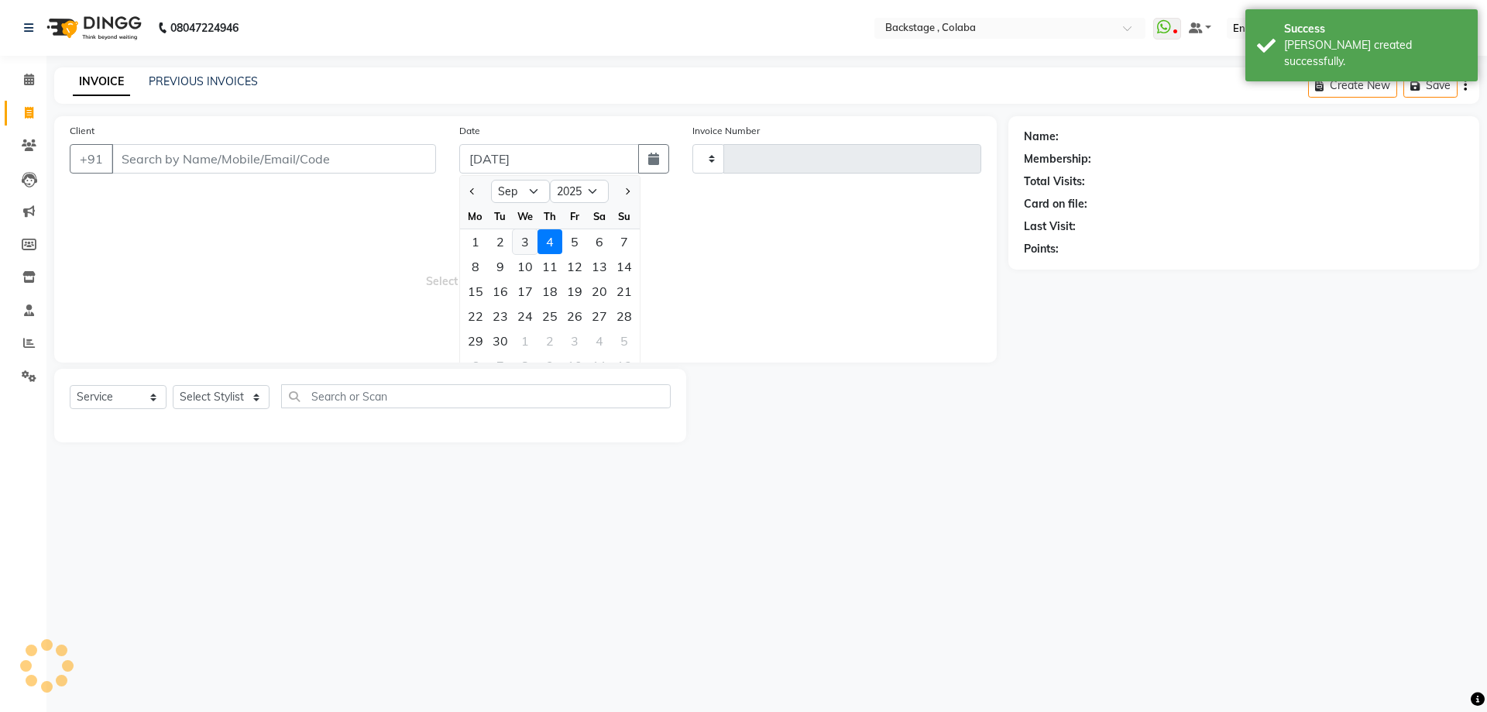
type input "1883"
click at [525, 243] on div "3" at bounding box center [525, 241] width 25 height 25
type input "03-09-2025"
select select "5451"
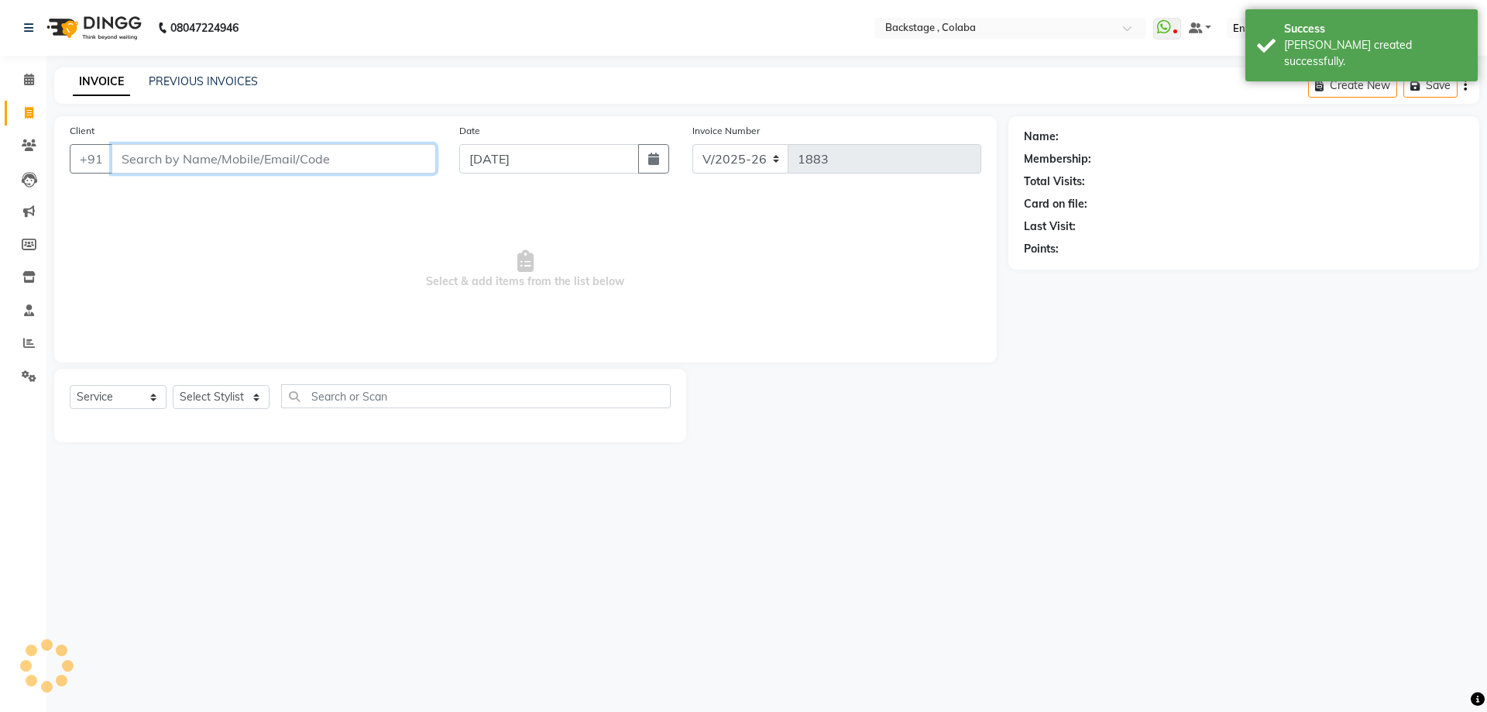
click at [318, 157] on input "Client" at bounding box center [274, 158] width 324 height 29
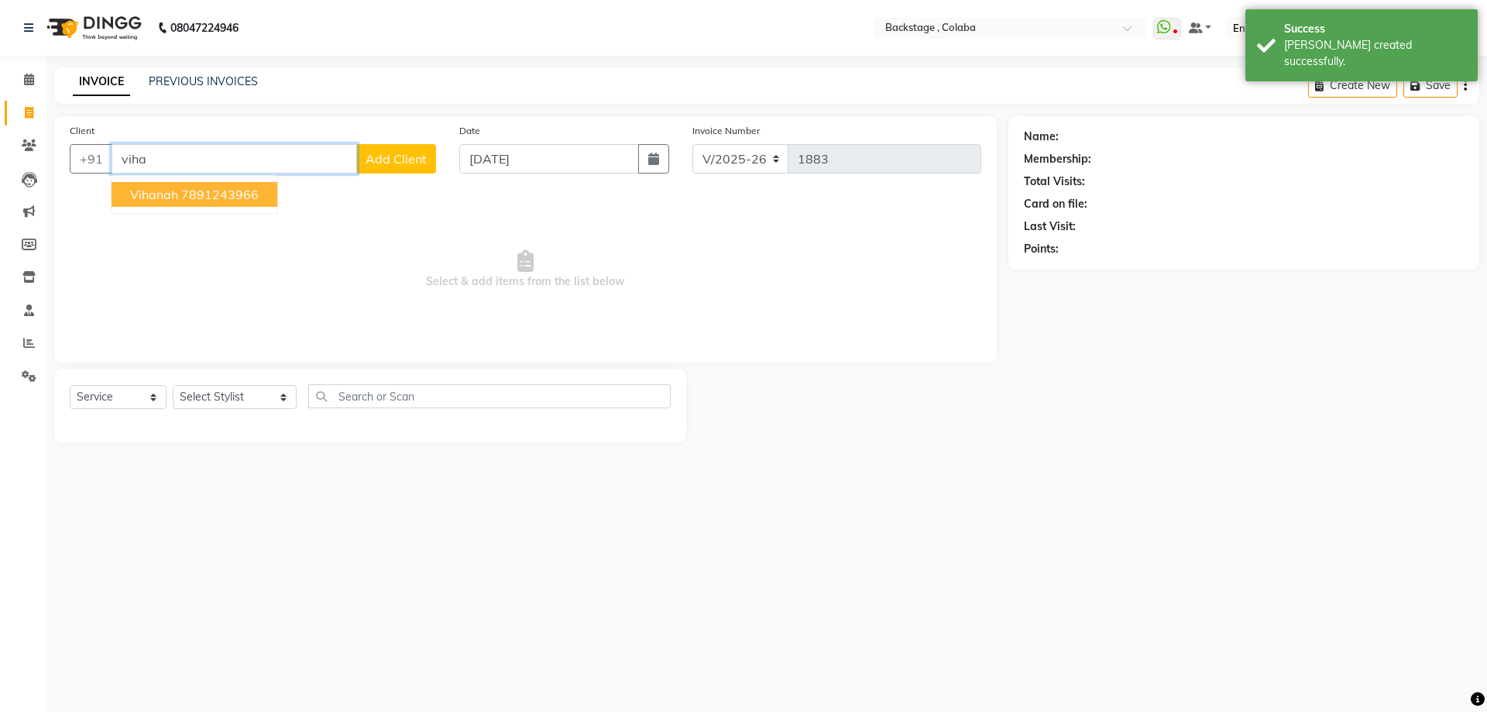
click at [217, 192] on ngb-highlight "7891243966" at bounding box center [219, 194] width 77 height 15
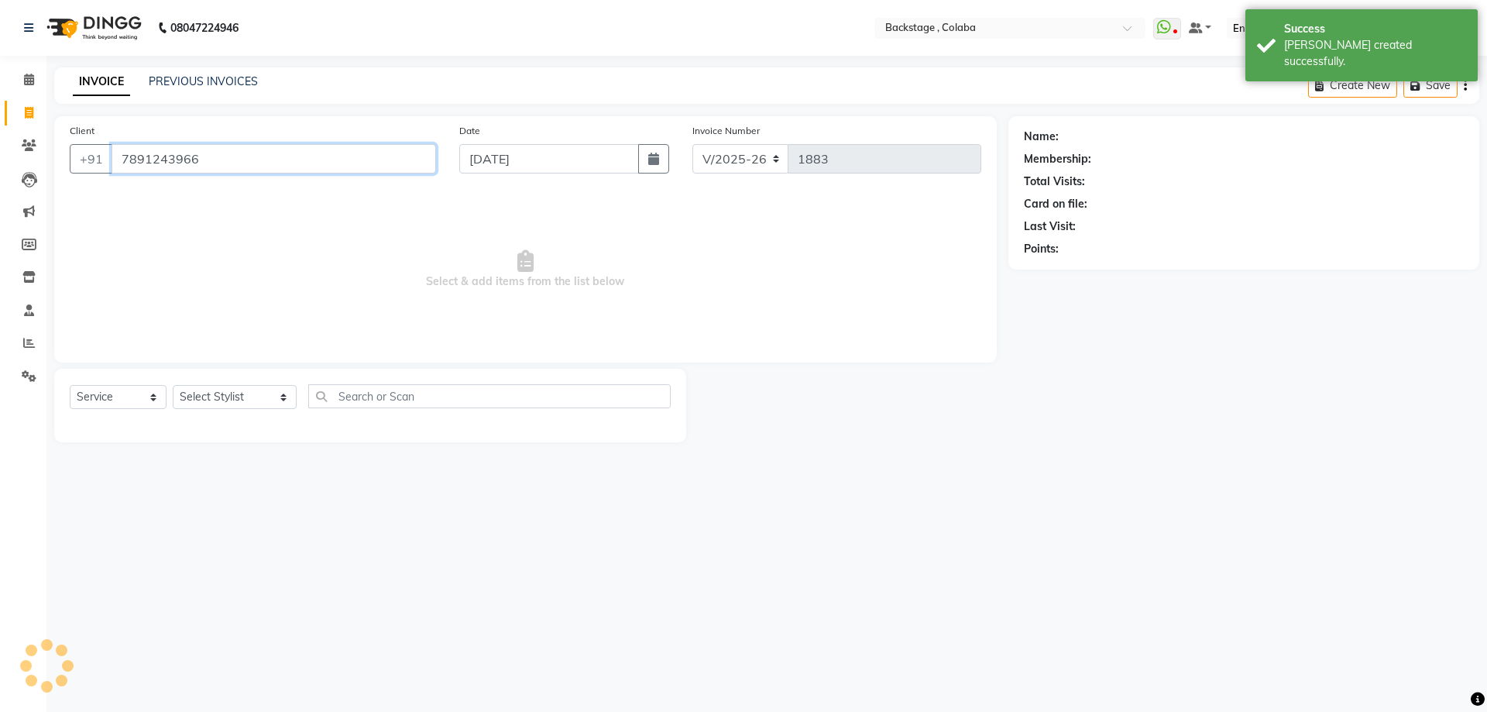
type input "7891243966"
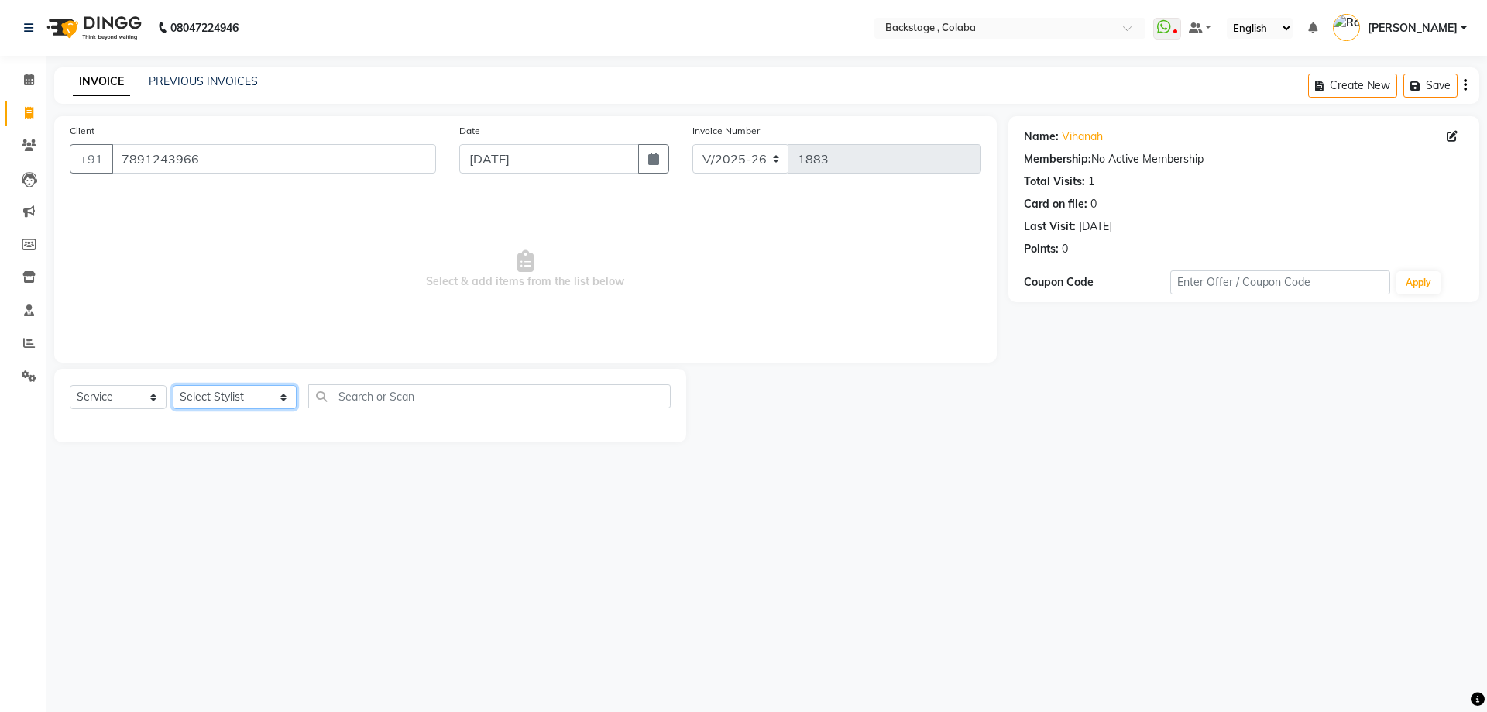
click at [252, 402] on select "Select Stylist Backstage Bharti Nitesh Gohar Jayesh Anil Karekar Kalavati Sharm…" at bounding box center [235, 397] width 124 height 24
select select "36480"
click at [173, 385] on select "Select Stylist Backstage Bharti Nitesh Gohar Jayesh Anil Karekar Kalavati Sharm…" at bounding box center [235, 397] width 124 height 24
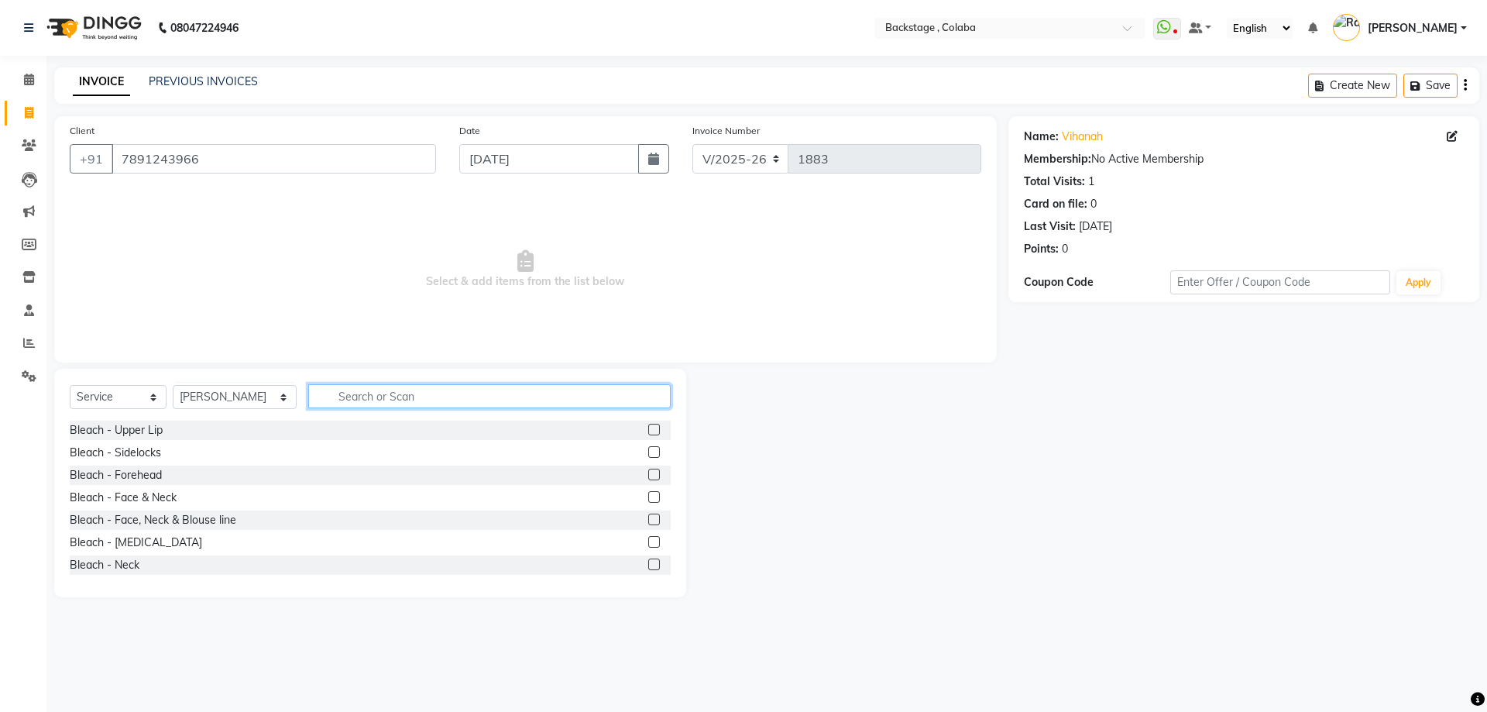
click at [396, 394] on input "text" at bounding box center [489, 396] width 362 height 24
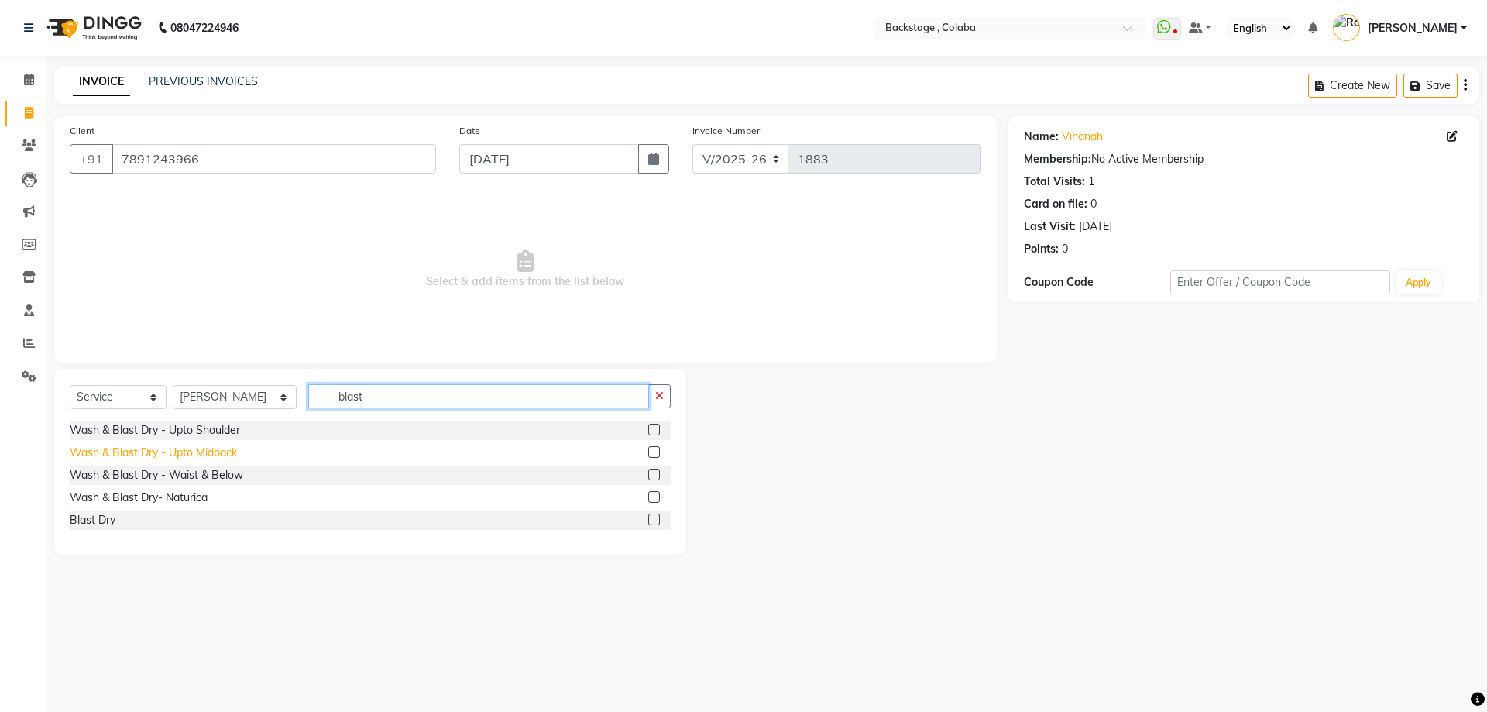
type input "blast"
click at [235, 458] on div "Wash & Blast Dry - Upto Midback" at bounding box center [153, 453] width 167 height 16
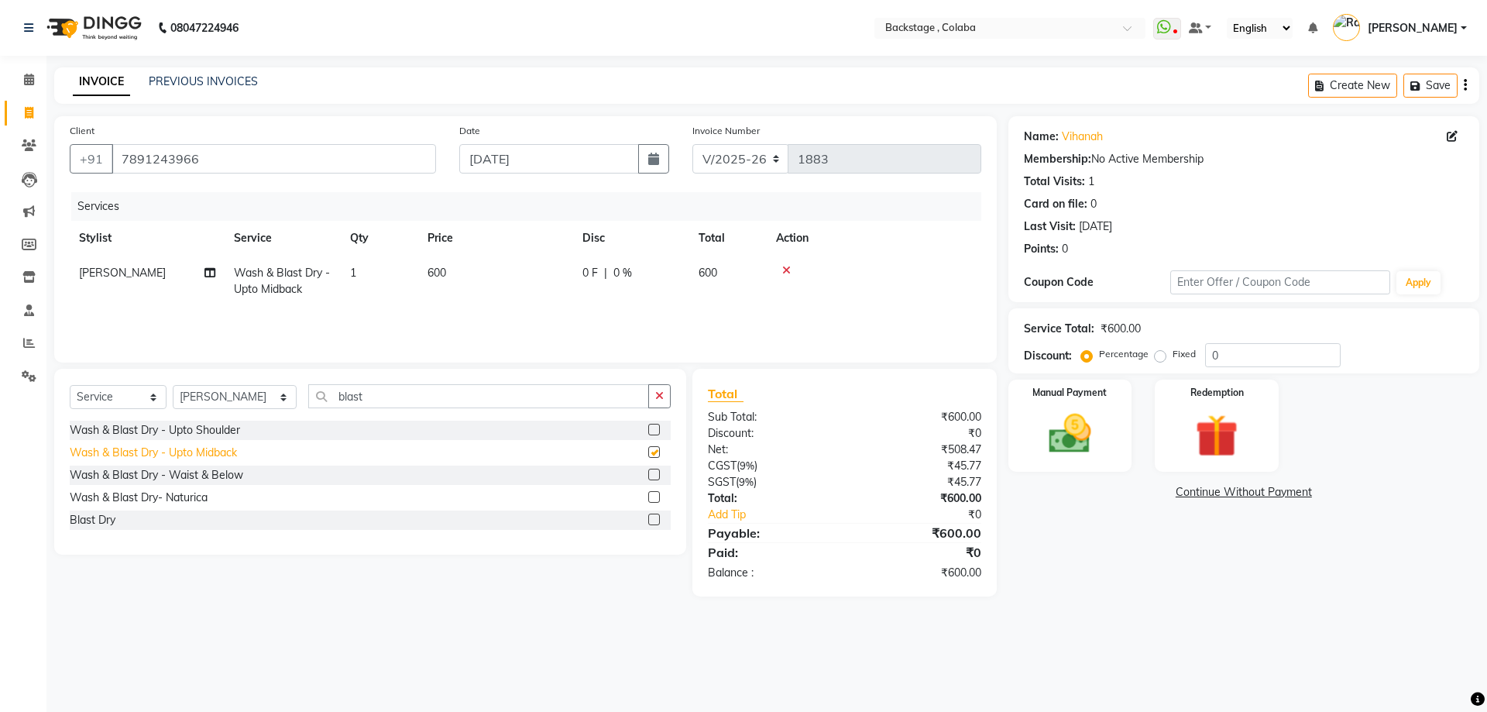
checkbox input "false"
click at [462, 281] on td "600" at bounding box center [495, 281] width 155 height 51
select select "36480"
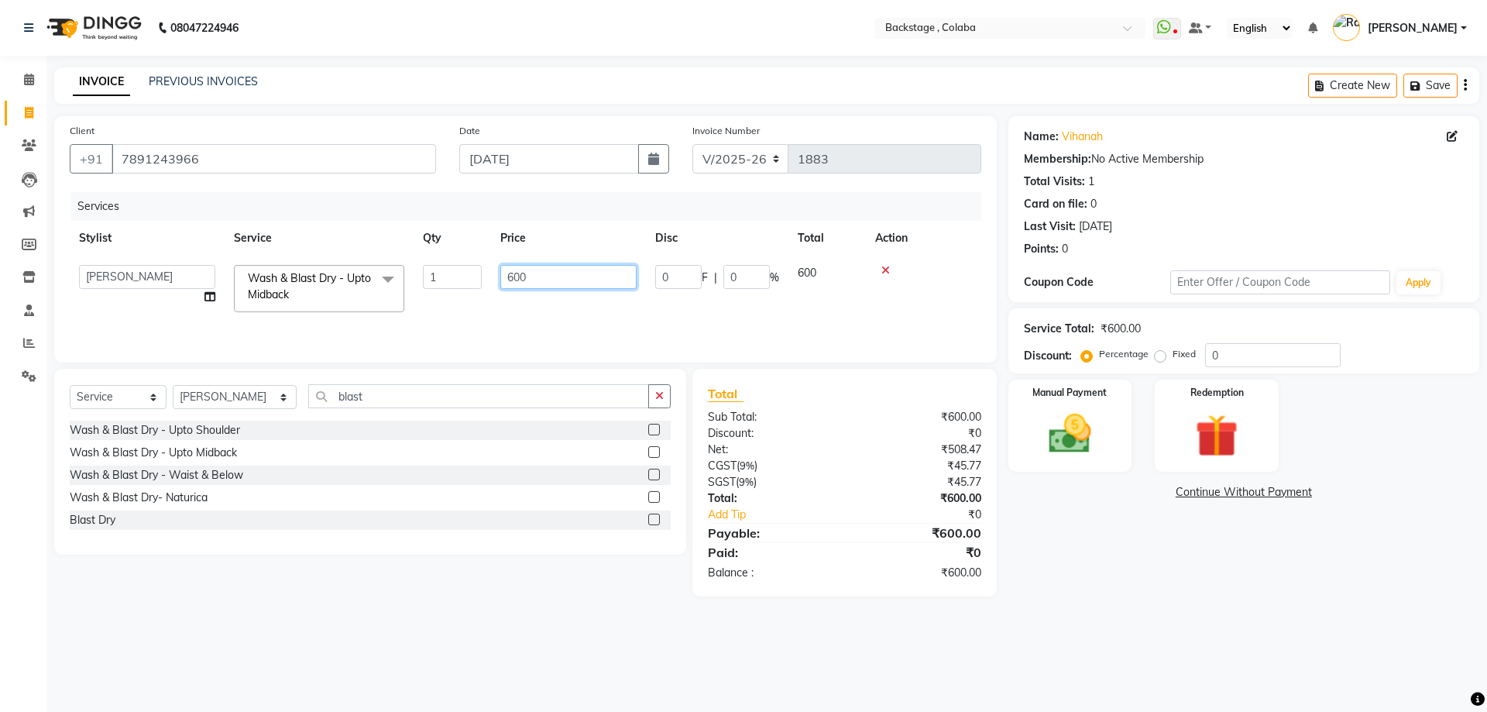
drag, startPoint x: 536, startPoint y: 273, endPoint x: 465, endPoint y: 273, distance: 70.5
click at [465, 273] on tr "Backstage Bharti Nitesh Gohar Jayesh Anil Karekar Kalavati Sharma Ketan Kamalak…" at bounding box center [525, 289] width 911 height 66
type input "700"
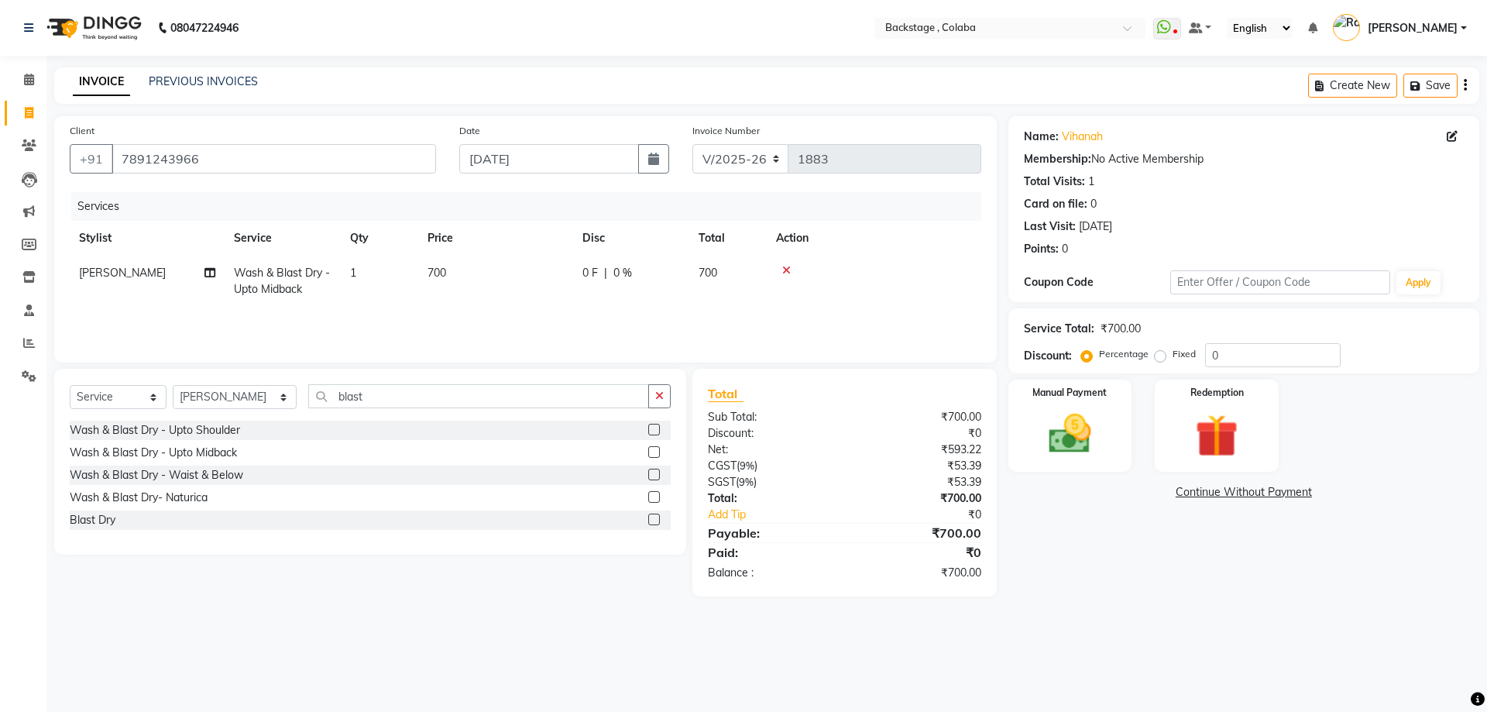
click at [545, 318] on div "Services Stylist Service Qty Price Disc Total Action Rizwan Wash & Blast Dry - …" at bounding box center [525, 269] width 911 height 155
click at [1053, 457] on img at bounding box center [1070, 433] width 72 height 51
click at [1350, 494] on span "CASH" at bounding box center [1341, 493] width 33 height 18
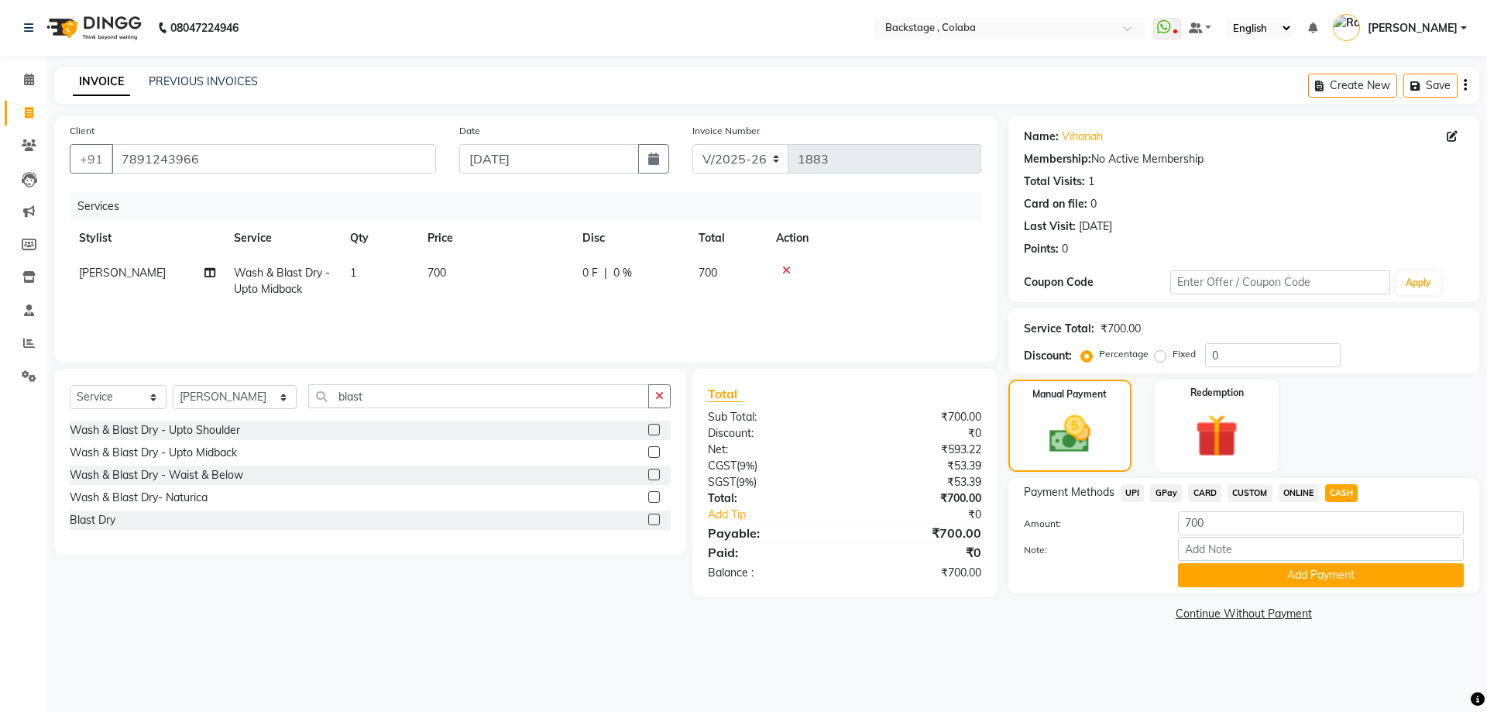
click at [497, 318] on div "Services Stylist Service Qty Price Disc Total Action Rizwan Wash & Blast Dry - …" at bounding box center [525, 269] width 911 height 155
click at [505, 283] on td "700" at bounding box center [495, 281] width 155 height 51
select select "36480"
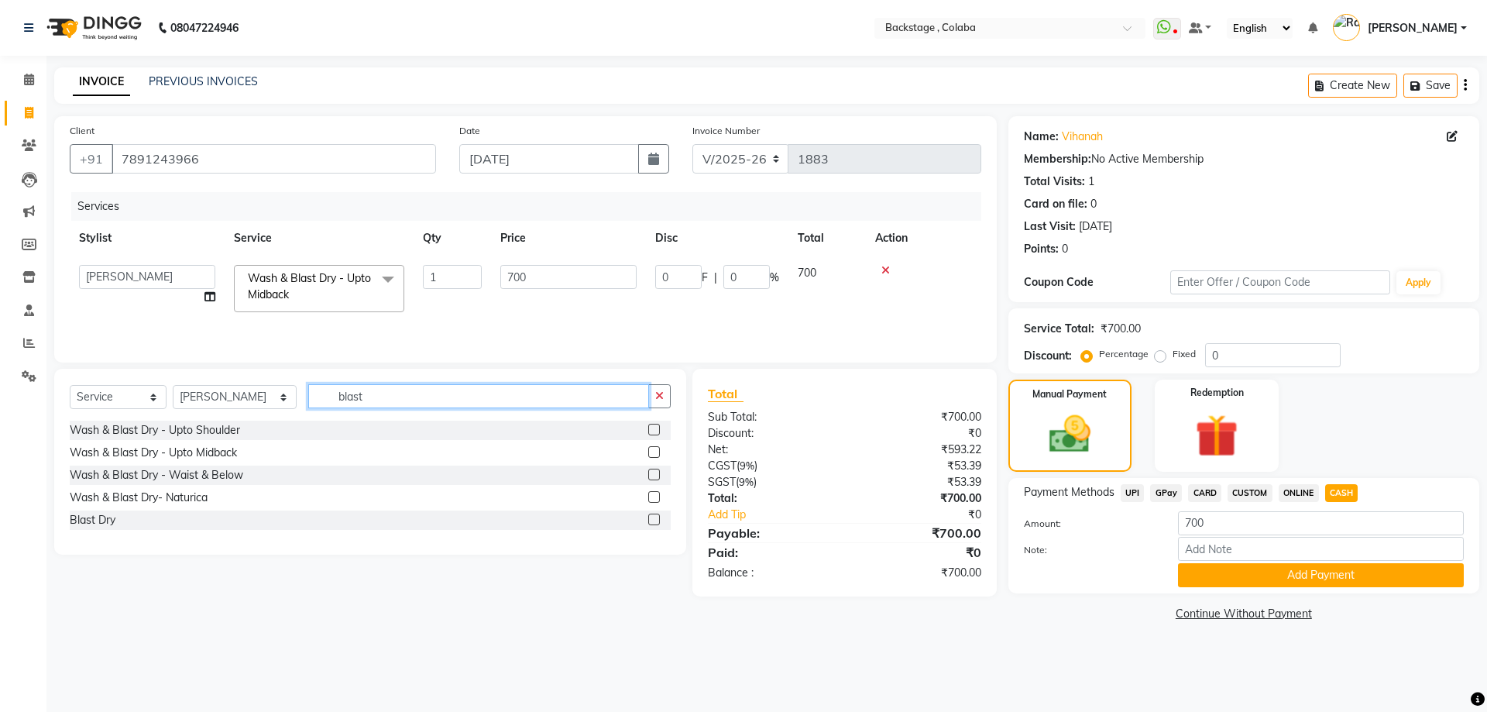
click at [344, 399] on input "blast" at bounding box center [478, 396] width 341 height 24
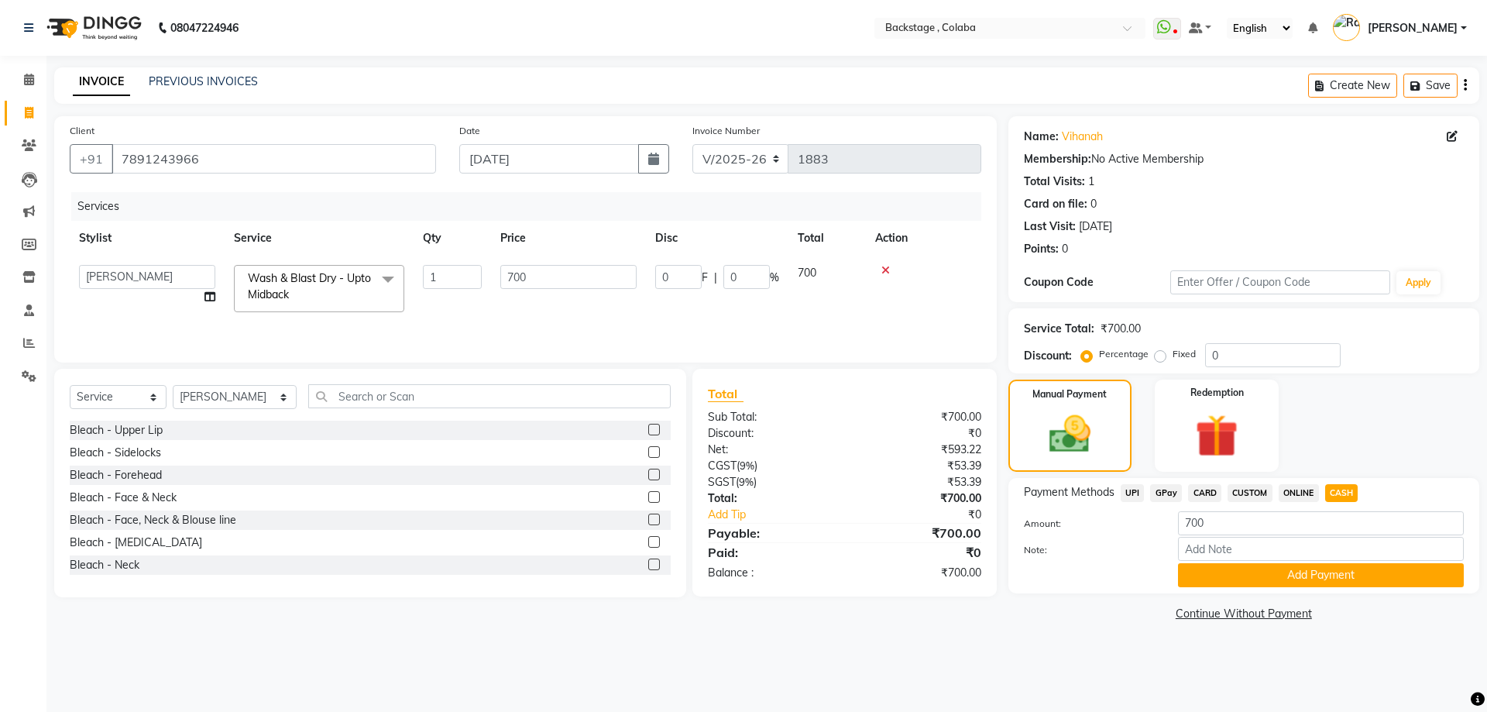
click at [514, 261] on td "700" at bounding box center [568, 289] width 155 height 66
click at [551, 276] on input "700" at bounding box center [568, 277] width 136 height 24
type input "500"
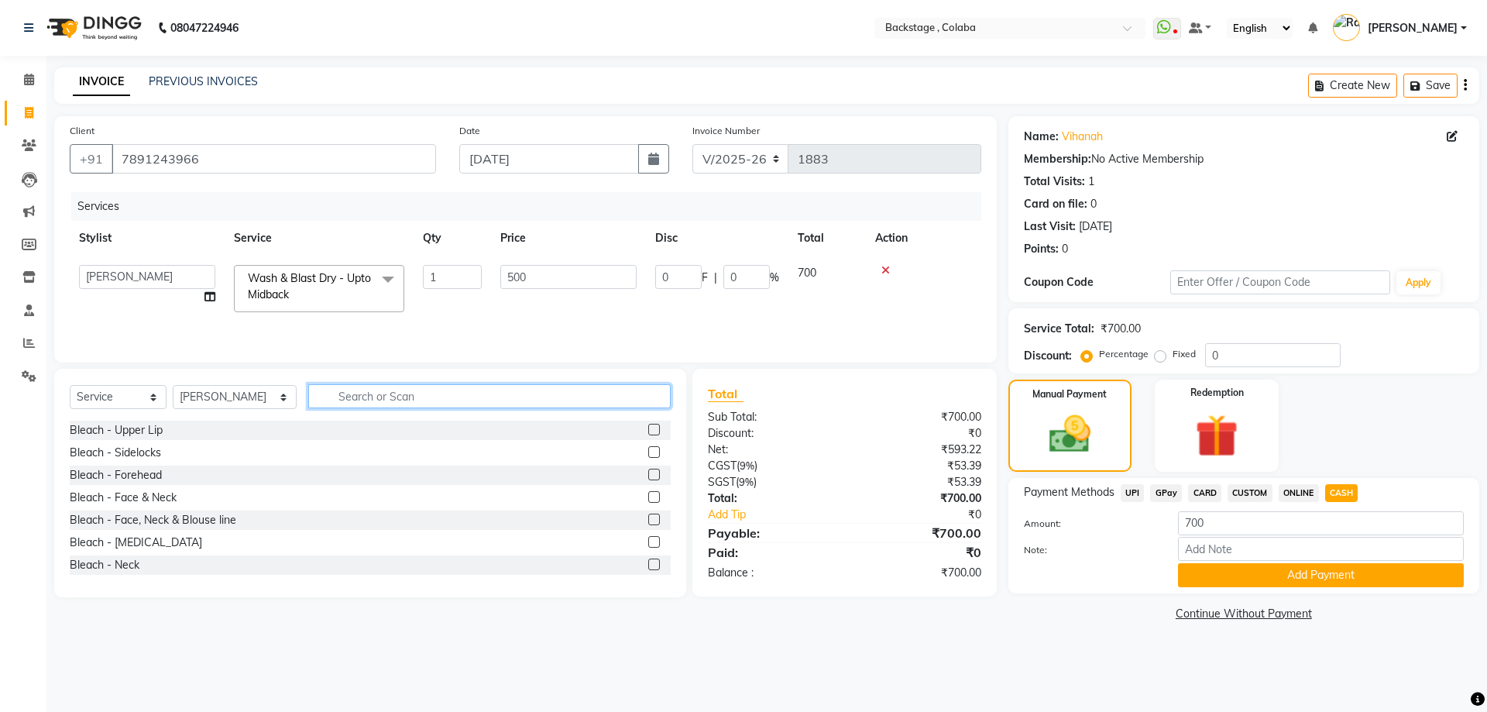
click at [431, 391] on input "text" at bounding box center [489, 396] width 362 height 24
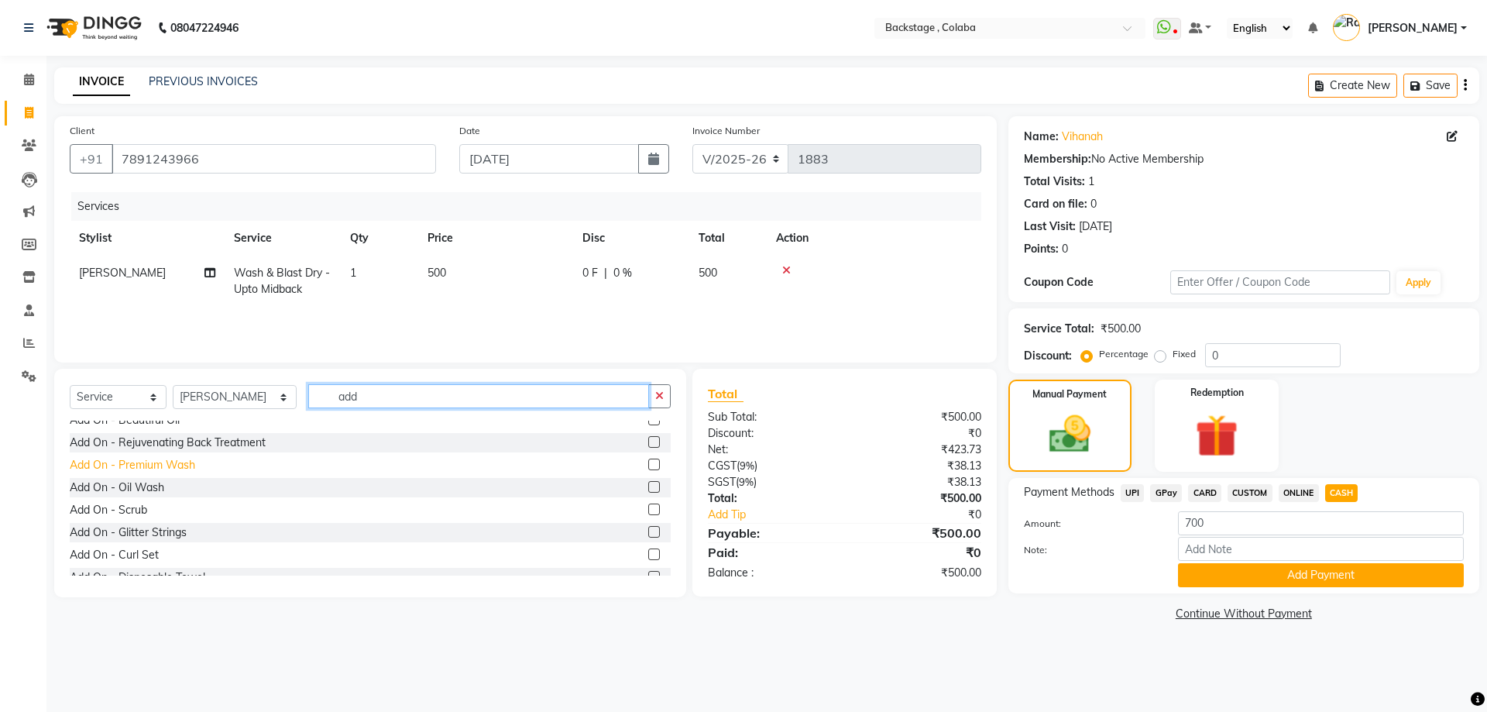
type input "add"
click at [190, 465] on div "Add On - Premium Wash" at bounding box center [132, 465] width 125 height 16
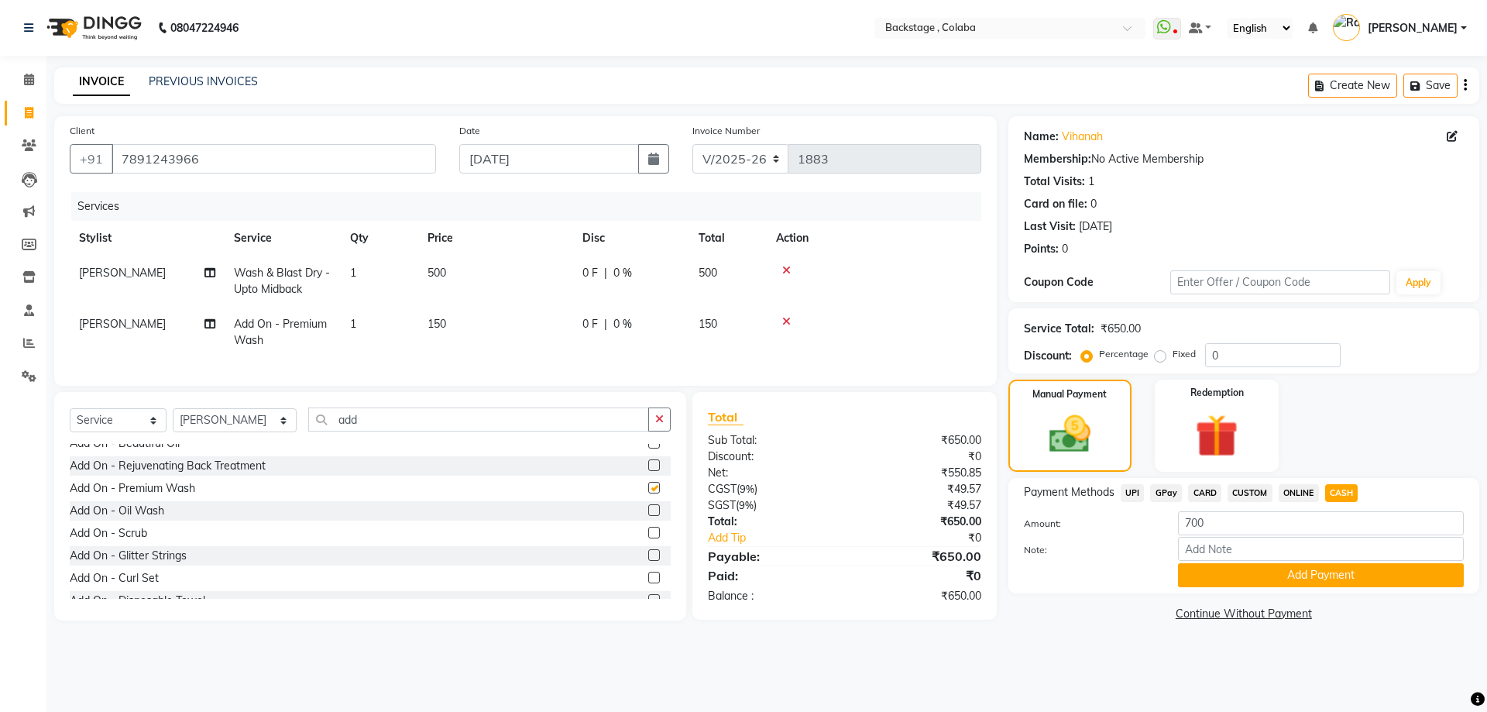
checkbox input "false"
click at [791, 321] on div at bounding box center [874, 321] width 196 height 11
click at [785, 273] on icon at bounding box center [786, 270] width 9 height 11
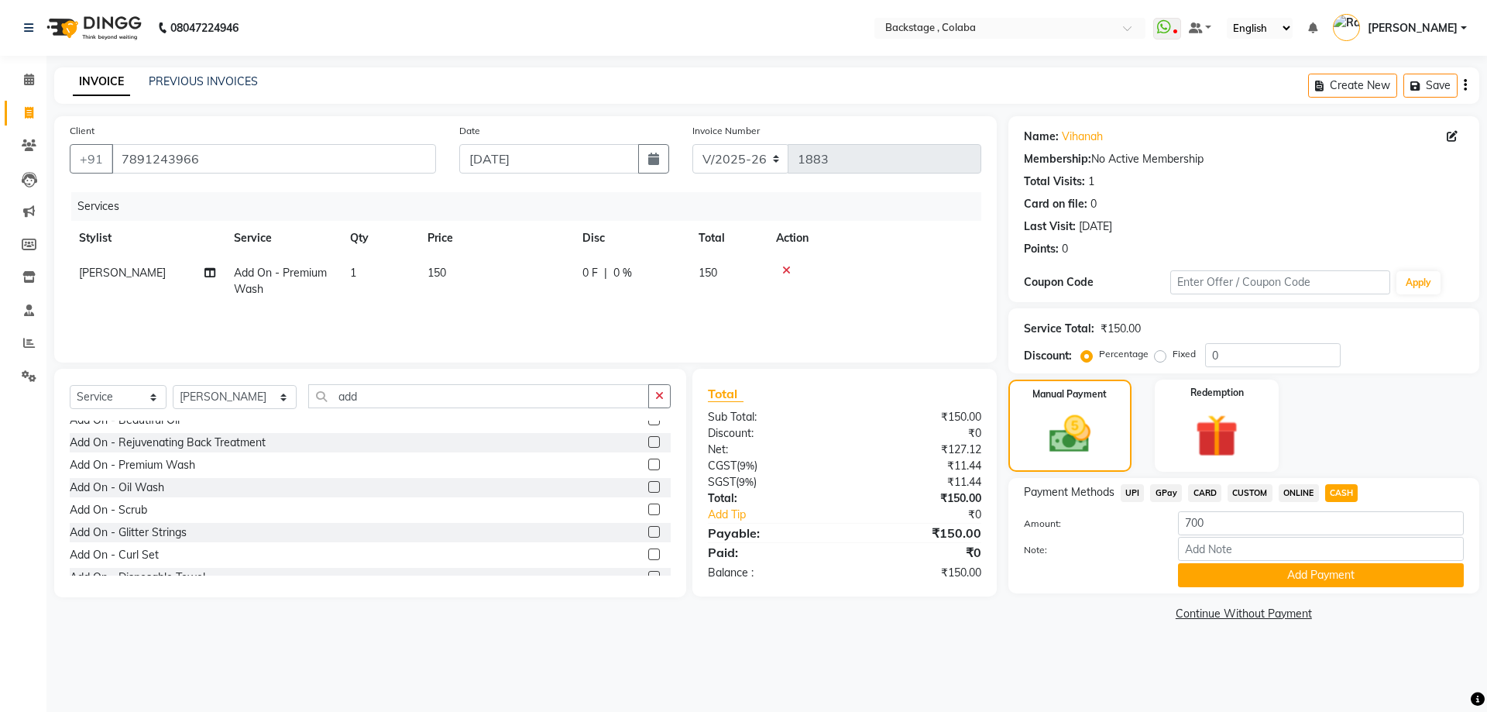
click at [786, 273] on icon at bounding box center [786, 270] width 9 height 11
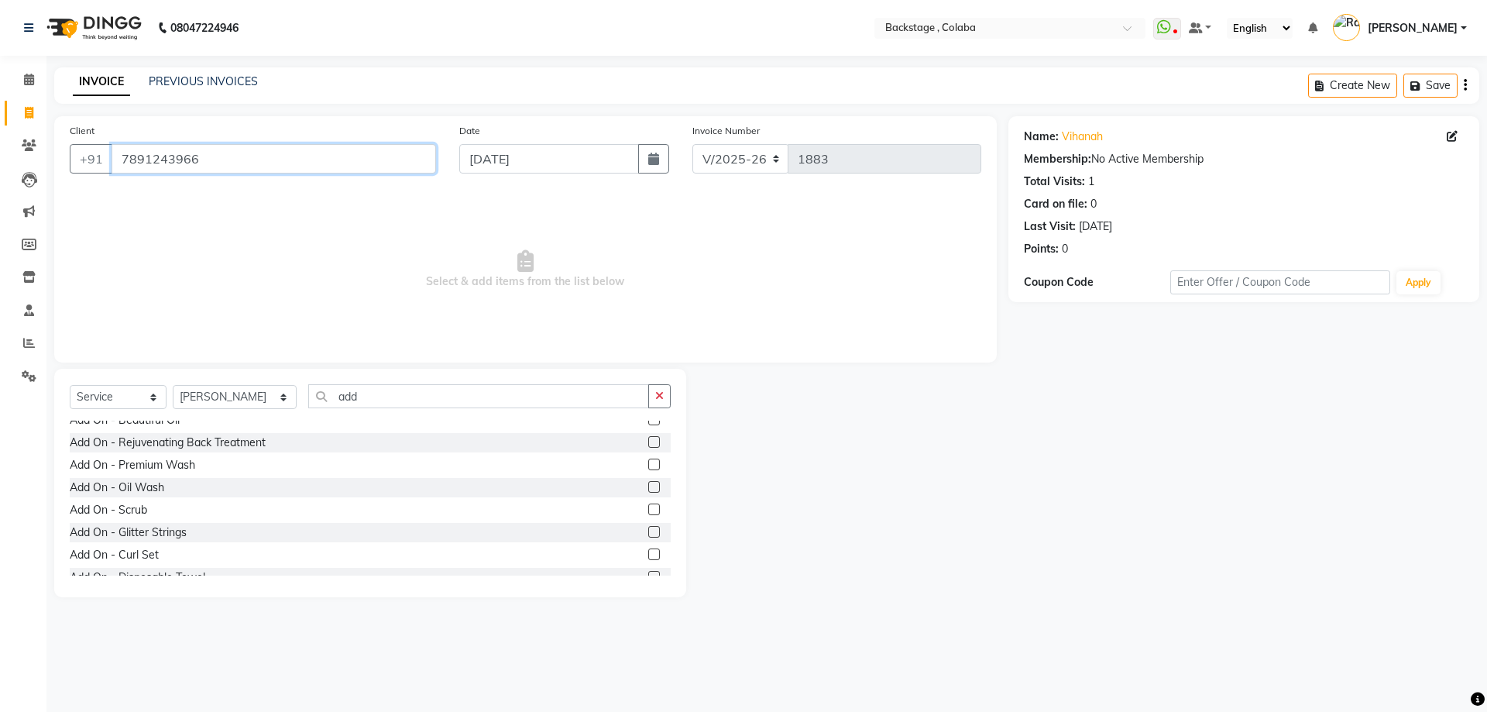
click at [269, 163] on input "7891243966" at bounding box center [274, 158] width 324 height 29
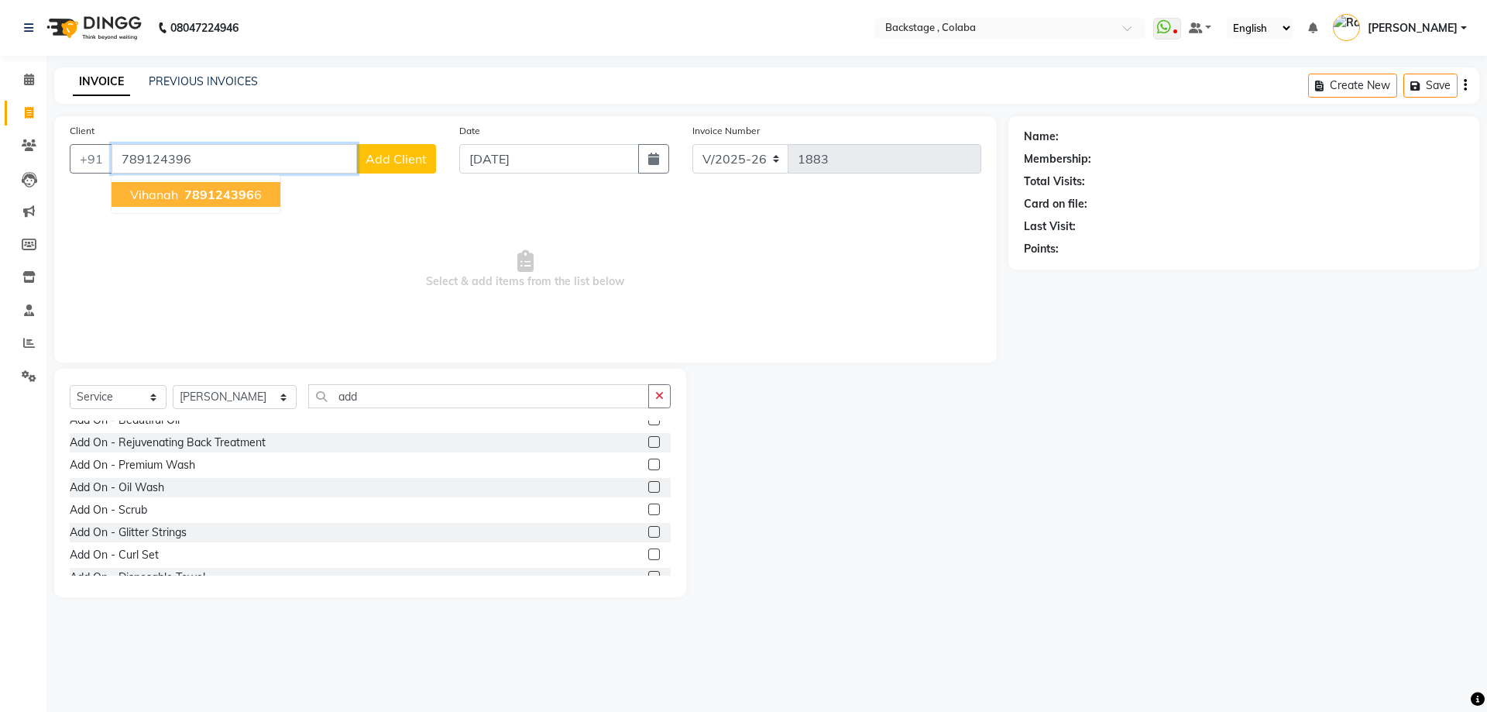
drag, startPoint x: 189, startPoint y: 201, endPoint x: 190, endPoint y: 225, distance: 23.2
click at [189, 202] on button "Vihanah 789124396 6" at bounding box center [196, 194] width 169 height 25
type input "7891243966"
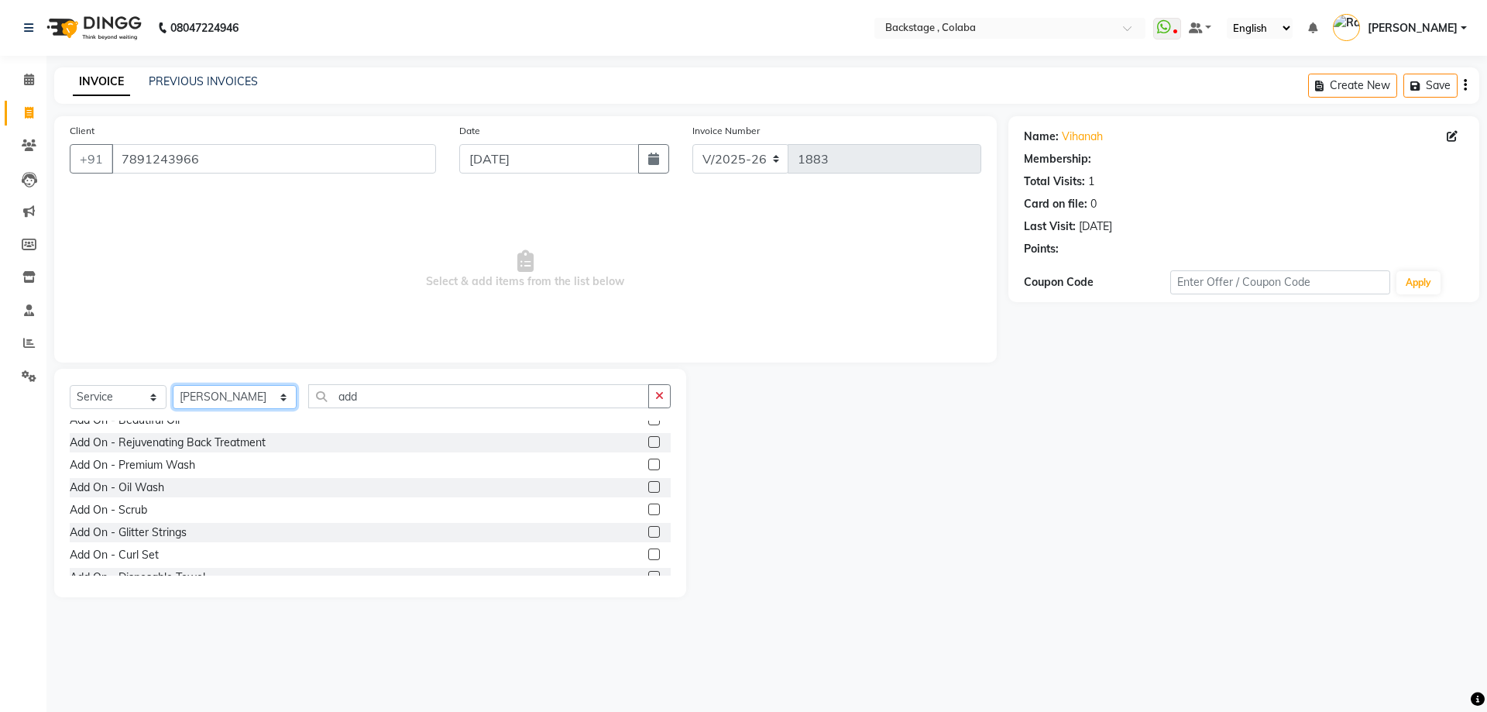
drag, startPoint x: 216, startPoint y: 407, endPoint x: 224, endPoint y: 408, distance: 7.9
click at [216, 407] on select "Select Stylist Backstage Bharti Nitesh Gohar Jayesh Anil Karekar Kalavati Sharm…" at bounding box center [235, 397] width 124 height 24
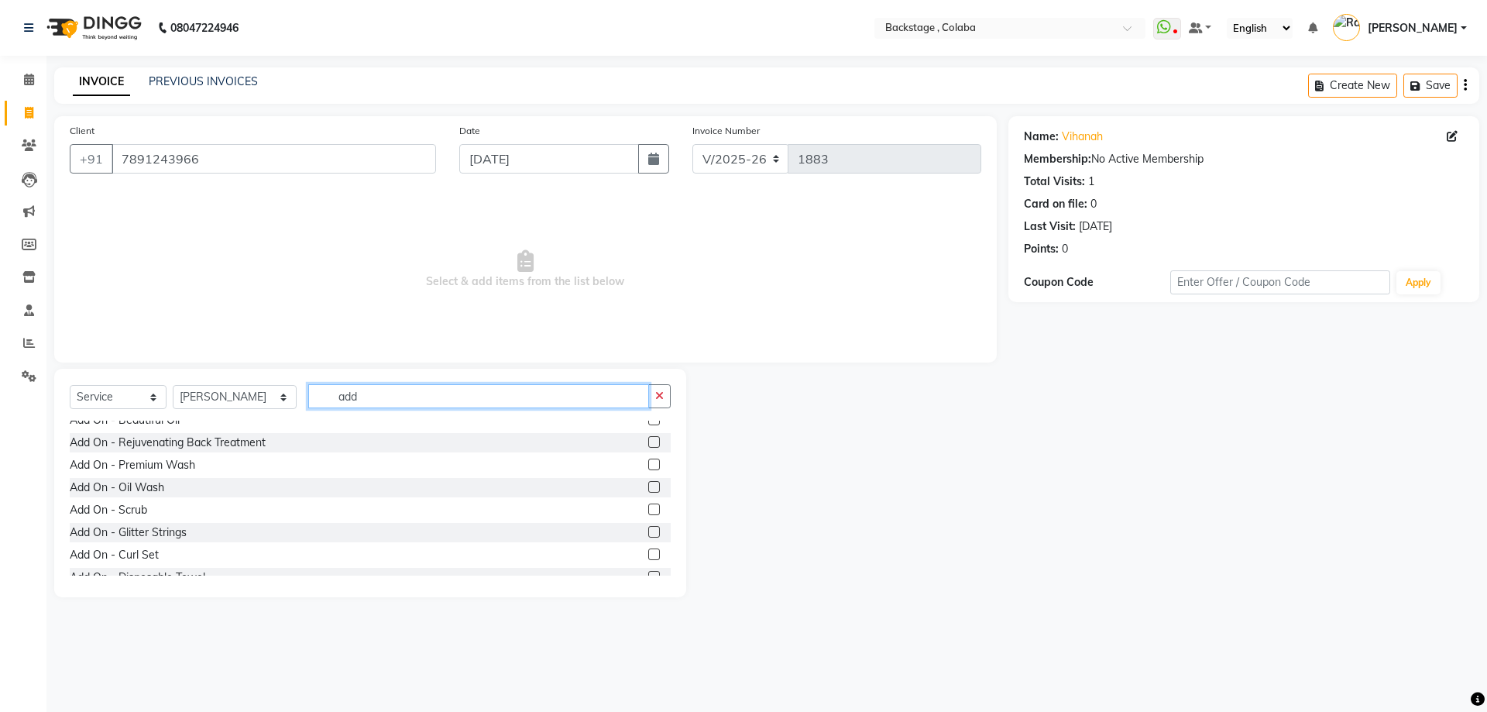
click at [359, 400] on input "add" at bounding box center [478, 396] width 341 height 24
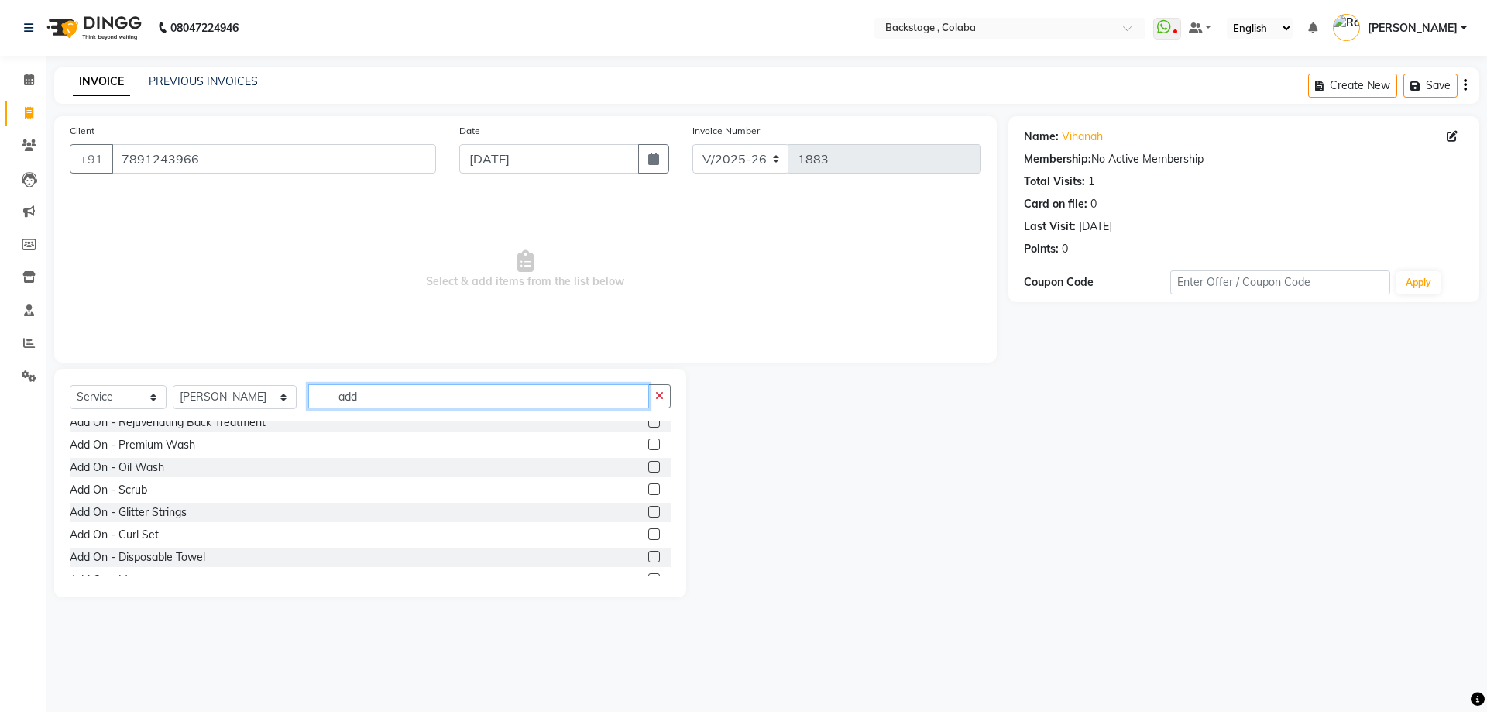
scroll to position [0, 0]
click at [379, 404] on input "add" at bounding box center [478, 396] width 341 height 24
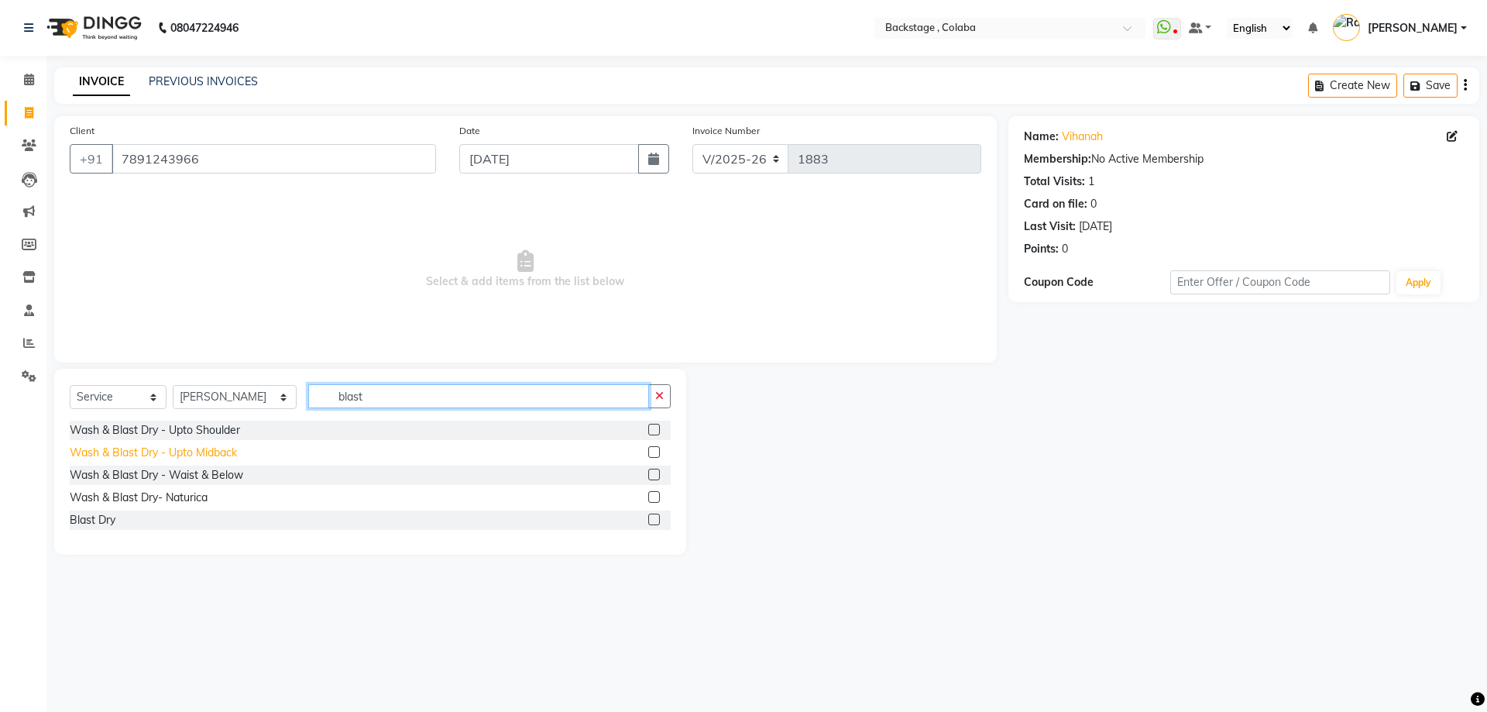
type input "blast"
click at [183, 455] on div "Wash & Blast Dry - Upto Midback" at bounding box center [153, 453] width 167 height 16
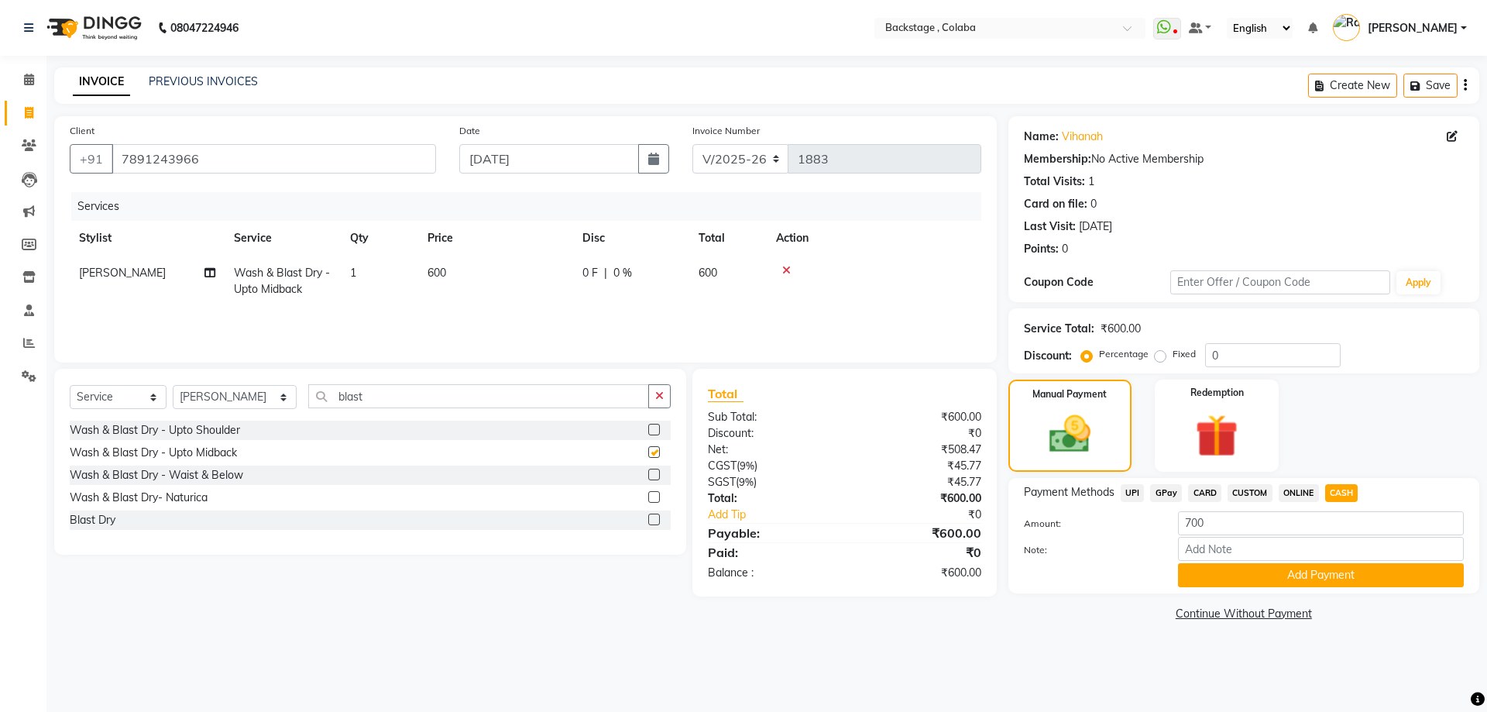
checkbox input "false"
click at [475, 283] on td "600" at bounding box center [495, 281] width 155 height 51
select select "36480"
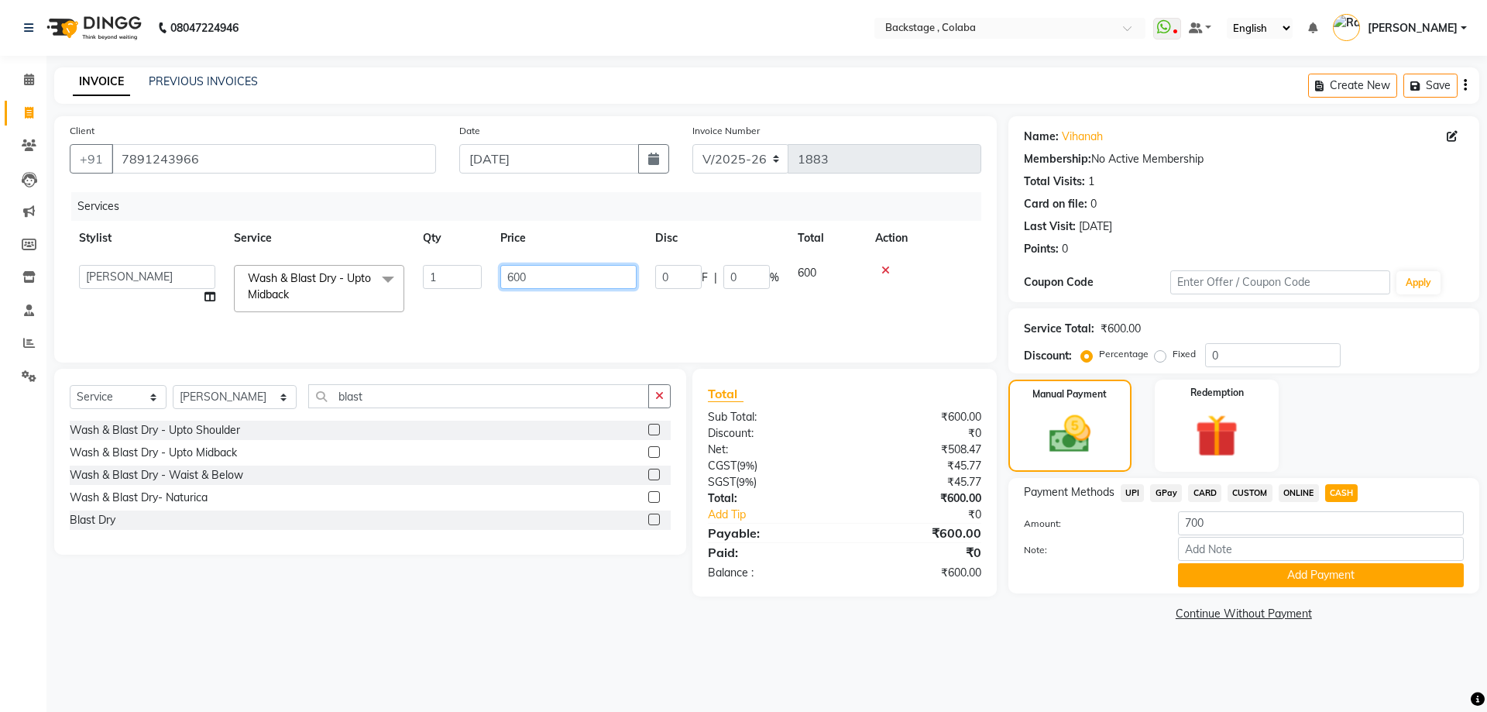
drag, startPoint x: 518, startPoint y: 280, endPoint x: 467, endPoint y: 286, distance: 51.5
click at [465, 285] on tr "Backstage Bharti Nitesh Gohar Jayesh Anil Karekar Kalavati Sharma Ketan Kamalak…" at bounding box center [525, 289] width 911 height 66
type input "500"
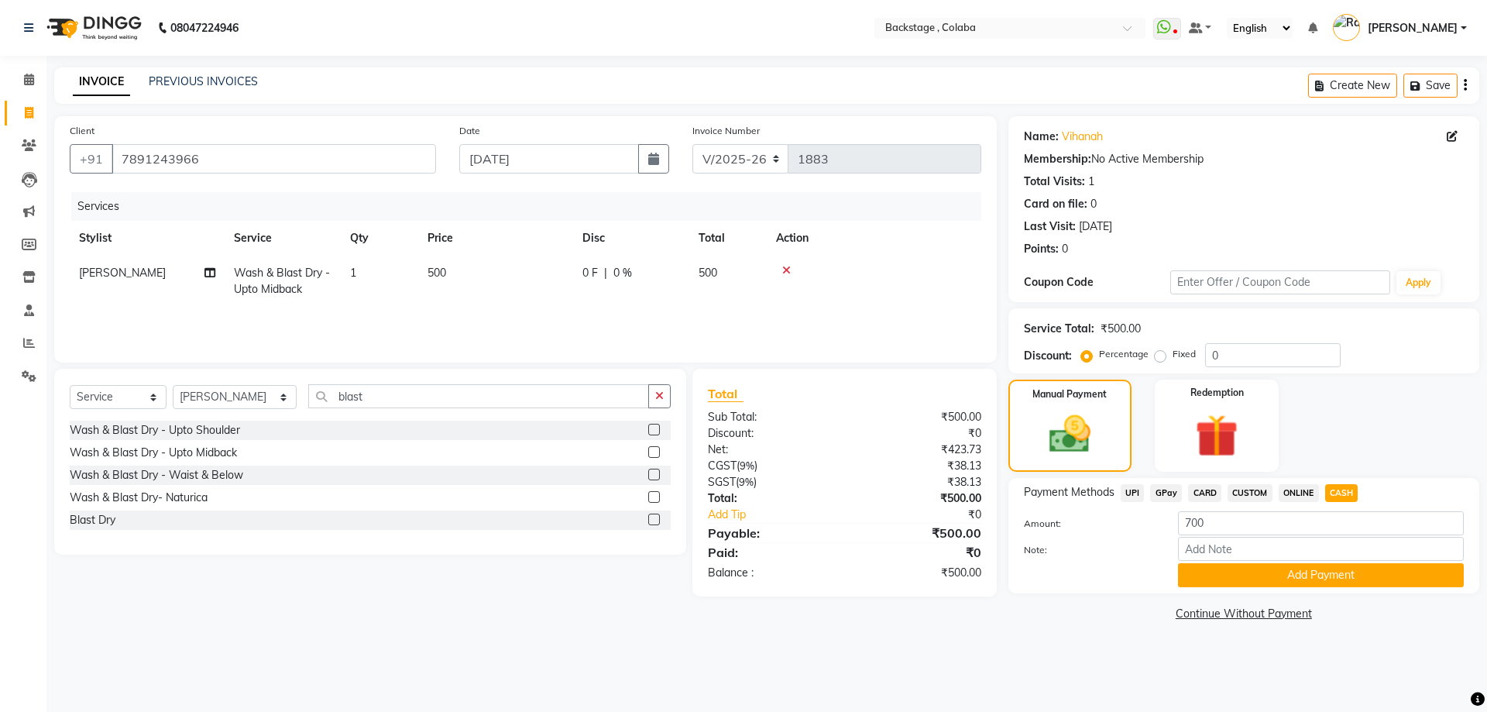
drag, startPoint x: 575, startPoint y: 305, endPoint x: 297, endPoint y: 400, distance: 293.1
click at [575, 310] on div "Services Stylist Service Qty Price Disc Total Action Rizwan Wash & Blast Dry - …" at bounding box center [525, 269] width 911 height 155
click at [361, 401] on input "blast" at bounding box center [478, 396] width 341 height 24
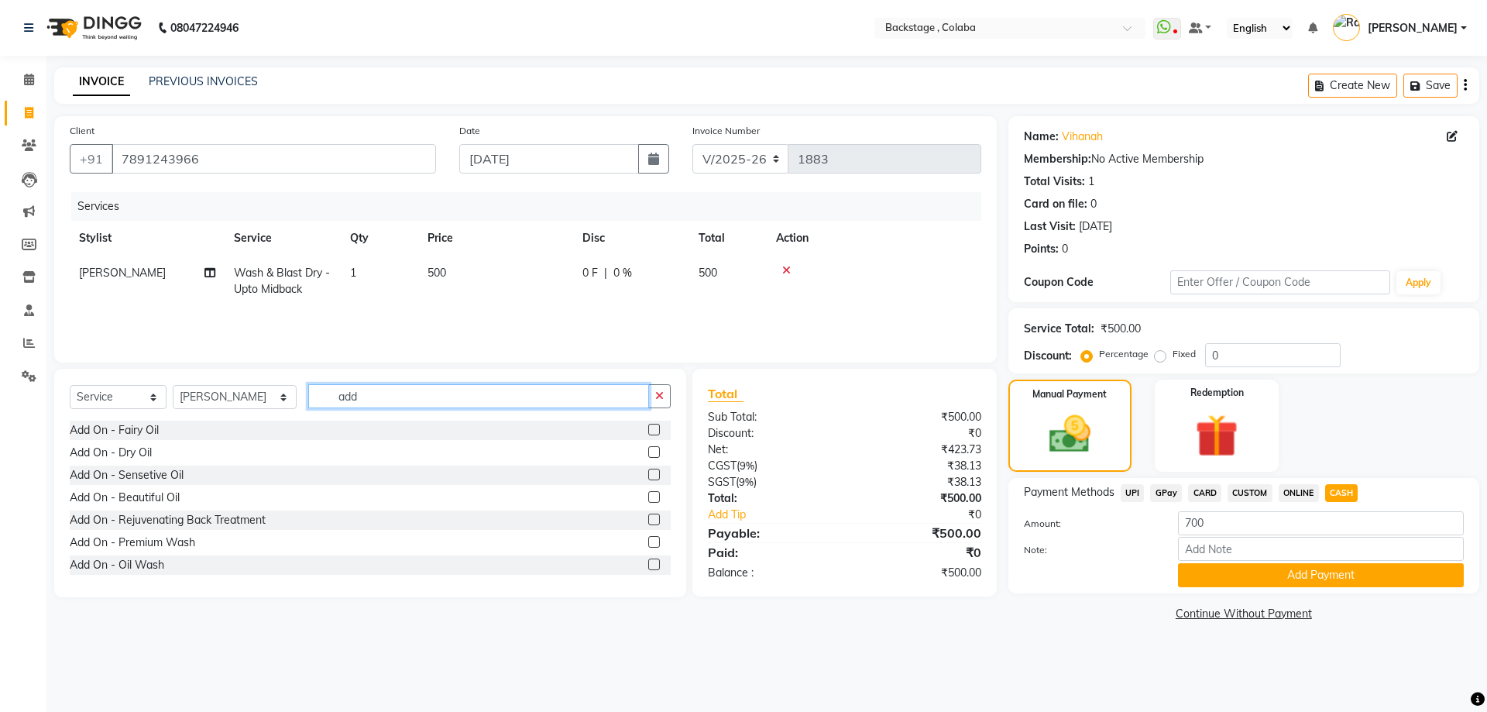
type input "add"
click at [236, 84] on link "PREVIOUS INVOICES" at bounding box center [203, 81] width 109 height 14
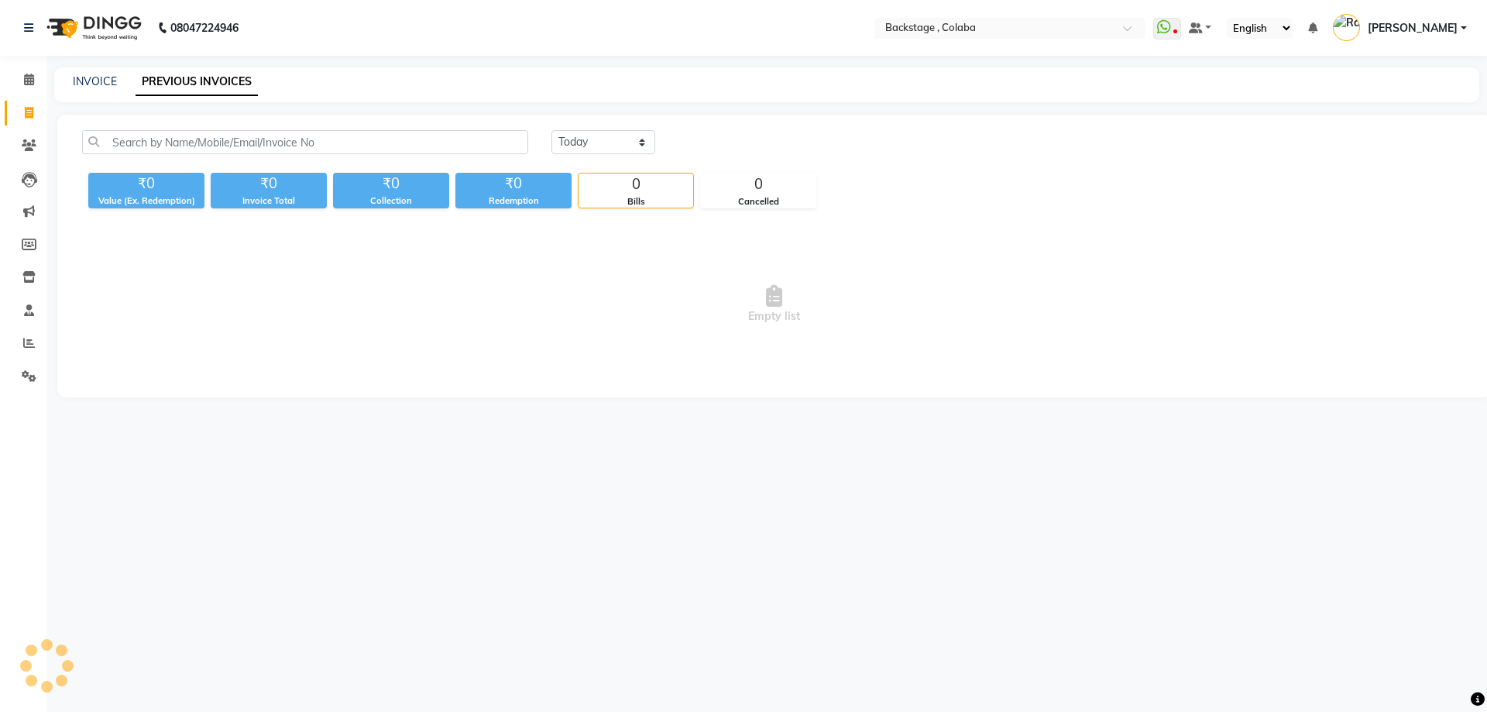
click at [94, 71] on div "INVOICE PREVIOUS INVOICES" at bounding box center [766, 84] width 1425 height 35
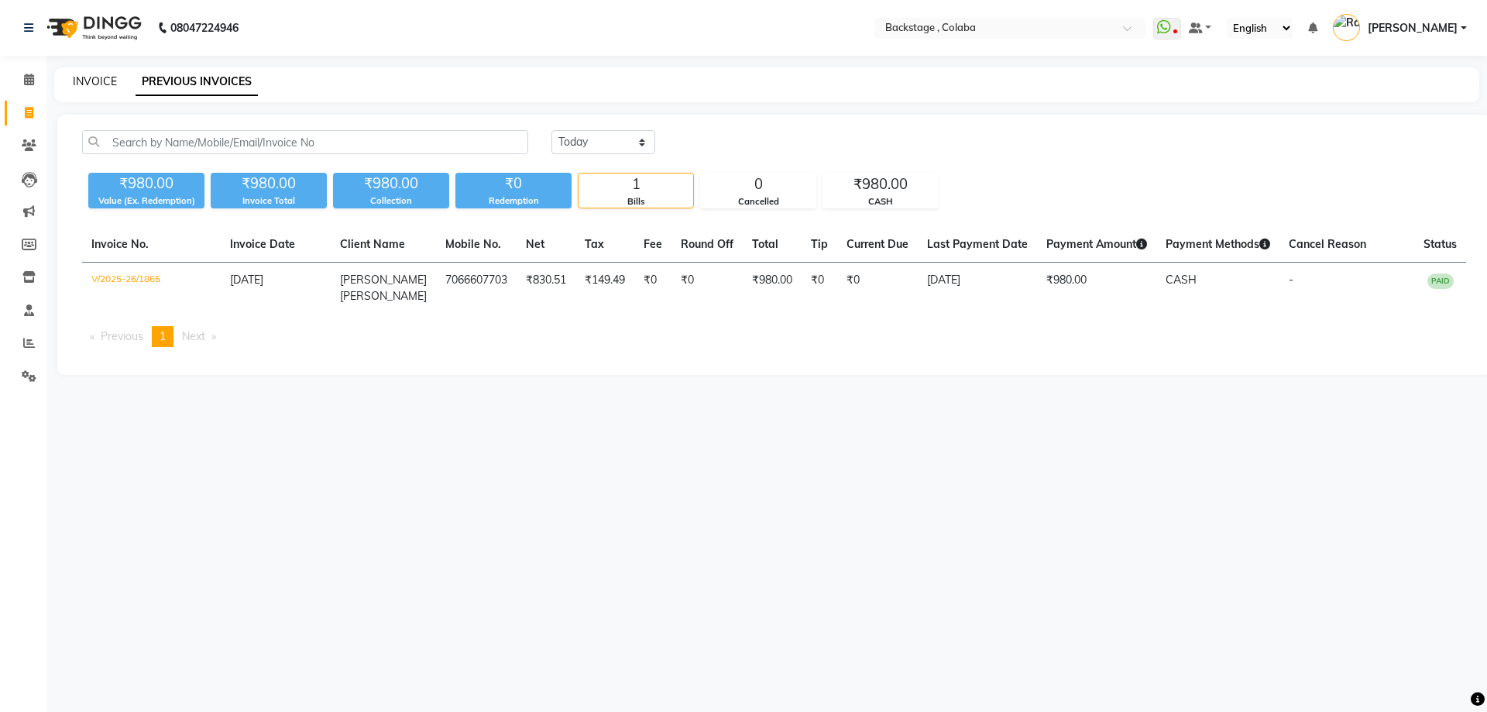
click at [98, 83] on link "INVOICE" at bounding box center [95, 81] width 44 height 14
select select "service"
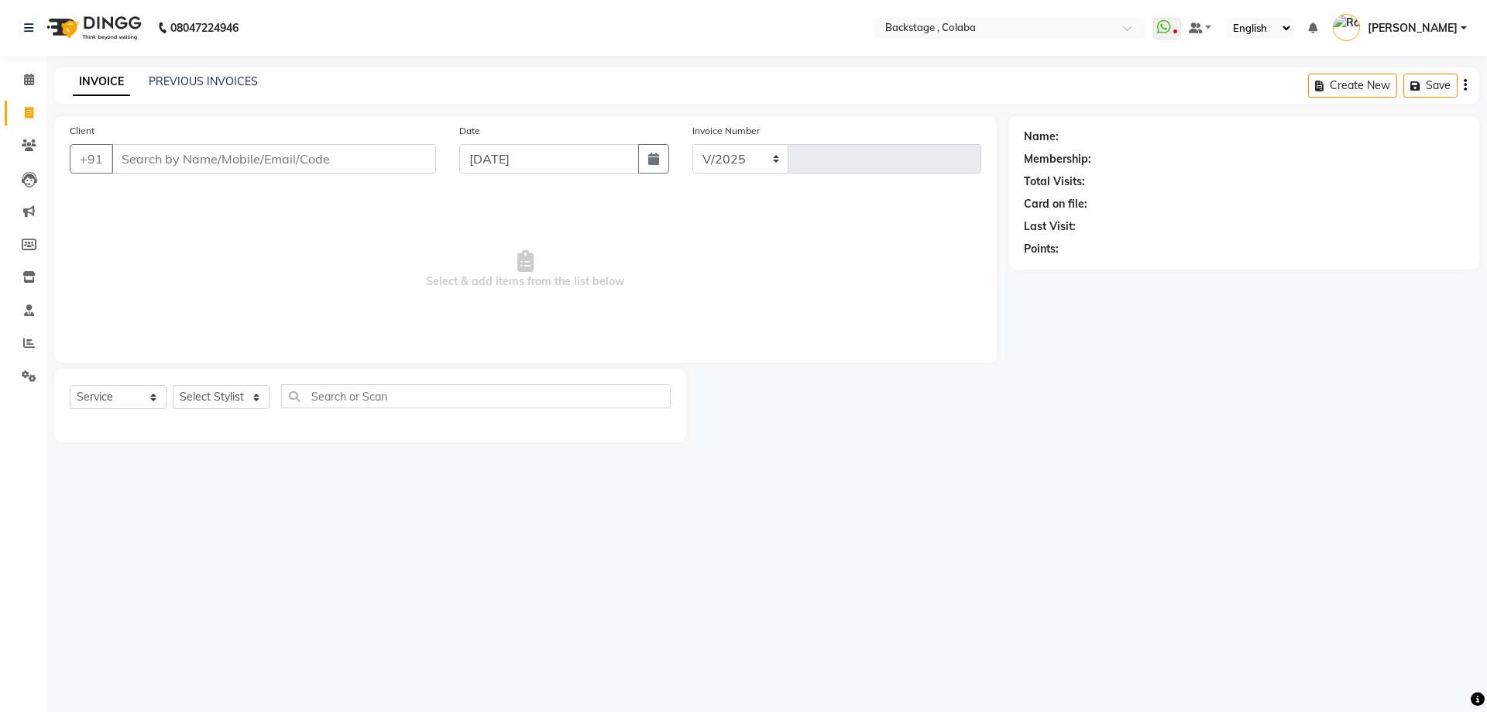
select select "5451"
type input "1883"
click at [209, 160] on input "Client" at bounding box center [274, 158] width 324 height 29
drag, startPoint x: 209, startPoint y: 160, endPoint x: 133, endPoint y: 154, distance: 76.1
click at [133, 154] on input "Client" at bounding box center [274, 158] width 324 height 29
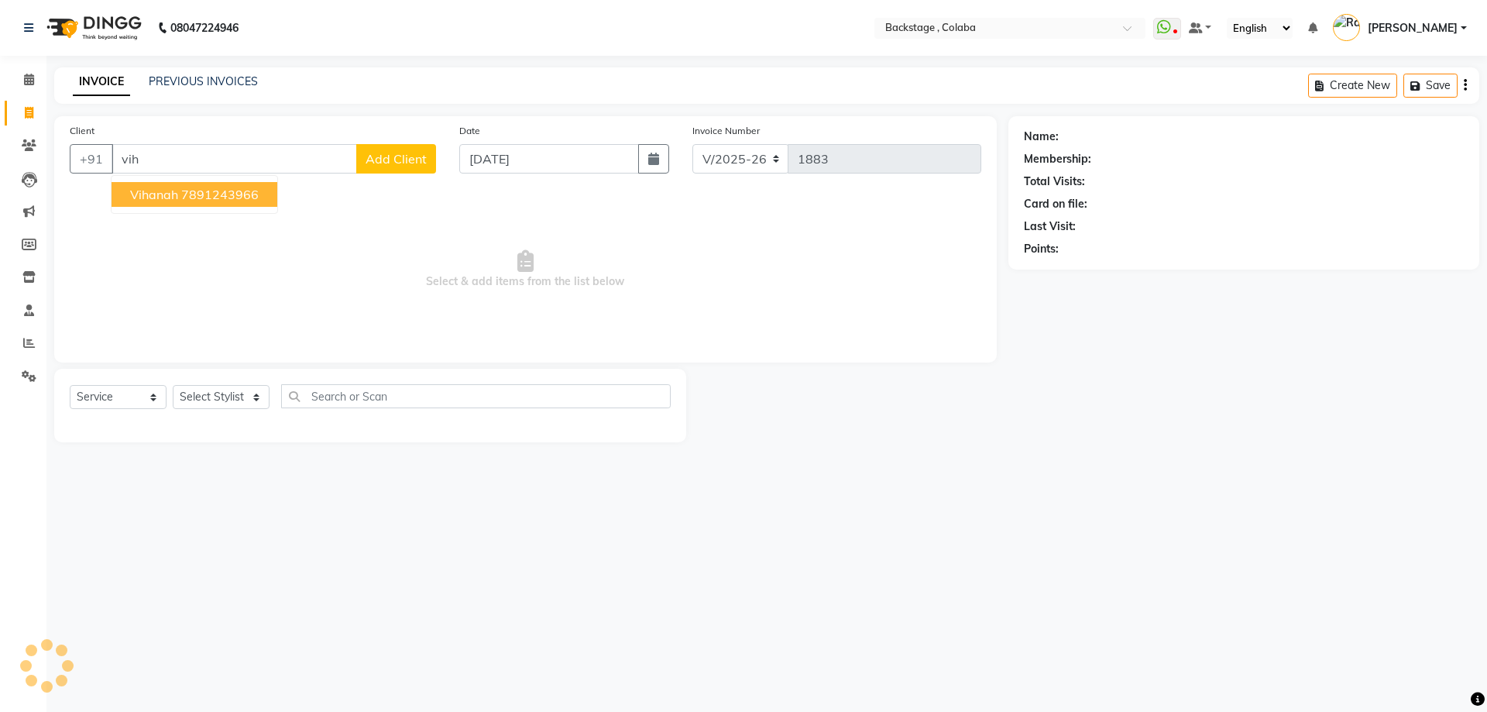
drag, startPoint x: 172, startPoint y: 202, endPoint x: 179, endPoint y: 252, distance: 50.8
click at [173, 209] on ngb-typeahead-window "Vihanah 7891243966" at bounding box center [194, 194] width 167 height 39
click at [199, 196] on ngb-highlight "7891243966" at bounding box center [219, 194] width 77 height 15
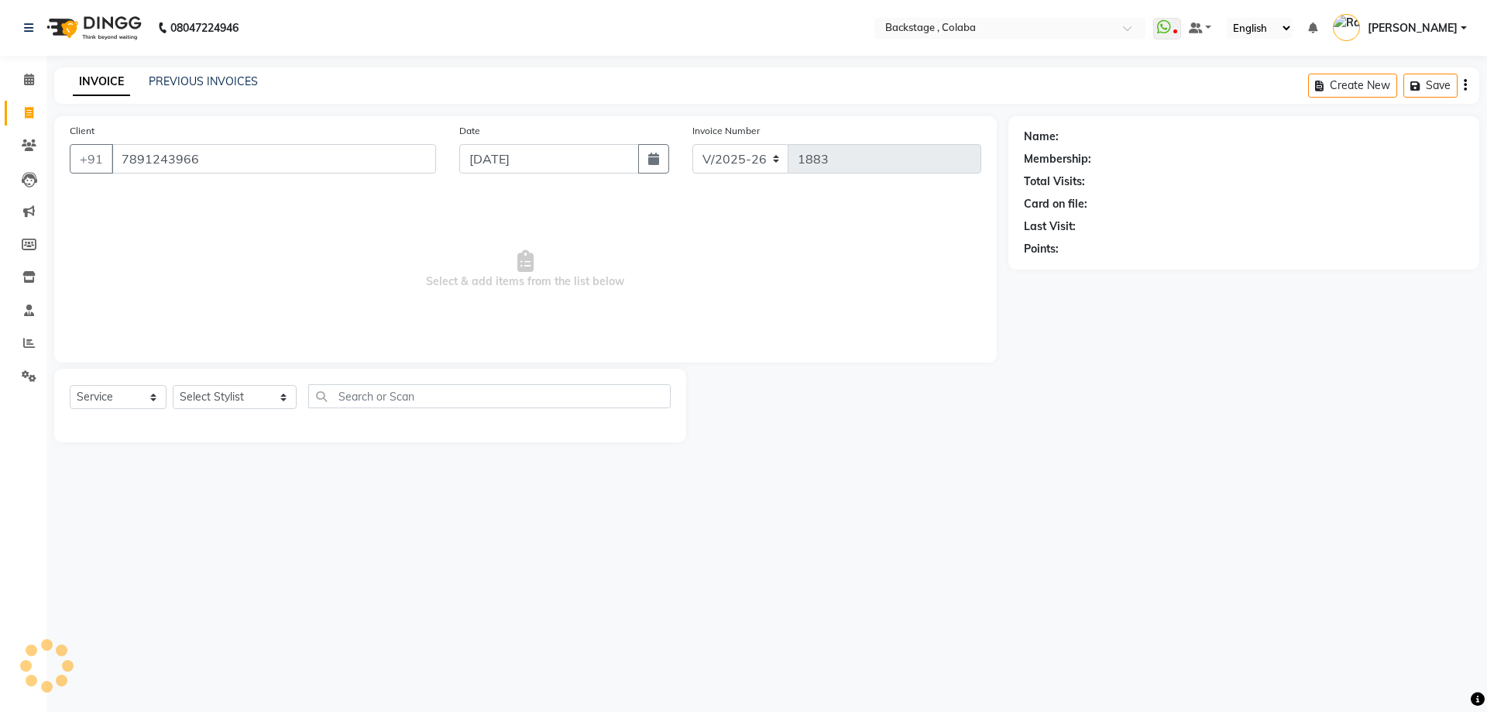
type input "7891243966"
click at [197, 397] on select "Select Stylist Backstage Bharti Nitesh Gohar Jayesh Anil Karekar Kalavati Sharm…" at bounding box center [235, 397] width 124 height 24
select select "36480"
click at [173, 385] on select "Select Stylist Backstage Bharti Nitesh Gohar Jayesh Anil Karekar Kalavati Sharm…" at bounding box center [235, 397] width 124 height 24
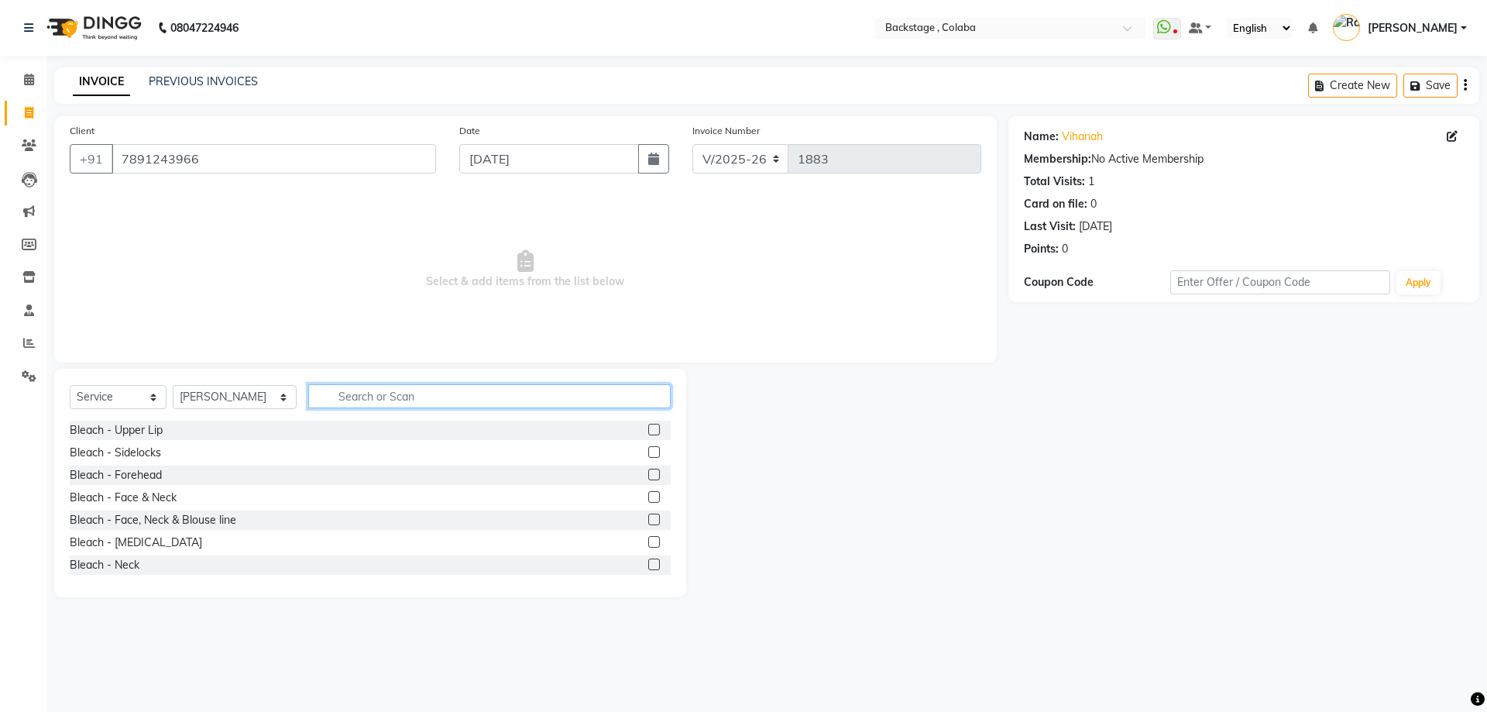
click at [388, 396] on input "text" at bounding box center [489, 396] width 362 height 24
type input "blast"
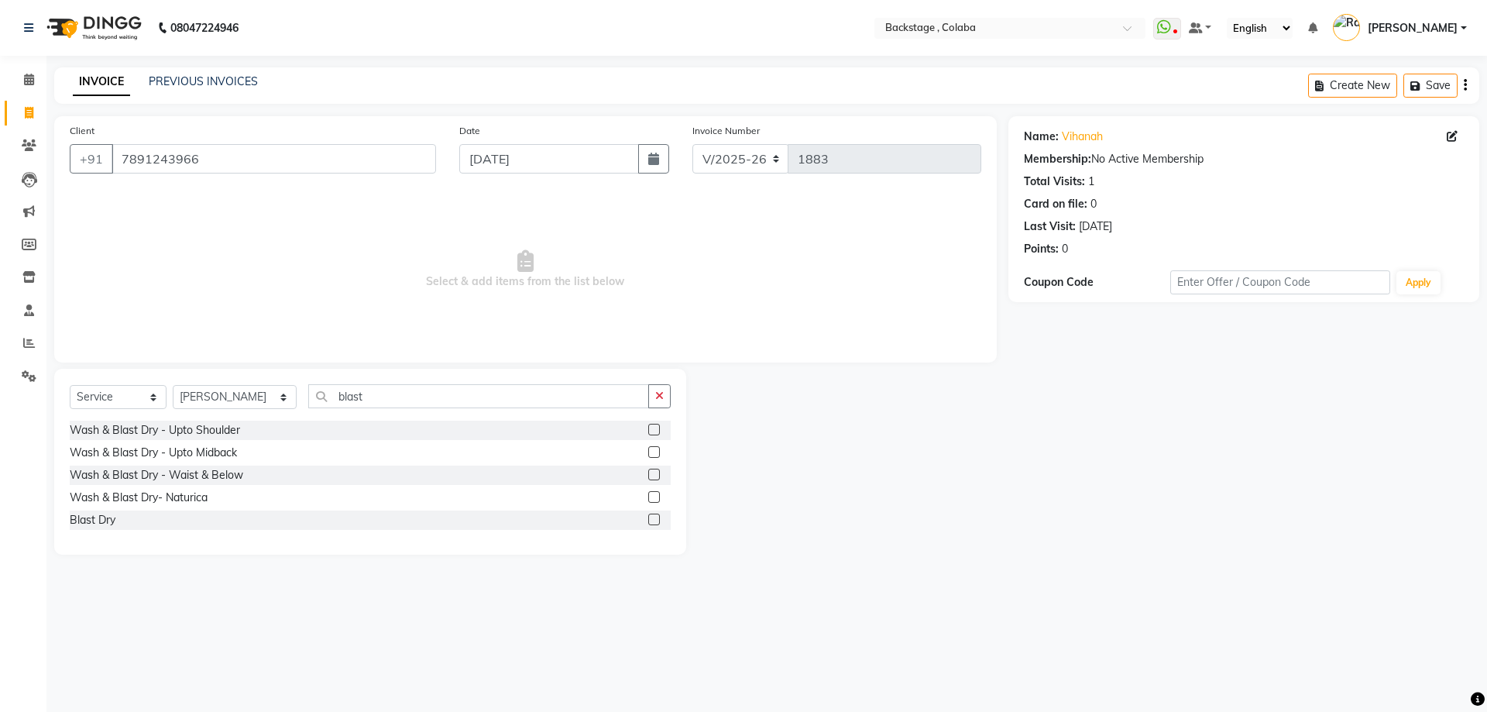
click at [218, 441] on div "Wash & Blast Dry - Upto Shoulder Wash & Blast Dry - Upto Midback Wash & Blast D…" at bounding box center [370, 476] width 601 height 112
click at [211, 453] on div "Wash & Blast Dry - Upto Midback" at bounding box center [153, 453] width 167 height 16
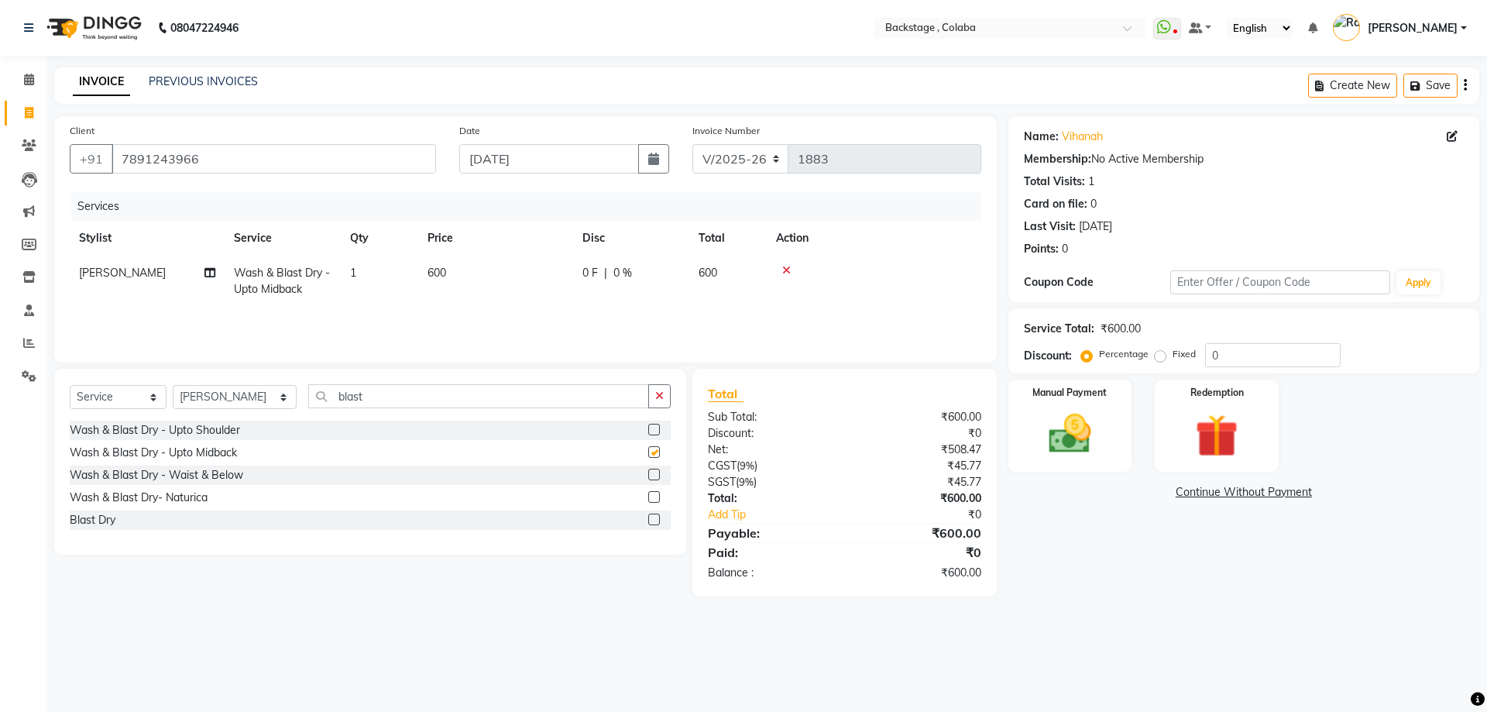
checkbox input "false"
click at [400, 403] on input "blast" at bounding box center [478, 396] width 341 height 24
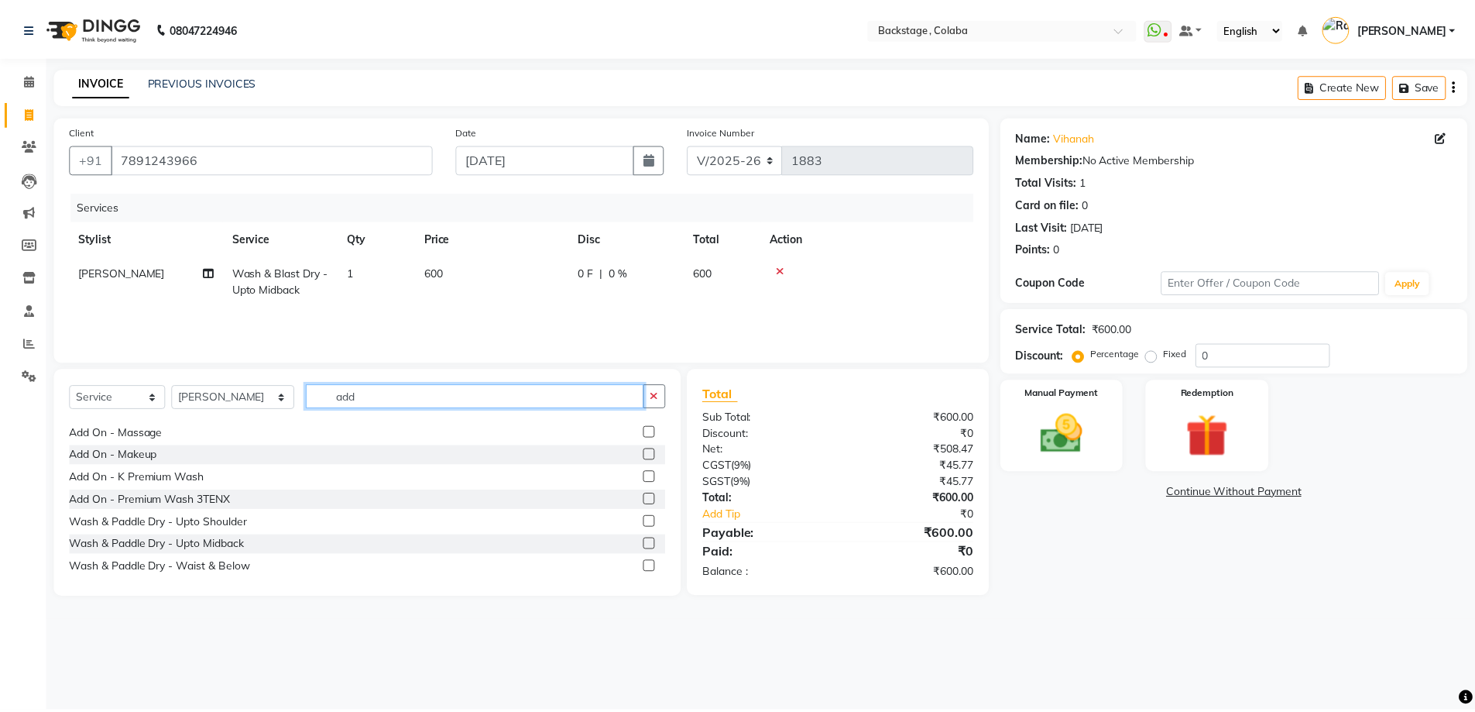
scroll to position [249, 0]
type input "add"
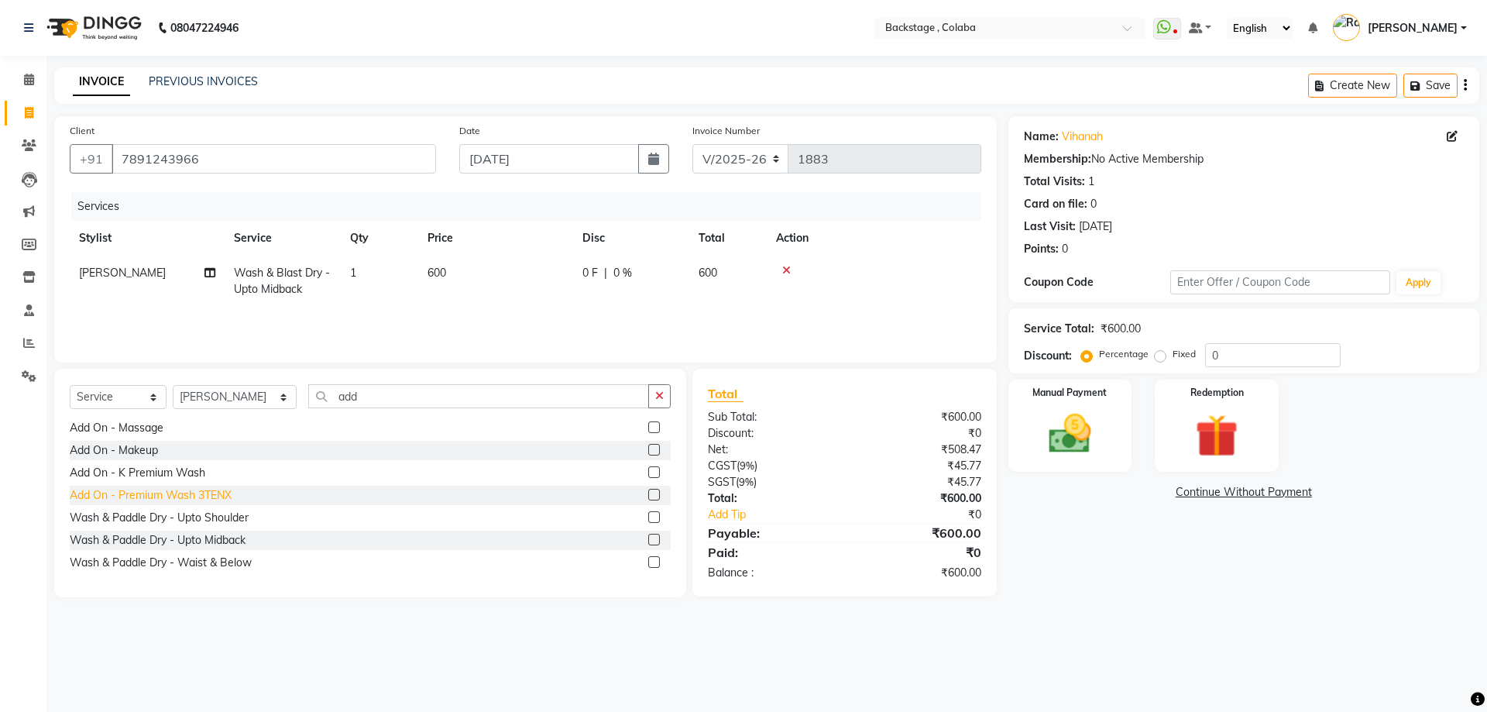
click at [197, 501] on div "Add On - Premium Wash 3TENX" at bounding box center [151, 495] width 162 height 16
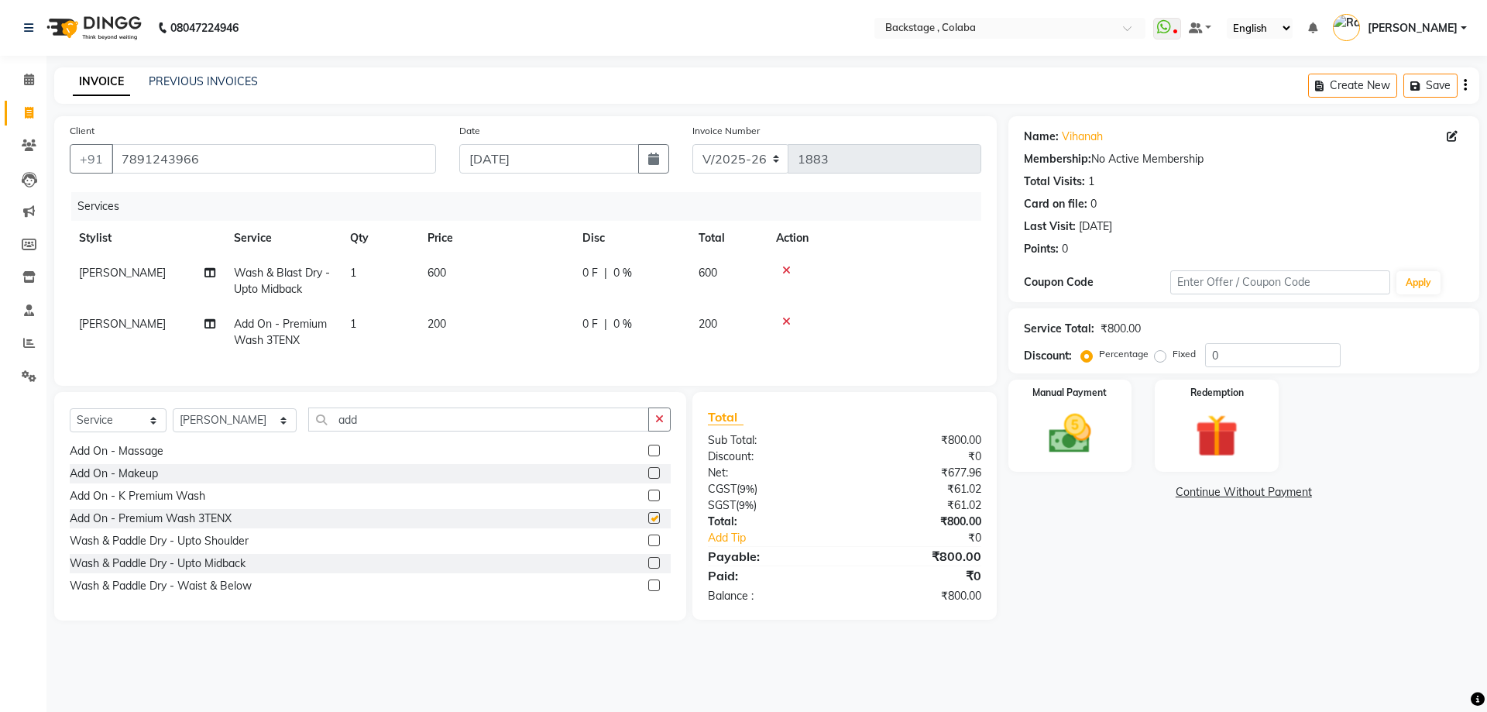
checkbox input "false"
click at [493, 334] on td "200" at bounding box center [495, 332] width 155 height 51
select select "36480"
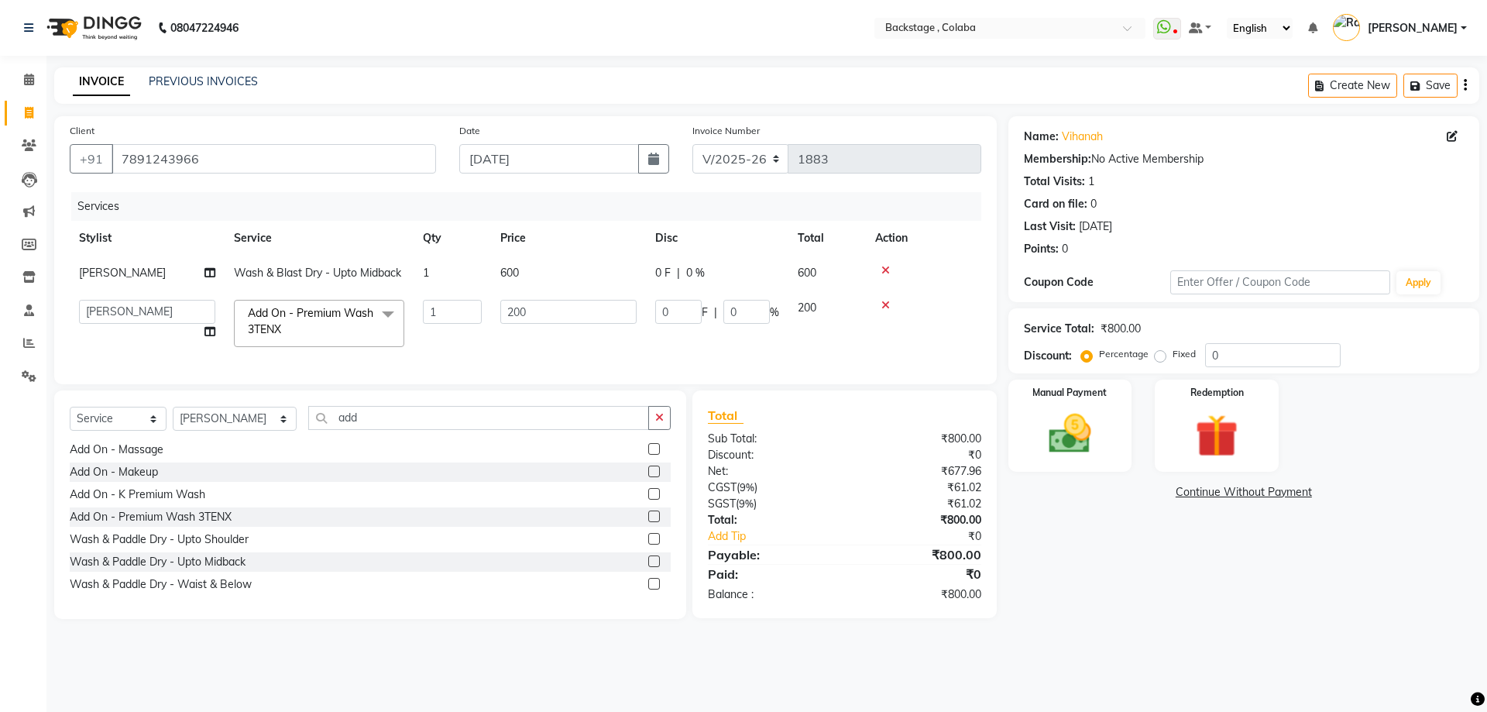
click at [546, 264] on td "600" at bounding box center [568, 273] width 155 height 35
select select "36480"
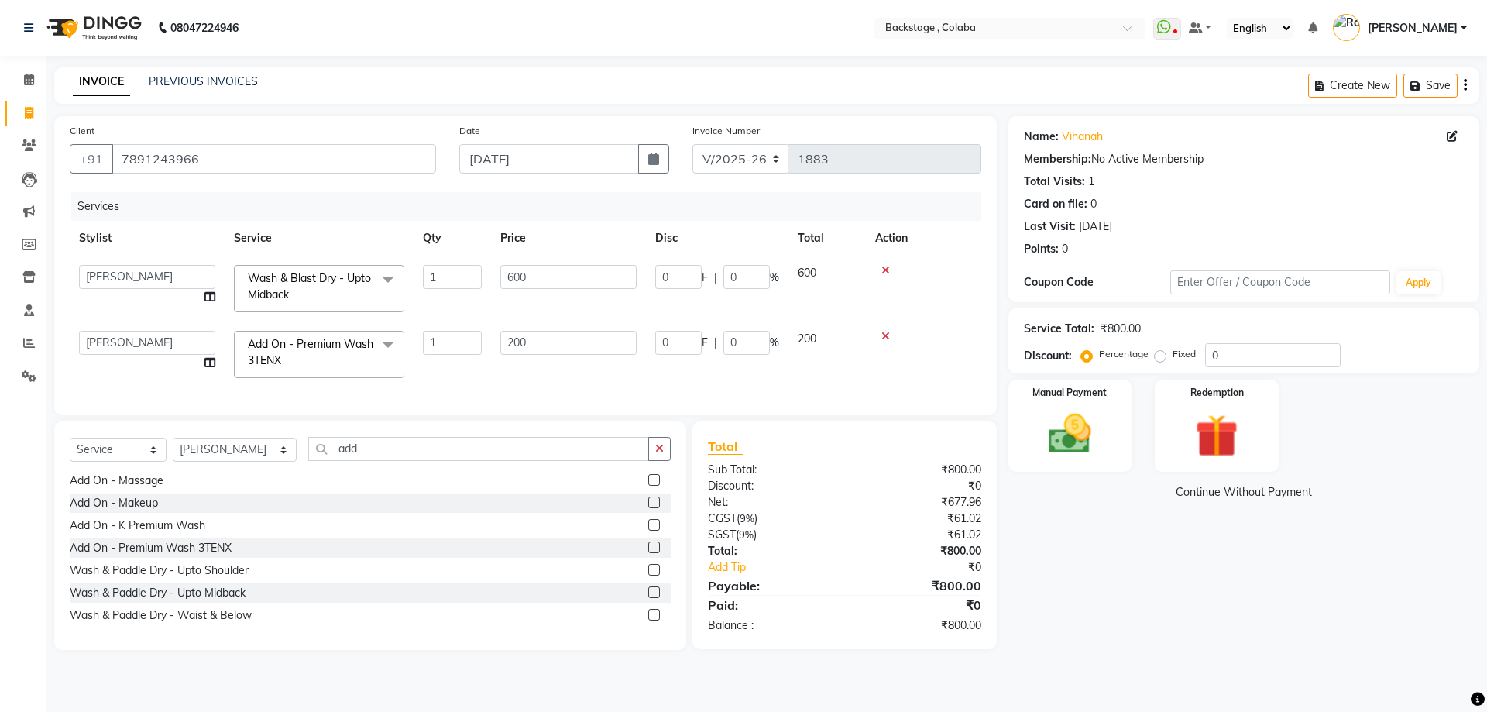
click at [546, 264] on td "600" at bounding box center [568, 289] width 155 height 66
click at [553, 268] on input "600" at bounding box center [568, 277] width 136 height 24
click at [558, 280] on input "600" at bounding box center [568, 277] width 136 height 24
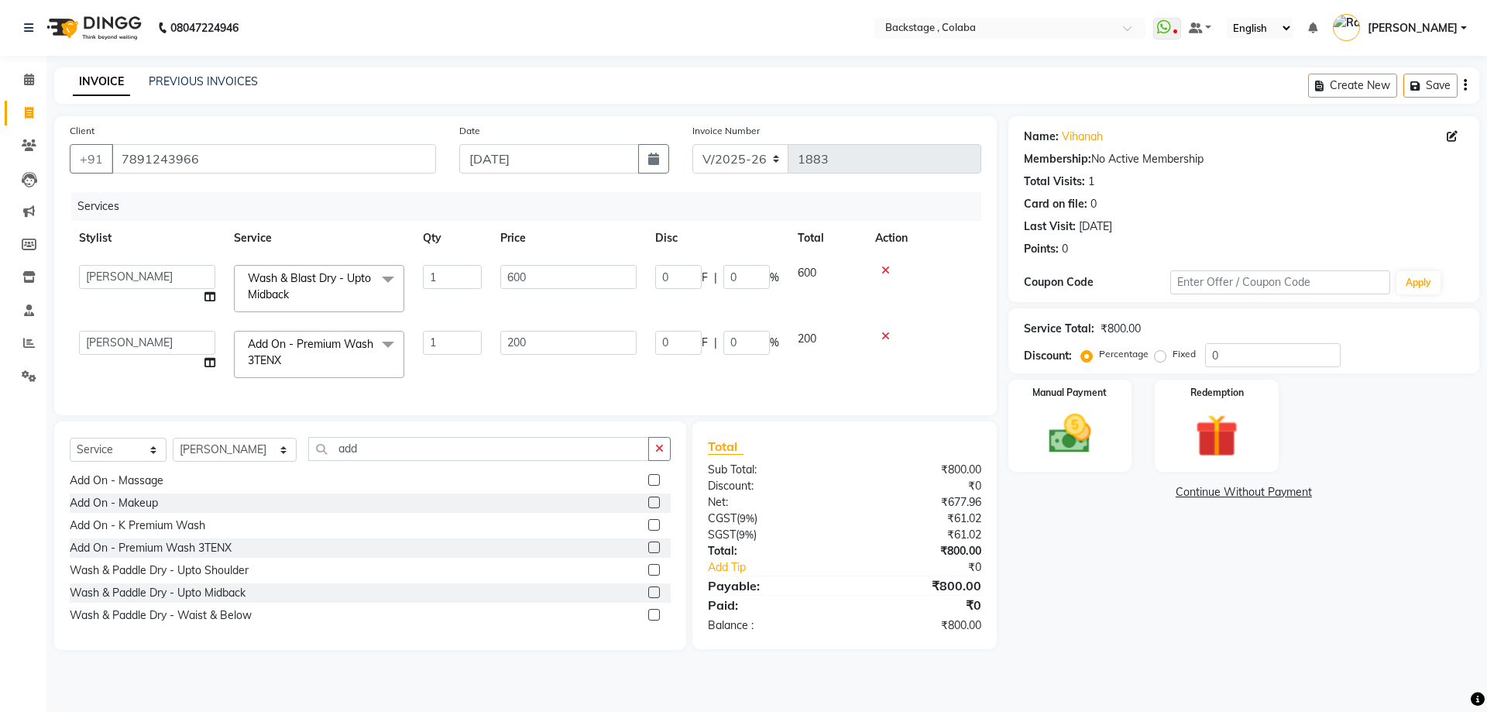
click at [652, 263] on td "0 F | 0 %" at bounding box center [717, 289] width 142 height 66
select select "36480"
click at [666, 271] on input "0" at bounding box center [678, 277] width 46 height 24
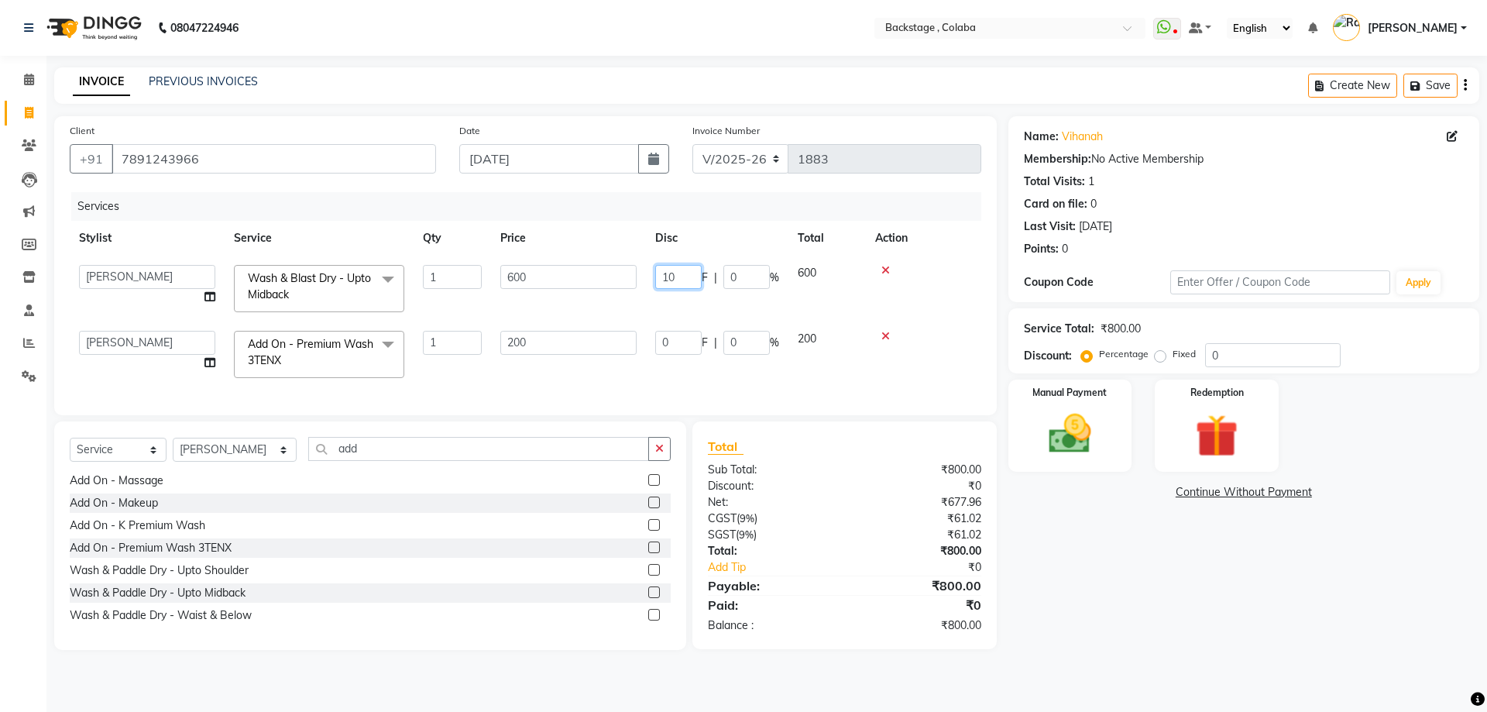
type input "100"
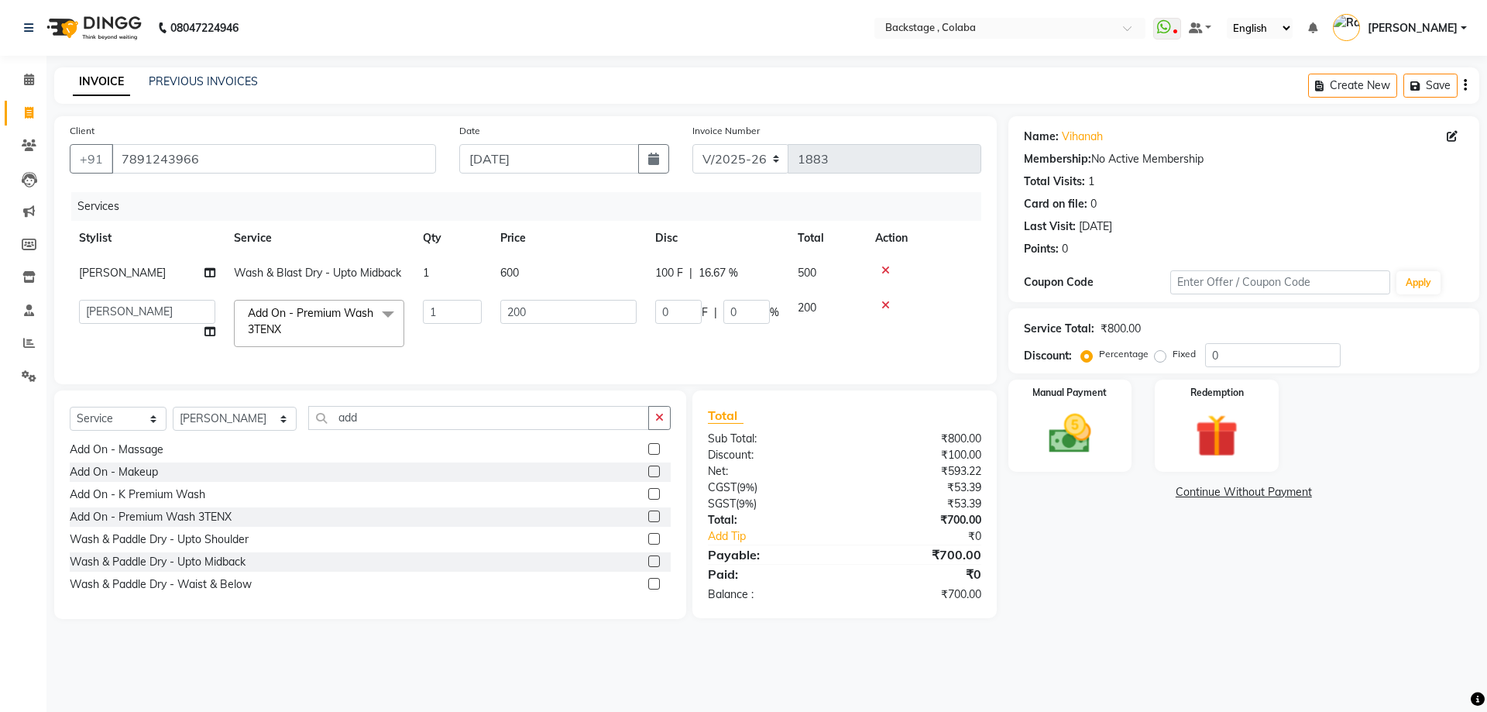
click at [1211, 492] on link "Continue Without Payment" at bounding box center [1243, 492] width 465 height 16
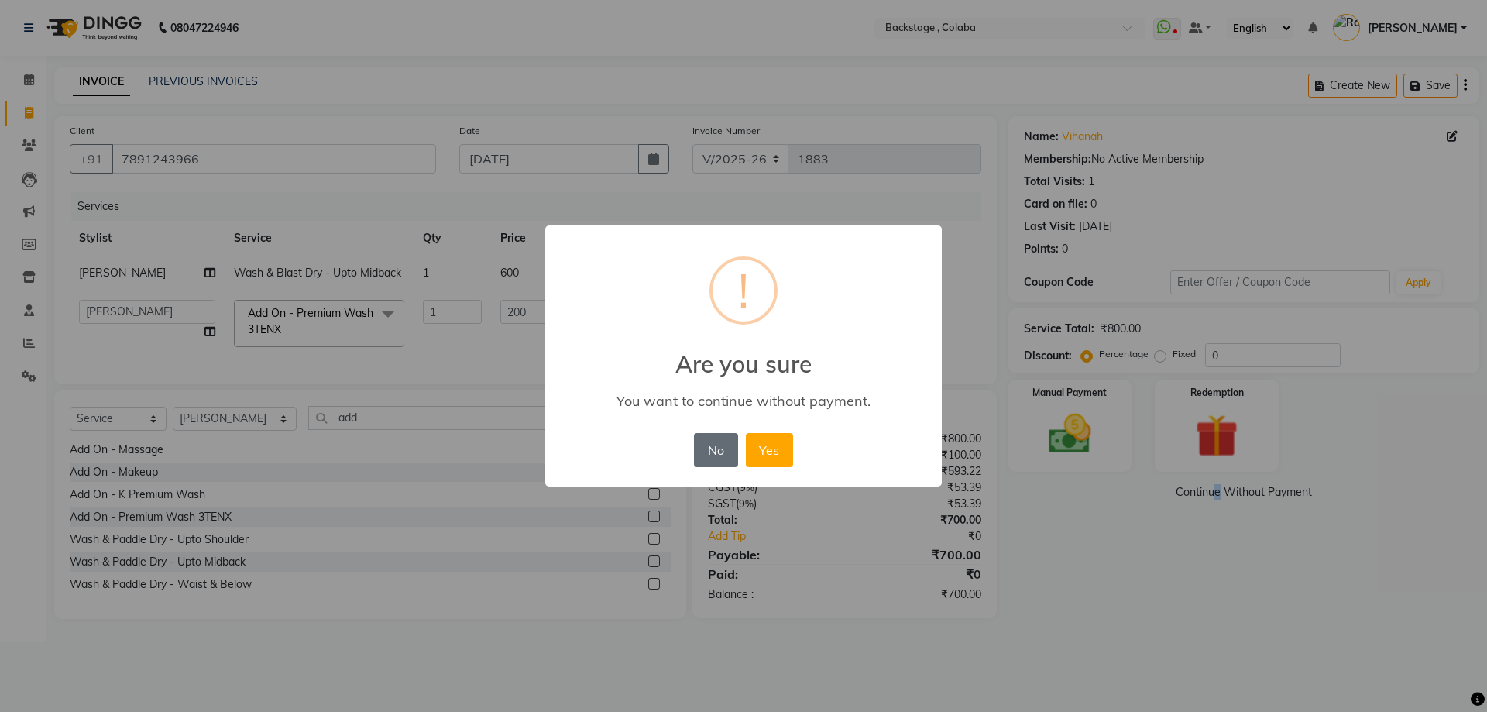
click at [726, 461] on button "No" at bounding box center [715, 450] width 43 height 34
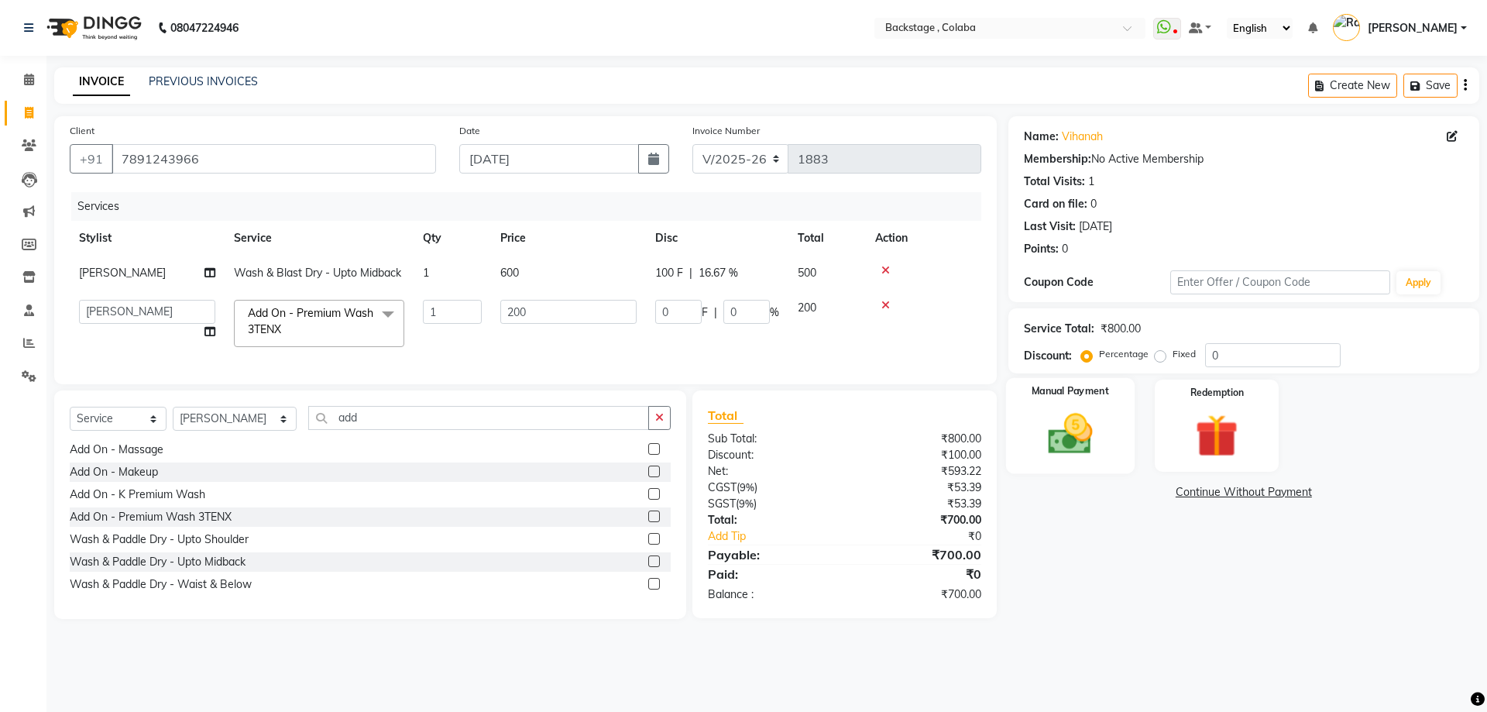
click at [1107, 461] on div "Manual Payment" at bounding box center [1069, 425] width 129 height 95
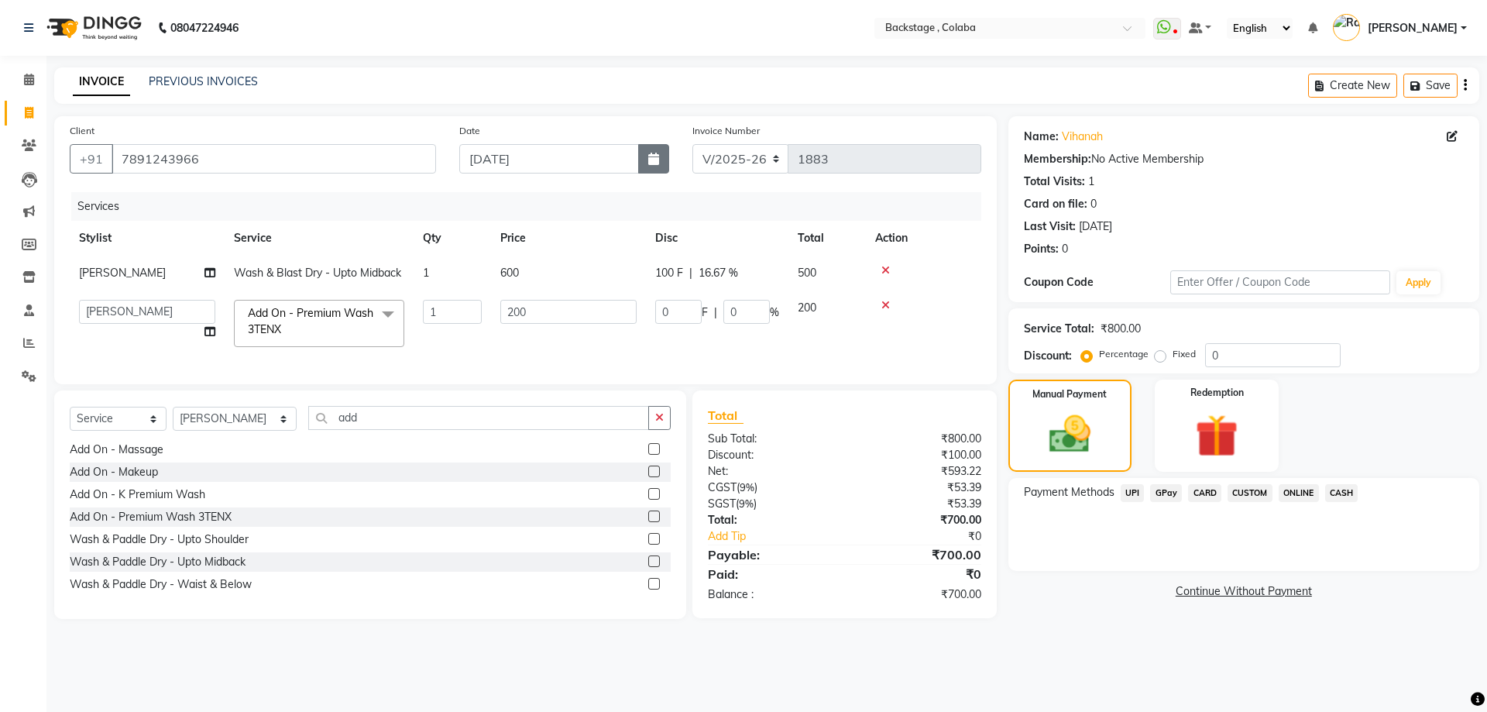
click at [656, 173] on button "button" at bounding box center [653, 158] width 31 height 29
select select "9"
select select "2025"
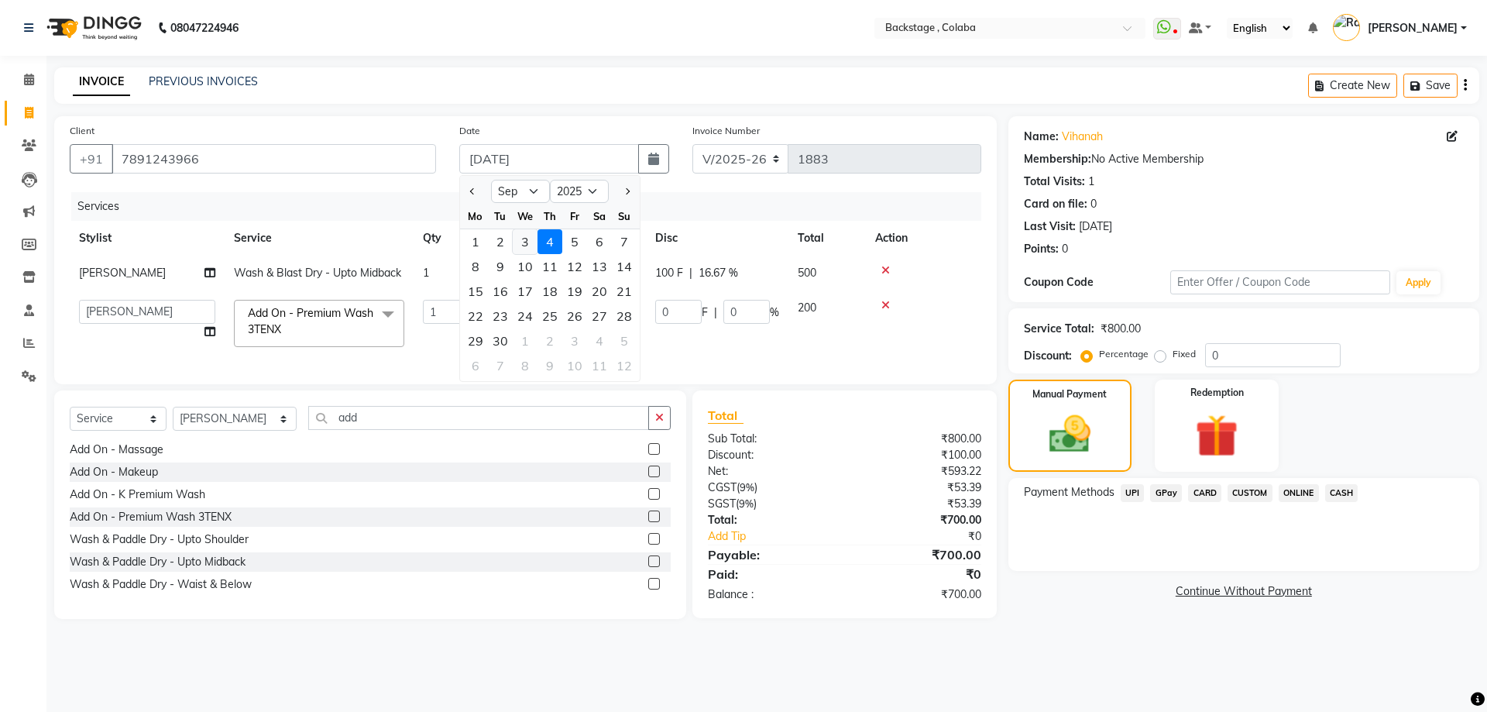
click at [523, 243] on div "3" at bounding box center [525, 241] width 25 height 25
type input "03-09-2025"
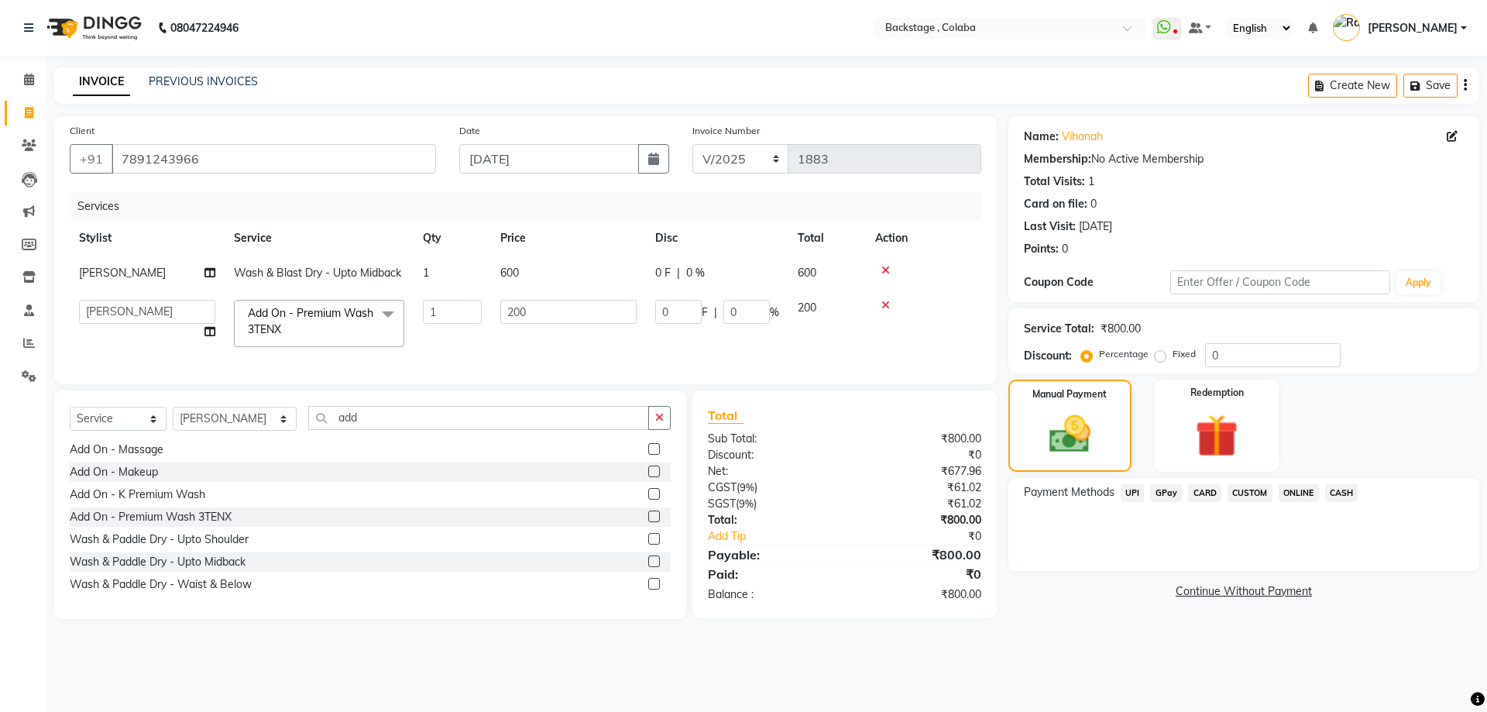
click at [1138, 615] on div "Name: Vihanah Membership: No Active Membership Total Visits: 1 Card on file: 0 …" at bounding box center [1249, 367] width 482 height 503
drag, startPoint x: 571, startPoint y: 274, endPoint x: 583, endPoint y: 276, distance: 12.6
click at [583, 276] on td "600" at bounding box center [568, 273] width 155 height 35
select select "36480"
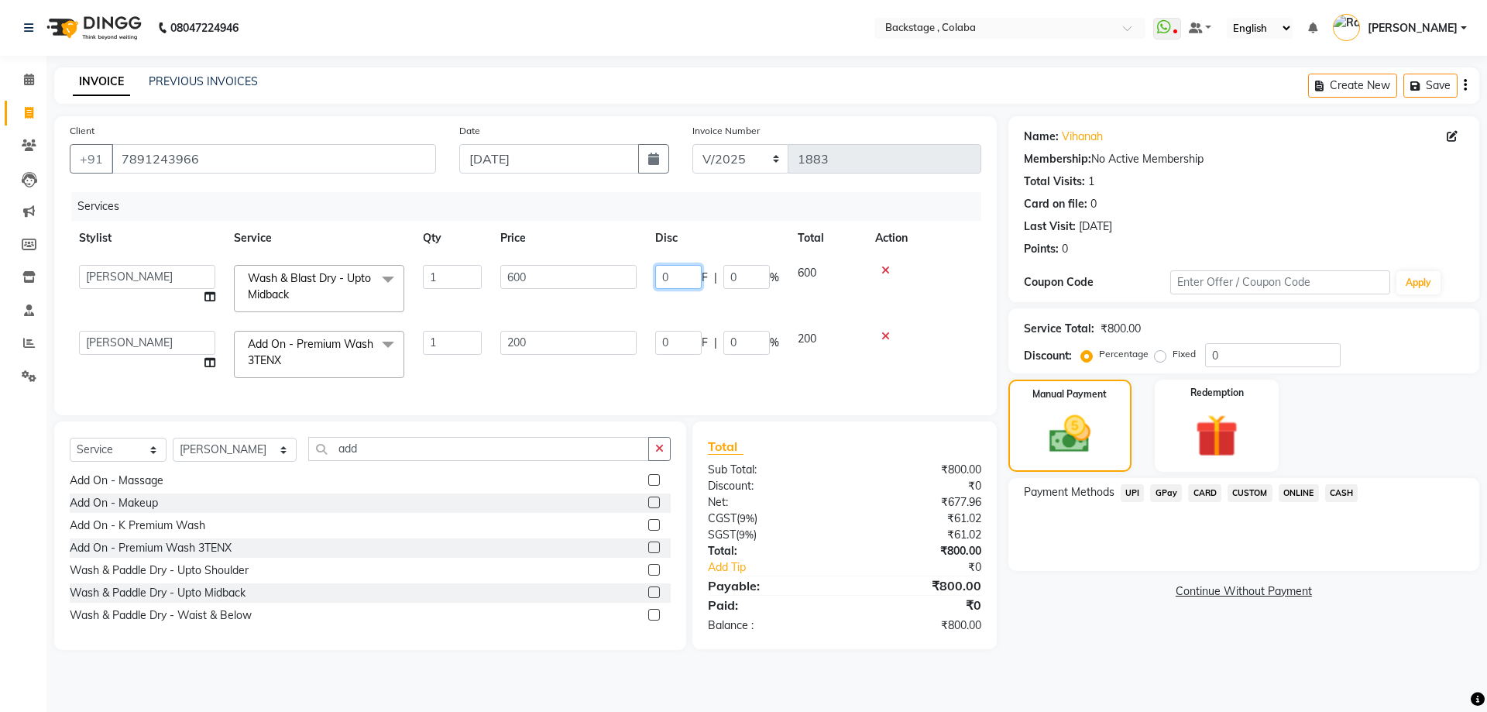
drag, startPoint x: 683, startPoint y: 275, endPoint x: 652, endPoint y: 272, distance: 31.1
click at [652, 272] on td "0 F | 0 %" at bounding box center [717, 289] width 142 height 66
type input "100"
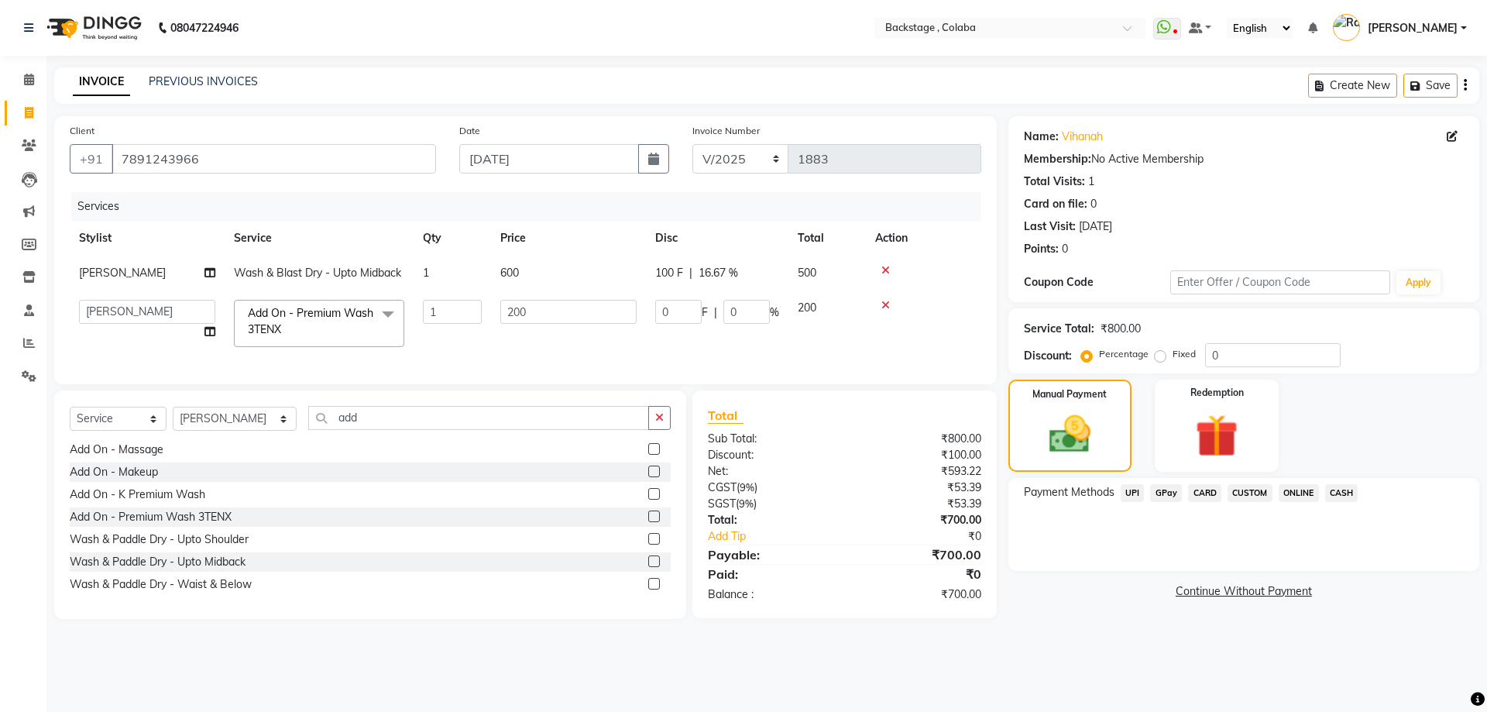
click at [1028, 517] on div "Payment Methods UPI GPay CARD CUSTOM ONLINE CASH" at bounding box center [1243, 524] width 471 height 93
click at [1344, 493] on span "CASH" at bounding box center [1341, 493] width 33 height 18
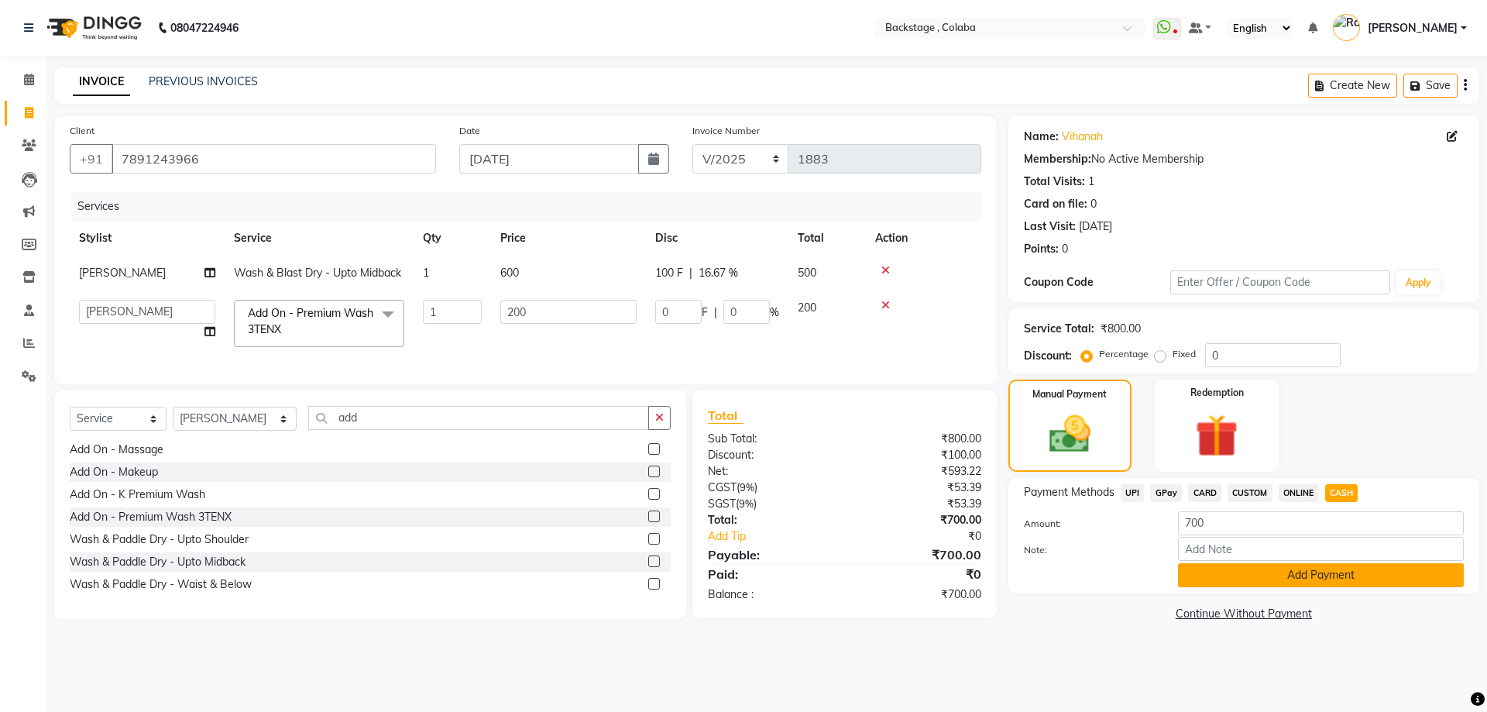
click at [1317, 567] on button "Add Payment" at bounding box center [1321, 575] width 286 height 24
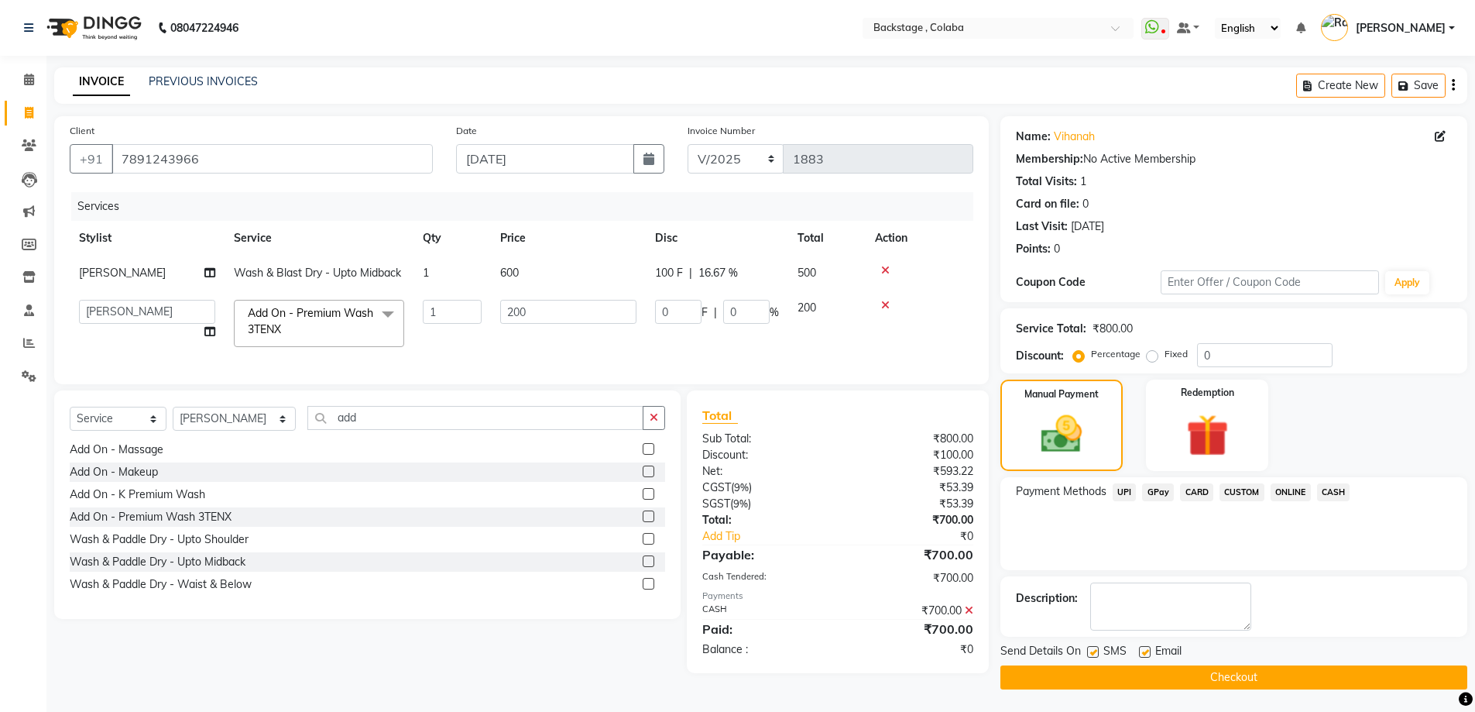
scroll to position [1, 0]
click at [1257, 674] on button "Checkout" at bounding box center [1234, 676] width 467 height 24
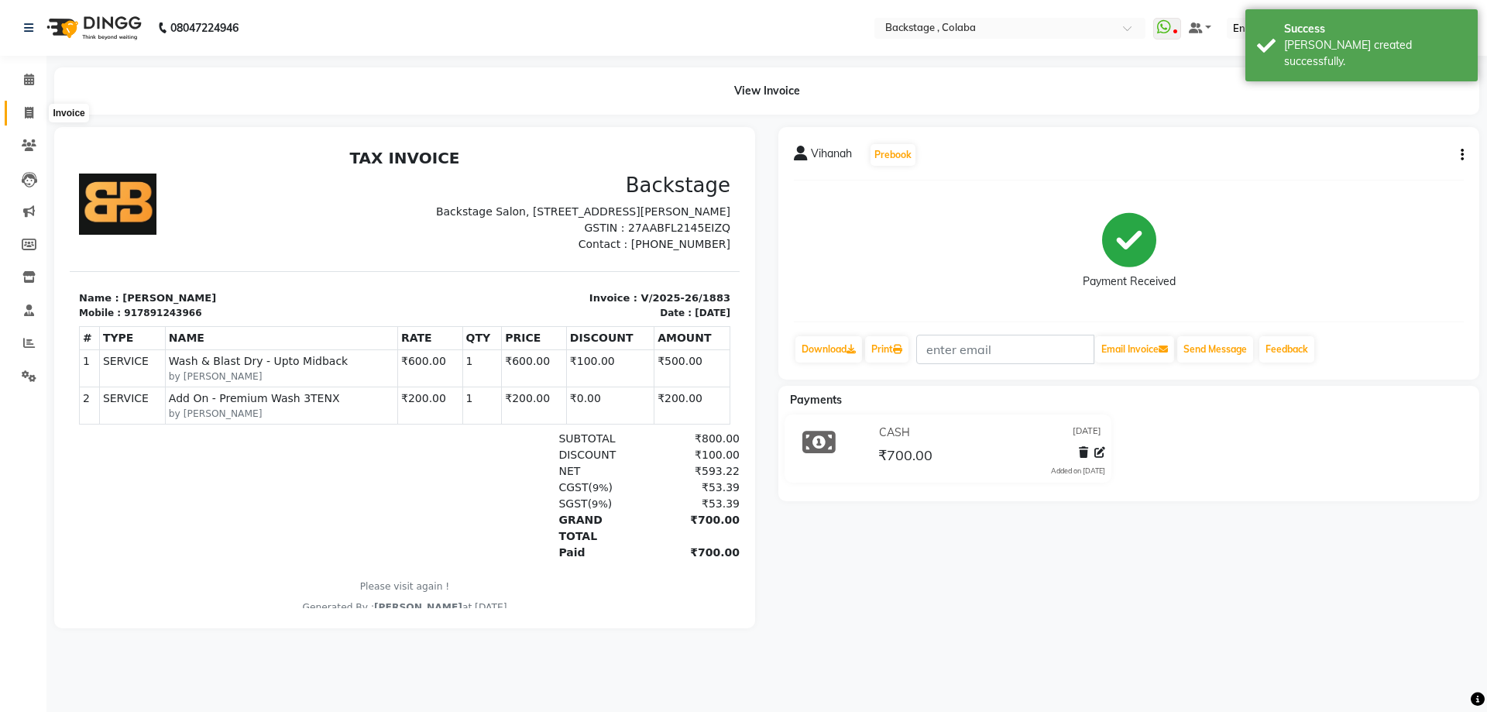
click at [30, 112] on icon at bounding box center [29, 113] width 9 height 12
select select "service"
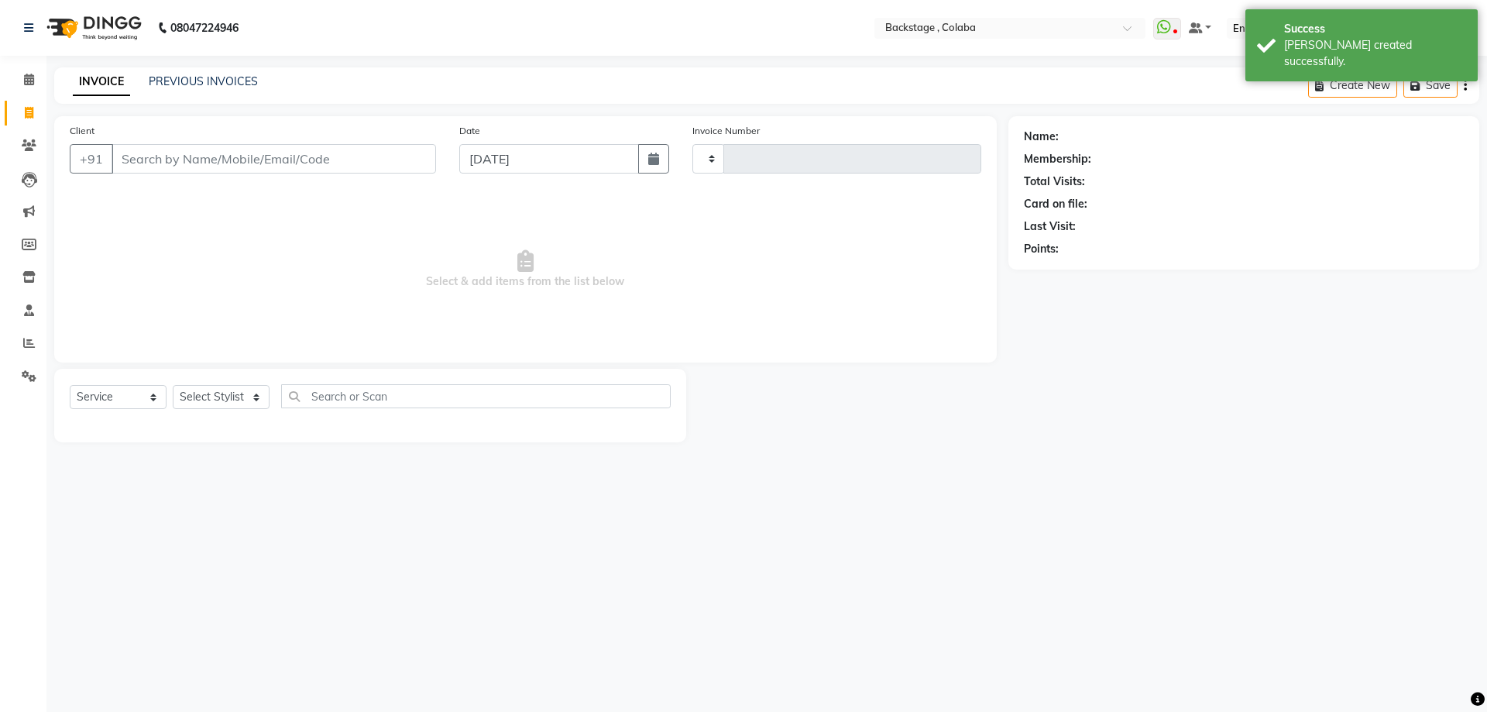
type input "1884"
select select "5451"
click at [239, 81] on link "PREVIOUS INVOICES" at bounding box center [203, 81] width 109 height 14
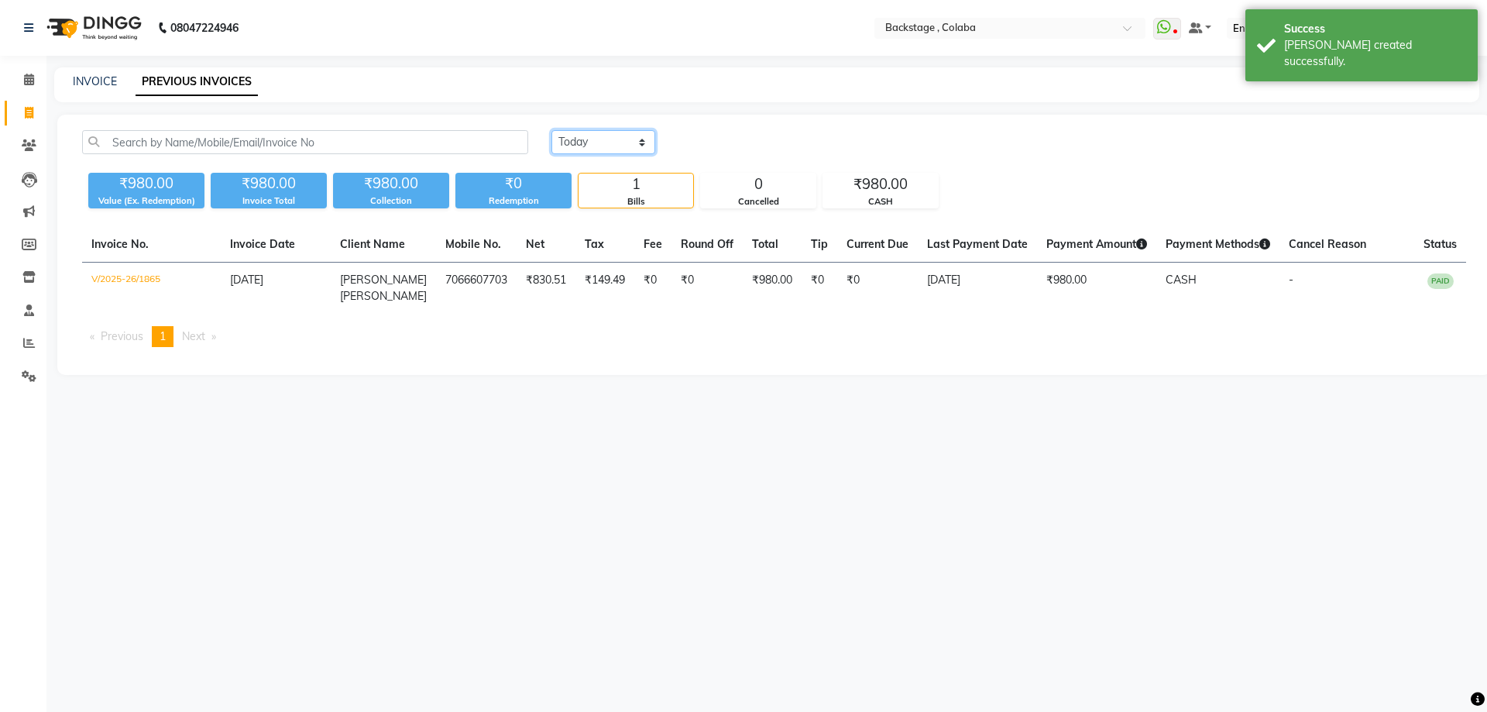
click at [620, 151] on select "Today Yesterday Custom Range" at bounding box center [603, 142] width 104 height 24
click at [551, 130] on select "Today Yesterday Custom Range" at bounding box center [603, 142] width 104 height 24
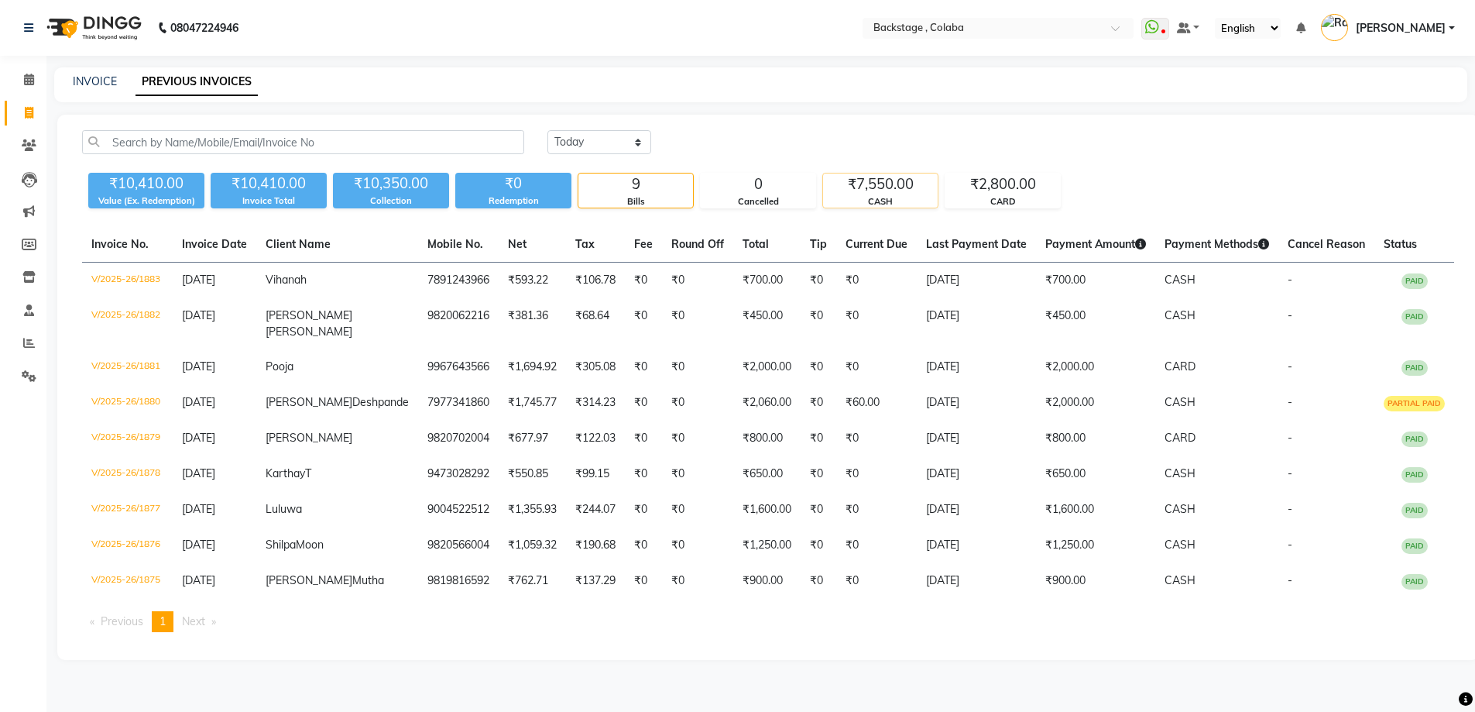
click at [871, 188] on div "₹7,550.00" at bounding box center [880, 184] width 115 height 22
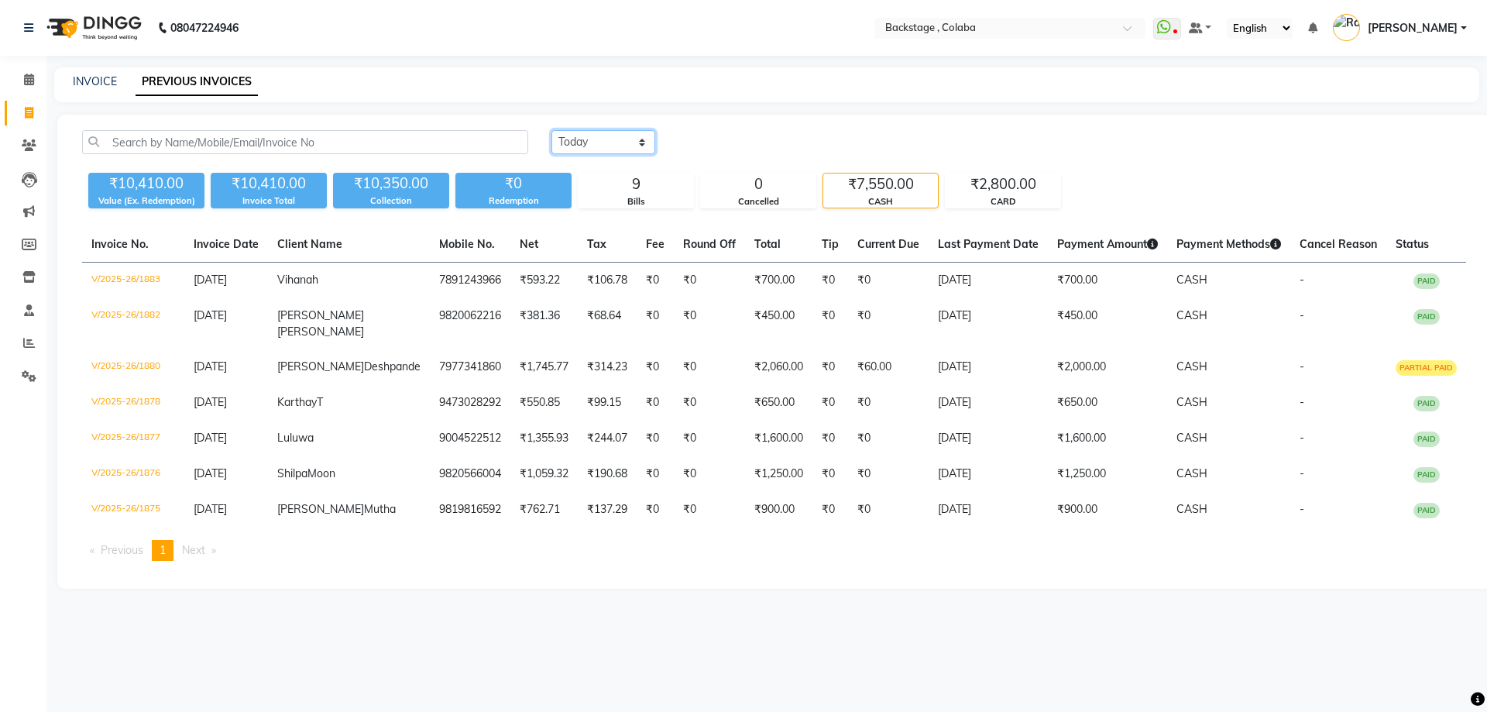
click at [589, 149] on select "Today Yesterday Custom Range" at bounding box center [603, 142] width 104 height 24
select select "today"
click at [551, 130] on select "Today Yesterday Custom Range" at bounding box center [603, 142] width 104 height 24
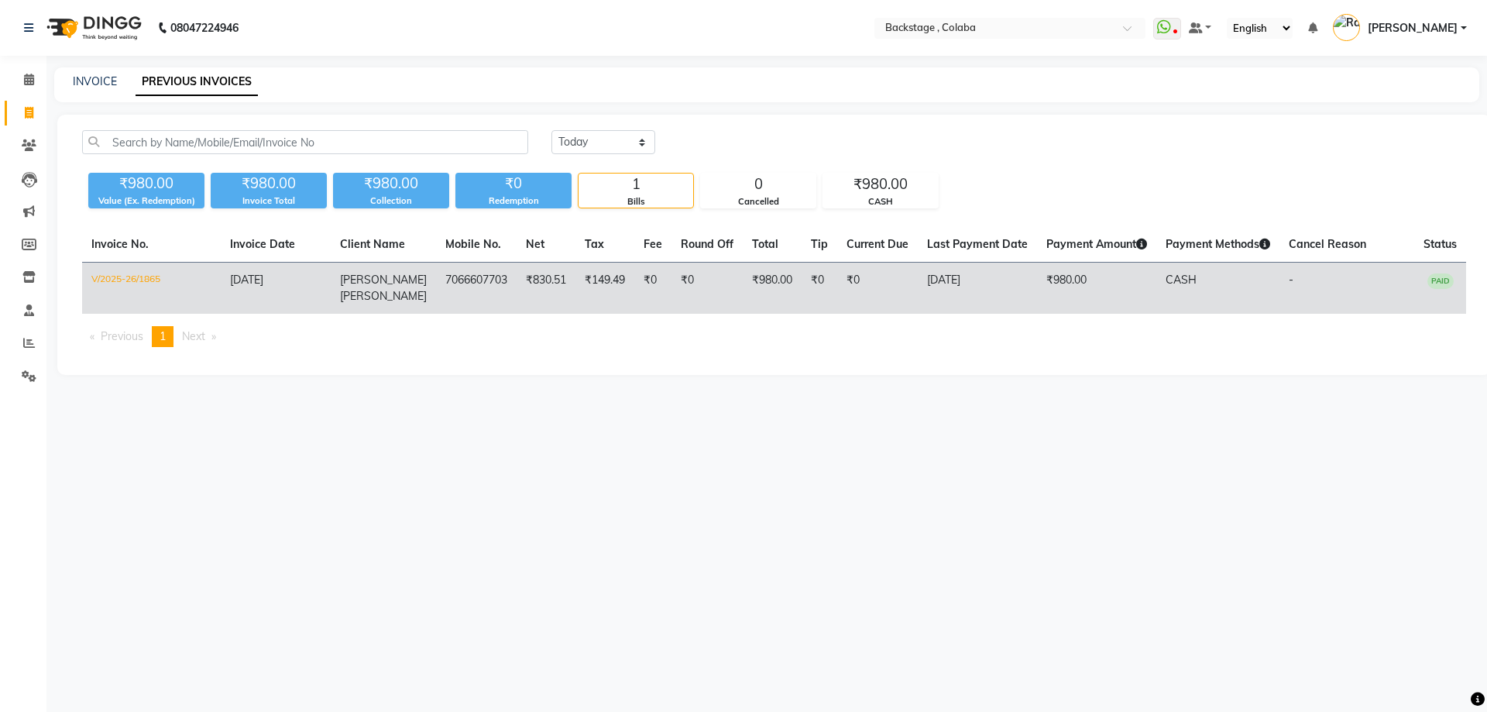
click at [455, 287] on td "7066607703" at bounding box center [476, 289] width 81 height 52
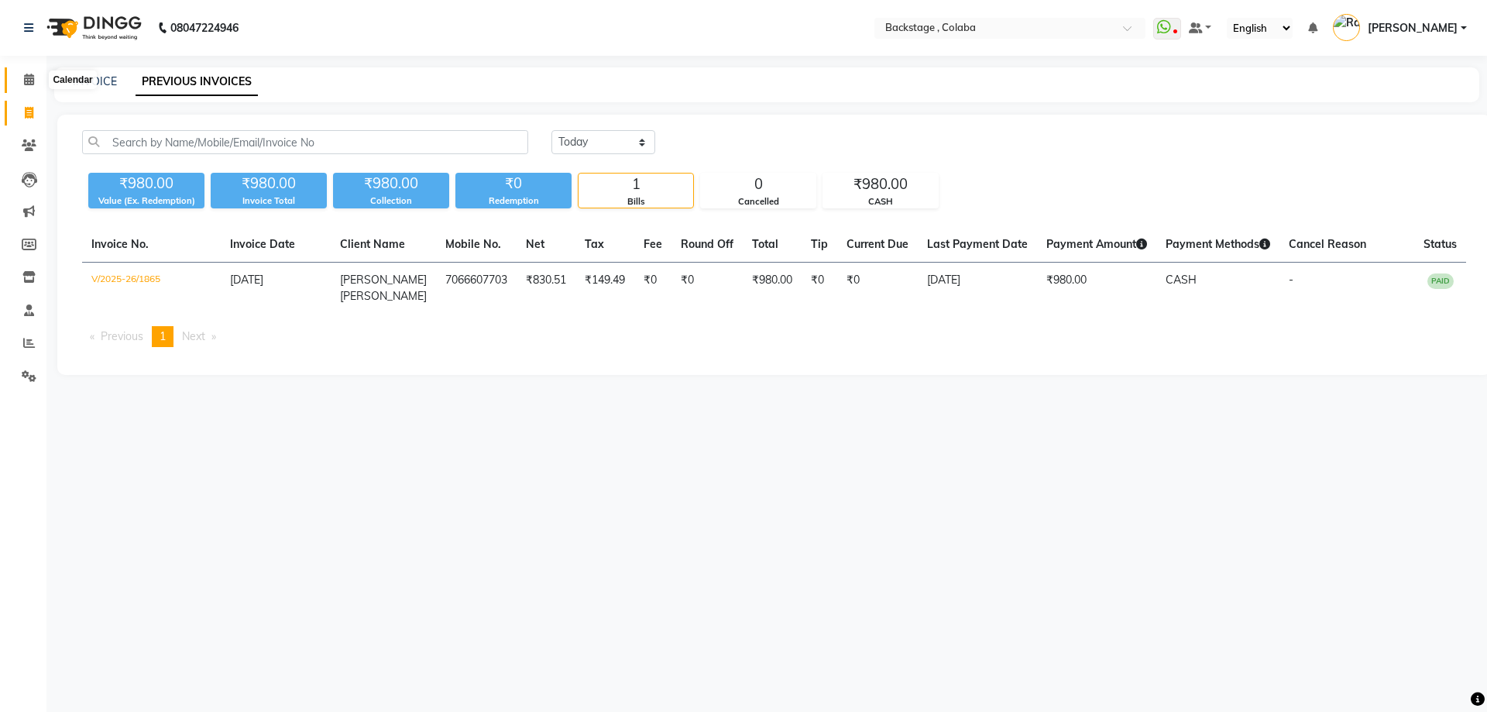
click at [28, 85] on span at bounding box center [28, 80] width 27 height 18
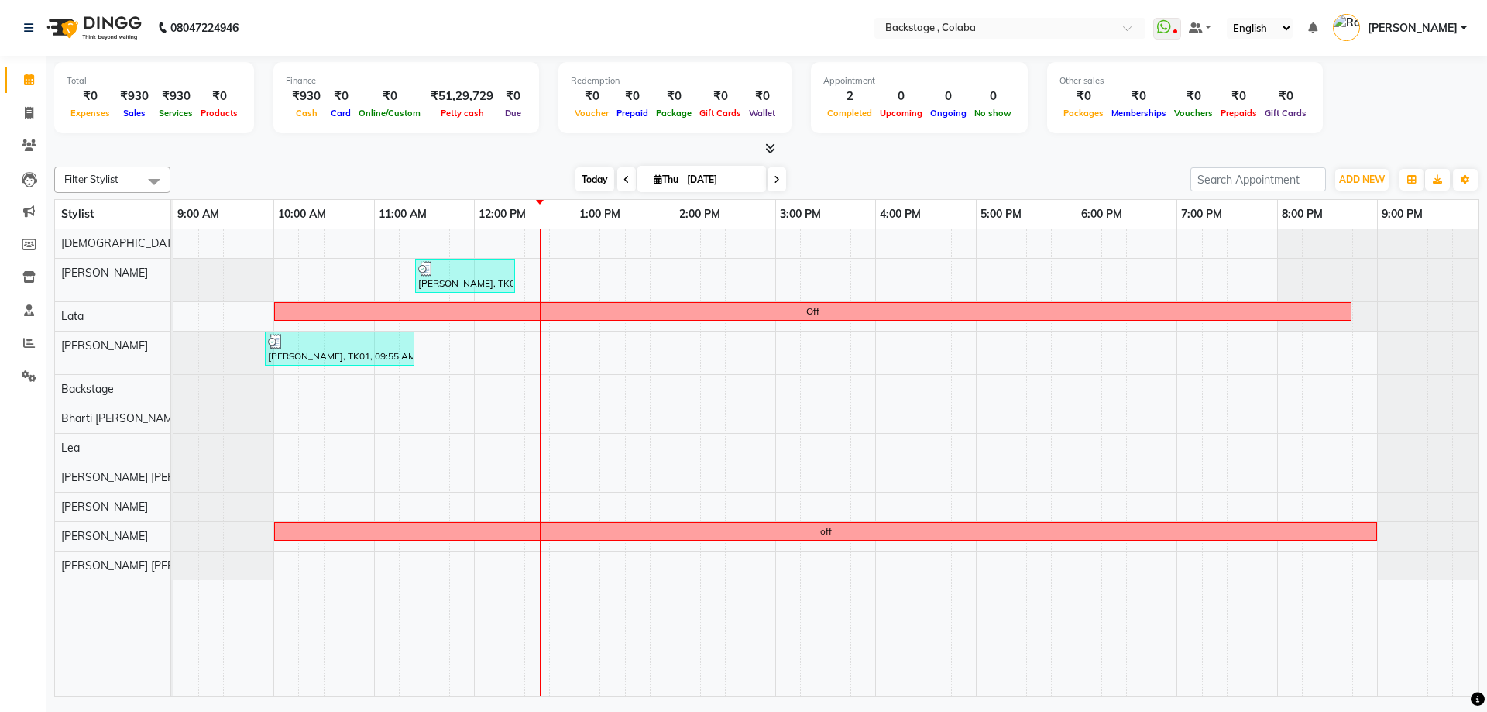
click at [599, 180] on span "Today" at bounding box center [594, 179] width 39 height 24
click at [685, 280] on div "Dhanashri Thakare, TK01, 11:25 AM-12:25 PM, Wash & Blast Dry - Upto Shoulder Of…" at bounding box center [825, 462] width 1305 height 466
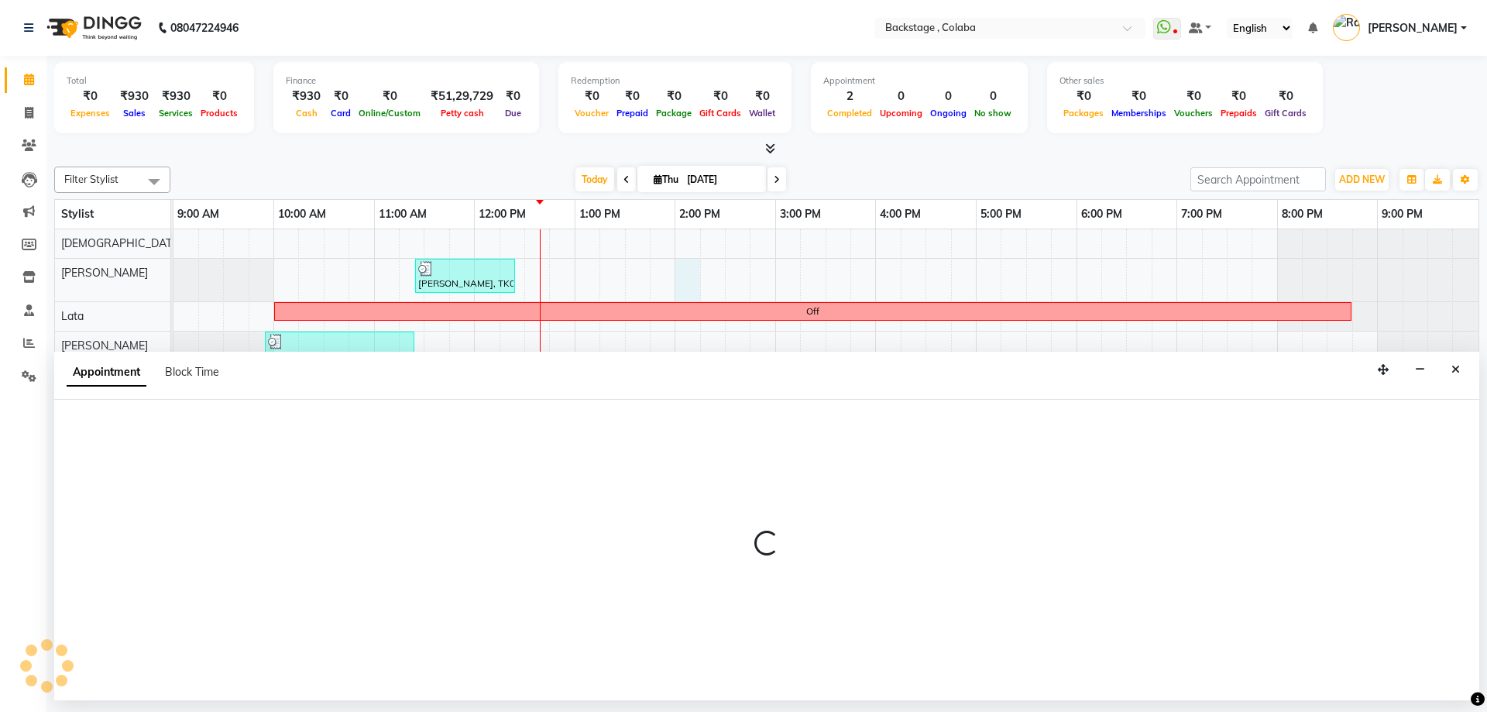
select select "36480"
select select "840"
select select "tentative"
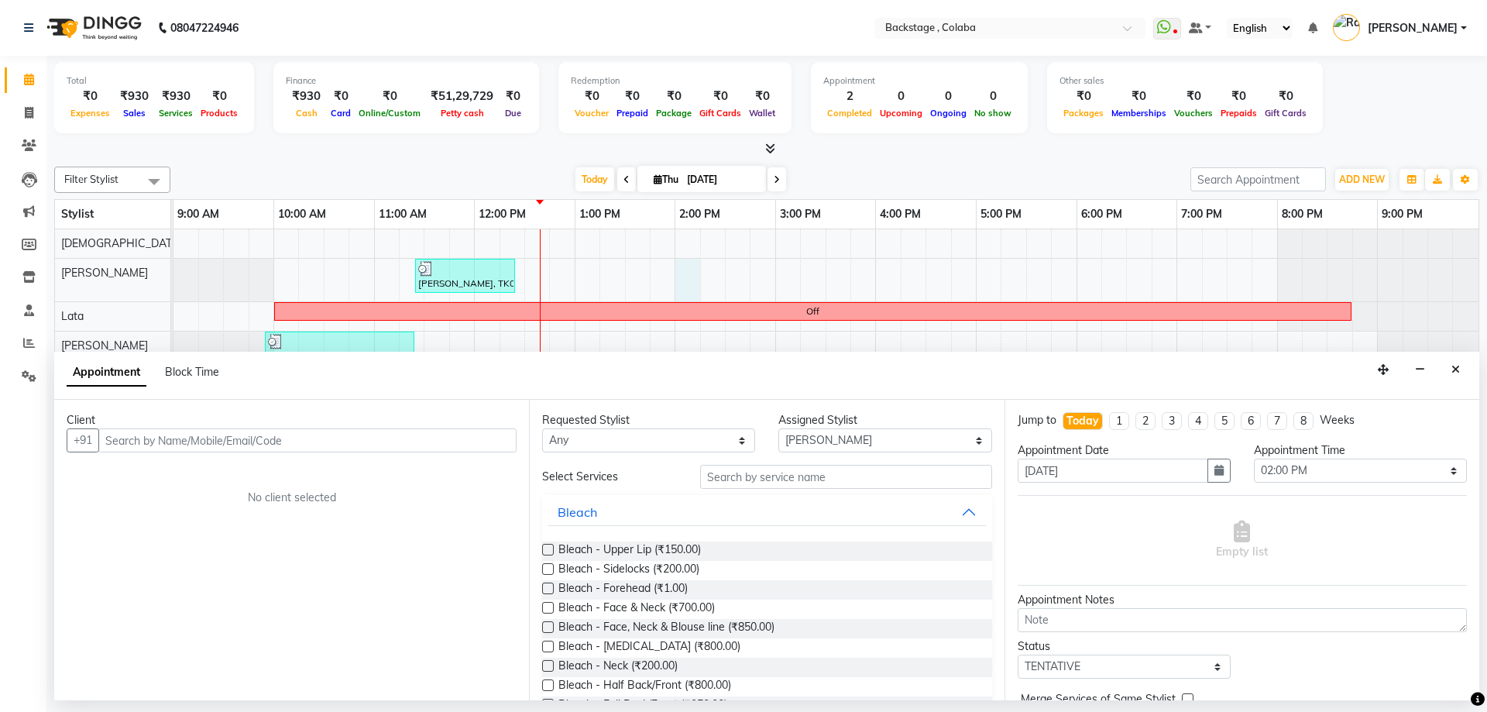
click at [212, 431] on input "text" at bounding box center [307, 440] width 418 height 24
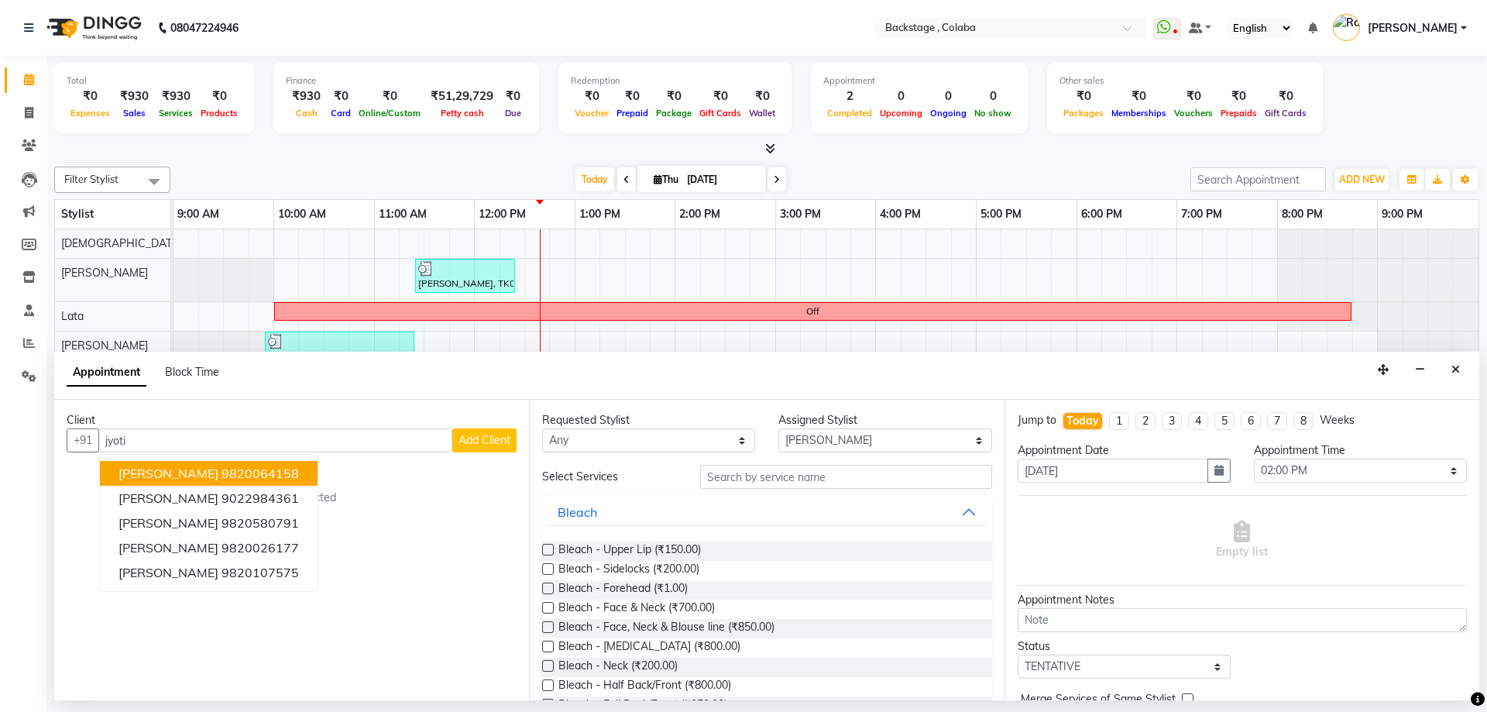
click at [201, 470] on span "Jyoti Mashruwala" at bounding box center [168, 472] width 100 height 15
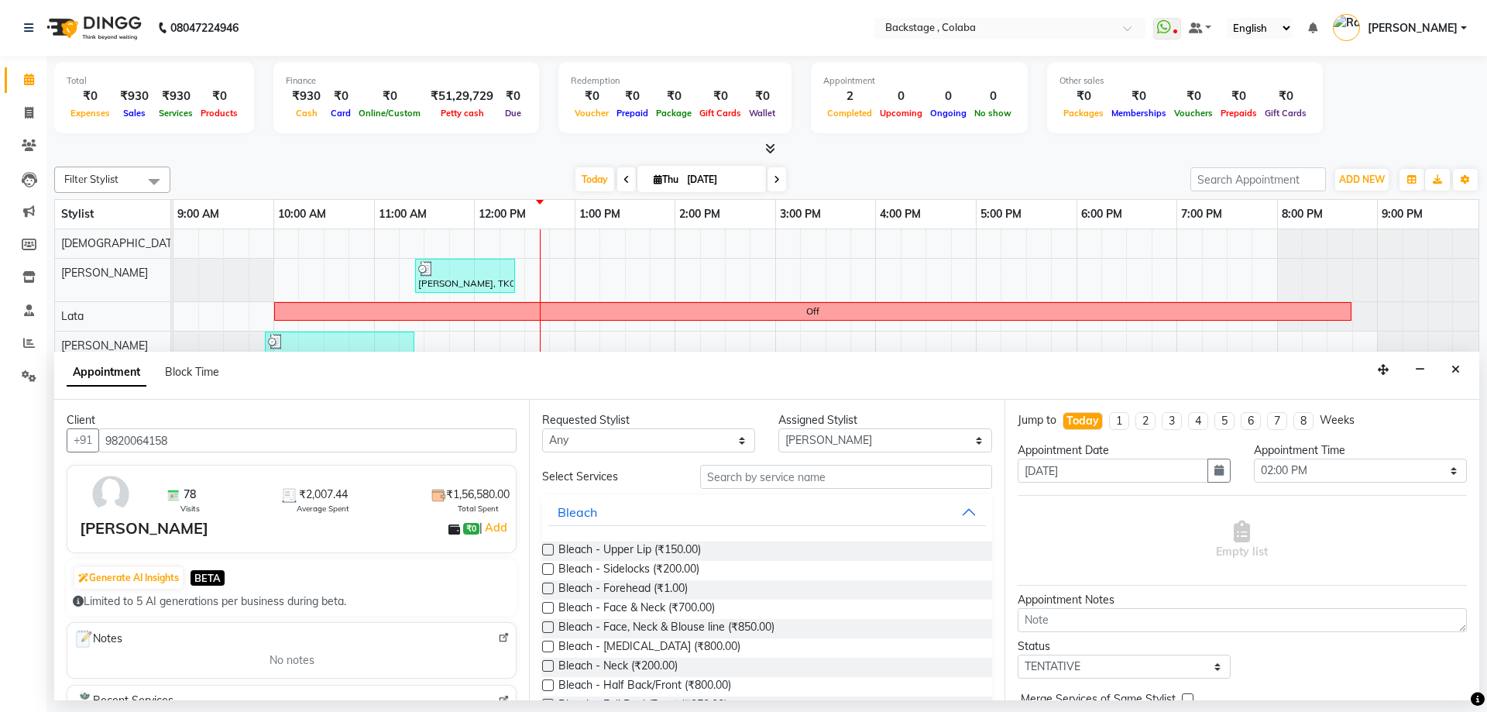
type input "9820064158"
click at [596, 445] on select "Any Backstage Bharti Nitesh Gohar Jayesh Anil Karekar Kalavati Sharma Ketan Kam…" at bounding box center [648, 440] width 213 height 24
select select "36480"
click at [542, 428] on select "Any Backstage Bharti Nitesh Gohar Jayesh Anil Karekar Kalavati Sharma Ketan Kam…" at bounding box center [648, 440] width 213 height 24
click at [729, 479] on input "text" at bounding box center [846, 477] width 292 height 24
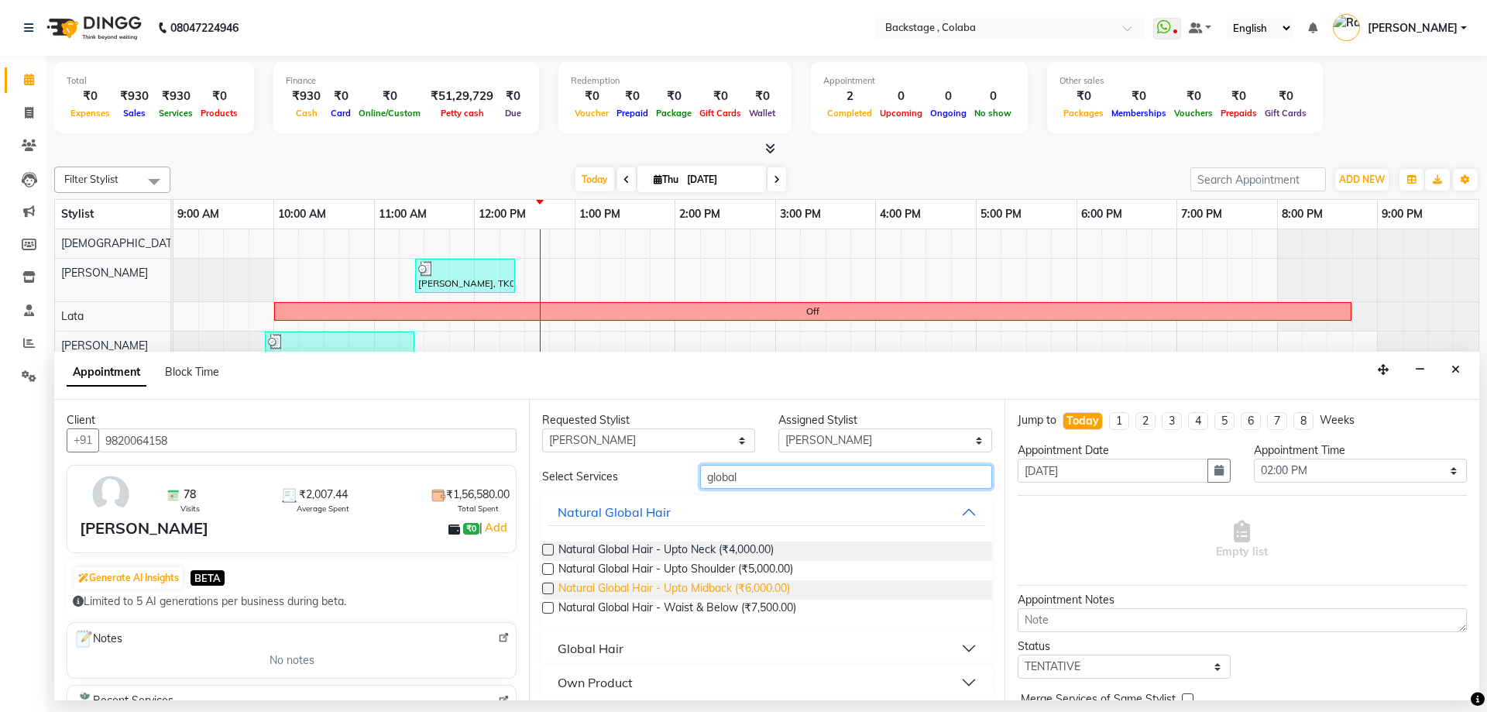
type input "global"
click at [767, 584] on span "Natural Global Hair - Upto Midback (₹6,000.00)" at bounding box center [674, 589] width 232 height 19
checkbox input "false"
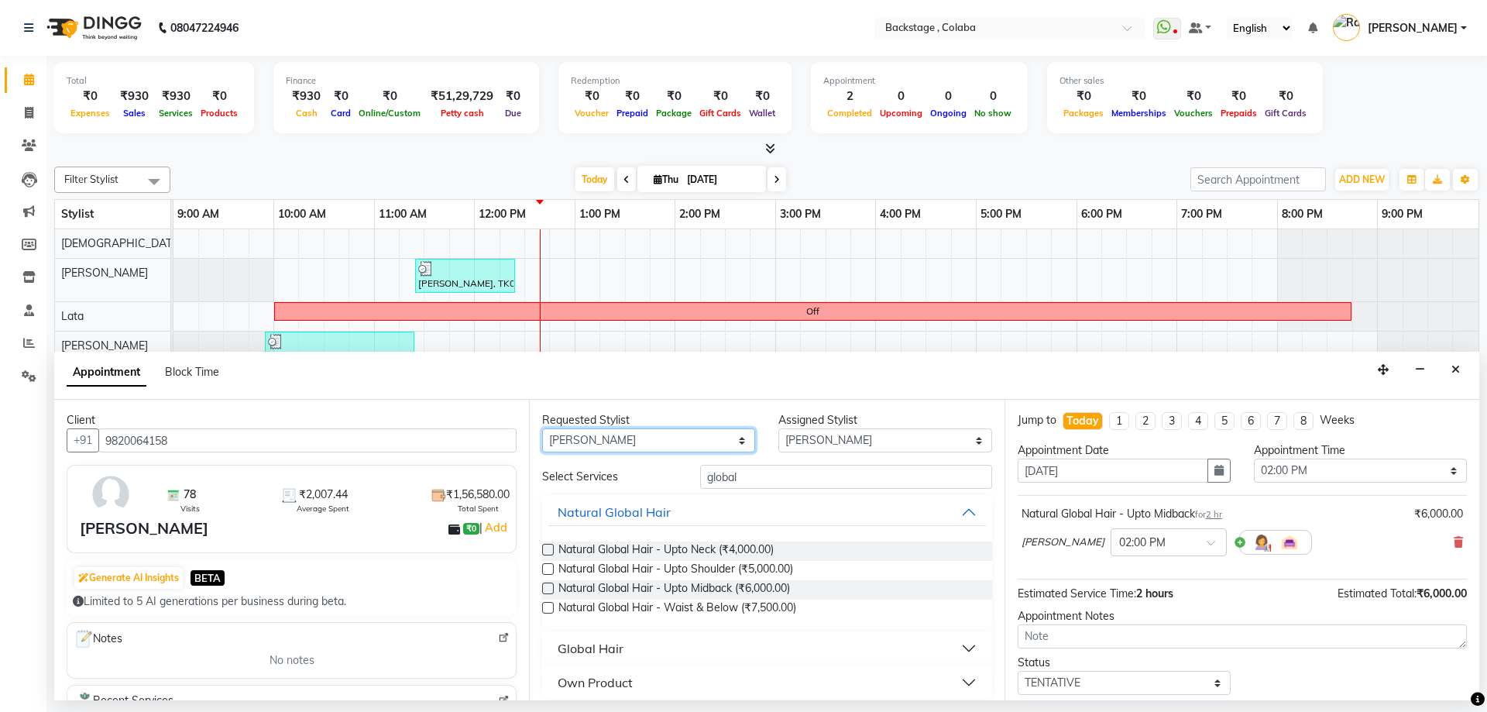
click at [618, 448] on select "Any Backstage Bharti Nitesh Gohar Jayesh Anil Karekar Kalavati Sharma Ketan Kam…" at bounding box center [648, 440] width 213 height 24
select select "83250"
click at [542, 428] on select "Any Backstage Bharti Nitesh Gohar Jayesh Anil Karekar Kalavati Sharma Ketan Kam…" at bounding box center [648, 440] width 213 height 24
select select "83250"
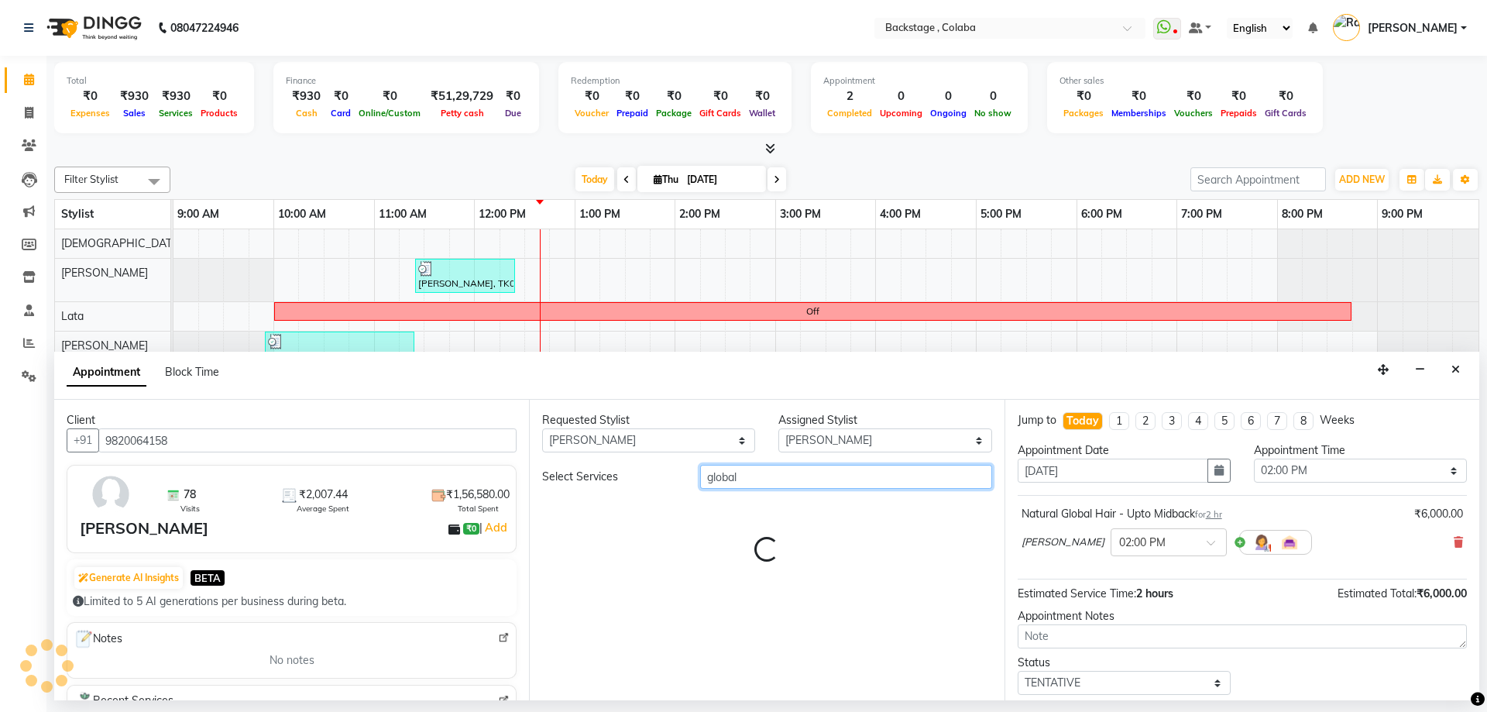
click at [757, 474] on input "global" at bounding box center [846, 477] width 292 height 24
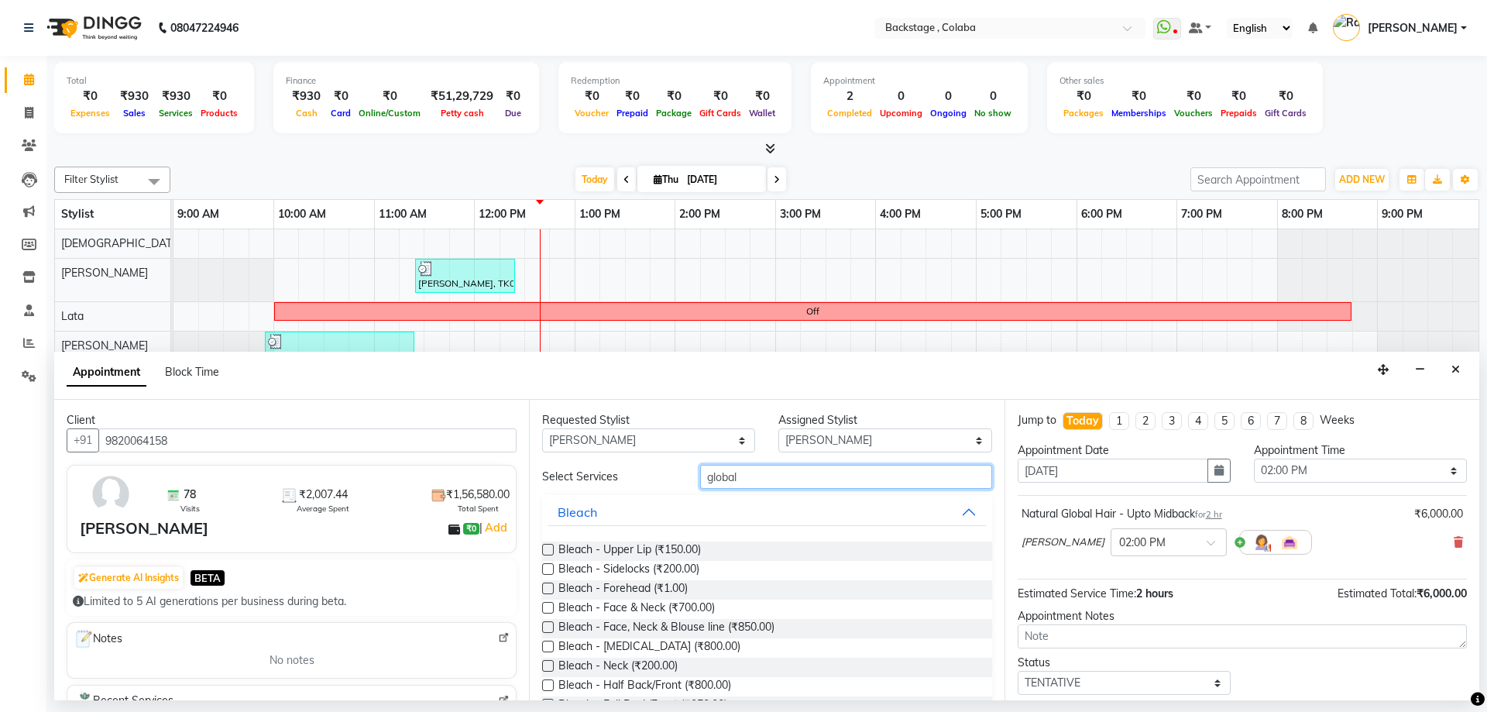
click at [757, 474] on input "global" at bounding box center [846, 477] width 292 height 24
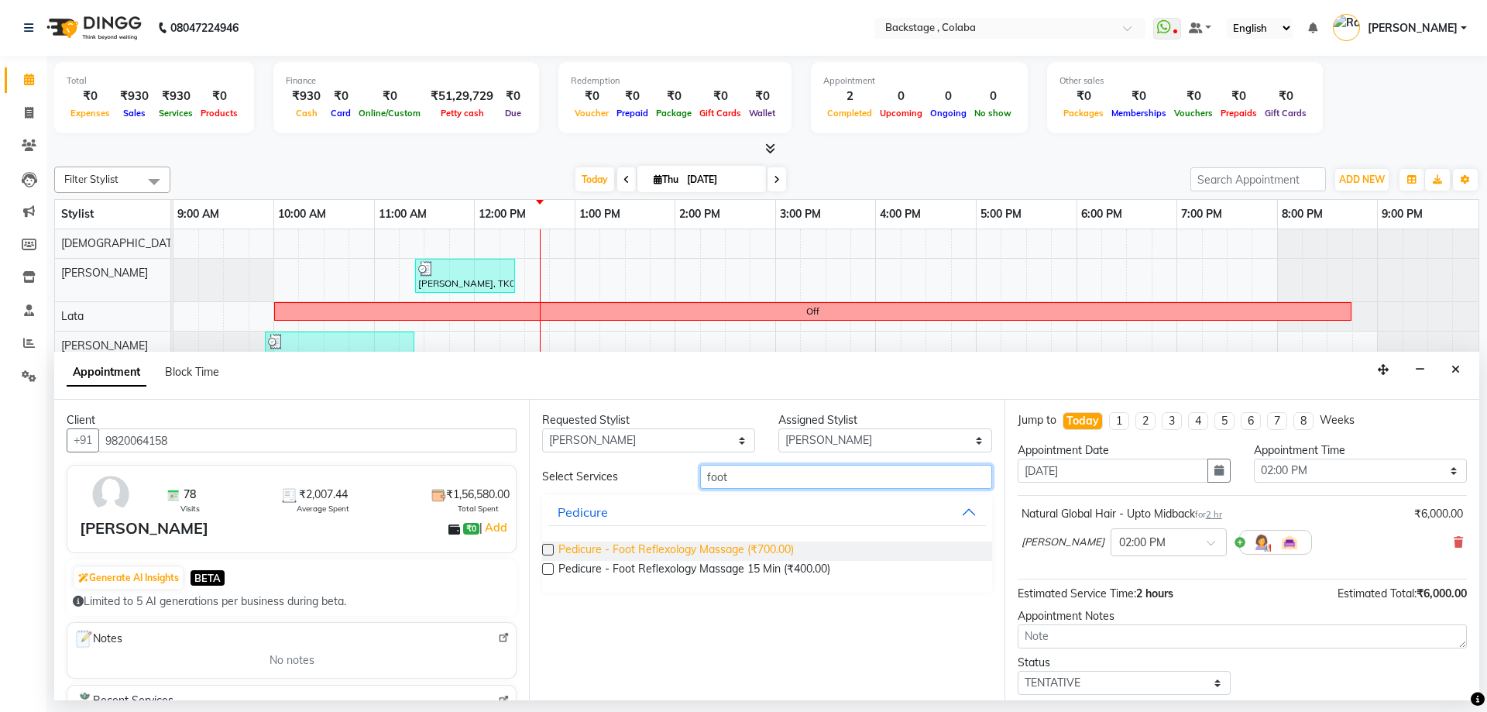
type input "foot"
click at [740, 546] on span "Pedicure - Foot Reflexology Massage (₹700.00)" at bounding box center [675, 550] width 235 height 19
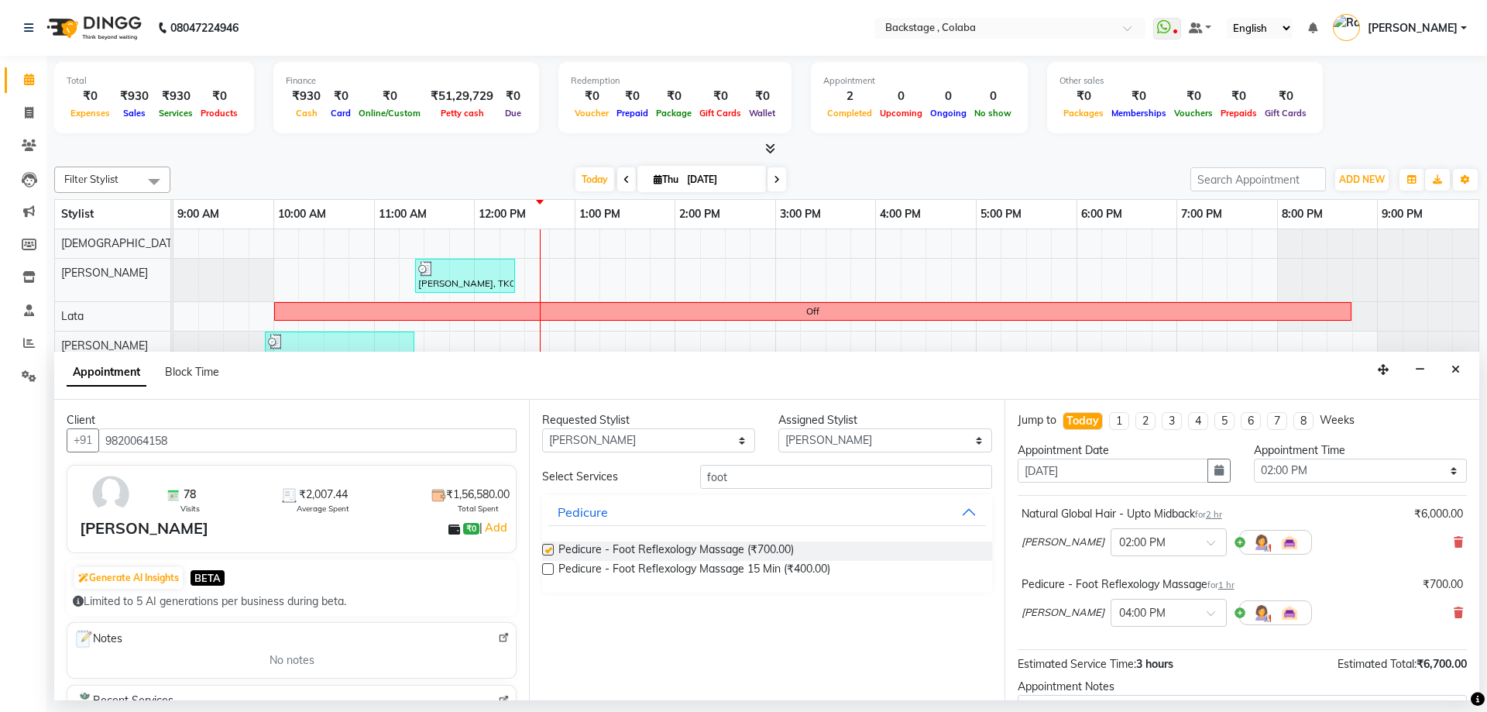
checkbox input "false"
click at [1119, 609] on input "text" at bounding box center [1153, 611] width 68 height 16
click at [1126, 649] on div "02:00 PM" at bounding box center [1168, 644] width 115 height 29
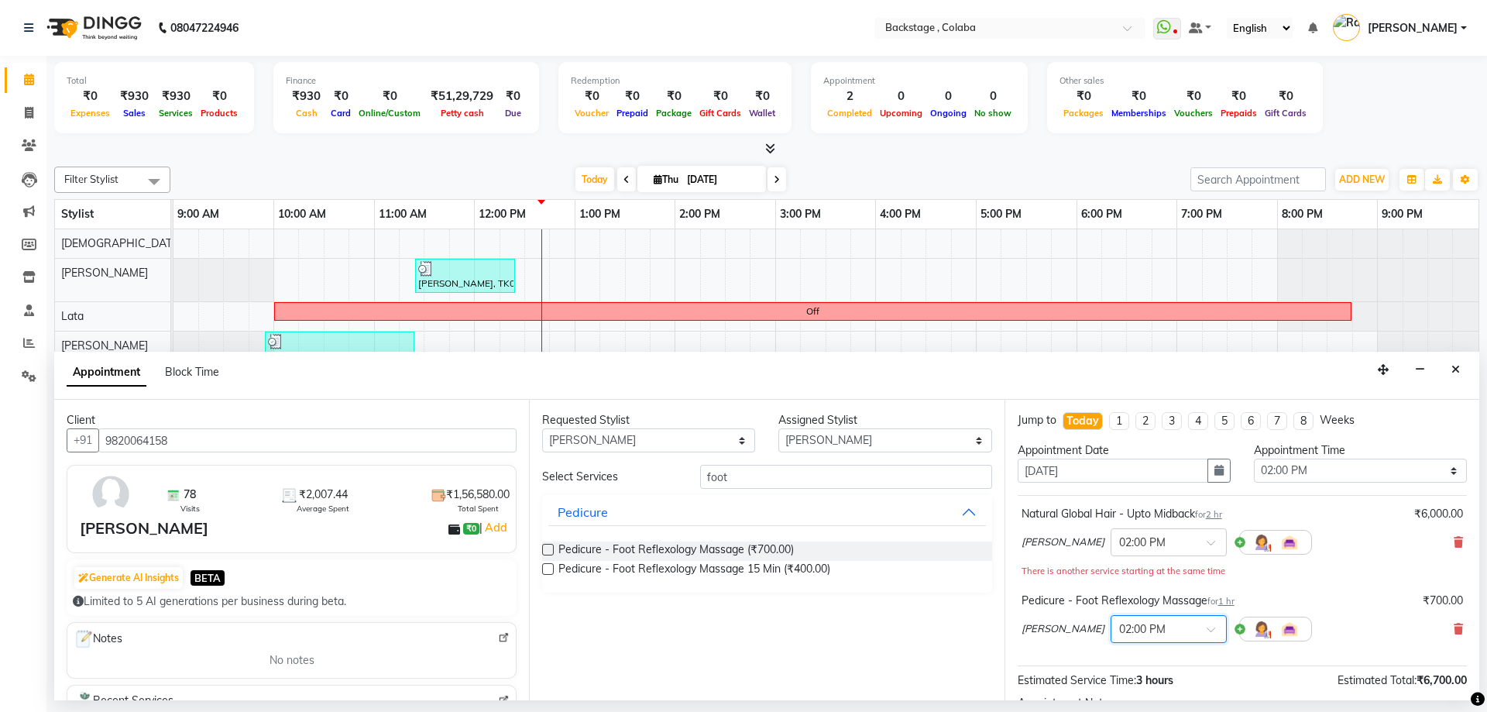
scroll to position [179, 0]
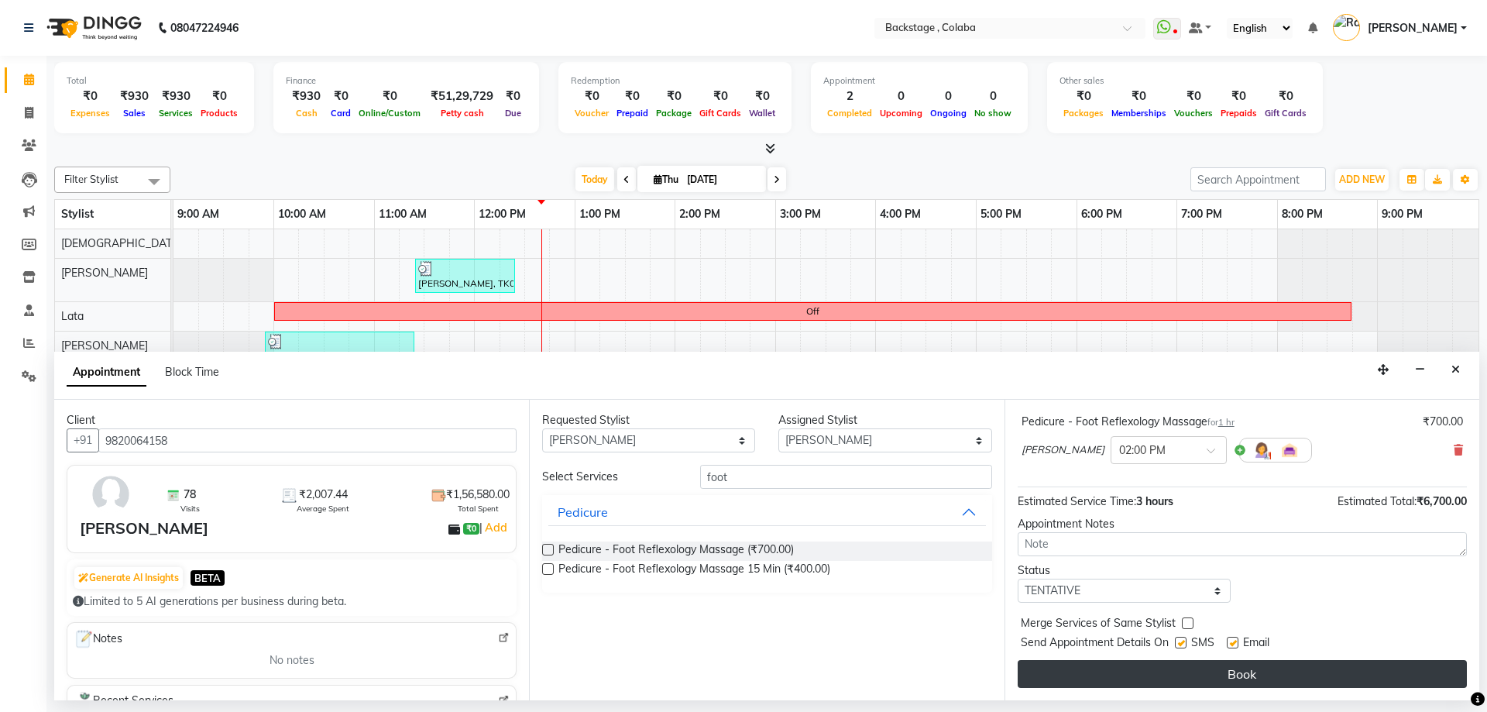
click at [1141, 662] on button "Book" at bounding box center [1242, 674] width 449 height 28
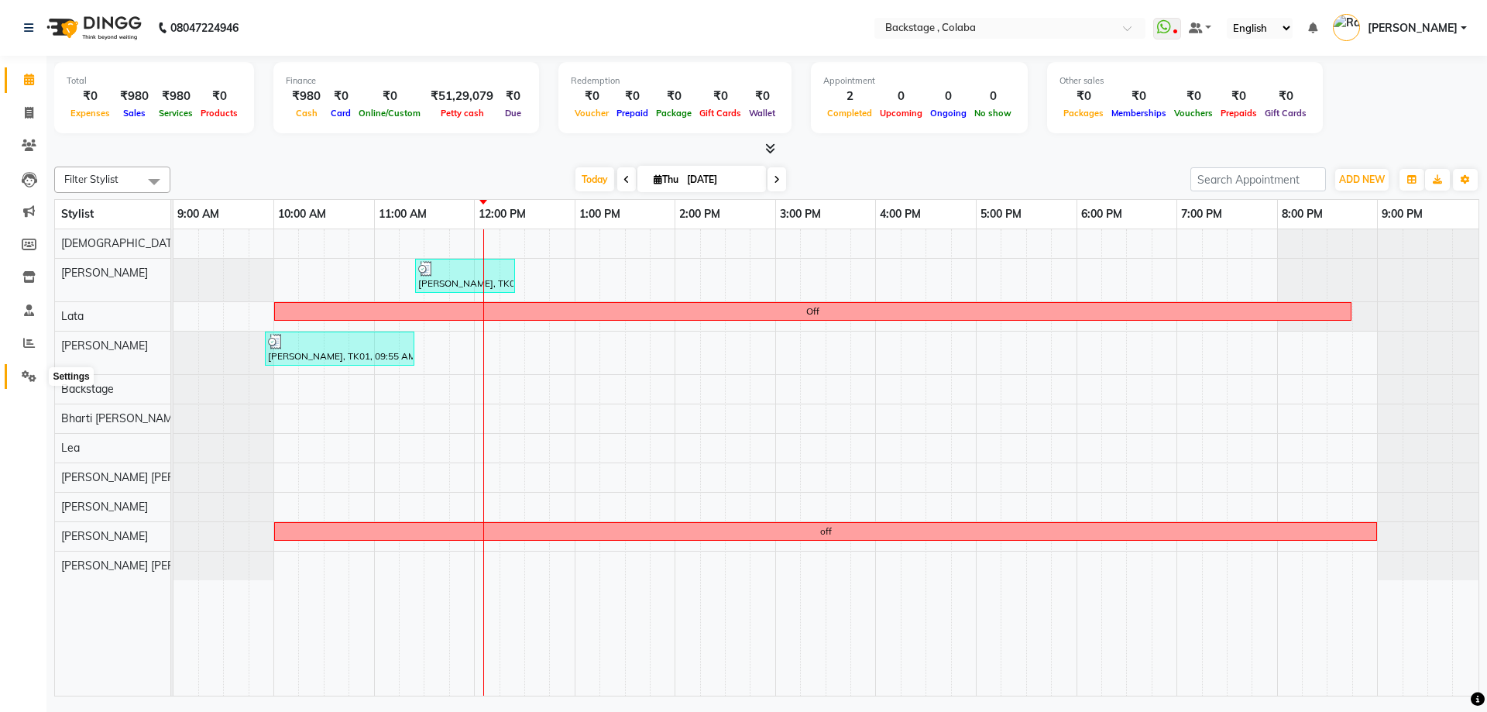
click at [22, 379] on icon at bounding box center [29, 376] width 15 height 12
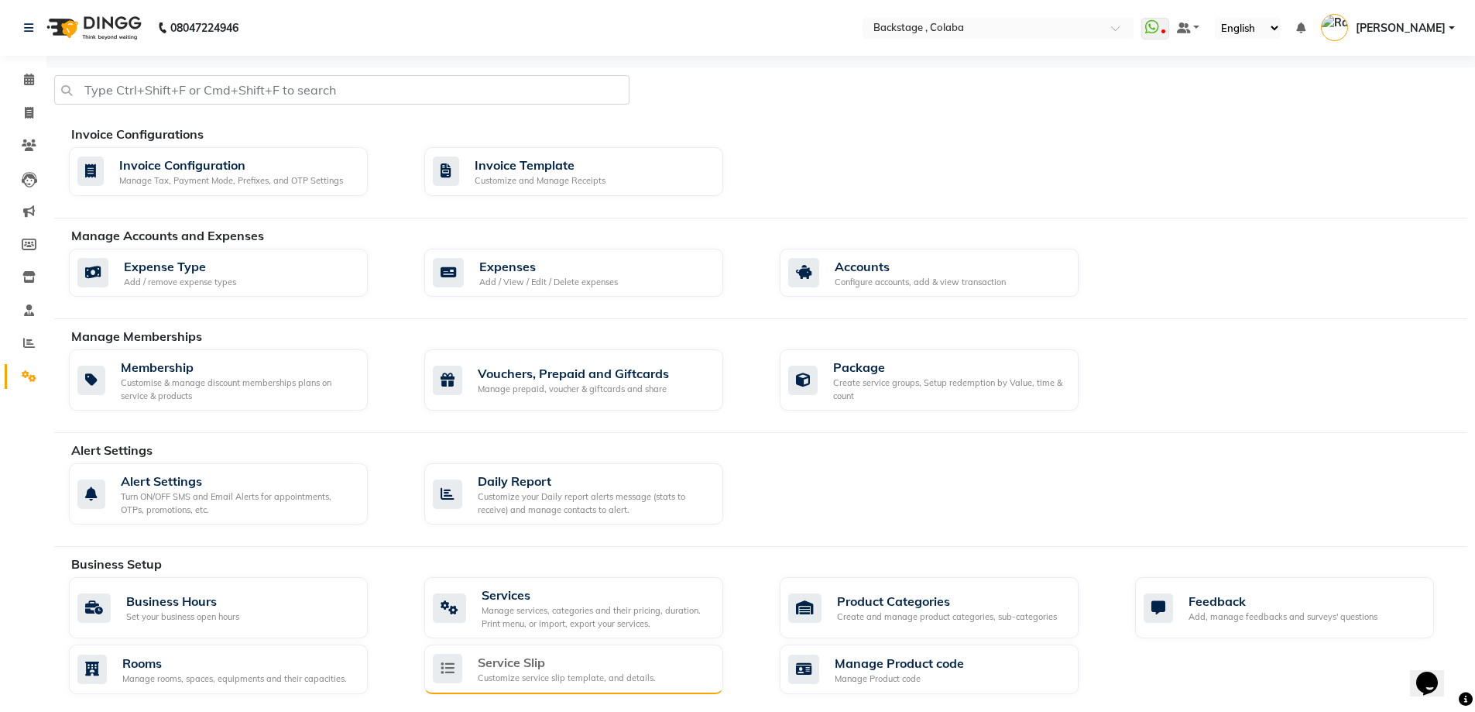
click at [528, 661] on div "Service Slip" at bounding box center [567, 662] width 178 height 19
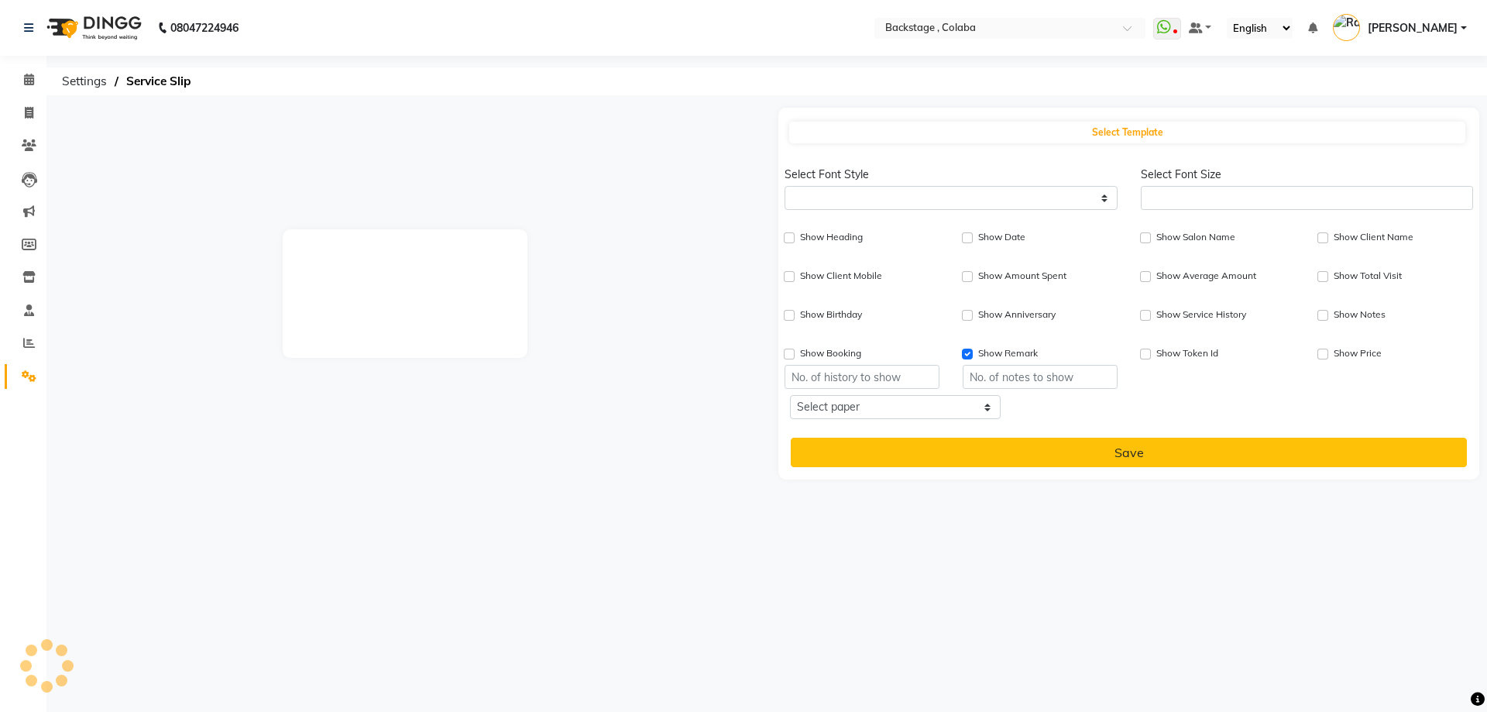
click at [528, 661] on div "08047224946 Select Location × Backstage , Colaba WhatsApp Status ✕ Status: Disc…" at bounding box center [743, 356] width 1487 height 712
select select
type input "1"
checkbox input "true"
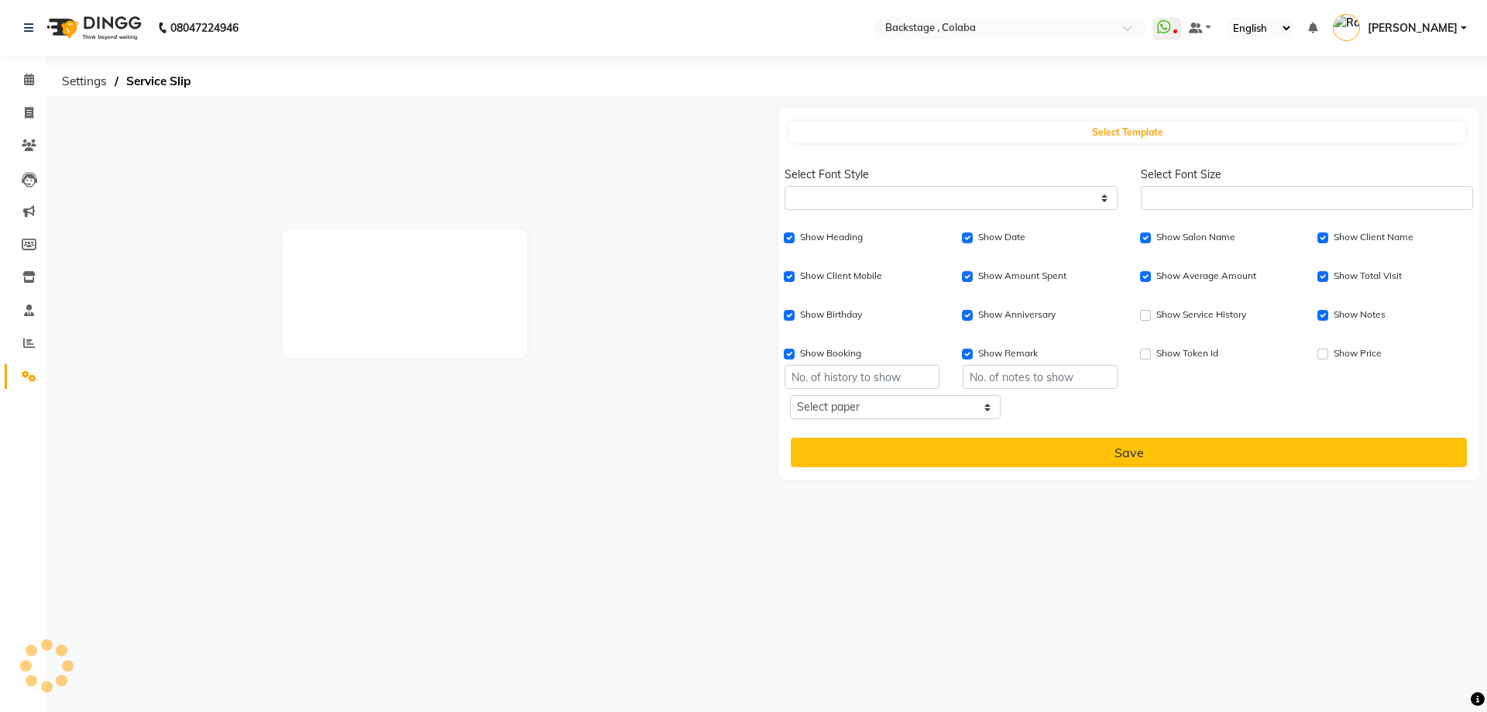
checkbox input "true"
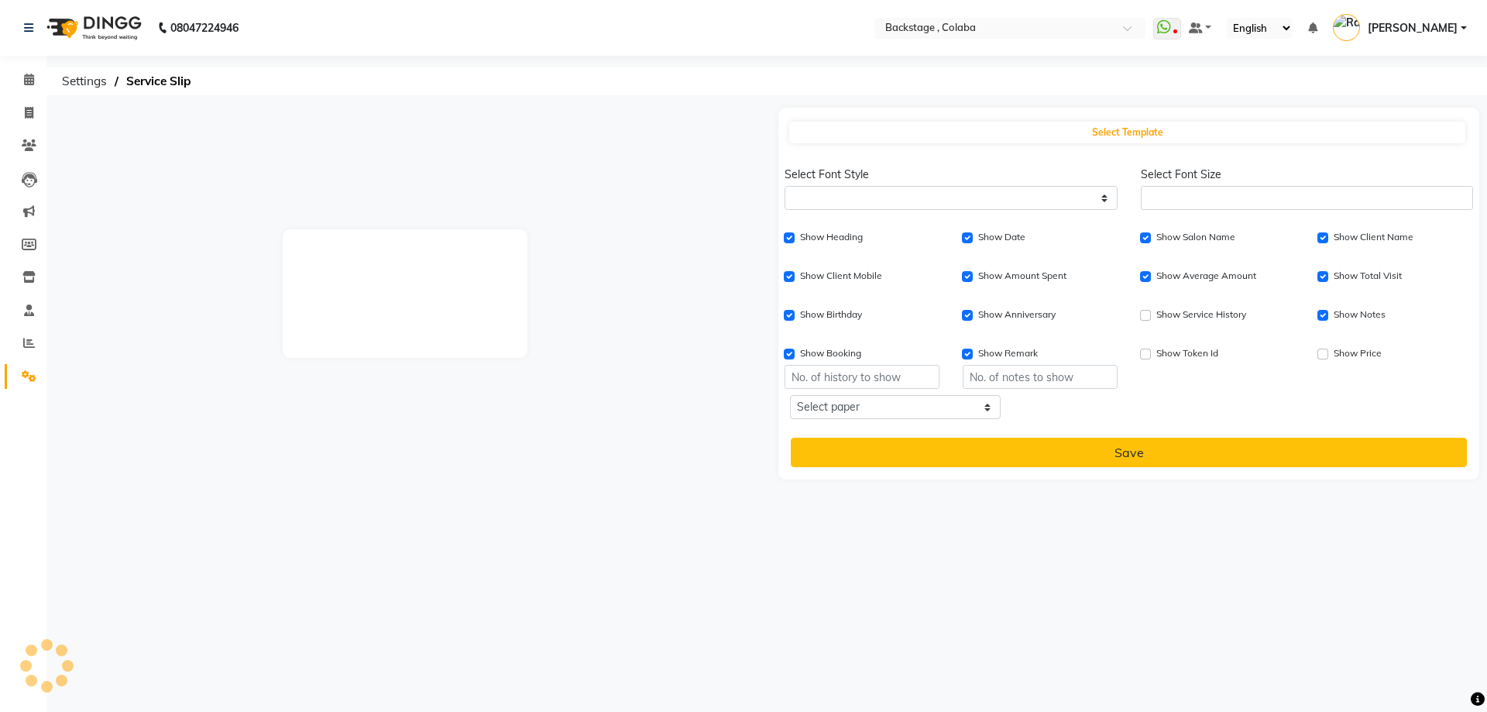
checkbox input "true"
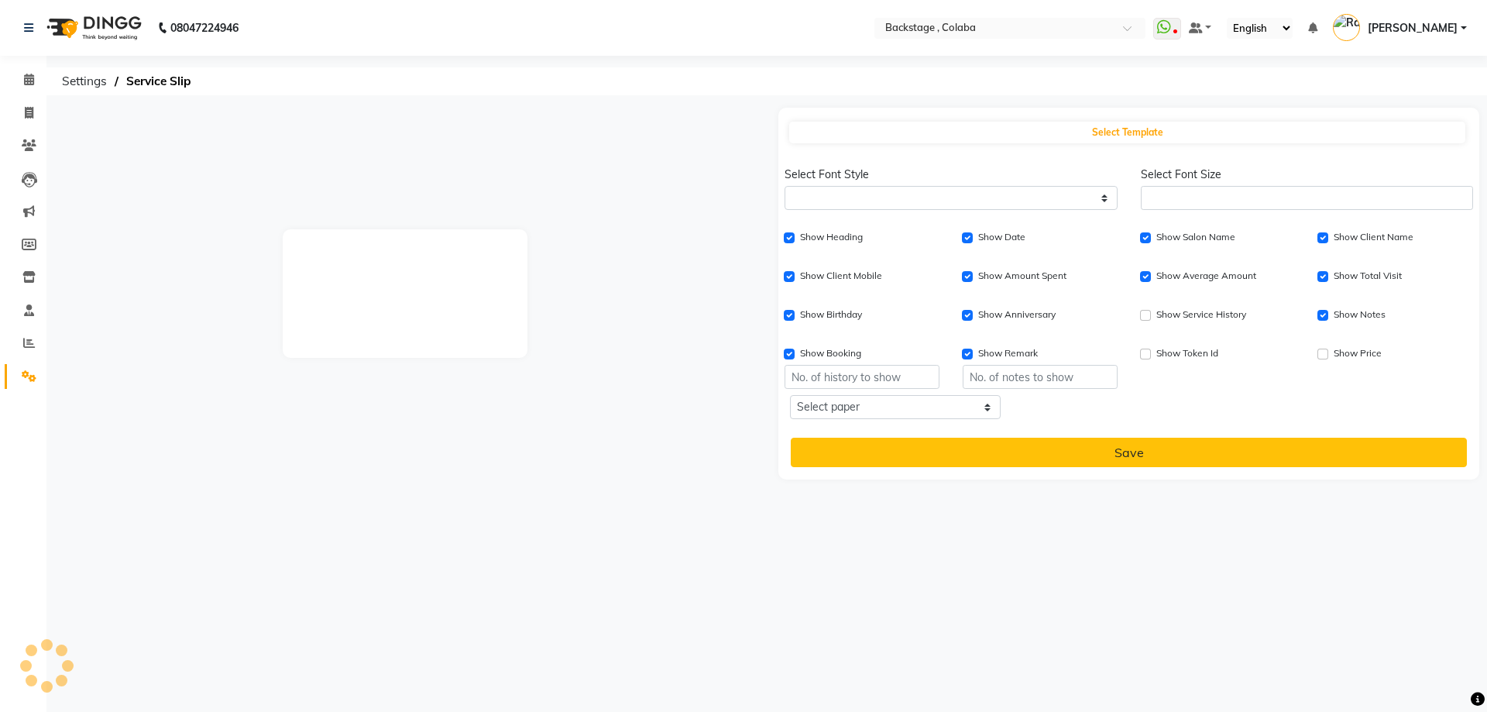
type input "1"
select select
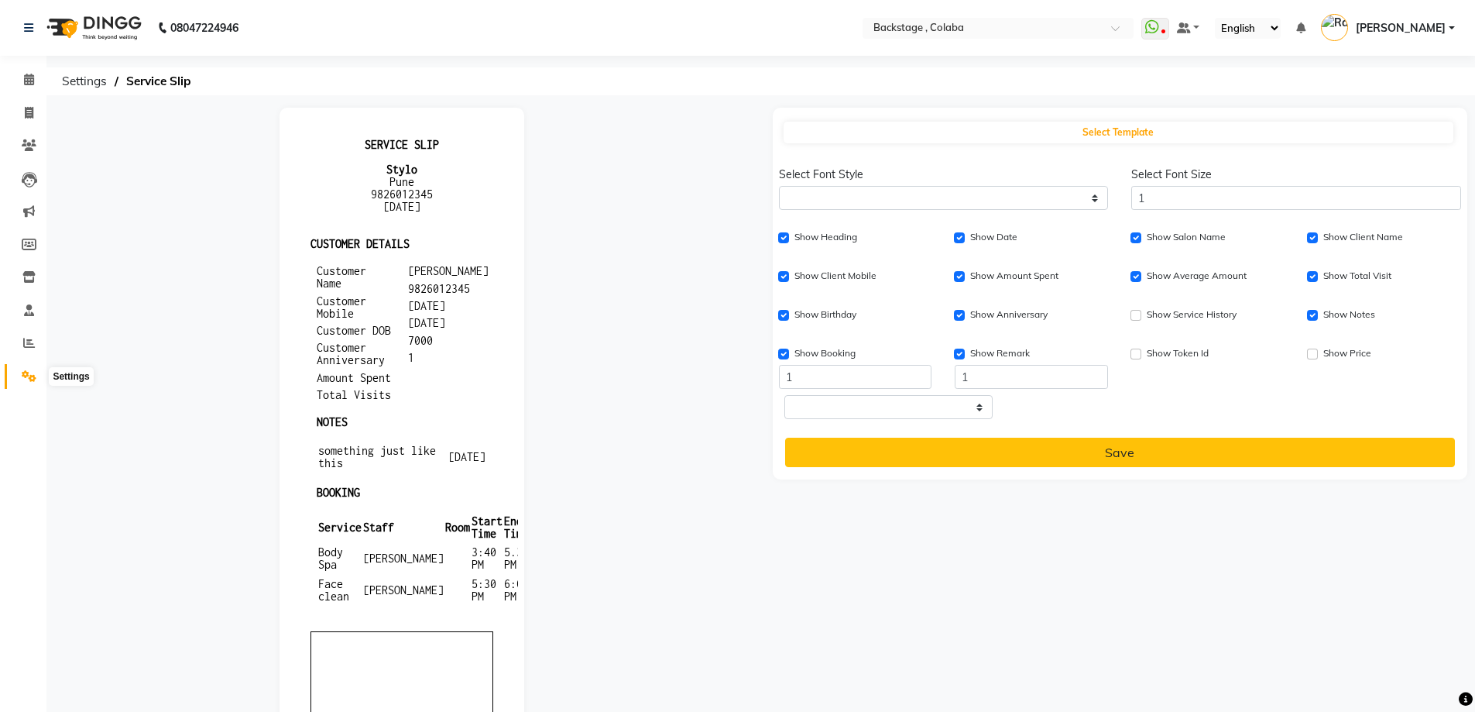
click at [26, 374] on icon at bounding box center [29, 376] width 15 height 12
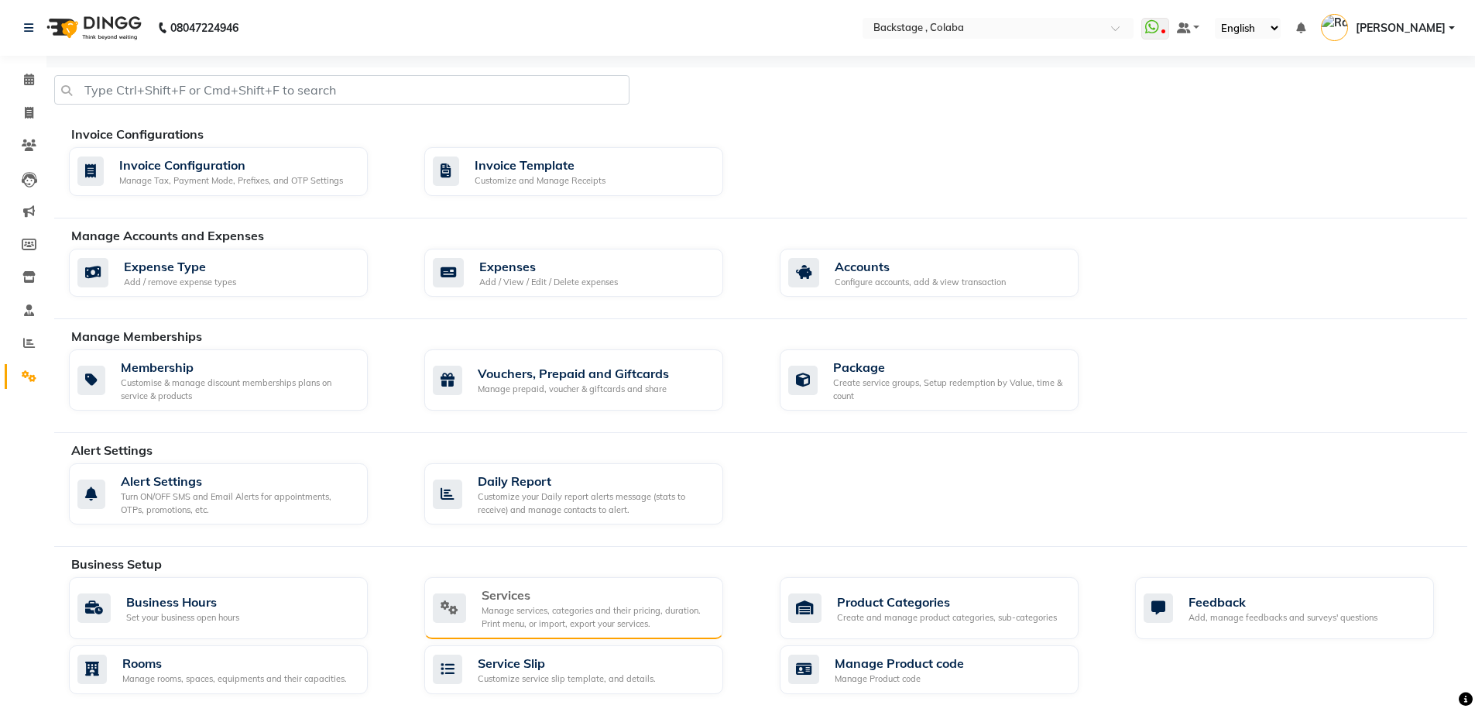
click at [601, 622] on div "Manage services, categories and their pricing, duration. Print menu, or import,…" at bounding box center [596, 617] width 229 height 26
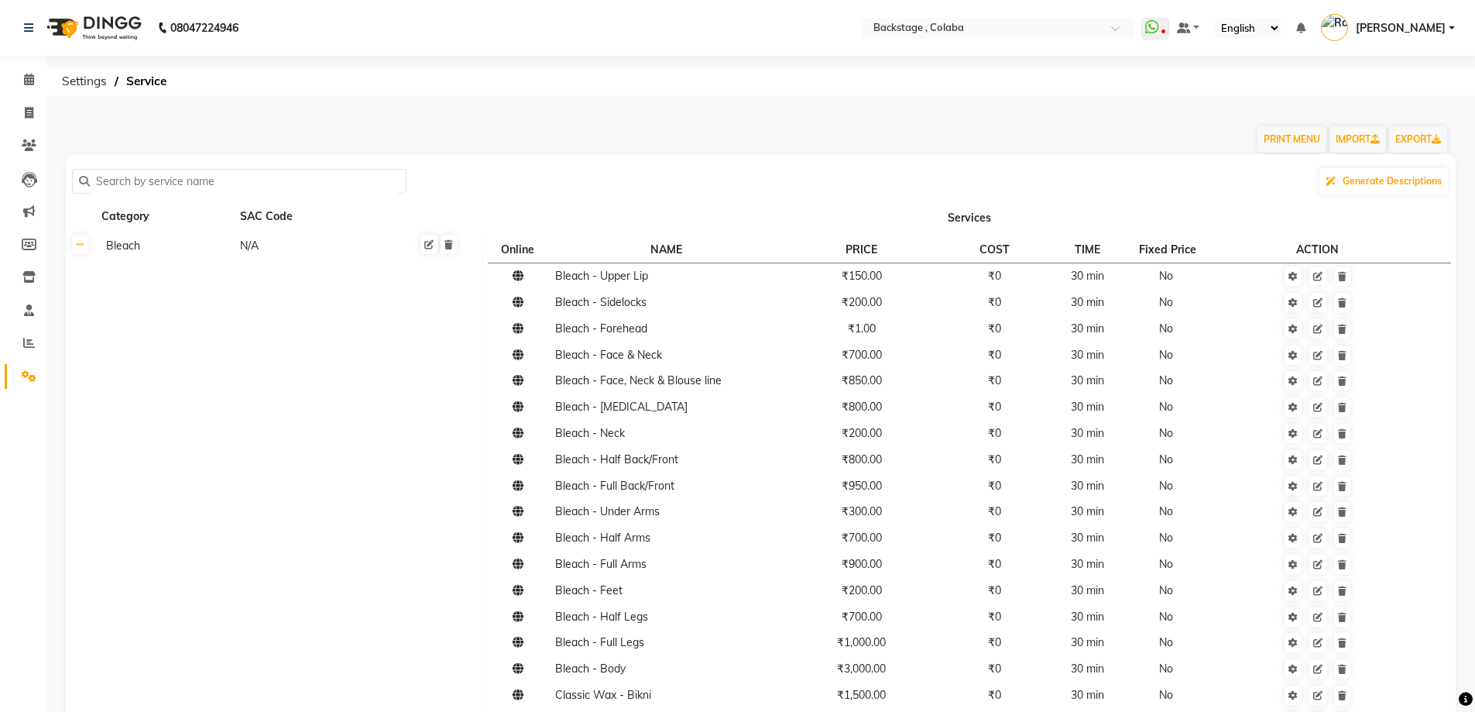
click at [184, 178] on input "text" at bounding box center [245, 182] width 310 height 24
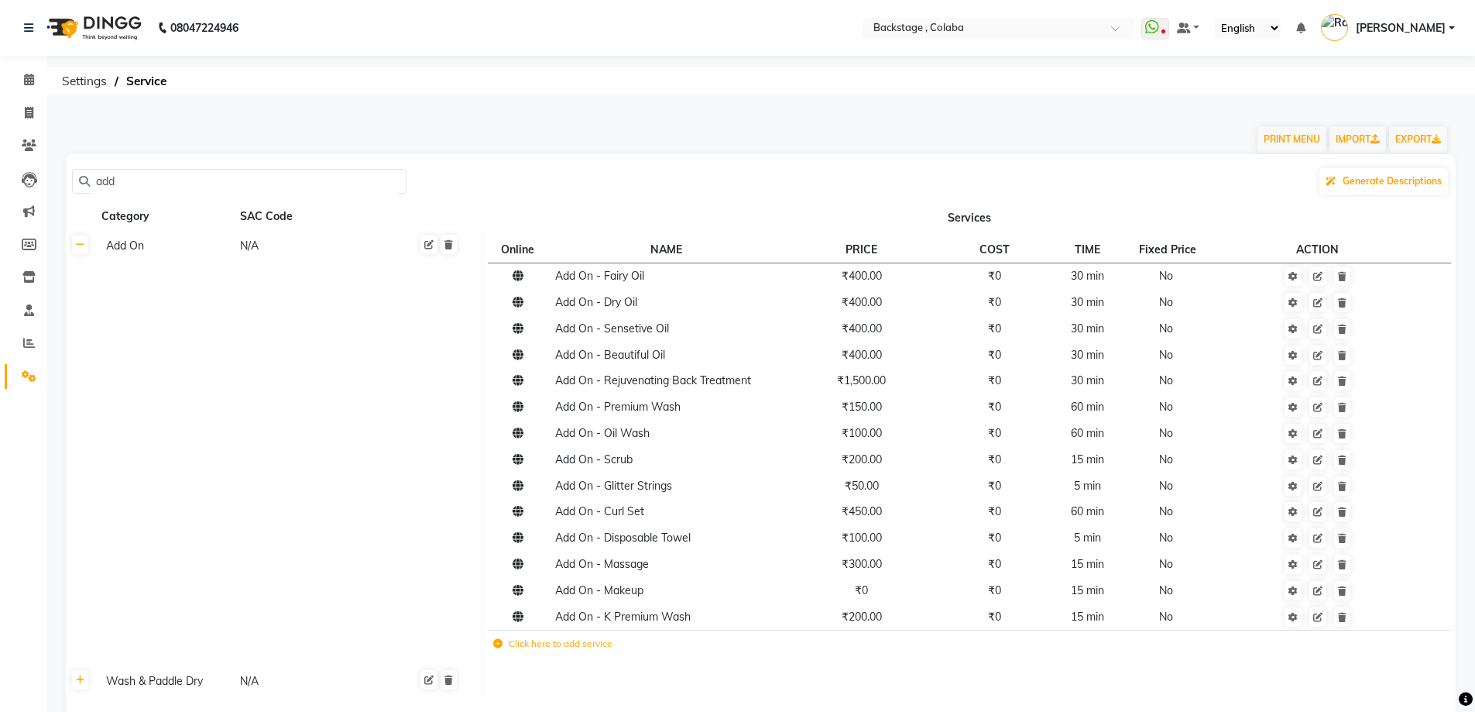
type input "add"
click at [606, 646] on label "Click here to add service" at bounding box center [552, 644] width 119 height 14
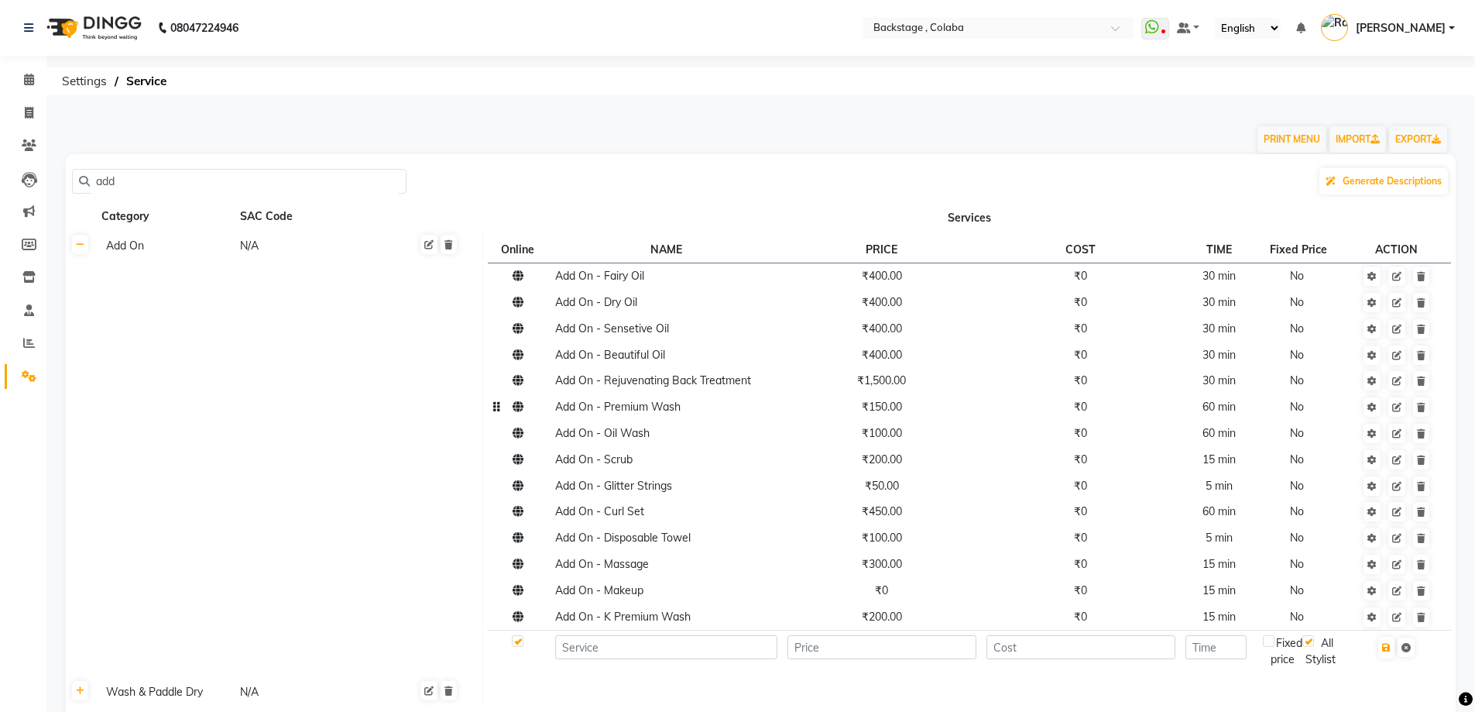
click at [633, 410] on span "Add On - Premium Wash" at bounding box center [617, 407] width 125 height 14
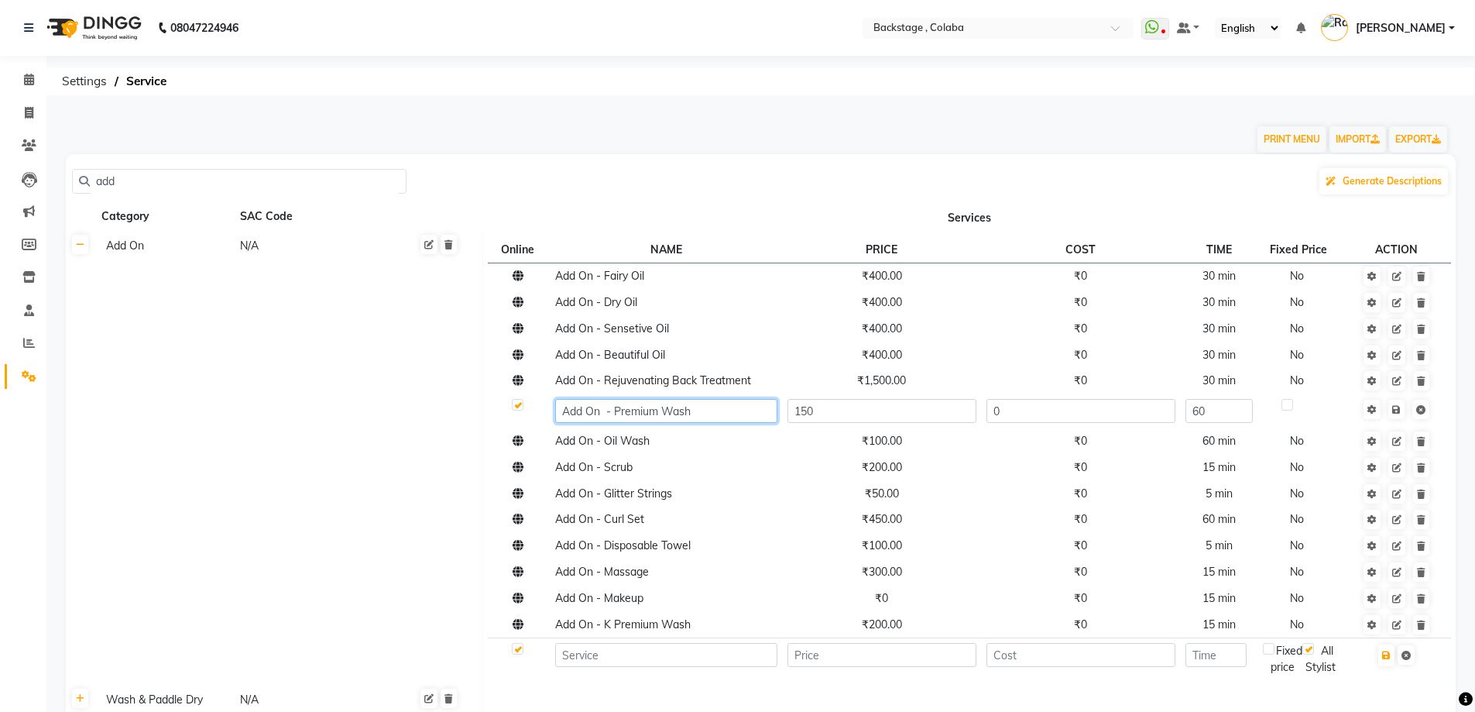
click at [633, 410] on input "Add On - Premium Wash" at bounding box center [666, 411] width 222 height 24
click at [720, 419] on input "Add On - Premium Wash" at bounding box center [666, 411] width 222 height 24
type input "Add On - Premium Wash Naturica"
click at [623, 658] on input at bounding box center [666, 655] width 222 height 24
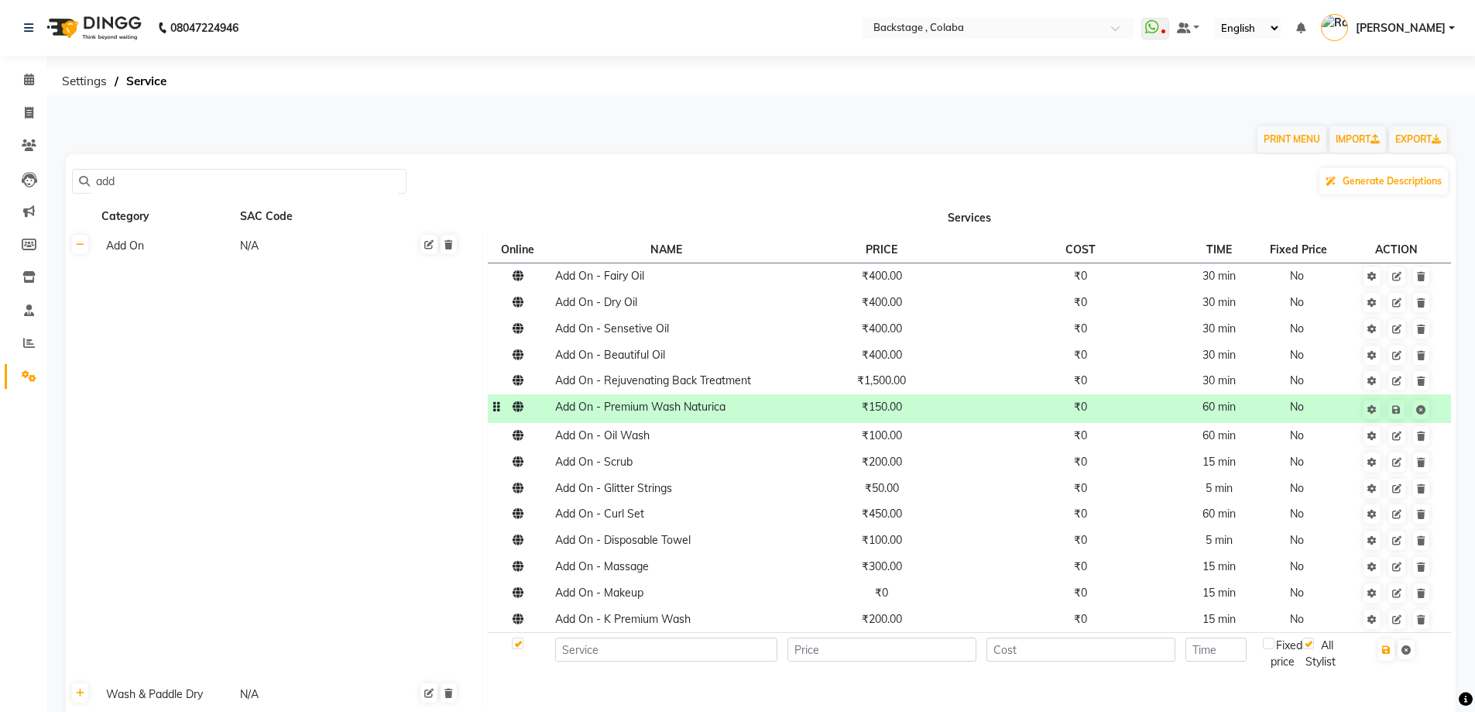
click at [662, 405] on span "Add On - Premium Wash Naturica" at bounding box center [640, 407] width 170 height 14
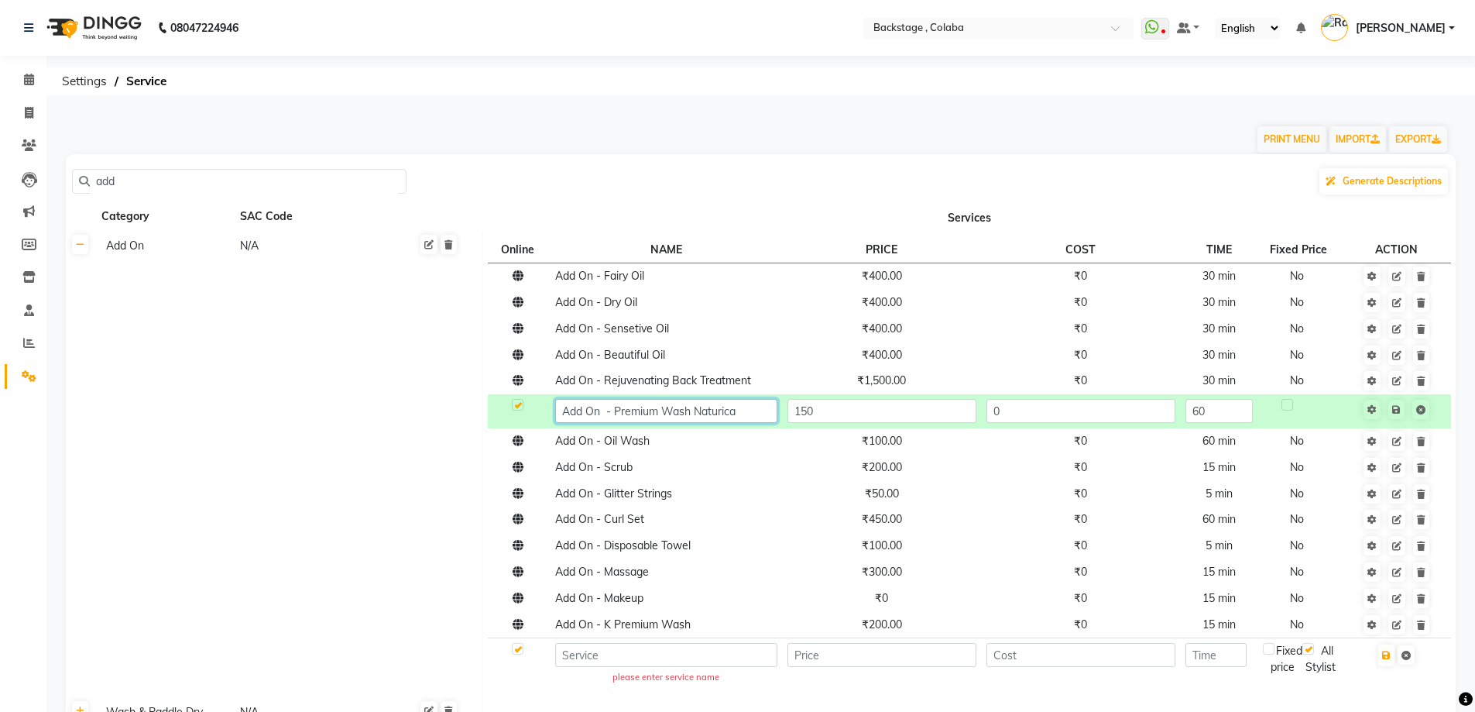
click at [662, 405] on input "Add On - Premium Wash Naturica" at bounding box center [666, 411] width 222 height 24
click at [630, 661] on td "please enter service name" at bounding box center [666, 664] width 232 height 55
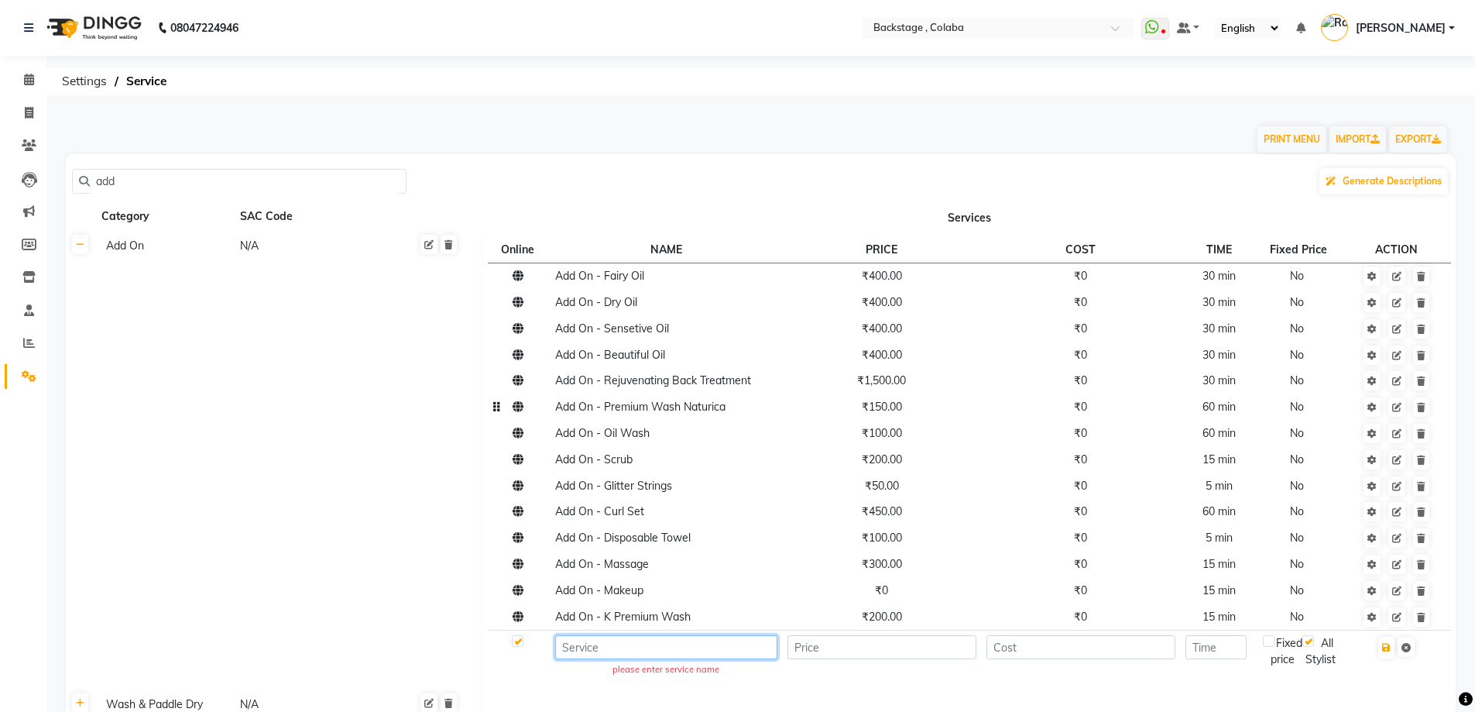
click at [630, 647] on input at bounding box center [666, 647] width 222 height 24
paste input "Add On - Premium Wash Naturica"
click at [705, 646] on input "Add On - Premium Wash #TENX" at bounding box center [666, 647] width 222 height 24
type input "Add On - Premium Wash 3TENX"
click at [891, 646] on input "number" at bounding box center [882, 647] width 189 height 24
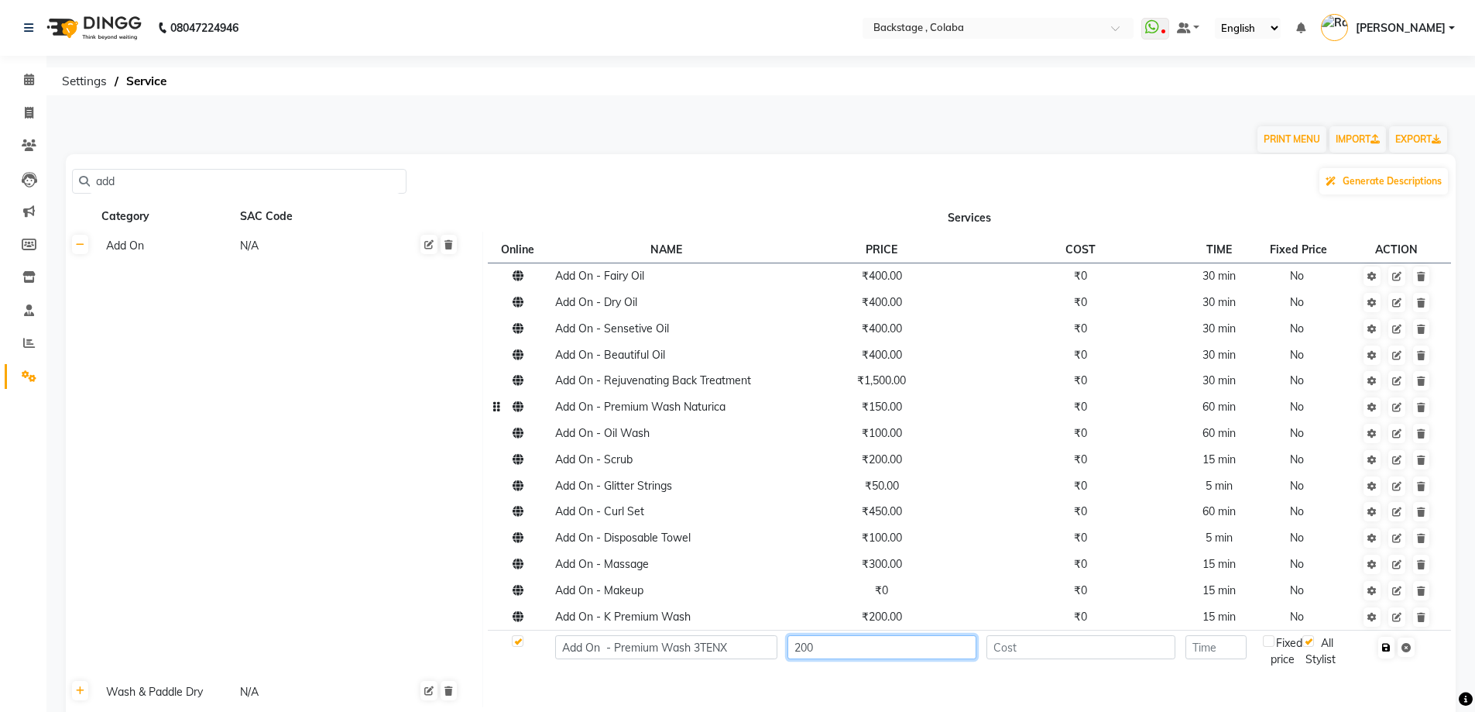
type input "200"
click at [1386, 643] on icon "button" at bounding box center [1386, 647] width 9 height 9
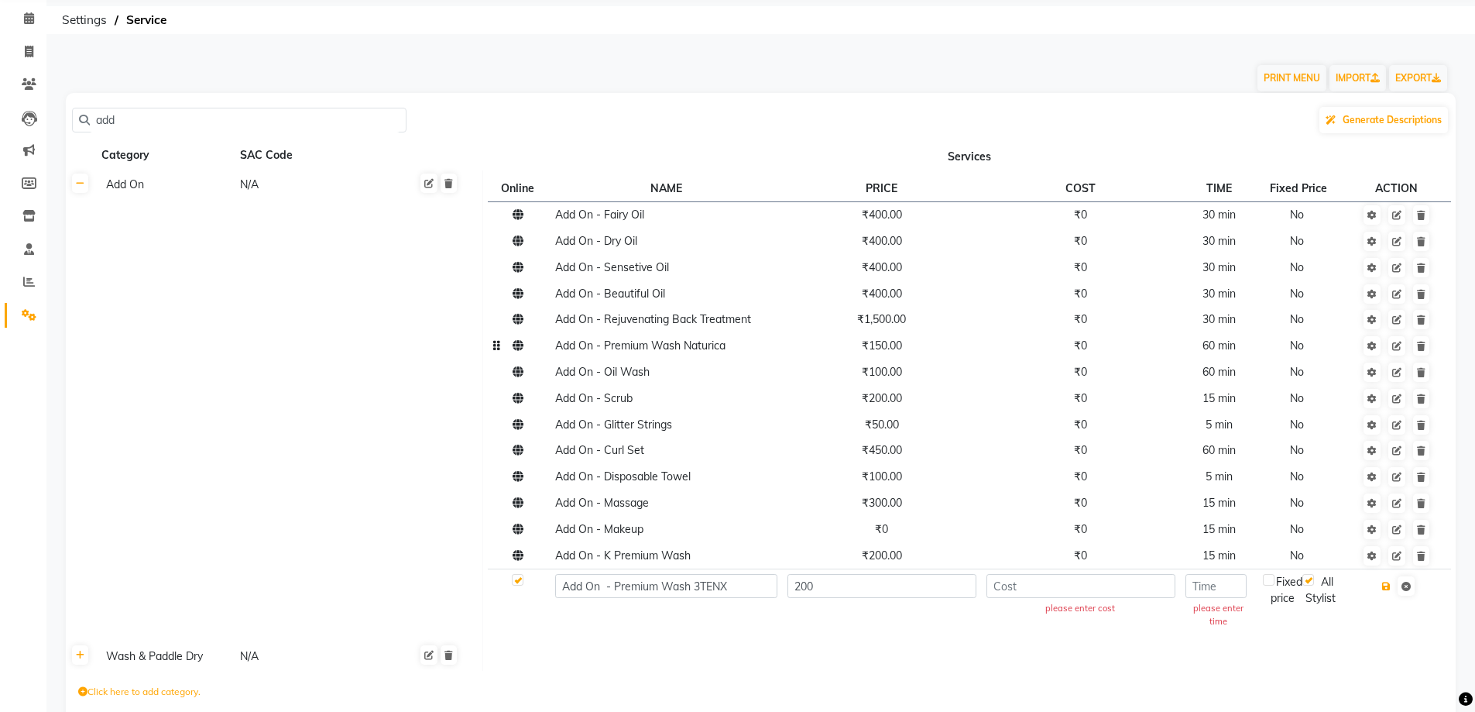
scroll to position [138, 0]
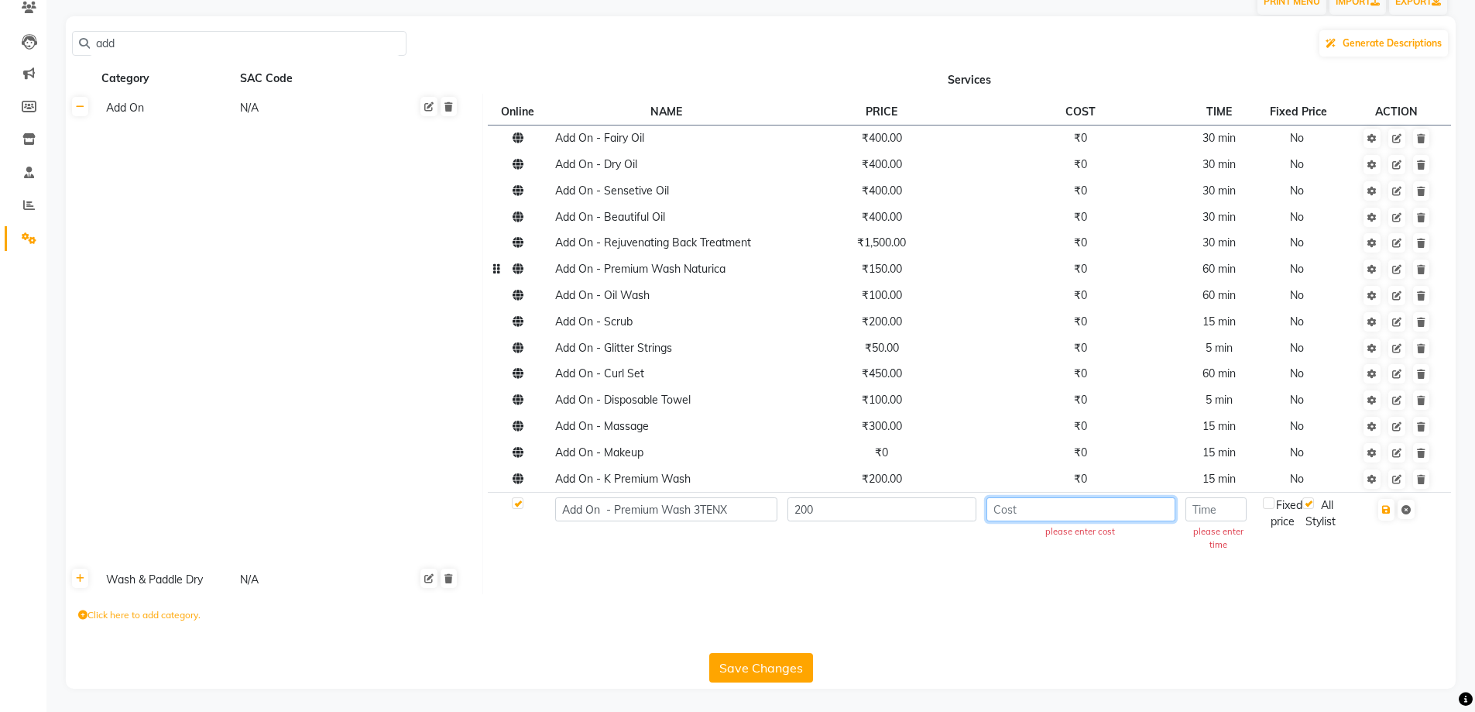
drag, startPoint x: 1078, startPoint y: 498, endPoint x: 1073, endPoint y: 505, distance: 8.4
click at [1078, 499] on input "number" at bounding box center [1081, 509] width 189 height 24
type input "0"
click at [1224, 502] on input "number" at bounding box center [1216, 509] width 61 height 24
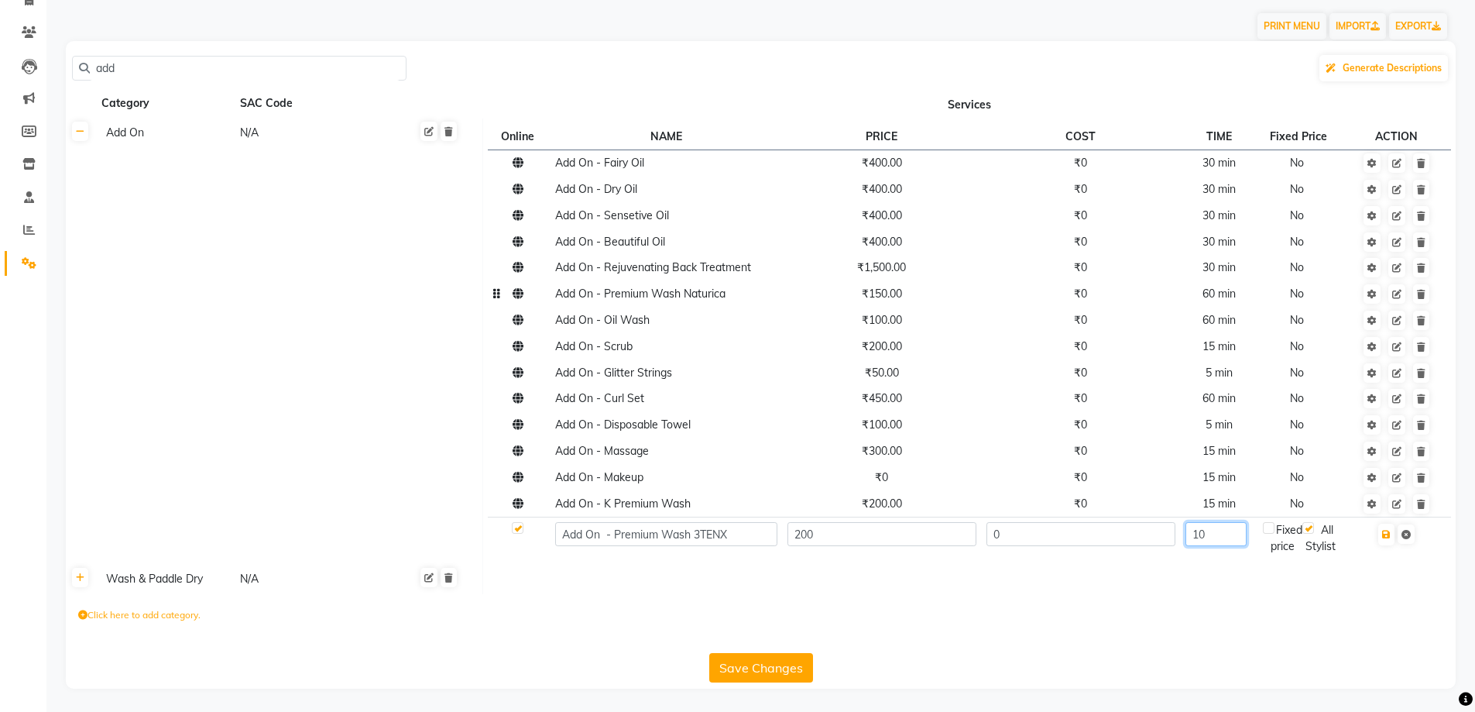
type input "10"
click at [1227, 570] on td at bounding box center [969, 579] width 973 height 29
click at [1386, 530] on icon "button" at bounding box center [1386, 534] width 9 height 9
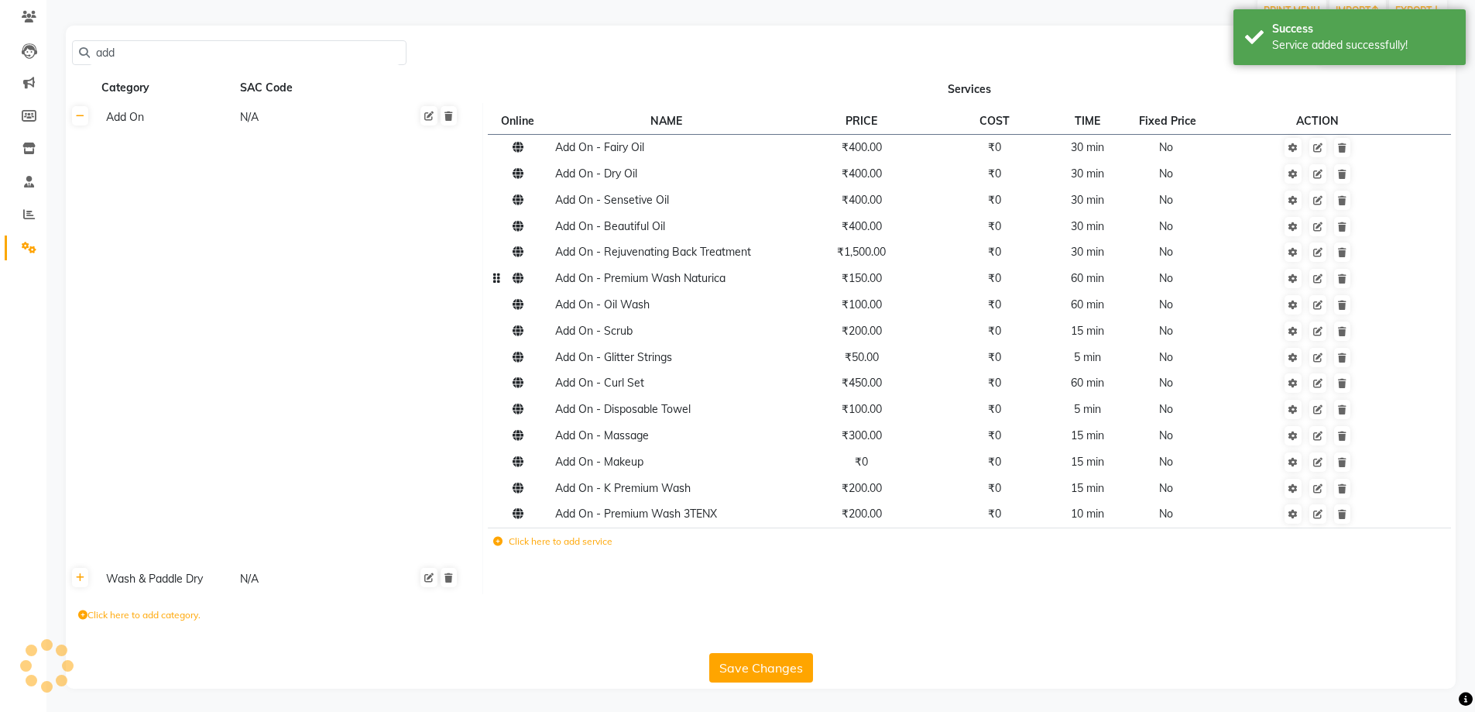
scroll to position [129, 0]
click at [748, 670] on button "Save Changes" at bounding box center [761, 667] width 104 height 29
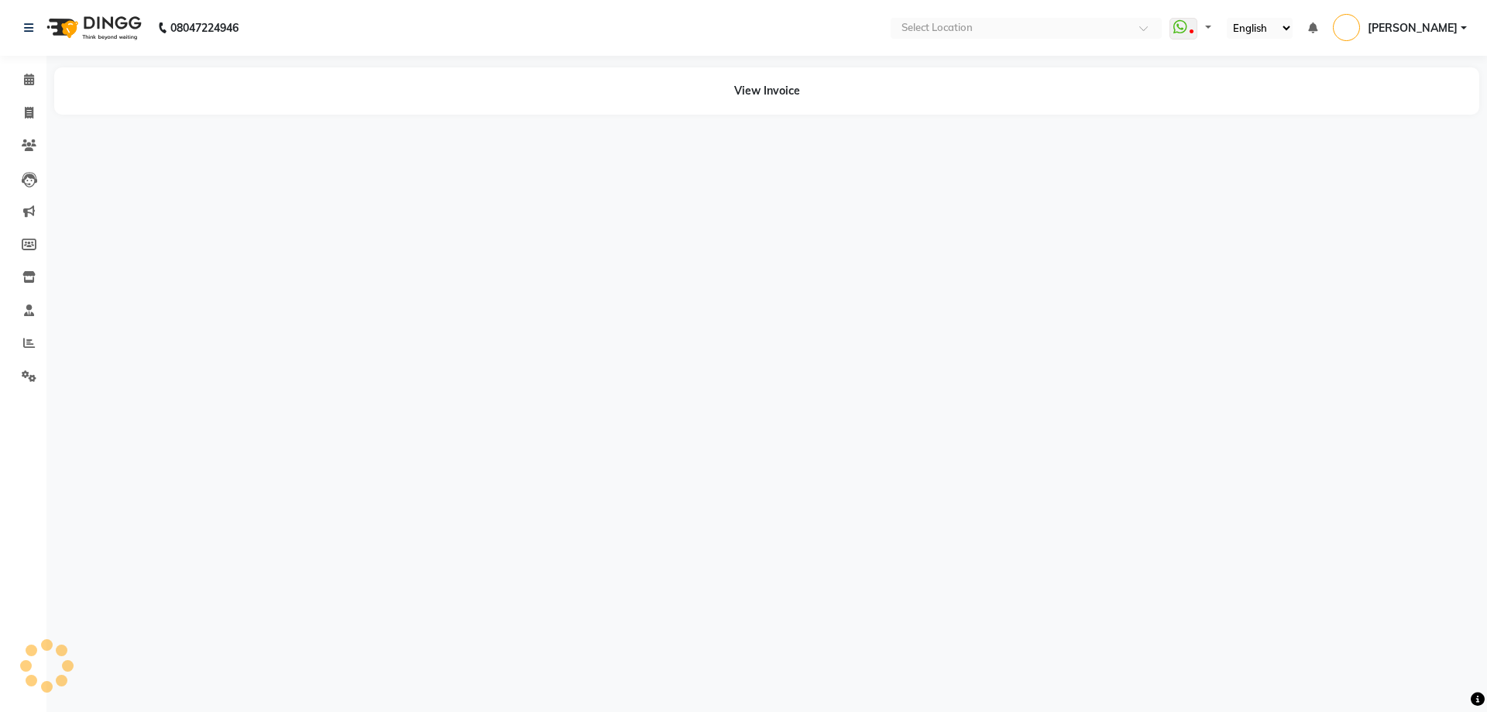
select select "en"
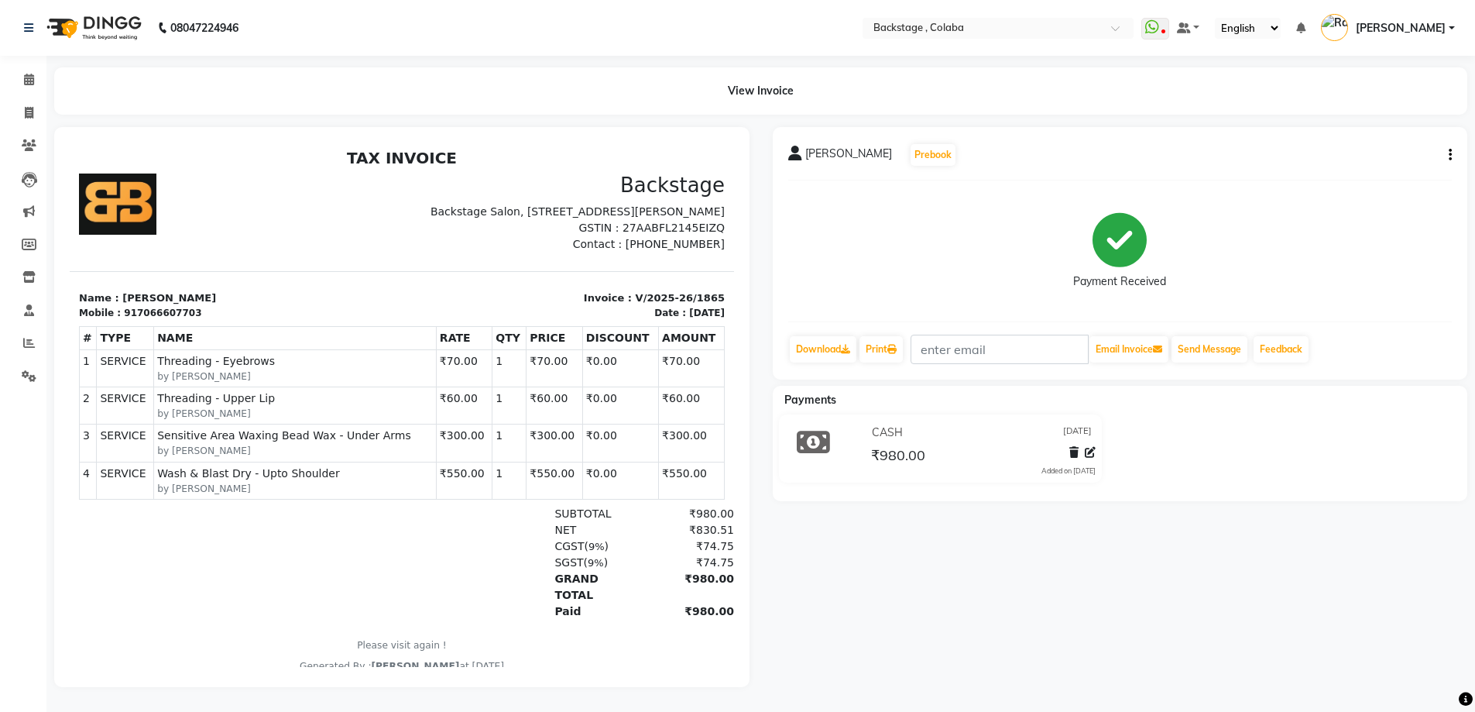
click at [1453, 156] on div "[PERSON_NAME] Prebook Payment Received Download Print Email Invoice Send Messag…" at bounding box center [1120, 253] width 695 height 252
click at [1452, 156] on div "[PERSON_NAME] Prebook Payment Received Download Print Email Invoice Send Messag…" at bounding box center [1120, 253] width 695 height 252
click at [1448, 156] on button "button" at bounding box center [1447, 155] width 9 height 16
click at [138, 320] on div "917066607703" at bounding box center [162, 313] width 77 height 14
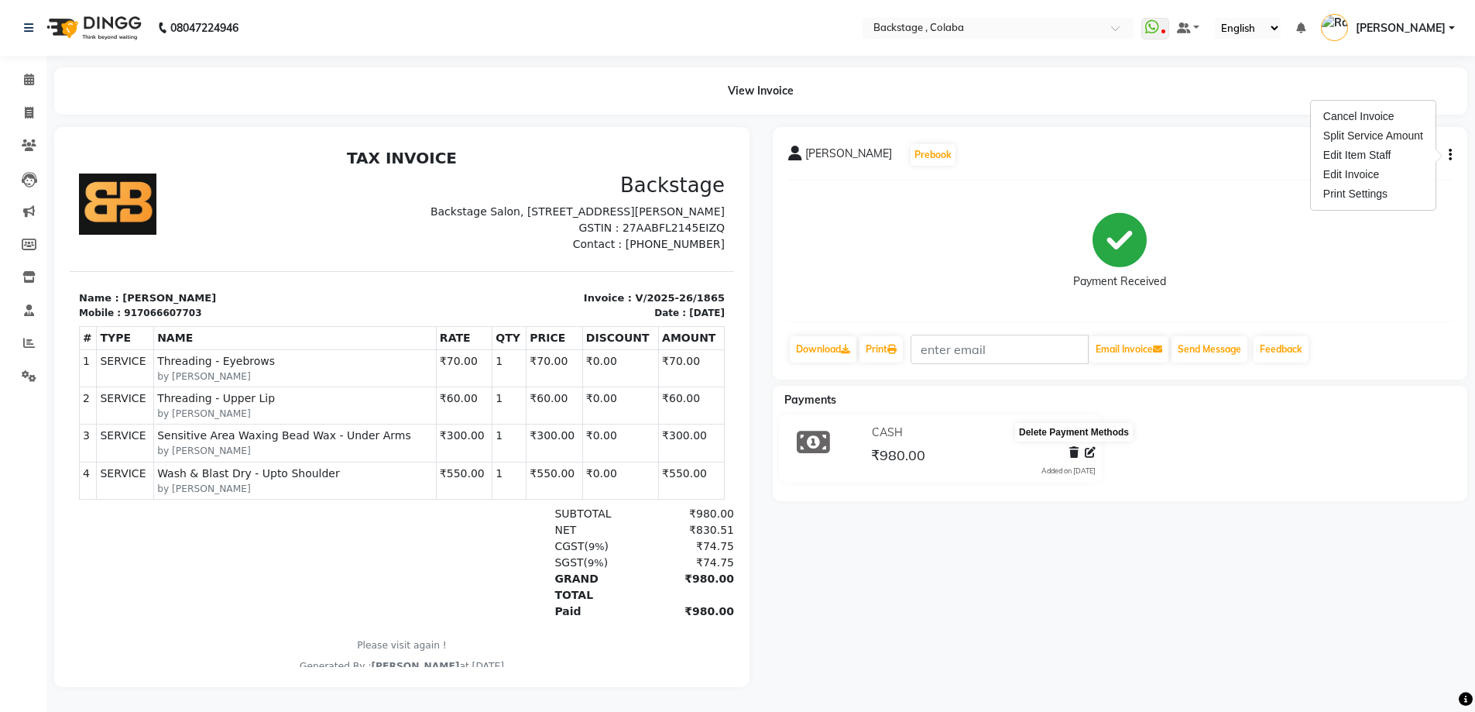
click at [1073, 451] on icon at bounding box center [1073, 452] width 9 height 11
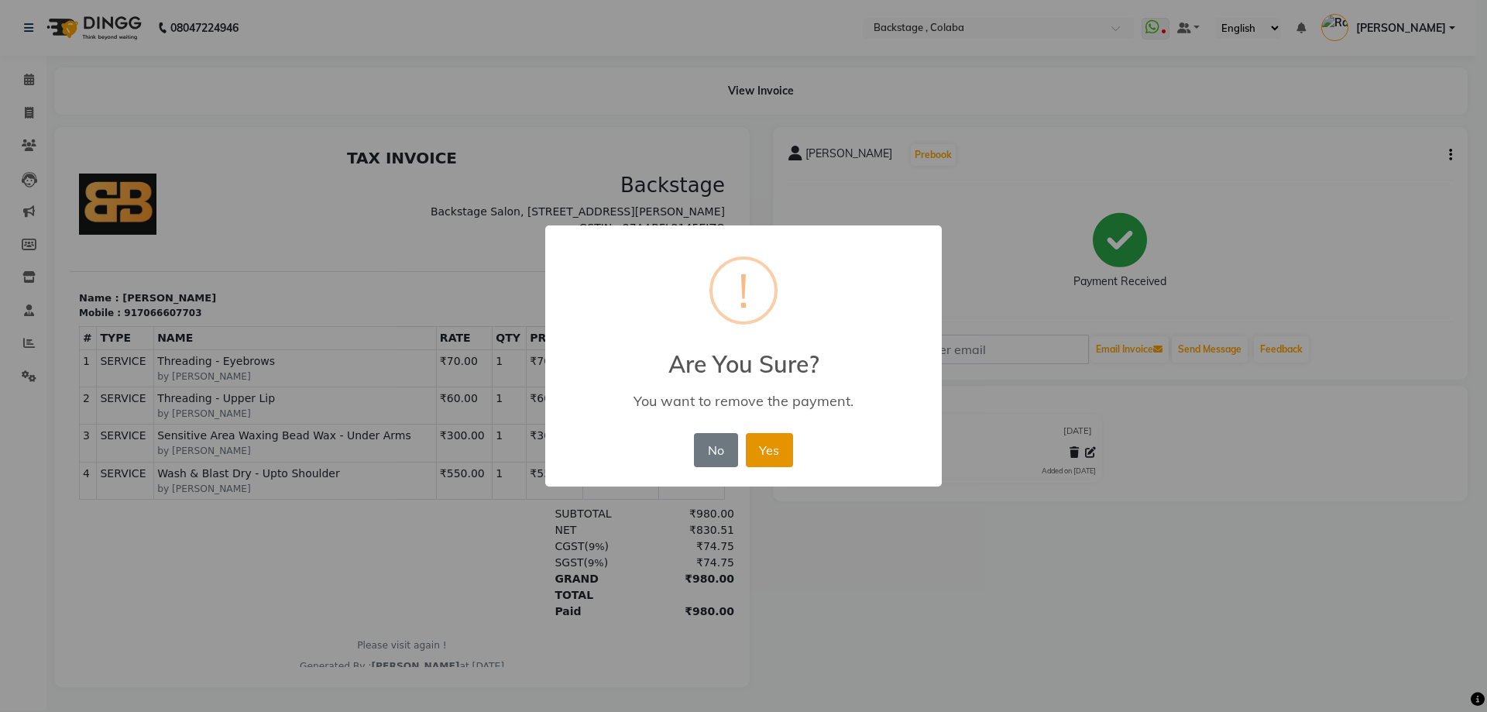
click at [762, 453] on button "Yes" at bounding box center [769, 450] width 47 height 34
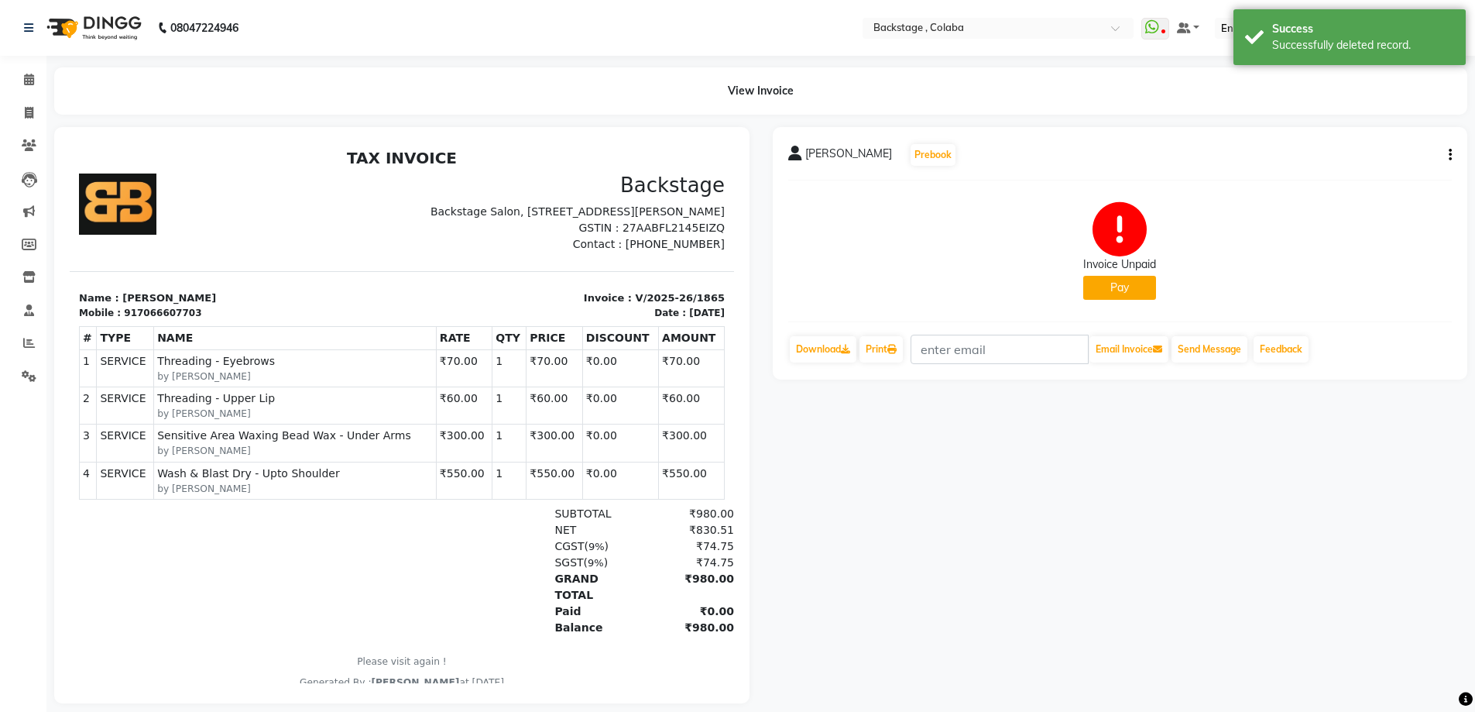
click at [367, 207] on icon "button" at bounding box center [225, 225] width 283 height 37
click at [589, 319] on div "Edit Invoice" at bounding box center [551, 337] width 76 height 37
select select "service"
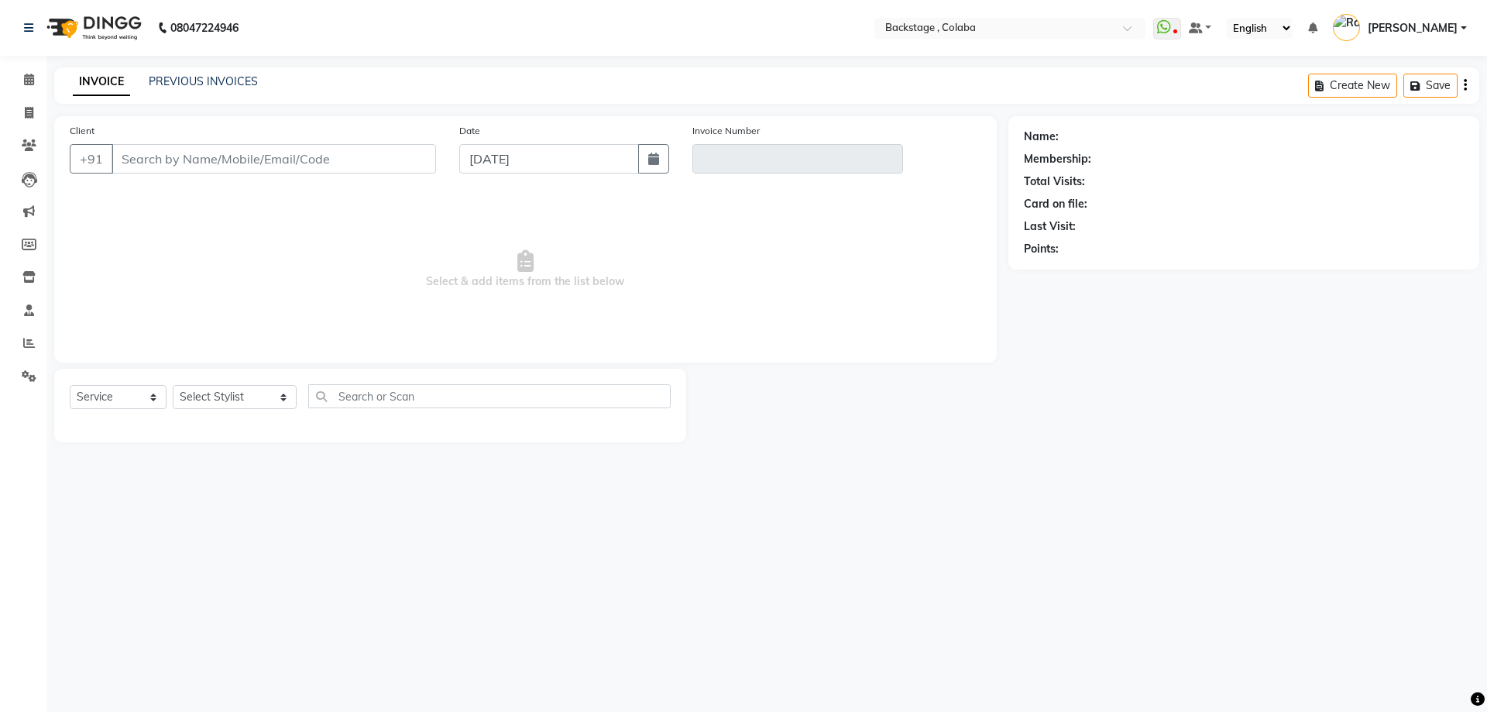
click at [623, 215] on span "Select & add items from the list below" at bounding box center [525, 269] width 911 height 155
type input "7066607703"
type input "V/2025-26/1865"
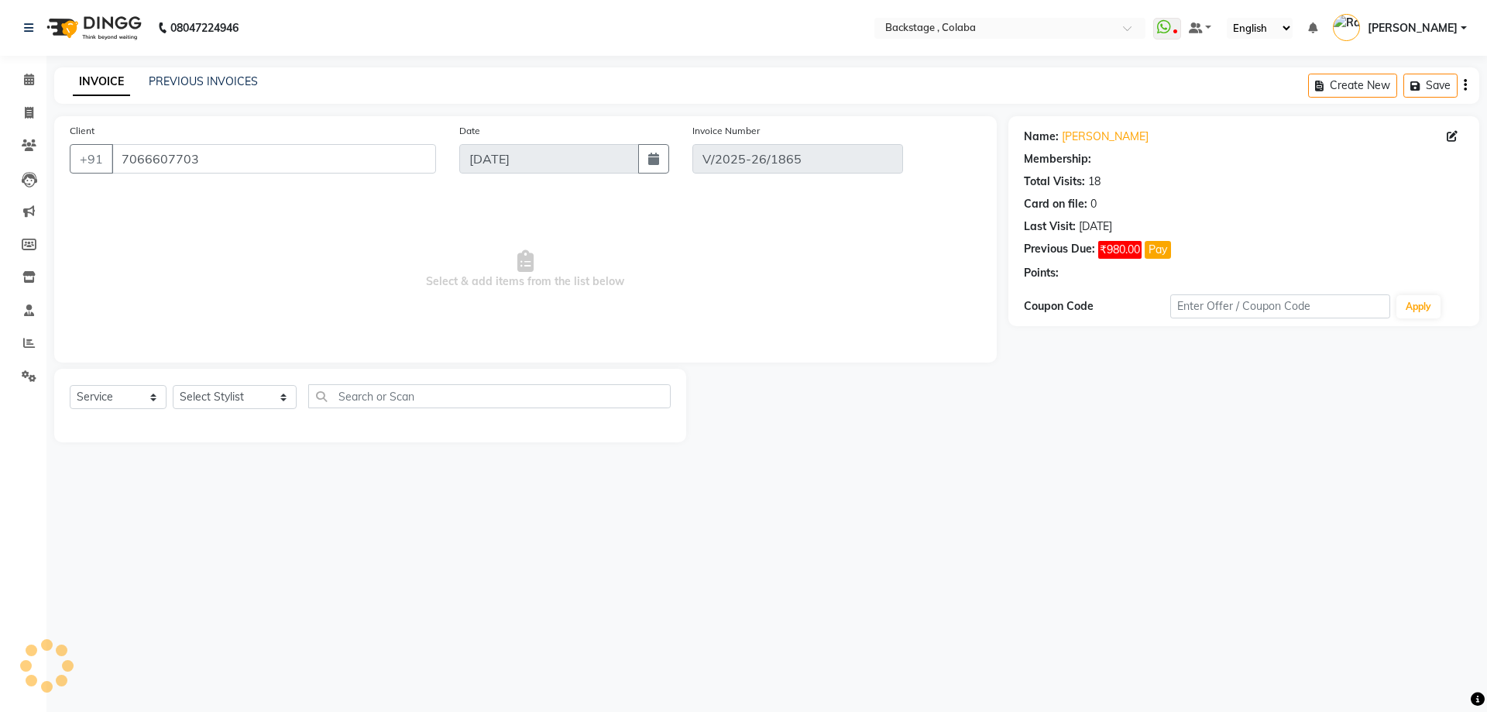
select select "select"
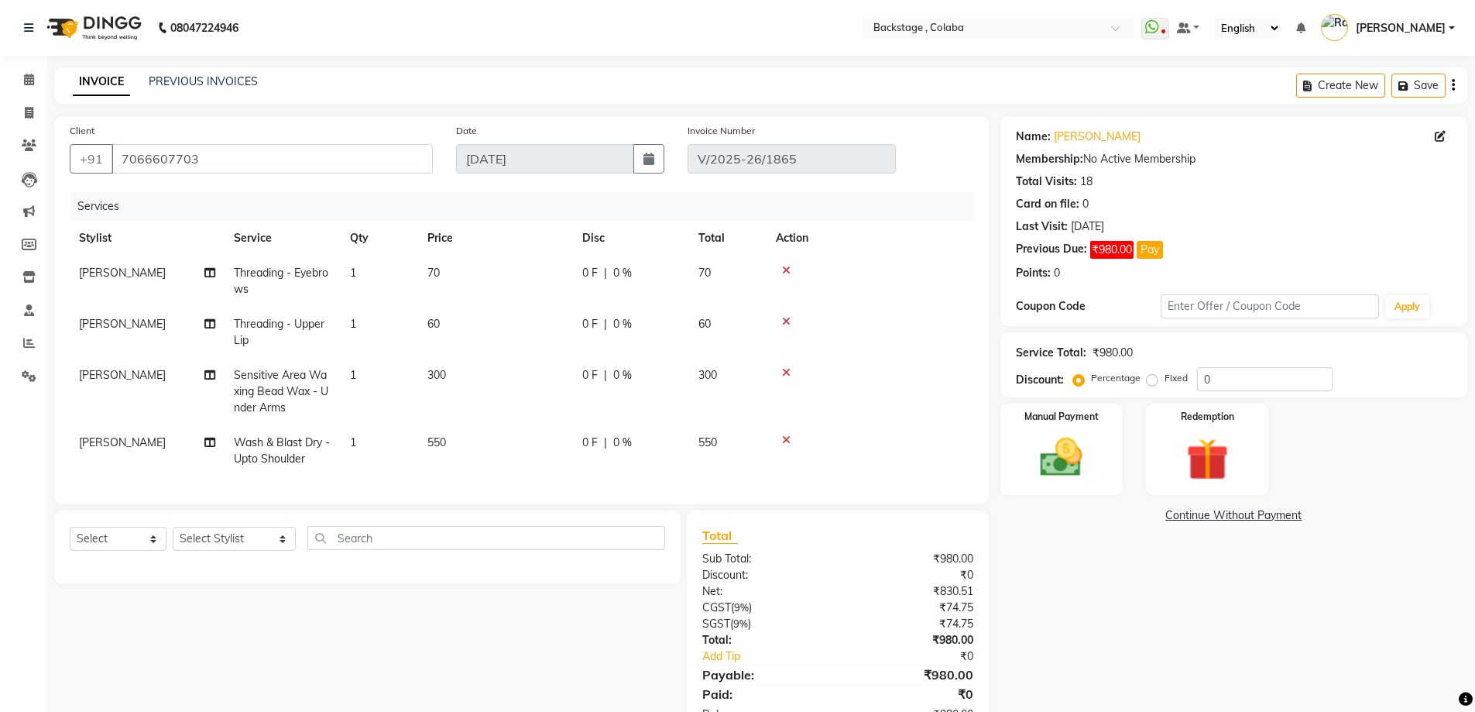
click at [634, 391] on td "0 F | 0 %" at bounding box center [631, 391] width 116 height 67
select select "37596"
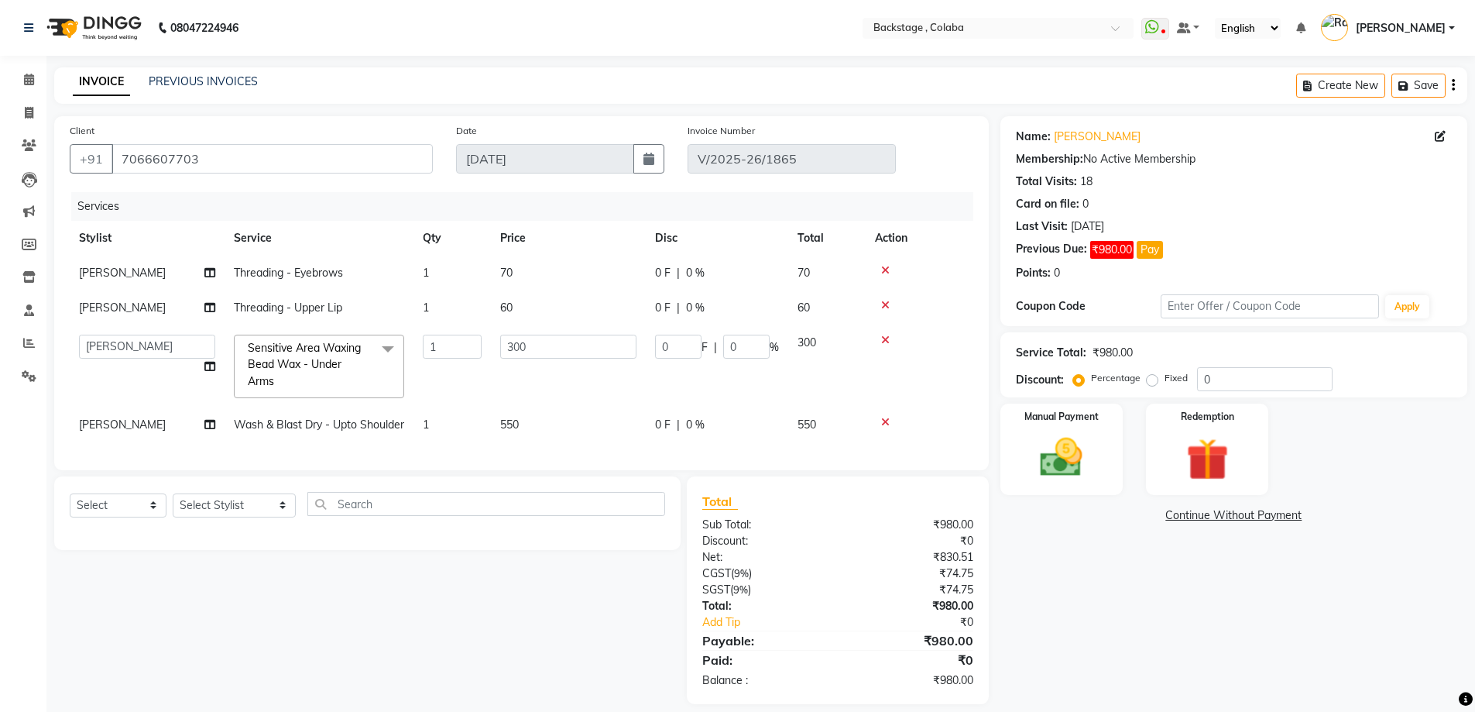
click at [584, 434] on td "550" at bounding box center [568, 424] width 155 height 35
select select "36480"
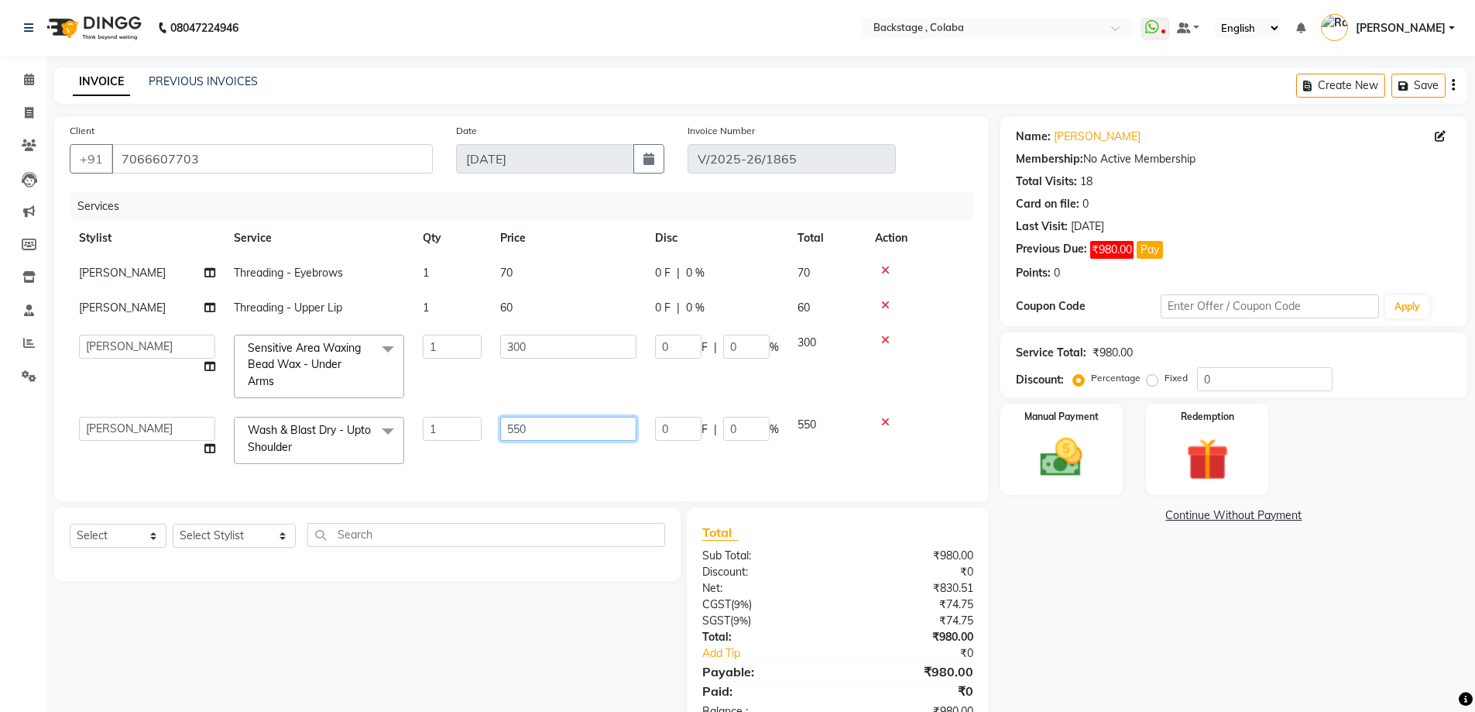
drag, startPoint x: 589, startPoint y: 434, endPoint x: 417, endPoint y: 424, distance: 171.4
click at [417, 424] on tr "Backstage Bharti [PERSON_NAME] [PERSON_NAME] [PERSON_NAME] [PERSON_NAME] [PERSO…" at bounding box center [522, 440] width 904 height 66
type input "500"
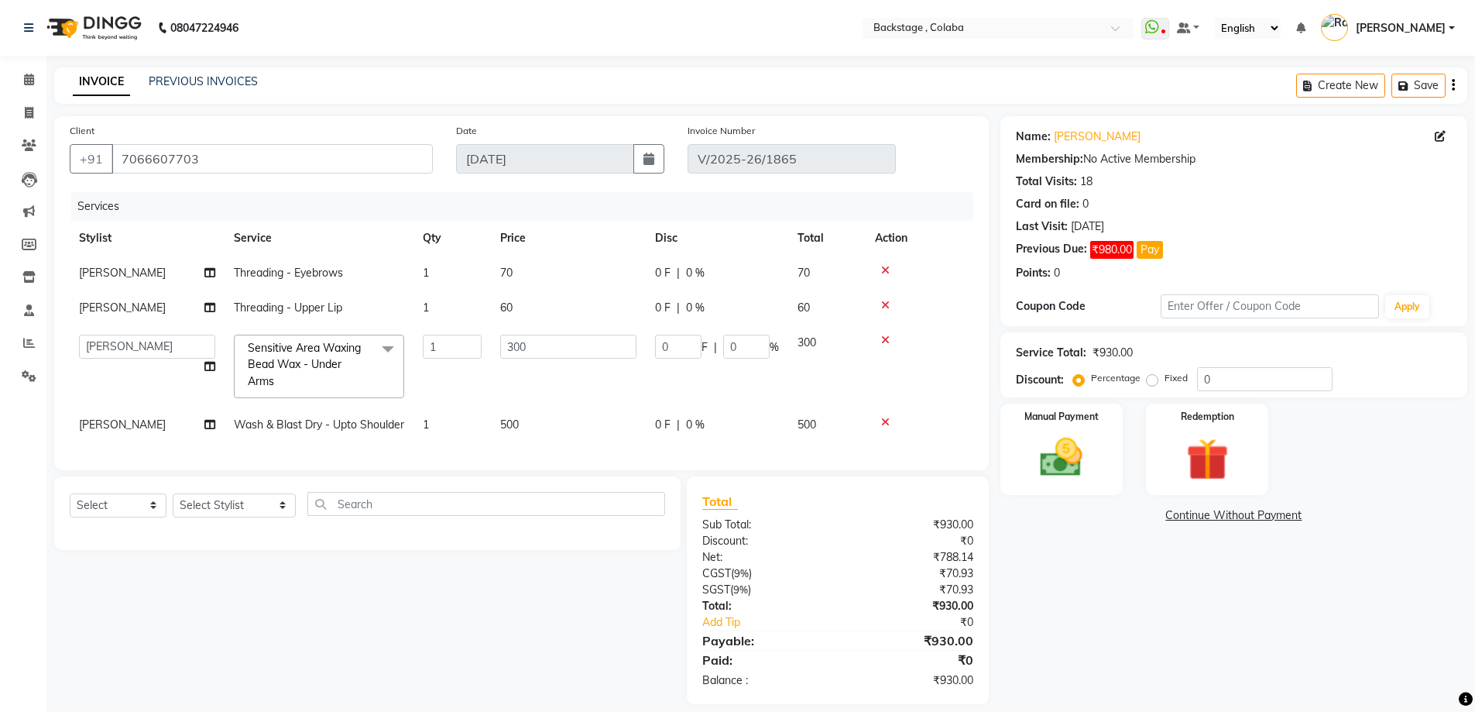
click at [561, 455] on div "Services Stylist Service Qty Price Disc Total Action [PERSON_NAME] Threading - …" at bounding box center [522, 323] width 904 height 263
click at [1156, 567] on div "Name: [PERSON_NAME] Membership: No Active Membership Total Visits: 18 Card on f…" at bounding box center [1240, 410] width 479 height 588
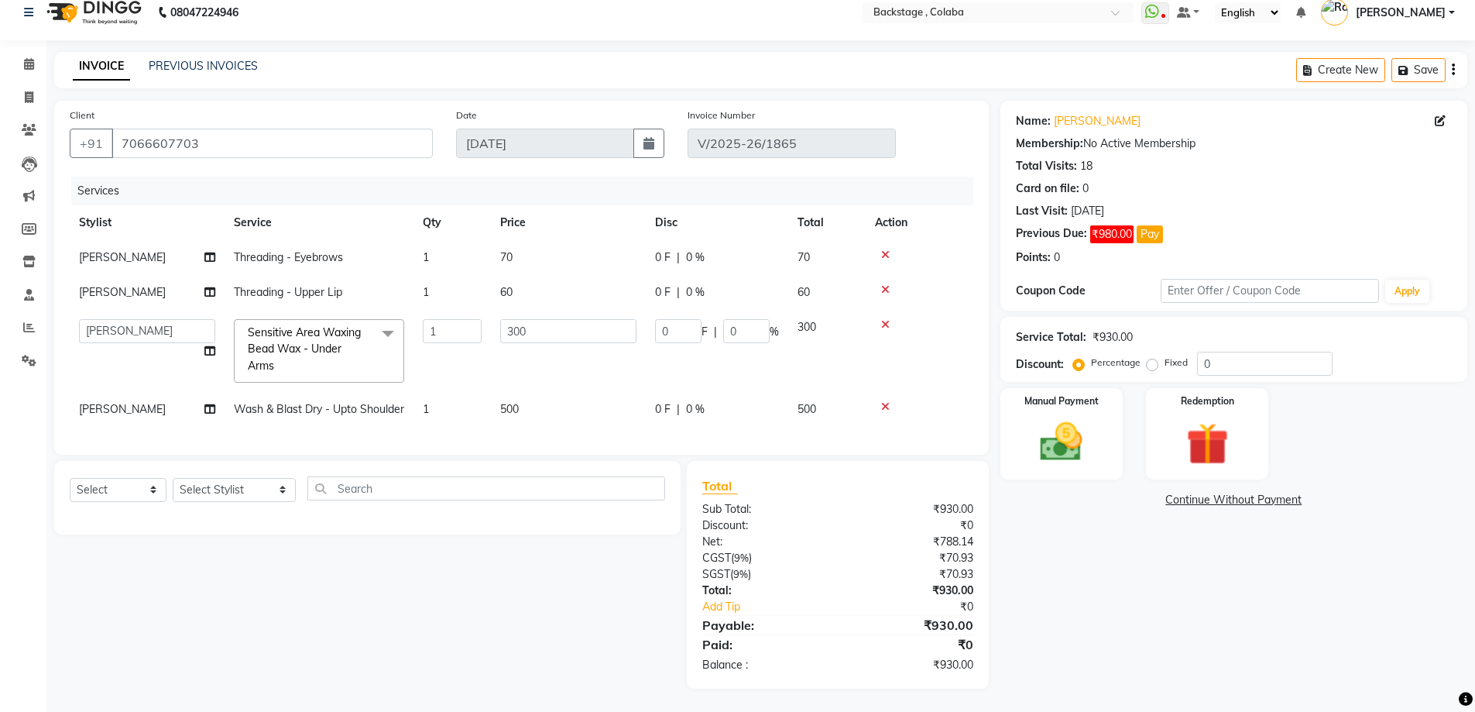
scroll to position [43, 0]
click at [1113, 540] on div "Name: [PERSON_NAME] Membership: No Active Membership Total Visits: 18 Card on f…" at bounding box center [1240, 395] width 479 height 588
click at [1107, 501] on div "Name: [PERSON_NAME] Membership: No Active Membership Total Visits: 18 Card on f…" at bounding box center [1240, 395] width 479 height 588
click at [1064, 428] on img at bounding box center [1061, 442] width 71 height 50
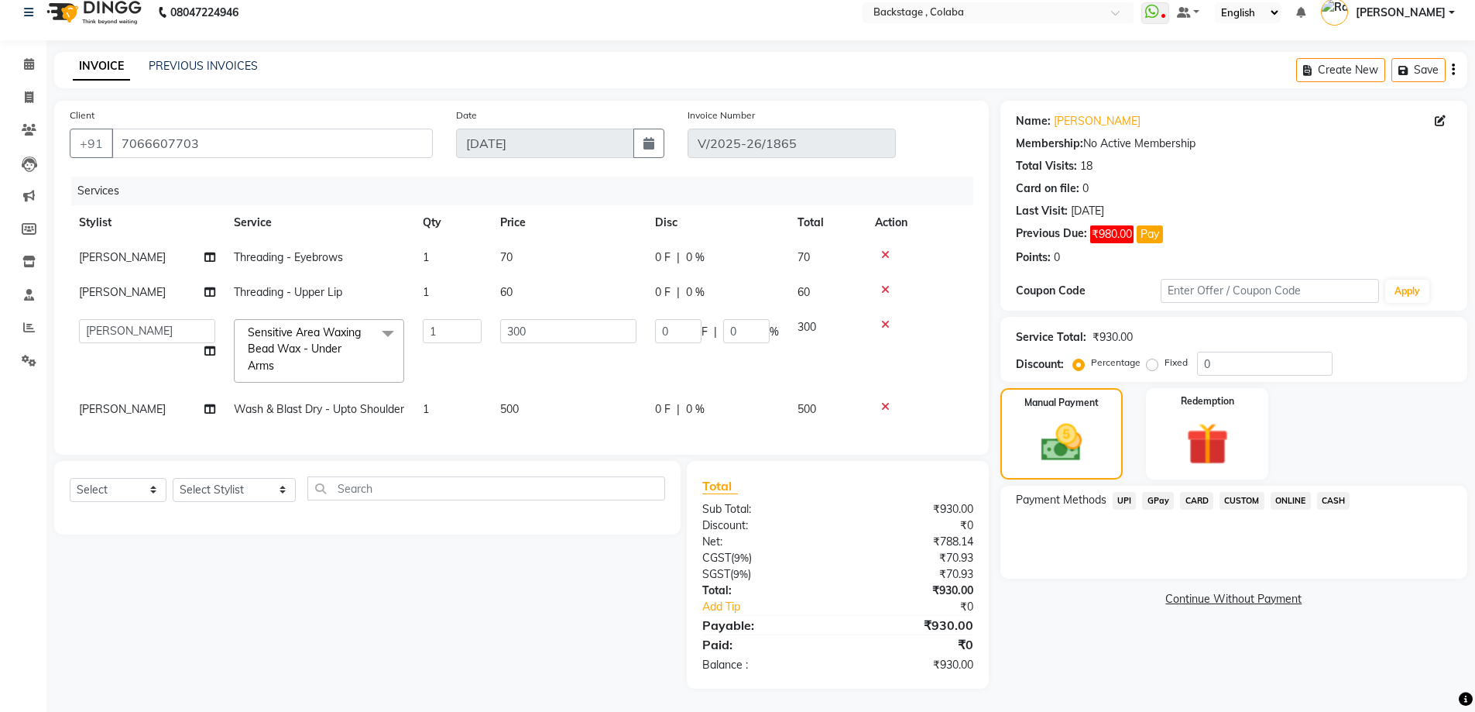
click at [1344, 492] on span "CASH" at bounding box center [1333, 501] width 33 height 18
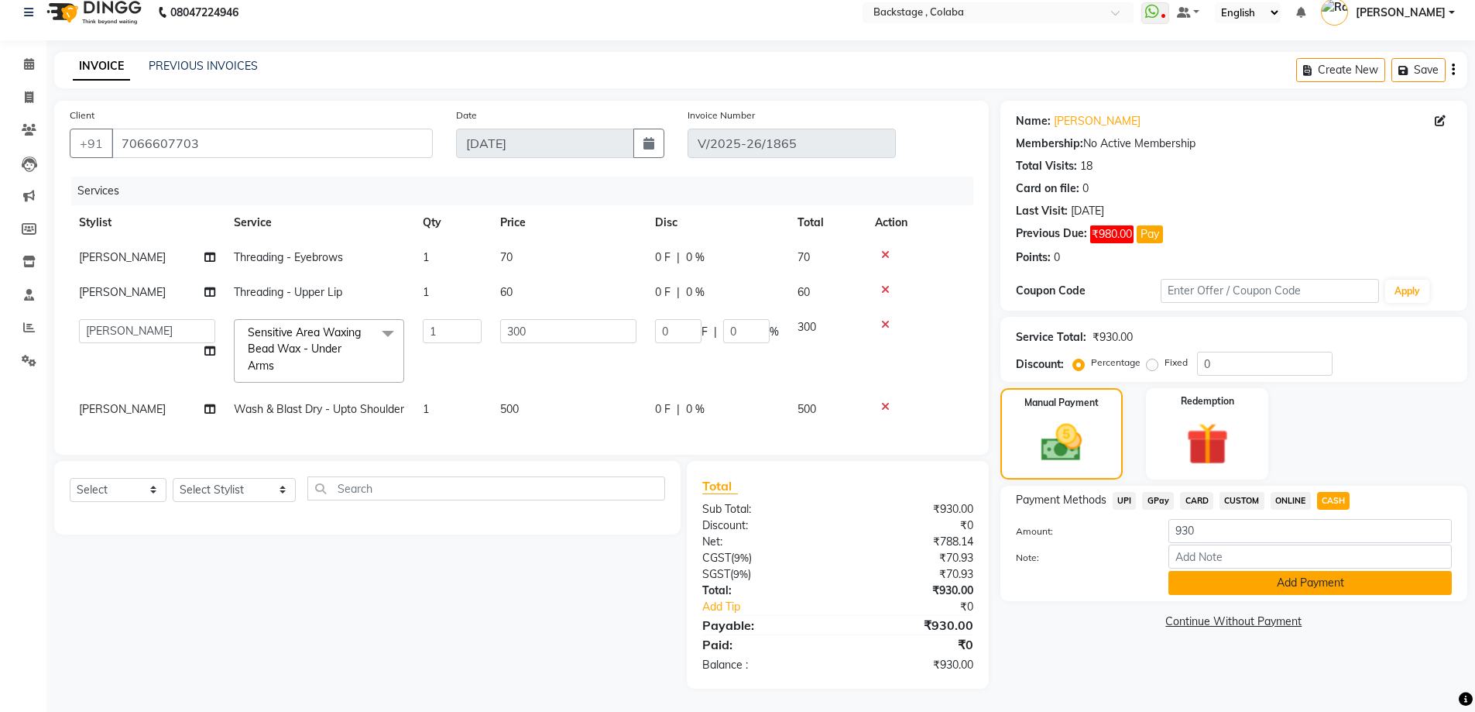
click at [1222, 571] on button "Add Payment" at bounding box center [1310, 583] width 283 height 24
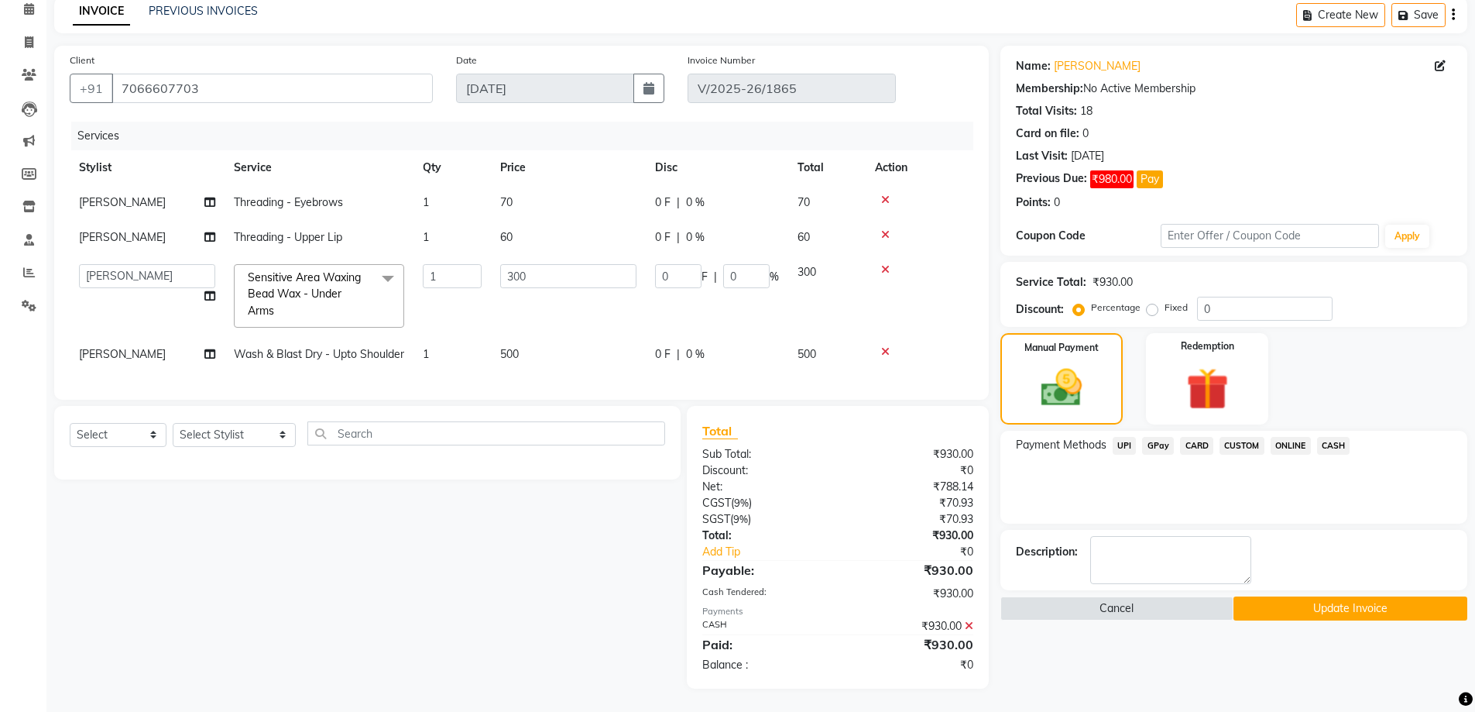
scroll to position [98, 0]
click at [1241, 596] on button "Update Invoice" at bounding box center [1351, 608] width 234 height 24
